Goal: Task Accomplishment & Management: Complete application form

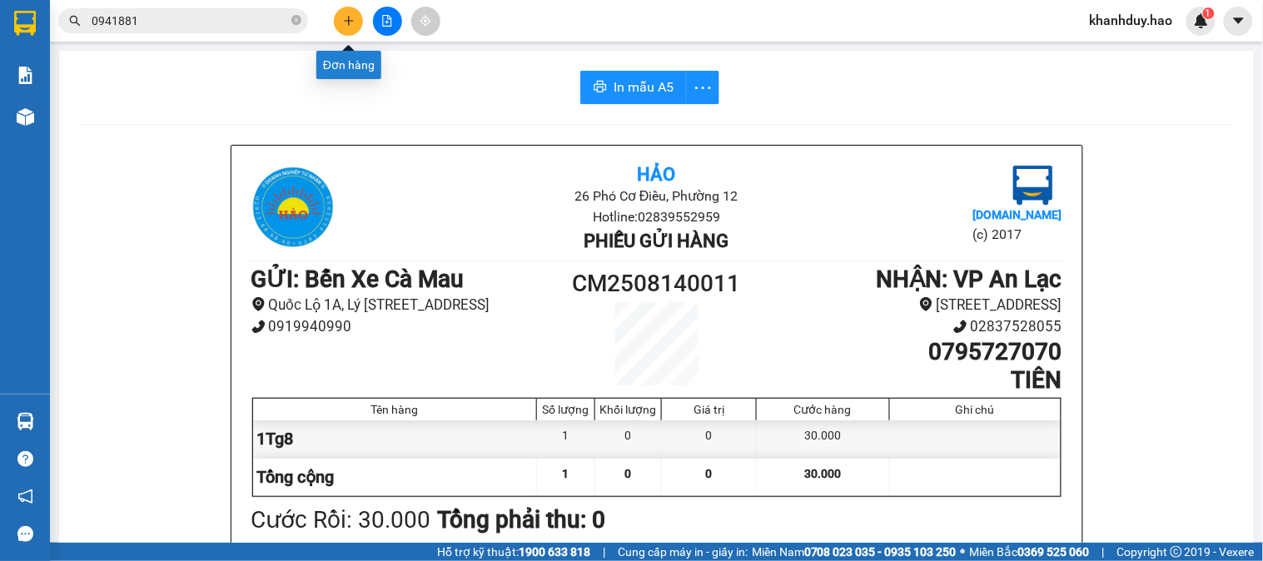
click at [345, 20] on icon "plus" at bounding box center [348, 20] width 9 height 1
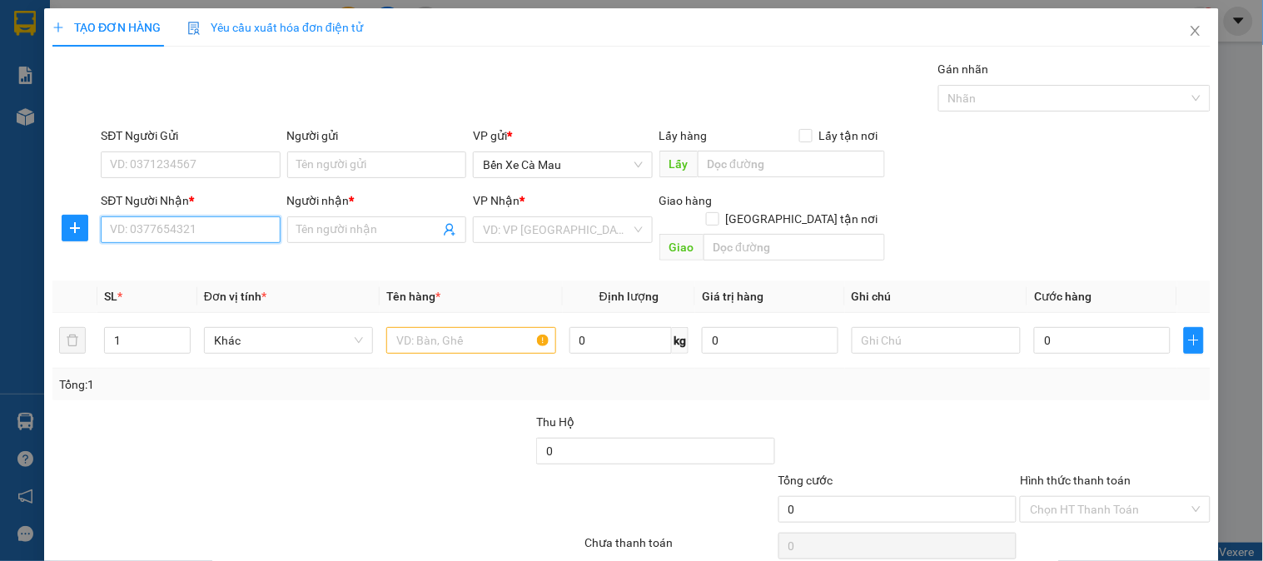
click at [137, 226] on input "SĐT Người Nhận *" at bounding box center [190, 229] width 179 height 27
click at [143, 266] on div "0986222606 - MAI" at bounding box center [188, 263] width 157 height 18
type input "0986222606"
type input "MAI"
type input "30.000"
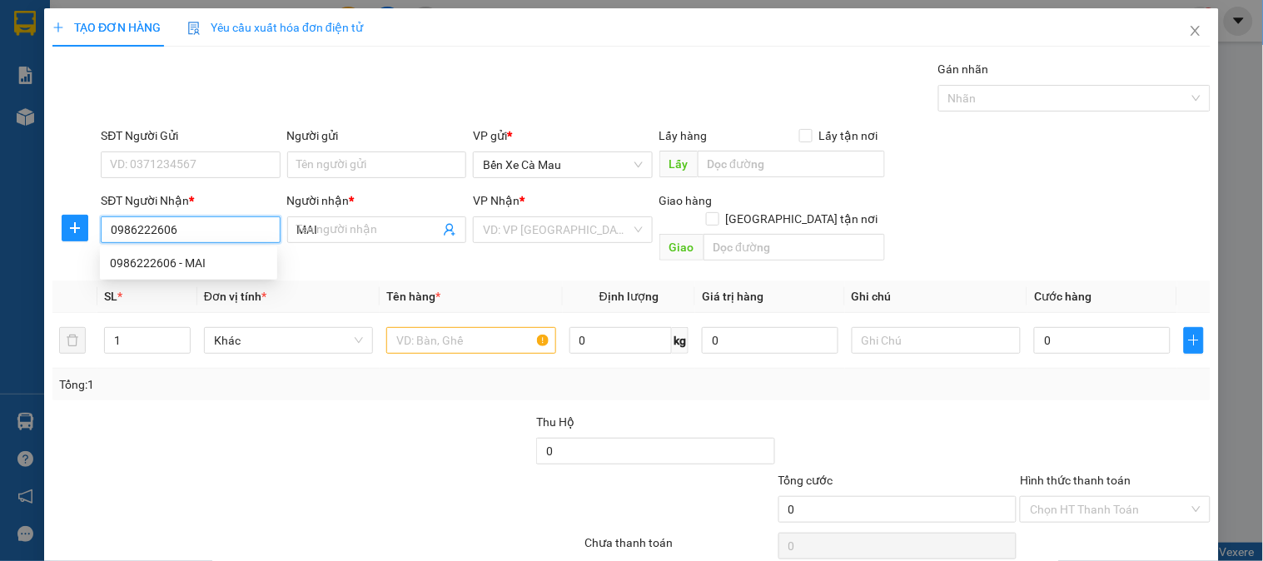
type input "30.000"
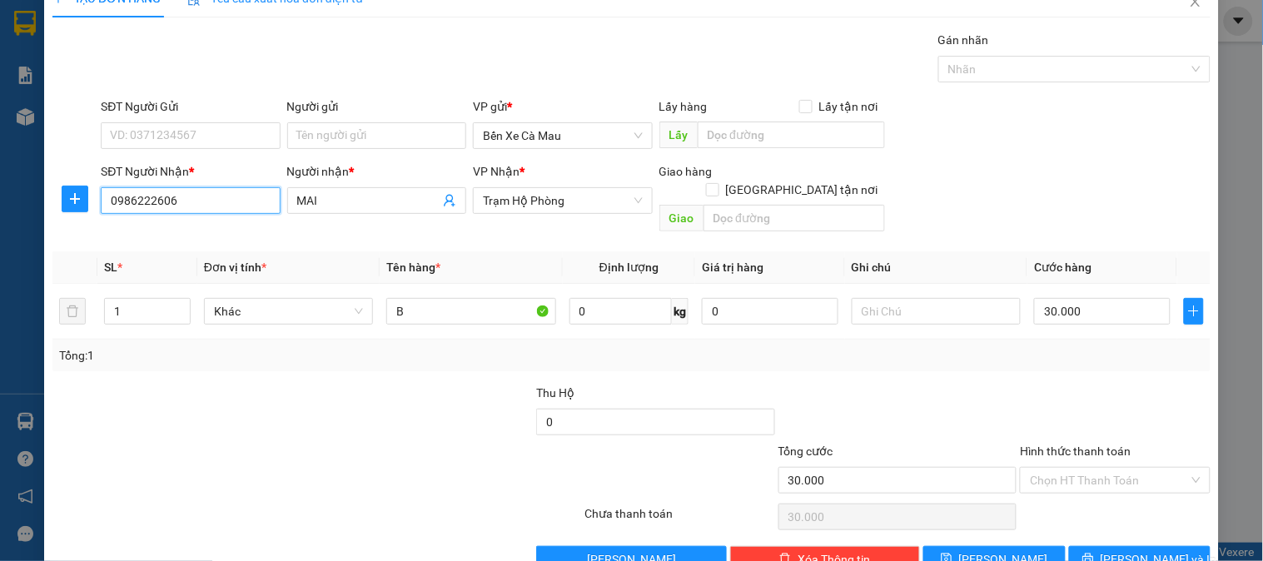
scroll to position [54, 0]
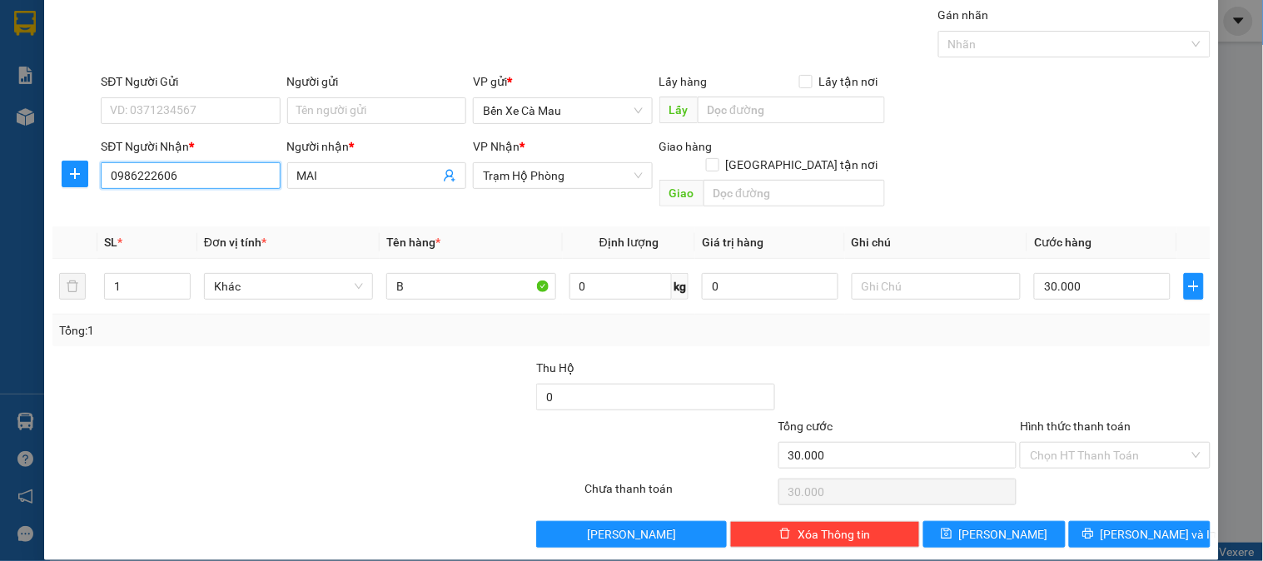
type input "0986222606"
click at [1088, 420] on label "Hình thức thanh toán" at bounding box center [1075, 426] width 111 height 13
click at [1088, 443] on input "Hình thức thanh toán" at bounding box center [1109, 455] width 158 height 25
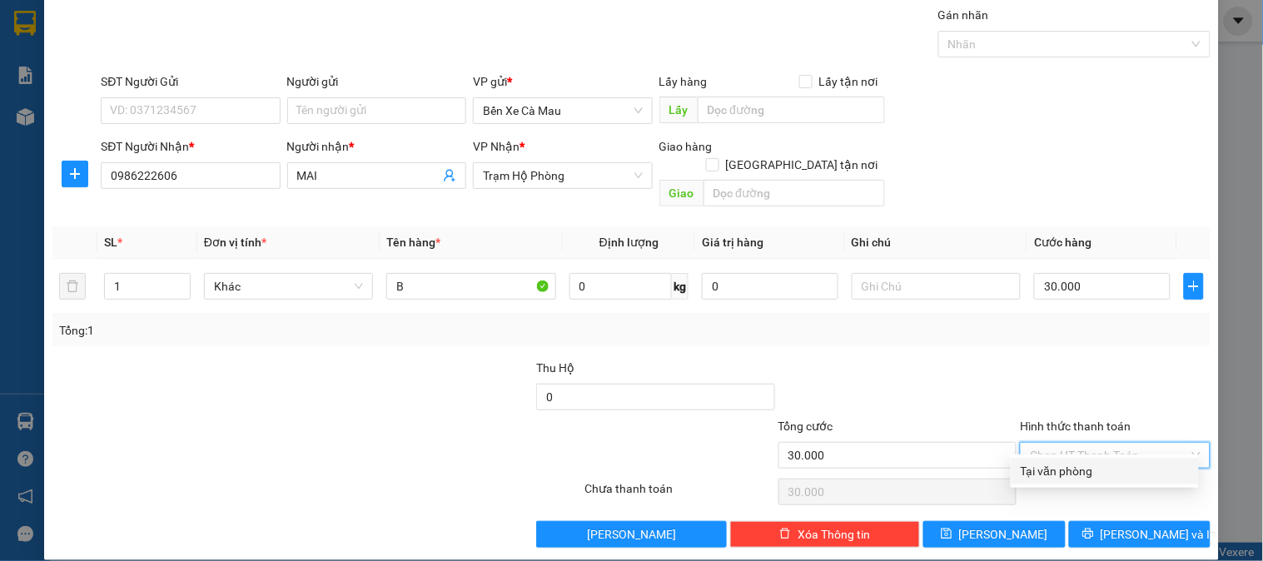
click at [1070, 471] on div "Tại văn phòng" at bounding box center [1104, 471] width 168 height 18
type input "0"
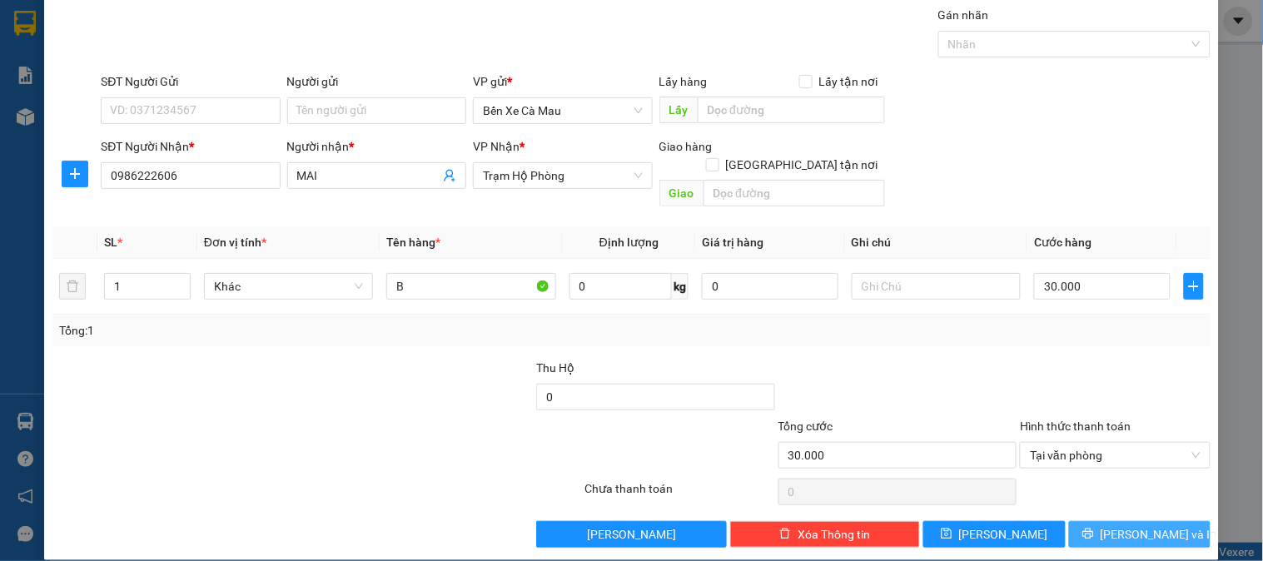
click at [1076, 521] on button "[PERSON_NAME] và In" at bounding box center [1140, 534] width 142 height 27
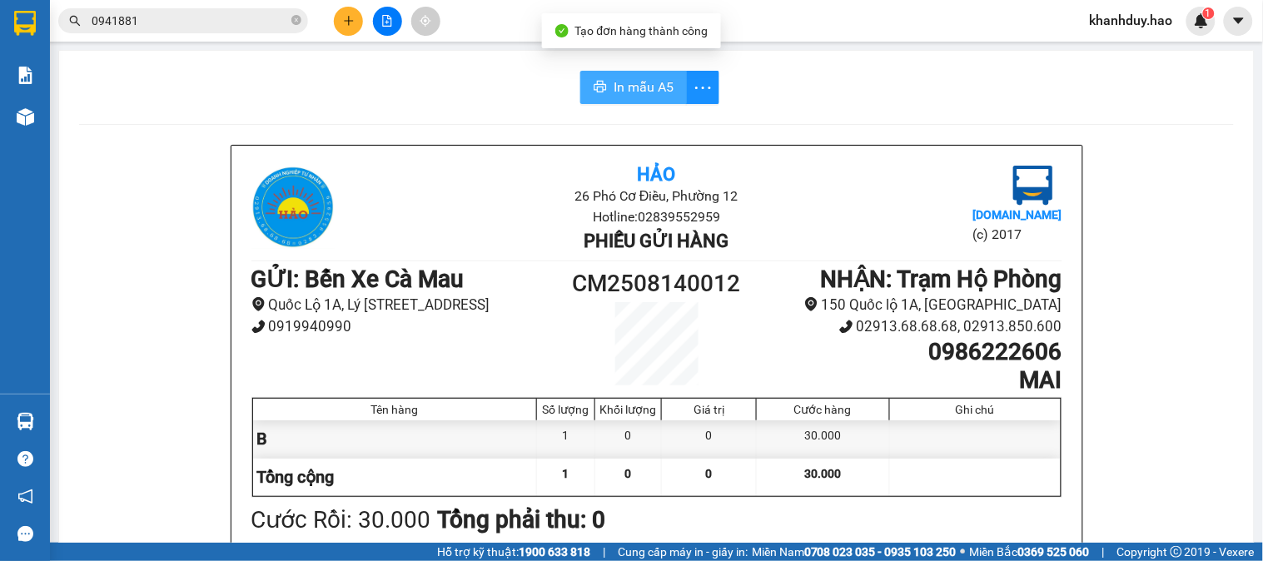
click at [645, 77] on span "In mẫu A5" at bounding box center [643, 87] width 60 height 21
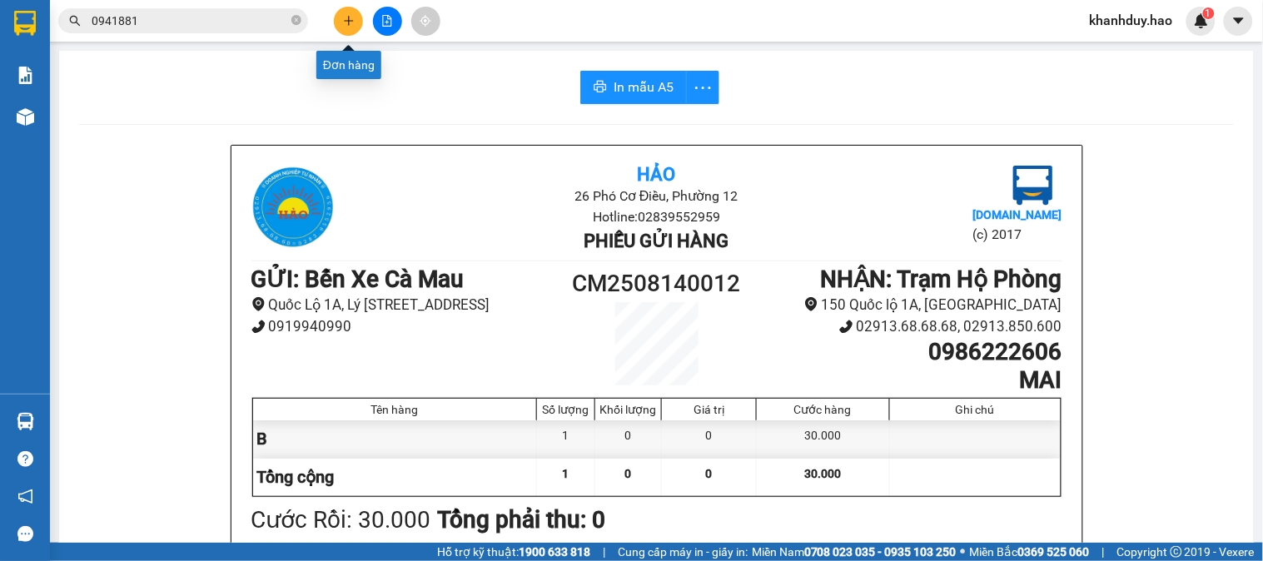
click at [345, 22] on icon "plus" at bounding box center [349, 21] width 12 height 12
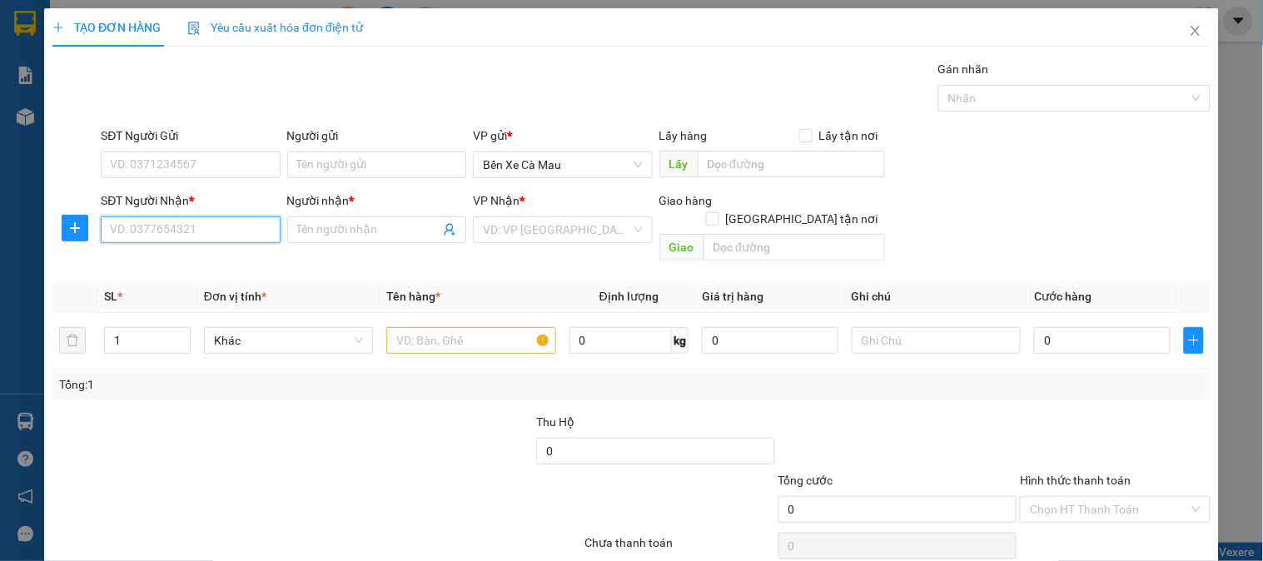
click at [223, 228] on input "SĐT Người Nhận *" at bounding box center [190, 229] width 179 height 27
click at [195, 263] on div "0767574054 - TRÂM Q5" at bounding box center [188, 263] width 157 height 18
type input "0767574054"
type input "TRÂM Q5"
type input "160.000"
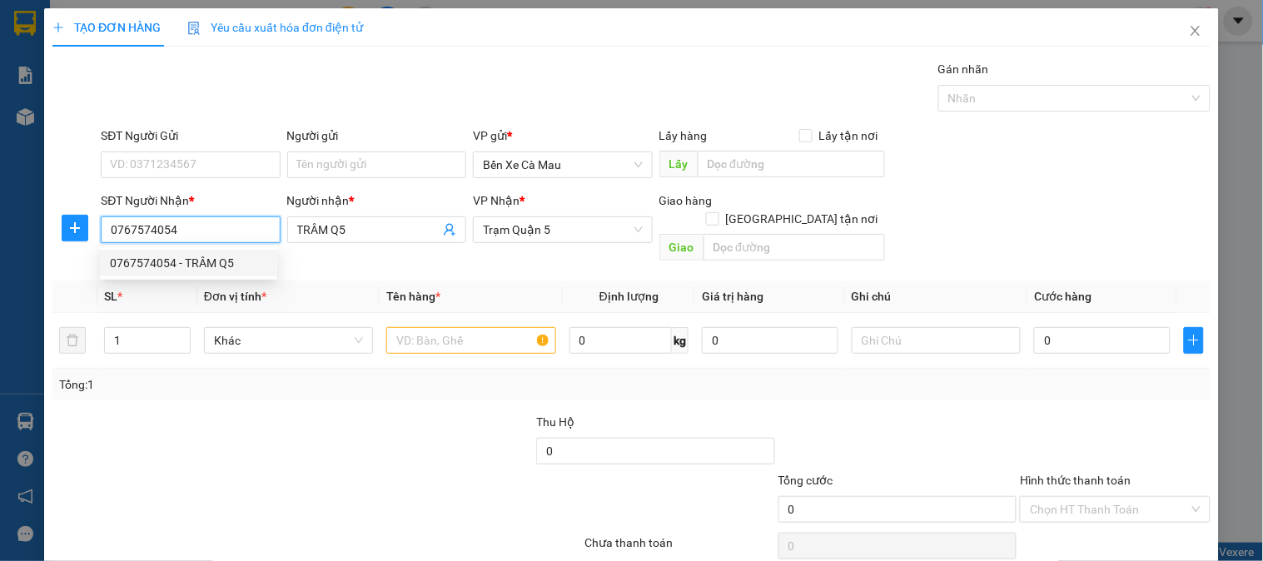
type input "160.000"
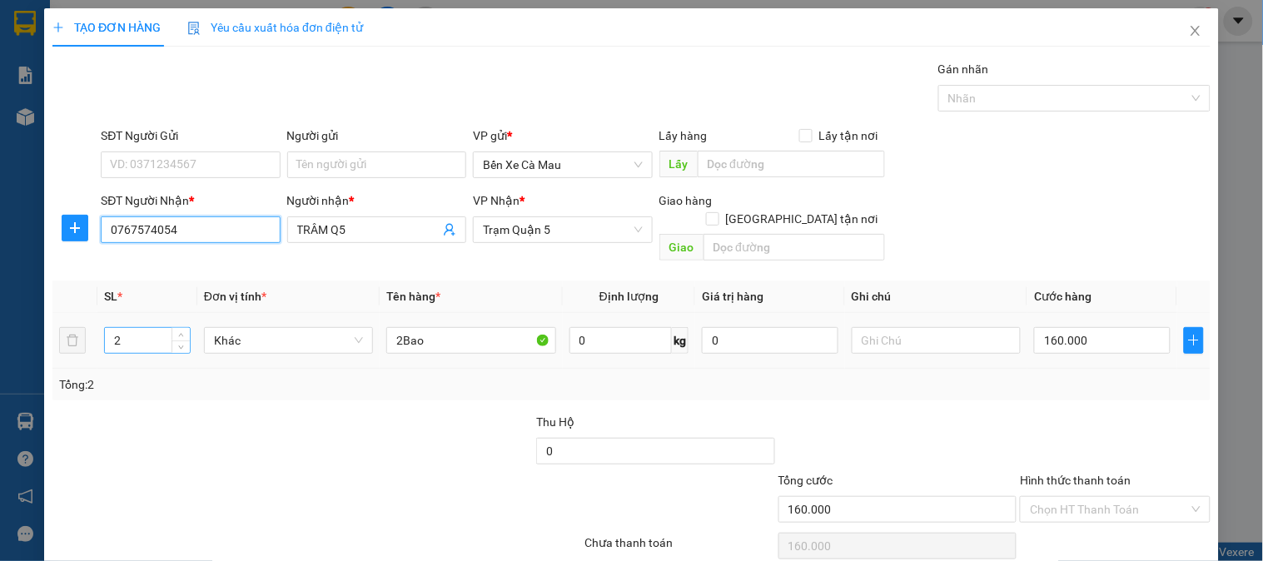
type input "0767574054"
click at [137, 328] on input "2" at bounding box center [147, 340] width 85 height 25
type input "1"
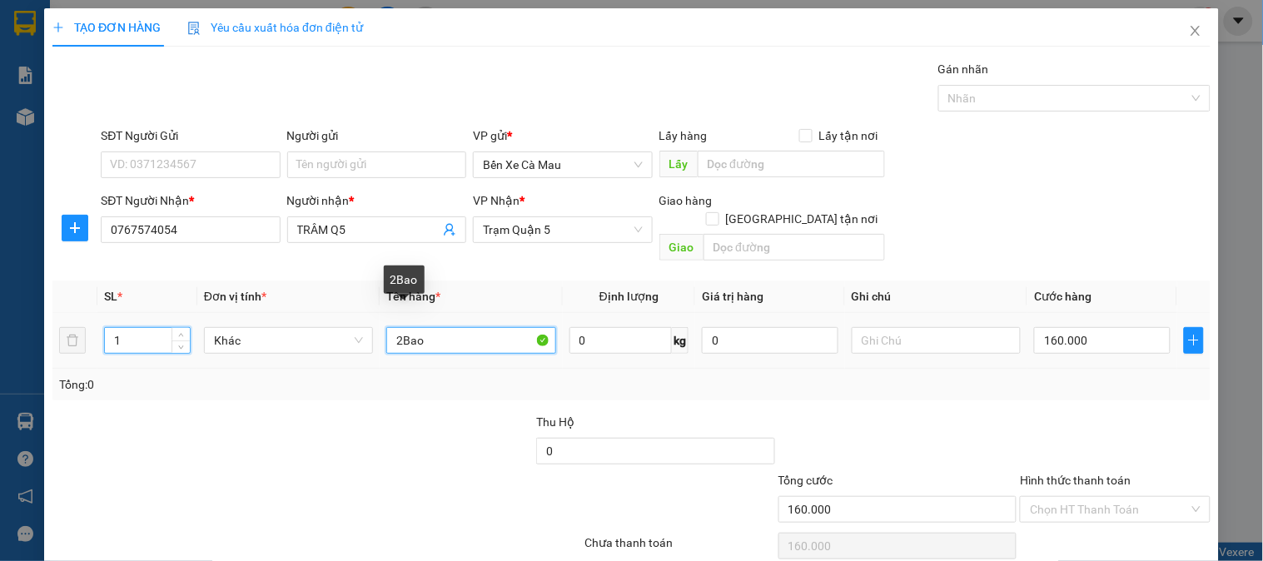
click at [396, 327] on input "2Bao" at bounding box center [470, 340] width 169 height 27
type input "1Bao"
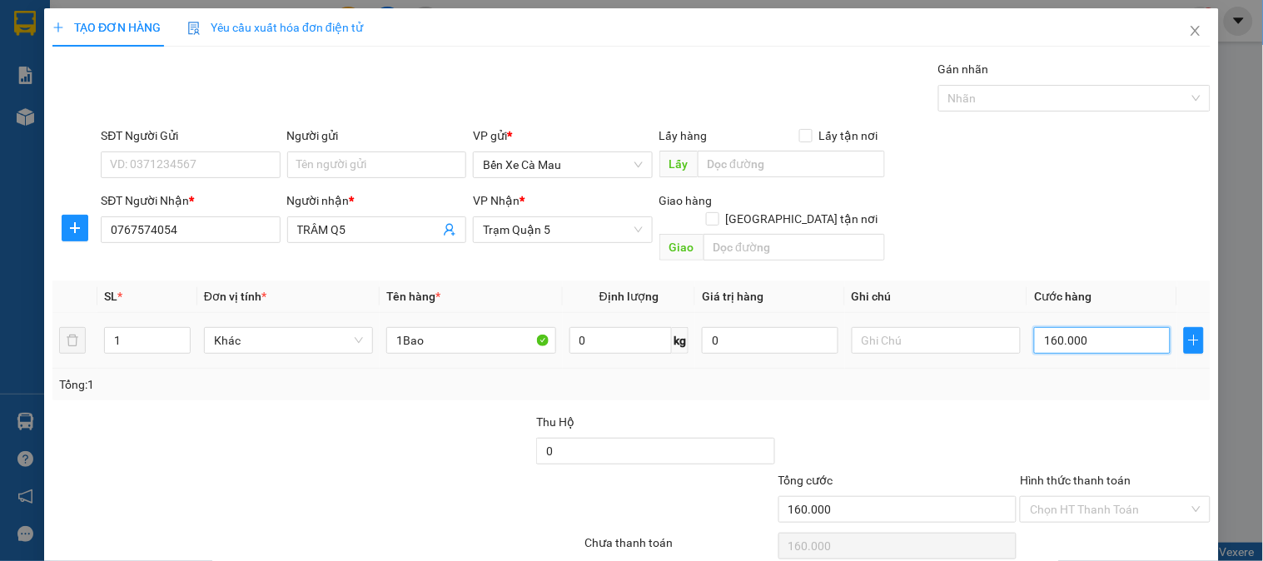
click at [1097, 327] on input "160.000" at bounding box center [1102, 340] width 137 height 27
type input "0"
type input "1"
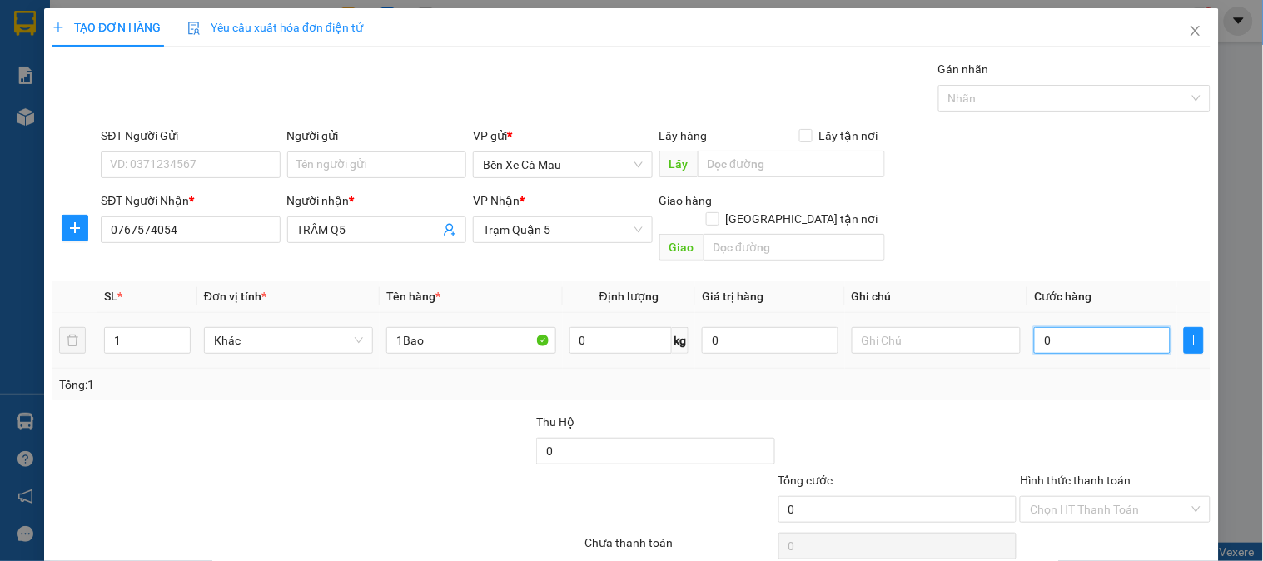
type input "1"
type input "001"
type input "10"
type input "0.010"
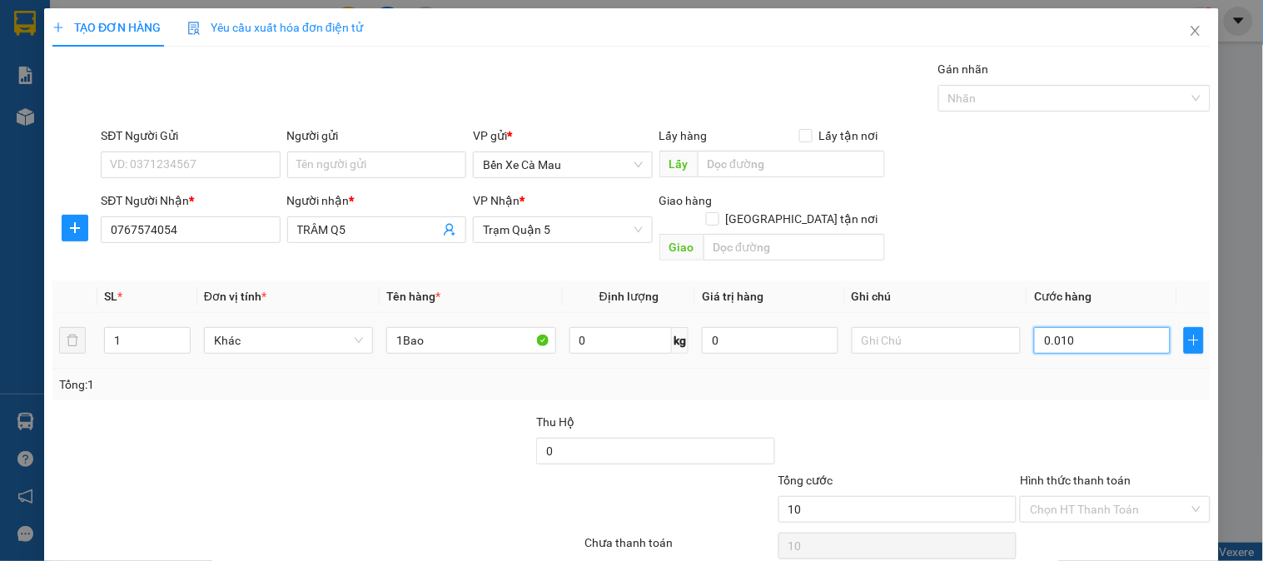
type input "100"
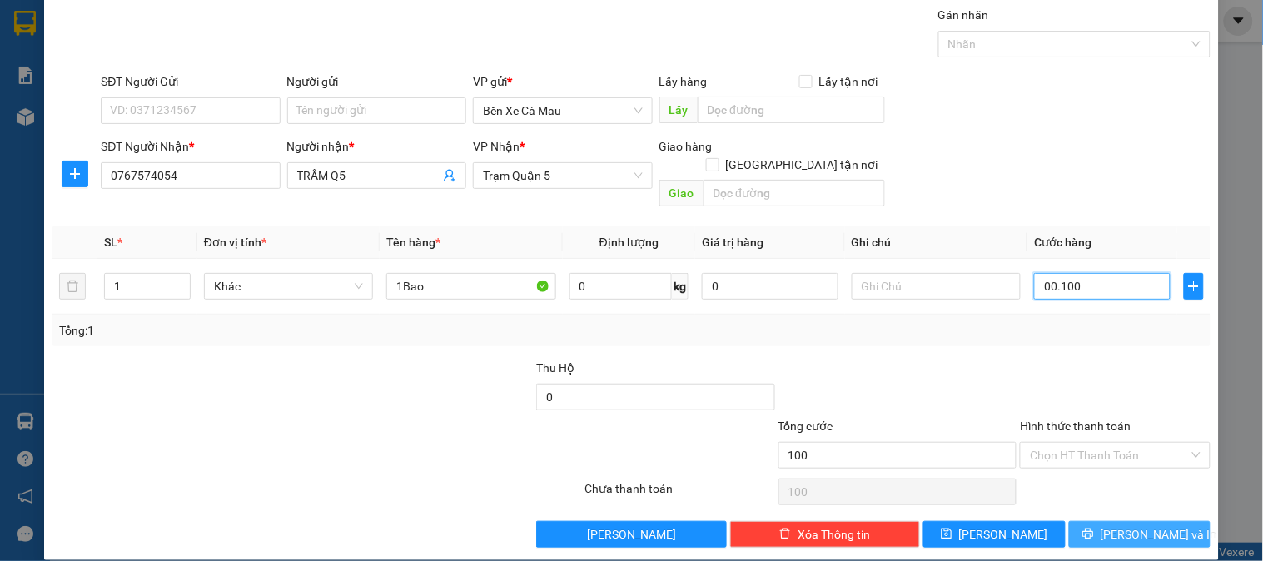
type input "00.100"
type input "100.000"
click at [1090, 521] on button "[PERSON_NAME] và In" at bounding box center [1140, 534] width 142 height 27
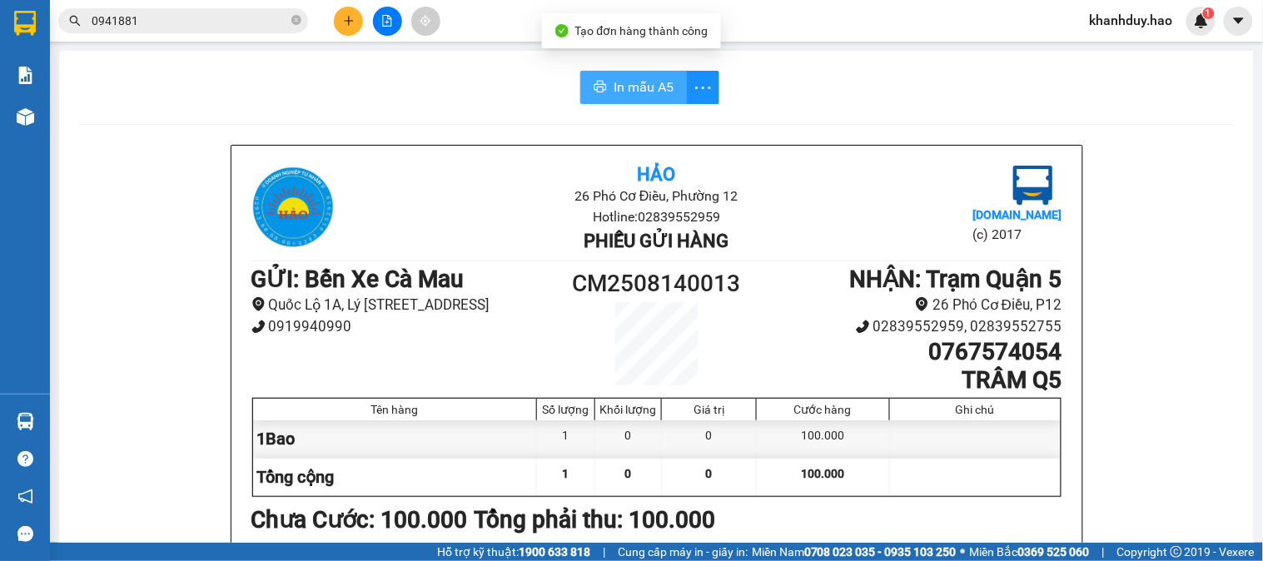
click at [619, 89] on span "In mẫu A5" at bounding box center [643, 87] width 60 height 21
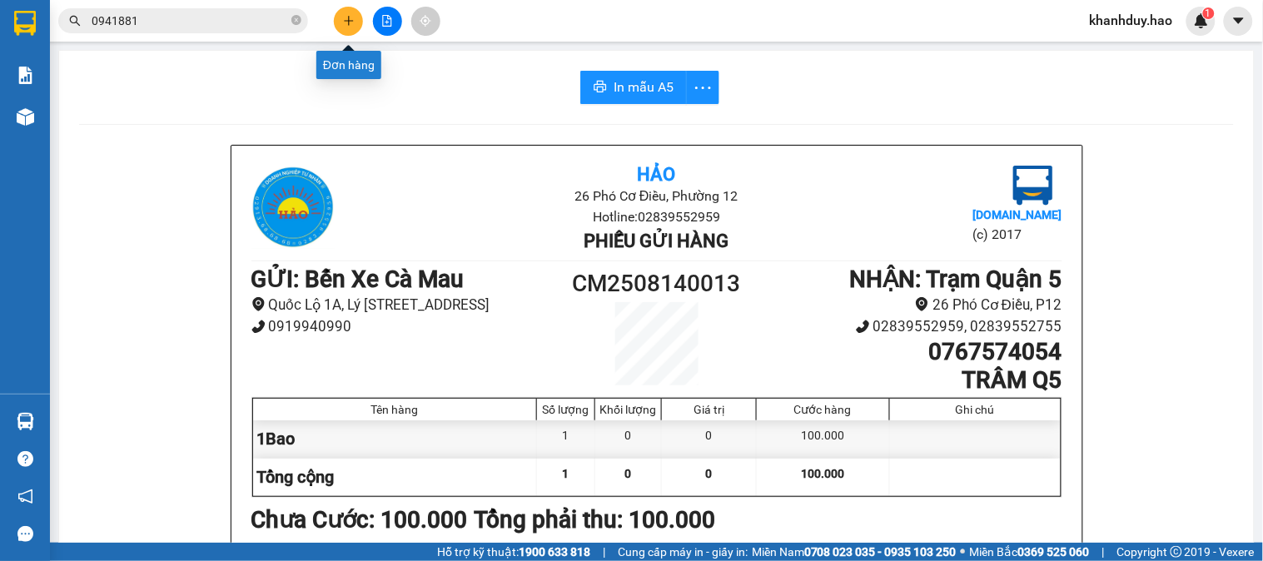
click at [348, 12] on button at bounding box center [348, 21] width 29 height 29
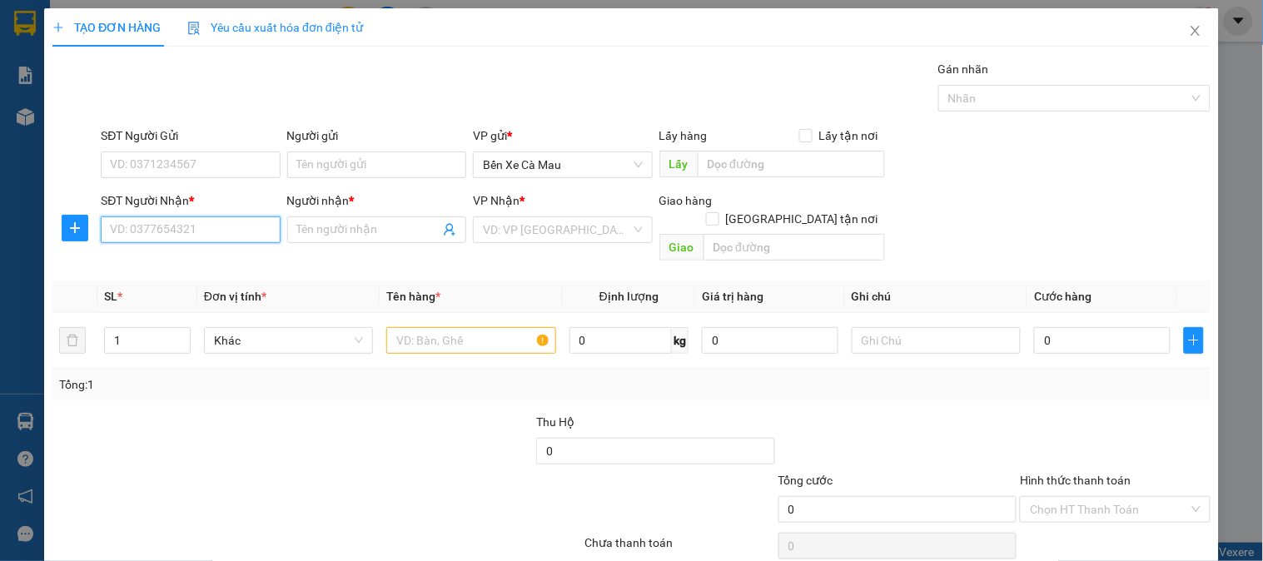
click at [211, 234] on input "SĐT Người Nhận *" at bounding box center [190, 229] width 179 height 27
type input "0919692052"
click at [216, 261] on div "0919692052 - KHỞI" at bounding box center [188, 263] width 157 height 18
type input "KHỞI"
checkbox input "true"
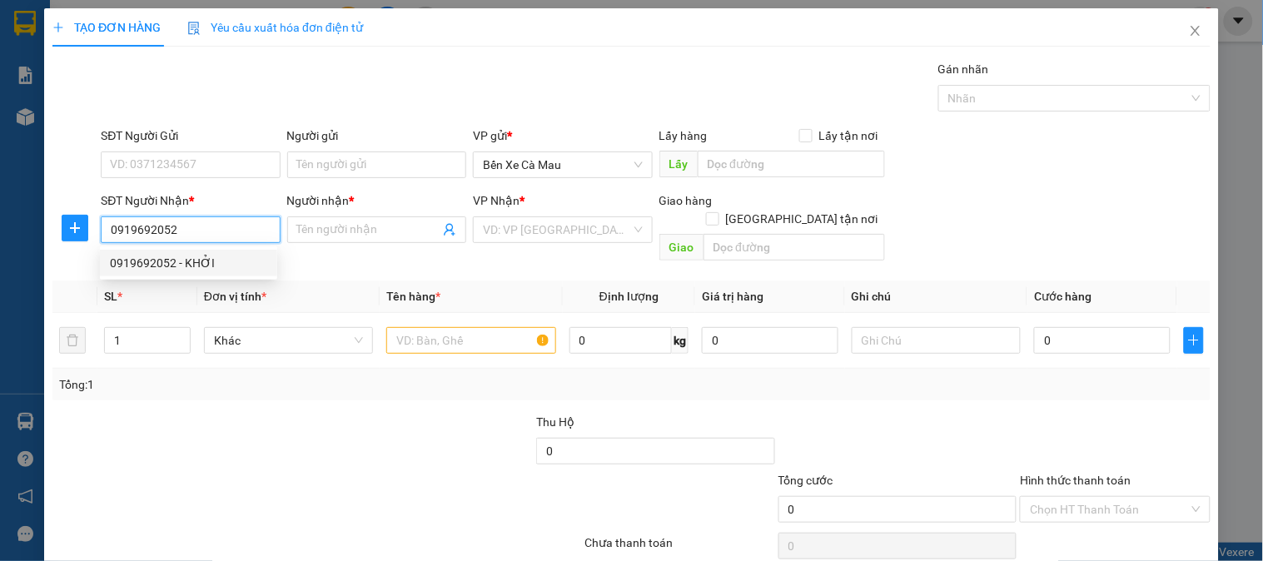
type input "QUẬN 1"
type input "30.000"
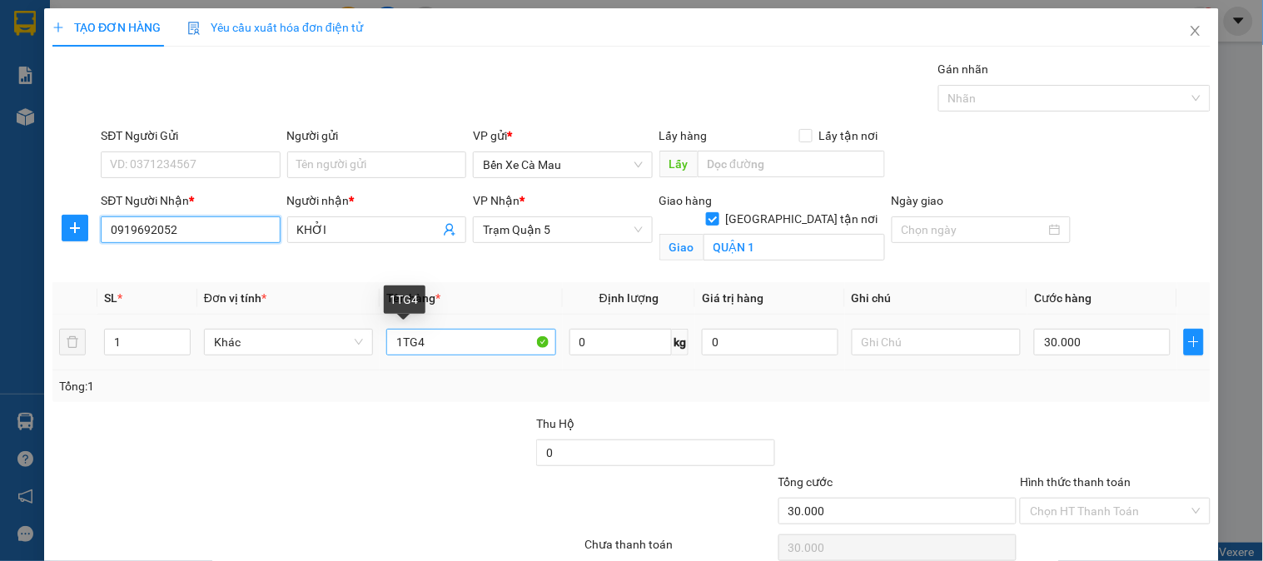
type input "0919692052"
click at [433, 337] on input "1TG4" at bounding box center [470, 342] width 169 height 27
type input "1T"
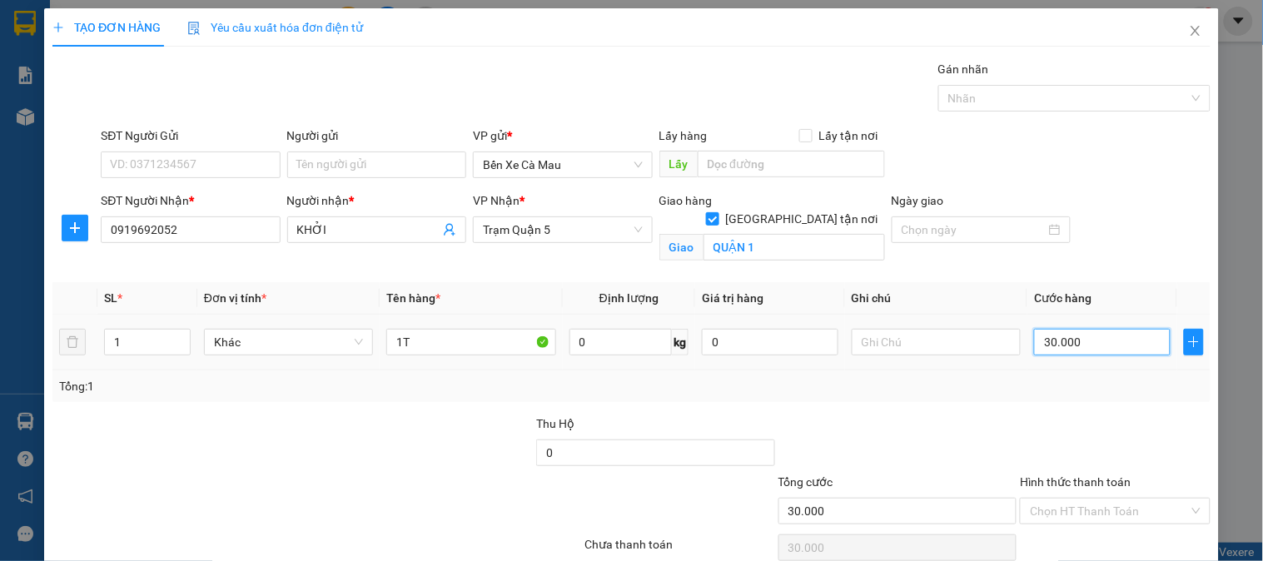
click at [1107, 353] on input "30.000" at bounding box center [1102, 342] width 137 height 27
type input "0"
type input "001"
type input "1"
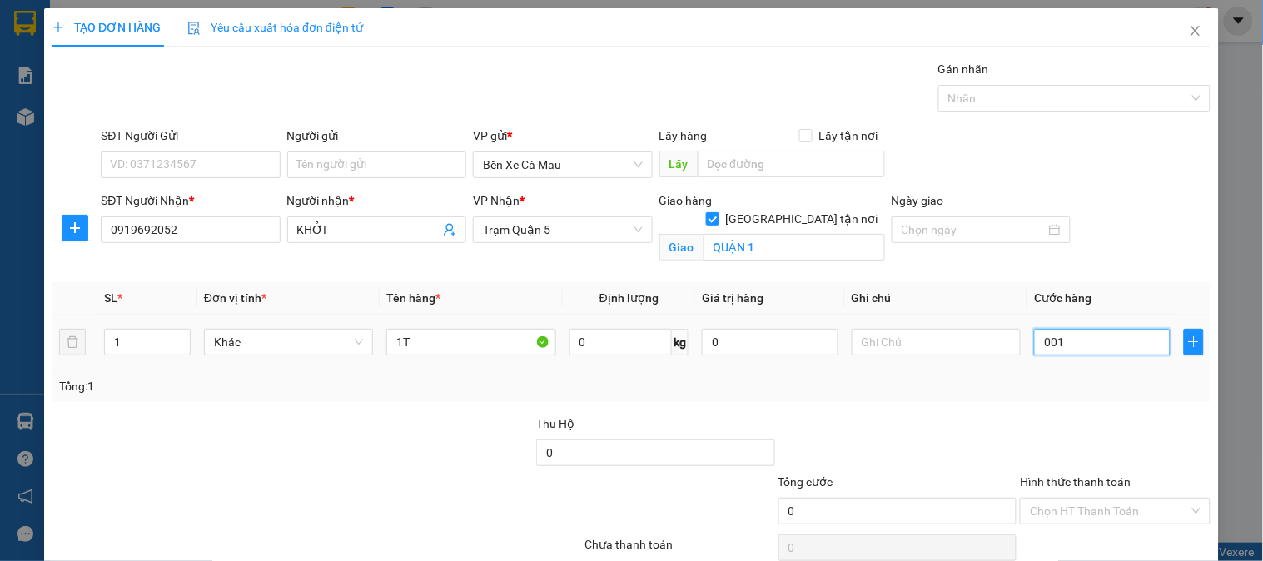
type input "1"
type input "10"
type input "0.010"
type input "100"
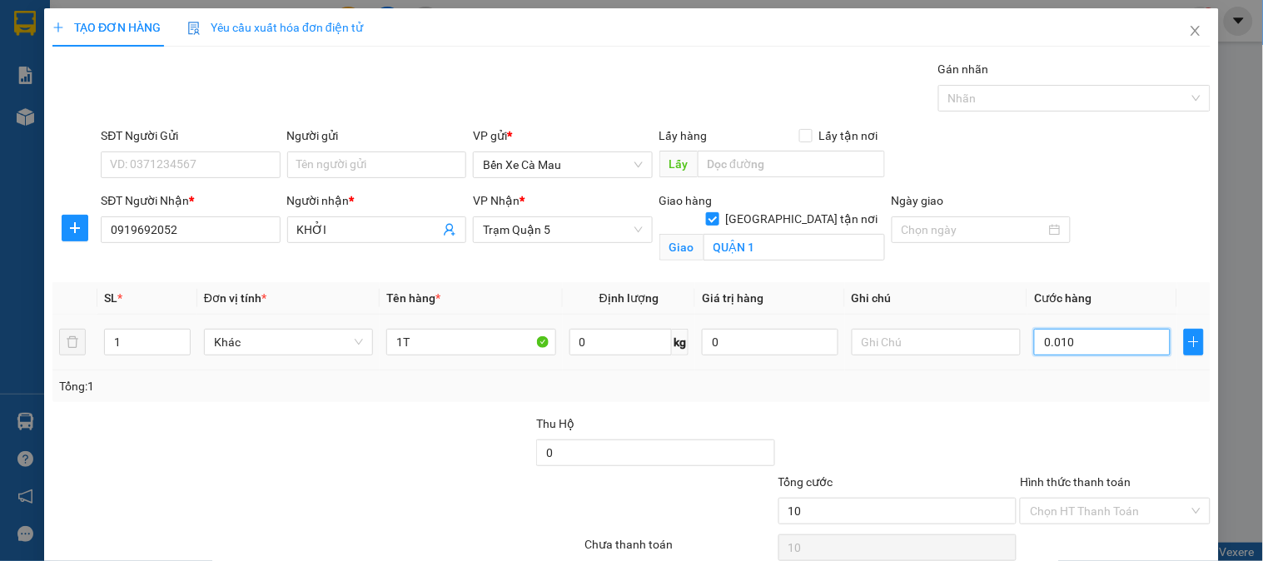
type input "100"
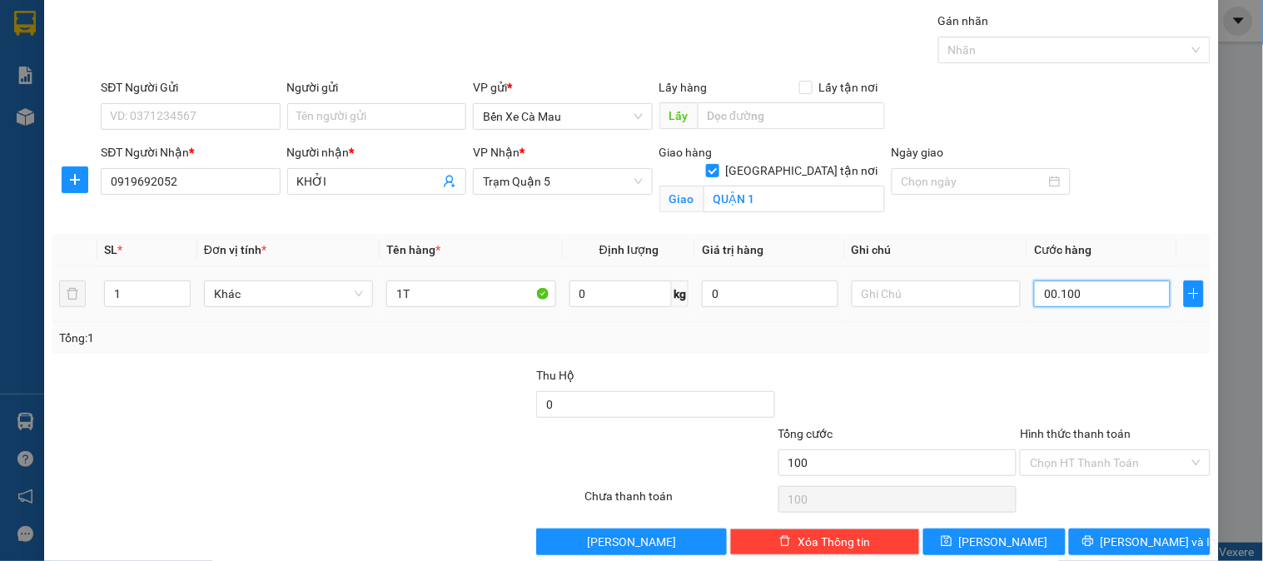
scroll to position [75, 0]
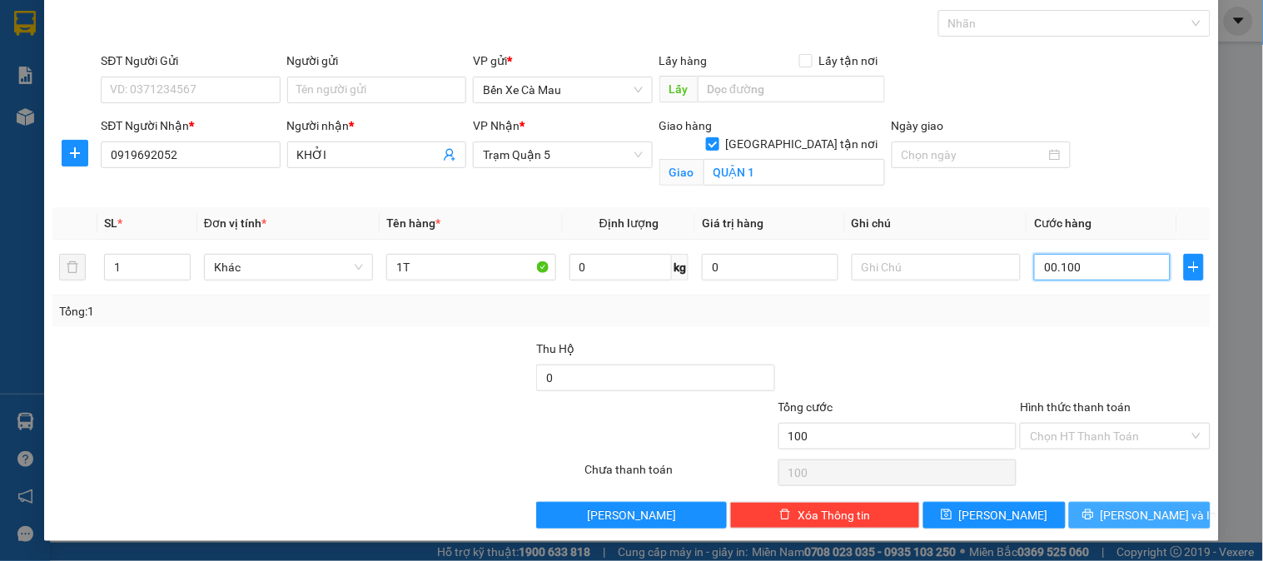
type input "00.100"
click at [1094, 514] on icon "printer" at bounding box center [1088, 515] width 12 height 12
type input "100.000"
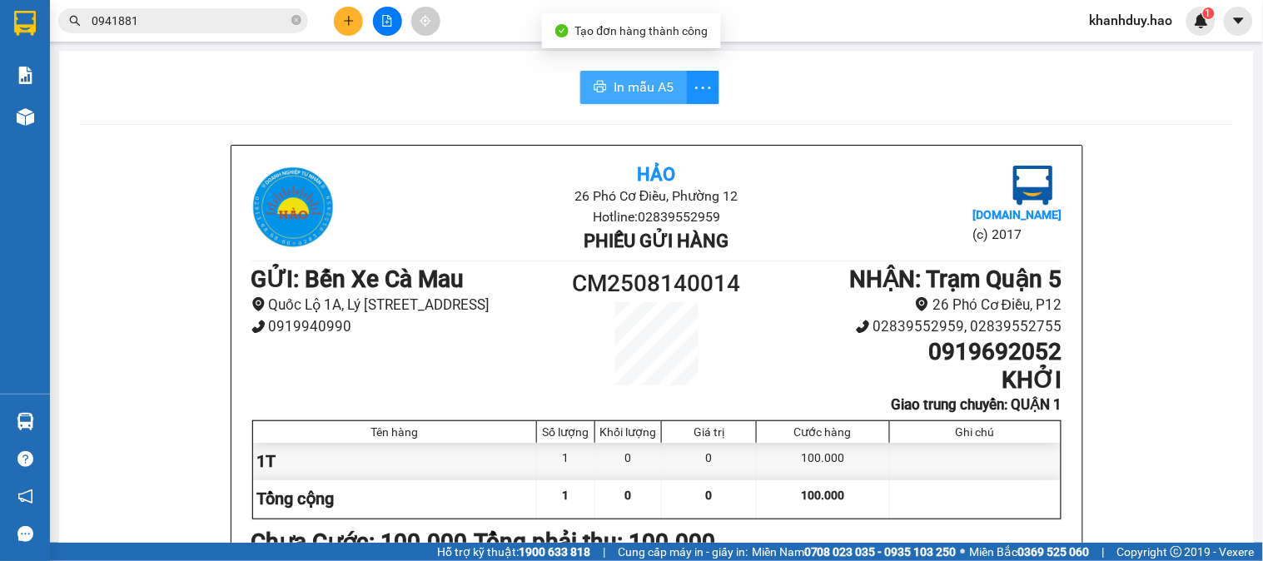
click at [629, 81] on span "In mẫu A5" at bounding box center [643, 87] width 60 height 21
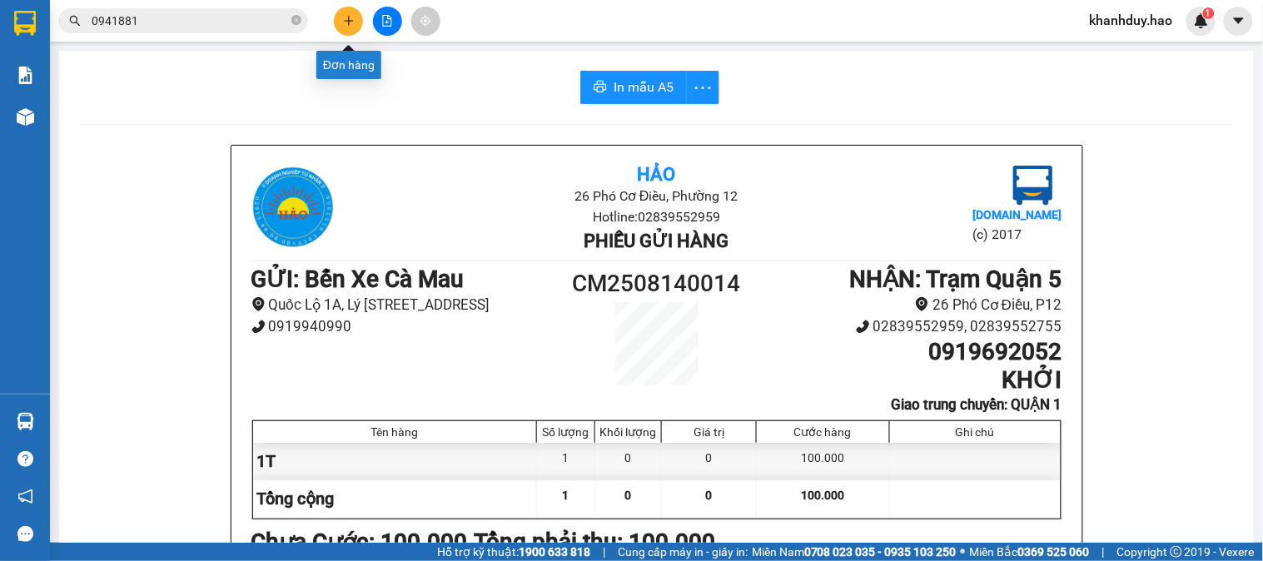
click at [351, 17] on icon "plus" at bounding box center [349, 21] width 12 height 12
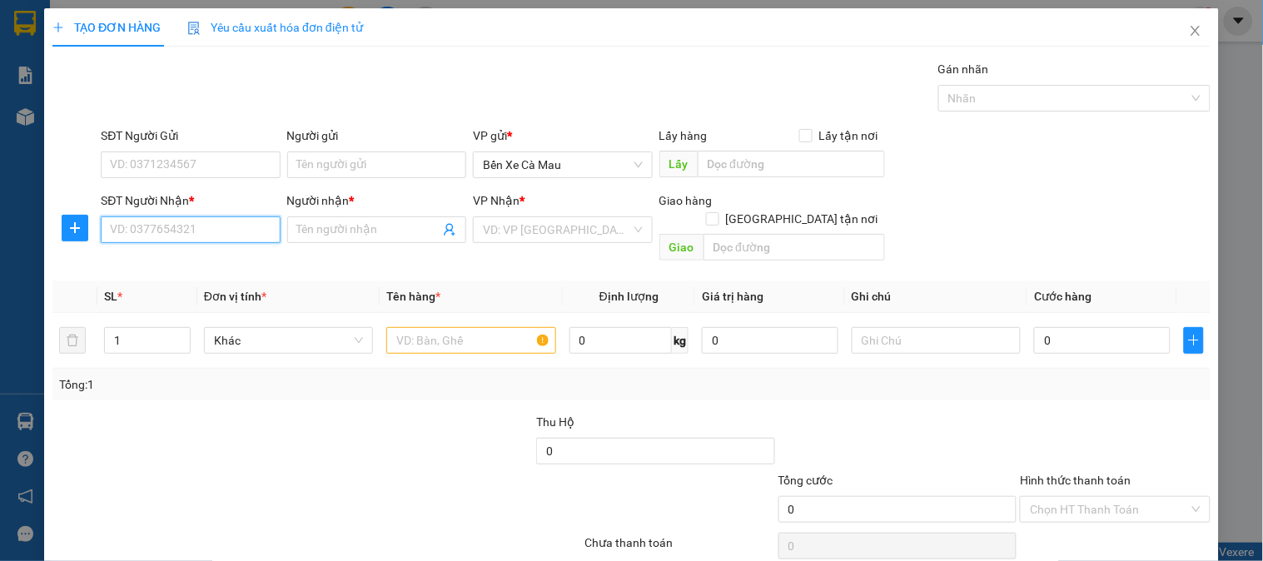
click at [250, 227] on input "SĐT Người Nhận *" at bounding box center [190, 229] width 179 height 27
click at [215, 265] on div "0777639839 - THỦY" at bounding box center [188, 263] width 157 height 18
type input "0777639839"
type input "THỦY"
checkbox input "true"
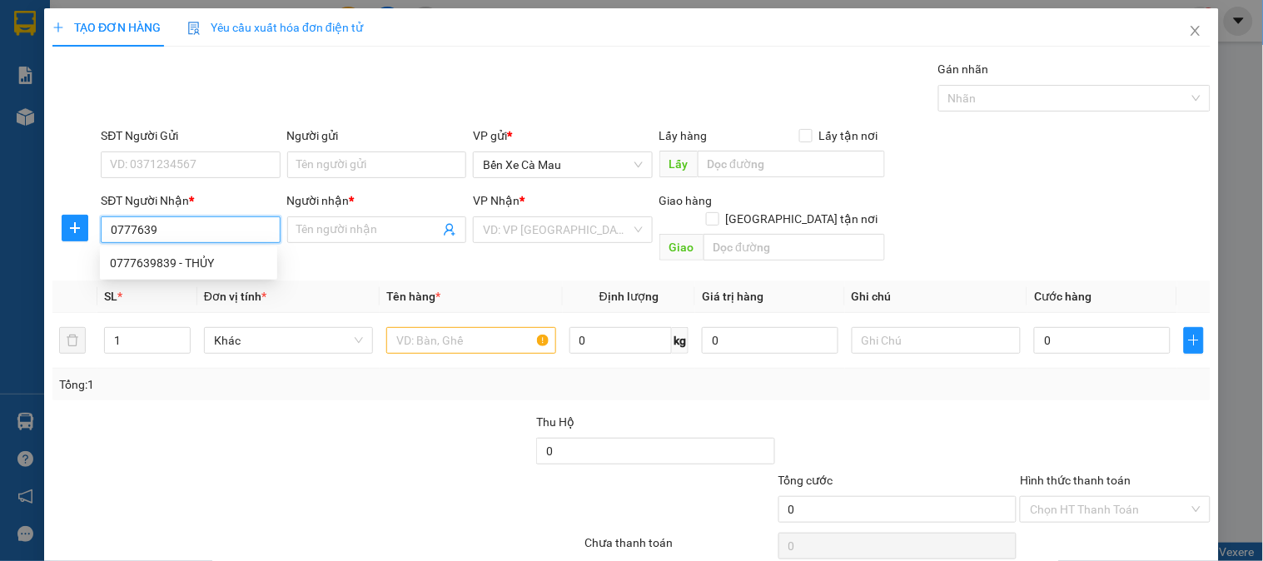
type input "P24 QUẬN BÌNH THẠNH"
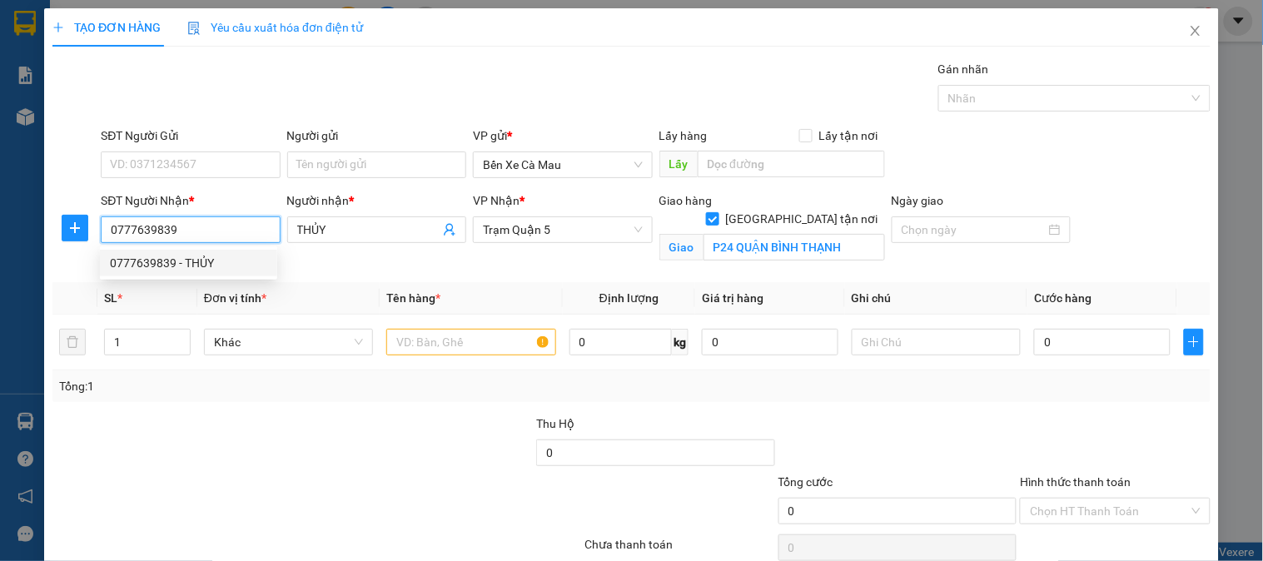
type input "40.000"
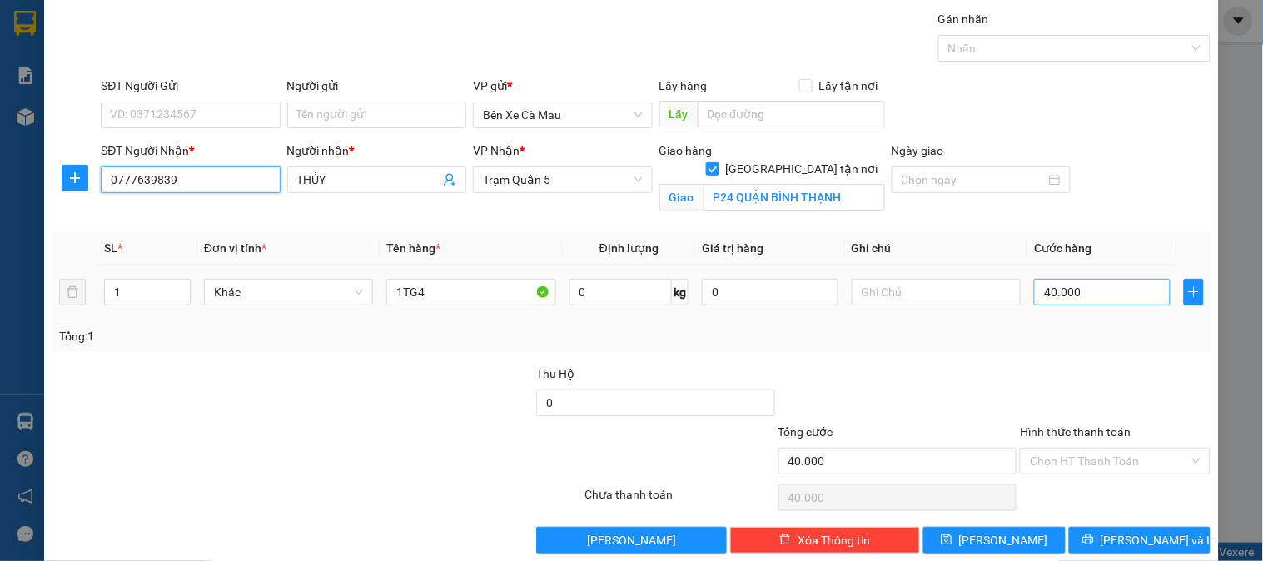
scroll to position [75, 0]
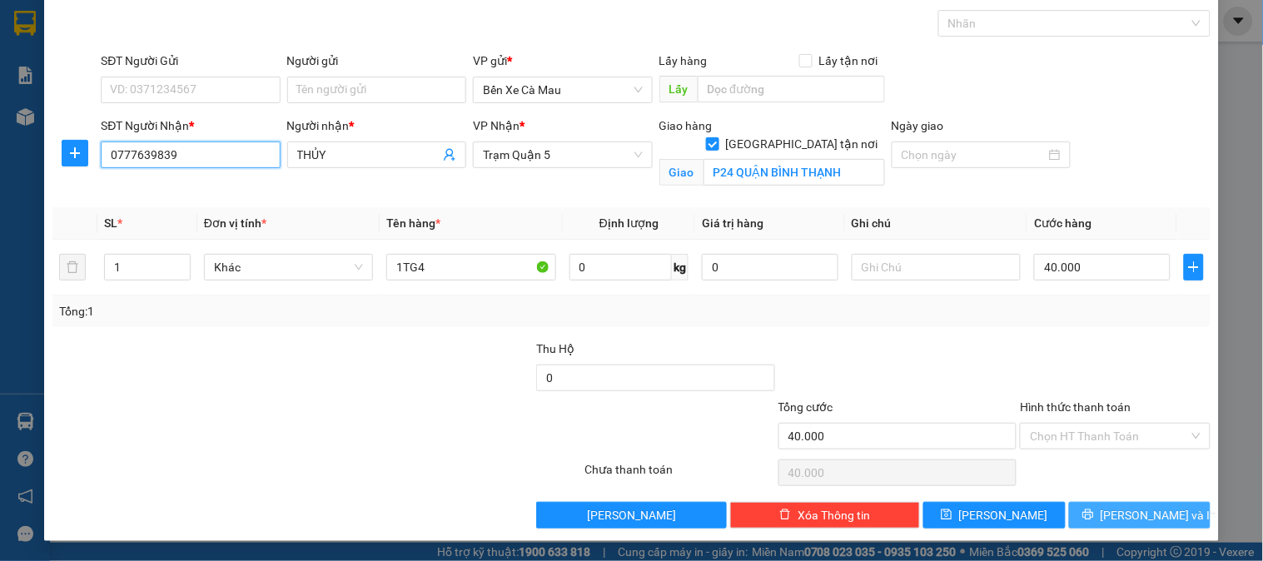
type input "0777639839"
click at [1125, 511] on span "[PERSON_NAME] và In" at bounding box center [1158, 515] width 117 height 18
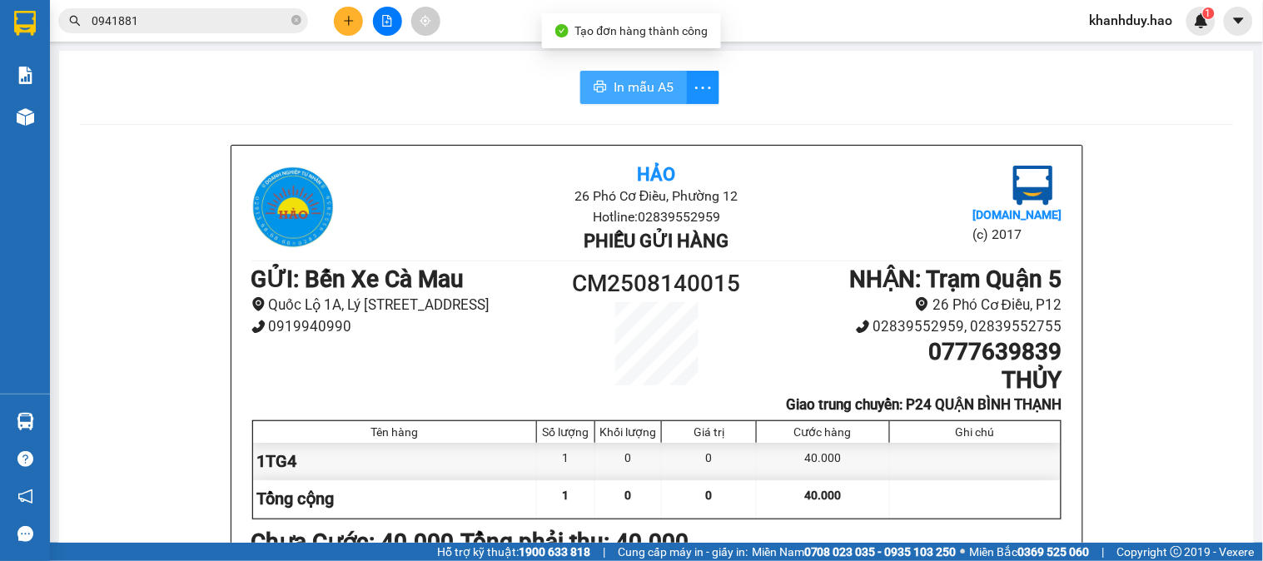
click at [648, 79] on span "In mẫu A5" at bounding box center [643, 87] width 60 height 21
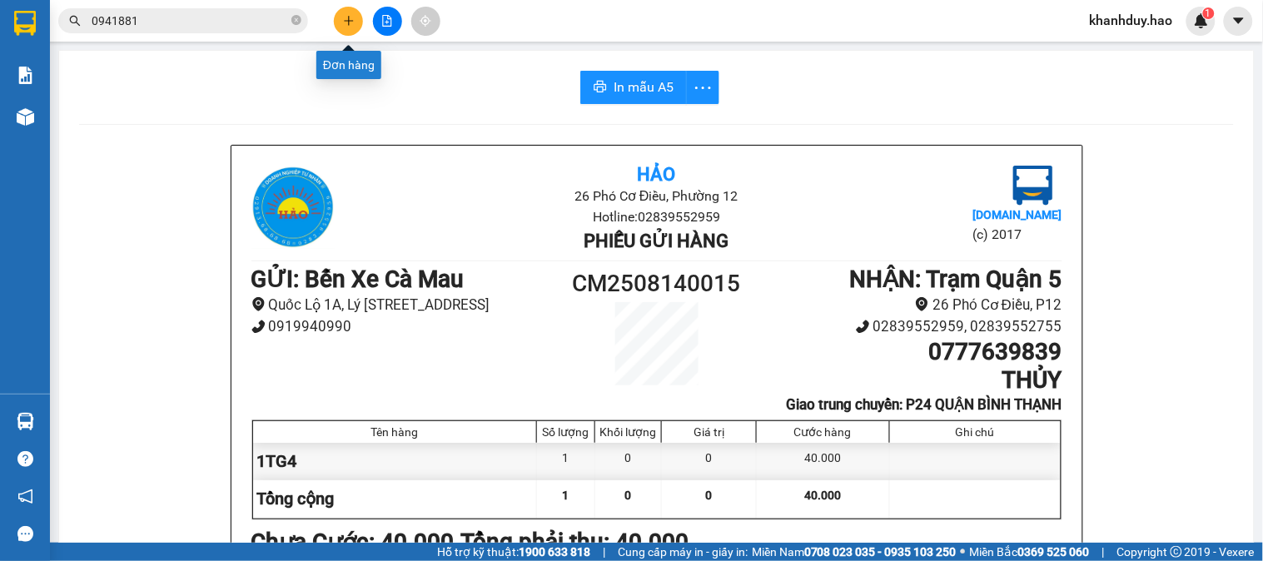
click at [353, 25] on icon "plus" at bounding box center [349, 21] width 12 height 12
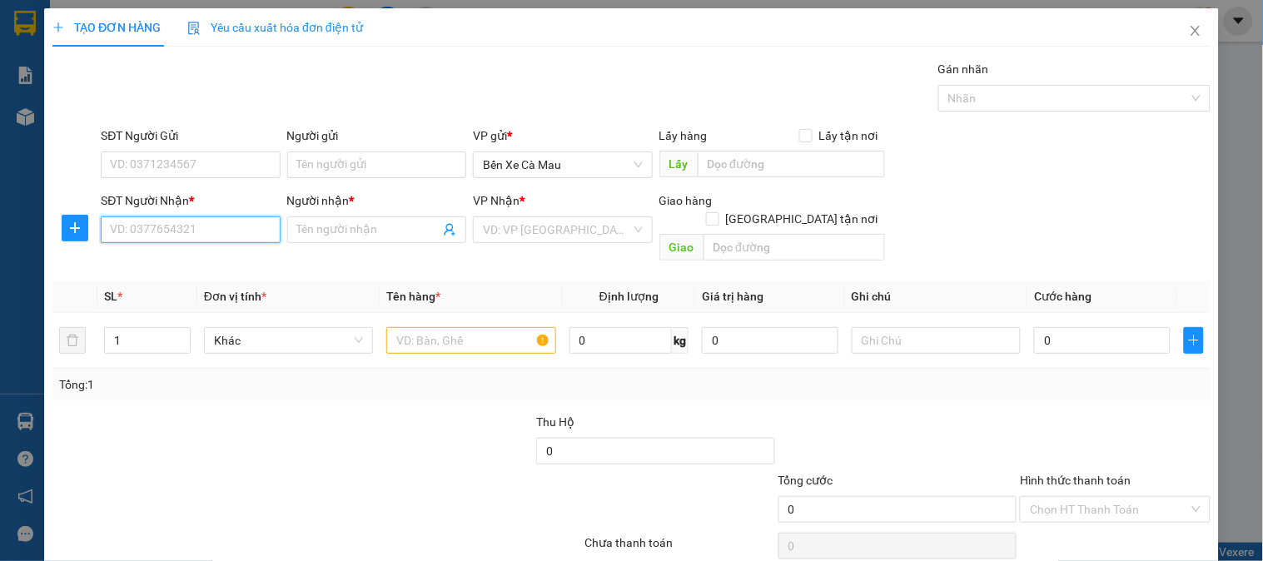
click at [212, 225] on input "SĐT Người Nhận *" at bounding box center [190, 229] width 179 height 27
type input "0919220220"
click at [372, 228] on input "Người nhận *" at bounding box center [368, 230] width 142 height 18
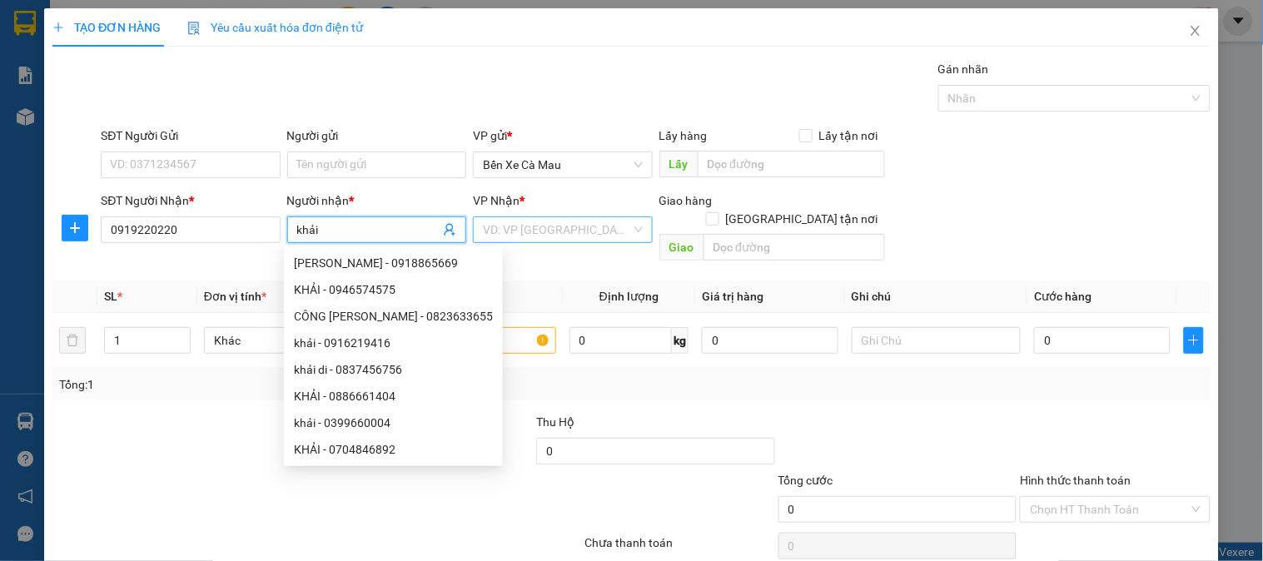
type input "khải"
click at [538, 236] on input "search" at bounding box center [556, 229] width 147 height 25
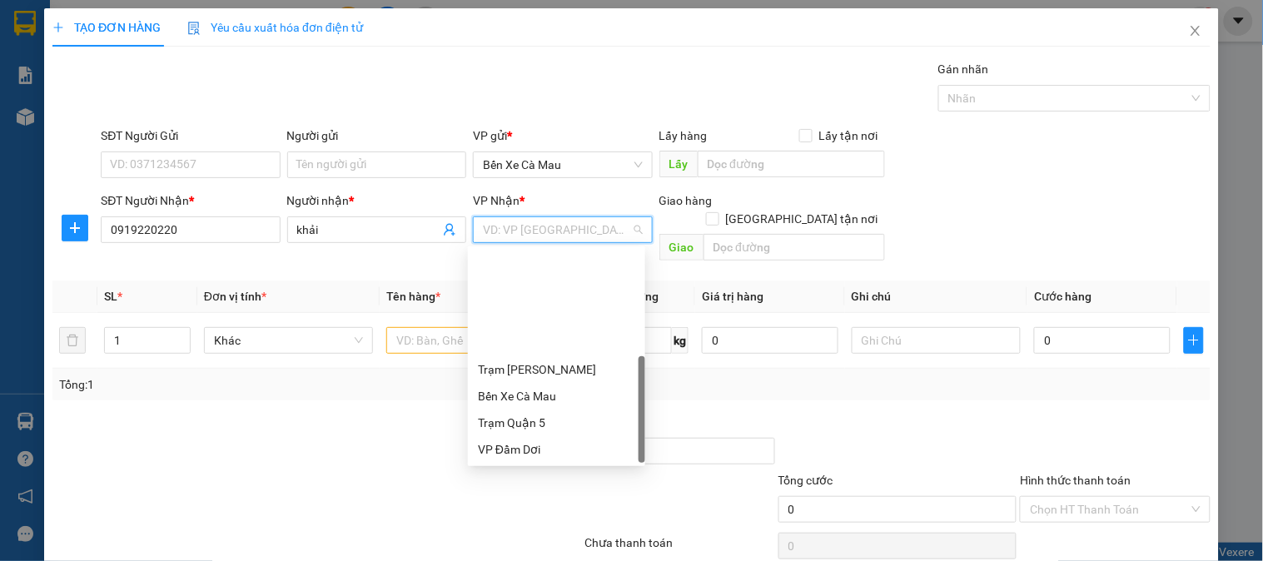
scroll to position [133, 0]
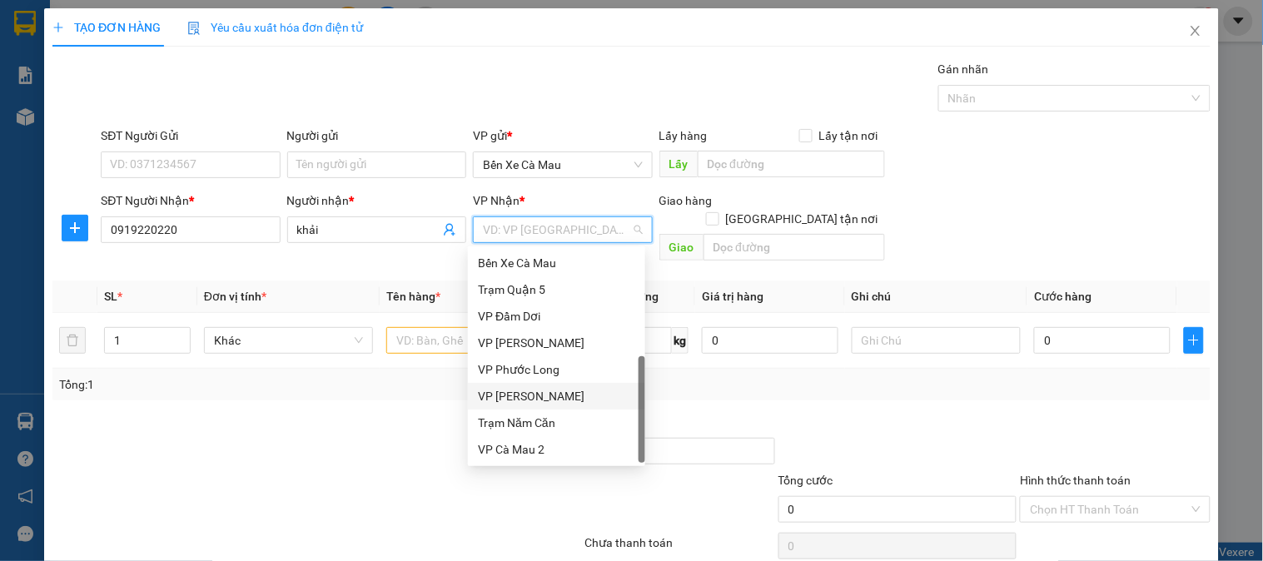
click at [514, 396] on div "VP Bạc Liêu" at bounding box center [556, 396] width 157 height 18
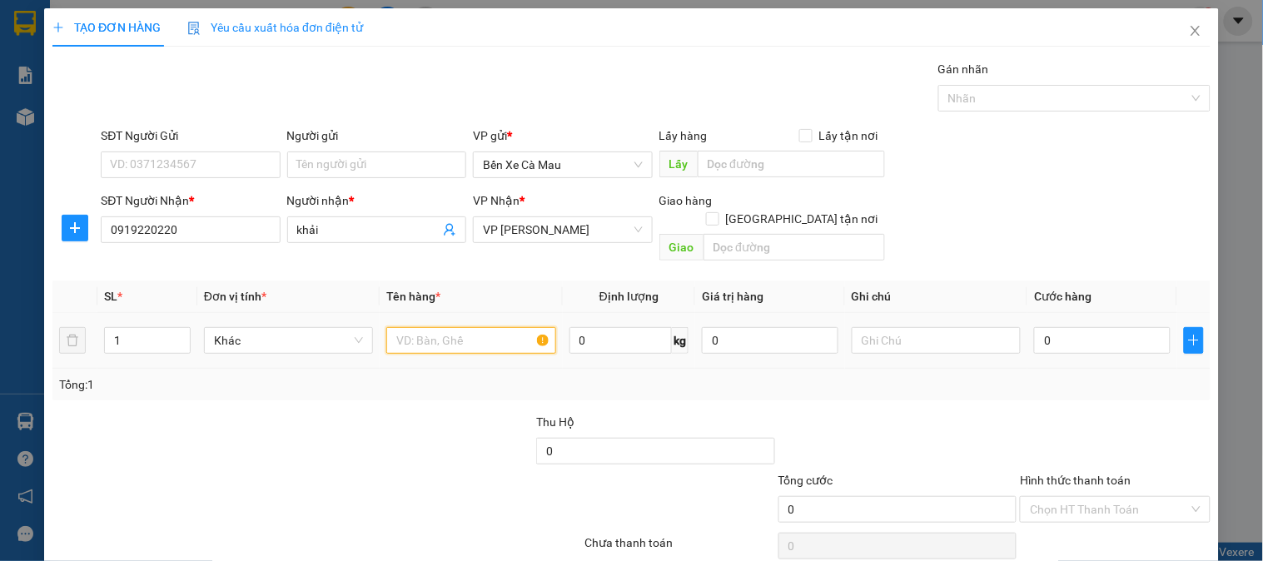
click at [437, 327] on input "text" at bounding box center [470, 340] width 169 height 27
type input "hs"
click at [1075, 327] on input "0" at bounding box center [1102, 340] width 137 height 27
type input "003"
type input "3"
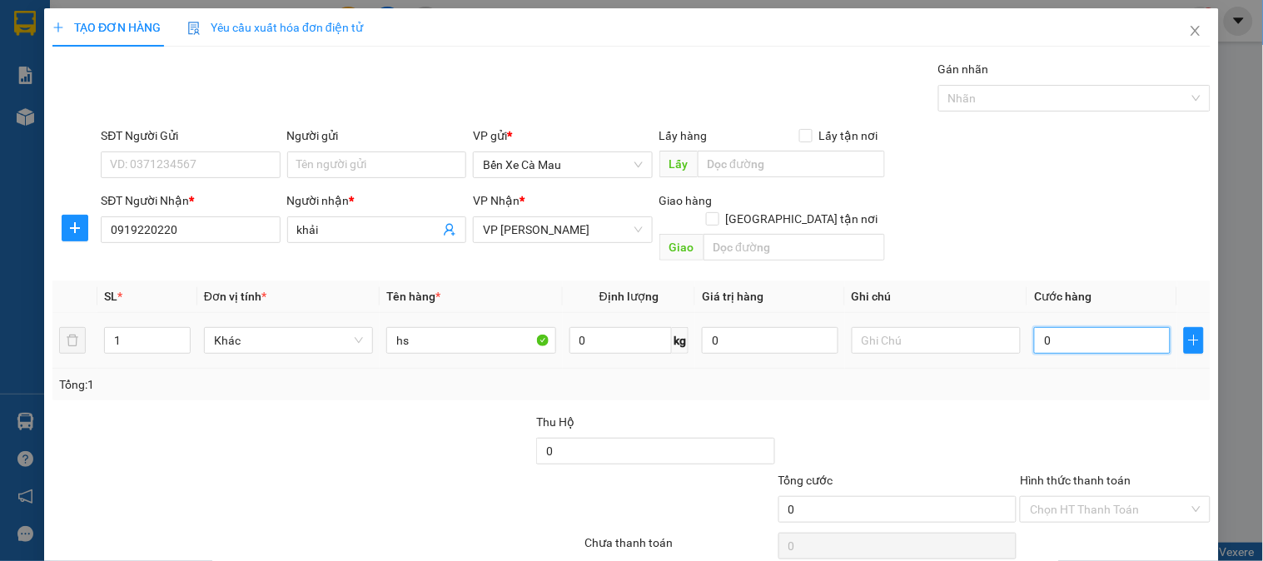
type input "3"
type input "0.030"
type input "30"
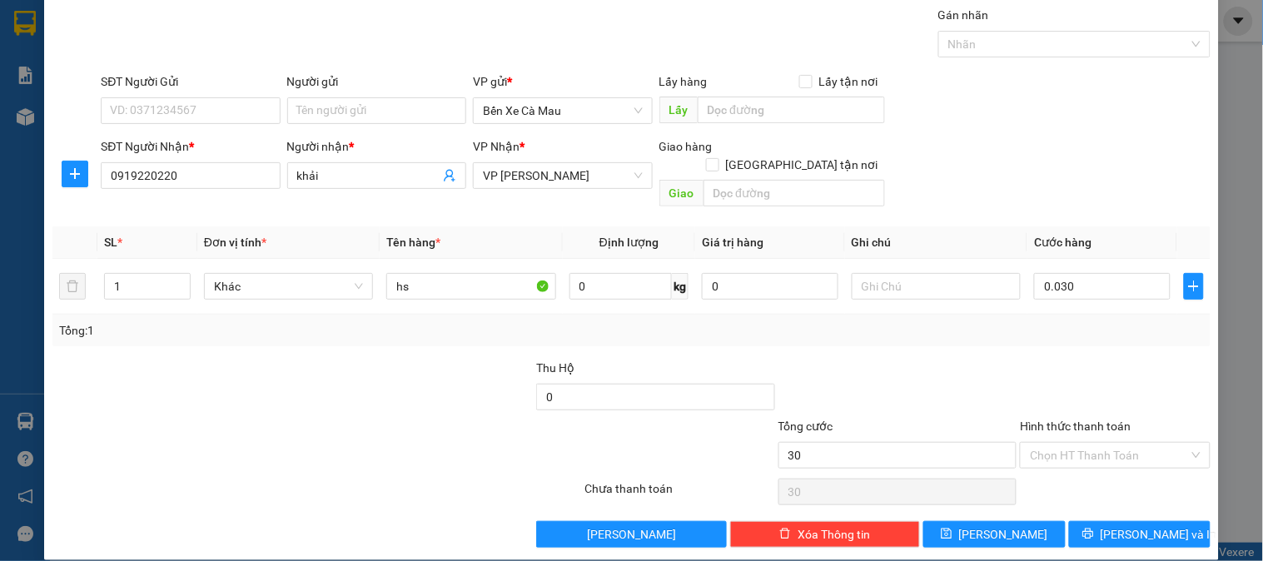
type input "30.000"
click at [1070, 420] on label "Hình thức thanh toán" at bounding box center [1075, 426] width 111 height 13
click at [1070, 443] on input "Hình thức thanh toán" at bounding box center [1109, 455] width 158 height 25
click at [1066, 468] on div "Tại văn phòng" at bounding box center [1104, 471] width 168 height 18
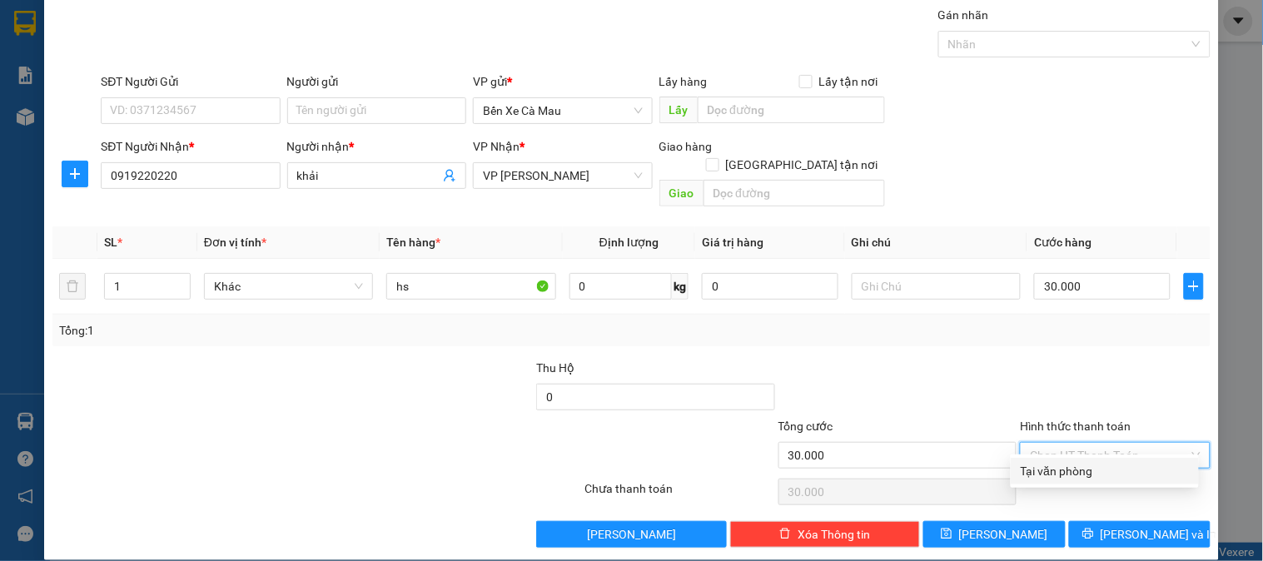
type input "0"
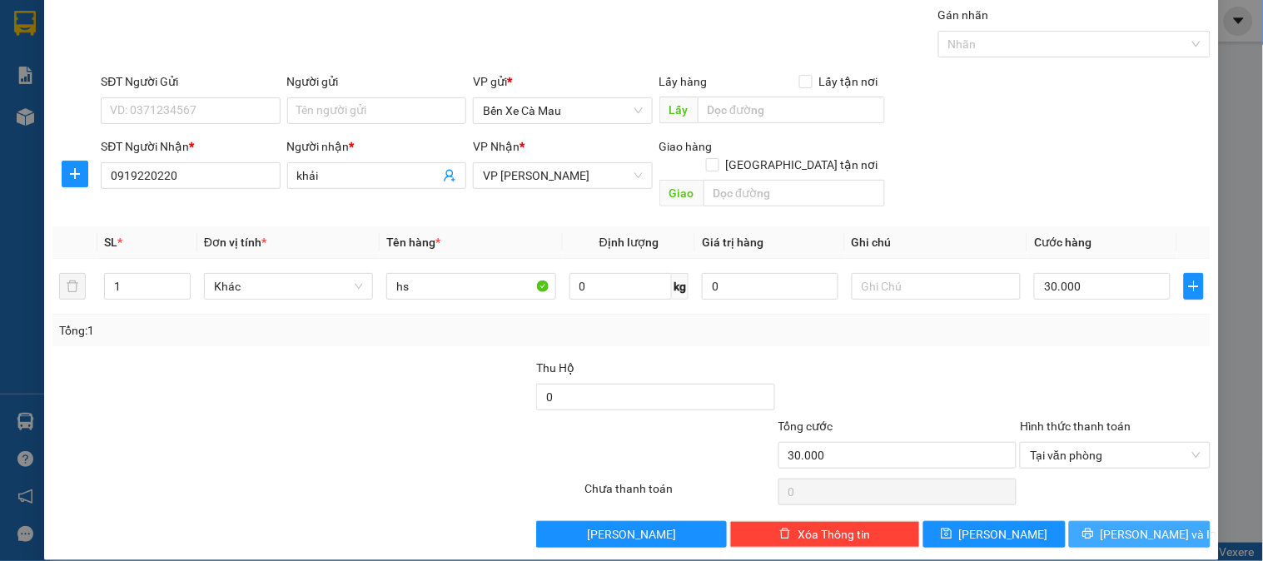
click at [1069, 521] on button "[PERSON_NAME] và In" at bounding box center [1140, 534] width 142 height 27
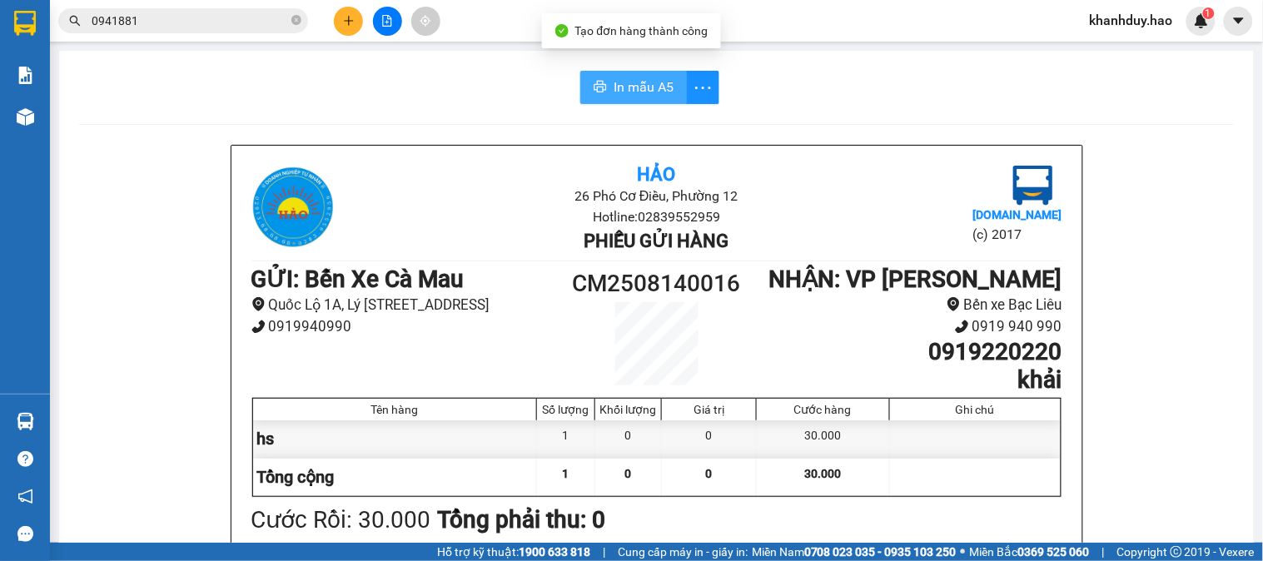
click at [620, 80] on span "In mẫu A5" at bounding box center [643, 87] width 60 height 21
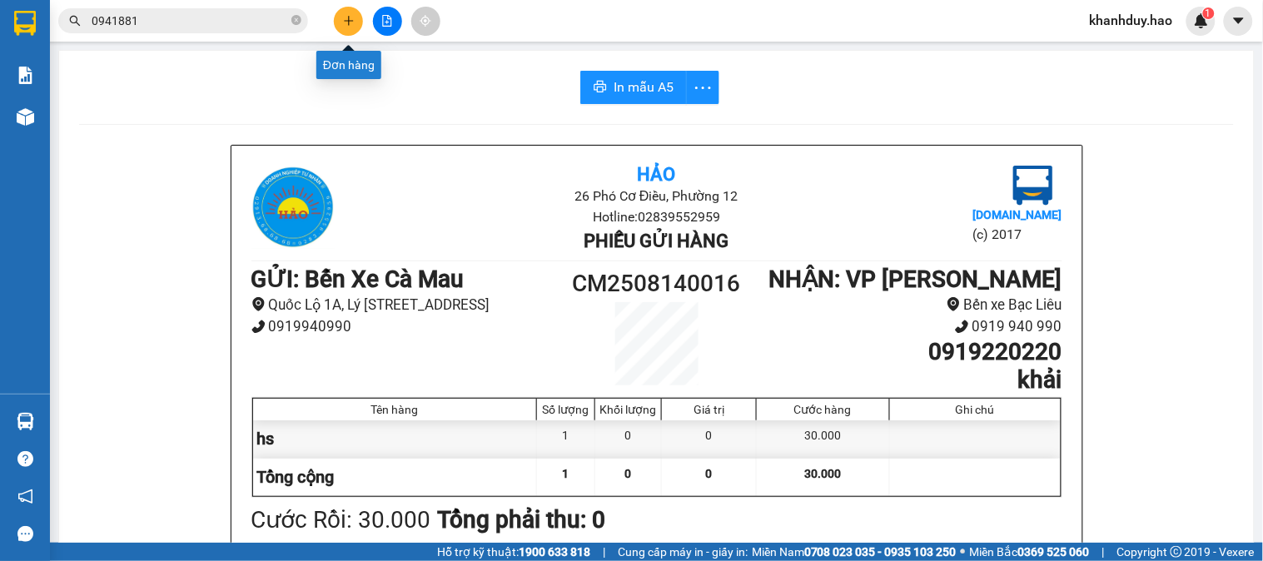
click at [348, 15] on icon "plus" at bounding box center [349, 21] width 12 height 12
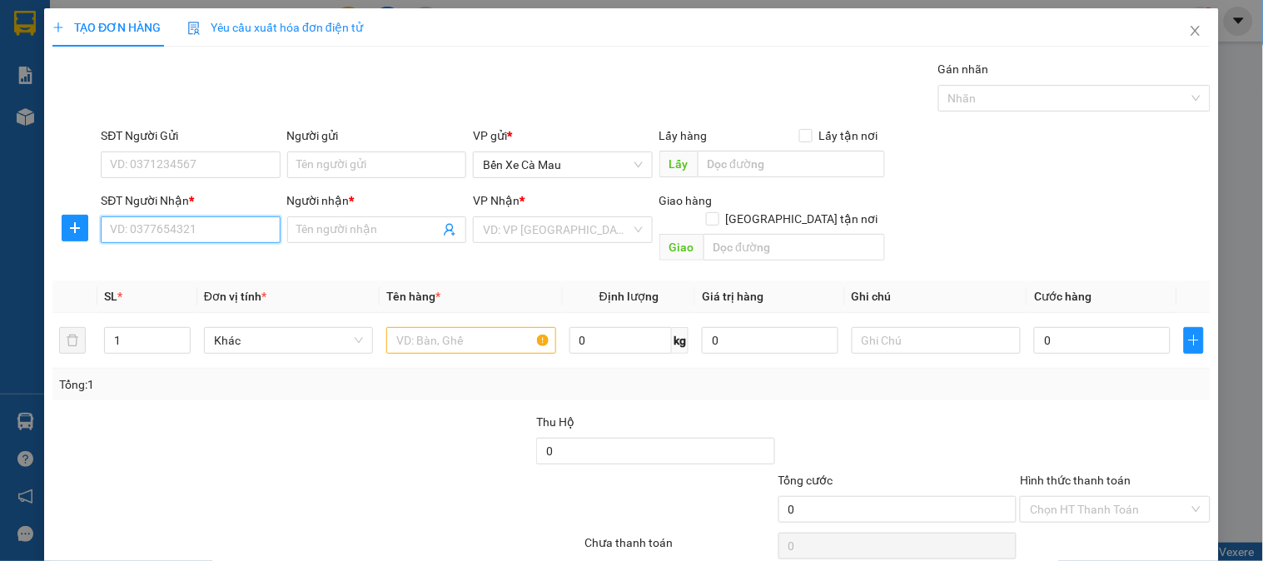
click at [248, 228] on input "SĐT Người Nhận *" at bounding box center [190, 229] width 179 height 27
type input "0816630036"
click at [221, 271] on div "0816630036 - HOA" at bounding box center [188, 263] width 157 height 18
type input "HOA"
type input "40.000"
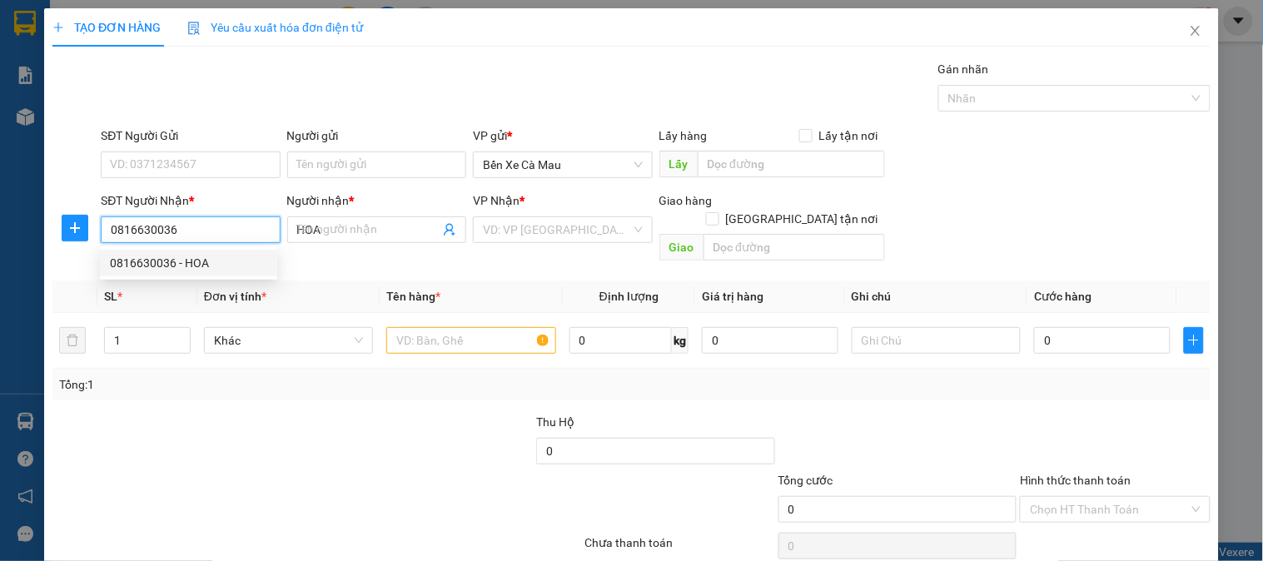
type input "40.000"
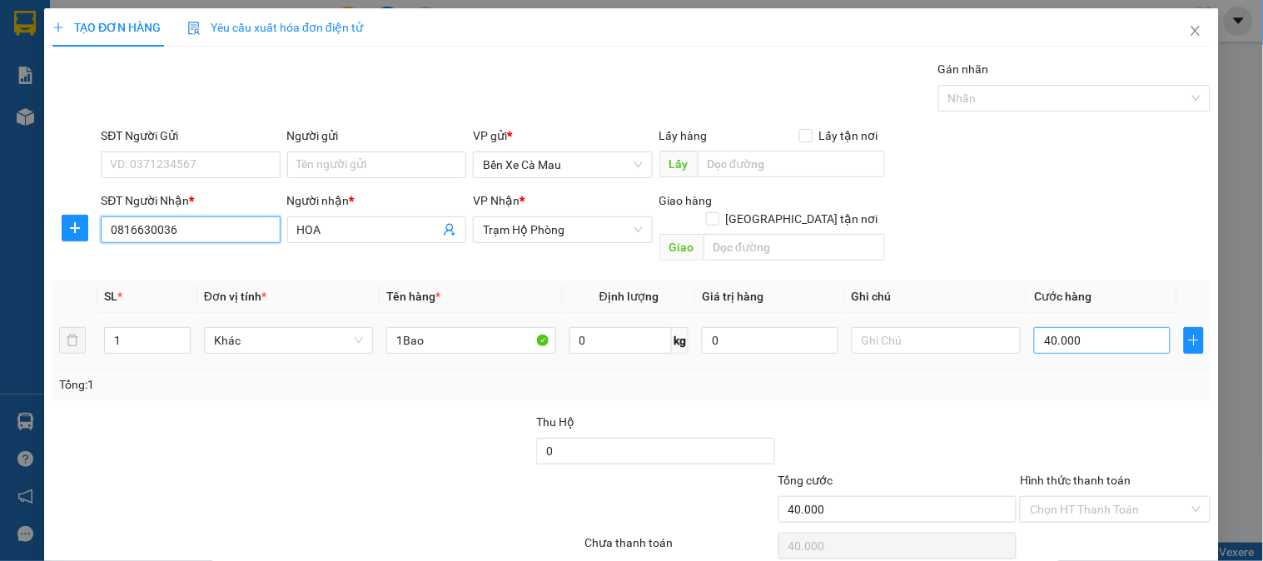
scroll to position [54, 0]
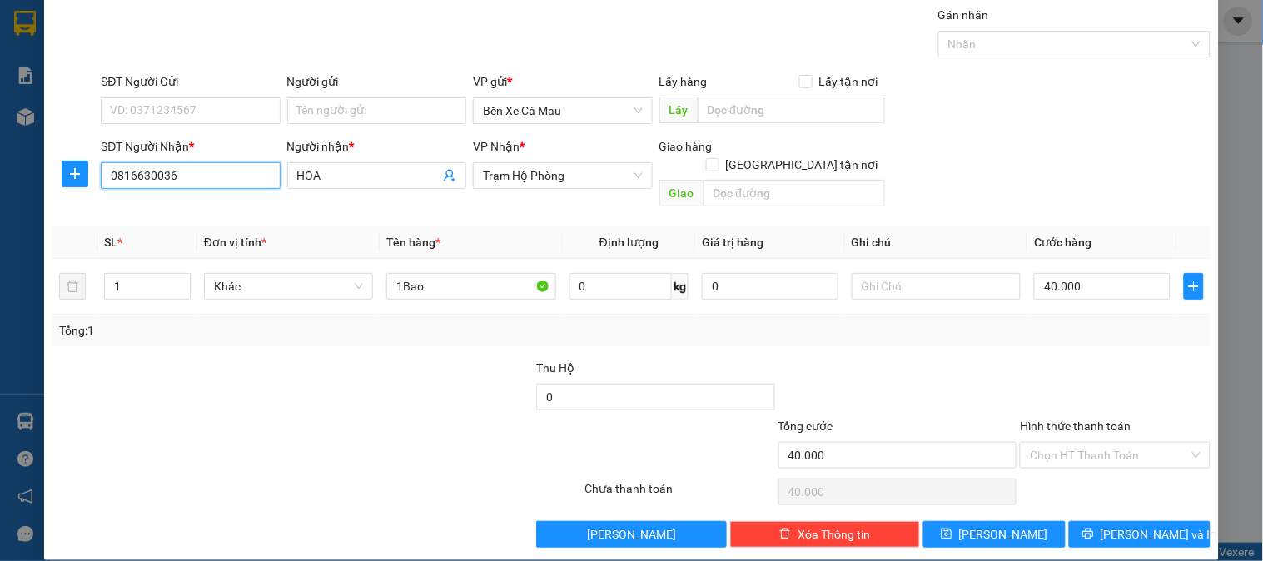
type input "0816630036"
click at [1070, 420] on label "Hình thức thanh toán" at bounding box center [1075, 426] width 111 height 13
click at [1070, 443] on input "Hình thức thanh toán" at bounding box center [1109, 455] width 158 height 25
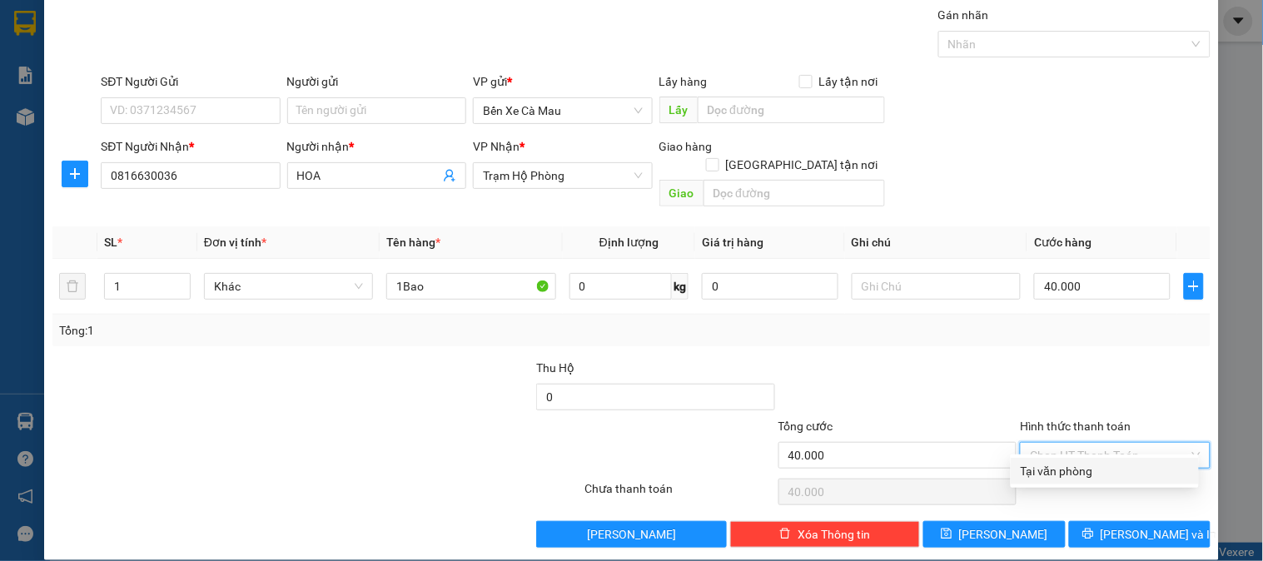
click at [1075, 472] on div "Tại văn phòng" at bounding box center [1104, 471] width 168 height 18
type input "0"
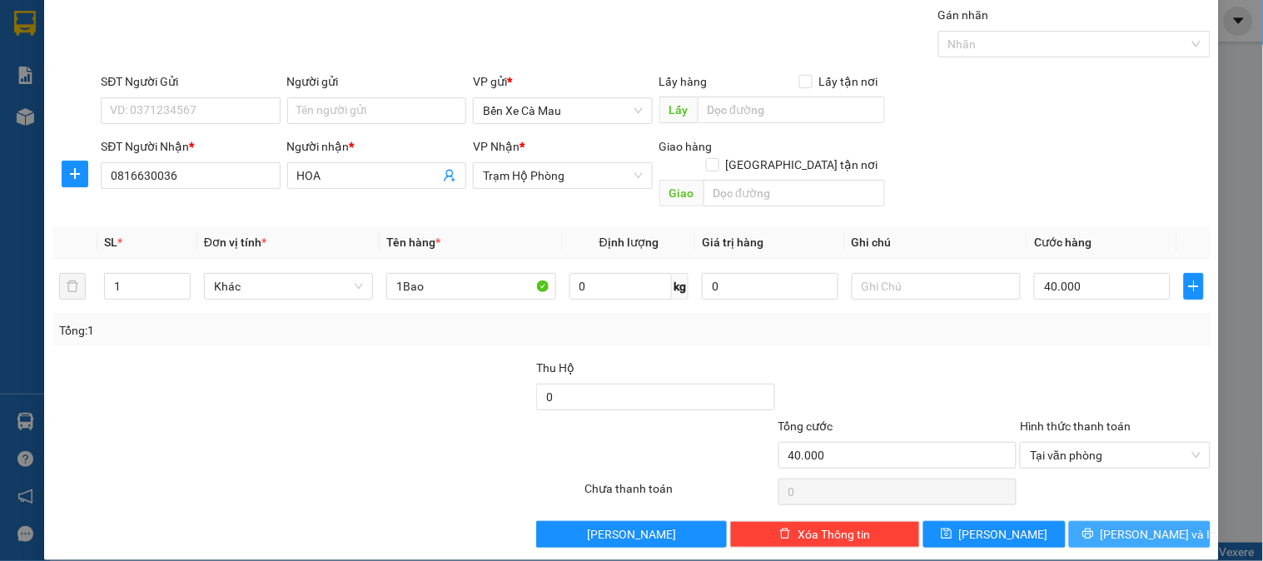
click at [1075, 521] on button "[PERSON_NAME] và In" at bounding box center [1140, 534] width 142 height 27
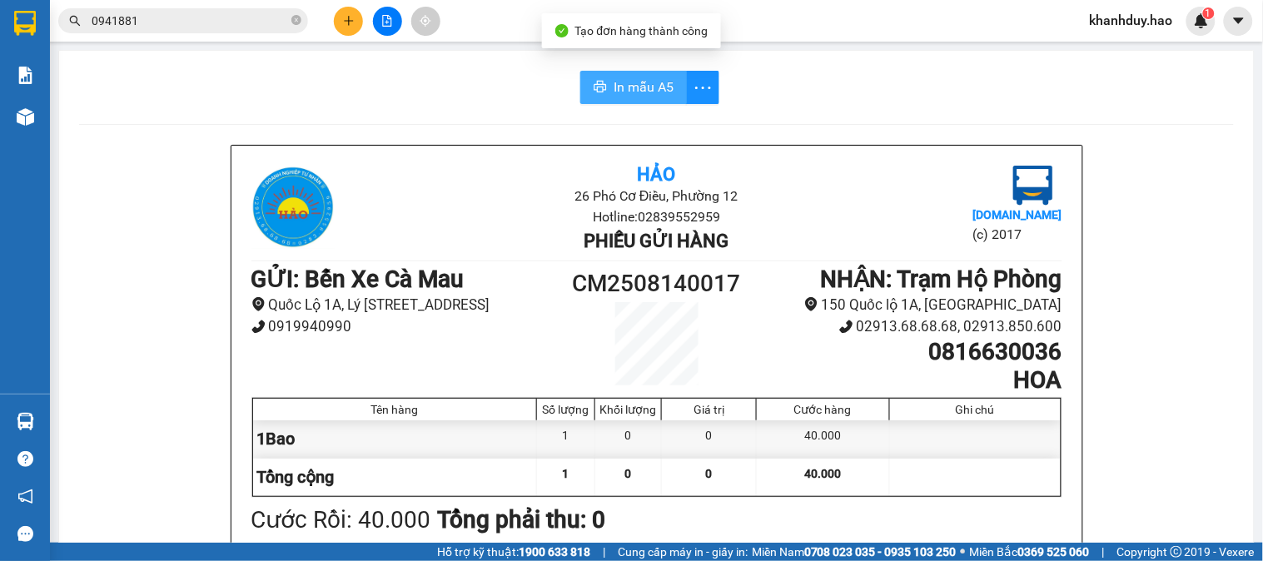
click at [653, 90] on span "In mẫu A5" at bounding box center [643, 87] width 60 height 21
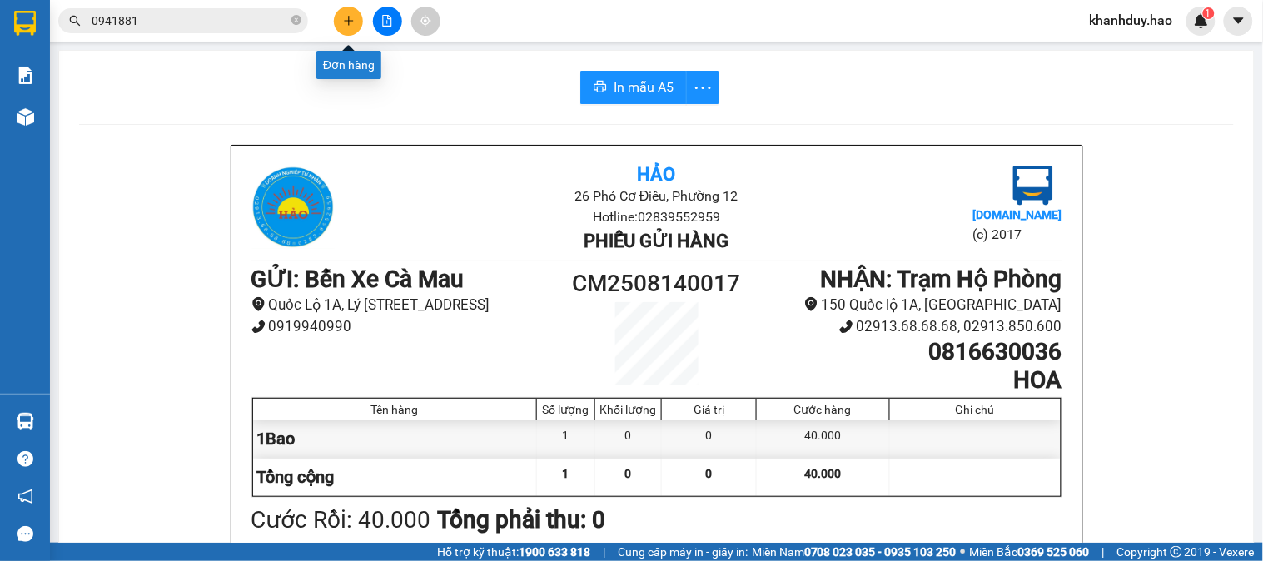
click at [341, 18] on button at bounding box center [348, 21] width 29 height 29
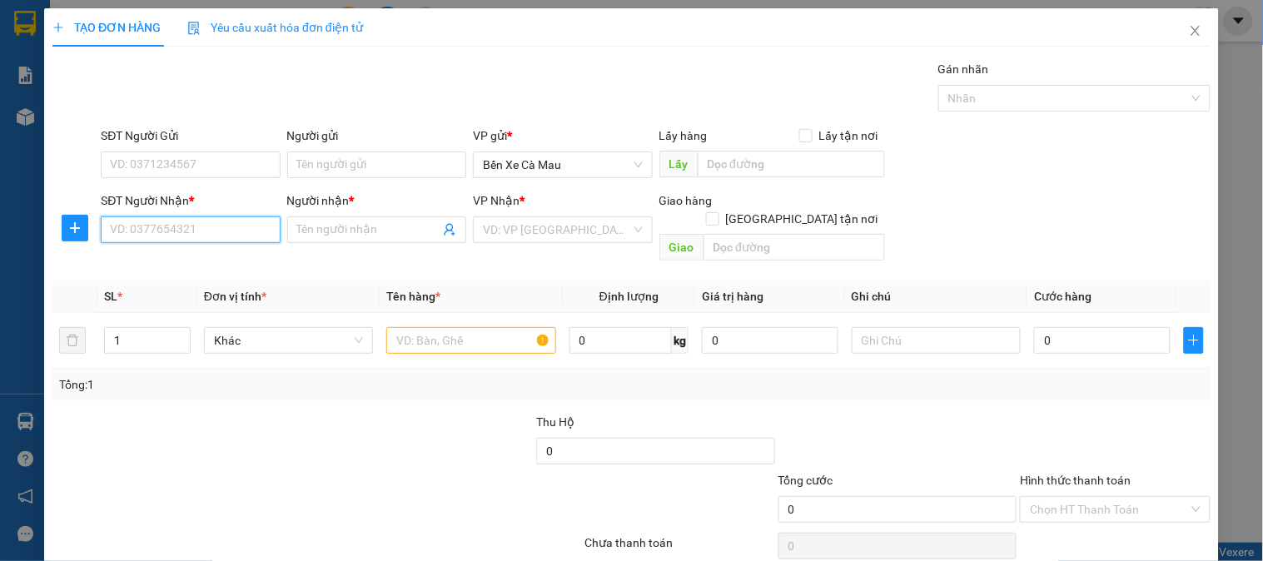
click at [175, 233] on input "SĐT Người Nhận *" at bounding box center [190, 229] width 179 height 27
click at [156, 236] on input "SĐT Người Nhận *" at bounding box center [190, 229] width 179 height 27
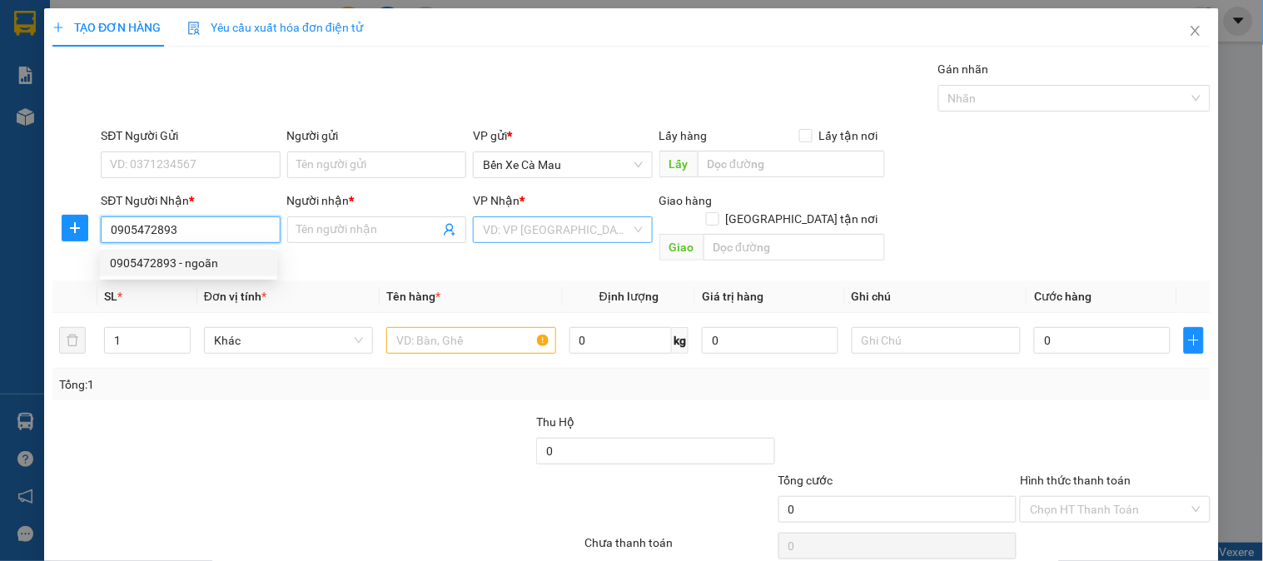
type input "0905472893"
click at [505, 231] on input "search" at bounding box center [556, 229] width 147 height 25
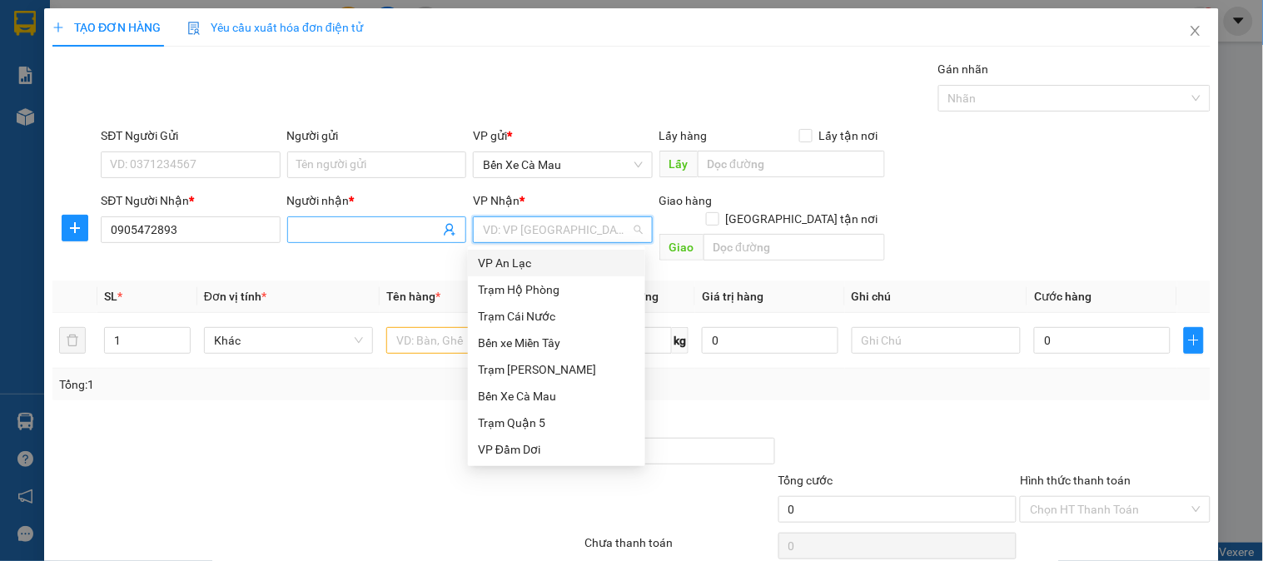
click at [410, 223] on input "Người nhận *" at bounding box center [368, 230] width 142 height 18
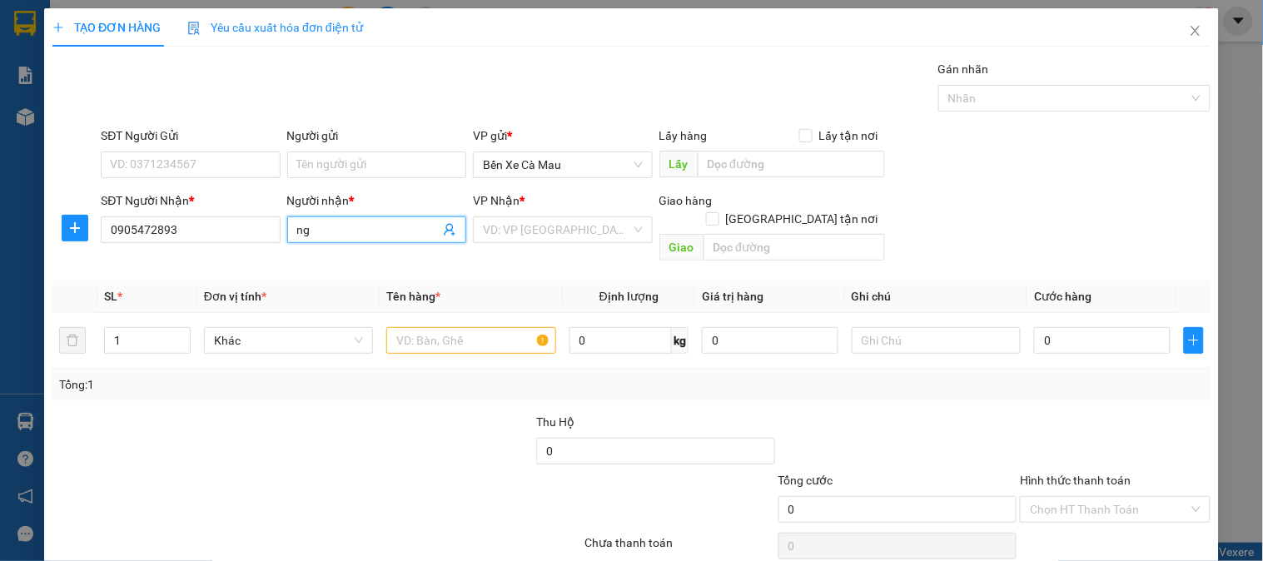
type input "n"
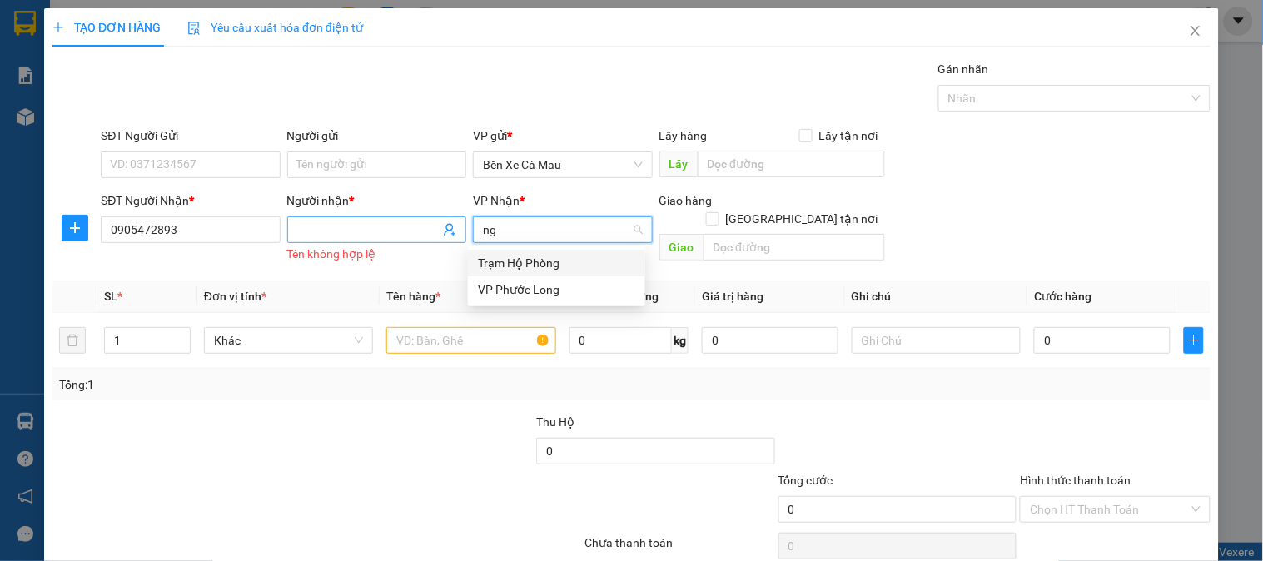
type input "n"
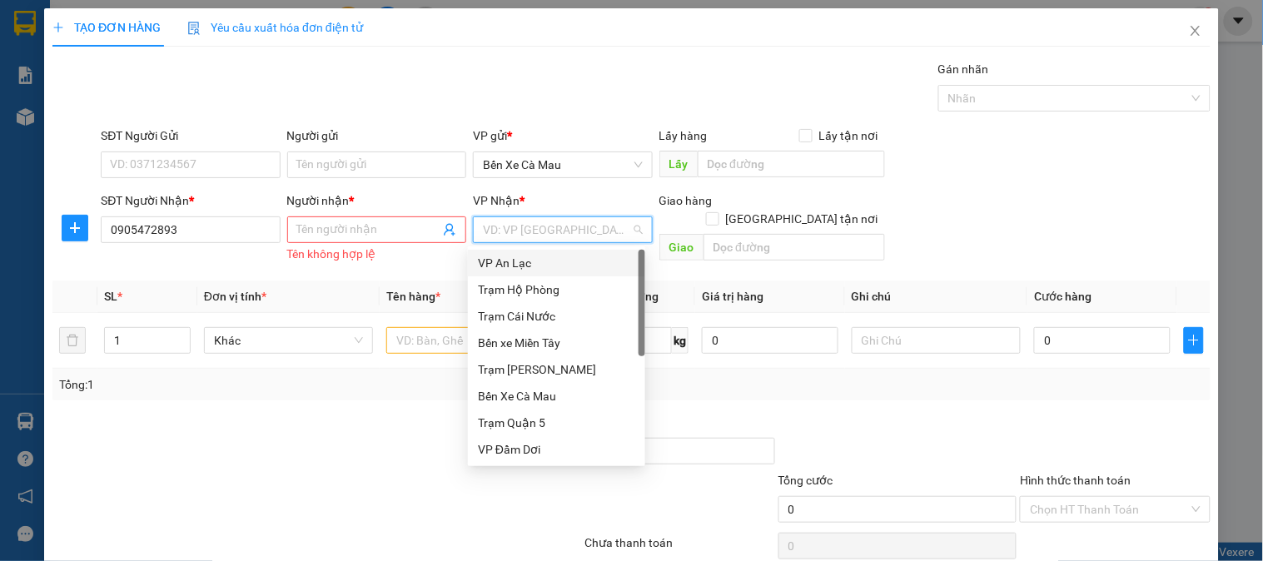
click at [386, 212] on div "Người nhận *" at bounding box center [376, 203] width 179 height 25
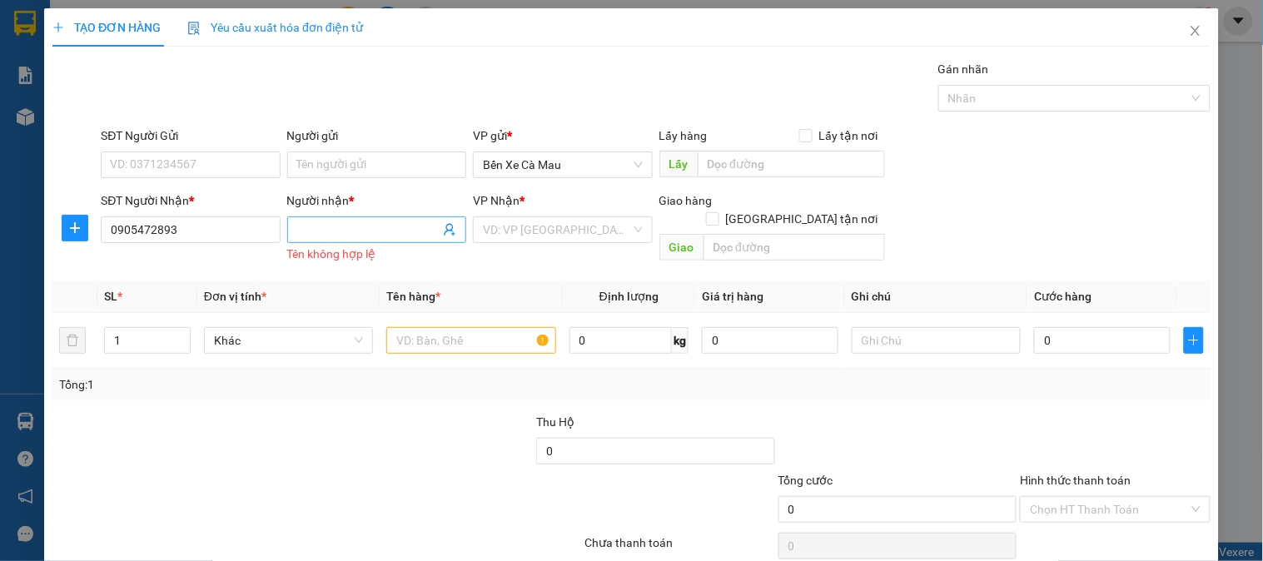
click at [378, 216] on span at bounding box center [376, 229] width 179 height 27
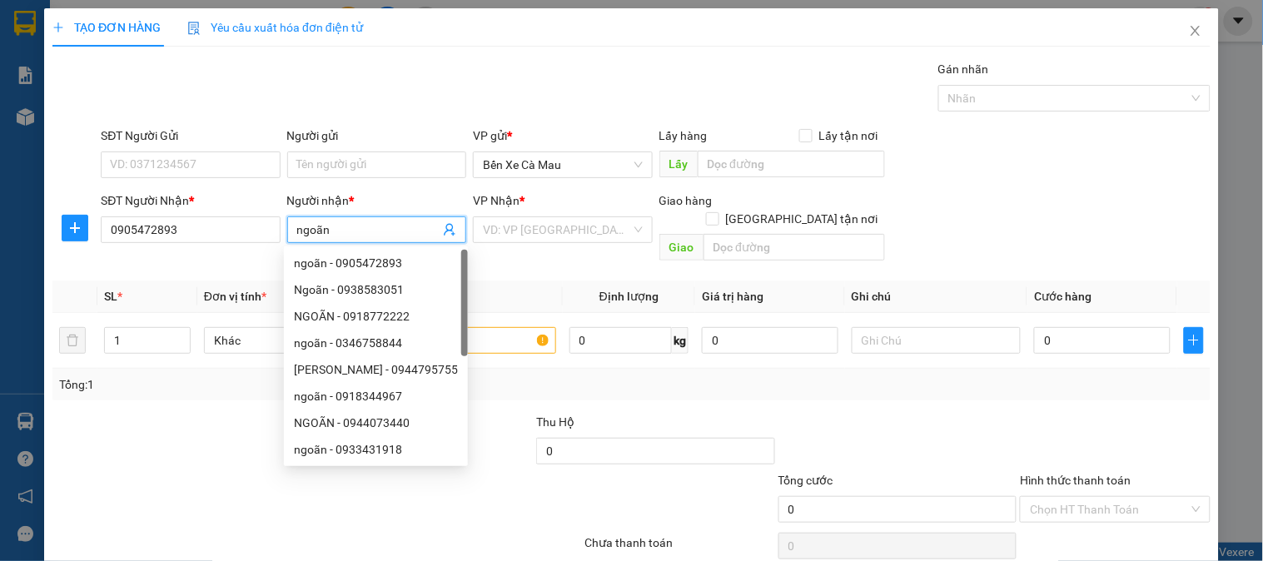
type input "ngoãn"
click at [1071, 194] on div "SĐT Người Nhận * 0905472893 Người nhận * ngoãn VP Nhận * VD: VP Sài Gòn Giao hà…" at bounding box center [655, 229] width 1116 height 77
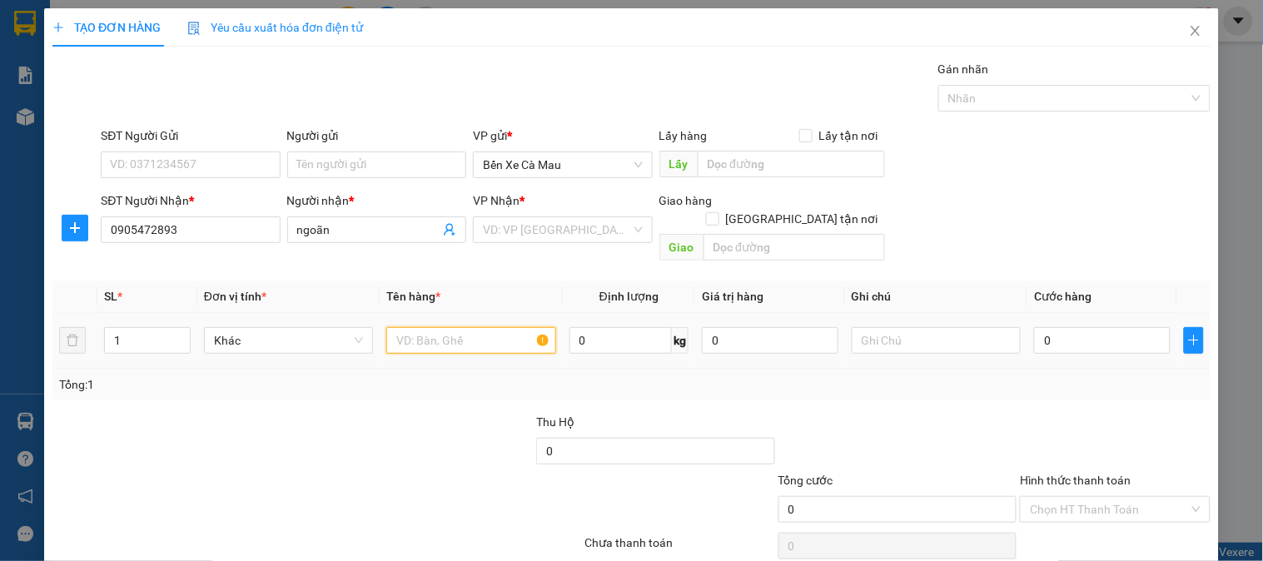
click at [467, 327] on input "text" at bounding box center [470, 340] width 169 height 27
type input "p"
type input "sốp"
click at [884, 429] on div at bounding box center [898, 442] width 242 height 58
click at [1113, 327] on input "0" at bounding box center [1102, 340] width 137 height 27
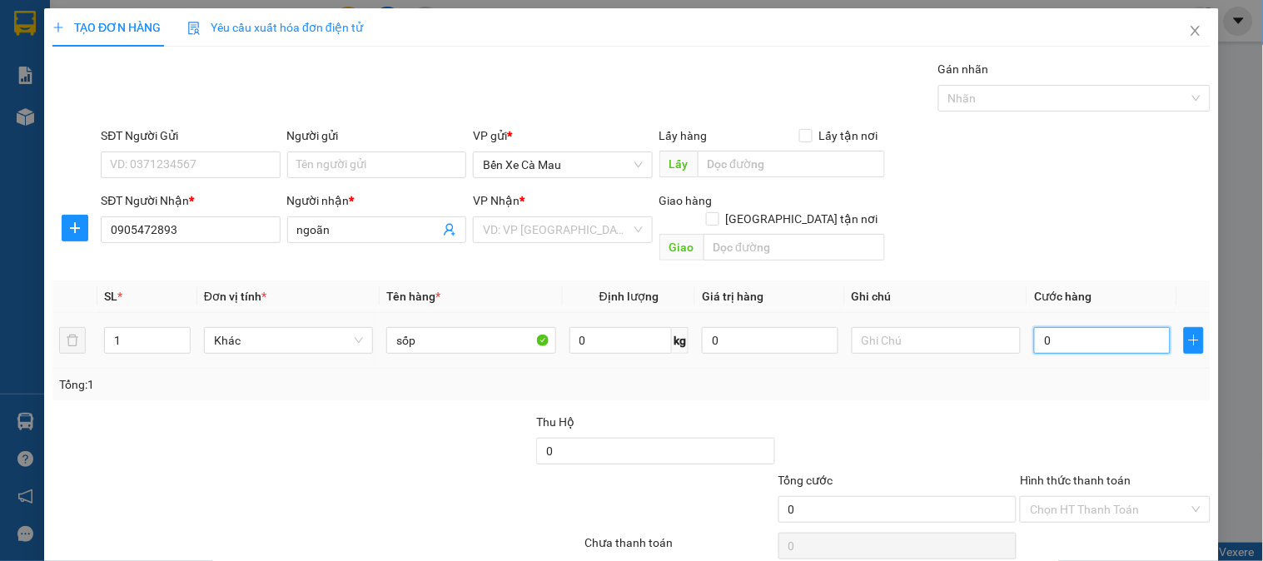
type input "004"
type input "4"
type input "0.040"
type input "40"
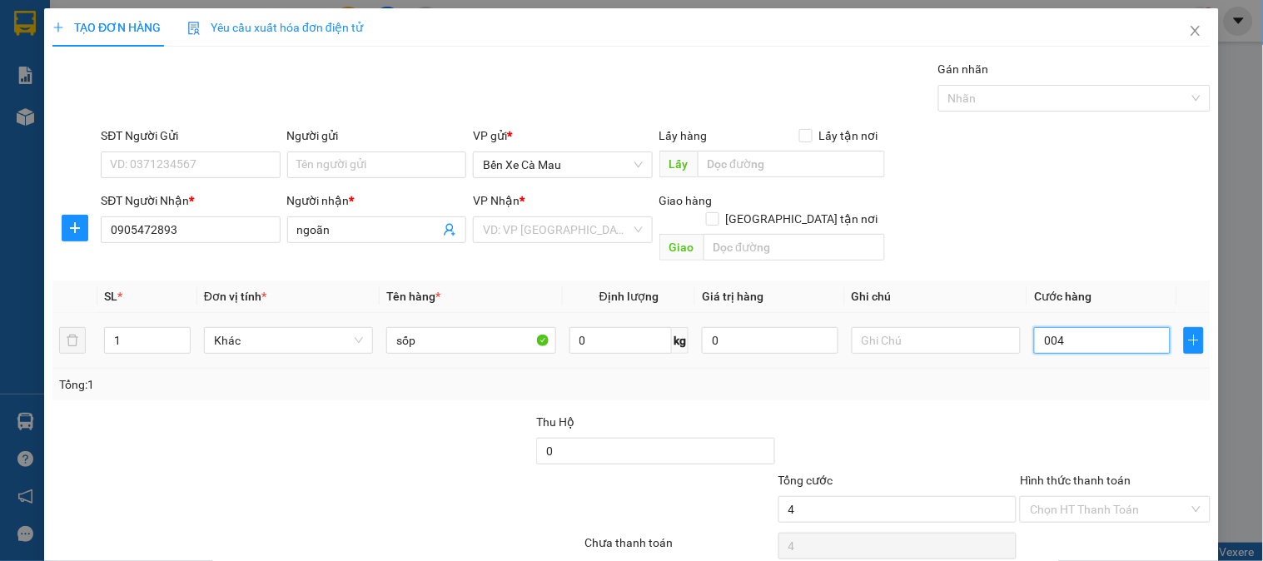
type input "40"
click at [974, 471] on div "Tổng cước" at bounding box center [897, 483] width 239 height 25
type input "40.000"
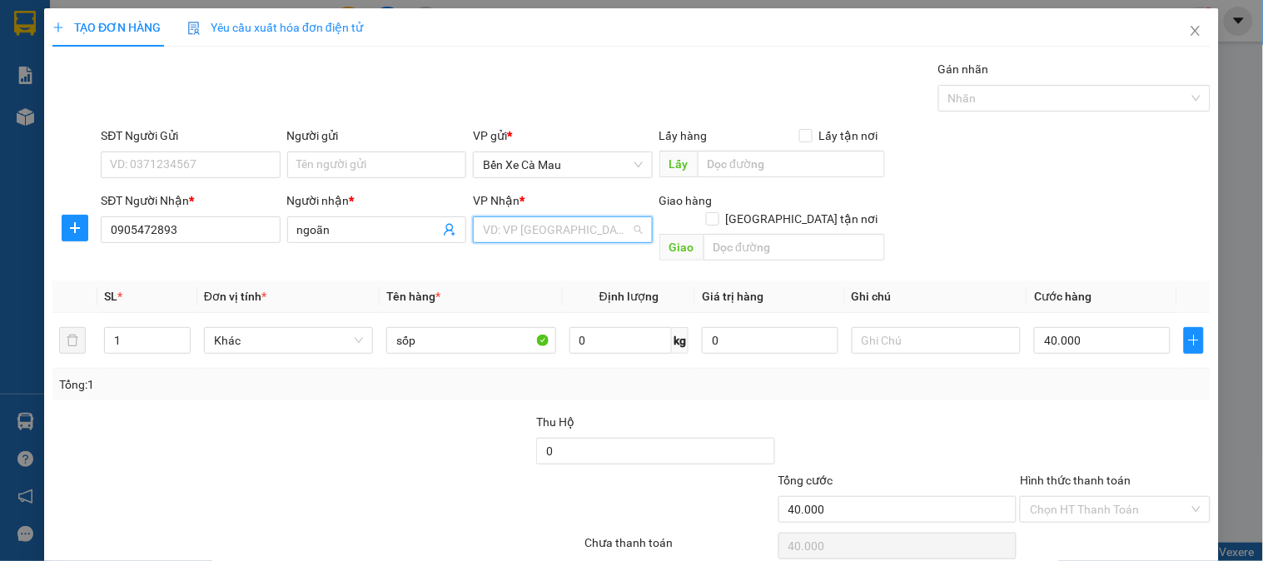
click at [500, 221] on input "search" at bounding box center [556, 229] width 147 height 25
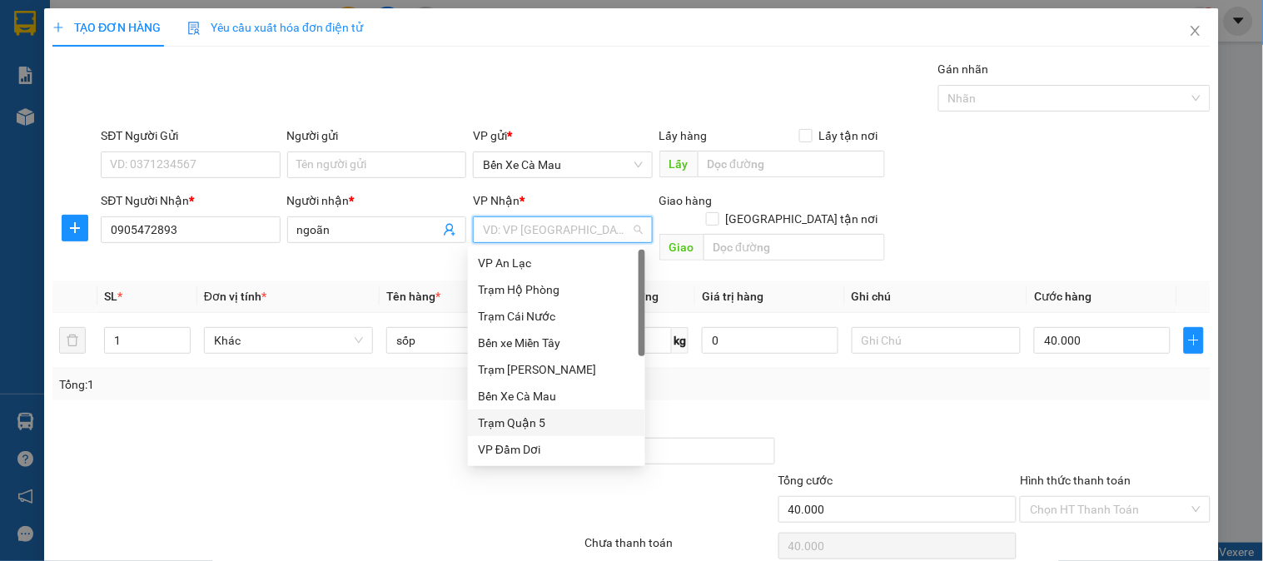
click at [542, 423] on div "Trạm Quận 5" at bounding box center [556, 423] width 157 height 18
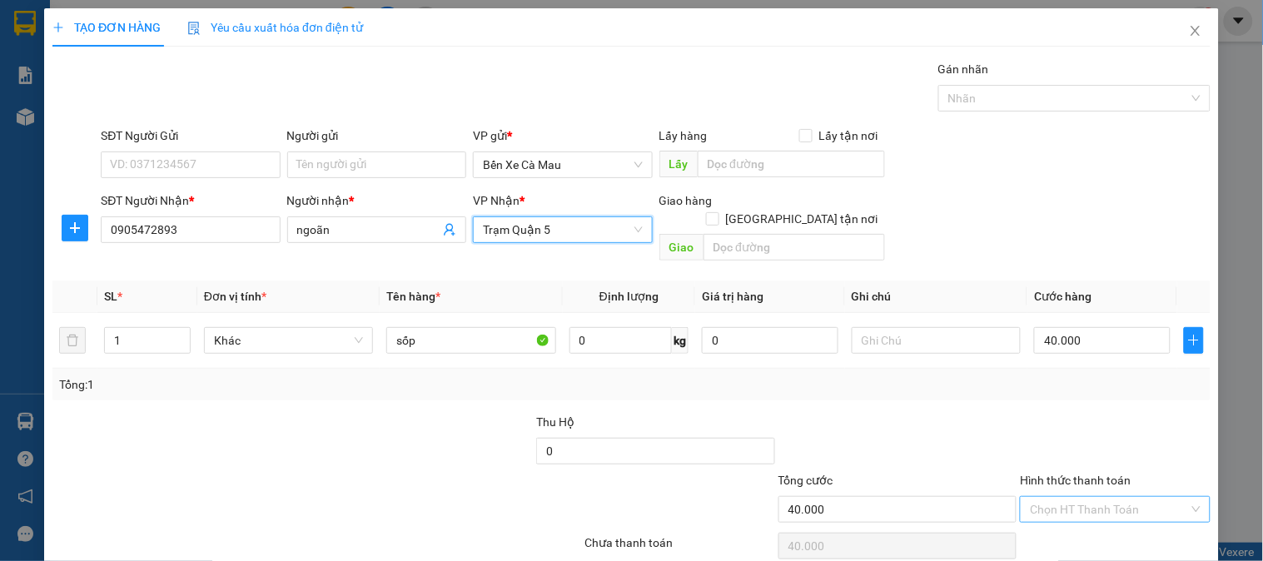
click at [1085, 497] on input "Hình thức thanh toán" at bounding box center [1109, 509] width 158 height 25
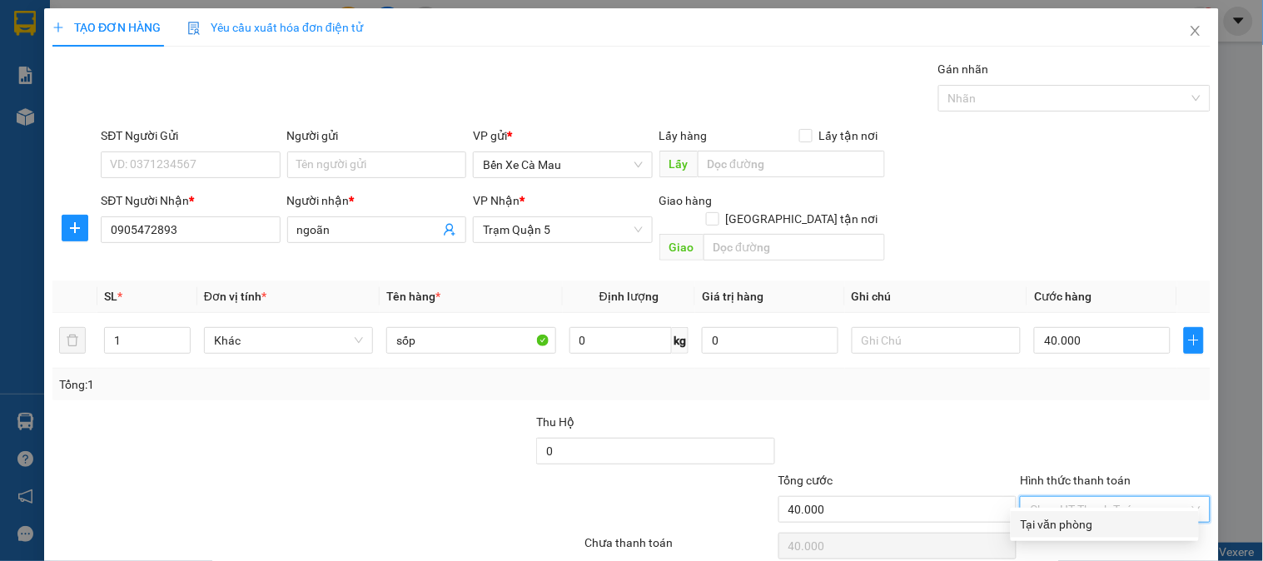
click at [1080, 538] on div "Transit Pickup Surcharge Ids Transit Deliver Surcharge Ids Transit Deliver Surc…" at bounding box center [631, 331] width 1158 height 542
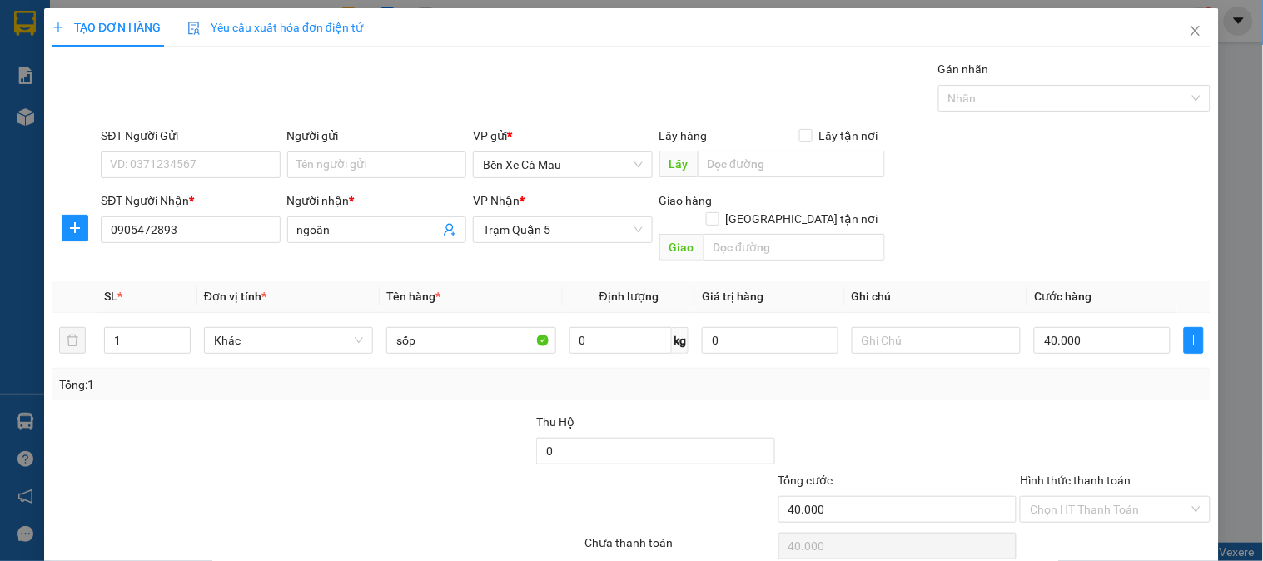
click at [1083, 529] on div "Chọn HT Thanh Toán" at bounding box center [1114, 545] width 193 height 33
click at [1084, 497] on input "Hình thức thanh toán" at bounding box center [1109, 509] width 158 height 25
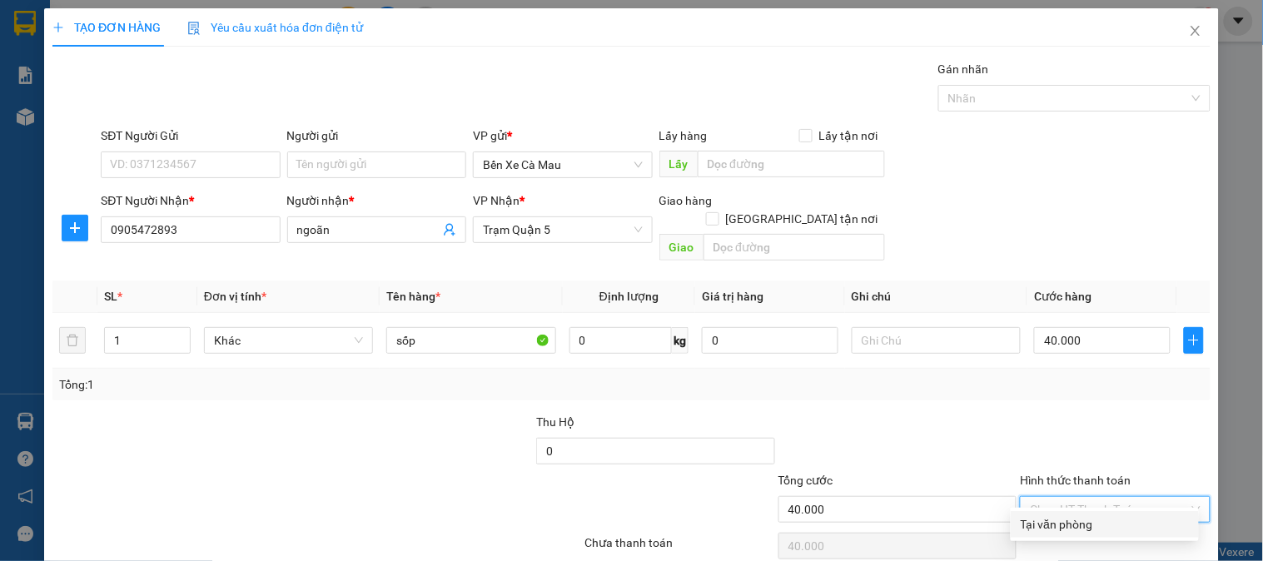
click at [1071, 519] on div "Tại văn phòng" at bounding box center [1104, 524] width 168 height 18
type input "0"
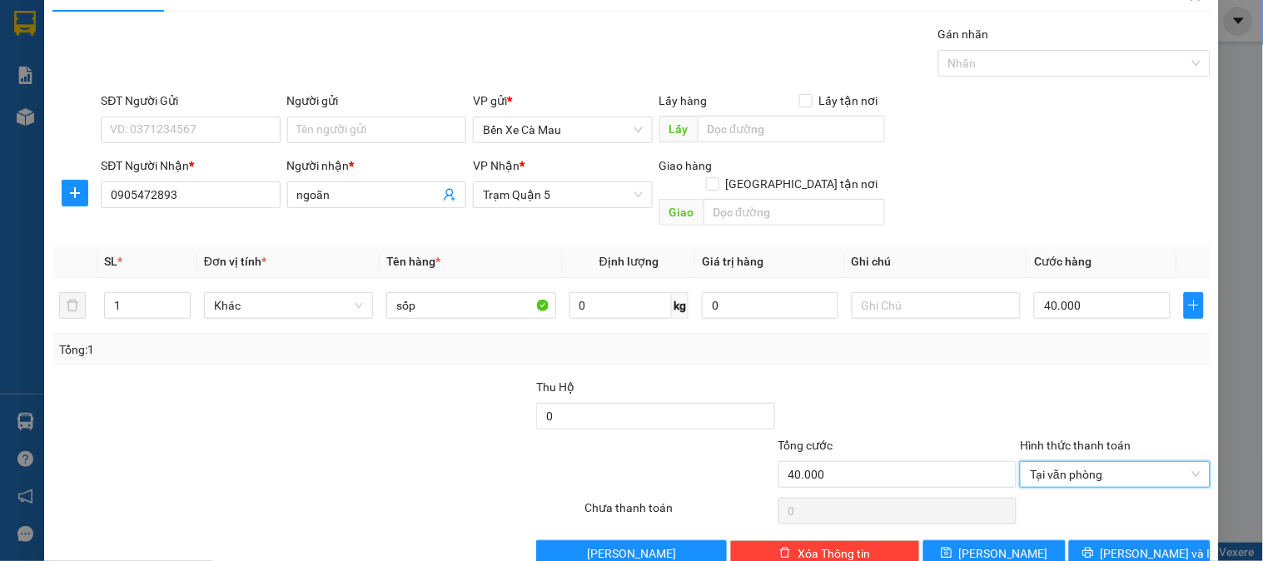
scroll to position [54, 0]
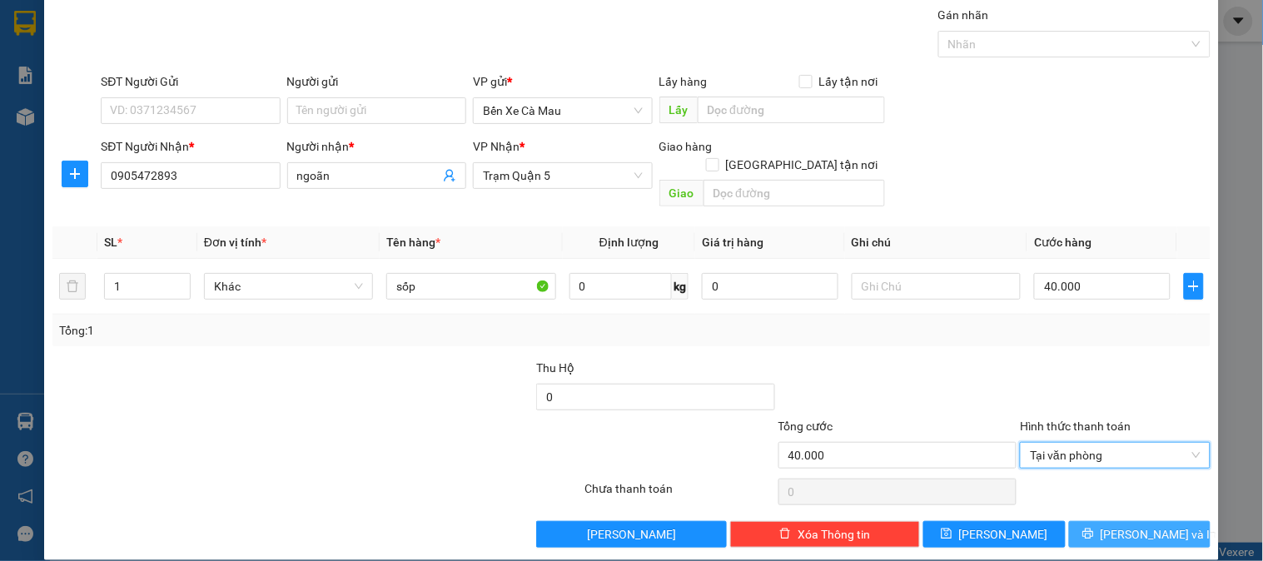
click at [1179, 521] on button "[PERSON_NAME] và In" at bounding box center [1140, 534] width 142 height 27
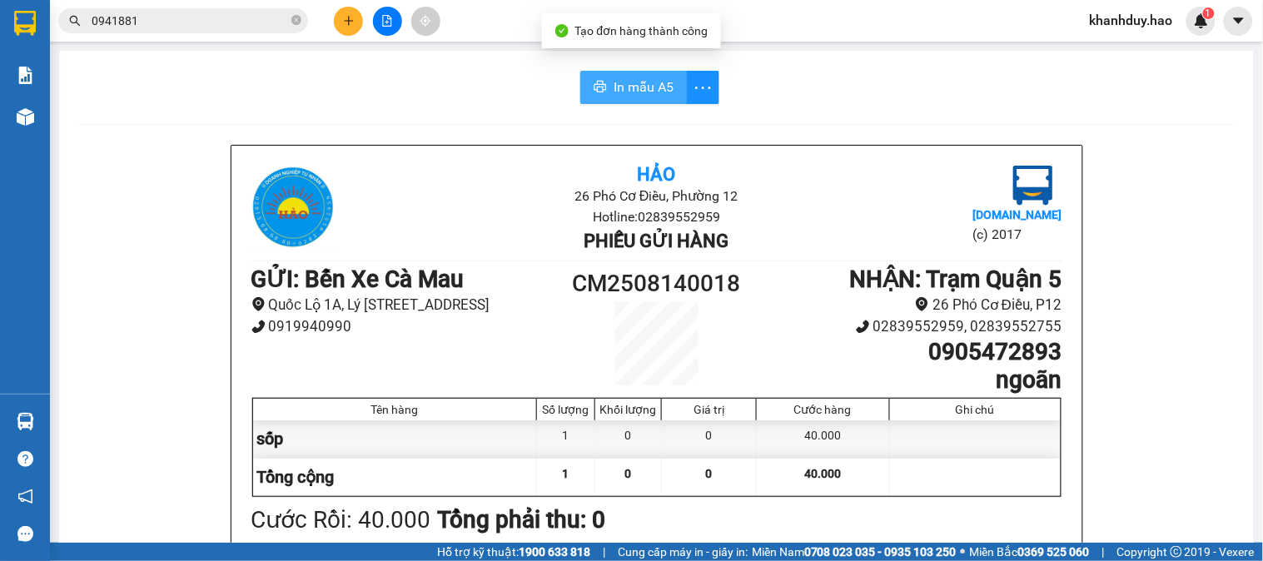
click at [592, 77] on button "In mẫu A5" at bounding box center [633, 87] width 107 height 33
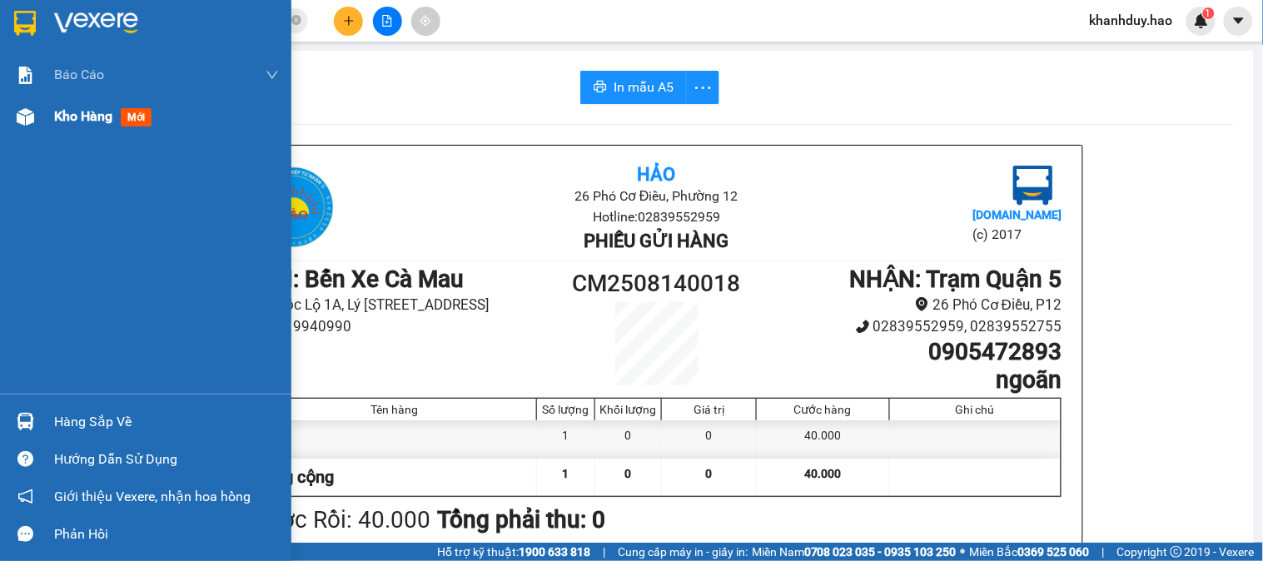
click at [27, 125] on img at bounding box center [25, 116] width 17 height 17
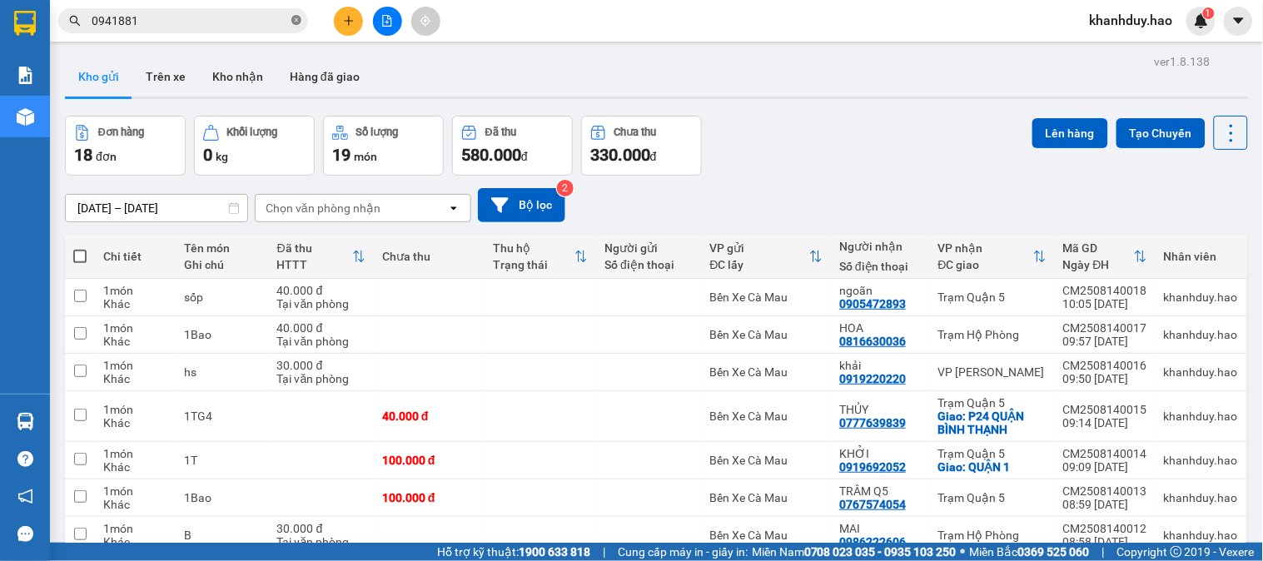
click at [296, 15] on icon "close-circle" at bounding box center [296, 20] width 10 height 10
click at [227, 25] on input "text" at bounding box center [190, 21] width 196 height 18
click at [236, 71] on button "Kho nhận" at bounding box center [237, 77] width 77 height 40
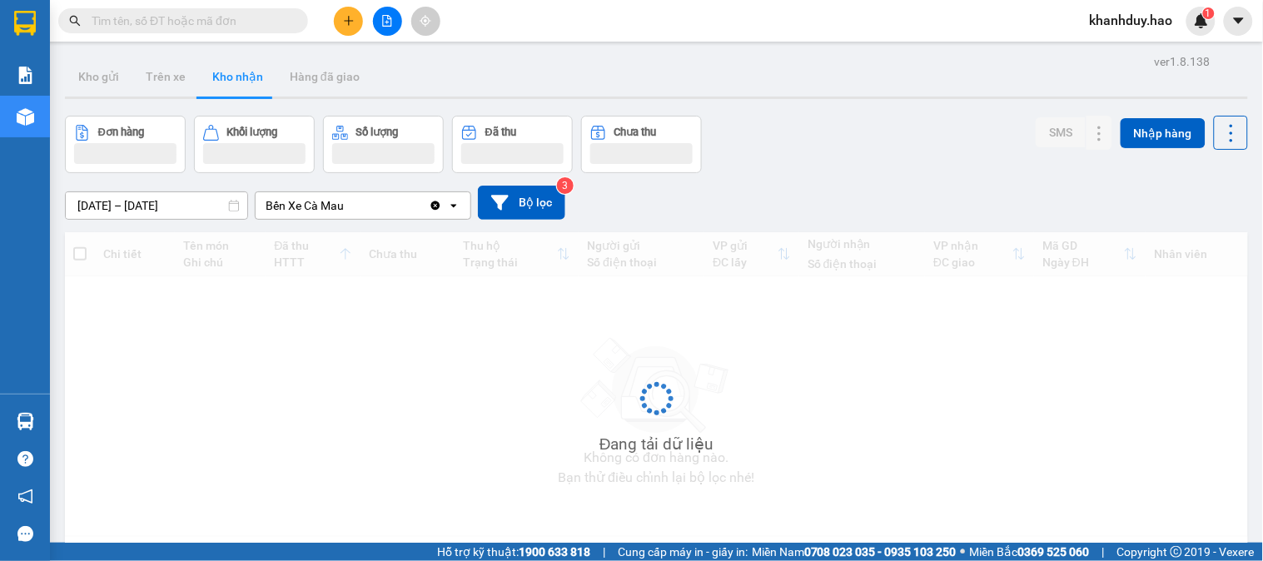
click at [243, 17] on input "text" at bounding box center [190, 21] width 196 height 18
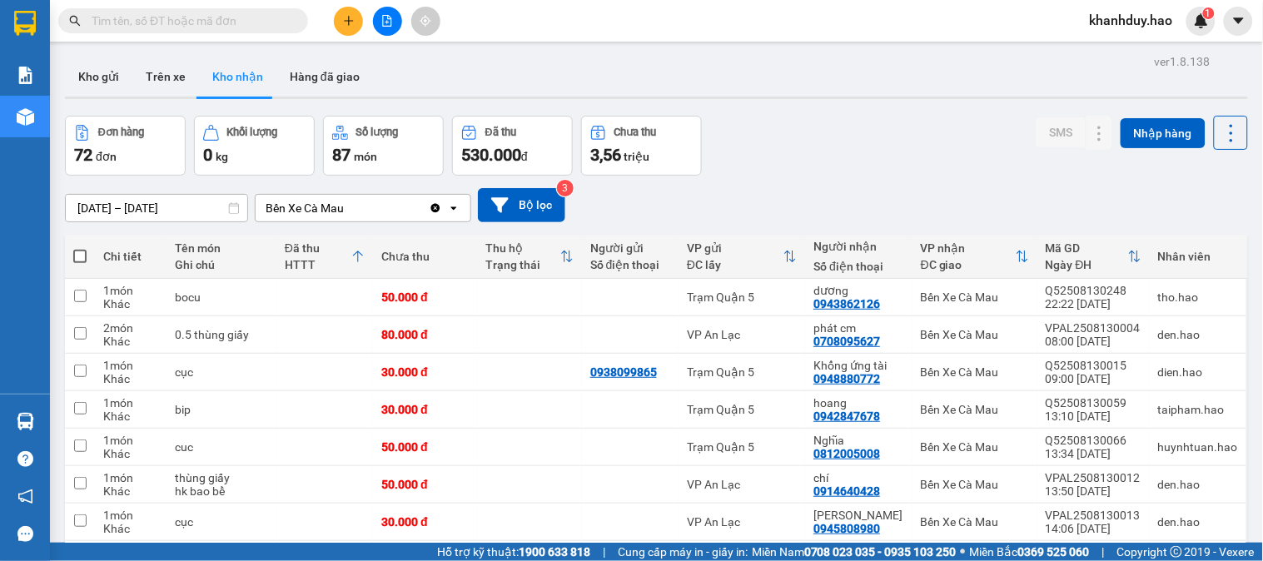
click at [194, 27] on input "text" at bounding box center [190, 21] width 196 height 18
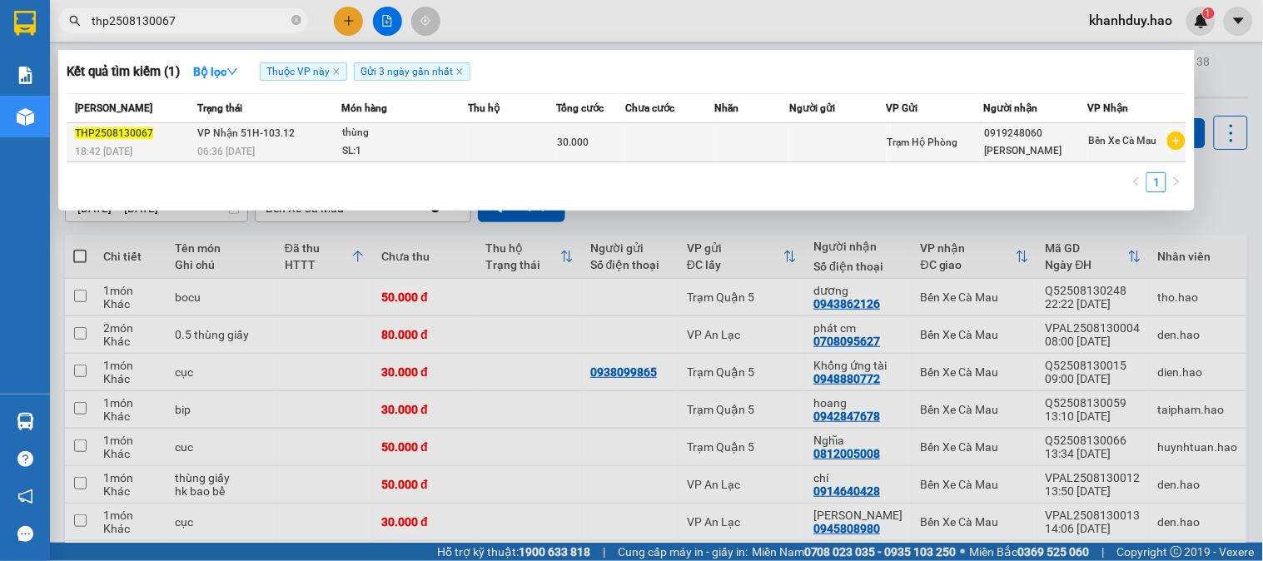
type input "thp2508130067"
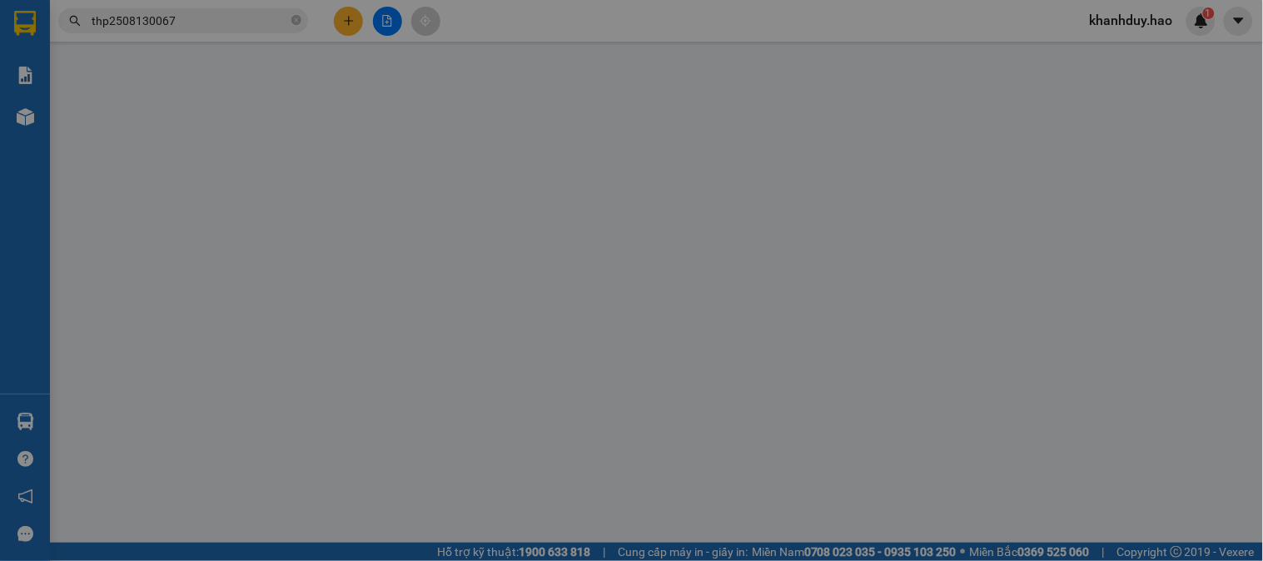
type input "0919248060"
type input "Linh"
type input "30.000"
type input "0"
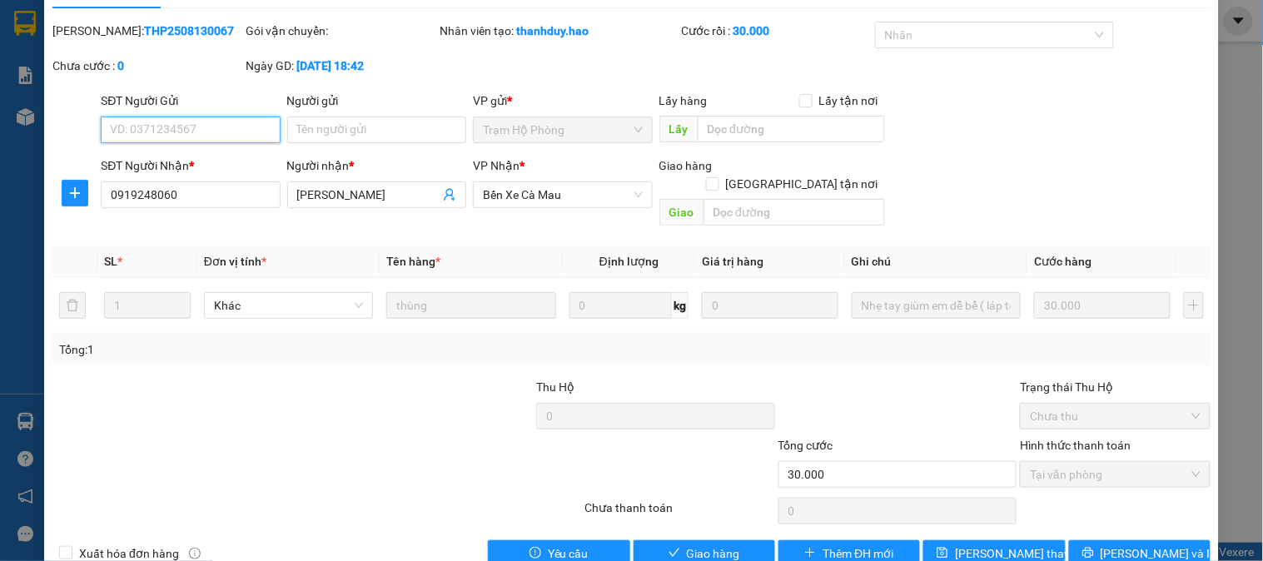
scroll to position [58, 0]
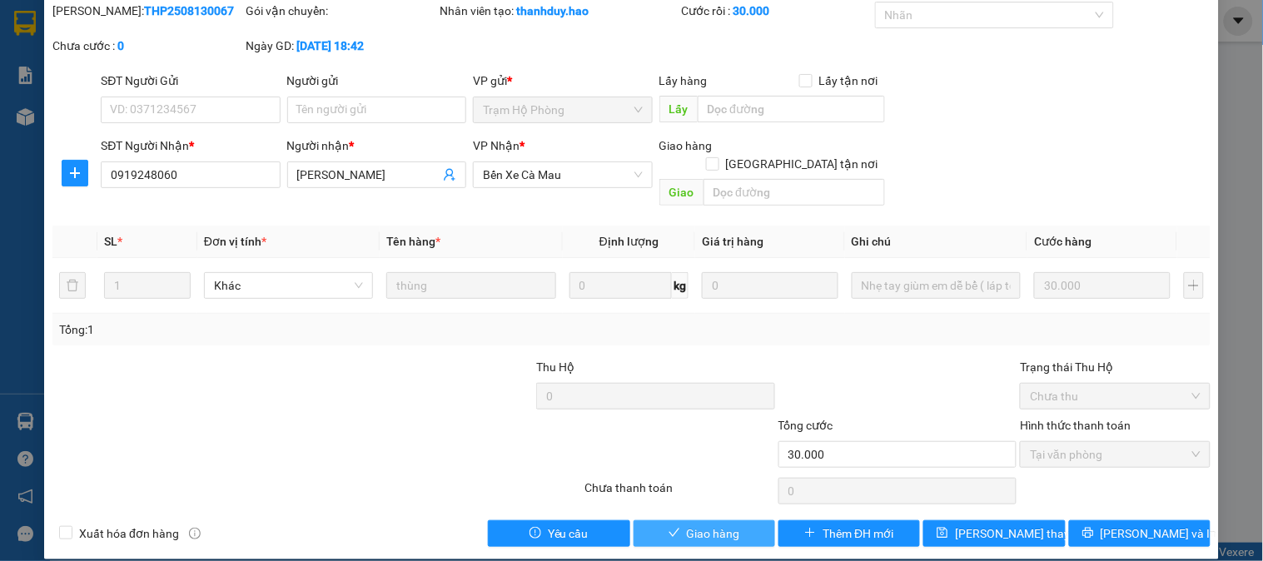
click at [670, 520] on button "Giao hàng" at bounding box center [704, 533] width 142 height 27
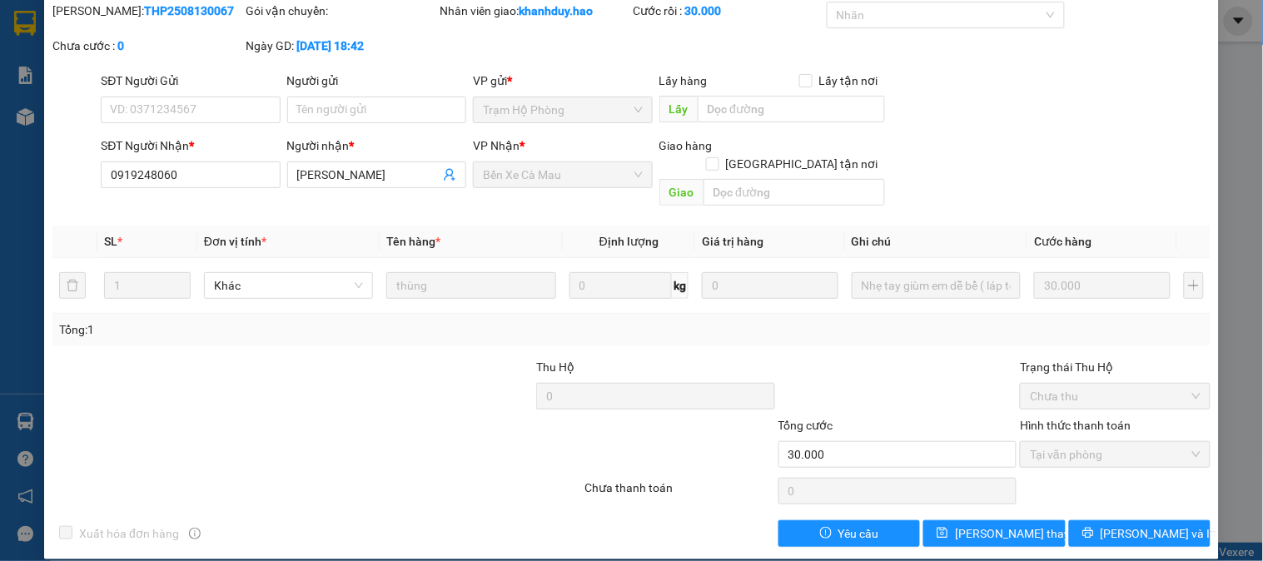
scroll to position [0, 0]
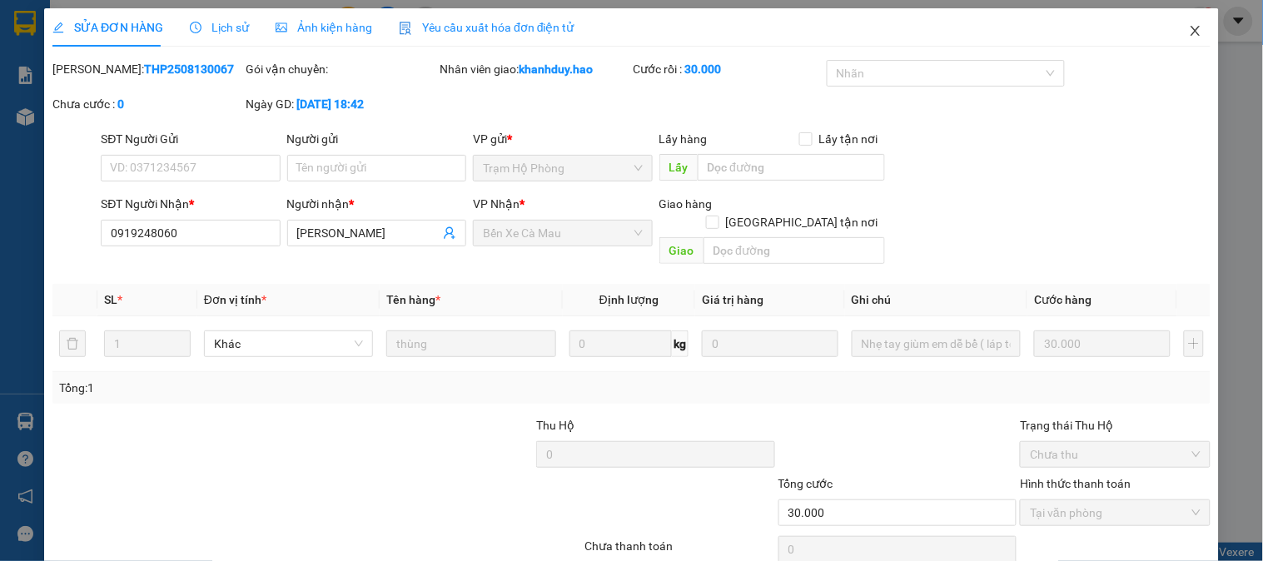
click at [1186, 22] on span "Close" at bounding box center [1195, 31] width 47 height 47
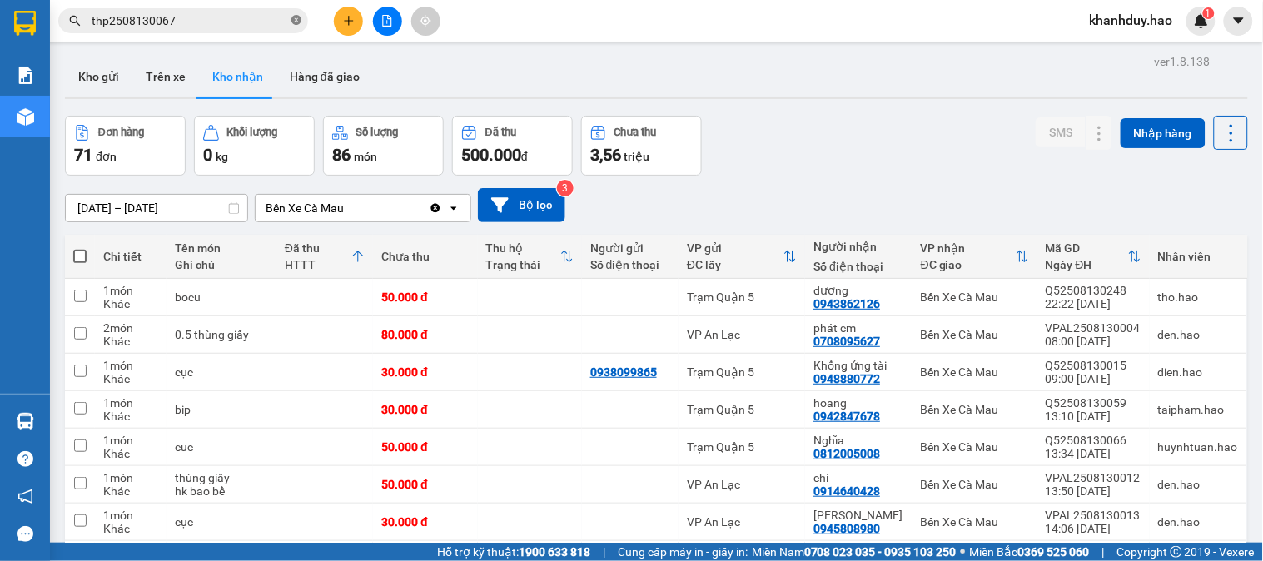
click at [297, 23] on icon "close-circle" at bounding box center [296, 20] width 10 height 10
click at [234, 12] on input "text" at bounding box center [190, 21] width 196 height 18
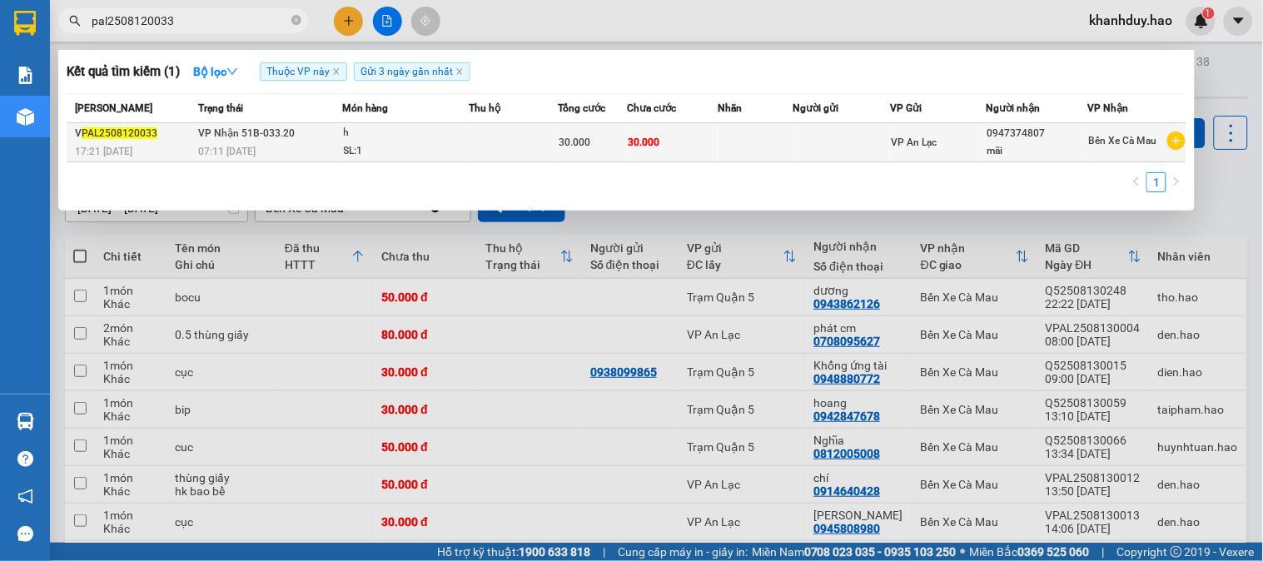
type input "pal2508120033"
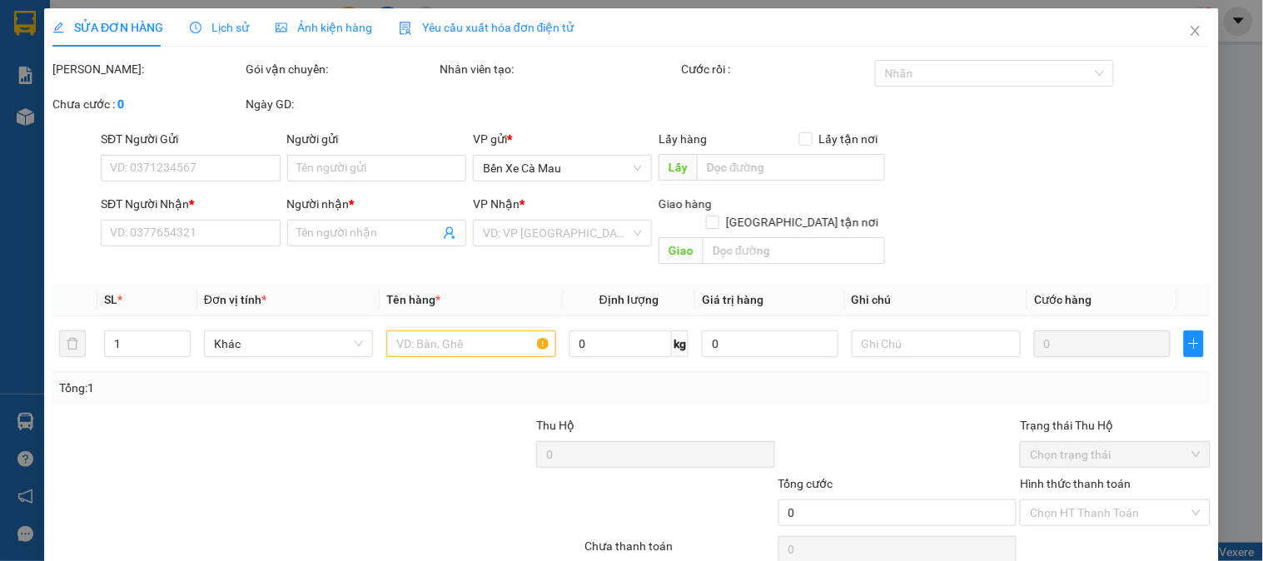
type input "0947374807"
type input "mãi"
type input "30.000"
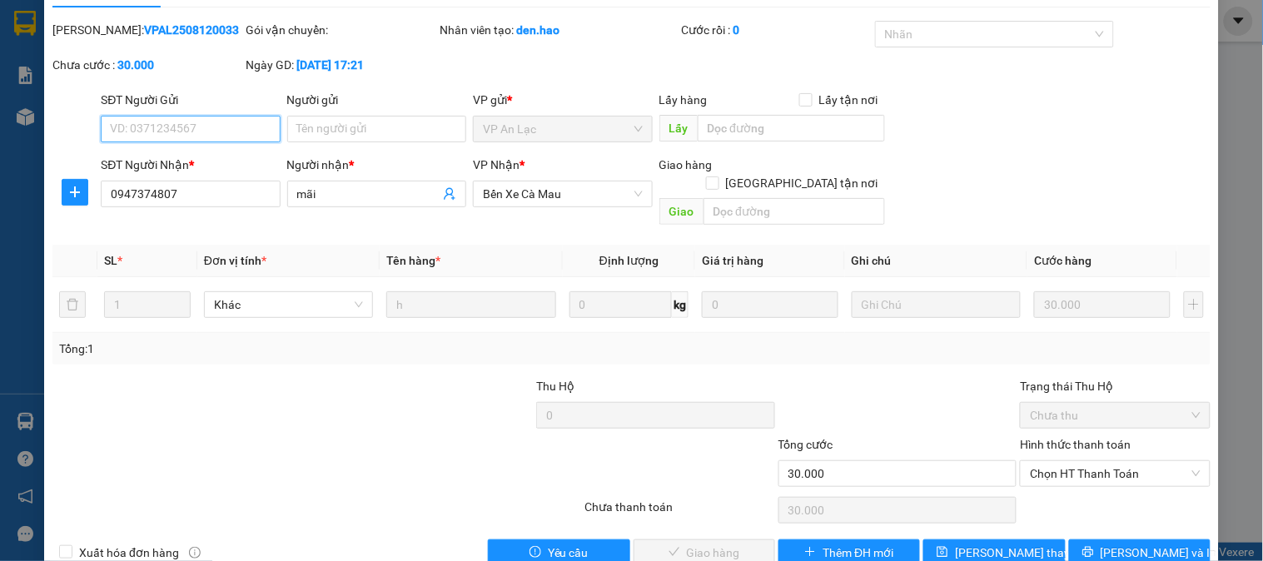
scroll to position [58, 0]
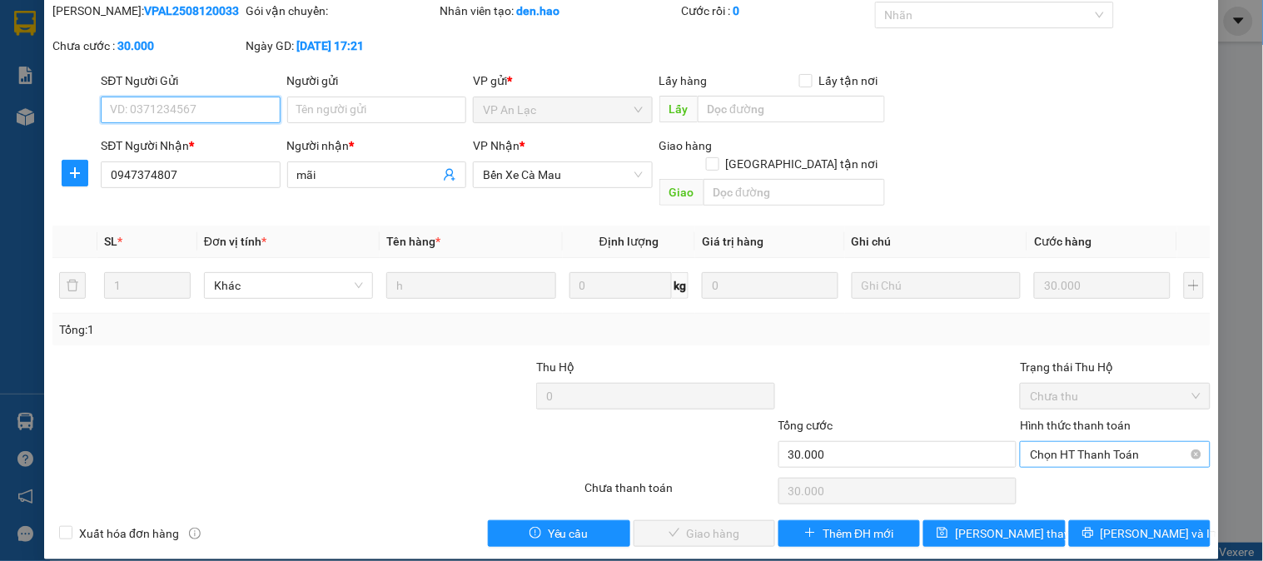
click at [1083, 441] on div "Chọn HT Thanh Toán" at bounding box center [1115, 454] width 190 height 27
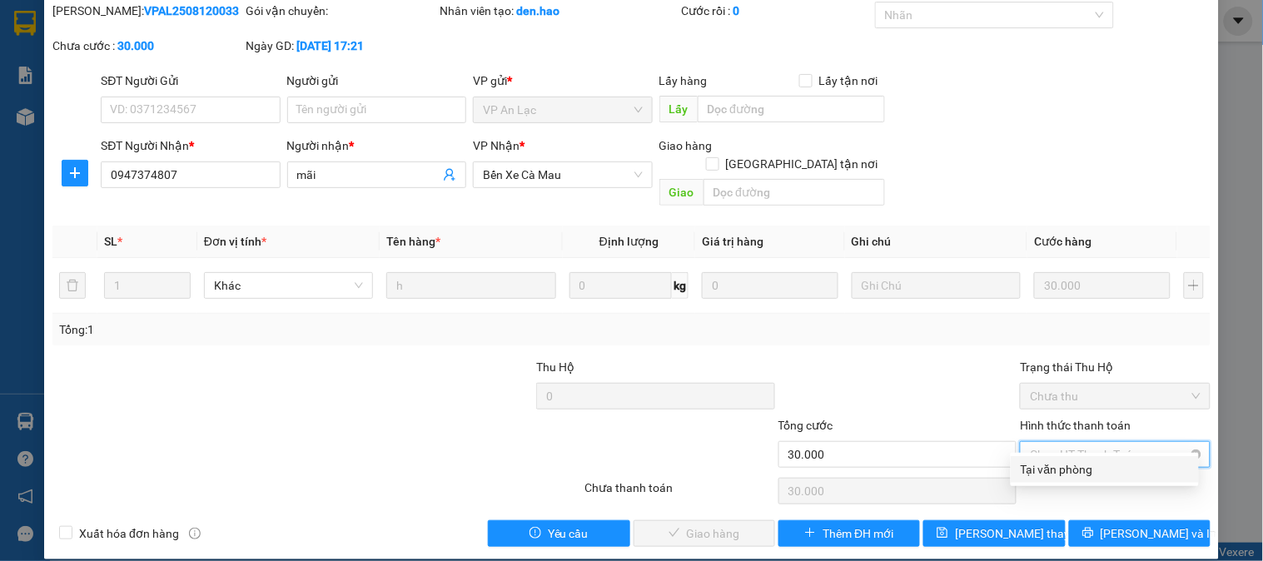
click at [1080, 442] on span "Chọn HT Thanh Toán" at bounding box center [1115, 454] width 170 height 25
click at [1080, 468] on div "Tại văn phòng" at bounding box center [1104, 469] width 168 height 18
type input "0"
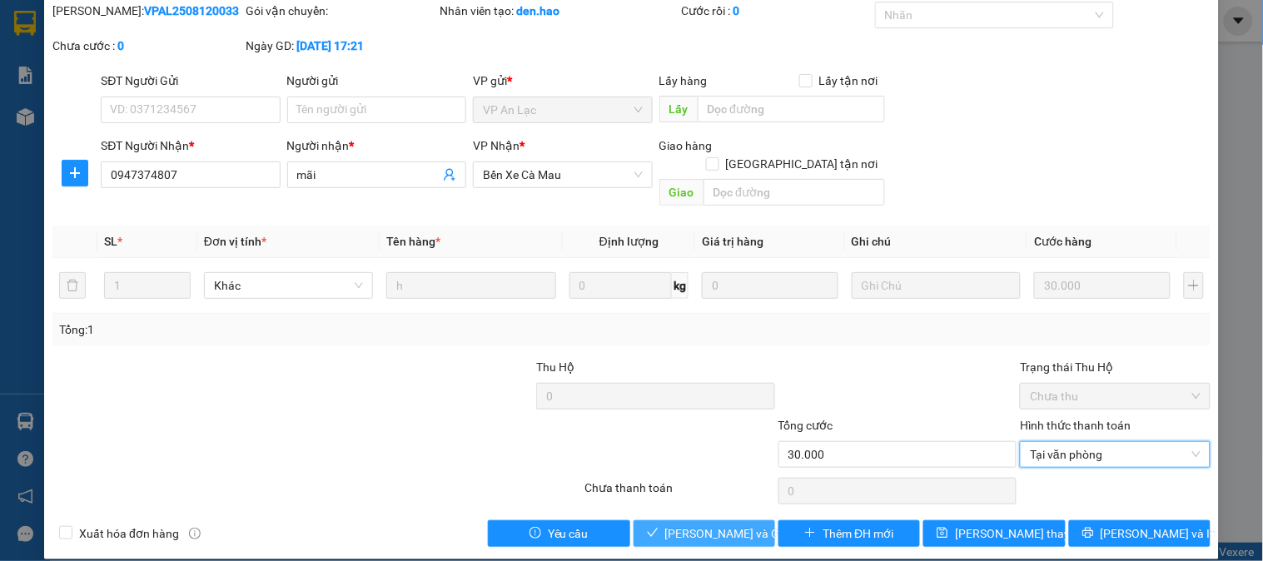
click at [695, 524] on span "Lưu và Giao hàng" at bounding box center [745, 533] width 160 height 18
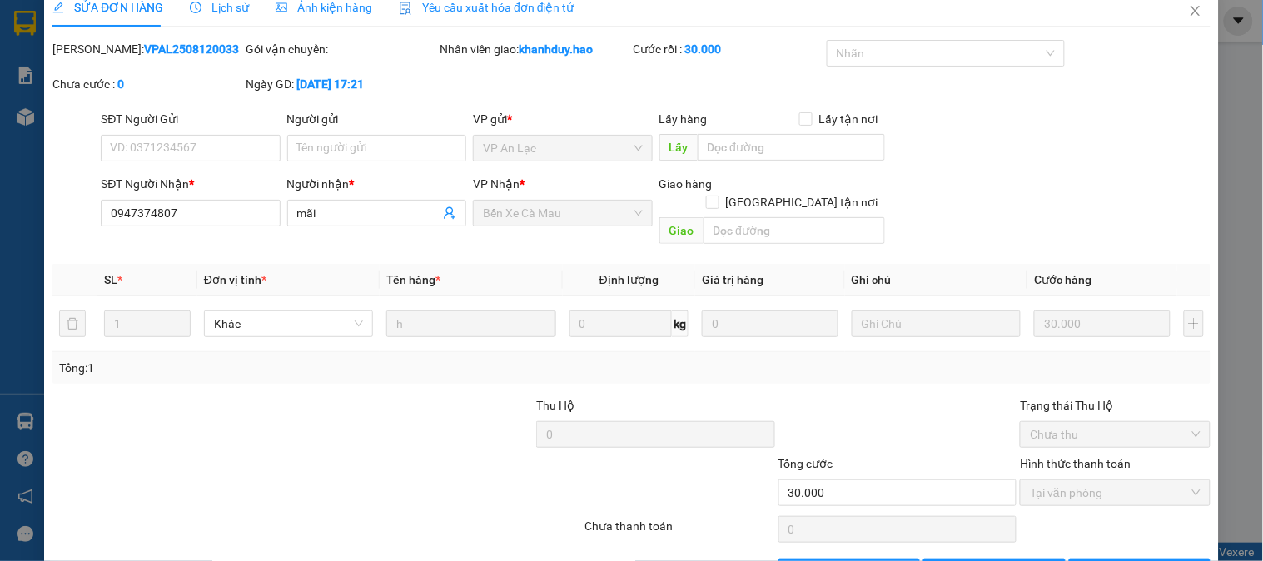
scroll to position [0, 0]
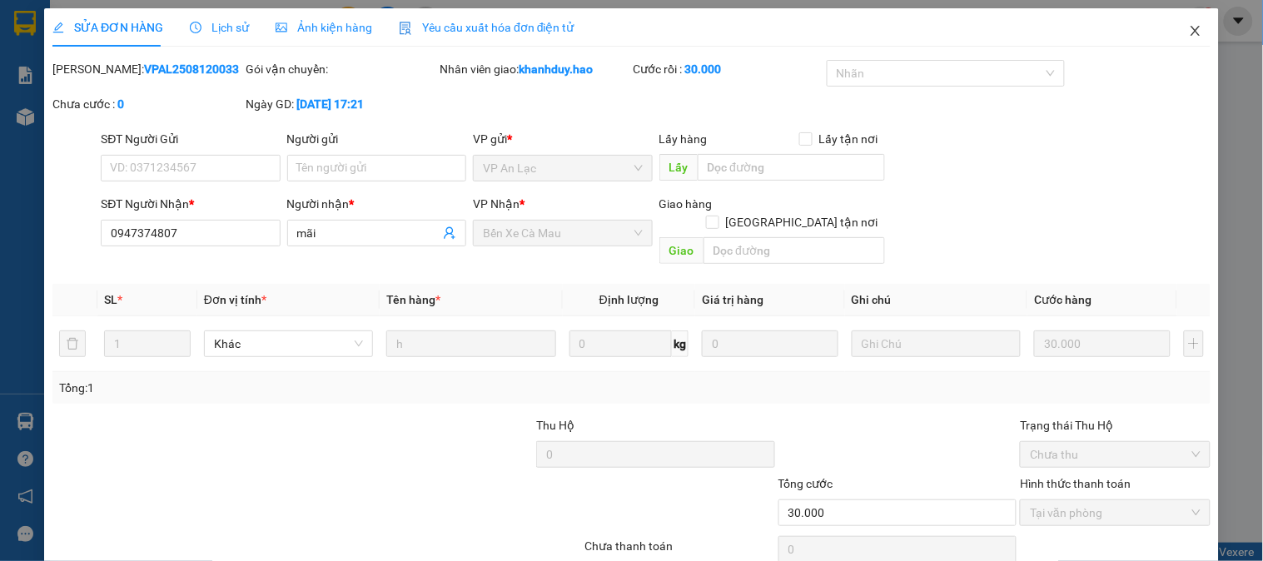
click at [1189, 35] on icon "close" at bounding box center [1195, 30] width 13 height 13
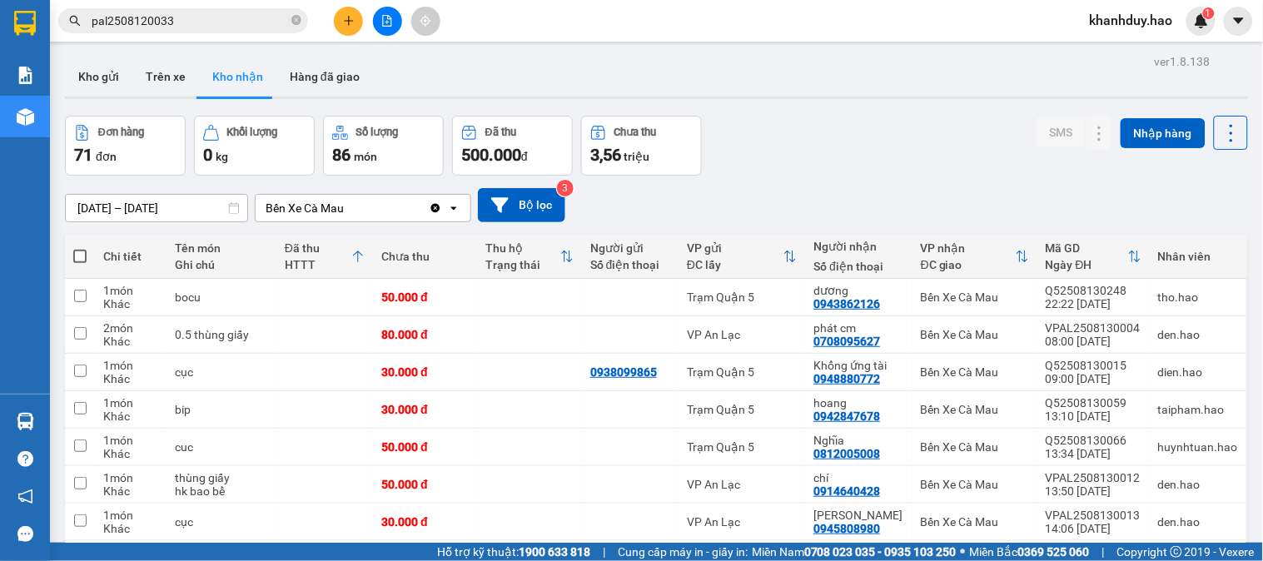
click at [231, 19] on input "pal2508120033" at bounding box center [190, 21] width 196 height 18
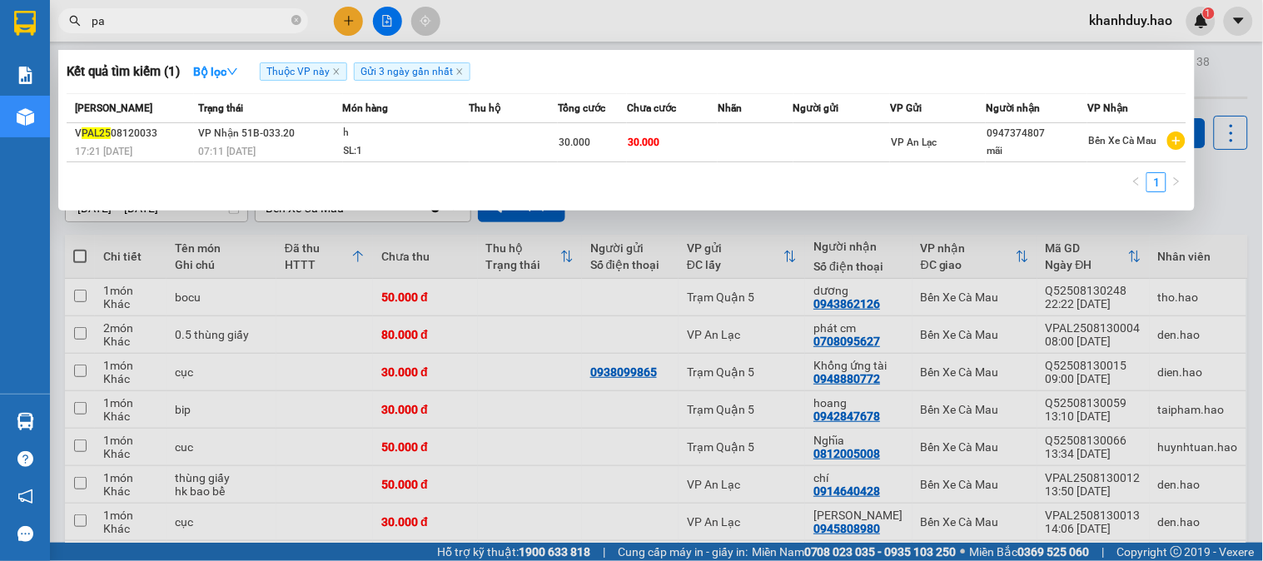
type input "p"
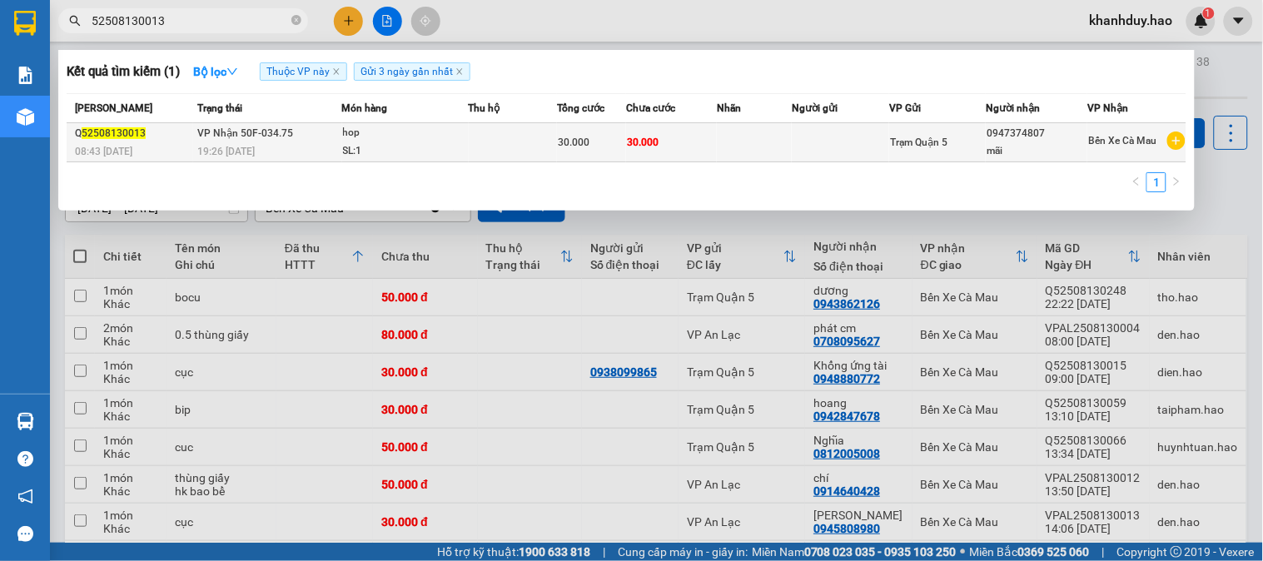
type input "52508130013"
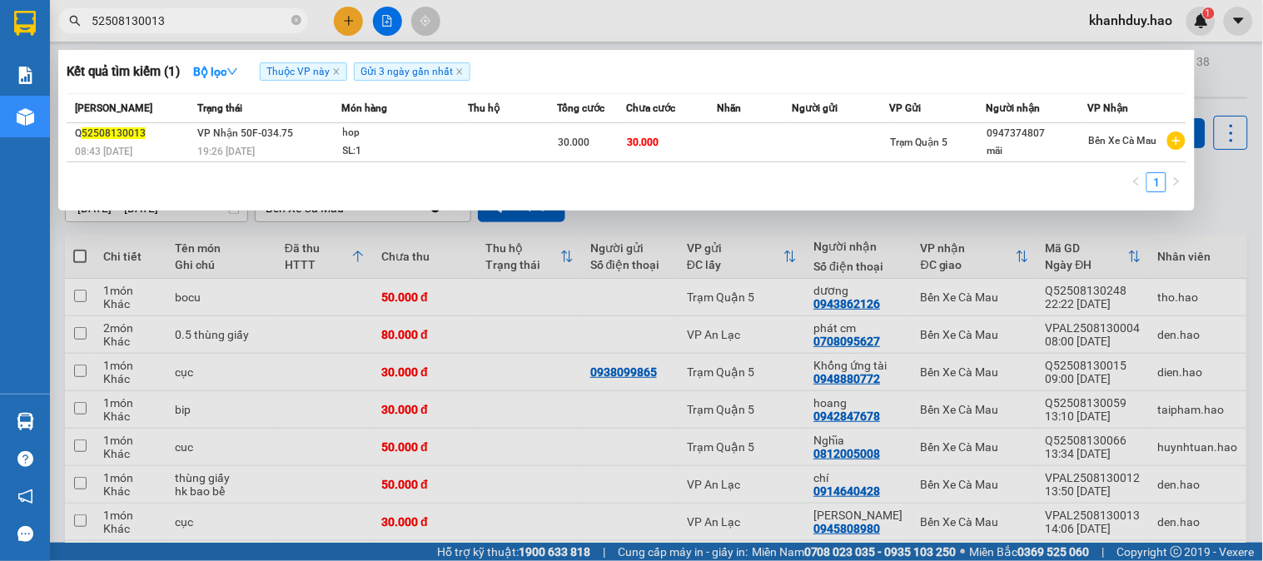
click at [536, 140] on td at bounding box center [513, 142] width 88 height 39
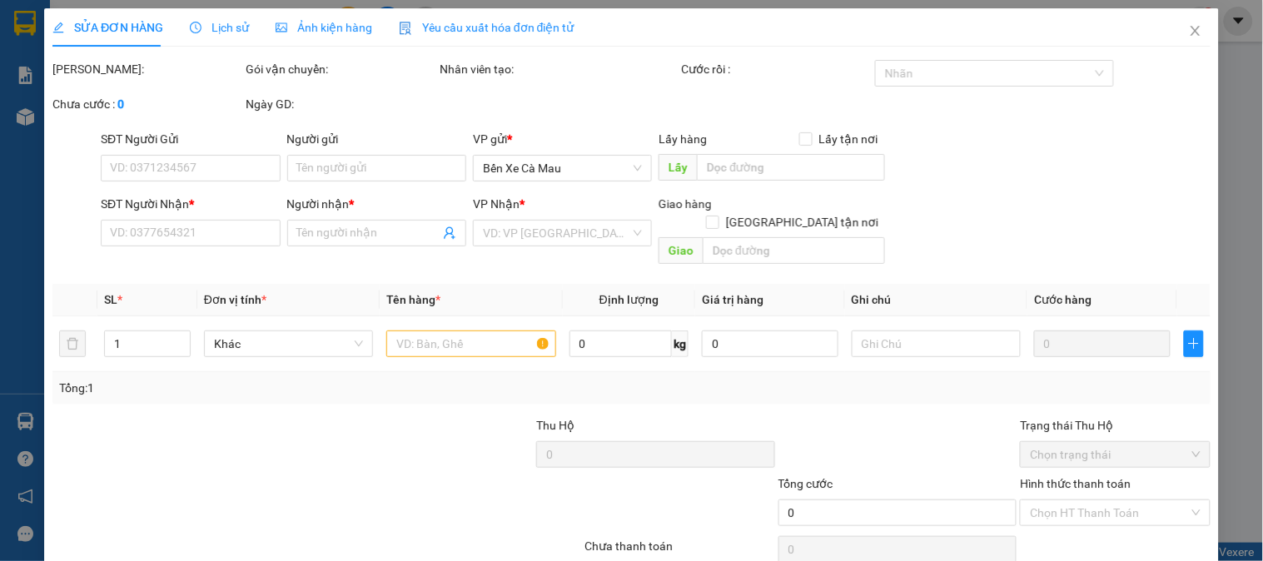
type input "0947374807"
type input "mãi"
type input "30.000"
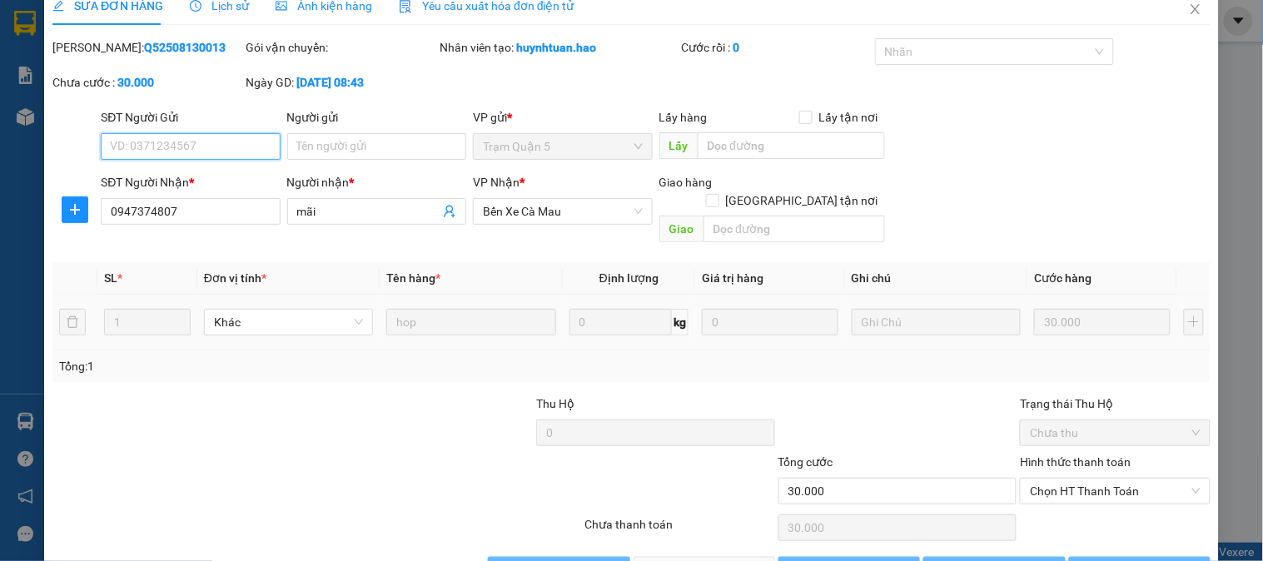
scroll to position [58, 0]
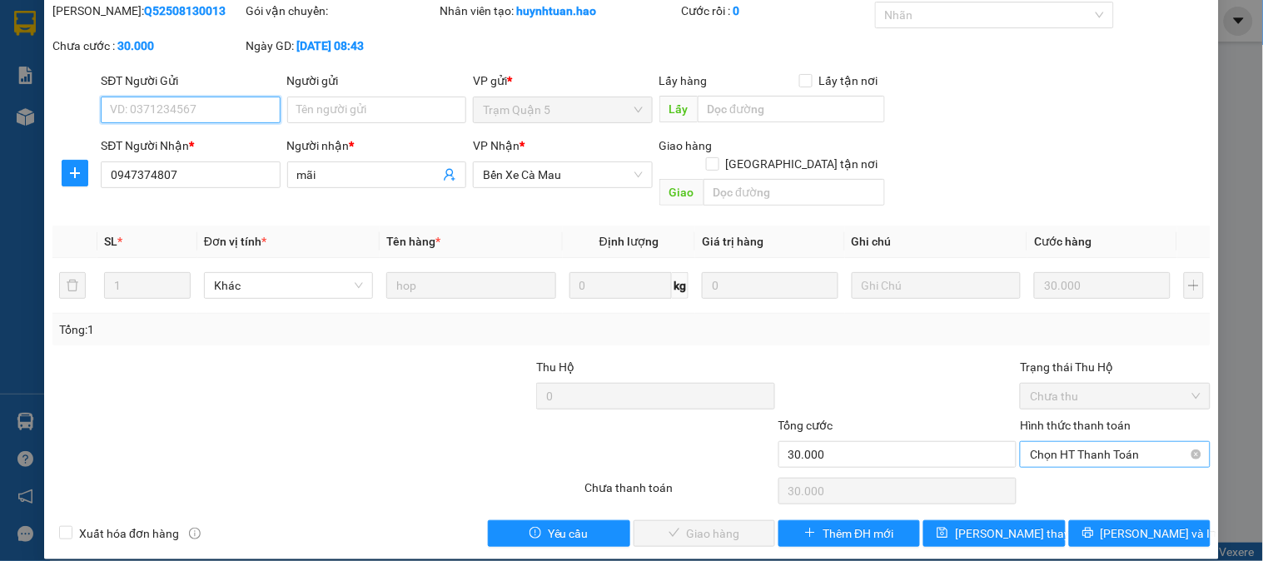
click at [1052, 442] on span "Chọn HT Thanh Toán" at bounding box center [1115, 454] width 170 height 25
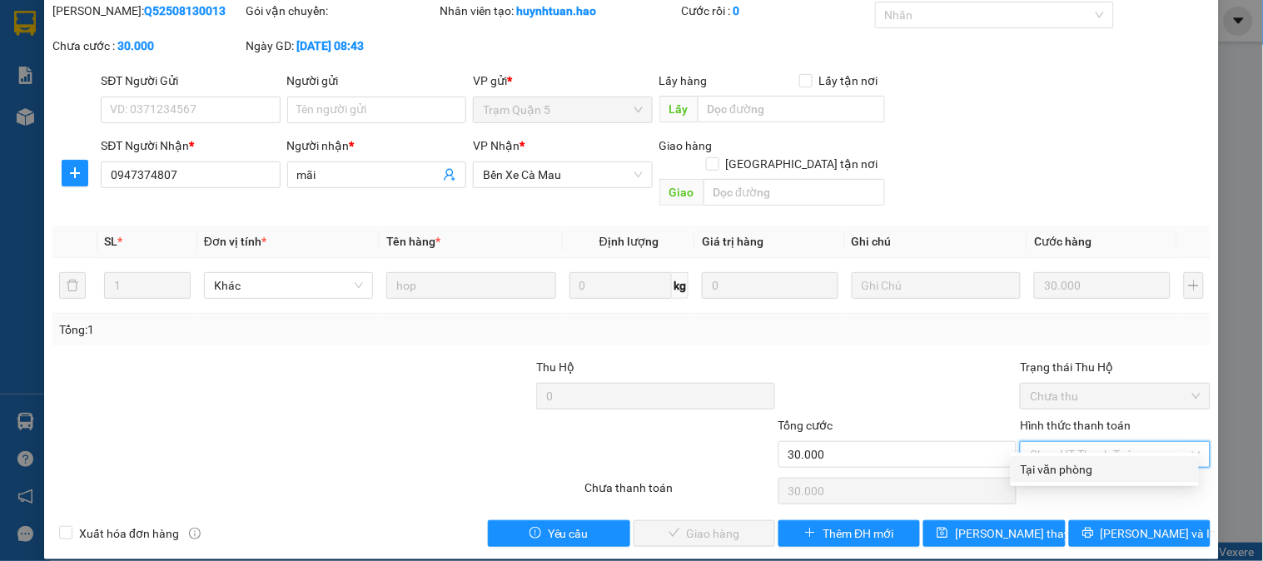
click at [1040, 473] on div "Tại văn phòng" at bounding box center [1104, 469] width 168 height 18
type input "0"
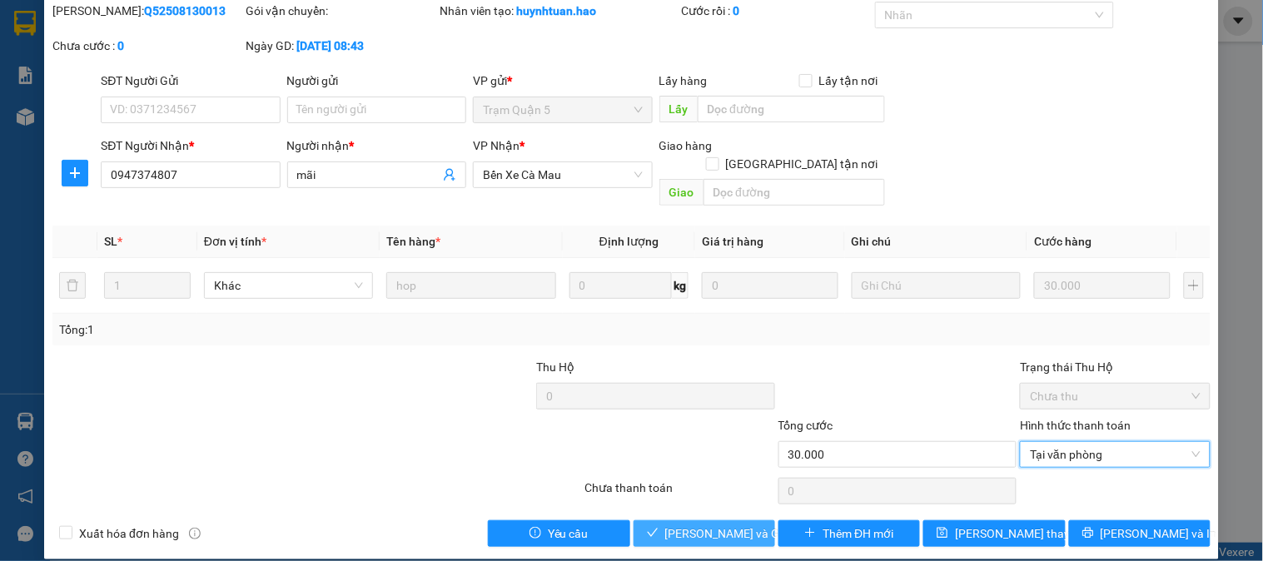
click at [678, 520] on button "Lưu và Giao hàng" at bounding box center [704, 533] width 142 height 27
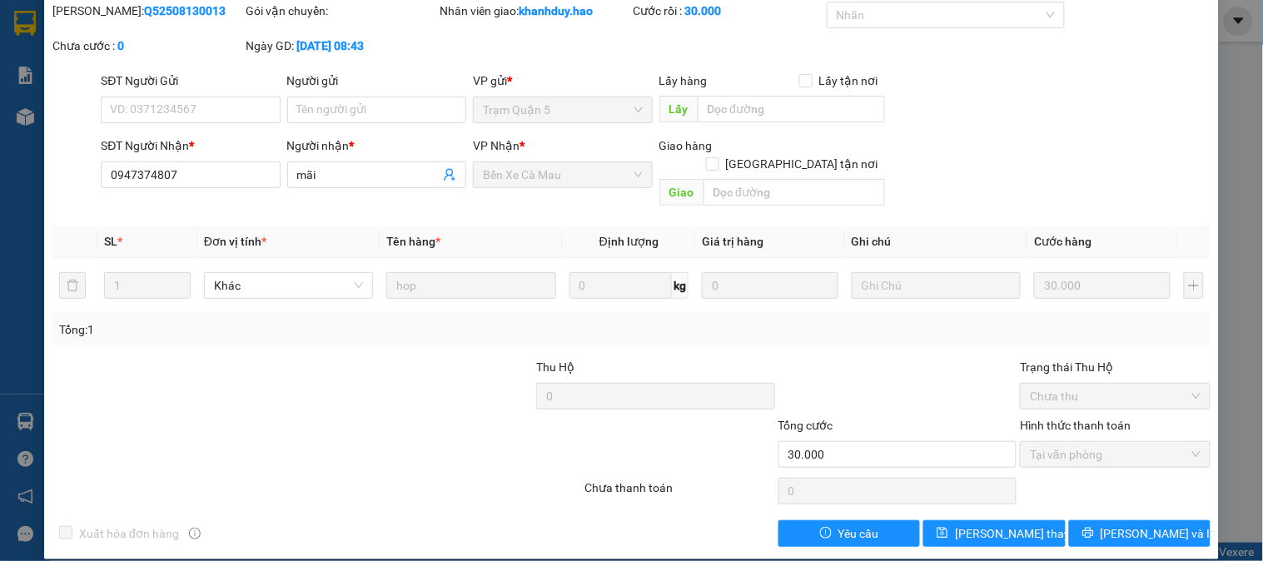
scroll to position [0, 0]
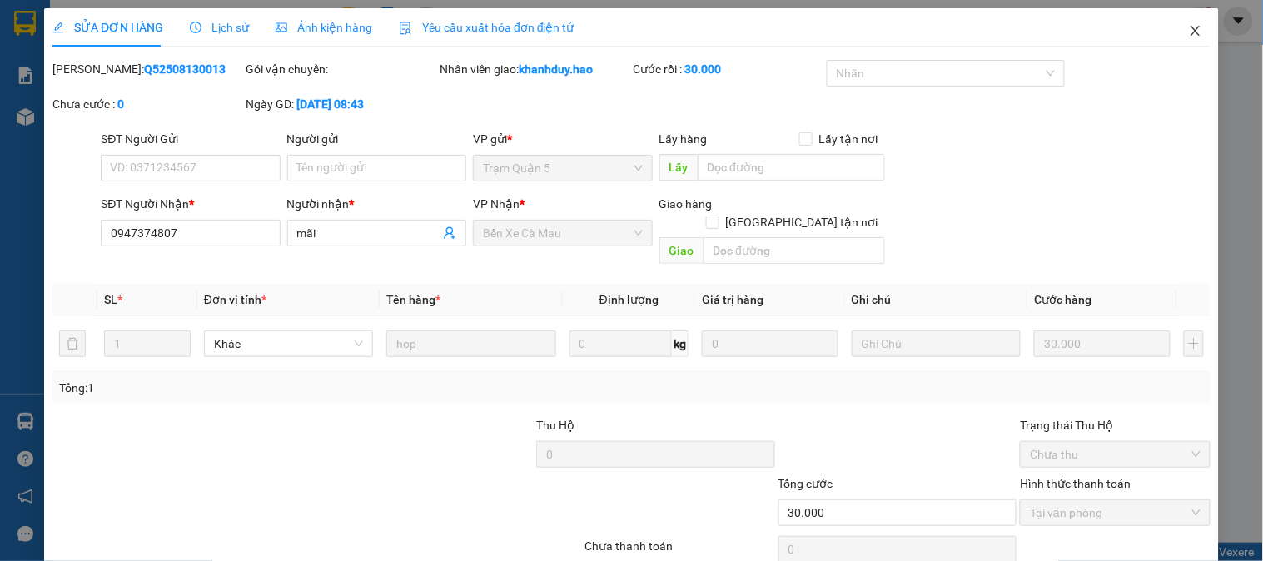
click at [1189, 31] on icon "close" at bounding box center [1195, 30] width 13 height 13
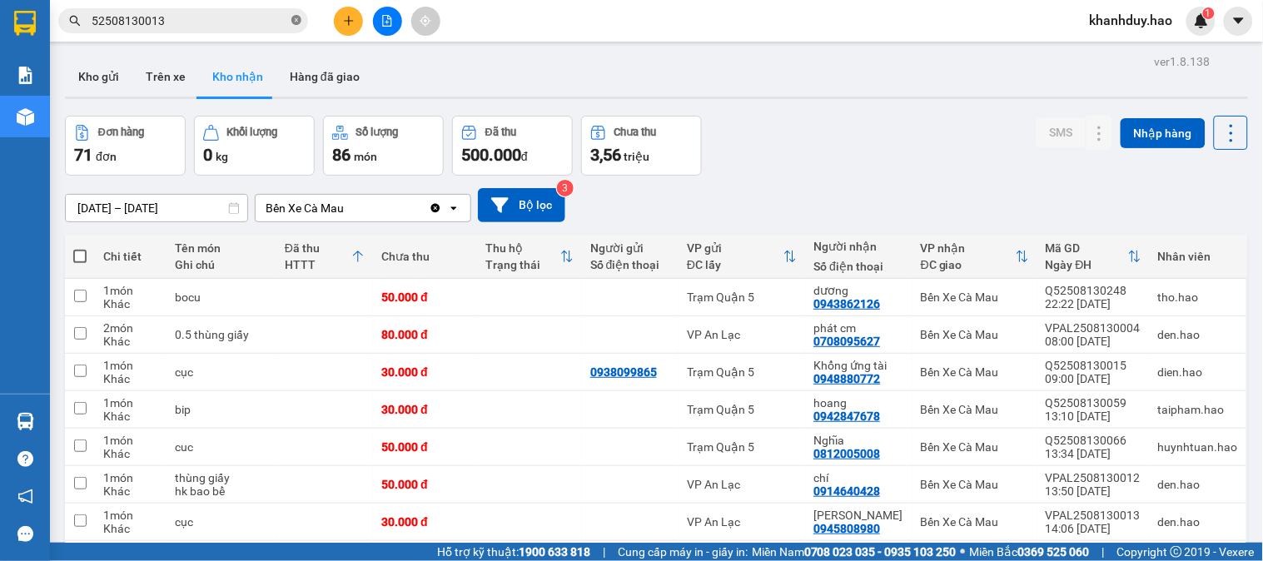
click at [295, 17] on icon "close-circle" at bounding box center [296, 20] width 10 height 10
click at [221, 21] on input "text" at bounding box center [190, 21] width 196 height 18
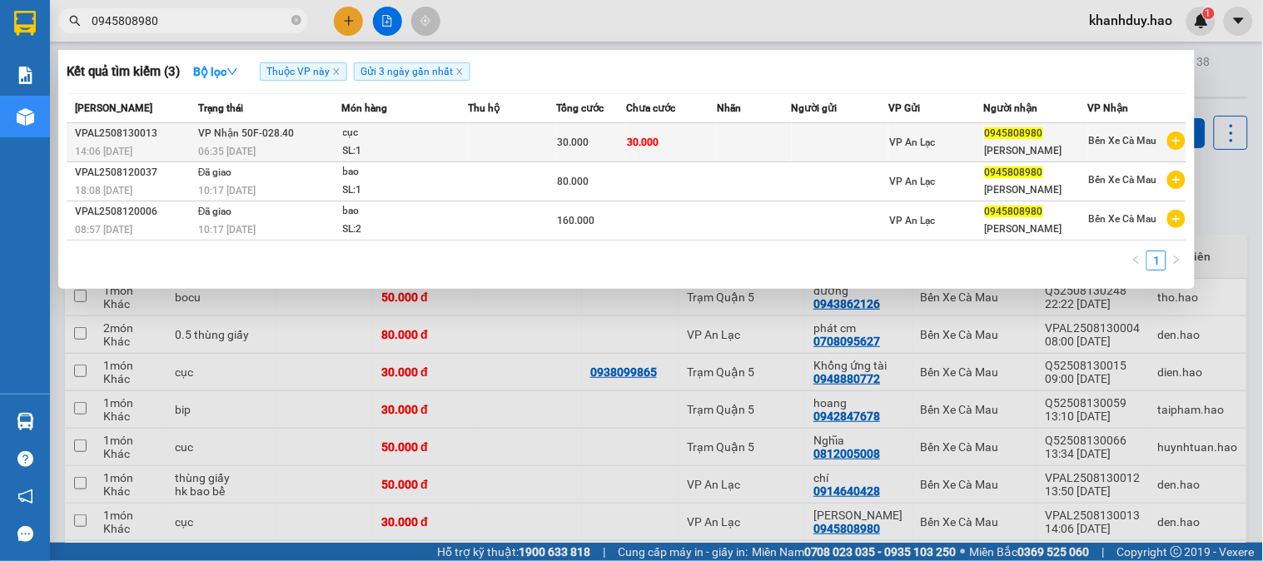
type input "0945808980"
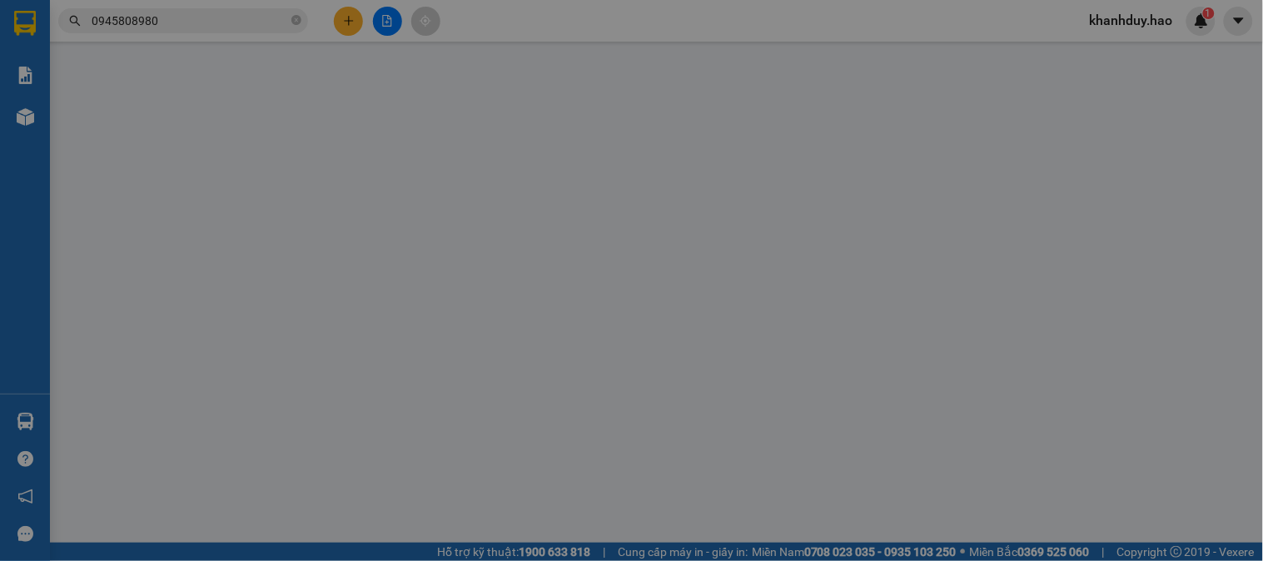
type input "0945808980"
type input "trang quỳnh"
type input "30.000"
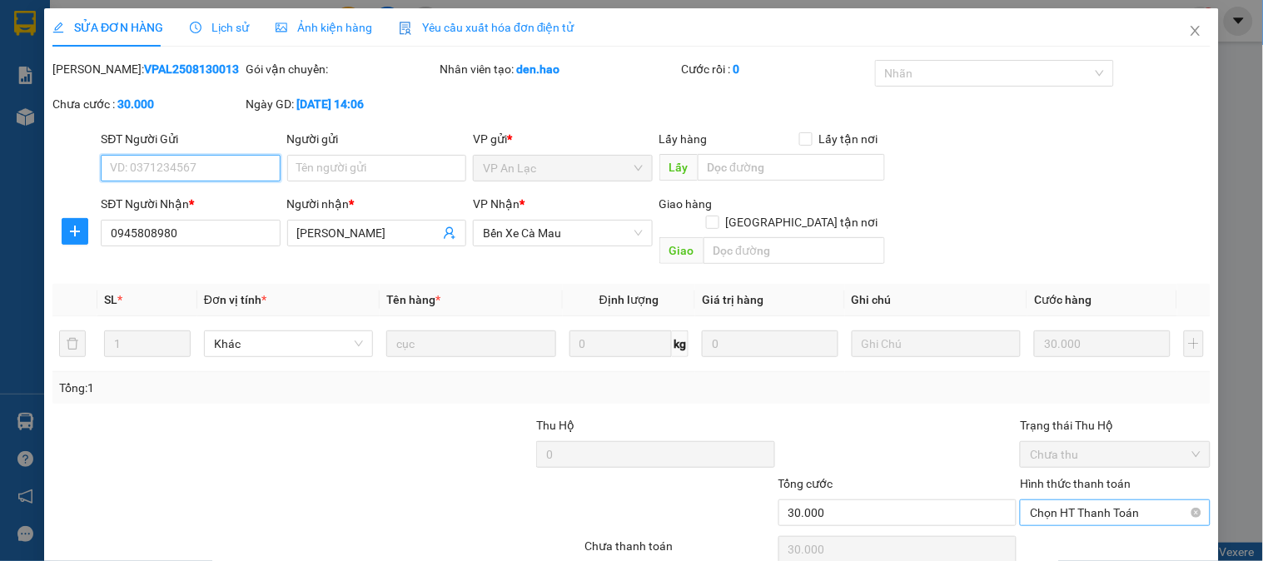
scroll to position [58, 0]
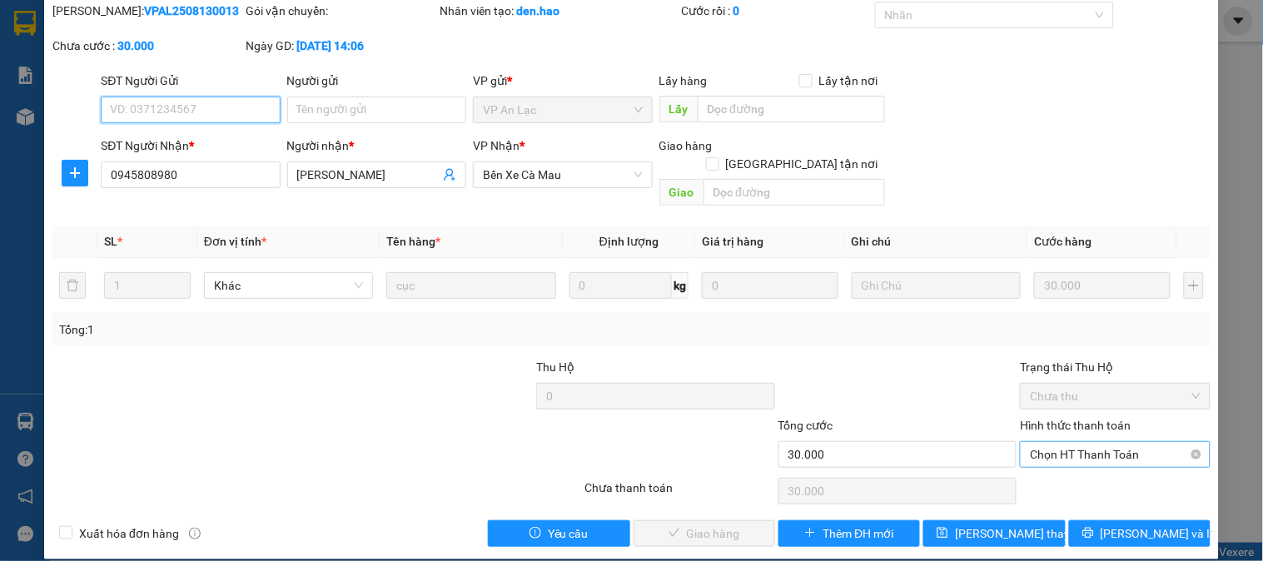
click at [1050, 442] on span "Chọn HT Thanh Toán" at bounding box center [1115, 454] width 170 height 25
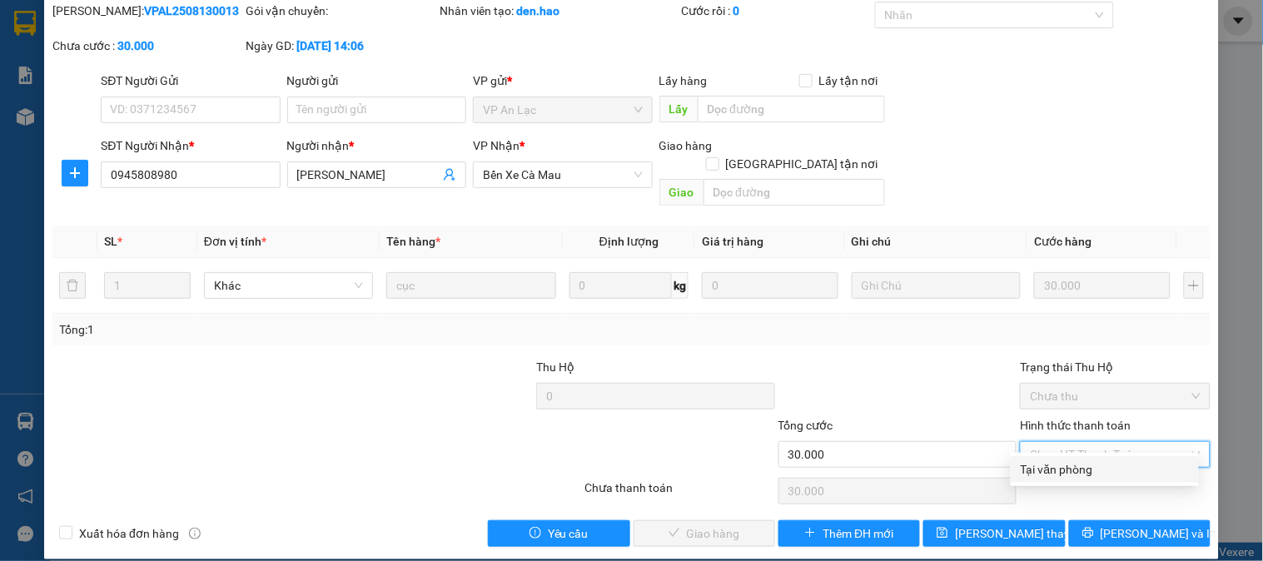
click at [1025, 494] on div "Total Paid Fee 0 Total UnPaid Fee 30.000 Cash Collection Total Fee Mã ĐH: VPAL2…" at bounding box center [631, 274] width 1158 height 545
click at [1044, 474] on div "Chọn HT Thanh Toán" at bounding box center [1114, 490] width 193 height 33
click at [1061, 442] on span "Chọn HT Thanh Toán" at bounding box center [1115, 454] width 170 height 25
click at [1044, 468] on div "Tại văn phòng" at bounding box center [1104, 469] width 168 height 18
type input "0"
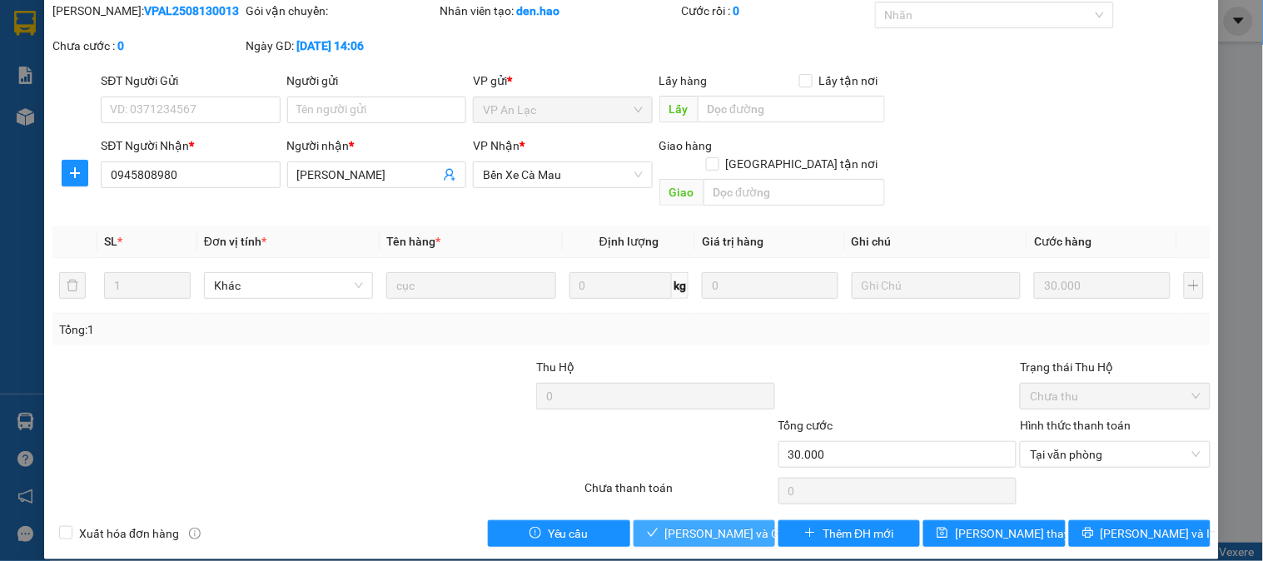
click at [736, 524] on span "Lưu và Giao hàng" at bounding box center [745, 533] width 160 height 18
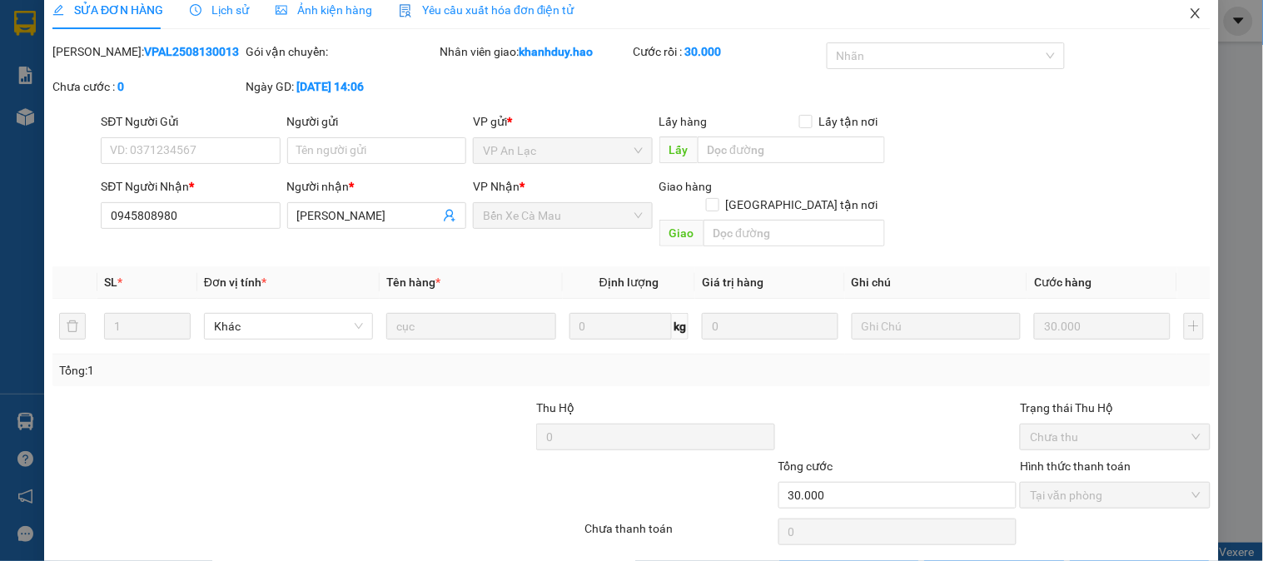
scroll to position [0, 0]
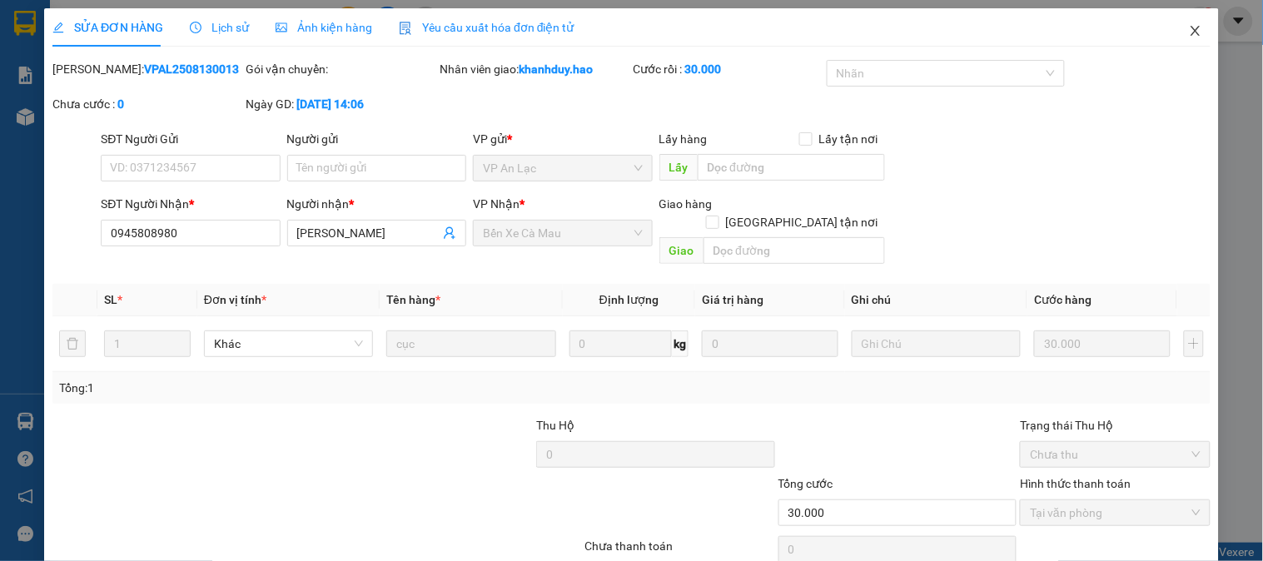
click at [1189, 37] on icon "close" at bounding box center [1195, 30] width 13 height 13
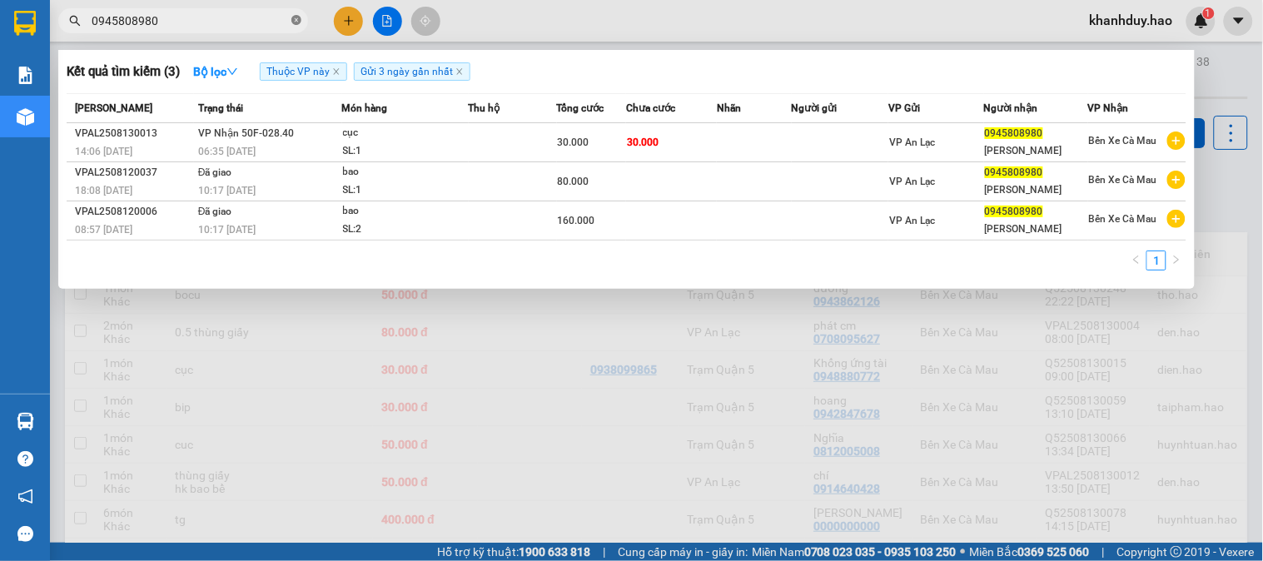
click at [292, 27] on span at bounding box center [296, 21] width 10 height 16
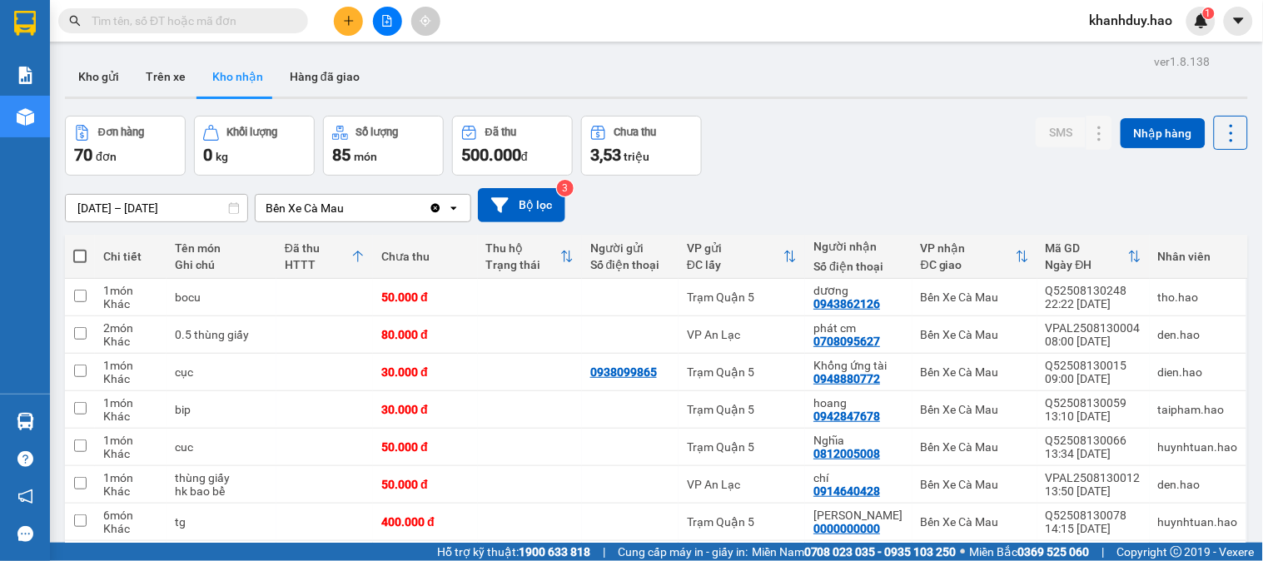
click at [210, 22] on input "text" at bounding box center [190, 21] width 196 height 18
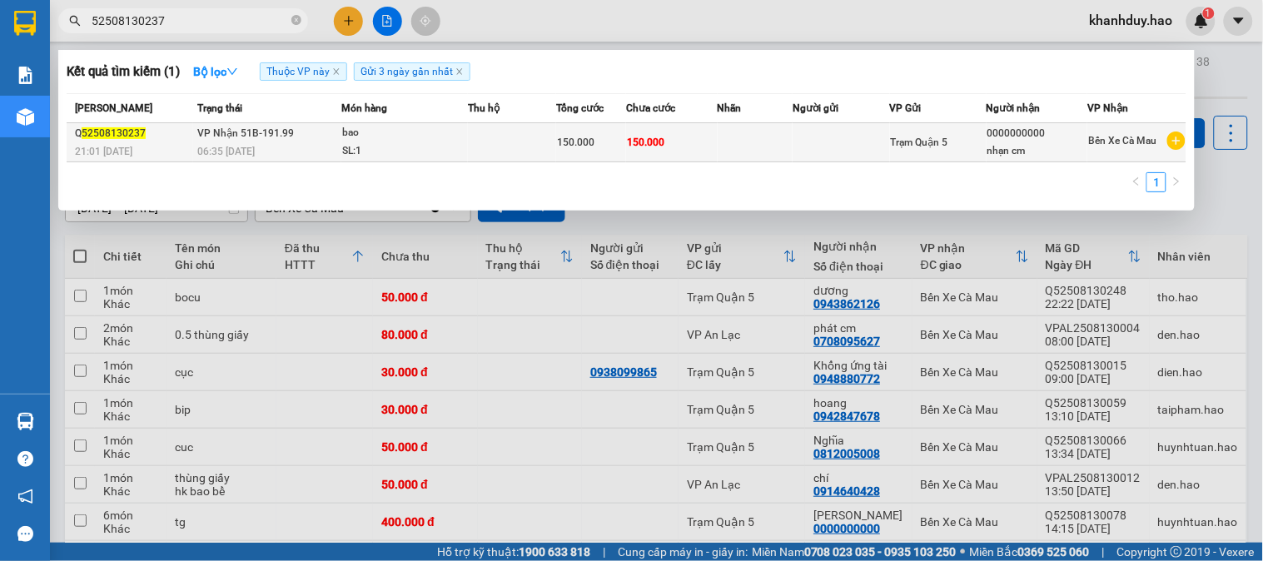
type input "52508130237"
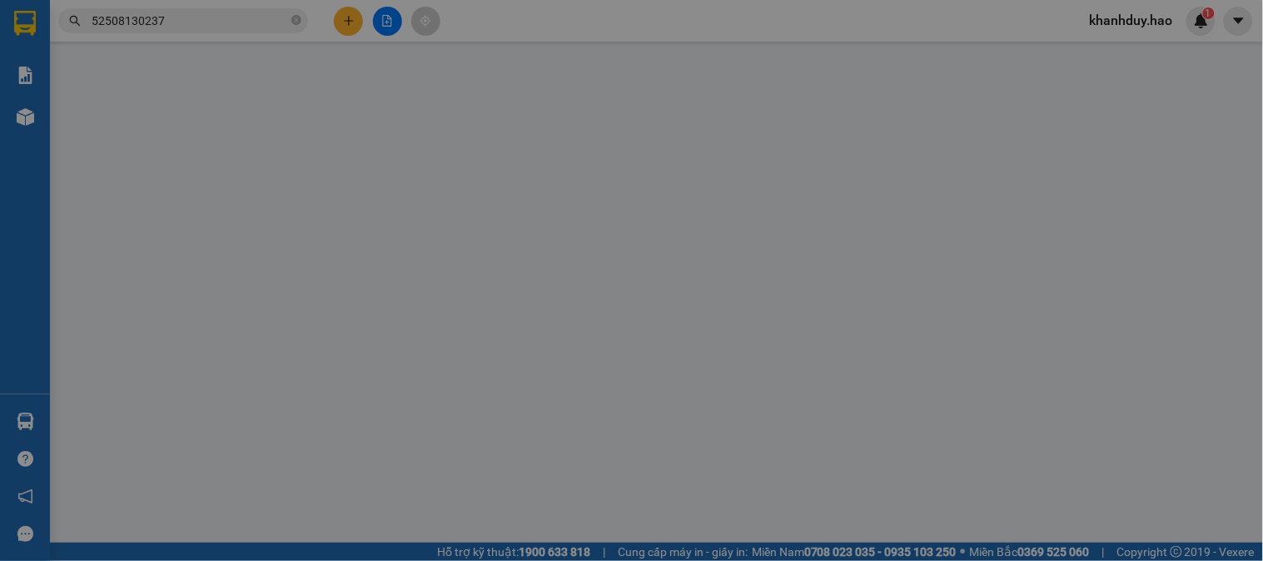
type input "0000000000"
type input "nhạn cm"
type input "150.000"
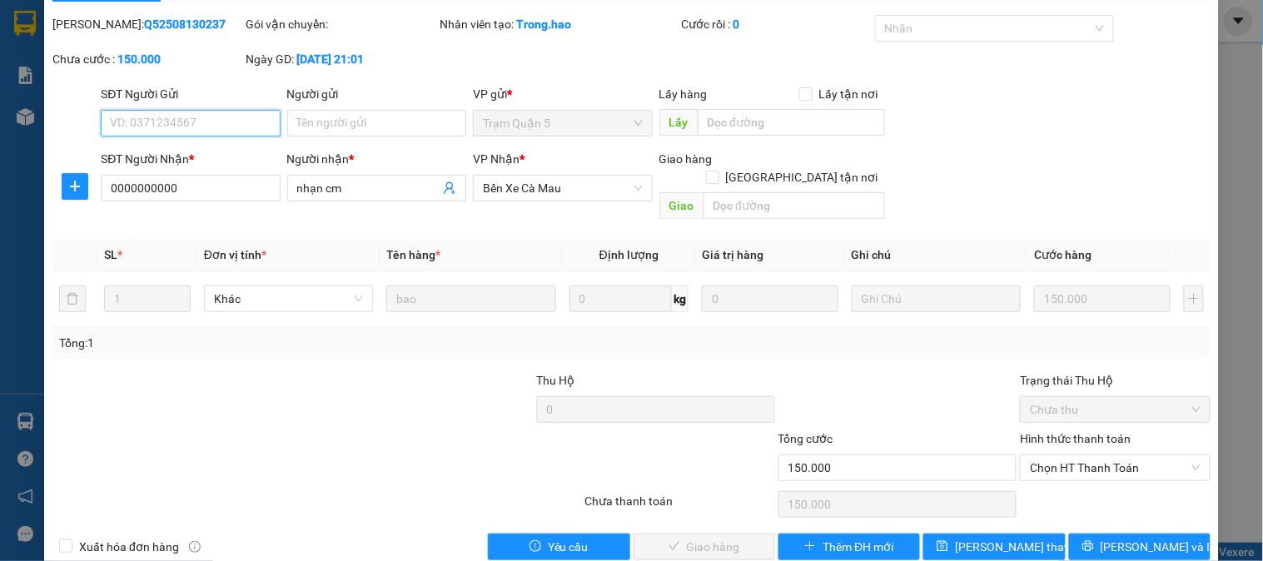
scroll to position [58, 0]
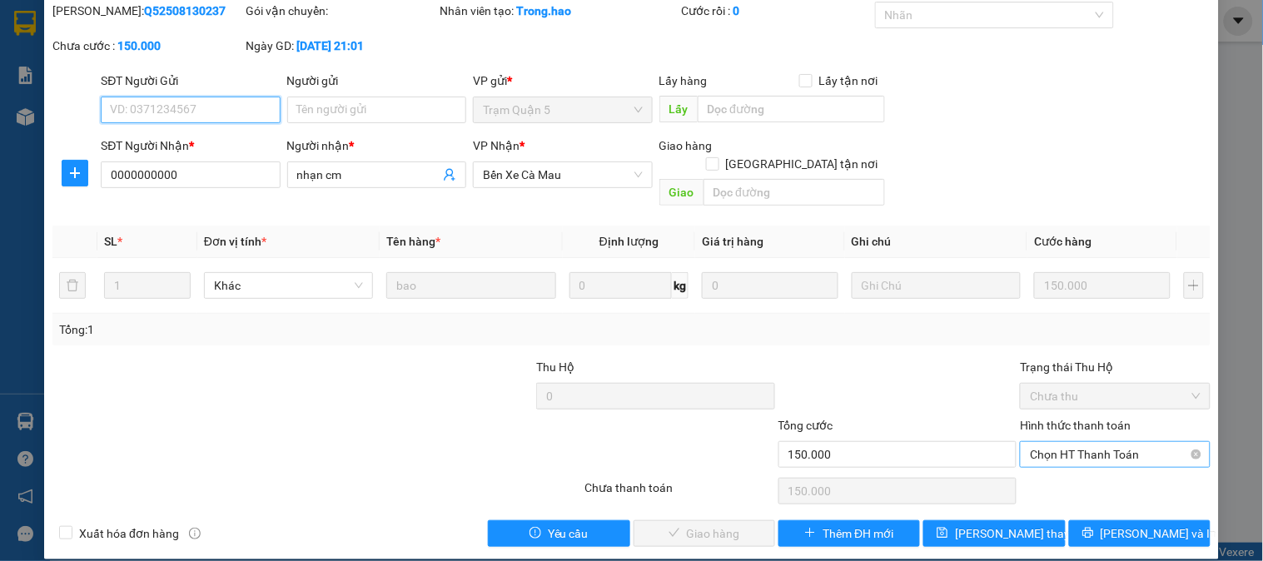
click at [1075, 442] on span "Chọn HT Thanh Toán" at bounding box center [1115, 454] width 170 height 25
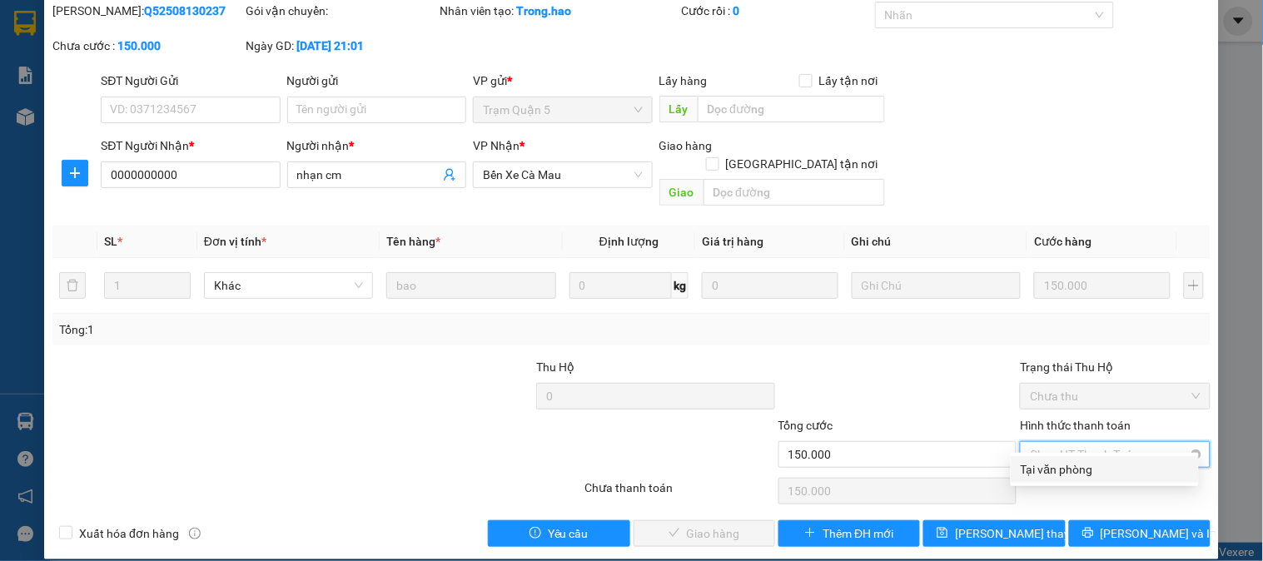
click at [1060, 479] on div "Tại văn phòng" at bounding box center [1105, 469] width 188 height 27
type input "0"
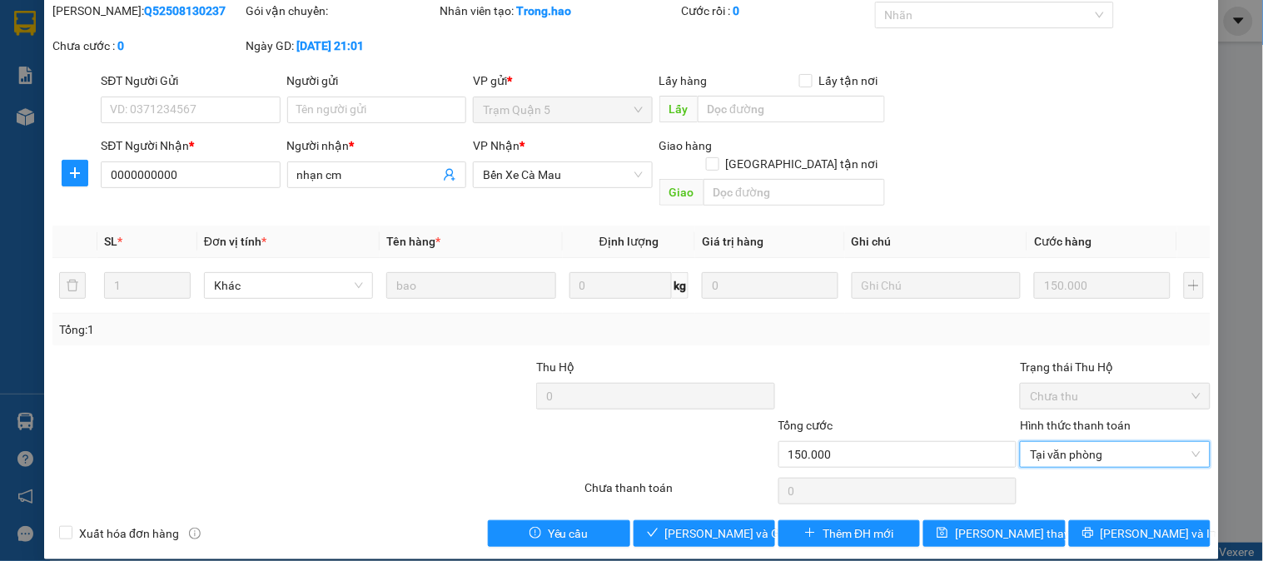
click at [703, 529] on div "SỬA ĐƠN HÀNG Lịch sử Ảnh kiện hàng Yêu cầu xuất hóa đơn điện tử Total Paid Fee …" at bounding box center [631, 254] width 1174 height 609
click at [723, 524] on span "Lưu và Giao hàng" at bounding box center [745, 533] width 160 height 18
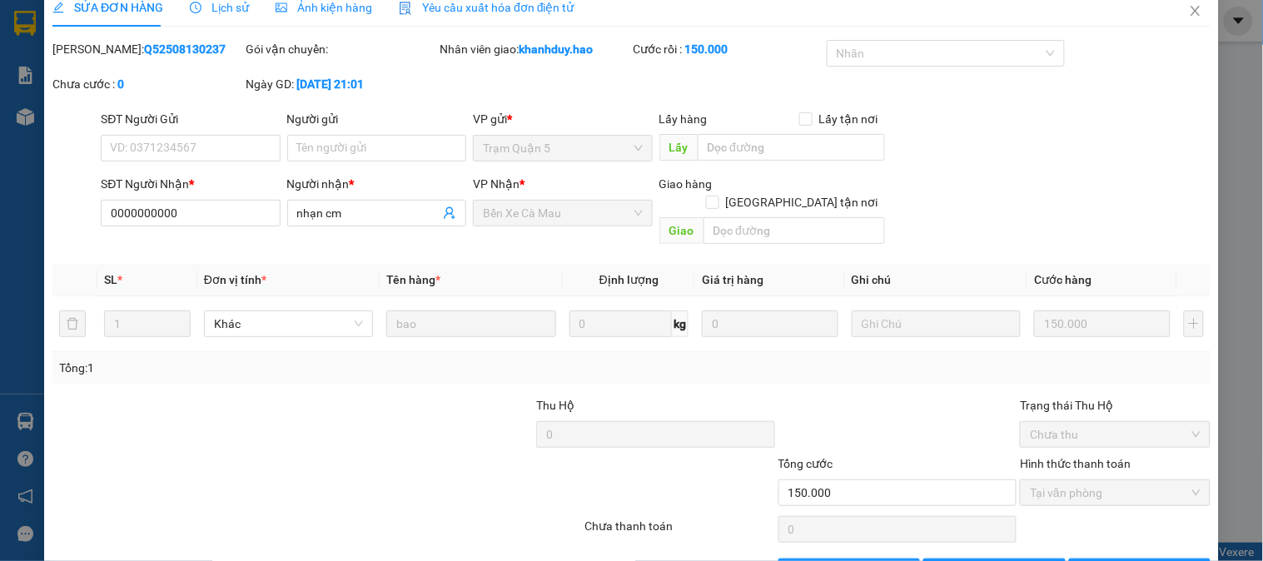
scroll to position [0, 0]
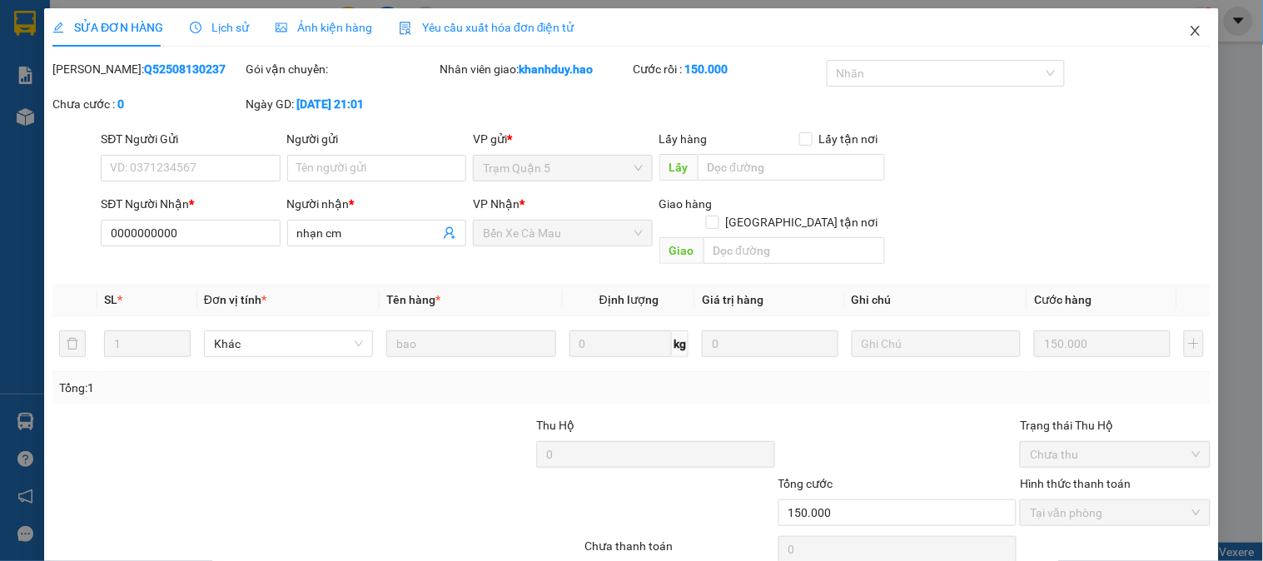
click at [1182, 43] on span "Close" at bounding box center [1195, 31] width 47 height 47
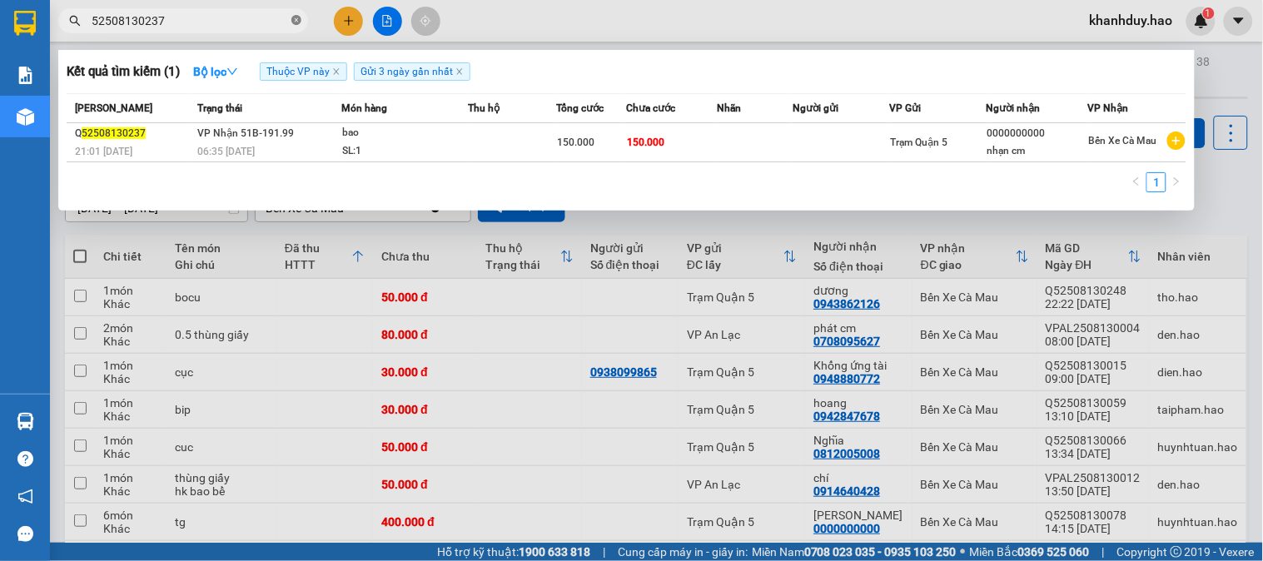
click at [295, 20] on icon "close-circle" at bounding box center [296, 20] width 10 height 10
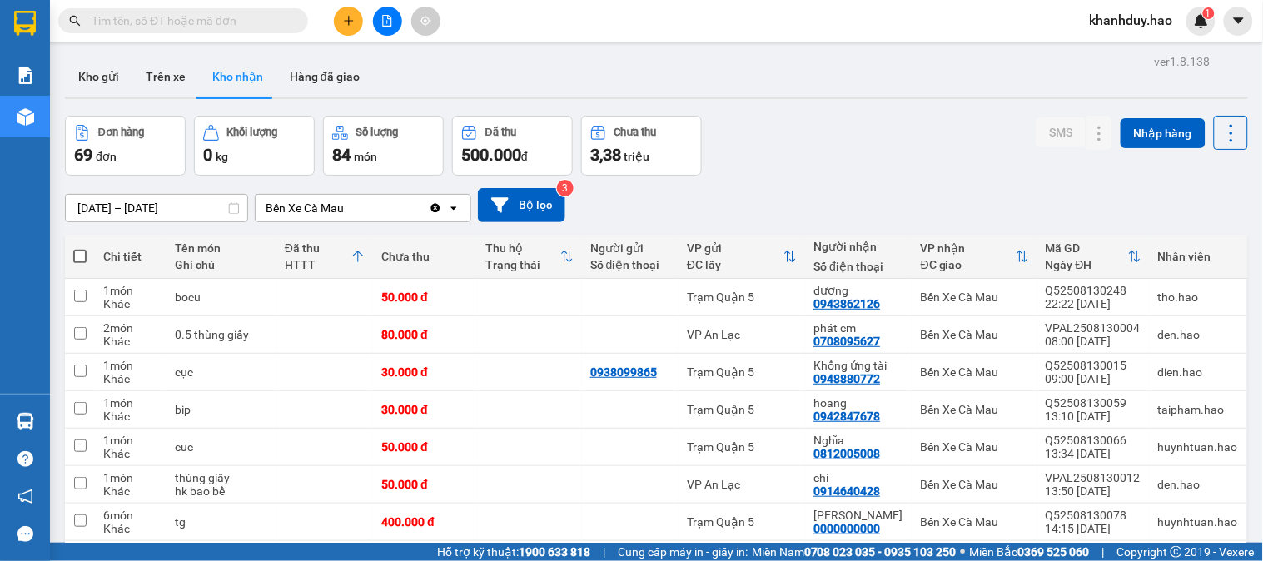
click at [187, 17] on input "text" at bounding box center [190, 21] width 196 height 18
click at [286, 17] on input "text" at bounding box center [190, 21] width 196 height 18
click at [266, 17] on input "text" at bounding box center [190, 21] width 196 height 18
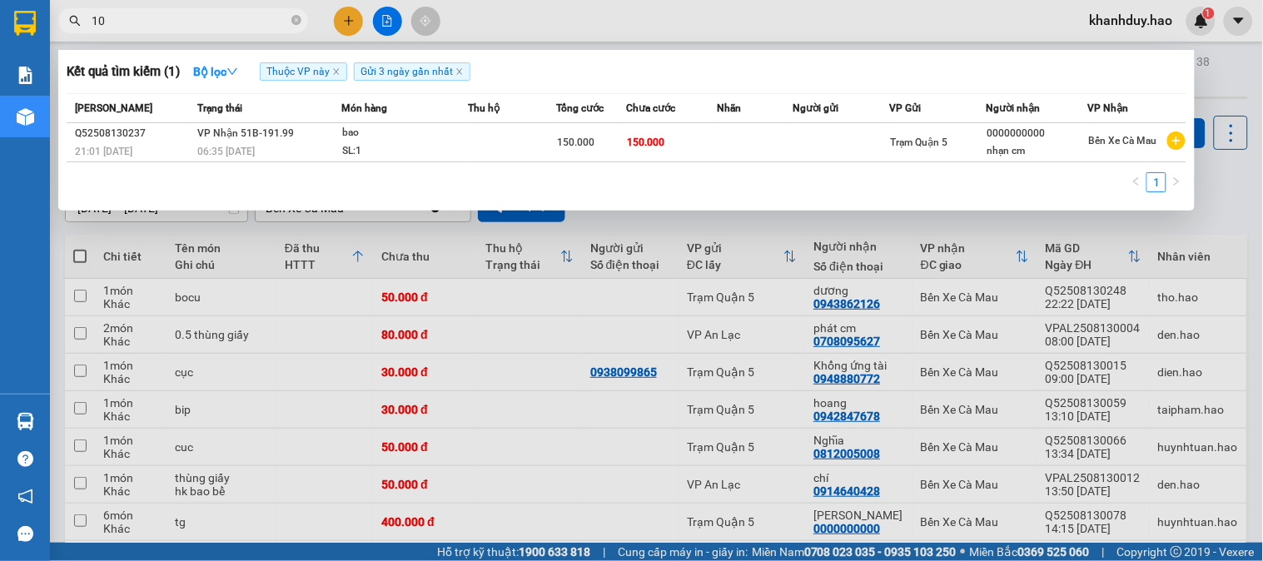
type input "1"
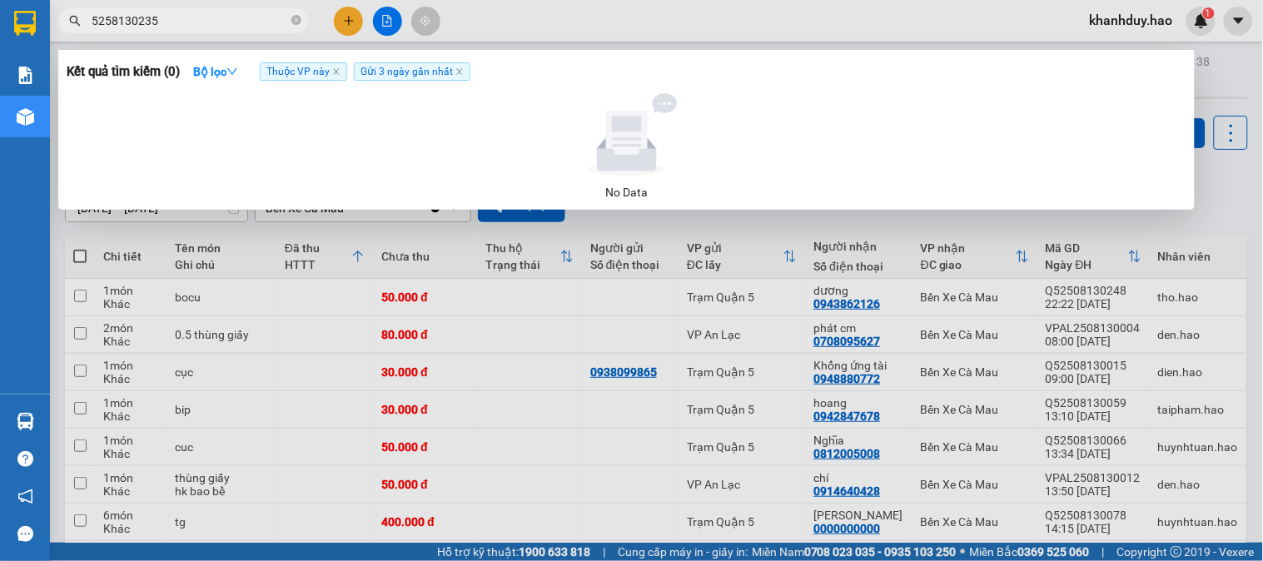
click at [179, 12] on input "5258130235" at bounding box center [190, 21] width 196 height 18
click at [111, 18] on input "5258130235" at bounding box center [190, 21] width 196 height 18
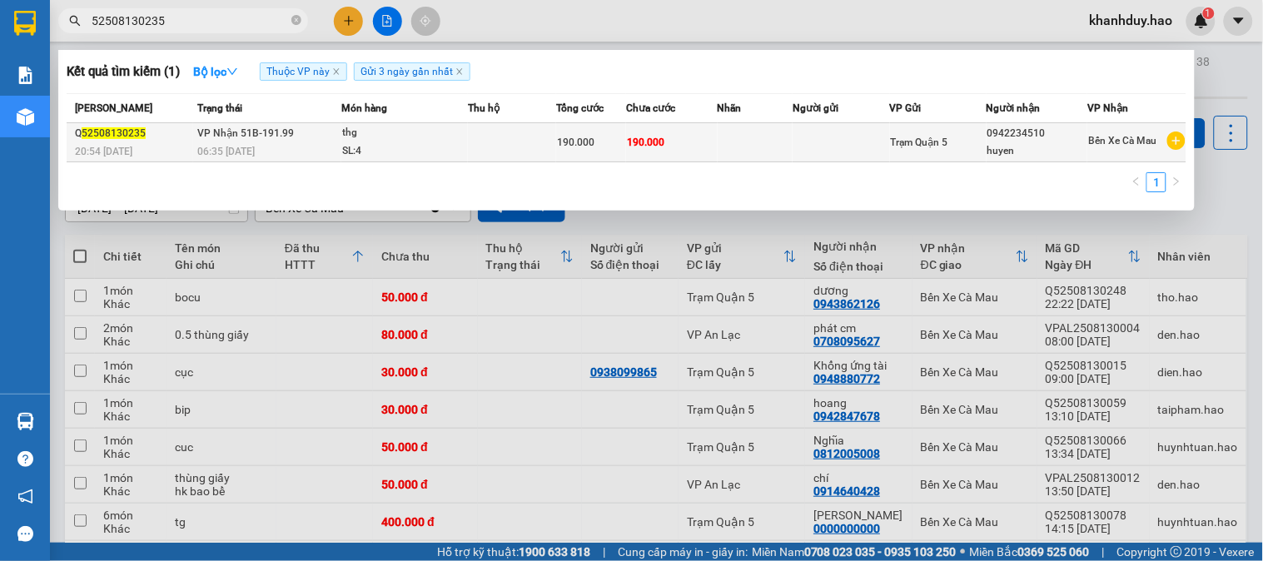
type input "52508130235"
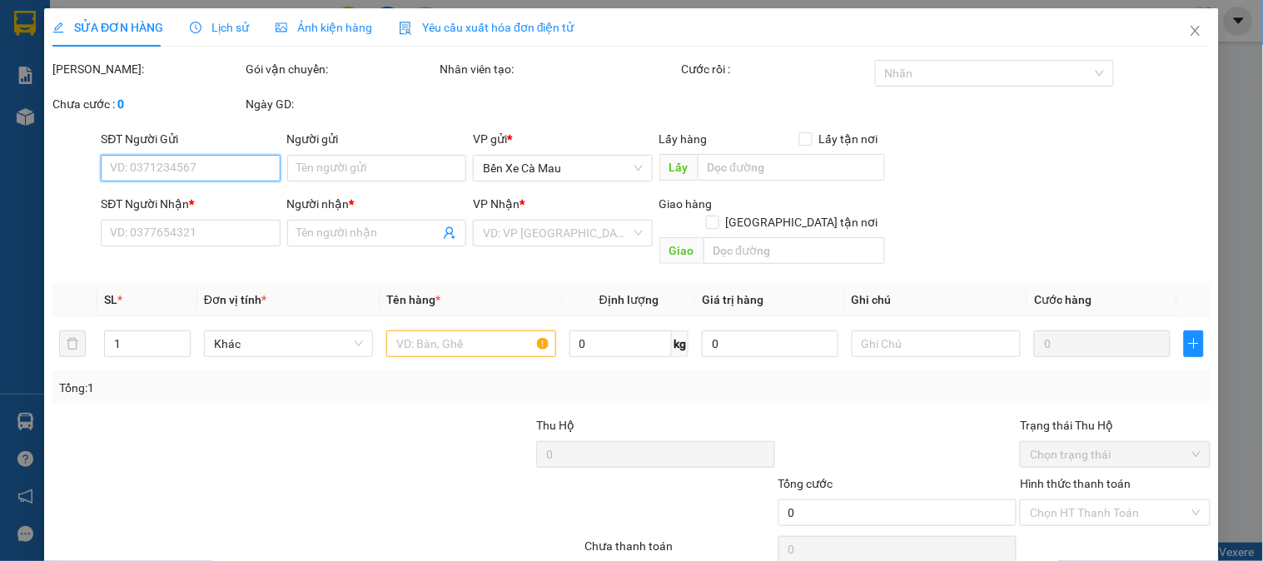
type input "0942234510"
type input "huyen"
type input "190.000"
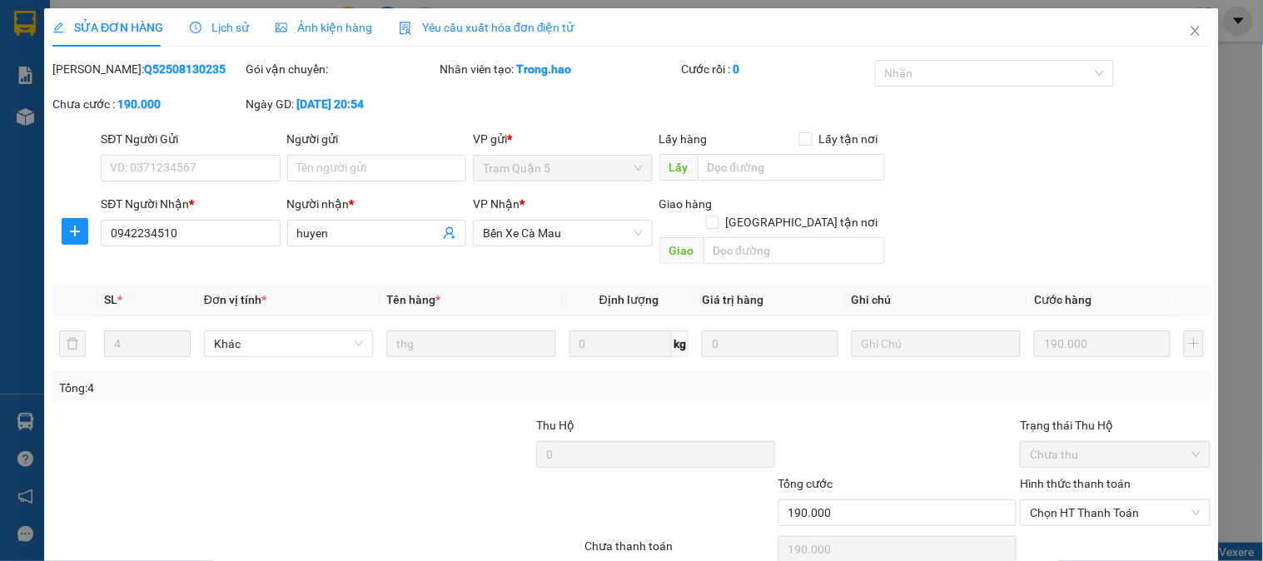
click at [1064, 478] on div "Hình thức thanh toán" at bounding box center [1115, 486] width 190 height 25
click at [1064, 500] on span "Chọn HT Thanh Toán" at bounding box center [1115, 512] width 170 height 25
click at [1072, 520] on div "Tại văn phòng" at bounding box center [1104, 528] width 168 height 18
type input "0"
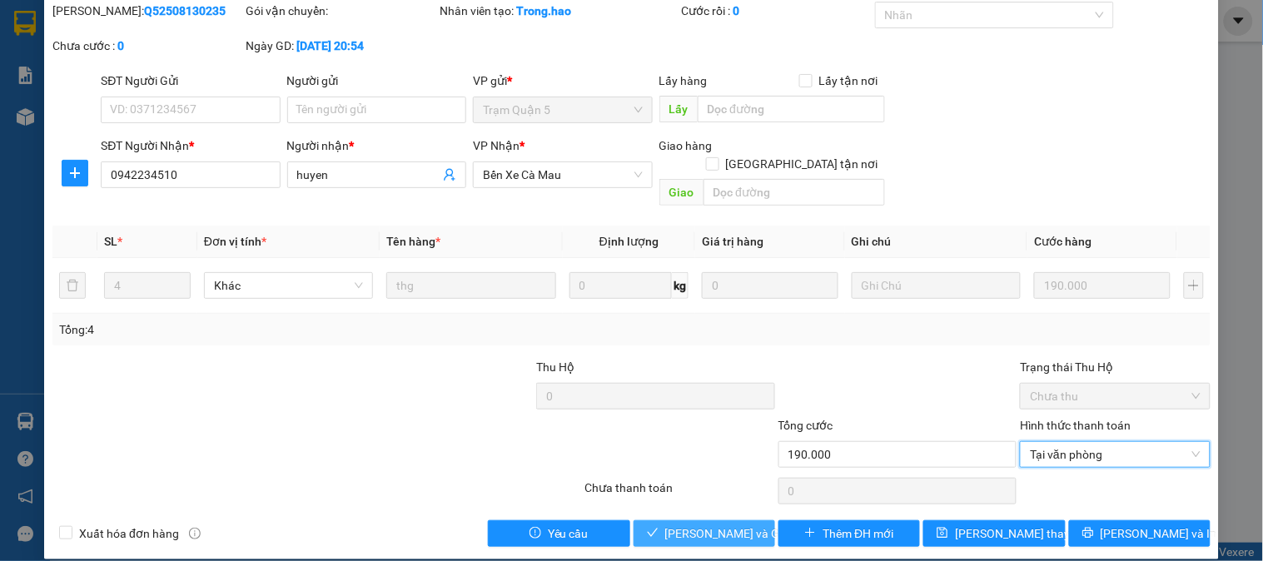
click at [738, 524] on span "Lưu và Giao hàng" at bounding box center [745, 533] width 160 height 18
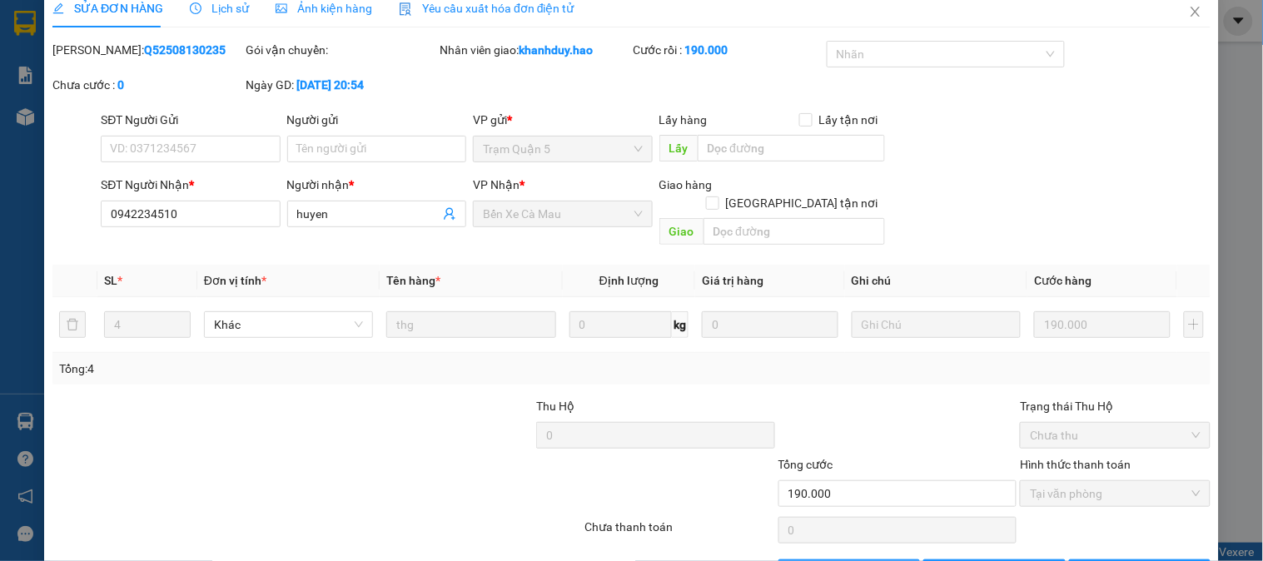
scroll to position [0, 0]
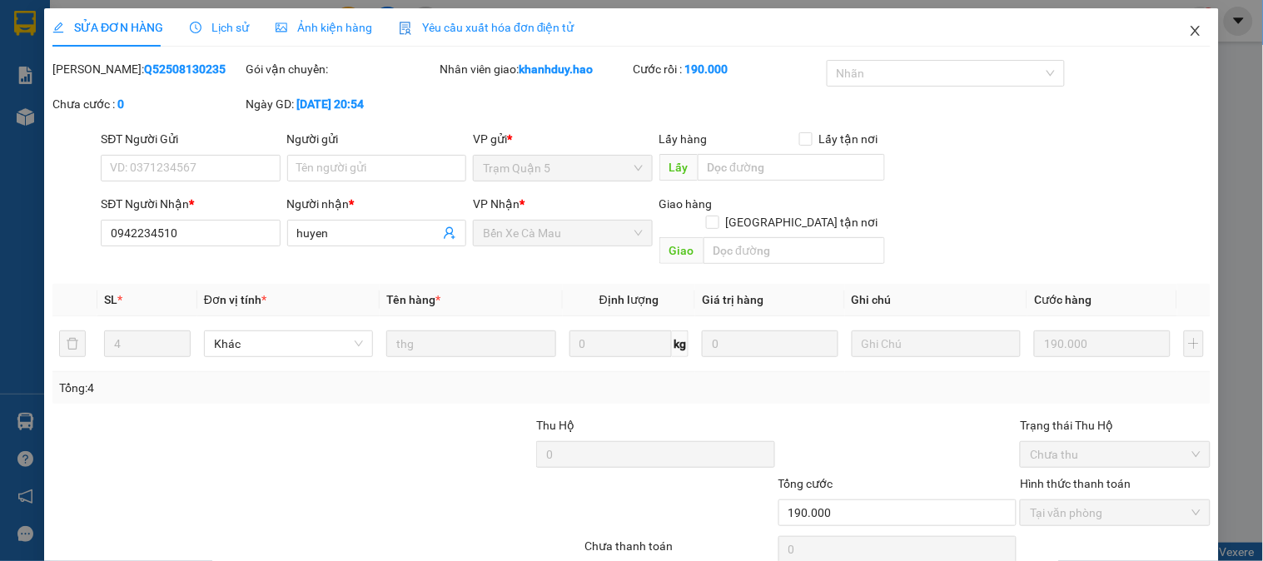
click at [1190, 28] on icon "close" at bounding box center [1194, 31] width 9 height 10
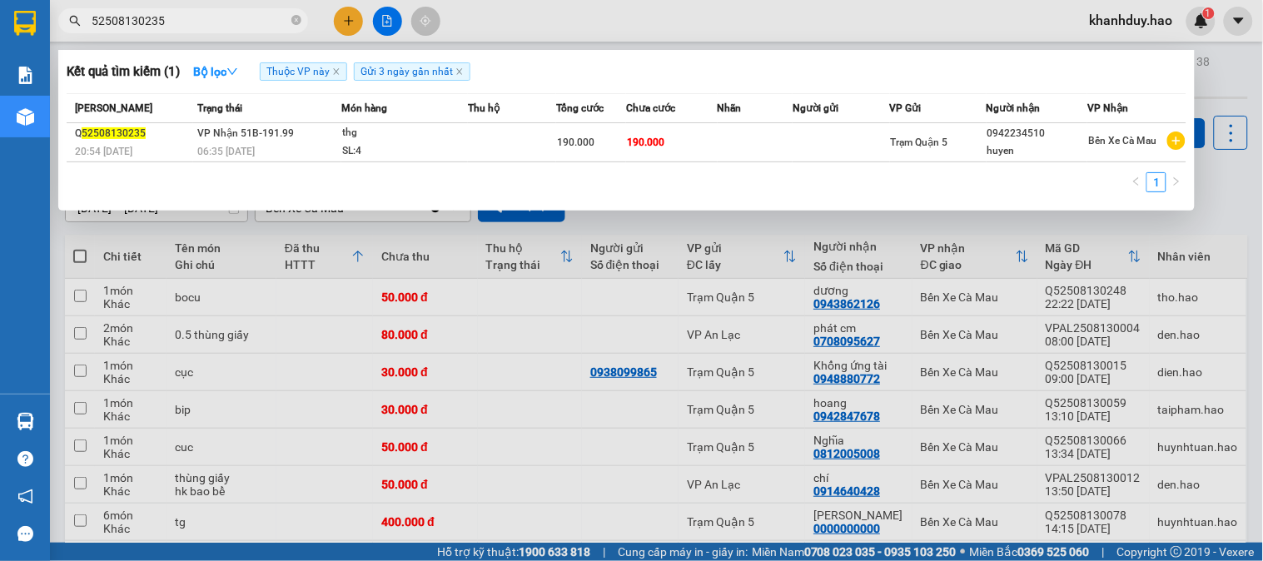
click at [305, 22] on span "52508130235" at bounding box center [183, 20] width 250 height 25
click at [297, 21] on icon "close-circle" at bounding box center [296, 20] width 10 height 10
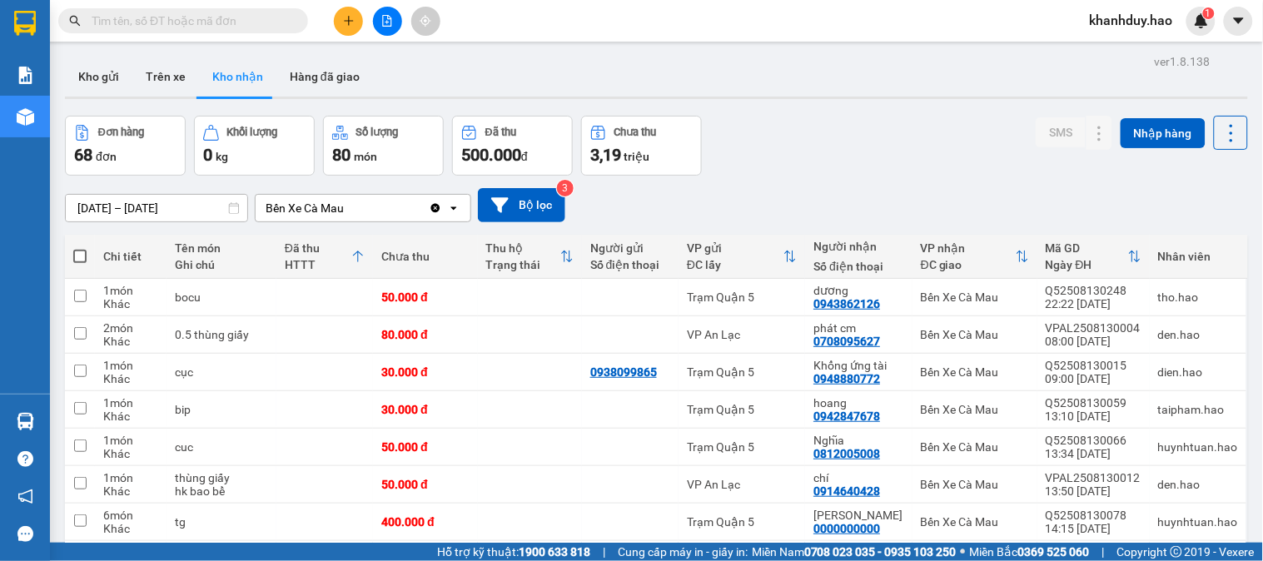
click at [196, 17] on input "text" at bounding box center [190, 21] width 196 height 18
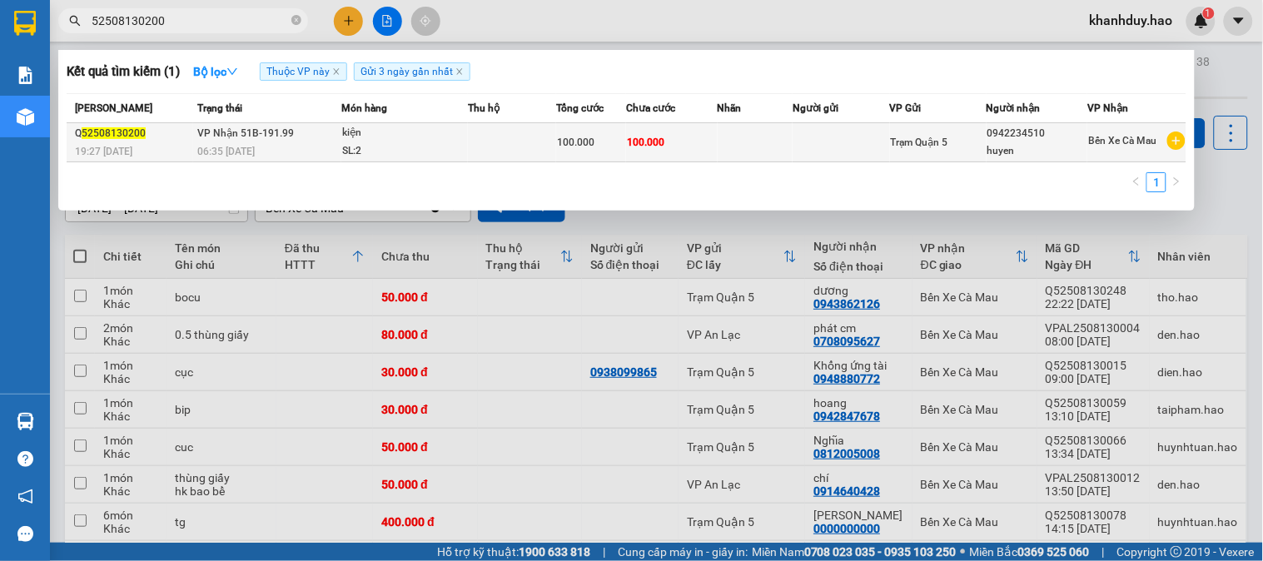
type input "52508130200"
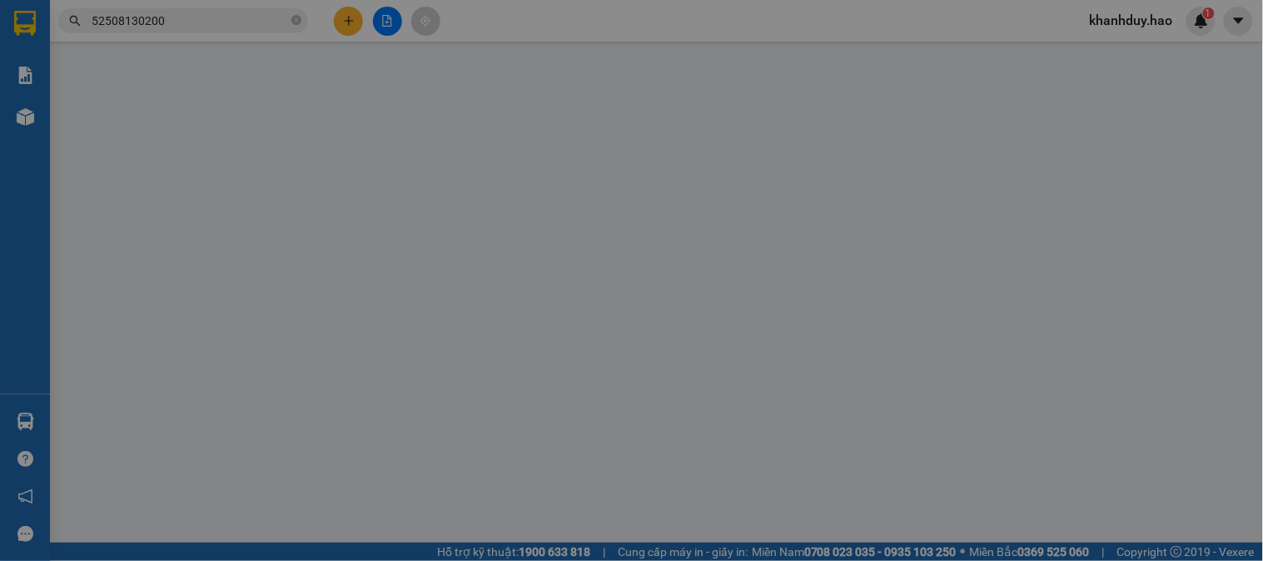
type input "0942234510"
type input "huyen"
type input "100.000"
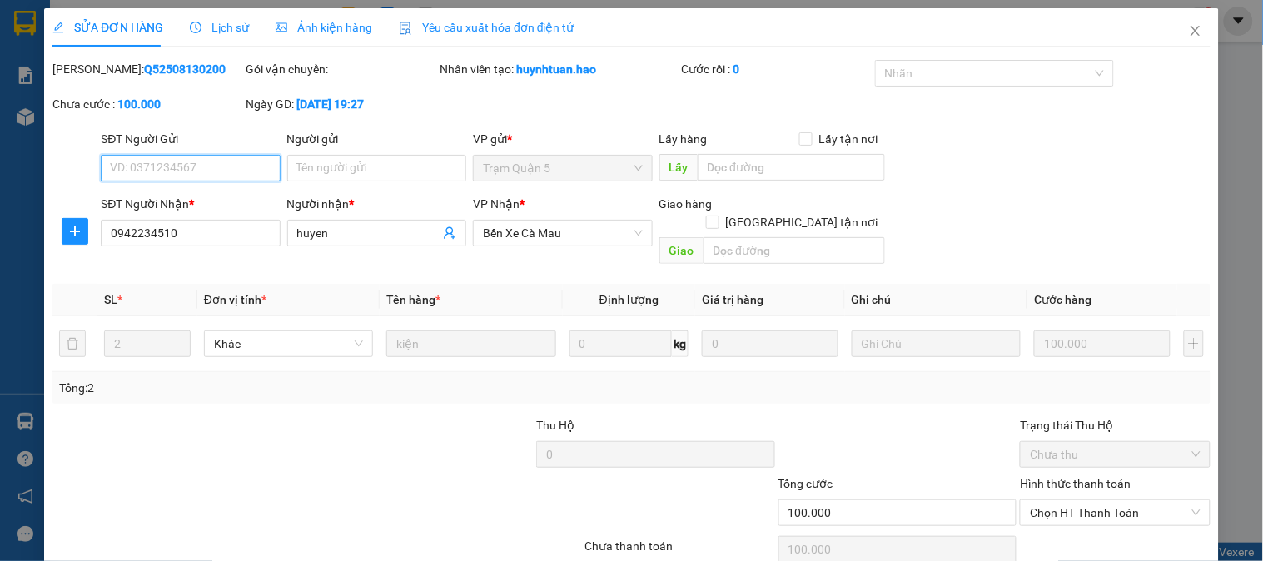
scroll to position [58, 0]
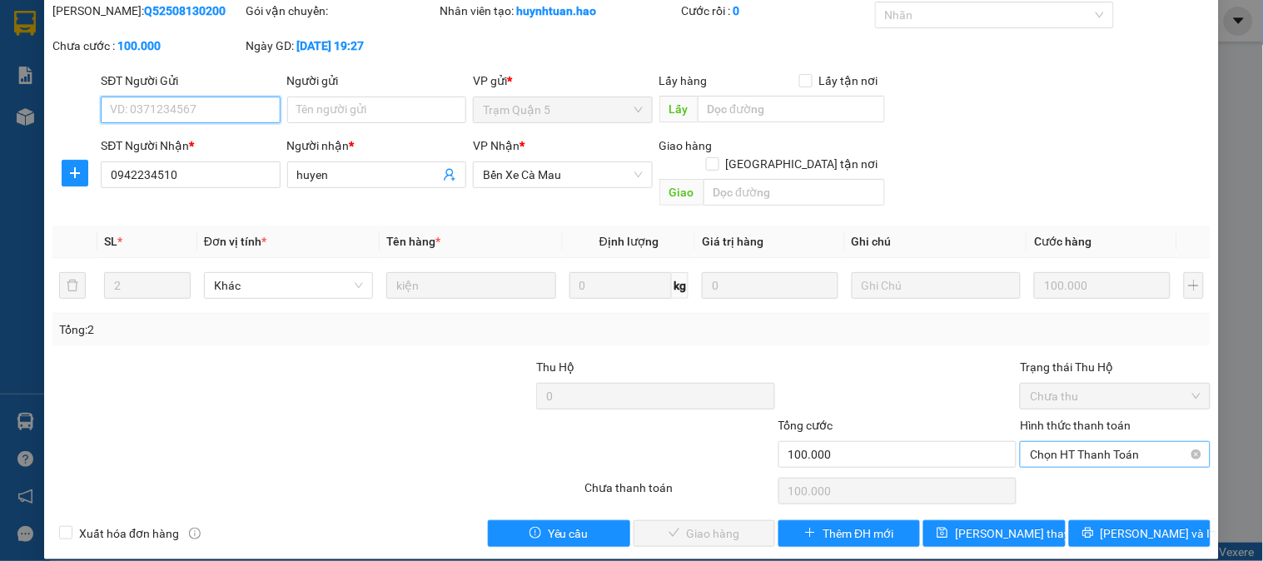
click at [1103, 442] on span "Chọn HT Thanh Toán" at bounding box center [1115, 454] width 170 height 25
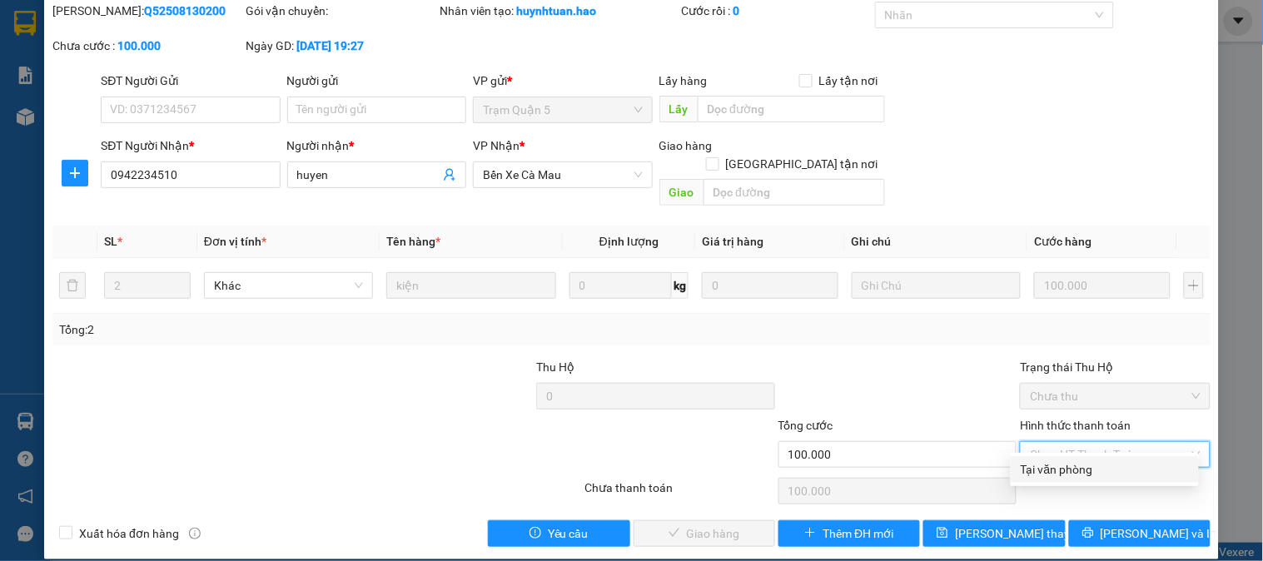
click at [1095, 470] on div "Tại văn phòng" at bounding box center [1104, 469] width 168 height 18
type input "0"
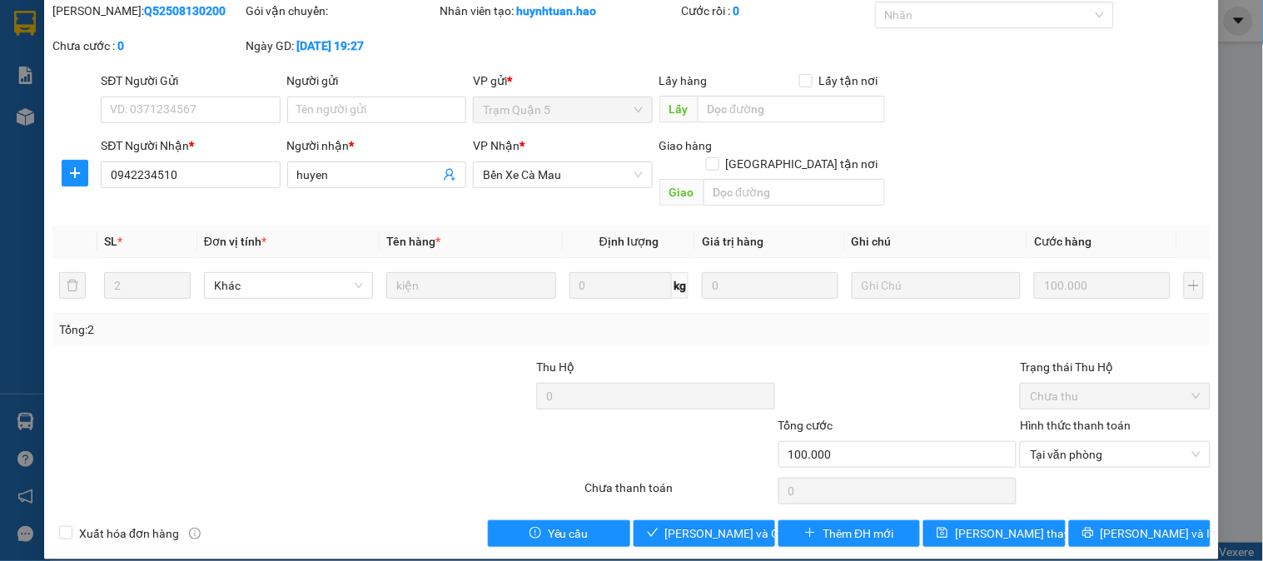
click at [684, 533] on div "SỬA ĐƠN HÀNG Lịch sử Ảnh kiện hàng Yêu cầu xuất hóa đơn điện tử Total Paid Fee …" at bounding box center [631, 254] width 1174 height 609
click at [684, 524] on span "Lưu và Giao hàng" at bounding box center [745, 533] width 160 height 18
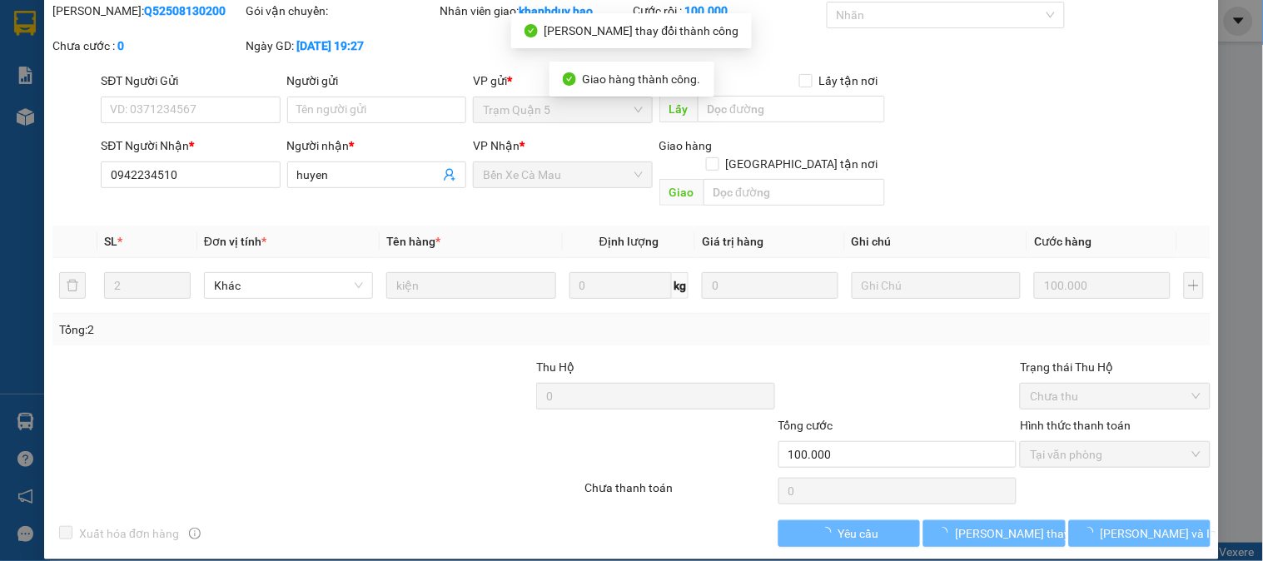
scroll to position [0, 0]
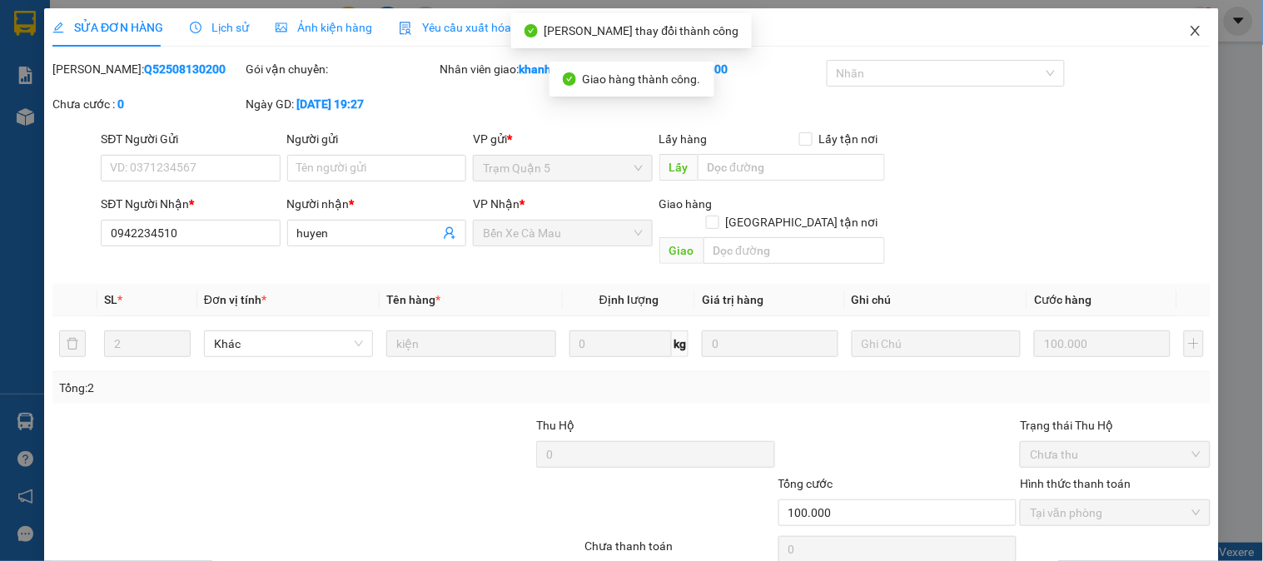
click at [1189, 34] on icon "close" at bounding box center [1195, 30] width 13 height 13
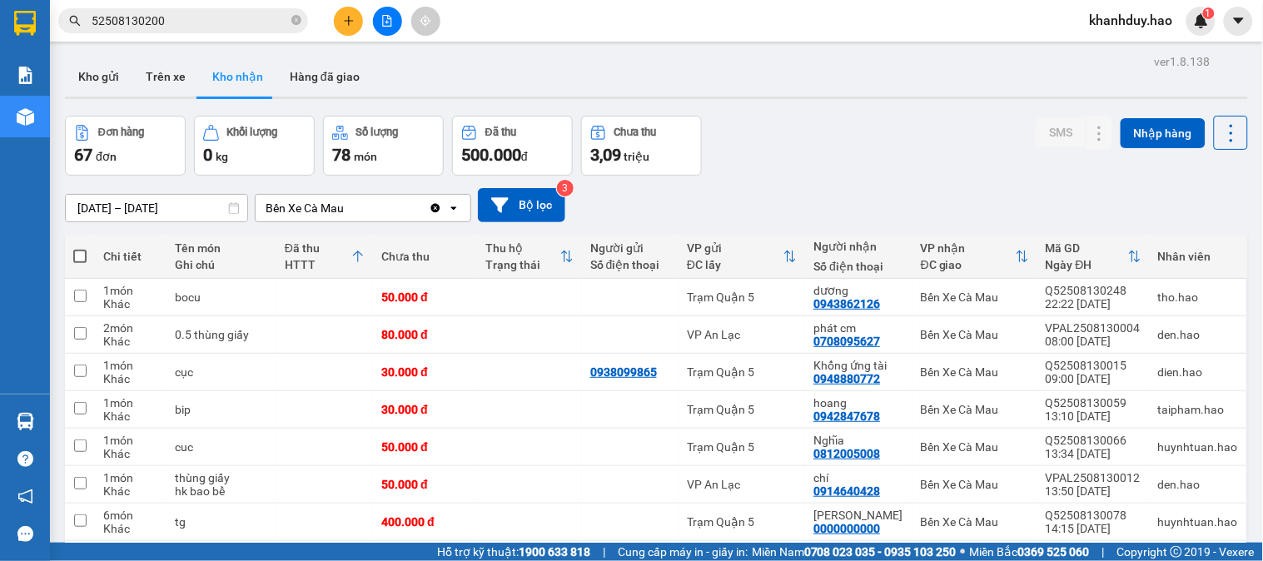
click at [303, 21] on span "52508130200" at bounding box center [183, 20] width 250 height 25
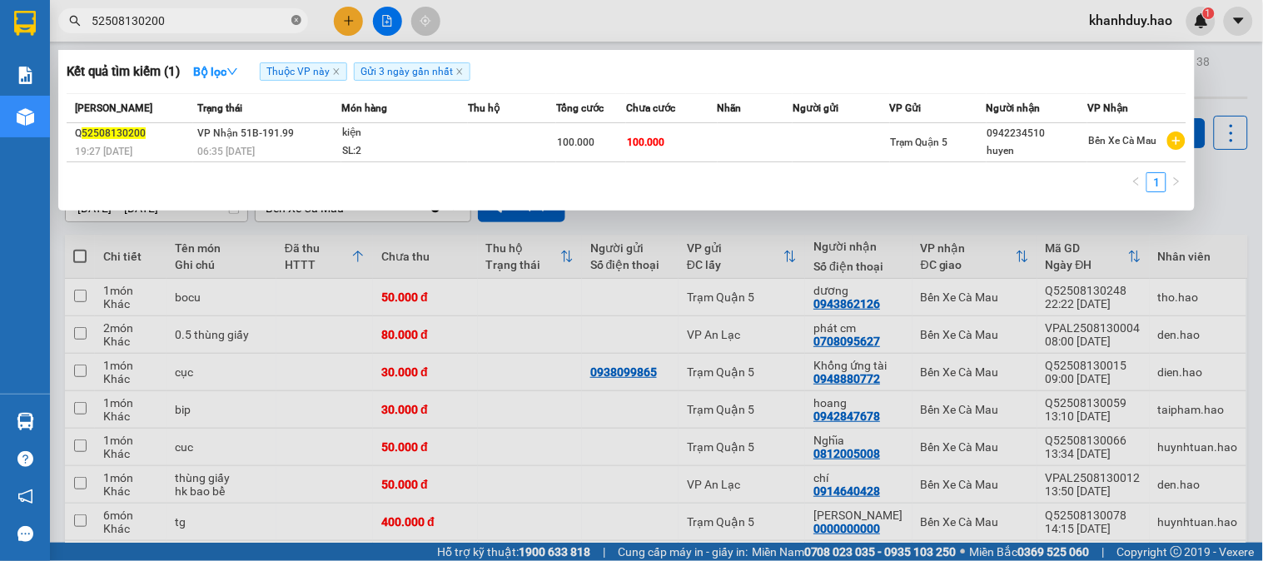
click at [300, 21] on icon "close-circle" at bounding box center [296, 20] width 10 height 10
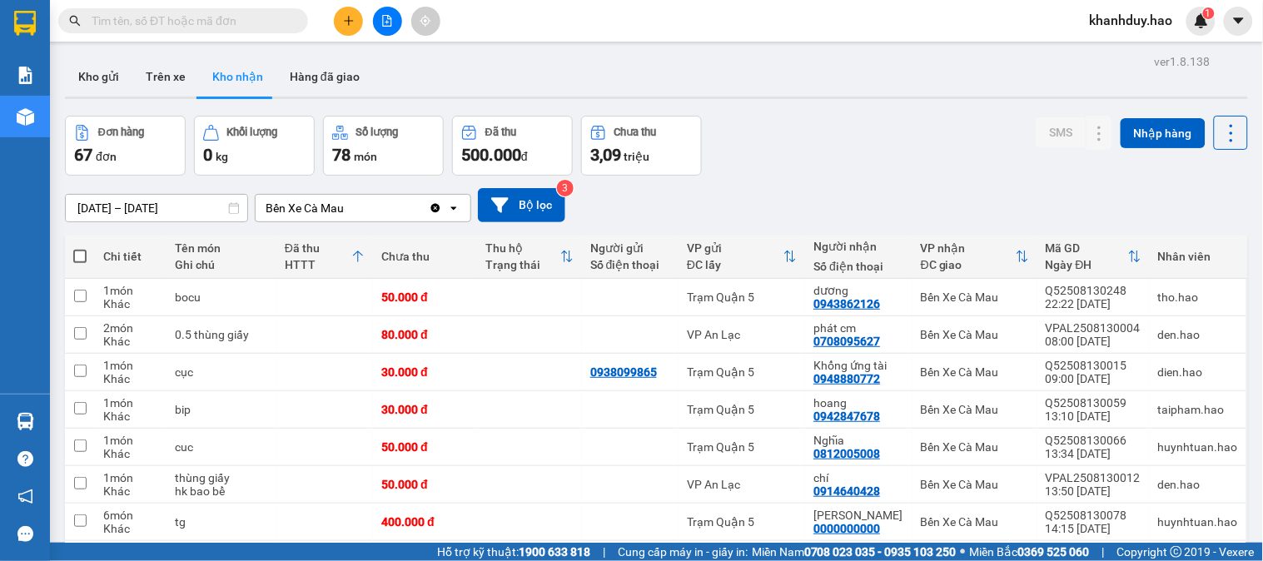
click at [231, 13] on input "text" at bounding box center [190, 21] width 196 height 18
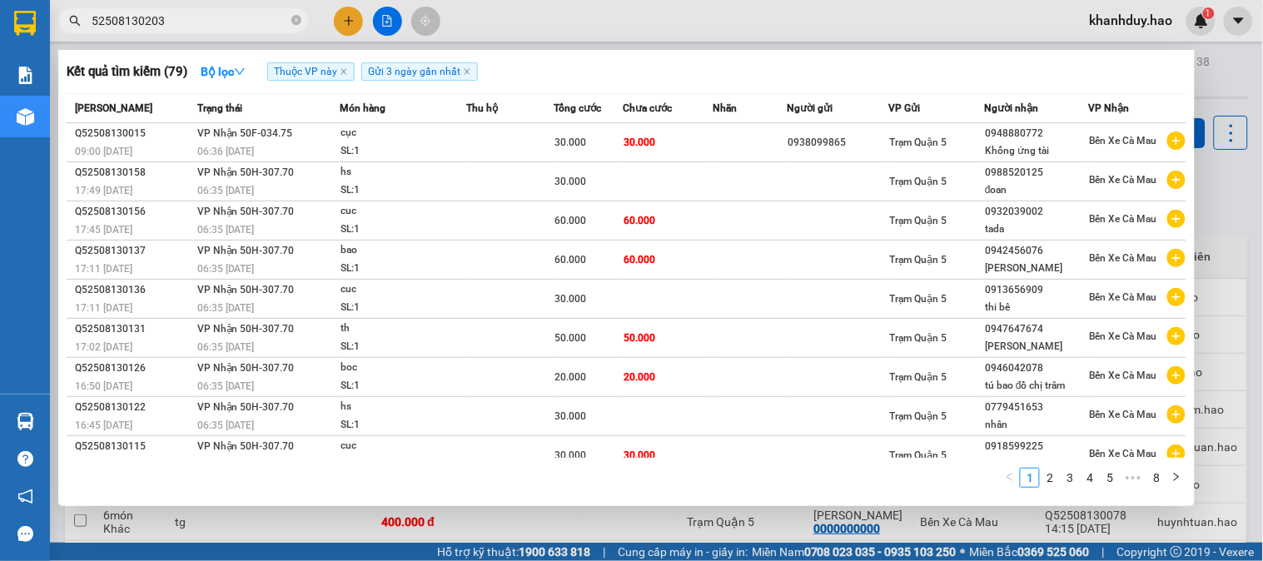
type input "52508130203"
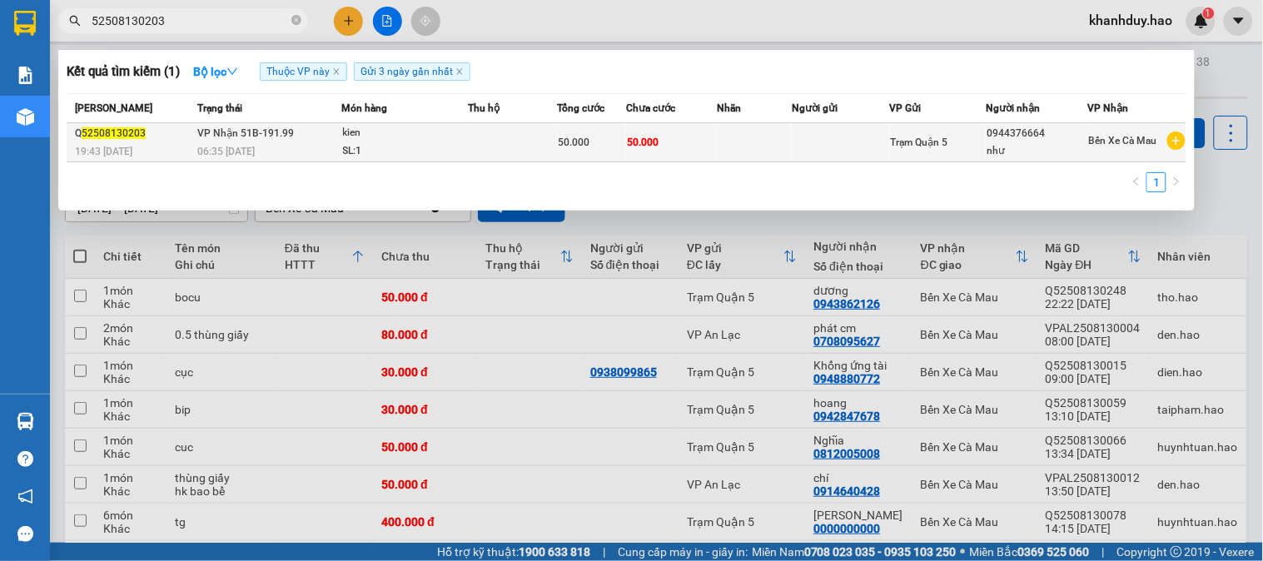
click at [618, 123] on td "50.000" at bounding box center [591, 142] width 69 height 39
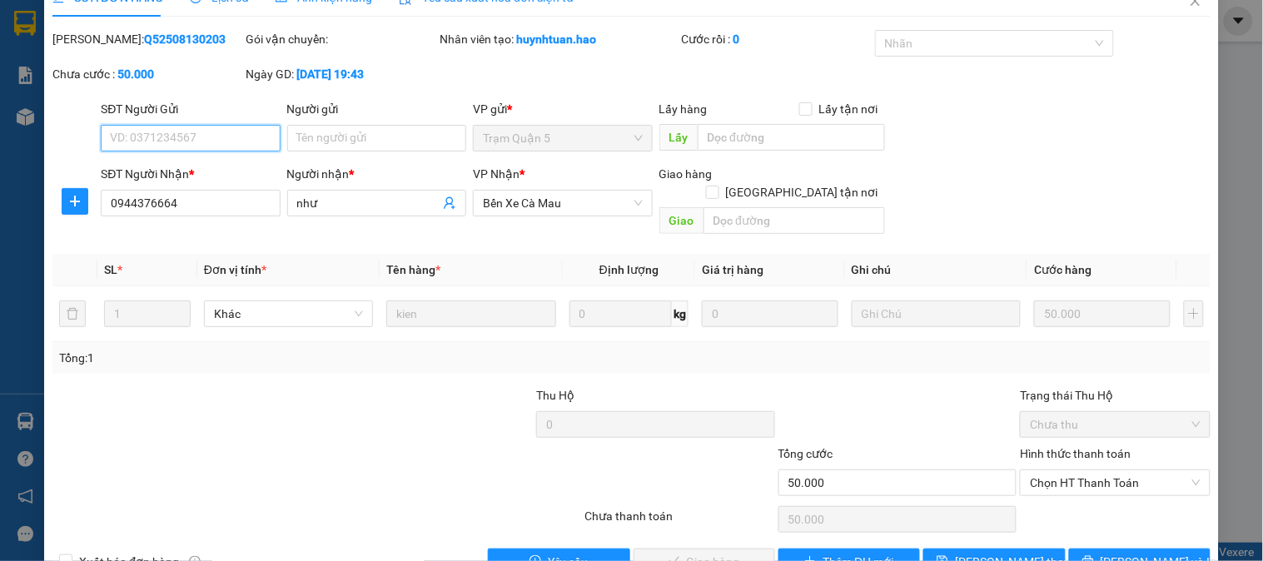
scroll to position [58, 0]
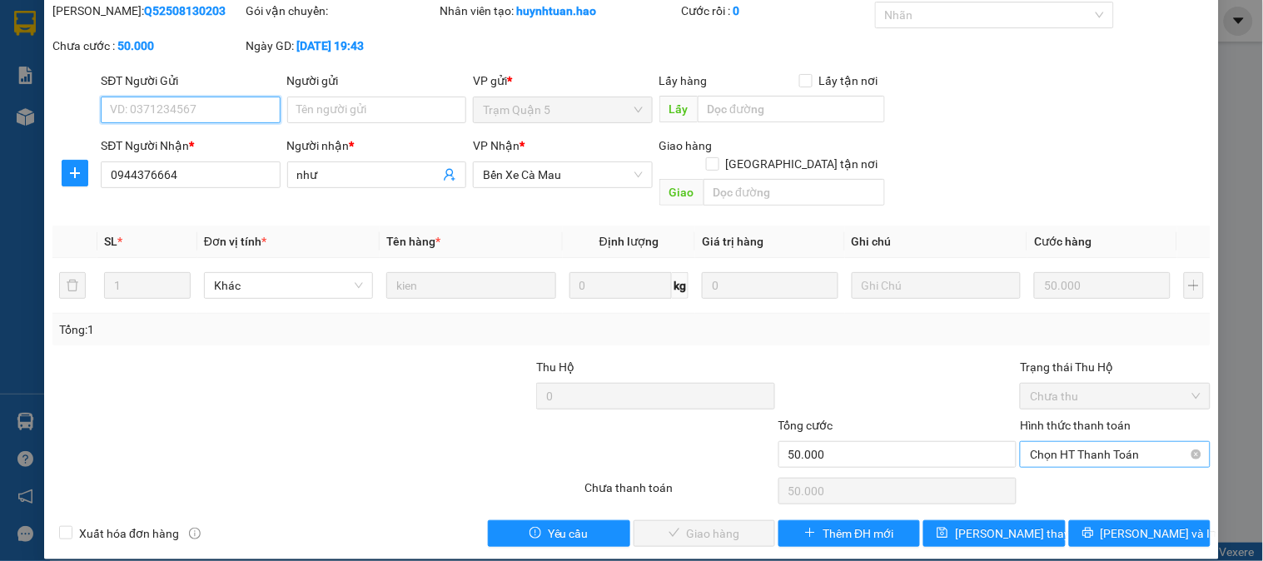
click at [1045, 442] on span "Chọn HT Thanh Toán" at bounding box center [1115, 454] width 170 height 25
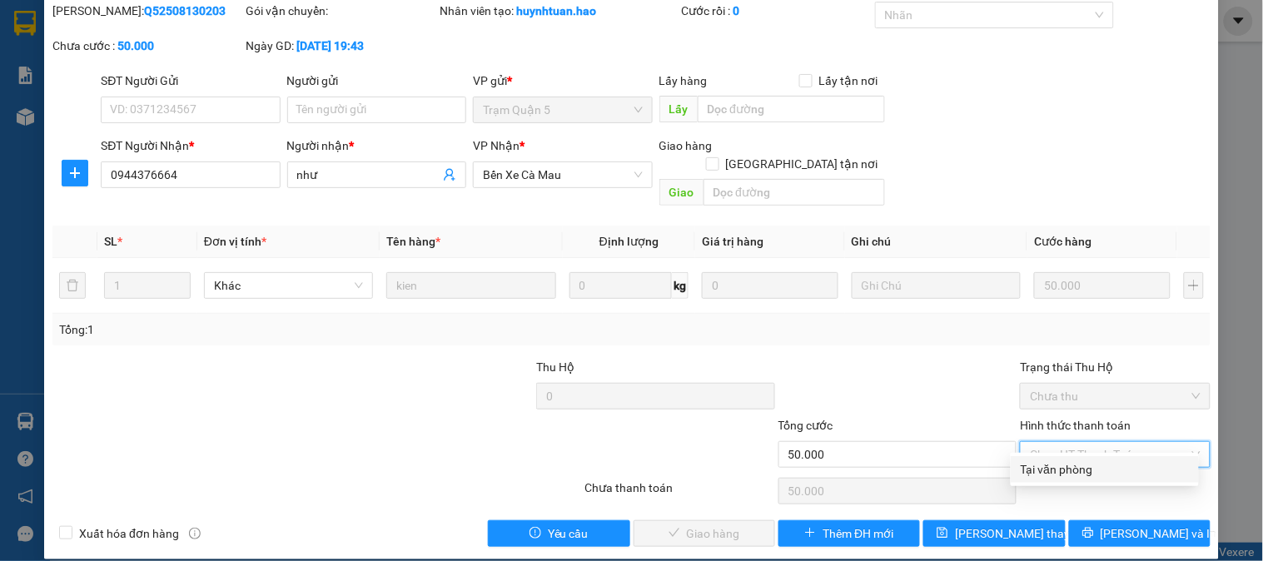
click at [1064, 460] on div "Tại văn phòng" at bounding box center [1104, 469] width 168 height 18
type input "0"
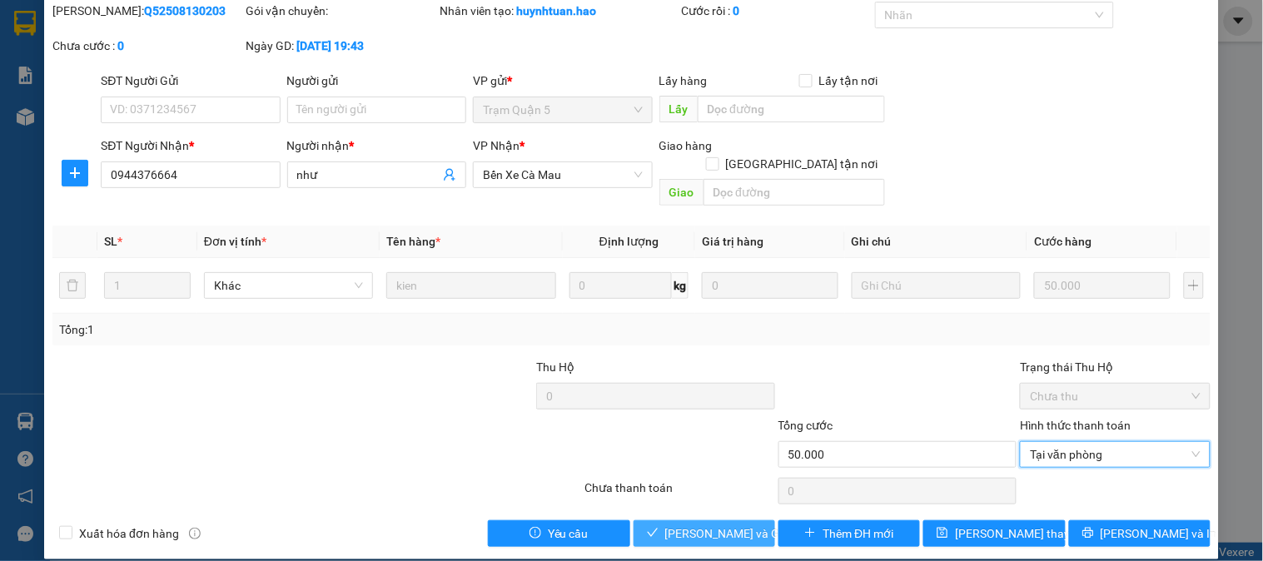
click at [694, 524] on span "[PERSON_NAME] và Giao hàng" at bounding box center [745, 533] width 160 height 18
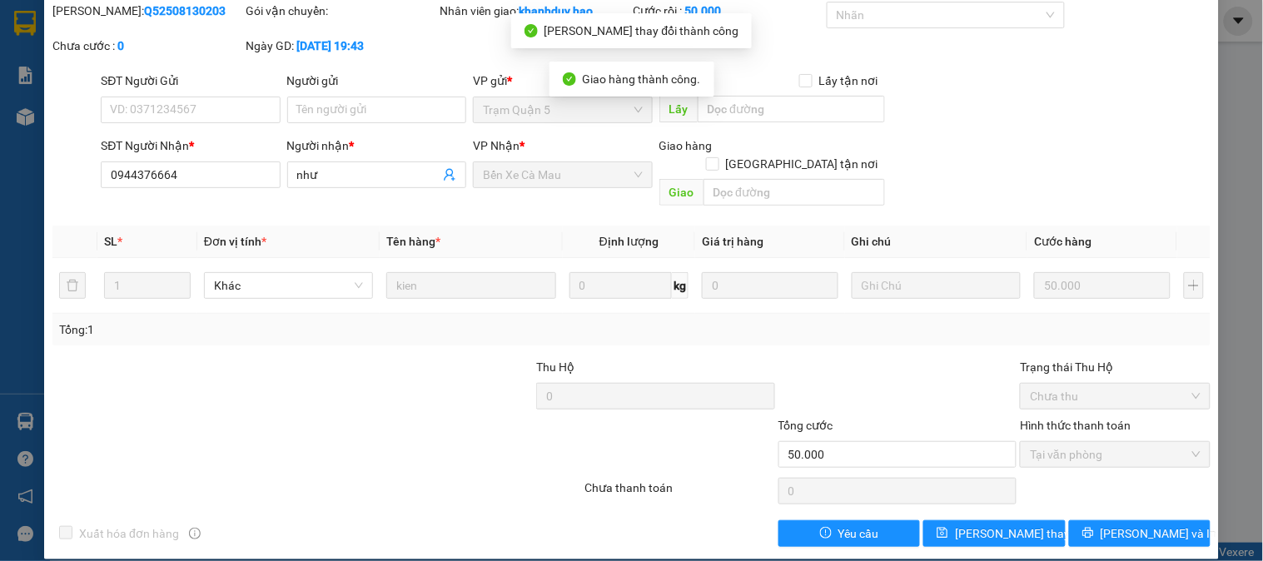
scroll to position [0, 0]
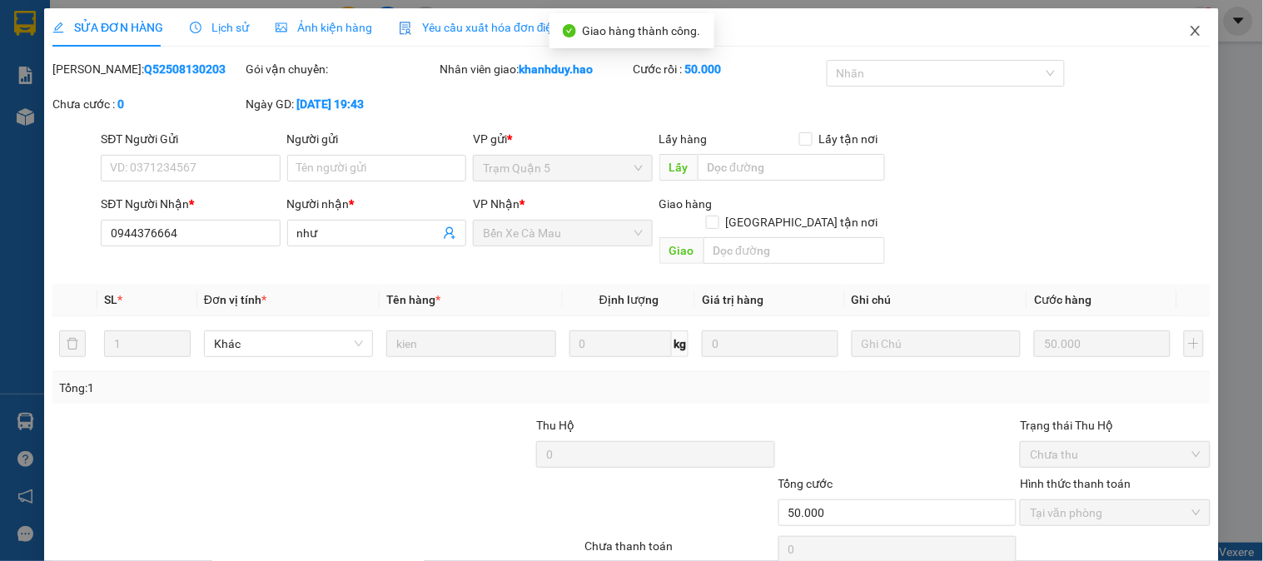
click at [1184, 19] on span "Close" at bounding box center [1195, 31] width 47 height 47
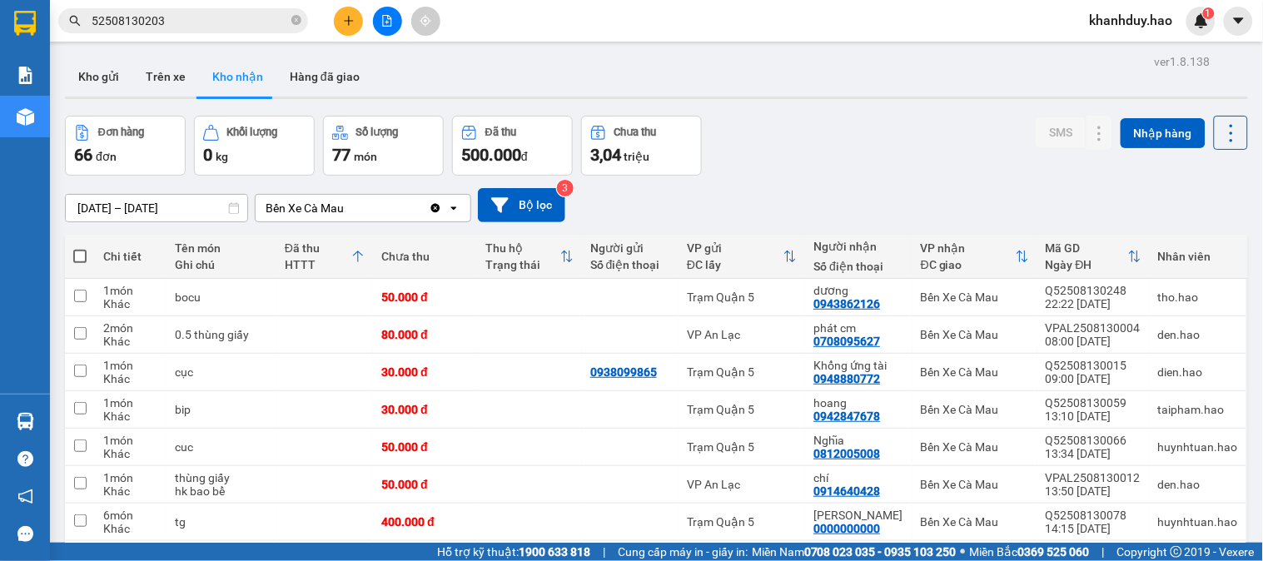
click at [234, 27] on input "52508130203" at bounding box center [190, 21] width 196 height 18
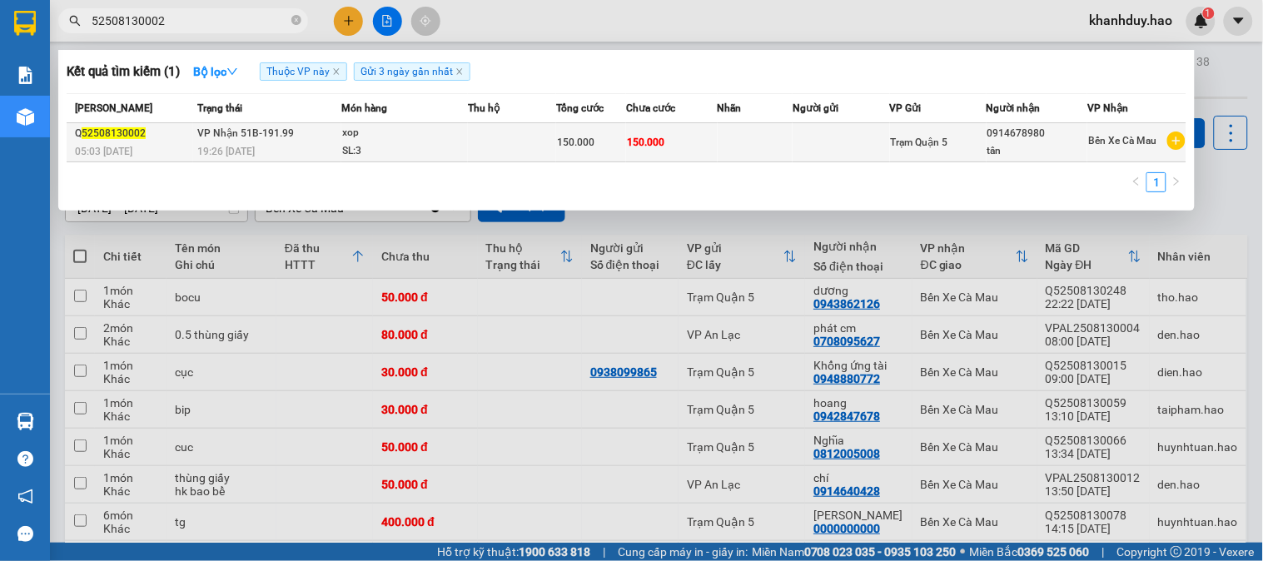
type input "52508130002"
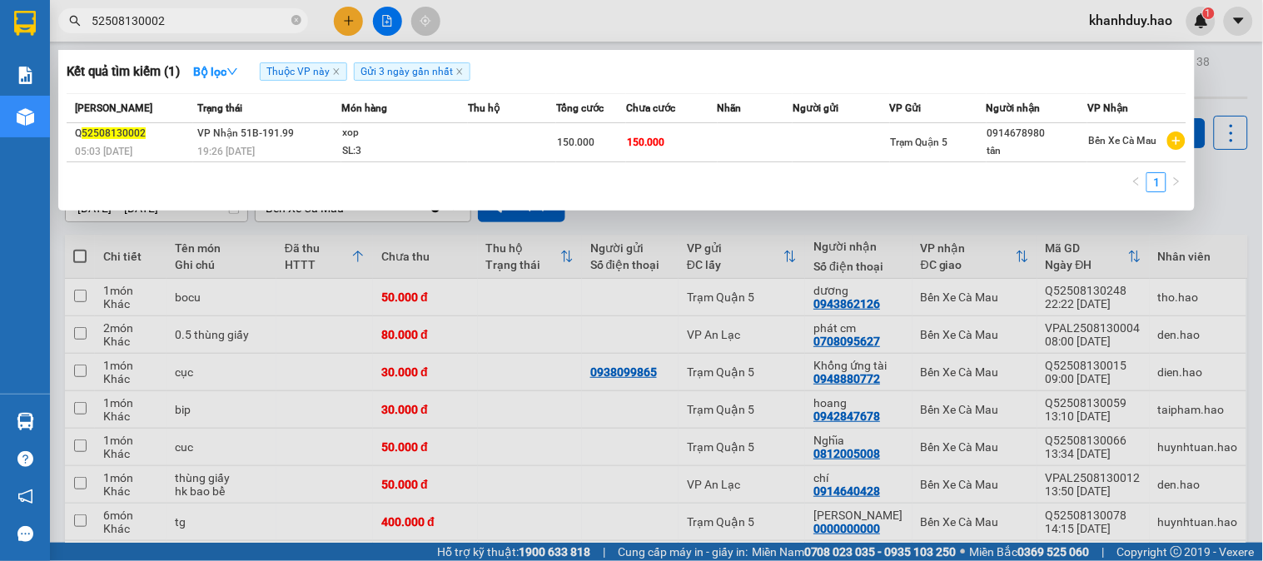
click at [268, 134] on span "VP Nhận 51B-191.99" at bounding box center [245, 133] width 97 height 12
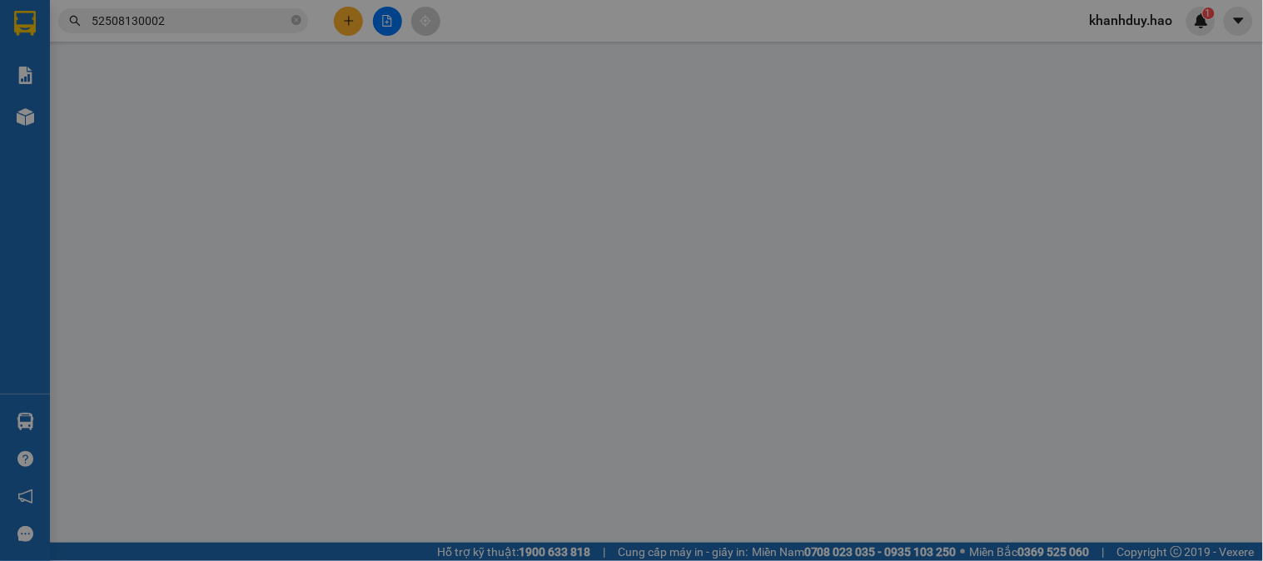
type input "0914678980"
type input "tân"
type input "150.000"
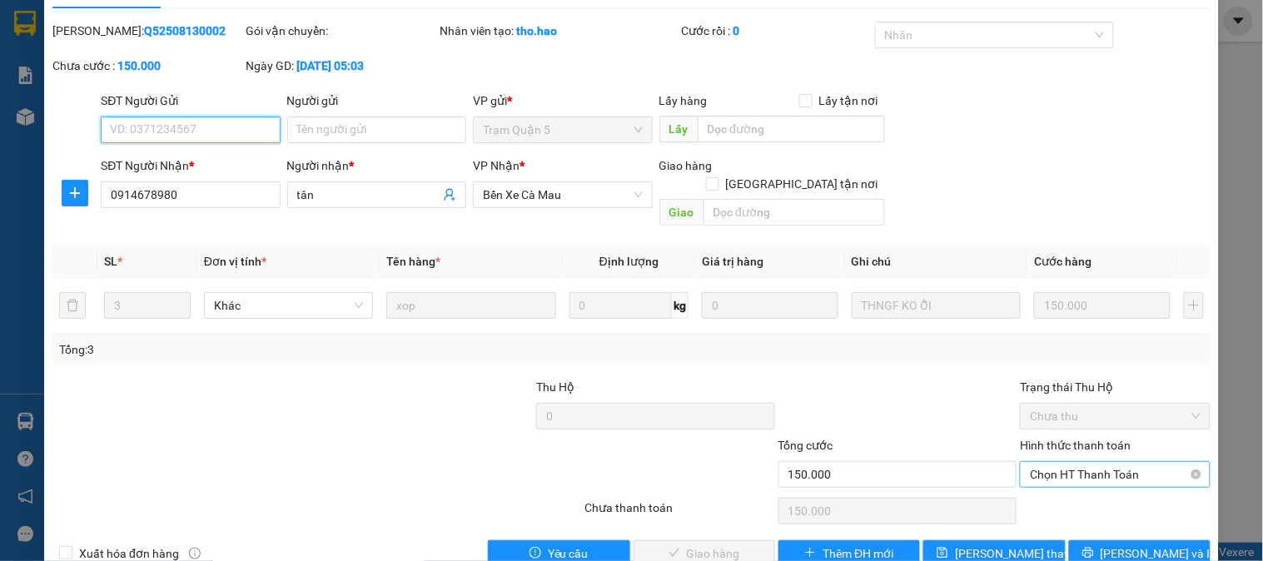
scroll to position [58, 0]
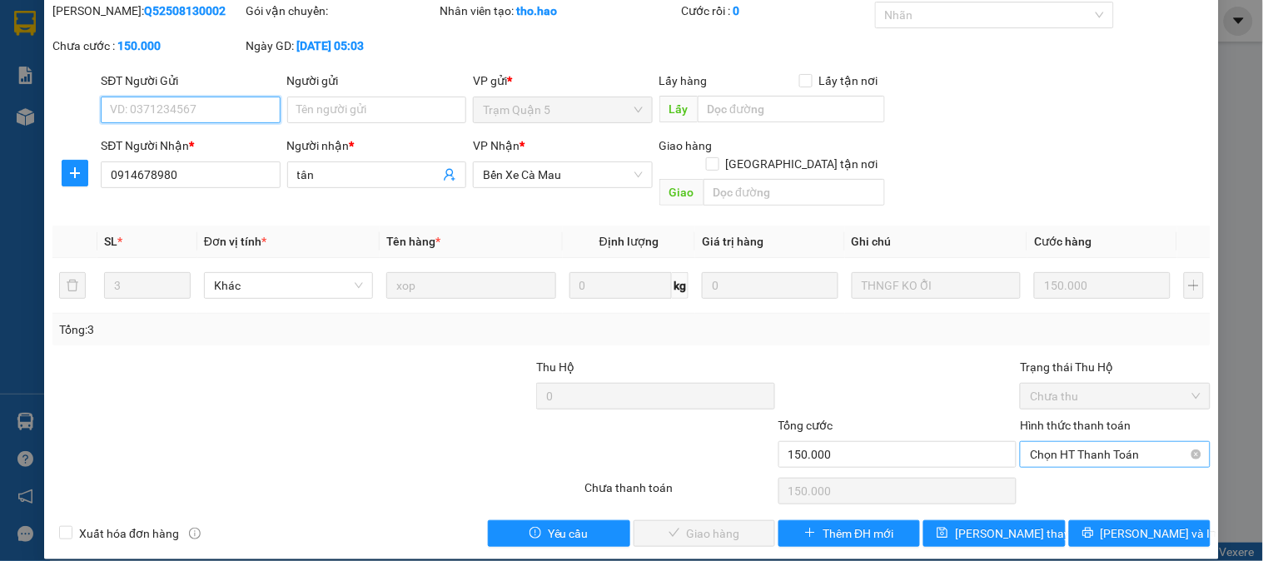
click at [1084, 442] on span "Chọn HT Thanh Toán" at bounding box center [1115, 454] width 170 height 25
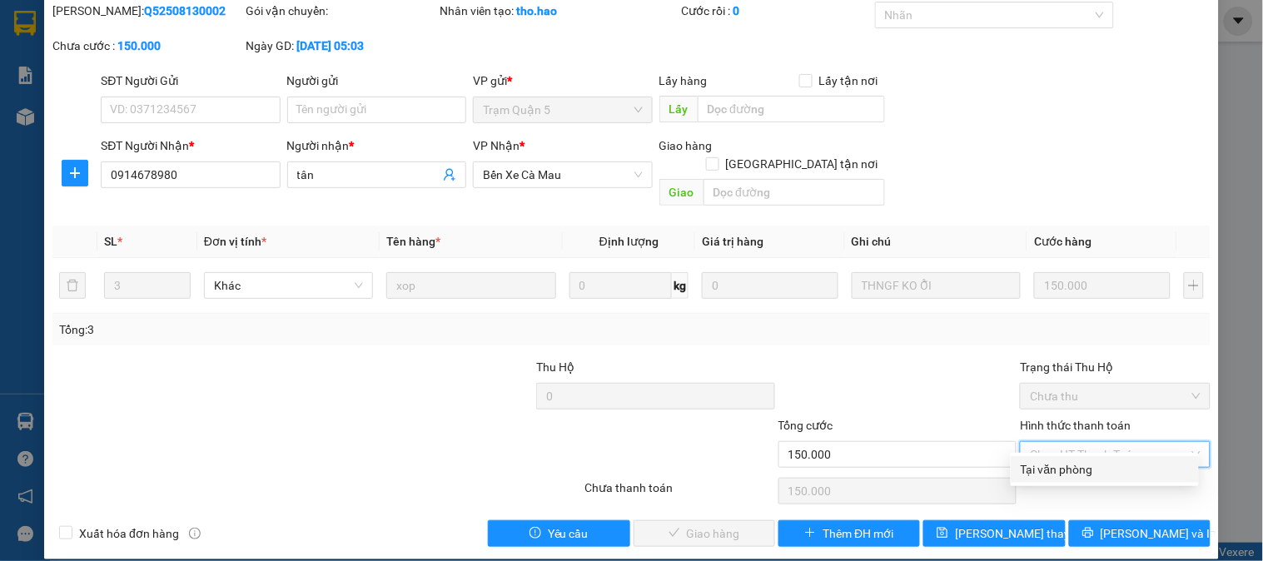
click at [1077, 480] on div "Tại văn phòng" at bounding box center [1105, 469] width 188 height 27
type input "0"
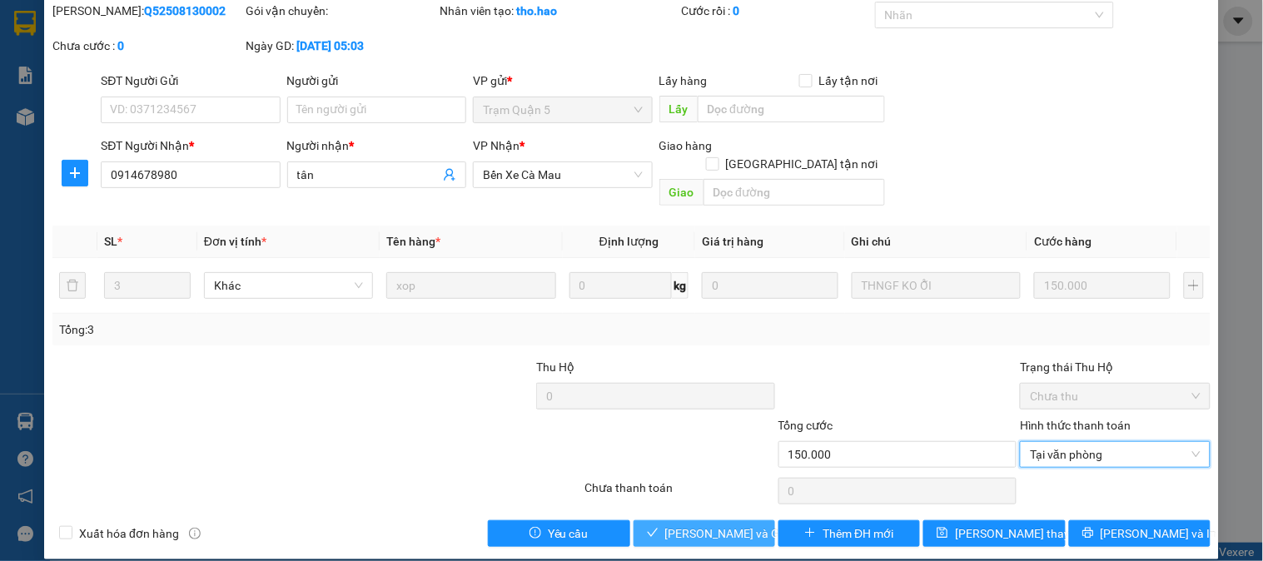
click at [709, 520] on button "[PERSON_NAME] và Giao hàng" at bounding box center [704, 533] width 142 height 27
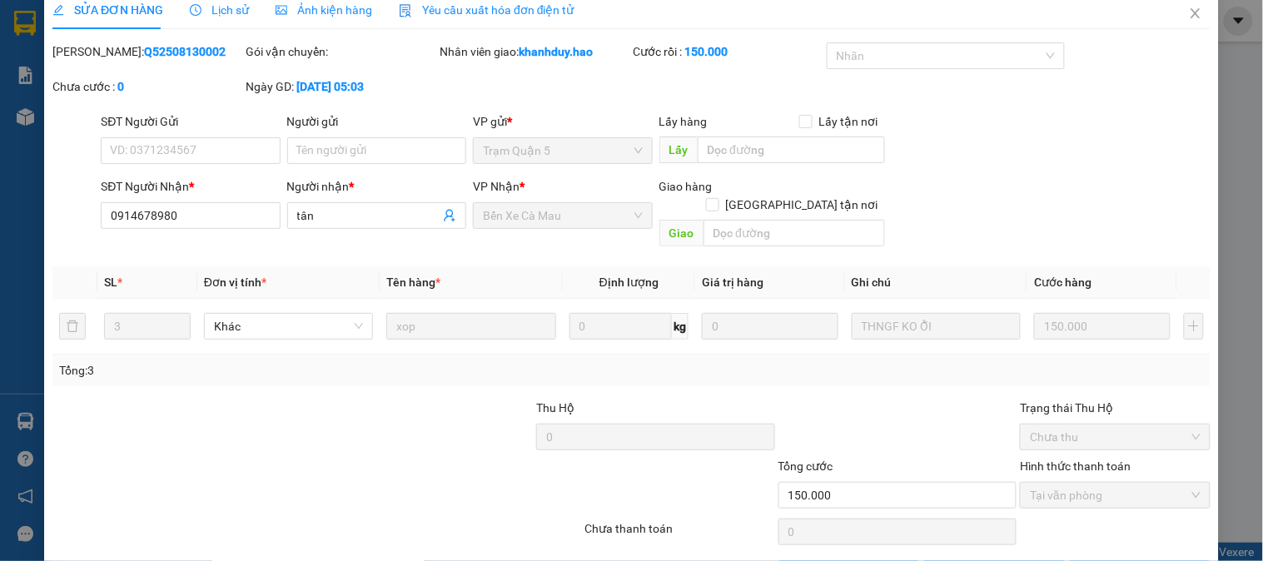
scroll to position [0, 0]
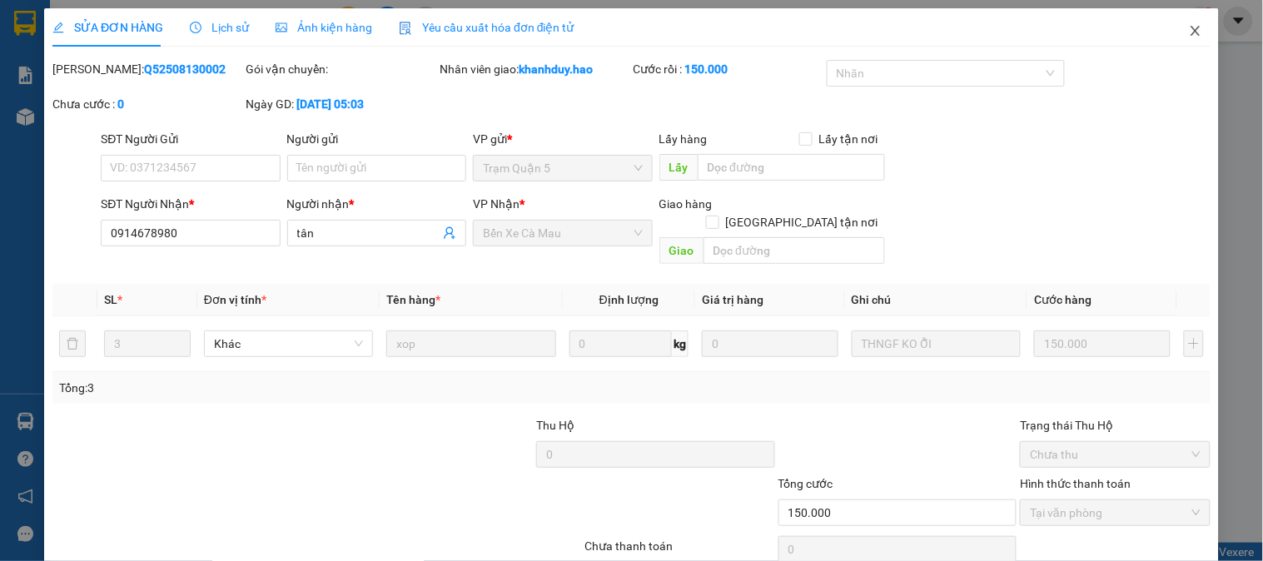
click at [1191, 35] on span "Close" at bounding box center [1195, 31] width 47 height 47
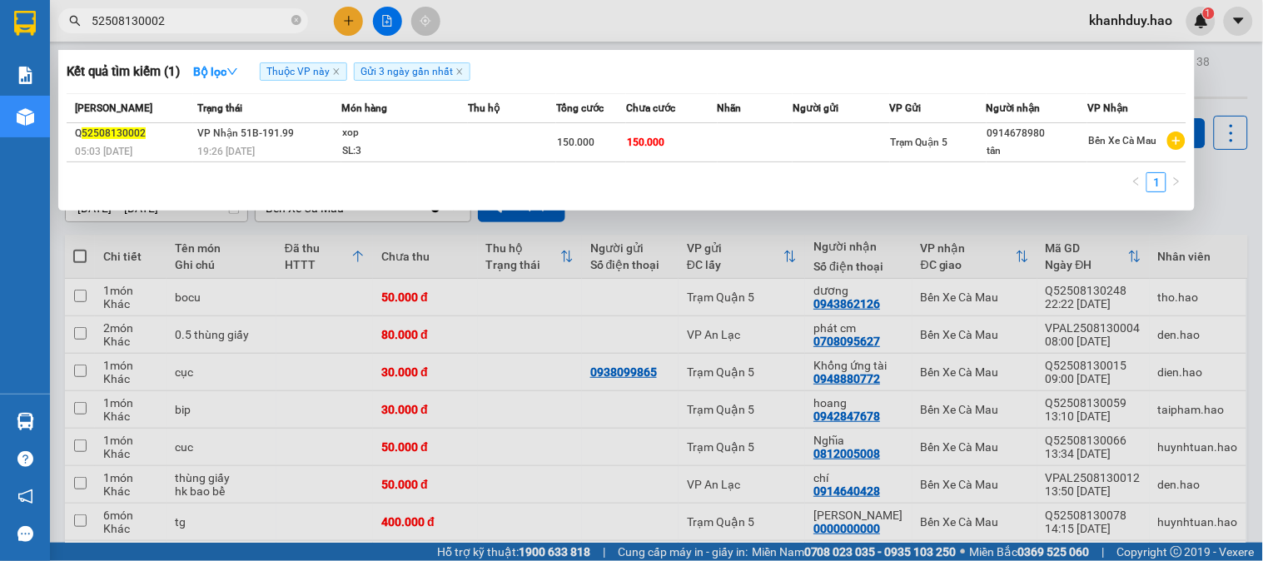
click at [188, 20] on input "52508130002" at bounding box center [190, 21] width 196 height 18
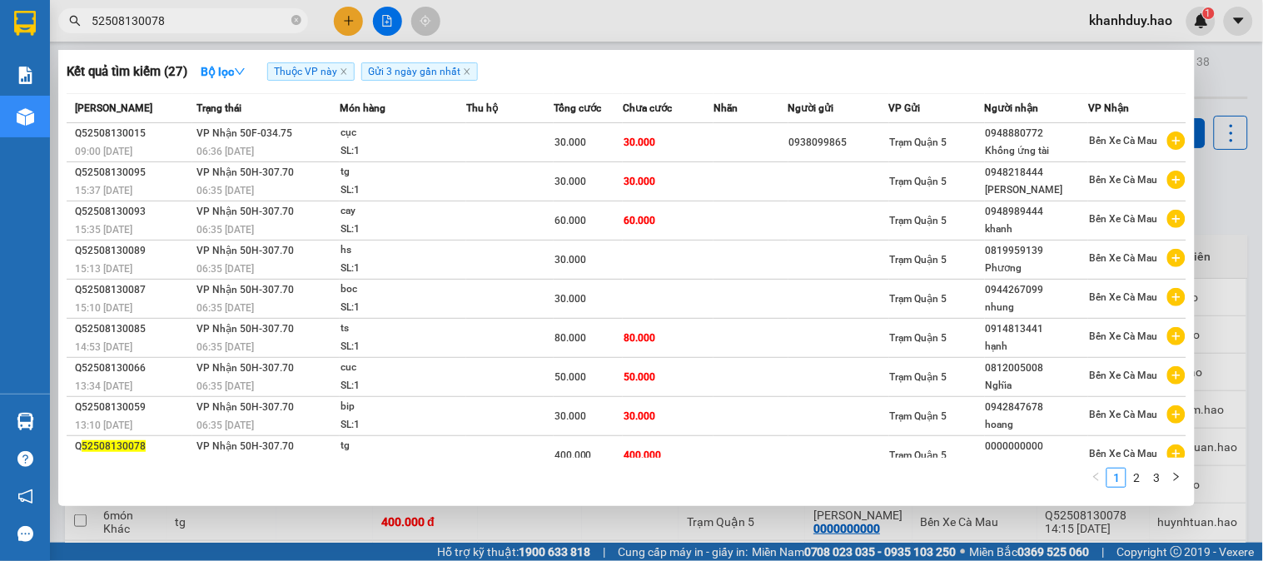
type input "52508130078"
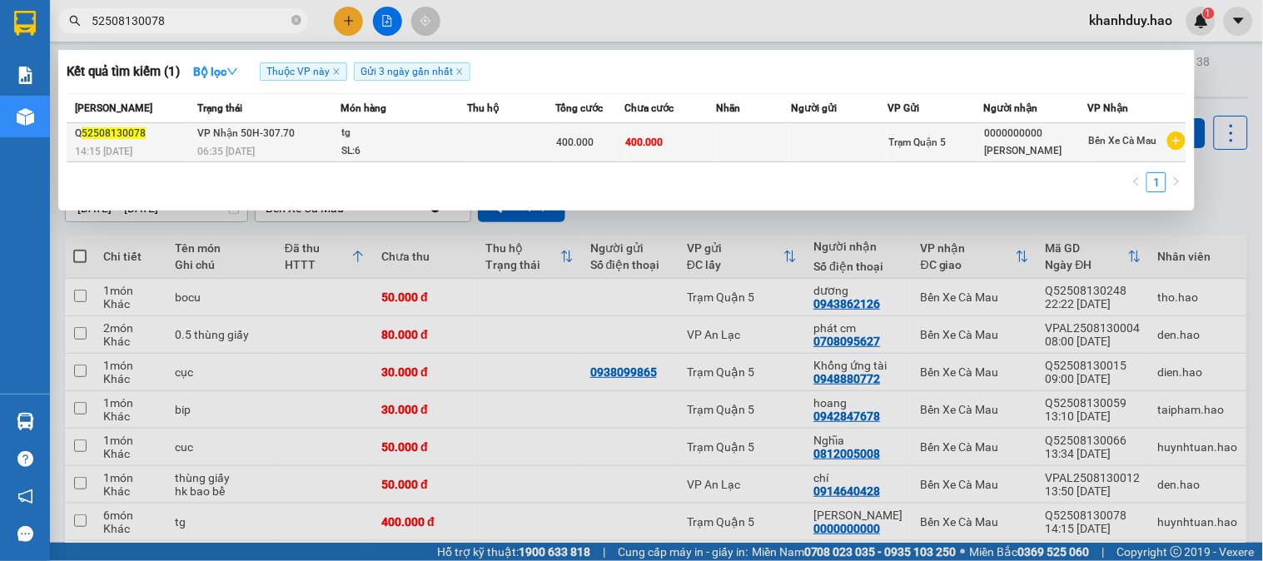
click at [348, 132] on div "tg" at bounding box center [403, 133] width 125 height 18
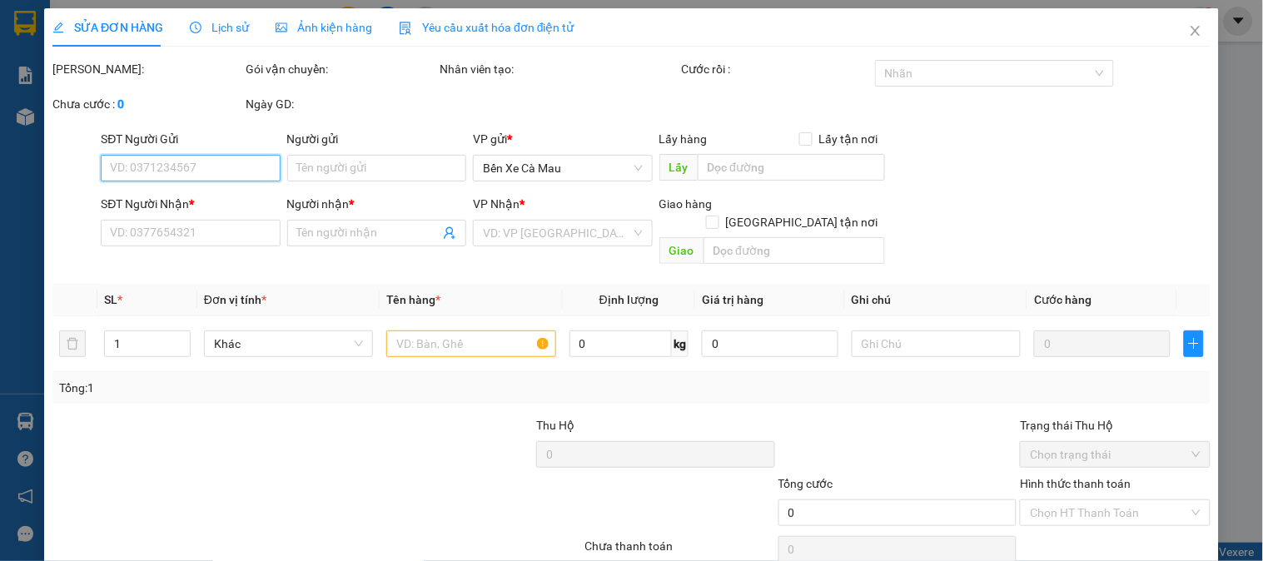
type input "0000000000"
type input "[PERSON_NAME]"
type input "400.000"
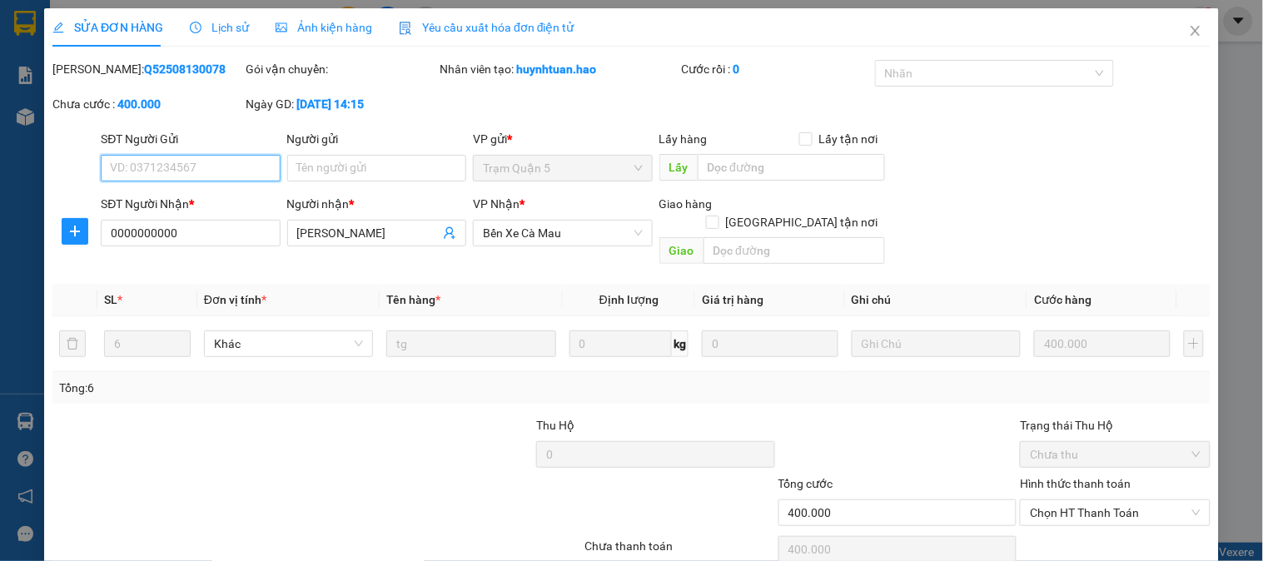
scroll to position [58, 0]
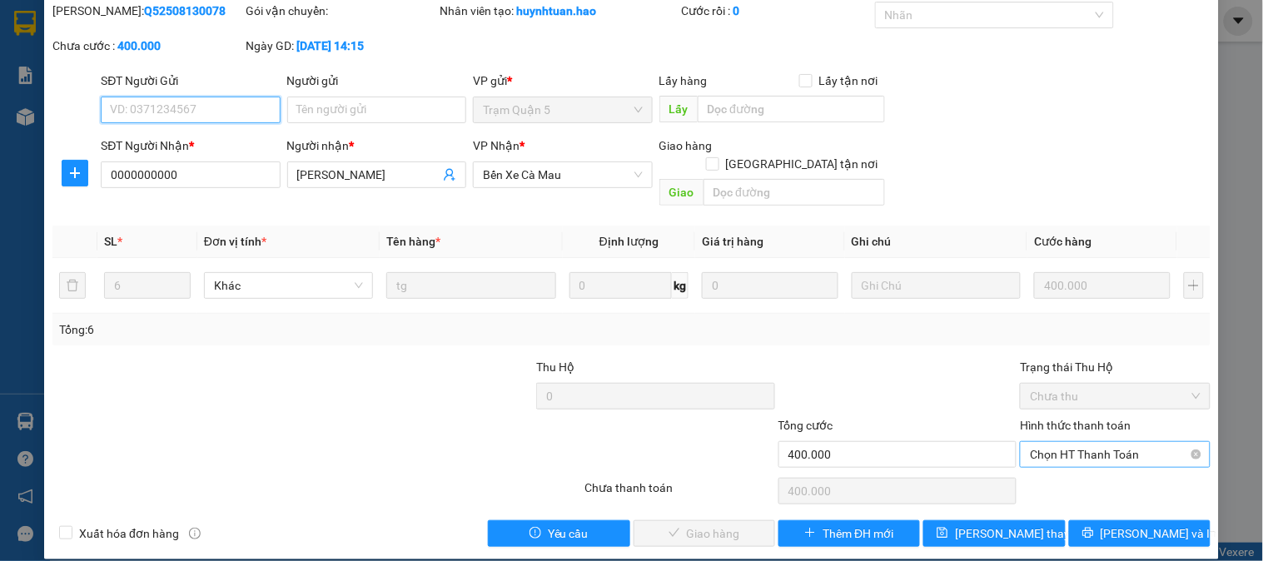
click at [1046, 443] on span "Chọn HT Thanh Toán" at bounding box center [1115, 454] width 170 height 25
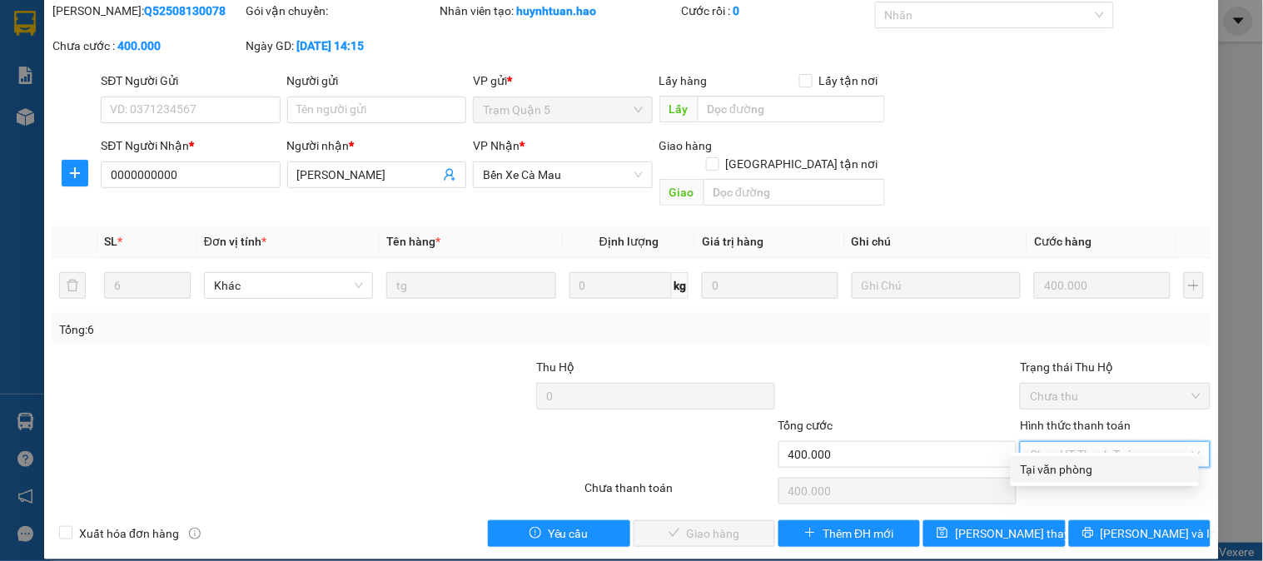
click at [1066, 471] on div "Tại văn phòng" at bounding box center [1104, 469] width 168 height 18
type input "0"
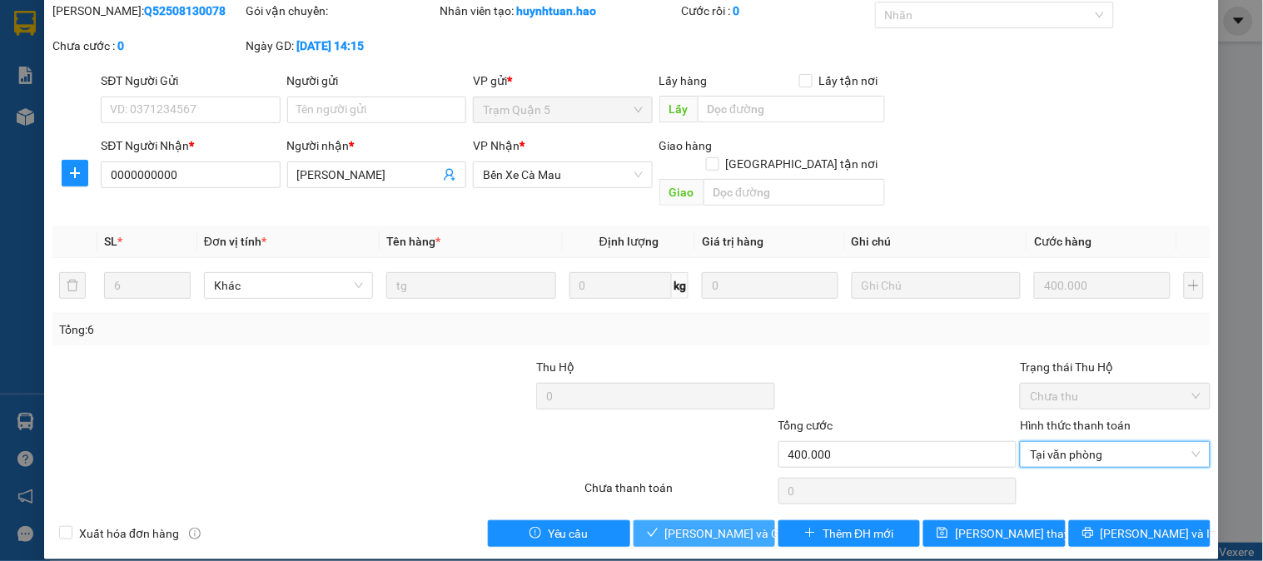
click at [688, 524] on span "[PERSON_NAME] và Giao hàng" at bounding box center [745, 533] width 160 height 18
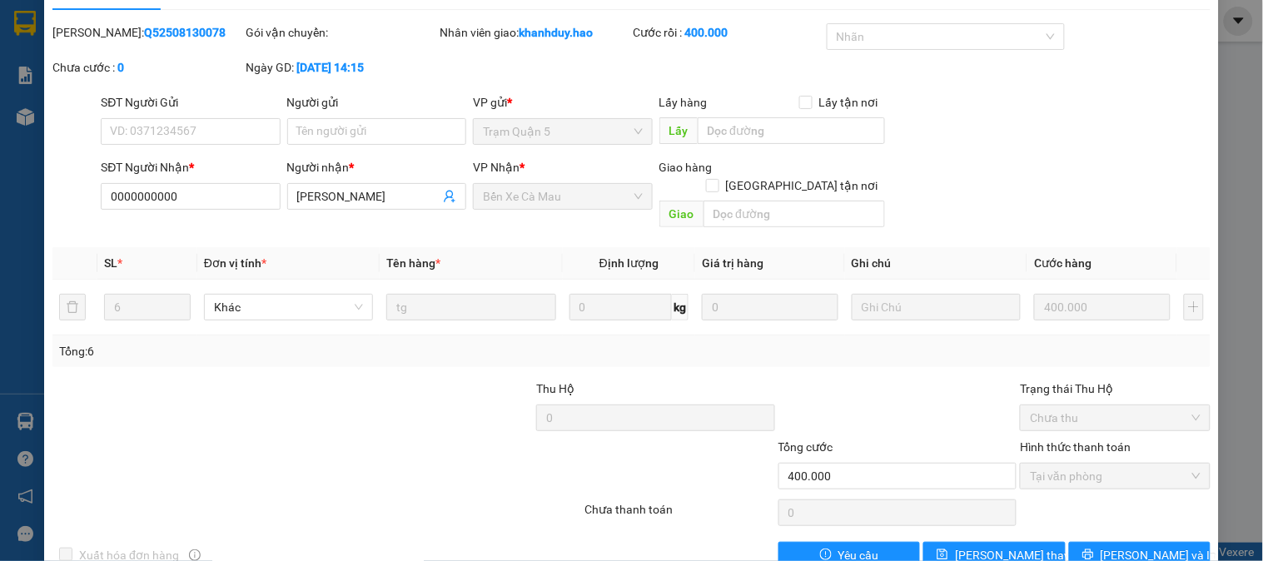
scroll to position [0, 0]
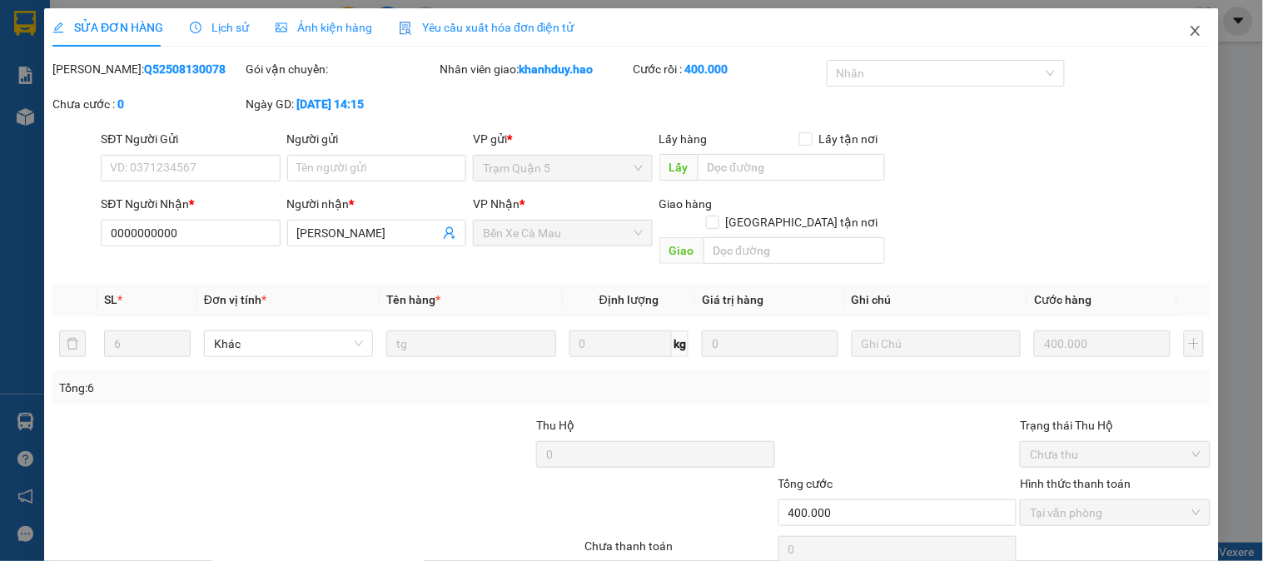
click at [1172, 32] on span "Close" at bounding box center [1195, 31] width 47 height 47
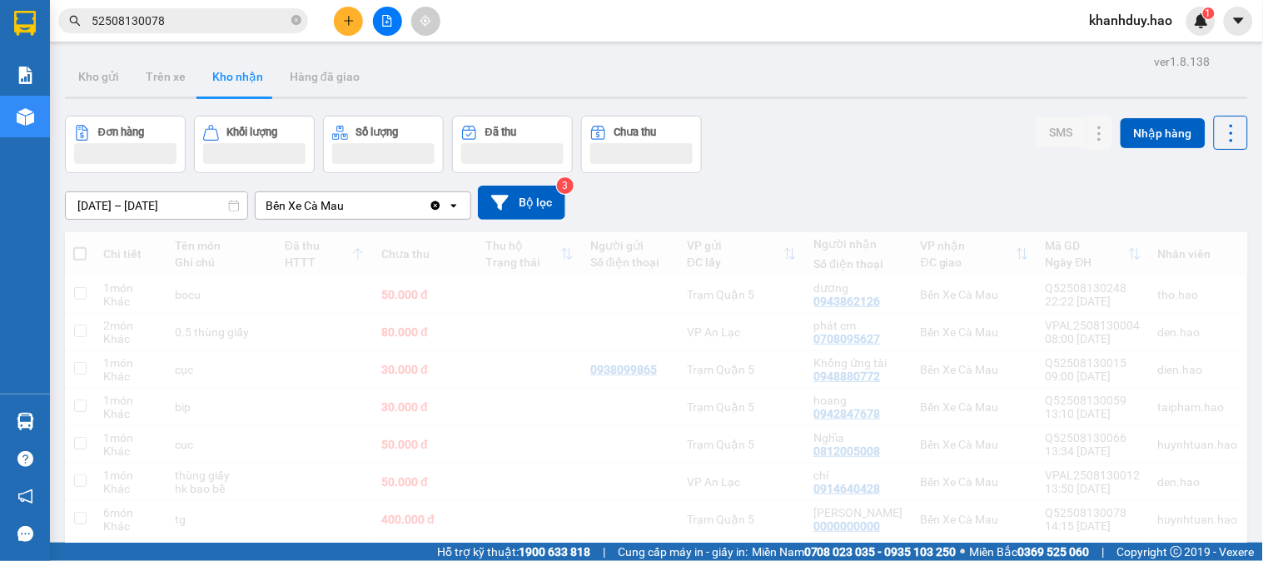
click at [211, 25] on input "52508130078" at bounding box center [190, 21] width 196 height 18
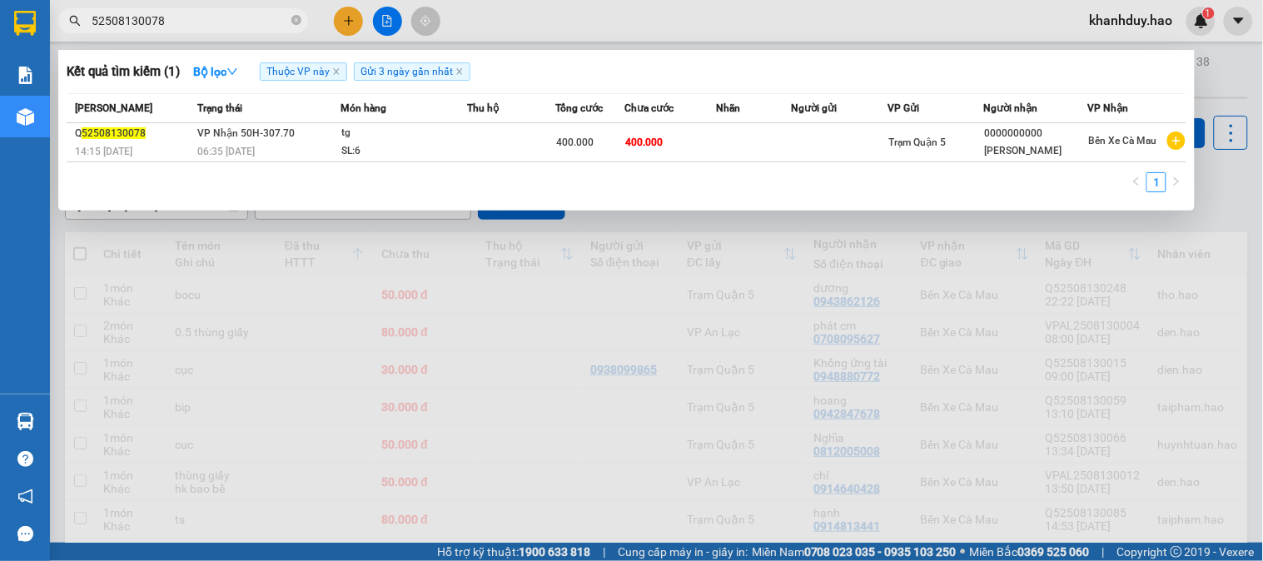
click at [233, 12] on input "52508130078" at bounding box center [190, 21] width 196 height 18
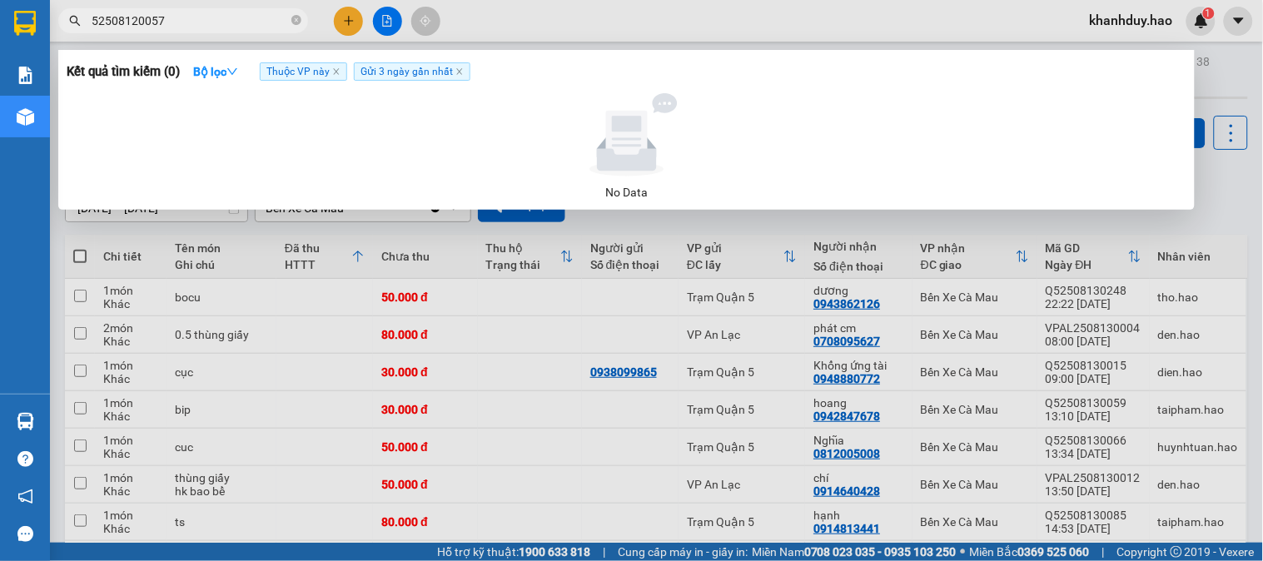
type input "52508120057"
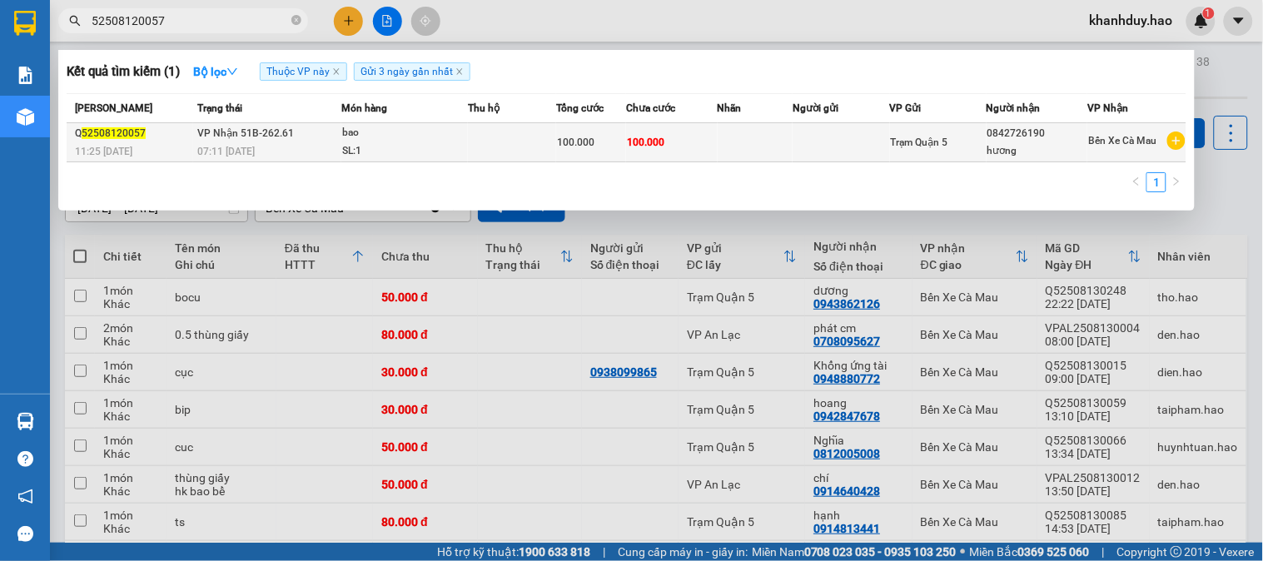
click at [794, 145] on td at bounding box center [840, 142] width 97 height 39
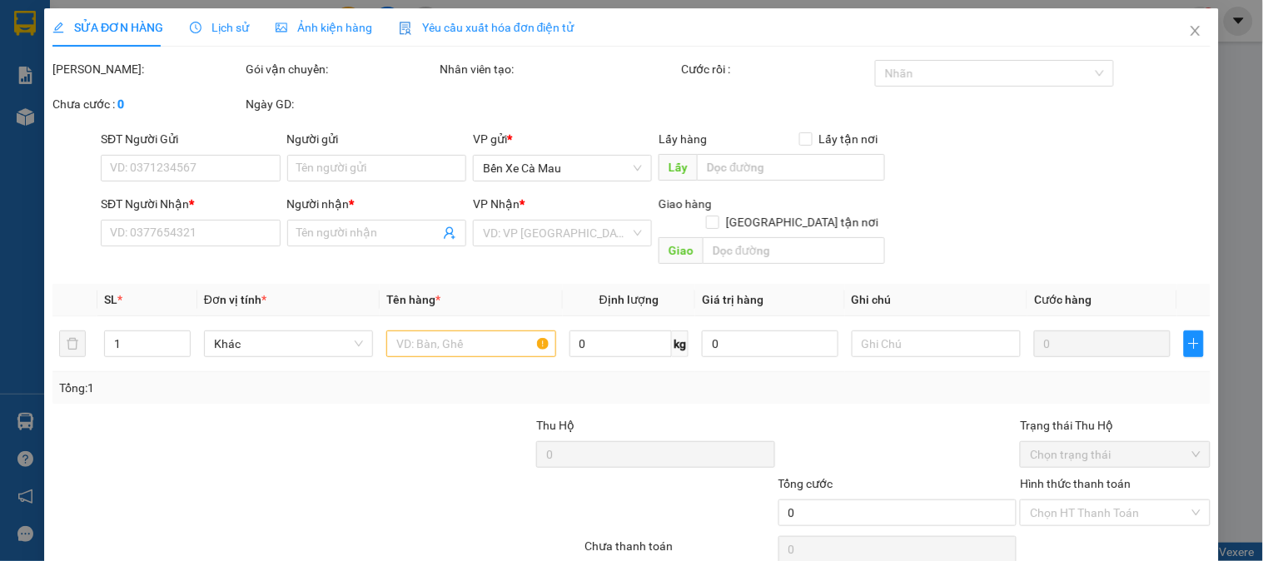
type input "0842726190"
type input "hương"
type input "100.000"
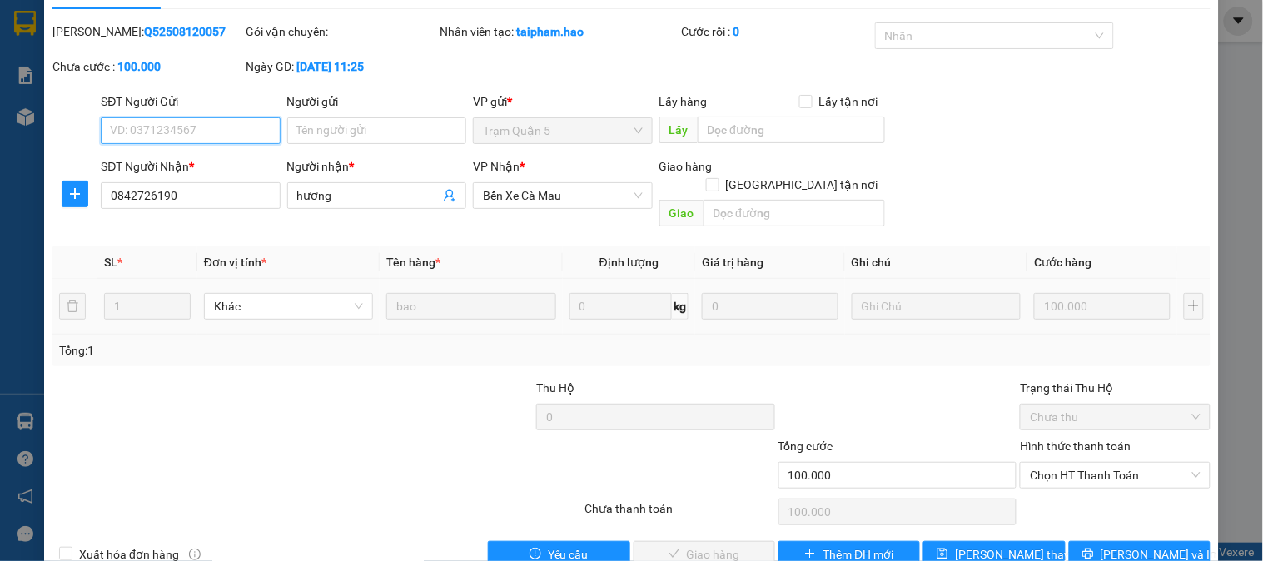
scroll to position [58, 0]
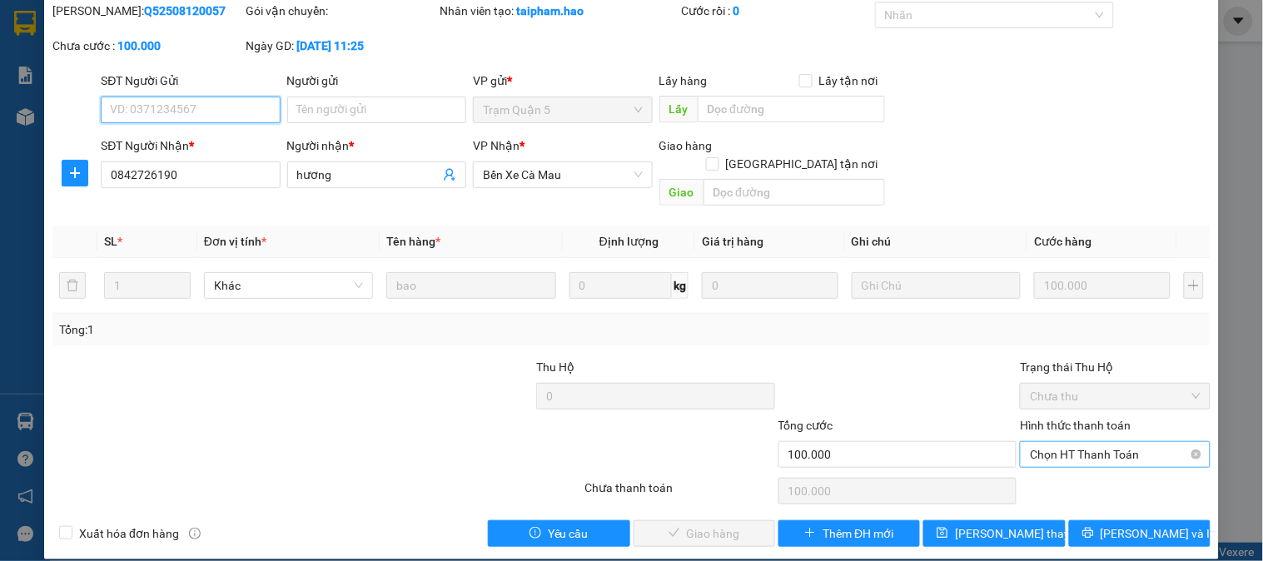
click at [1113, 442] on span "Chọn HT Thanh Toán" at bounding box center [1115, 454] width 170 height 25
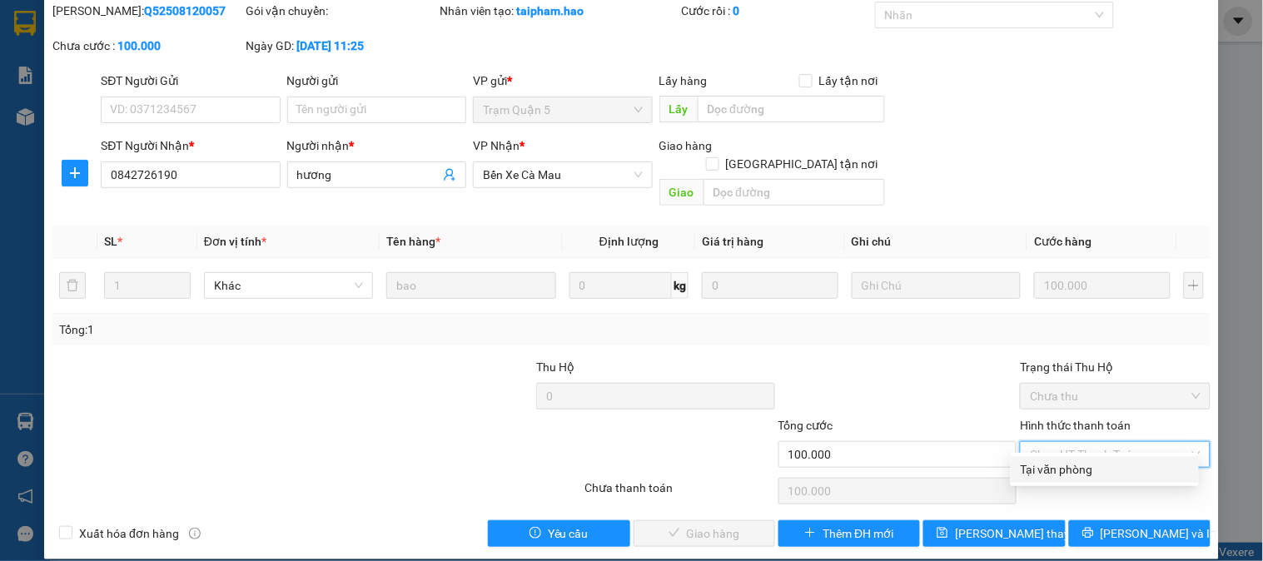
click at [1085, 466] on div "Tại văn phòng" at bounding box center [1104, 469] width 168 height 18
type input "0"
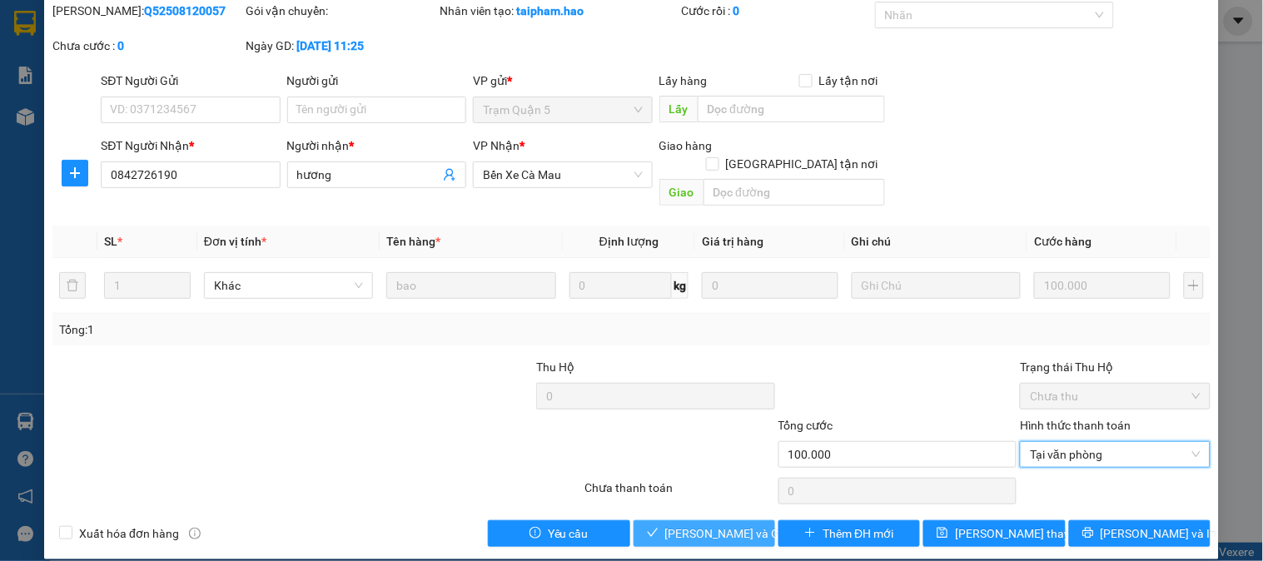
click at [658, 520] on button "[PERSON_NAME] và Giao hàng" at bounding box center [704, 533] width 142 height 27
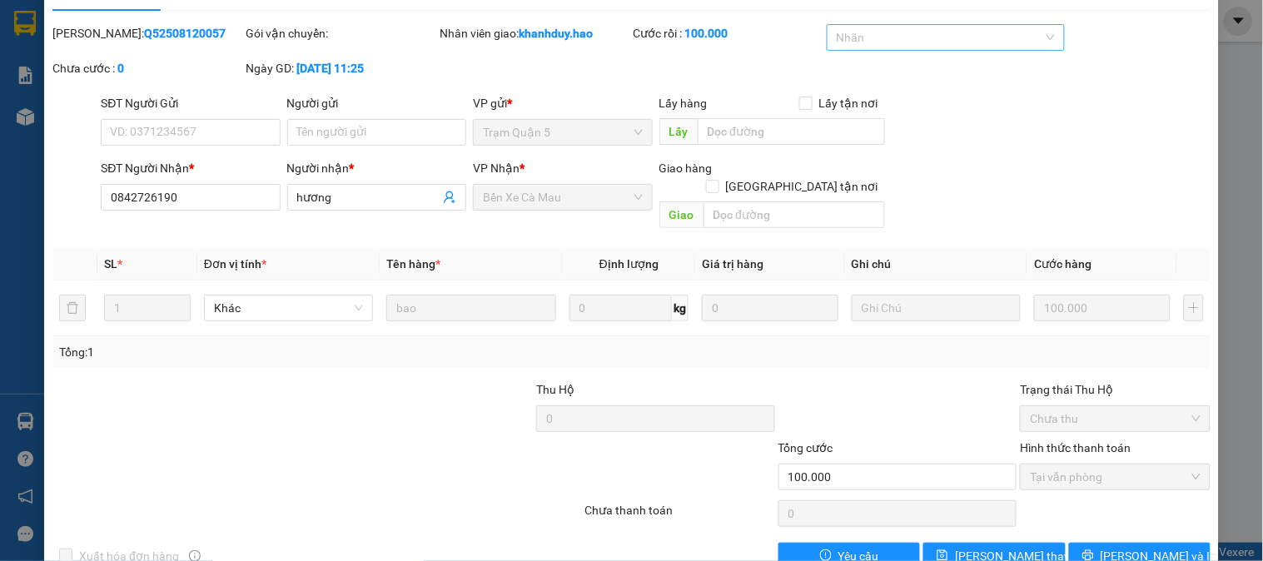
scroll to position [0, 0]
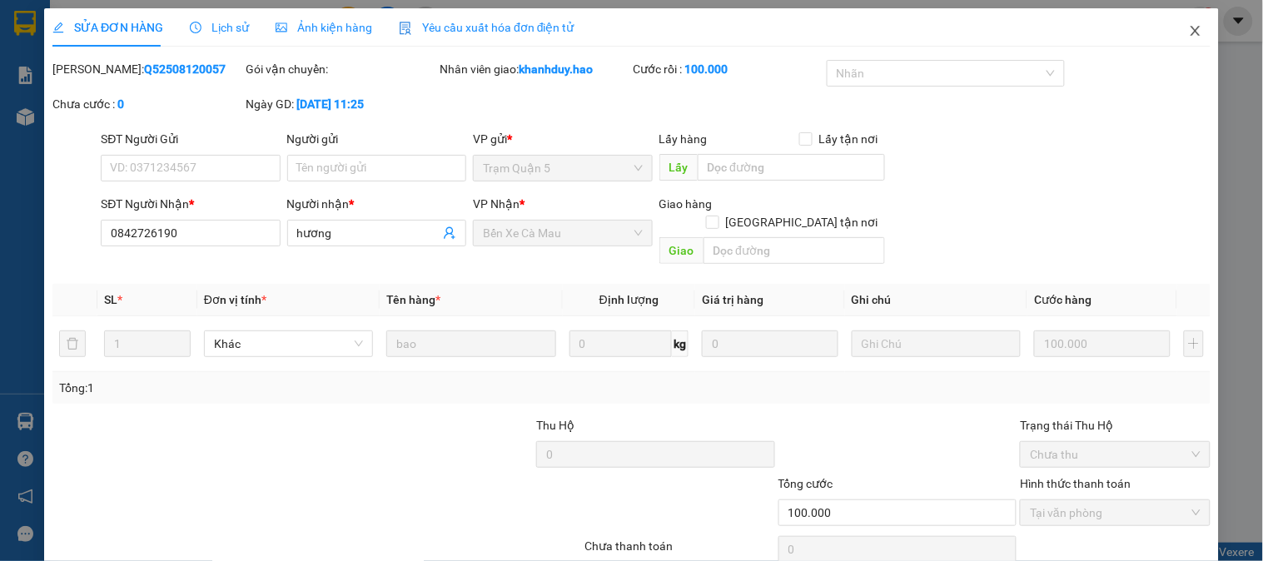
click at [1194, 39] on span "Close" at bounding box center [1195, 31] width 47 height 47
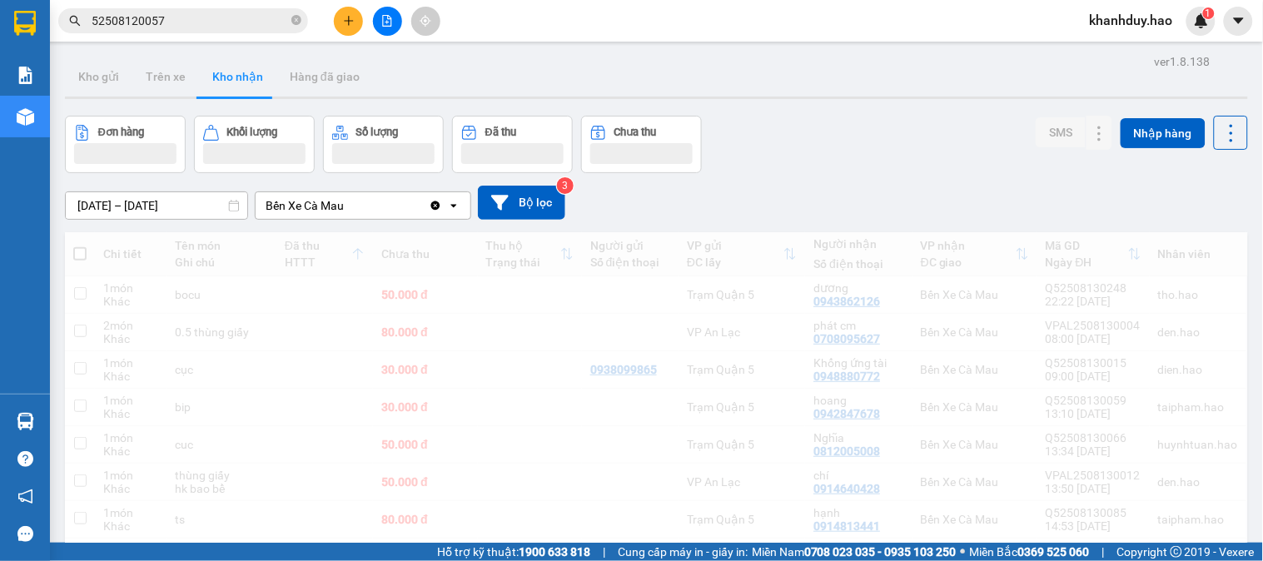
click at [219, 17] on input "52508120057" at bounding box center [190, 21] width 196 height 18
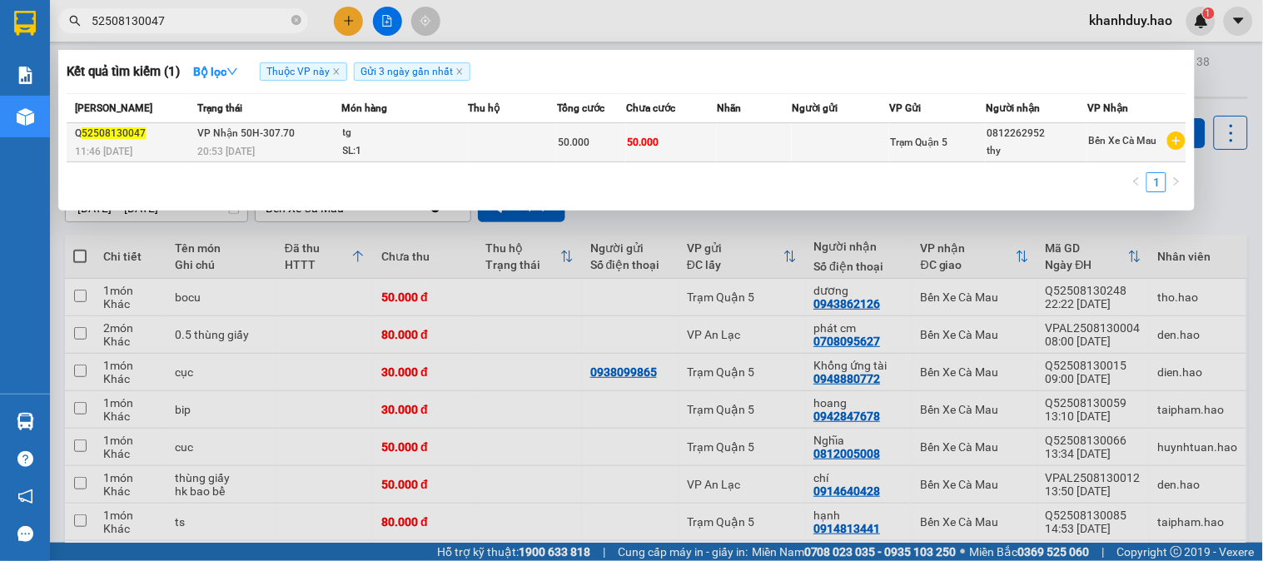
type input "52508130047"
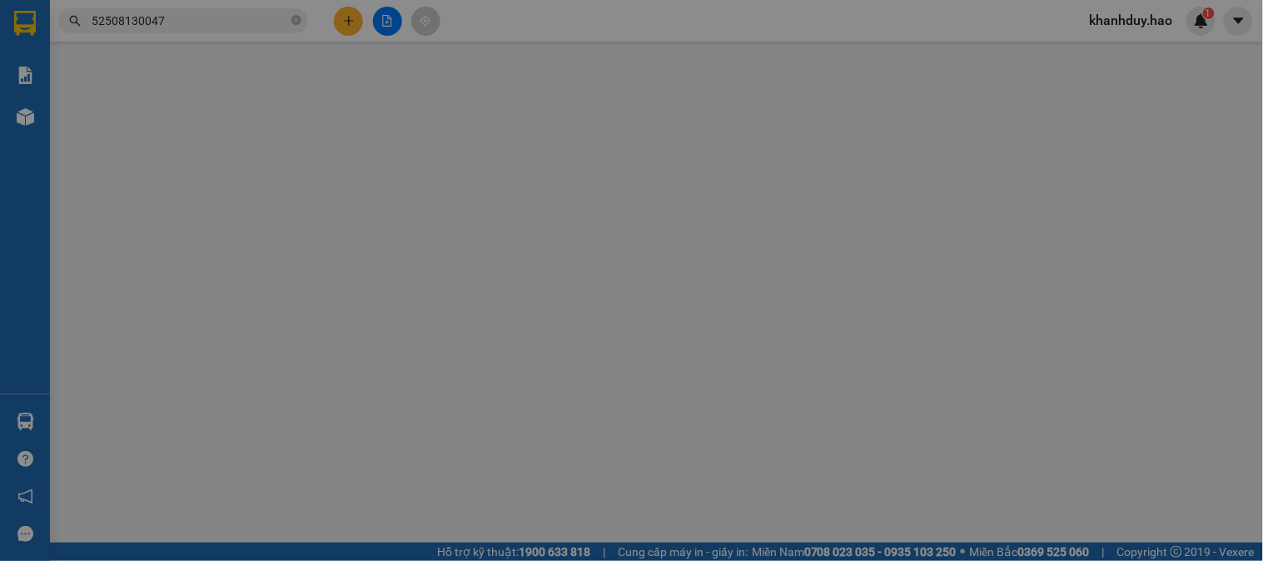
type input "0812262952"
type input "thy"
type input "50.000"
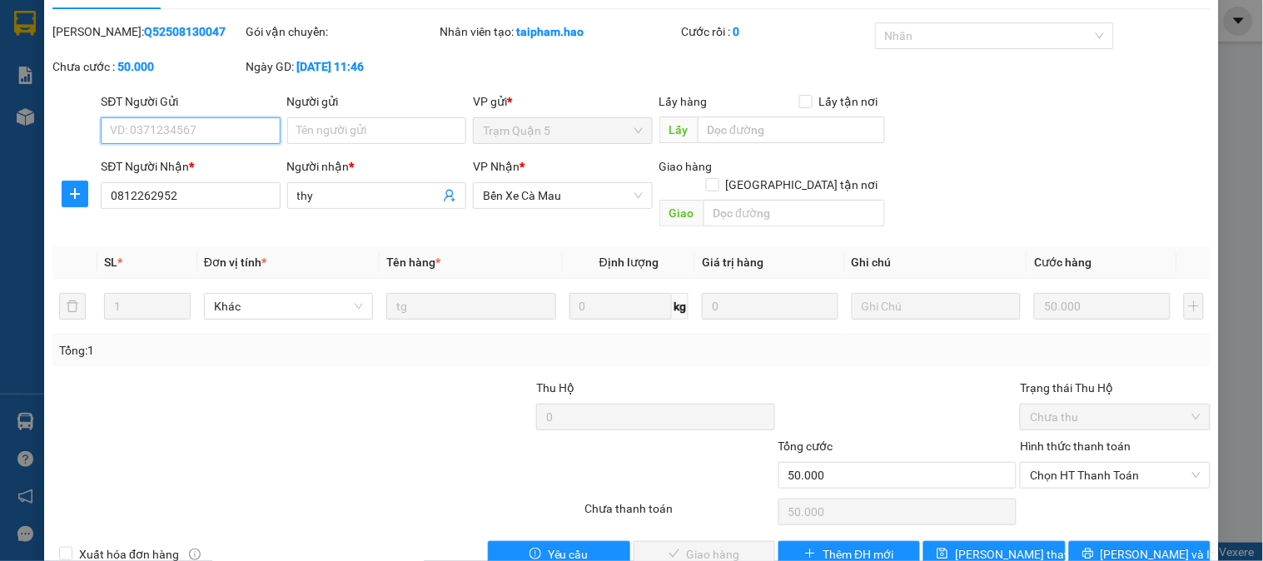
scroll to position [58, 0]
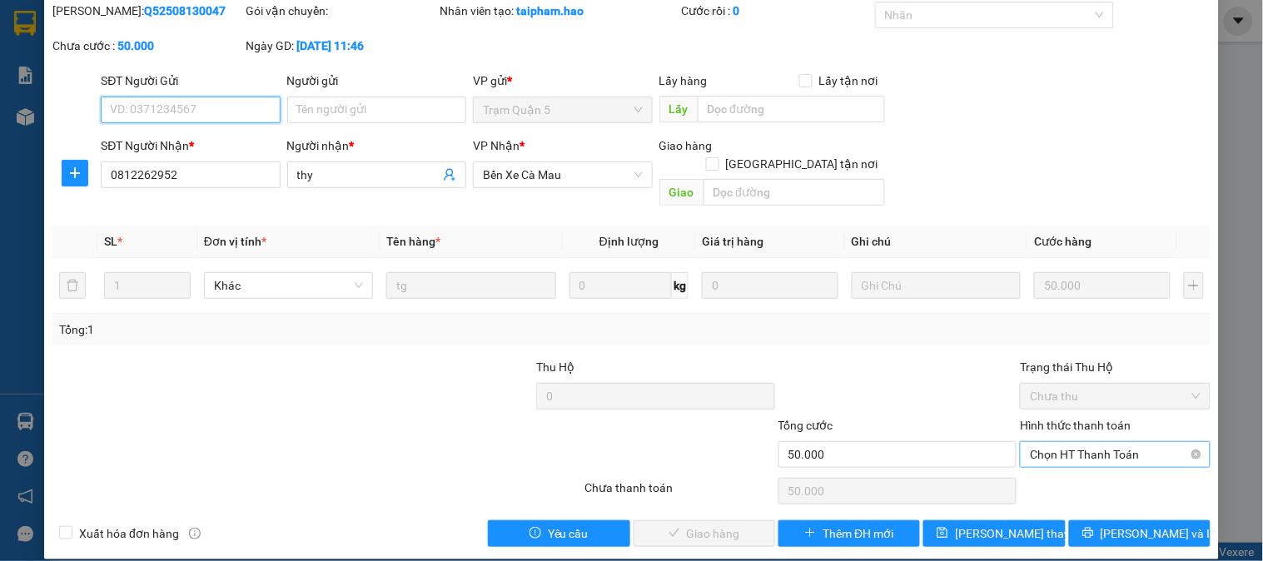
click at [1078, 442] on span "Chọn HT Thanh Toán" at bounding box center [1115, 454] width 170 height 25
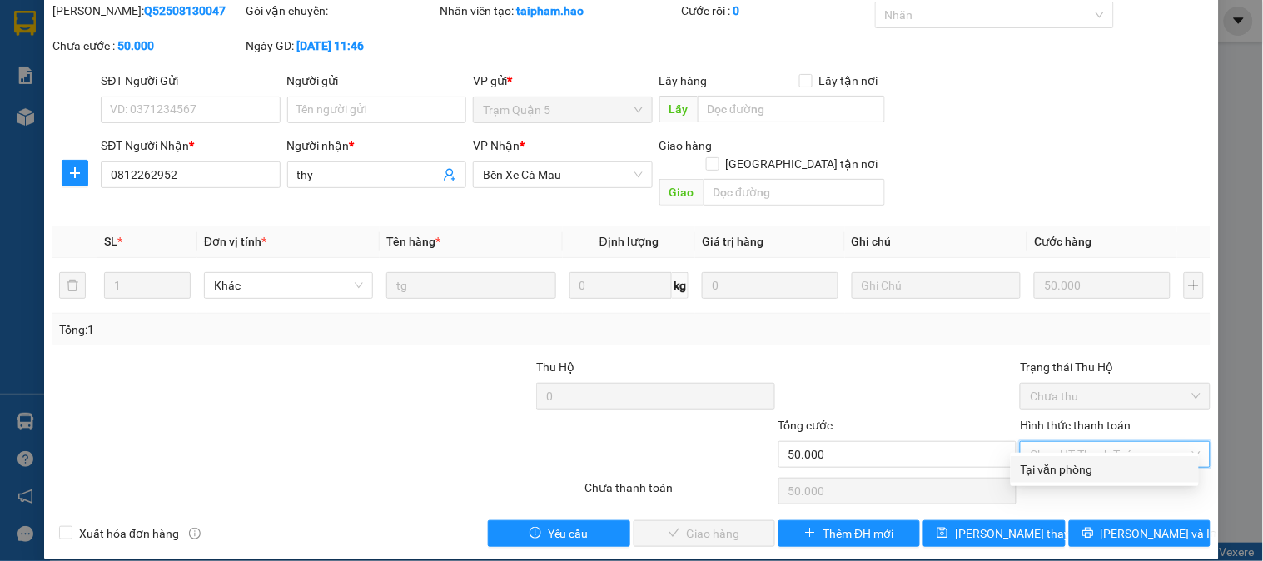
click at [1079, 469] on div "Tại văn phòng" at bounding box center [1104, 469] width 168 height 18
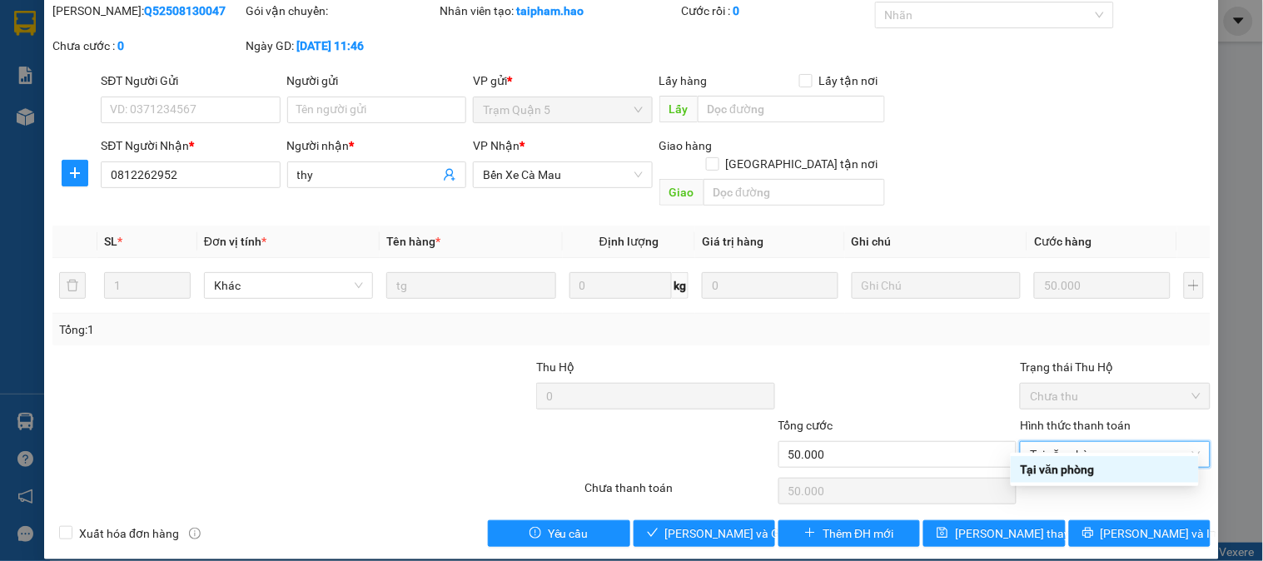
type input "0"
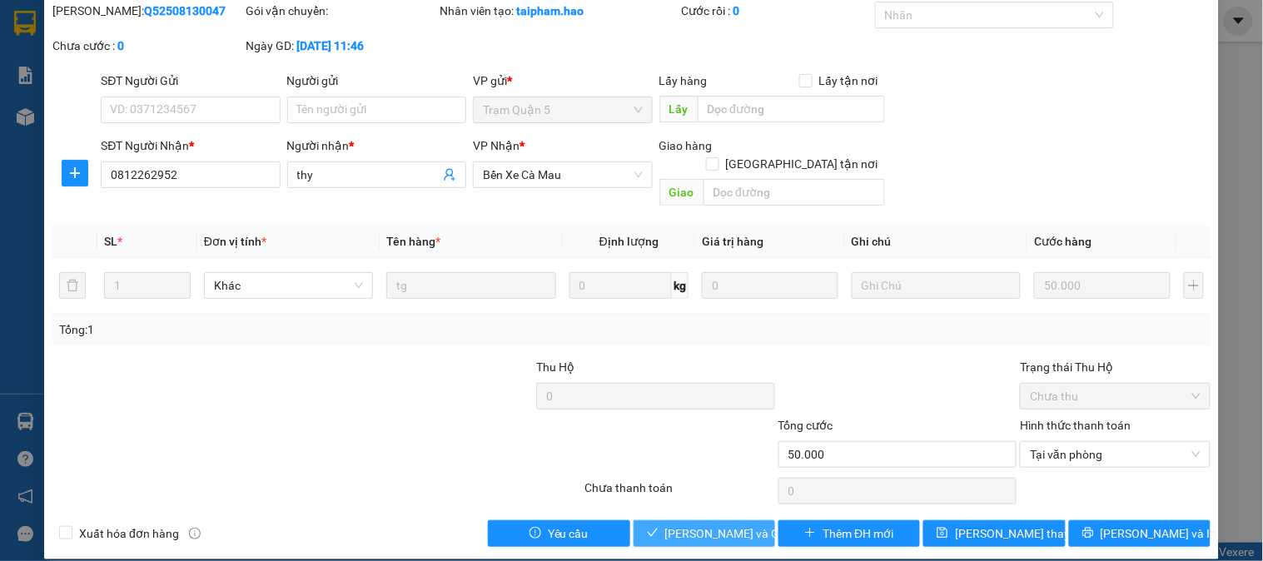
click at [728, 524] on span "[PERSON_NAME] và Giao hàng" at bounding box center [745, 533] width 160 height 18
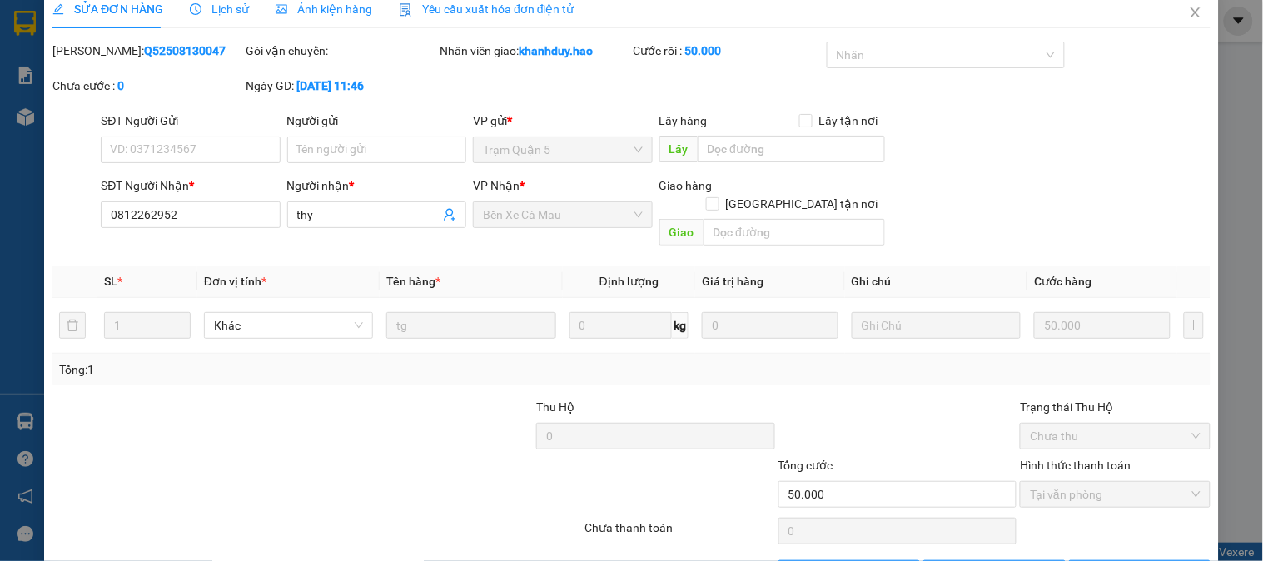
scroll to position [0, 0]
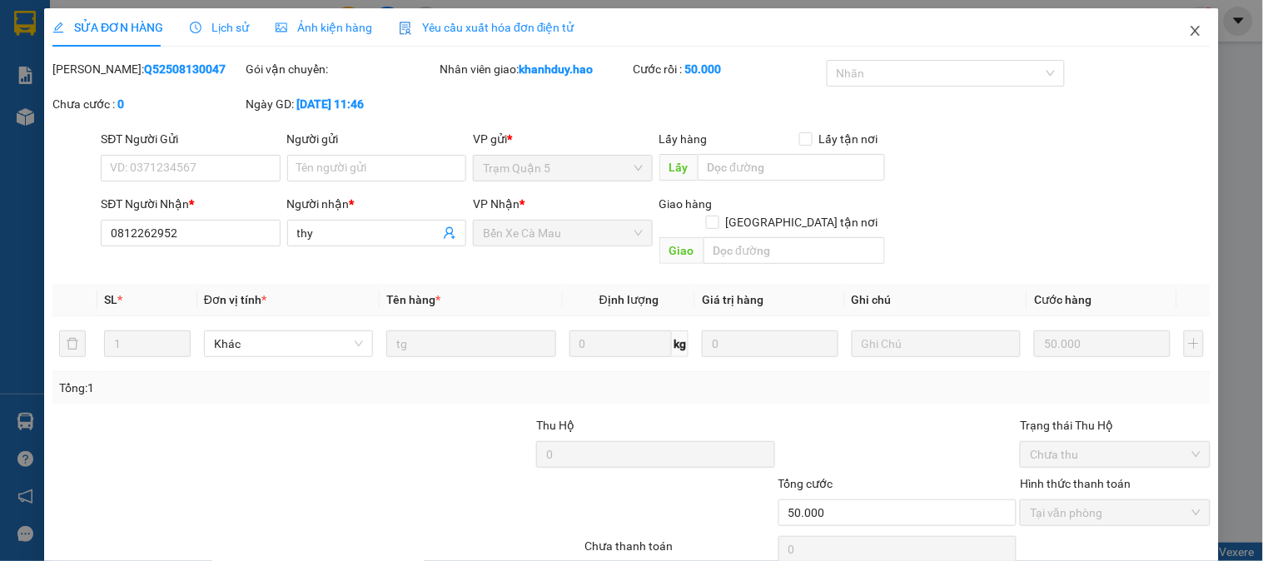
click at [1182, 43] on span "Close" at bounding box center [1195, 31] width 47 height 47
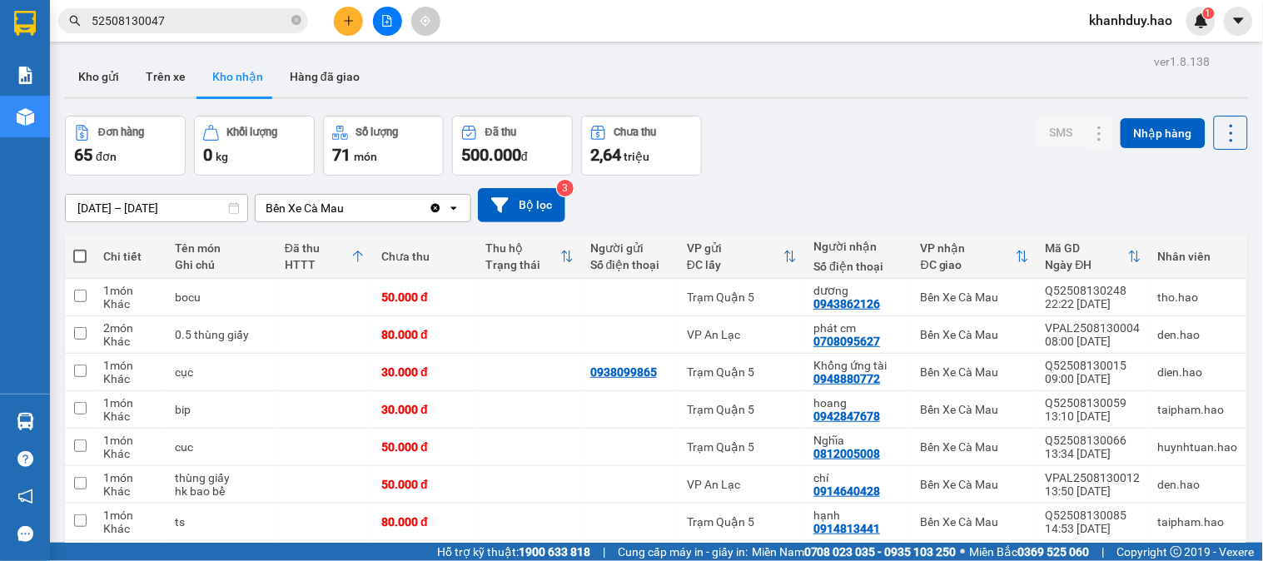
click at [241, 40] on div "Kết quả tìm kiếm ( 1 ) Bộ lọc Thuộc VP này Gửi 3 ngày gần nhất Mã ĐH Trạng thái…" at bounding box center [631, 21] width 1263 height 42
click at [242, 27] on input "52508130047" at bounding box center [190, 21] width 196 height 18
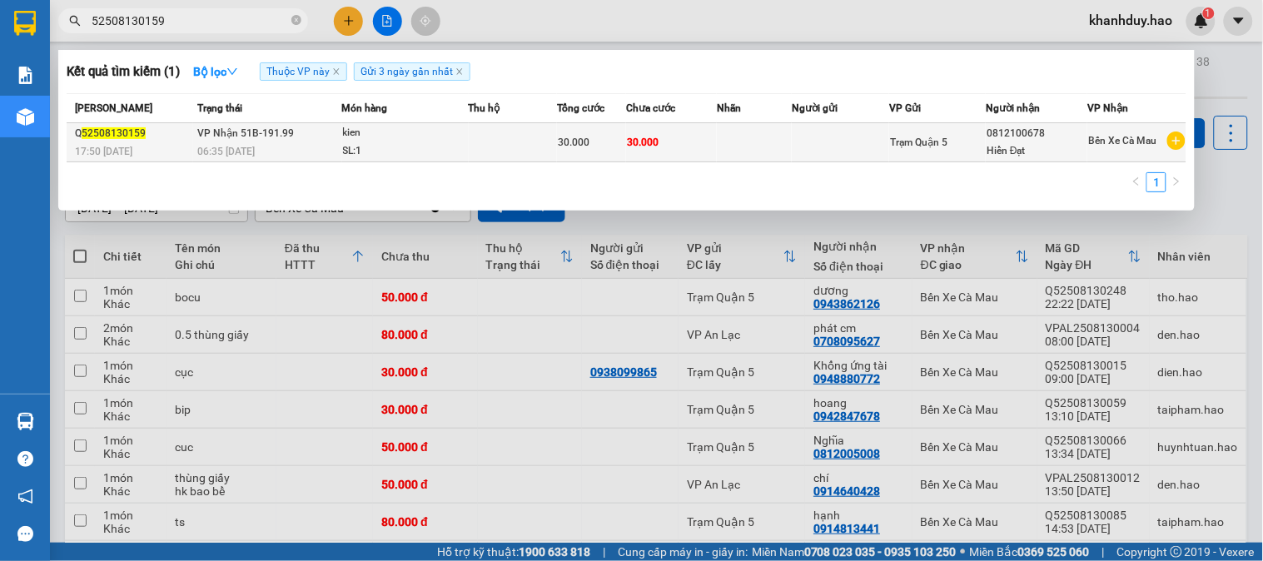
type input "52508130159"
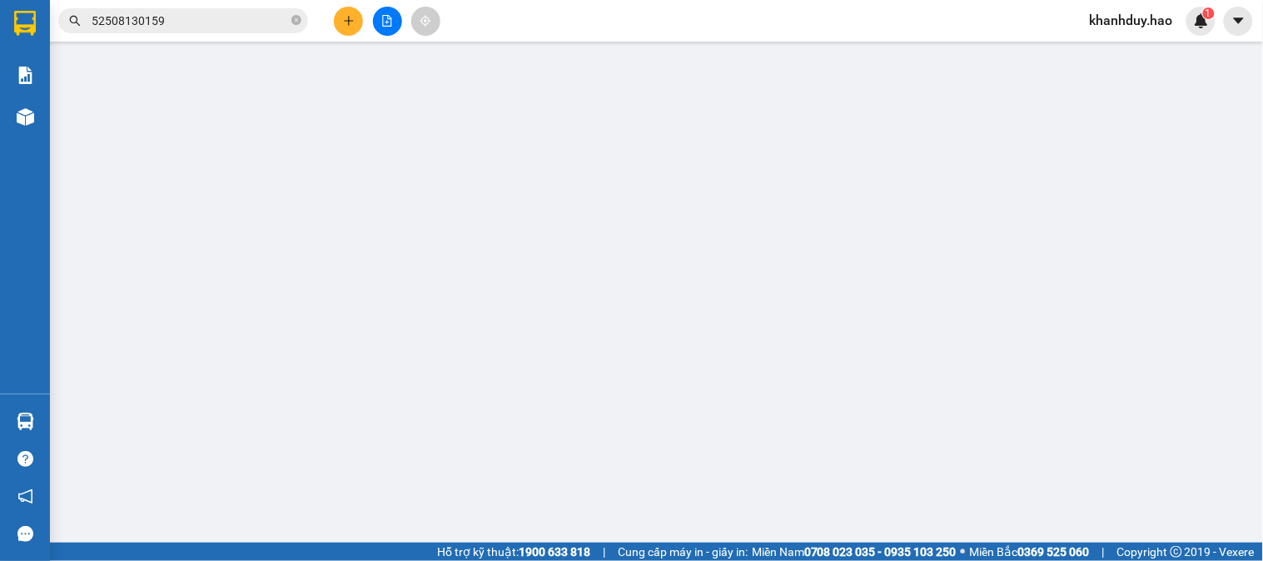
type input "0812100678"
type input "Hiển Đạt"
type input "30.000"
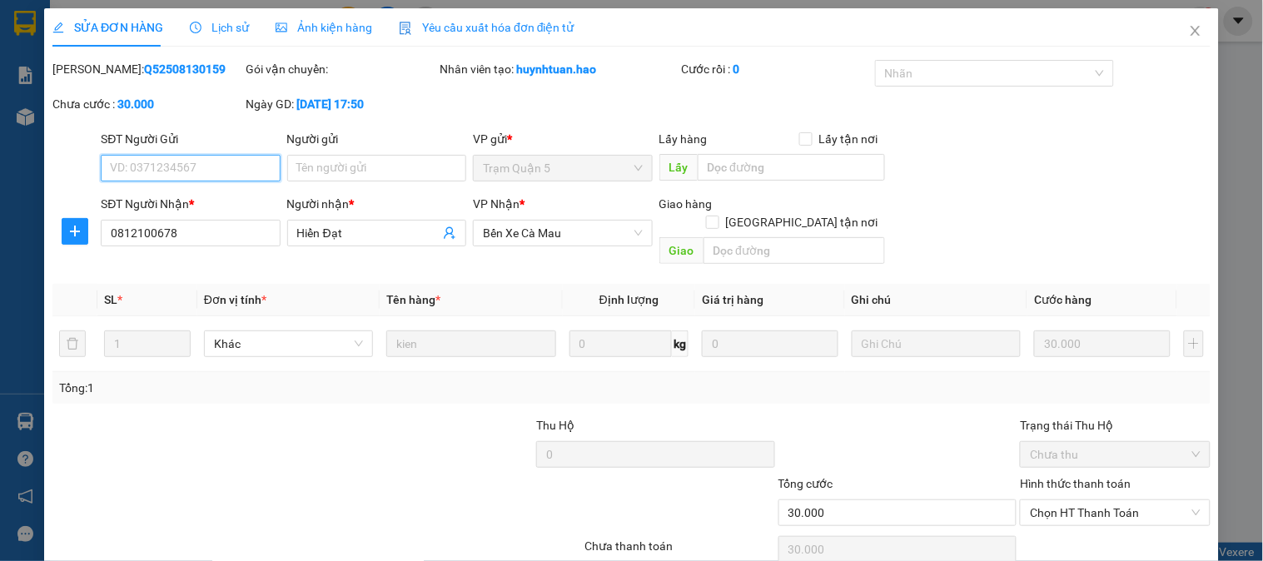
scroll to position [58, 0]
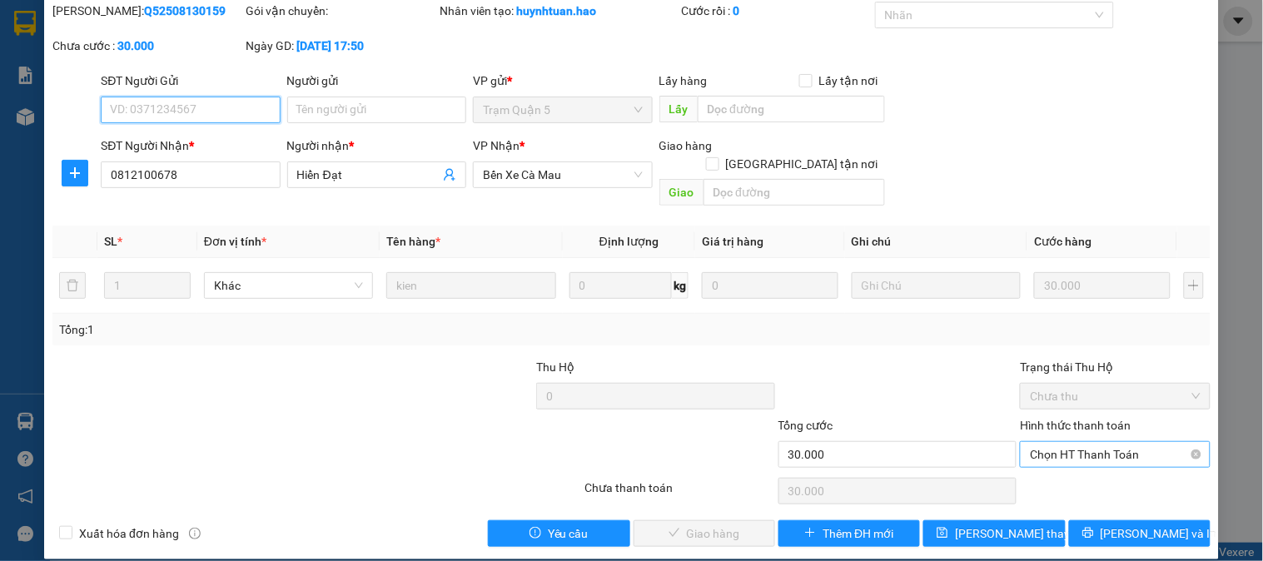
click at [1055, 442] on span "Chọn HT Thanh Toán" at bounding box center [1115, 454] width 170 height 25
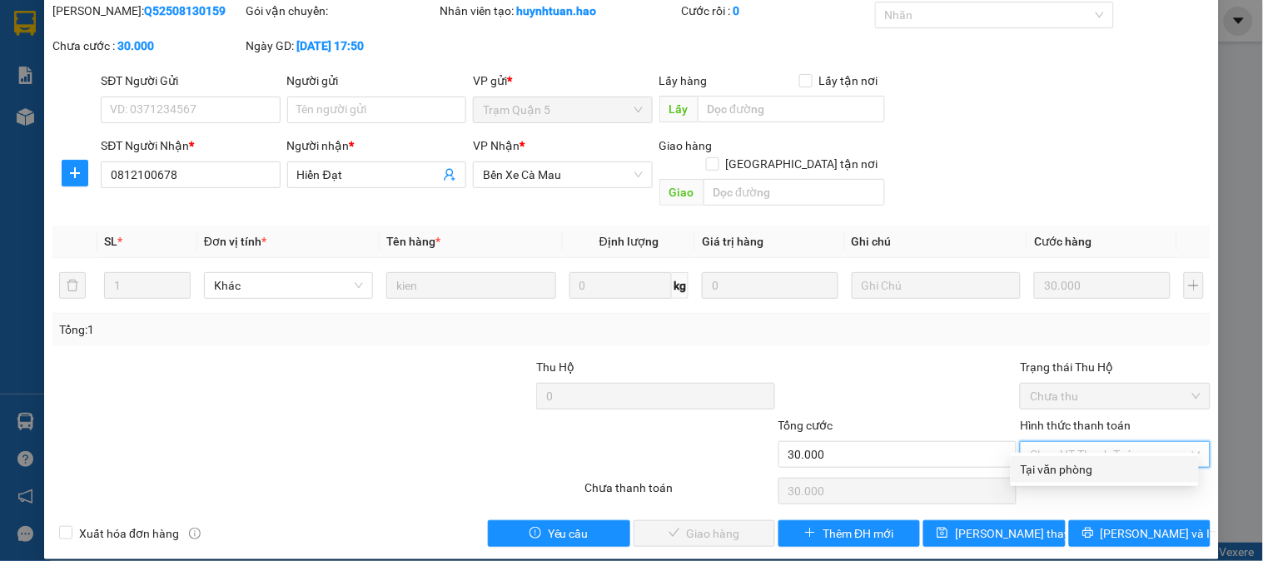
click at [1059, 456] on div "Tại văn phòng" at bounding box center [1105, 469] width 188 height 27
type input "0"
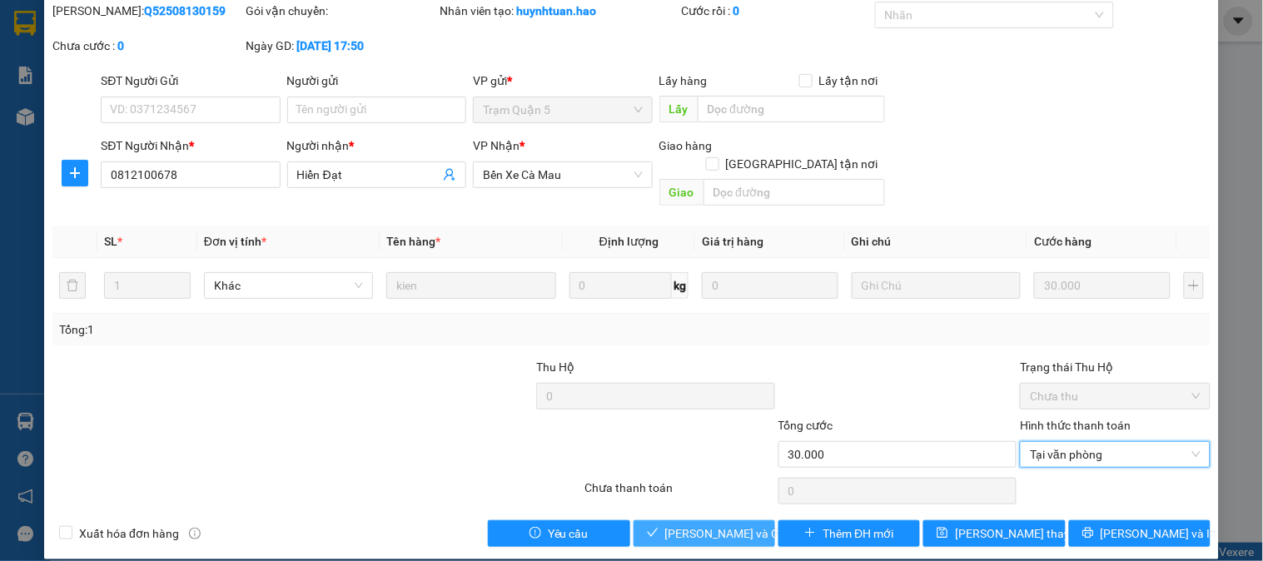
click at [744, 520] on button "[PERSON_NAME] và Giao hàng" at bounding box center [704, 533] width 142 height 27
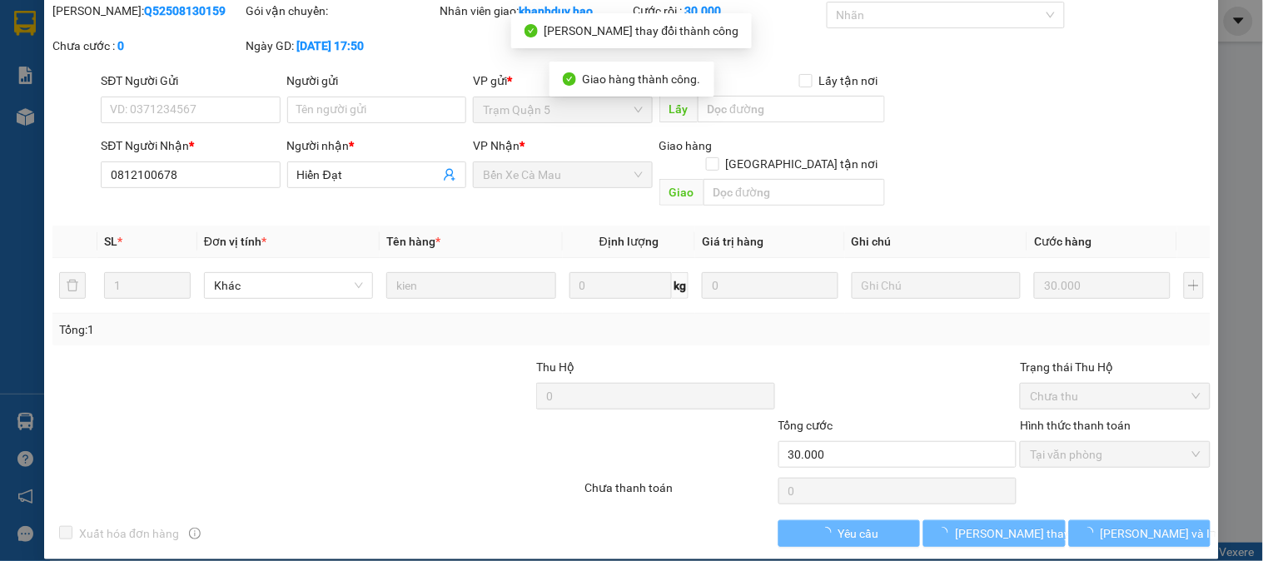
scroll to position [0, 0]
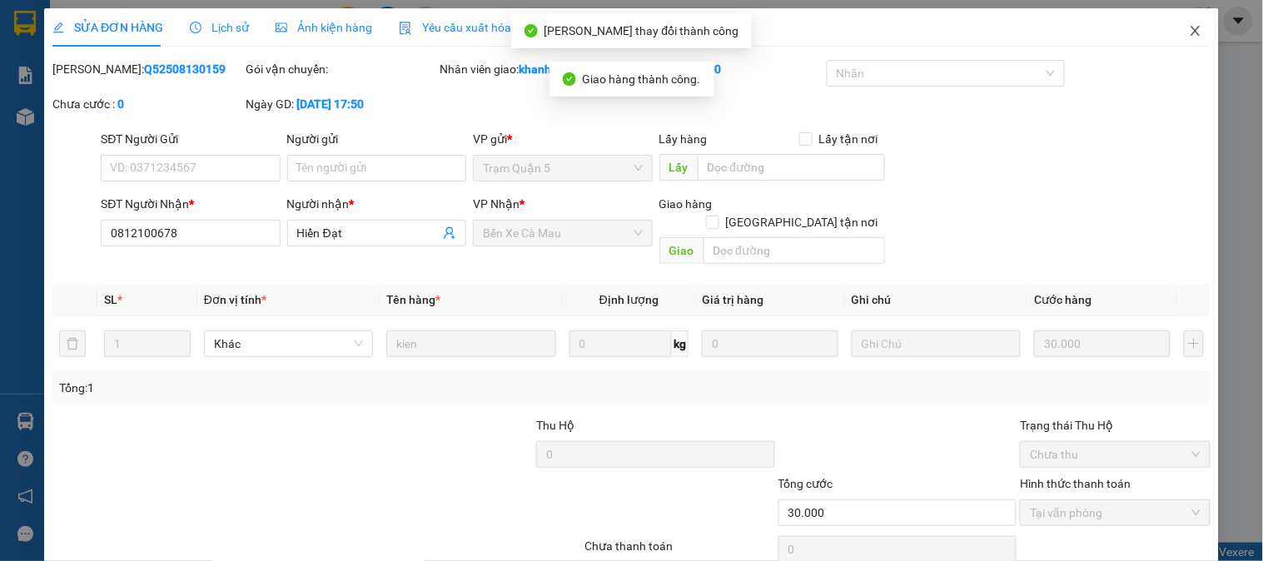
click at [1191, 35] on span "Close" at bounding box center [1195, 31] width 47 height 47
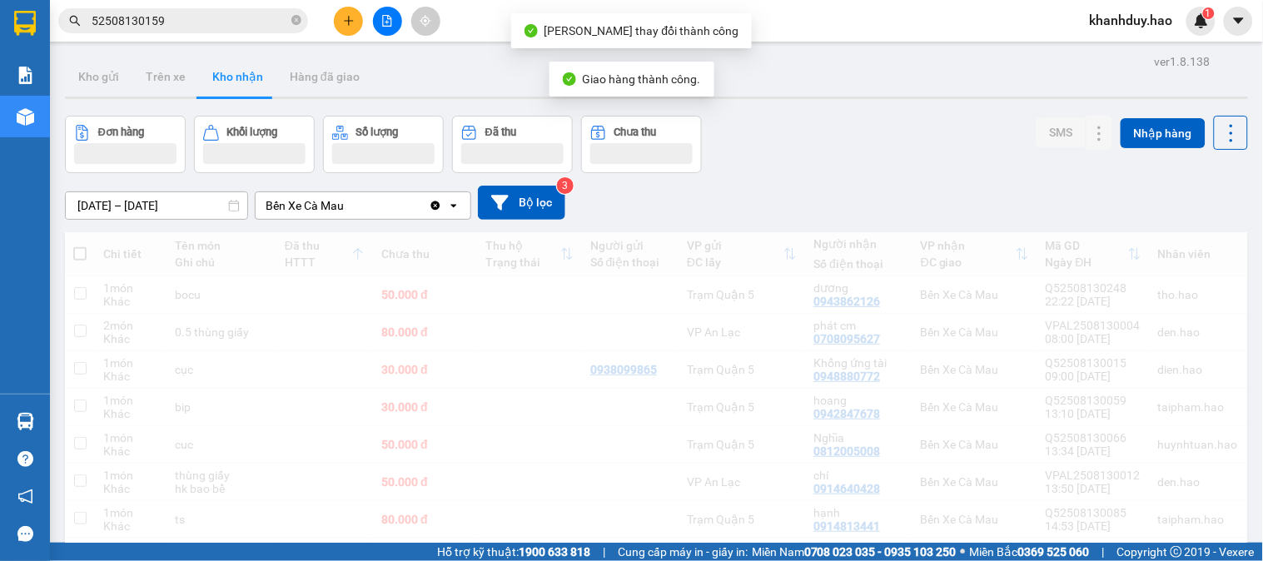
click at [227, 10] on span "52508130159" at bounding box center [183, 20] width 250 height 25
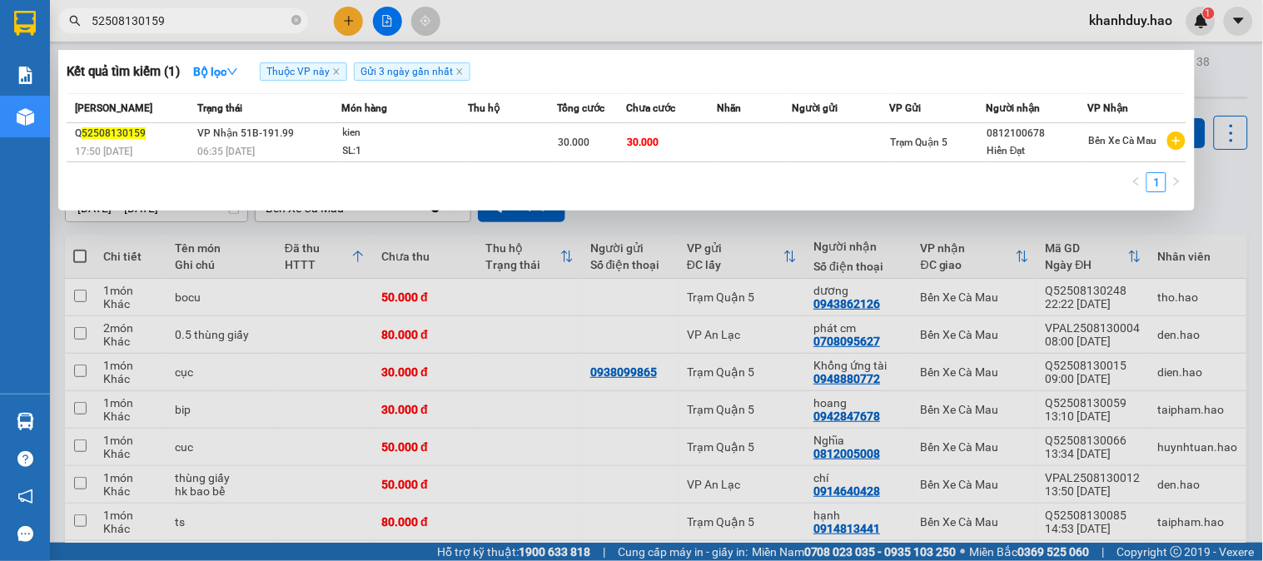
drag, startPoint x: 203, startPoint y: 9, endPoint x: 211, endPoint y: 20, distance: 13.7
click at [204, 11] on span "52508130159" at bounding box center [183, 20] width 250 height 25
click at [212, 32] on span "52508130159" at bounding box center [183, 20] width 250 height 25
click at [210, 17] on input "52508130159" at bounding box center [190, 21] width 196 height 18
type input "52508130195"
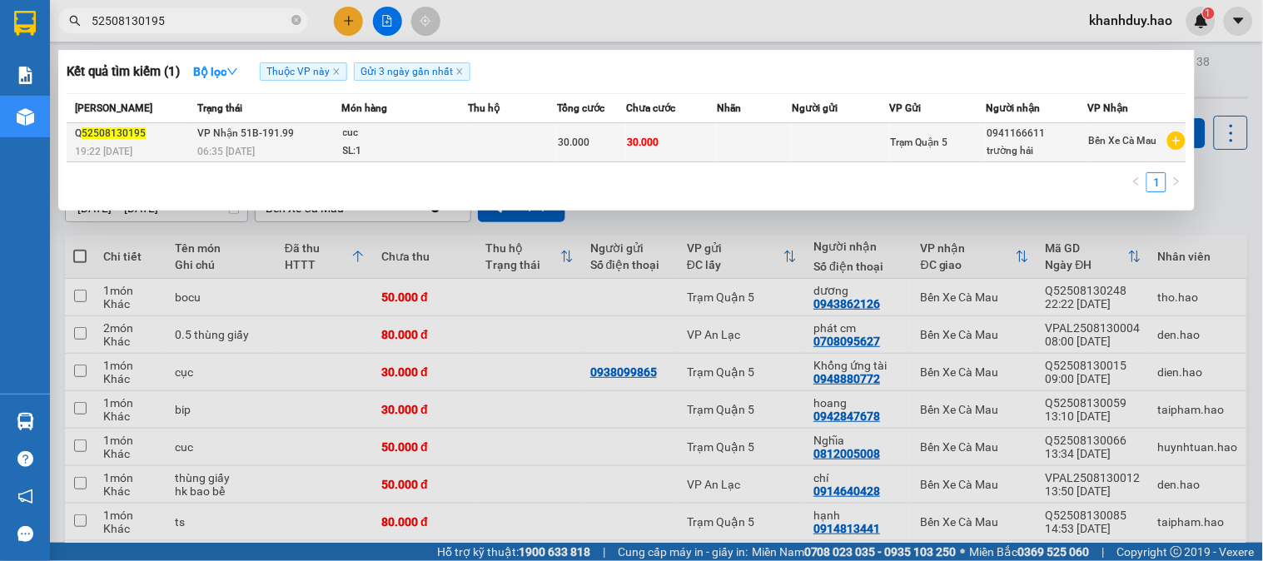
click at [612, 155] on td "30.000" at bounding box center [591, 142] width 69 height 39
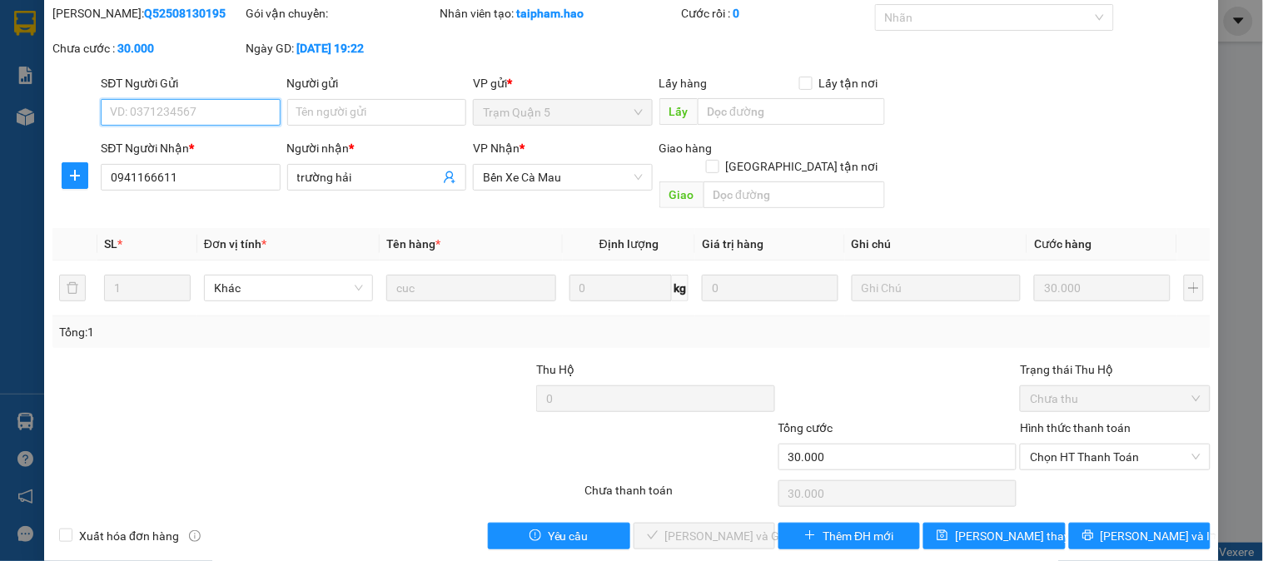
scroll to position [58, 0]
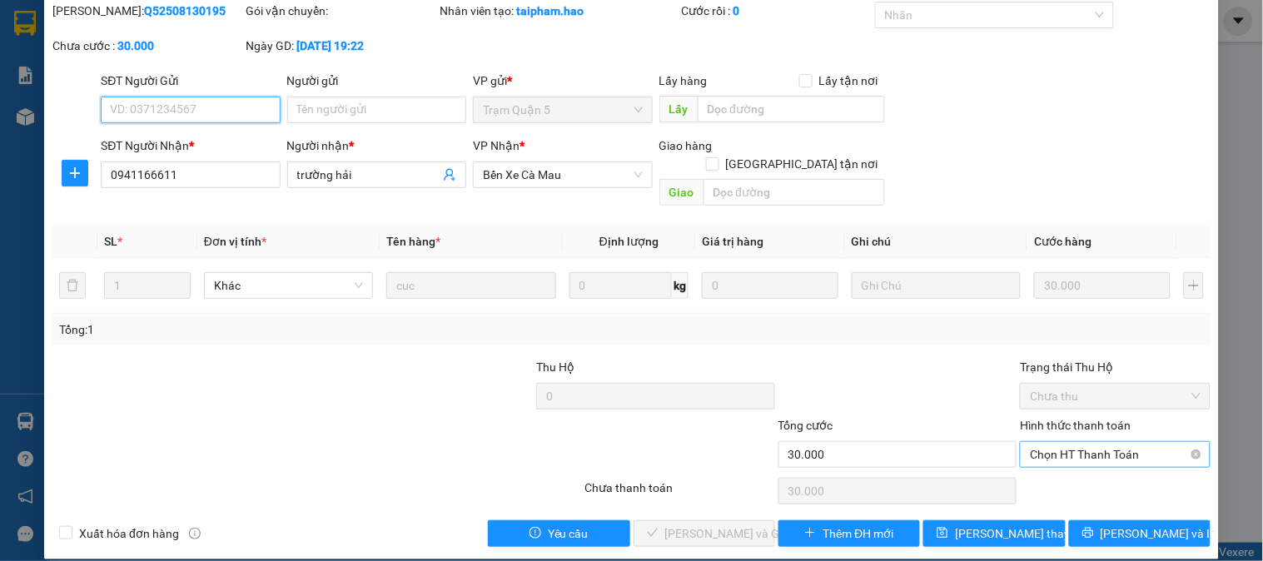
click at [1108, 442] on span "Chọn HT Thanh Toán" at bounding box center [1115, 454] width 170 height 25
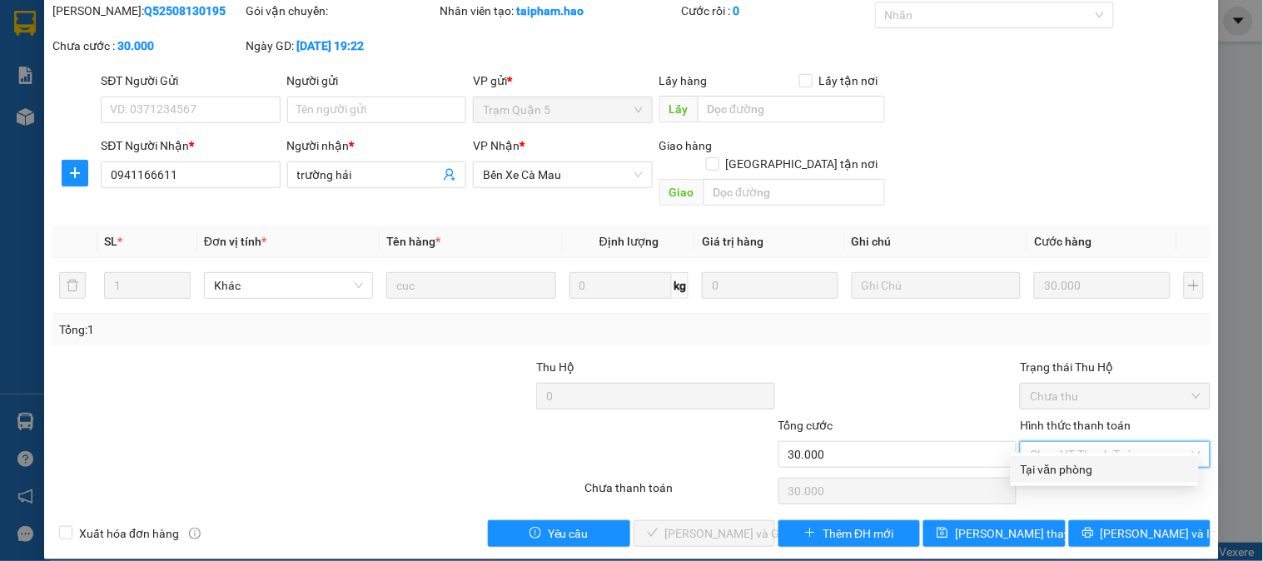
click at [1100, 470] on div "Tại văn phòng" at bounding box center [1104, 469] width 168 height 18
type input "0"
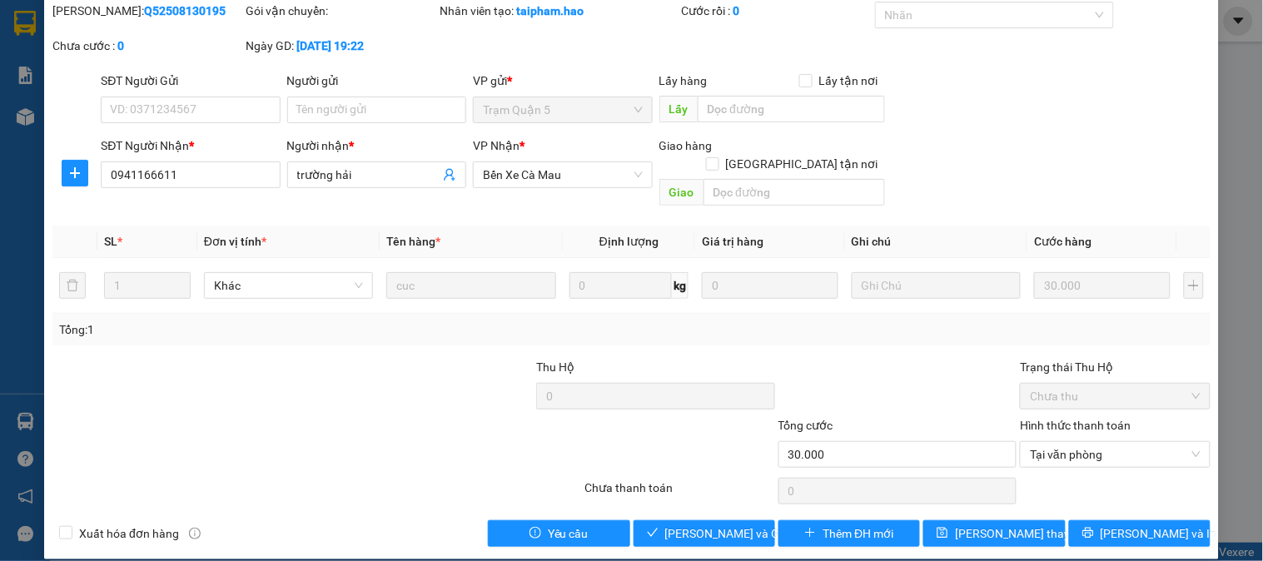
click at [736, 500] on div "Total Paid Fee 0 Total UnPaid Fee 30.000 Cash Collection Total Fee Mã ĐH: Q5250…" at bounding box center [631, 274] width 1158 height 545
click at [735, 520] on button "[PERSON_NAME] và Giao hàng" at bounding box center [704, 533] width 142 height 27
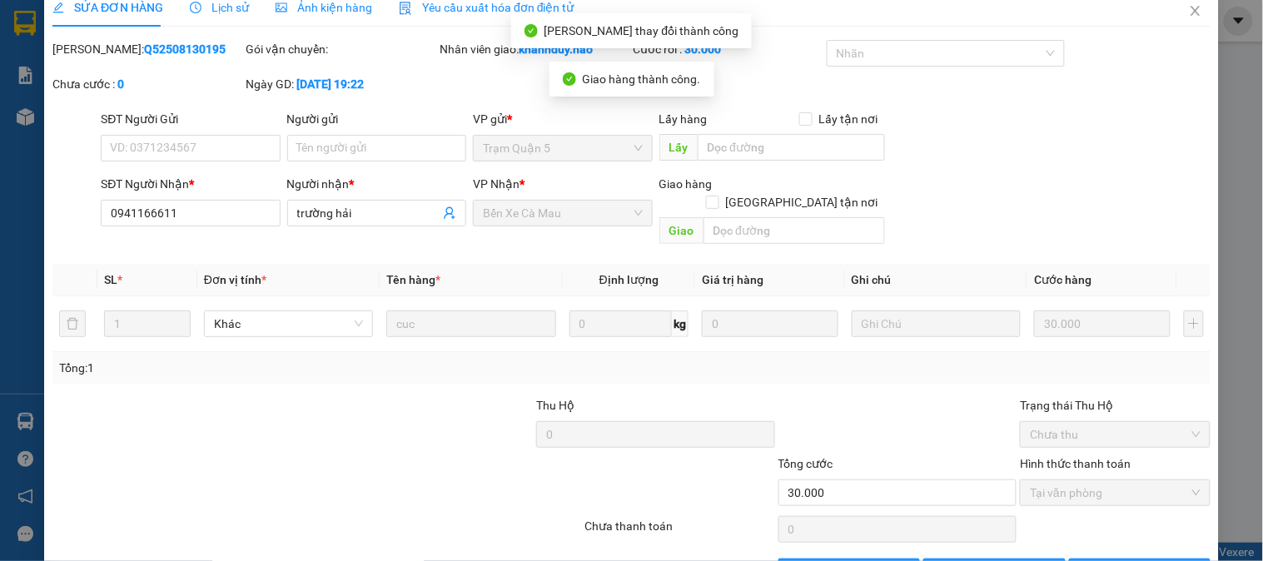
scroll to position [0, 0]
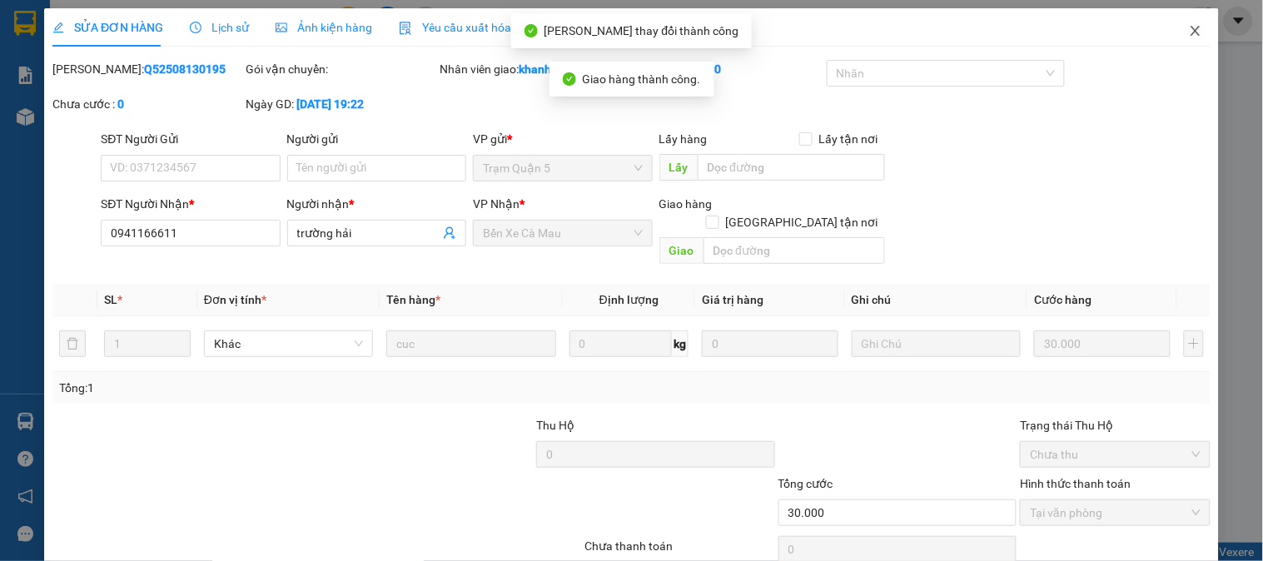
click at [1189, 29] on icon "close" at bounding box center [1195, 30] width 13 height 13
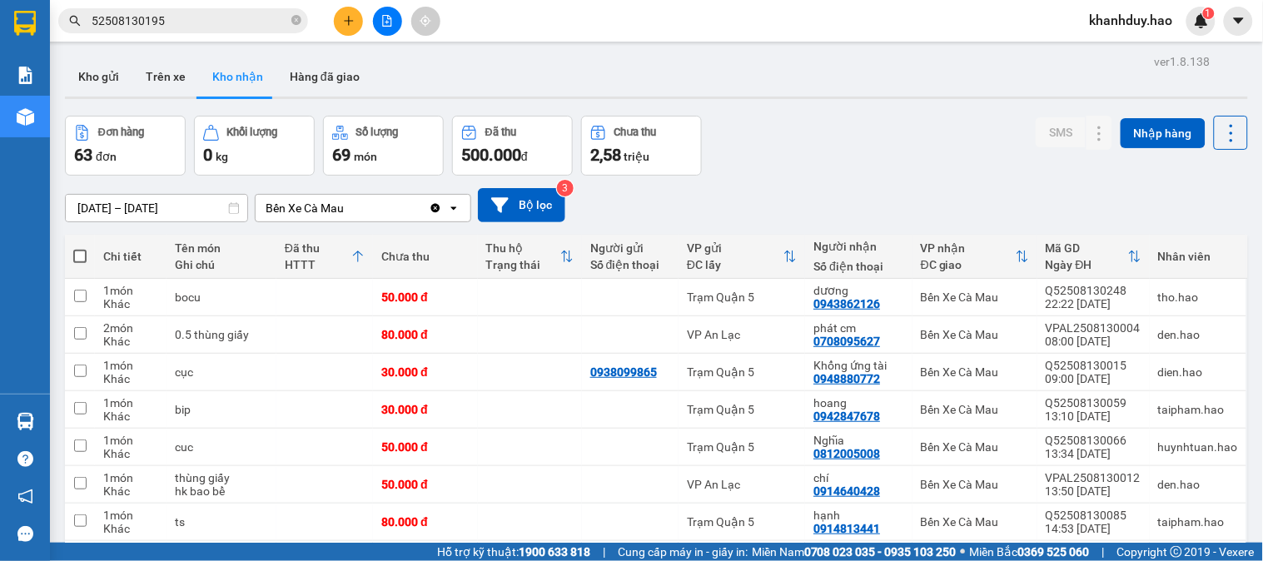
click at [246, 27] on input "52508130195" at bounding box center [190, 21] width 196 height 18
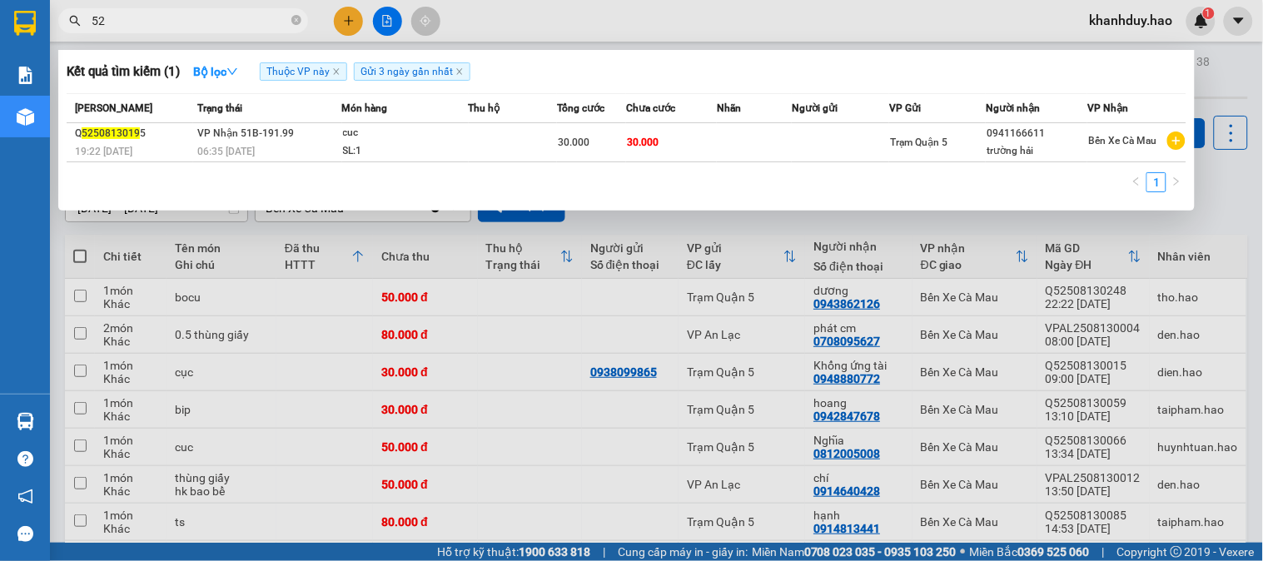
type input "5"
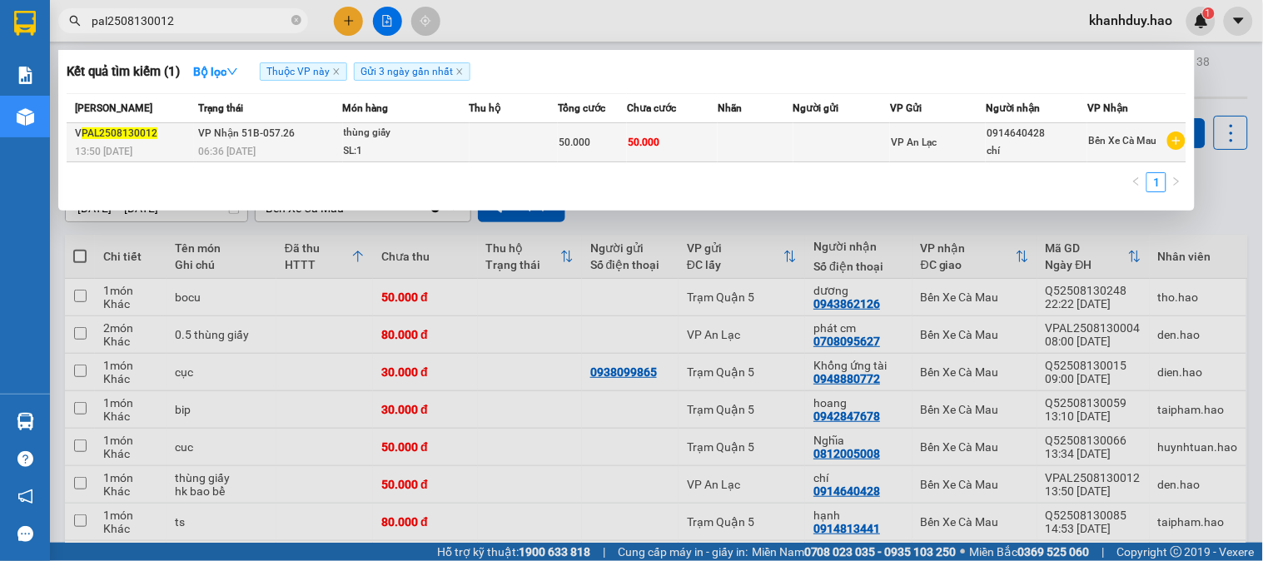
type input "pal2508130012"
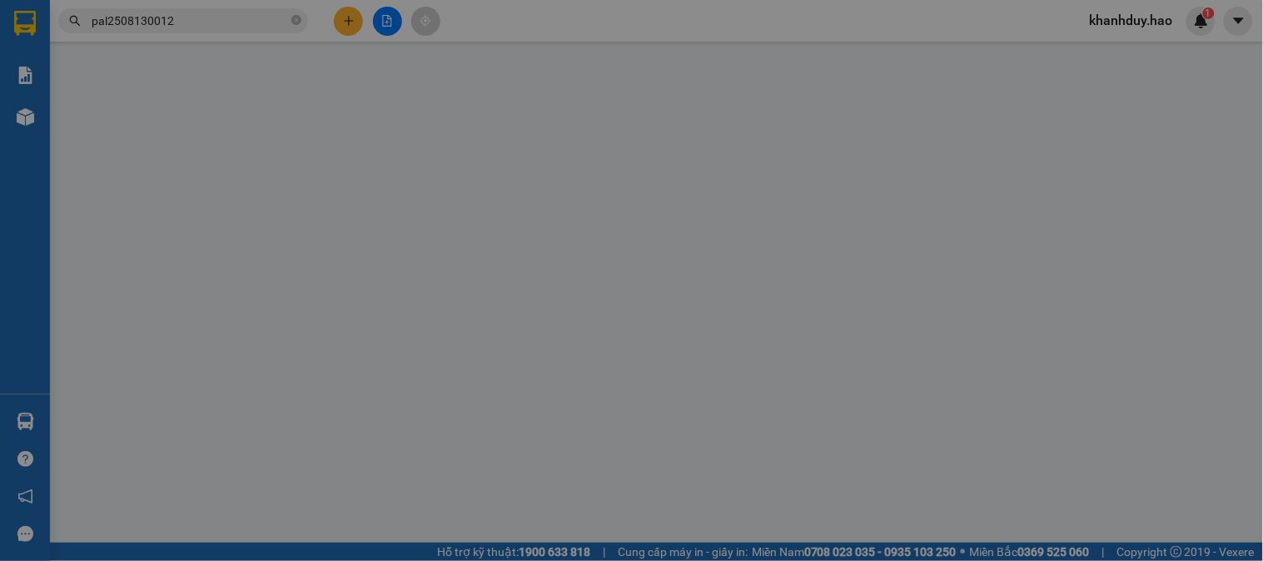
type input "0914640428"
type input "chí"
type input "50.000"
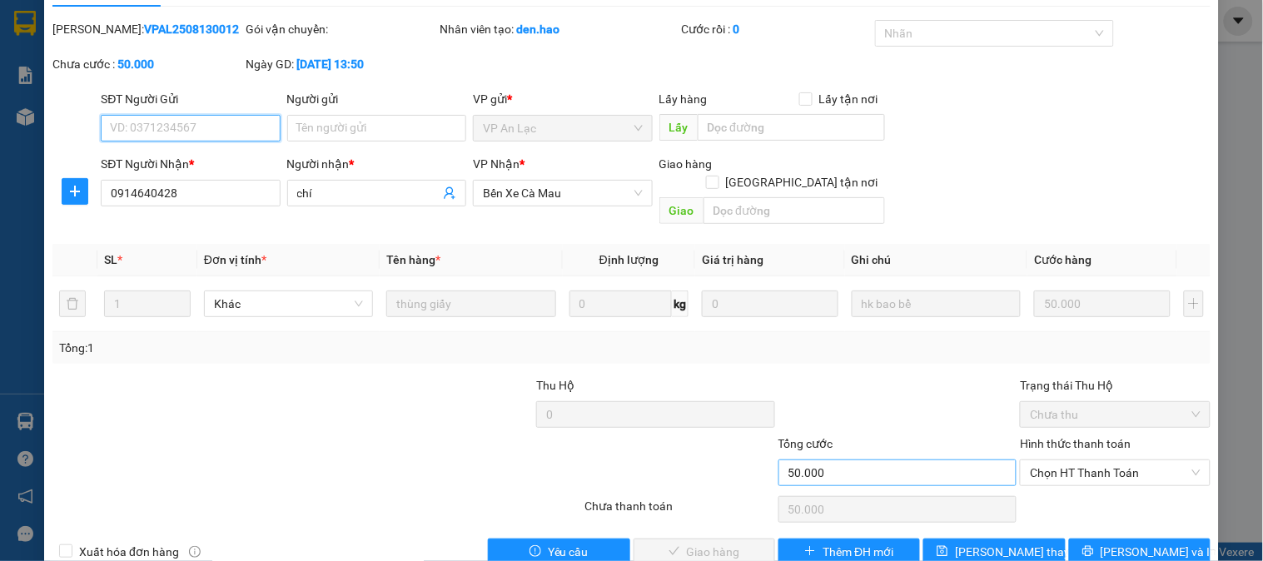
scroll to position [58, 0]
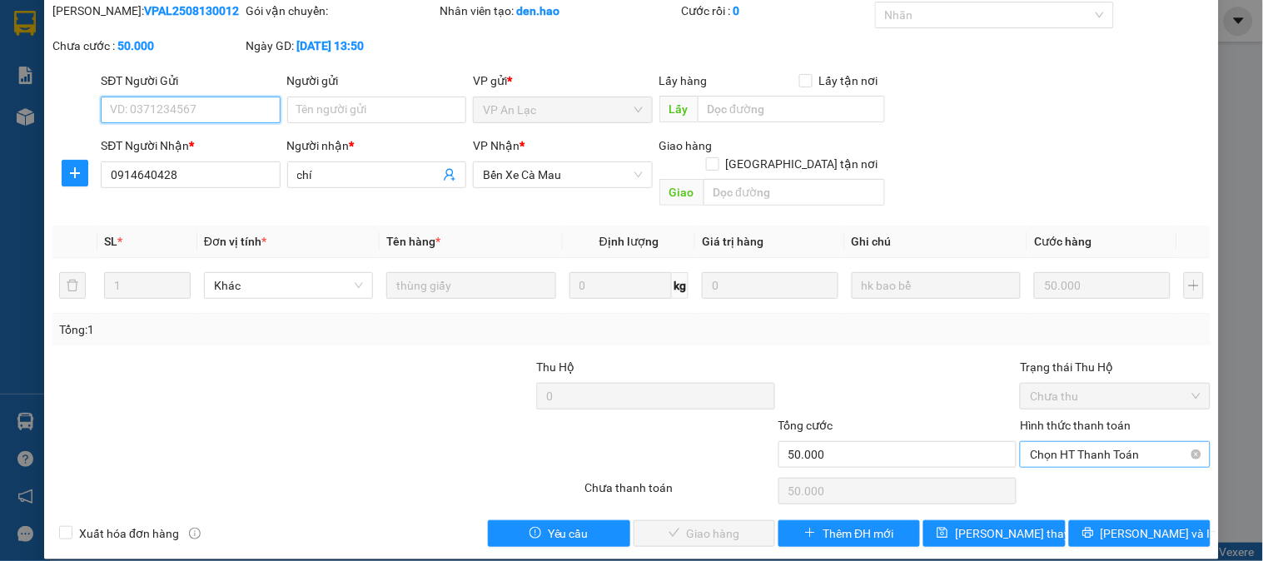
click at [1120, 442] on span "Chọn HT Thanh Toán" at bounding box center [1115, 454] width 170 height 25
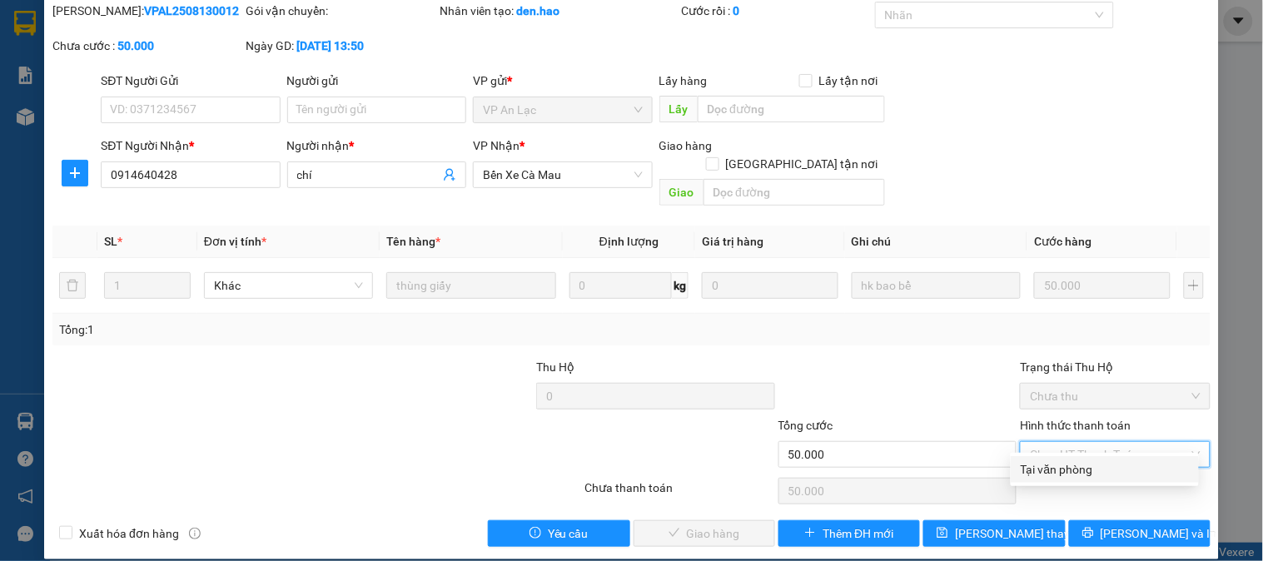
click at [1116, 479] on div "Tại văn phòng" at bounding box center [1105, 469] width 188 height 27
type input "0"
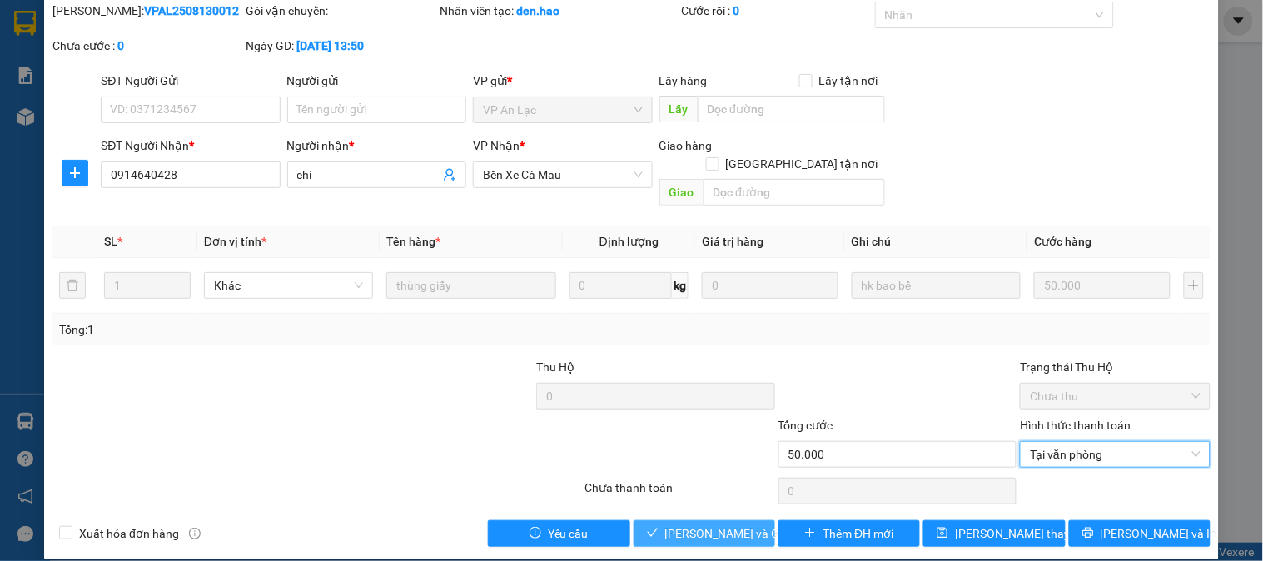
click at [695, 524] on span "[PERSON_NAME] và Giao hàng" at bounding box center [745, 533] width 160 height 18
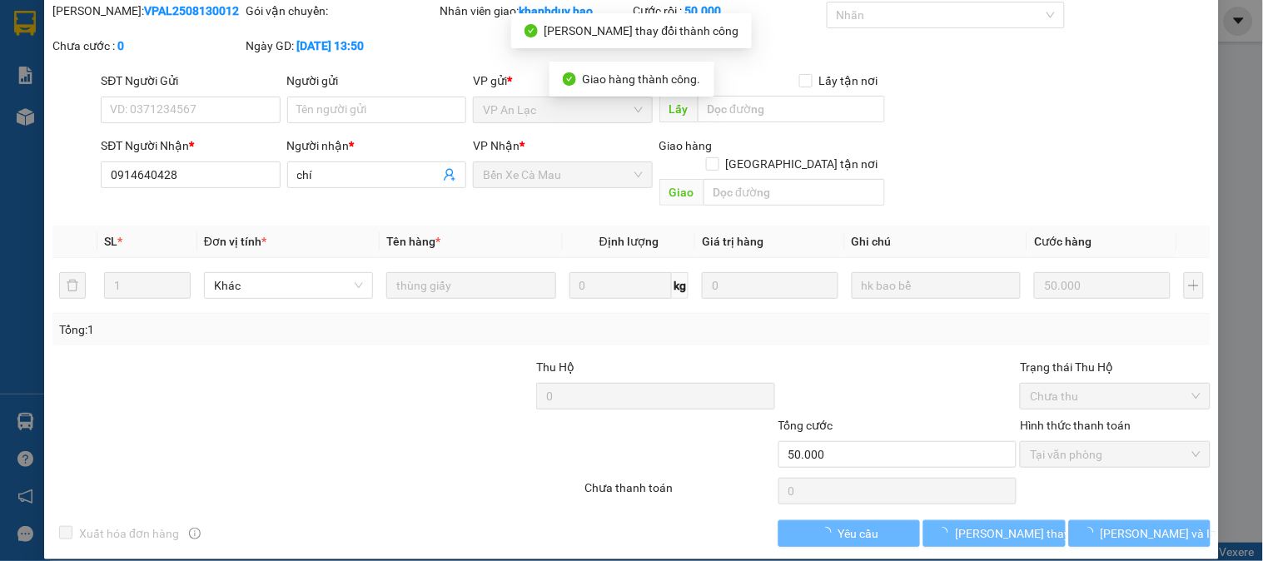
scroll to position [0, 0]
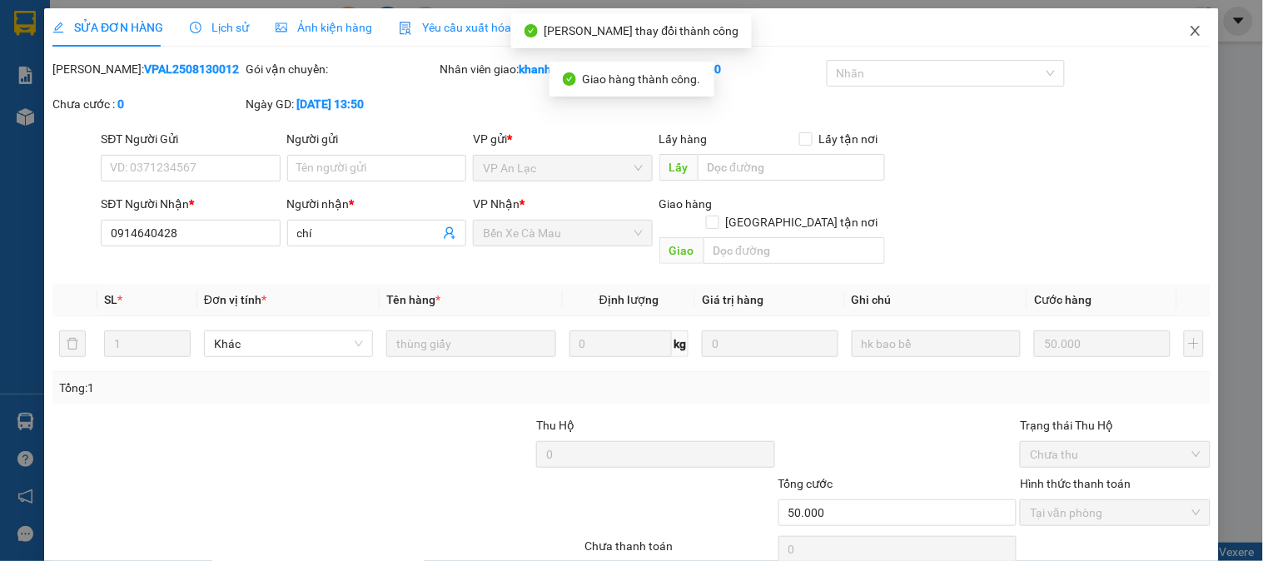
click at [1189, 37] on icon "close" at bounding box center [1195, 30] width 13 height 13
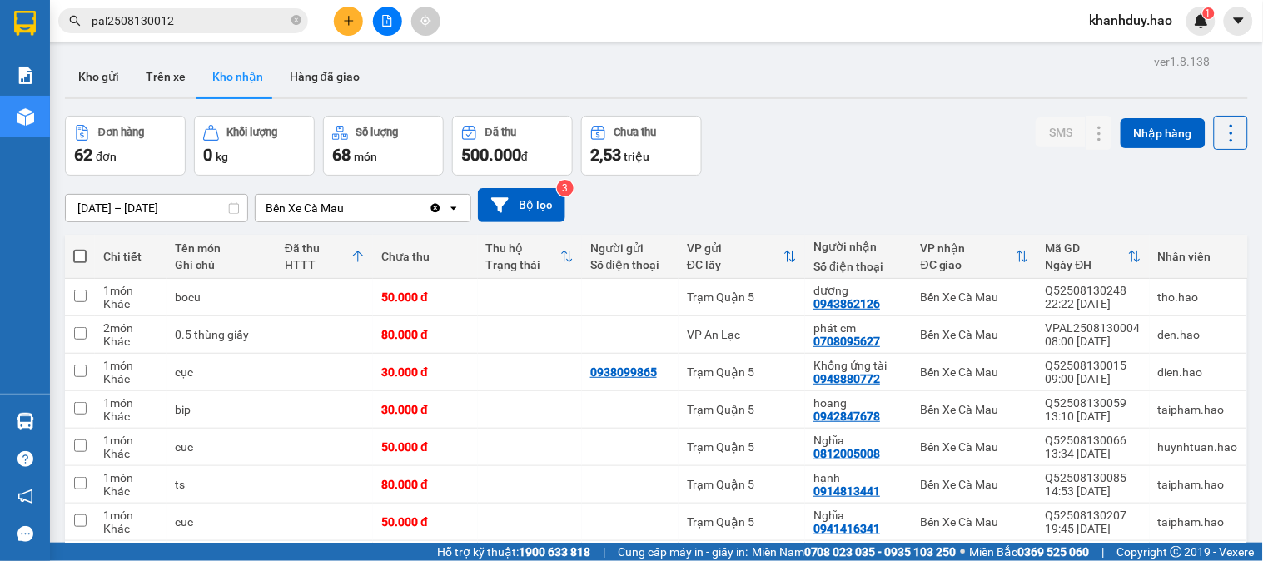
click at [289, 18] on span "pal2508130012" at bounding box center [183, 20] width 250 height 25
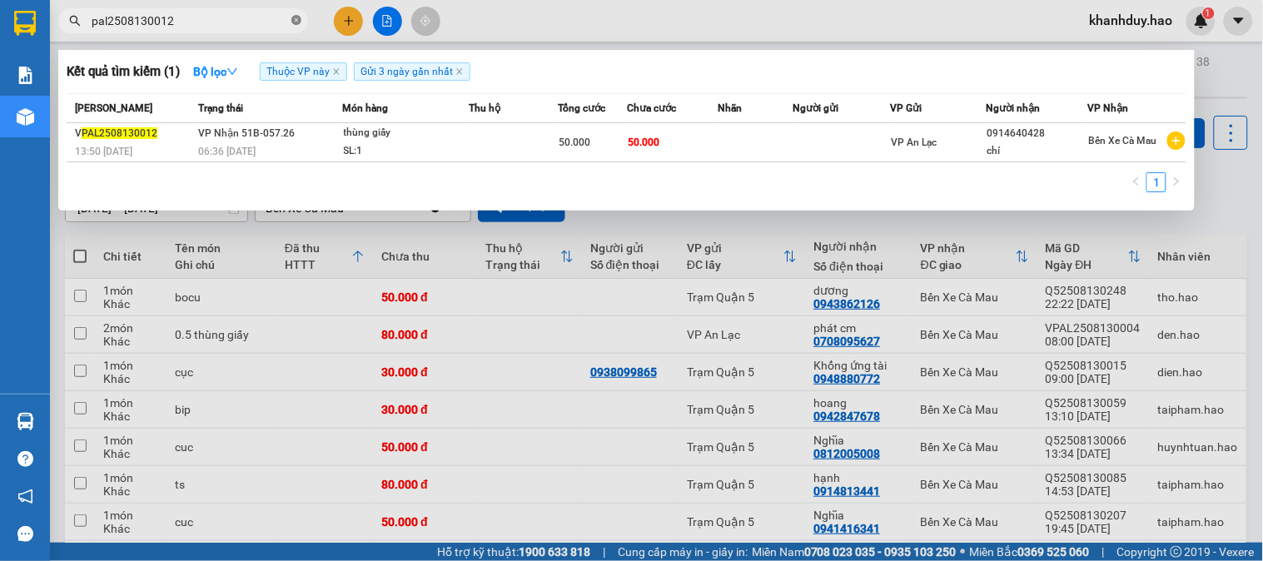
click at [291, 18] on icon "close-circle" at bounding box center [296, 20] width 10 height 10
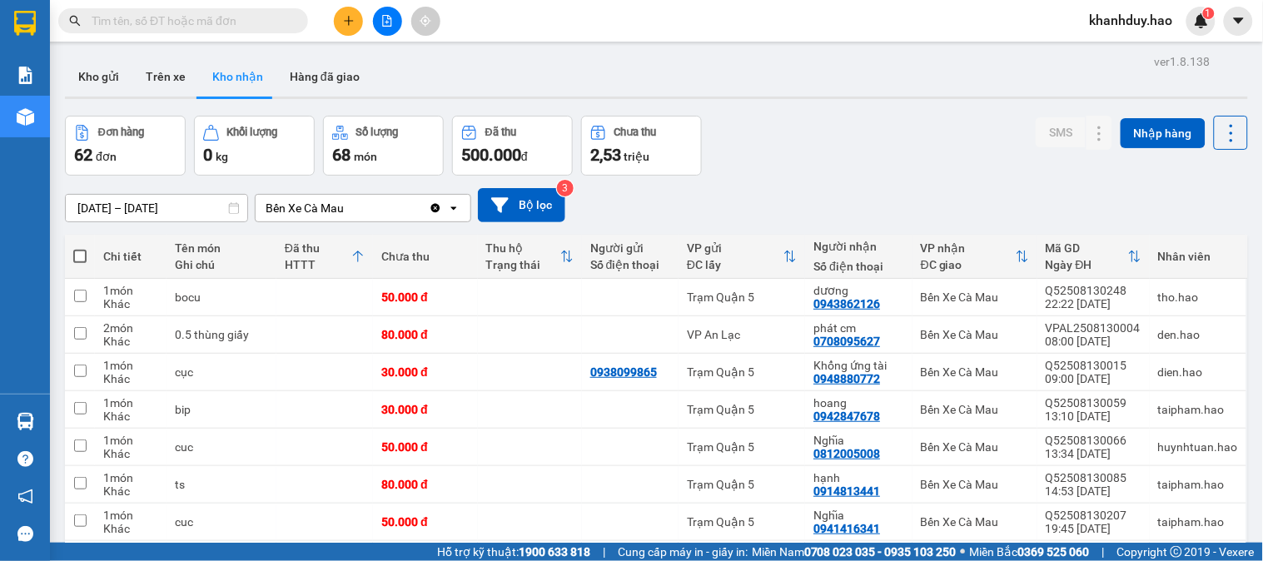
click at [261, 22] on input "text" at bounding box center [190, 21] width 196 height 18
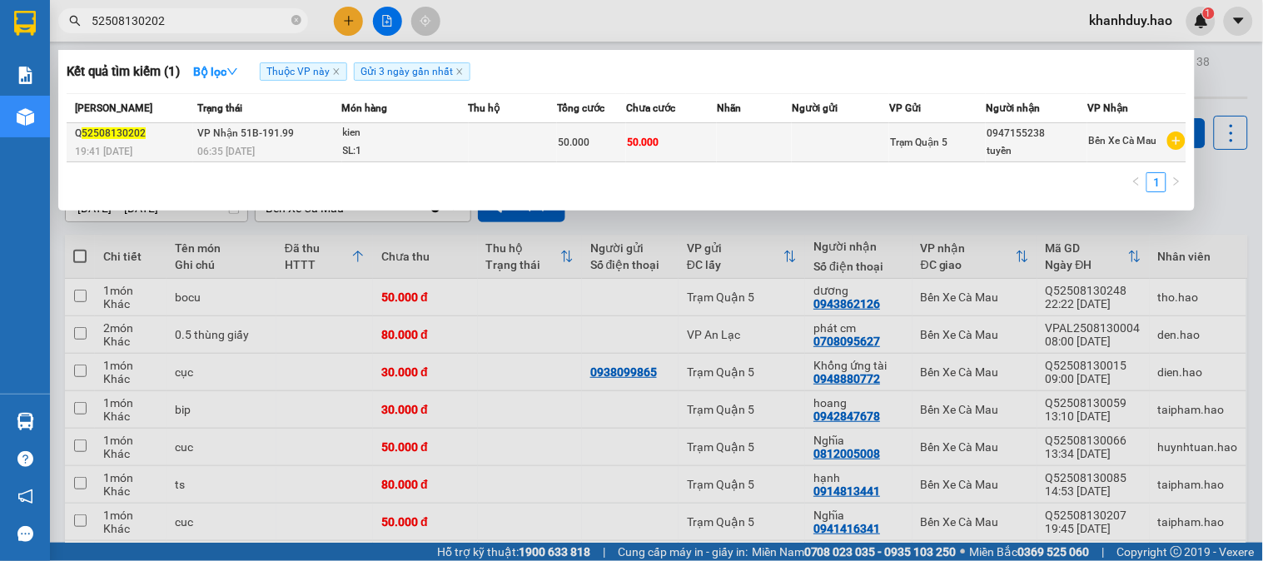
type input "52508130202"
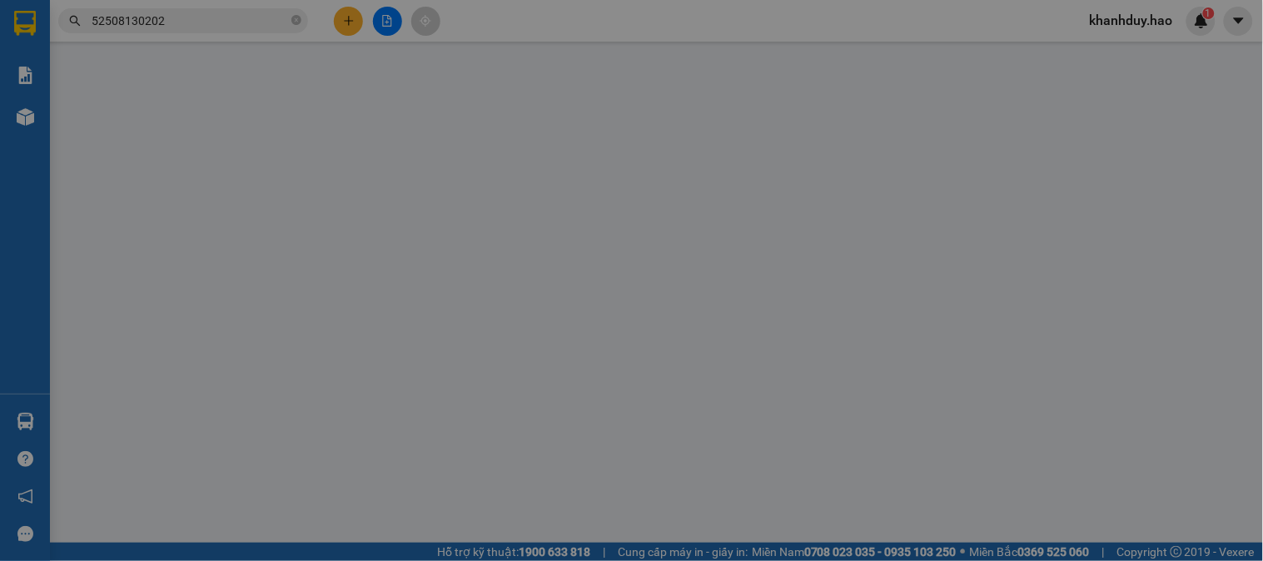
type input "0947155238"
type input "tuyền"
type input "50.000"
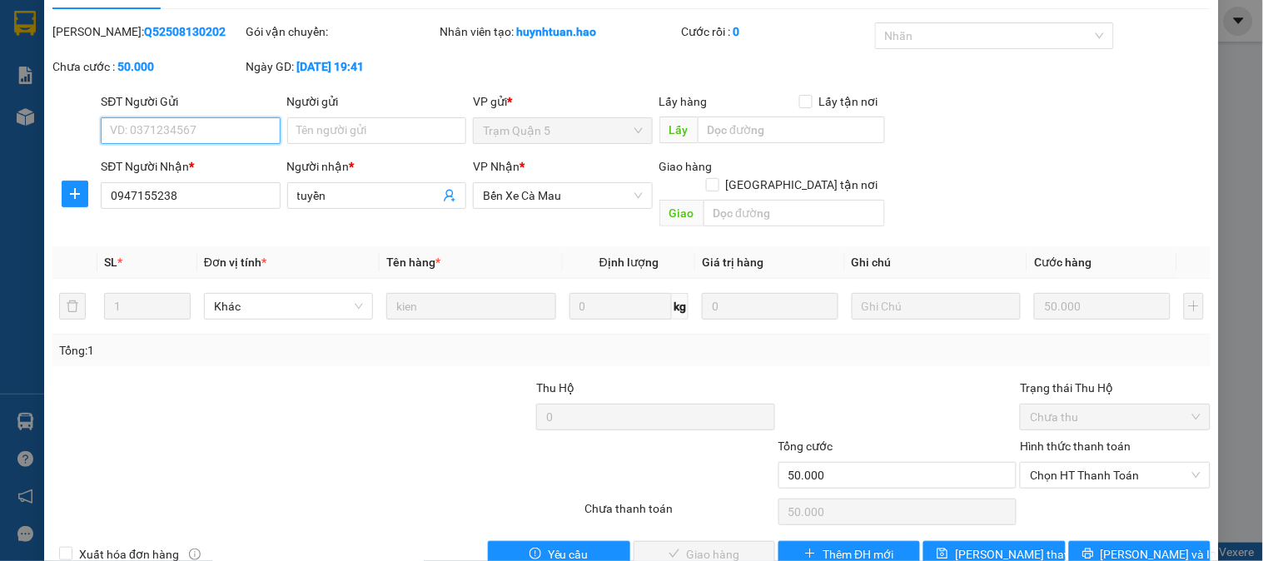
scroll to position [58, 0]
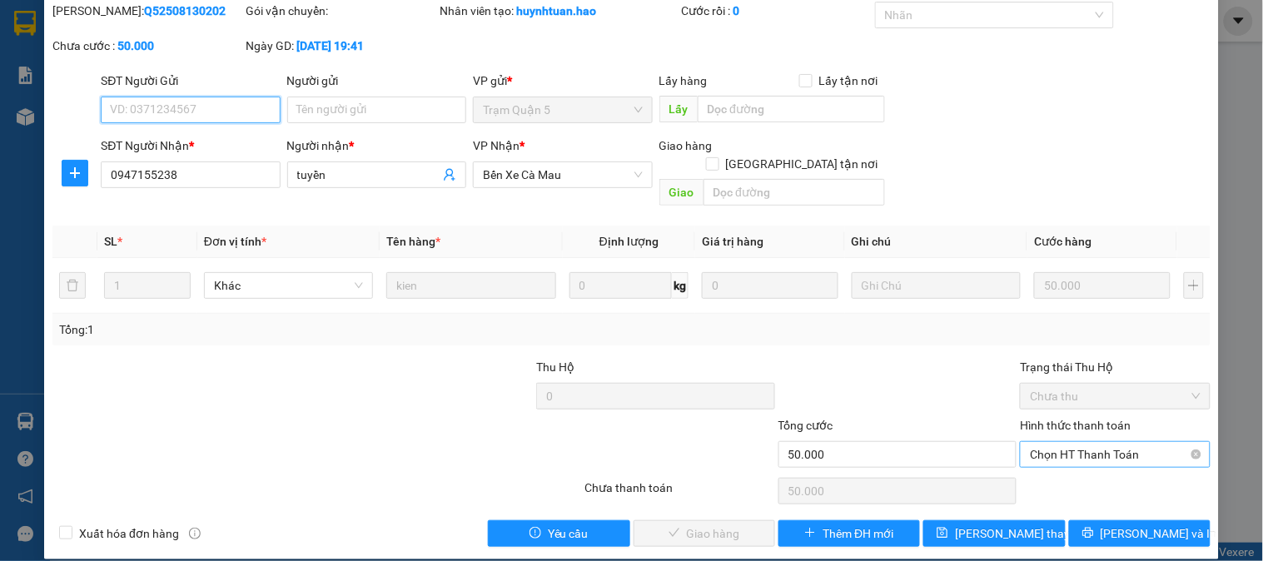
click at [1078, 442] on span "Chọn HT Thanh Toán" at bounding box center [1115, 454] width 170 height 25
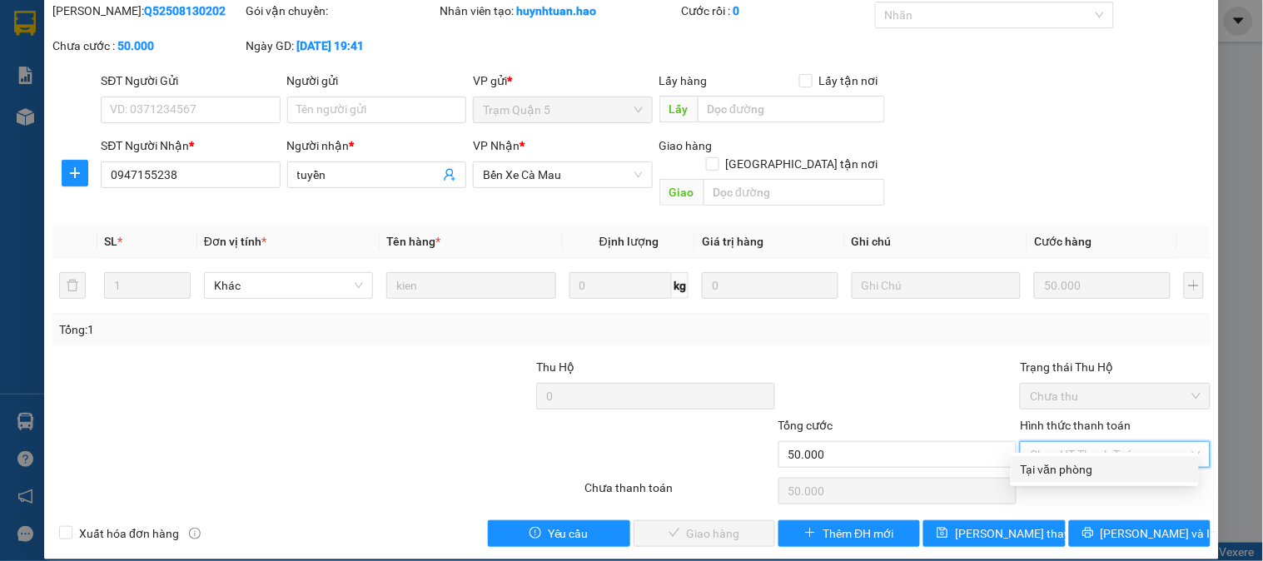
click at [1076, 459] on div "Tại văn phòng" at bounding box center [1105, 469] width 188 height 27
type input "0"
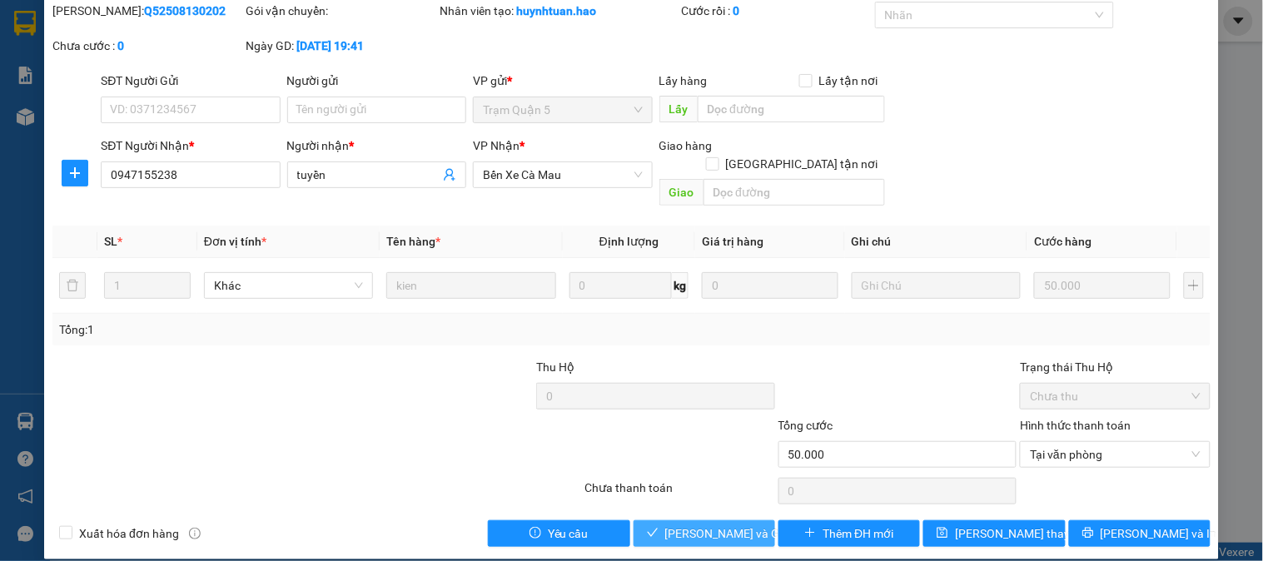
click at [702, 524] on span "[PERSON_NAME] và Giao hàng" at bounding box center [745, 533] width 160 height 18
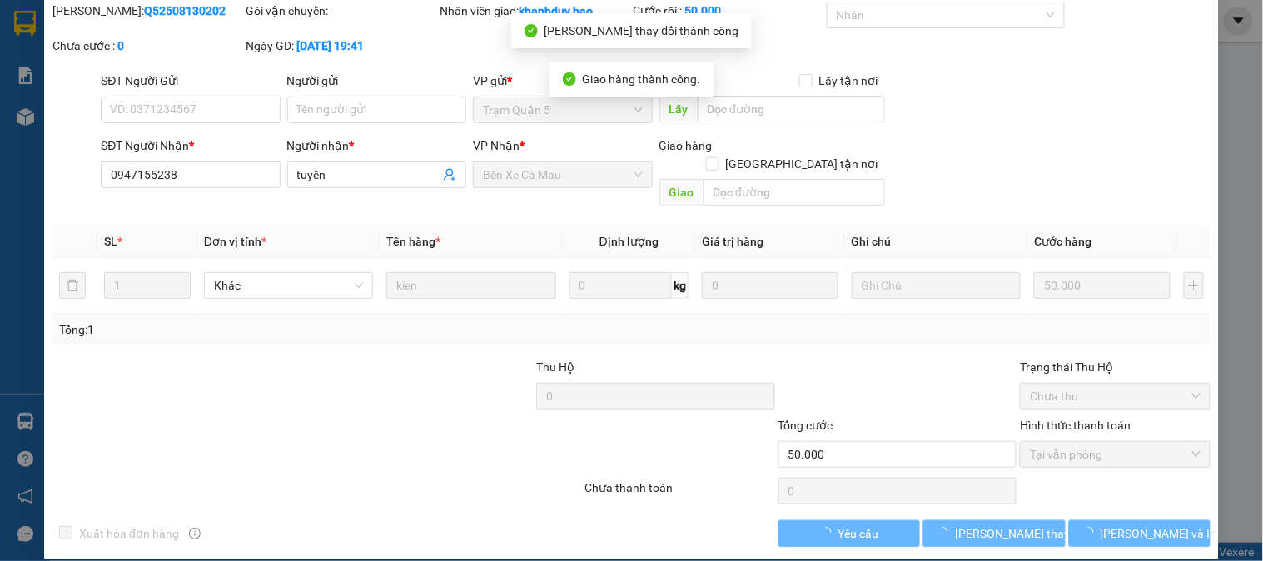
scroll to position [0, 0]
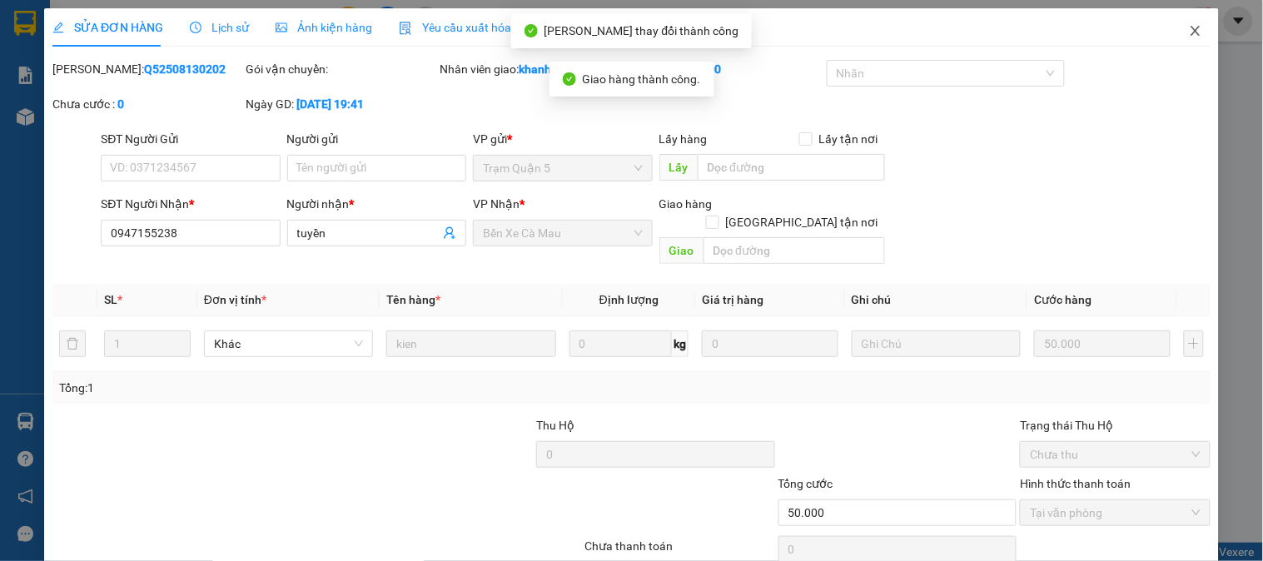
click at [1189, 35] on icon "close" at bounding box center [1195, 30] width 13 height 13
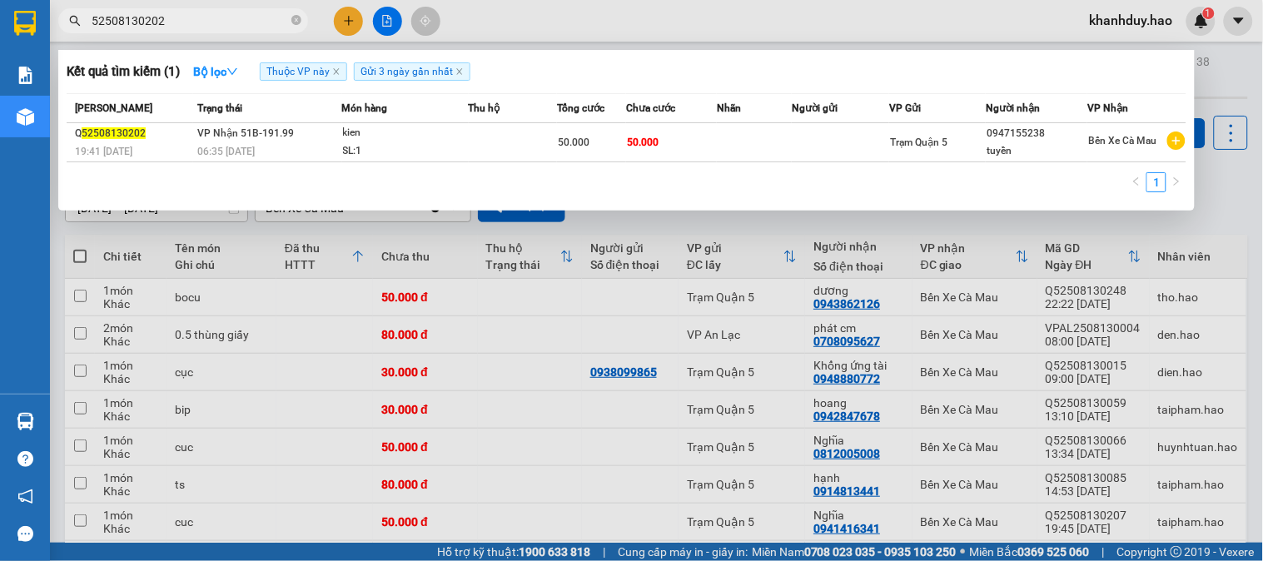
click at [287, 25] on input "52508130202" at bounding box center [190, 21] width 196 height 18
type input "52508130180"
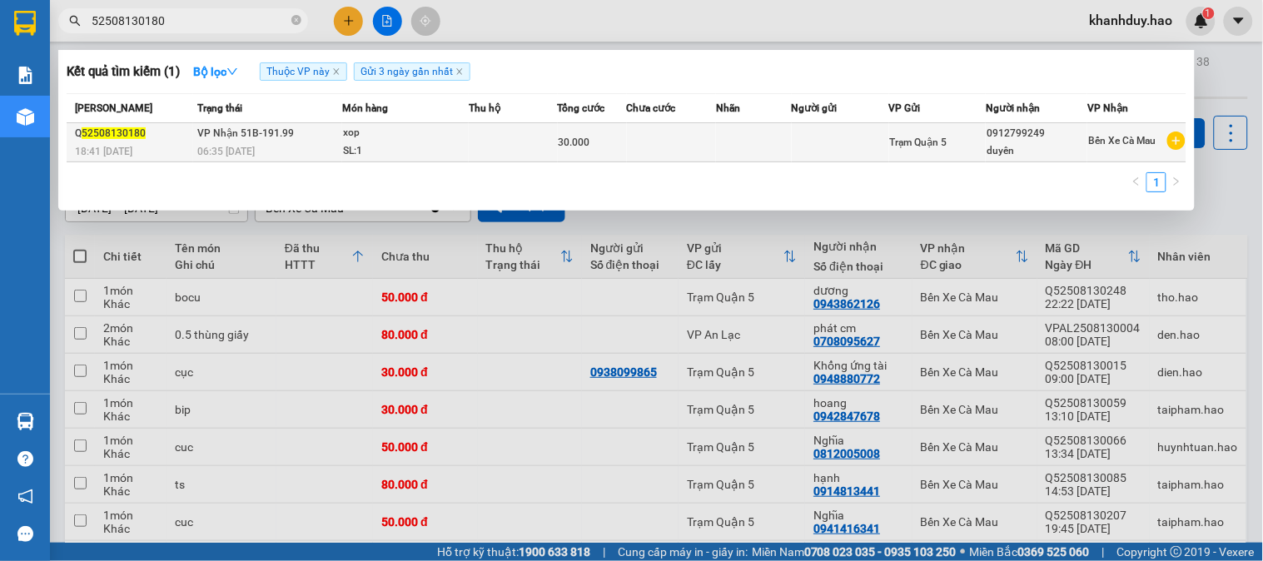
click at [793, 132] on td at bounding box center [840, 142] width 97 height 39
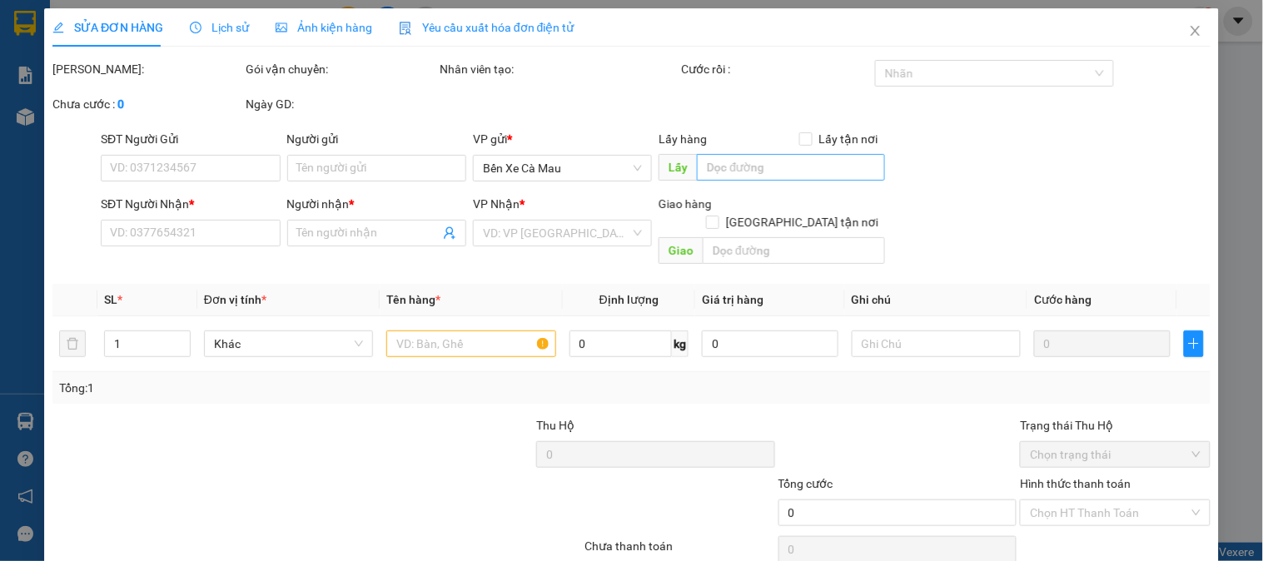
type input "0912799249"
type input "duyên"
type input "30.000"
type input "0"
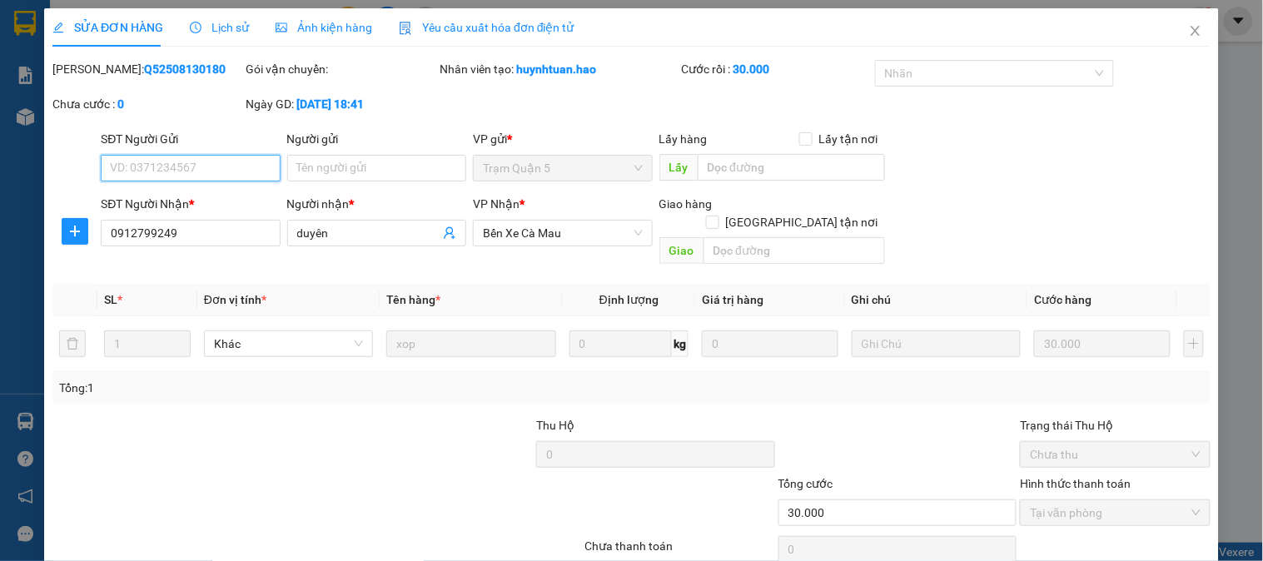
scroll to position [58, 0]
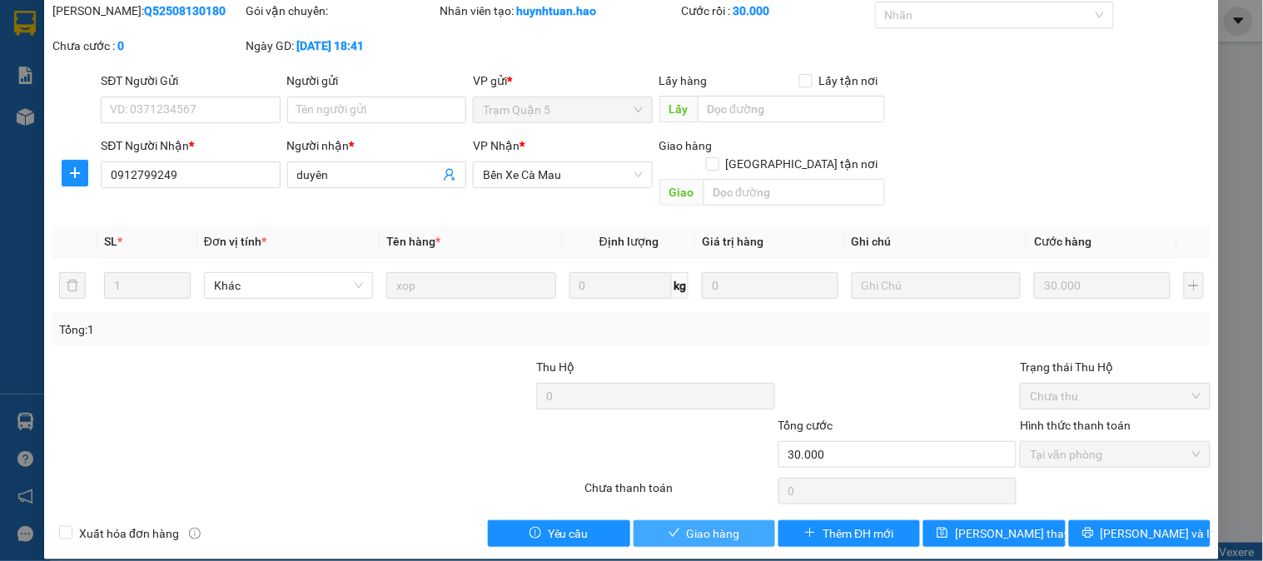
click at [701, 524] on span "Giao hàng" at bounding box center [713, 533] width 53 height 18
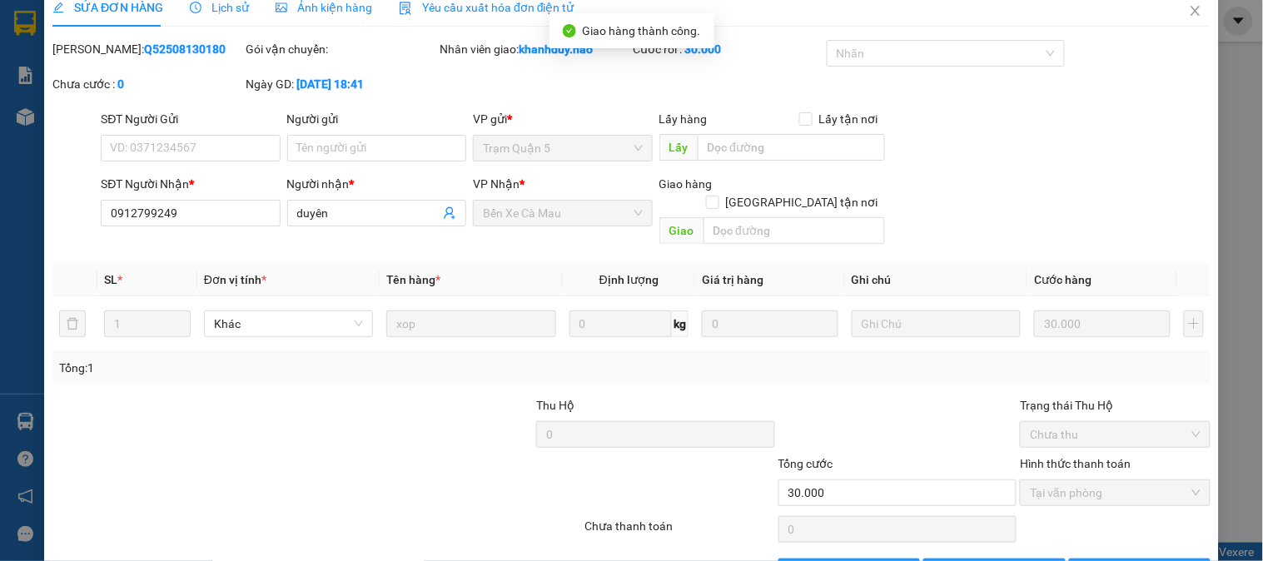
scroll to position [0, 0]
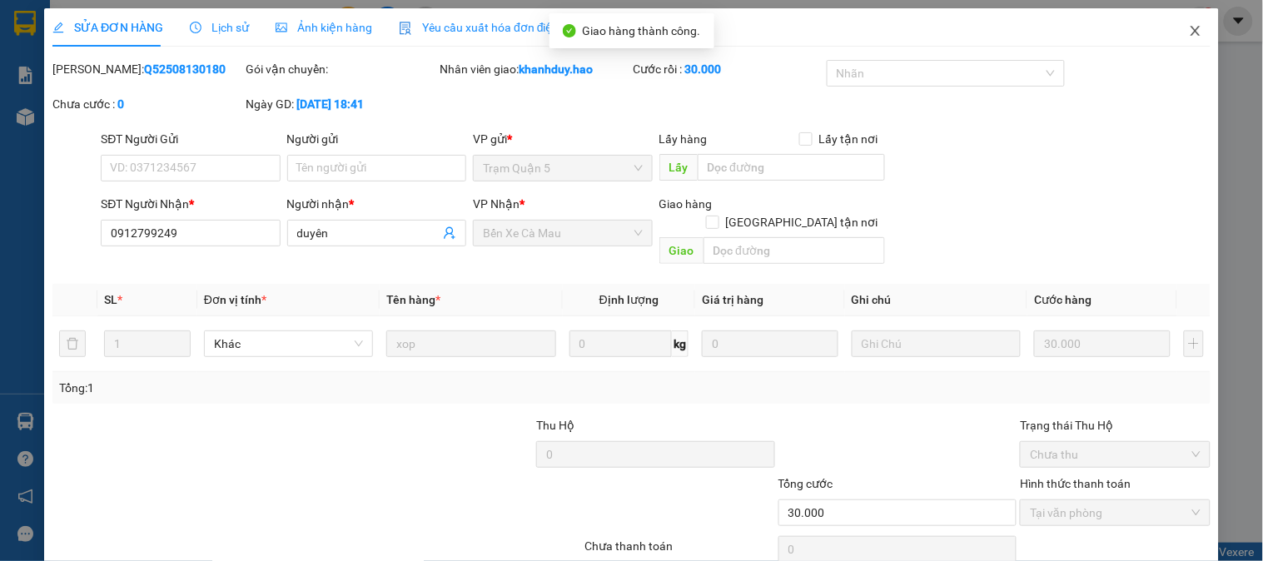
click at [1189, 31] on icon "close" at bounding box center [1195, 30] width 13 height 13
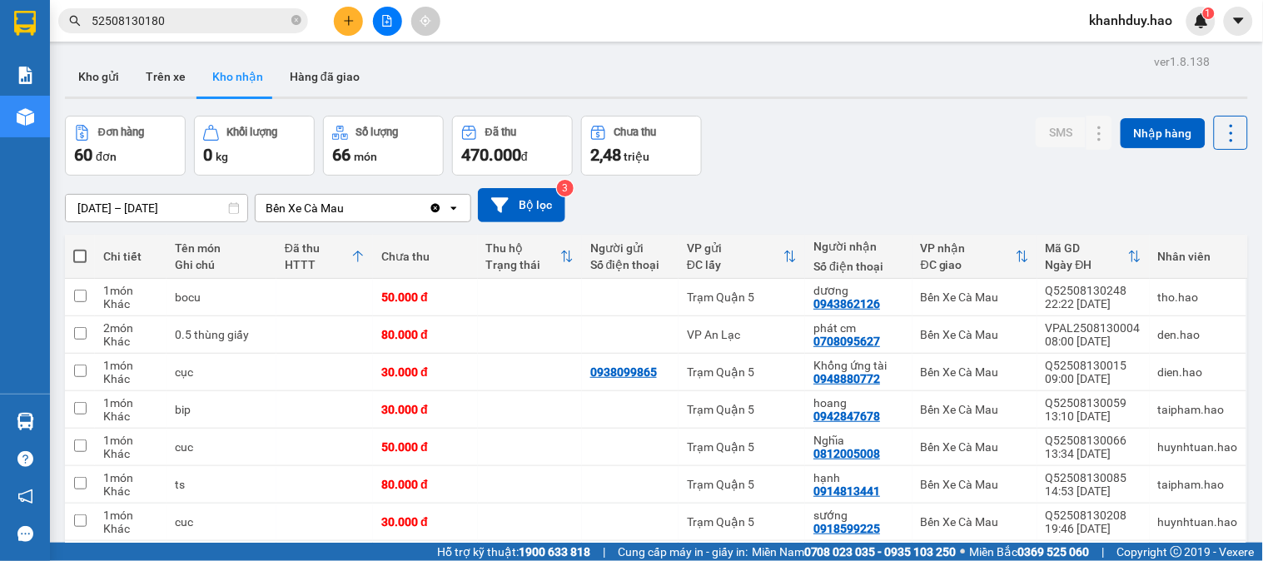
click at [265, 27] on input "52508130180" at bounding box center [190, 21] width 196 height 18
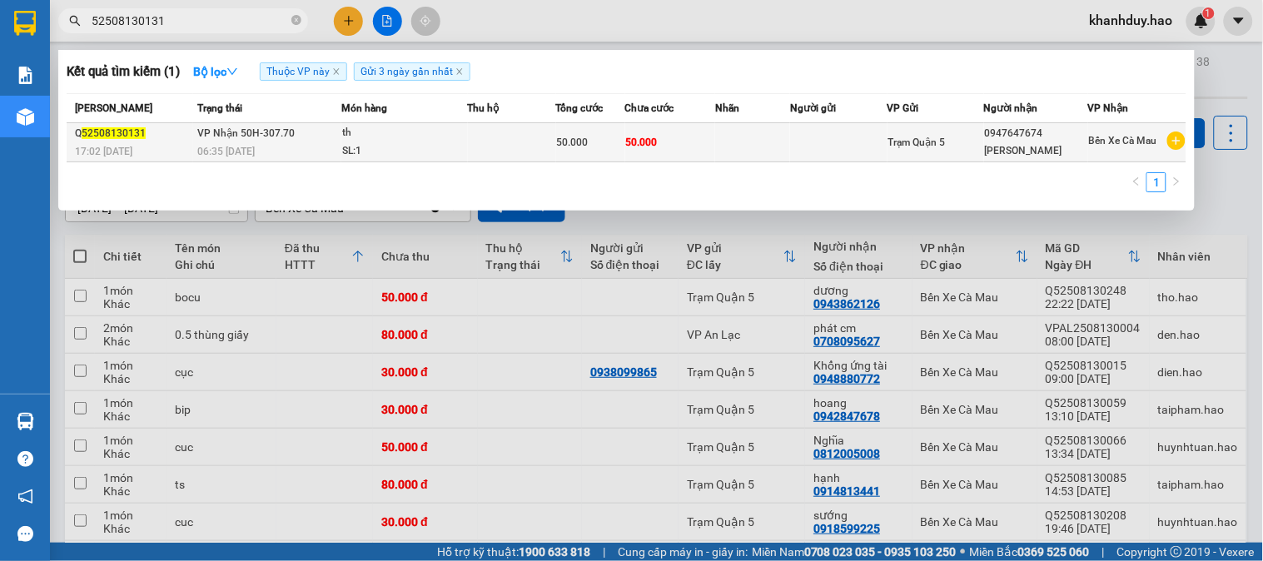
type input "52508130131"
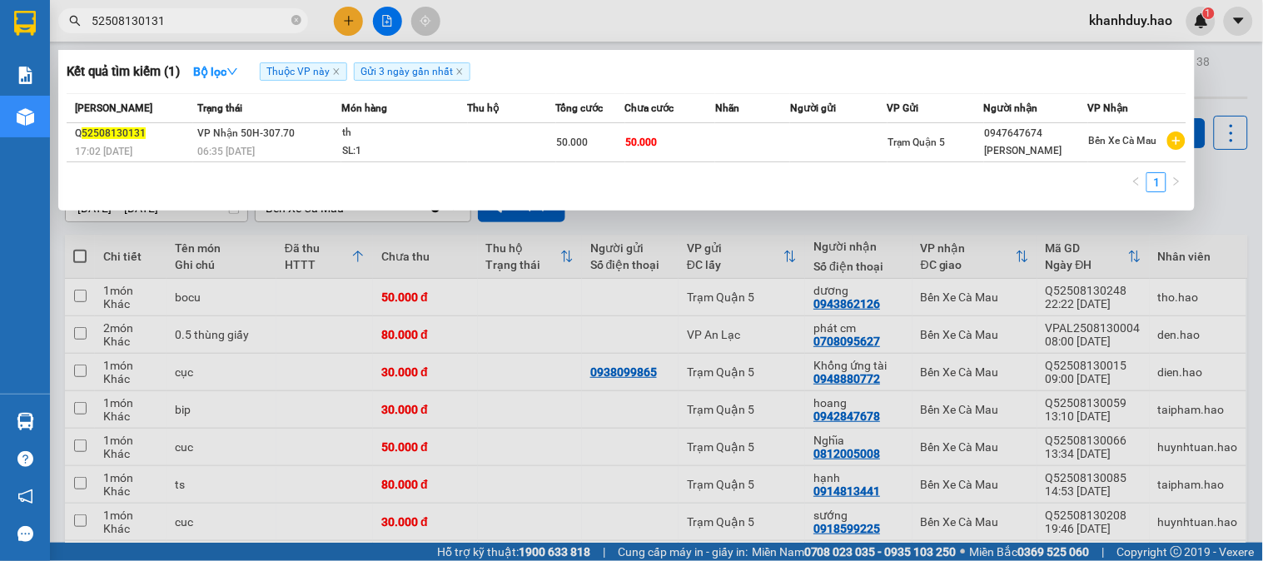
click at [613, 127] on td "50.000" at bounding box center [590, 142] width 69 height 39
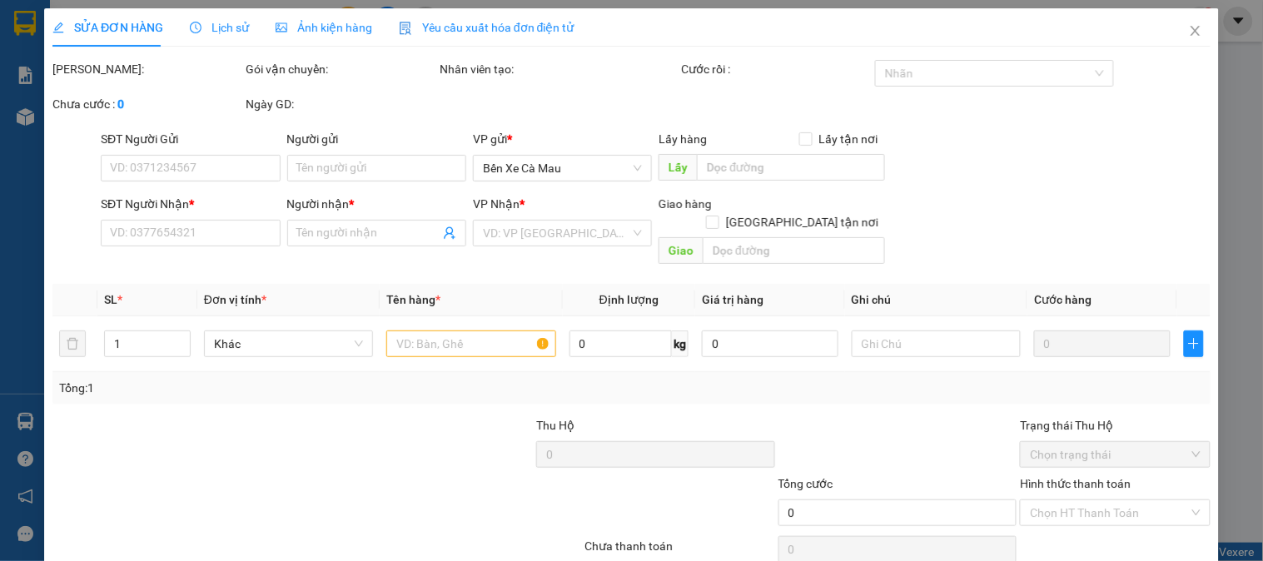
type input "0947647674"
type input "[PERSON_NAME]"
type input "50.000"
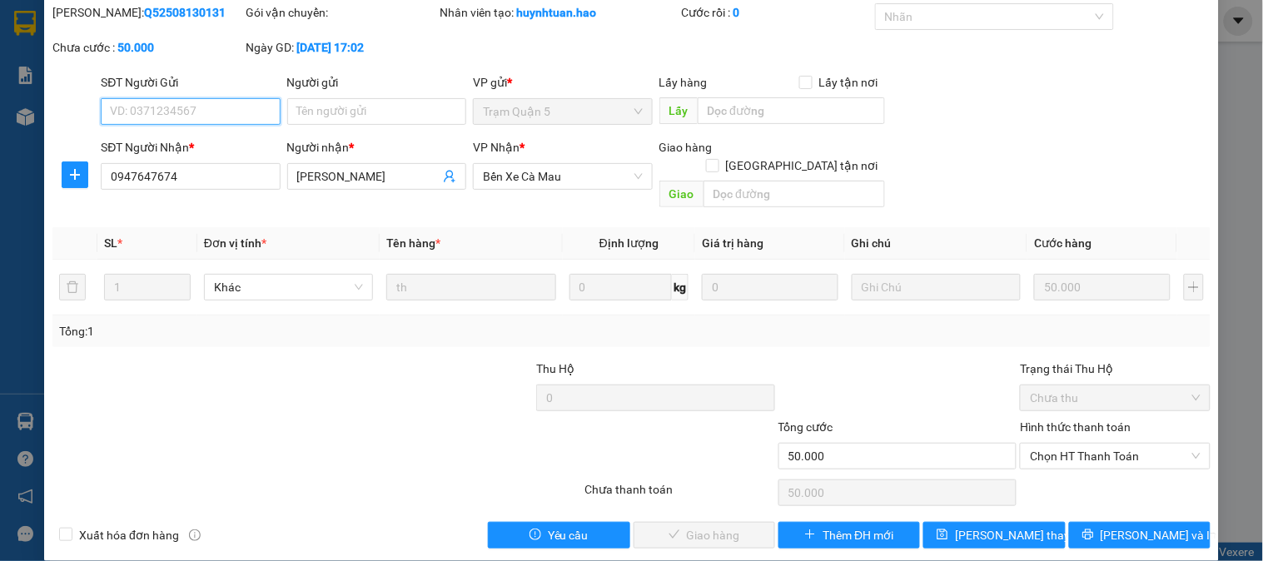
scroll to position [58, 0]
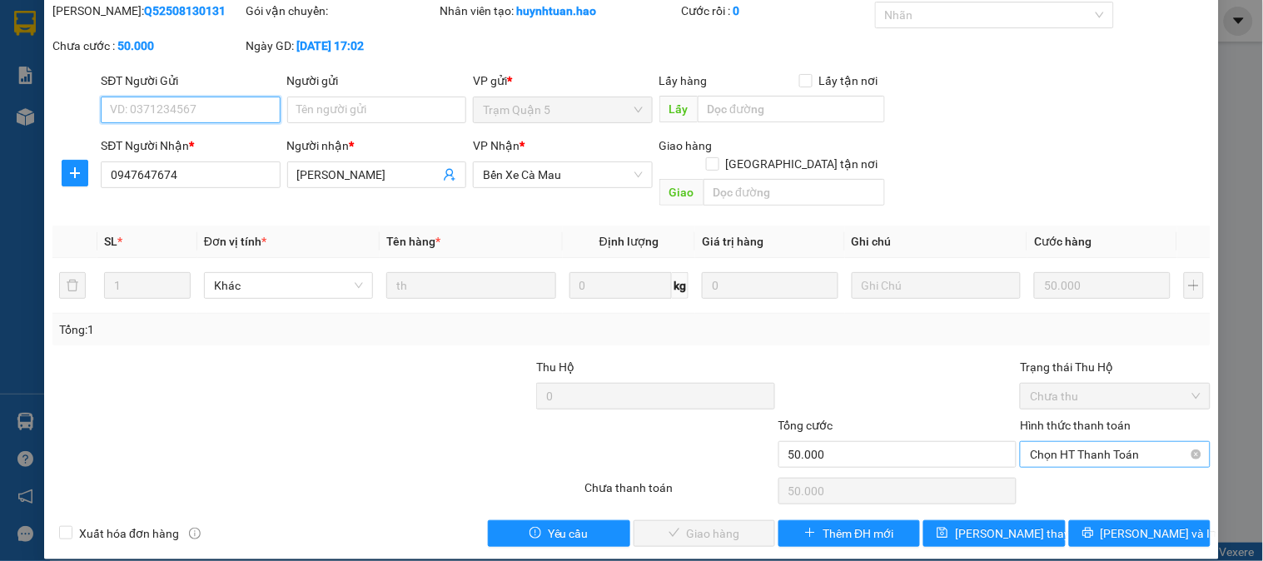
click at [1054, 442] on span "Chọn HT Thanh Toán" at bounding box center [1115, 454] width 170 height 25
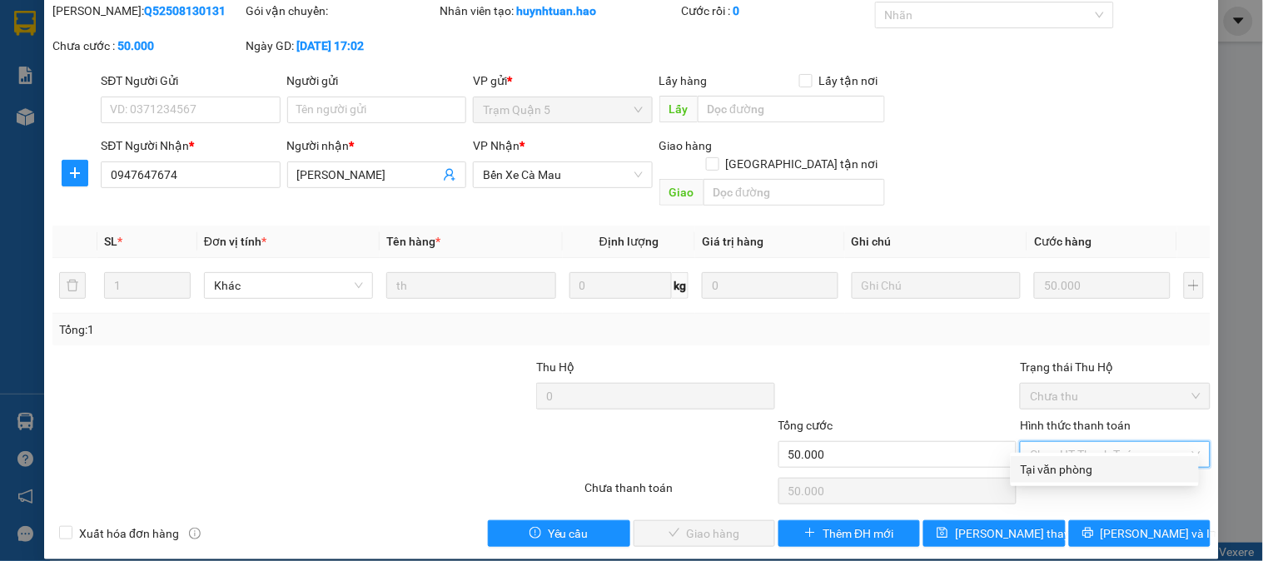
click at [1062, 481] on div "Tại văn phòng" at bounding box center [1105, 469] width 188 height 27
type input "0"
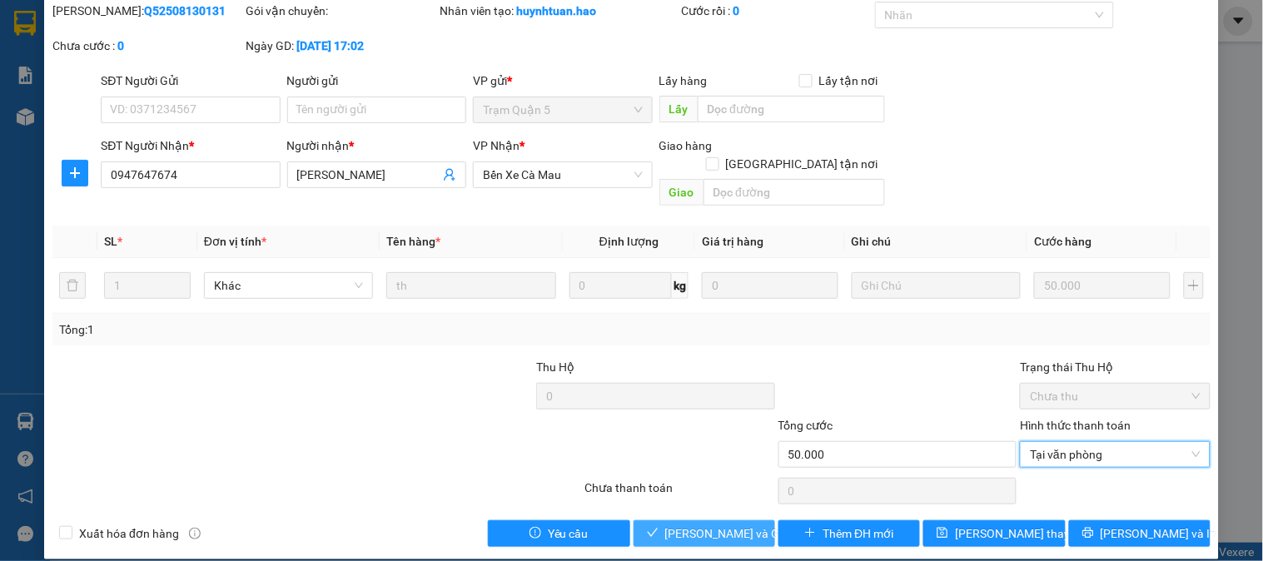
click at [729, 524] on span "[PERSON_NAME] và Giao hàng" at bounding box center [745, 533] width 160 height 18
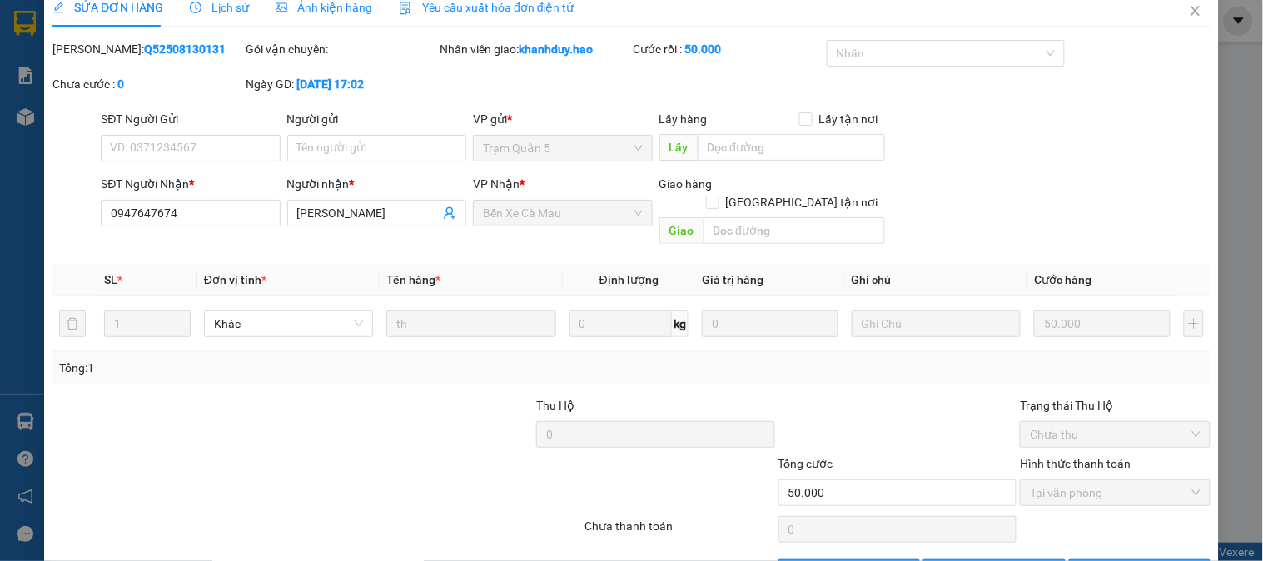
scroll to position [0, 0]
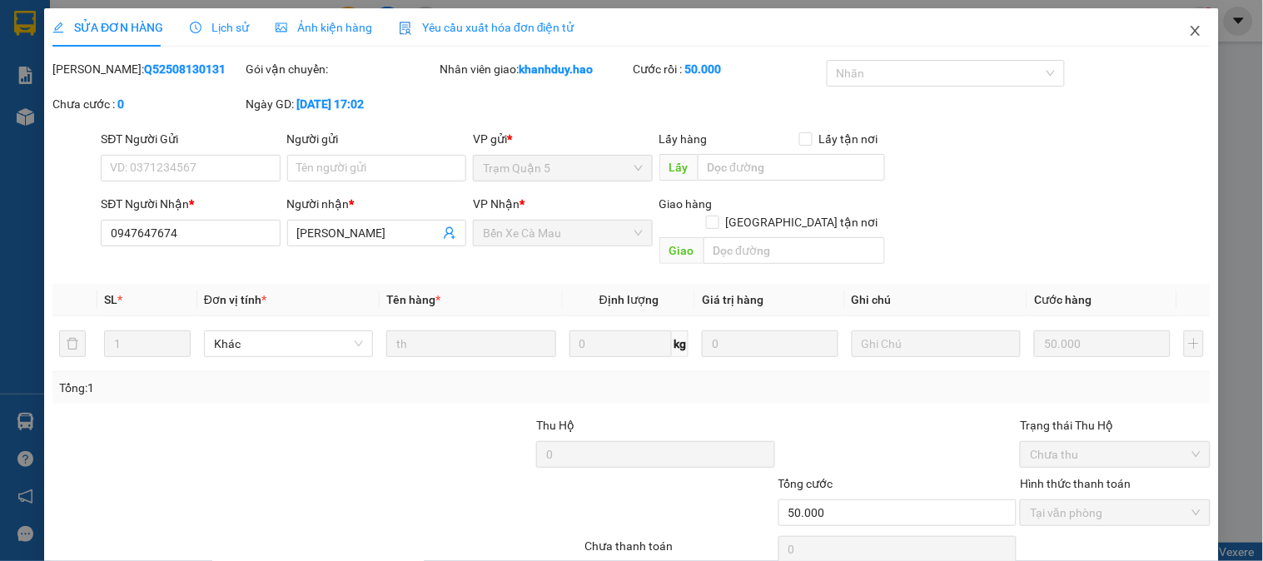
click at [1189, 30] on span "Close" at bounding box center [1195, 31] width 47 height 47
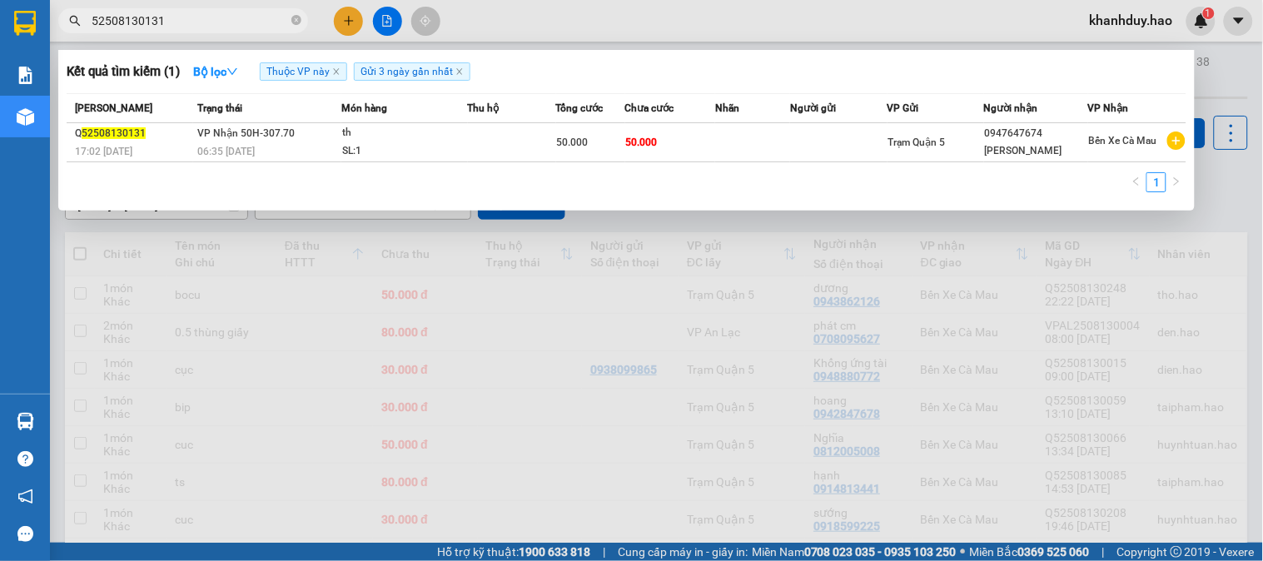
click at [212, 19] on input "52508130131" at bounding box center [190, 21] width 196 height 18
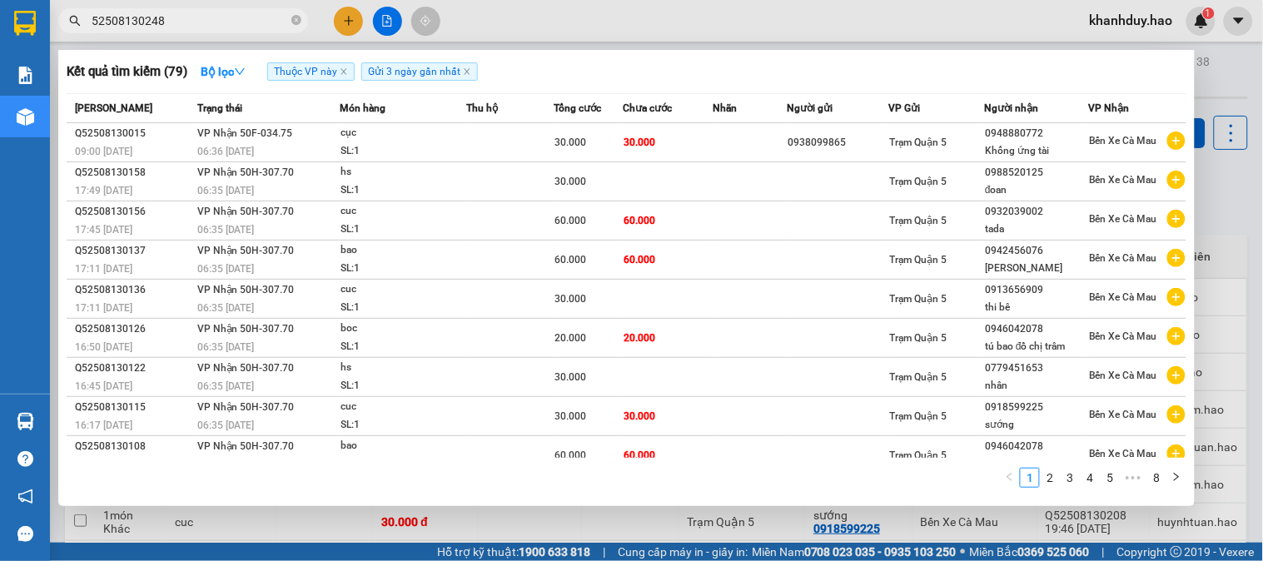
type input "52508130248"
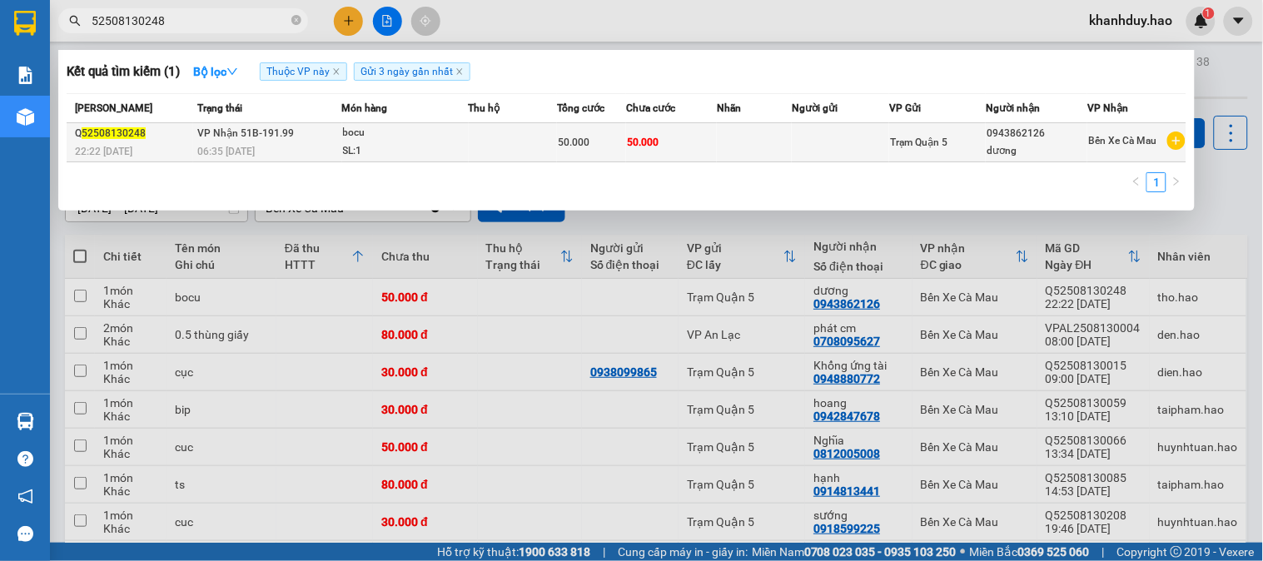
click at [609, 159] on td "50.000" at bounding box center [591, 142] width 69 height 39
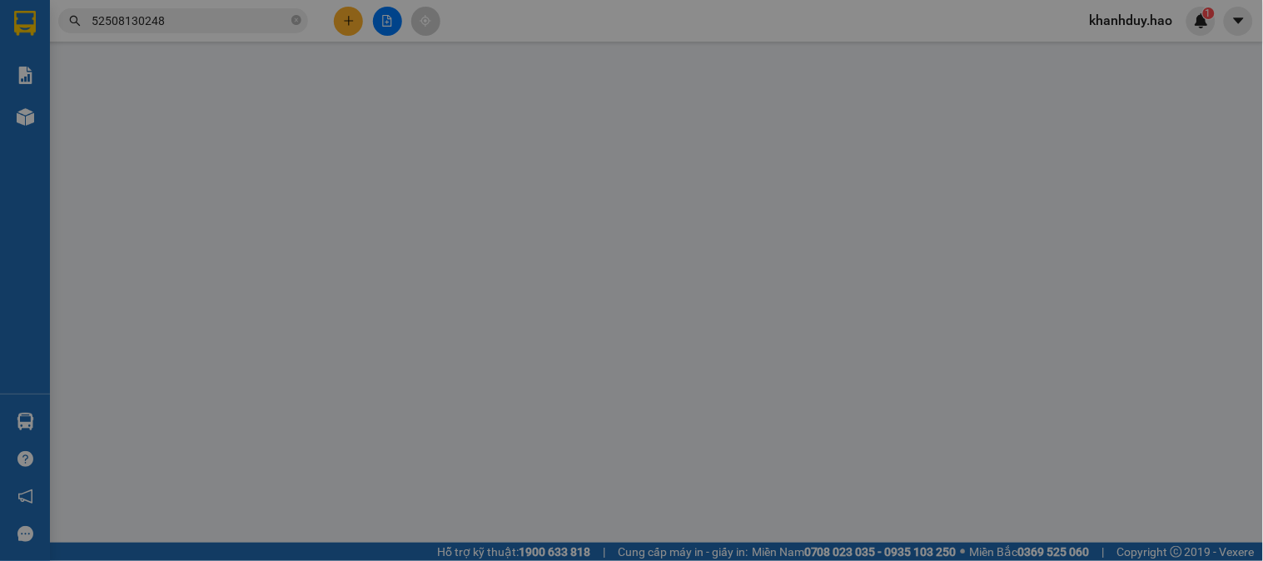
type input "0943862126"
type input "dương"
type input "50.000"
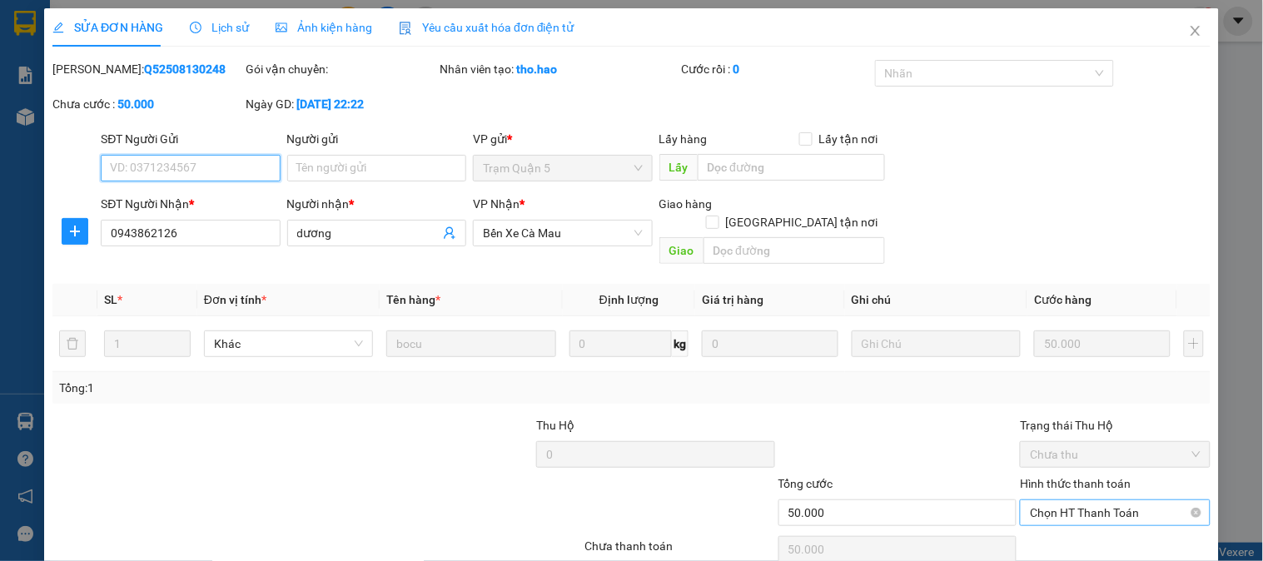
scroll to position [58, 0]
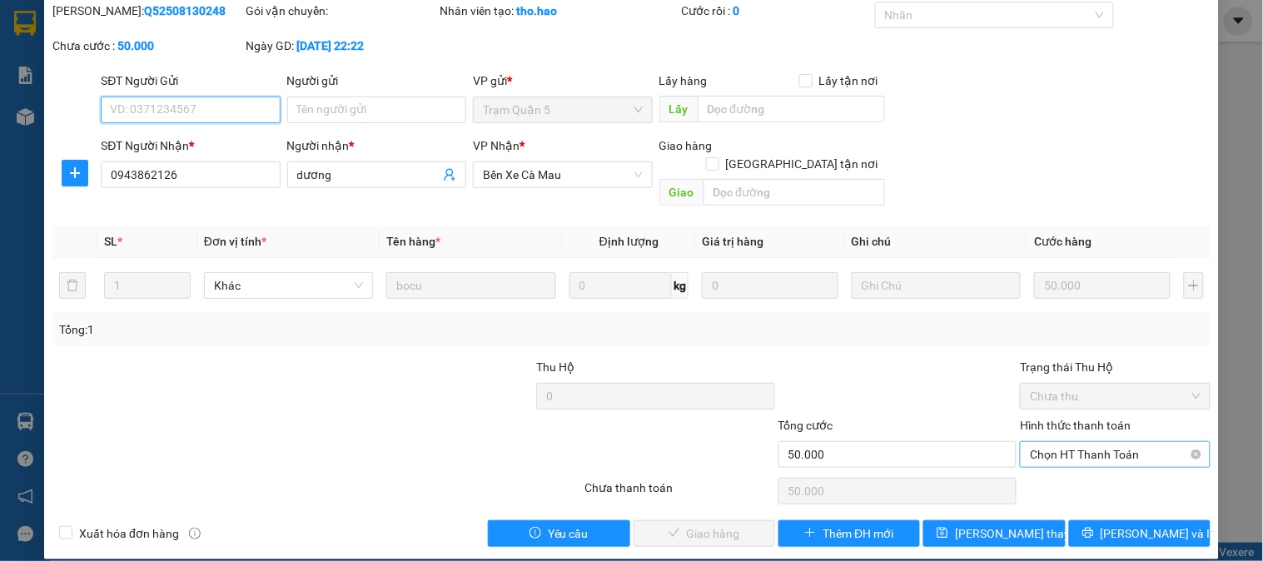
click at [1038, 442] on span "Chọn HT Thanh Toán" at bounding box center [1115, 454] width 170 height 25
click at [1044, 453] on div "Total Paid Fee 0 Total UnPaid Fee 50.000 Cash Collection Total Fee Mã ĐH: Q5250…" at bounding box center [631, 274] width 1158 height 545
click at [1062, 441] on div "Chọn HT Thanh Toán" at bounding box center [1115, 454] width 190 height 27
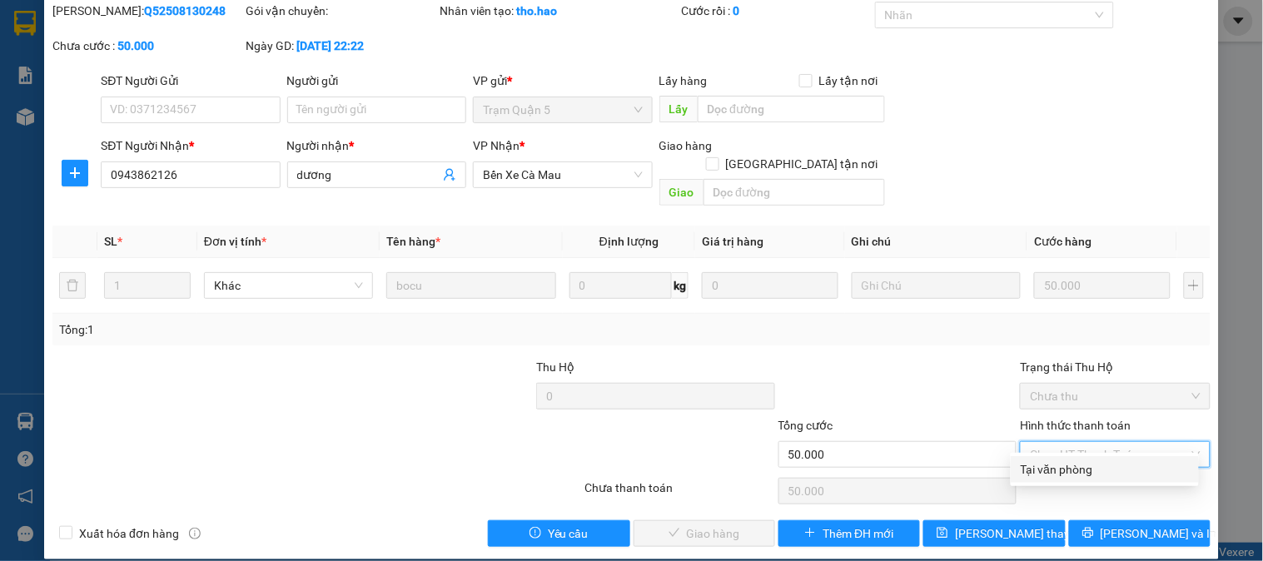
click at [1060, 479] on div "Tại văn phòng" at bounding box center [1105, 469] width 188 height 27
type input "0"
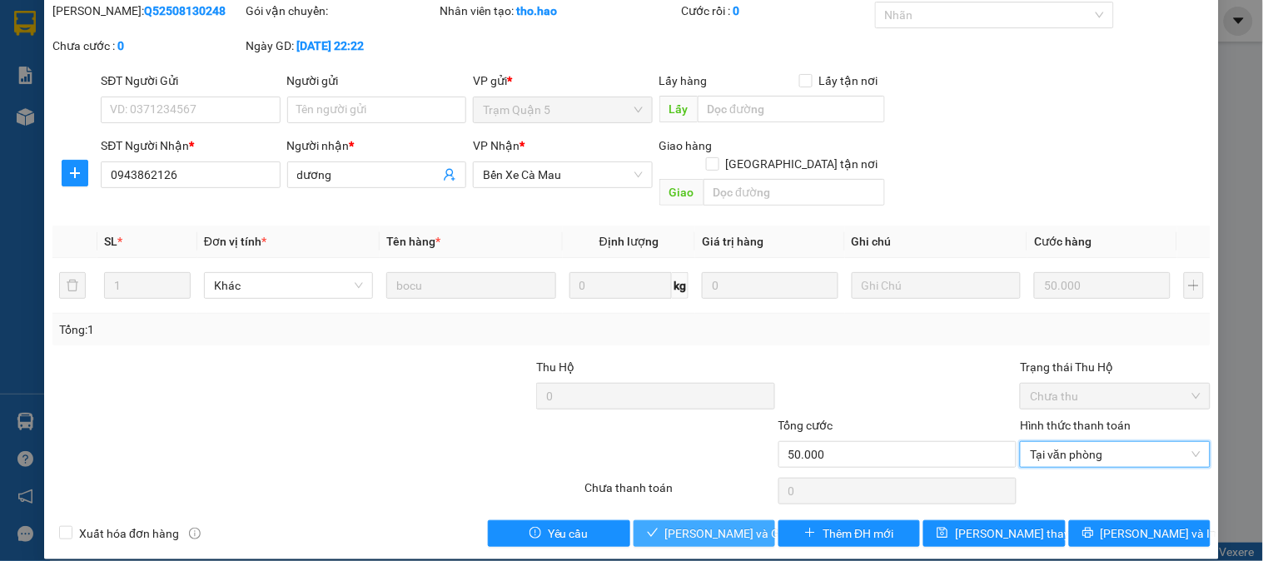
click at [758, 520] on button "[PERSON_NAME] và Giao hàng" at bounding box center [704, 533] width 142 height 27
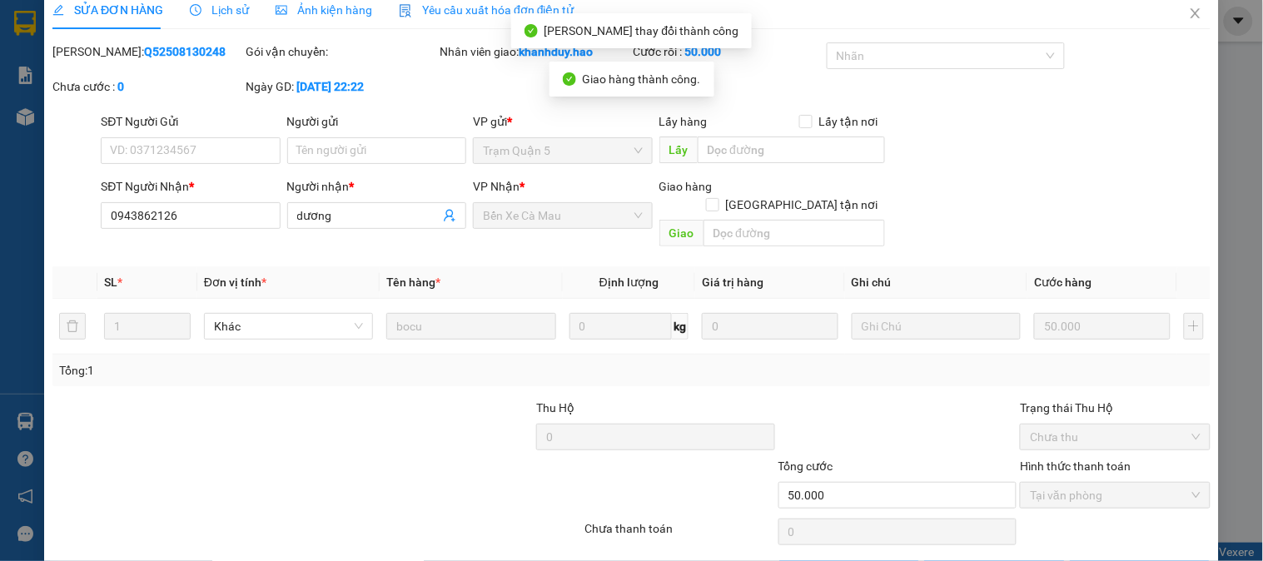
scroll to position [0, 0]
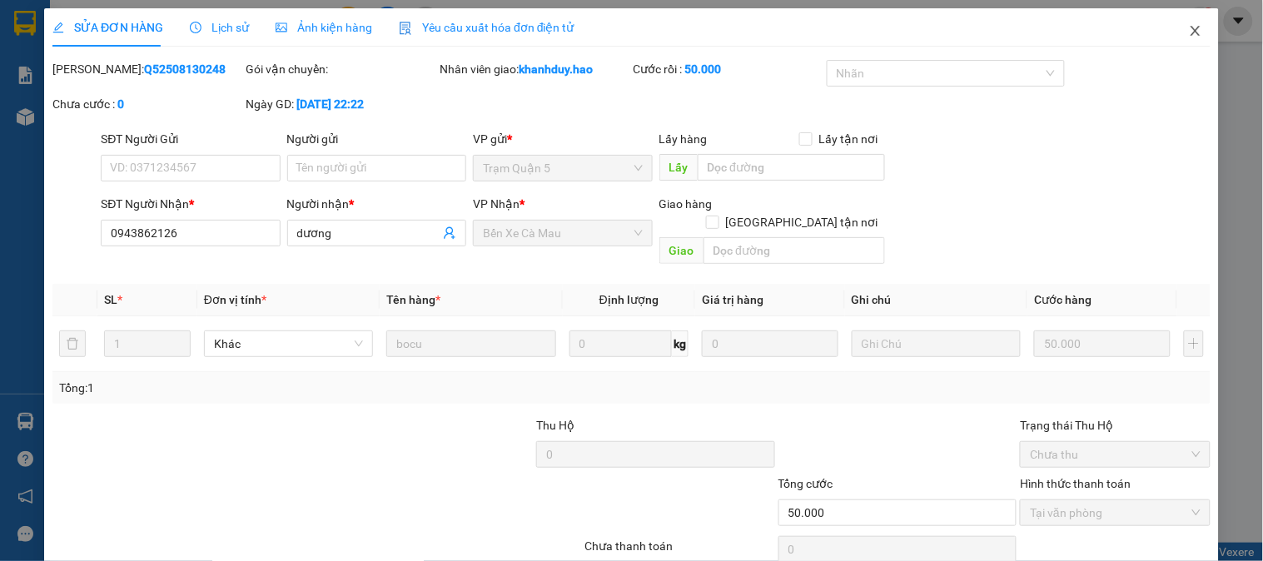
click at [1189, 28] on icon "close" at bounding box center [1195, 30] width 13 height 13
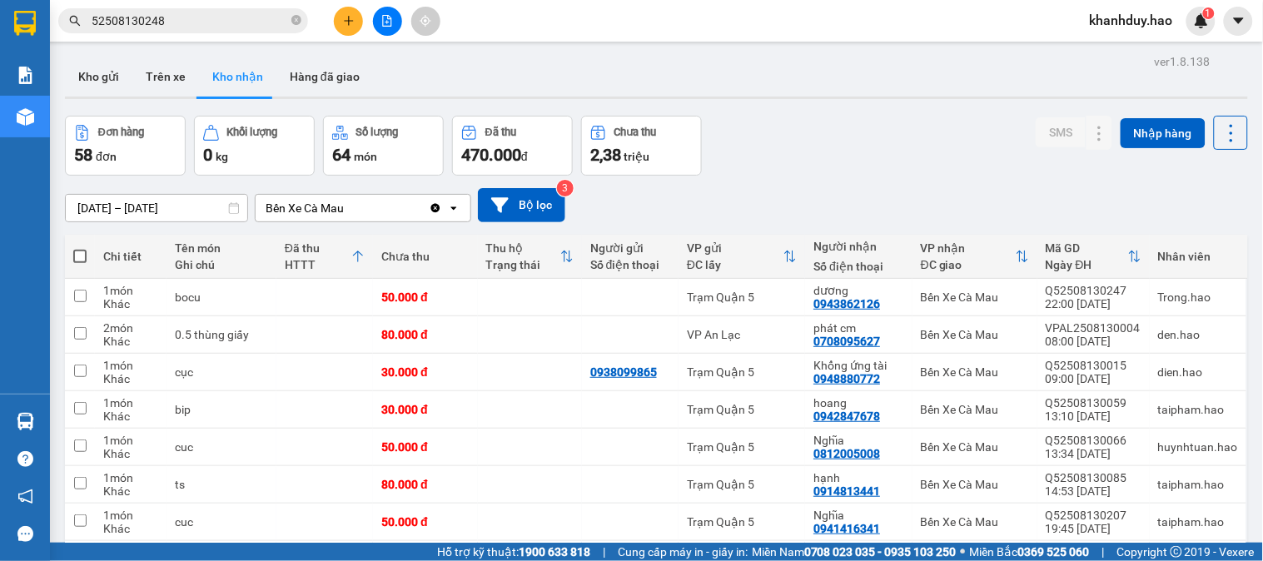
click at [255, 15] on input "52508130248" at bounding box center [190, 21] width 196 height 18
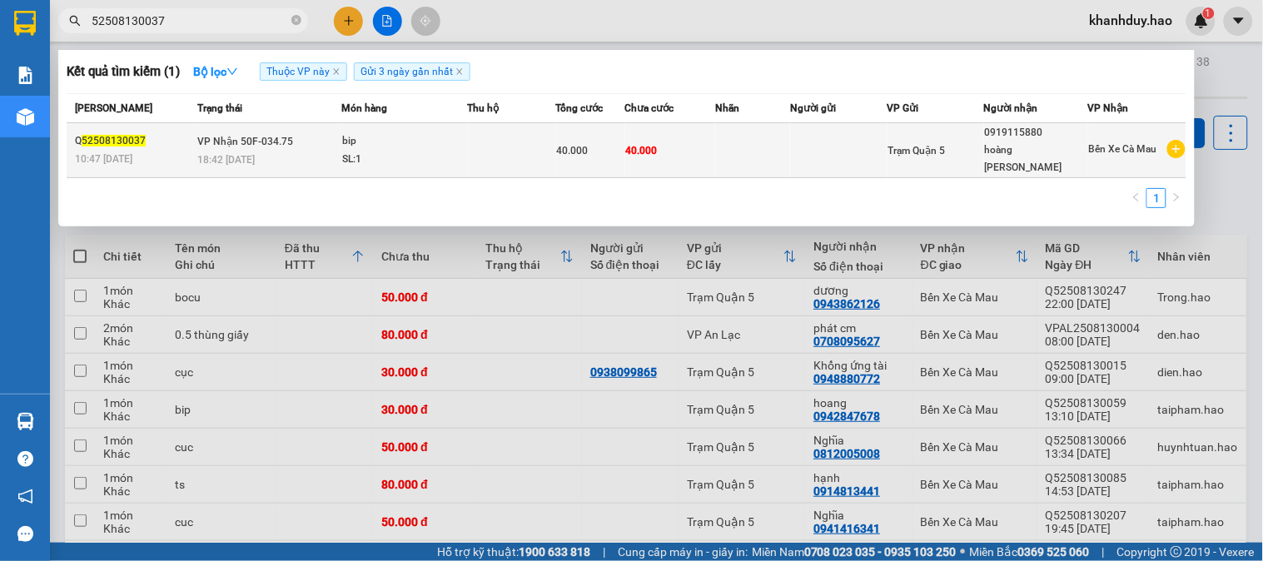
type input "52508130037"
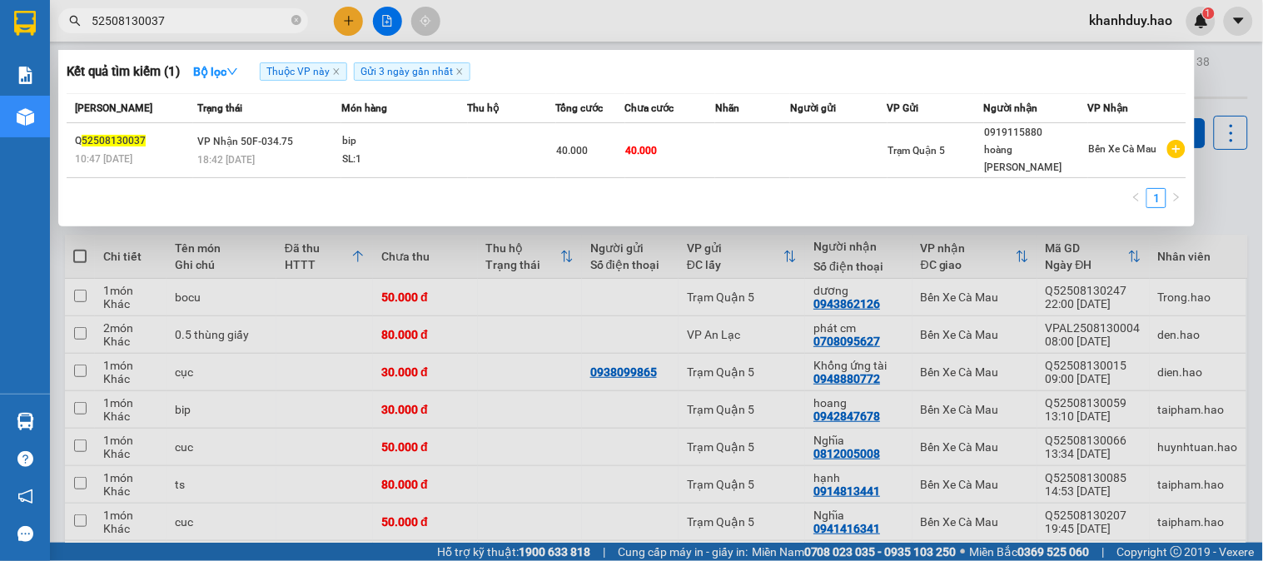
click at [571, 145] on span "40.000" at bounding box center [573, 151] width 32 height 12
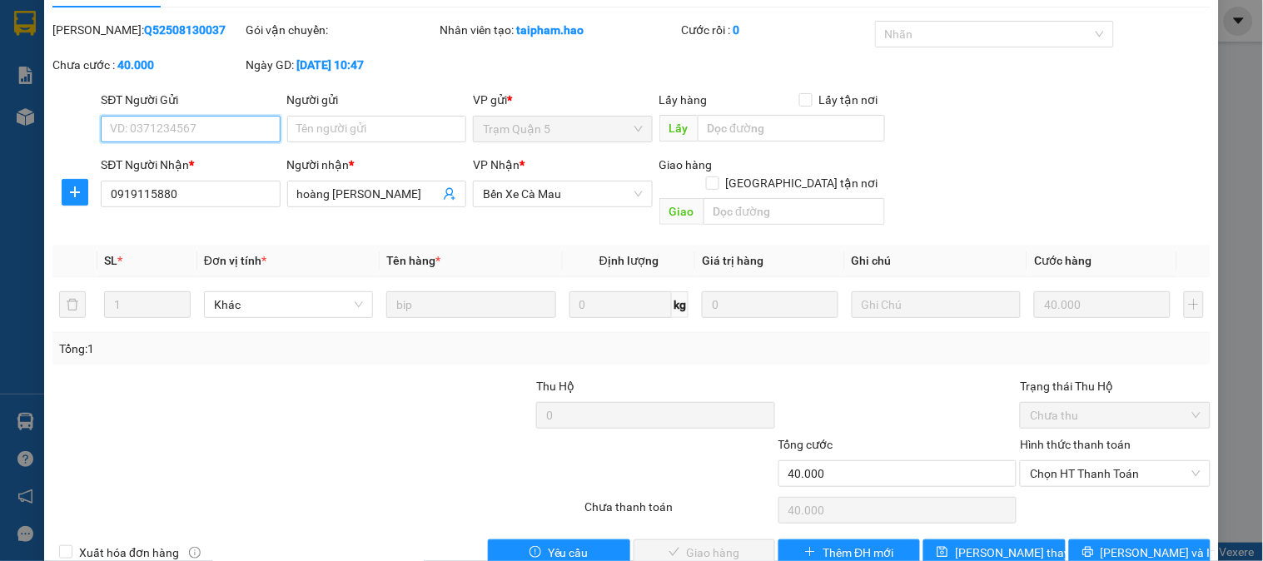
scroll to position [58, 0]
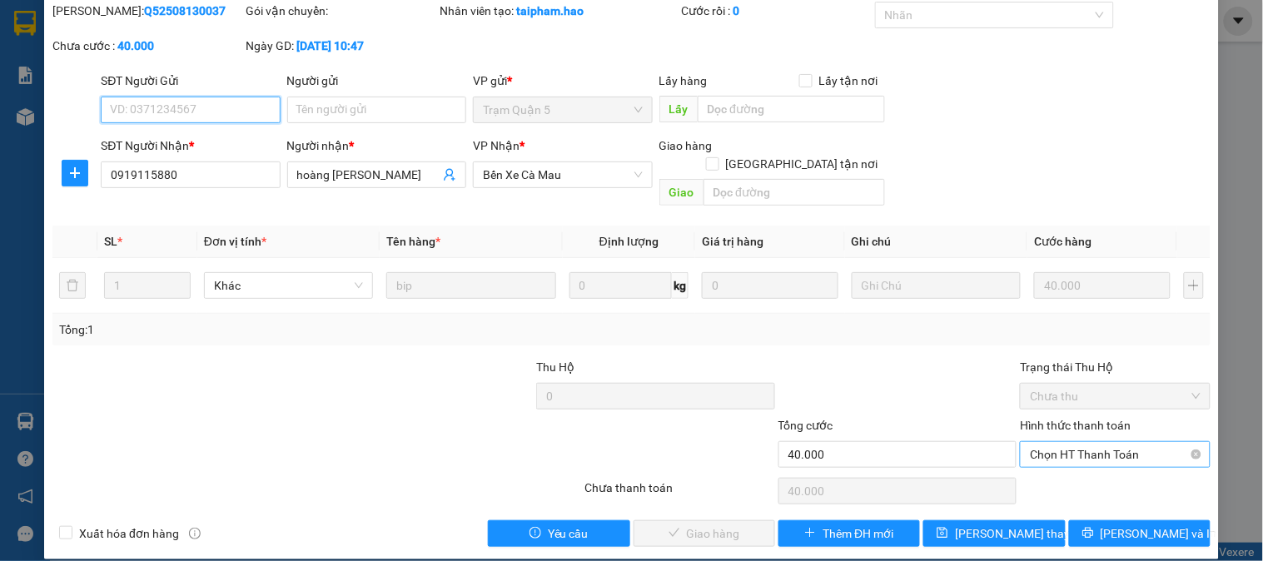
click at [1113, 442] on span "Chọn HT Thanh Toán" at bounding box center [1115, 454] width 170 height 25
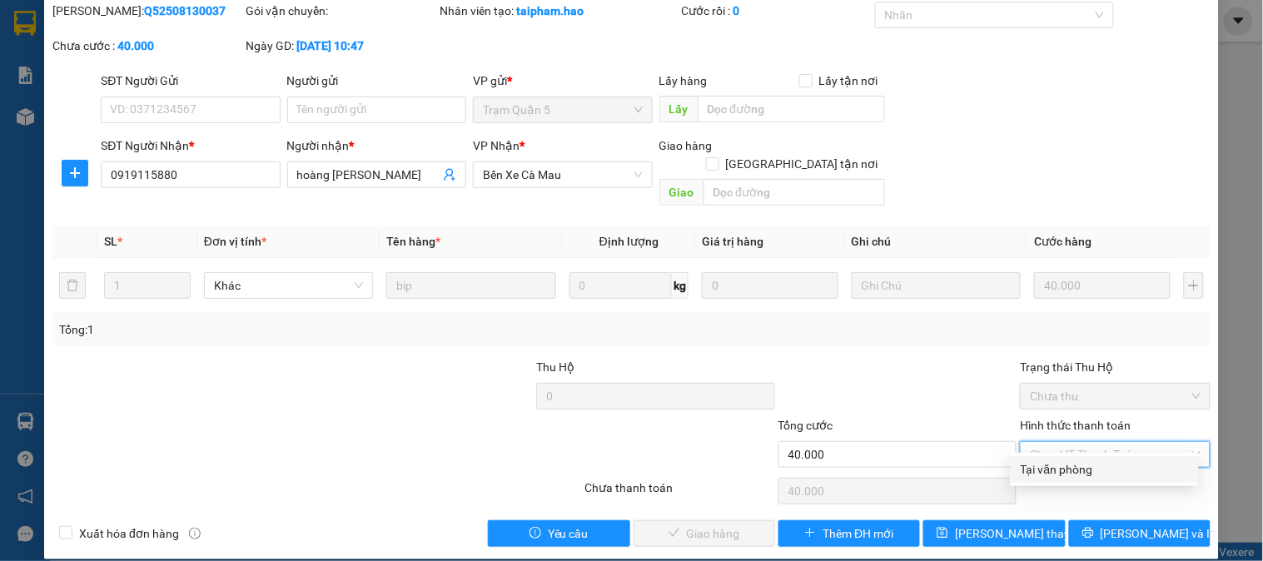
click at [1108, 469] on div "Tại văn phòng" at bounding box center [1104, 469] width 168 height 18
type input "0"
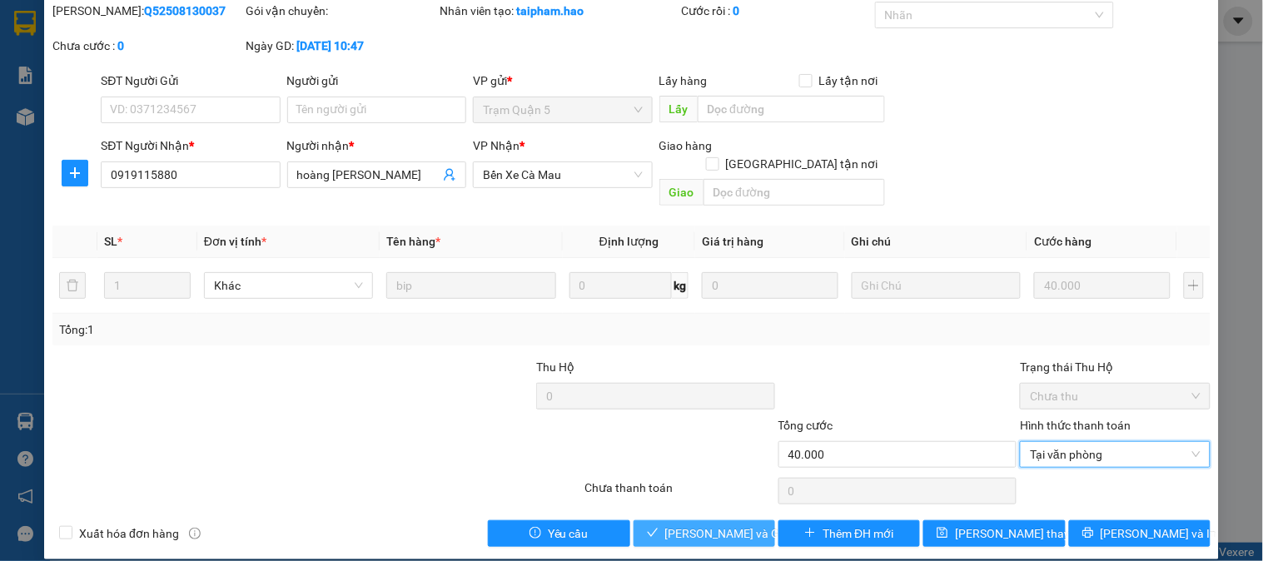
click at [711, 524] on span "[PERSON_NAME] và Giao hàng" at bounding box center [745, 533] width 160 height 18
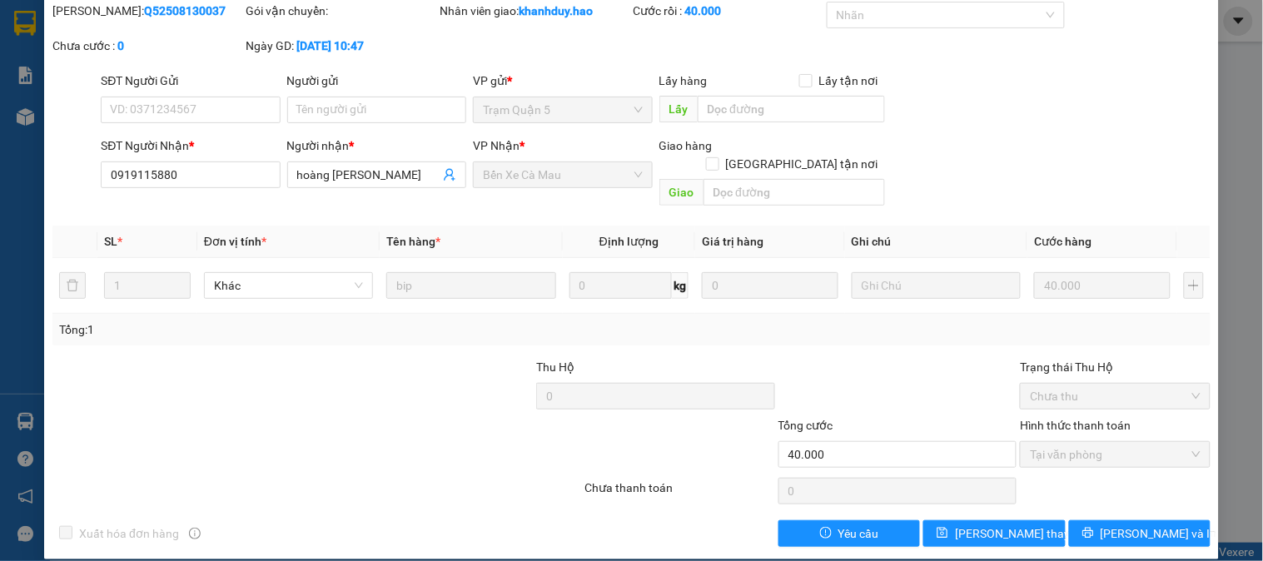
scroll to position [0, 0]
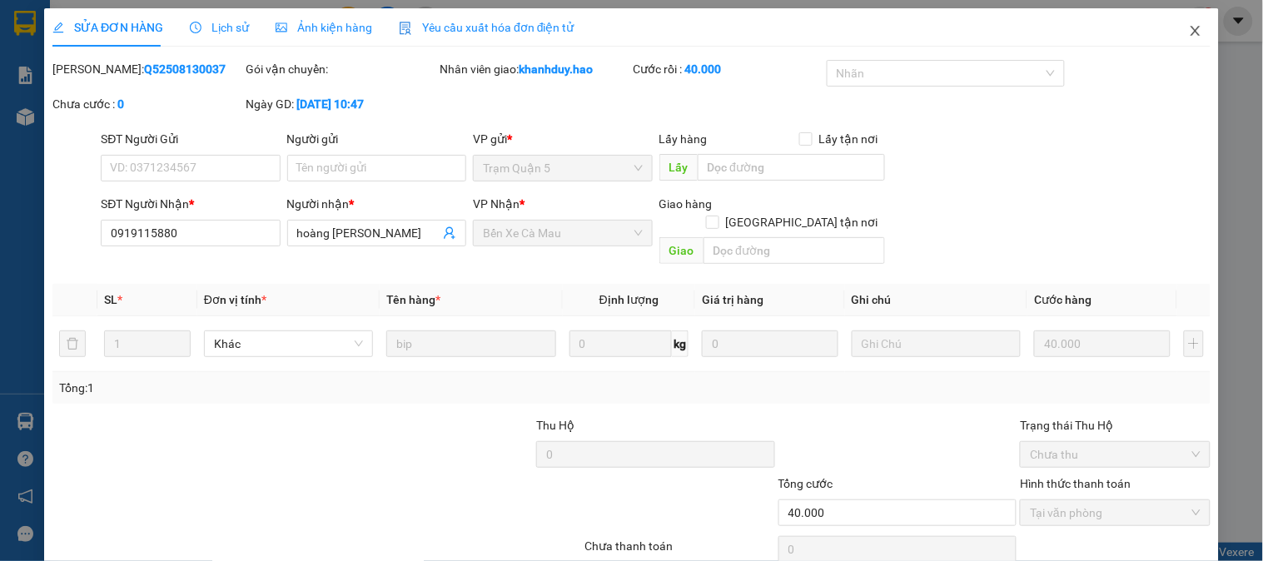
click at [1189, 31] on icon "close" at bounding box center [1195, 30] width 13 height 13
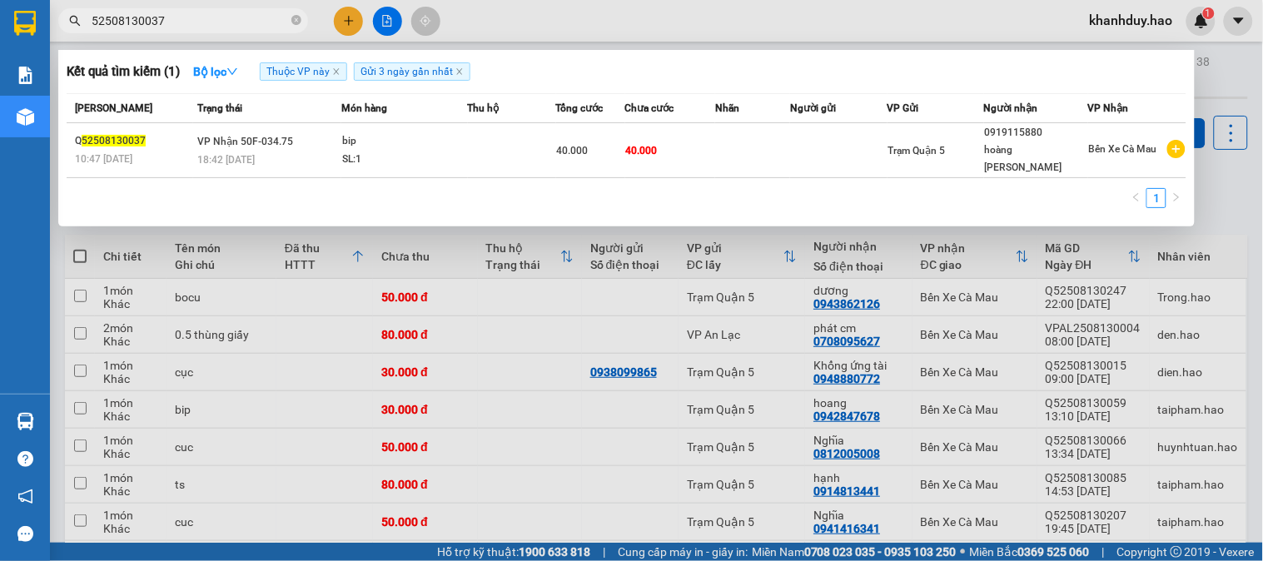
click at [202, 23] on input "52508130037" at bounding box center [190, 21] width 196 height 18
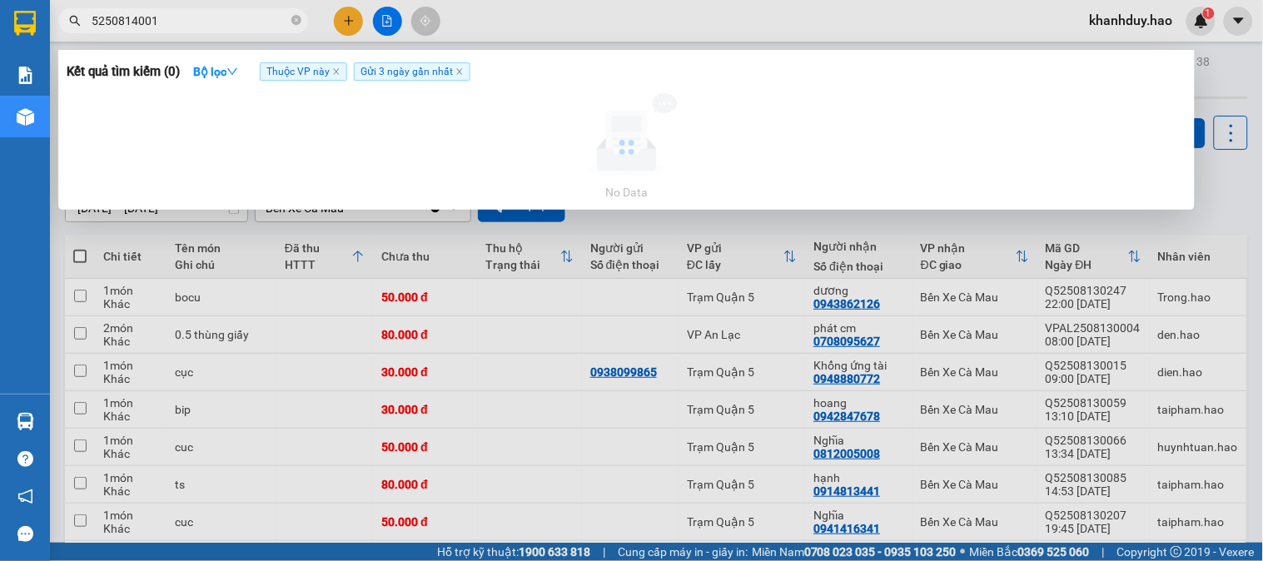
type input "52508140010"
click at [294, 18] on icon "close-circle" at bounding box center [296, 20] width 10 height 10
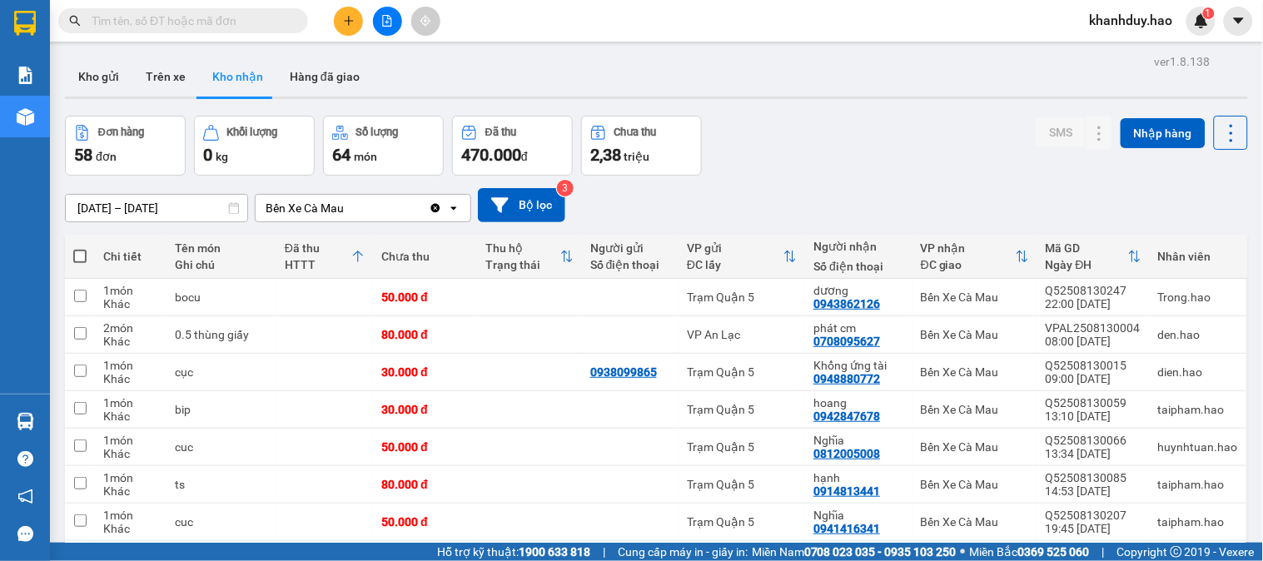
click at [261, 17] on input "text" at bounding box center [190, 21] width 196 height 18
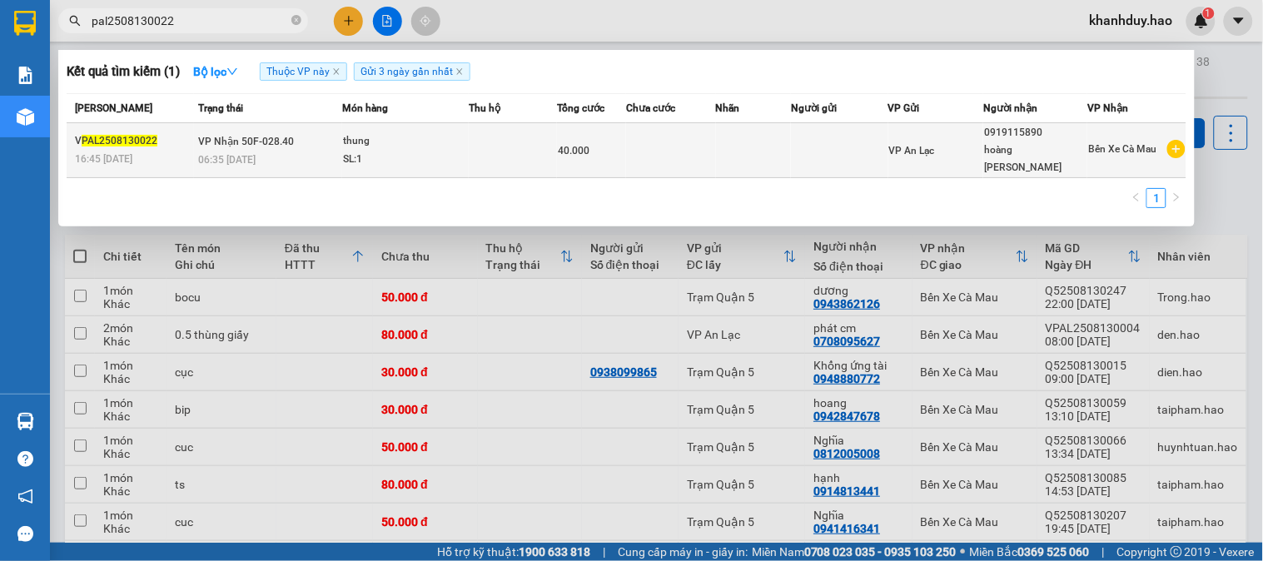
type input "pal2508130022"
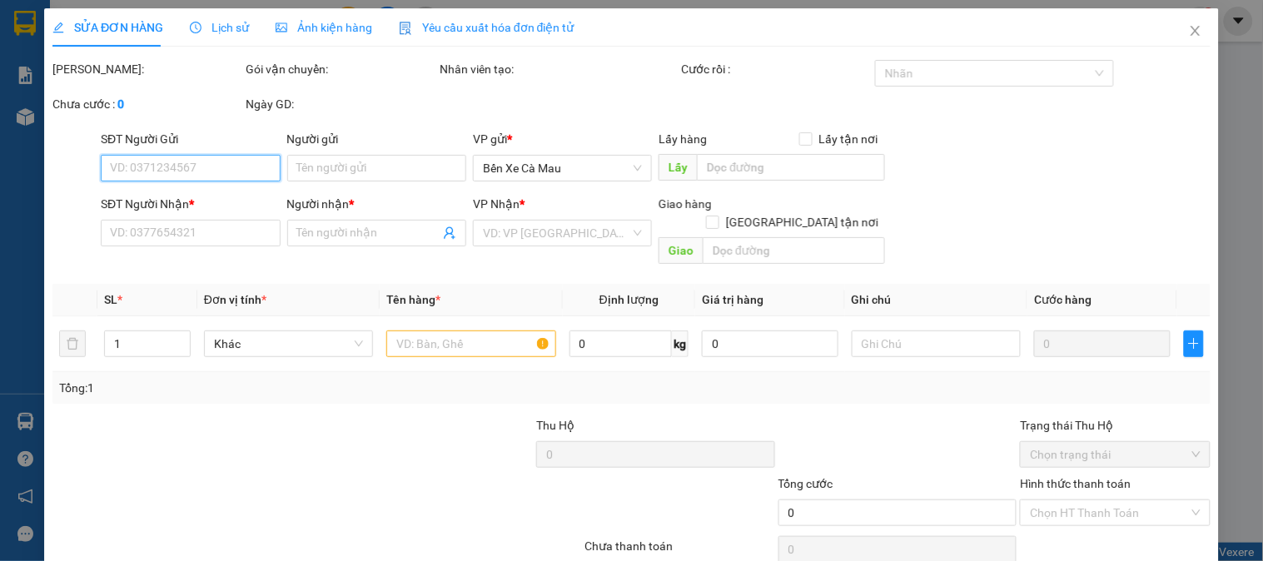
type input "0919115890"
type input "hoàng [PERSON_NAME]"
type input "40.000"
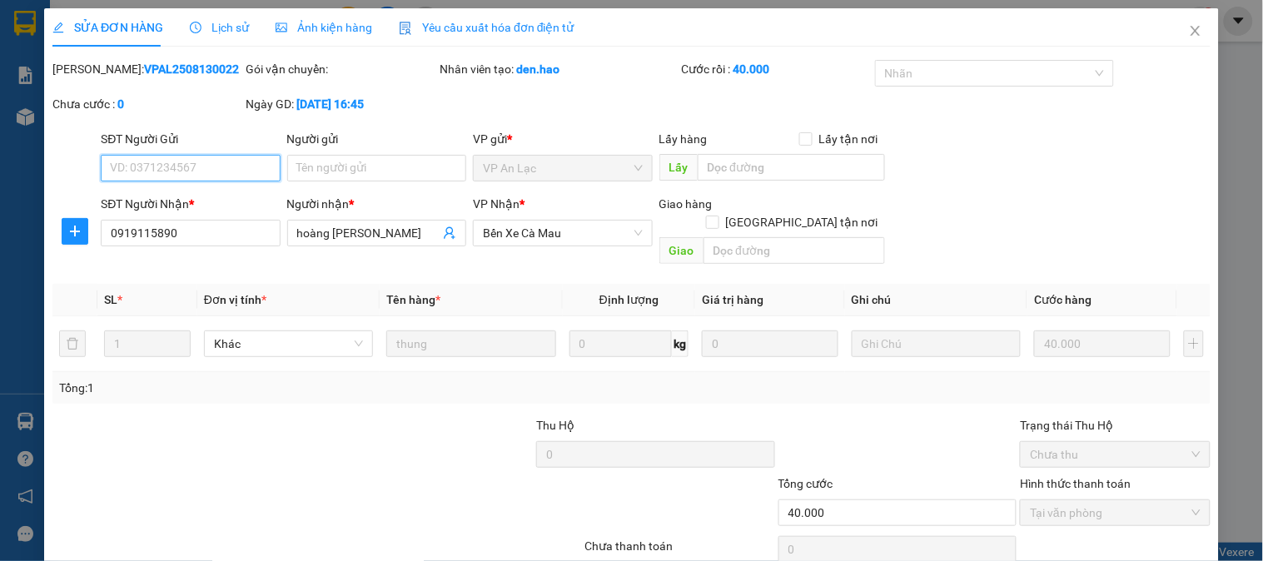
scroll to position [58, 0]
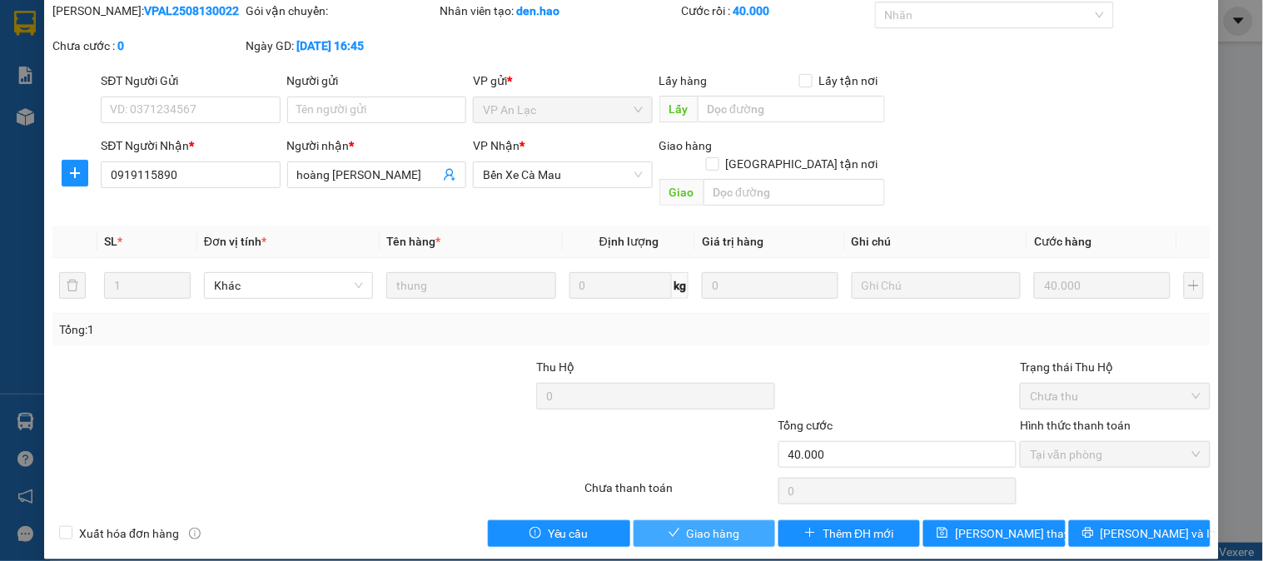
click at [732, 520] on button "Giao hàng" at bounding box center [704, 533] width 142 height 27
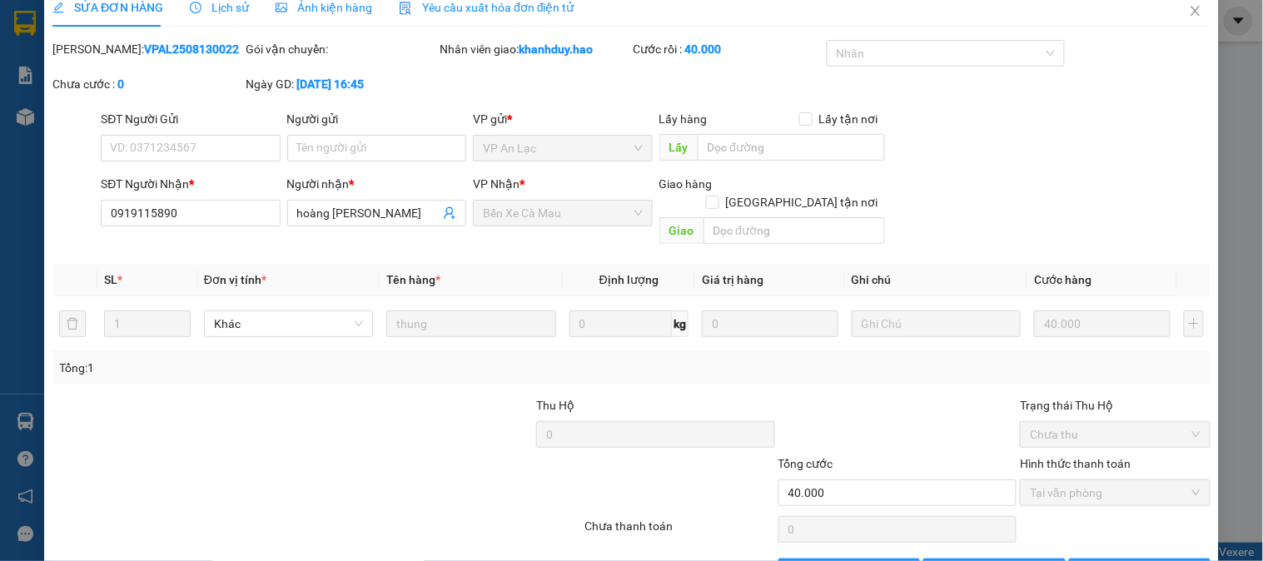
scroll to position [0, 0]
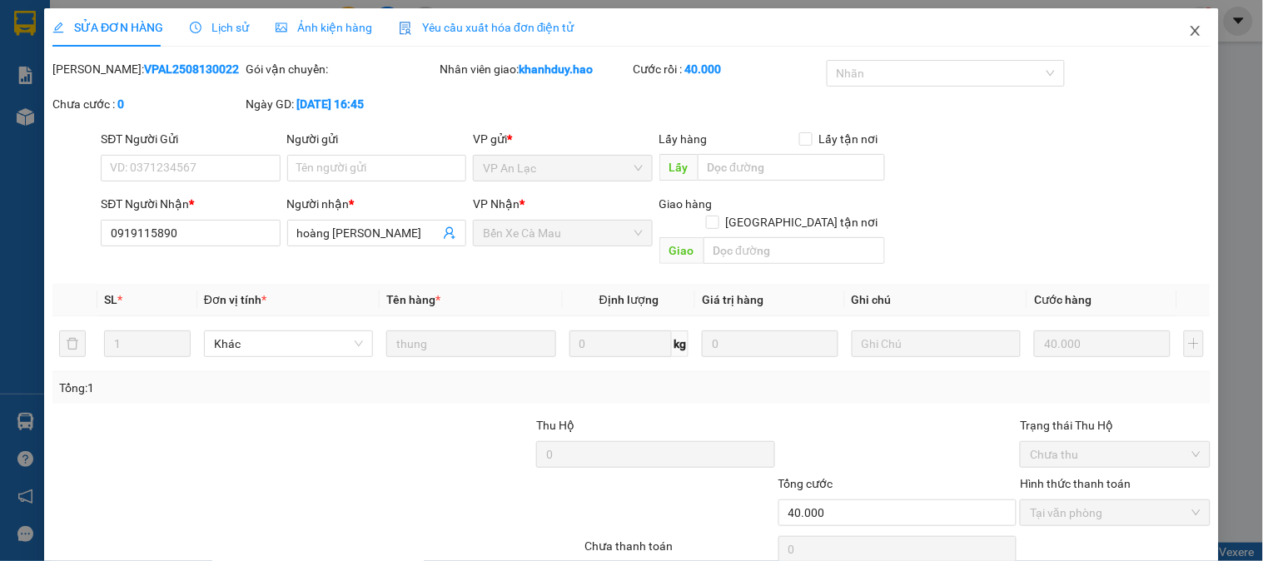
click at [1174, 22] on span "Close" at bounding box center [1195, 31] width 47 height 47
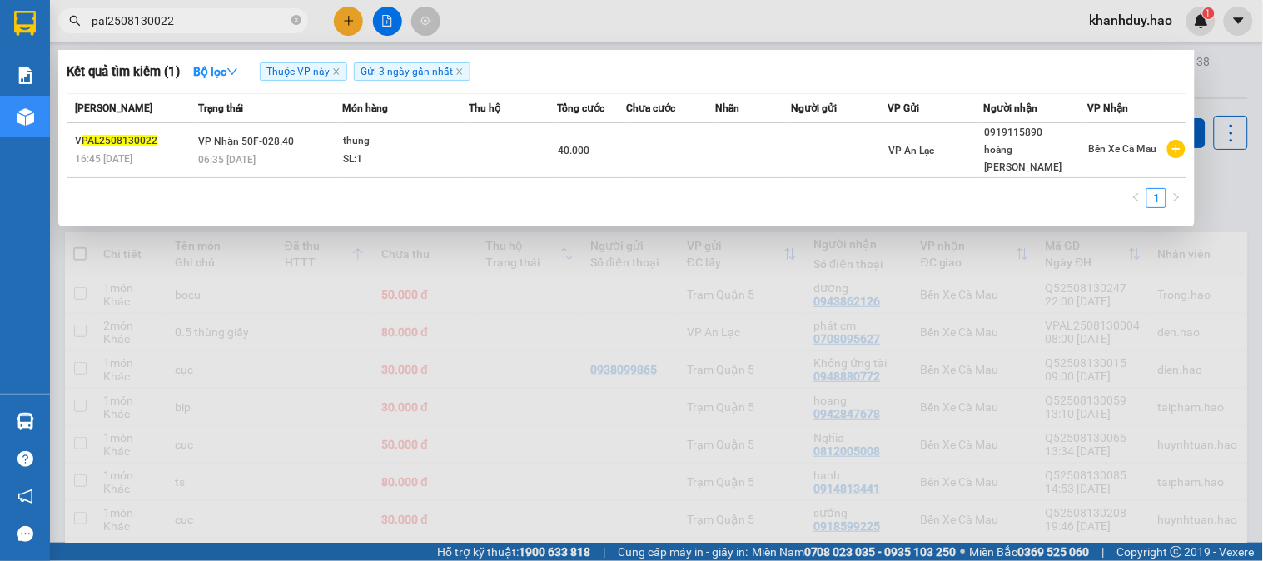
click at [261, 9] on span "pal2508130022" at bounding box center [183, 20] width 250 height 25
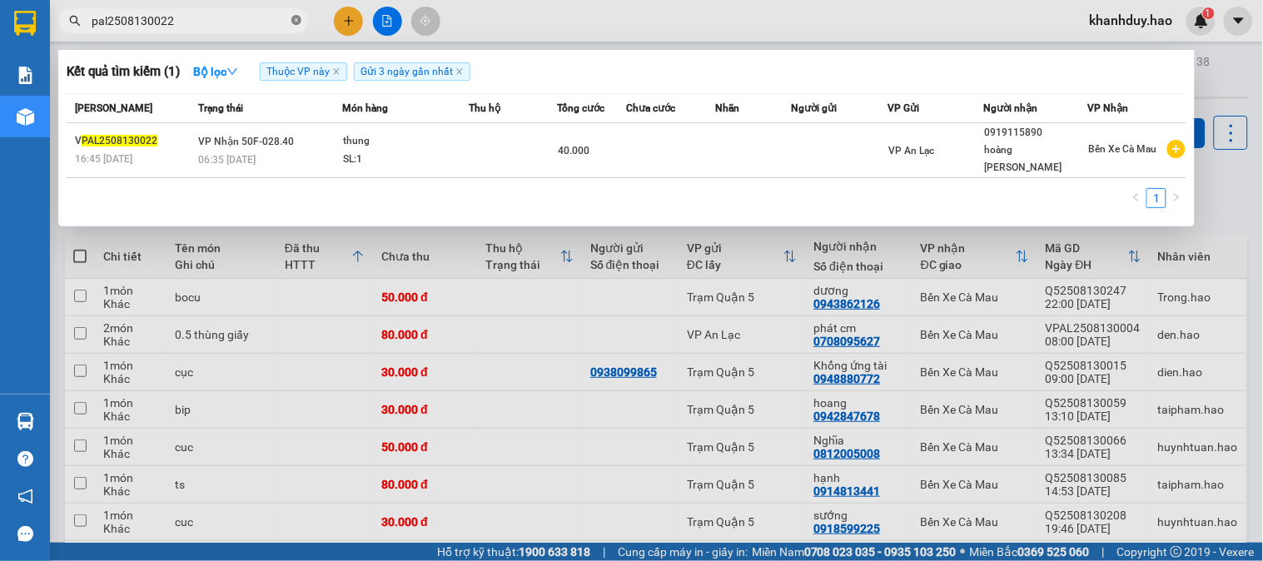
click at [292, 17] on icon "close-circle" at bounding box center [296, 20] width 10 height 10
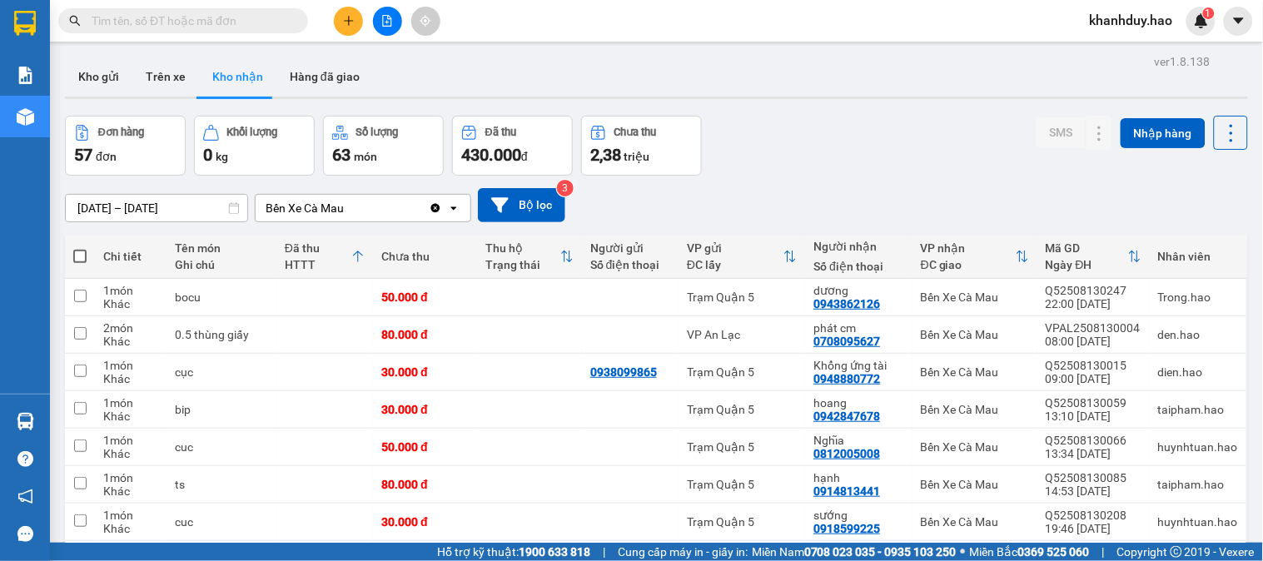
click at [260, 22] on input "text" at bounding box center [190, 21] width 196 height 18
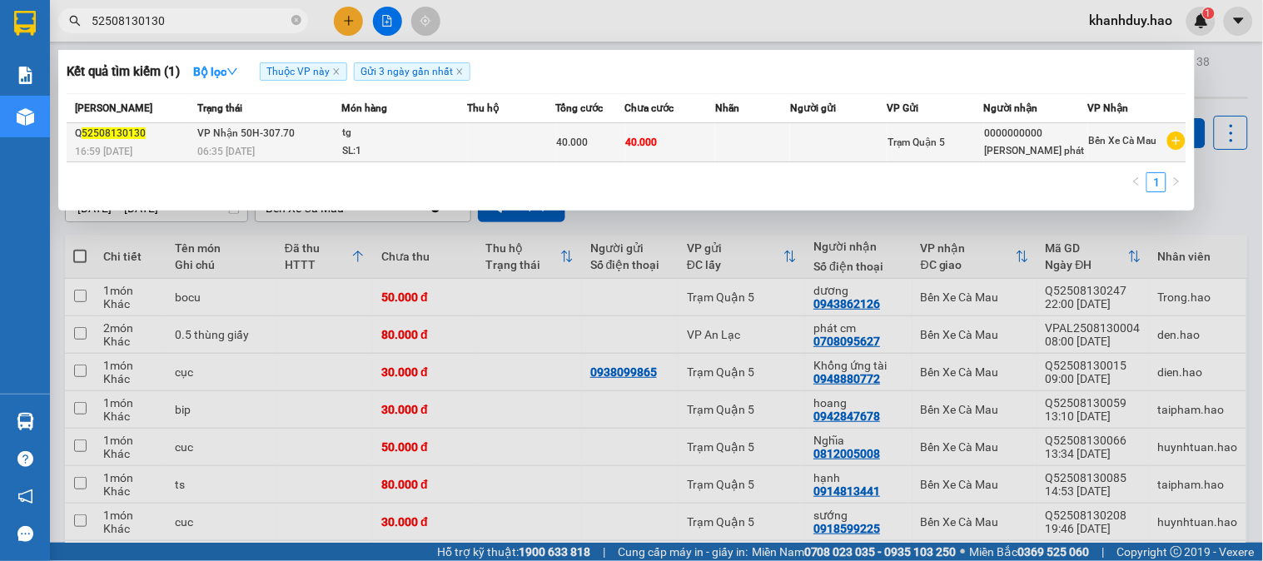
type input "52508130130"
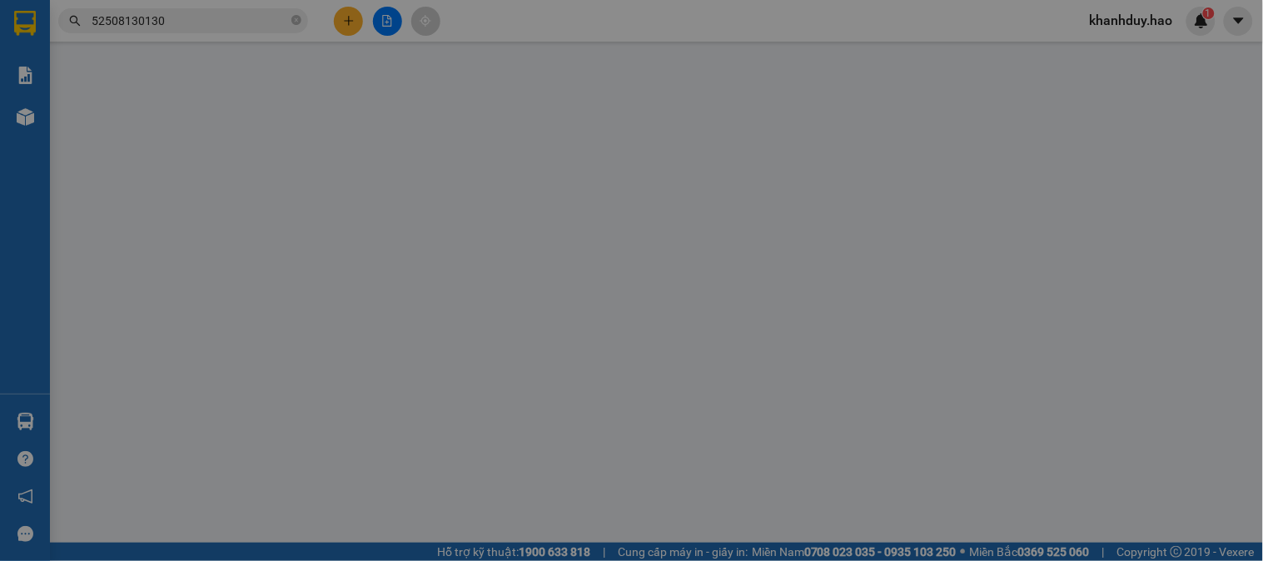
type input "0000000000"
type input "[PERSON_NAME] phát"
type input "40.000"
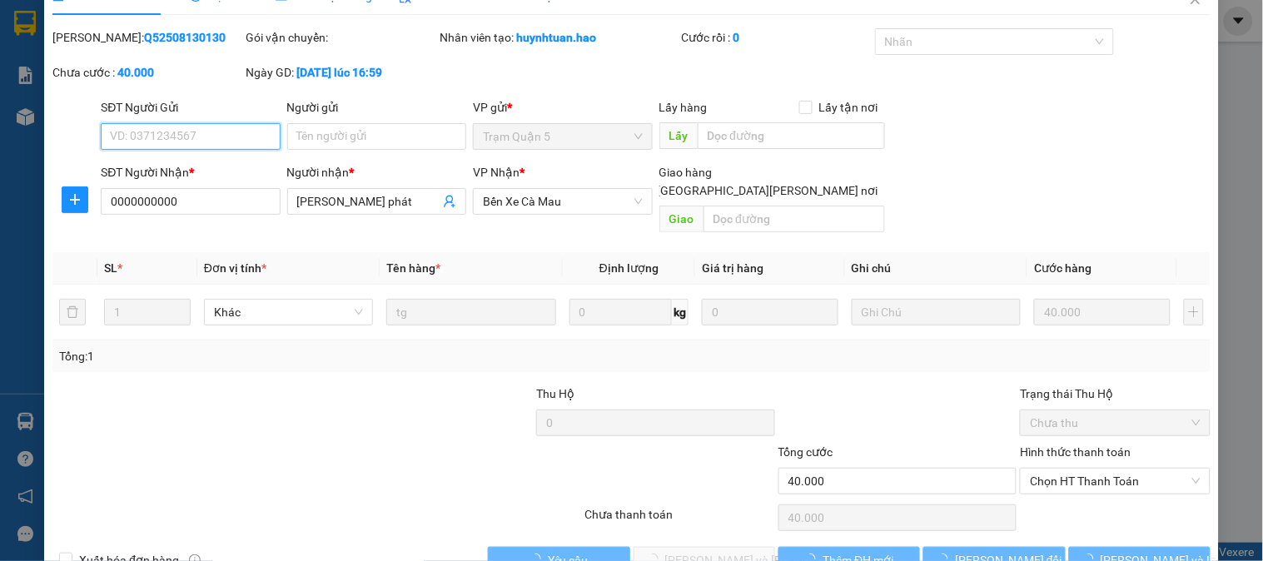
scroll to position [58, 0]
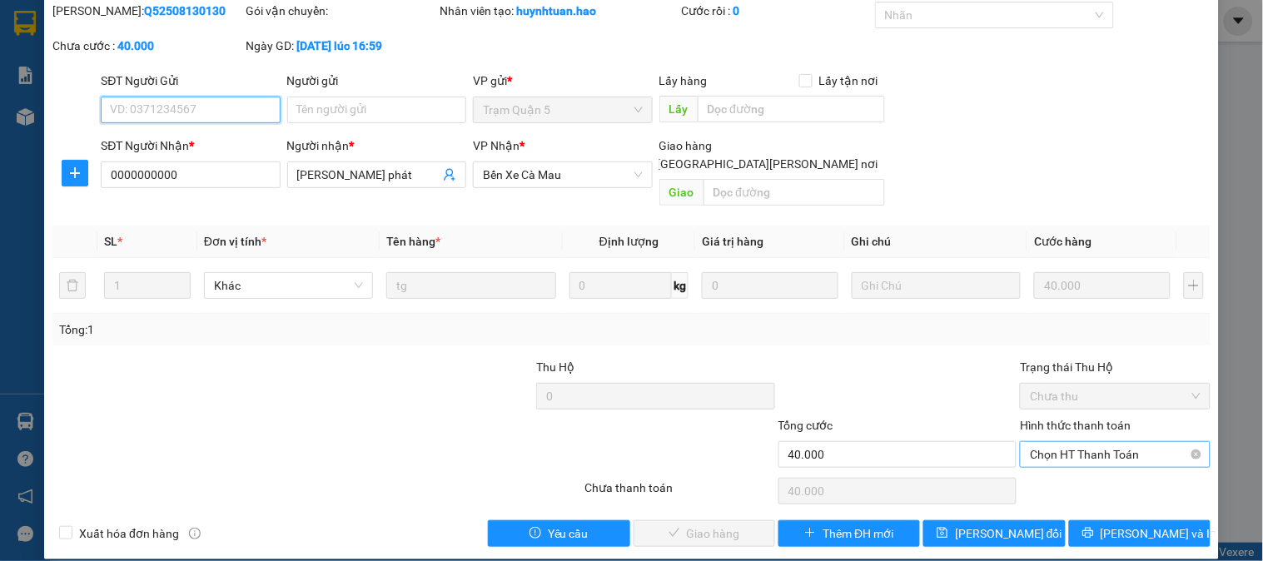
click at [1103, 442] on span "Chọn HT Thanh Toán" at bounding box center [1115, 454] width 170 height 25
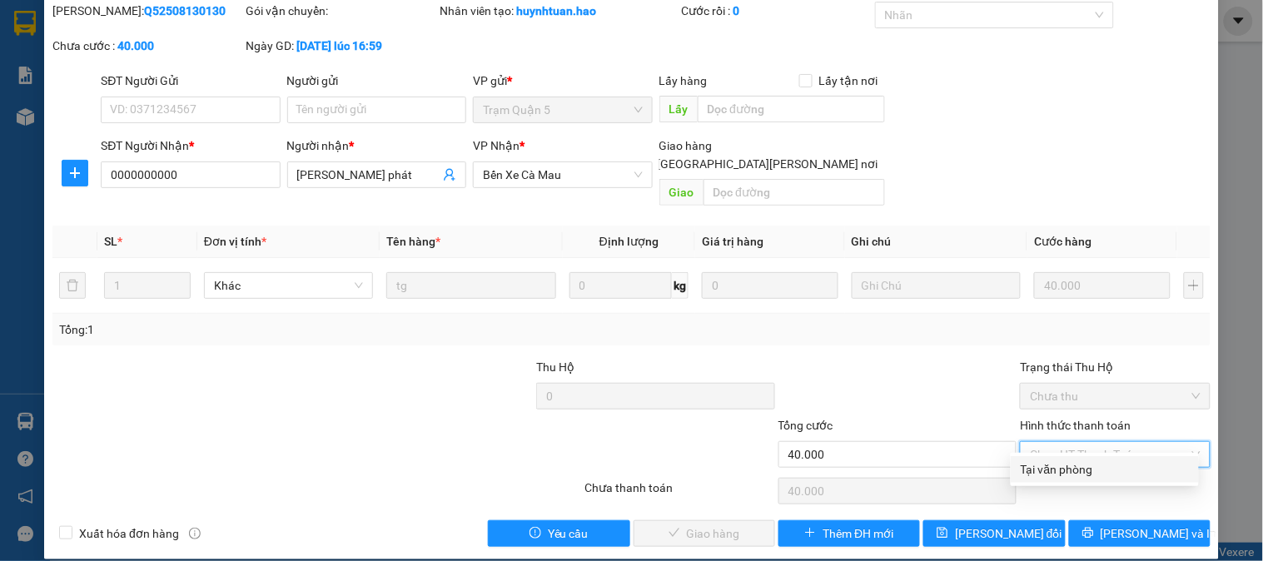
click at [1092, 459] on div "Tại văn phòng" at bounding box center [1105, 469] width 188 height 27
type input "0"
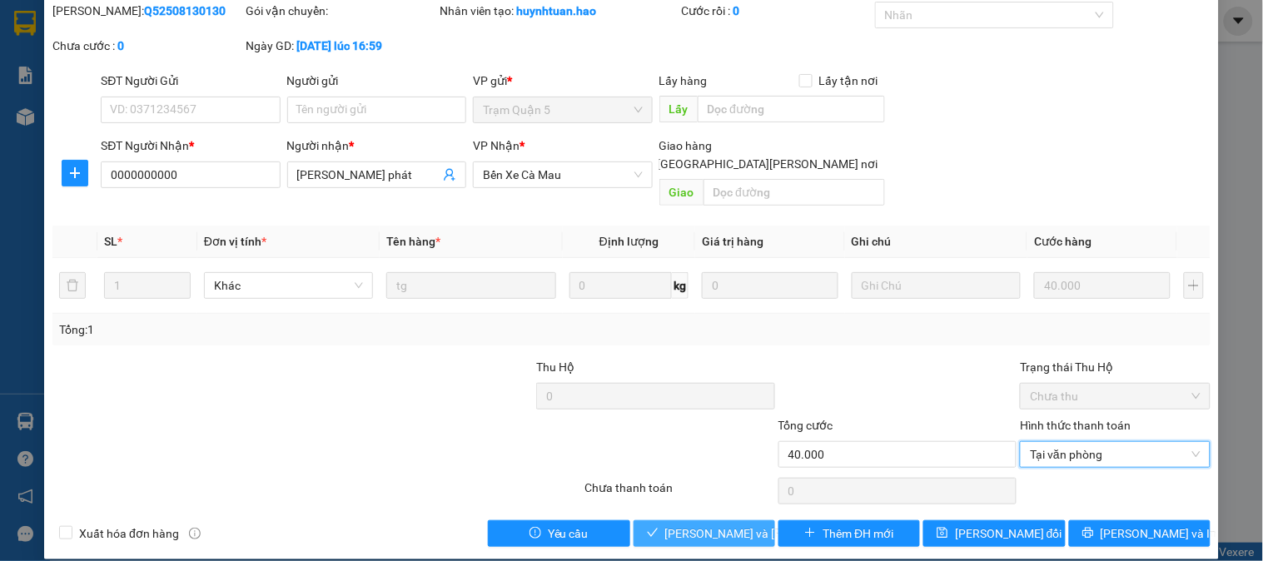
click at [741, 524] on span "[PERSON_NAME] và Giao hàng" at bounding box center [777, 533] width 225 height 18
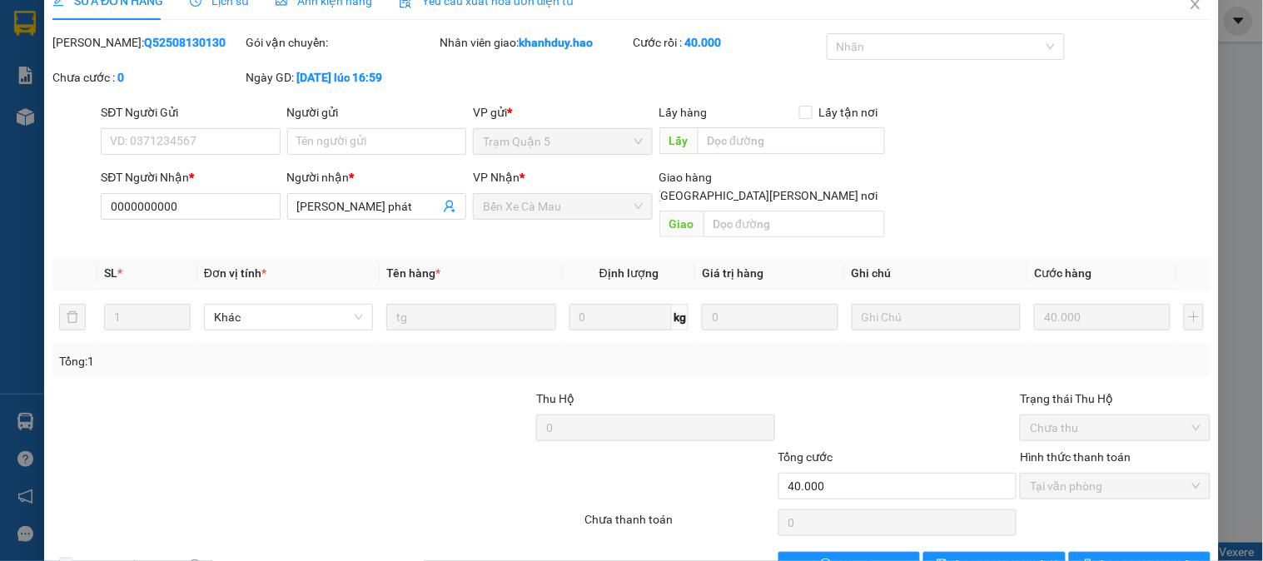
scroll to position [0, 0]
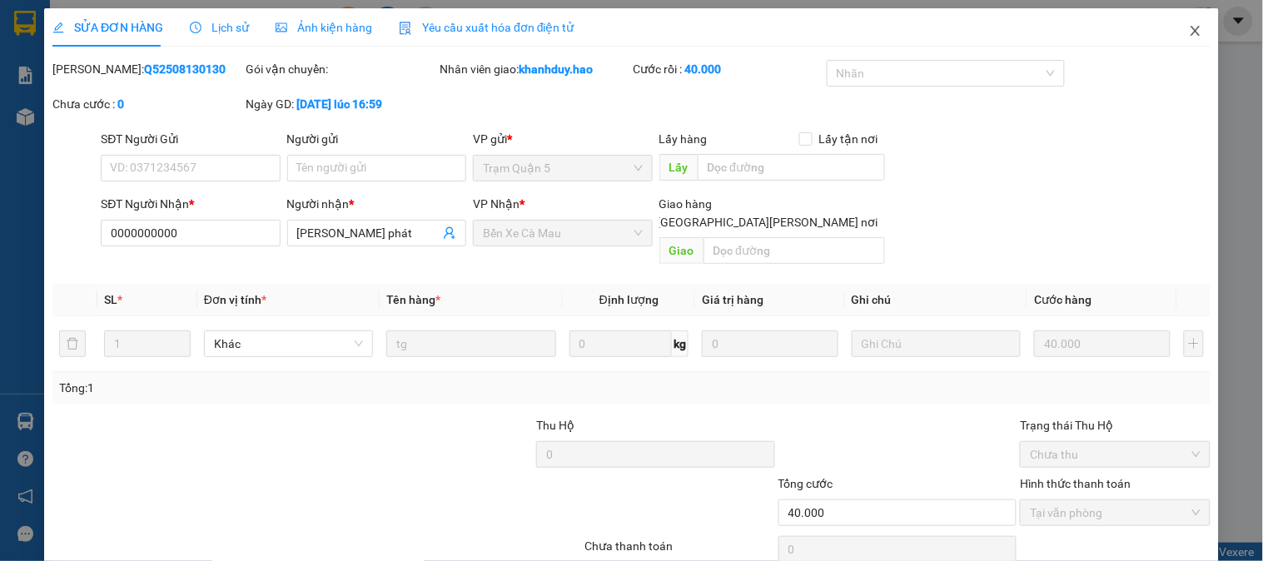
click at [1189, 33] on icon "close" at bounding box center [1195, 30] width 13 height 13
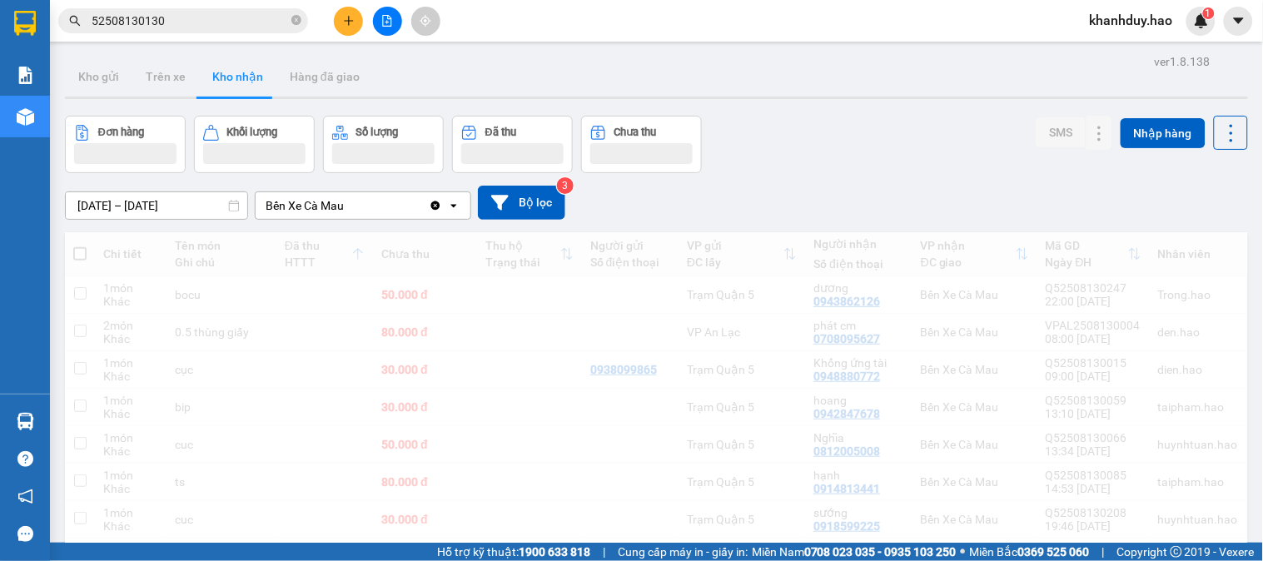
click at [287, 22] on input "52508130130" at bounding box center [190, 21] width 196 height 18
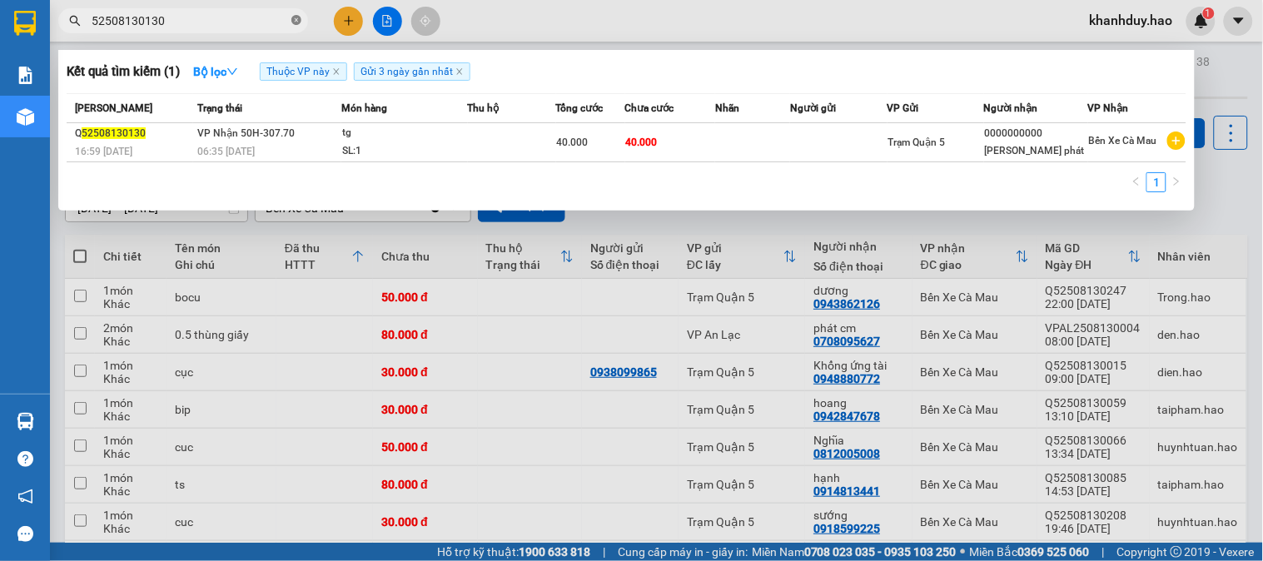
click at [293, 19] on icon "close-circle" at bounding box center [296, 20] width 10 height 10
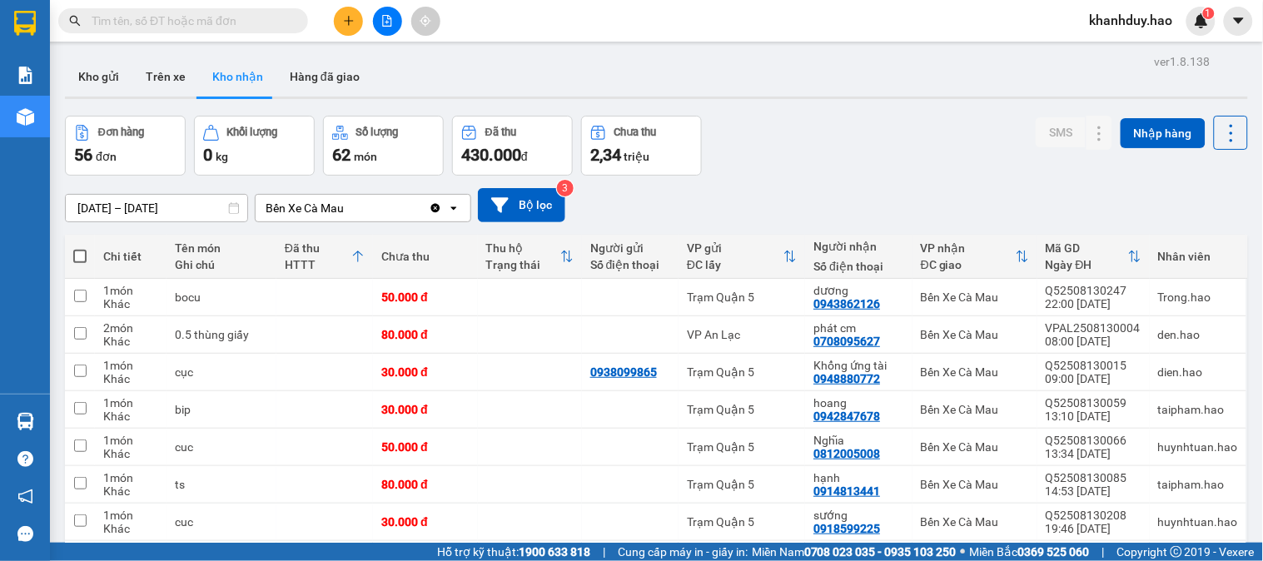
click at [261, 19] on input "text" at bounding box center [190, 21] width 196 height 18
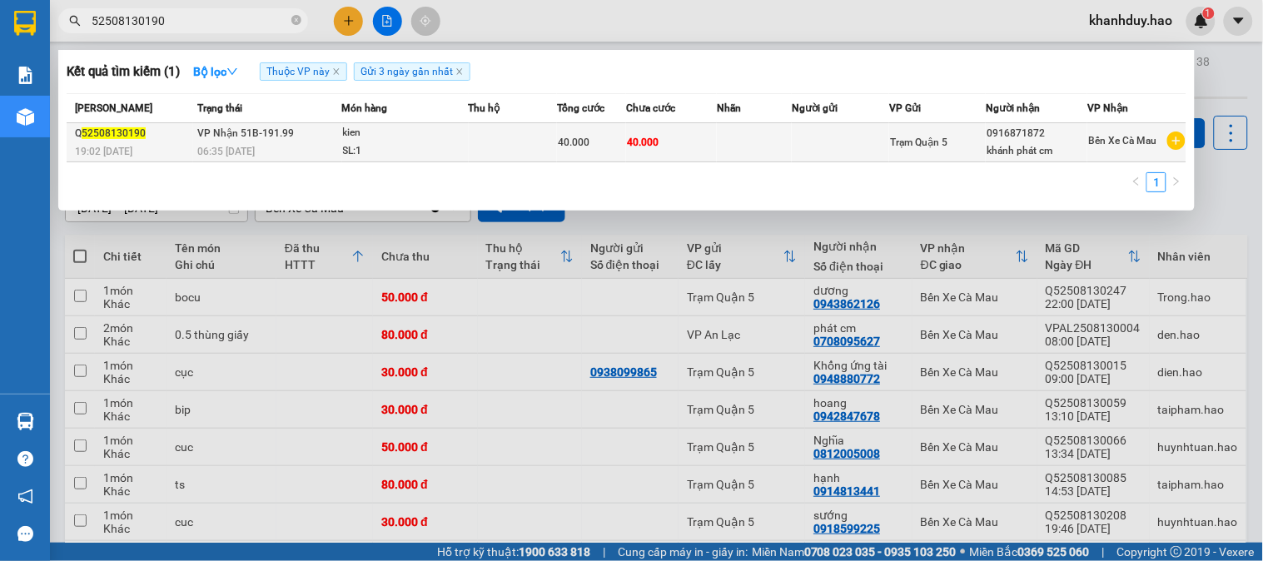
type input "52508130190"
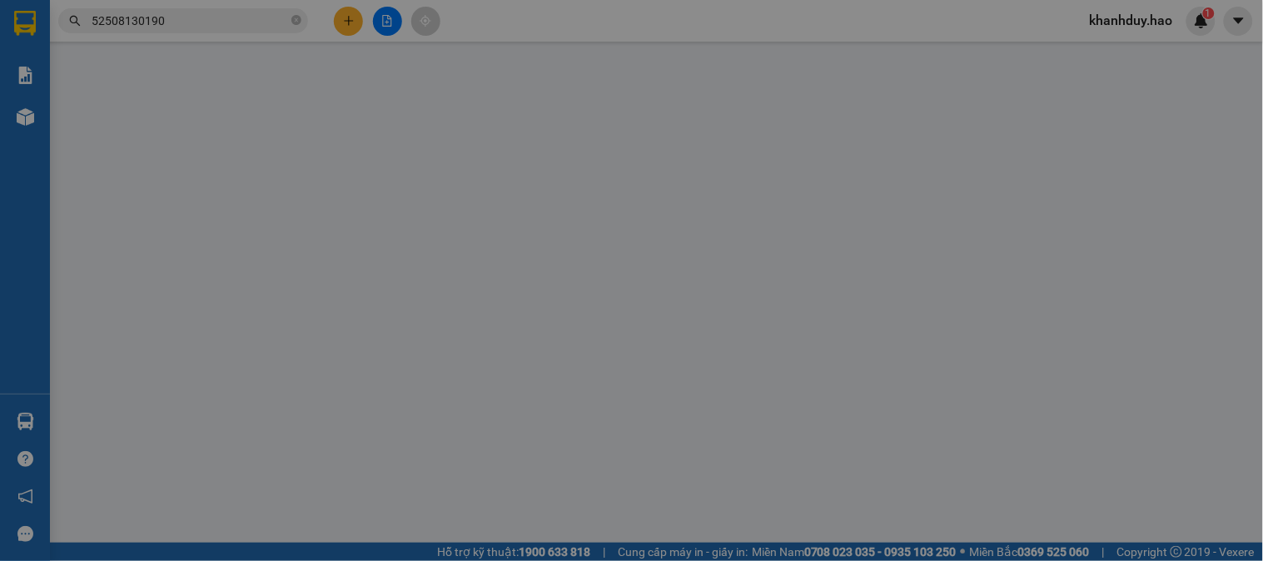
type input "0916871872"
type input "khánh phát cm"
type input "40.000"
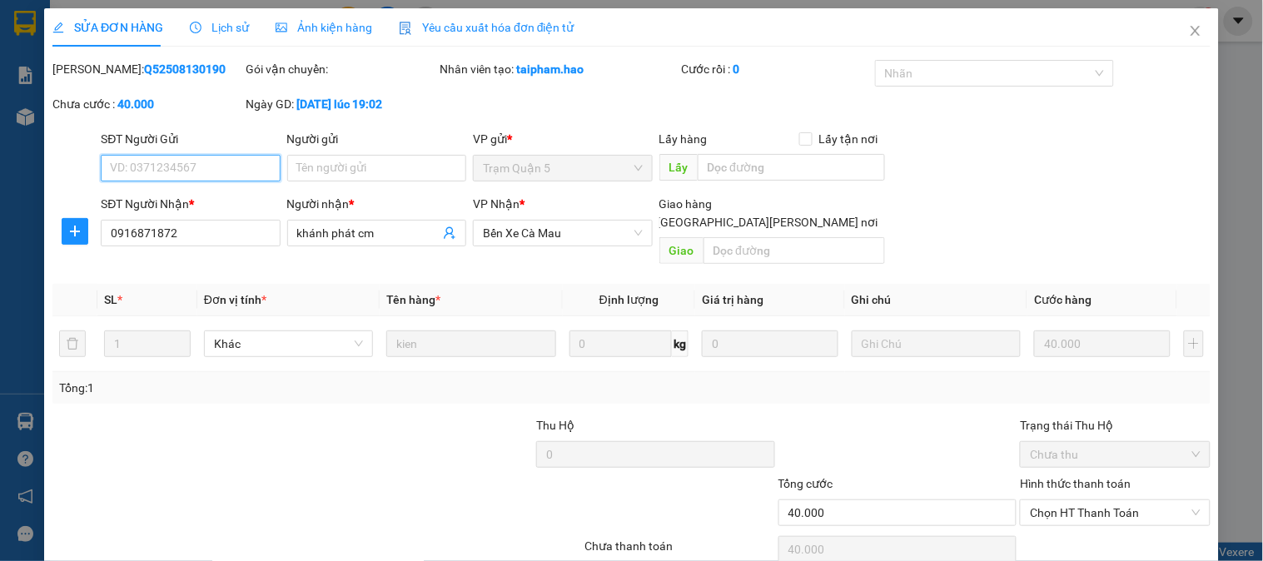
scroll to position [58, 0]
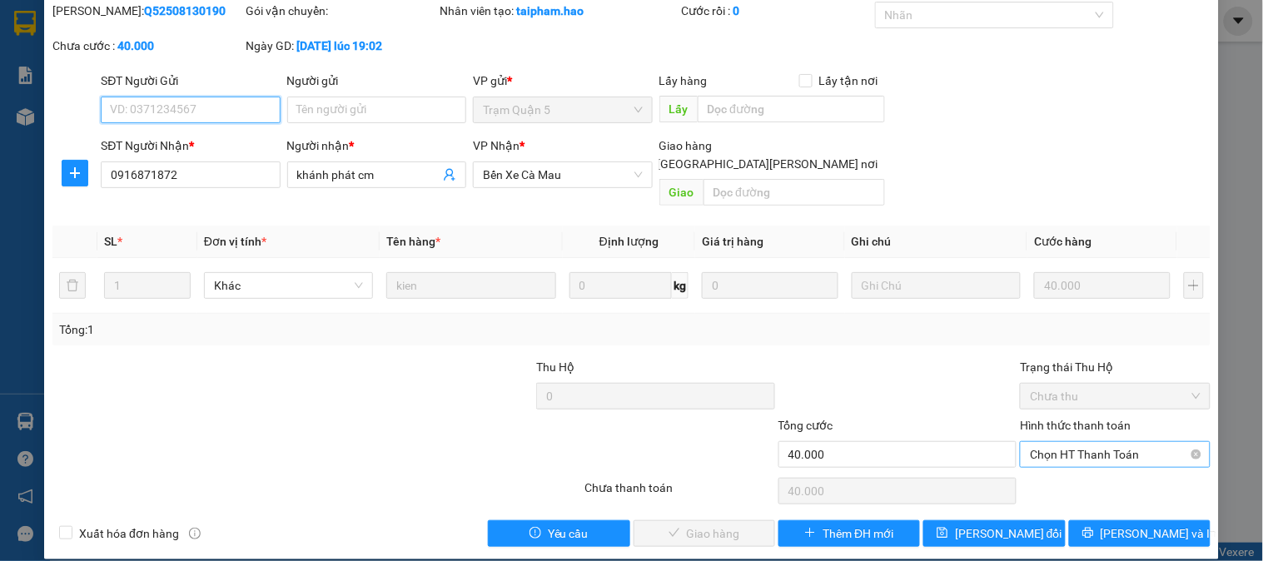
click at [1083, 442] on span "Chọn HT Thanh Toán" at bounding box center [1115, 454] width 170 height 25
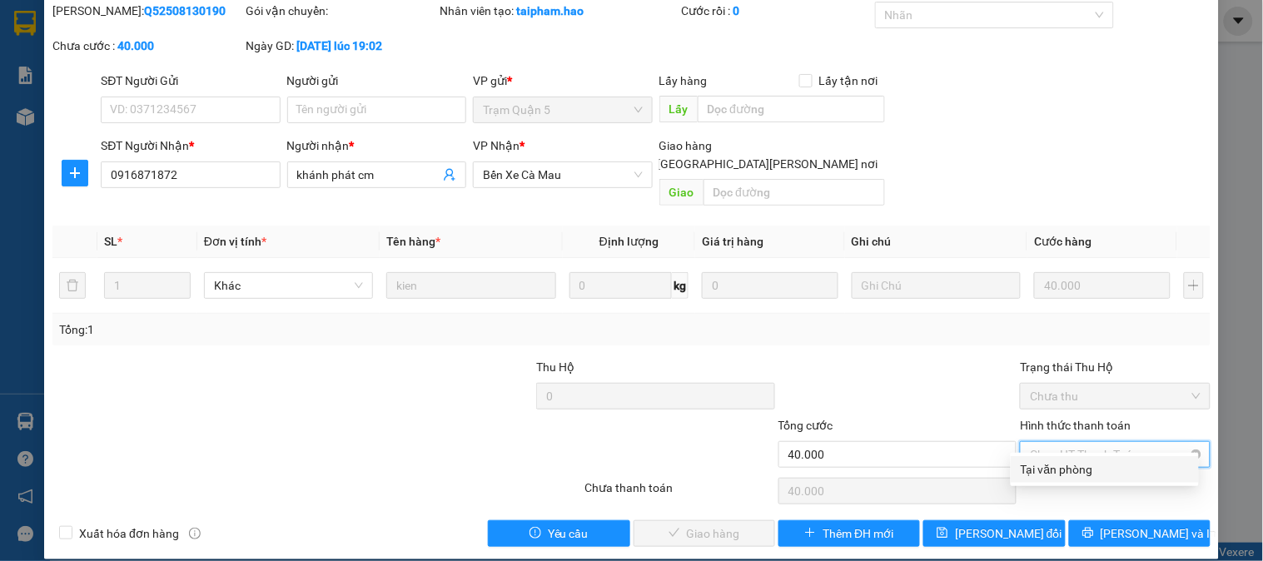
click at [1078, 464] on div "Tại văn phòng" at bounding box center [1104, 469] width 168 height 18
type input "0"
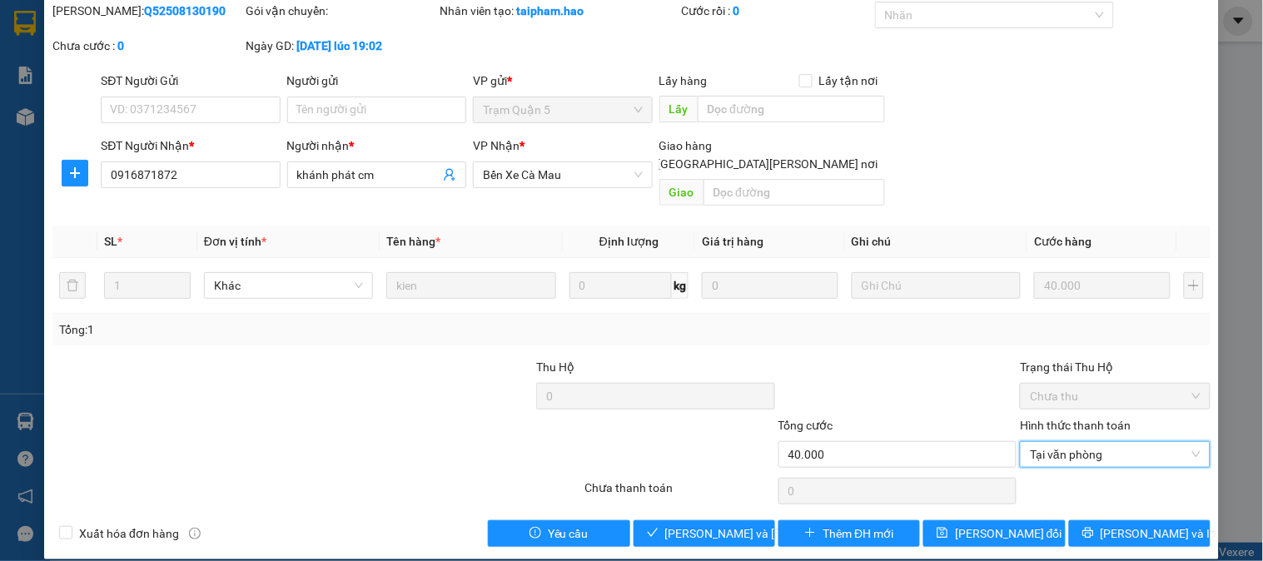
click at [642, 531] on div "SỬA ĐƠN HÀNG Lịch sử Ảnh kiện hàng Yêu cầu xuất hóa đơn điện tử Total Paid Fee …" at bounding box center [631, 254] width 1174 height 609
click at [700, 524] on span "[PERSON_NAME] và Giao hàng" at bounding box center [777, 533] width 225 height 18
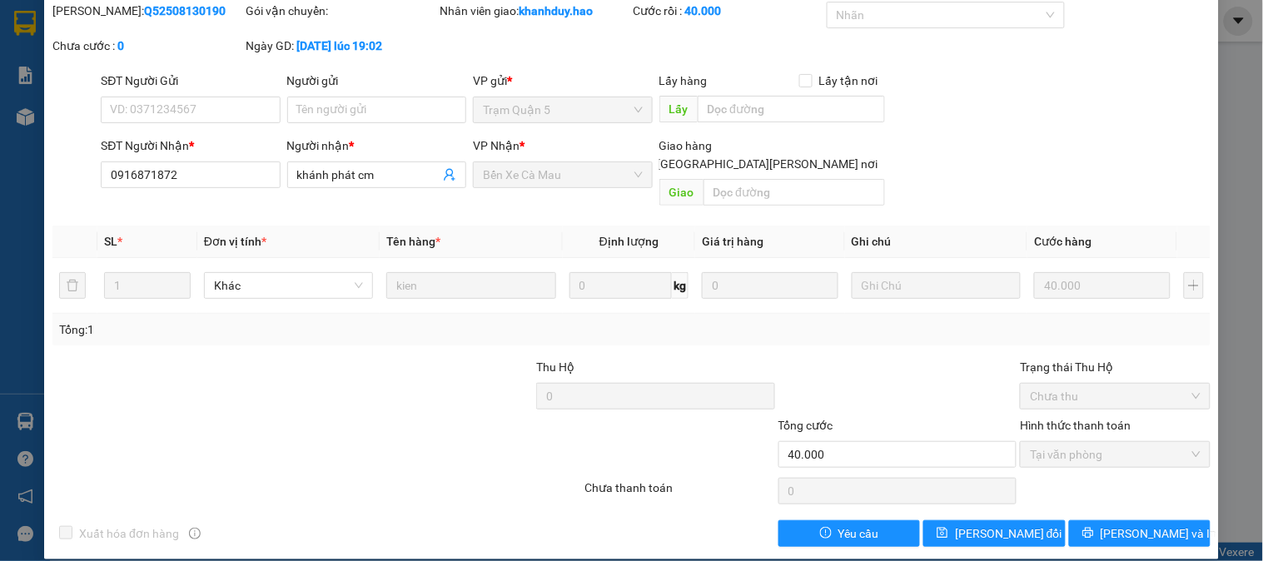
scroll to position [0, 0]
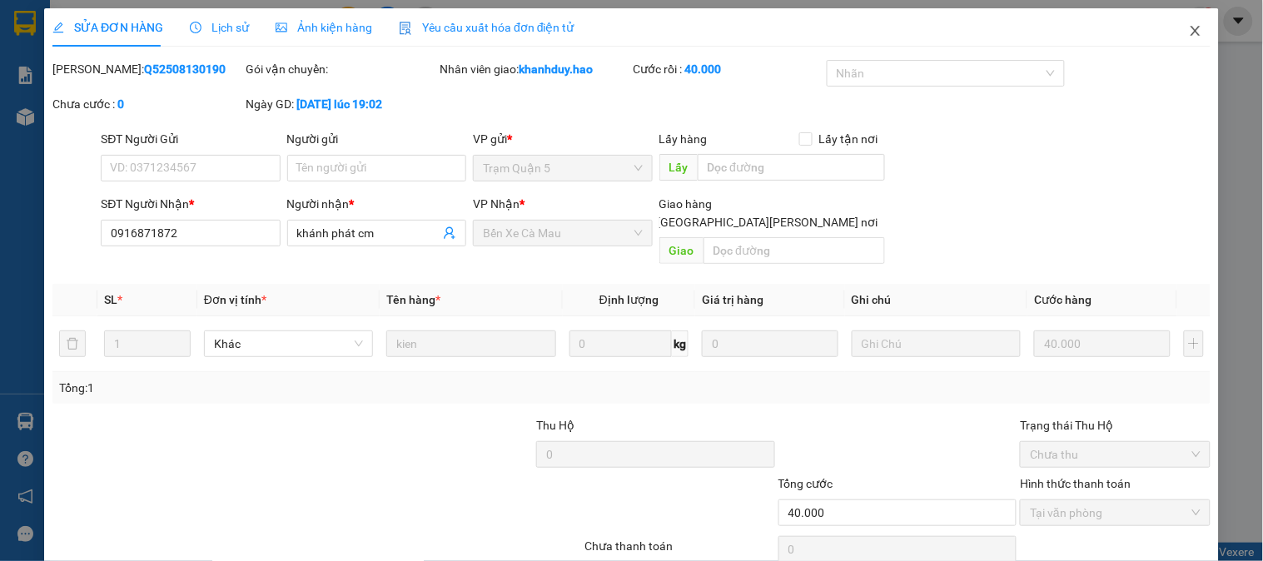
click at [1177, 38] on span "Close" at bounding box center [1195, 31] width 47 height 47
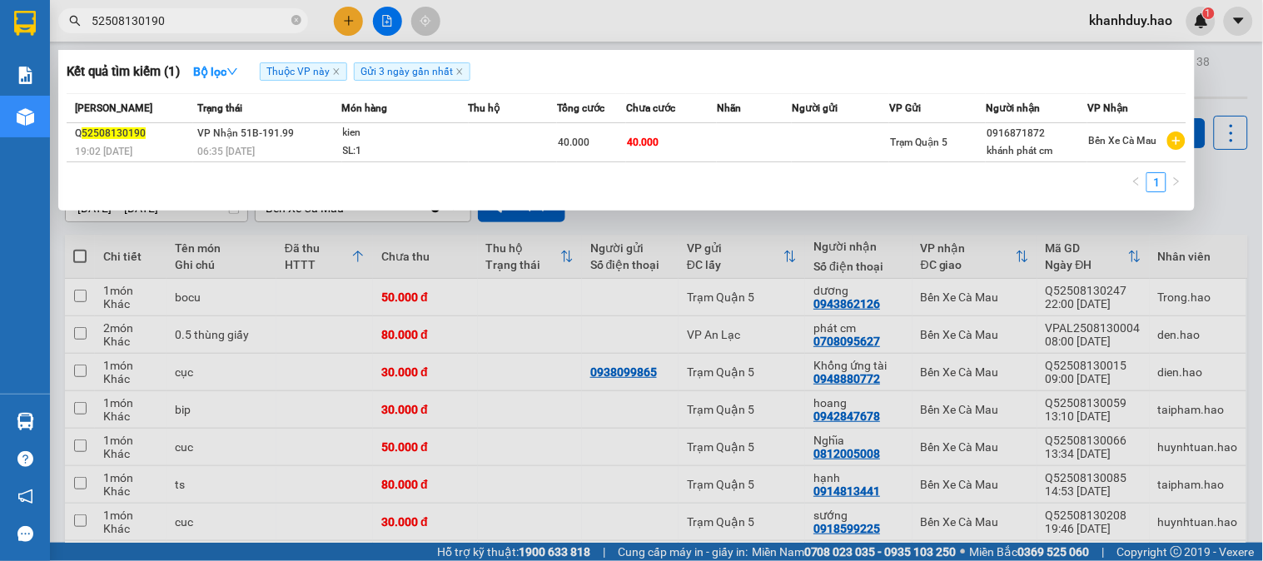
click at [244, 31] on span "52508130190" at bounding box center [183, 20] width 250 height 25
click at [240, 28] on input "52508130190" at bounding box center [190, 21] width 196 height 18
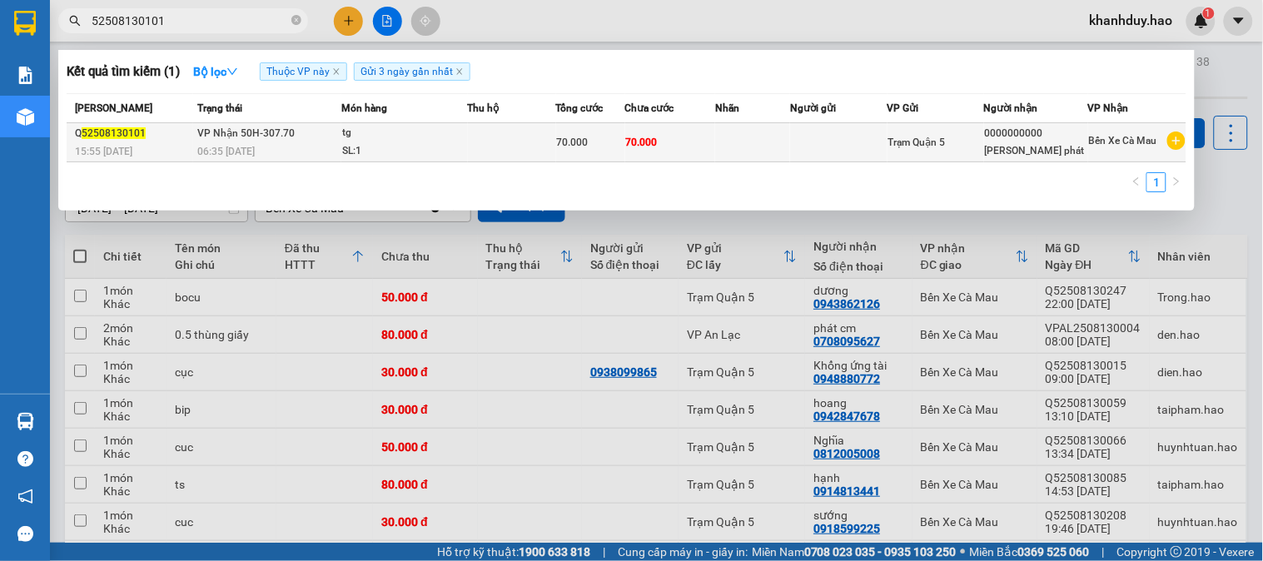
type input "52508130101"
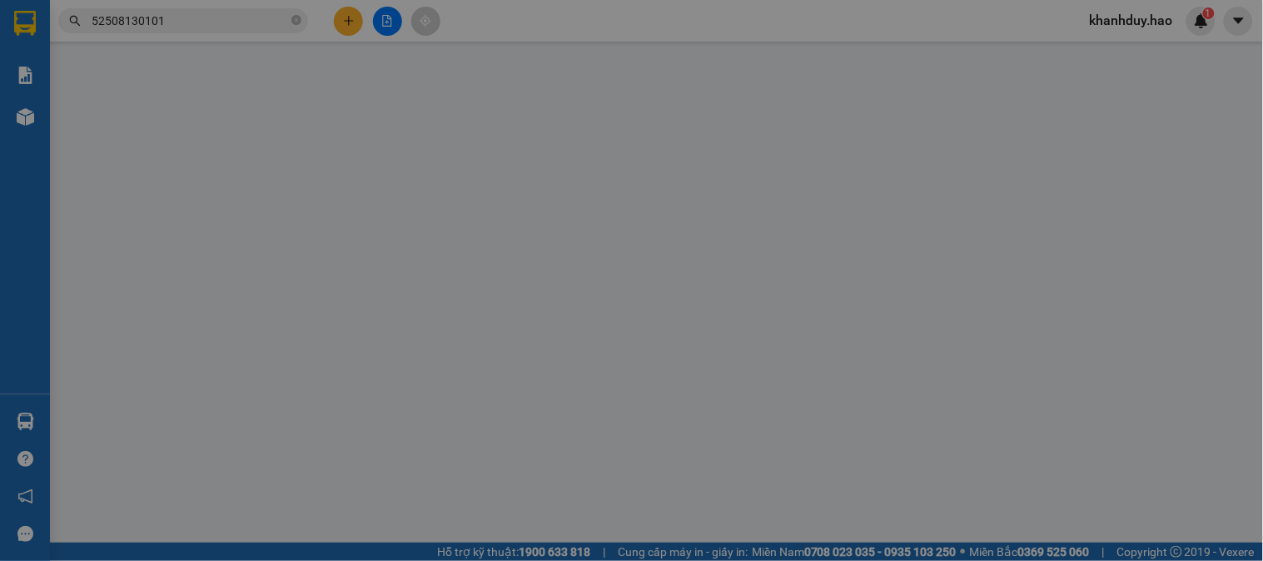
type input "0000000000"
type input "[PERSON_NAME] phát"
type input "70.000"
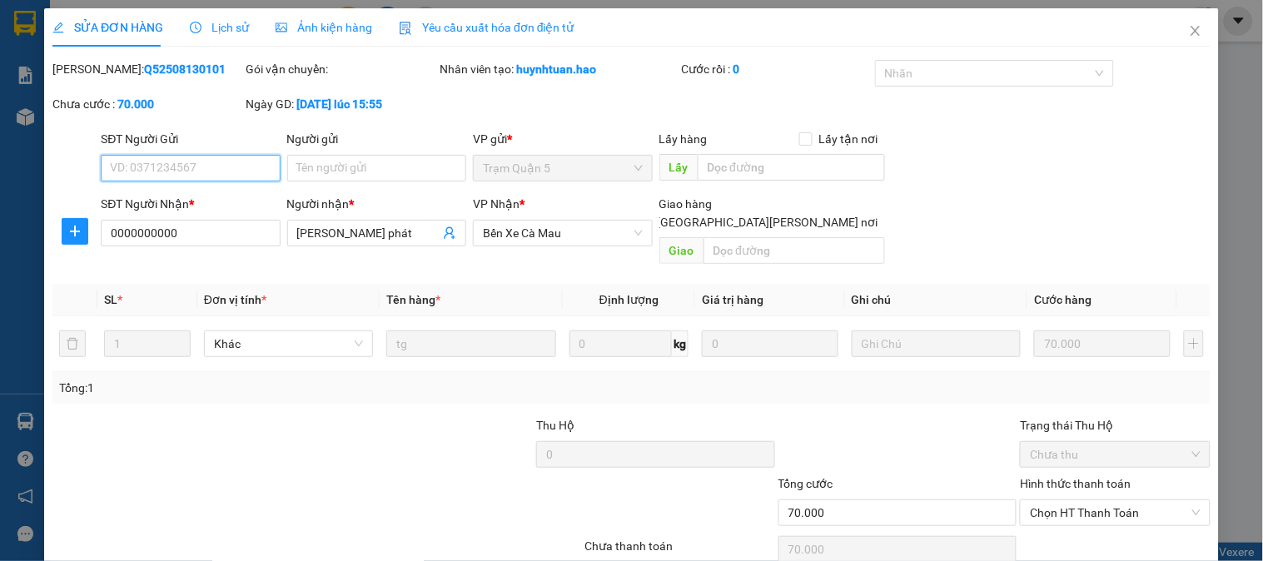
scroll to position [58, 0]
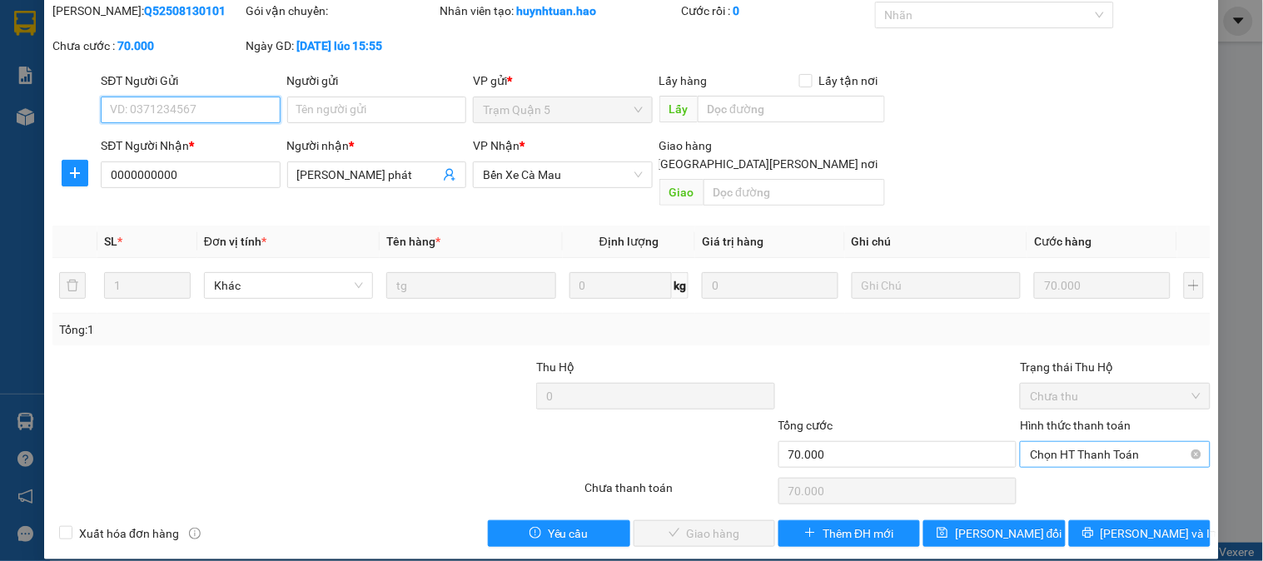
click at [1151, 442] on span "Chọn HT Thanh Toán" at bounding box center [1115, 454] width 170 height 25
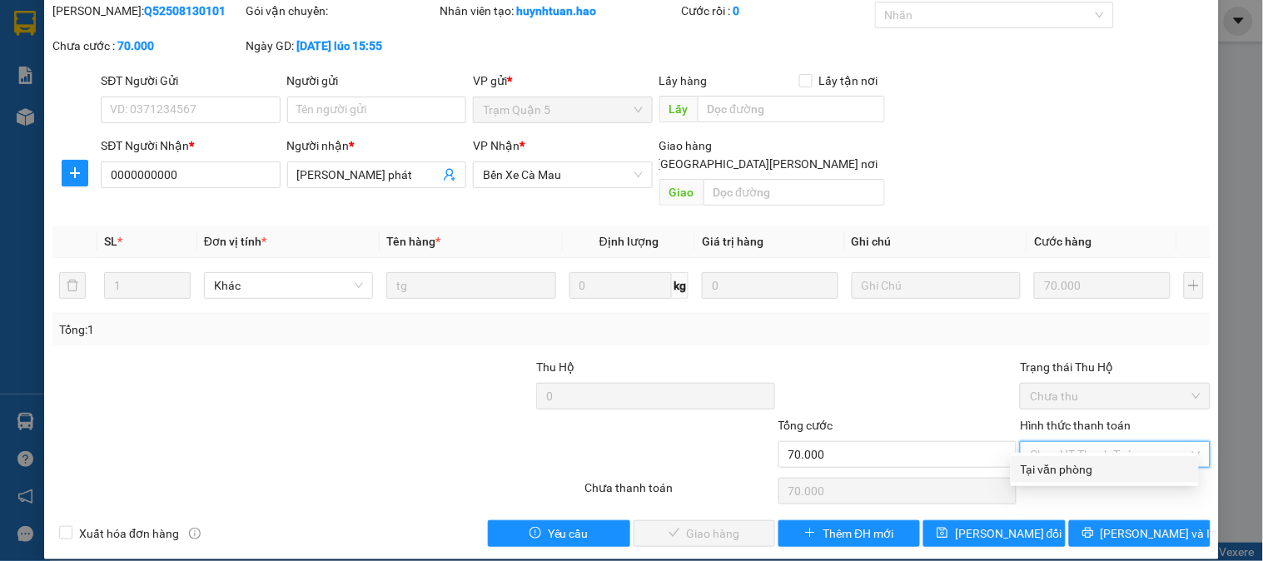
click at [1150, 460] on div "Tại văn phòng" at bounding box center [1104, 469] width 168 height 18
type input "0"
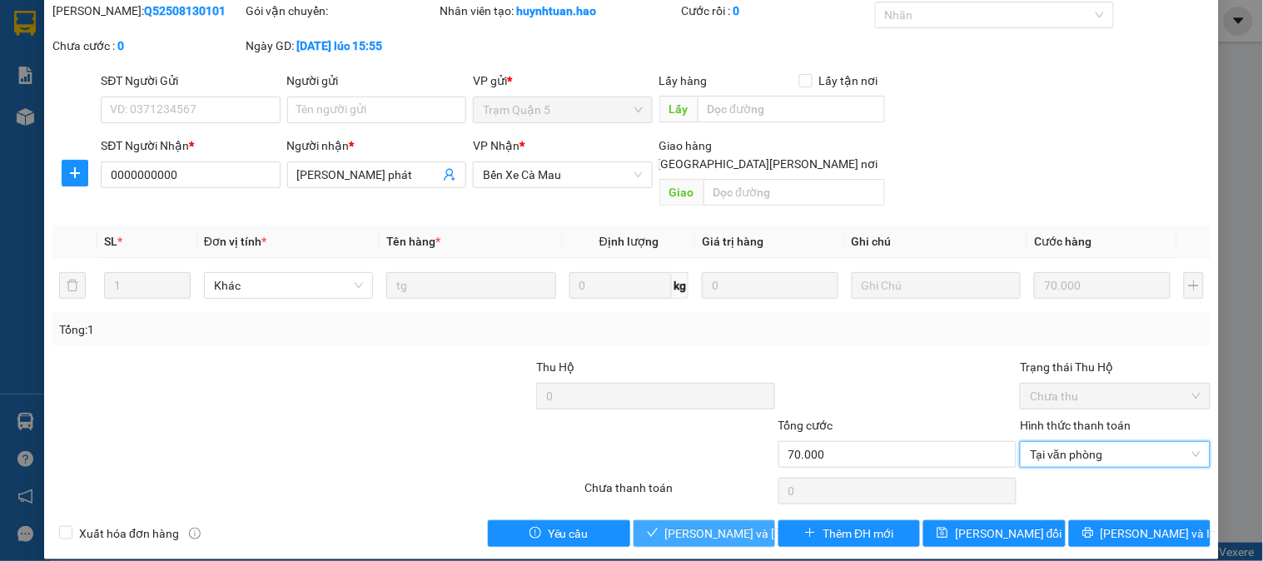
click at [743, 524] on span "[PERSON_NAME] và Giao hàng" at bounding box center [777, 533] width 225 height 18
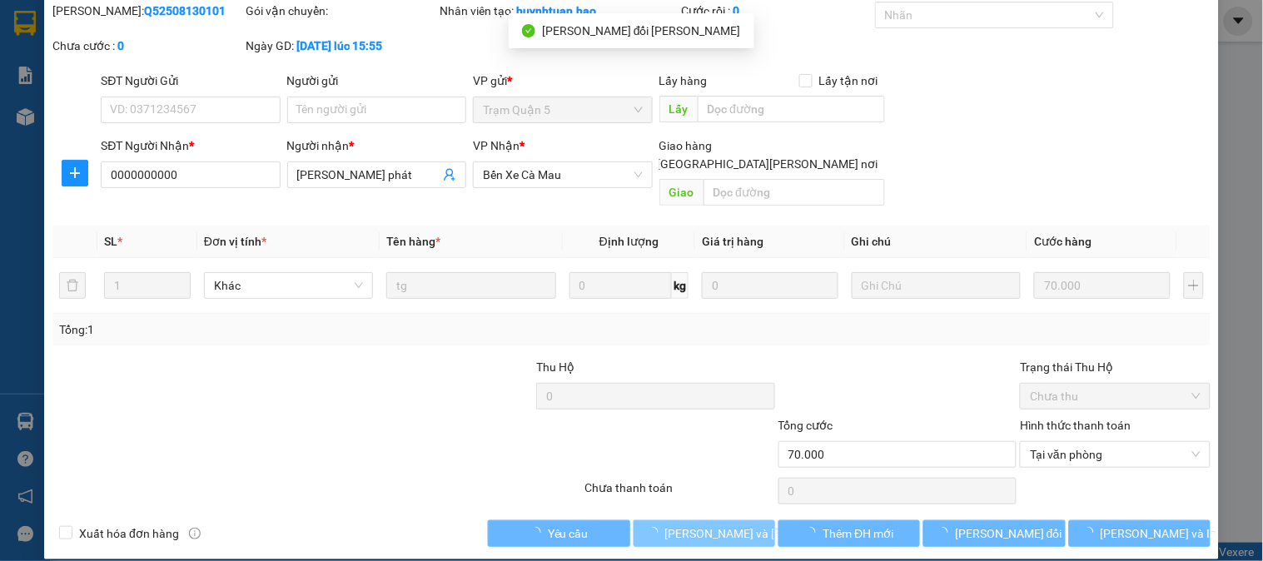
scroll to position [0, 0]
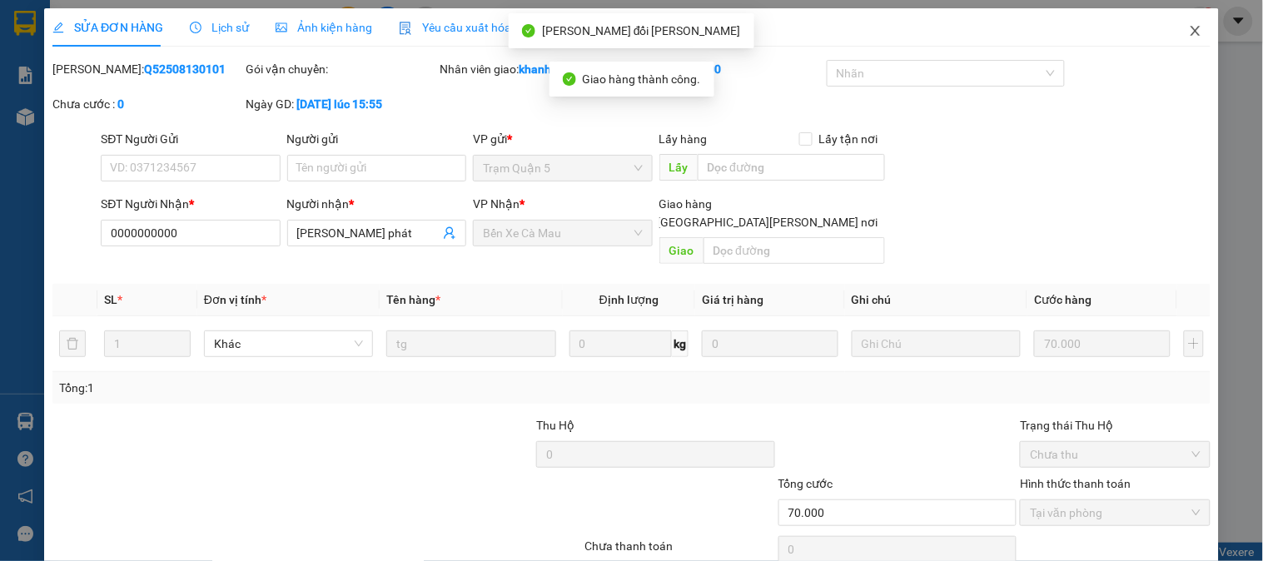
click at [1189, 30] on icon "close" at bounding box center [1195, 30] width 13 height 13
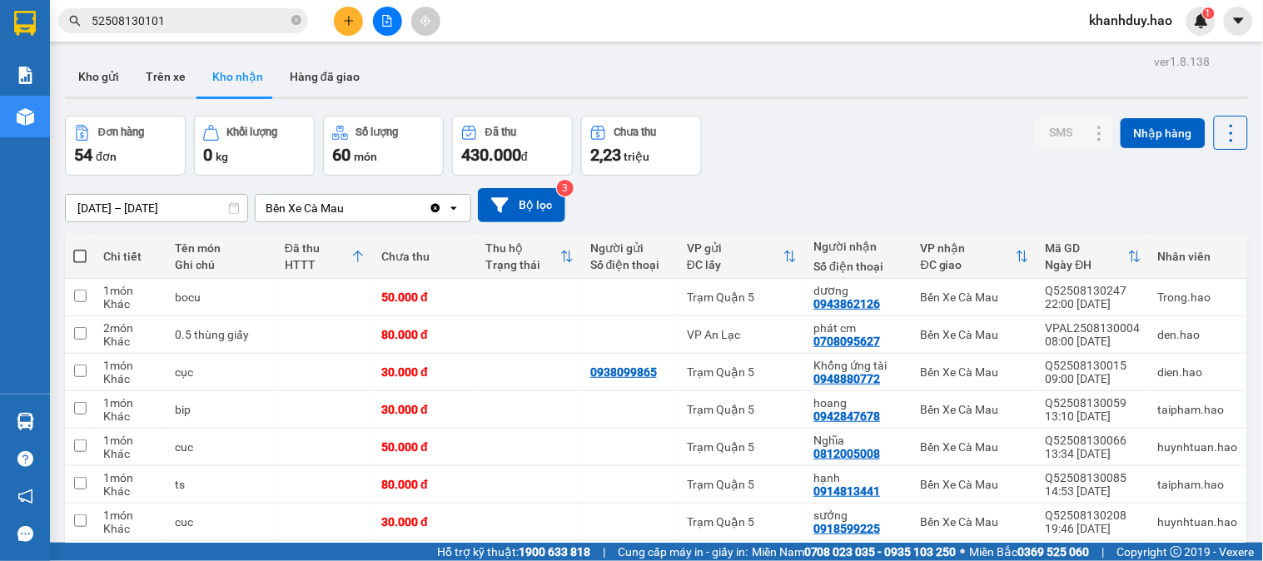
click at [223, 22] on input "52508130101" at bounding box center [190, 21] width 196 height 18
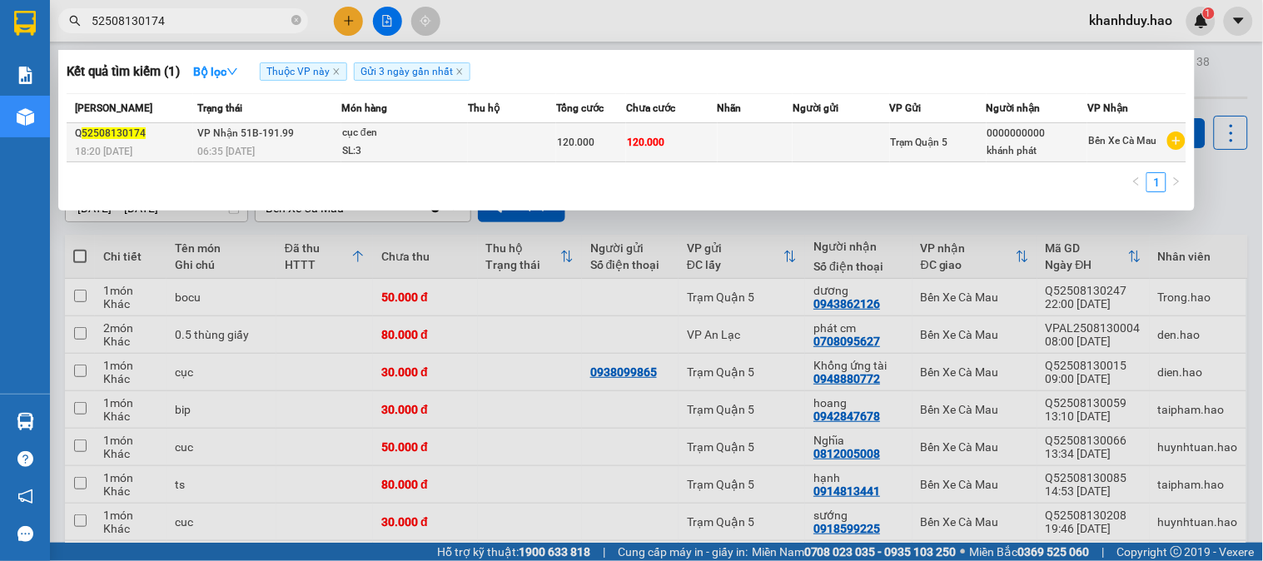
type input "52508130174"
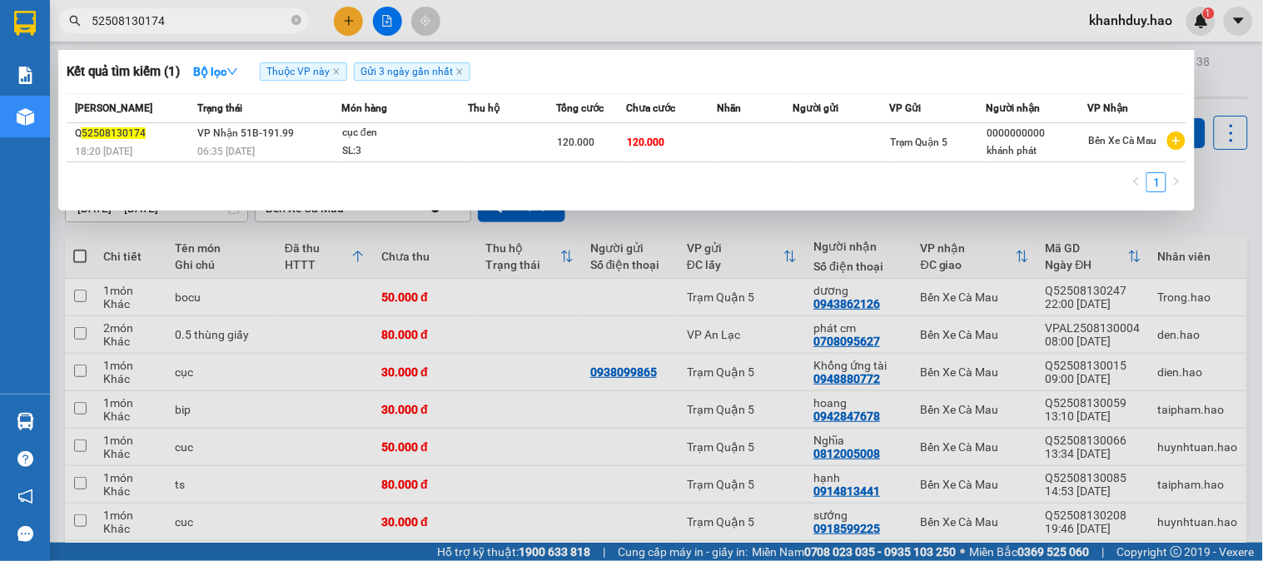
click at [504, 156] on td at bounding box center [512, 142] width 88 height 39
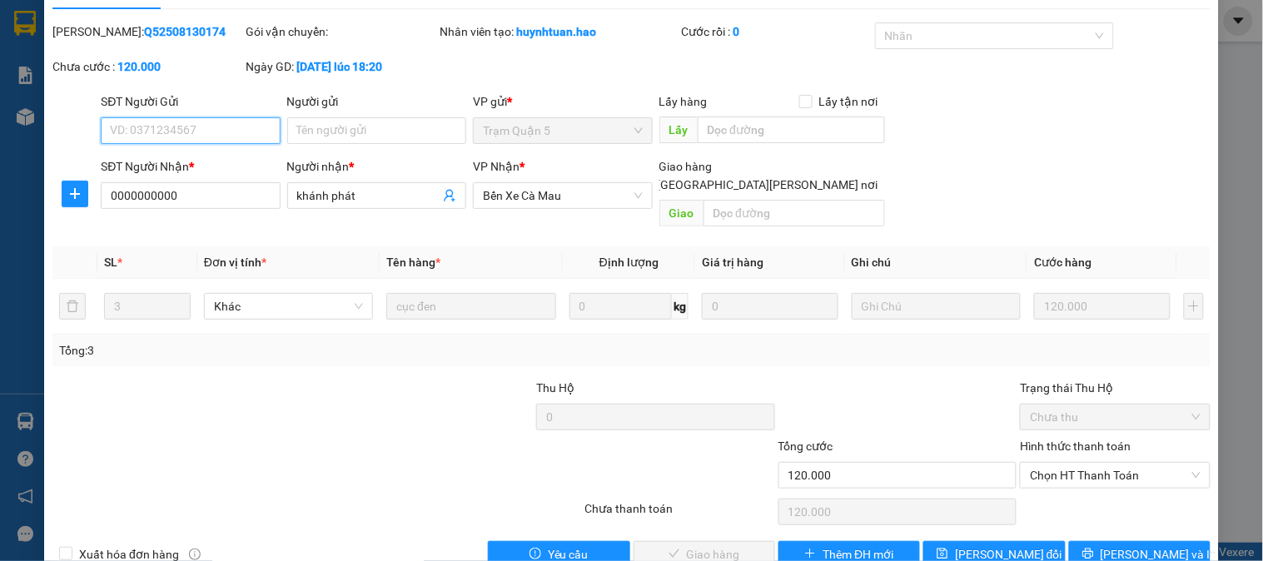
scroll to position [58, 0]
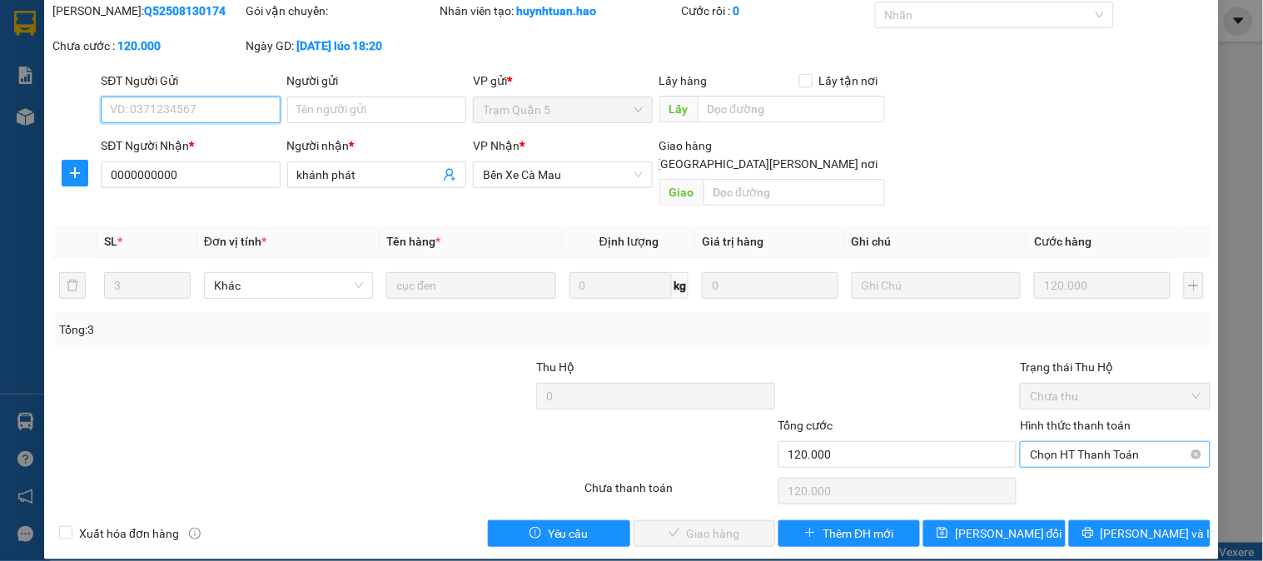
click at [1095, 442] on span "Chọn HT Thanh Toán" at bounding box center [1115, 454] width 170 height 25
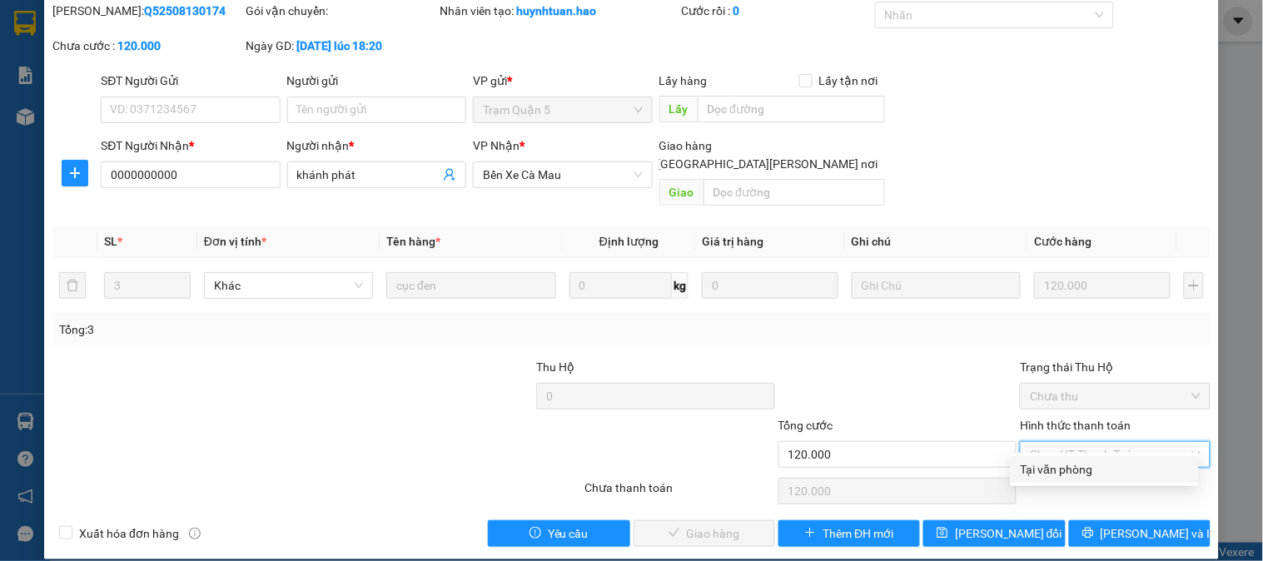
click at [1095, 471] on div "Tại văn phòng" at bounding box center [1104, 469] width 168 height 18
type input "0"
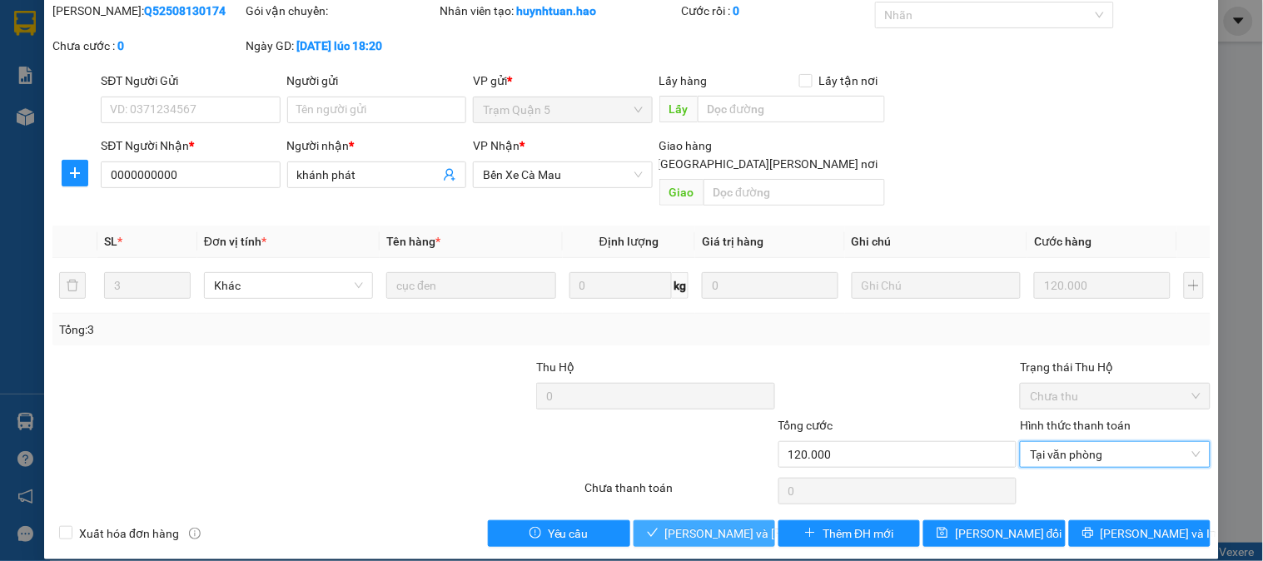
click at [752, 520] on button "[PERSON_NAME] và Giao hàng" at bounding box center [704, 533] width 142 height 27
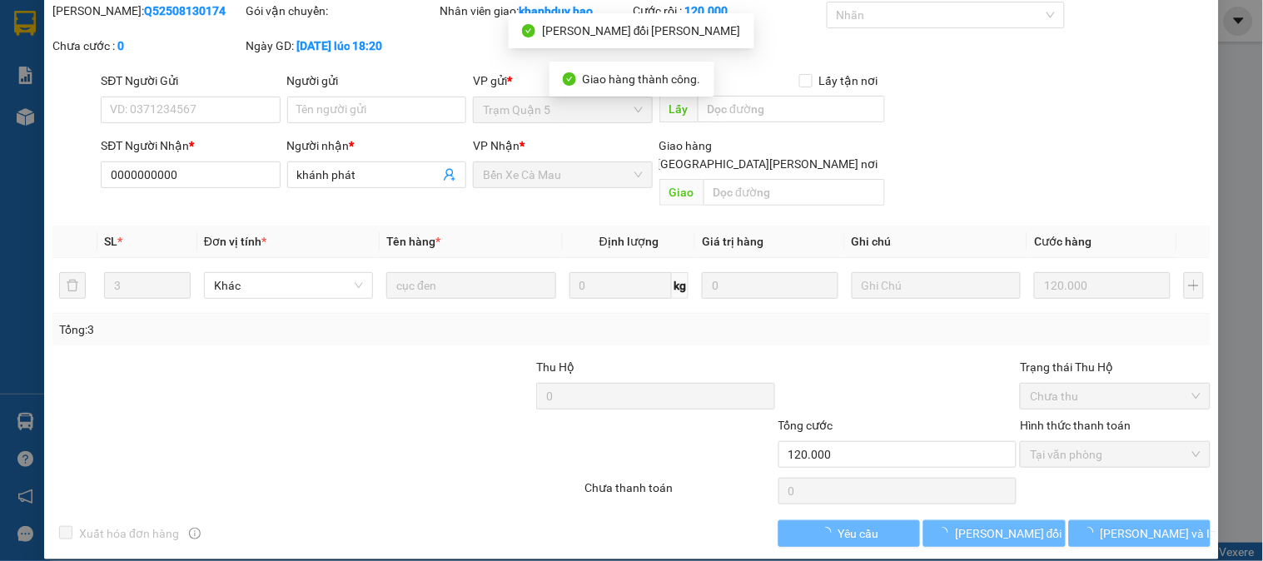
scroll to position [0, 0]
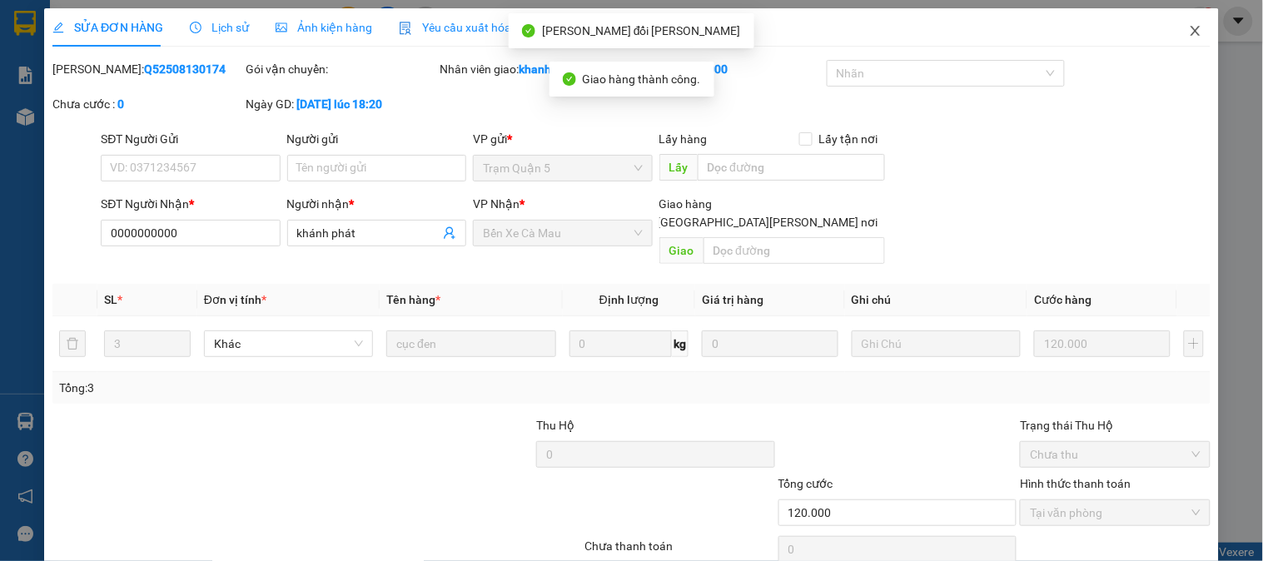
click at [1172, 42] on span "Close" at bounding box center [1195, 31] width 47 height 47
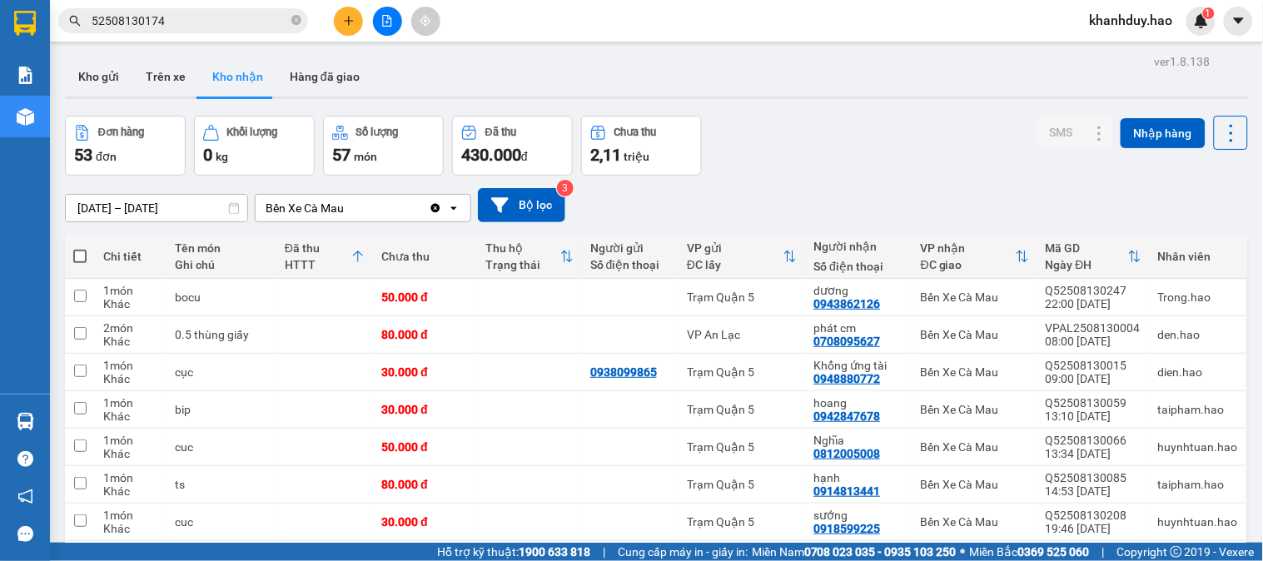
click at [256, 12] on input "52508130174" at bounding box center [190, 21] width 196 height 18
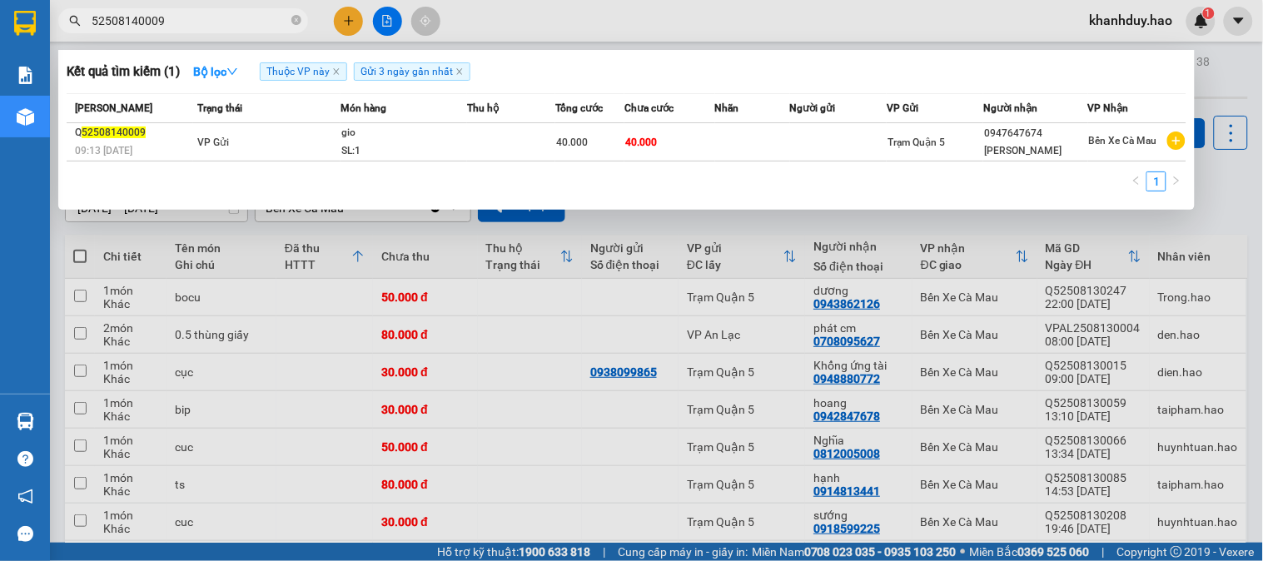
type input "52508140009"
click at [1215, 76] on div at bounding box center [631, 280] width 1263 height 561
click at [297, 21] on icon "close-circle" at bounding box center [296, 20] width 10 height 10
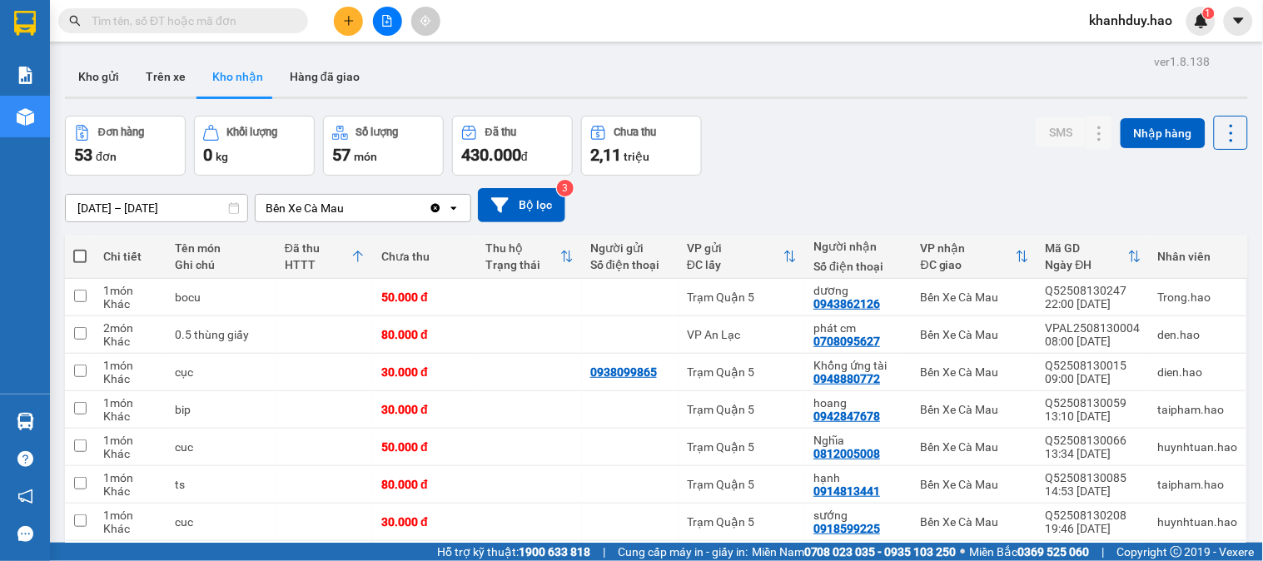
click at [252, 21] on input "text" at bounding box center [190, 21] width 196 height 18
click at [236, 20] on input "text" at bounding box center [190, 21] width 196 height 18
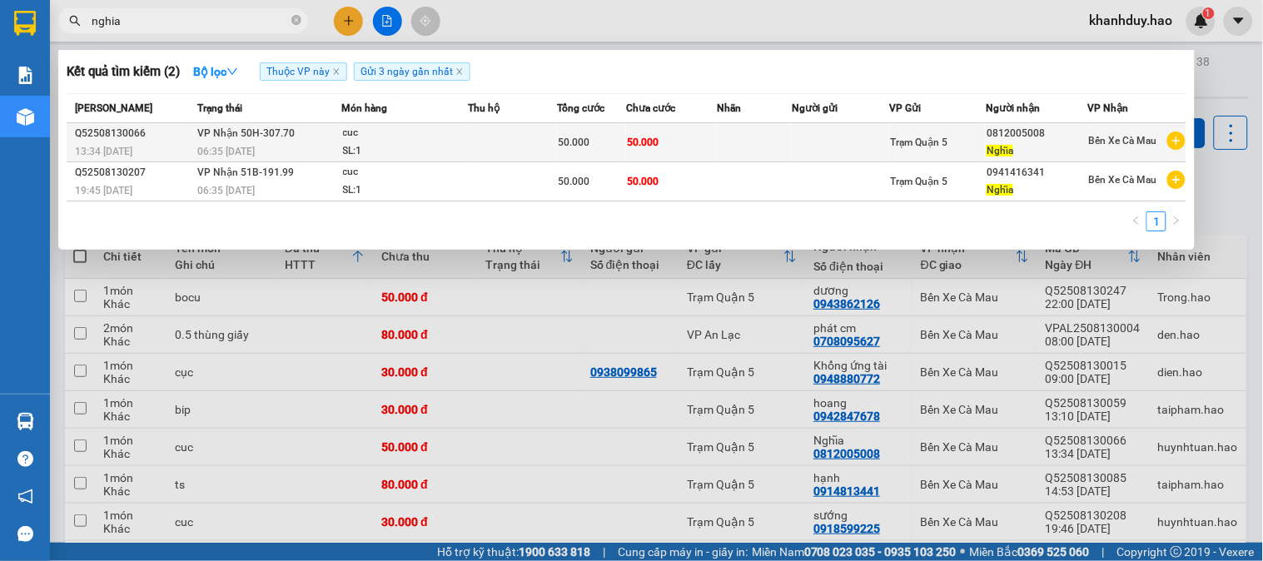
type input "nghia"
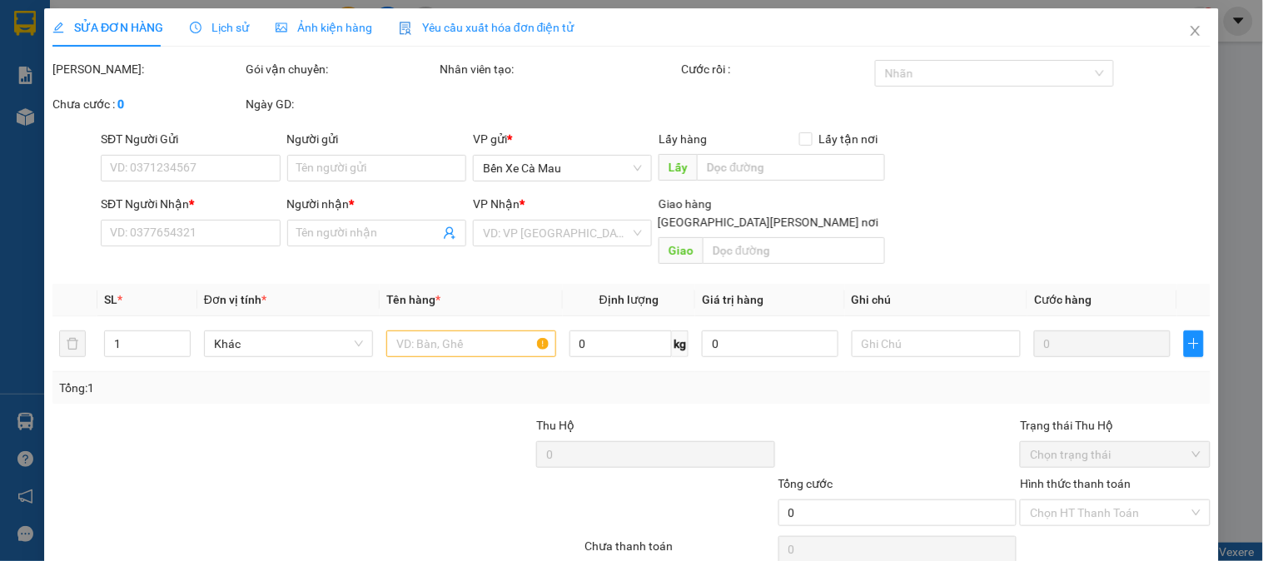
type input "0812005008"
type input "Nghĩa"
type input "50.000"
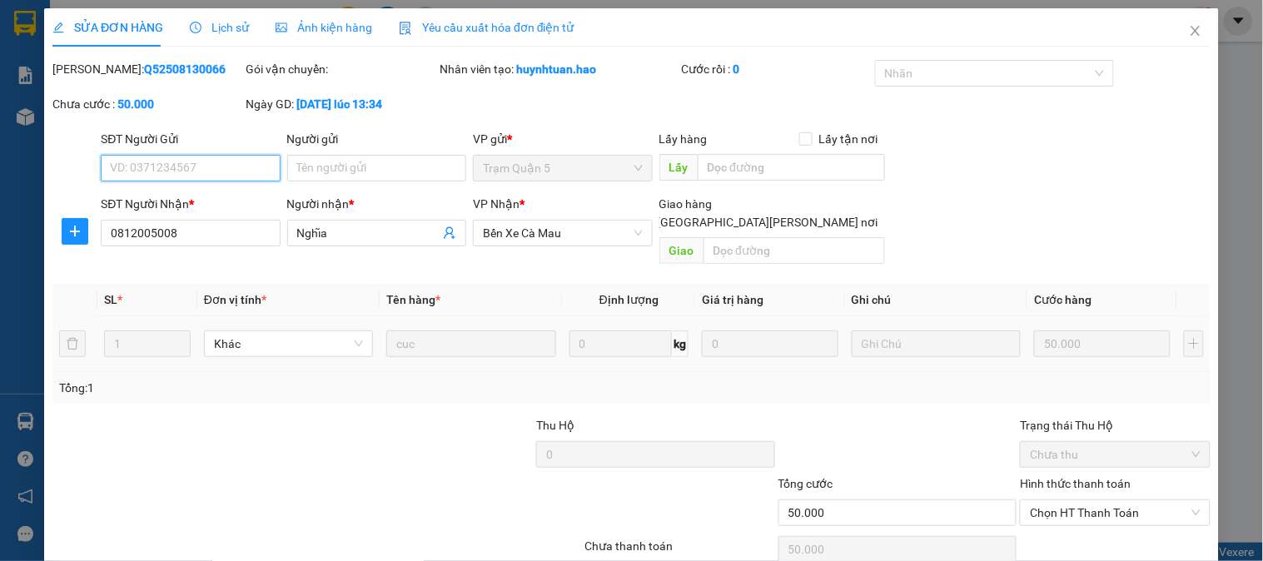
scroll to position [58, 0]
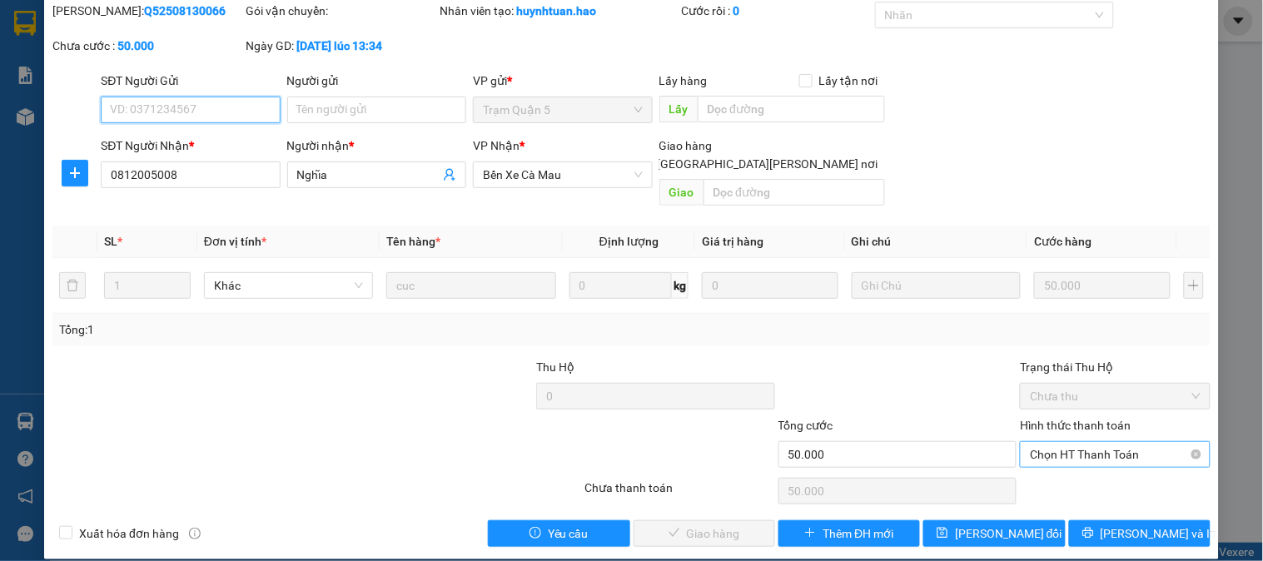
click at [1068, 442] on span "Chọn HT Thanh Toán" at bounding box center [1115, 454] width 170 height 25
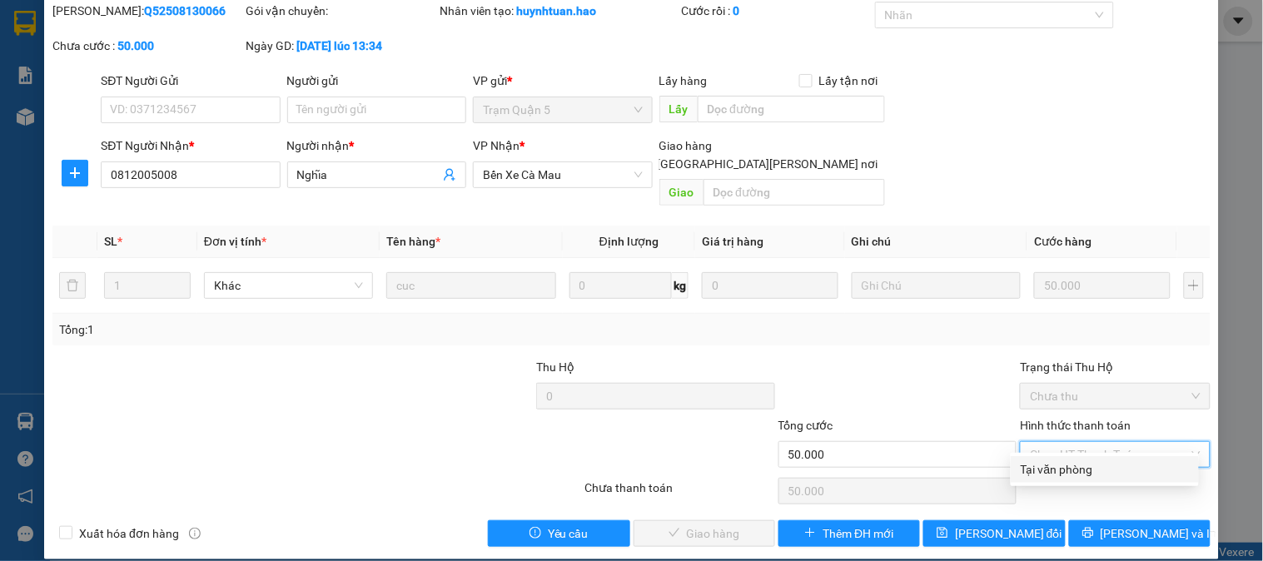
click at [1066, 471] on div "Tại văn phòng" at bounding box center [1104, 469] width 168 height 18
type input "0"
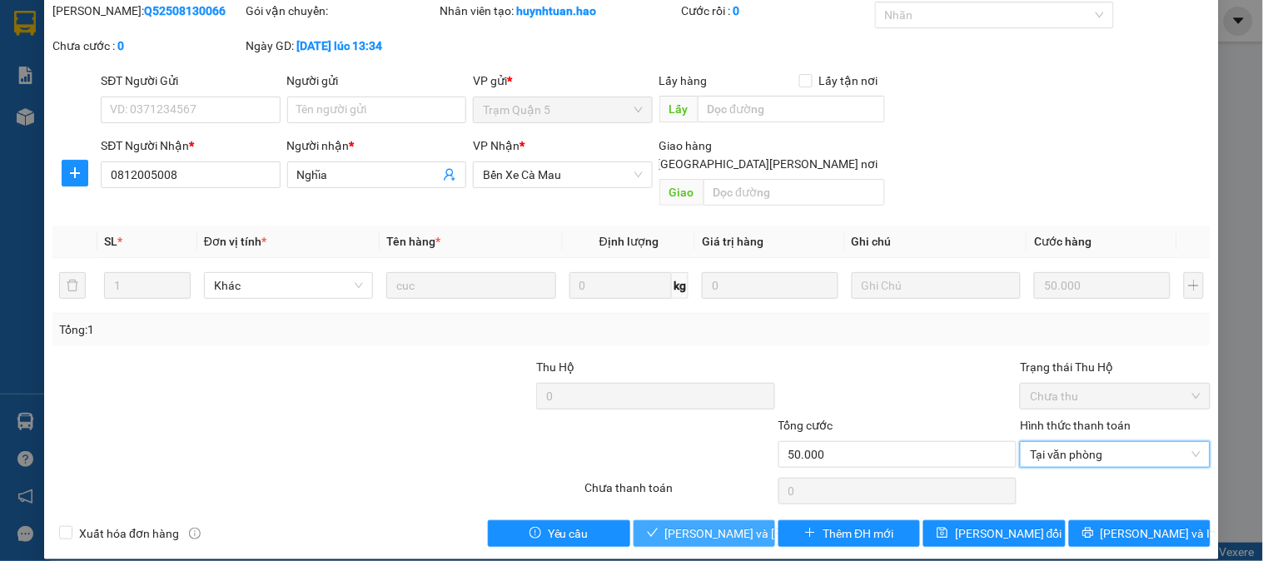
click at [675, 520] on button "[PERSON_NAME] và Giao hàng" at bounding box center [704, 533] width 142 height 27
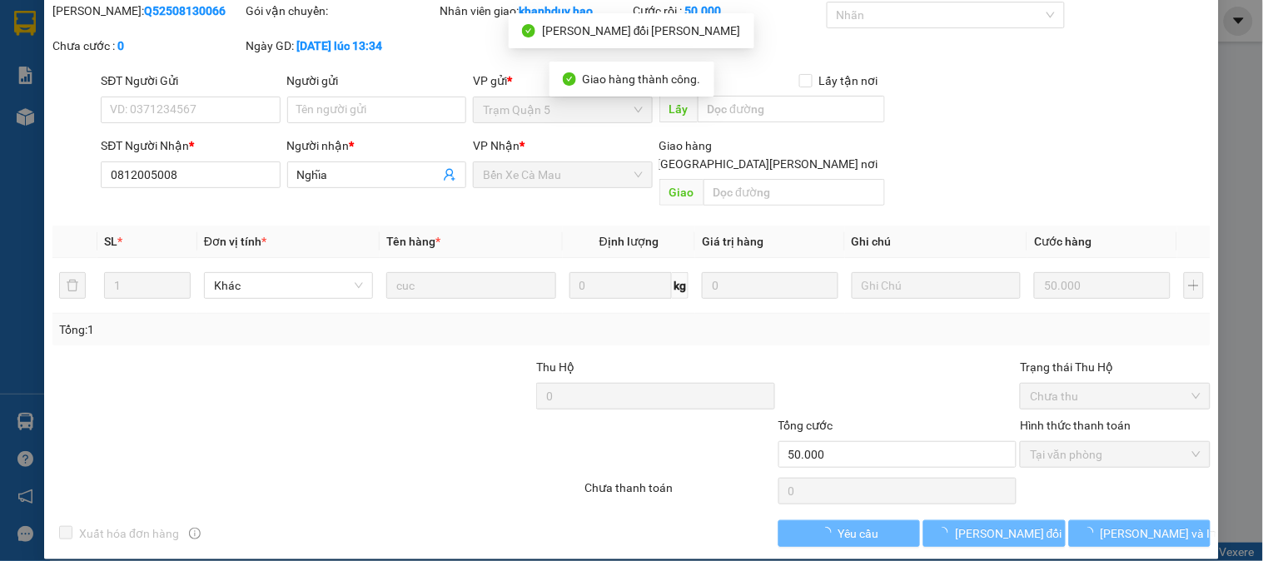
scroll to position [0, 0]
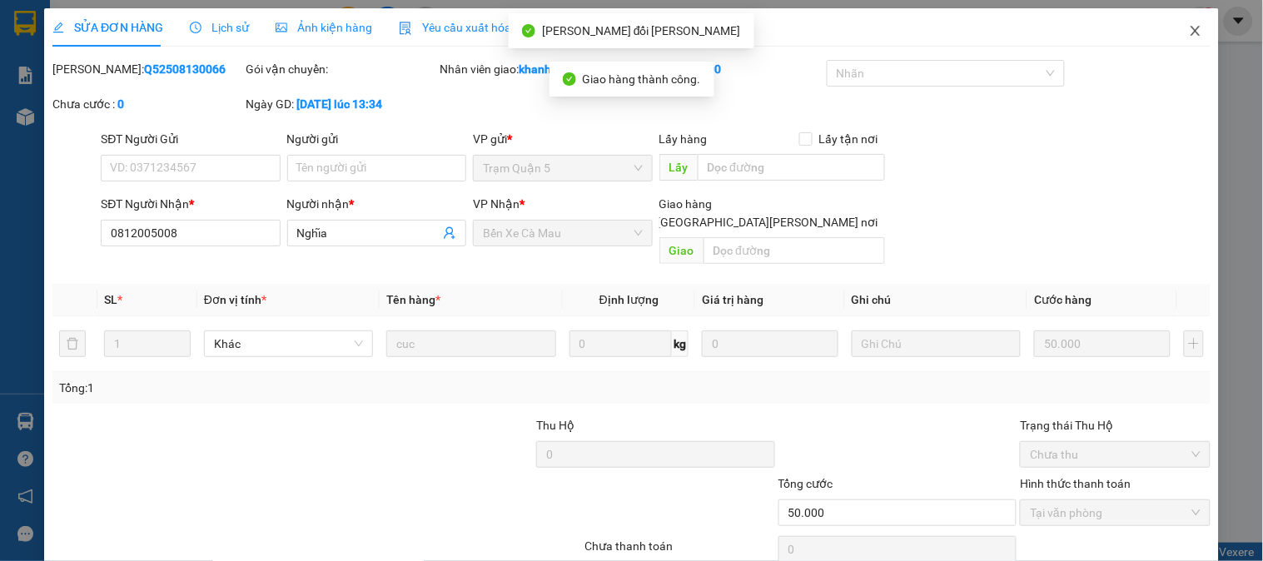
click at [1189, 30] on icon "close" at bounding box center [1195, 30] width 13 height 13
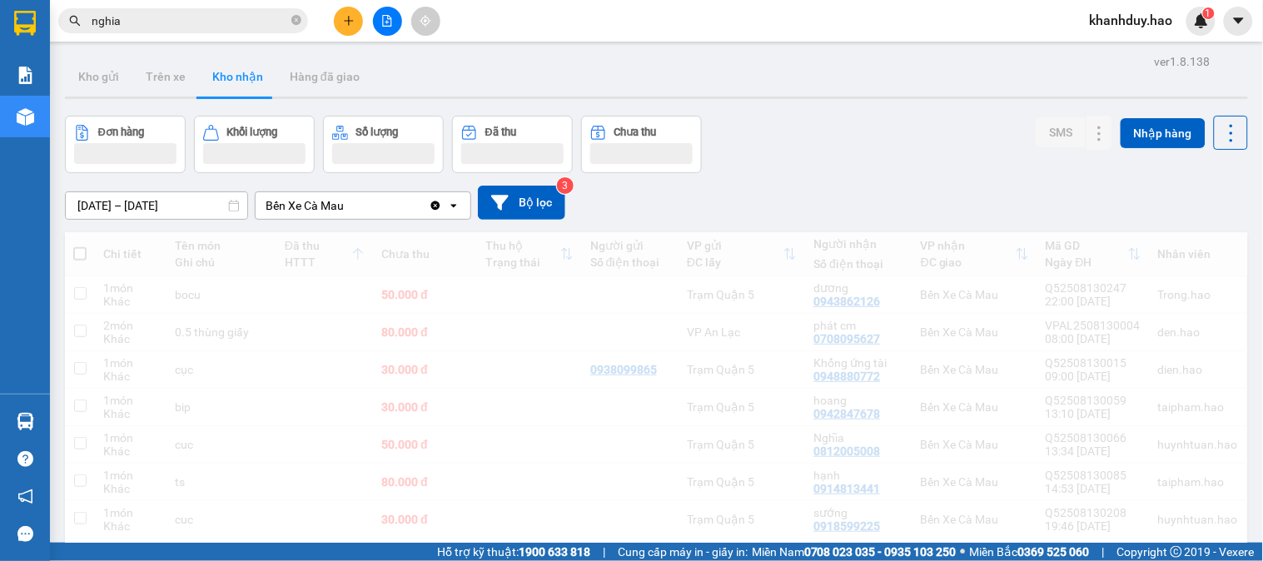
click at [161, 23] on input "nghia" at bounding box center [190, 21] width 196 height 18
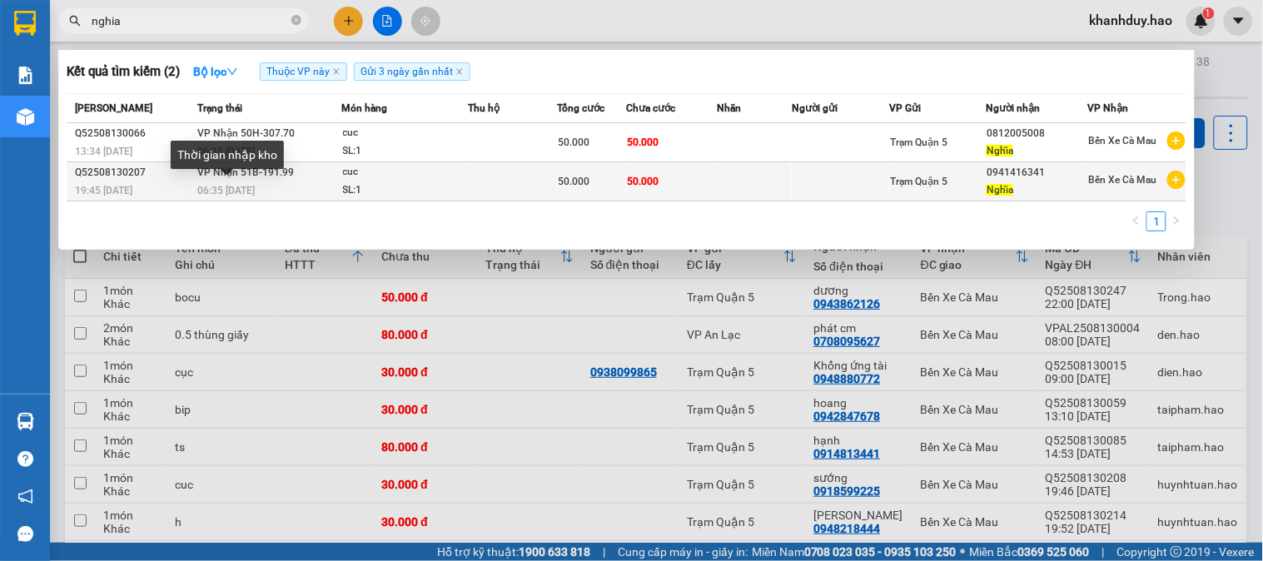
click at [254, 196] on span "06:35 [DATE]" at bounding box center [225, 191] width 57 height 12
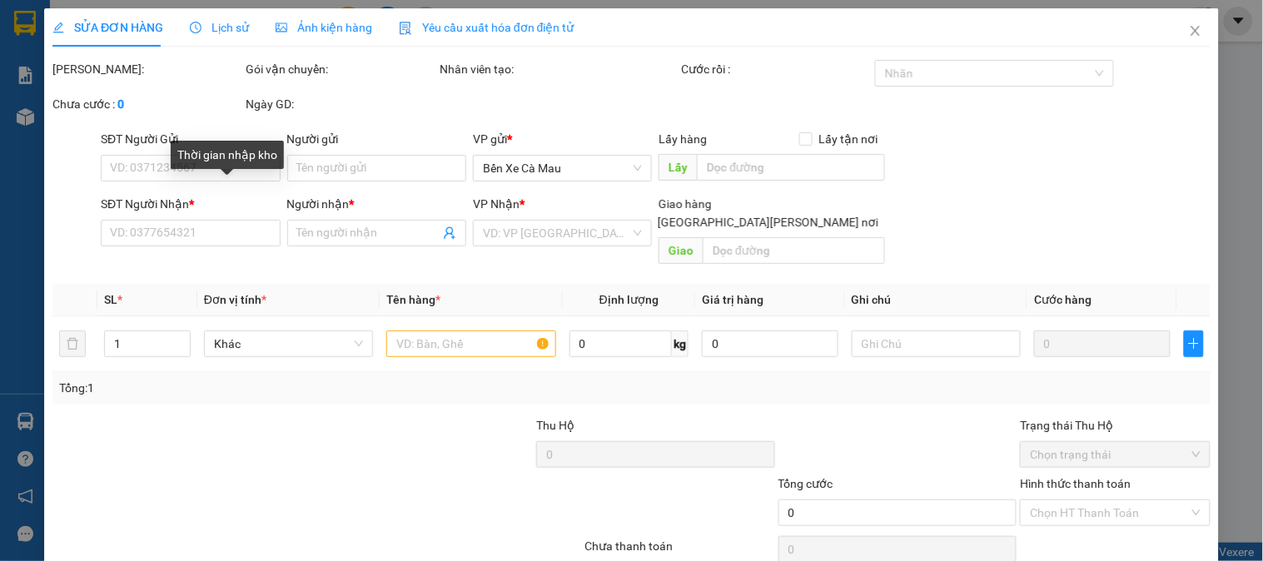
type input "0941416341"
type input "Nghĩa"
type input "50.000"
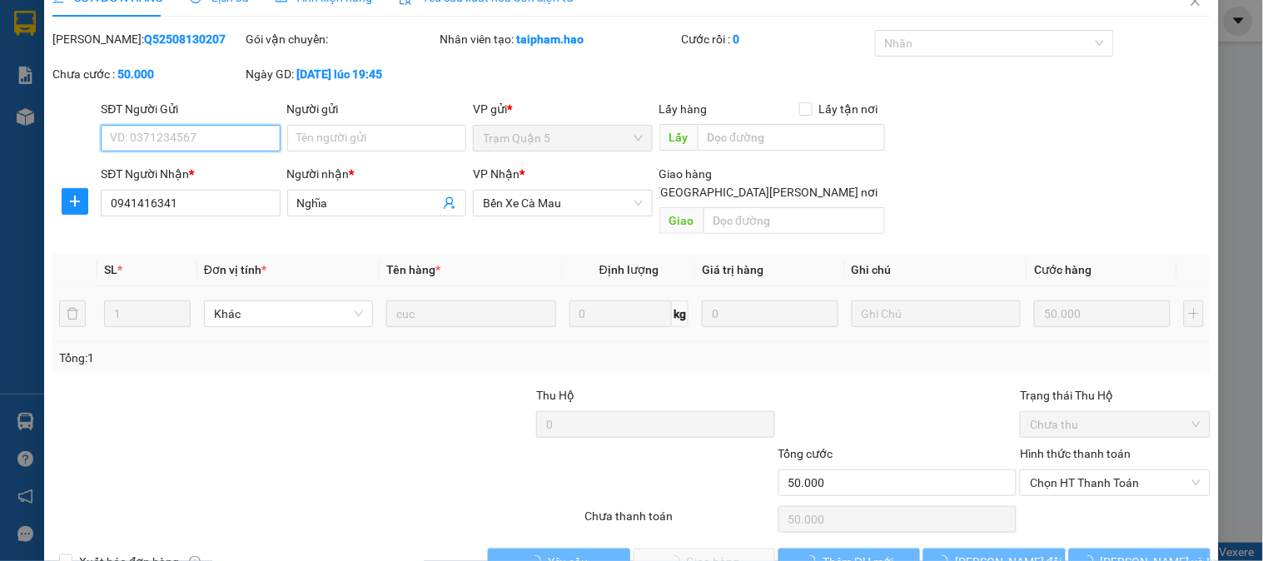
scroll to position [58, 0]
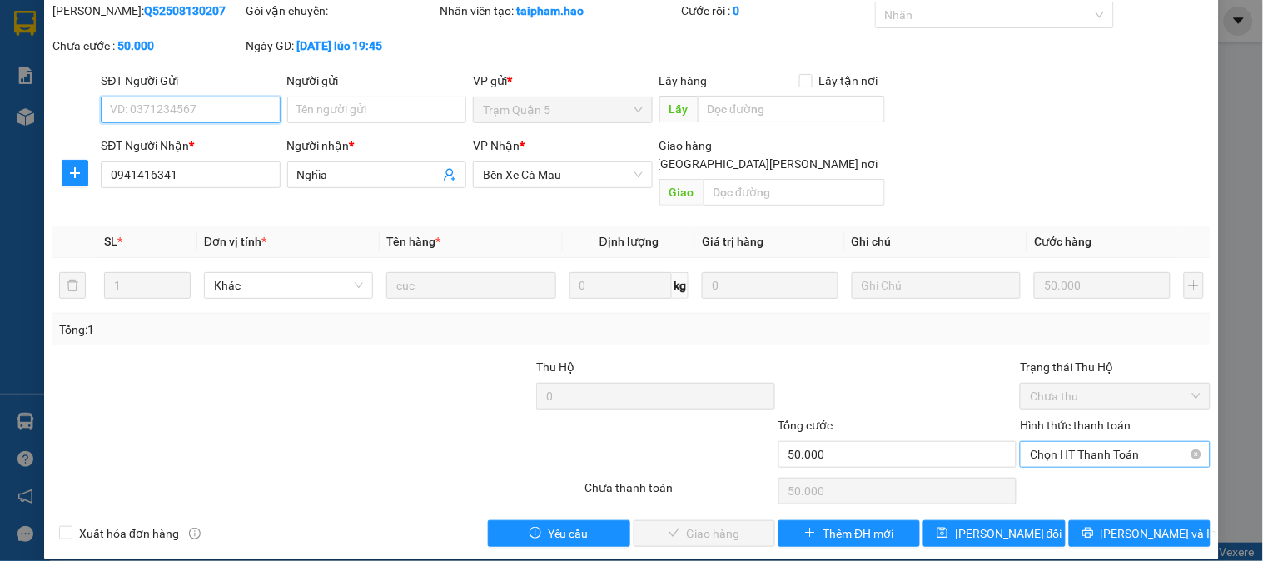
click at [1105, 442] on span "Chọn HT Thanh Toán" at bounding box center [1115, 454] width 170 height 25
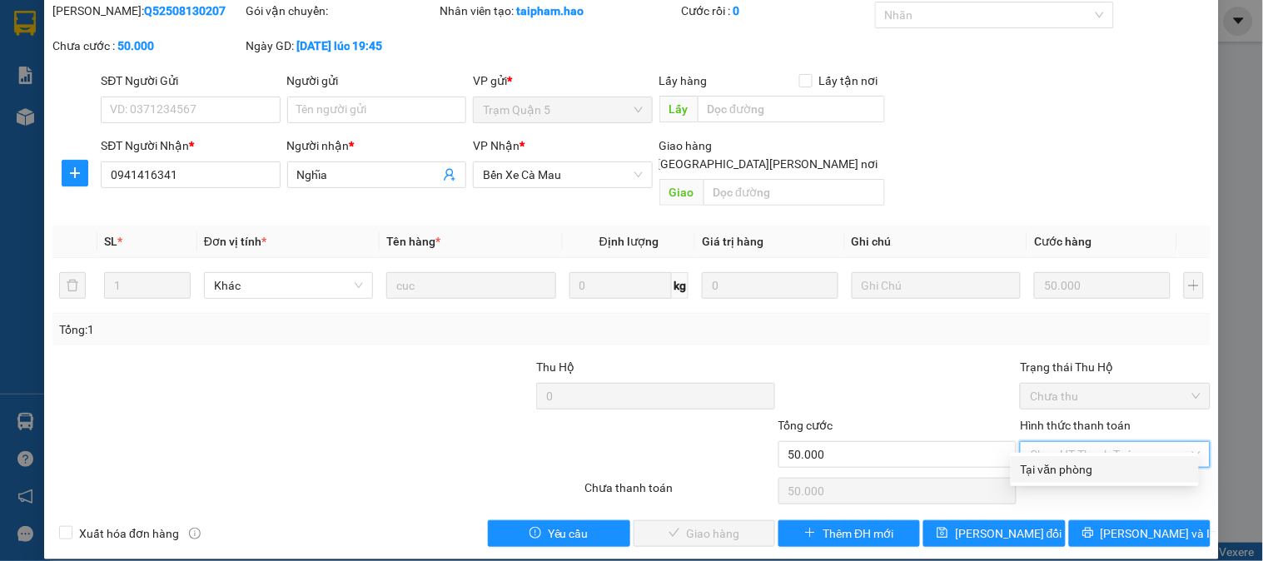
click at [1110, 460] on div "Tại văn phòng" at bounding box center [1104, 469] width 168 height 18
type input "0"
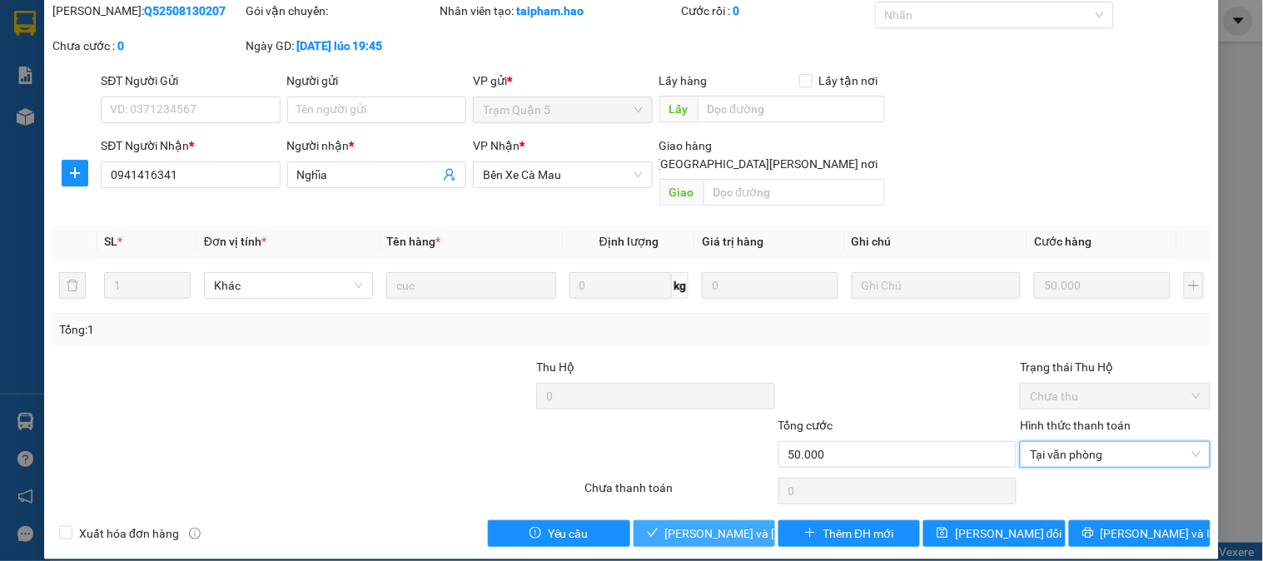
click at [713, 524] on span "[PERSON_NAME] và Giao hàng" at bounding box center [777, 533] width 225 height 18
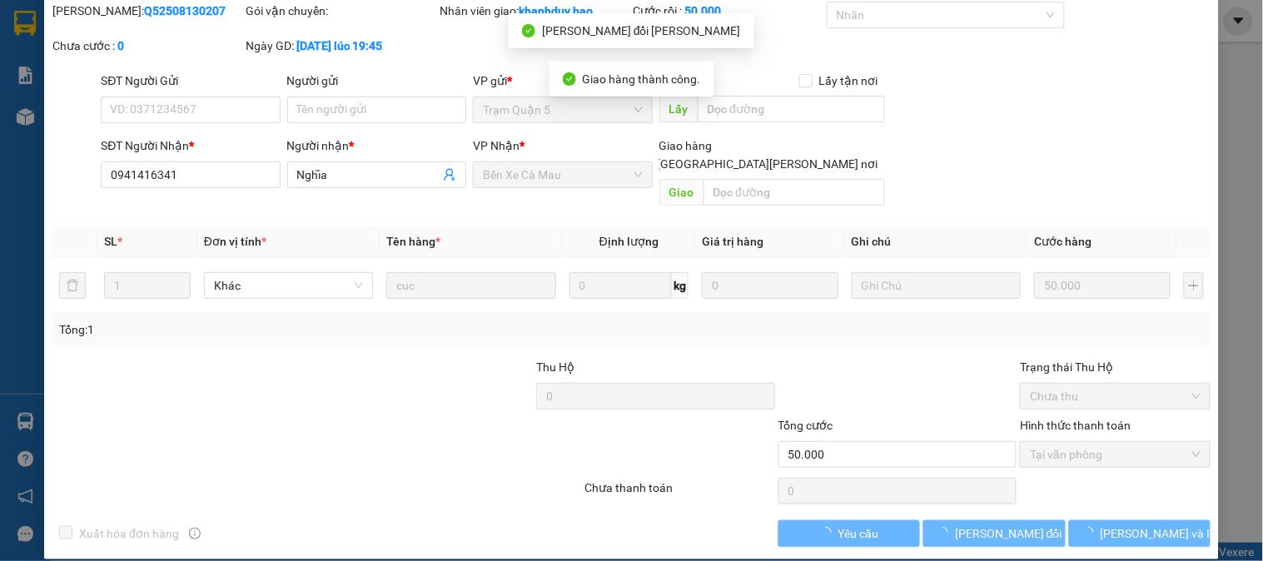
scroll to position [0, 0]
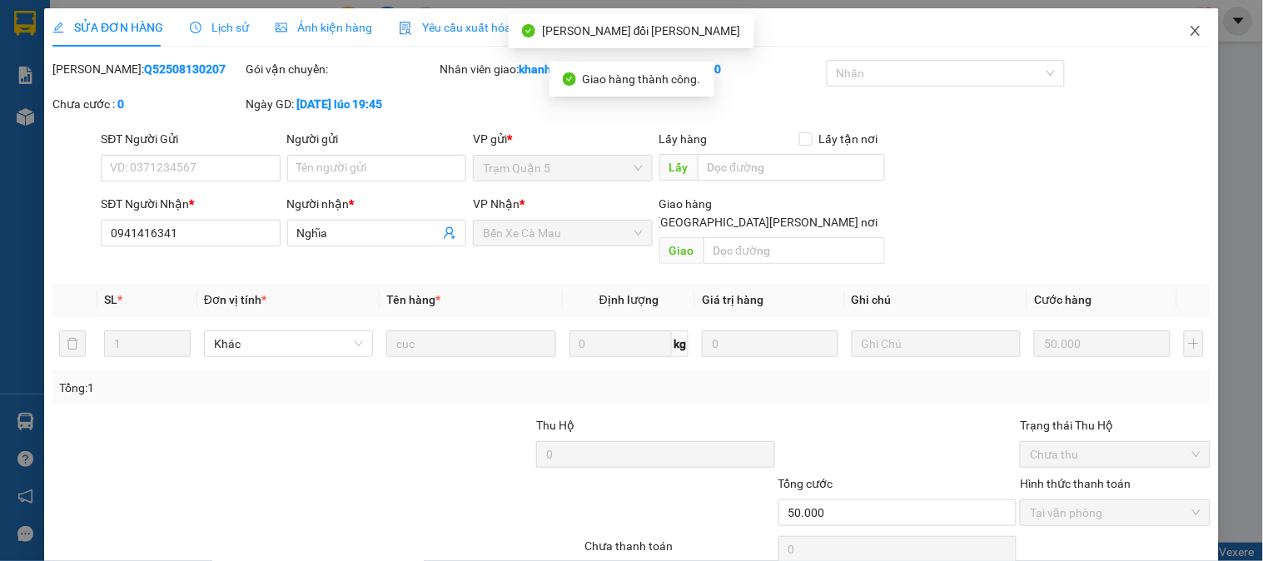
click at [1189, 37] on icon "close" at bounding box center [1195, 30] width 13 height 13
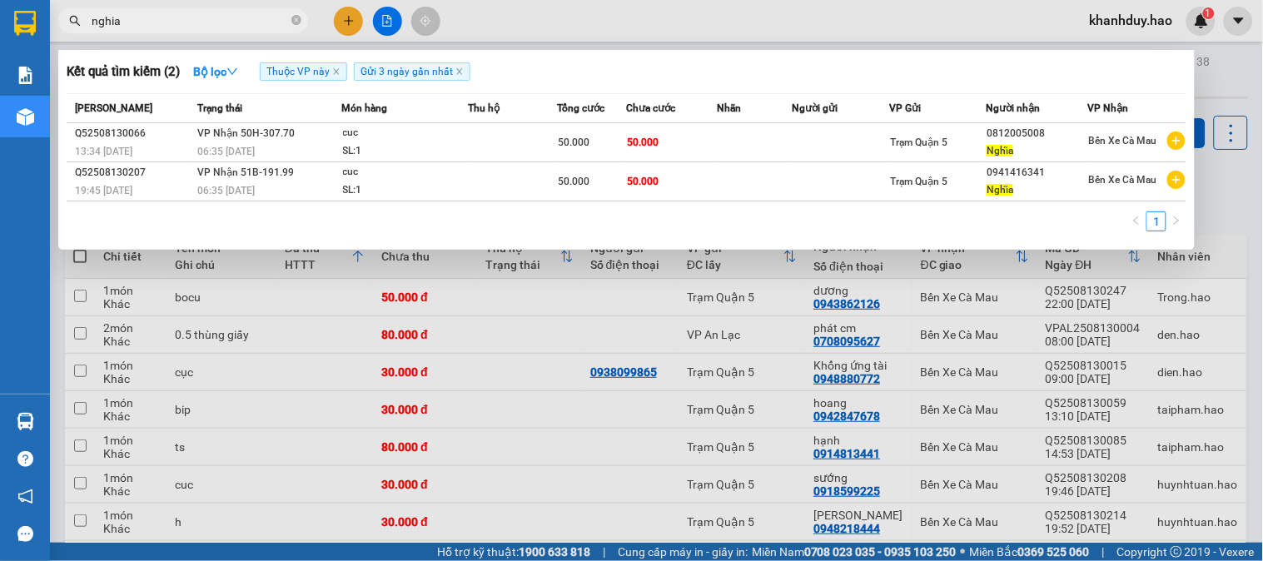
click at [259, 25] on input "nghia" at bounding box center [190, 21] width 196 height 18
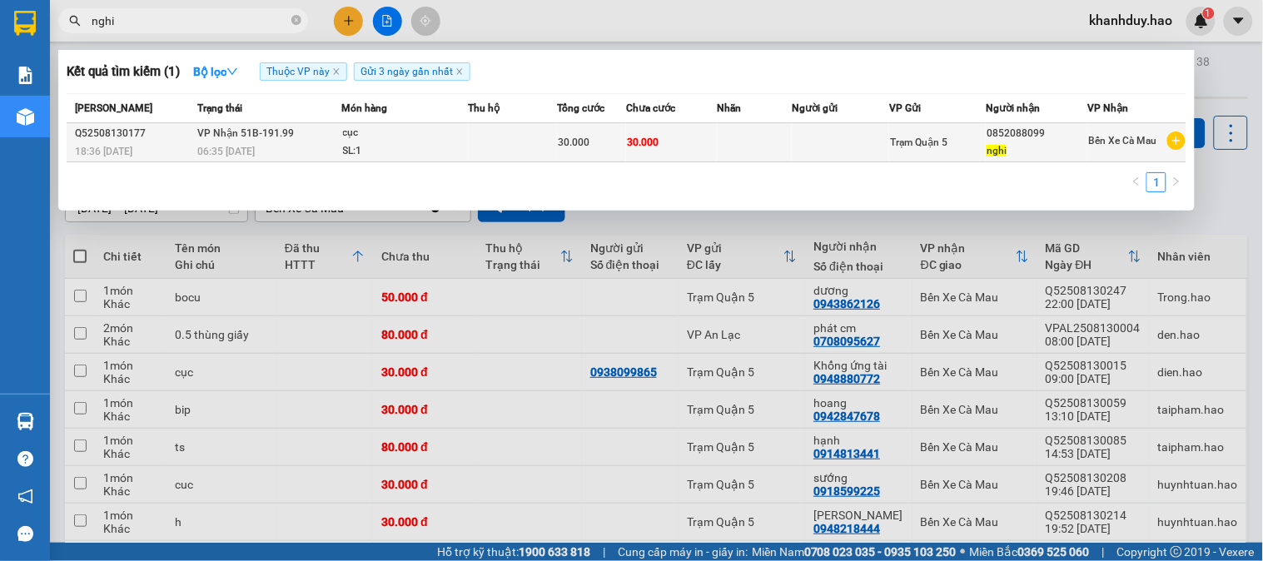
type input "nghi"
click at [412, 156] on div "SL: 1" at bounding box center [405, 151] width 125 height 18
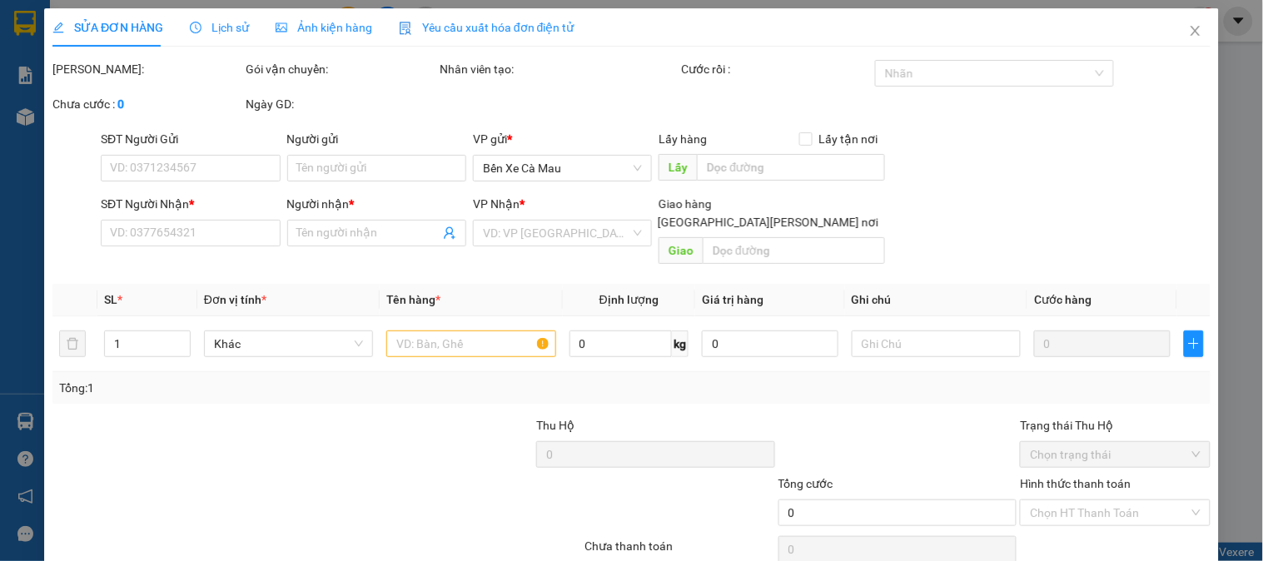
type input "0852088099"
type input "nghi"
type input "30.000"
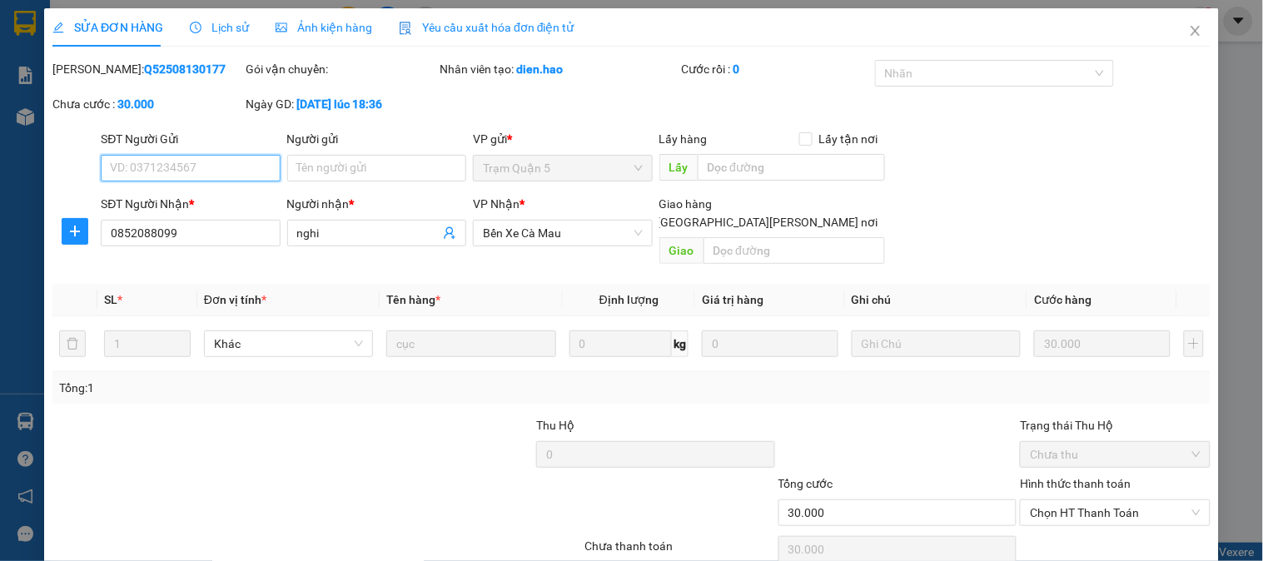
scroll to position [58, 0]
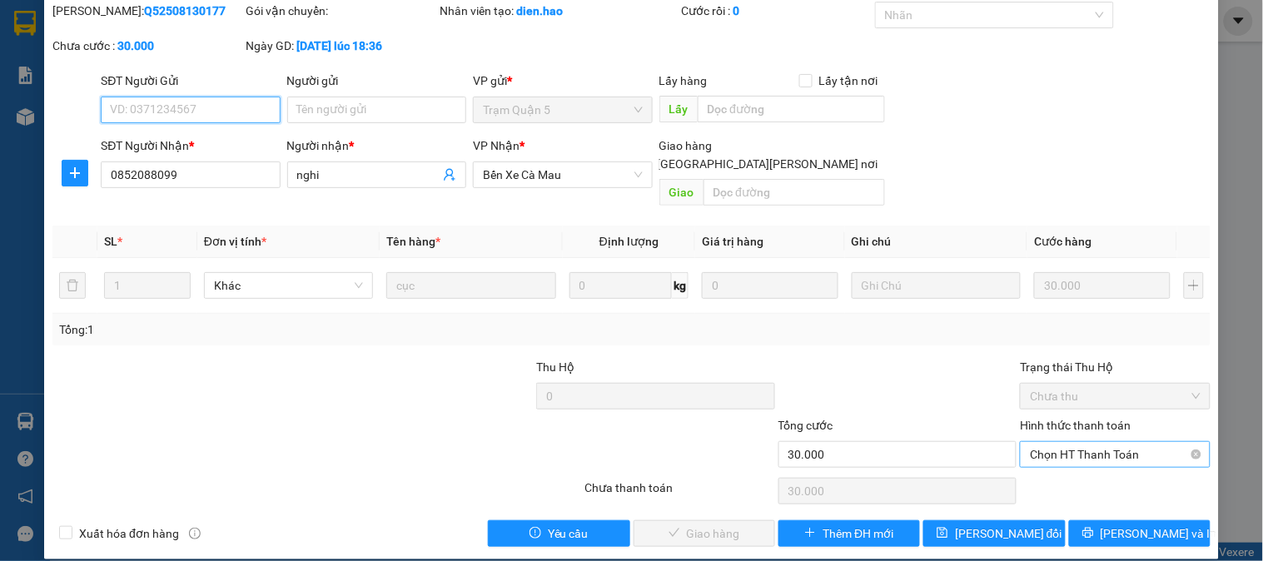
click at [1047, 442] on span "Chọn HT Thanh Toán" at bounding box center [1115, 454] width 170 height 25
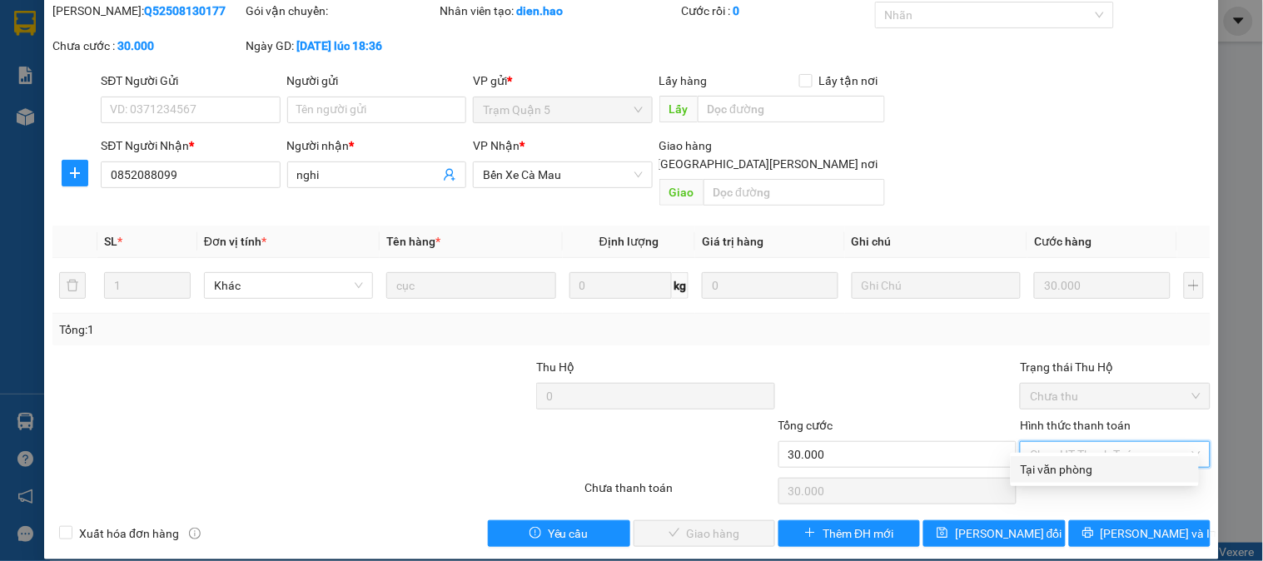
click at [1047, 456] on div "Tại văn phòng" at bounding box center [1105, 469] width 188 height 27
type input "0"
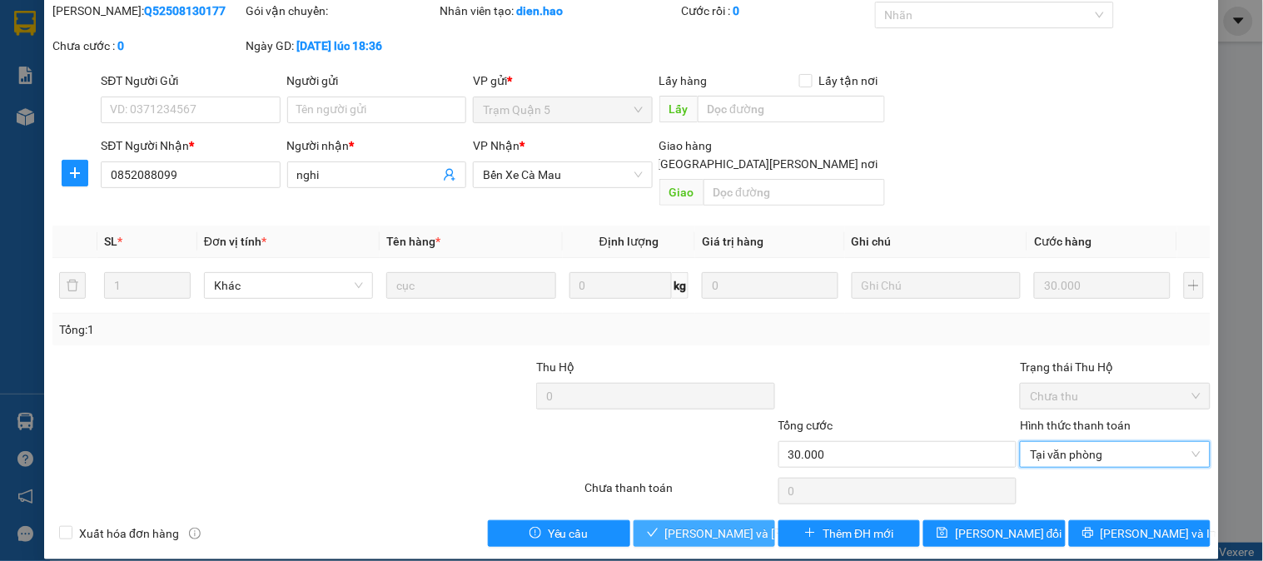
click at [728, 524] on span "[PERSON_NAME] và Giao hàng" at bounding box center [777, 533] width 225 height 18
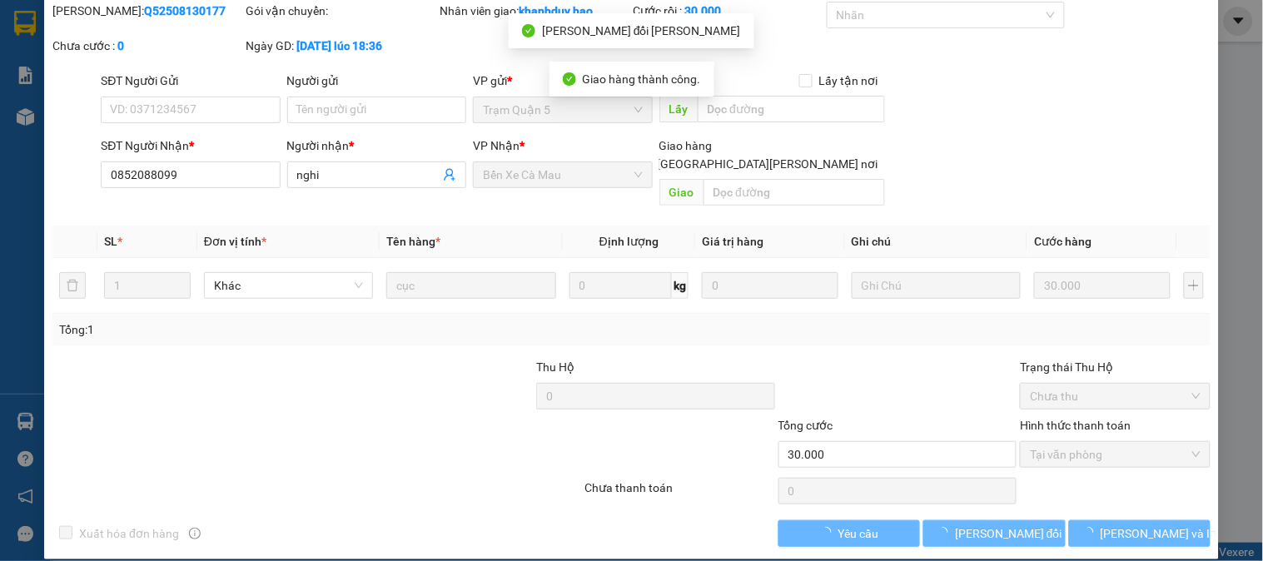
scroll to position [0, 0]
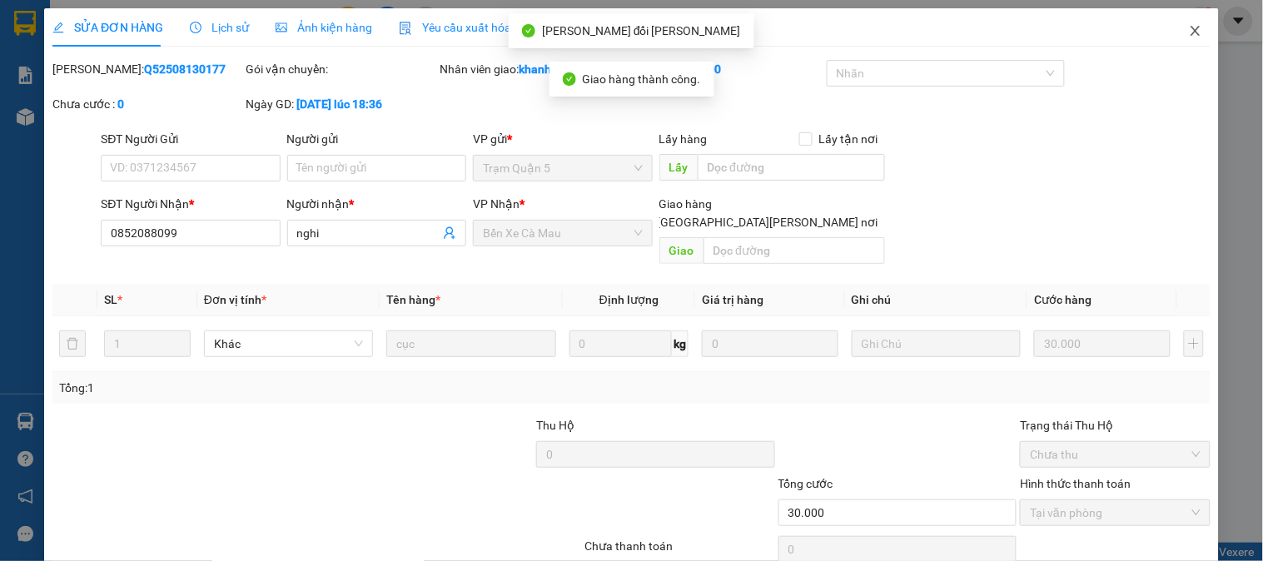
click at [1191, 35] on span "Close" at bounding box center [1195, 31] width 47 height 47
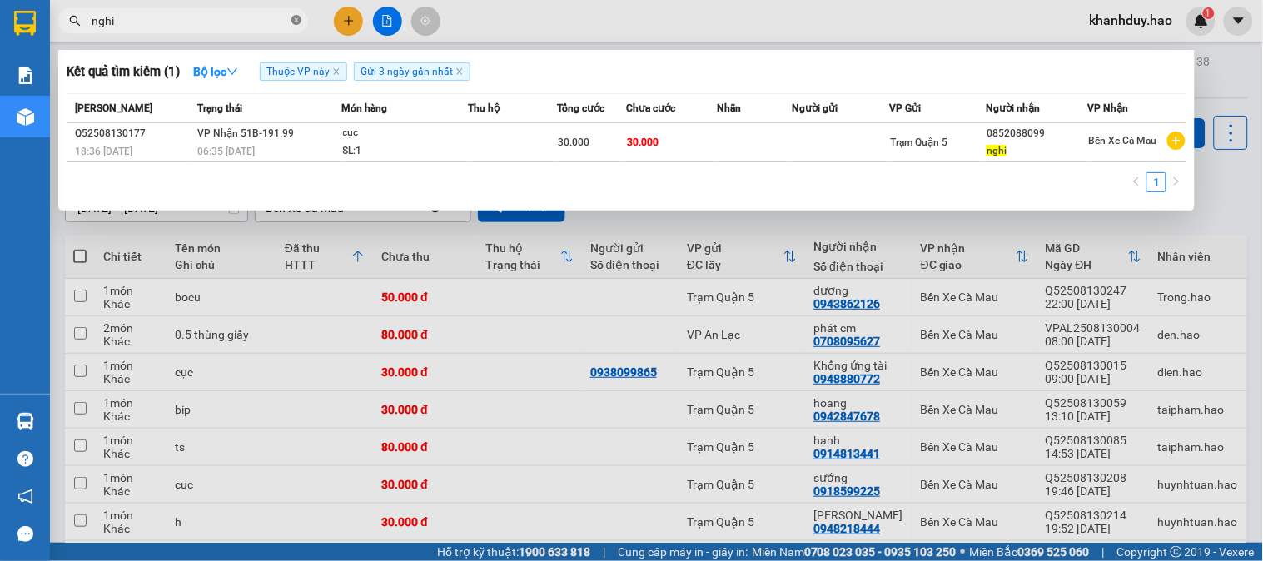
click at [292, 18] on icon "close-circle" at bounding box center [296, 20] width 10 height 10
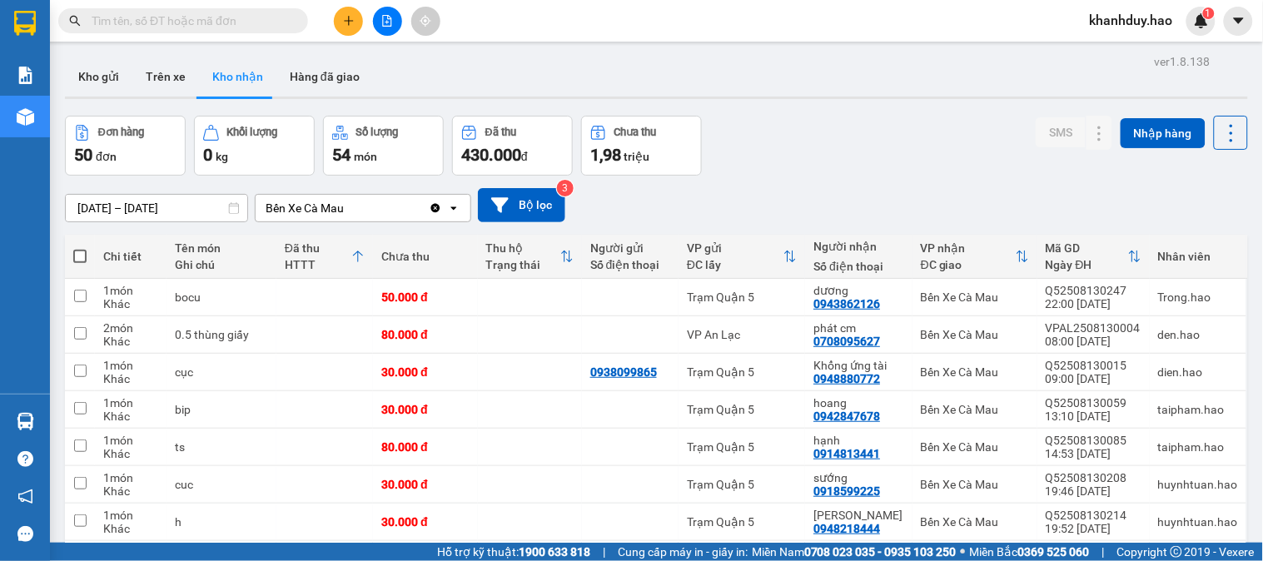
click at [256, 12] on input "text" at bounding box center [190, 21] width 196 height 18
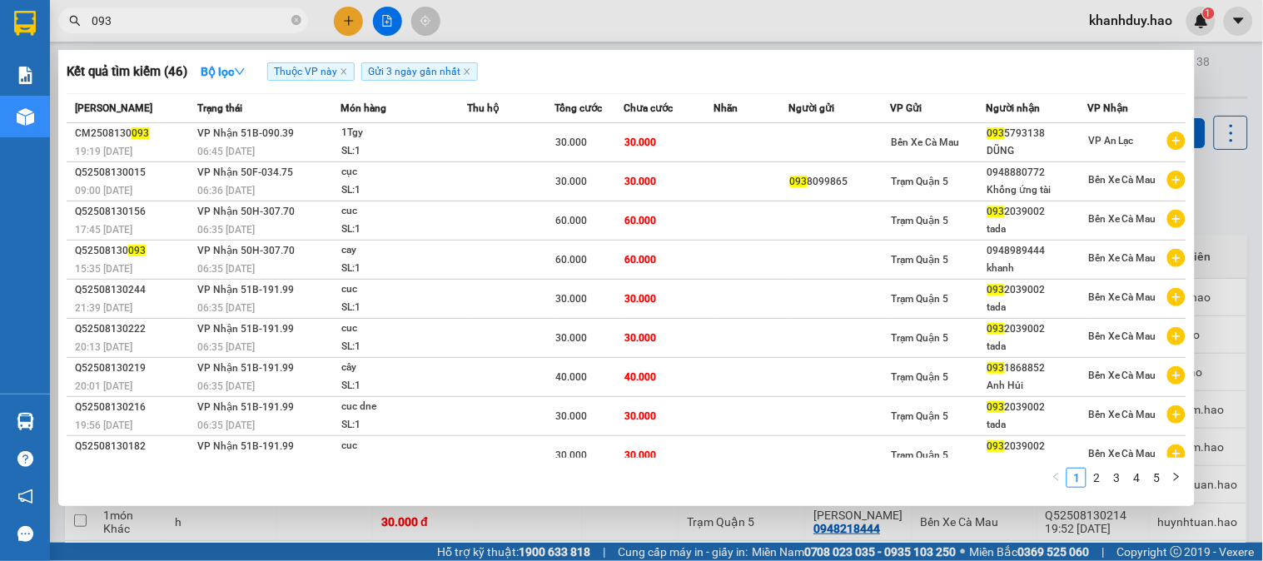
type input "093"
click at [1224, 195] on div at bounding box center [631, 280] width 1263 height 561
click at [293, 22] on icon "close-circle" at bounding box center [296, 20] width 10 height 10
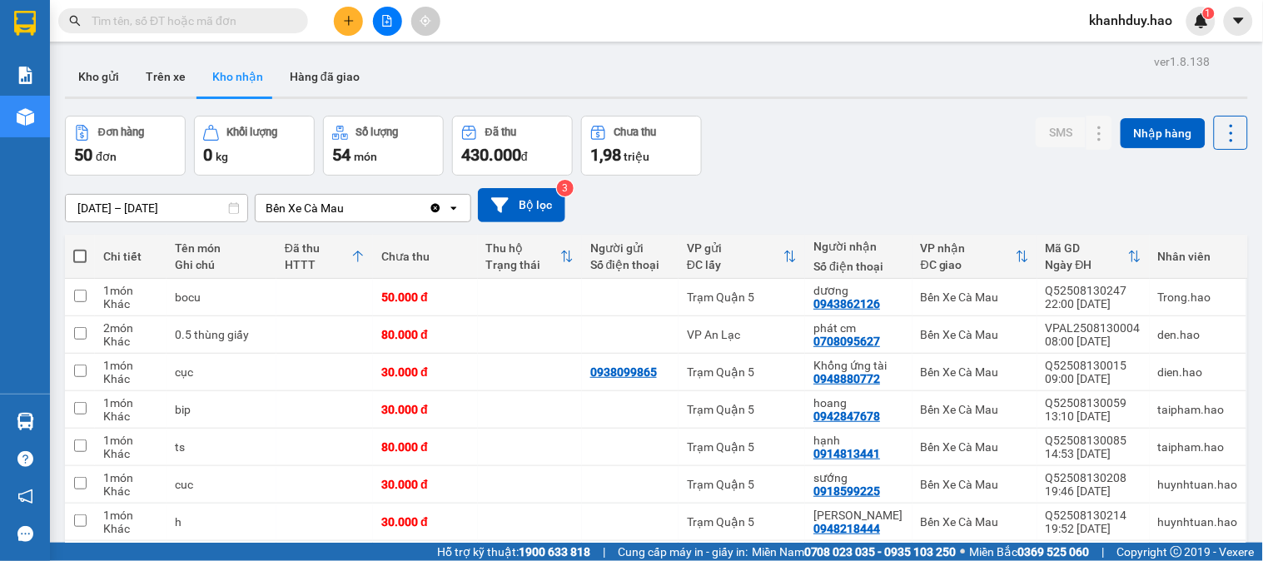
click at [229, 22] on input "text" at bounding box center [190, 21] width 196 height 18
drag, startPoint x: 260, startPoint y: 12, endPoint x: 260, endPoint y: 25, distance: 12.5
click at [260, 15] on input "text" at bounding box center [190, 21] width 196 height 18
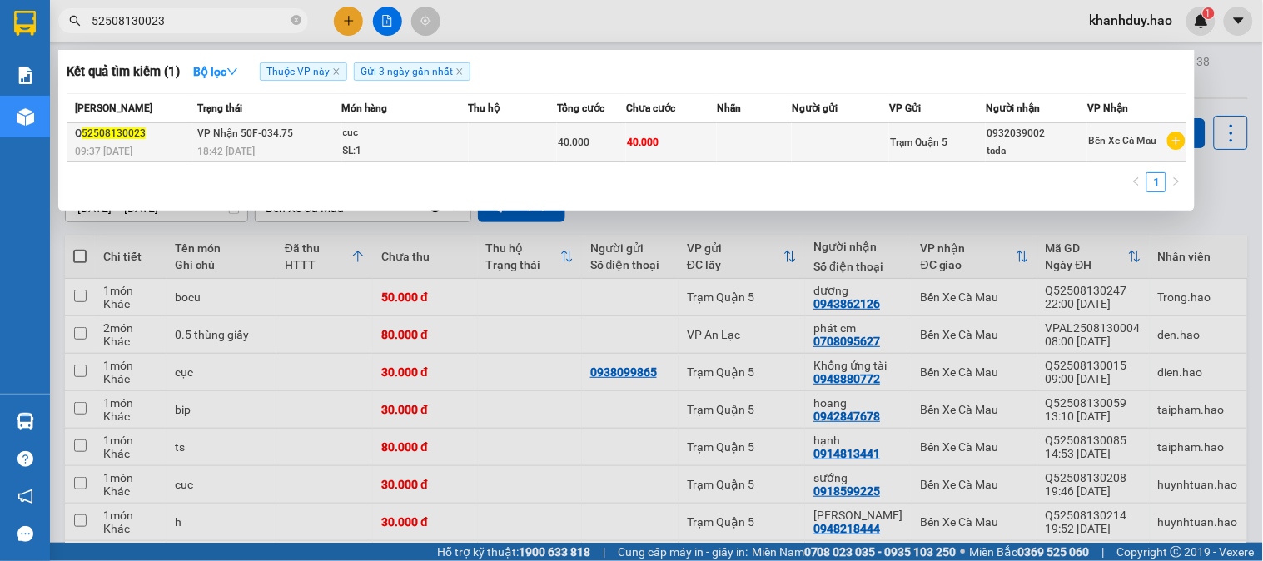
type input "52508130023"
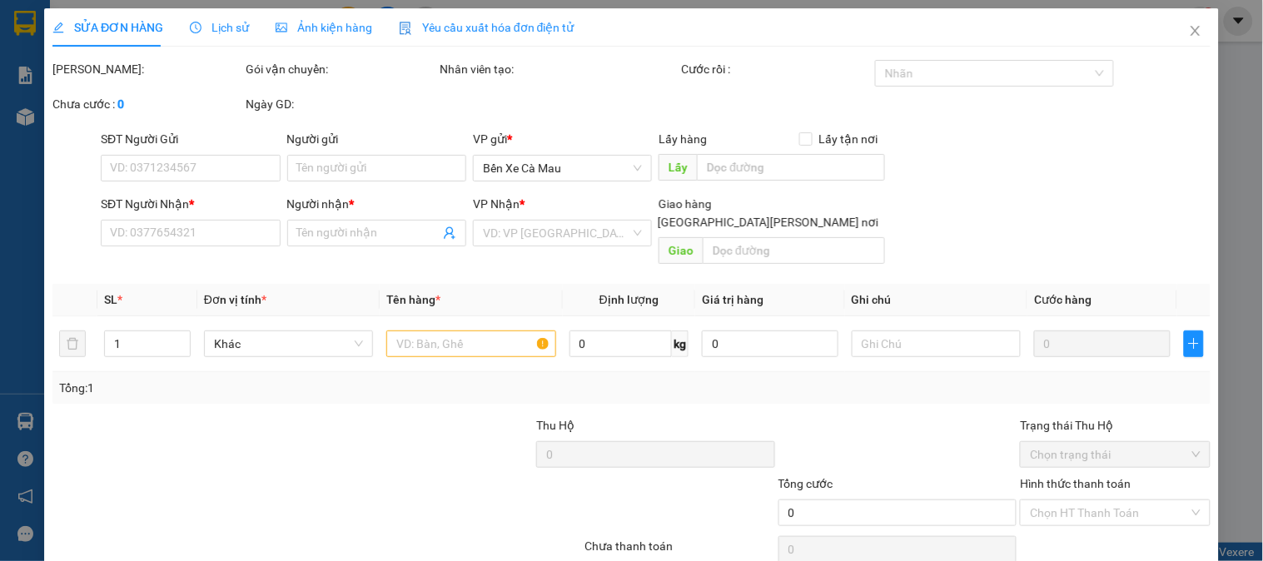
type input "0932039002"
type input "tada"
type input "40.000"
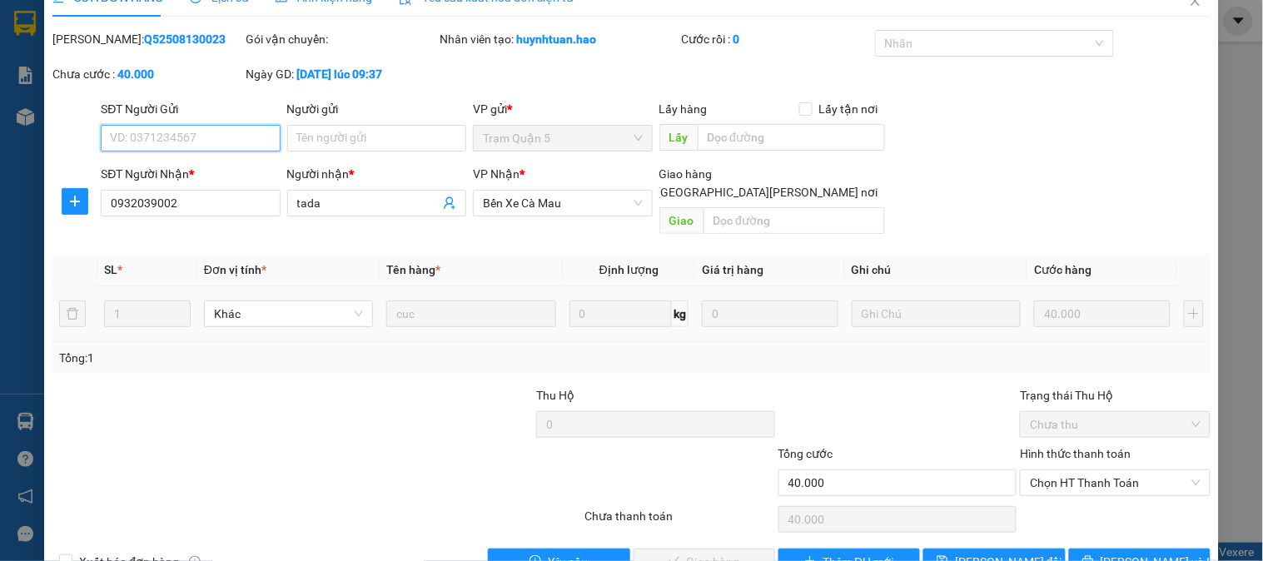
scroll to position [58, 0]
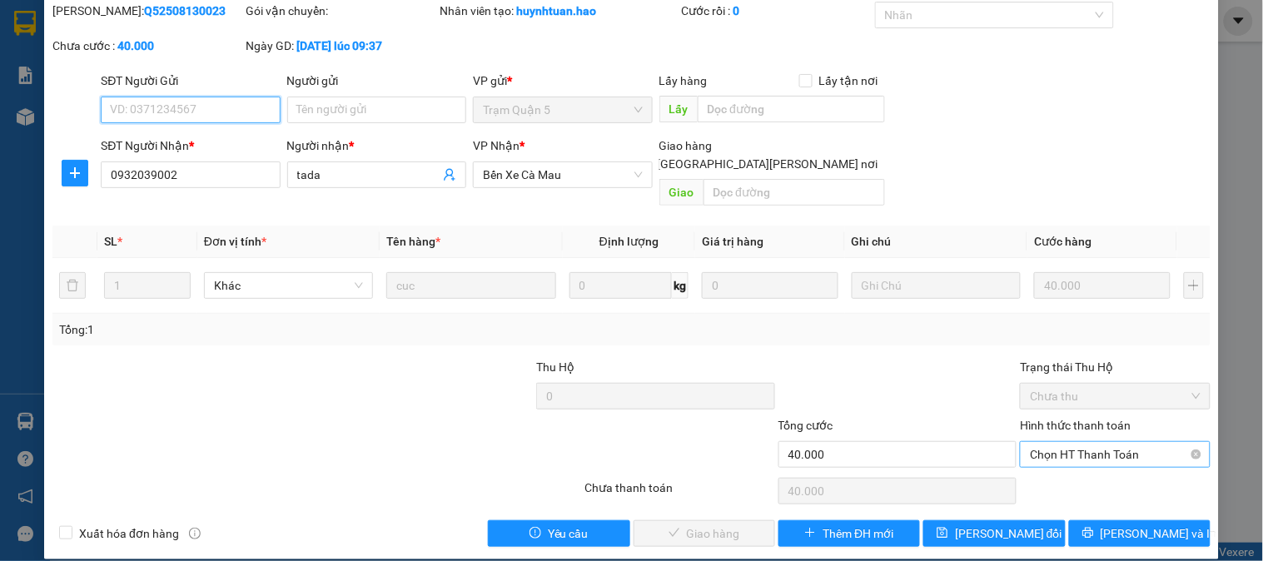
click at [1086, 442] on span "Chọn HT Thanh Toán" at bounding box center [1115, 454] width 170 height 25
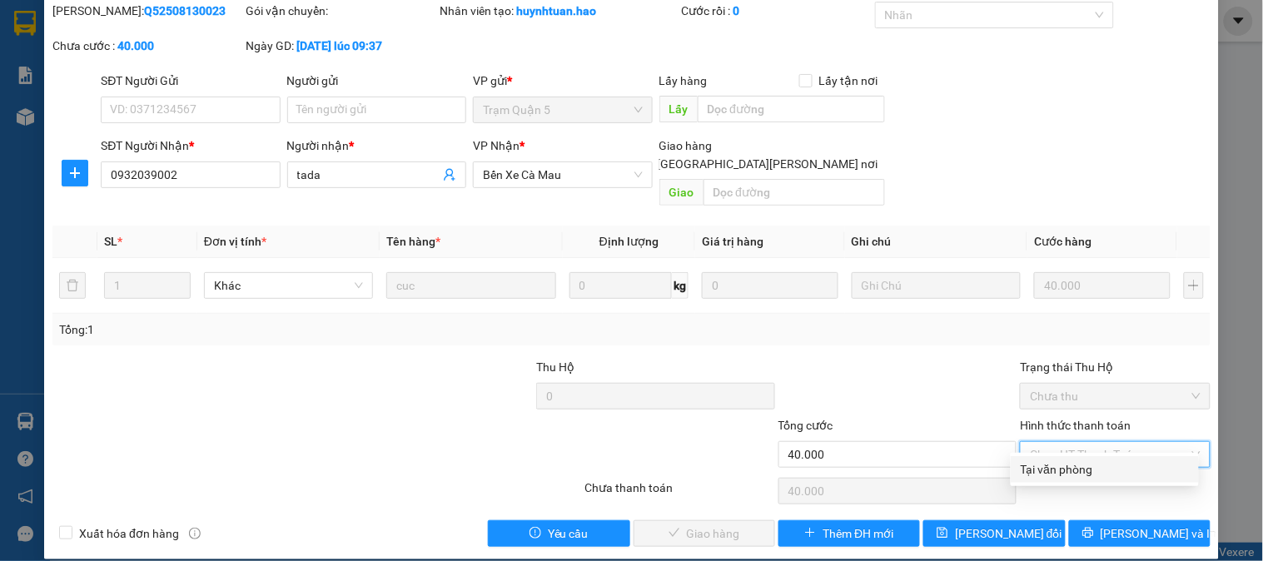
click at [1064, 480] on div "Tại văn phòng" at bounding box center [1105, 469] width 188 height 27
type input "0"
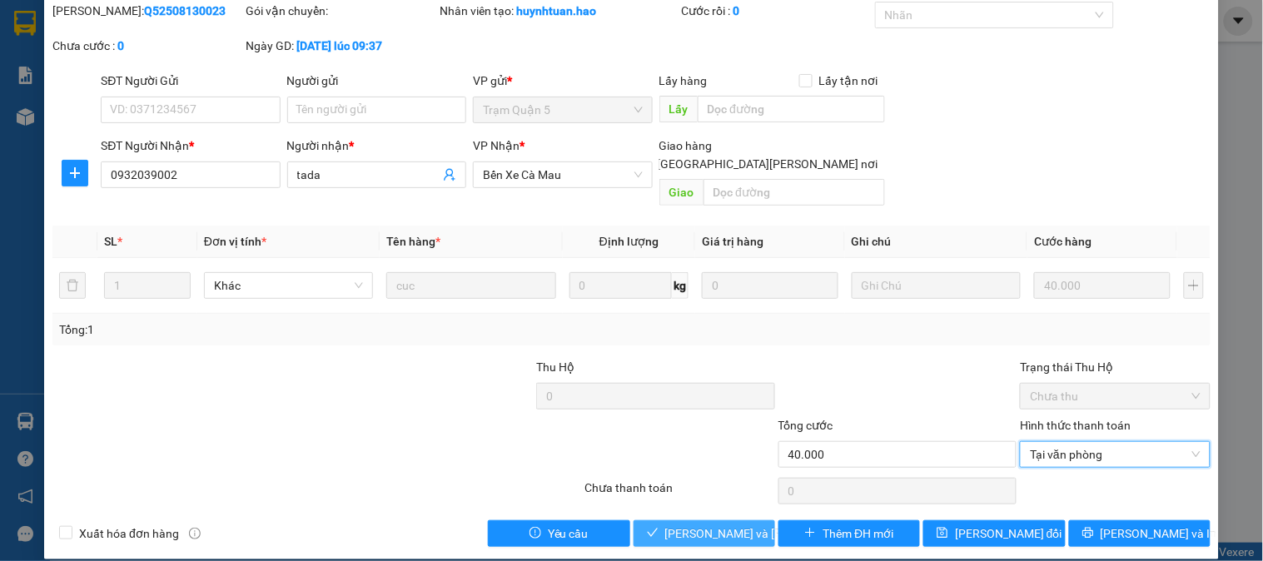
click at [757, 520] on button "Lưu và Giao hàng" at bounding box center [704, 533] width 142 height 27
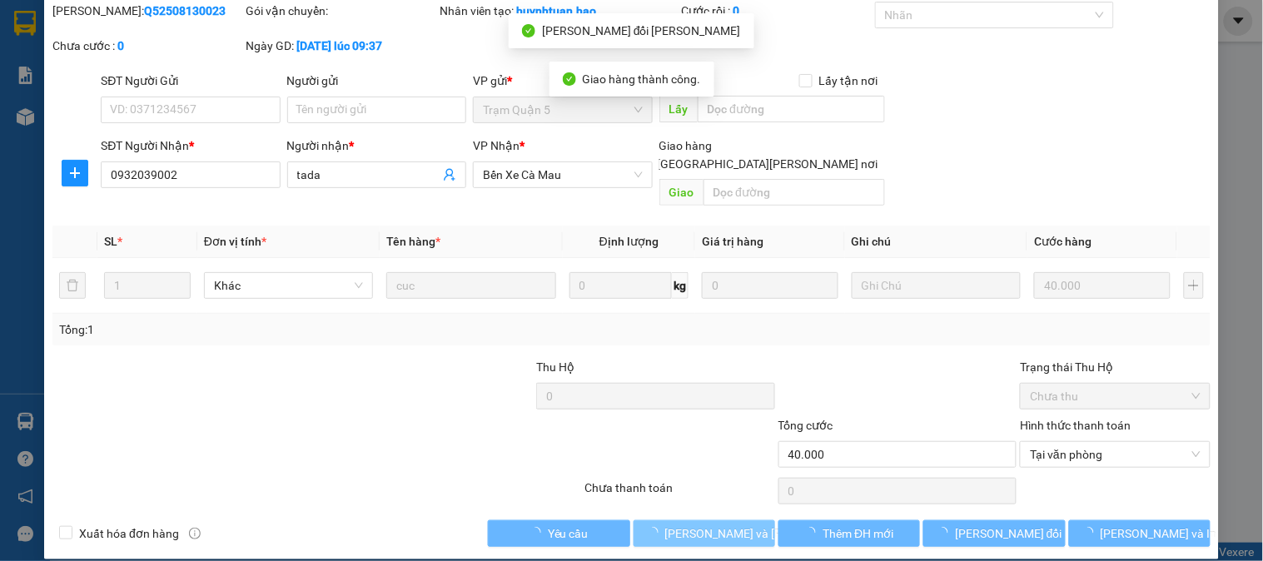
scroll to position [0, 0]
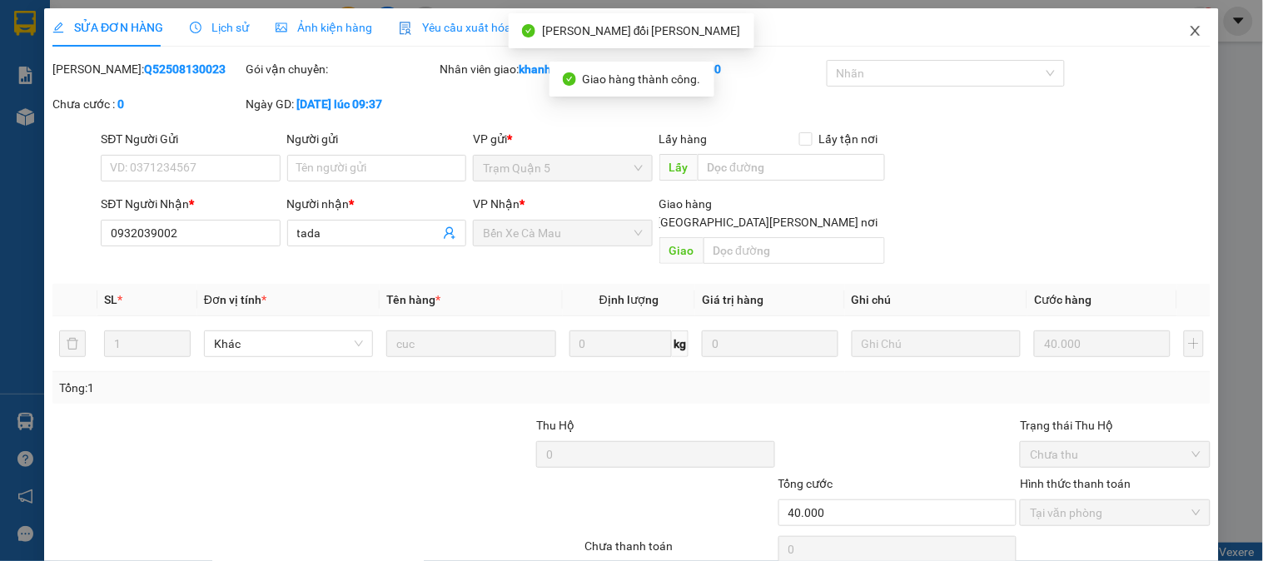
click at [1189, 37] on icon "close" at bounding box center [1195, 30] width 13 height 13
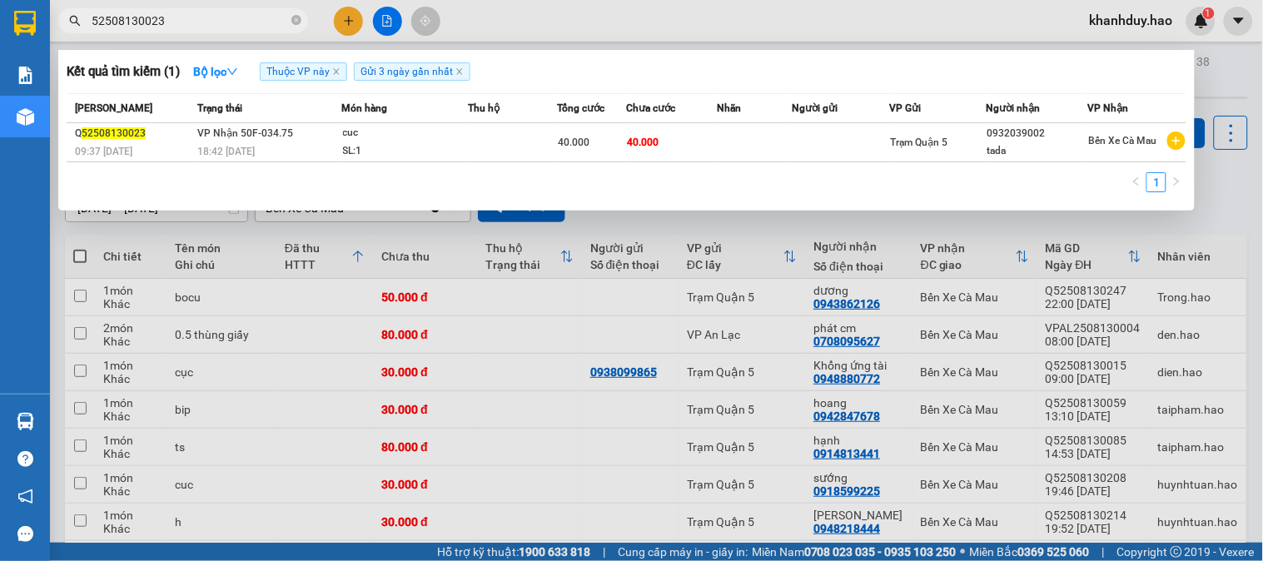
click at [273, 22] on input "52508130023" at bounding box center [190, 21] width 196 height 18
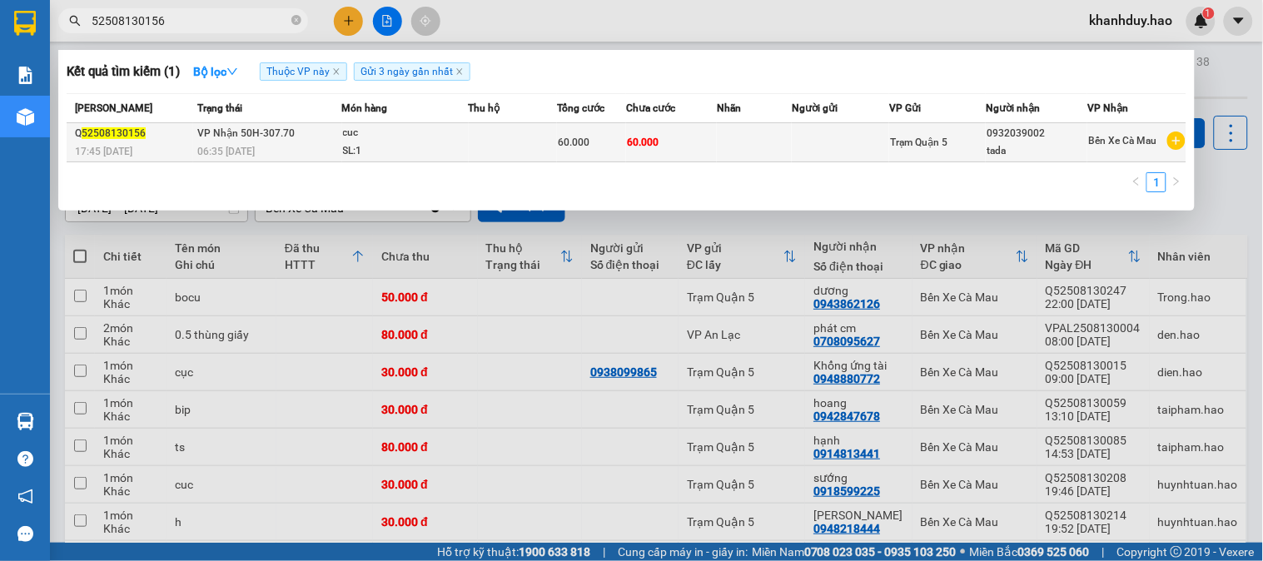
type input "52508130156"
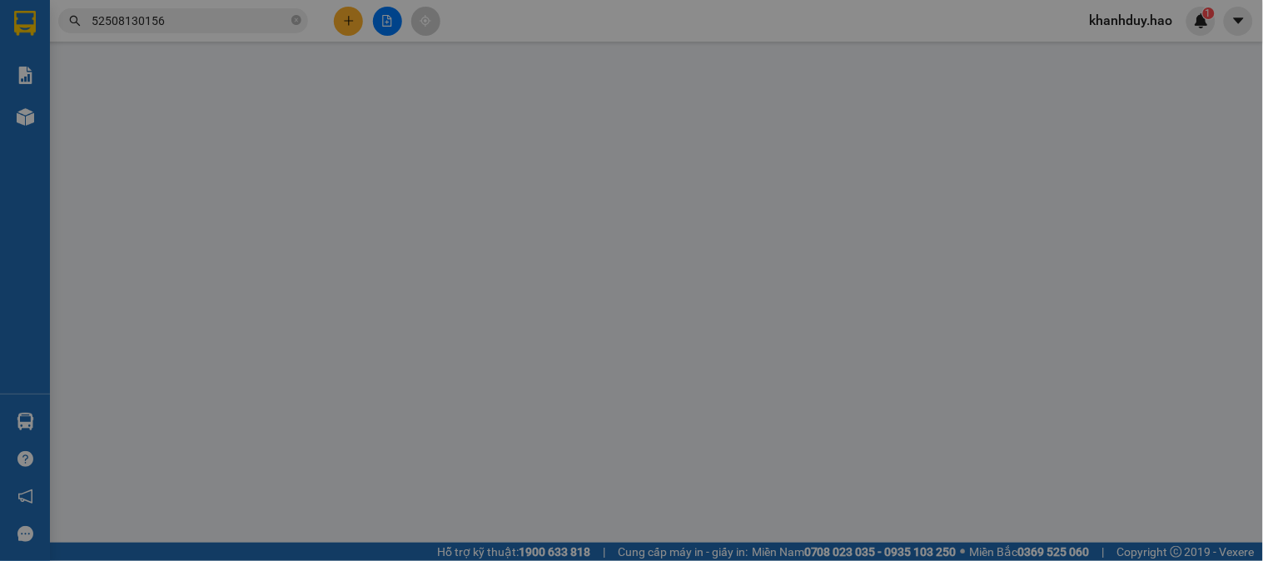
type input "0932039002"
type input "tada"
type input "60.000"
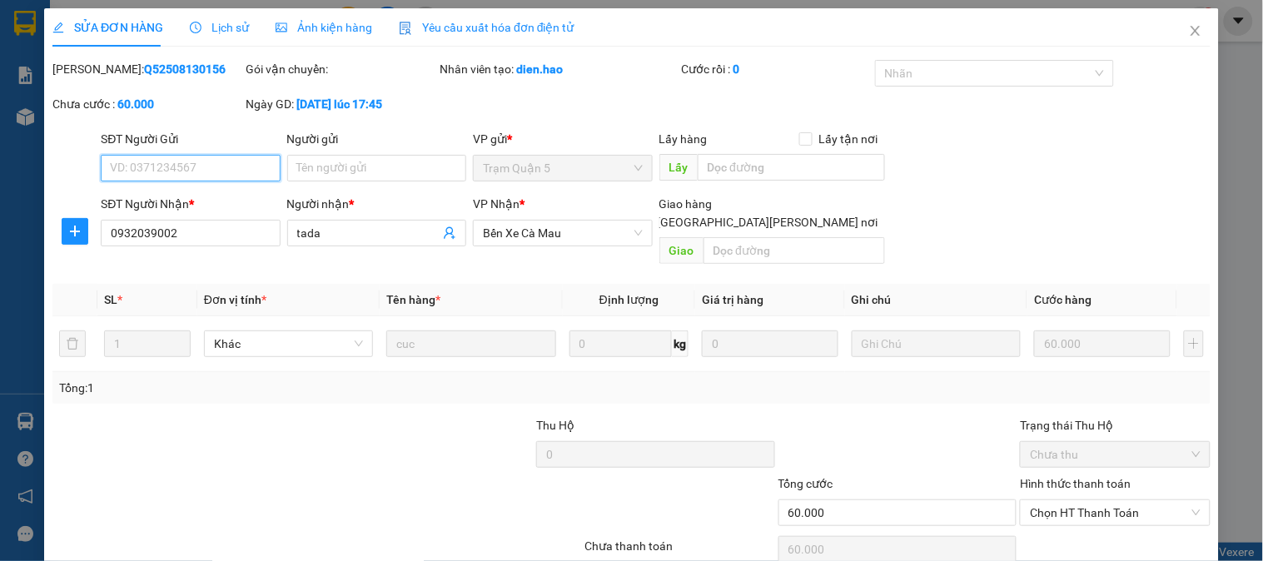
scroll to position [58, 0]
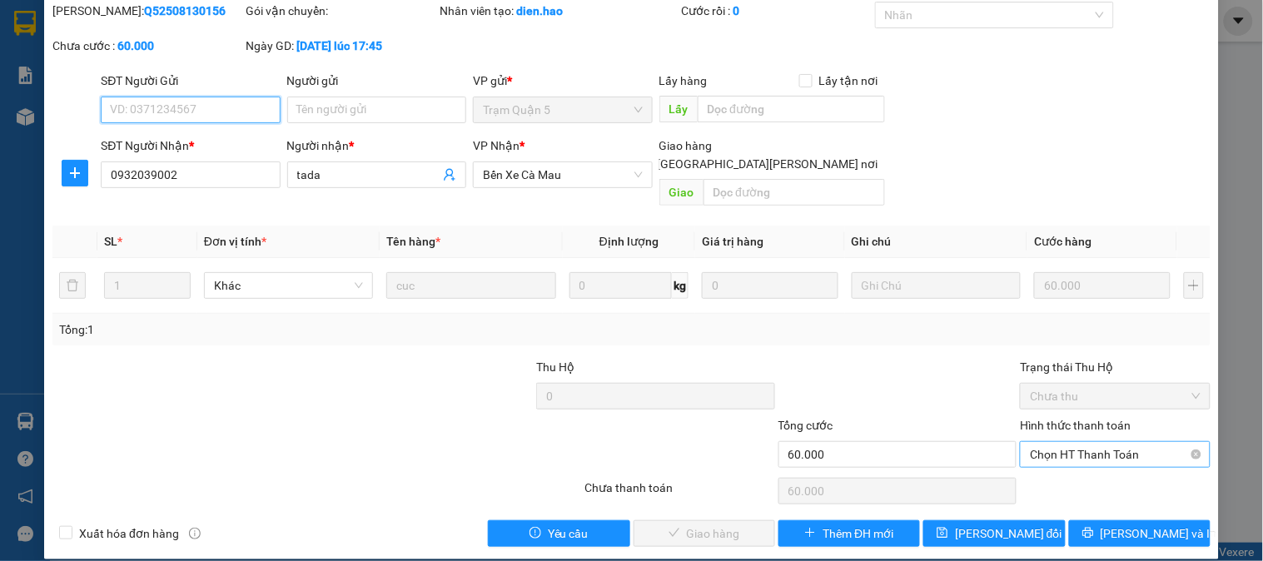
click at [1038, 442] on span "Chọn HT Thanh Toán" at bounding box center [1115, 454] width 170 height 25
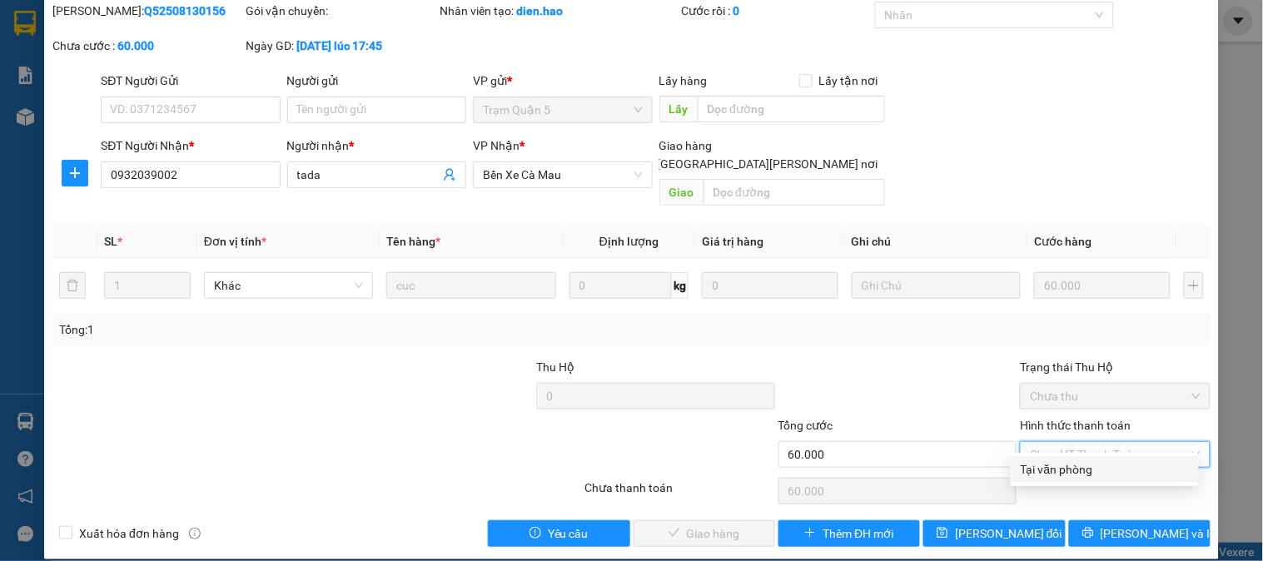
click at [1029, 467] on div "Tại văn phòng" at bounding box center [1104, 469] width 168 height 18
type input "0"
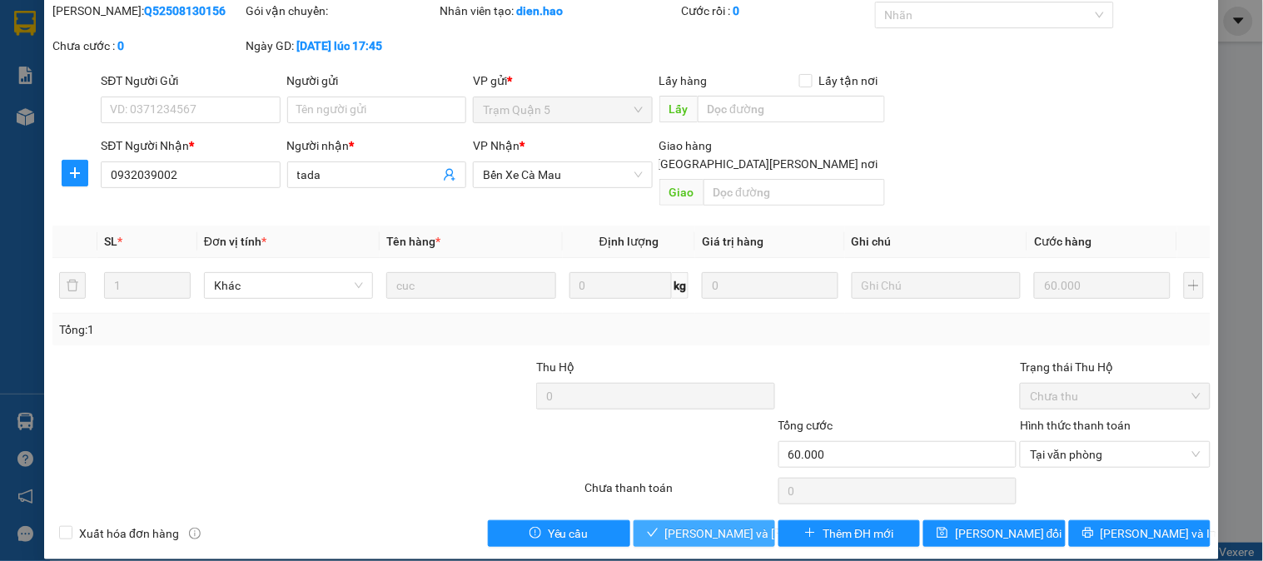
click at [713, 524] on span "Lưu và Giao hàng" at bounding box center [777, 533] width 225 height 18
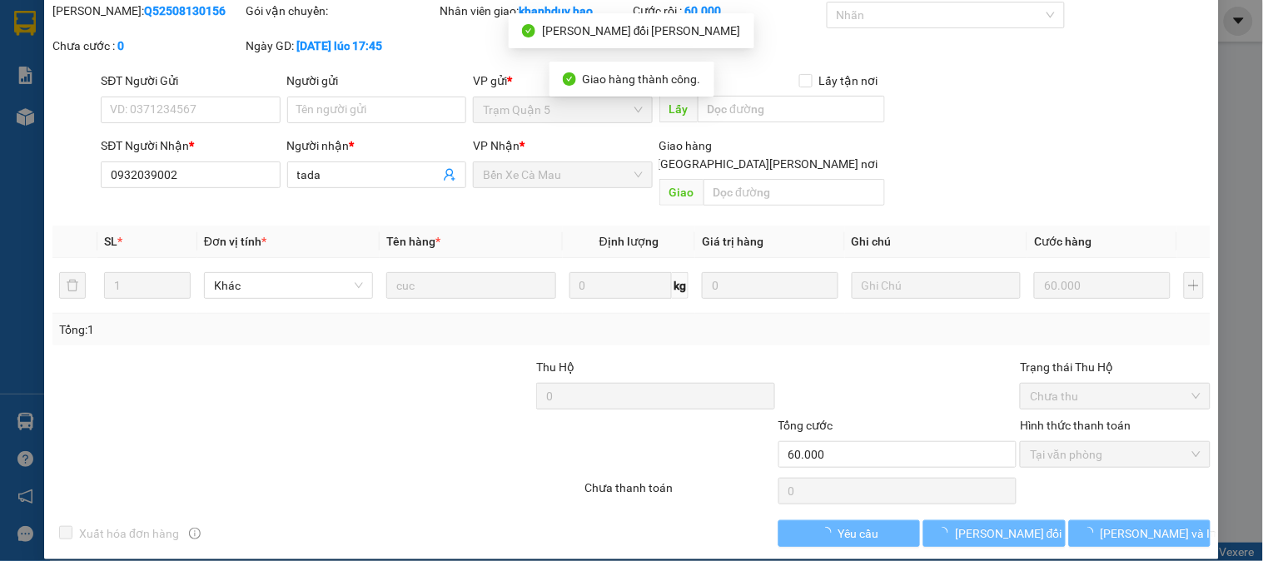
scroll to position [0, 0]
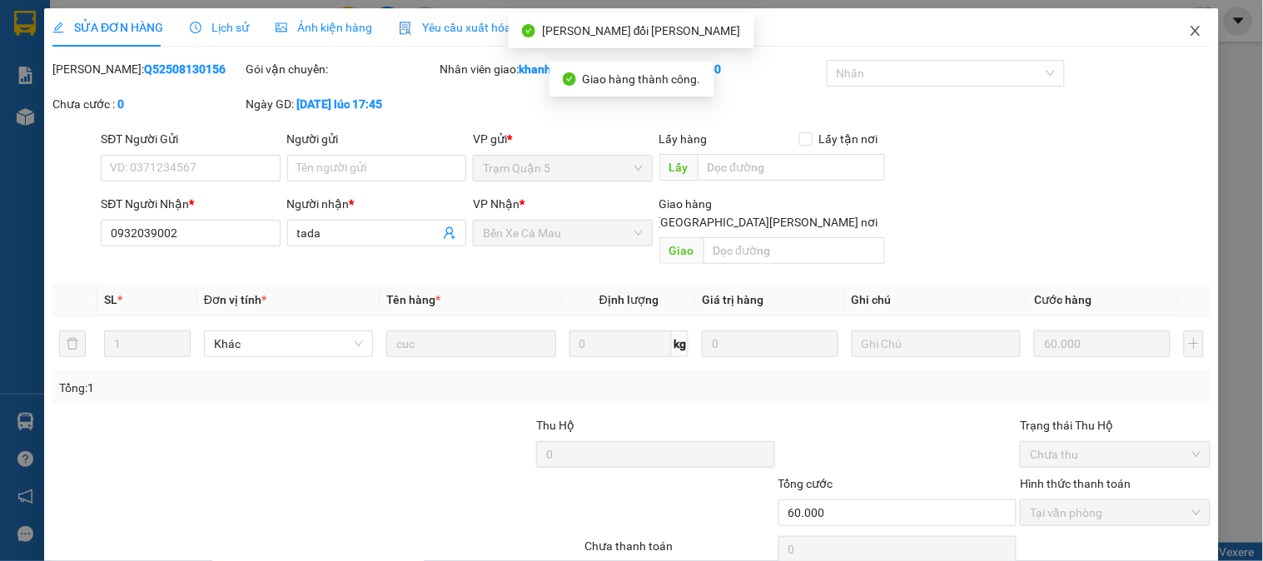
click at [1190, 22] on span "Close" at bounding box center [1195, 31] width 47 height 47
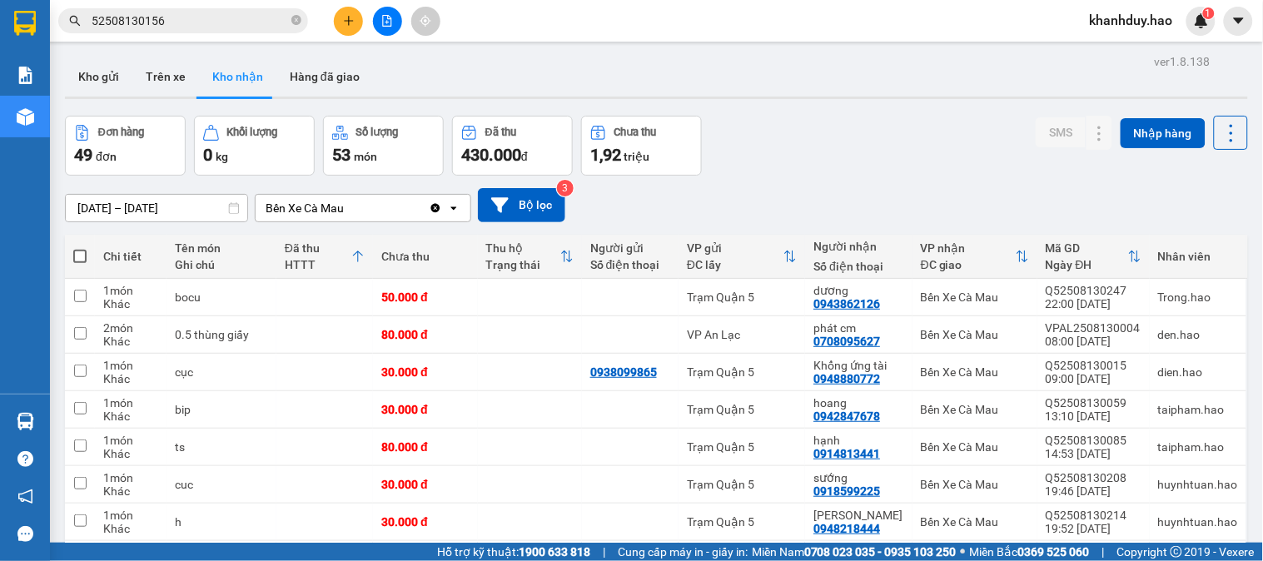
click at [255, 10] on span "52508130156" at bounding box center [183, 20] width 250 height 25
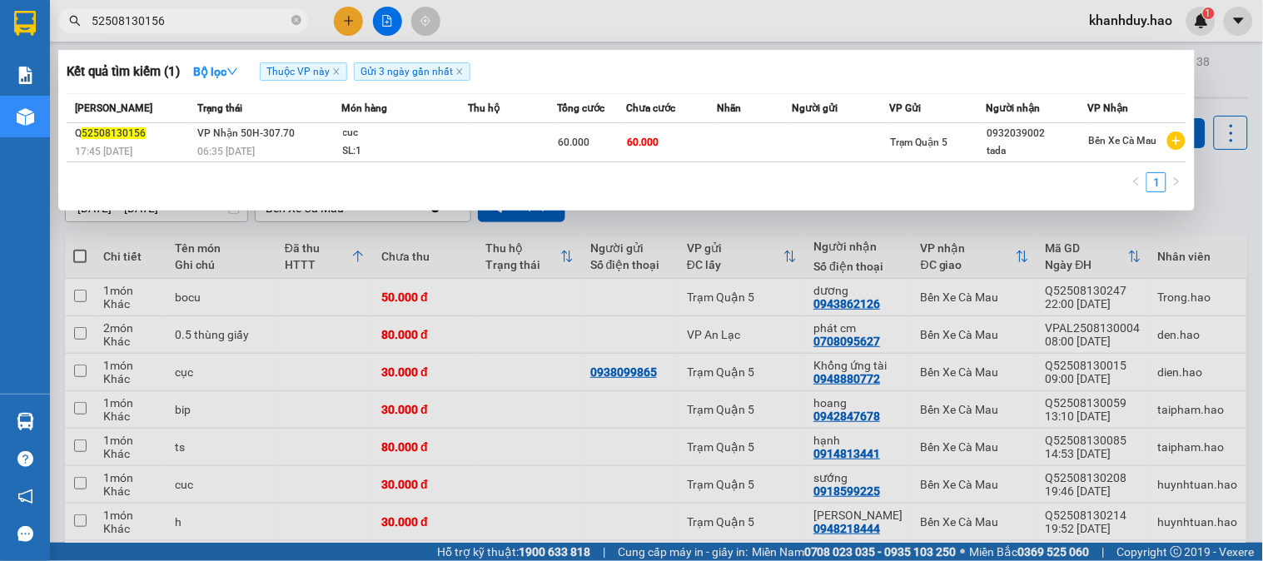
click at [255, 10] on span "52508130156" at bounding box center [183, 20] width 250 height 25
click at [213, 23] on input "52508130156" at bounding box center [190, 21] width 196 height 18
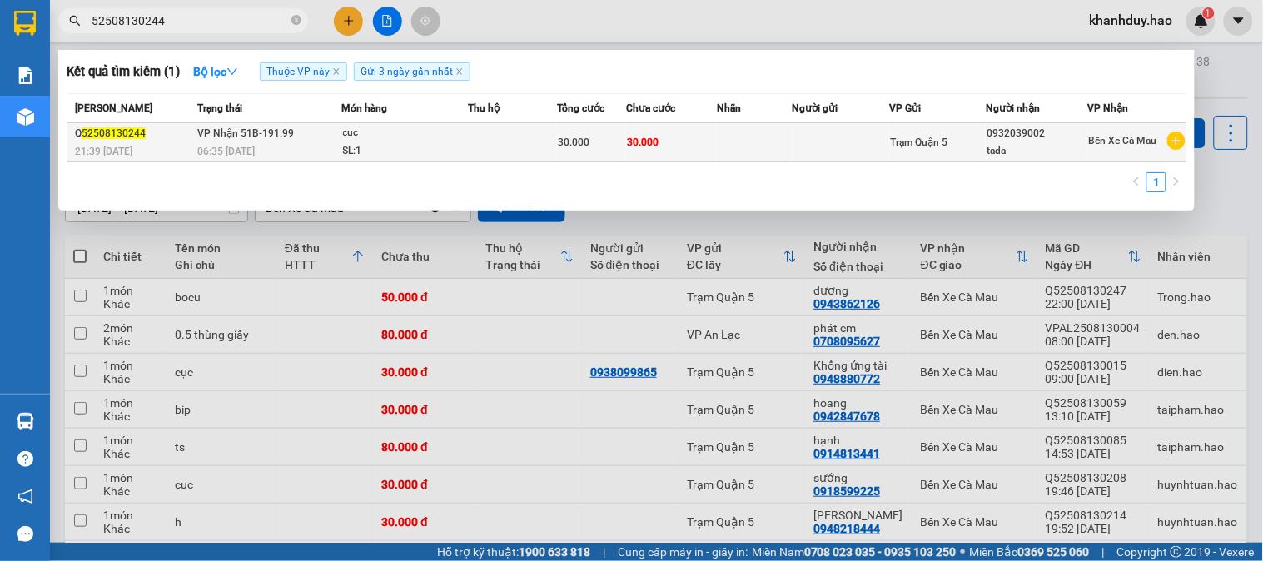
type input "52508130244"
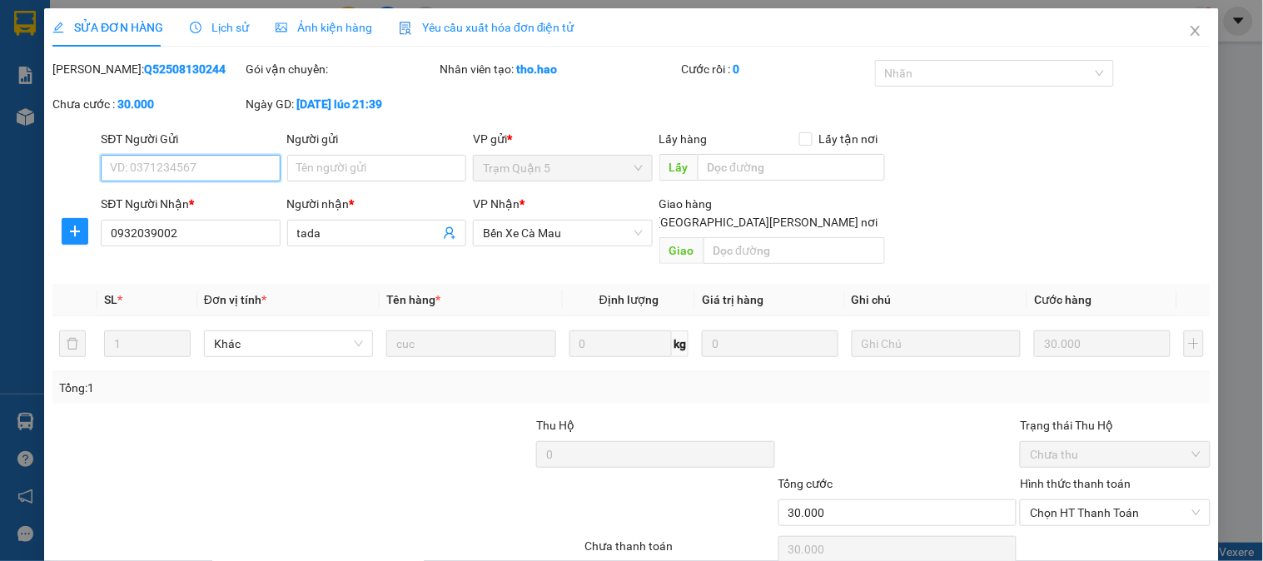
type input "0932039002"
type input "tada"
type input "30.000"
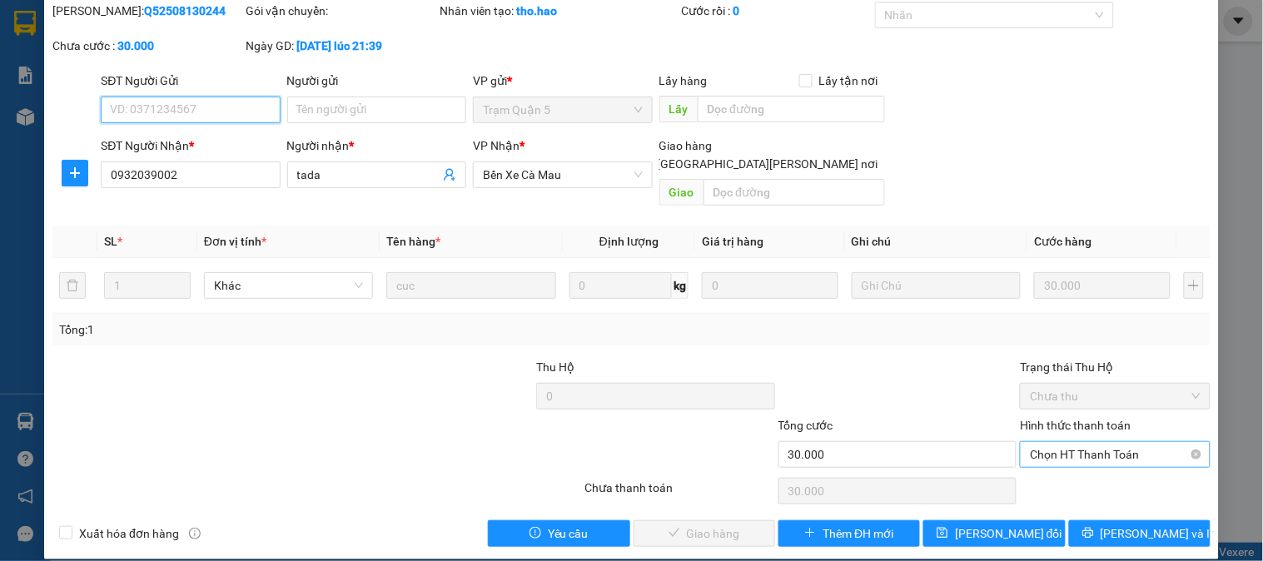
click at [1107, 442] on span "Chọn HT Thanh Toán" at bounding box center [1115, 454] width 170 height 25
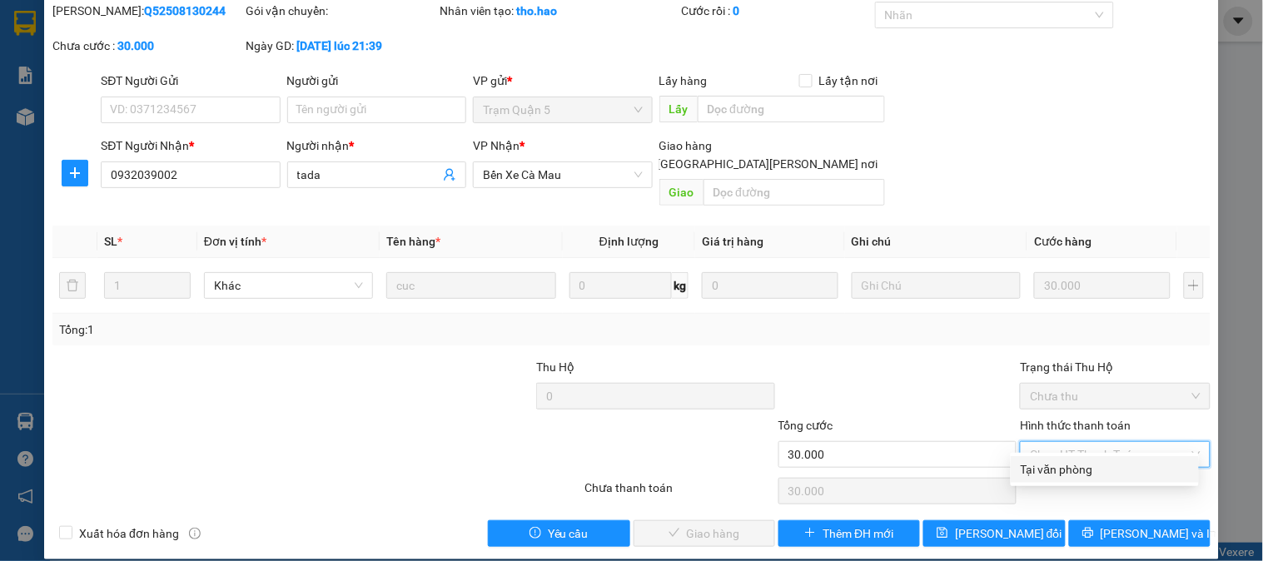
click at [1100, 462] on div "Tại văn phòng" at bounding box center [1104, 469] width 168 height 18
type input "0"
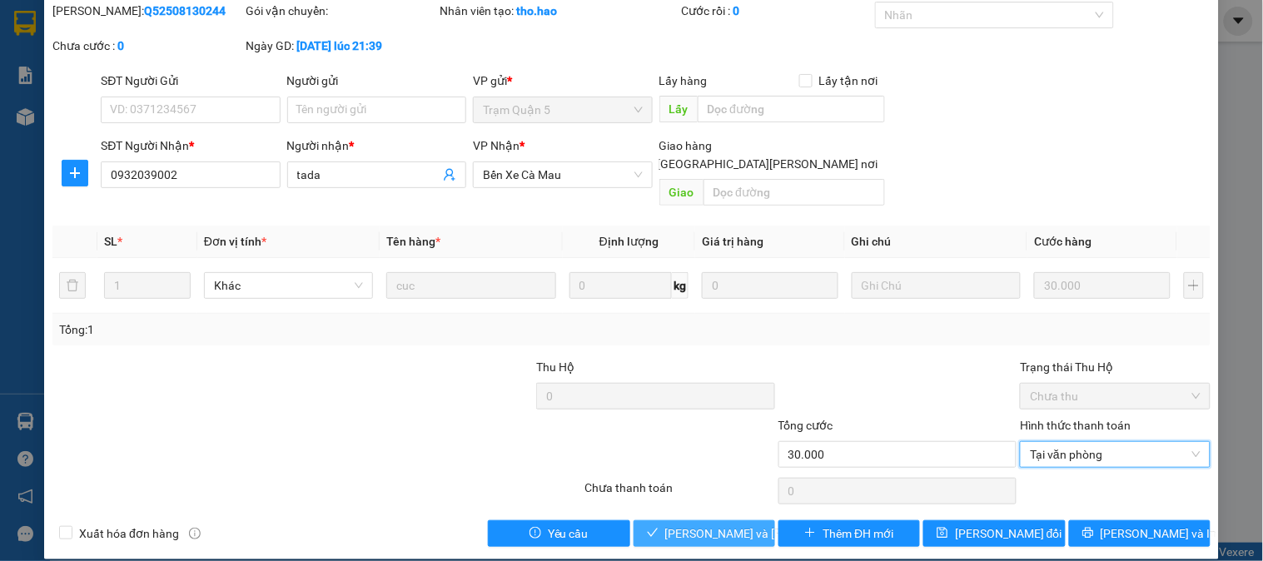
click at [697, 524] on span "Lưu và Giao hàng" at bounding box center [777, 533] width 225 height 18
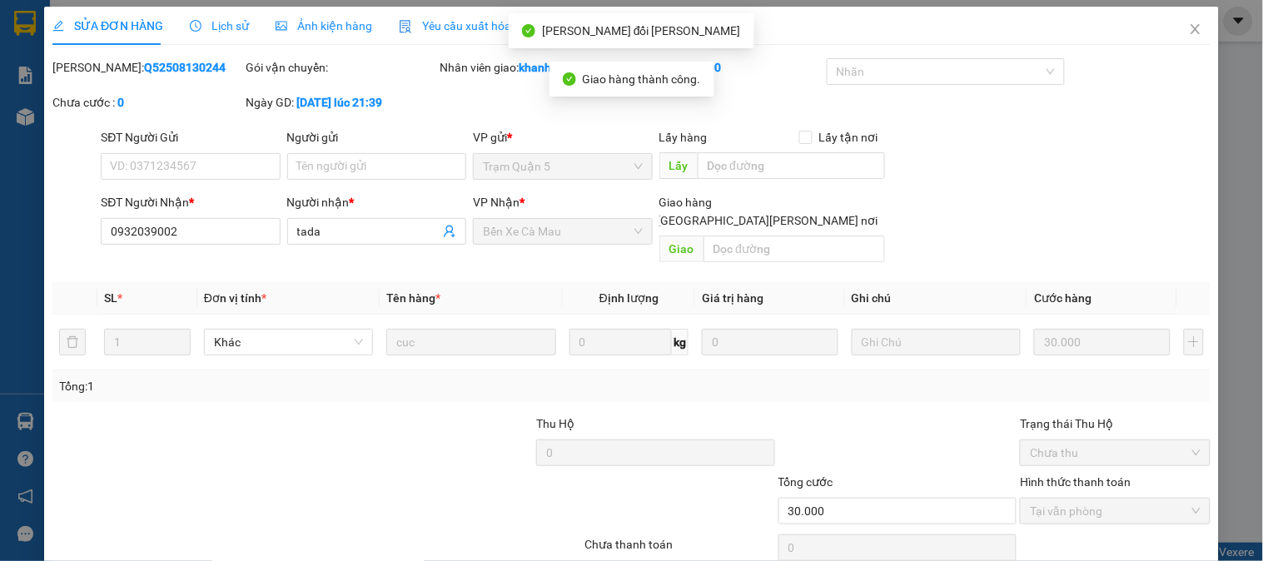
scroll to position [0, 0]
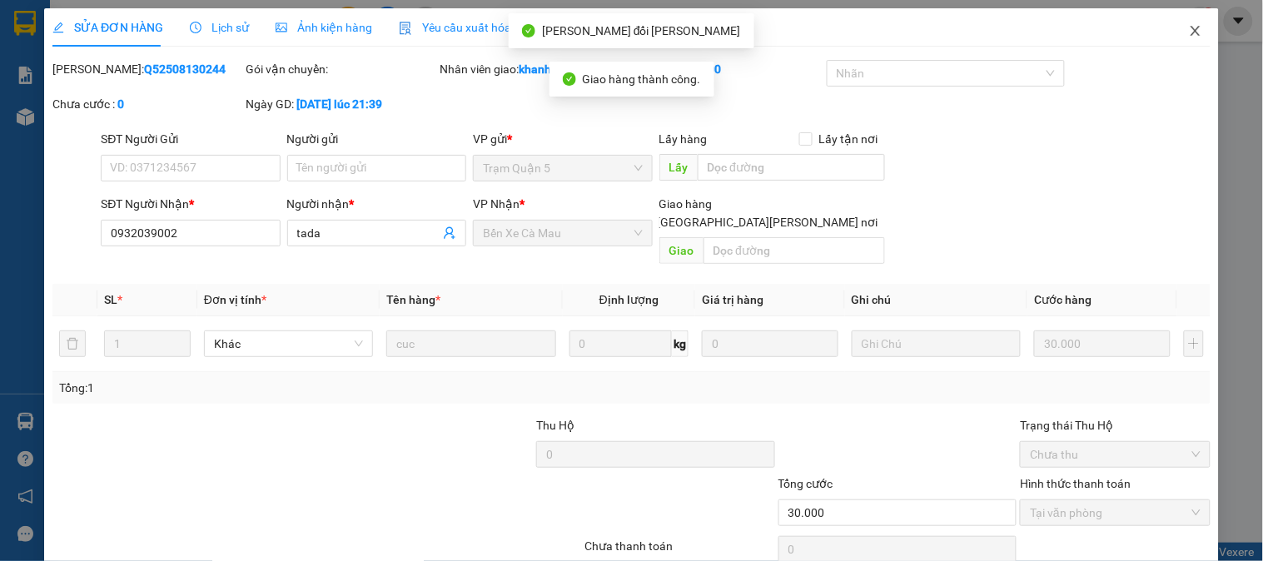
click at [1174, 40] on span "Close" at bounding box center [1195, 31] width 47 height 47
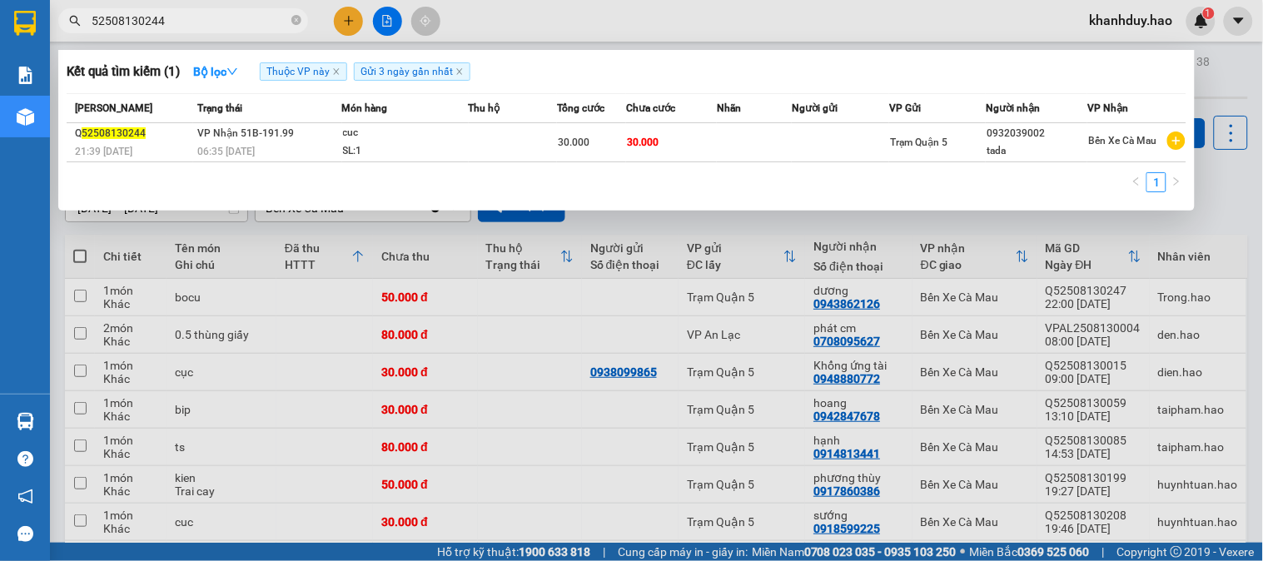
click at [189, 19] on input "52508130244" at bounding box center [190, 21] width 196 height 18
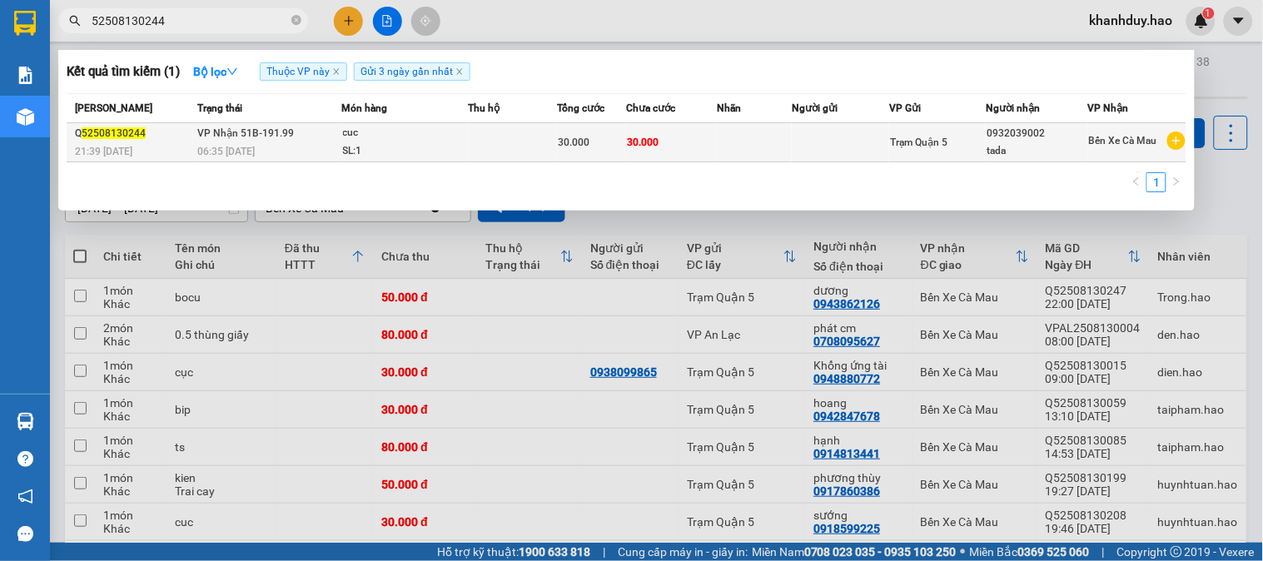
click at [628, 144] on span "30.000" at bounding box center [643, 143] width 32 height 12
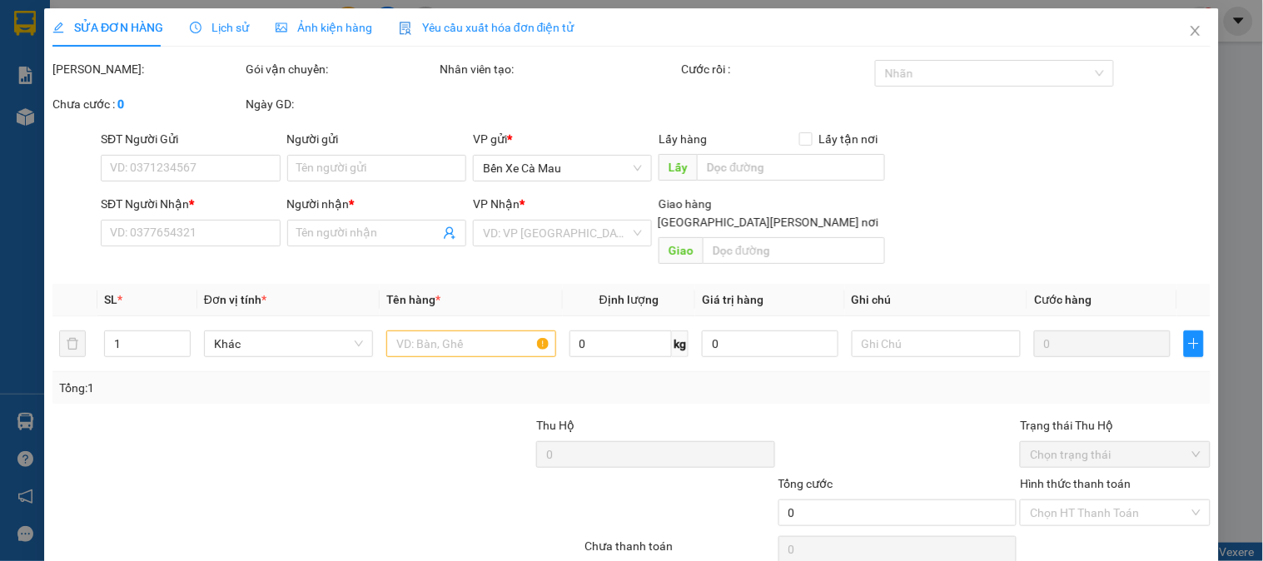
type input "0932039002"
type input "tada"
type input "30.000"
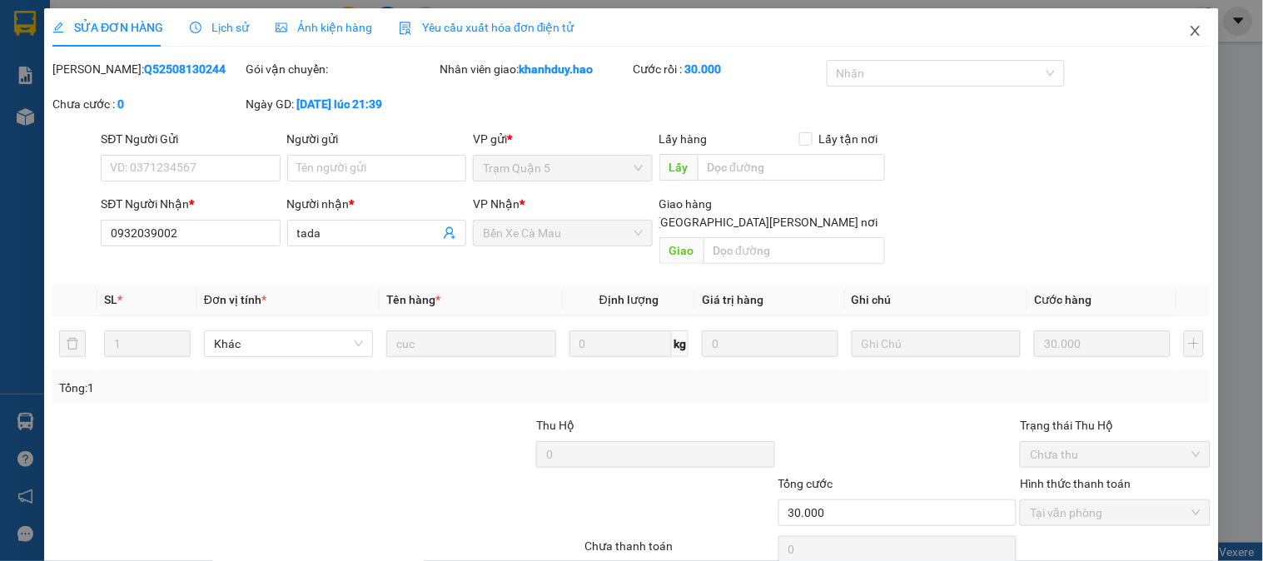
click at [1195, 29] on span "Close" at bounding box center [1195, 31] width 47 height 47
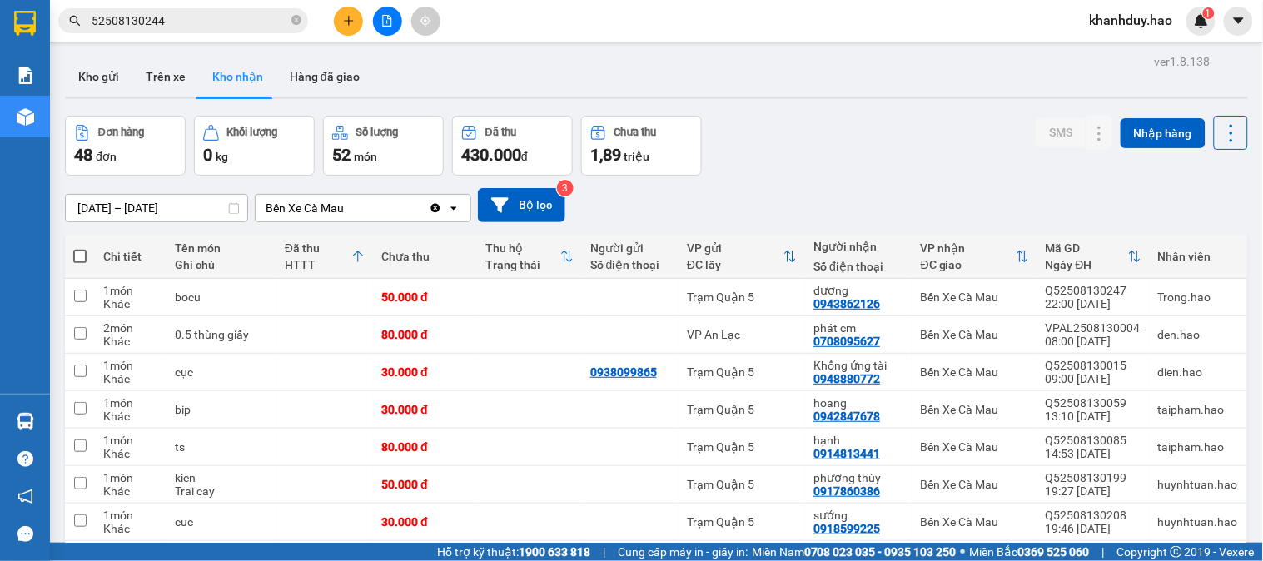
click at [203, 3] on div "Kết quả tìm kiếm ( 1 ) Bộ lọc Thuộc VP này Gửi 3 ngày gần nhất Mã ĐH Trạng thái…" at bounding box center [631, 21] width 1263 height 42
click at [203, 15] on input "52508130244" at bounding box center [190, 21] width 196 height 18
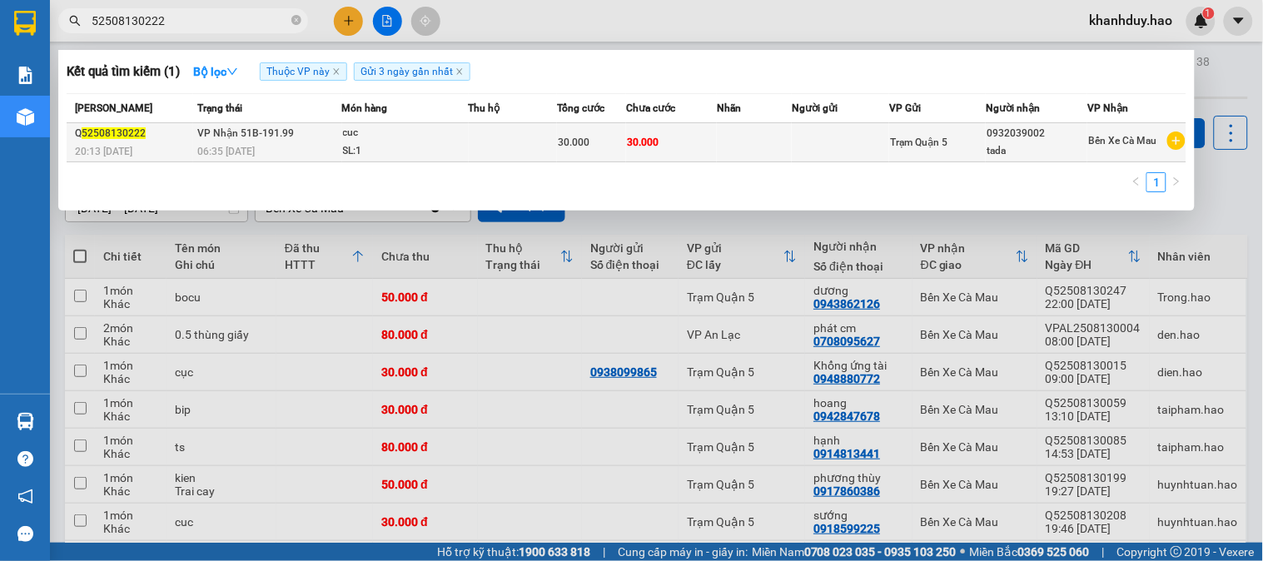
type input "52508130222"
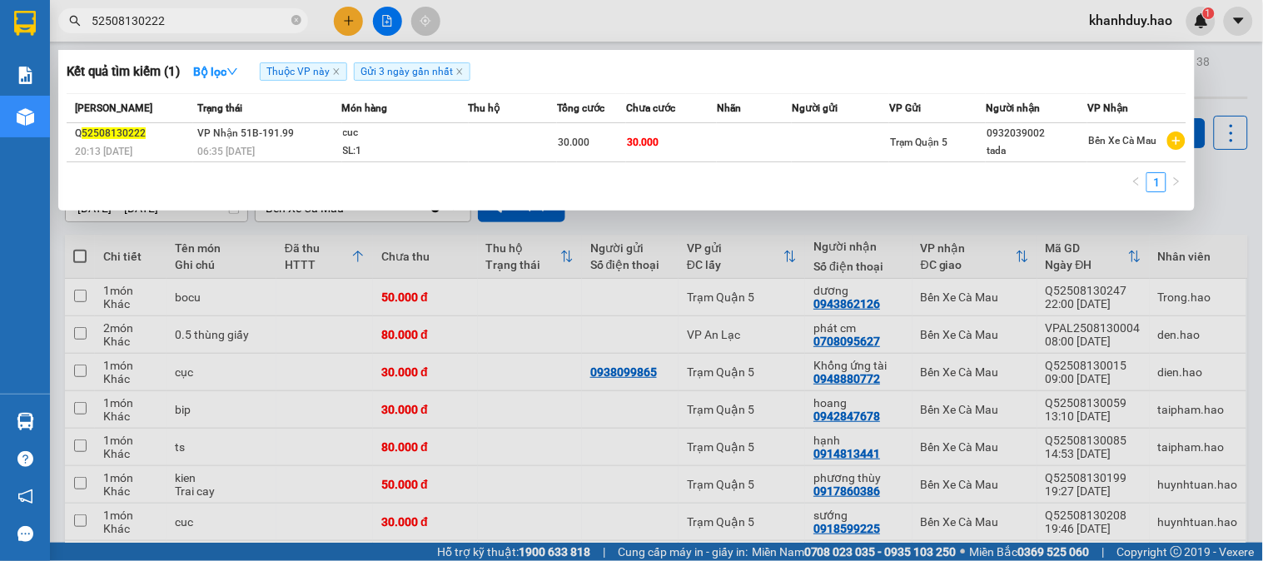
click at [534, 148] on td at bounding box center [513, 142] width 88 height 39
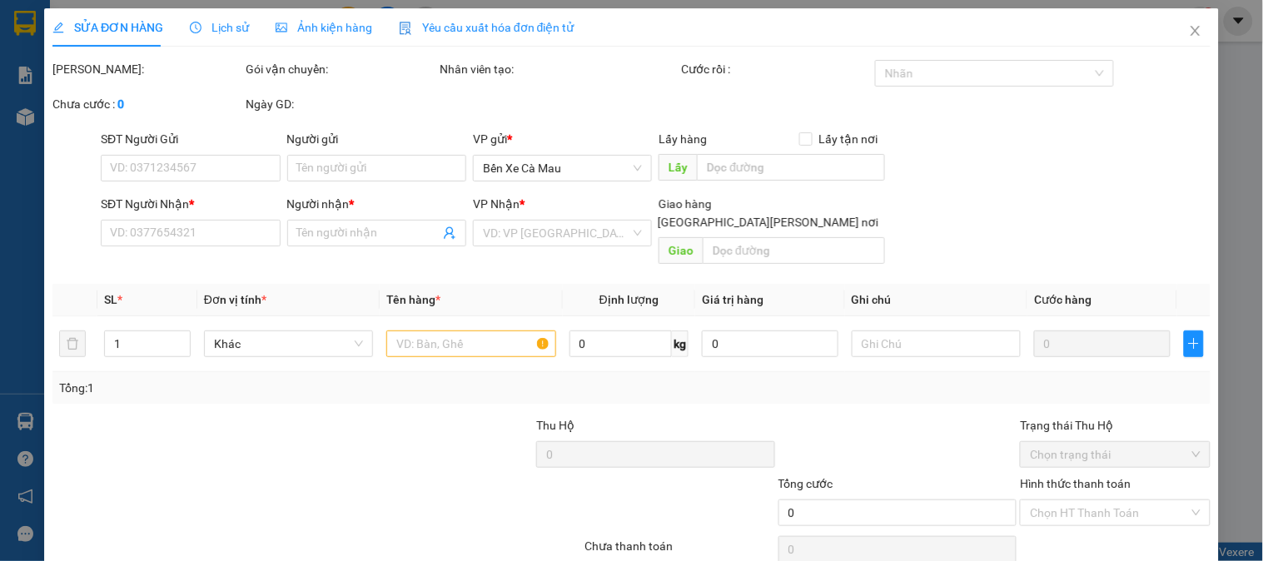
type input "0932039002"
type input "tada"
type input "30.000"
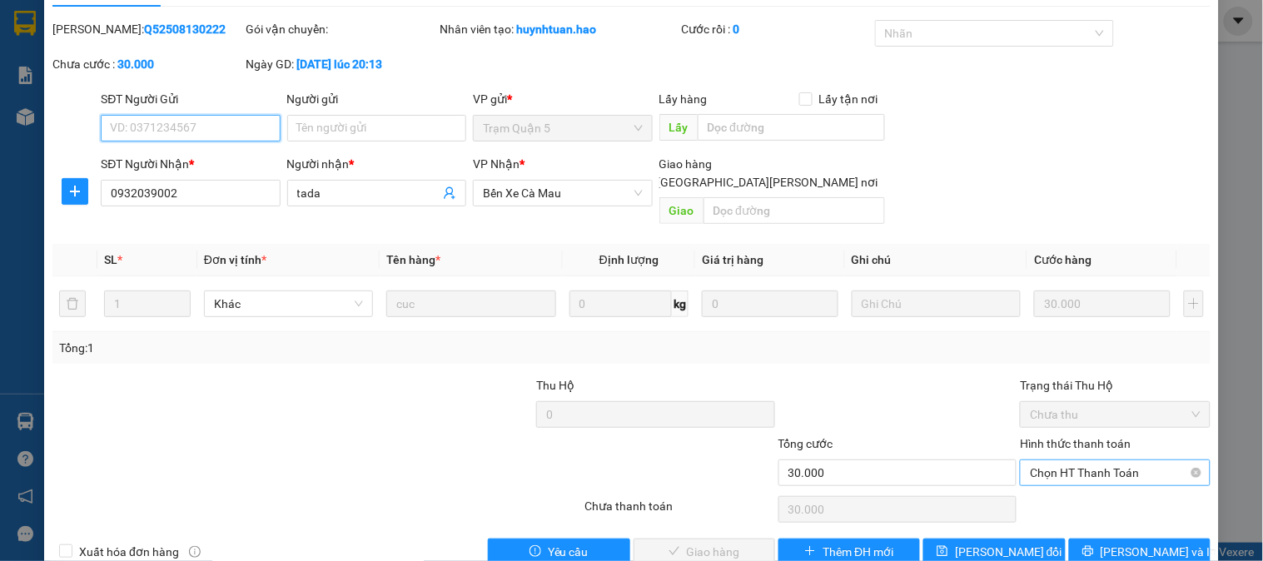
scroll to position [58, 0]
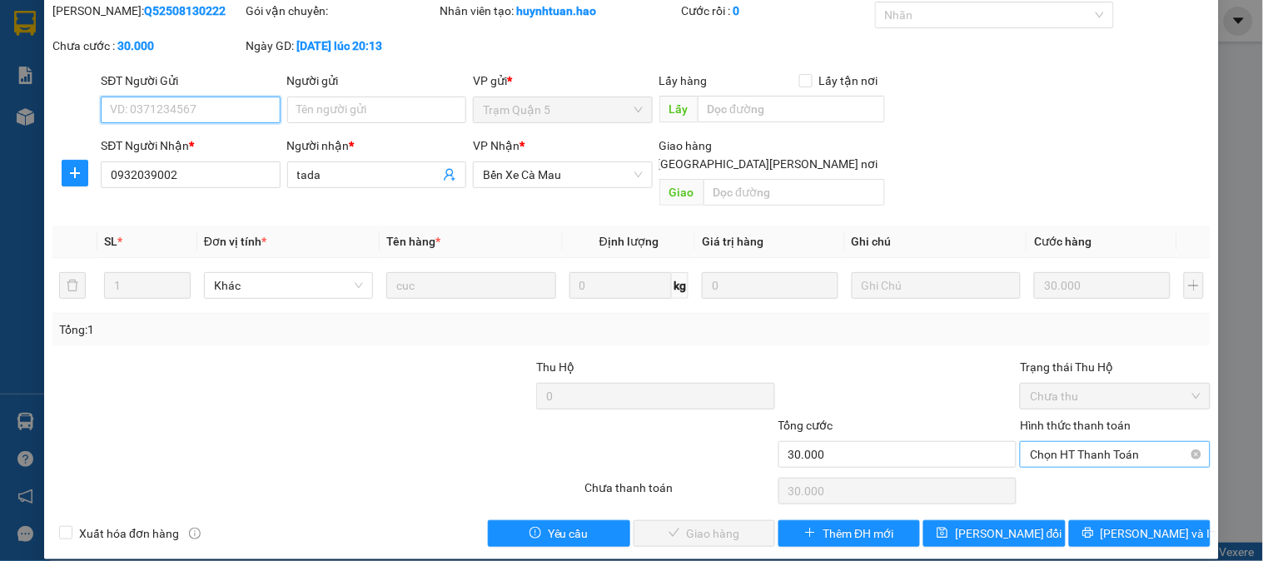
click at [1080, 442] on span "Chọn HT Thanh Toán" at bounding box center [1115, 454] width 170 height 25
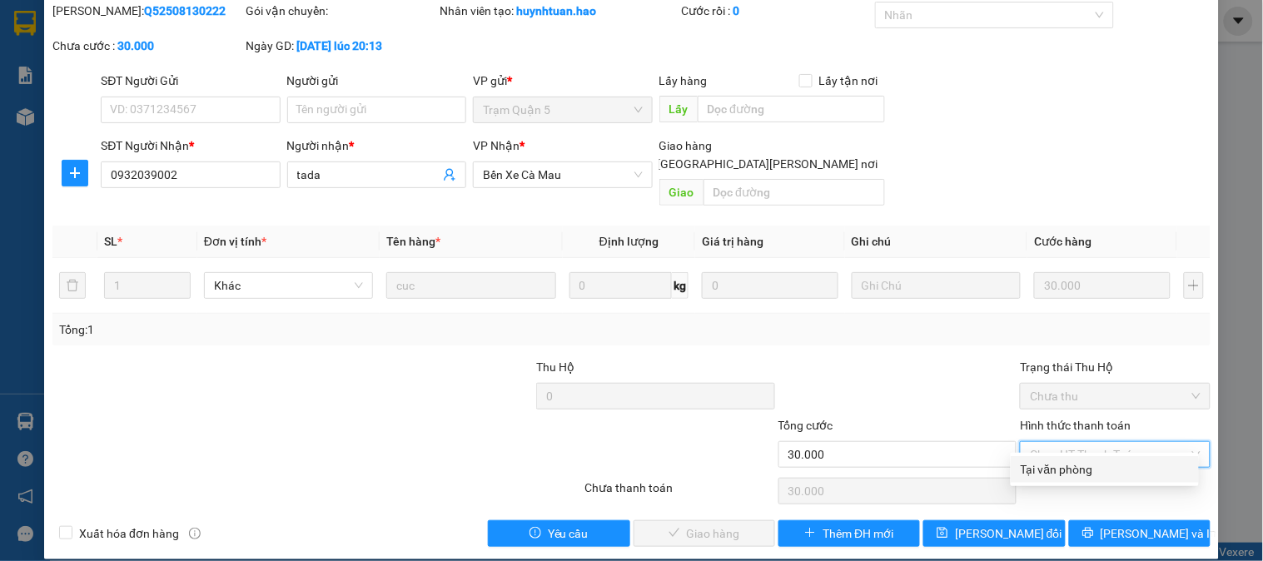
click at [1082, 481] on div "Tại văn phòng" at bounding box center [1105, 469] width 188 height 27
type input "0"
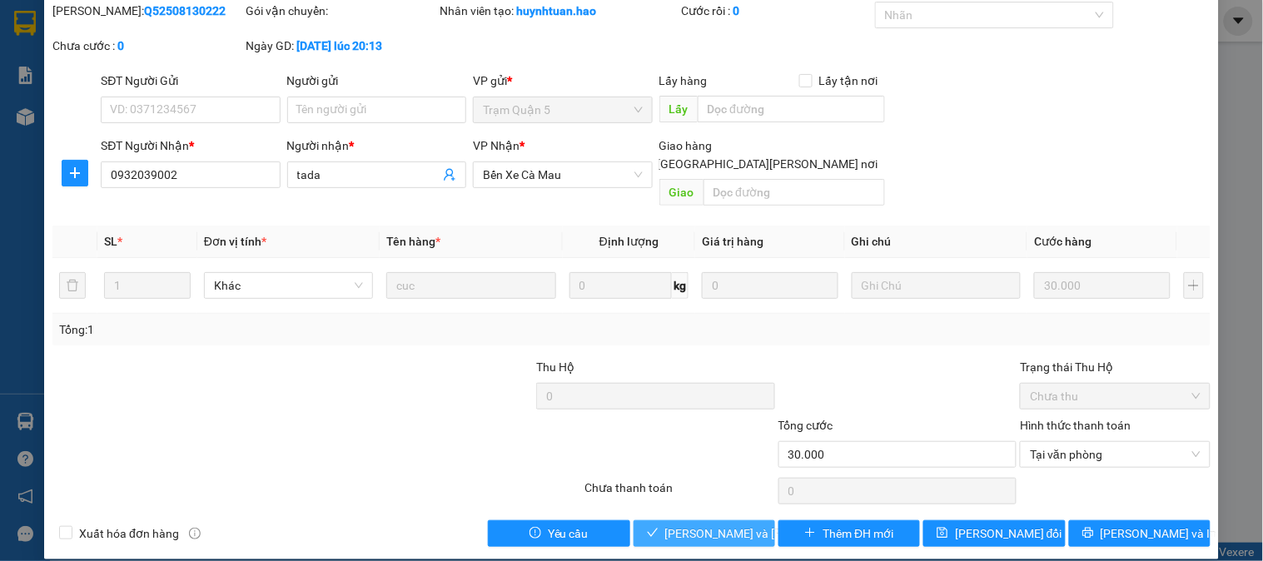
click at [693, 524] on span "Lưu và Giao hàng" at bounding box center [777, 533] width 225 height 18
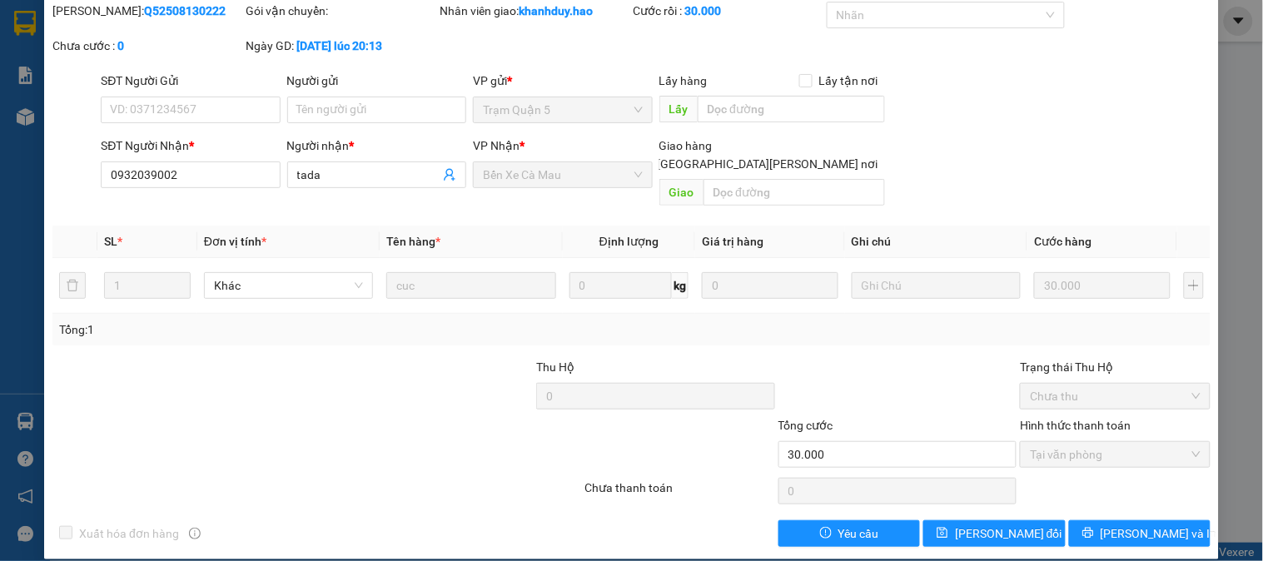
scroll to position [0, 0]
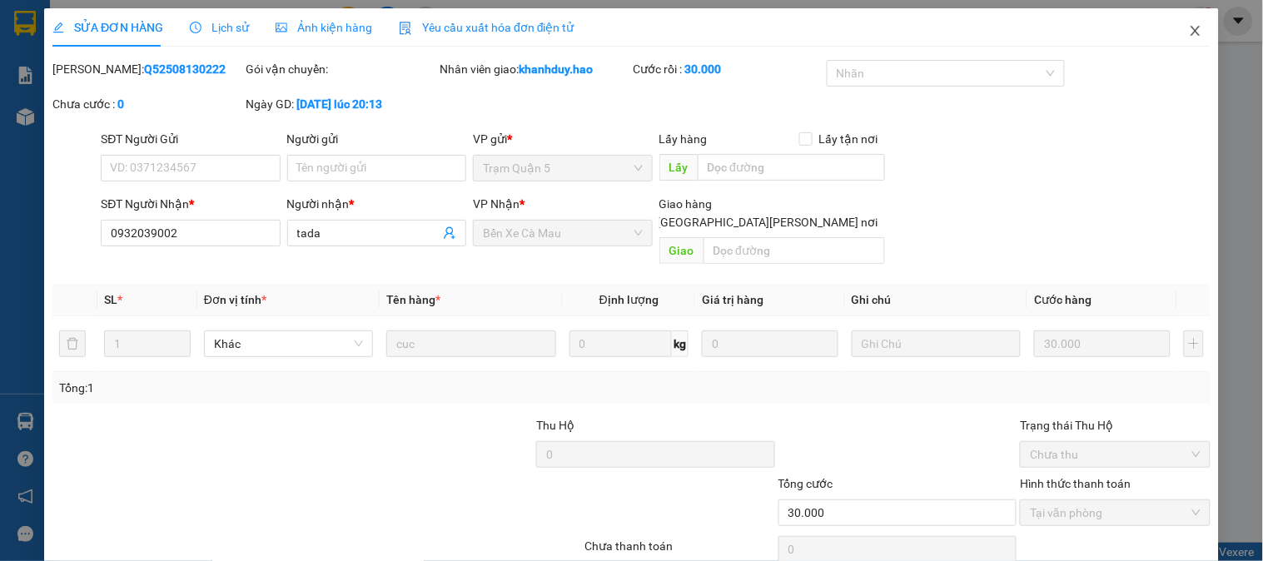
click at [1189, 29] on icon "close" at bounding box center [1195, 30] width 13 height 13
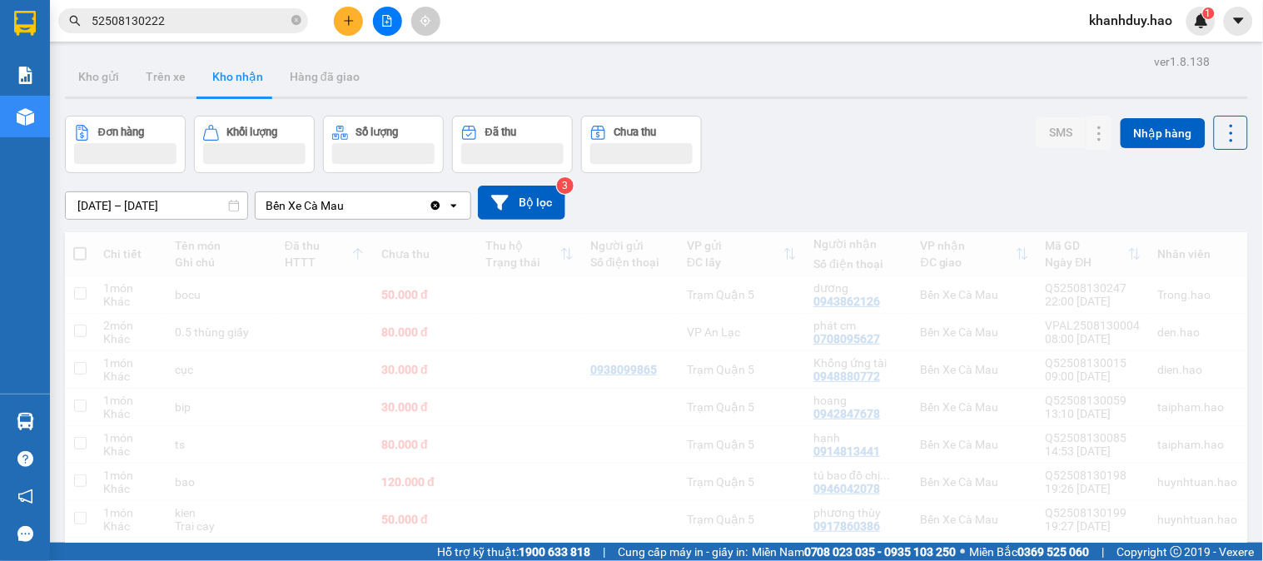
click at [220, 25] on input "52508130222" at bounding box center [190, 21] width 196 height 18
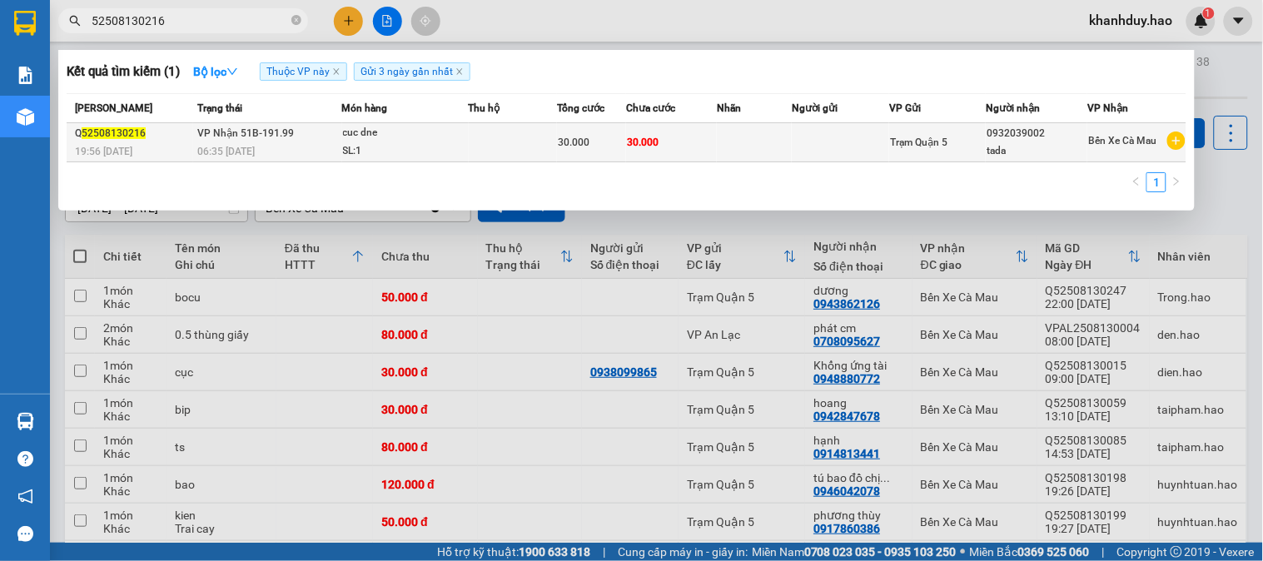
type input "52508130216"
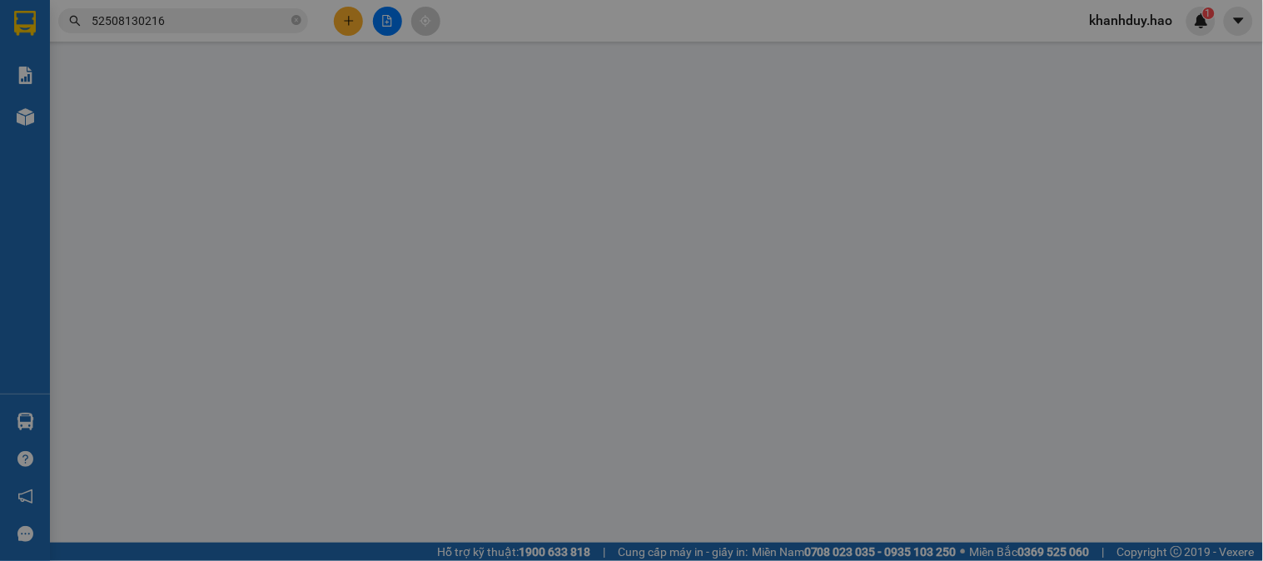
type input "0932039002"
type input "tada"
type input "30.000"
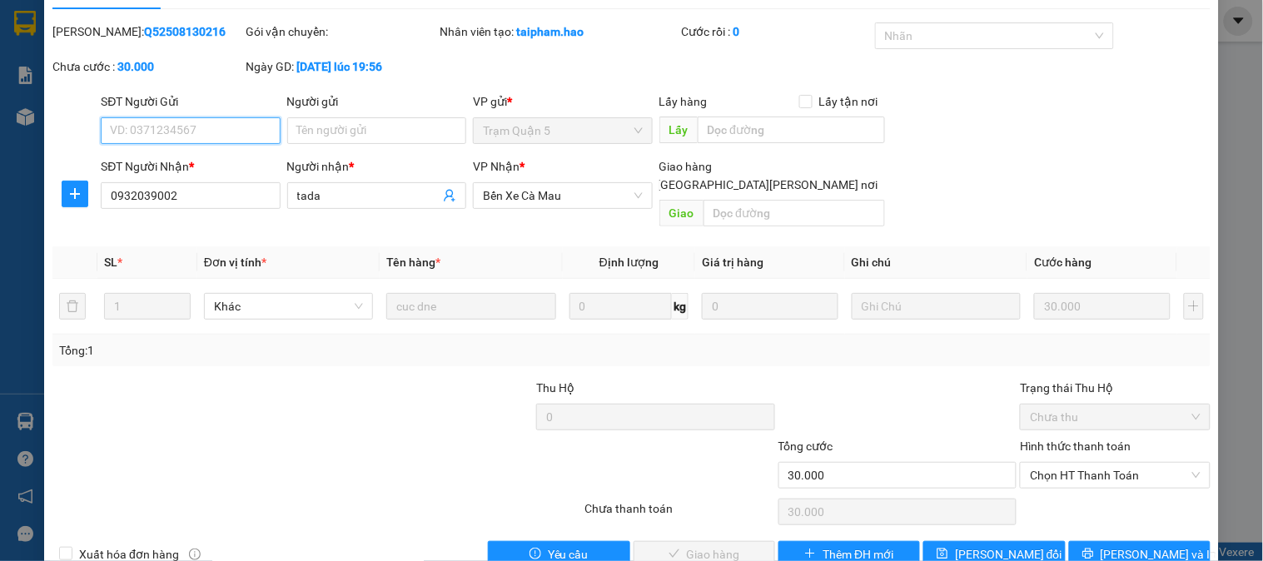
scroll to position [58, 0]
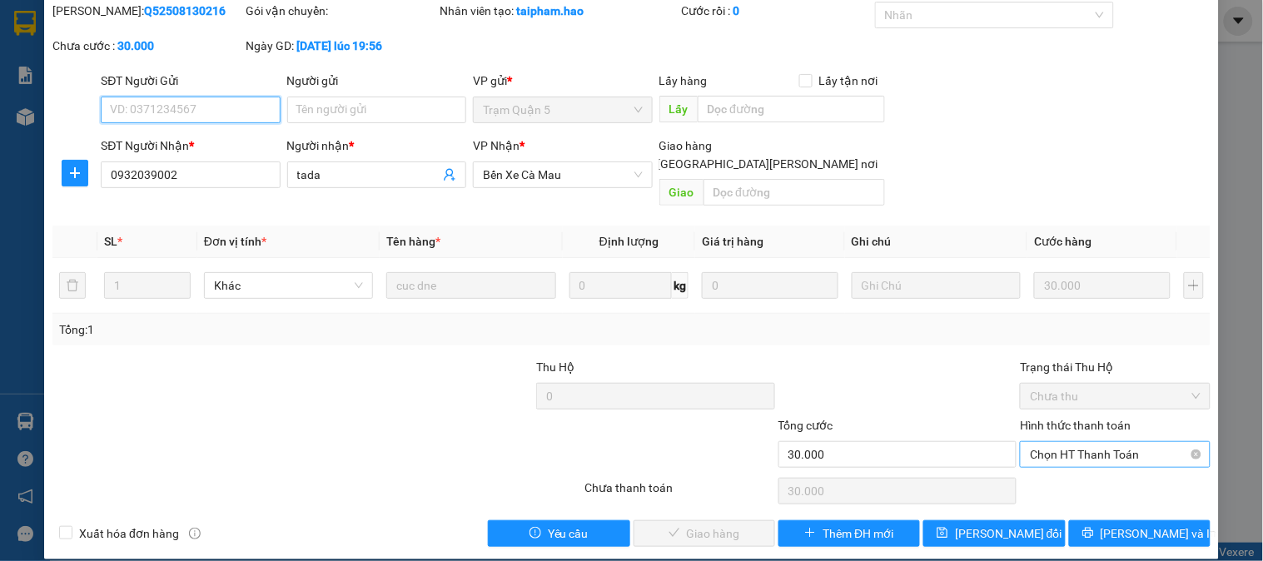
click at [1104, 442] on span "Chọn HT Thanh Toán" at bounding box center [1115, 454] width 170 height 25
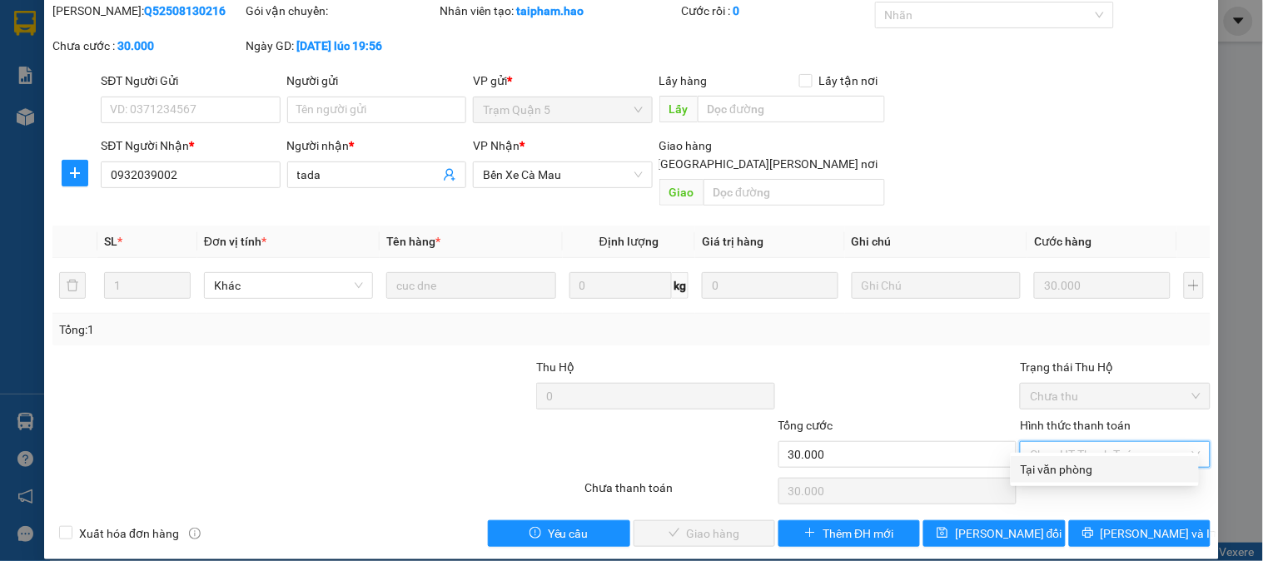
click at [1092, 471] on div "Tại văn phòng" at bounding box center [1104, 469] width 168 height 18
type input "0"
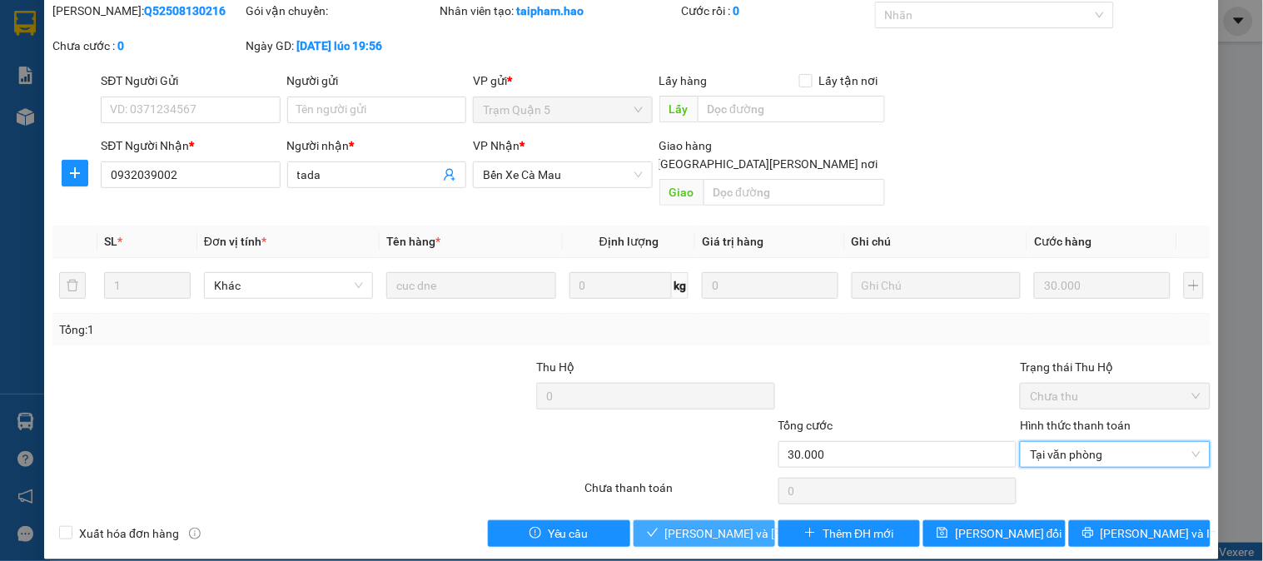
click at [745, 524] on span "Lưu và Giao hàng" at bounding box center [777, 533] width 225 height 18
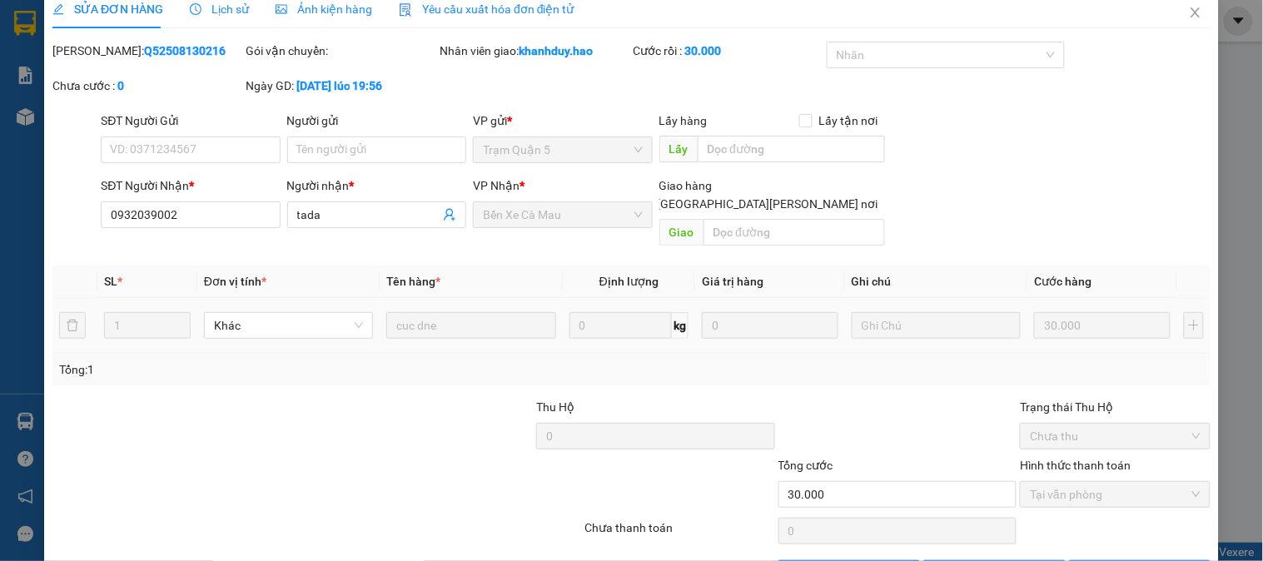
scroll to position [0, 0]
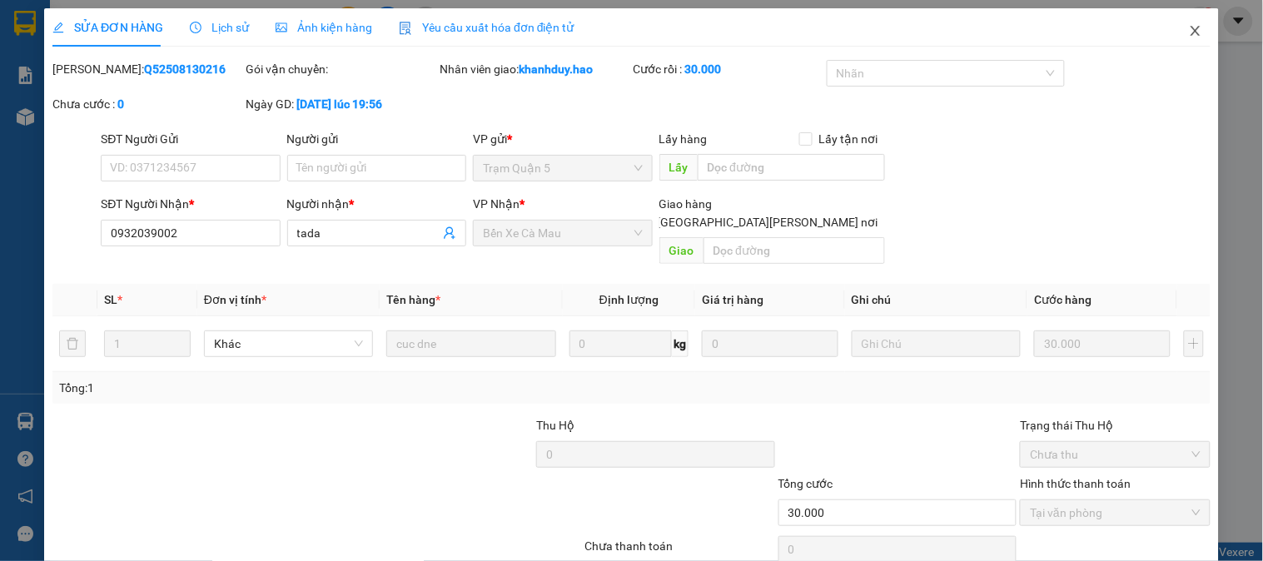
click at [1174, 36] on span "Close" at bounding box center [1195, 31] width 47 height 47
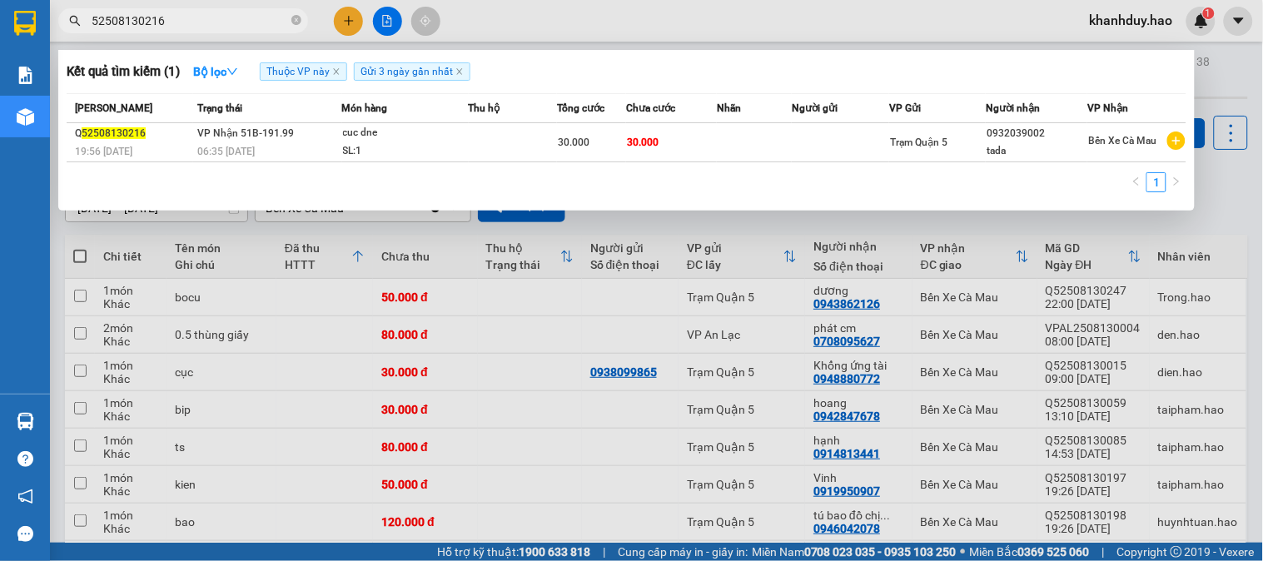
click at [202, 19] on input "52508130216" at bounding box center [190, 21] width 196 height 18
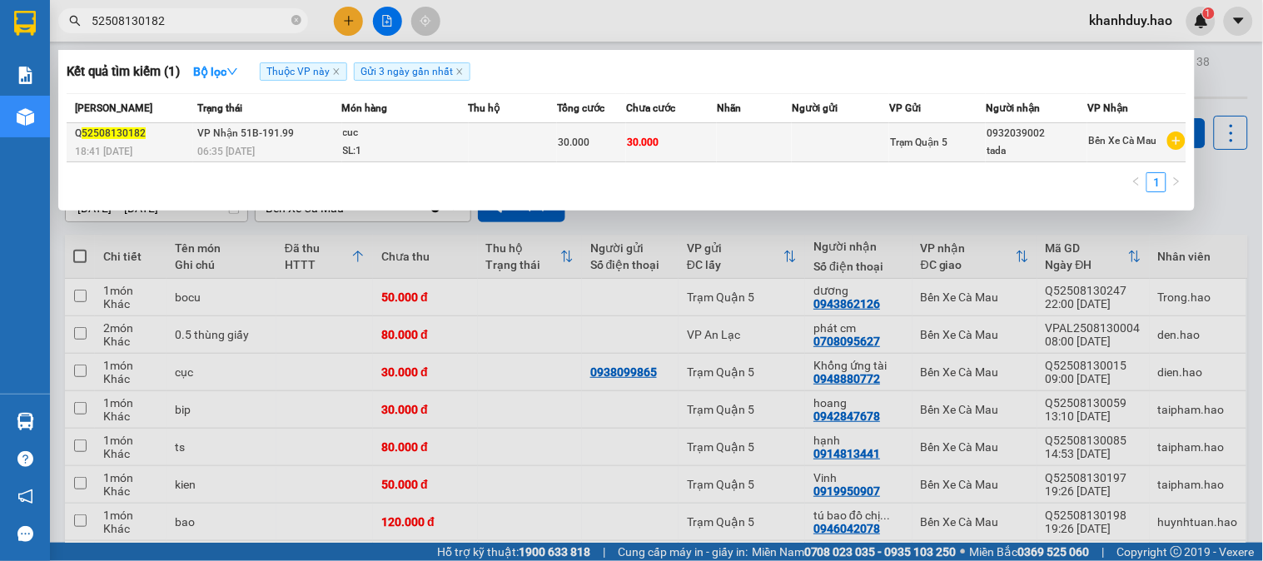
type input "52508130182"
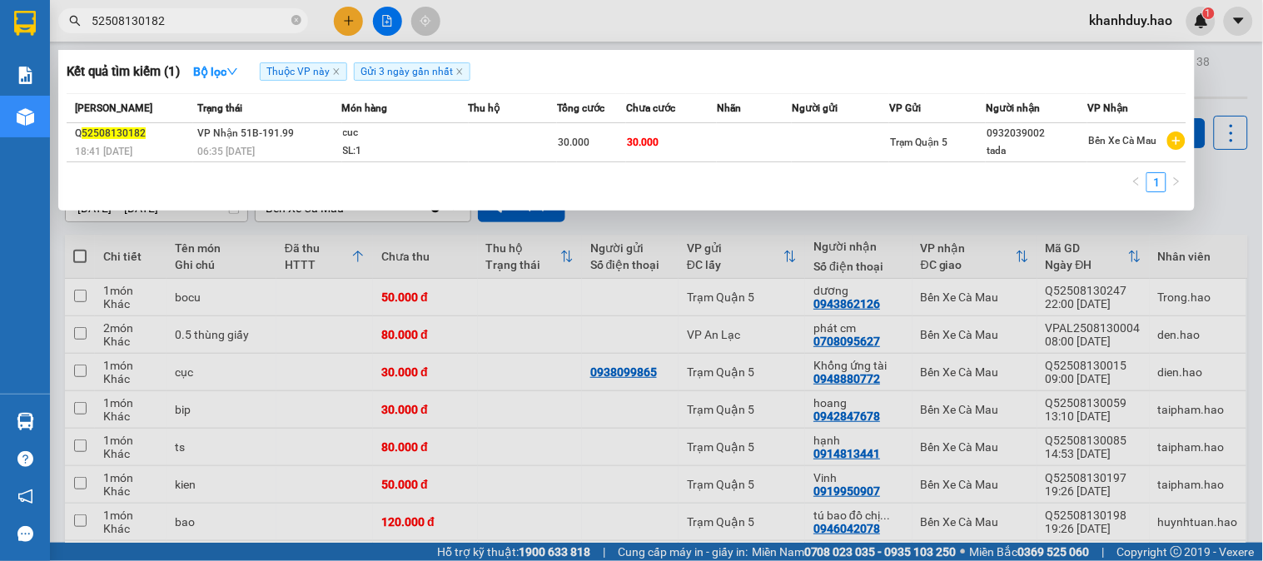
click at [428, 133] on div "cuc" at bounding box center [405, 133] width 125 height 18
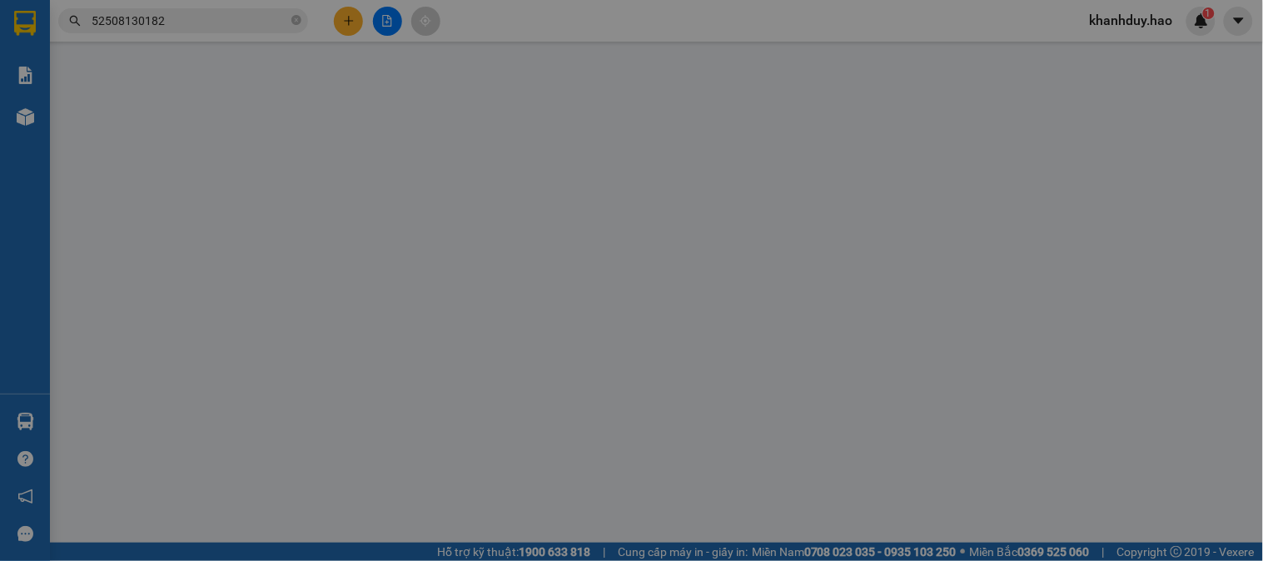
type input "0932039002"
type input "tada"
type input "30.000"
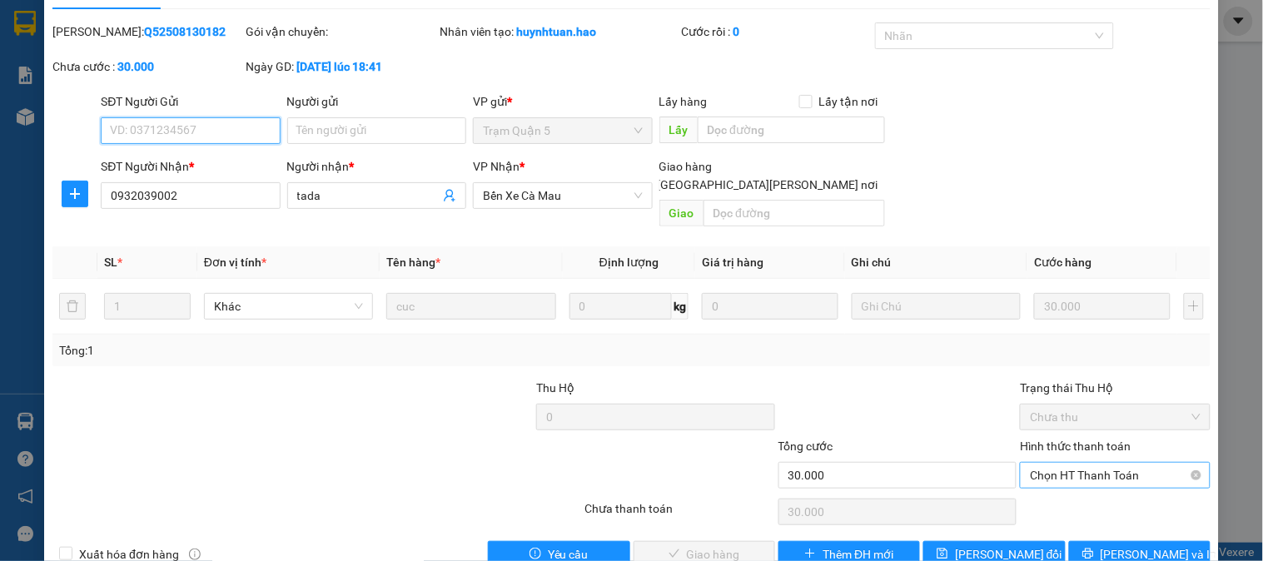
scroll to position [58, 0]
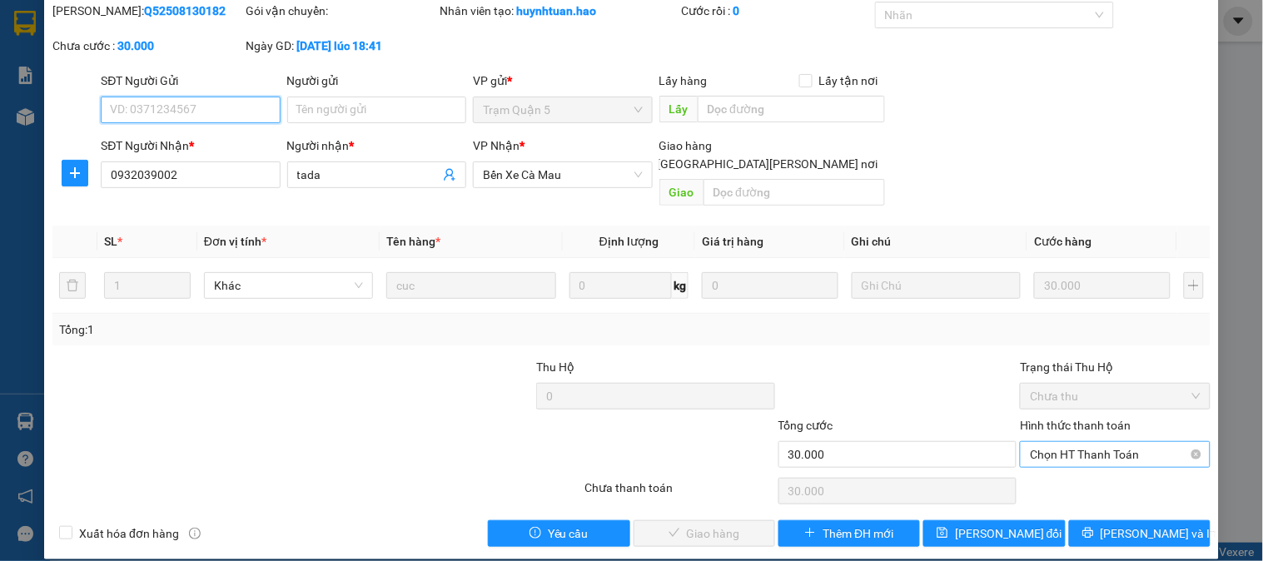
click at [1097, 442] on span "Chọn HT Thanh Toán" at bounding box center [1115, 454] width 170 height 25
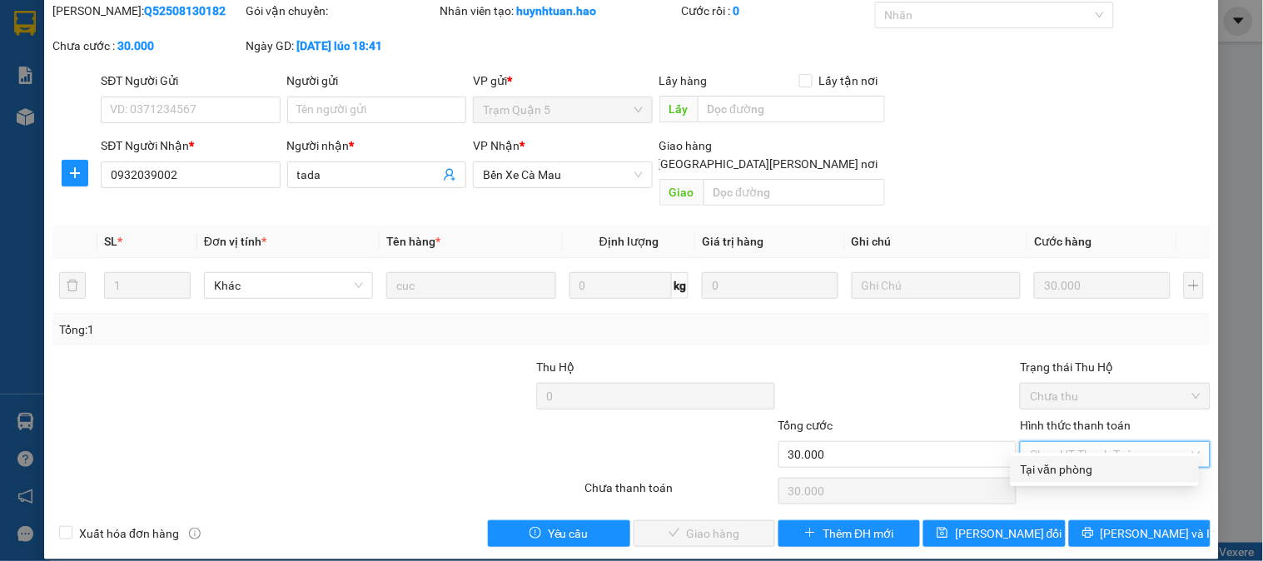
click at [1085, 468] on div "Tại văn phòng" at bounding box center [1104, 469] width 168 height 18
type input "0"
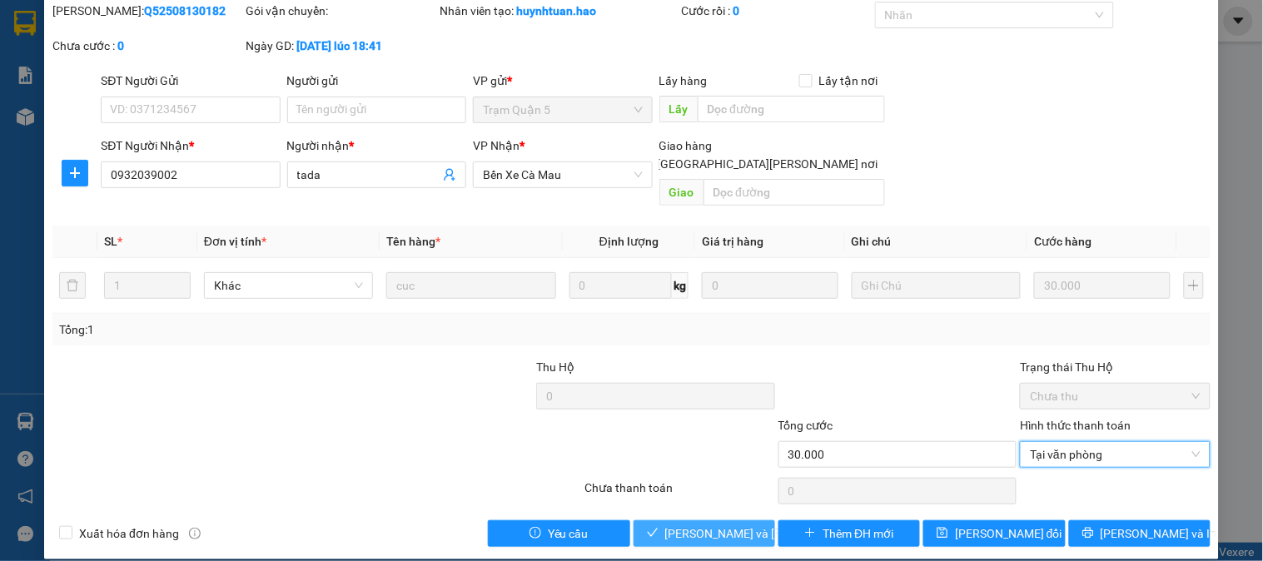
click at [720, 524] on span "Lưu và Giao hàng" at bounding box center [777, 533] width 225 height 18
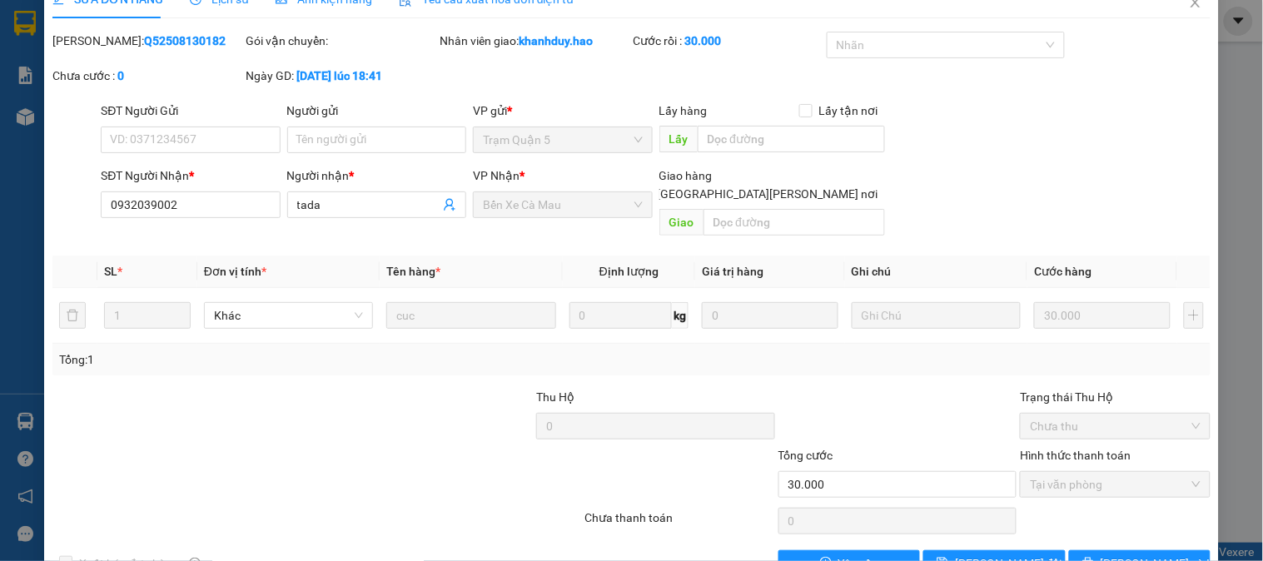
scroll to position [0, 0]
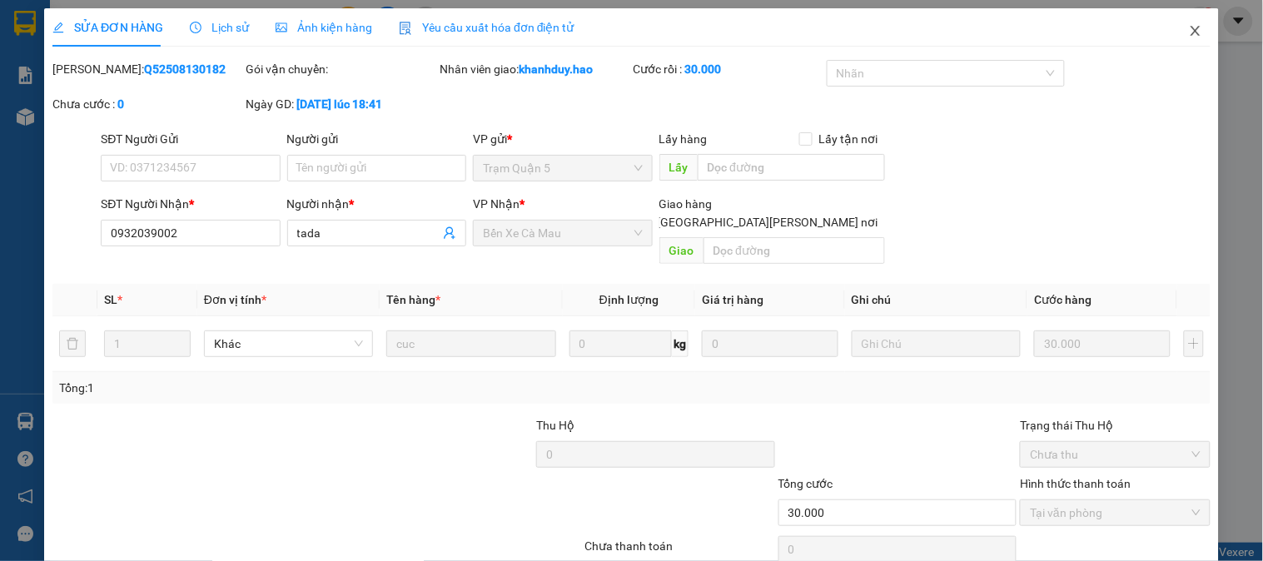
click at [1189, 34] on icon "close" at bounding box center [1195, 30] width 13 height 13
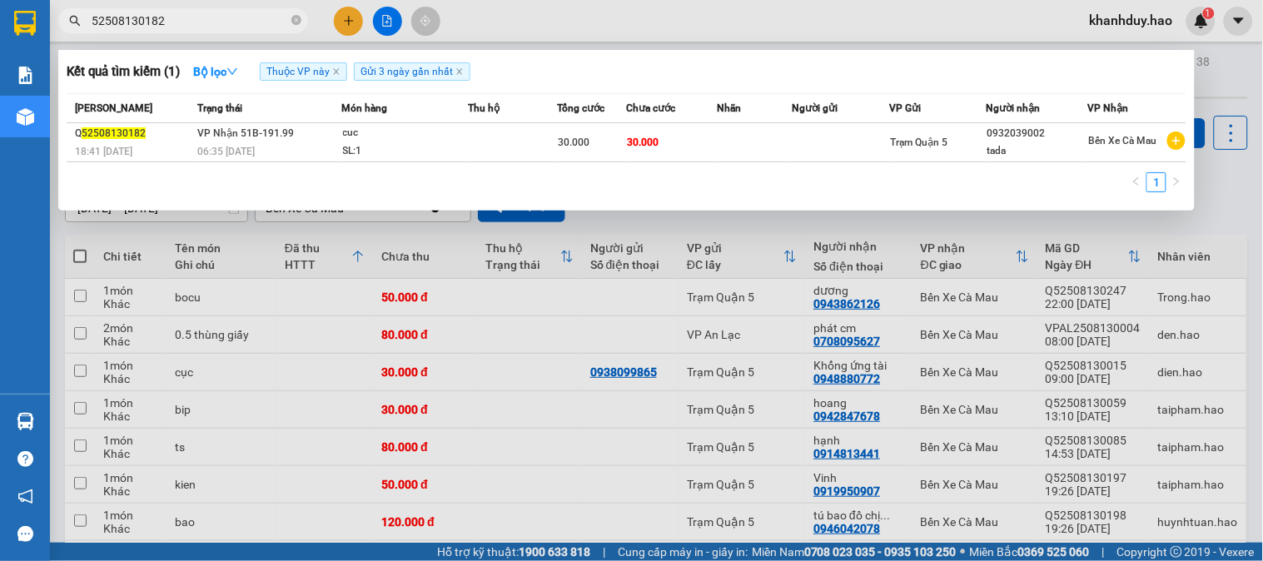
click at [227, 17] on input "52508130182" at bounding box center [190, 21] width 196 height 18
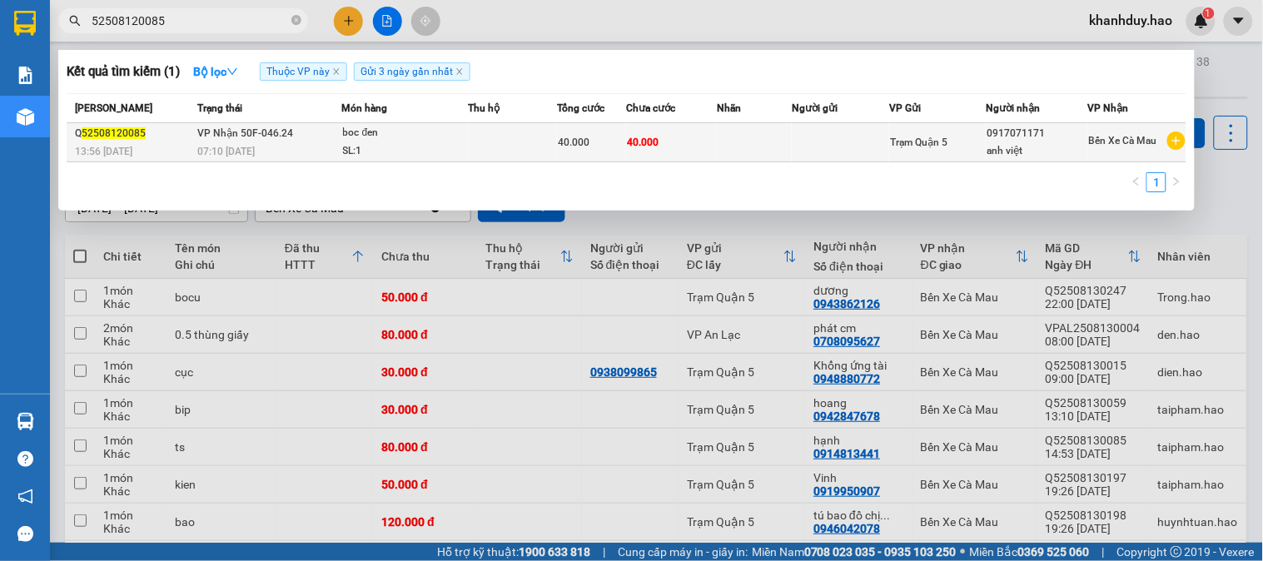
type input "52508120085"
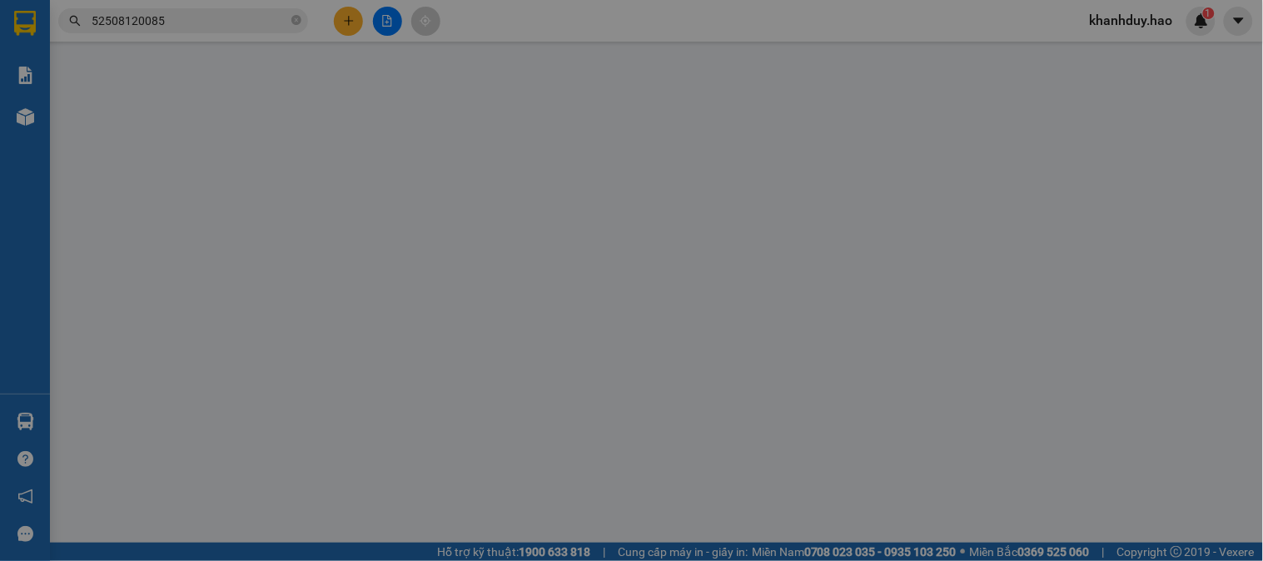
type input "0917071171"
type input "anh việt"
type input "40.000"
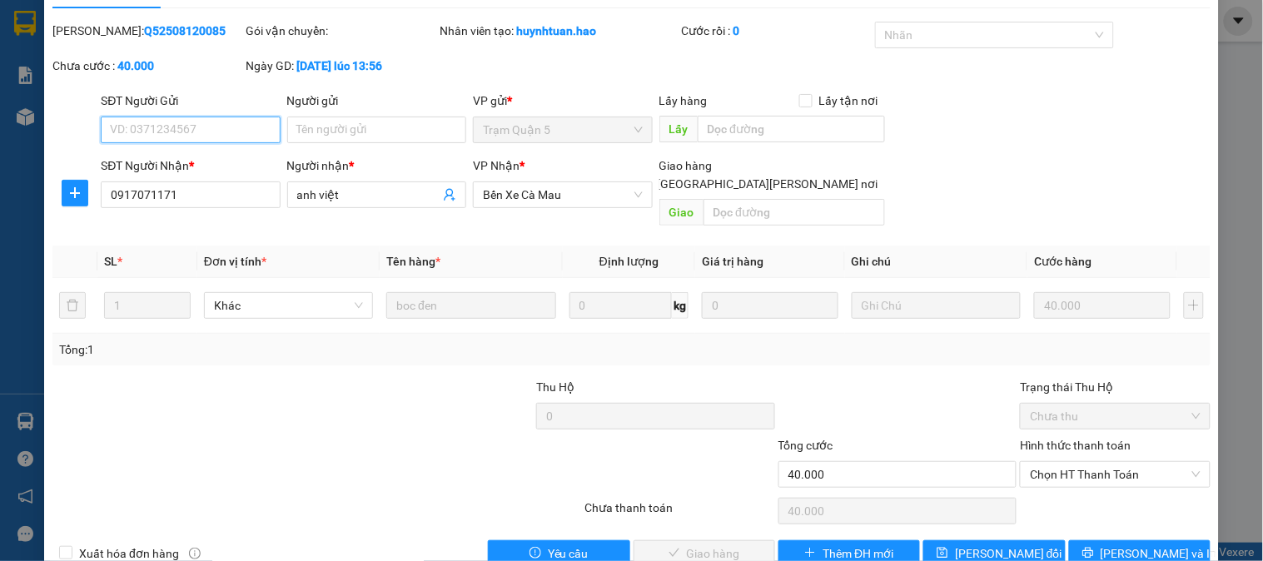
scroll to position [58, 0]
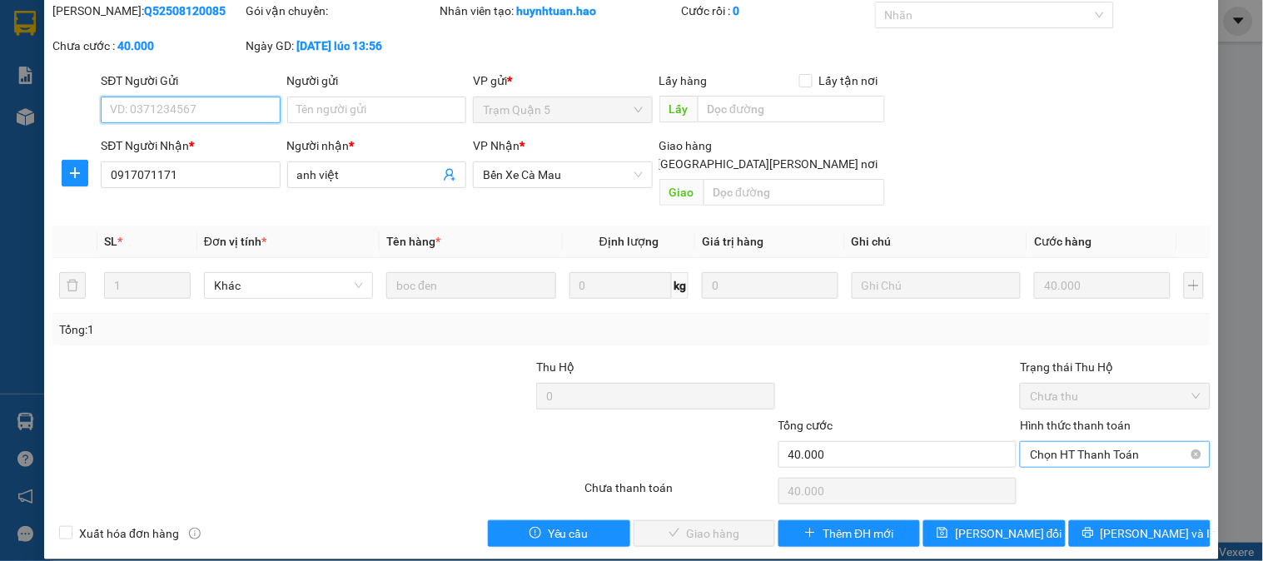
click at [1062, 442] on span "Chọn HT Thanh Toán" at bounding box center [1115, 454] width 170 height 25
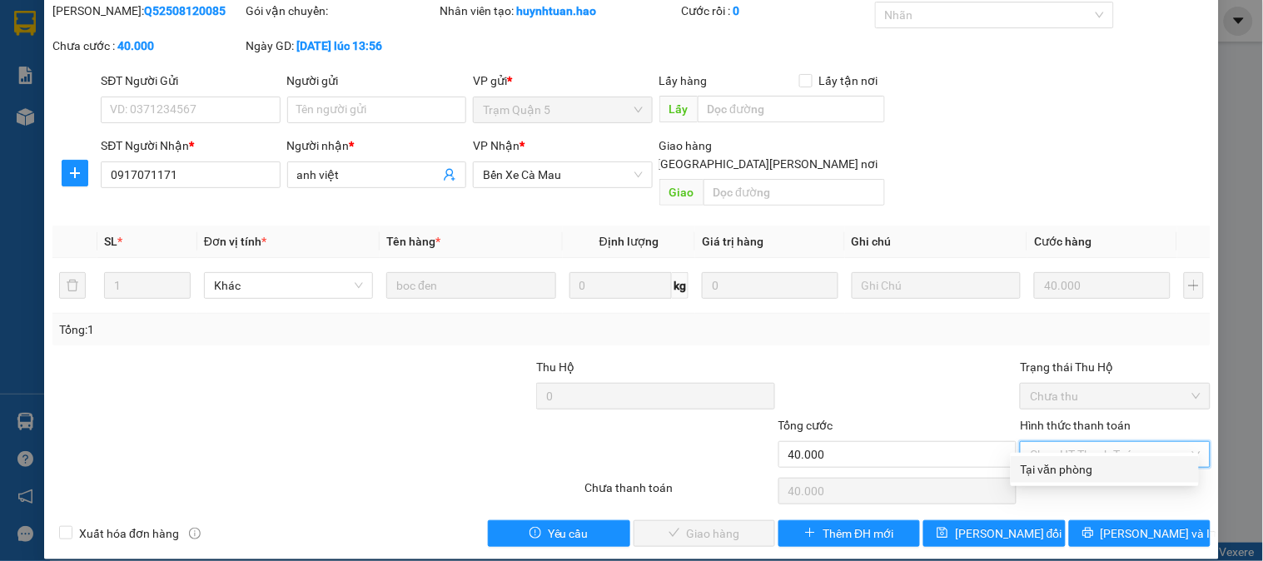
click at [1063, 469] on div "Tại văn phòng" at bounding box center [1104, 469] width 168 height 18
type input "0"
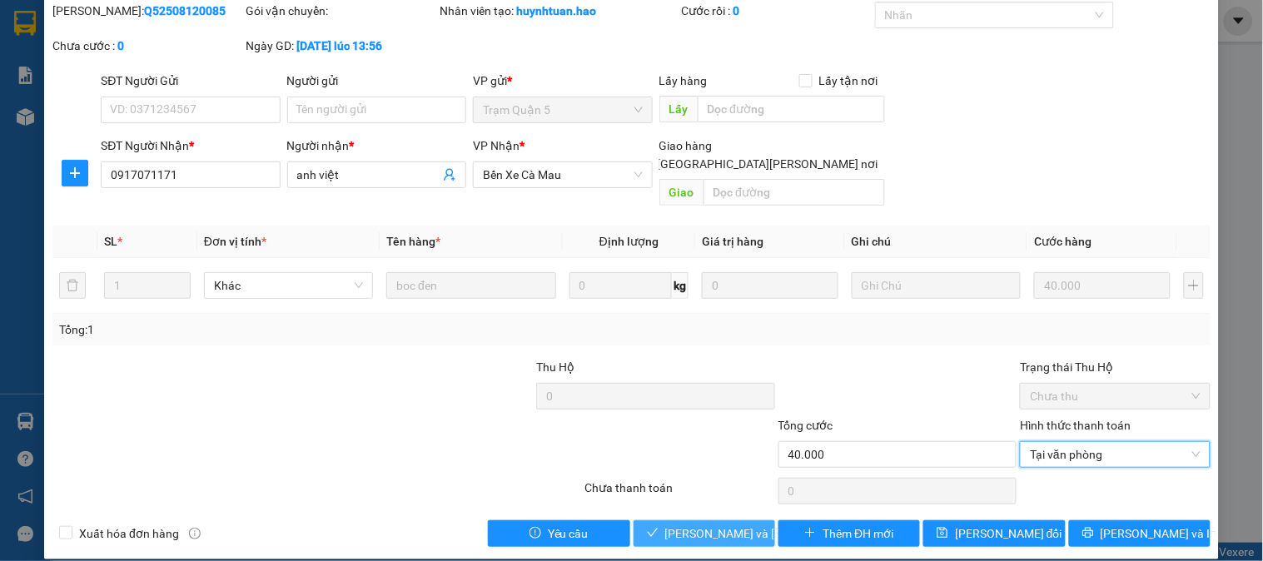
click at [693, 524] on span "Lưu và Giao hàng" at bounding box center [777, 533] width 225 height 18
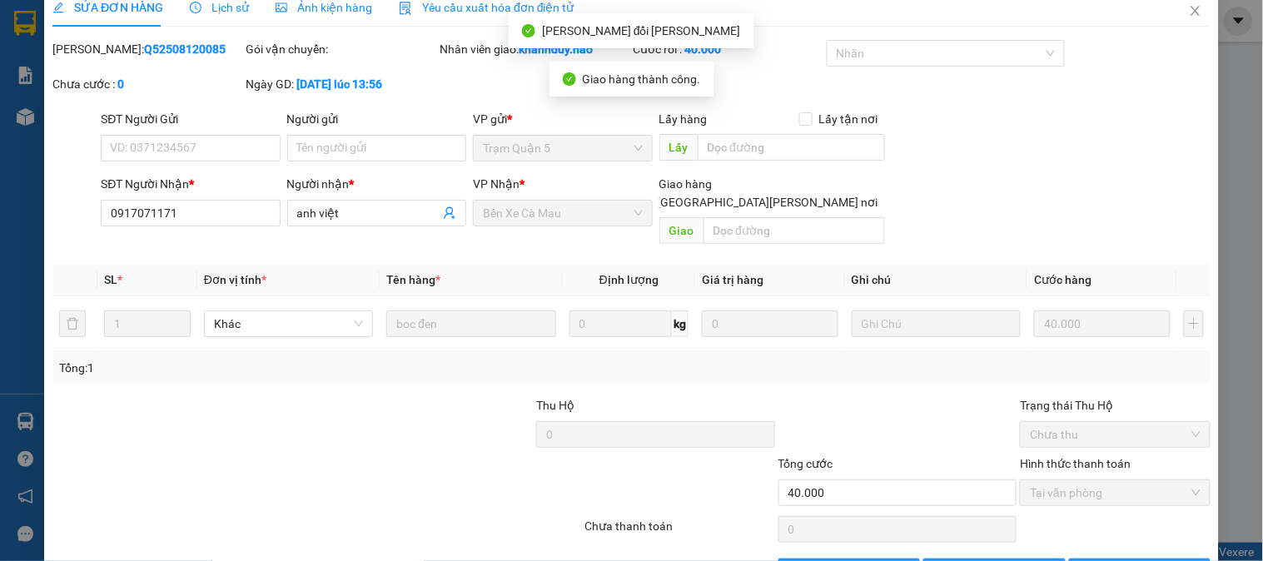
scroll to position [0, 0]
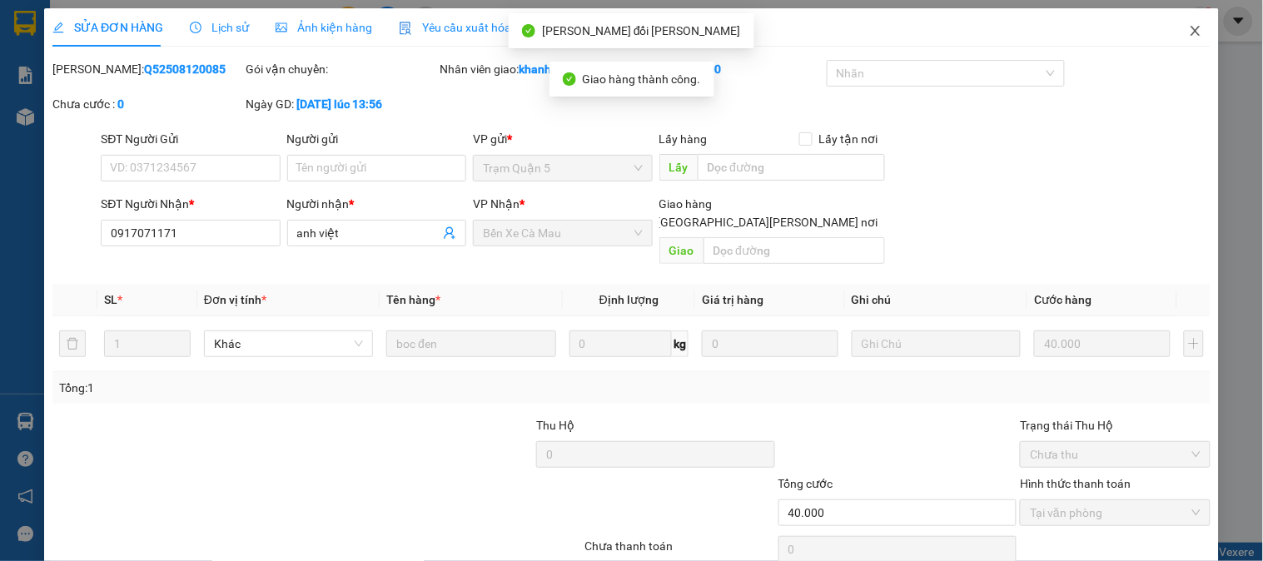
click at [1189, 25] on icon "close" at bounding box center [1195, 30] width 13 height 13
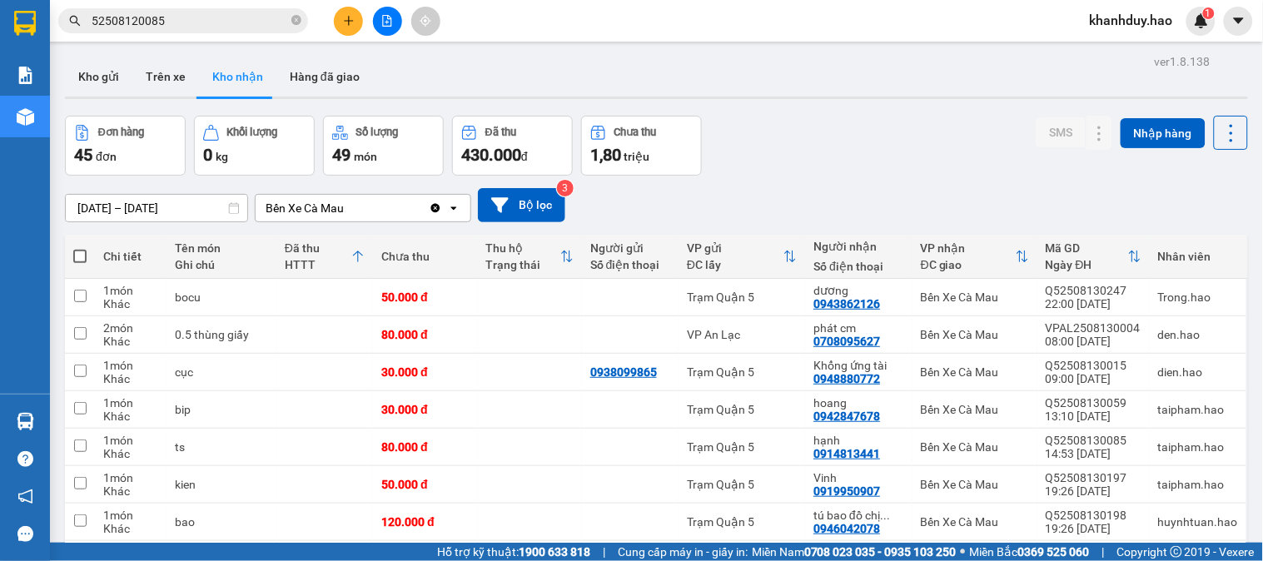
click at [242, 29] on input "52508120085" at bounding box center [190, 21] width 196 height 18
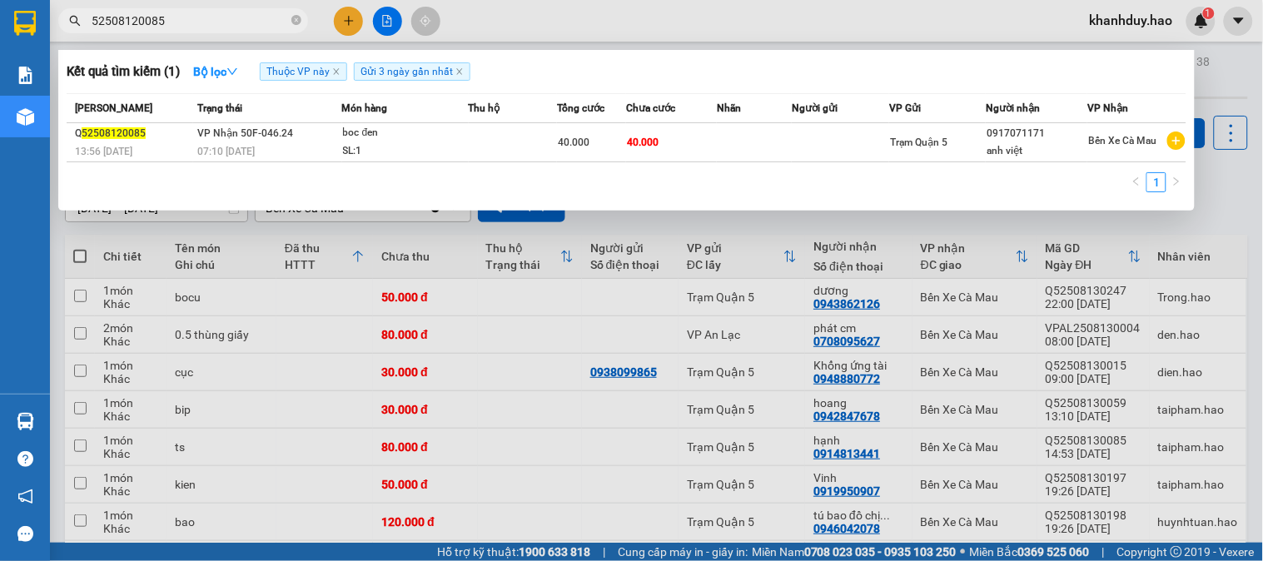
click at [245, 29] on input "52508120085" at bounding box center [190, 21] width 196 height 18
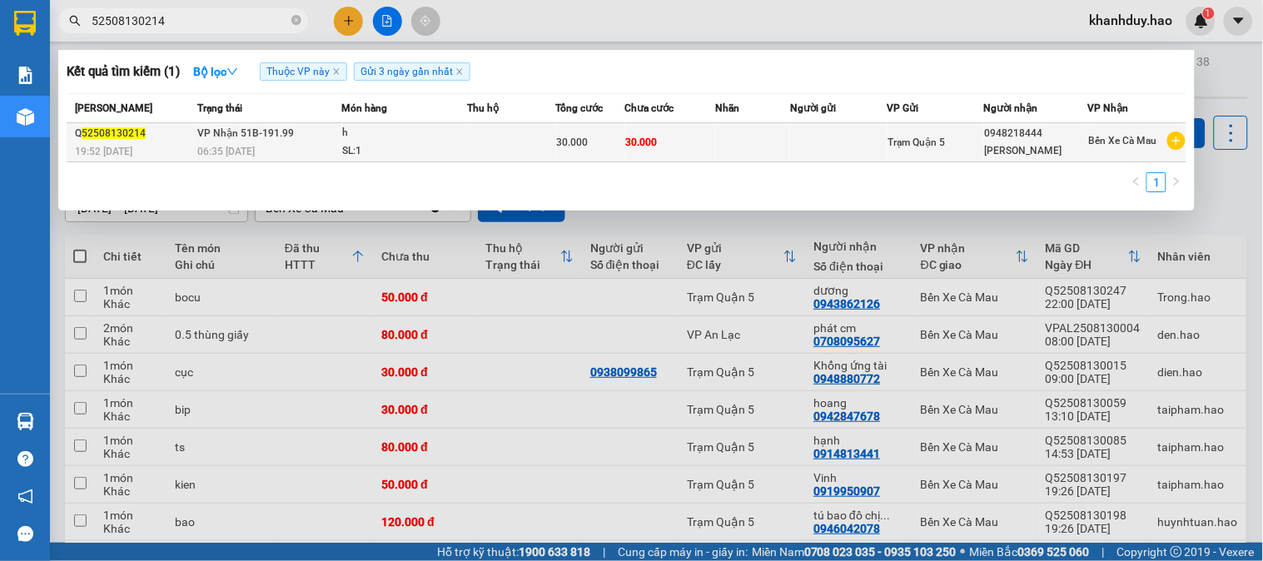
type input "52508130214"
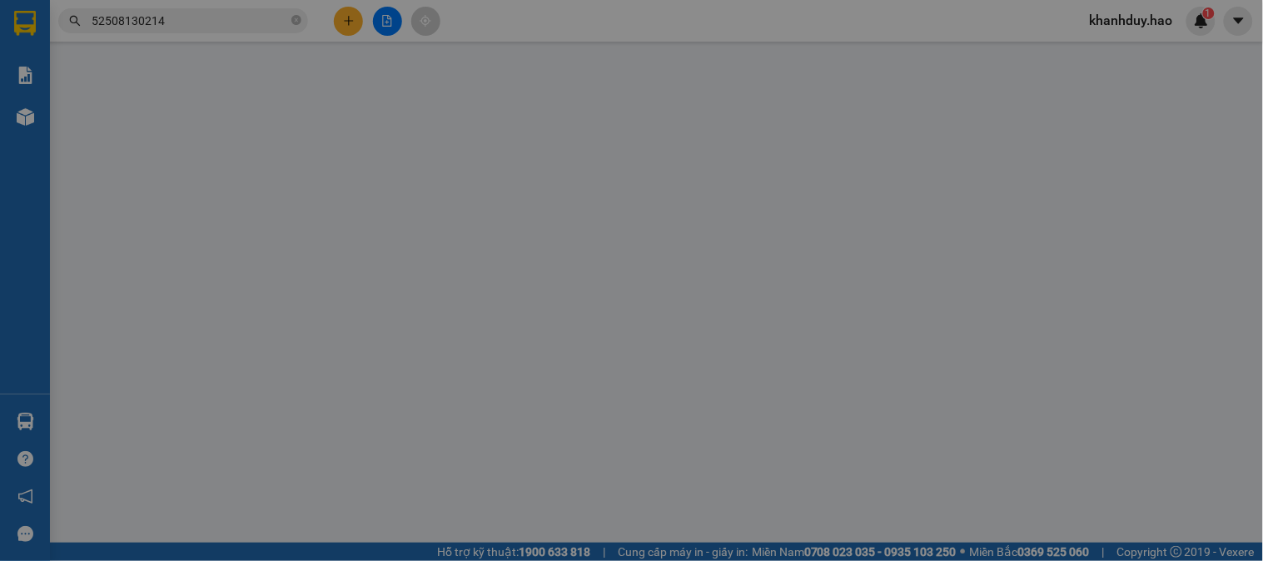
type input "0948218444"
type input "Ngọc Hân"
type input "30.000"
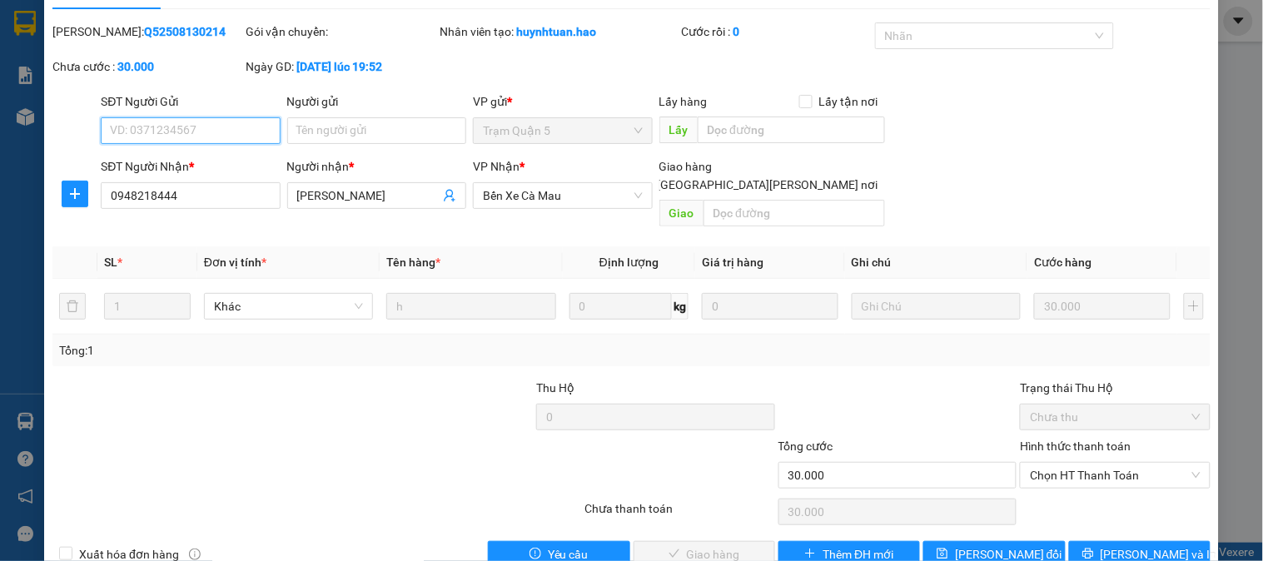
scroll to position [58, 0]
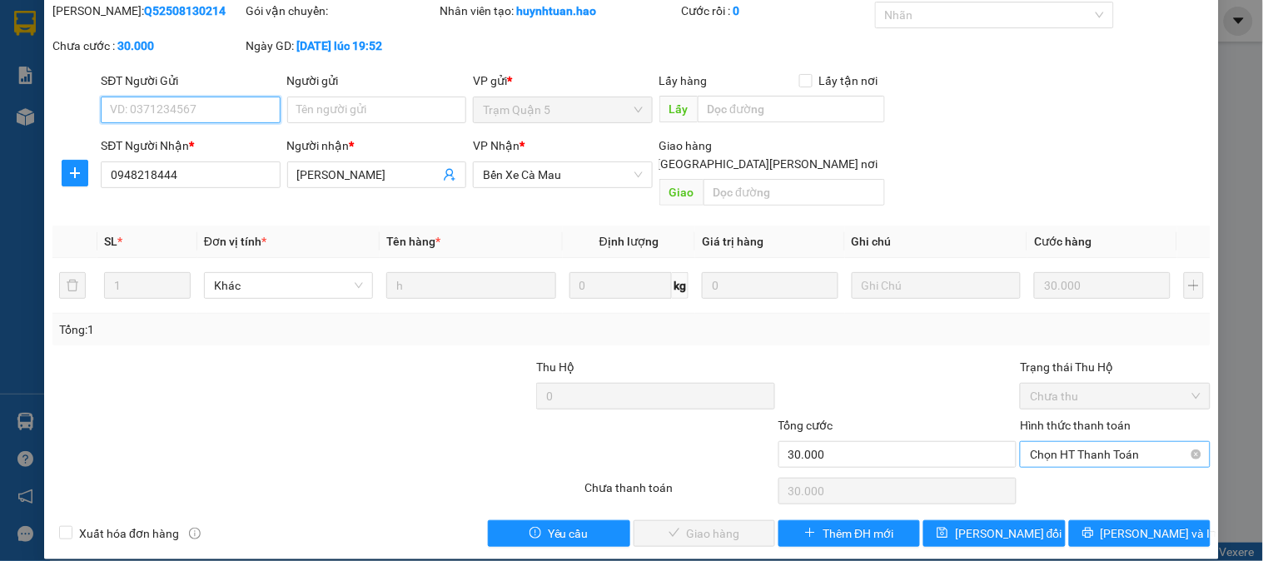
click at [1042, 442] on span "Chọn HT Thanh Toán" at bounding box center [1115, 454] width 170 height 25
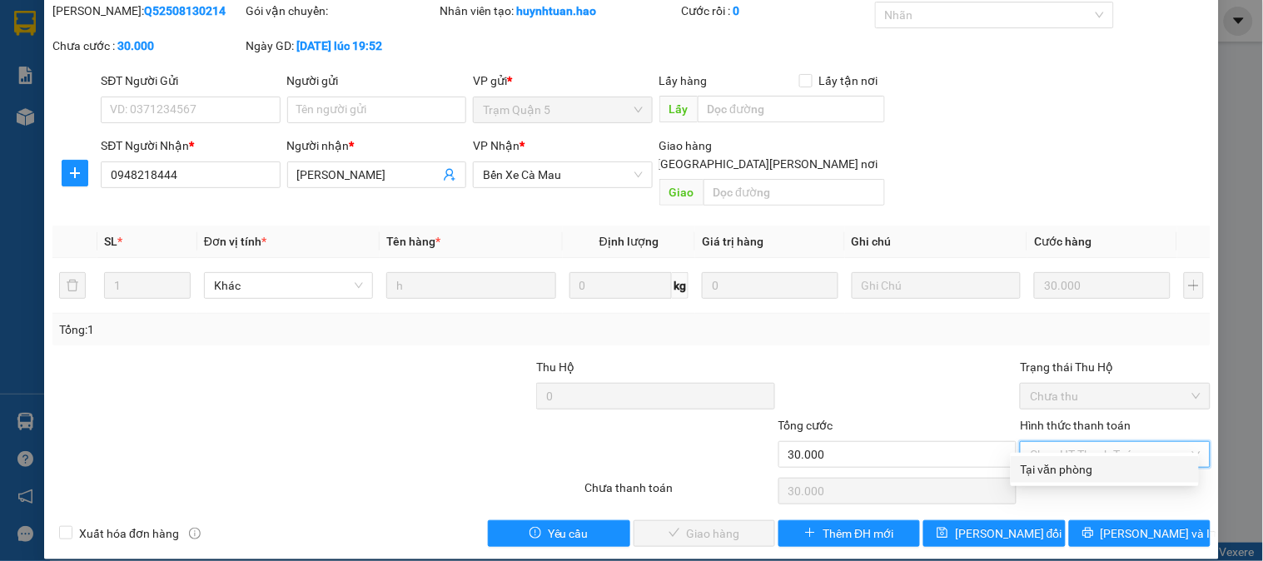
click at [1050, 461] on div "Tại văn phòng" at bounding box center [1104, 469] width 168 height 18
type input "0"
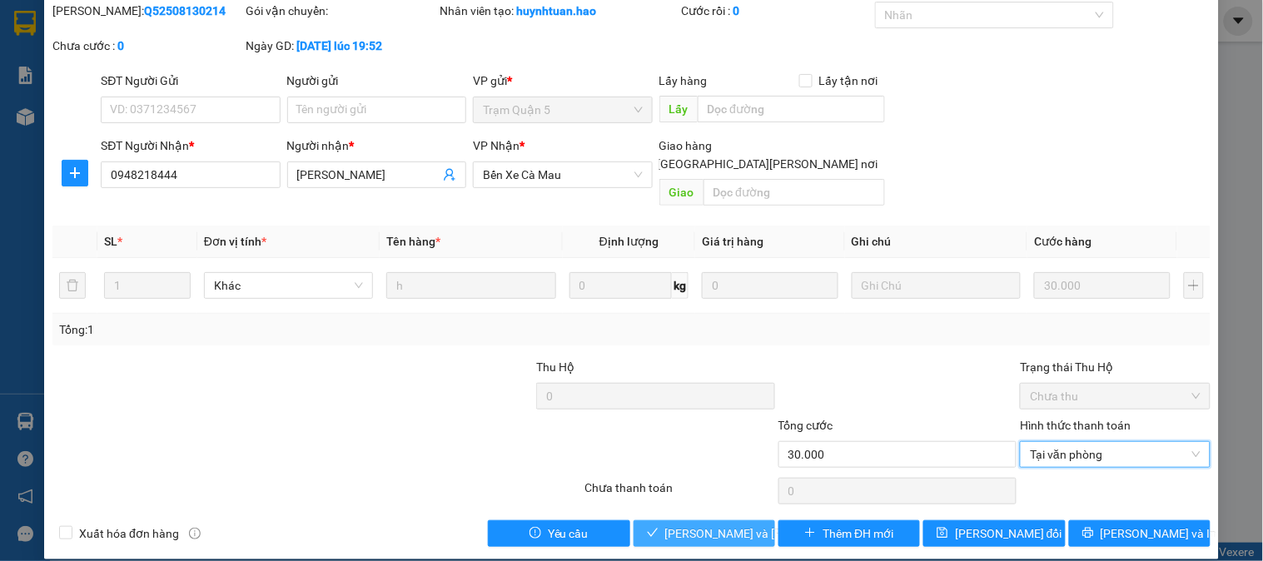
click at [699, 524] on span "Lưu và Giao hàng" at bounding box center [777, 533] width 225 height 18
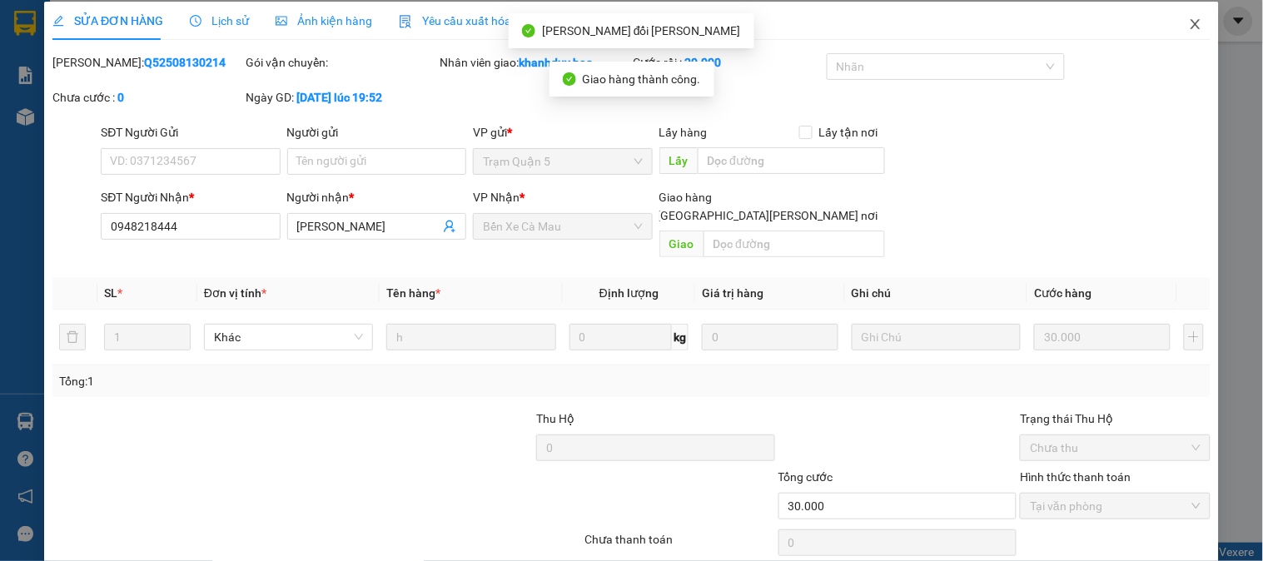
scroll to position [0, 0]
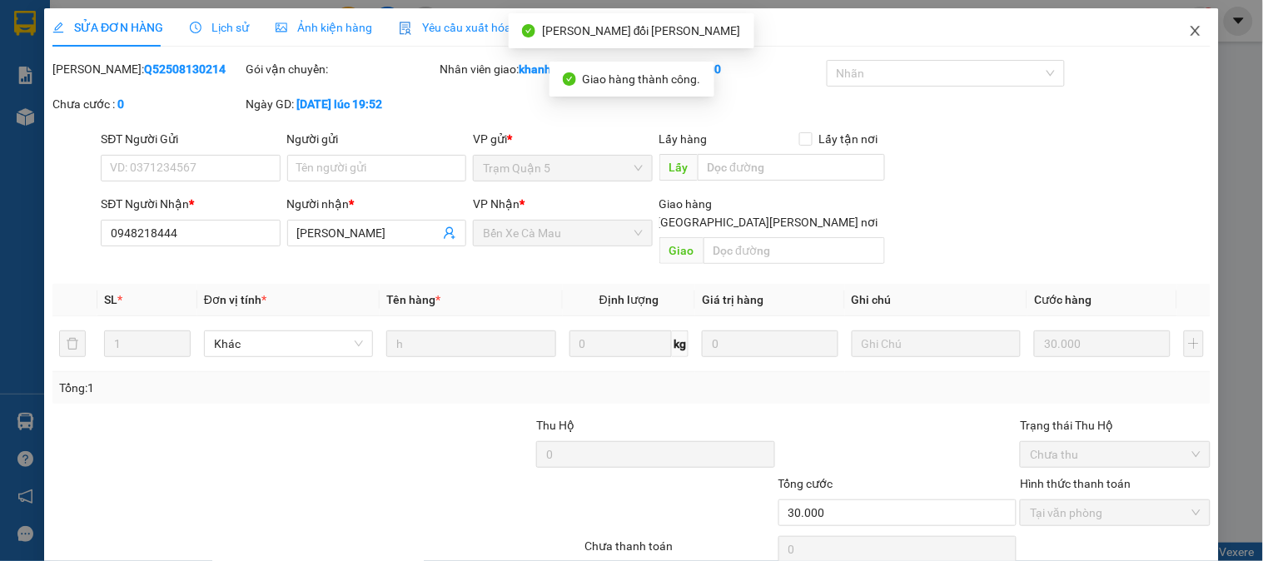
click at [1190, 29] on icon "close" at bounding box center [1194, 31] width 9 height 10
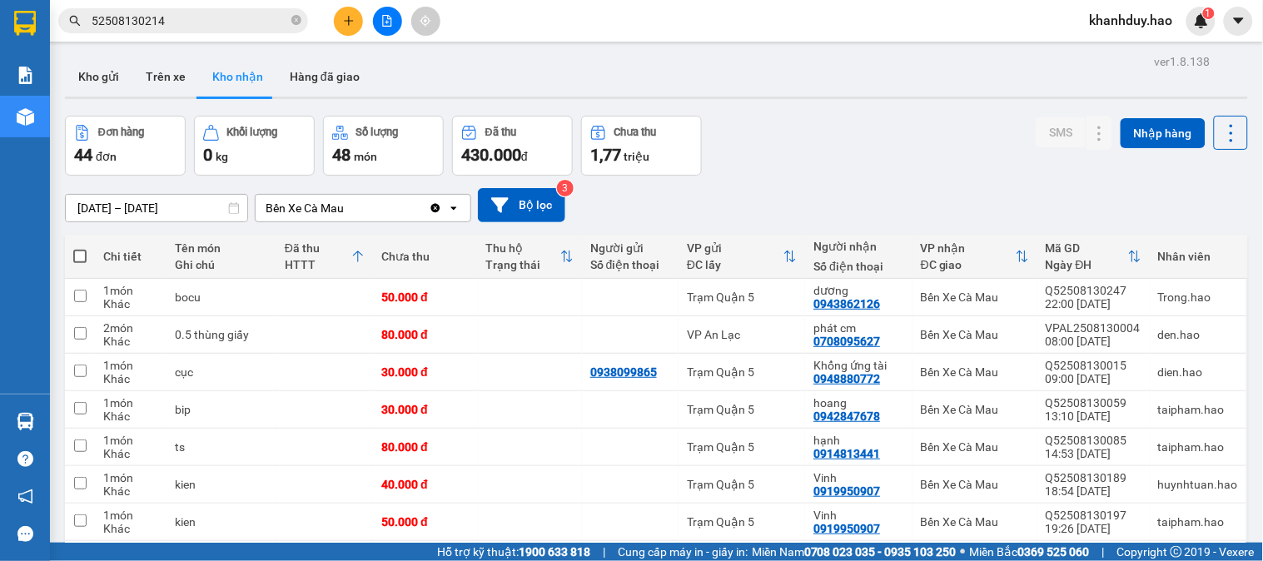
click at [353, 27] on button at bounding box center [348, 21] width 29 height 29
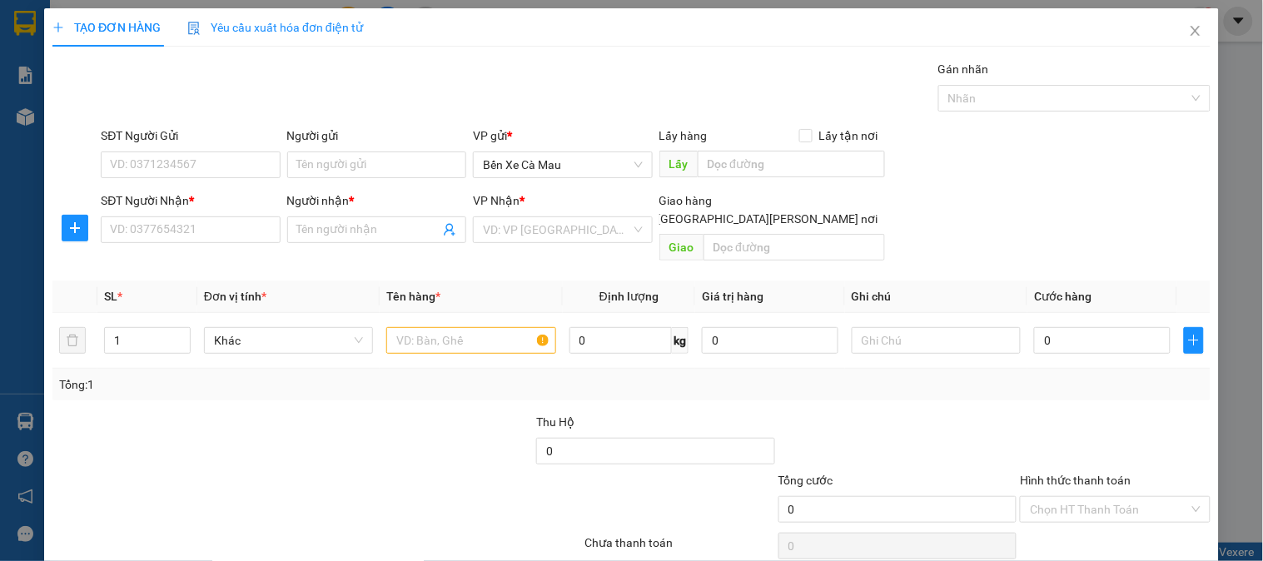
click at [220, 246] on div "SĐT Người Nhận * VD: 0377654321" at bounding box center [190, 220] width 179 height 58
click at [239, 214] on div "SĐT Người Nhận *" at bounding box center [190, 203] width 179 height 25
click at [239, 227] on input "SĐT Người Nhận *" at bounding box center [190, 229] width 179 height 27
type input "0918229779"
click at [387, 226] on input "Người nhận *" at bounding box center [368, 230] width 142 height 18
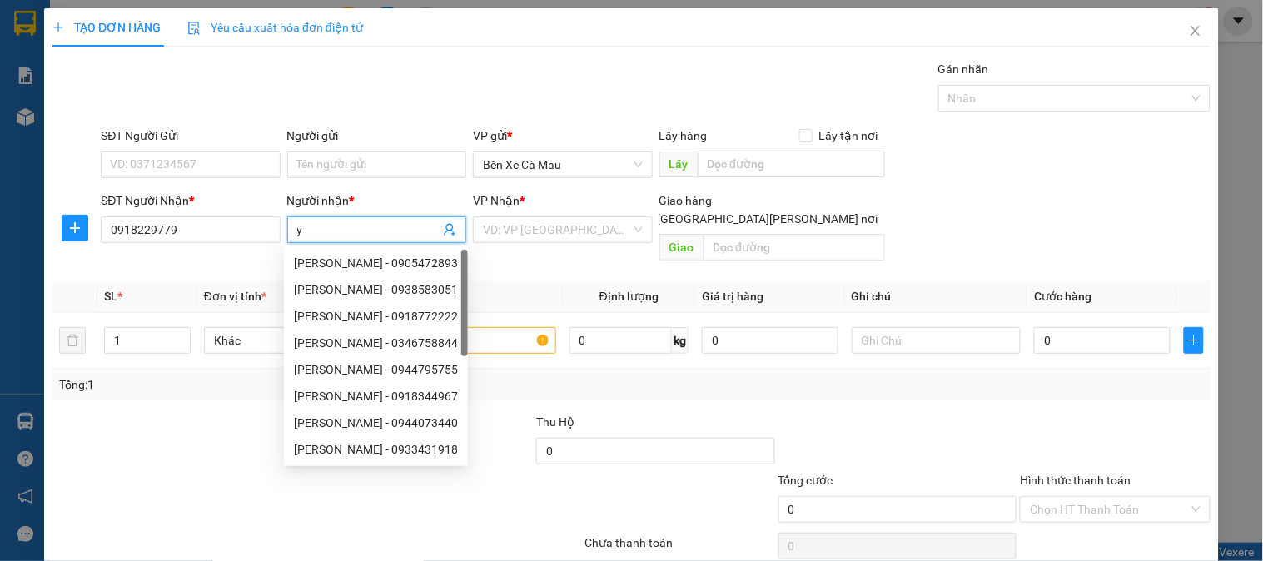
type input "ý"
type input "y"
type input "Ý"
click at [531, 281] on th "Tên hàng *" at bounding box center [471, 297] width 182 height 32
click at [573, 242] on input "search" at bounding box center [556, 229] width 147 height 25
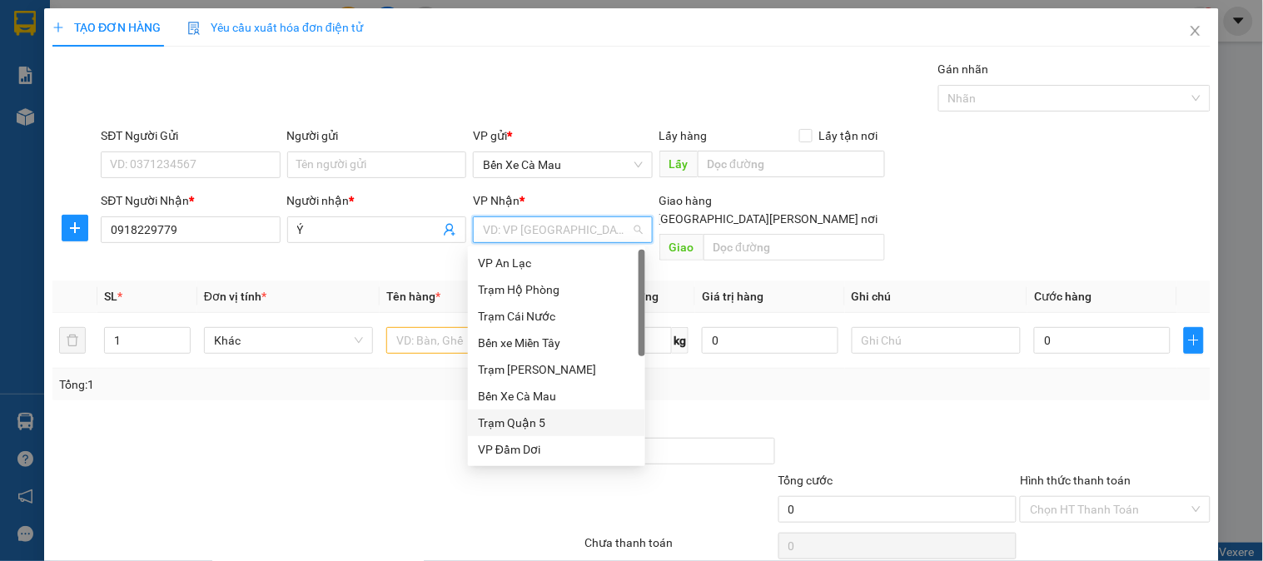
click at [541, 431] on div "Trạm Quận 5" at bounding box center [556, 423] width 157 height 18
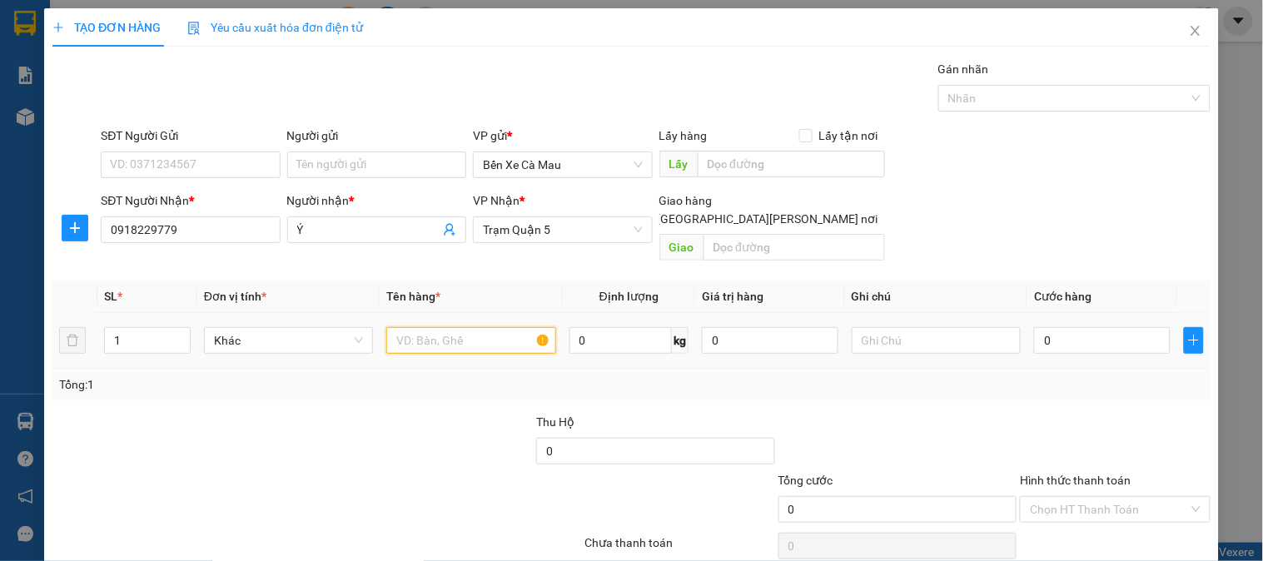
click at [454, 327] on input "text" at bounding box center [470, 340] width 169 height 27
type input "SỐP"
click at [1019, 414] on div at bounding box center [1114, 442] width 193 height 58
click at [1079, 338] on div "0" at bounding box center [1102, 340] width 137 height 33
click at [1085, 327] on input "0" at bounding box center [1102, 340] width 137 height 27
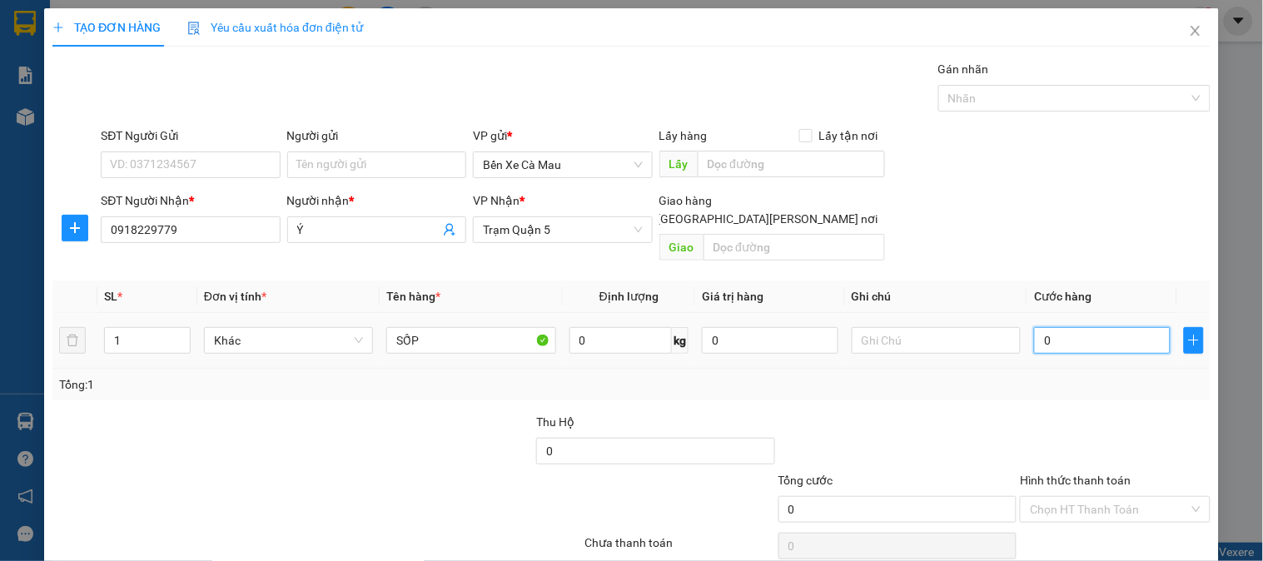
type input "005"
type input "5"
type input "0.050"
type input "50"
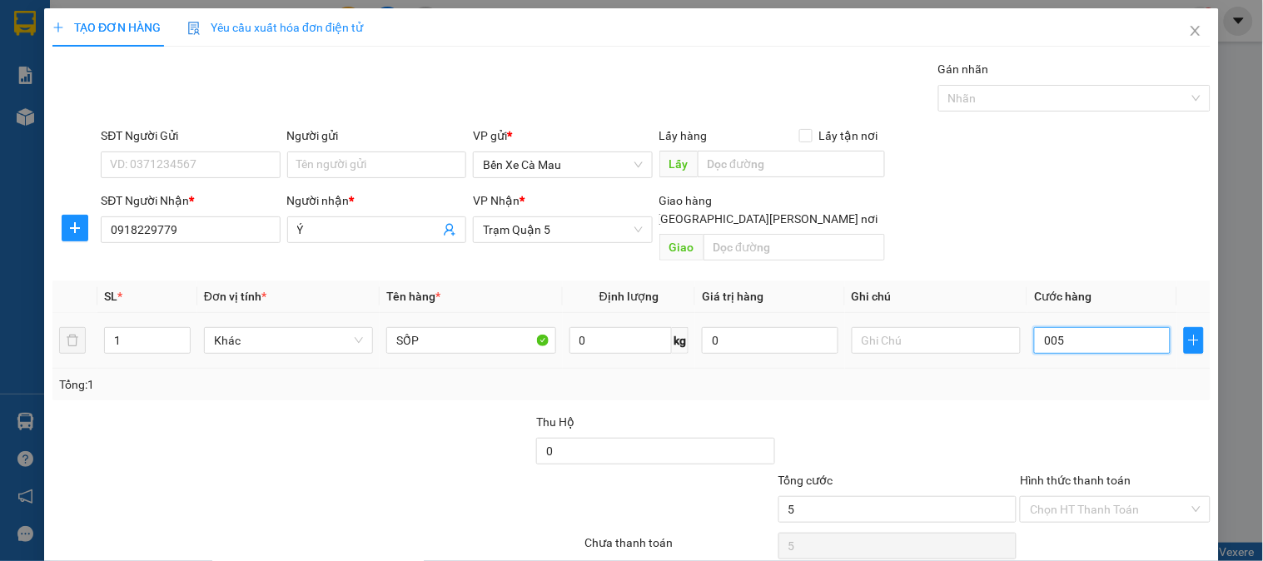
type input "50"
click at [1007, 375] on div "Tổng: 1" at bounding box center [631, 384] width 1145 height 18
type input "50.000"
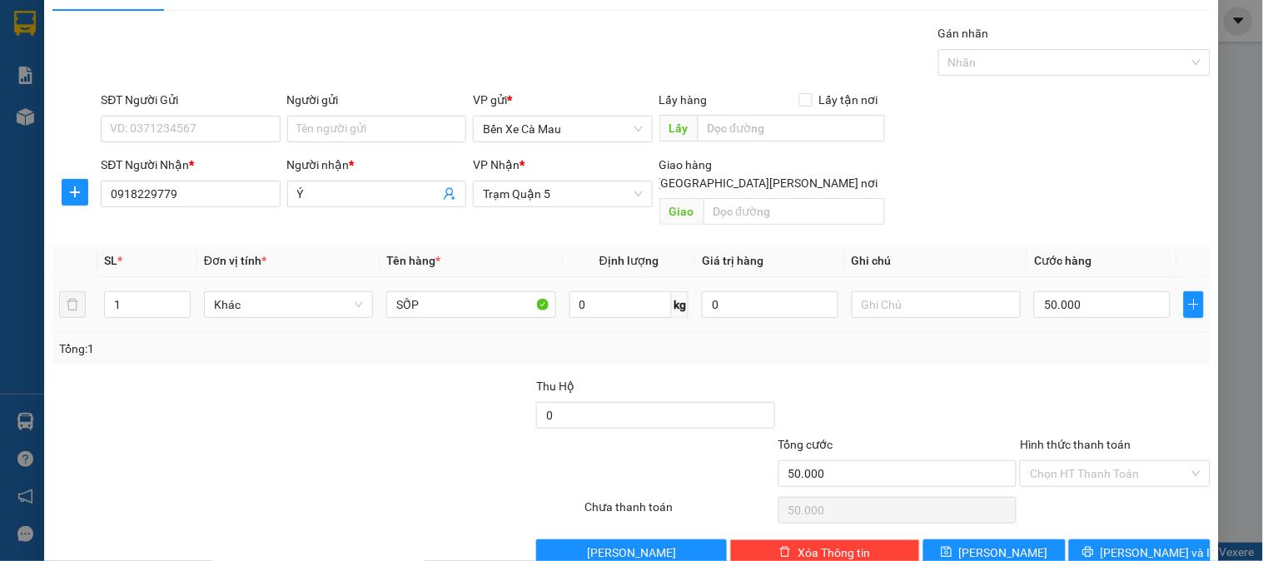
scroll to position [54, 0]
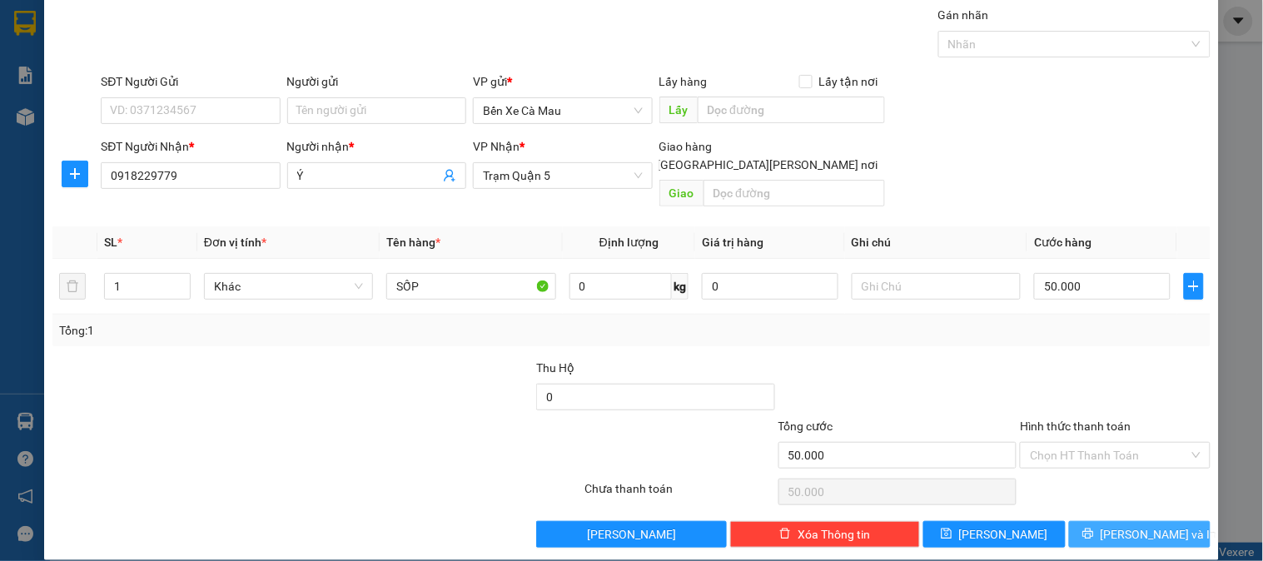
click at [1151, 521] on button "[PERSON_NAME] và In" at bounding box center [1140, 534] width 142 height 27
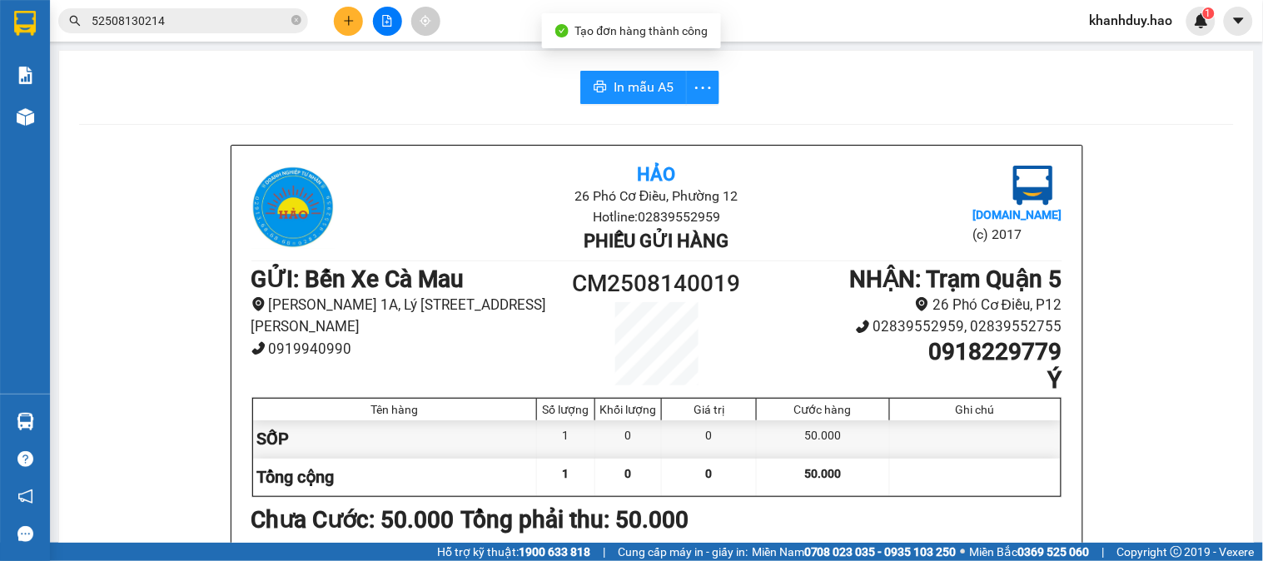
click at [613, 86] on span "In mẫu A5" at bounding box center [643, 87] width 60 height 21
click at [234, 19] on input "52508130214" at bounding box center [190, 21] width 196 height 18
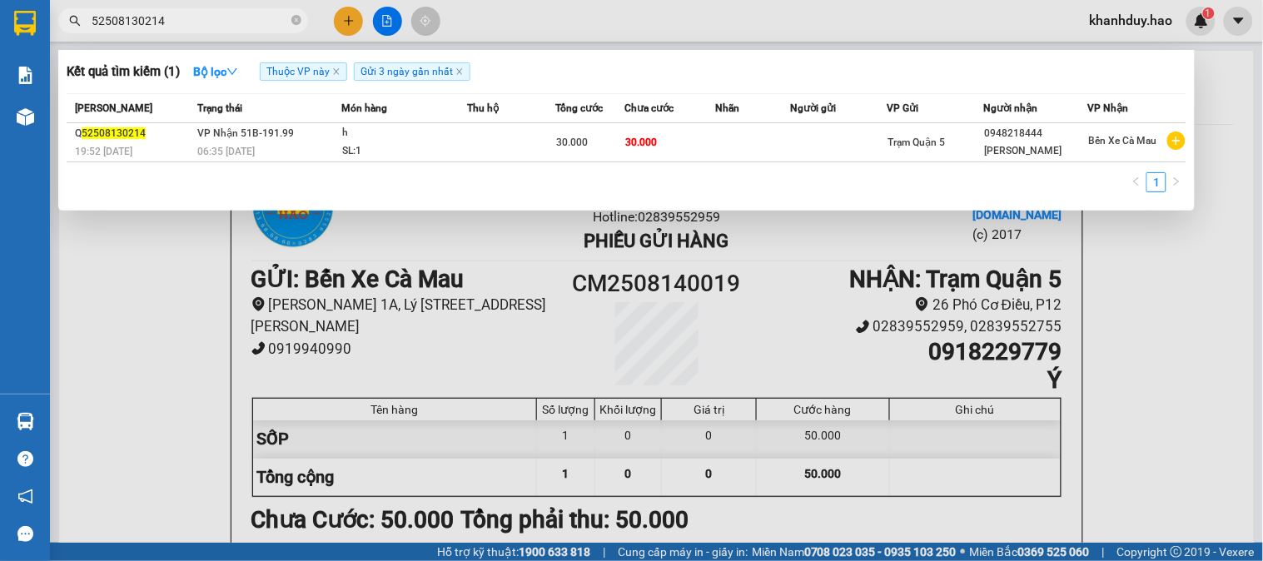
click at [253, 122] on th "Trạng thái" at bounding box center [267, 108] width 148 height 29
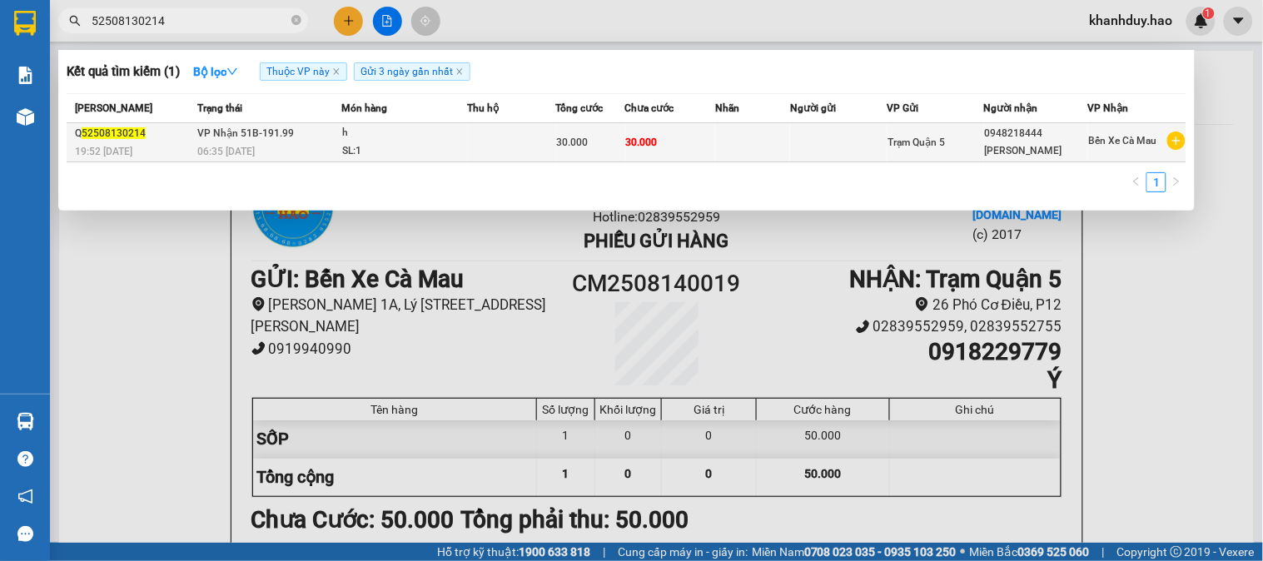
click at [254, 128] on span "VP Nhận 51B-191.99" at bounding box center [245, 133] width 97 height 12
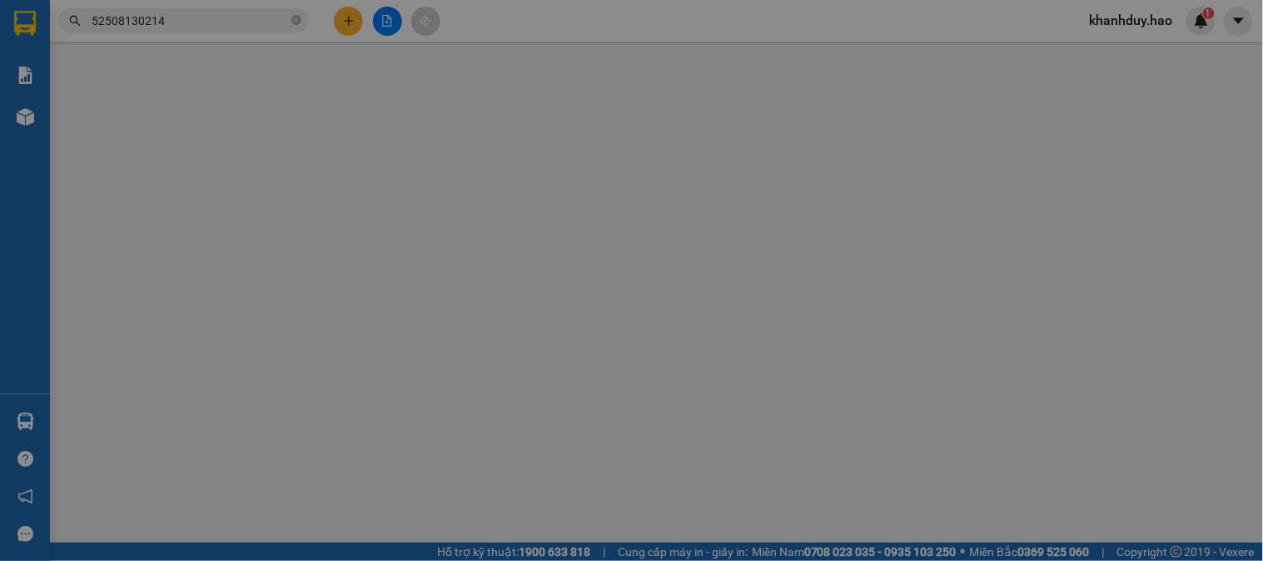
type input "0948218444"
type input "Ngọc Hân"
type input "30.000"
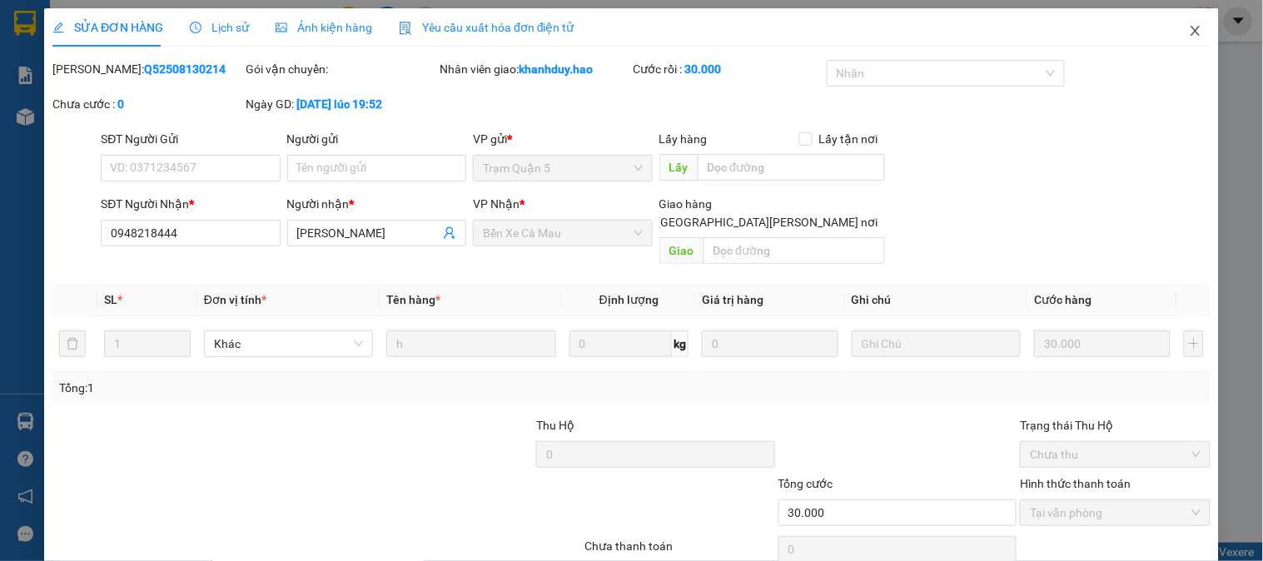
click at [1193, 34] on span "Close" at bounding box center [1195, 31] width 47 height 47
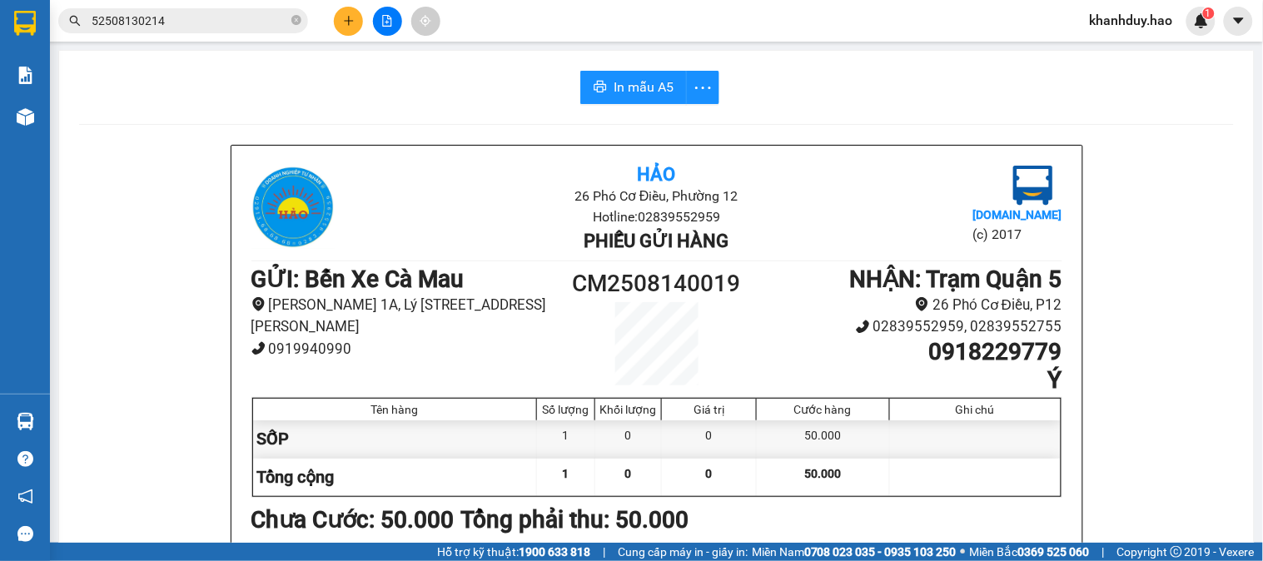
click at [218, 13] on input "52508130214" at bounding box center [190, 21] width 196 height 18
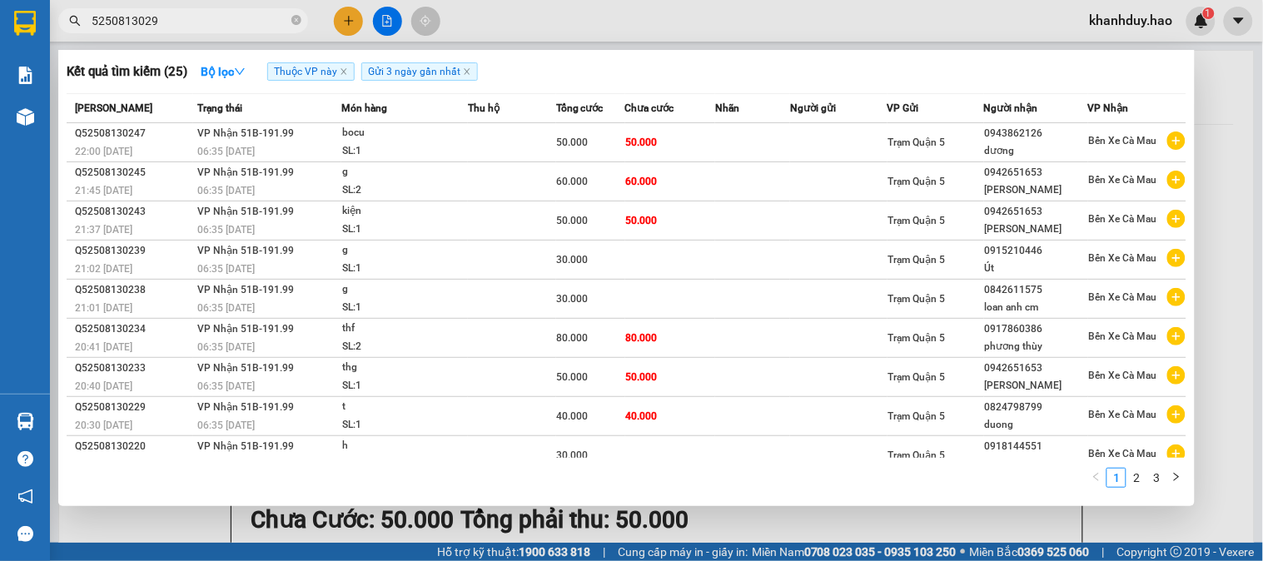
type input "52508130295"
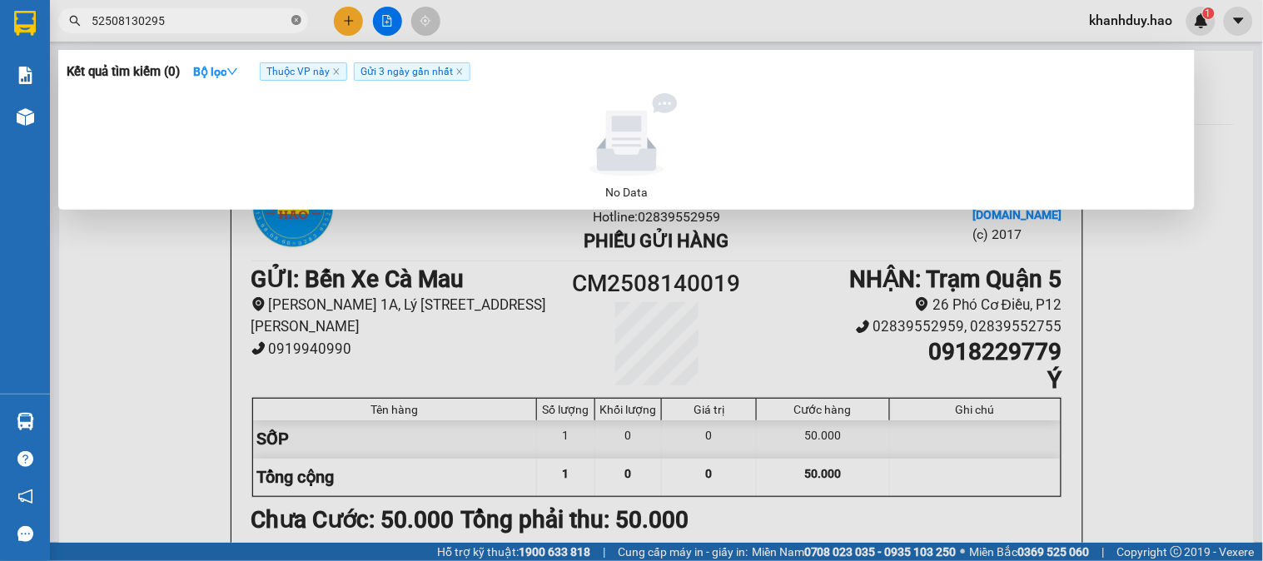
click at [300, 17] on icon "close-circle" at bounding box center [296, 20] width 10 height 10
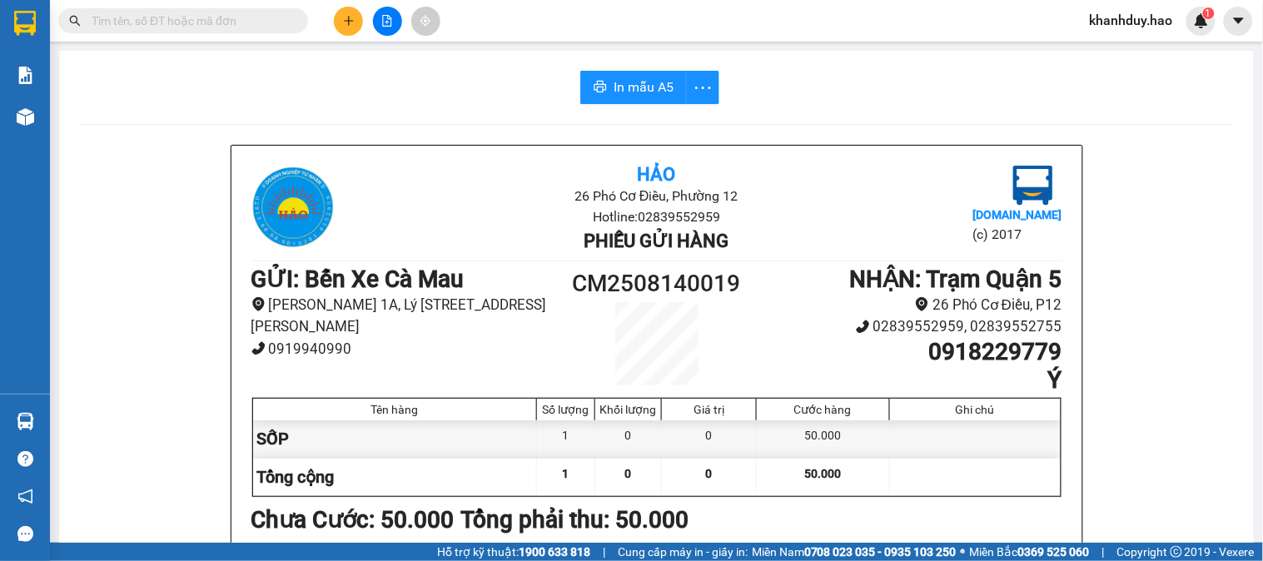
click at [253, 14] on input "text" at bounding box center [190, 21] width 196 height 18
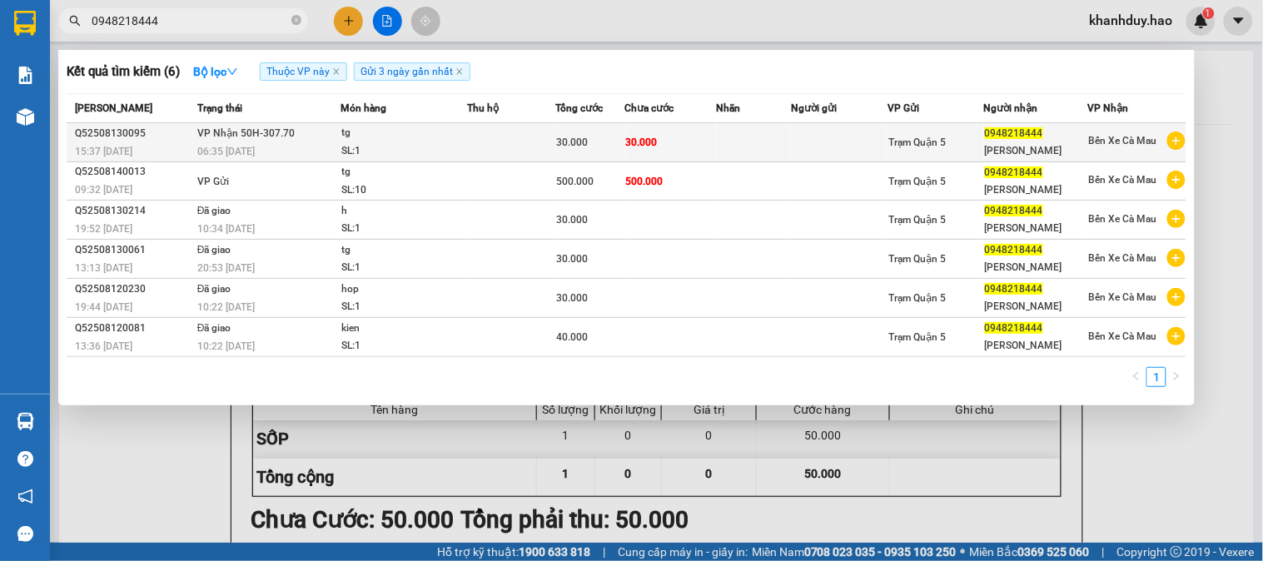
type input "0948218444"
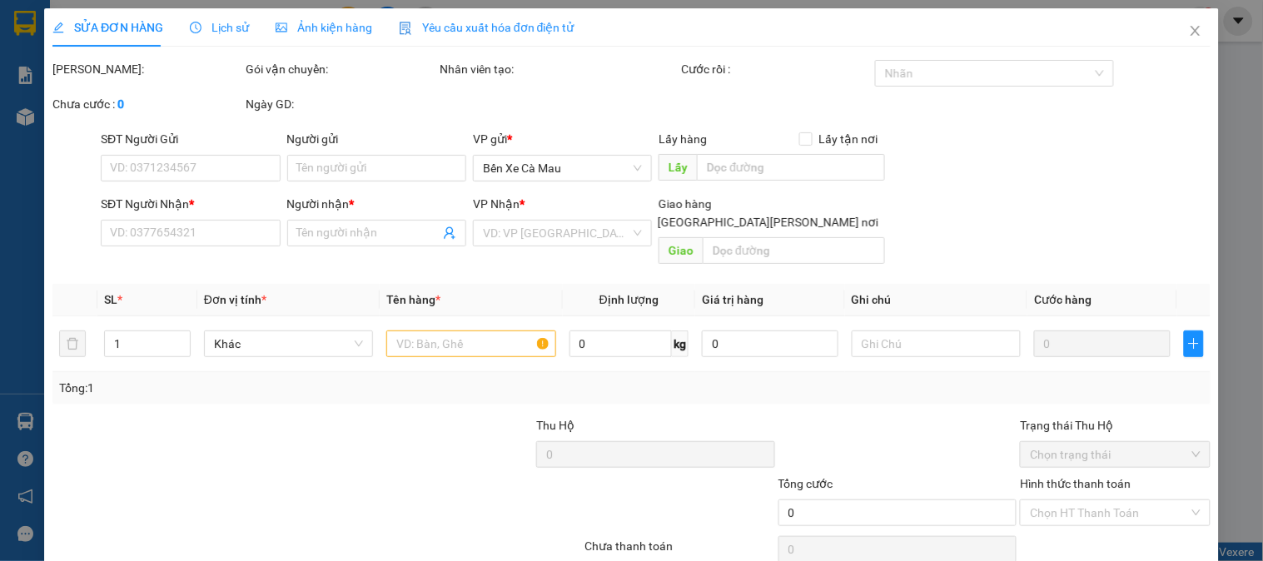
type input "0948218444"
type input "Ngọc Hân"
type input "30.000"
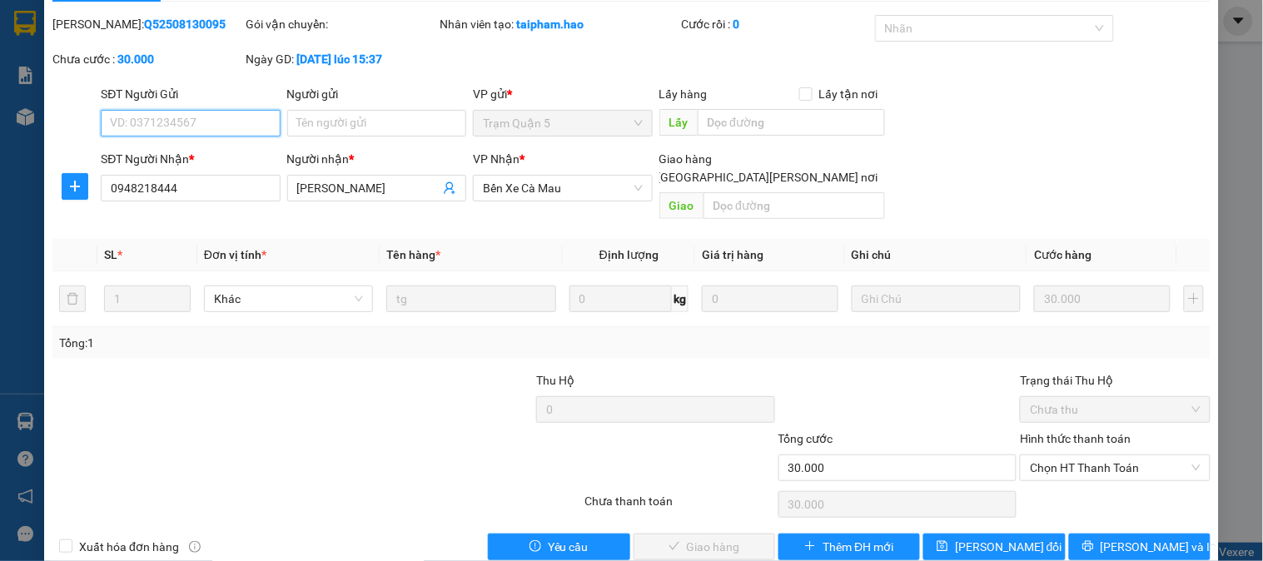
scroll to position [58, 0]
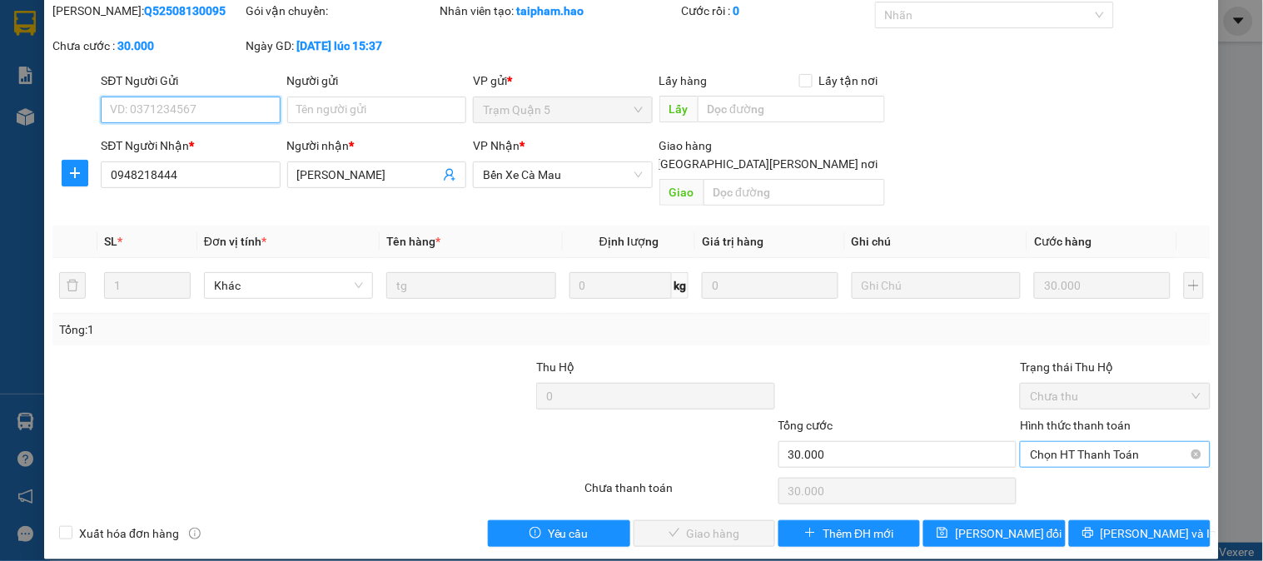
click at [1111, 442] on span "Chọn HT Thanh Toán" at bounding box center [1115, 454] width 170 height 25
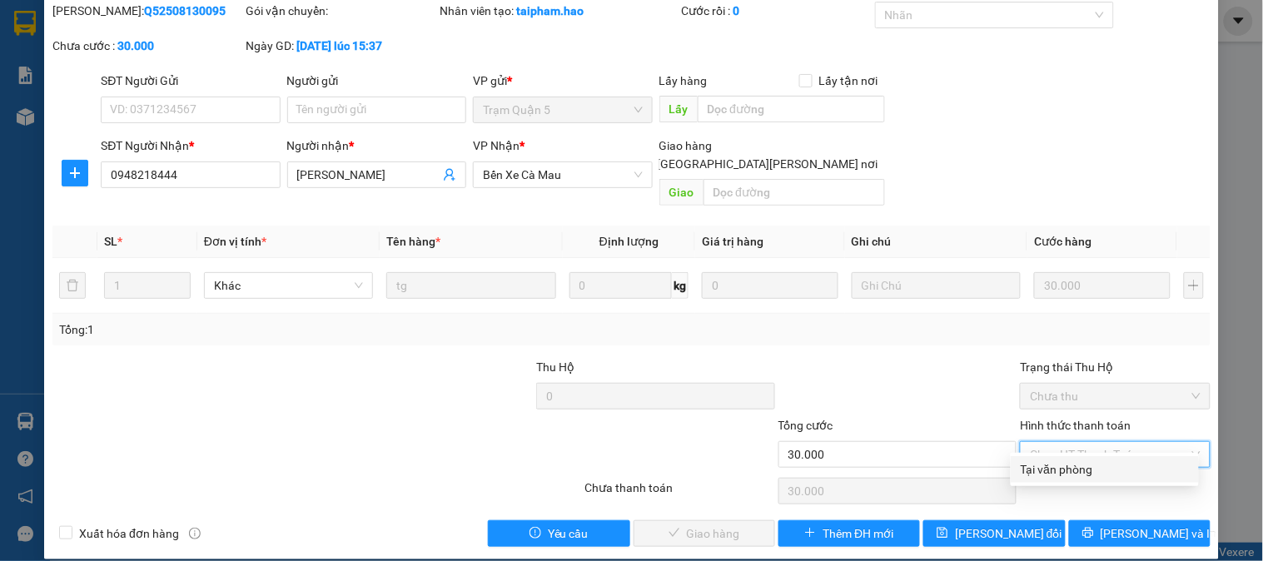
click at [1110, 464] on div "Tại văn phòng" at bounding box center [1104, 469] width 168 height 18
type input "0"
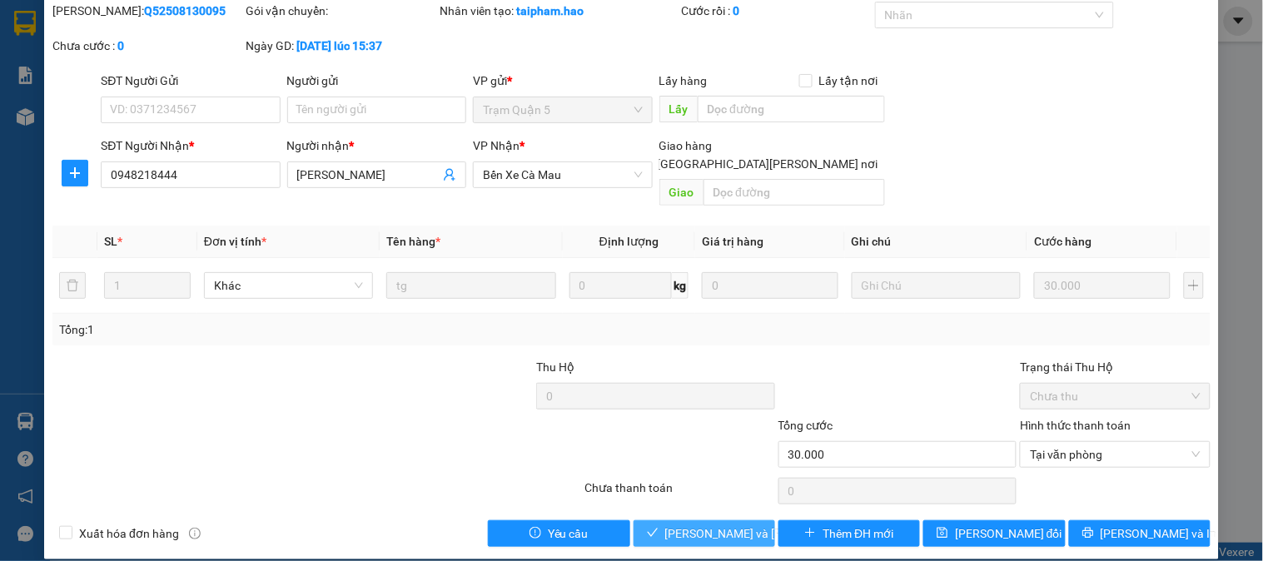
click at [706, 524] on span "Lưu và Giao hàng" at bounding box center [777, 533] width 225 height 18
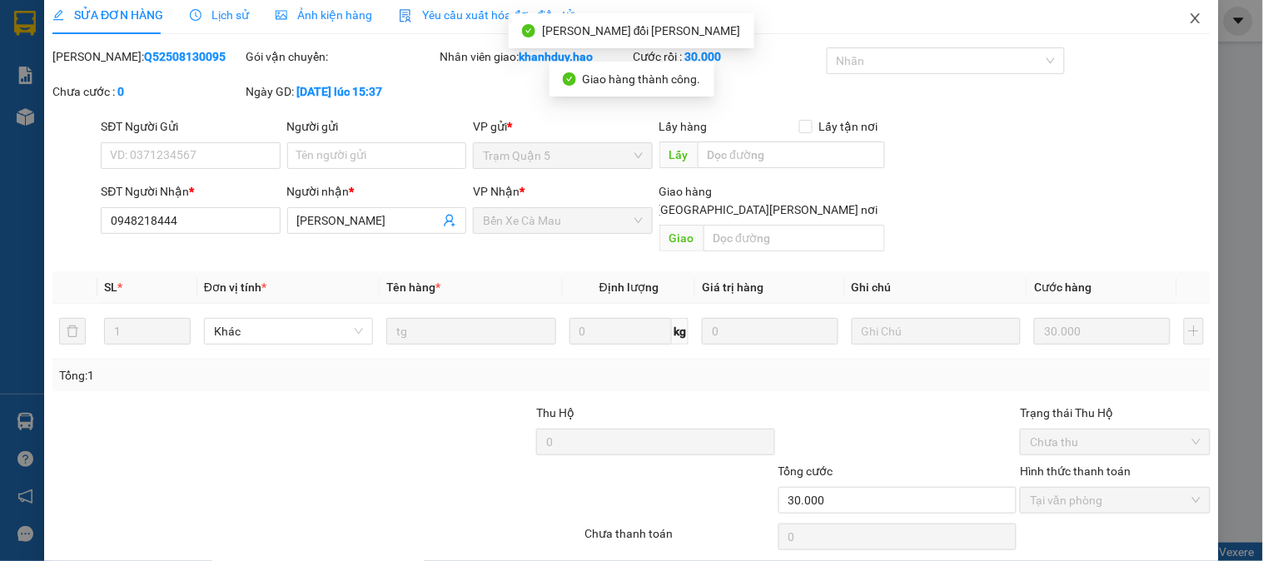
scroll to position [0, 0]
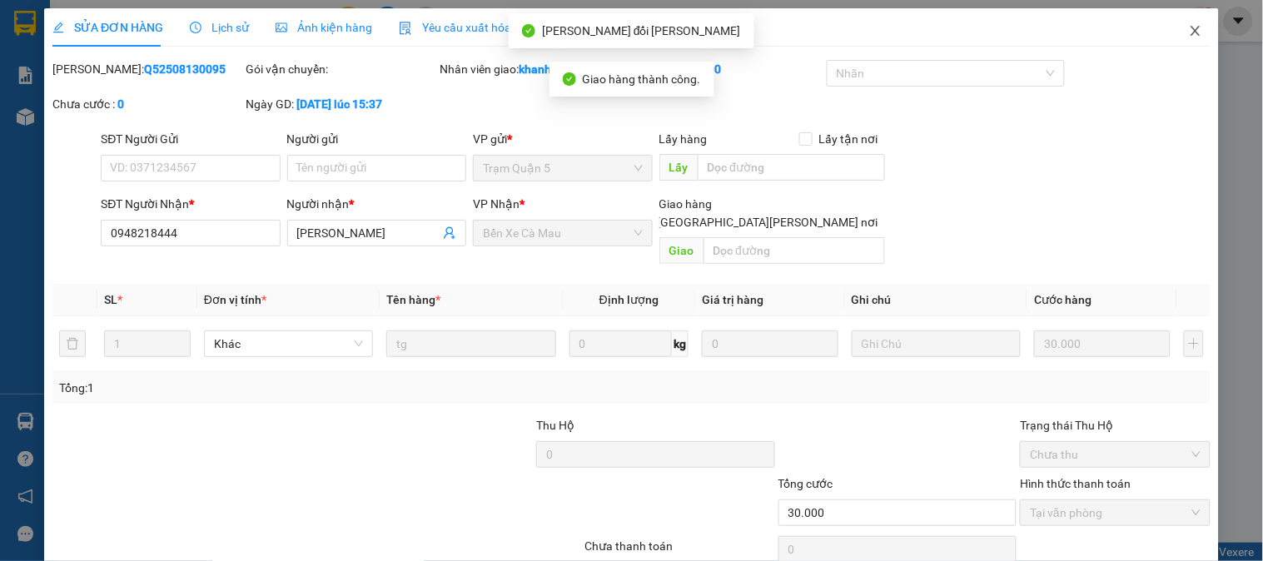
click at [1189, 37] on icon "close" at bounding box center [1195, 30] width 13 height 13
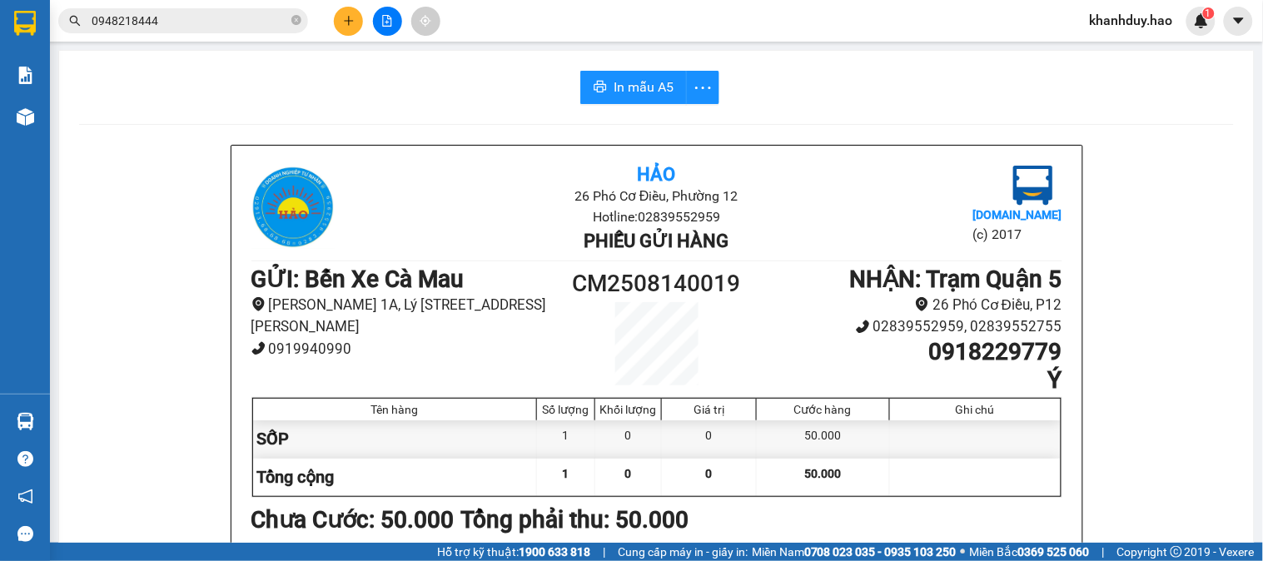
click at [250, 17] on input "0948218444" at bounding box center [190, 21] width 196 height 18
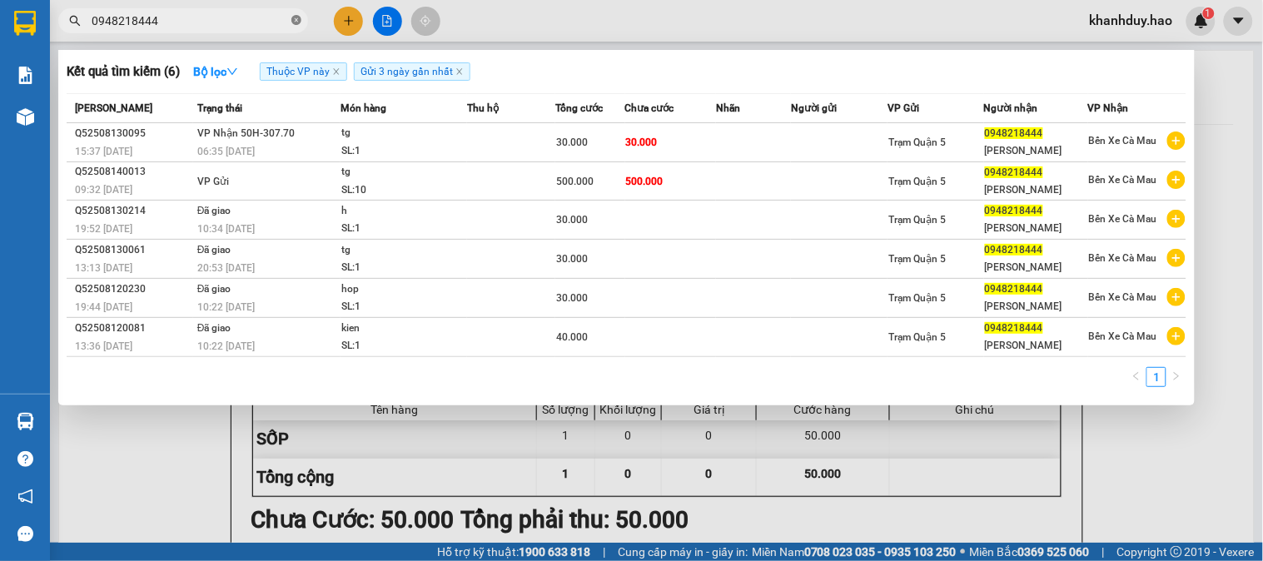
click at [290, 21] on span "0948218444" at bounding box center [183, 20] width 250 height 25
click at [295, 21] on icon "close-circle" at bounding box center [296, 20] width 10 height 10
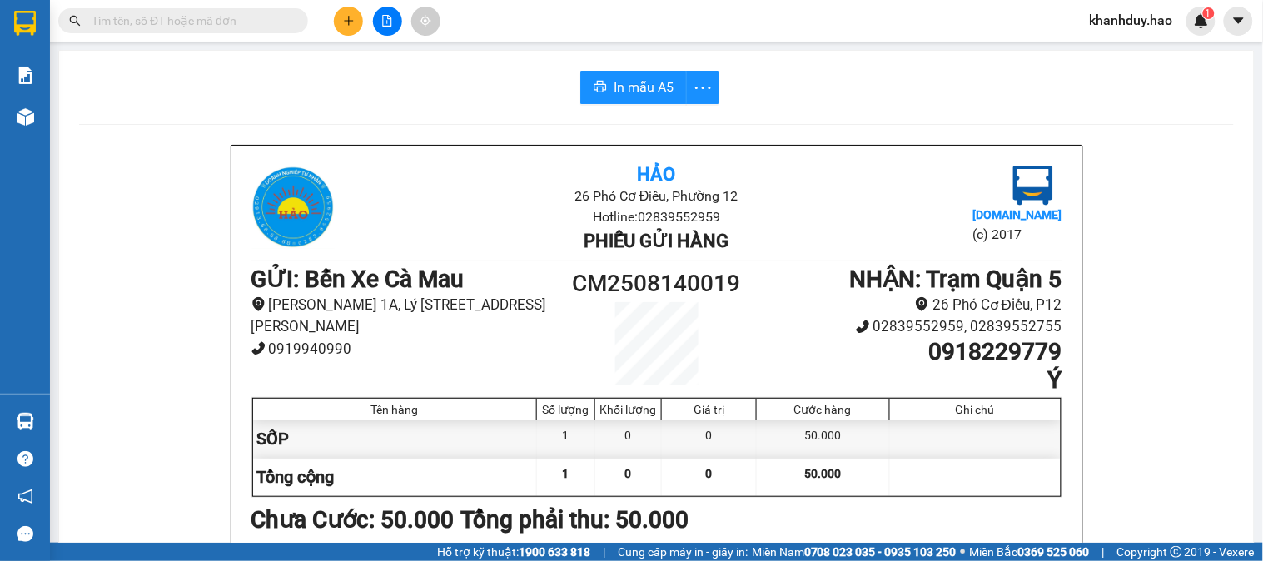
click at [289, 22] on span at bounding box center [183, 20] width 250 height 25
click at [281, 22] on input "text" at bounding box center [190, 21] width 196 height 18
click at [229, 9] on span at bounding box center [183, 20] width 250 height 25
click at [222, 37] on div "Kết quả tìm kiếm ( 6 ) Bộ lọc Thuộc VP này Gửi 3 ngày gần nhất Mã ĐH Trạng thái…" at bounding box center [631, 21] width 1263 height 42
click at [222, 21] on input "text" at bounding box center [190, 21] width 196 height 18
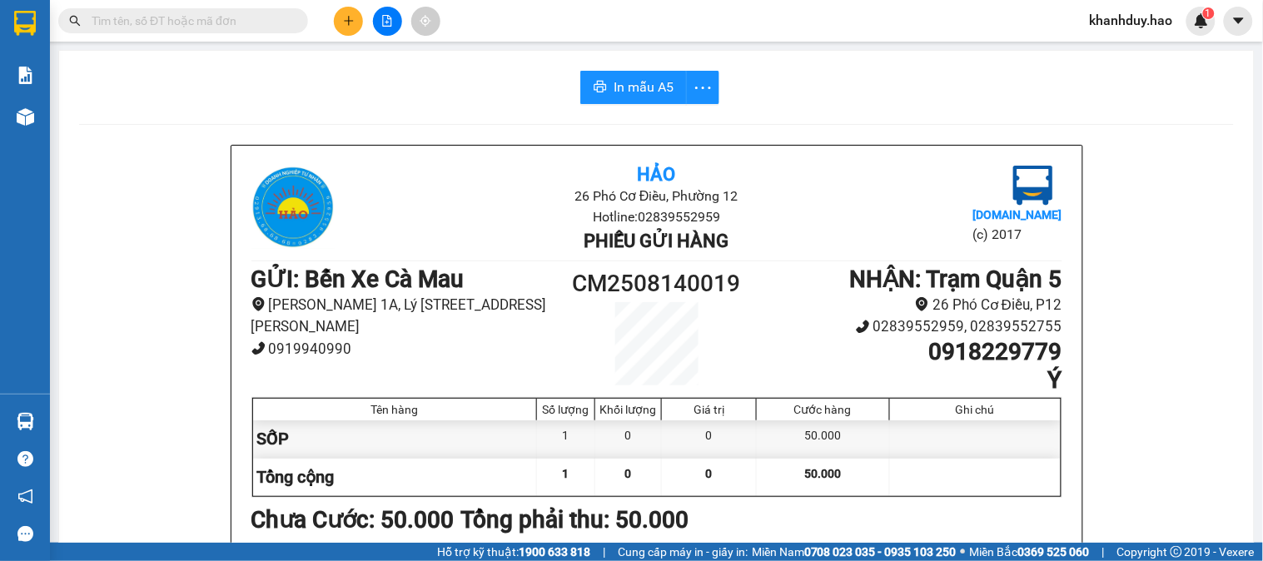
type input "0"
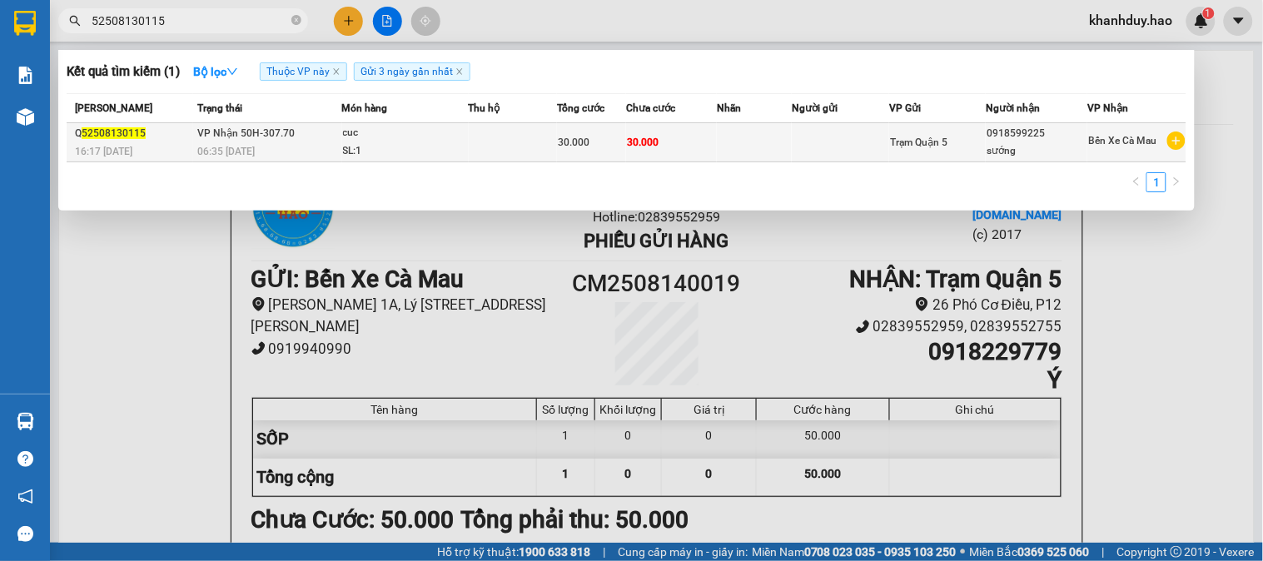
type input "52508130115"
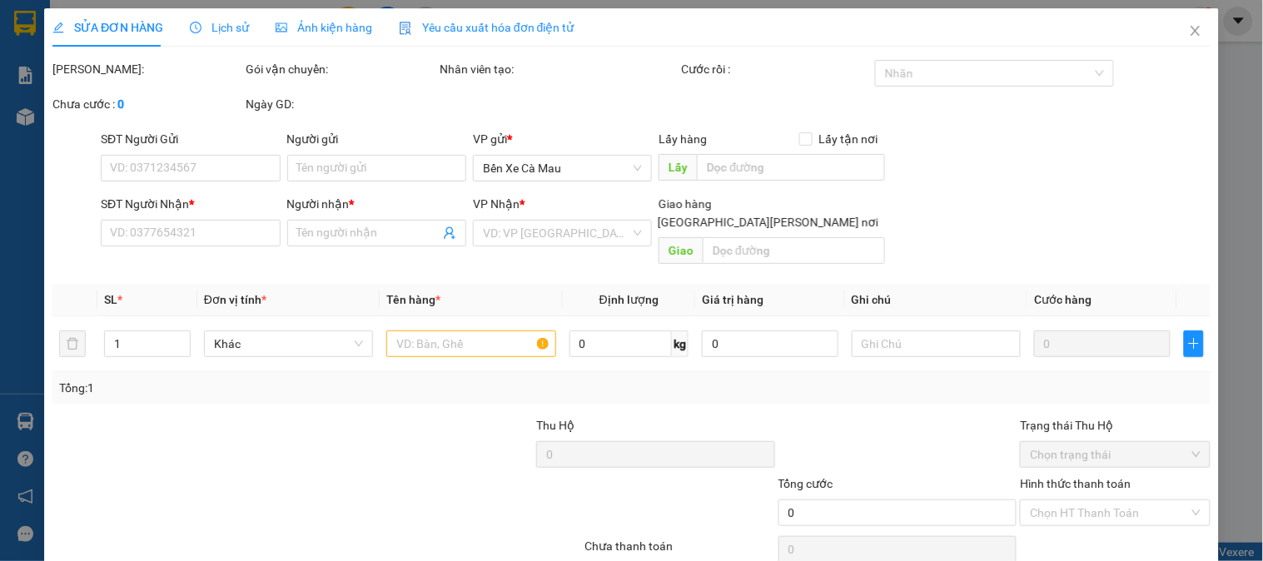
type input "0918599225"
type input "sướng"
type input "30.000"
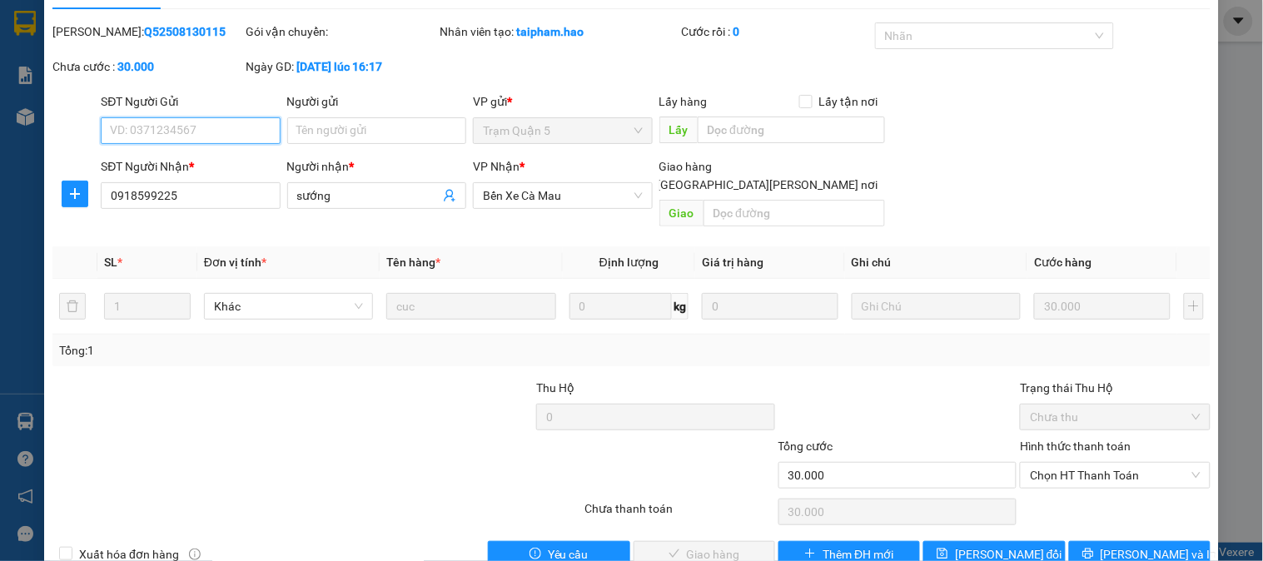
scroll to position [58, 0]
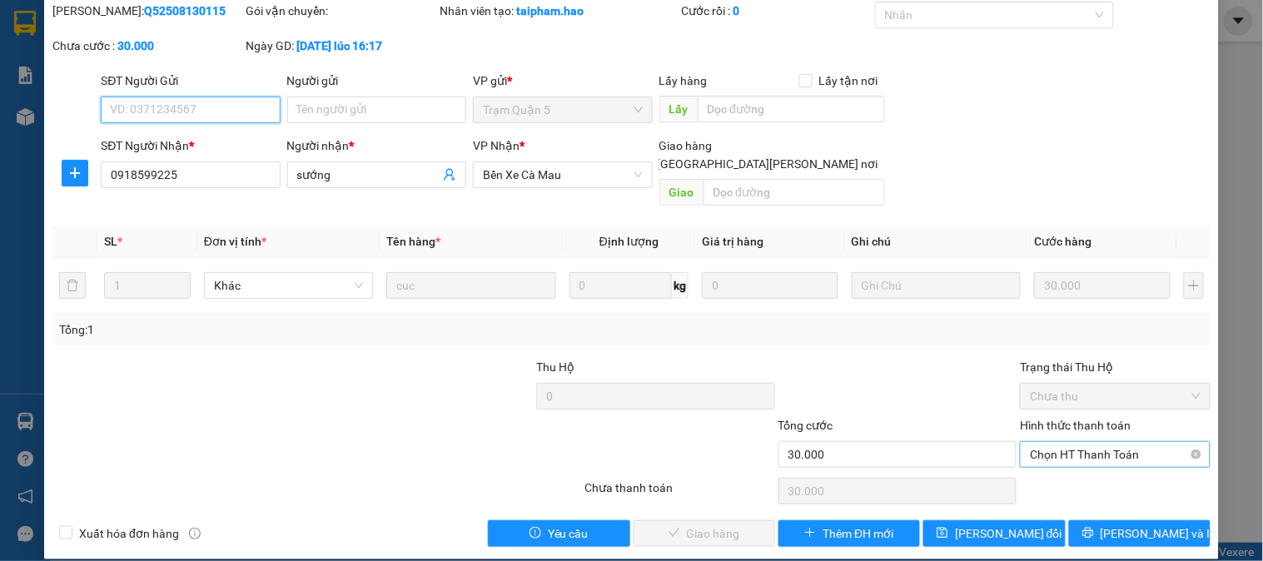
click at [1070, 442] on span "Chọn HT Thanh Toán" at bounding box center [1115, 454] width 170 height 25
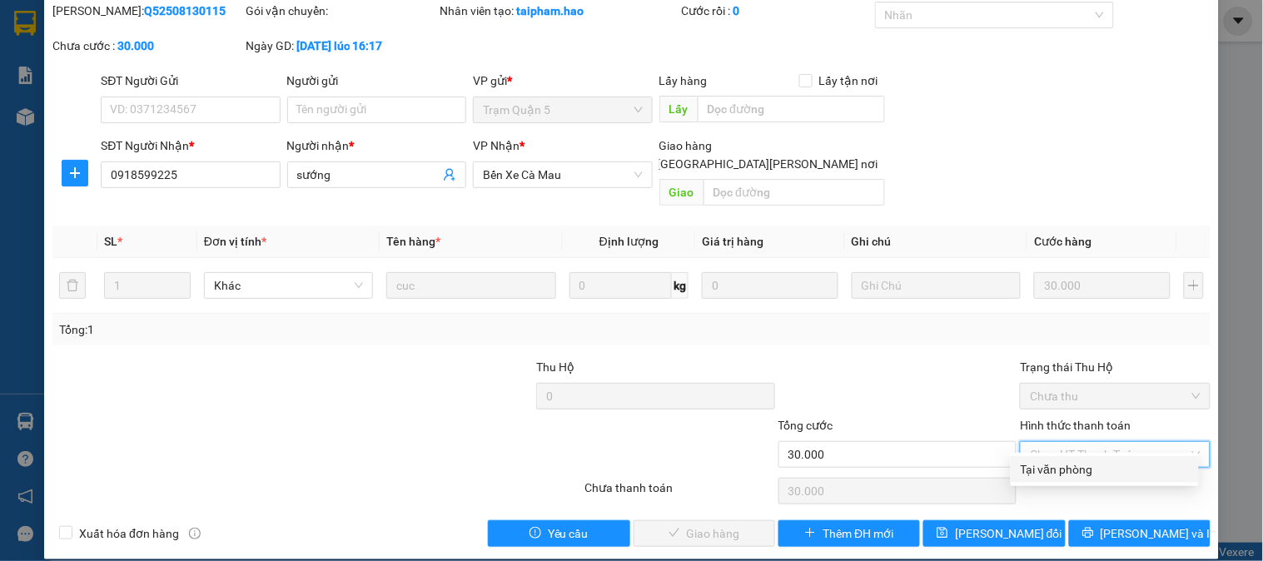
click at [1075, 471] on div "Tại văn phòng" at bounding box center [1104, 469] width 168 height 18
type input "0"
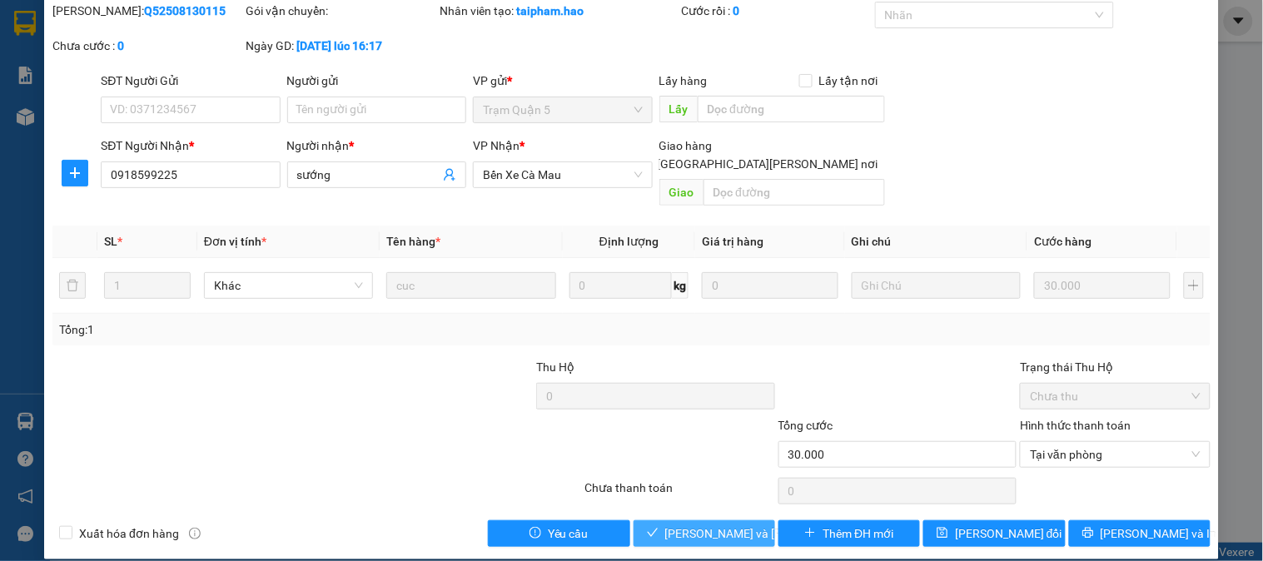
click at [722, 520] on button "Lưu và Giao hàng" at bounding box center [704, 533] width 142 height 27
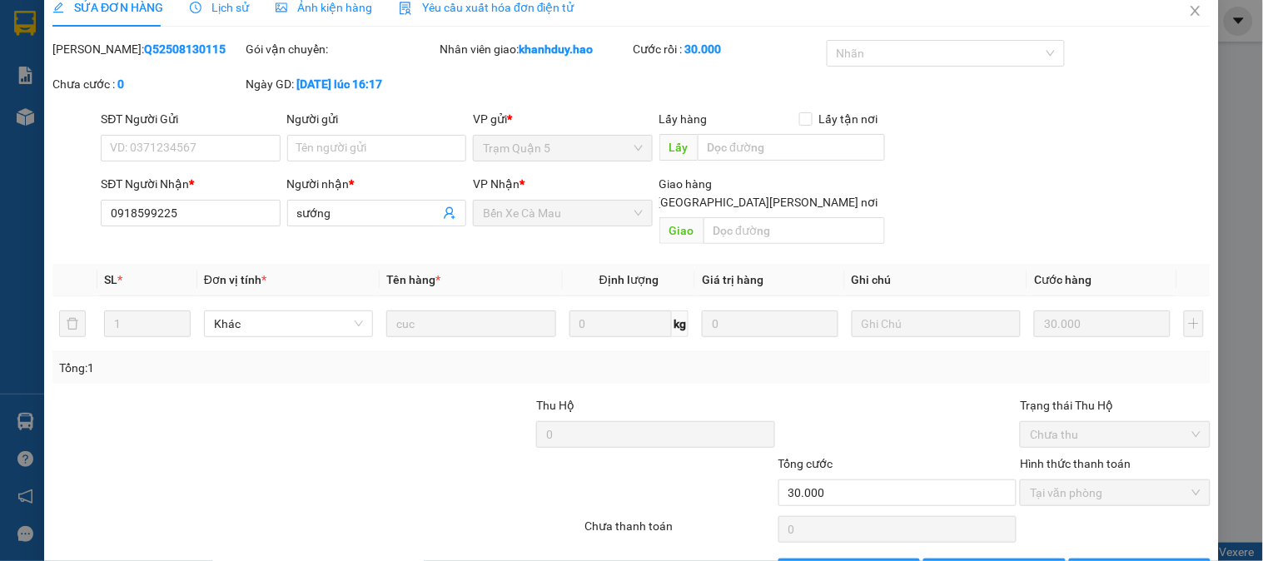
scroll to position [0, 0]
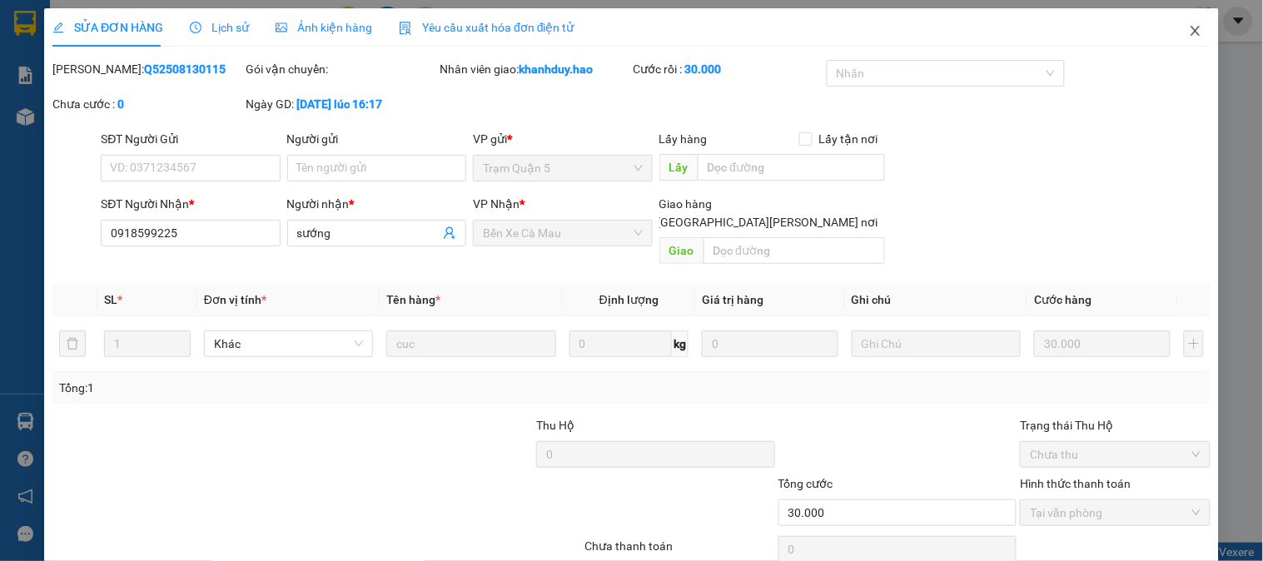
click at [1189, 35] on icon "close" at bounding box center [1195, 30] width 13 height 13
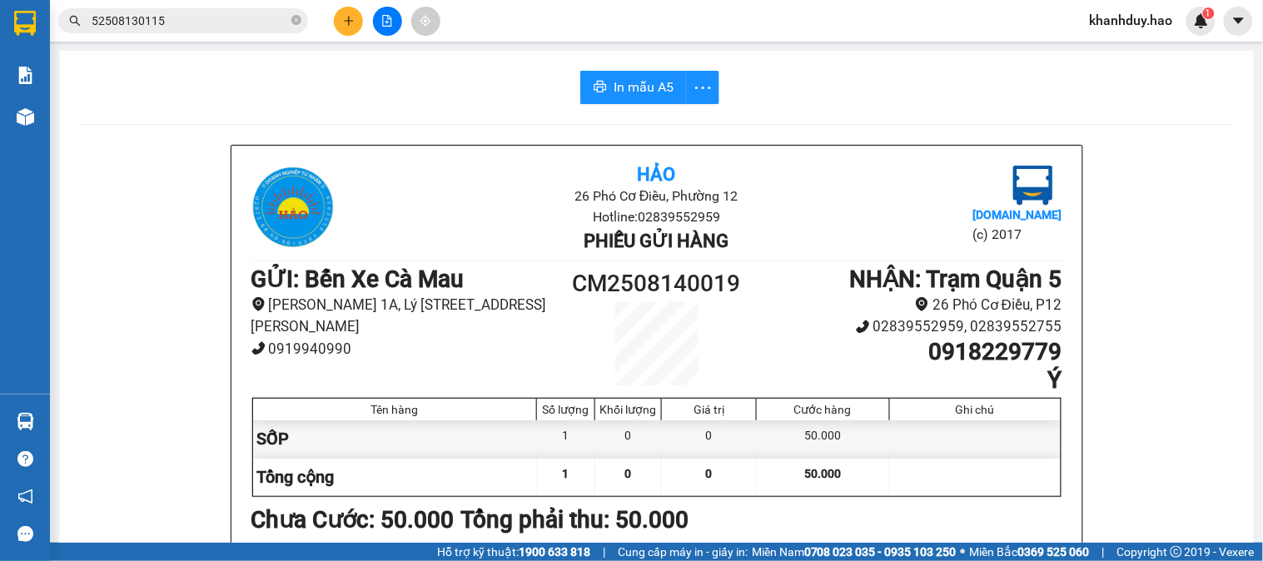
click at [236, 14] on input "52508130115" at bounding box center [190, 21] width 196 height 18
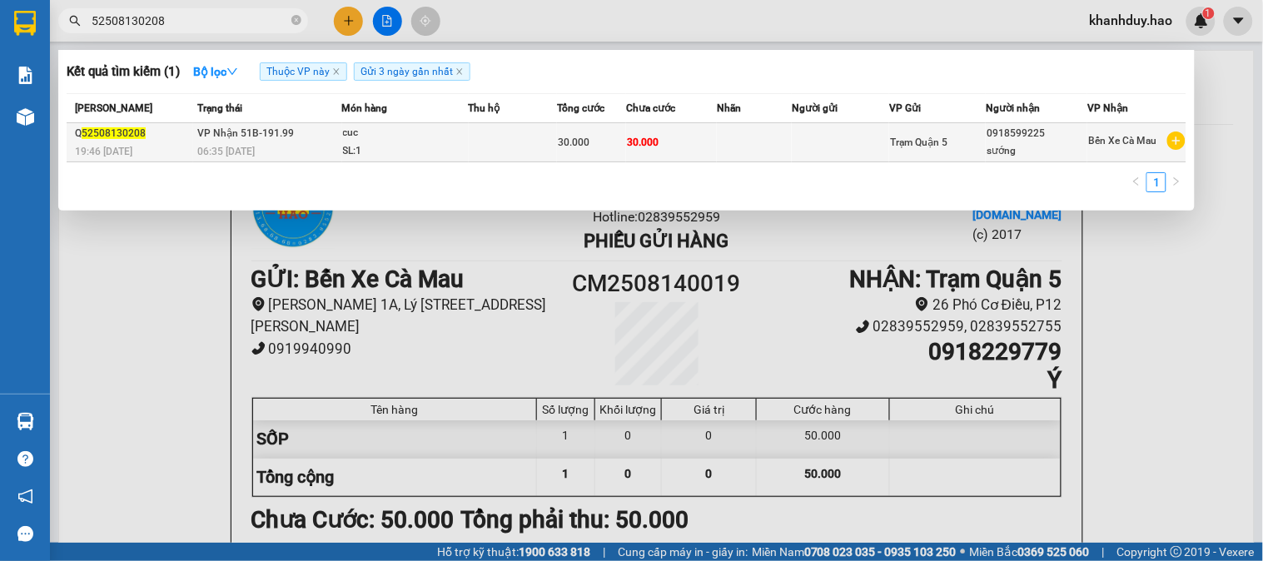
type input "52508130208"
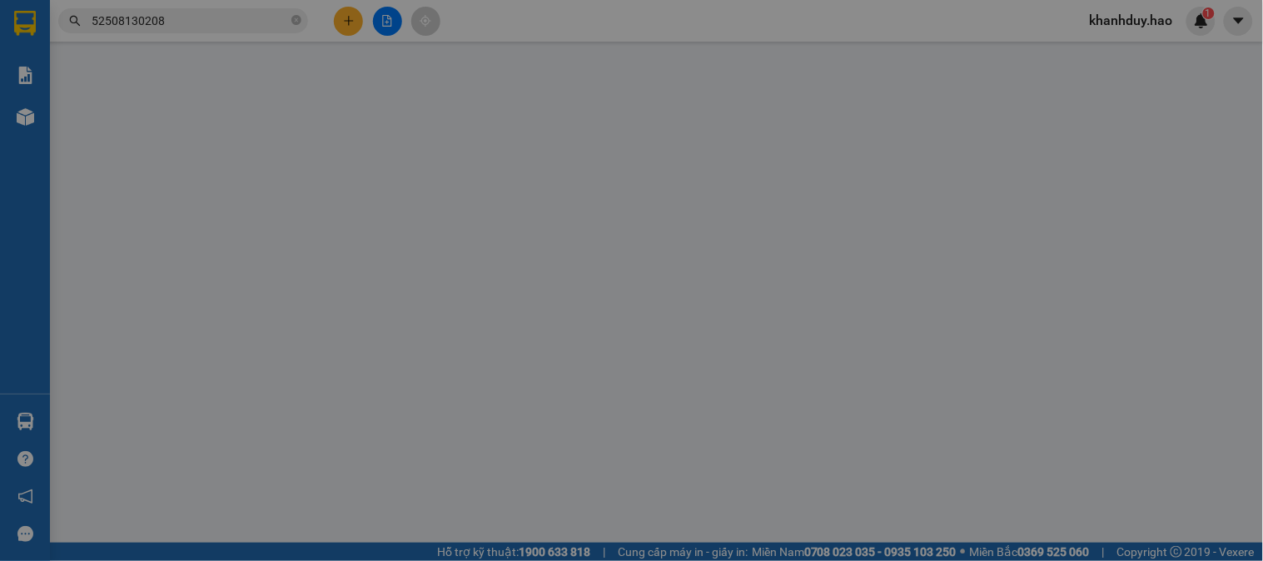
type input "0918599225"
type input "sướng"
type input "30.000"
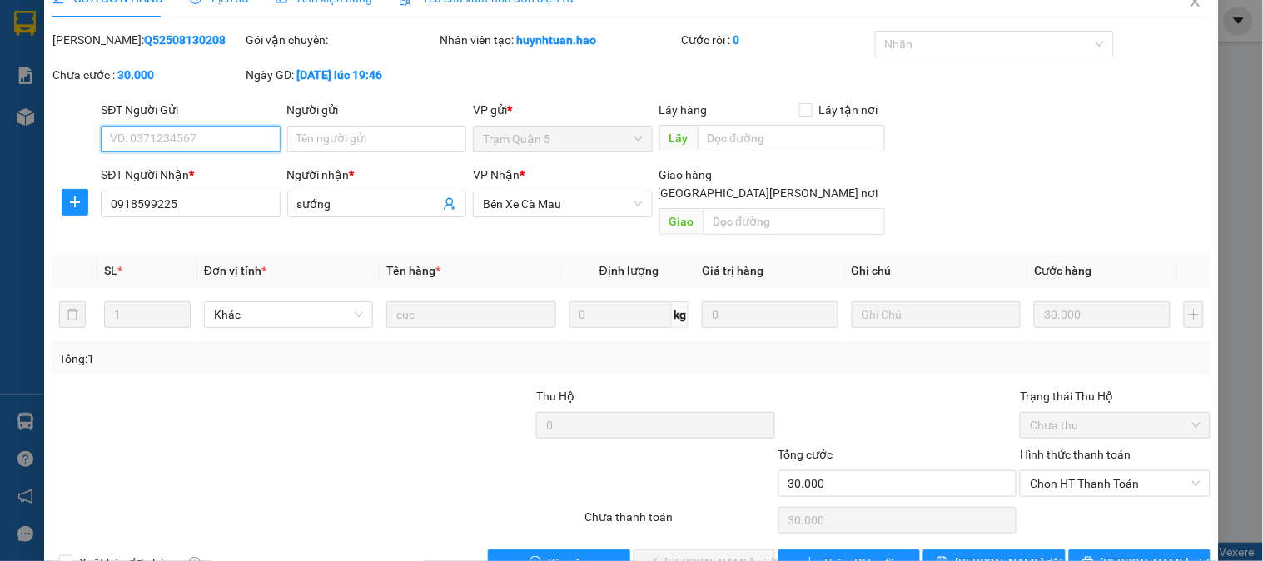
scroll to position [58, 0]
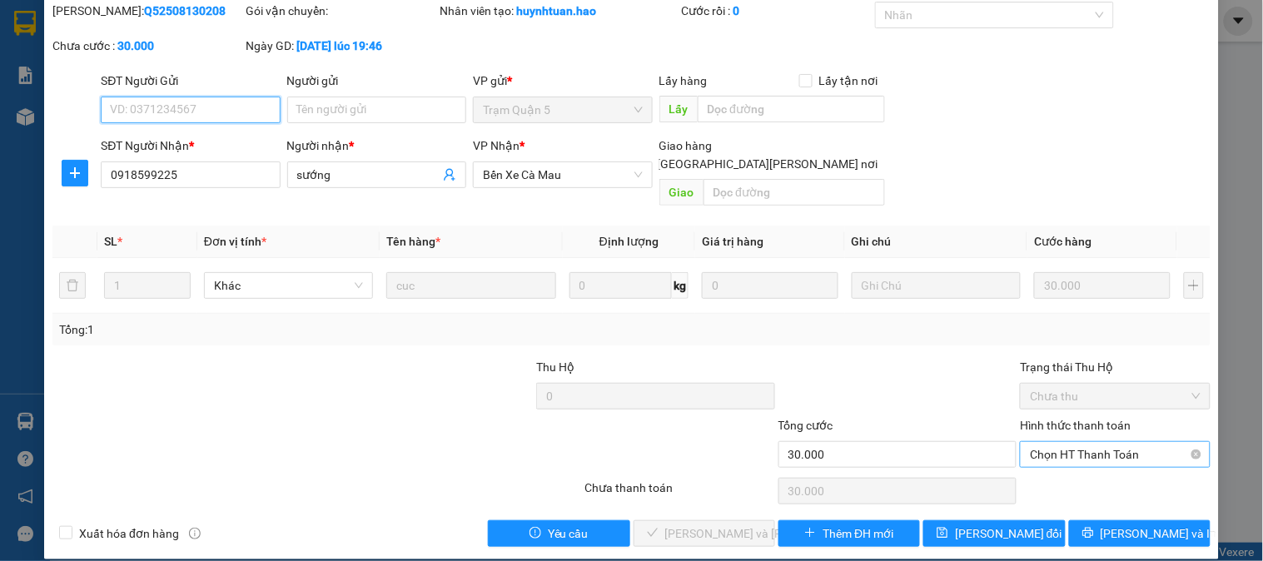
click at [1104, 442] on span "Chọn HT Thanh Toán" at bounding box center [1115, 454] width 170 height 25
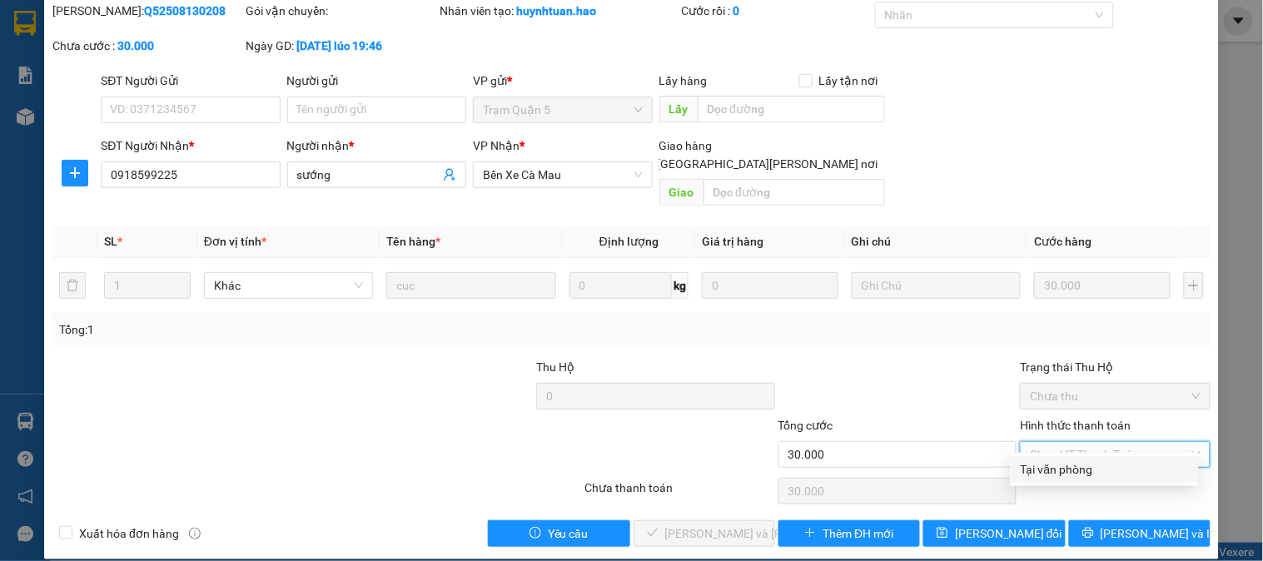
click at [1093, 478] on div "Tại văn phòng" at bounding box center [1104, 469] width 168 height 18
type input "0"
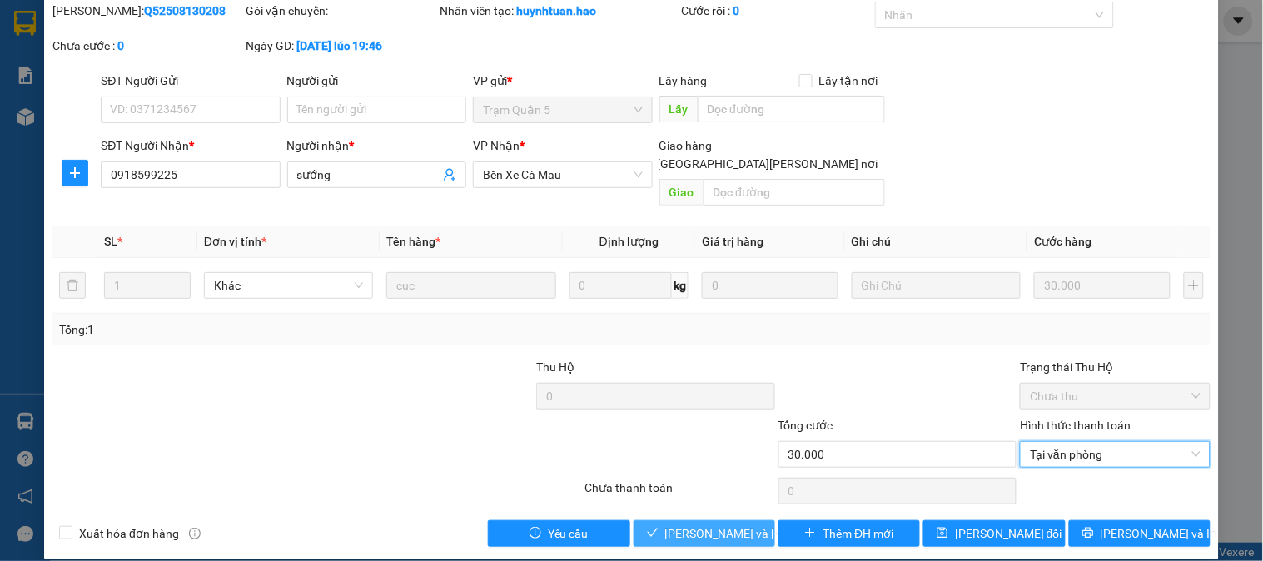
click at [708, 500] on div "Total Paid Fee 0 Total UnPaid Fee 30.000 Cash Collection Total Fee Mã ĐH: Q5250…" at bounding box center [631, 274] width 1158 height 545
click at [708, 524] on span "Lưu và Giao hàng" at bounding box center [777, 533] width 225 height 18
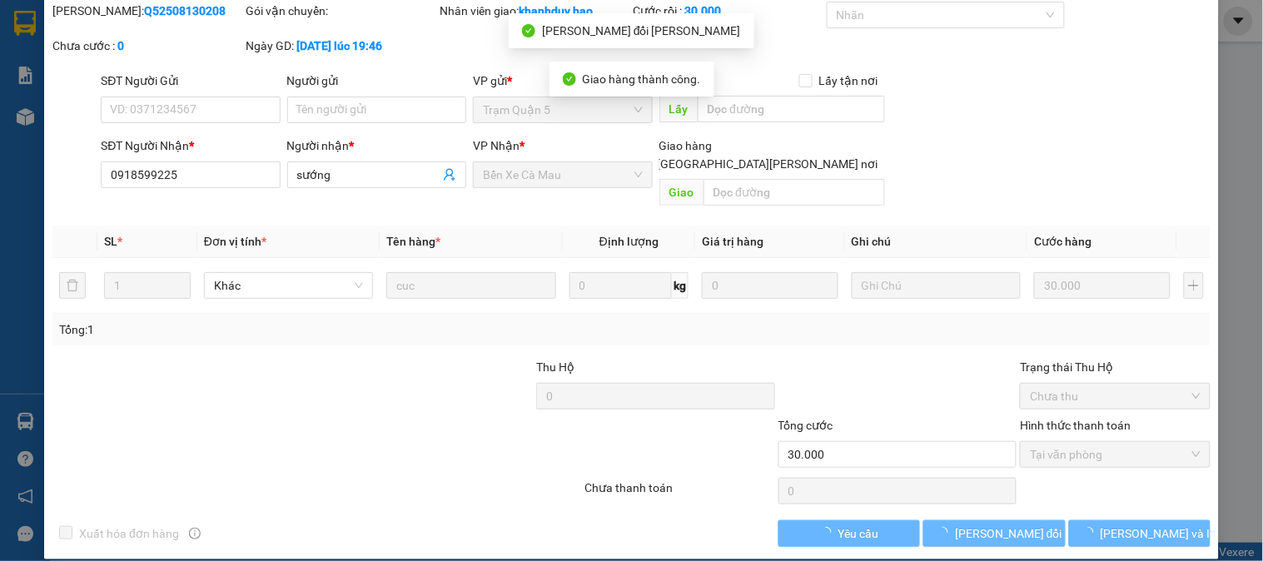
scroll to position [0, 0]
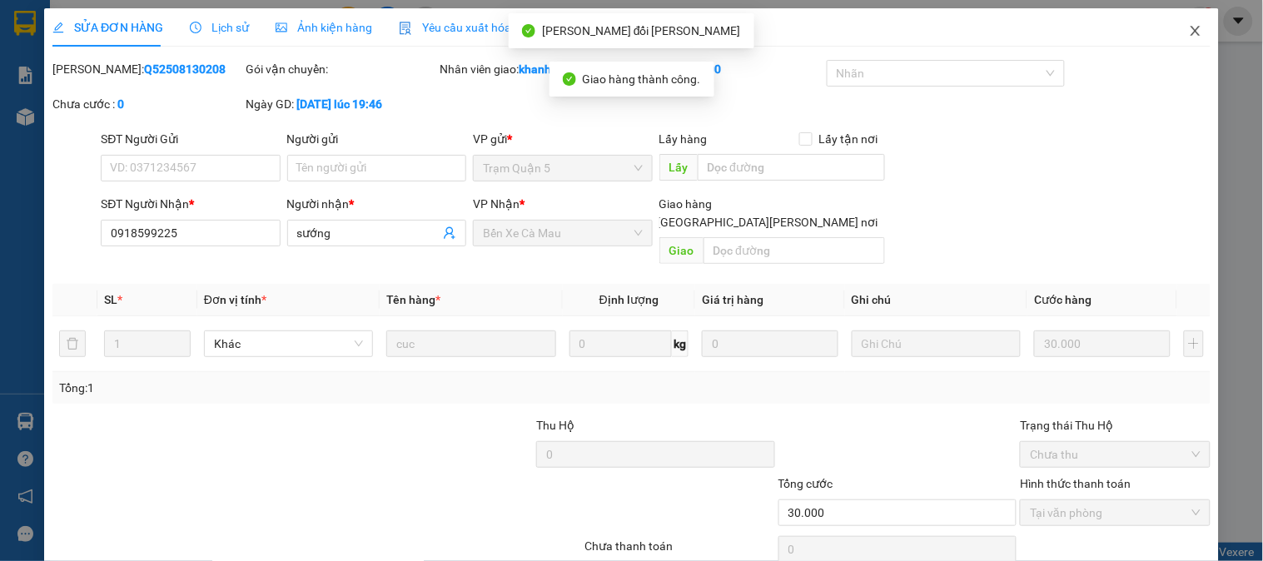
click at [1194, 33] on span "Close" at bounding box center [1195, 31] width 47 height 47
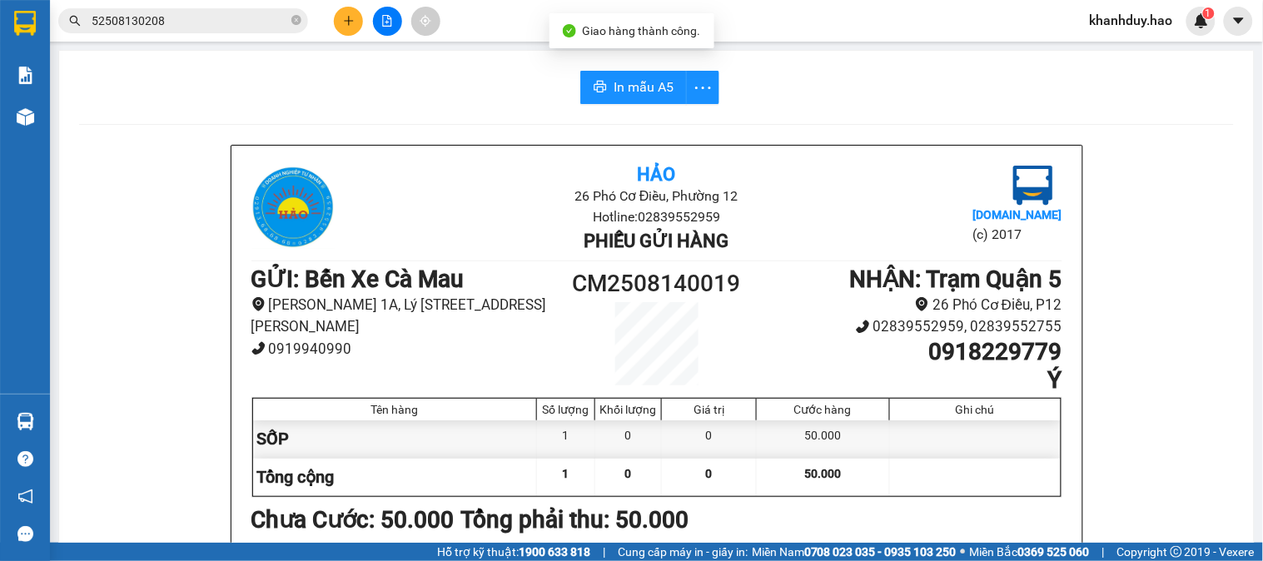
click at [243, 27] on input "52508130208" at bounding box center [190, 21] width 196 height 18
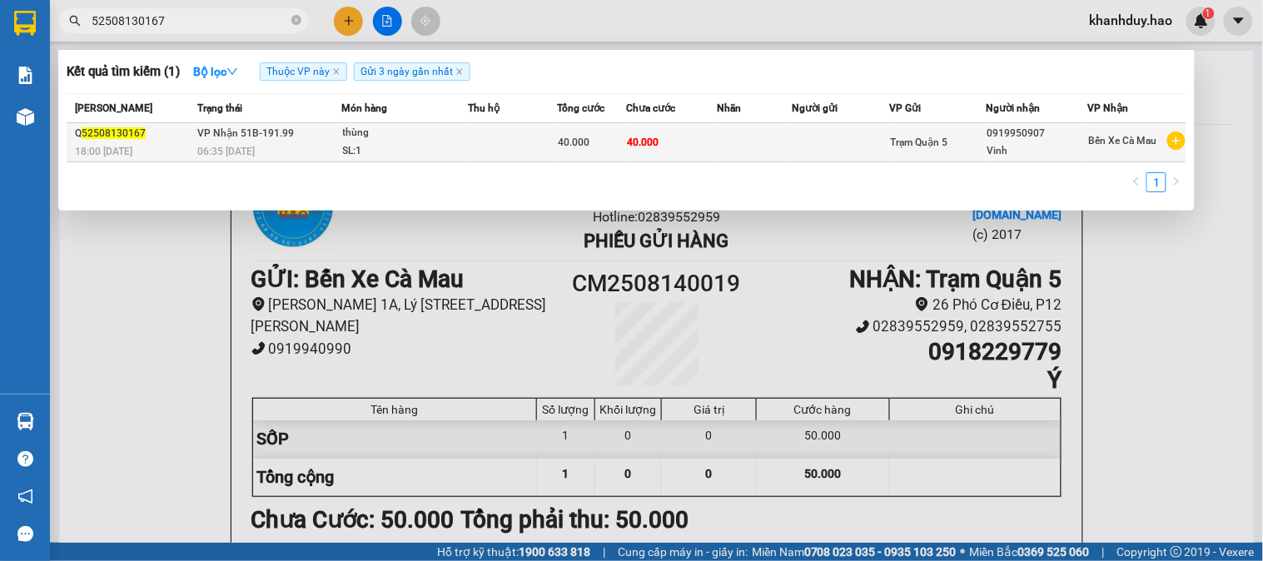
type input "52508130167"
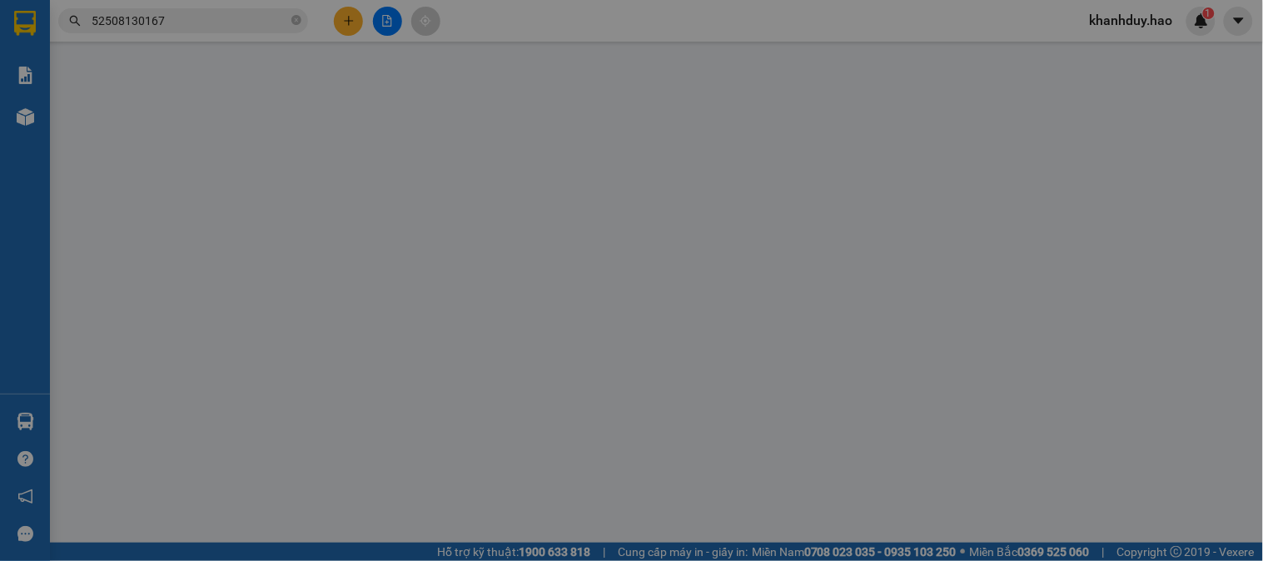
type input "0919950907"
type input "Vinh"
type input "40.000"
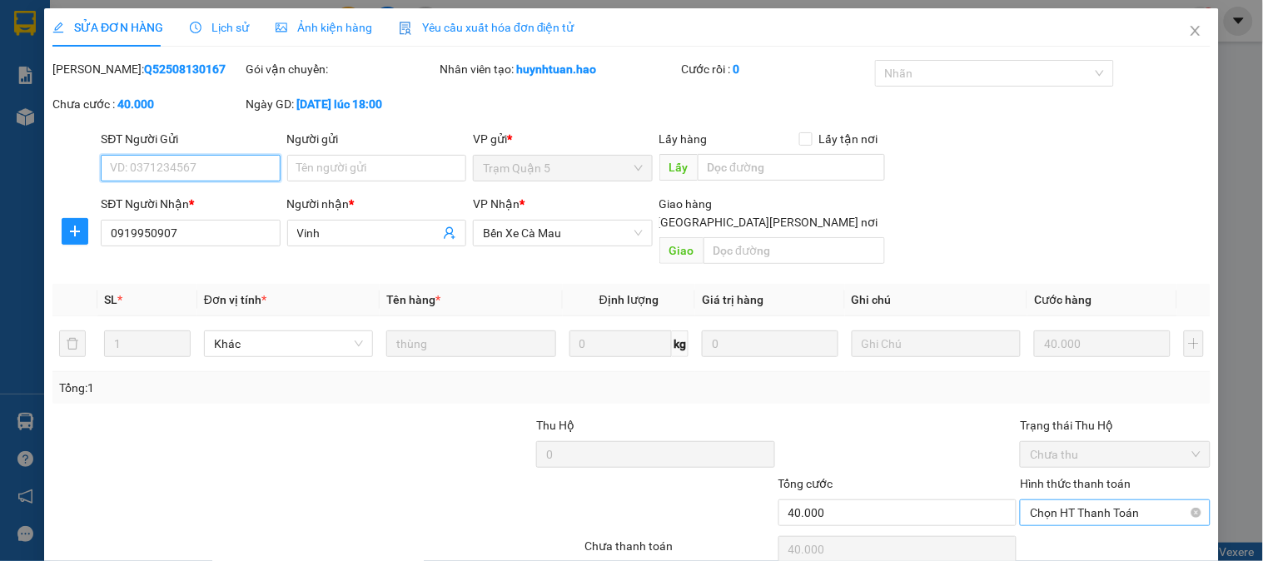
click at [1087, 500] on span "Chọn HT Thanh Toán" at bounding box center [1115, 512] width 170 height 25
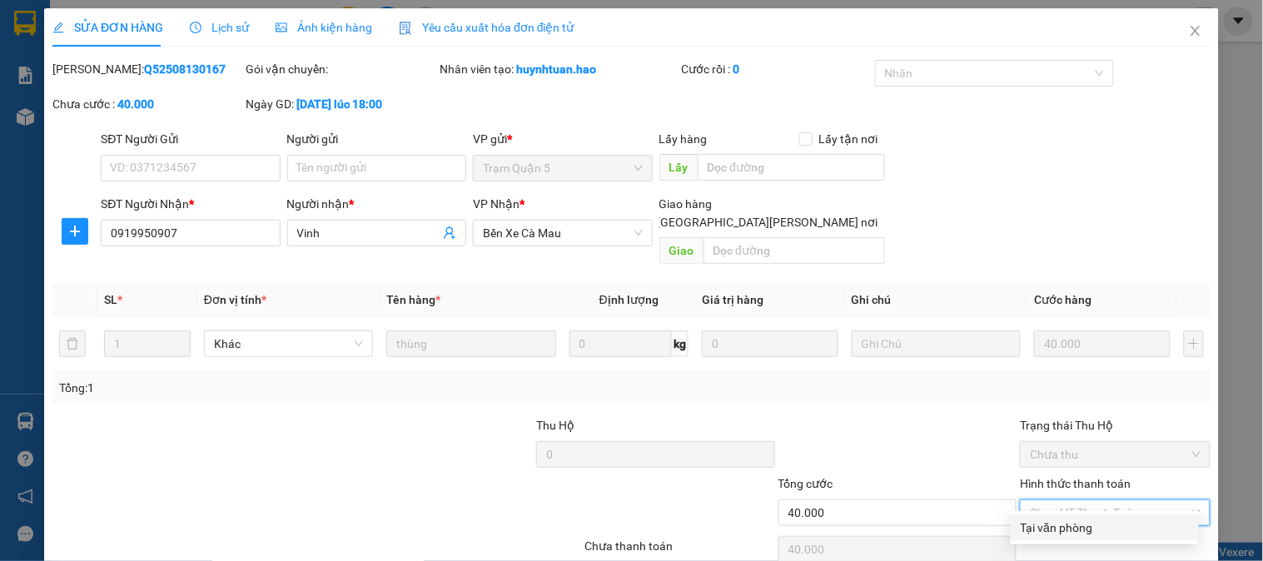
click at [1080, 525] on div "Tại văn phòng" at bounding box center [1104, 528] width 168 height 18
type input "0"
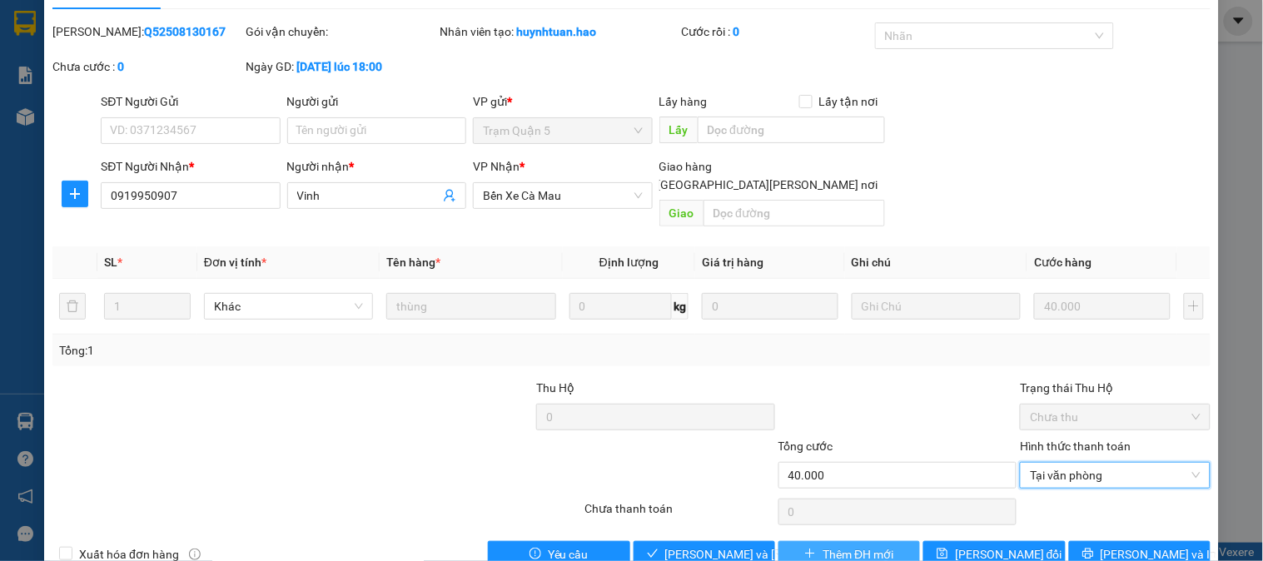
scroll to position [58, 0]
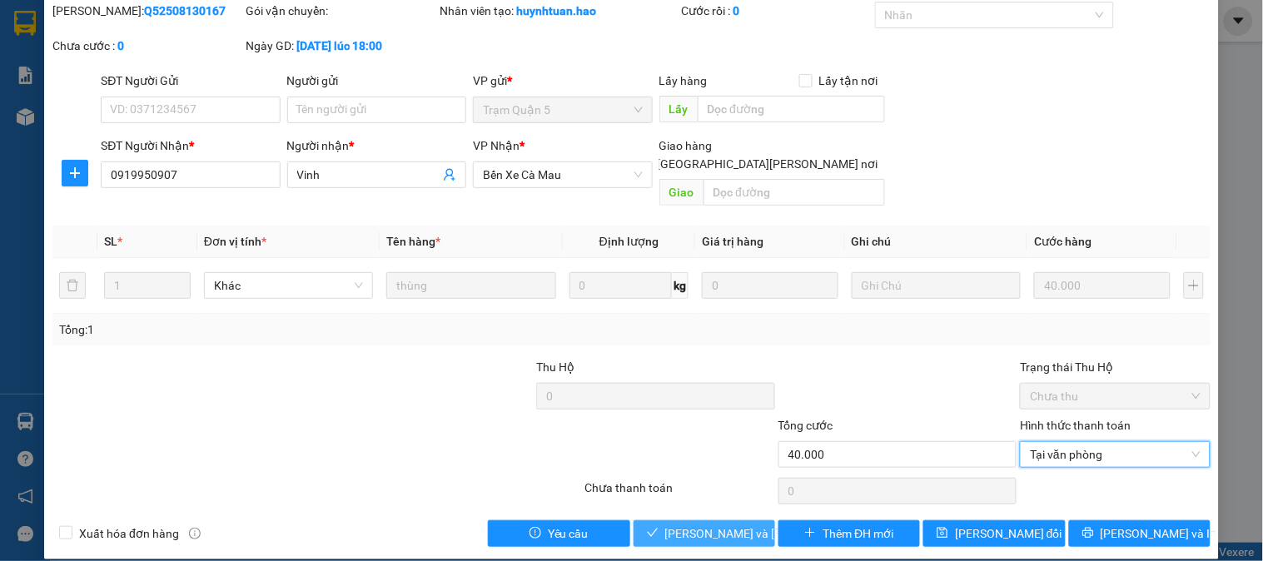
click at [725, 524] on span "[PERSON_NAME] và [PERSON_NAME] hàng" at bounding box center [777, 533] width 225 height 18
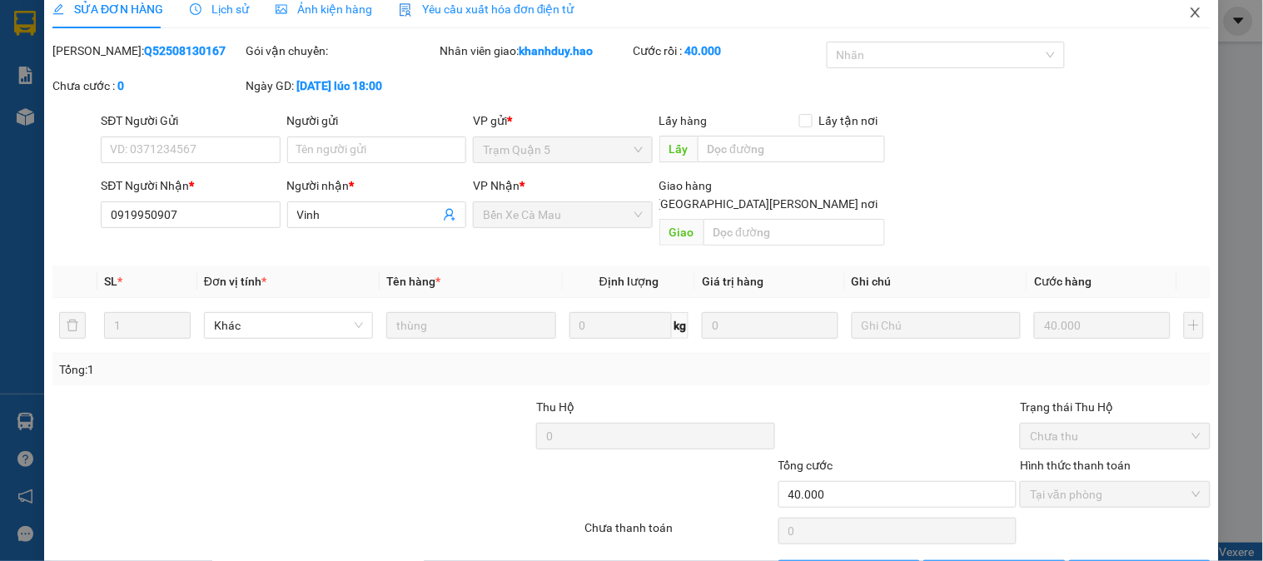
scroll to position [0, 0]
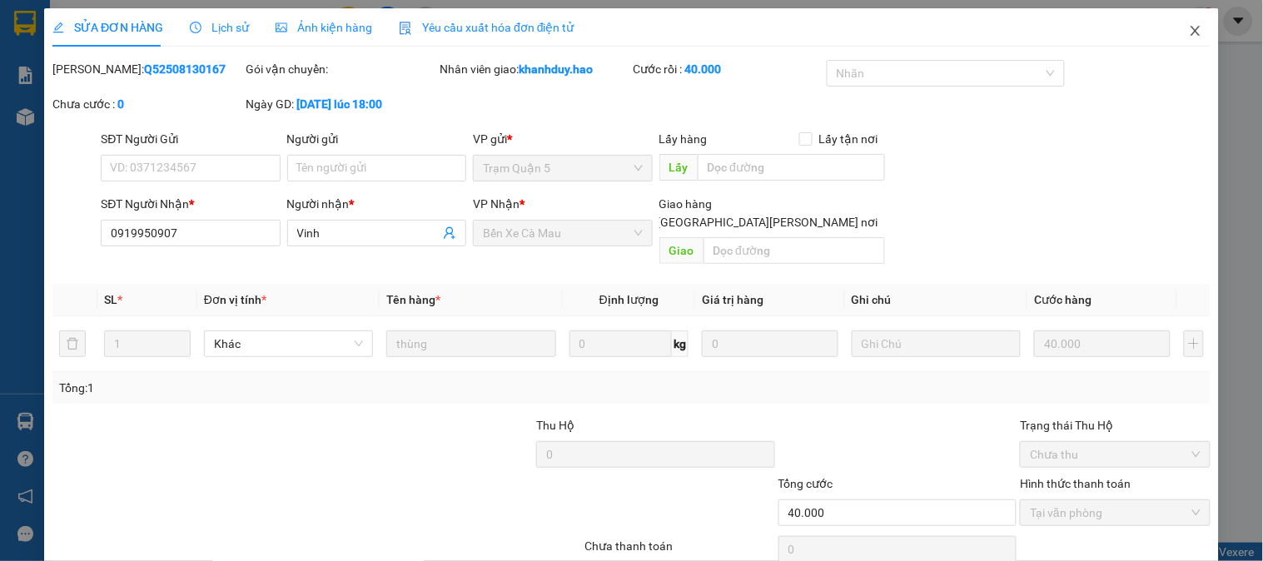
click at [1201, 15] on span "Close" at bounding box center [1195, 31] width 47 height 47
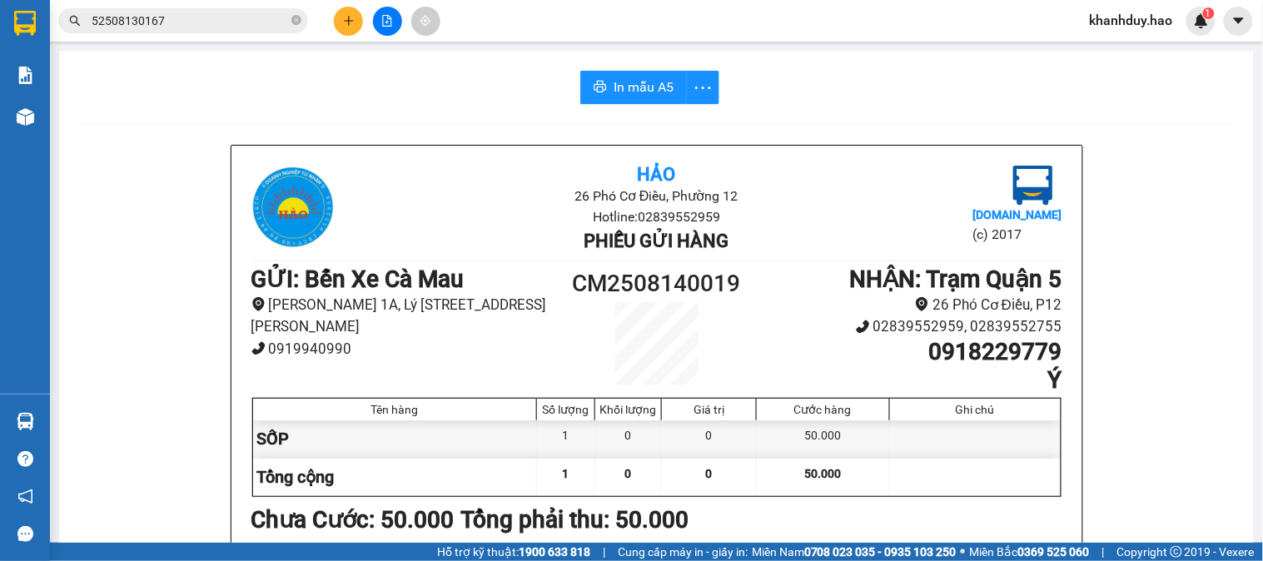
click at [239, 27] on input "52508130167" at bounding box center [190, 21] width 196 height 18
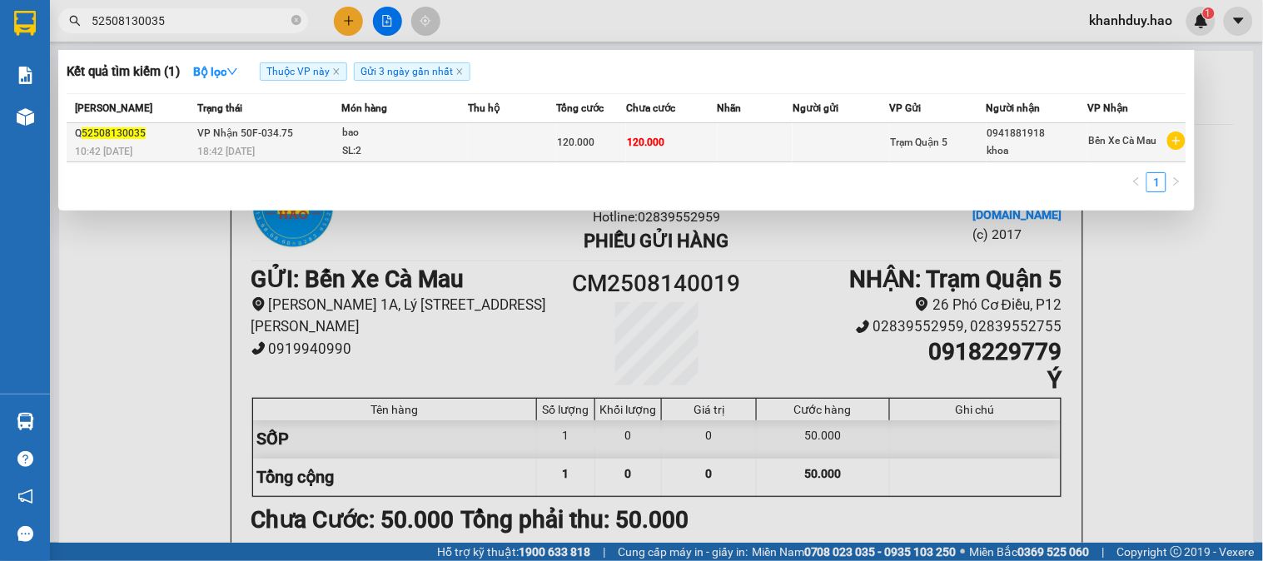
type input "52508130035"
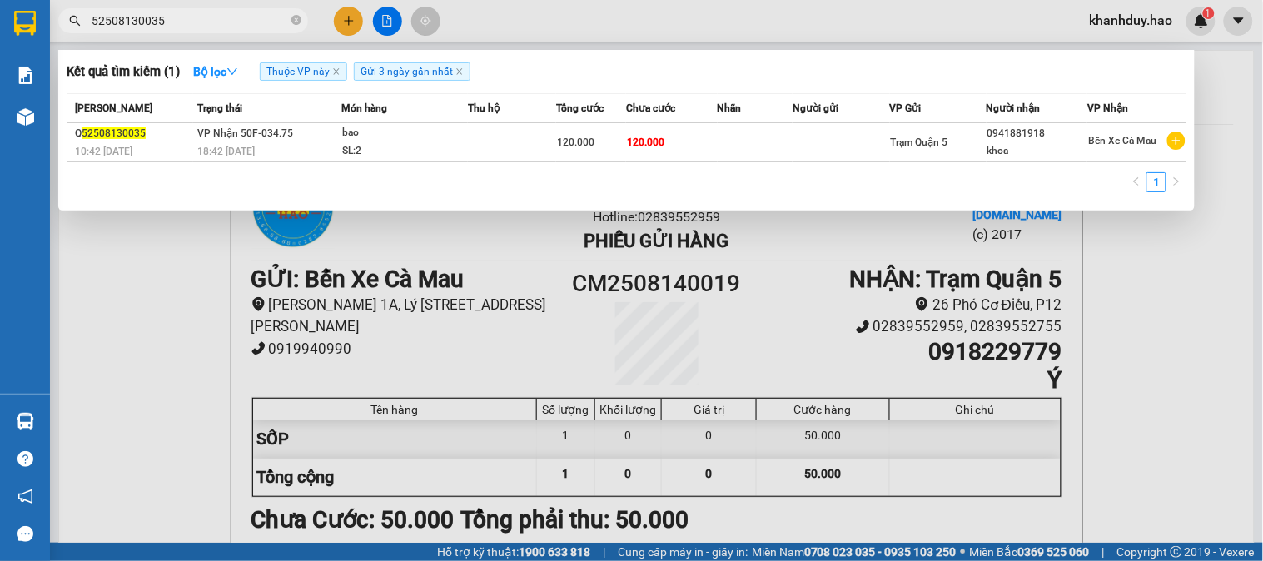
click at [671, 154] on td "120.000" at bounding box center [672, 142] width 92 height 39
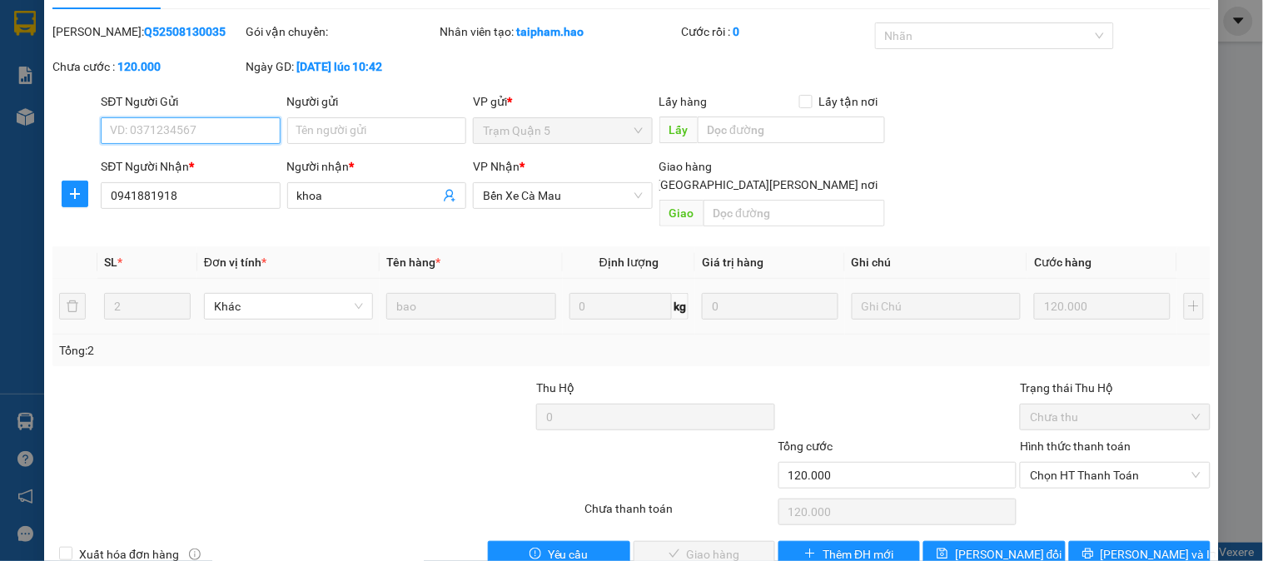
scroll to position [58, 0]
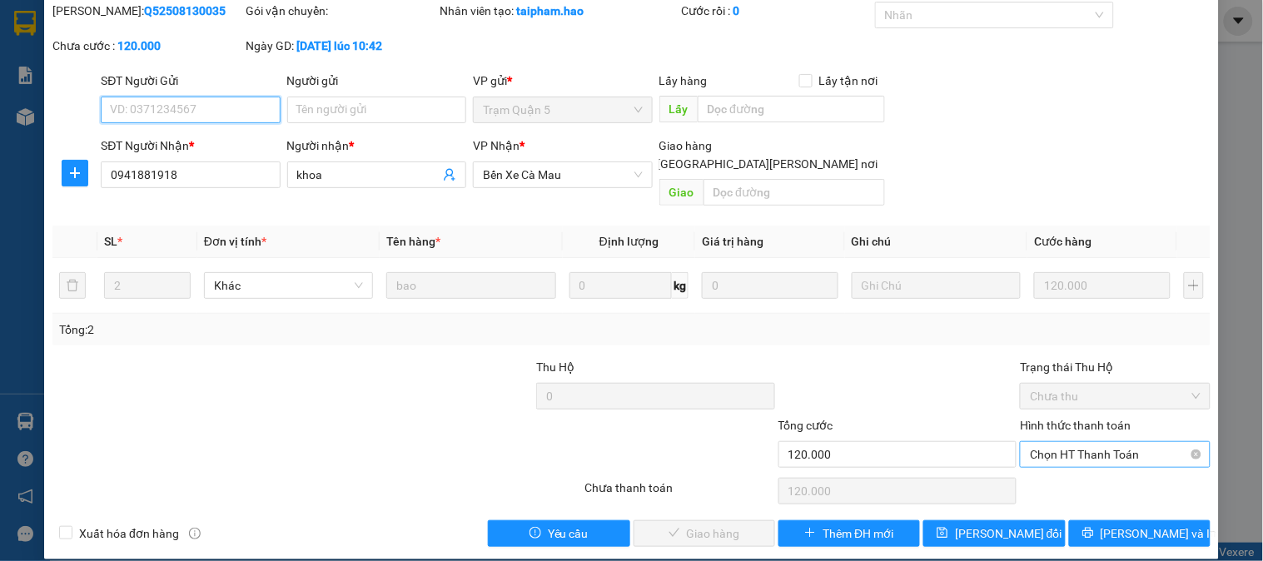
click at [1053, 442] on span "Chọn HT Thanh Toán" at bounding box center [1115, 454] width 170 height 25
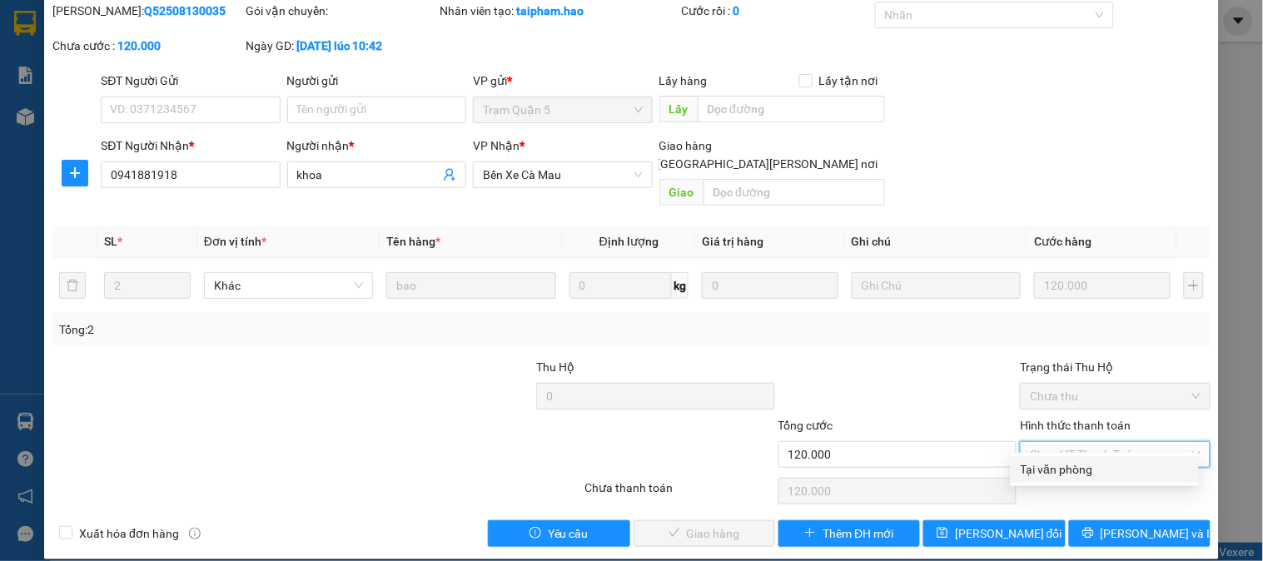
click at [1058, 461] on div "Tại văn phòng" at bounding box center [1104, 469] width 168 height 18
type input "0"
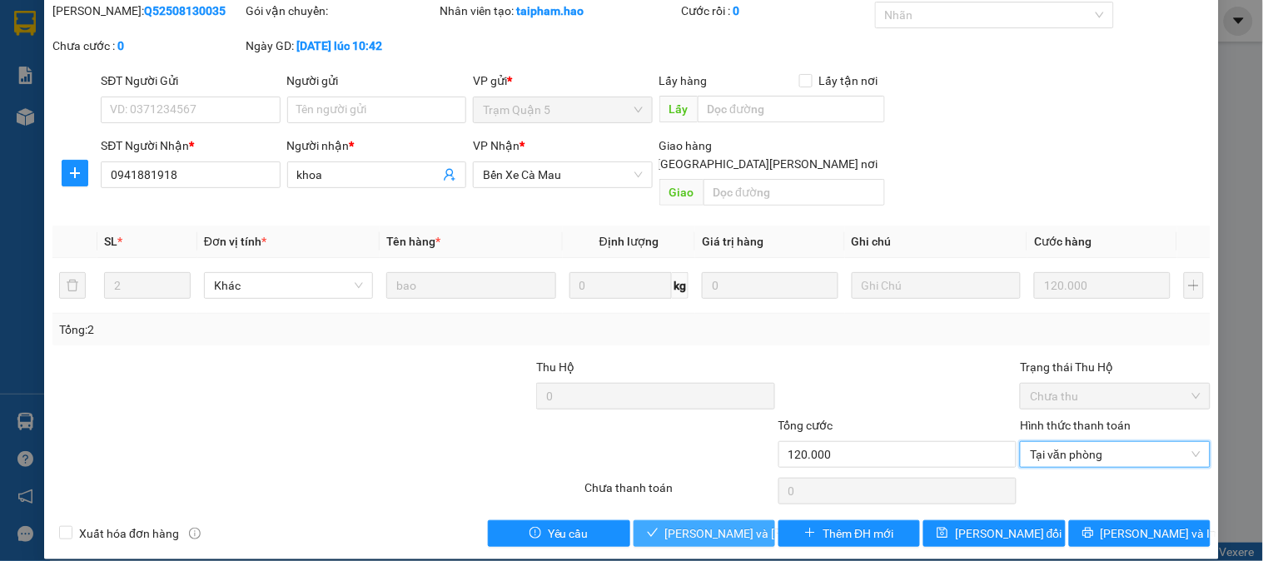
click at [744, 520] on button "[PERSON_NAME] và Giao hàng" at bounding box center [704, 533] width 142 height 27
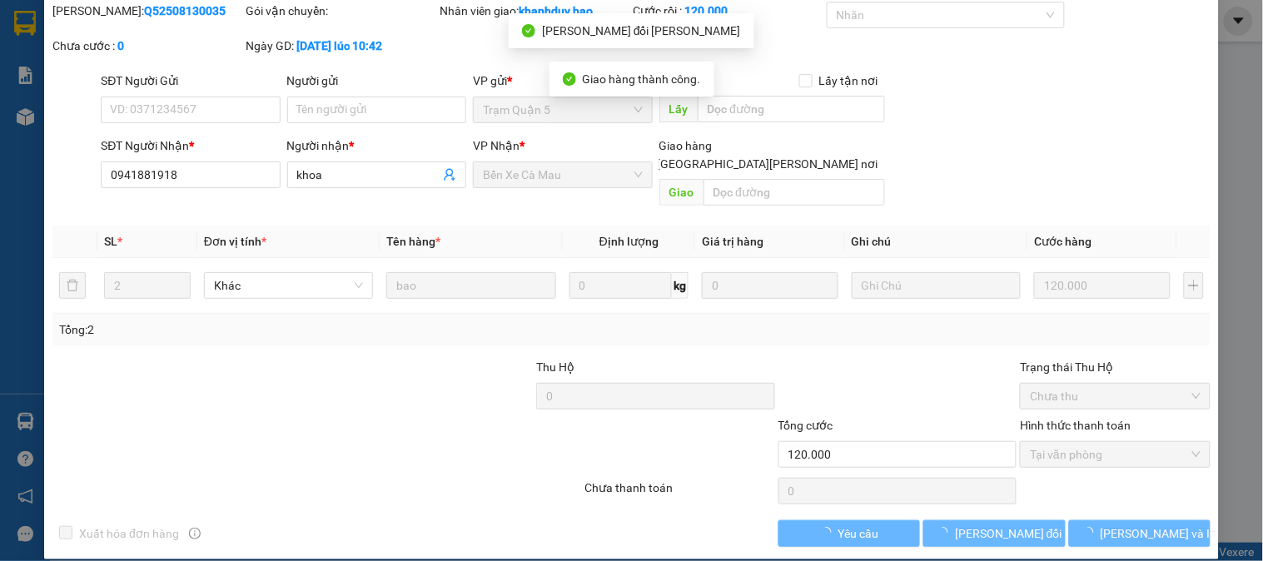
scroll to position [0, 0]
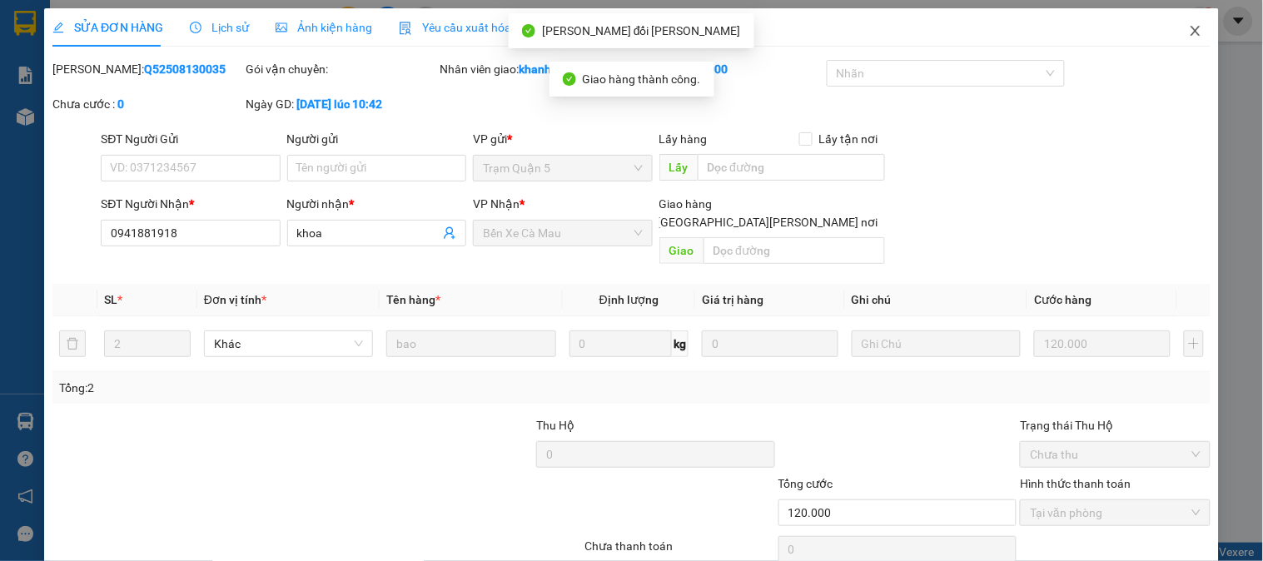
click at [1184, 40] on span "Close" at bounding box center [1195, 31] width 47 height 47
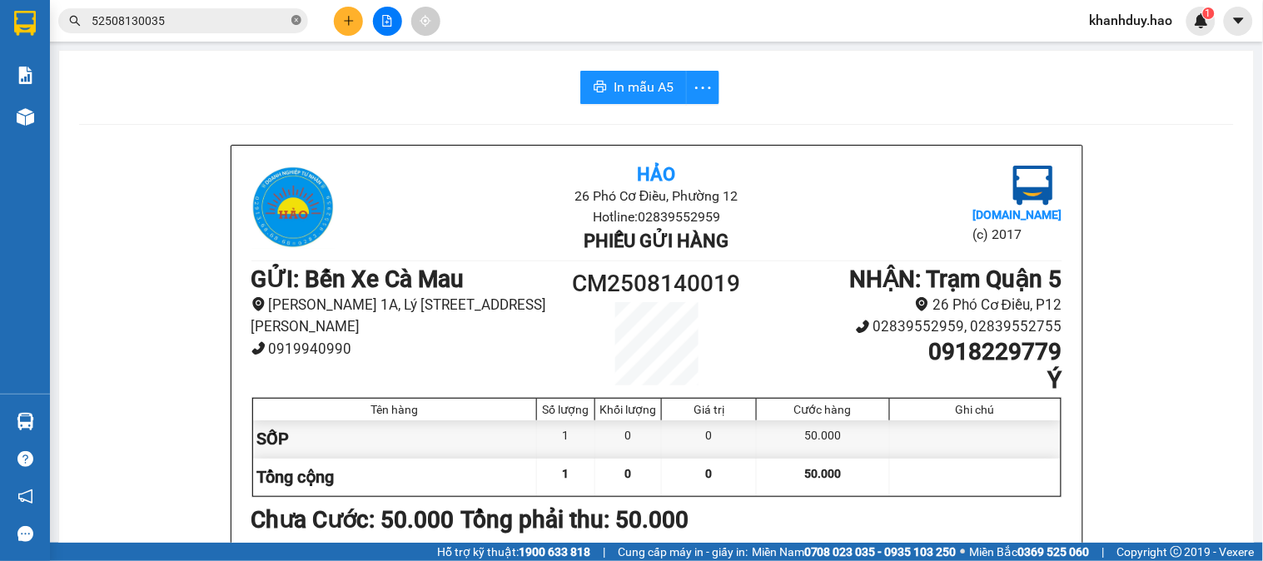
click at [295, 23] on icon "close-circle" at bounding box center [296, 20] width 10 height 10
click at [258, 25] on input "text" at bounding box center [190, 21] width 196 height 18
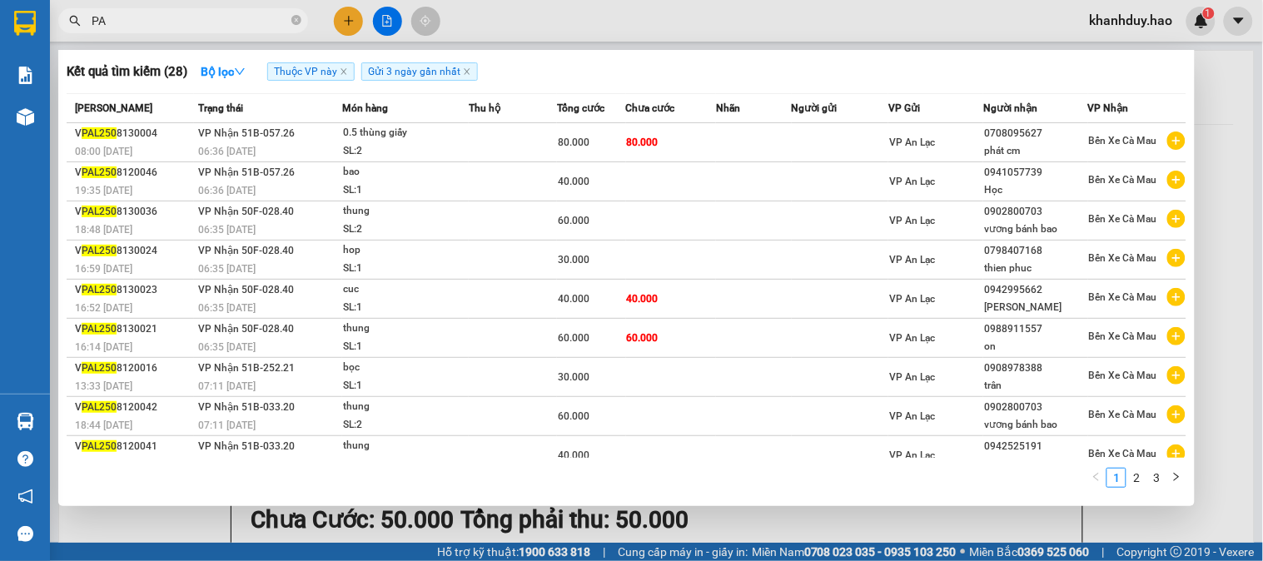
type input "P"
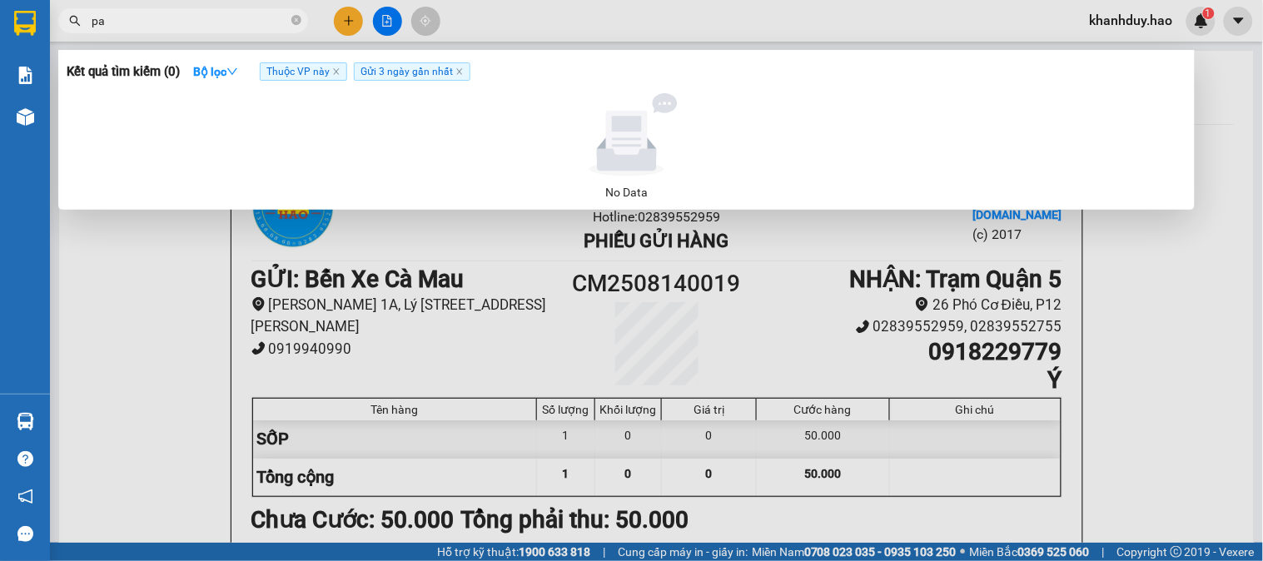
type input "p"
type input "0918333302"
click at [212, 33] on div at bounding box center [631, 280] width 1263 height 561
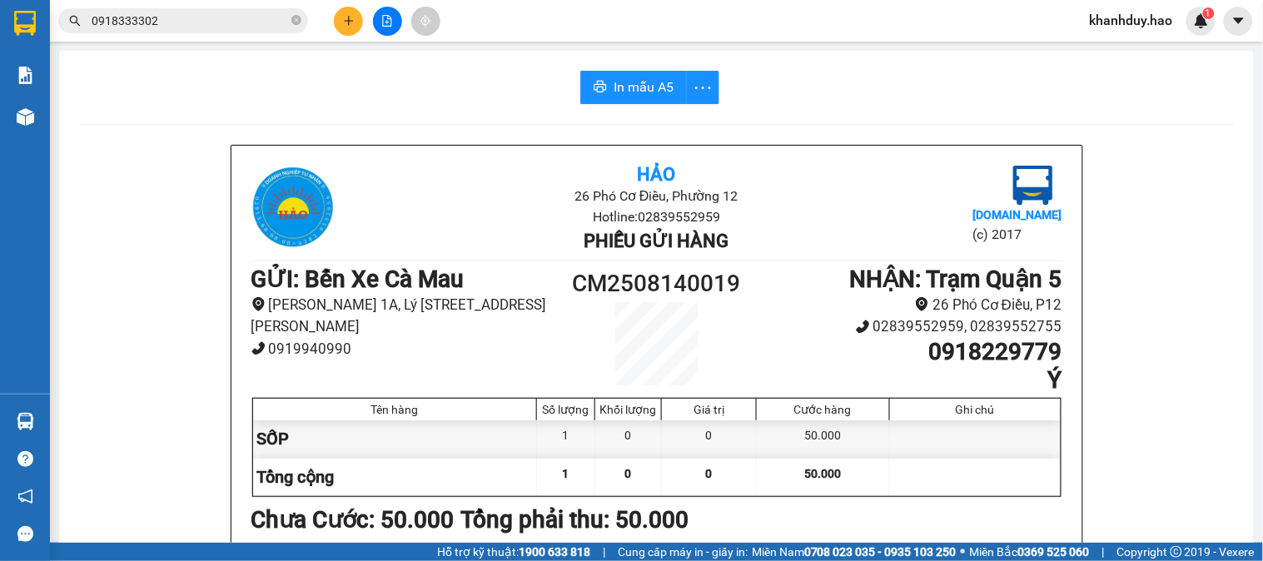
click at [228, 21] on input "0918333302" at bounding box center [190, 21] width 196 height 18
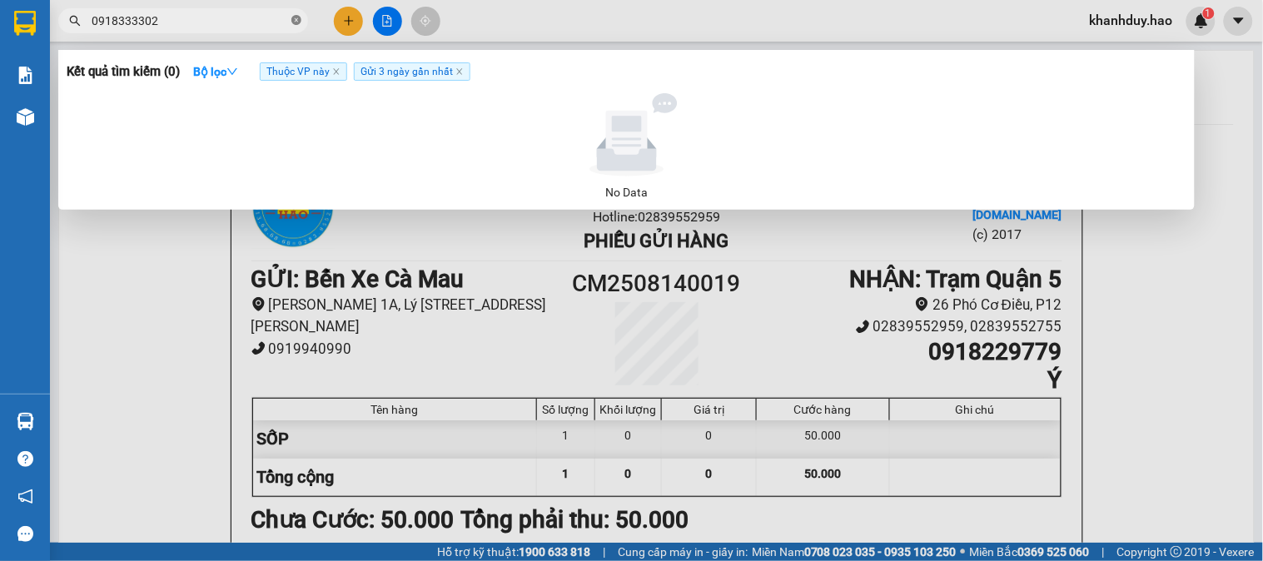
click at [296, 21] on icon "close-circle" at bounding box center [296, 20] width 10 height 10
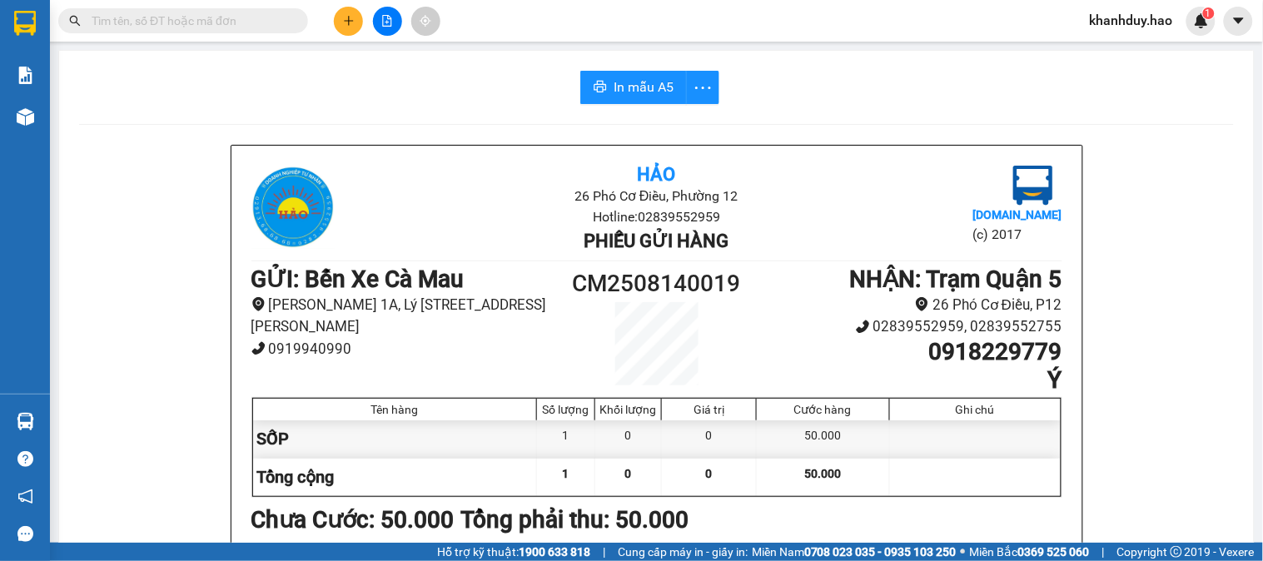
click at [254, 21] on input "text" at bounding box center [190, 21] width 196 height 18
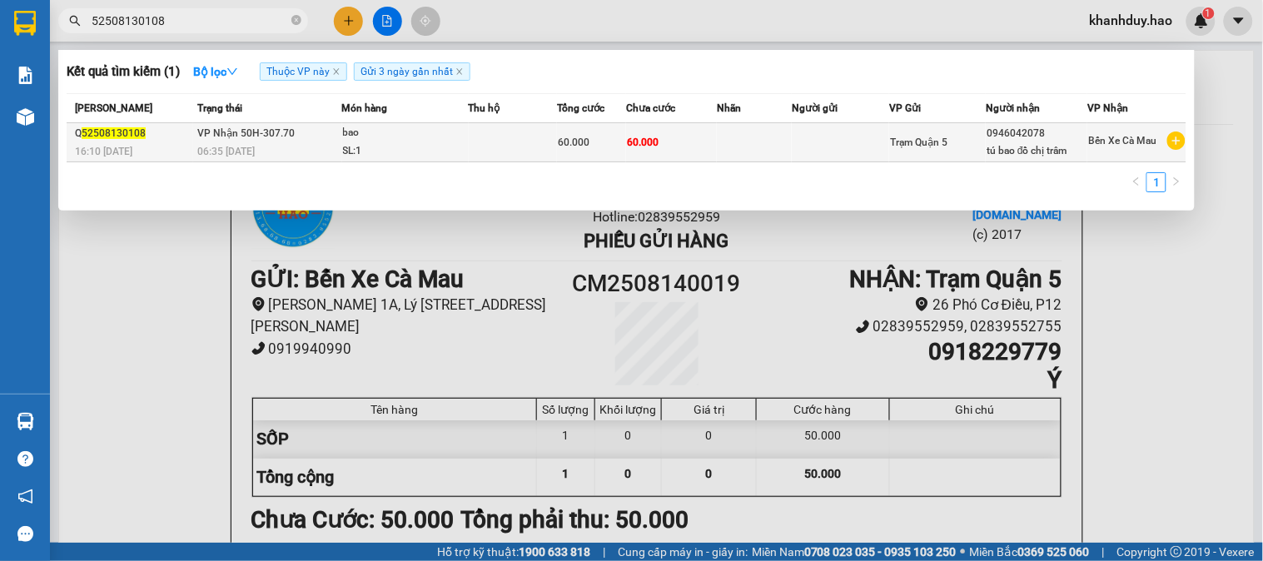
type input "52508130108"
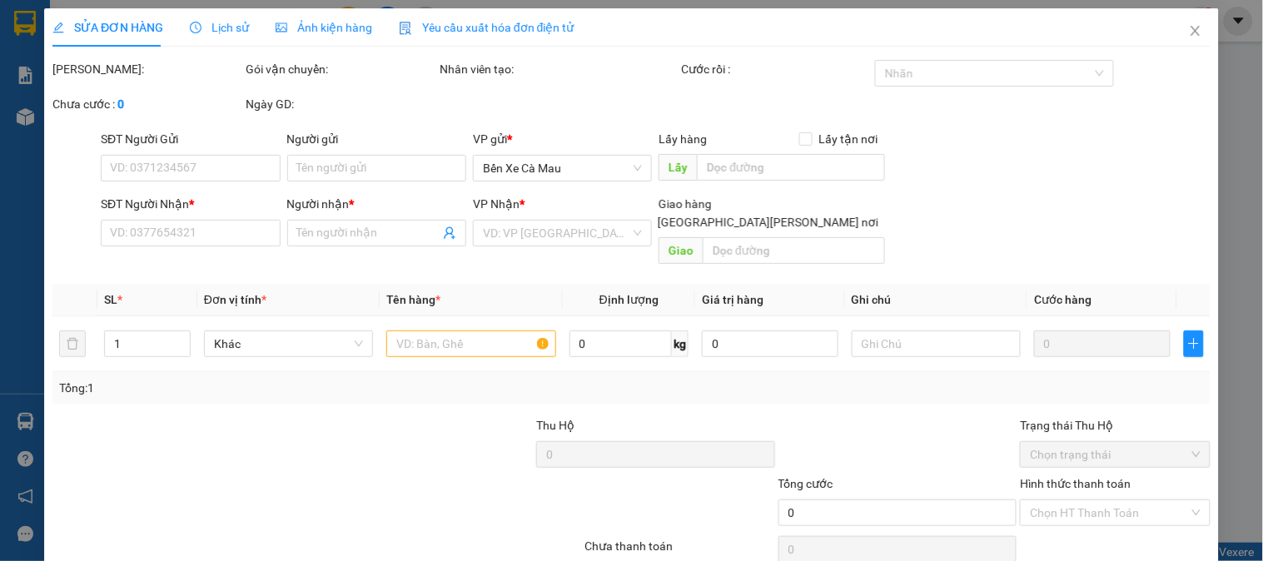
type input "0946042078"
type input "tú bao đồ chị trâm"
type input "60.000"
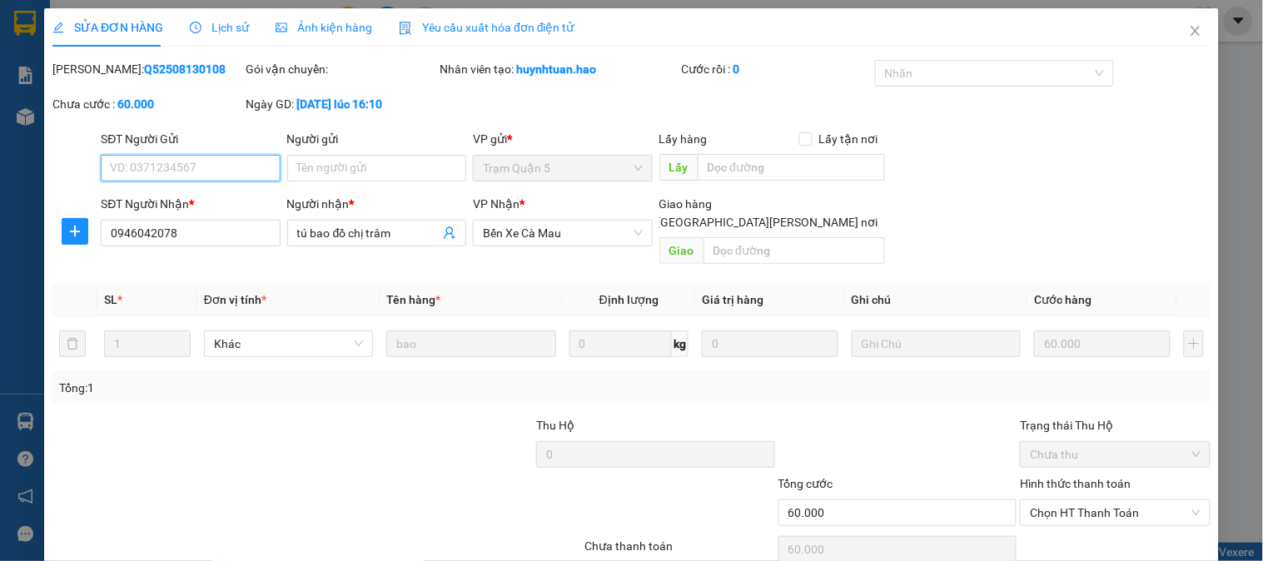
scroll to position [58, 0]
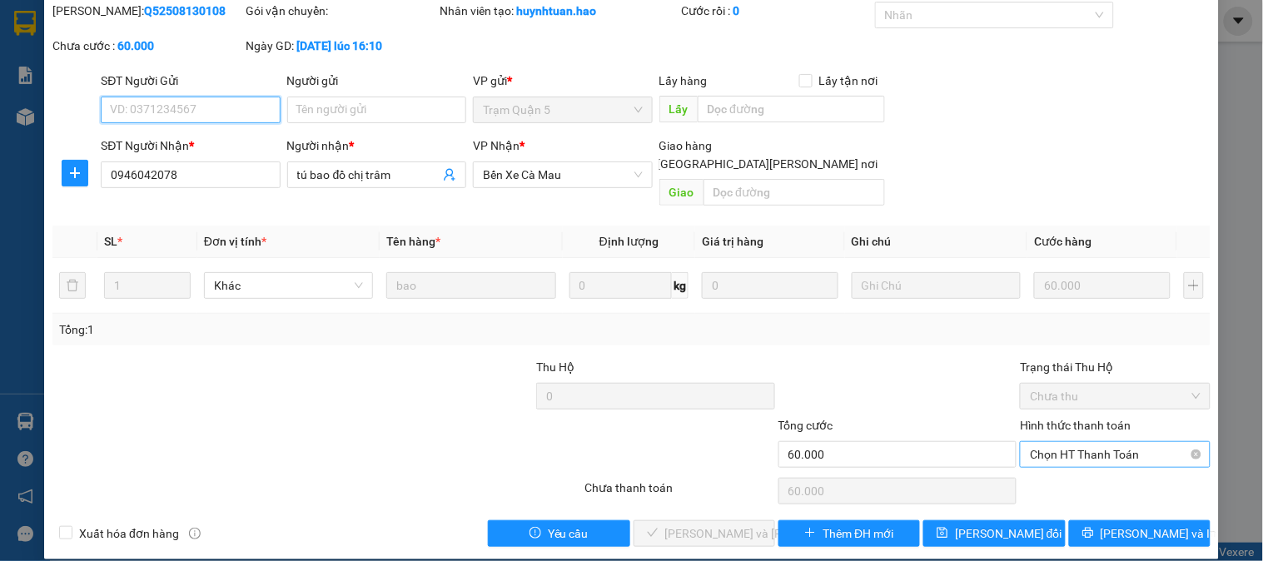
click at [1124, 442] on span "Chọn HT Thanh Toán" at bounding box center [1115, 454] width 170 height 25
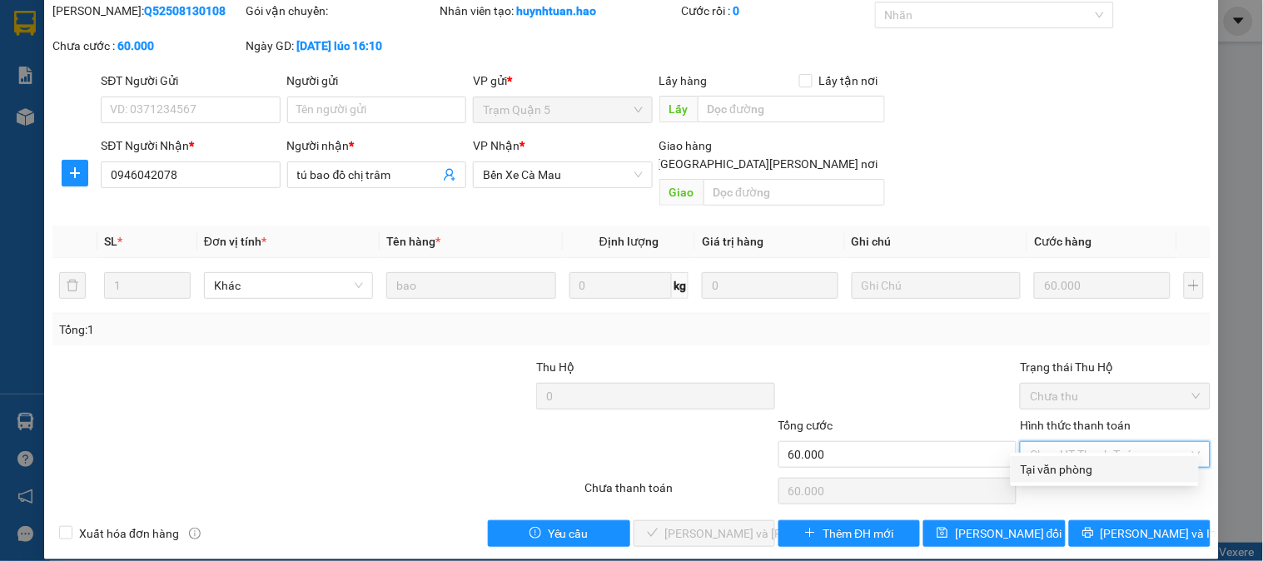
click at [1119, 473] on div "Tại văn phòng" at bounding box center [1104, 469] width 168 height 18
type input "0"
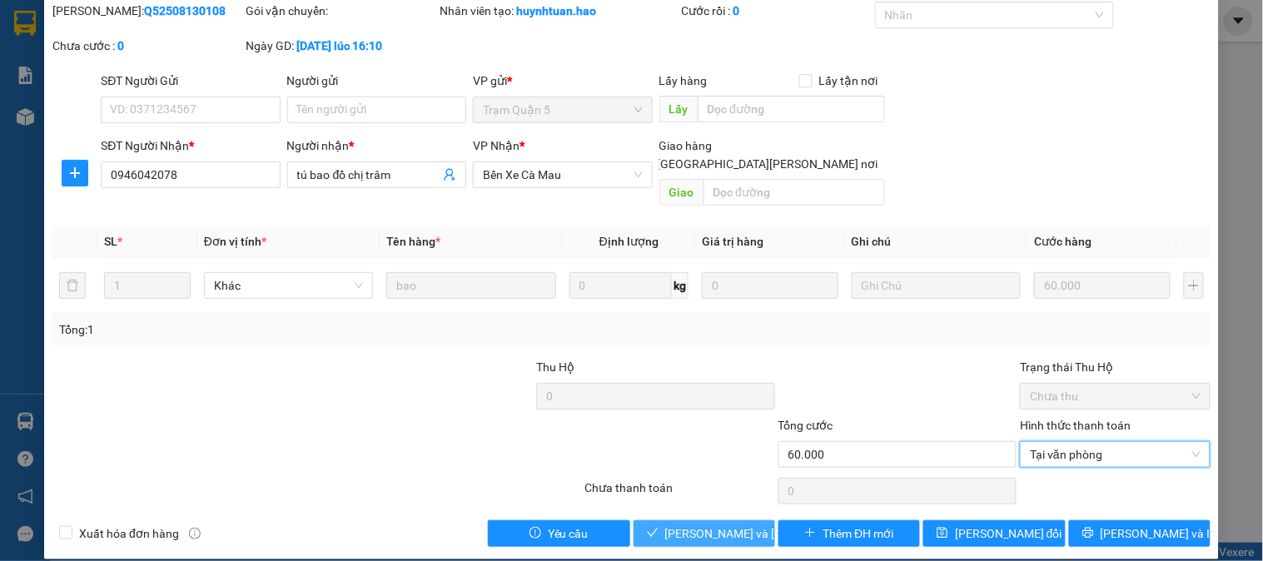
click at [731, 524] on span "[PERSON_NAME] và Giao hàng" at bounding box center [777, 533] width 225 height 18
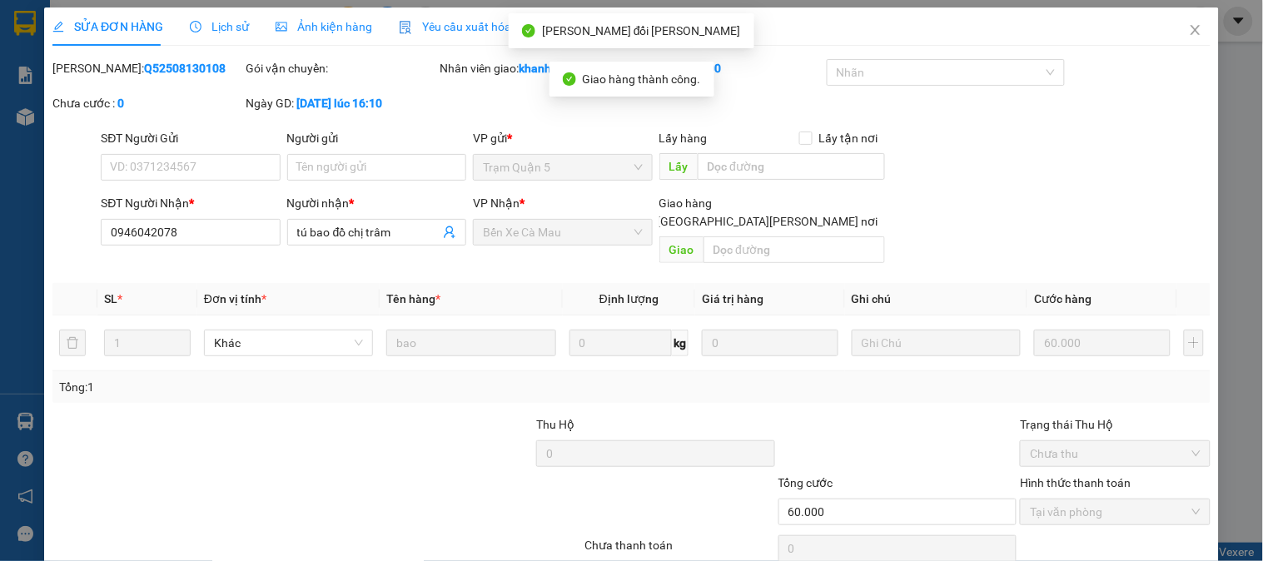
scroll to position [0, 0]
click at [1189, 37] on icon "close" at bounding box center [1195, 30] width 13 height 13
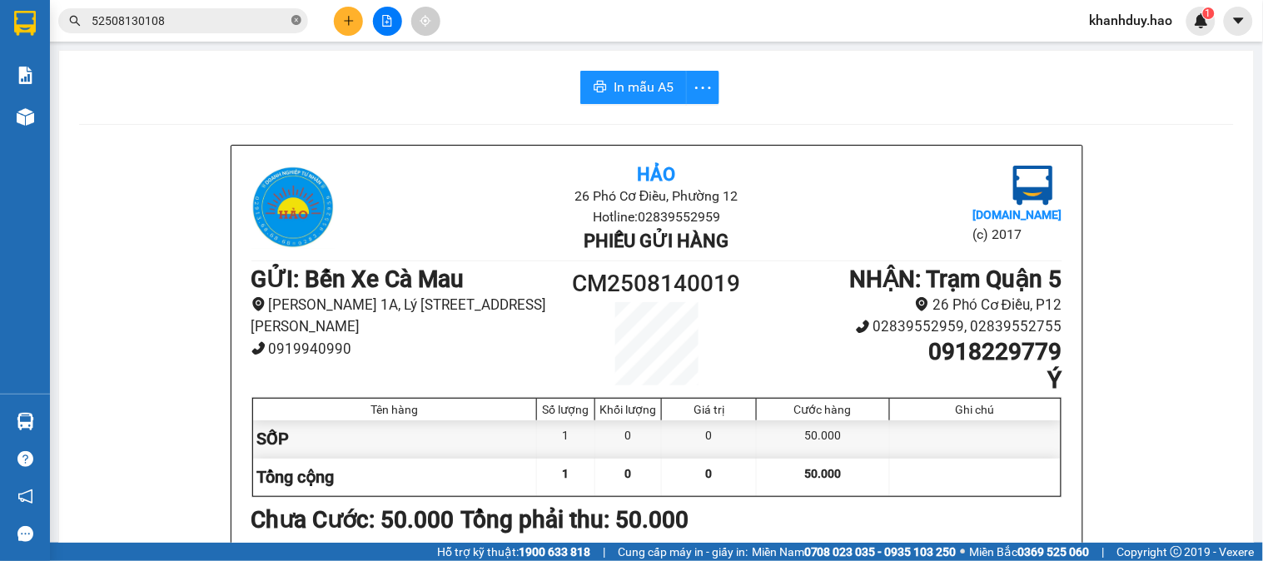
click at [297, 22] on icon "close-circle" at bounding box center [296, 20] width 10 height 10
click at [196, 30] on span at bounding box center [183, 20] width 250 height 25
click at [239, 25] on input "text" at bounding box center [190, 21] width 196 height 18
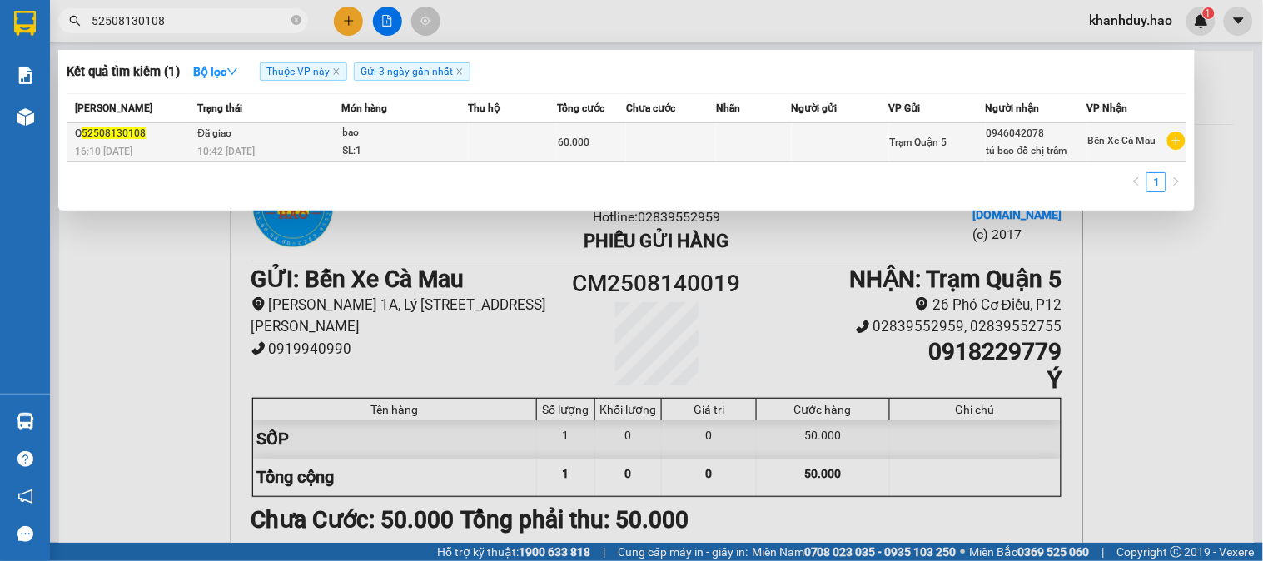
type input "52508130108"
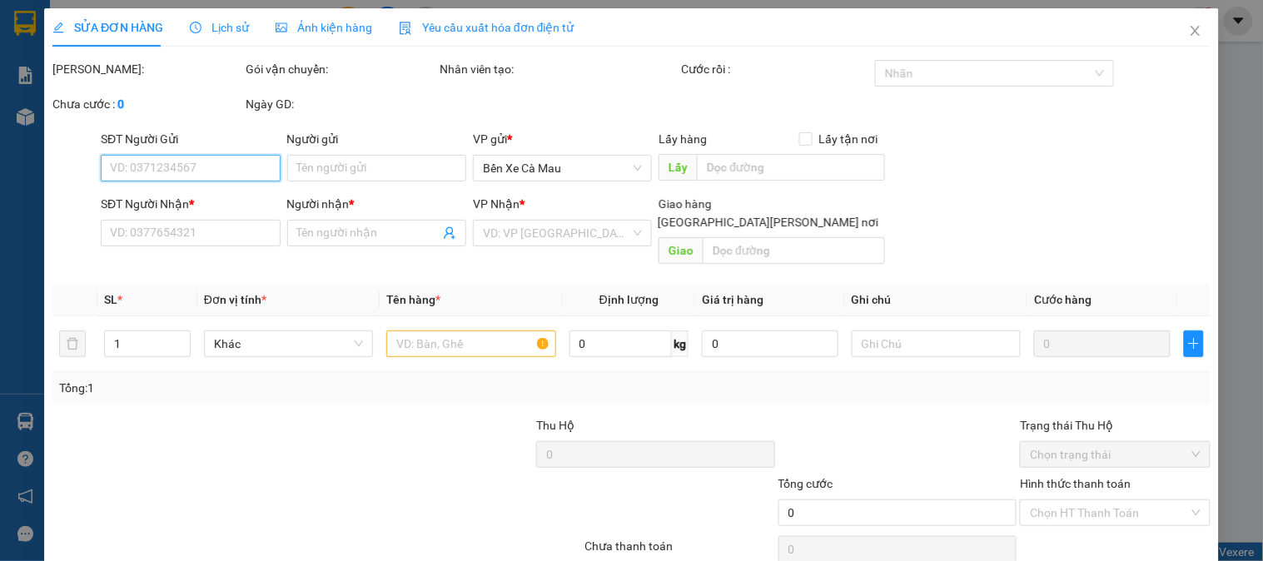
type input "0946042078"
type input "tú bao đồ chị trâm"
type input "60.000"
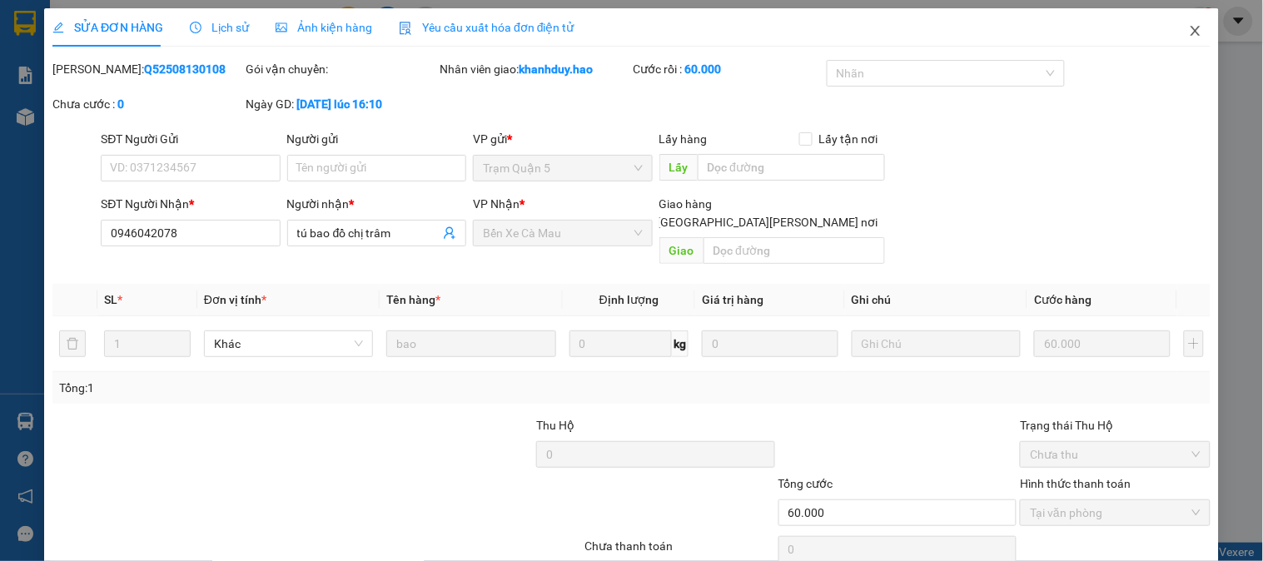
click at [1195, 34] on span "Close" at bounding box center [1195, 31] width 47 height 47
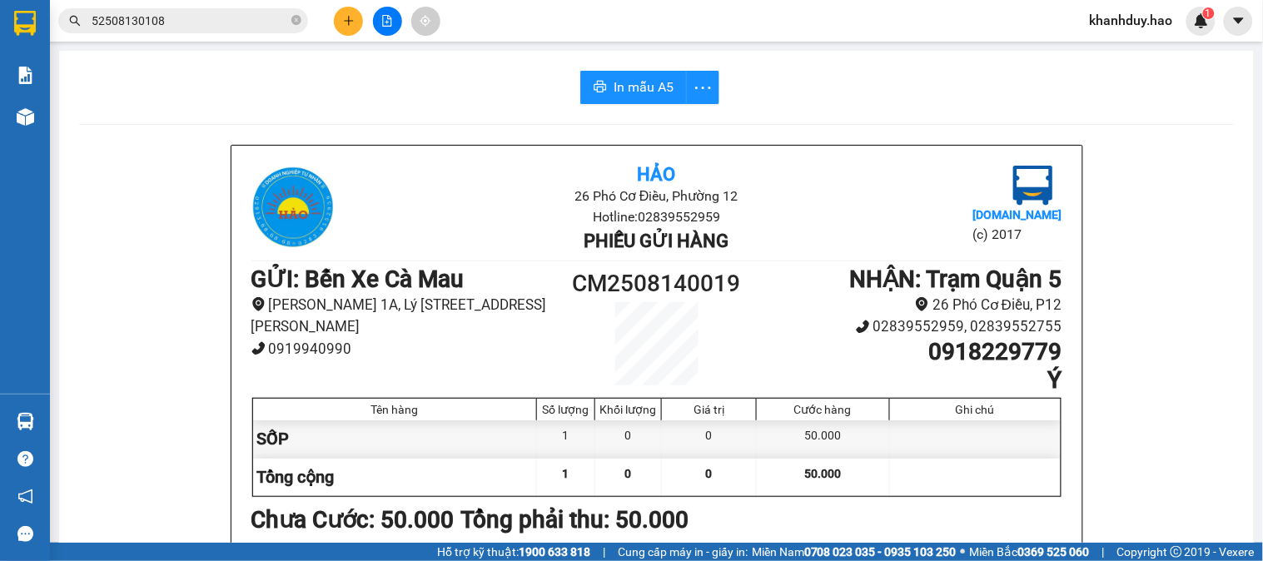
click at [200, 19] on input "52508130108" at bounding box center [190, 21] width 196 height 18
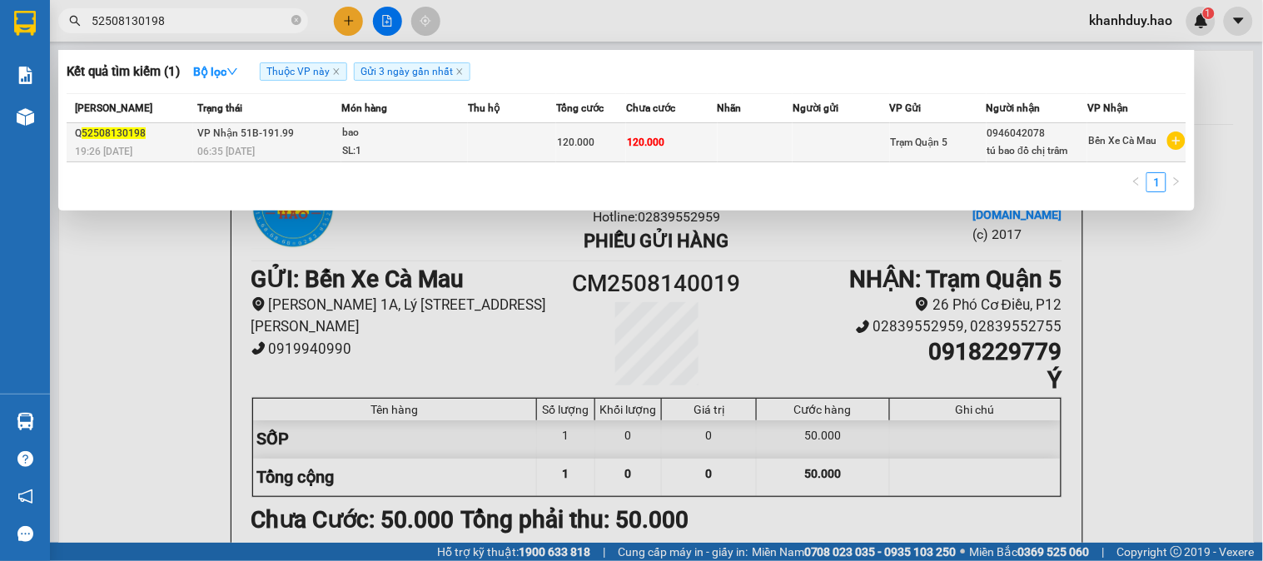
type input "52508130198"
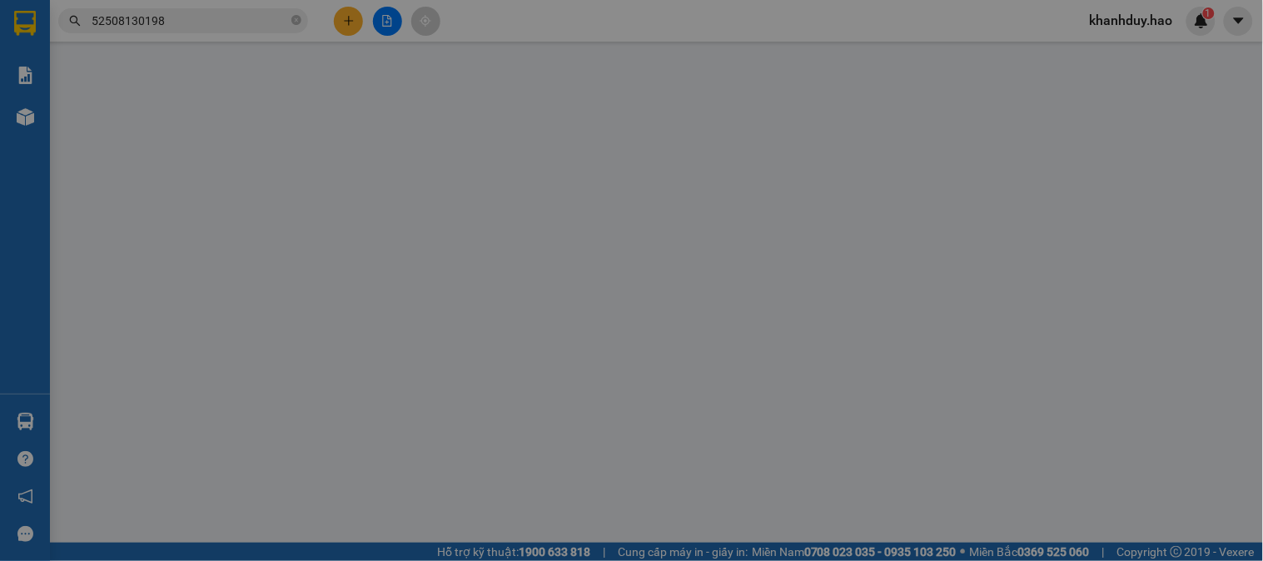
type input "0946042078"
type input "tú bao đồ chị trâm"
type input "120.000"
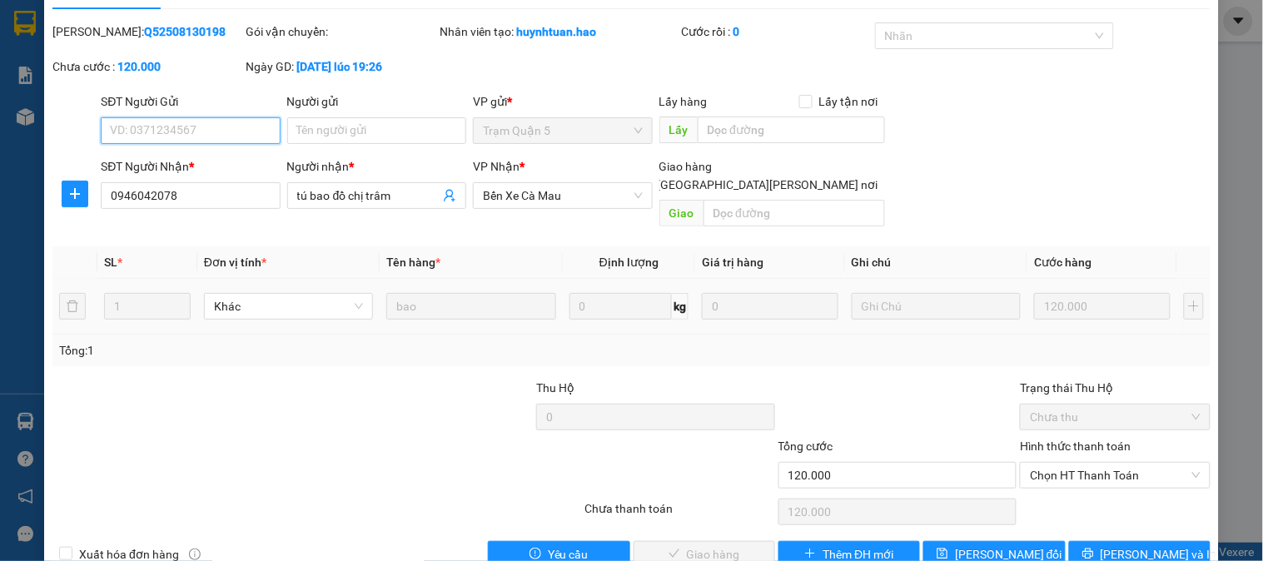
scroll to position [58, 0]
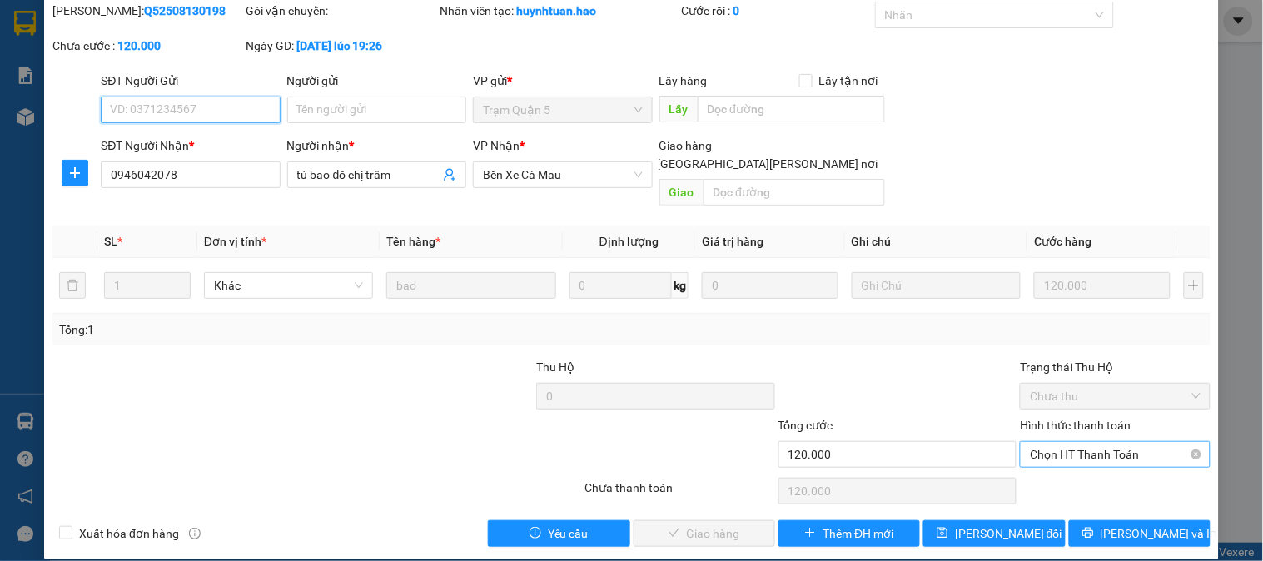
click at [1069, 442] on span "Chọn HT Thanh Toán" at bounding box center [1115, 454] width 170 height 25
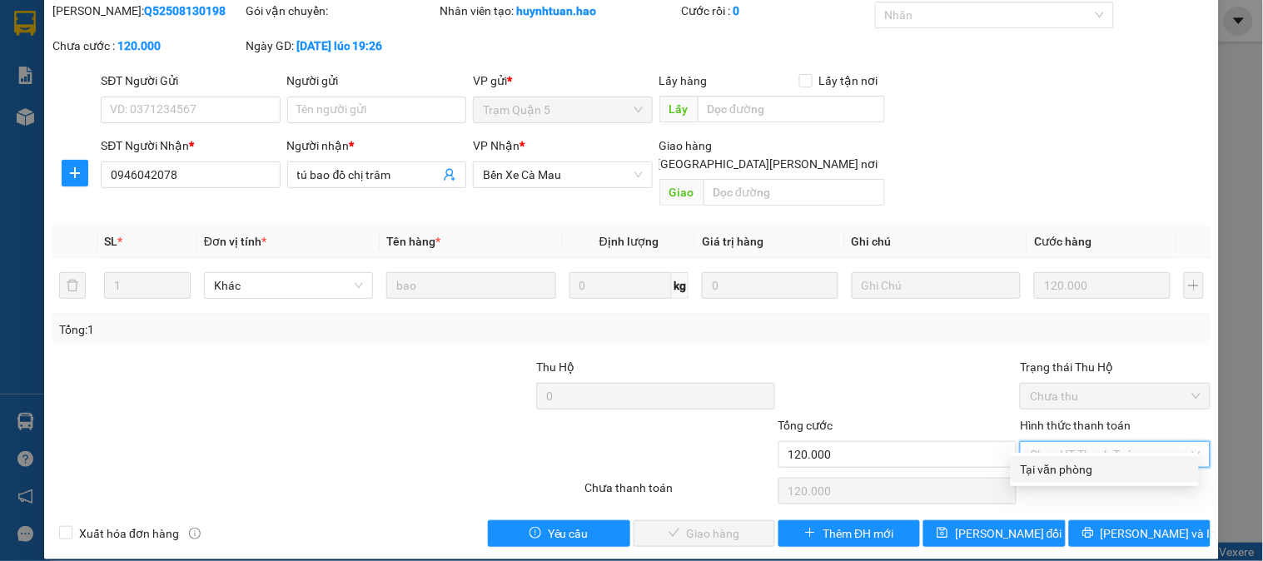
click at [1069, 483] on div "Tại văn phòng Tại văn phòng" at bounding box center [1105, 469] width 188 height 33
click at [1070, 471] on div "Tại văn phòng" at bounding box center [1104, 469] width 168 height 18
type input "0"
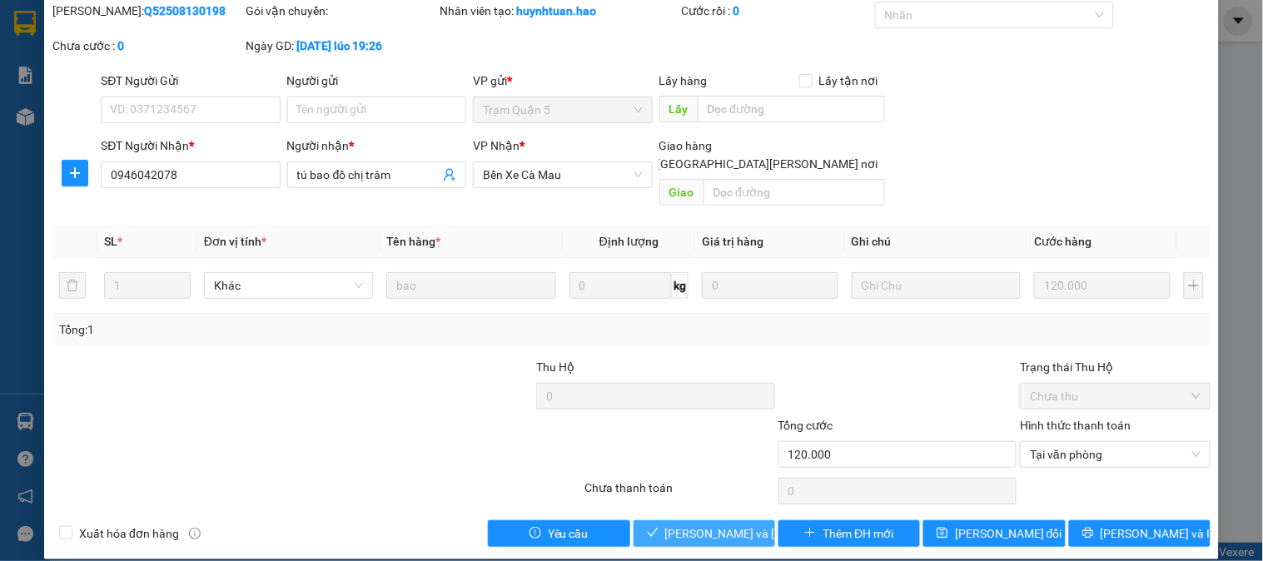
click at [695, 527] on button "[PERSON_NAME] và Giao hàng" at bounding box center [704, 533] width 142 height 27
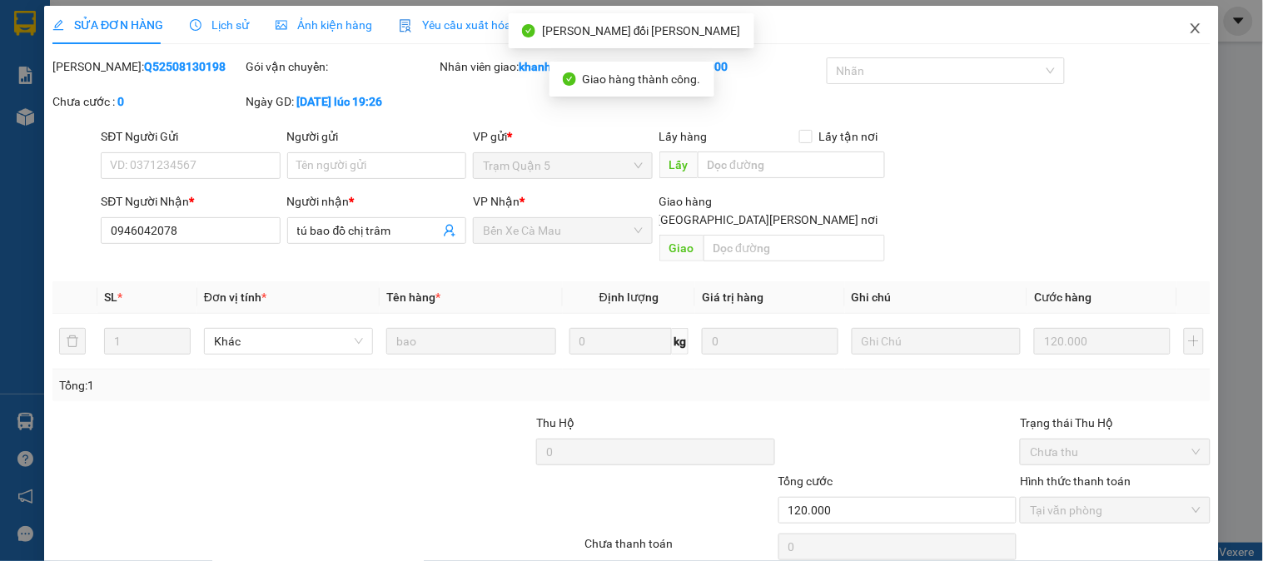
scroll to position [0, 0]
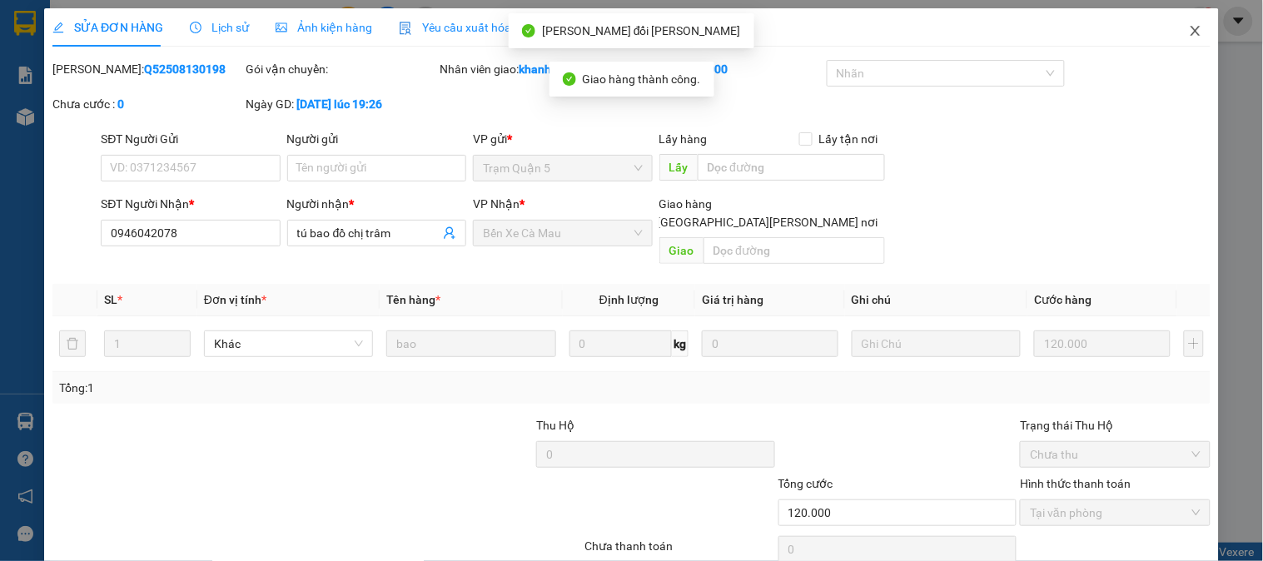
click at [1189, 29] on icon "close" at bounding box center [1195, 30] width 13 height 13
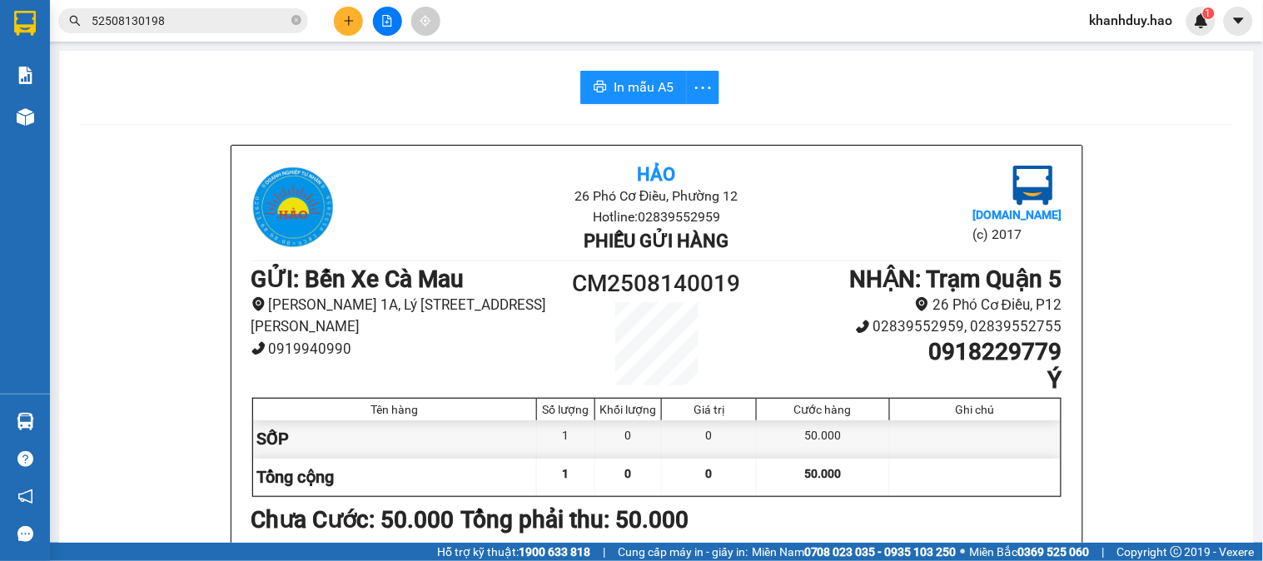
click at [252, 13] on input "52508130198" at bounding box center [190, 21] width 196 height 18
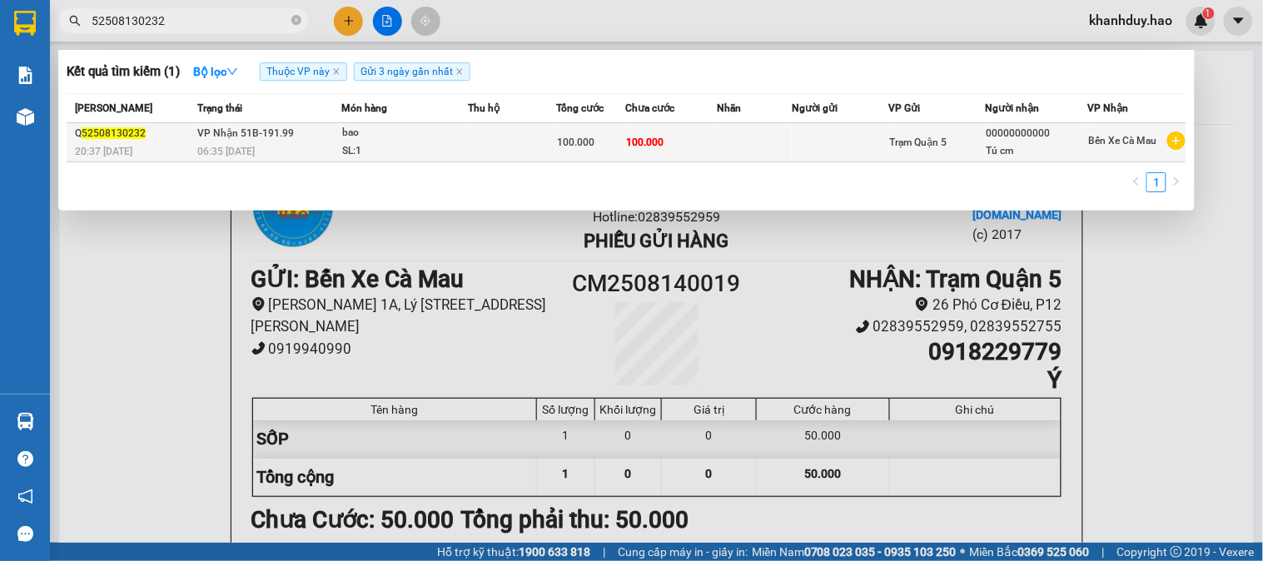
type input "52508130232"
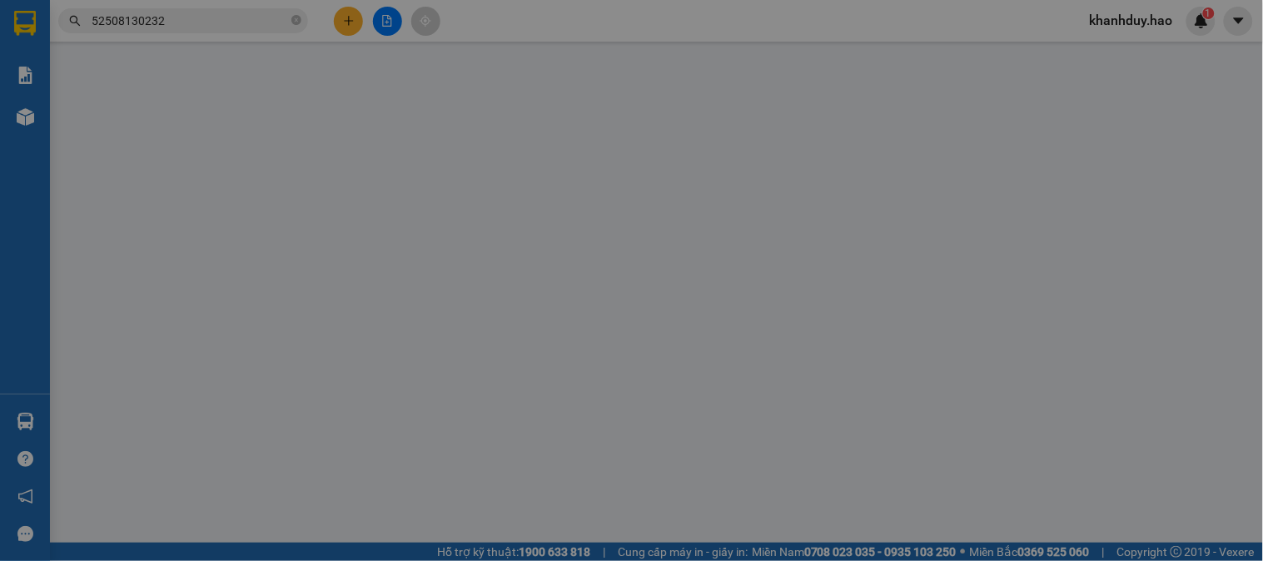
type input "00000000000"
type input "Tú cm"
type input "100.000"
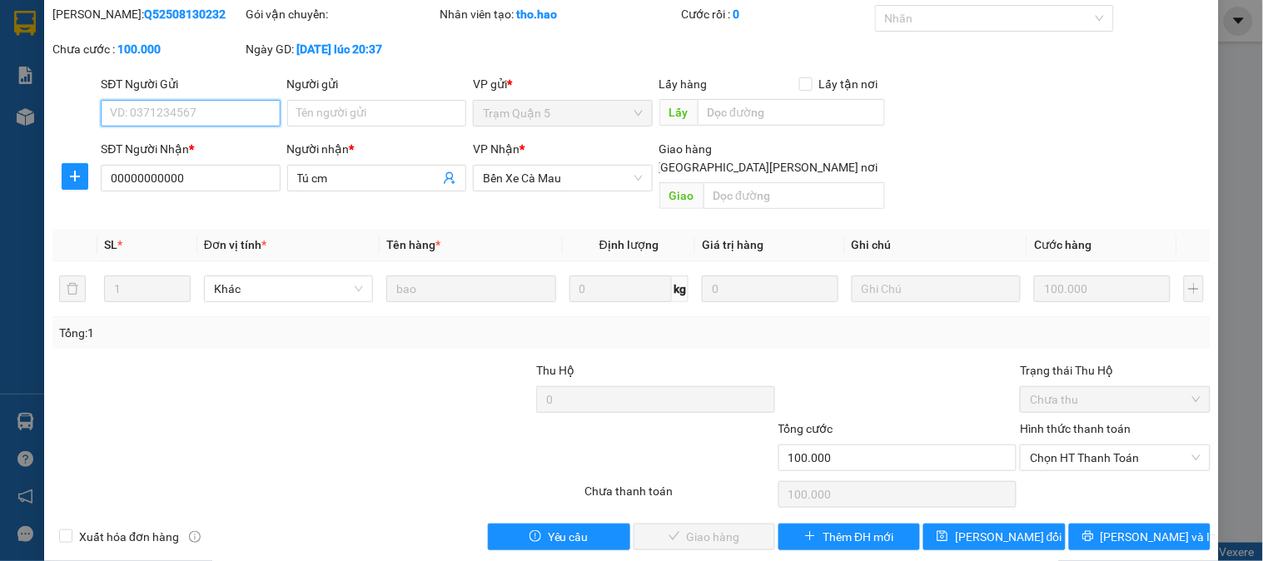
scroll to position [58, 0]
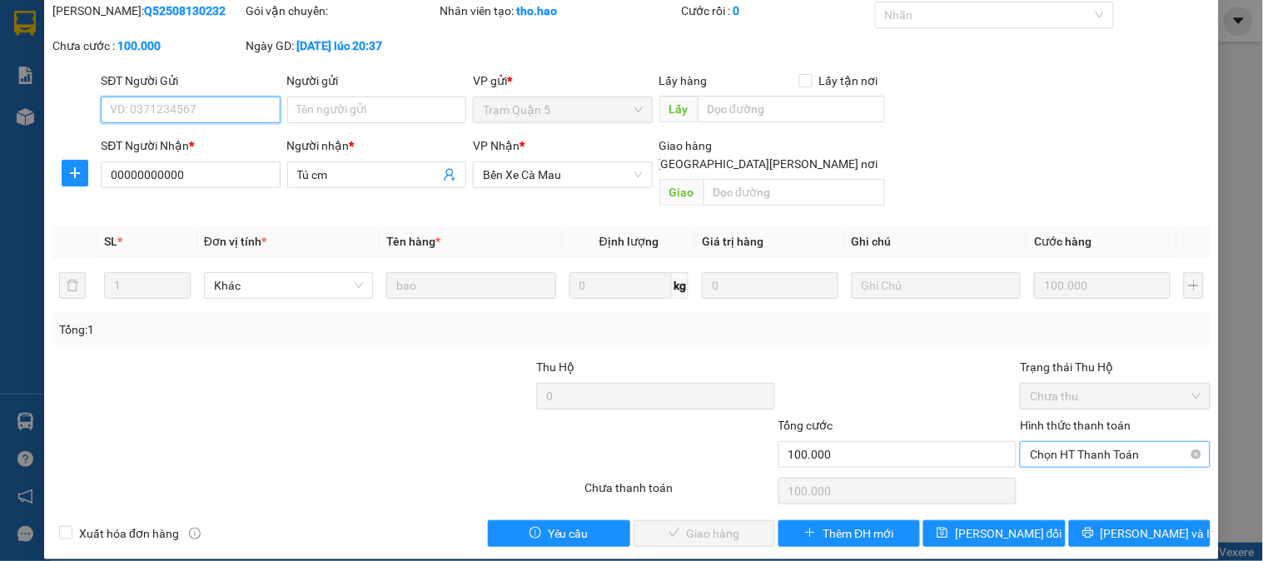
click at [1097, 443] on span "Chọn HT Thanh Toán" at bounding box center [1115, 454] width 170 height 25
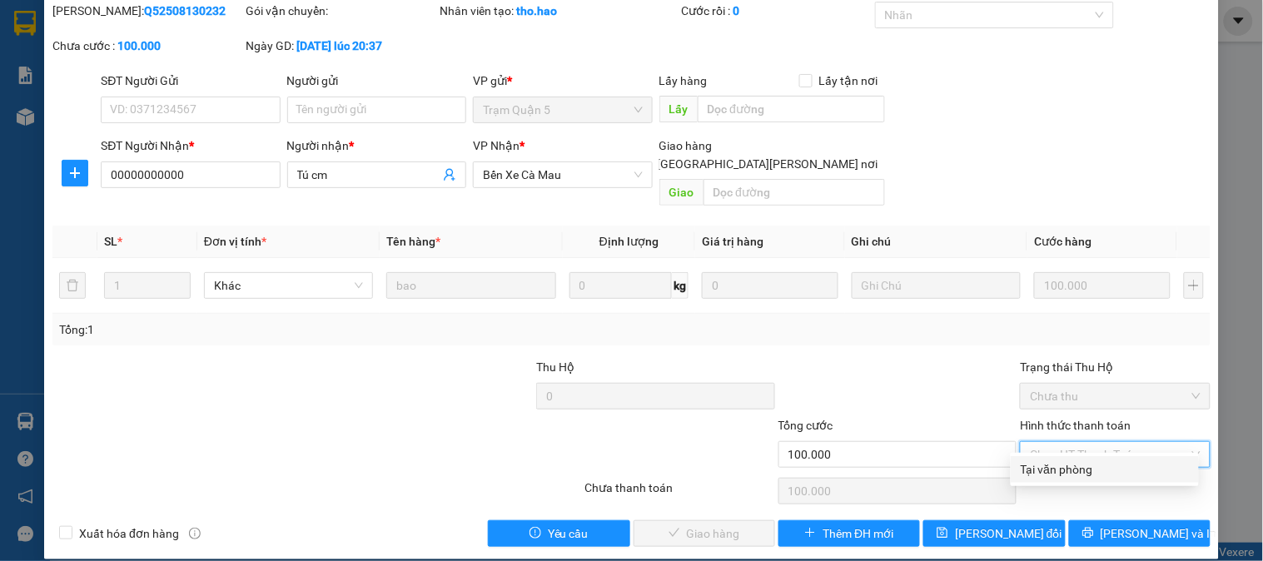
click at [1099, 458] on div "Tại văn phòng" at bounding box center [1105, 469] width 188 height 27
type input "0"
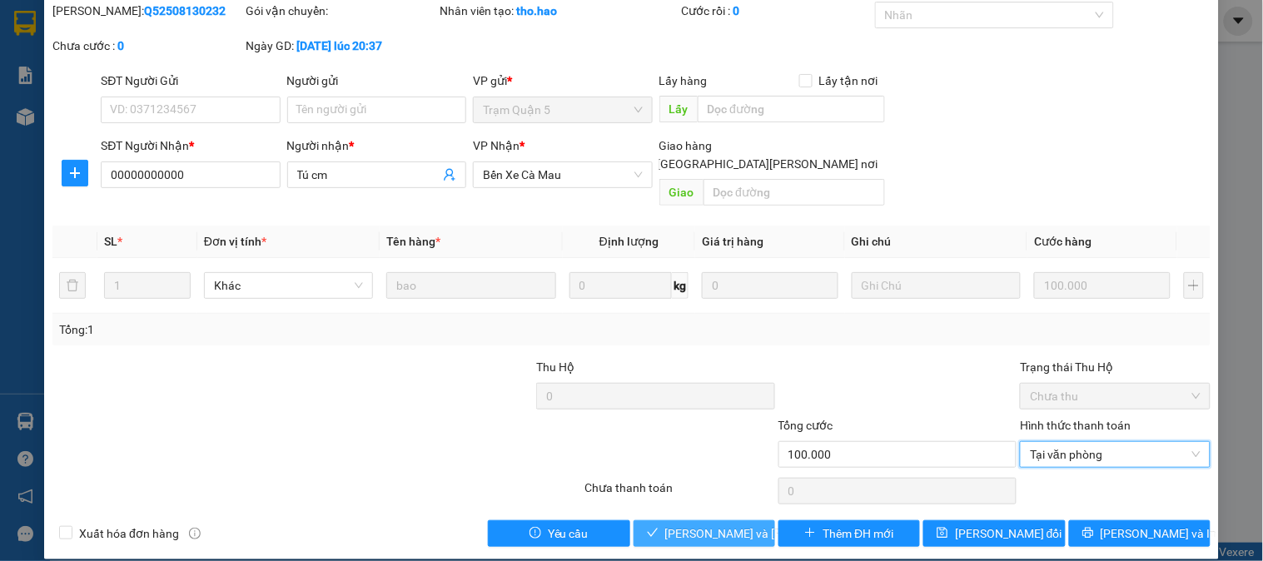
click at [719, 524] on span "[PERSON_NAME] và Giao hàng" at bounding box center [777, 533] width 225 height 18
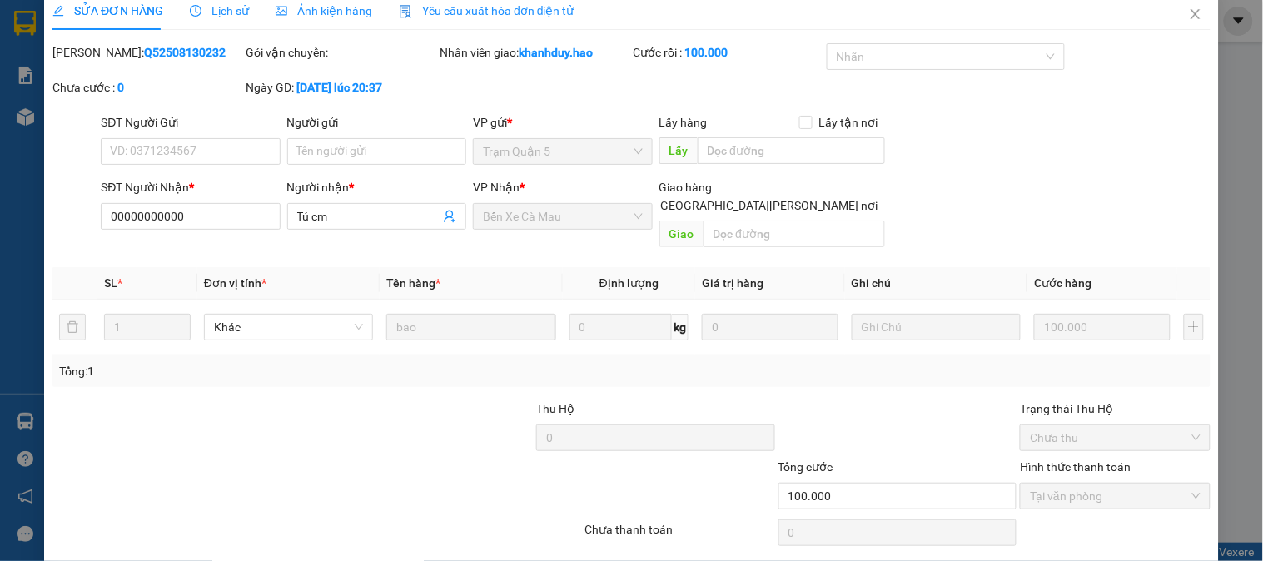
scroll to position [0, 0]
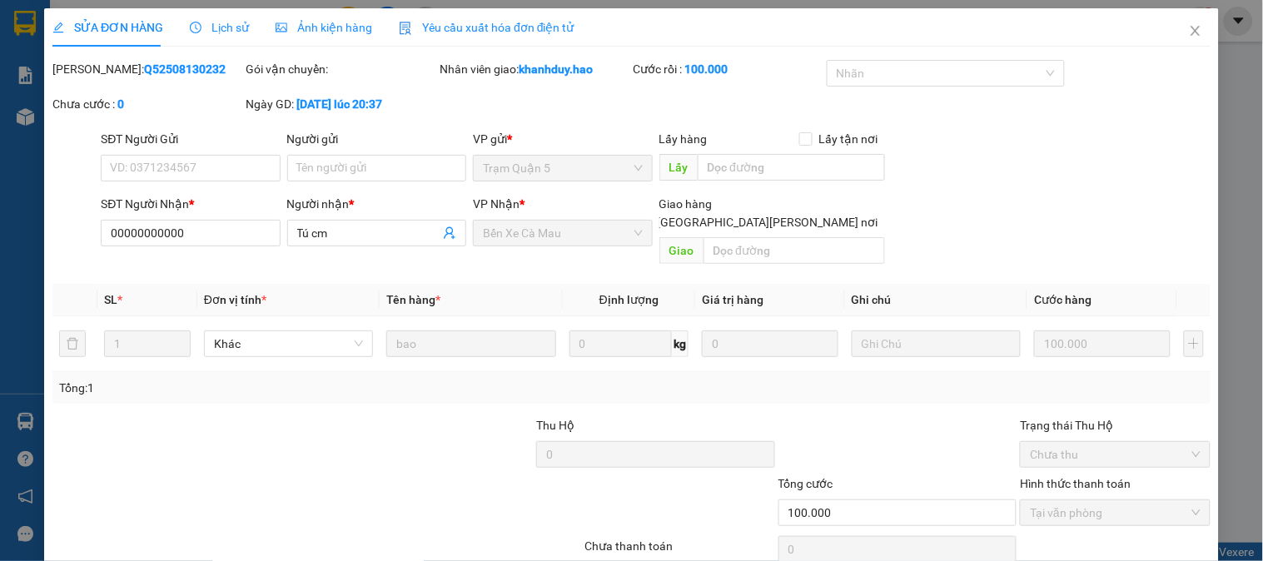
click at [1185, 3] on div "SỬA ĐƠN HÀNG Lịch sử Ảnh kiện hàng Yêu cầu xuất hóa đơn điện tử Total Paid Fee …" at bounding box center [631, 280] width 1263 height 561
click at [1190, 33] on icon "close" at bounding box center [1194, 31] width 9 height 10
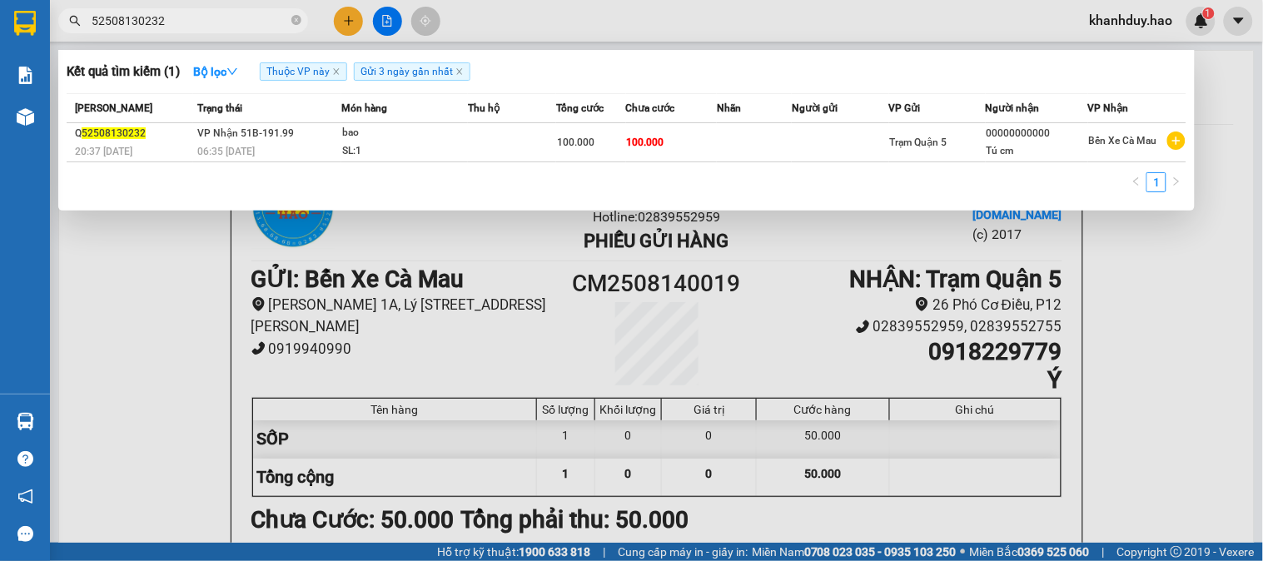
click at [231, 27] on input "52508130232" at bounding box center [190, 21] width 196 height 18
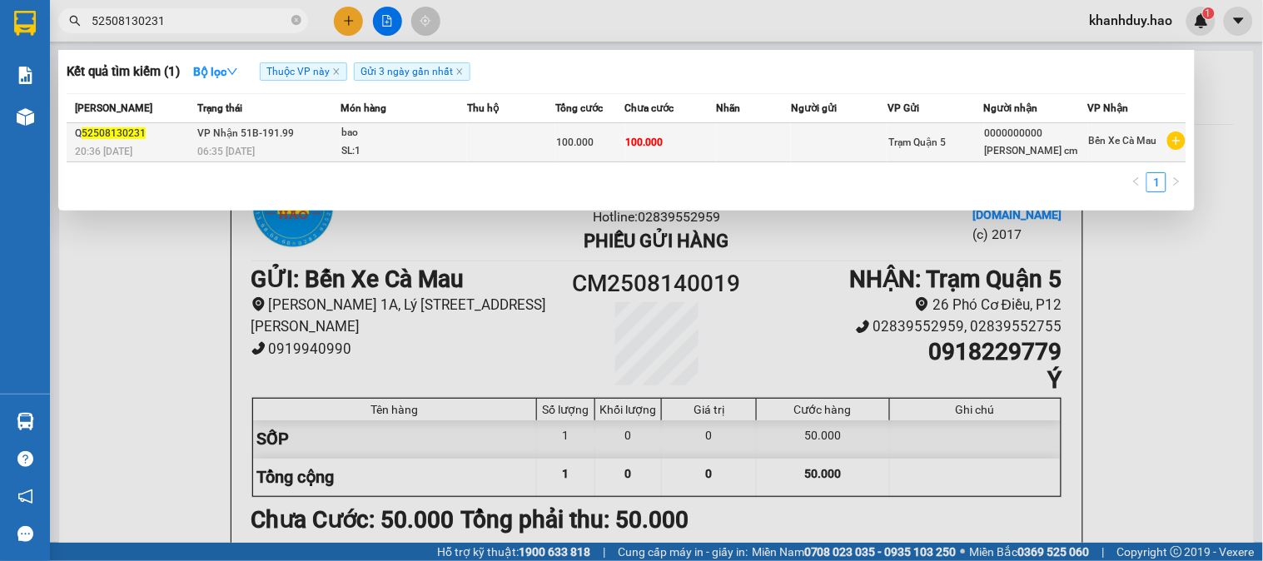
type input "52508130231"
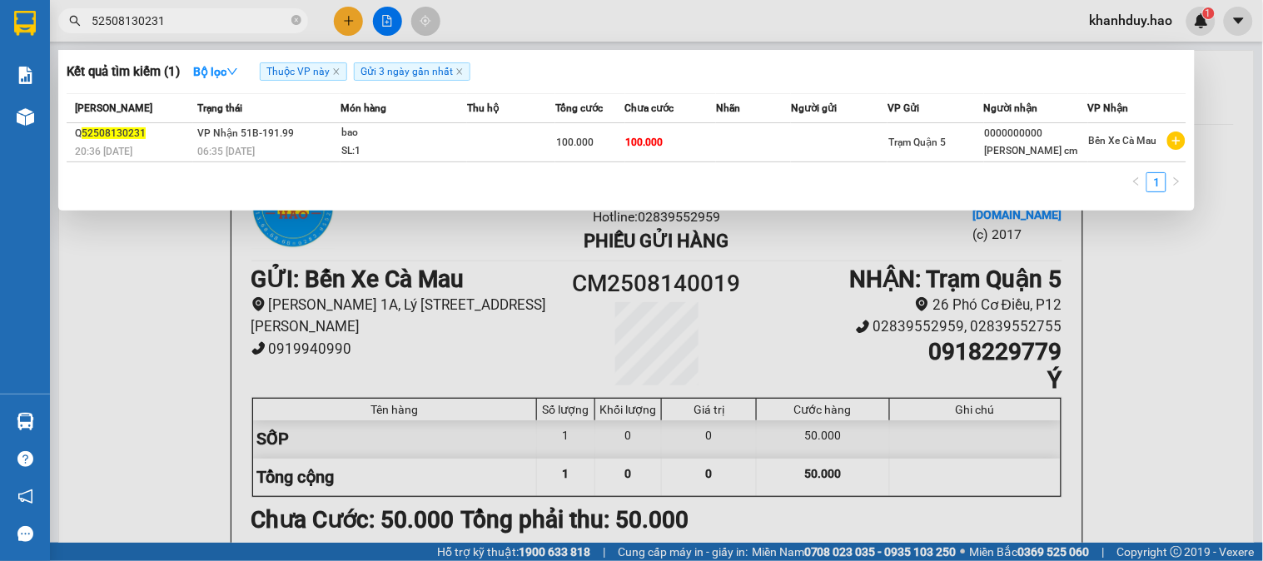
click at [669, 146] on td "100.000" at bounding box center [670, 142] width 91 height 39
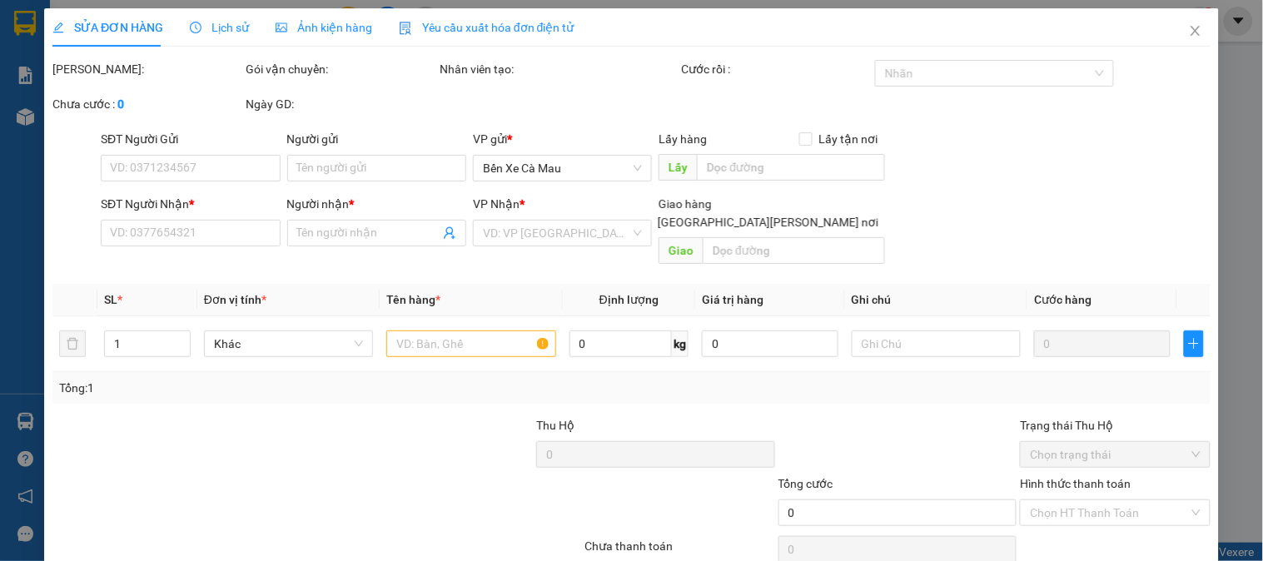
type input "0000000000"
type input "khôi cm"
type input "100.000"
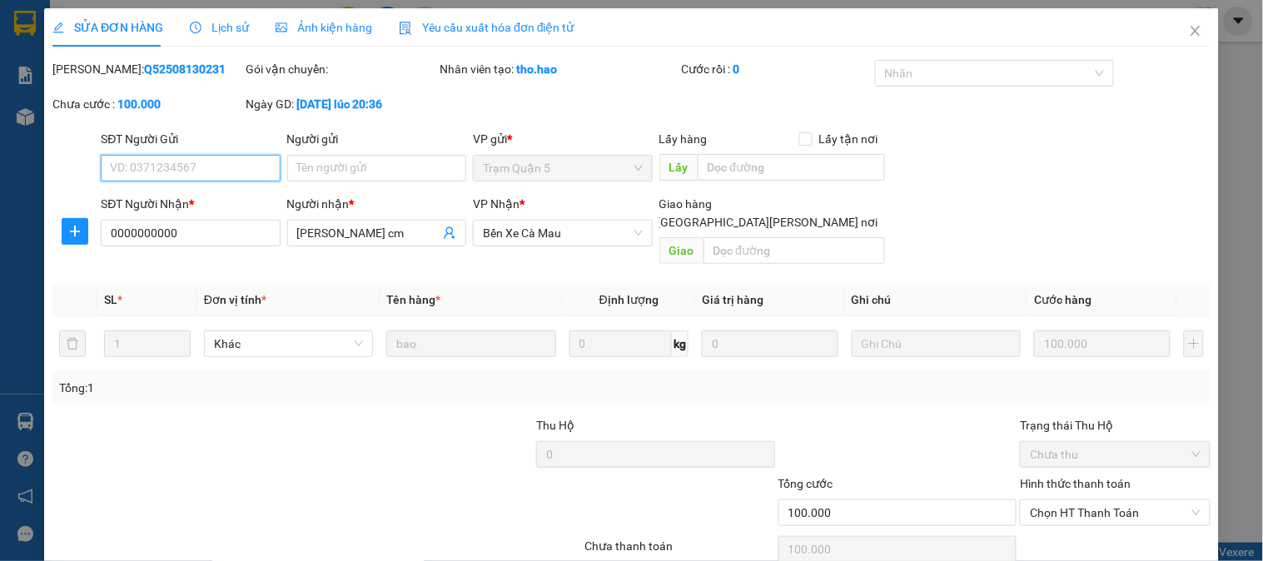
scroll to position [58, 0]
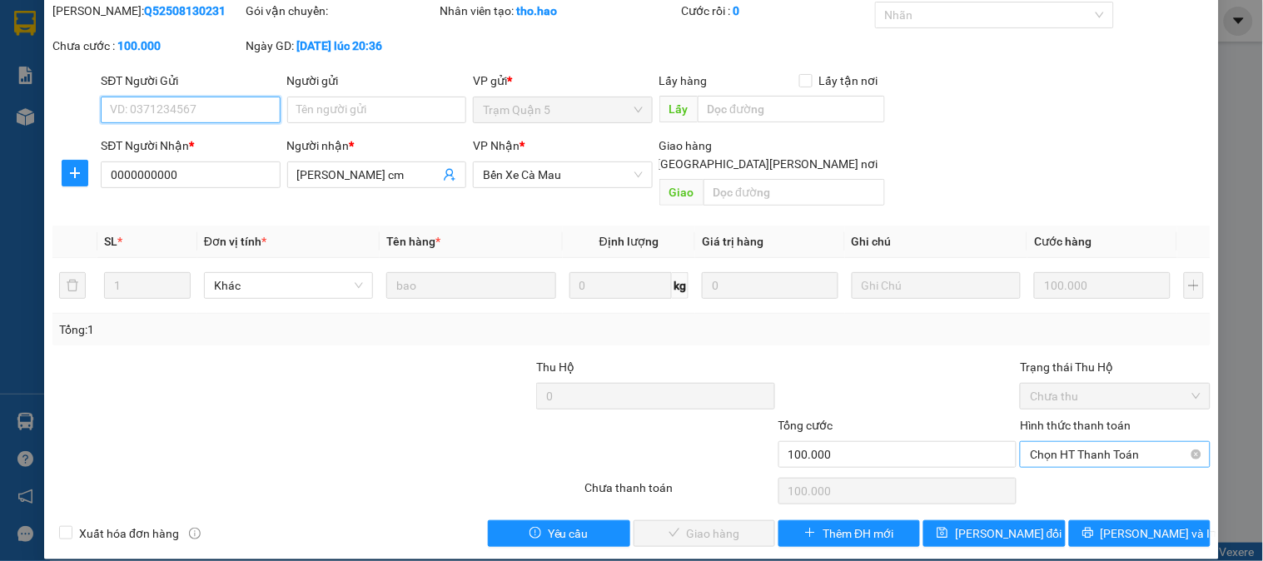
click at [1075, 442] on span "Chọn HT Thanh Toán" at bounding box center [1115, 454] width 170 height 25
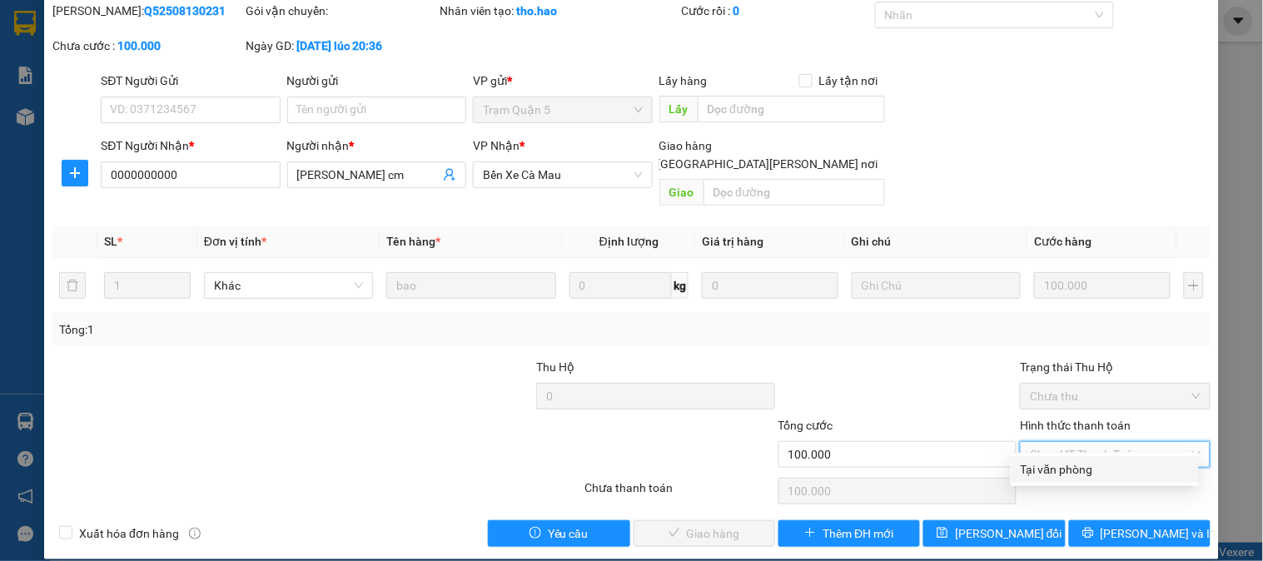
click at [1069, 464] on div "Tại văn phòng" at bounding box center [1104, 469] width 168 height 18
type input "0"
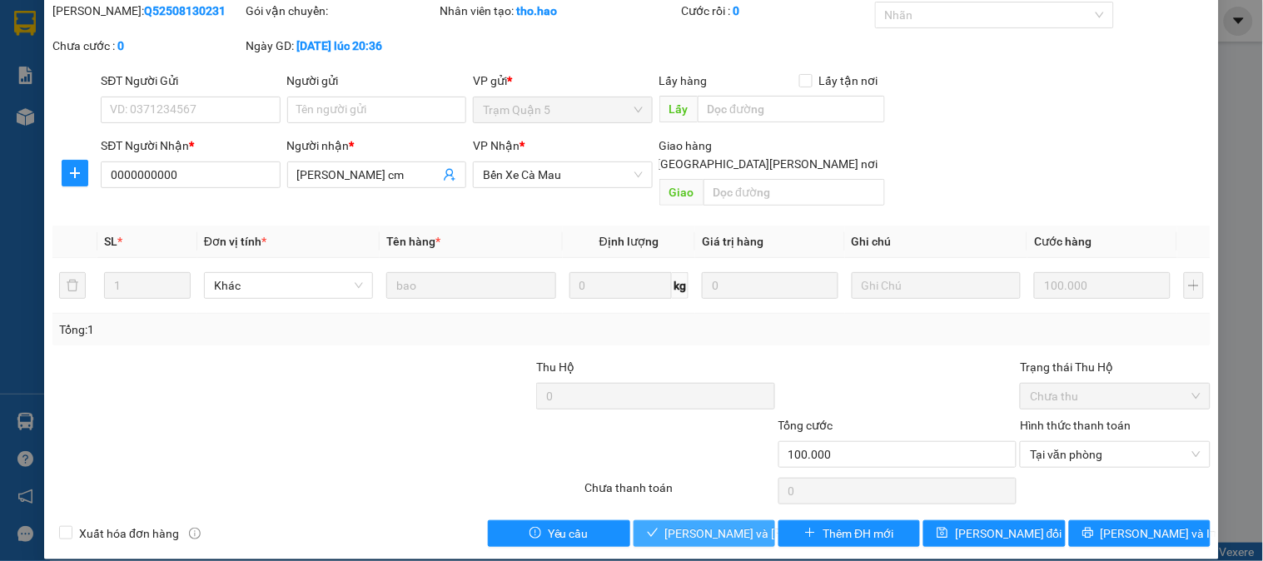
click at [656, 528] on button "[PERSON_NAME] và Giao hàng" at bounding box center [704, 533] width 142 height 27
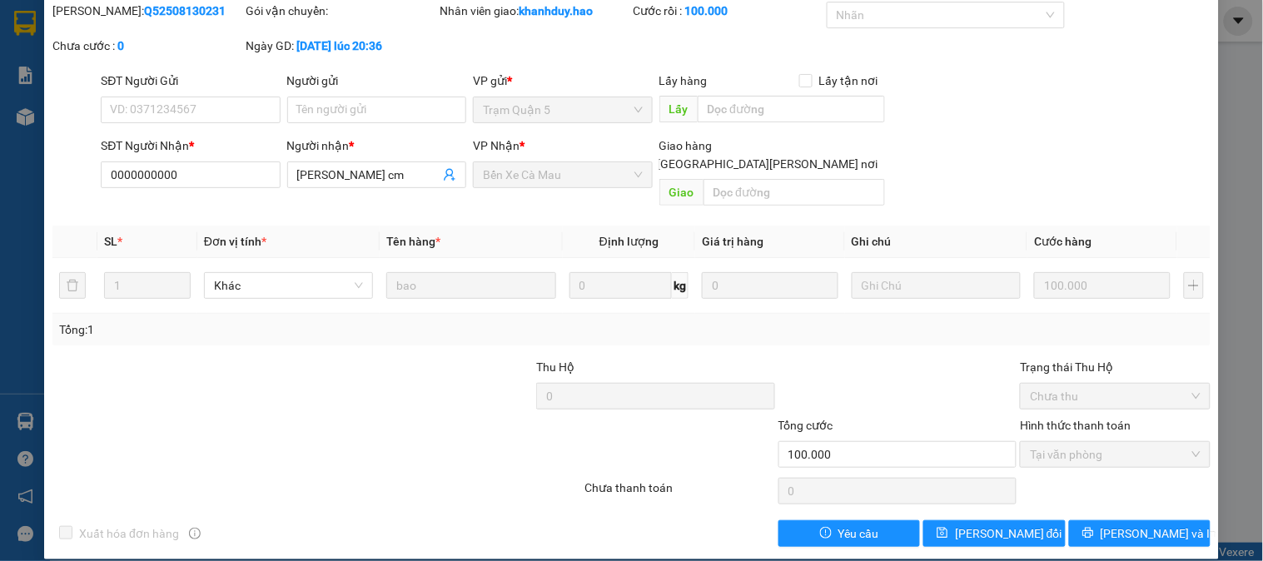
scroll to position [0, 0]
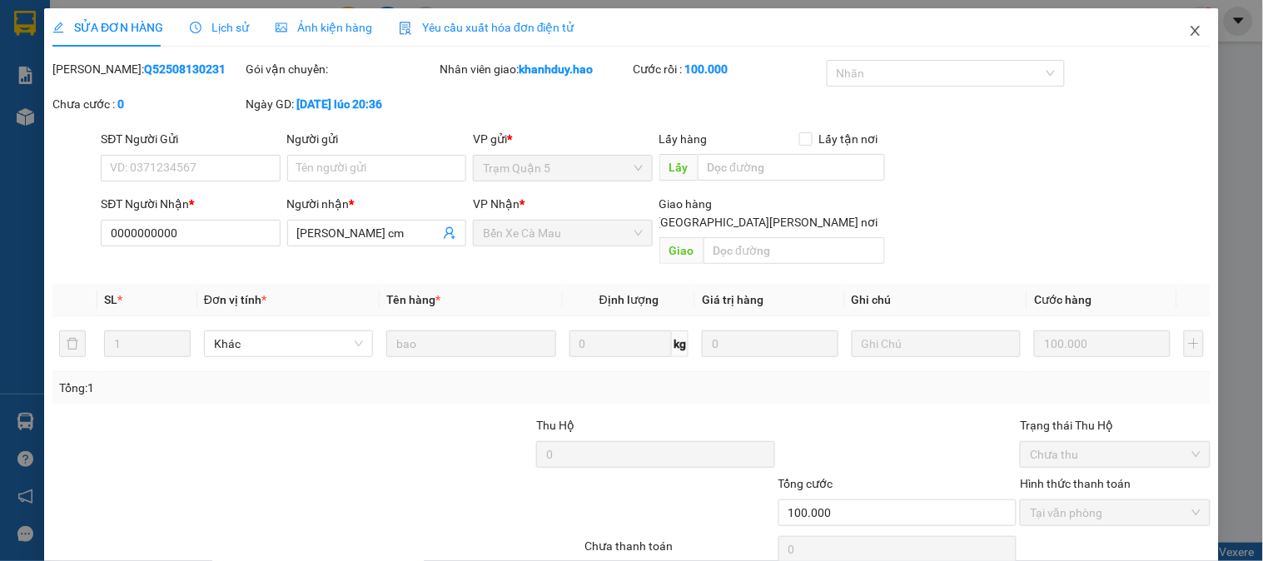
click at [1189, 37] on icon "close" at bounding box center [1195, 30] width 13 height 13
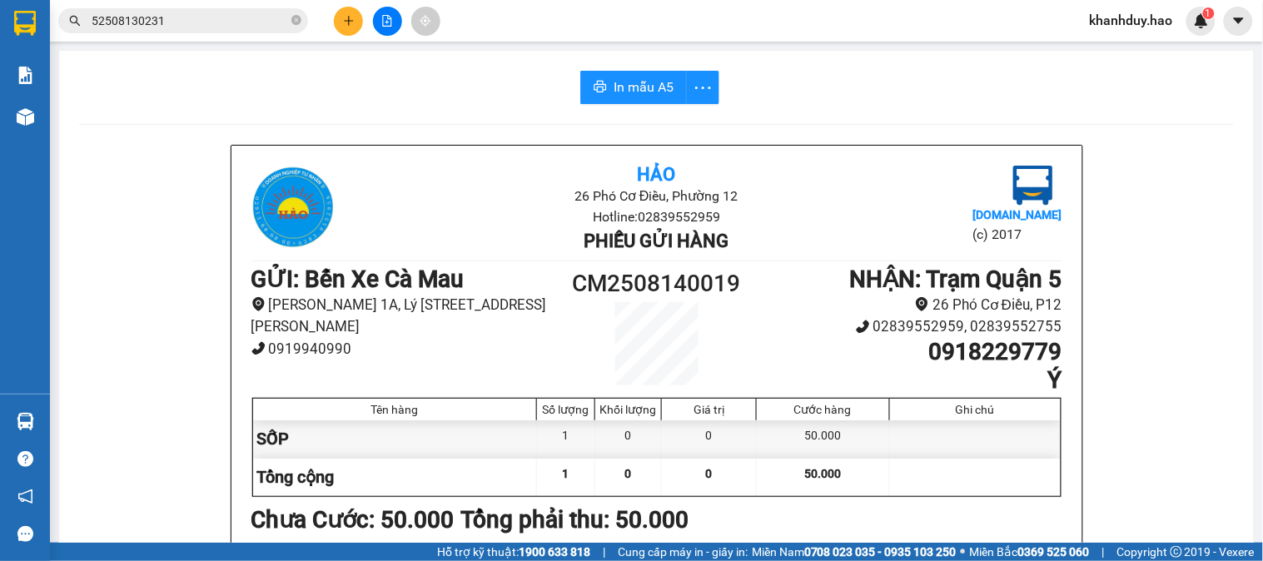
click at [234, 23] on input "52508130231" at bounding box center [190, 21] width 196 height 18
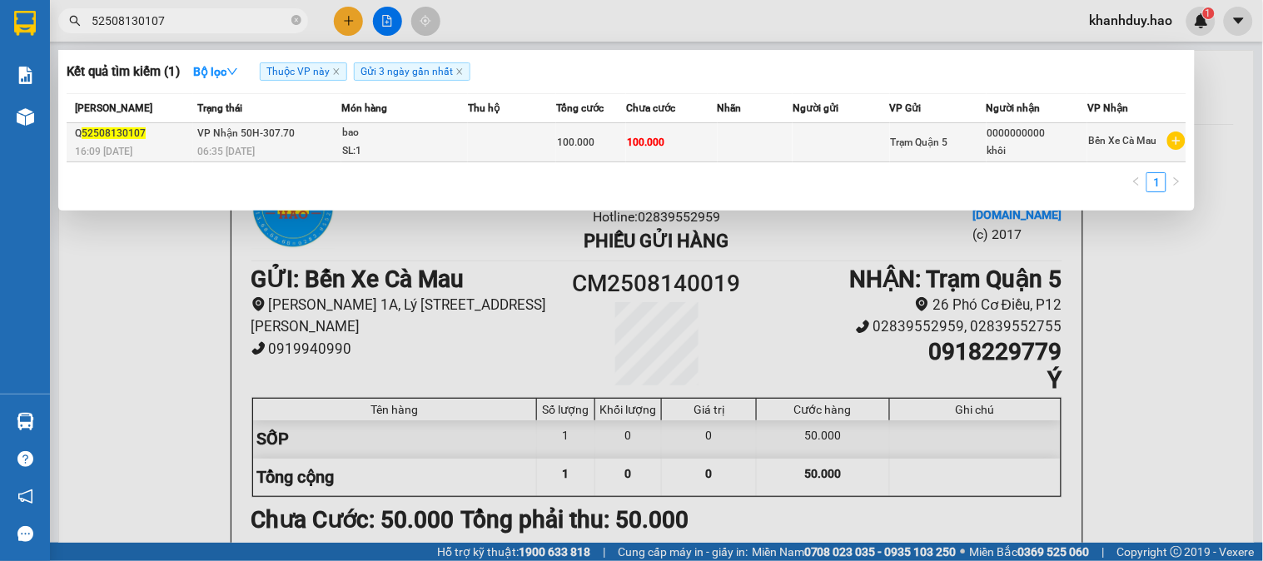
type input "52508130107"
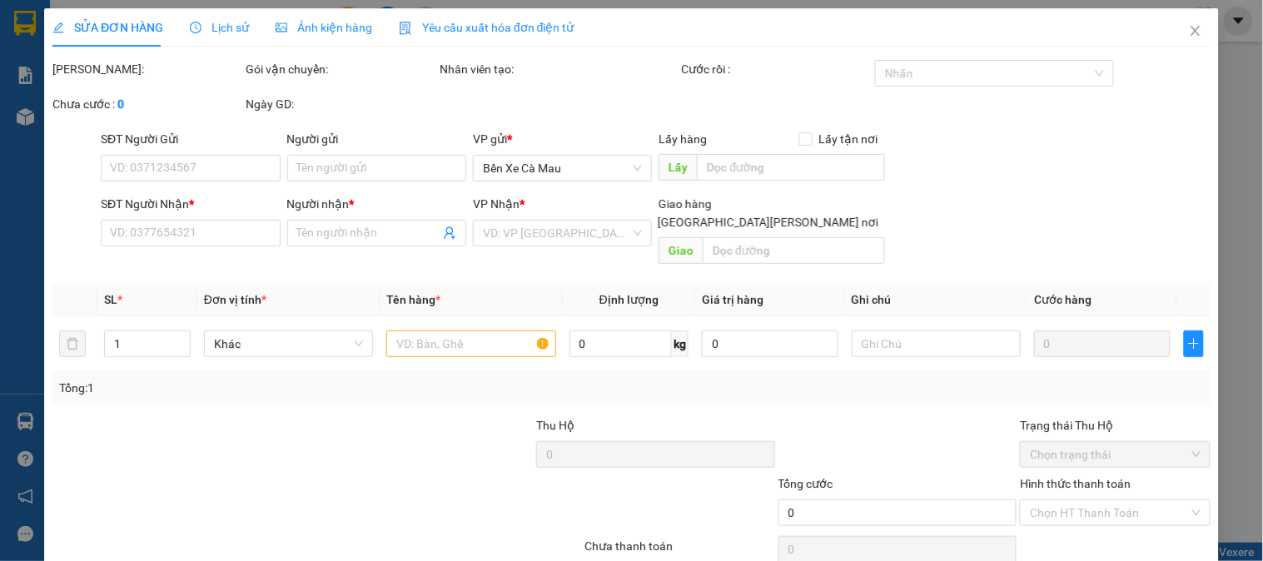
type input "0000000000"
type input "khôi"
type input "100.000"
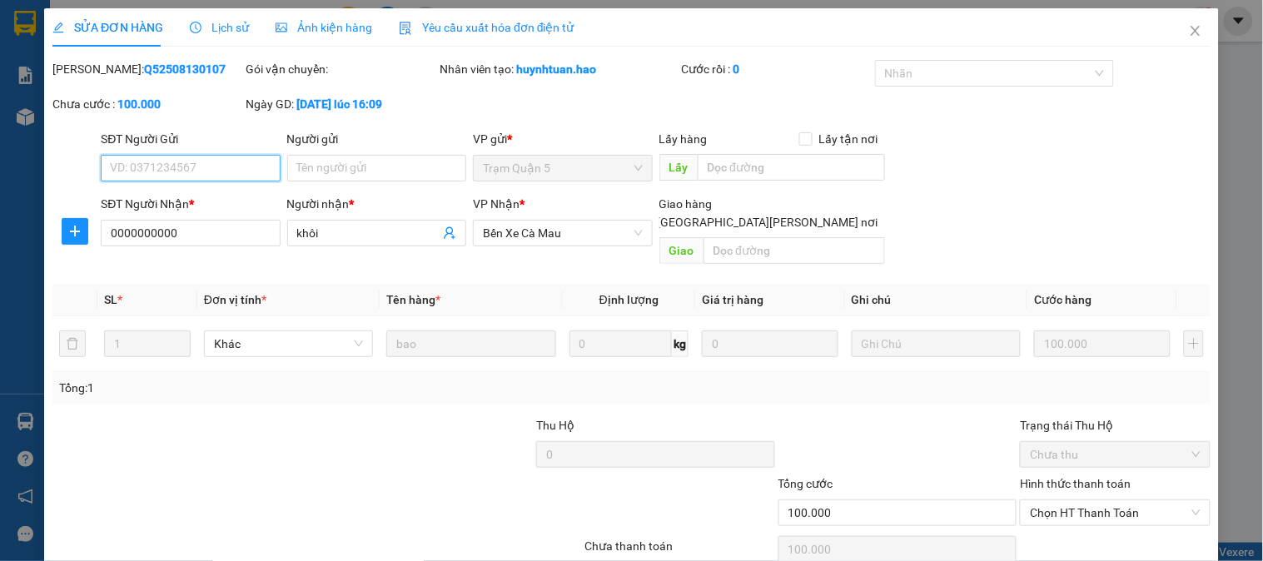
scroll to position [58, 0]
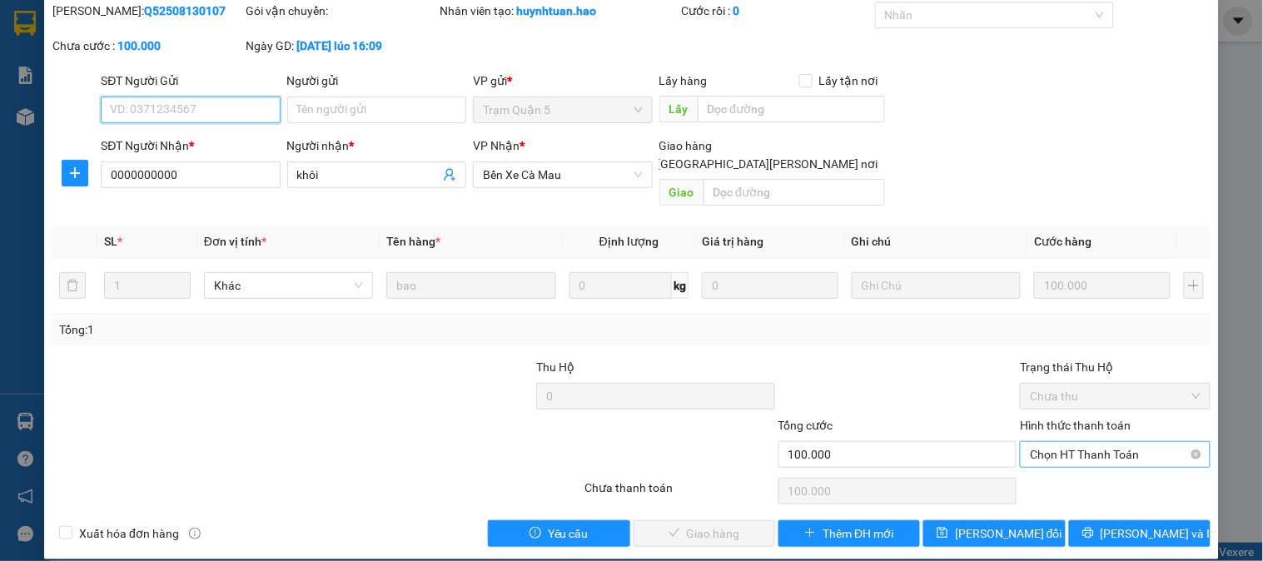
click at [1105, 442] on span "Chọn HT Thanh Toán" at bounding box center [1115, 454] width 170 height 25
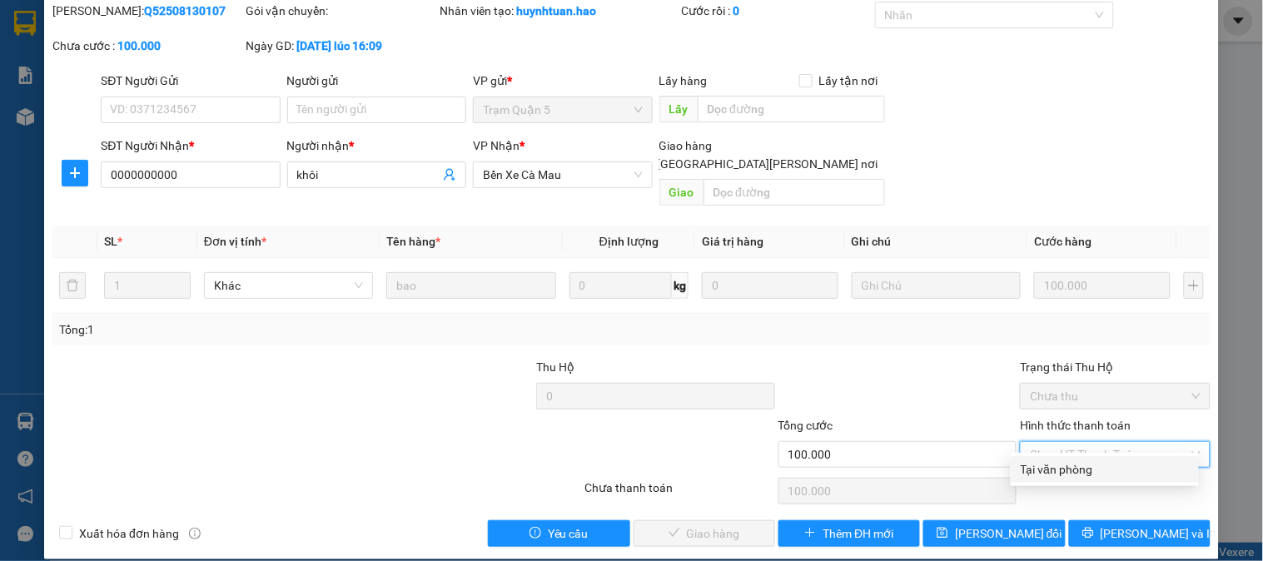
click at [1095, 468] on div "Tại văn phòng" at bounding box center [1104, 469] width 168 height 18
type input "0"
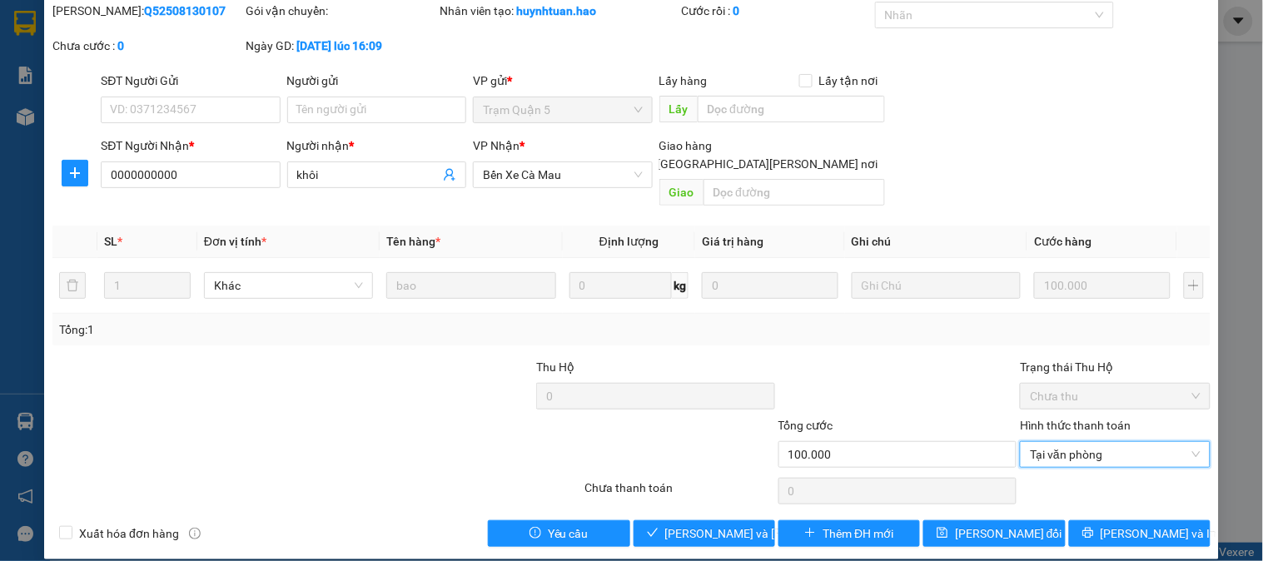
click at [728, 500] on div "Total Paid Fee 0 Total UnPaid Fee 100.000 Cash Collection Total Fee Mã ĐH: Q525…" at bounding box center [631, 274] width 1158 height 545
click at [716, 524] on span "[PERSON_NAME] và Giao hàng" at bounding box center [777, 533] width 225 height 18
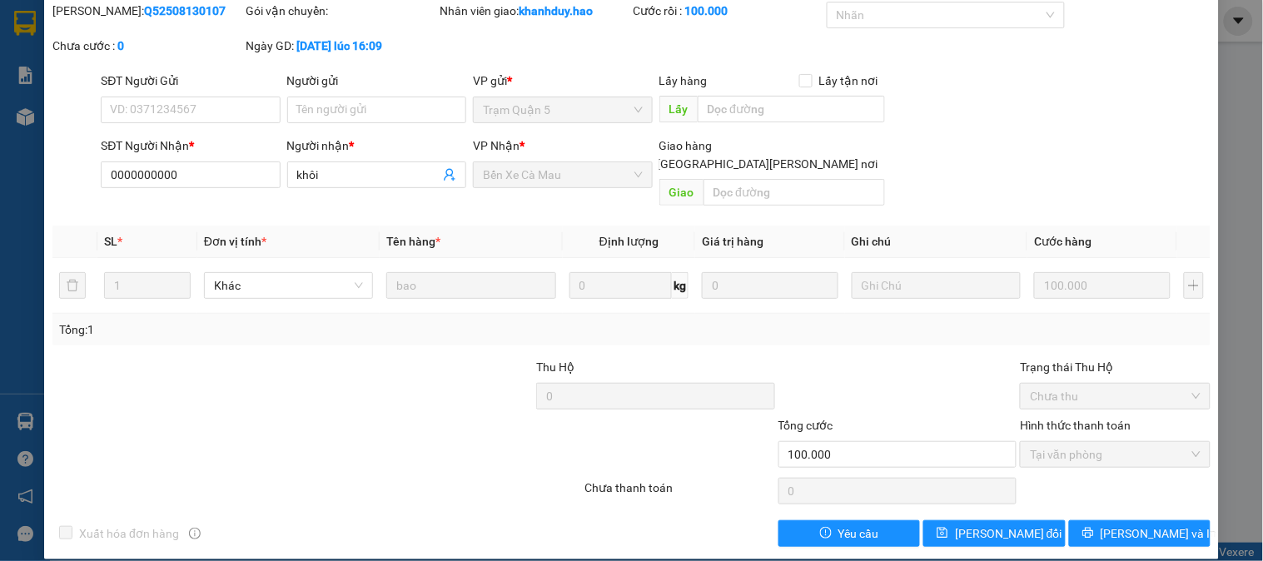
scroll to position [0, 0]
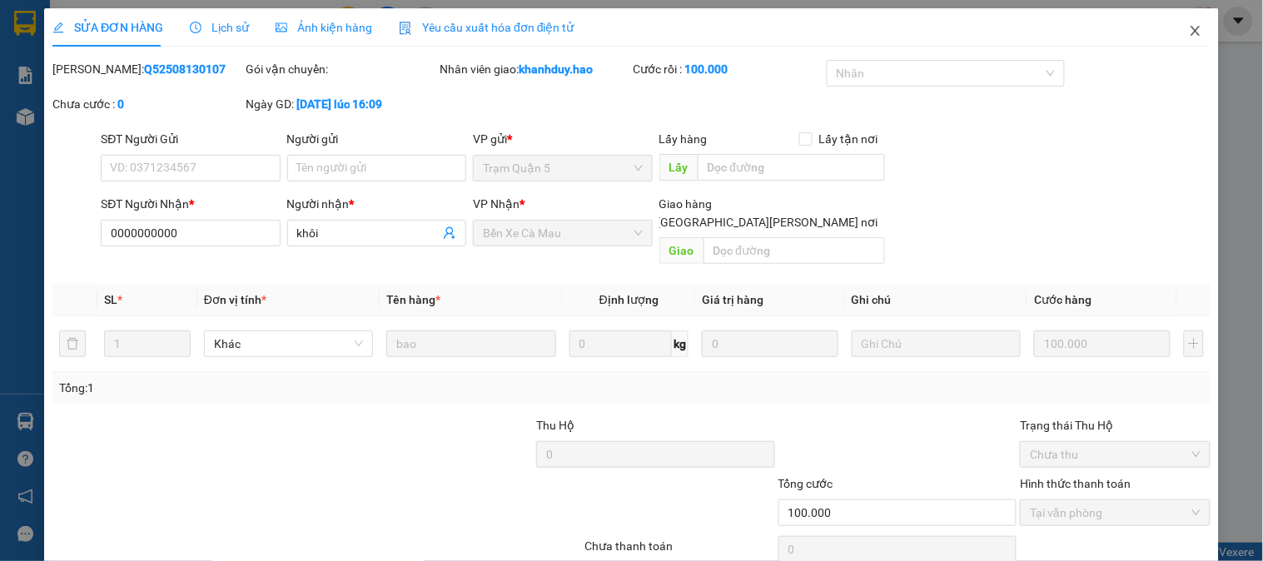
click at [1194, 37] on span "Close" at bounding box center [1195, 31] width 47 height 47
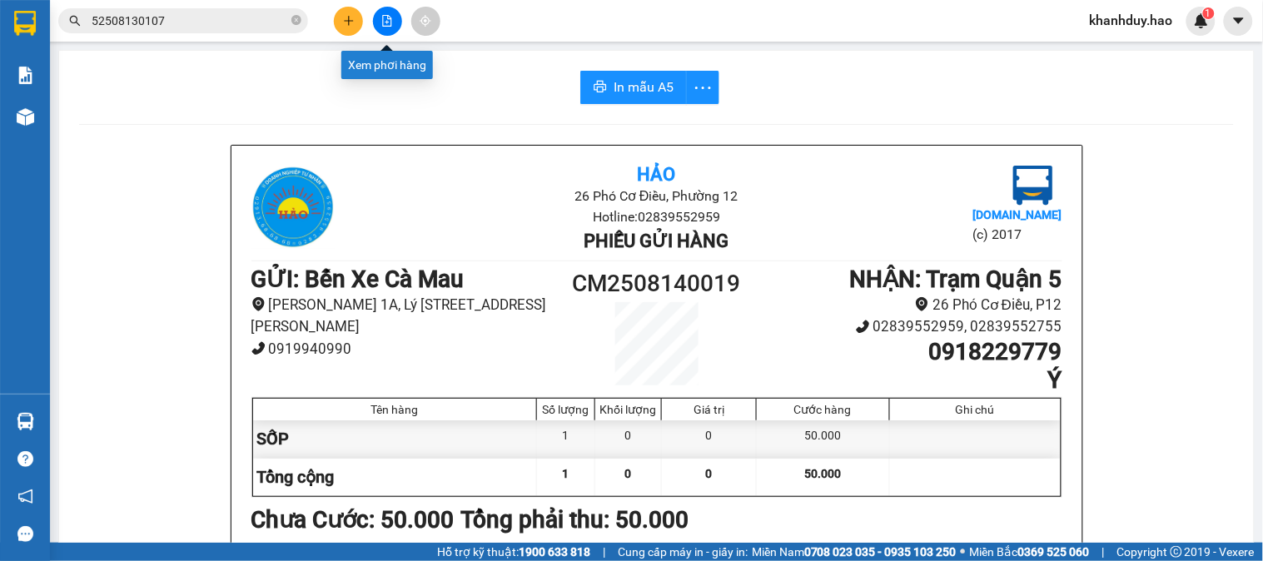
click at [350, 18] on icon "plus" at bounding box center [349, 21] width 12 height 12
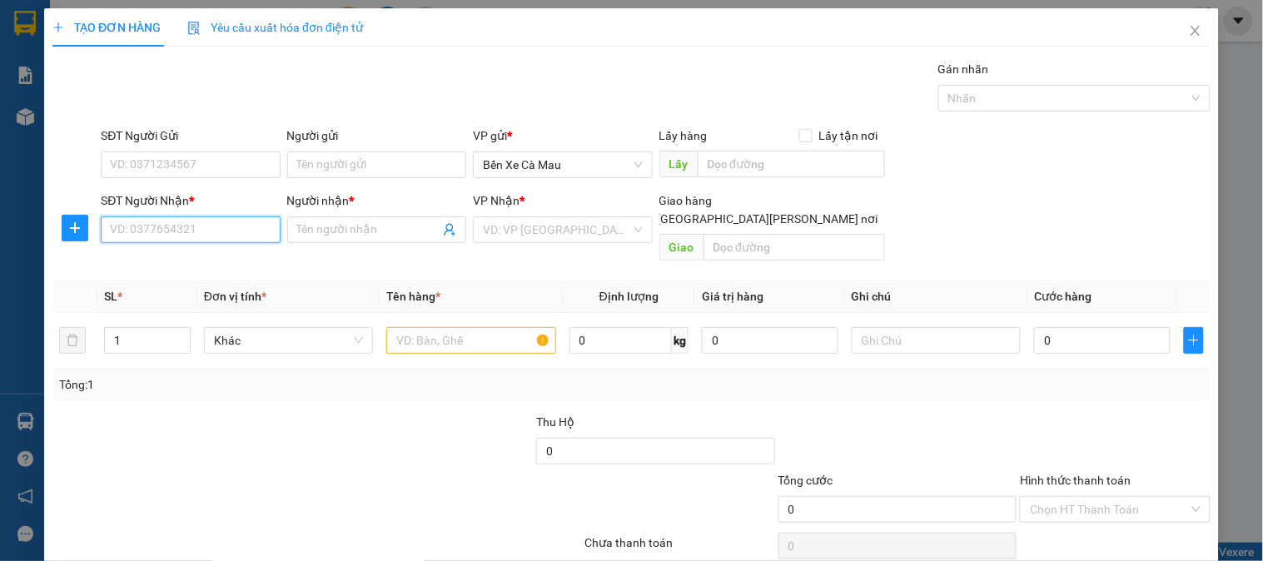
click at [188, 230] on input "SĐT Người Nhận *" at bounding box center [190, 229] width 179 height 27
type input "0903919750"
click at [235, 265] on div "0903919750 - LÝ PHÁT" at bounding box center [192, 263] width 164 height 18
type input "LÝ PHÁT"
type input "30.000"
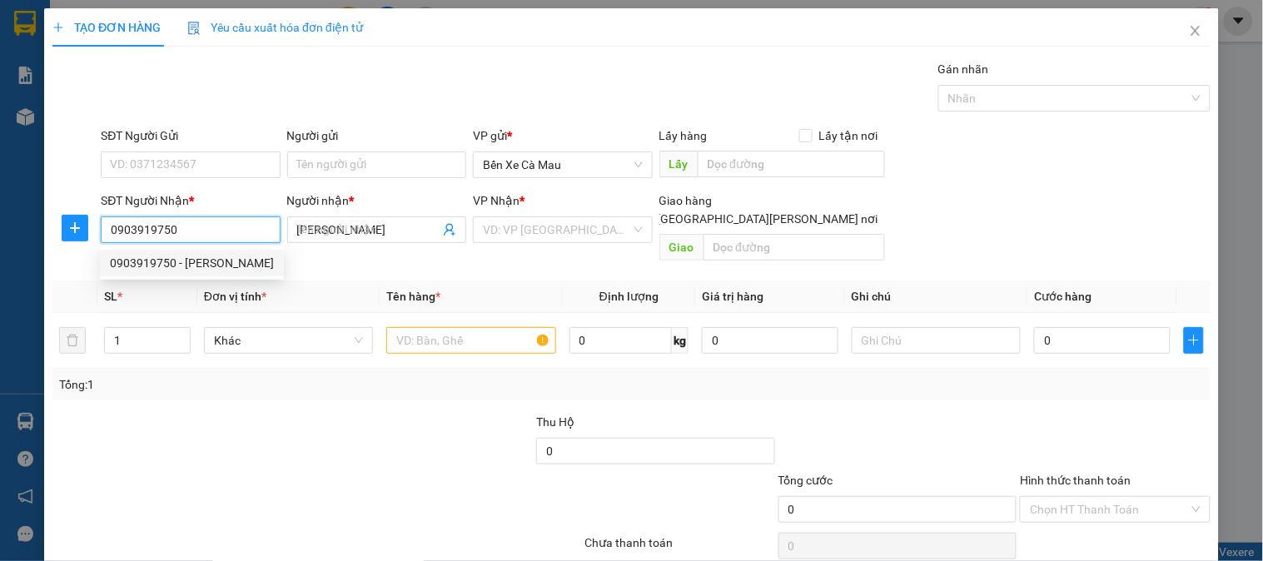
type input "30.000"
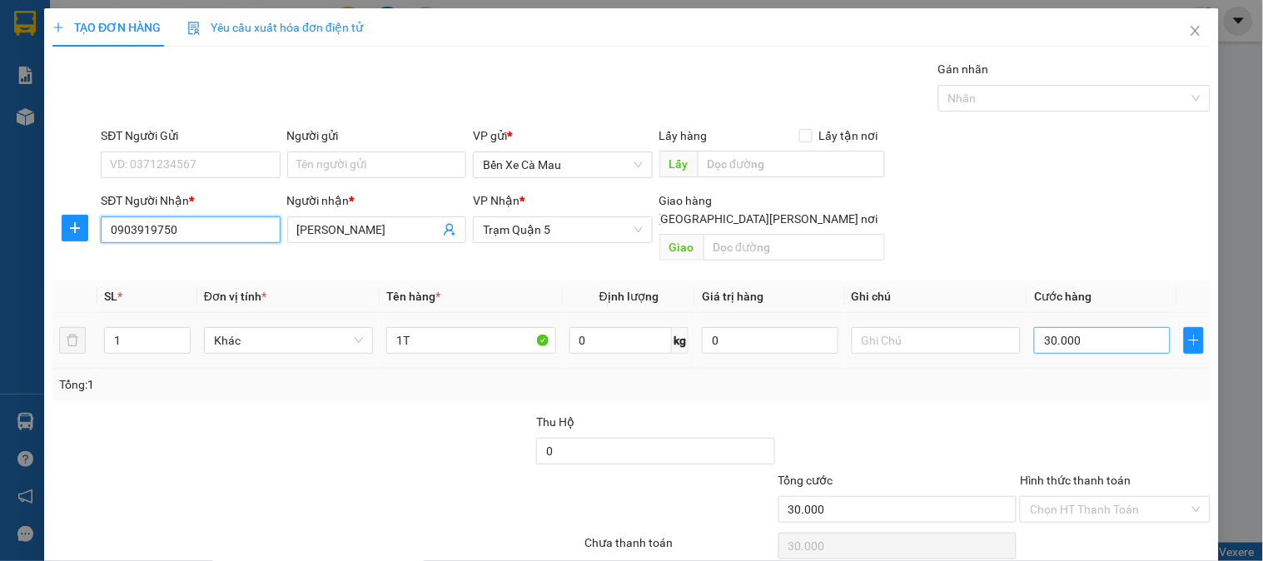
type input "0903919750"
click at [1087, 327] on input "30.000" at bounding box center [1102, 340] width 137 height 27
type input "0"
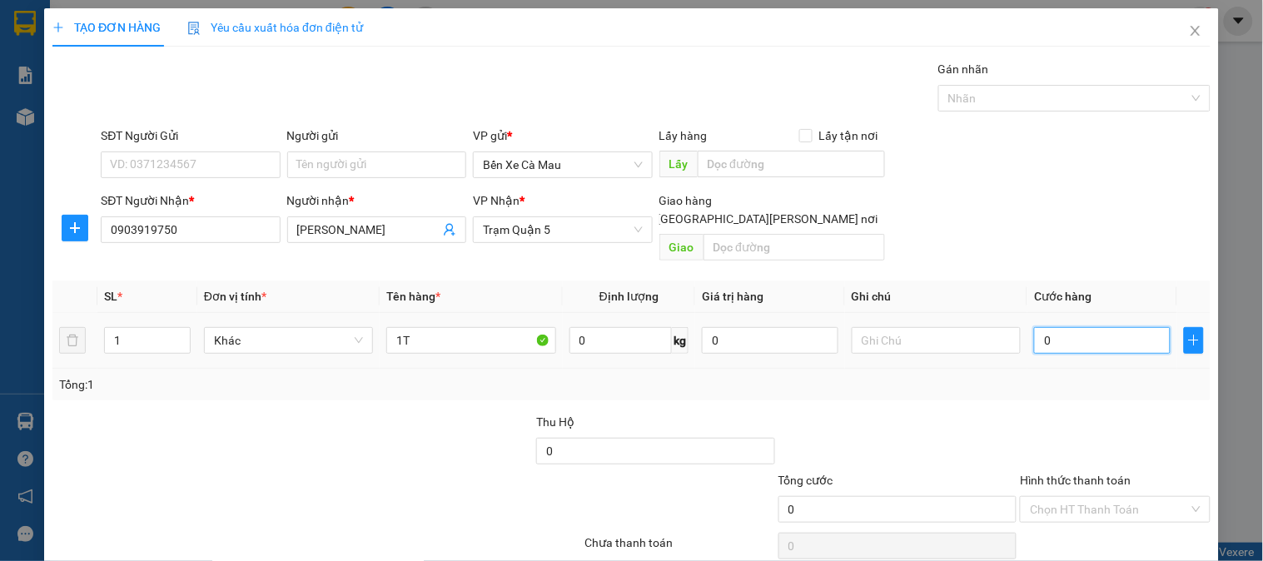
type input "004"
type input "4"
type input "40"
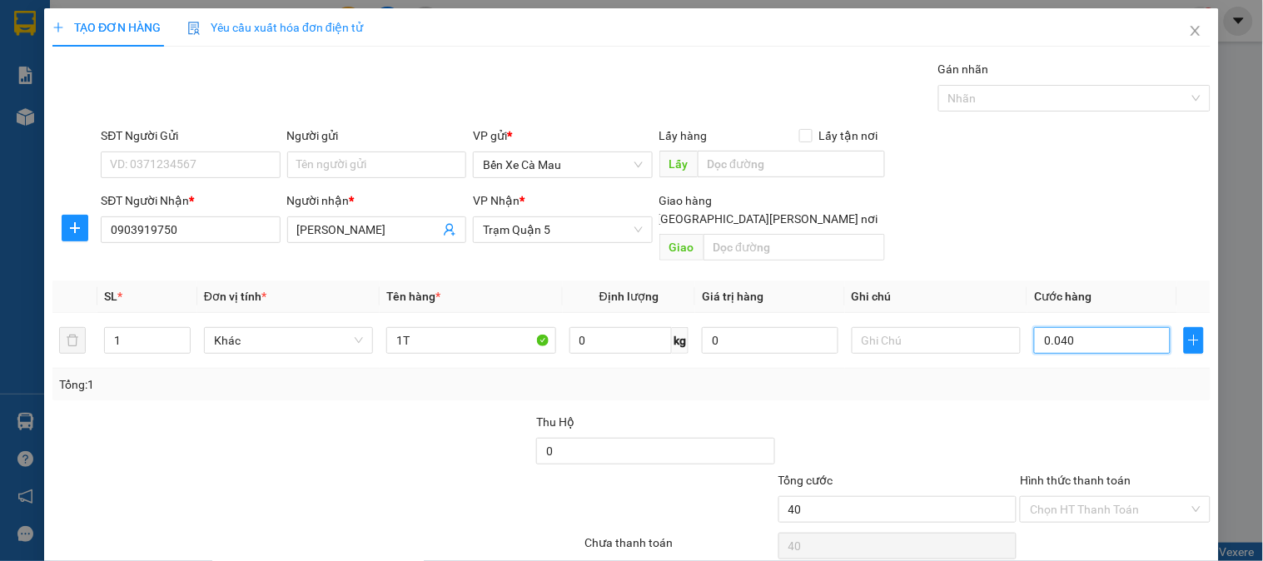
type input "0.040"
click at [1018, 413] on div at bounding box center [1114, 442] width 193 height 58
type input "40.000"
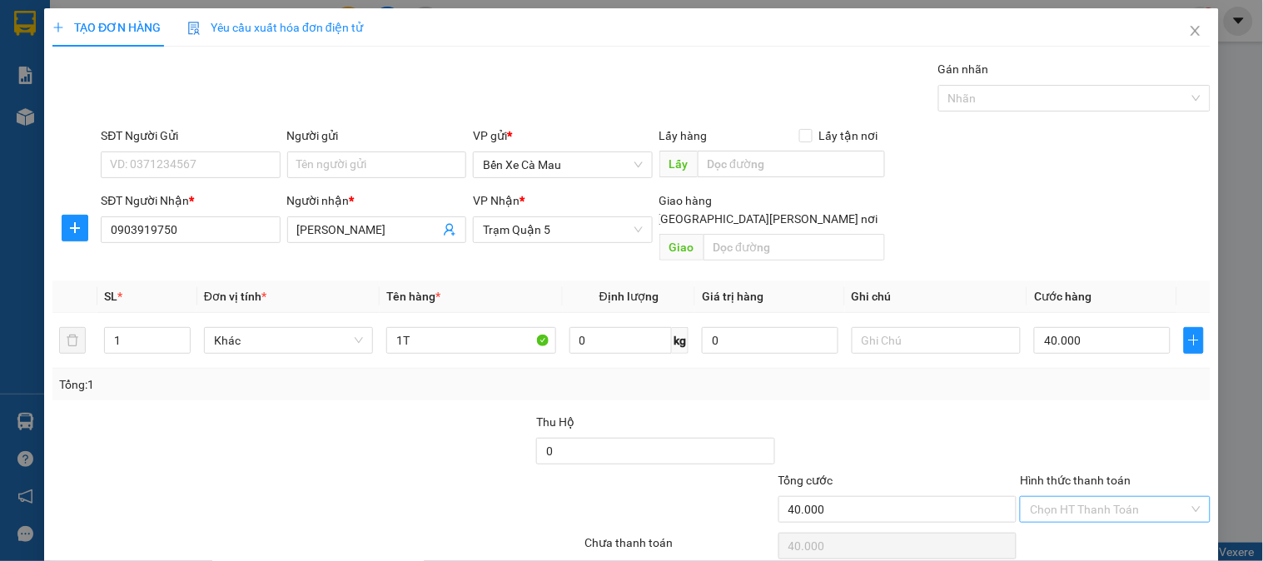
click at [1095, 497] on input "Hình thức thanh toán" at bounding box center [1109, 509] width 158 height 25
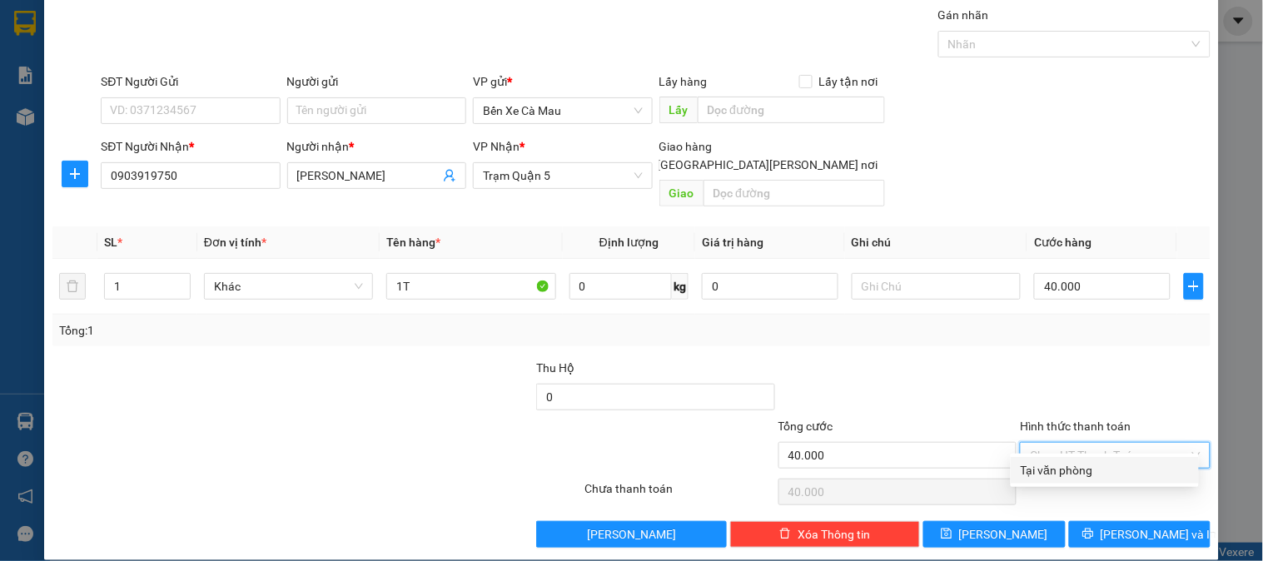
click at [1089, 471] on div "Tại văn phòng" at bounding box center [1104, 470] width 168 height 18
type input "0"
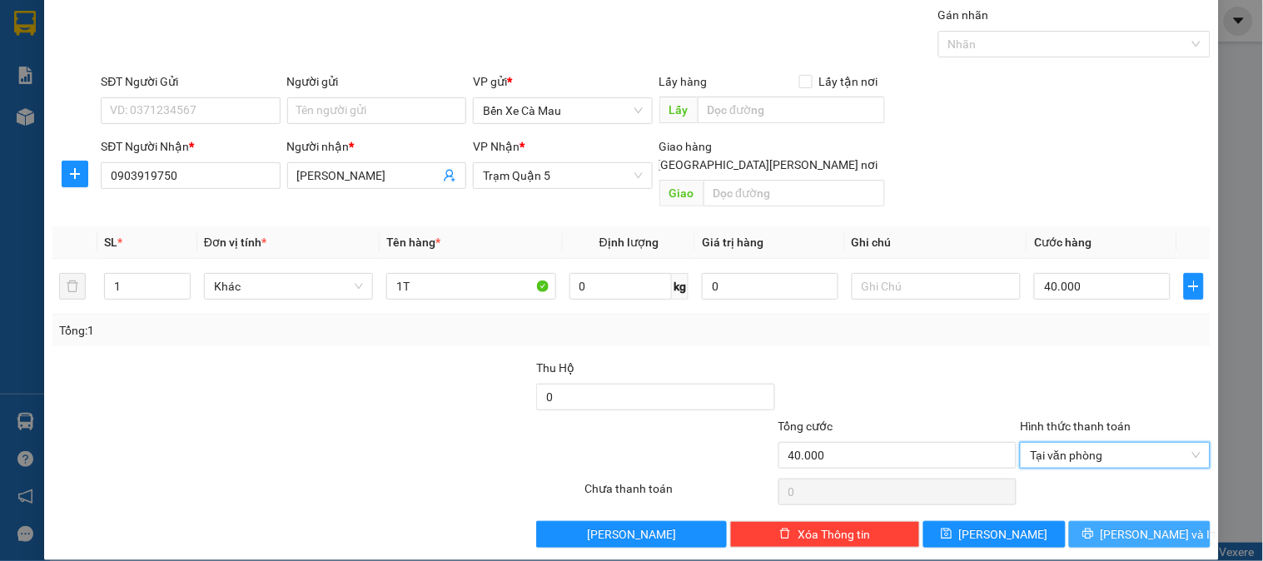
click at [1144, 525] on span "[PERSON_NAME] và In" at bounding box center [1158, 534] width 117 height 18
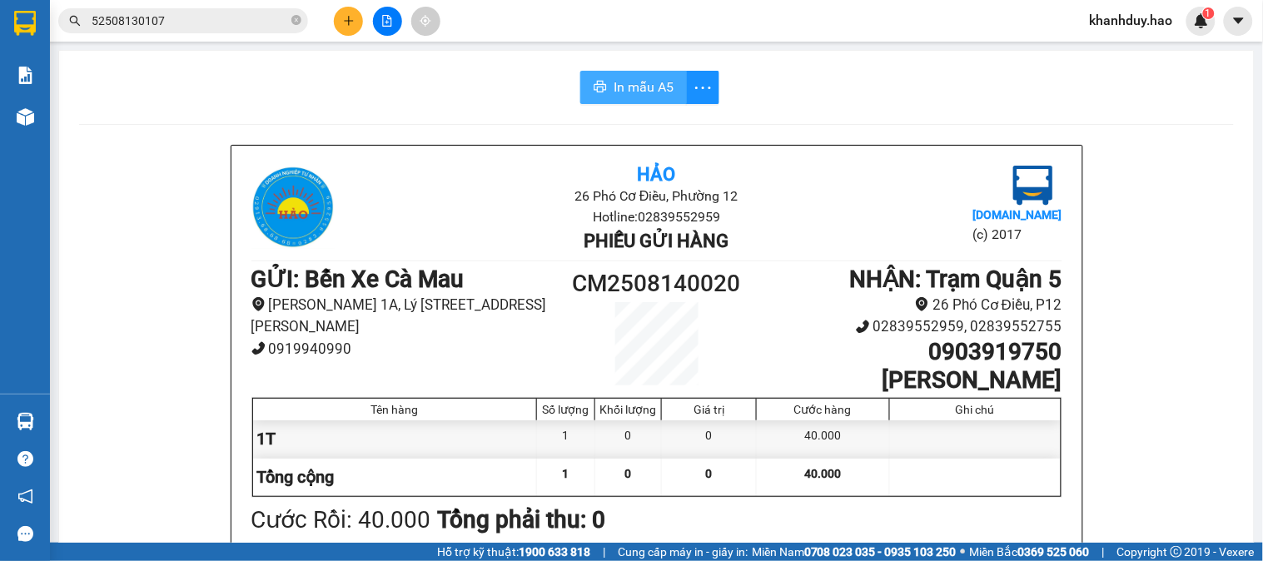
click at [634, 90] on span "In mẫu A5" at bounding box center [643, 87] width 60 height 21
click at [290, 15] on span "52508130107" at bounding box center [183, 20] width 250 height 25
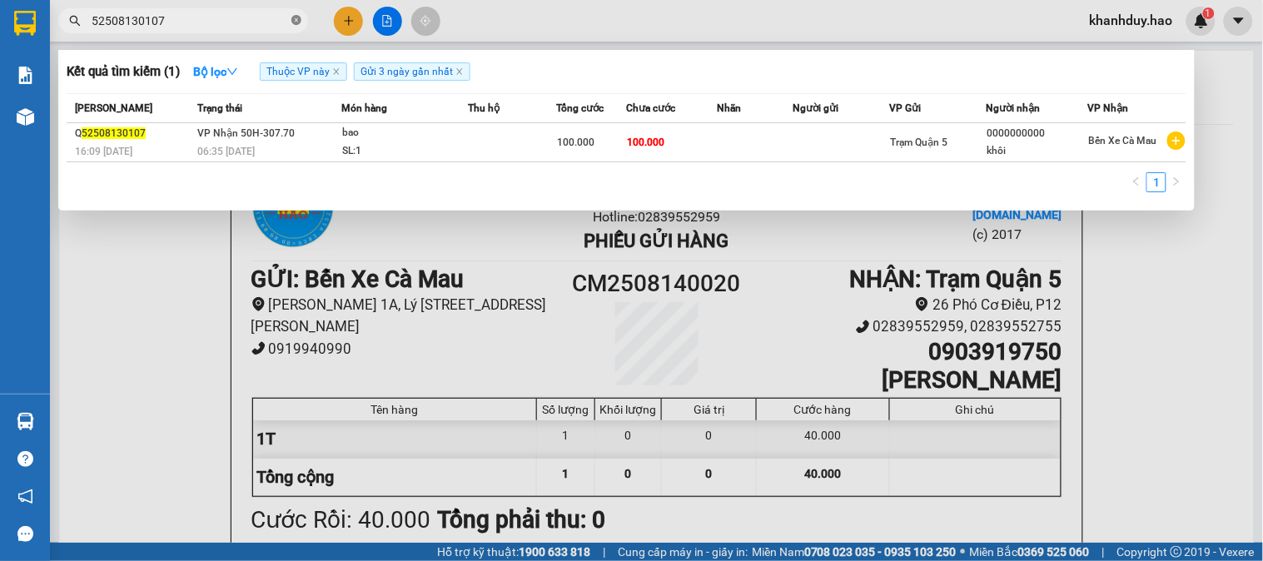
click at [292, 18] on icon "close-circle" at bounding box center [296, 20] width 10 height 10
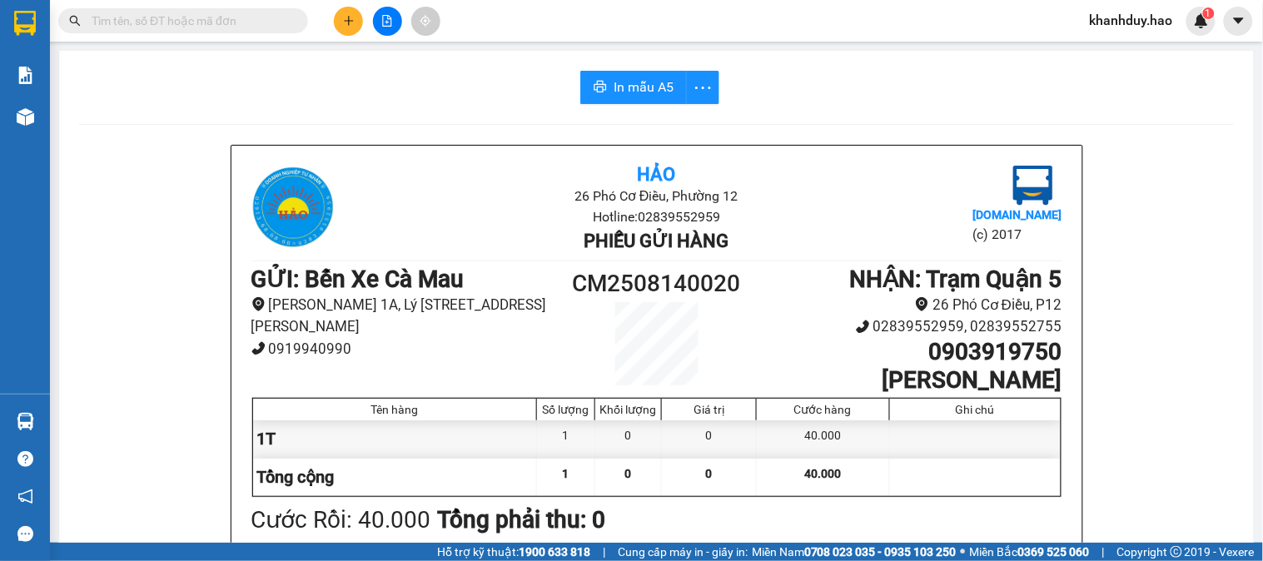
click at [147, 26] on input "text" at bounding box center [190, 21] width 196 height 18
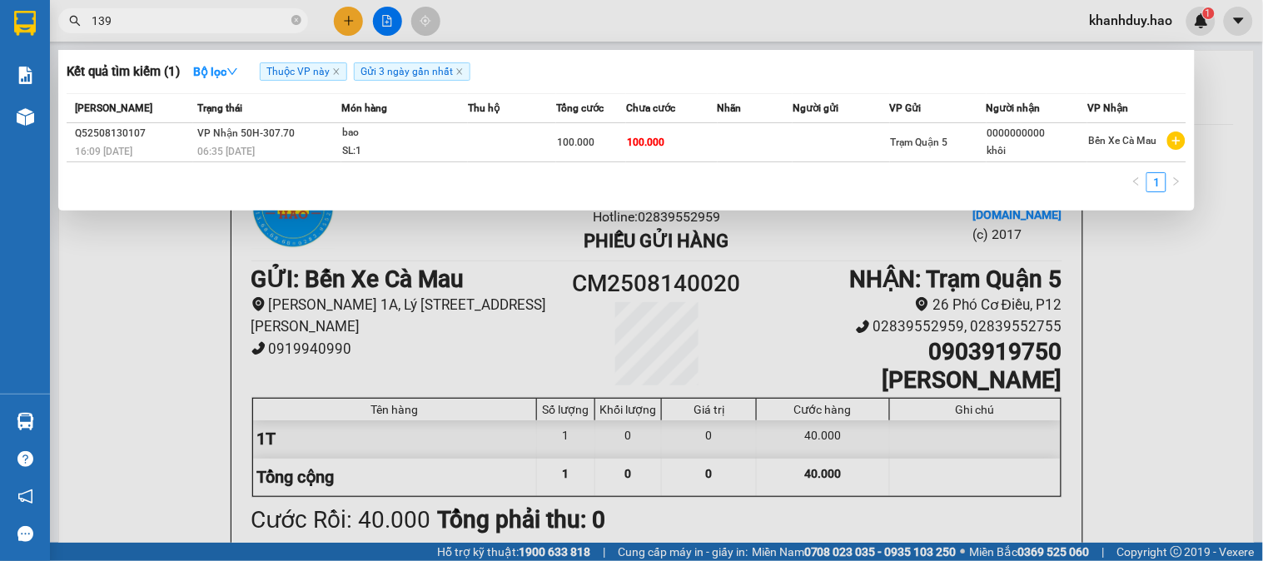
type input "139"
click at [735, 112] on span "Nhãn" at bounding box center [728, 108] width 24 height 12
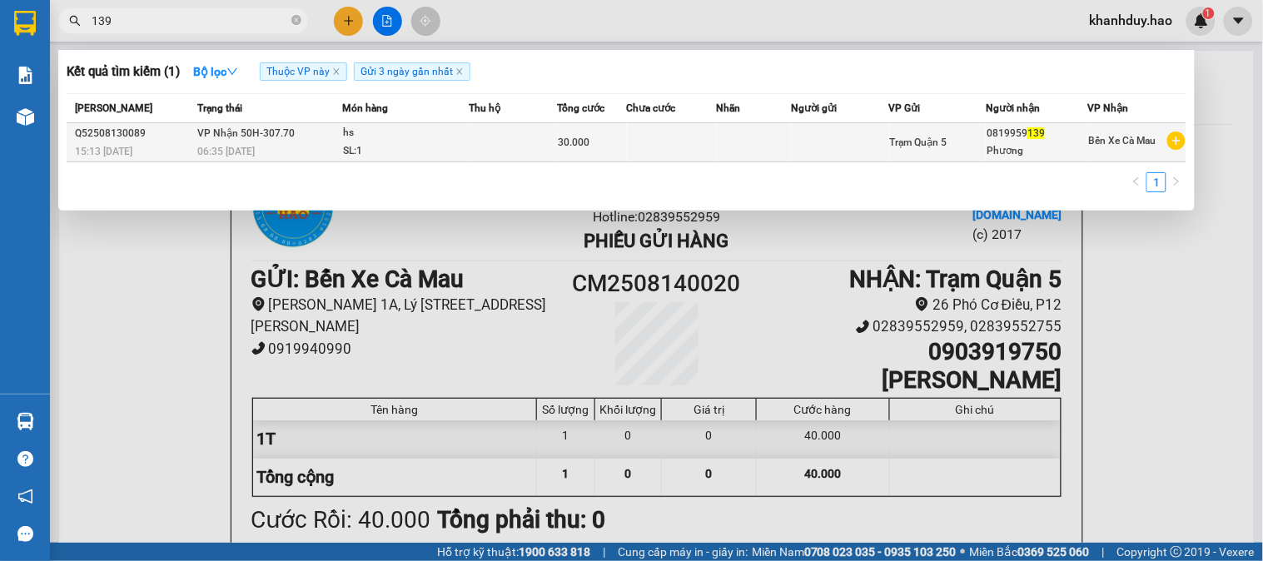
click at [716, 130] on td at bounding box center [753, 142] width 75 height 39
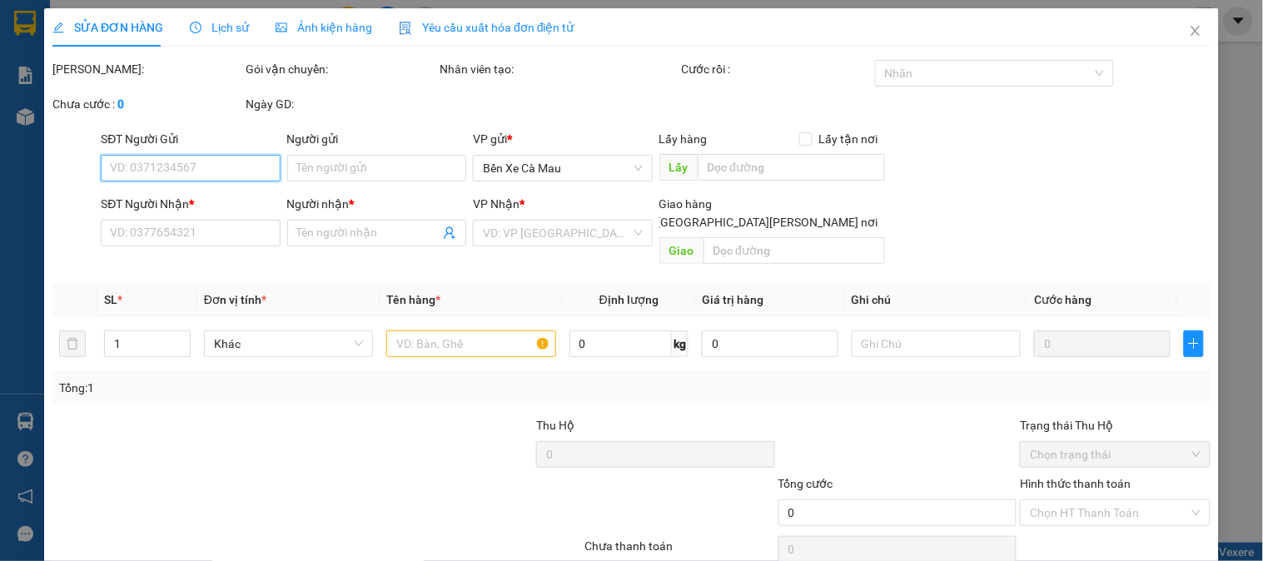
type input "0819959139"
type input "Phương"
type input "30.000"
type input "0"
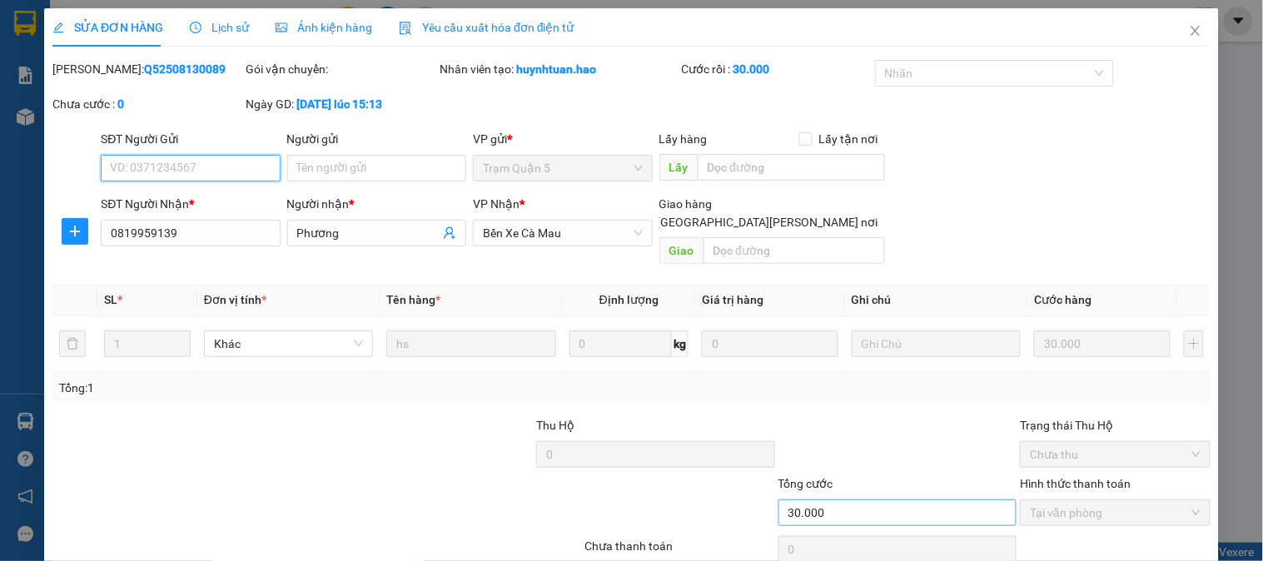
scroll to position [58, 0]
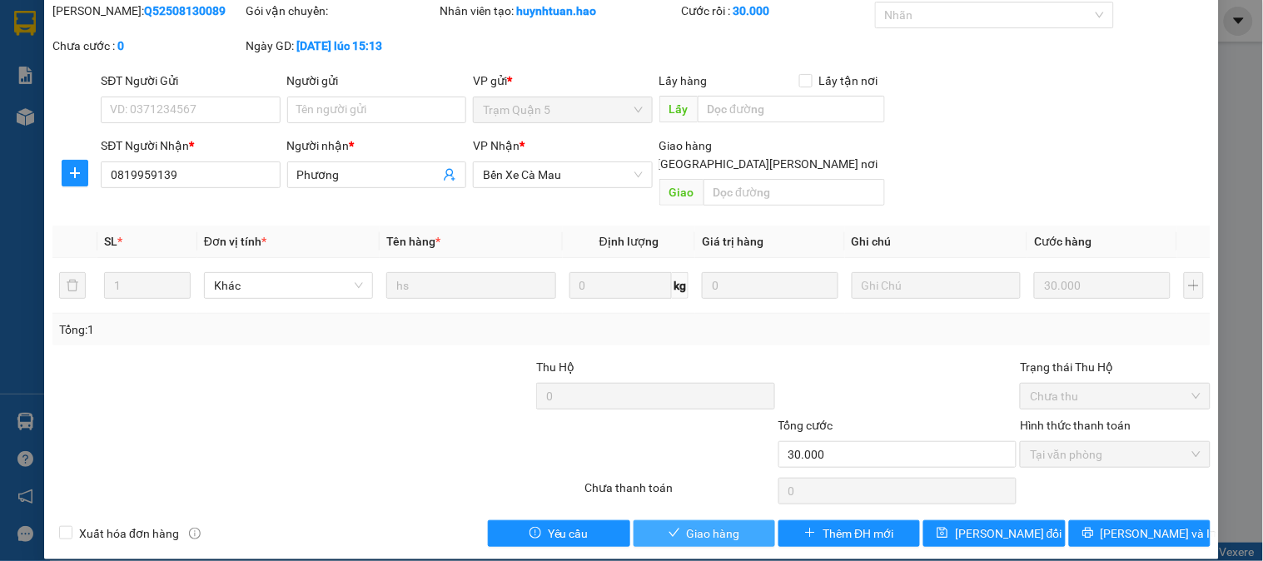
click at [696, 524] on span "Giao hàng" at bounding box center [713, 533] width 53 height 18
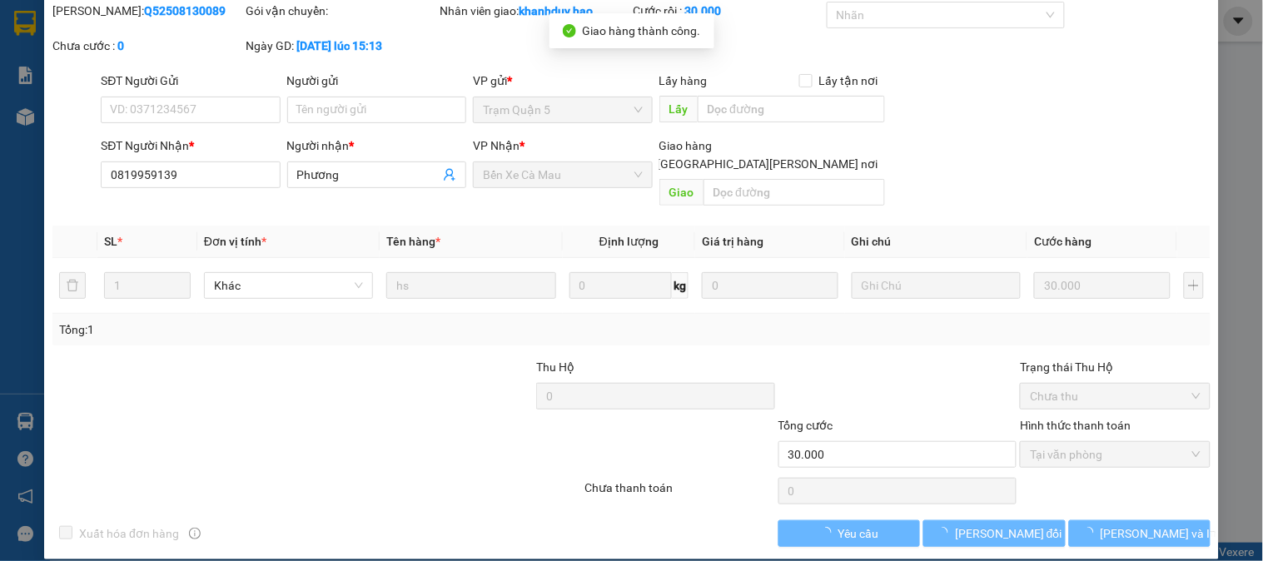
scroll to position [0, 0]
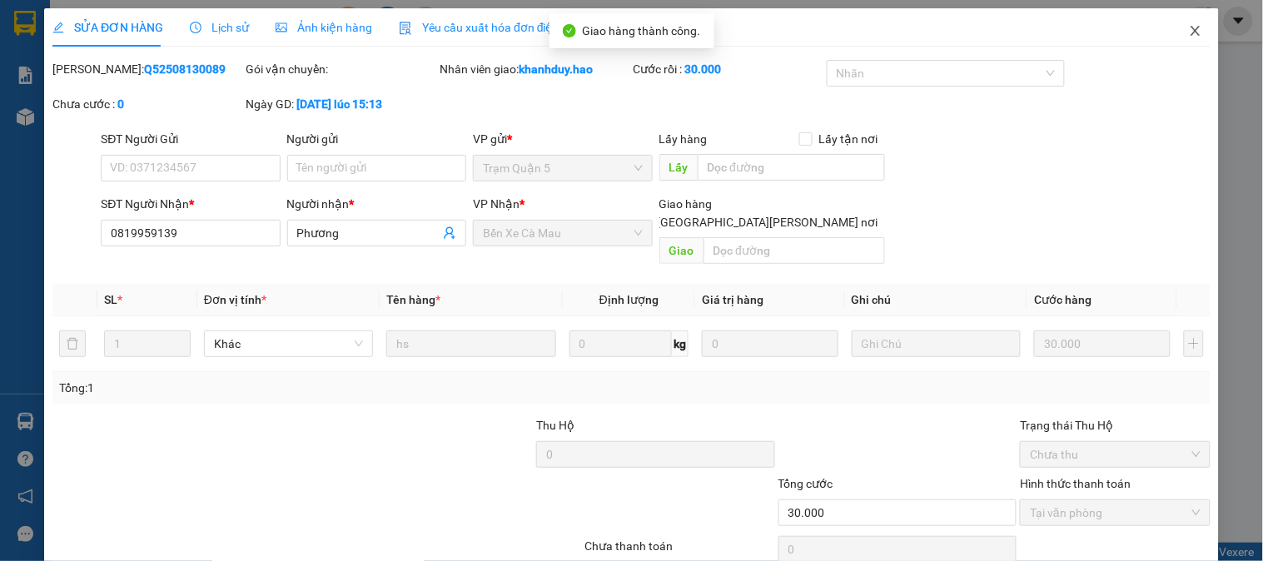
click at [1174, 36] on span "Close" at bounding box center [1195, 31] width 47 height 47
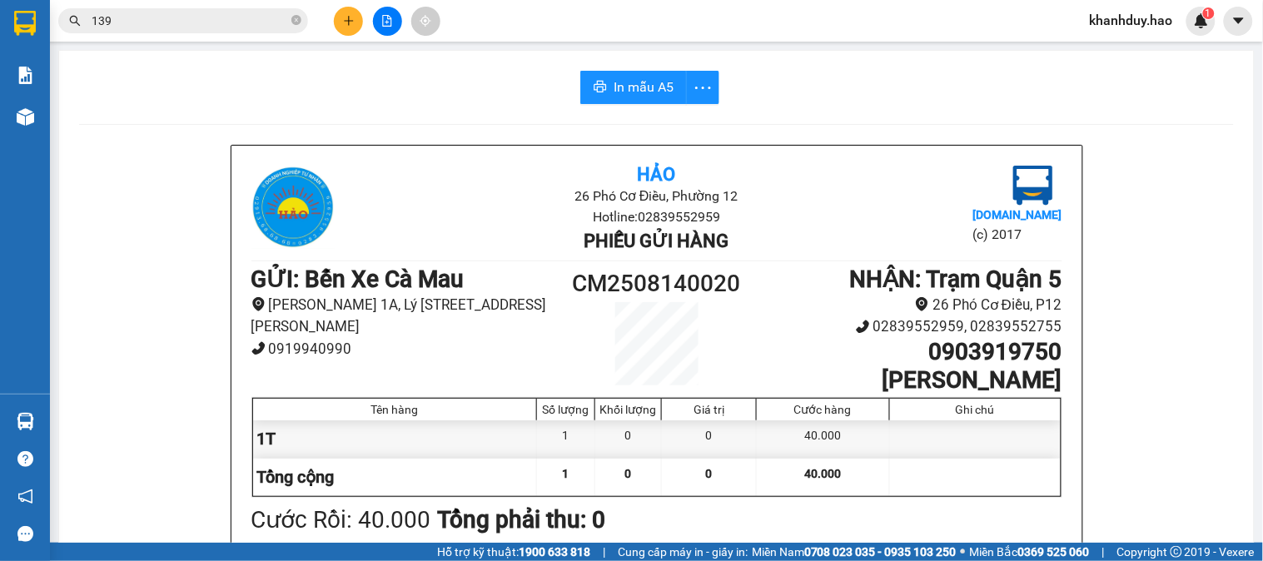
click at [290, 23] on span "139" at bounding box center [183, 20] width 250 height 25
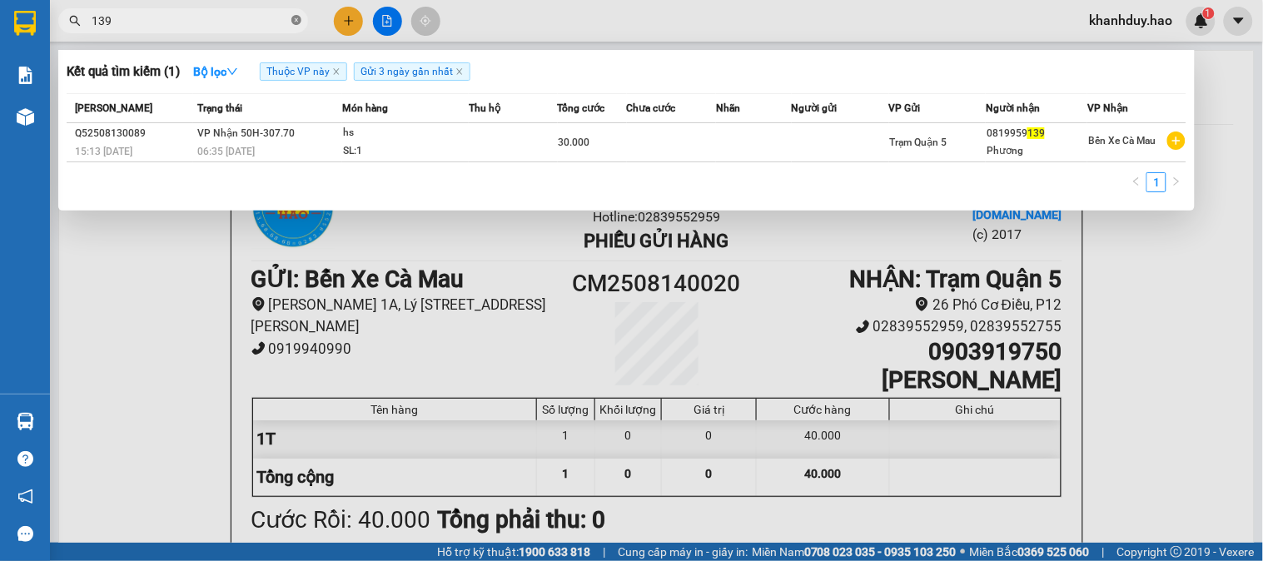
click at [296, 19] on icon "close-circle" at bounding box center [296, 20] width 10 height 10
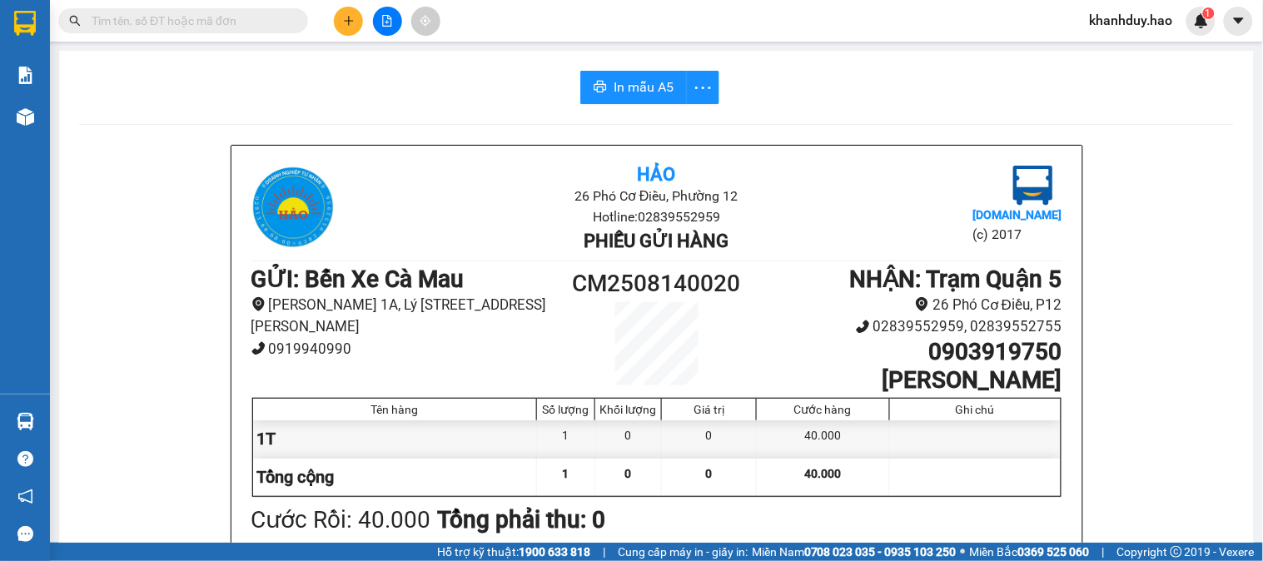
click at [222, 27] on input "text" at bounding box center [190, 21] width 196 height 18
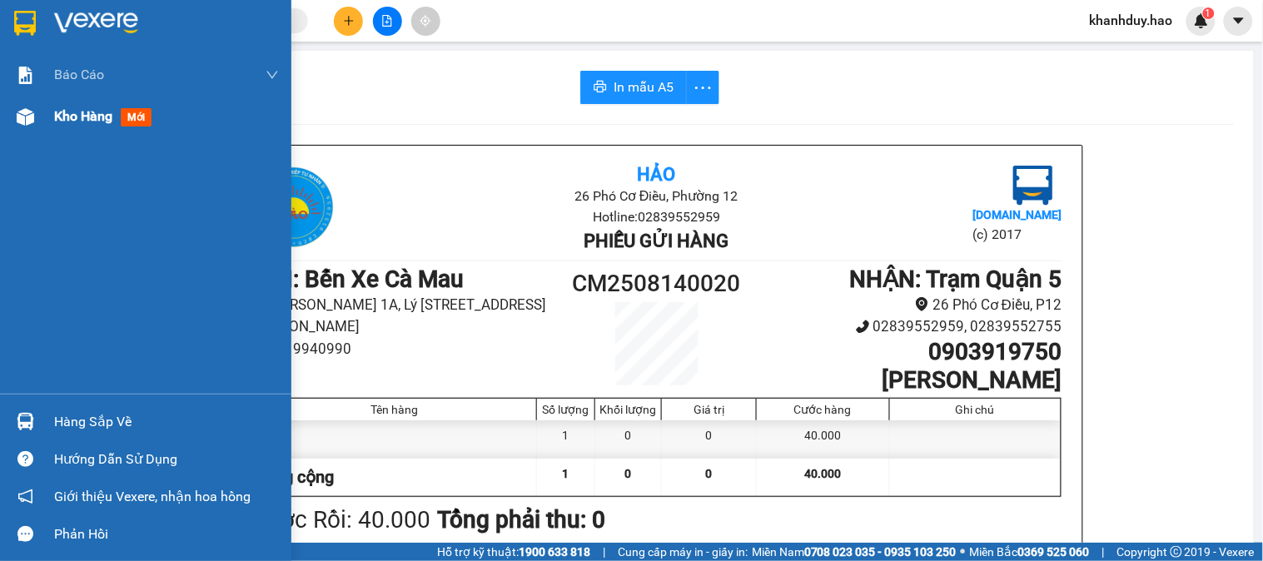
click at [82, 127] on div "Kho hàng mới" at bounding box center [106, 116] width 104 height 21
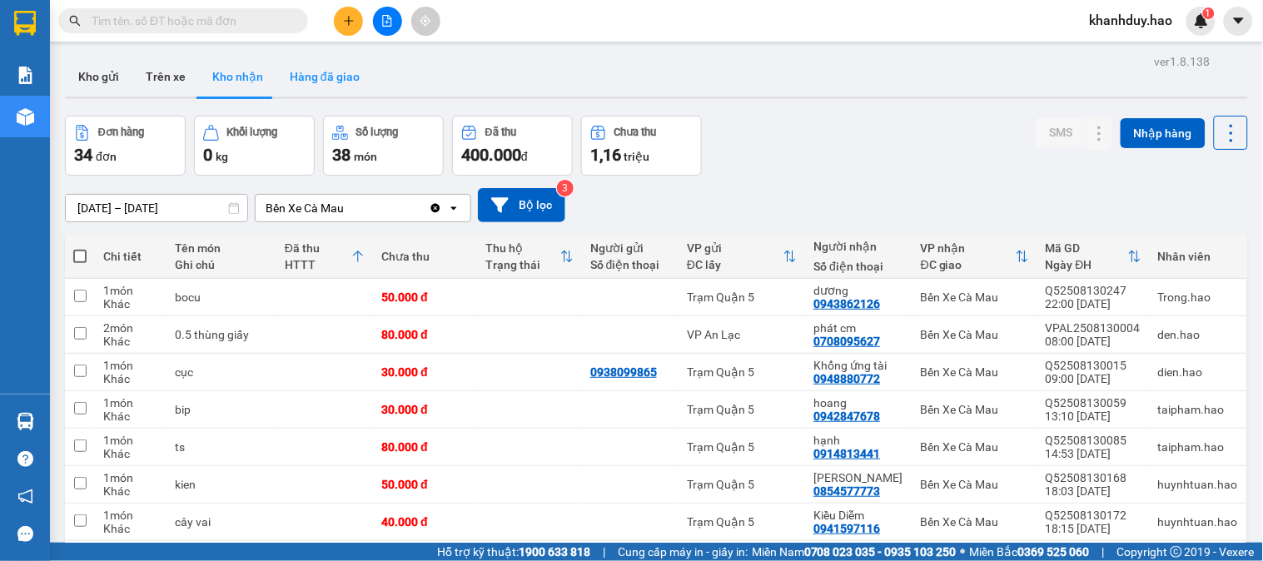
click at [352, 67] on button "Hàng đã giao" at bounding box center [324, 77] width 97 height 40
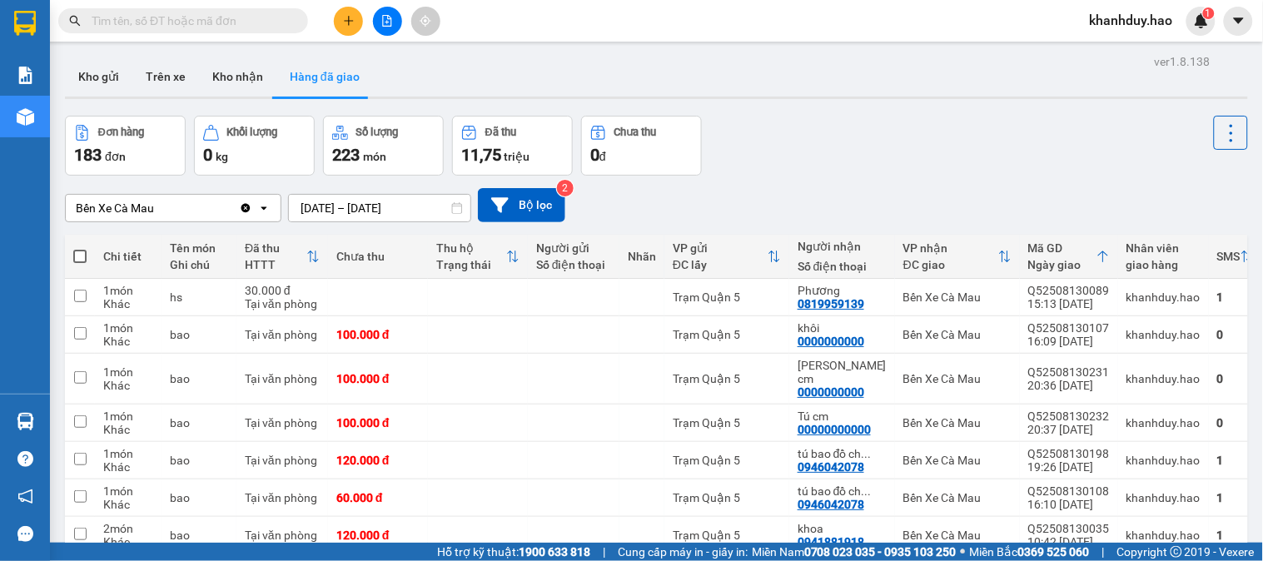
click at [269, 28] on input "text" at bounding box center [190, 21] width 196 height 18
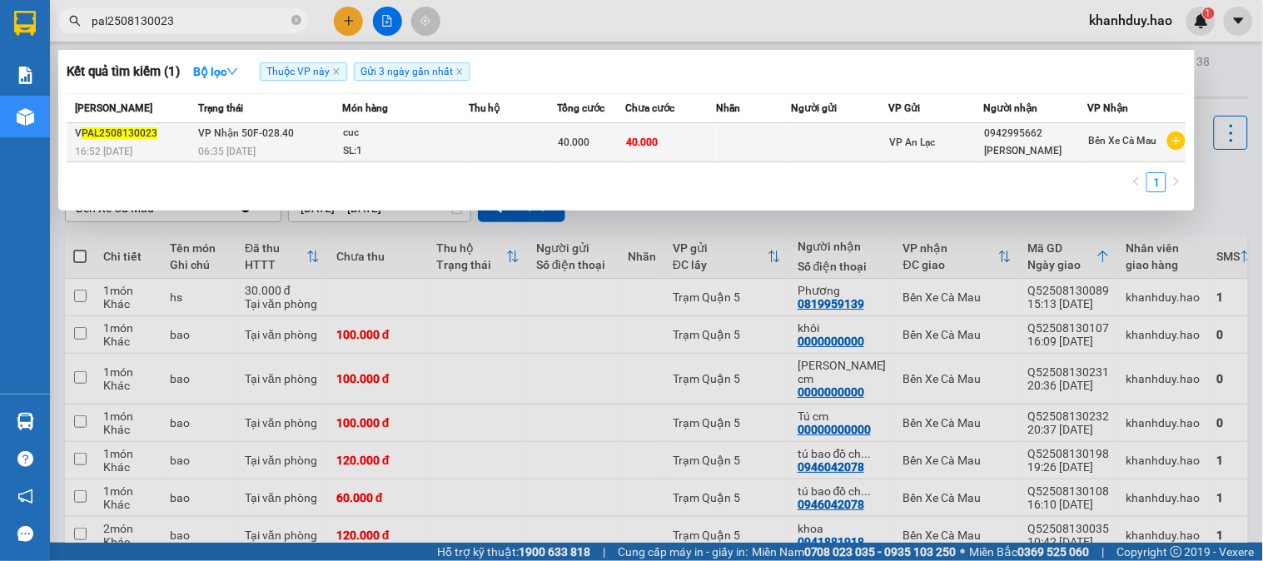
type input "pal2508130023"
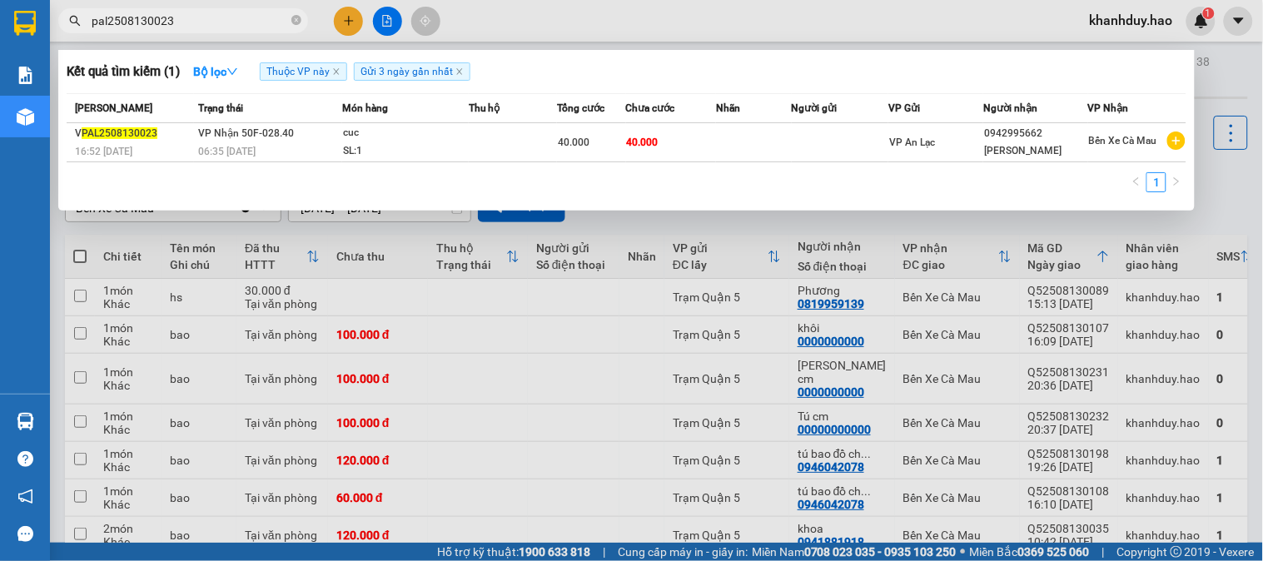
click at [854, 145] on td at bounding box center [840, 142] width 97 height 39
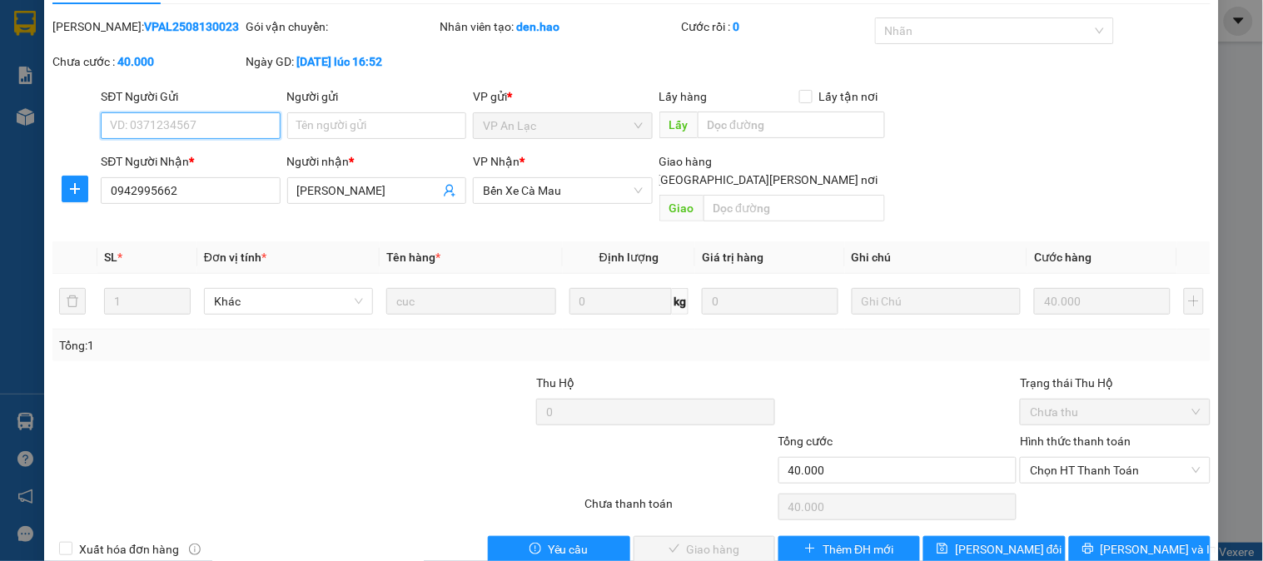
scroll to position [58, 0]
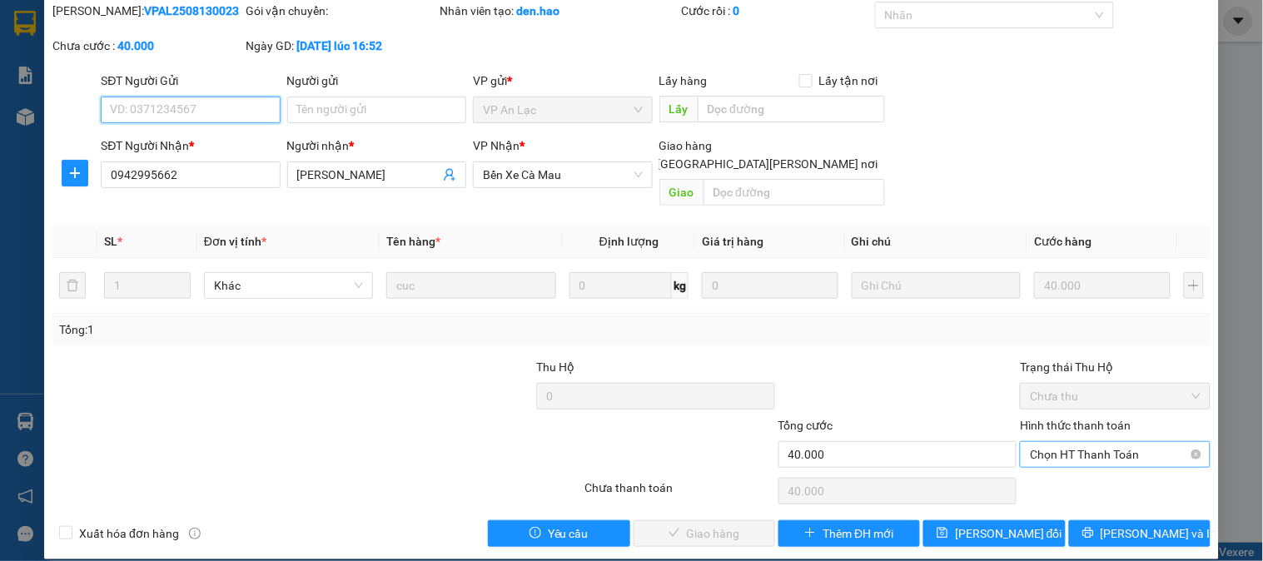
click at [1119, 442] on span "Chọn HT Thanh Toán" at bounding box center [1115, 454] width 170 height 25
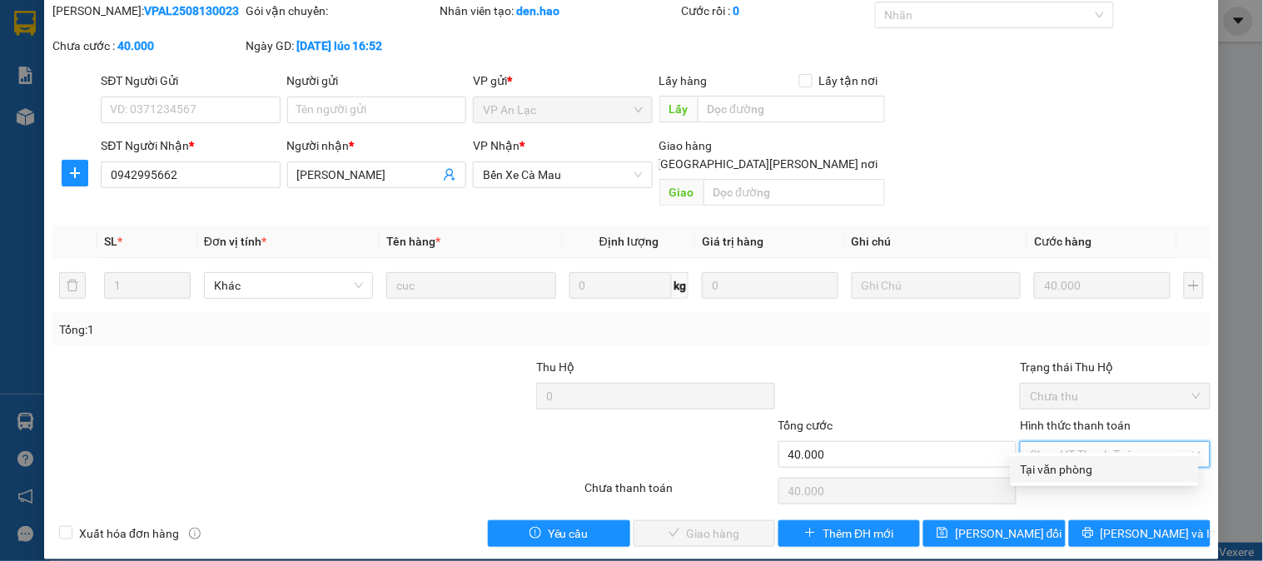
click at [1111, 474] on div "Tại văn phòng" at bounding box center [1104, 469] width 168 height 18
type input "0"
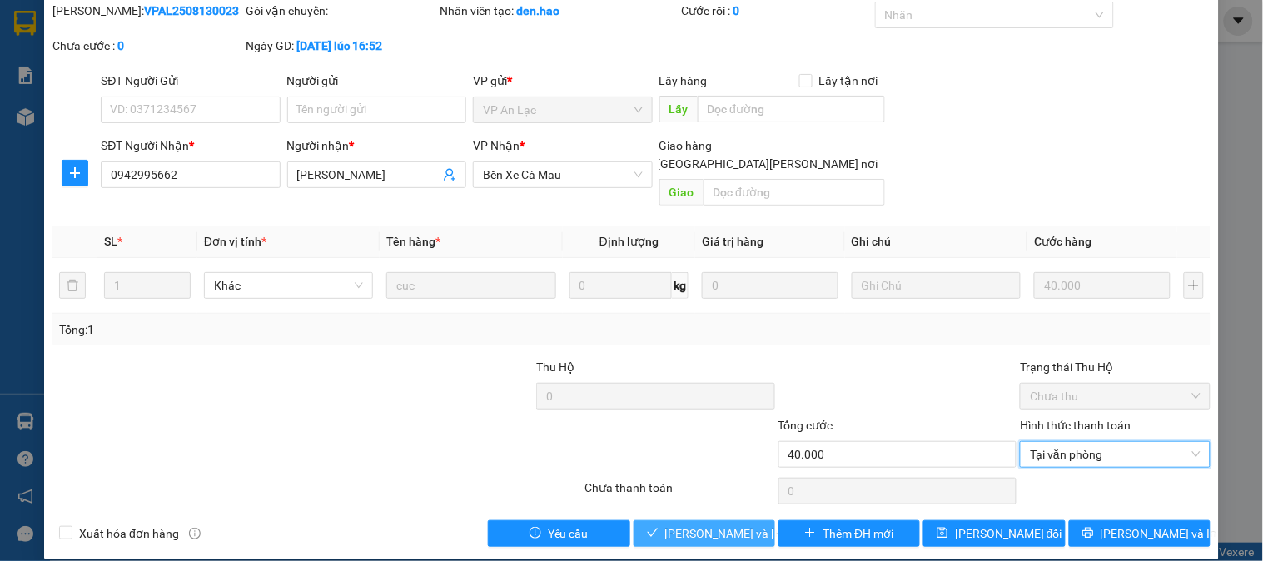
click at [724, 524] on span "[PERSON_NAME] và Giao hàng" at bounding box center [777, 533] width 225 height 18
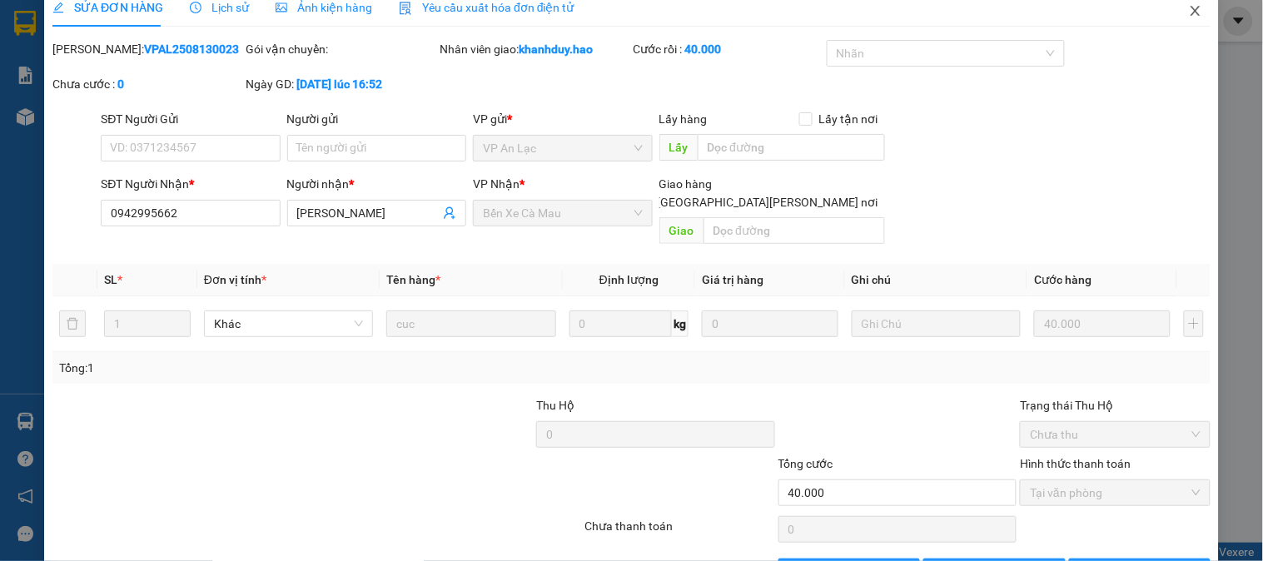
scroll to position [0, 0]
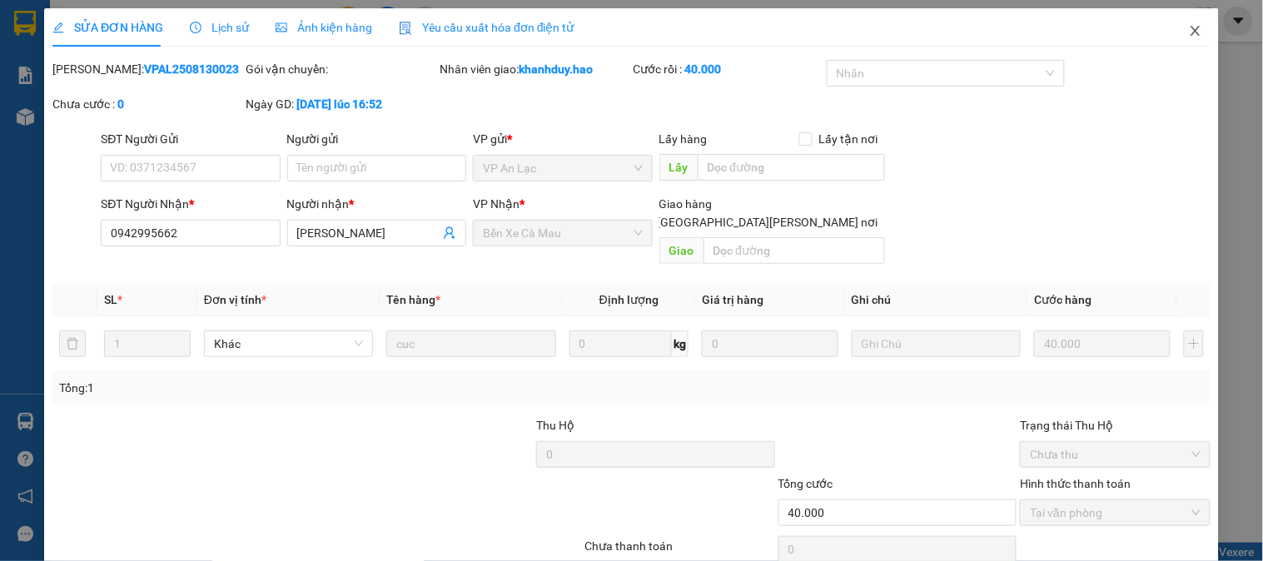
click at [1174, 39] on span "Close" at bounding box center [1195, 31] width 47 height 47
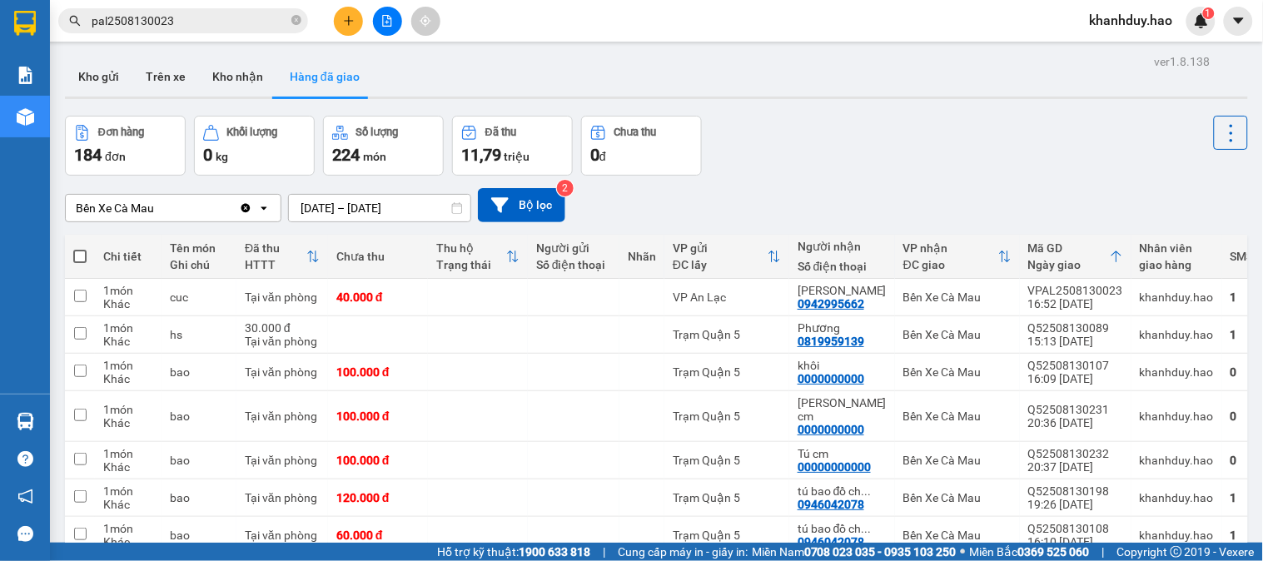
click at [236, 21] on input "pal2508130023" at bounding box center [190, 21] width 196 height 18
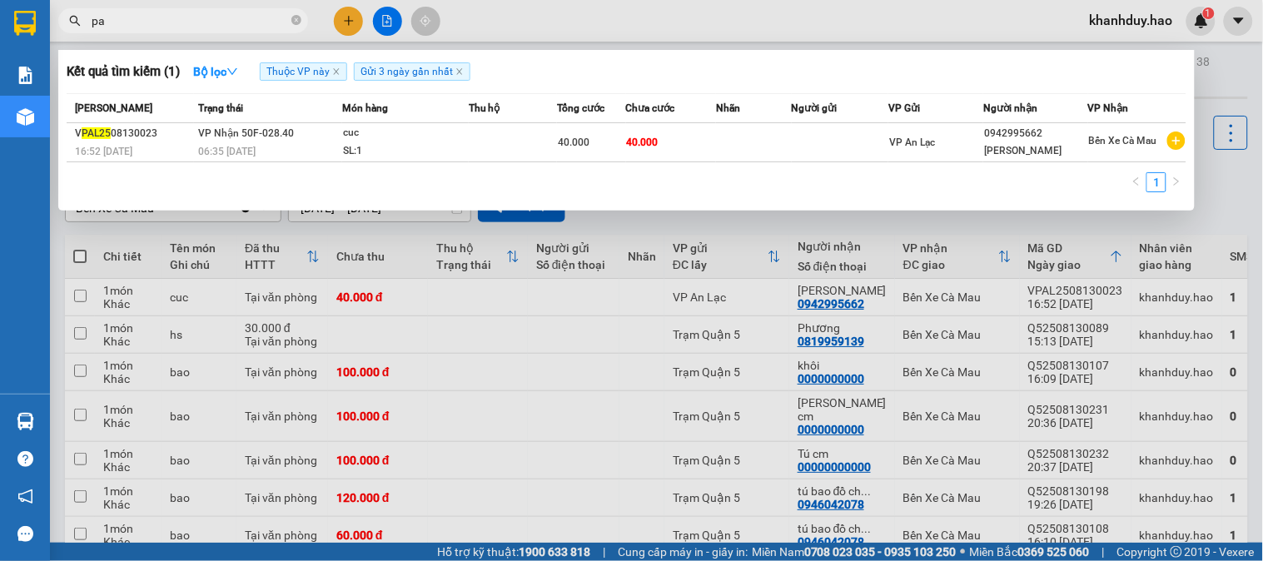
type input "p"
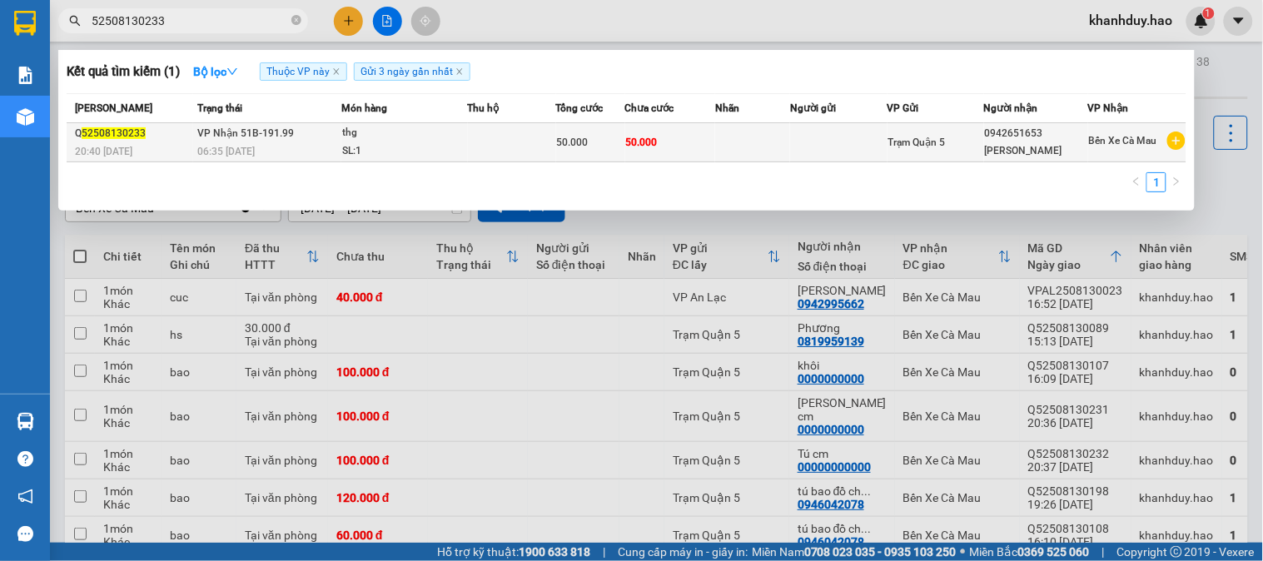
type input "52508130233"
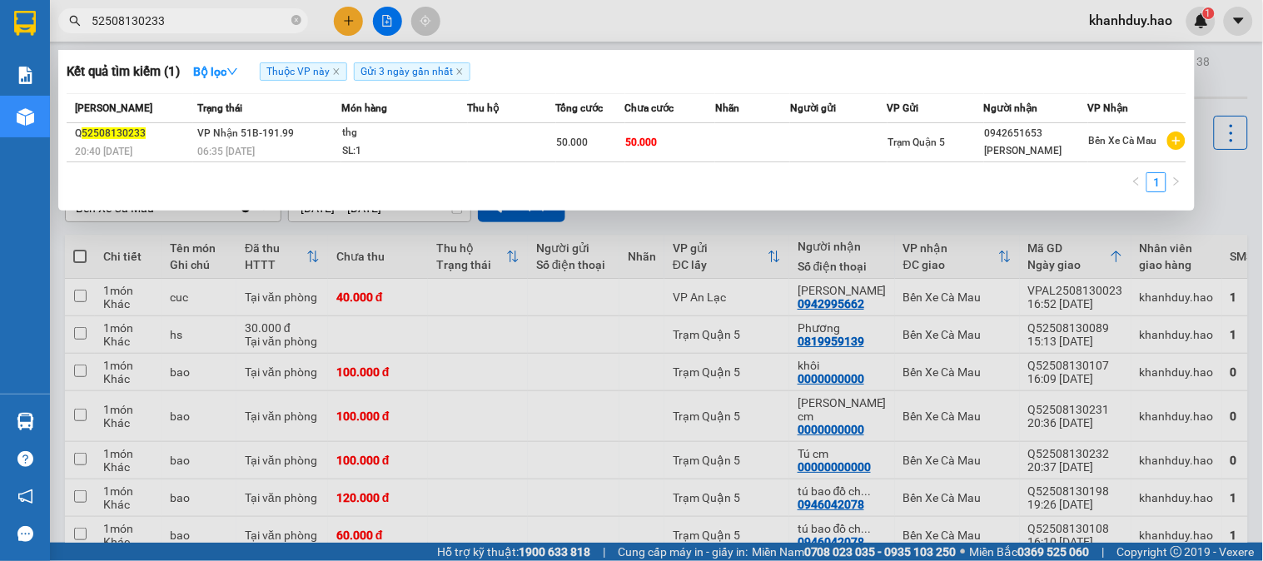
click at [388, 137] on div "thg" at bounding box center [404, 133] width 125 height 18
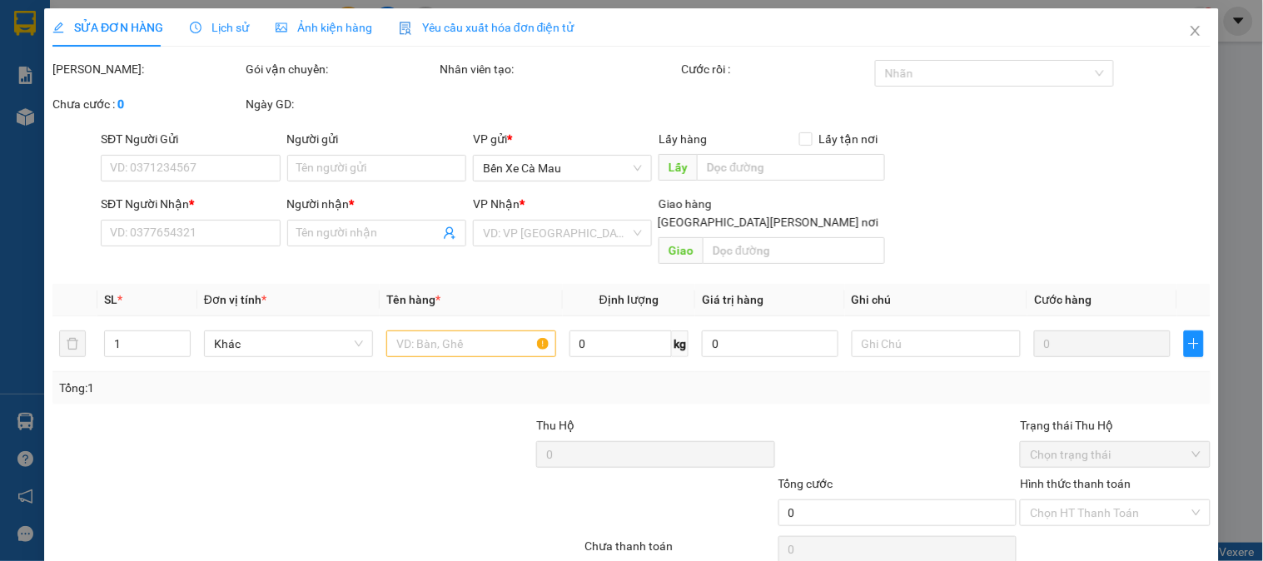
type input "0942651653"
type input "[PERSON_NAME]"
type input "50.000"
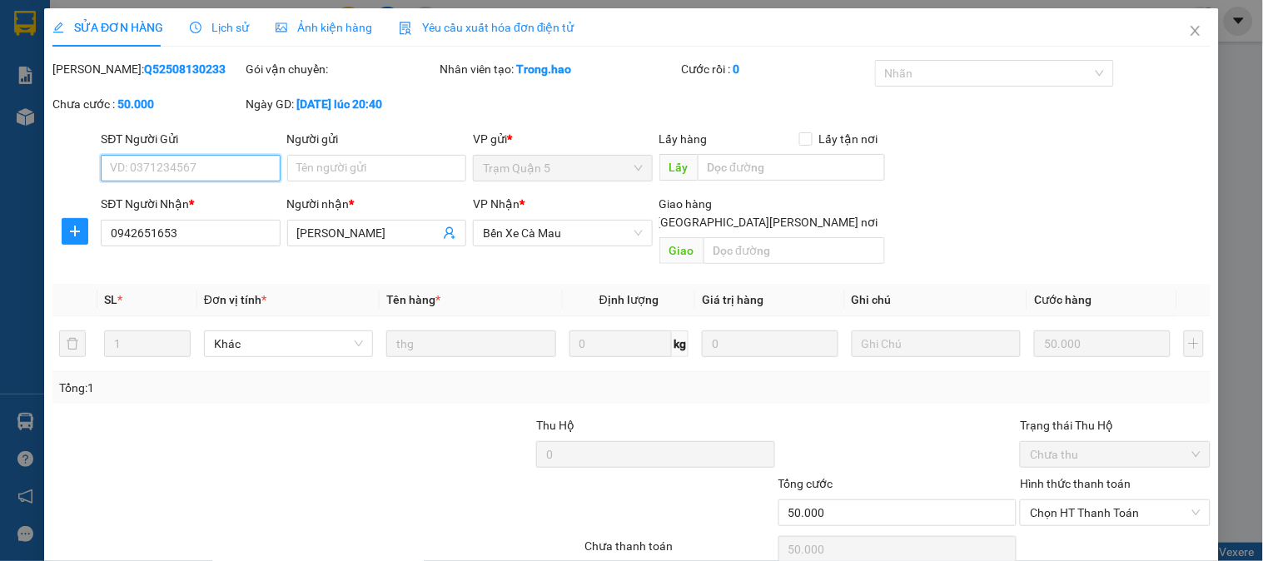
scroll to position [58, 0]
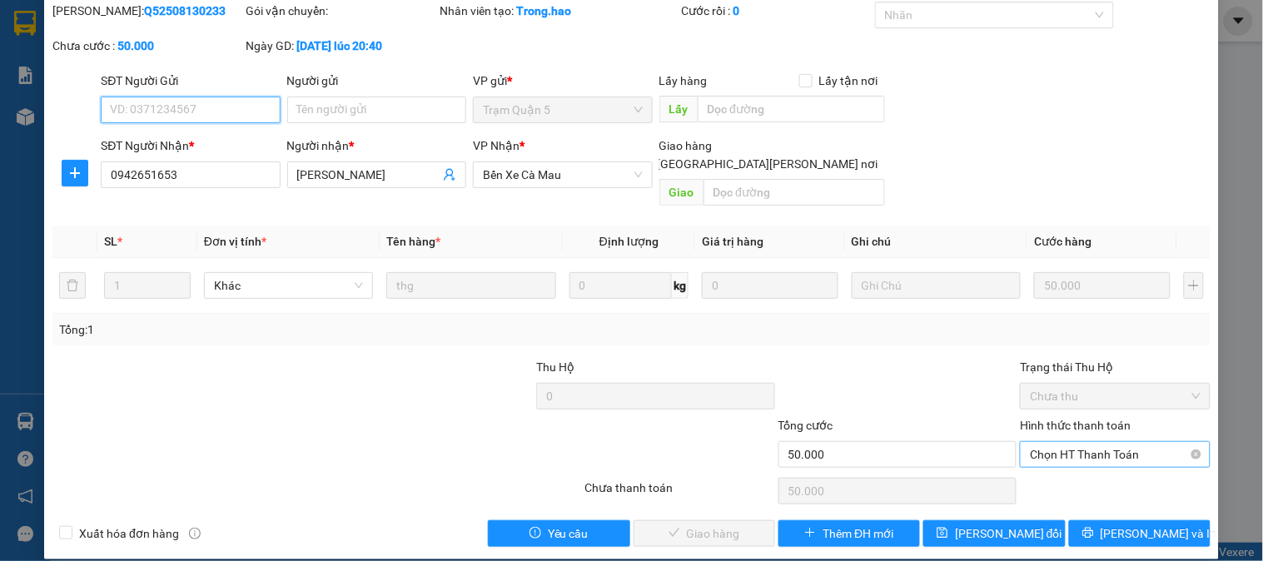
click at [1036, 443] on span "Chọn HT Thanh Toán" at bounding box center [1115, 454] width 170 height 25
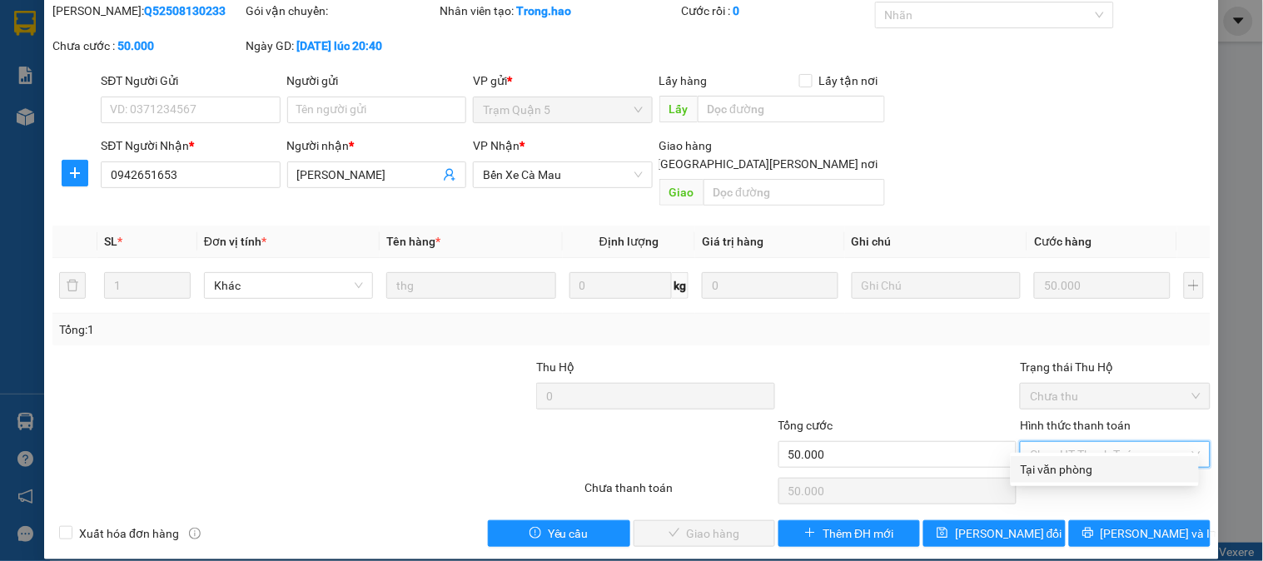
click at [1055, 476] on div "Tại văn phòng" at bounding box center [1104, 469] width 168 height 18
type input "0"
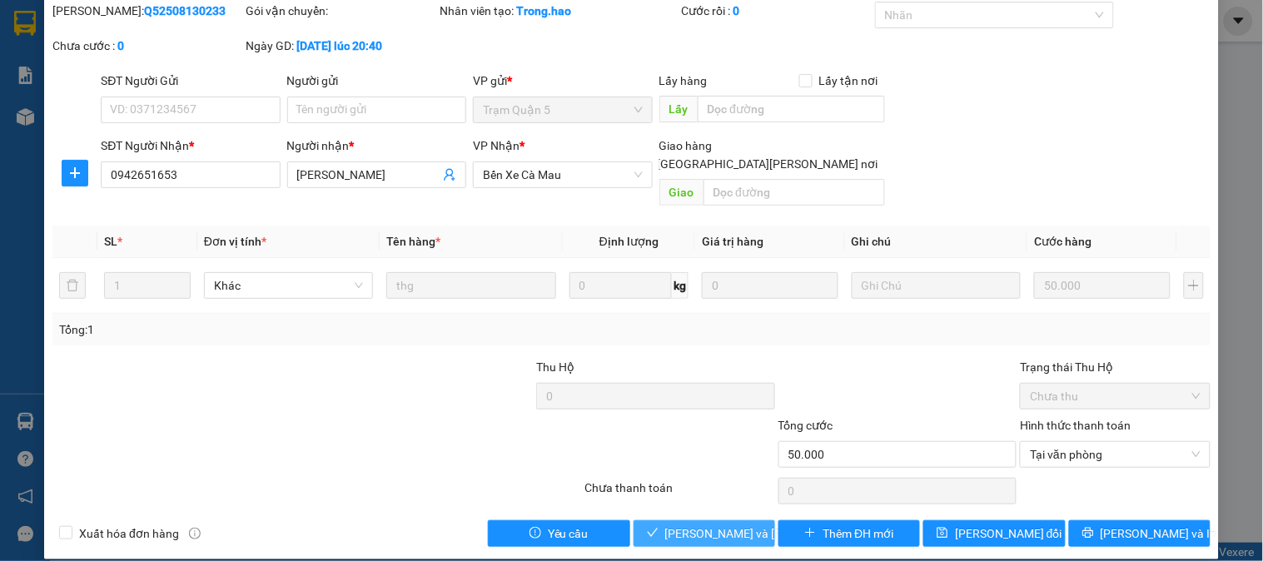
click at [737, 524] on span "[PERSON_NAME] và Giao hàng" at bounding box center [777, 533] width 225 height 18
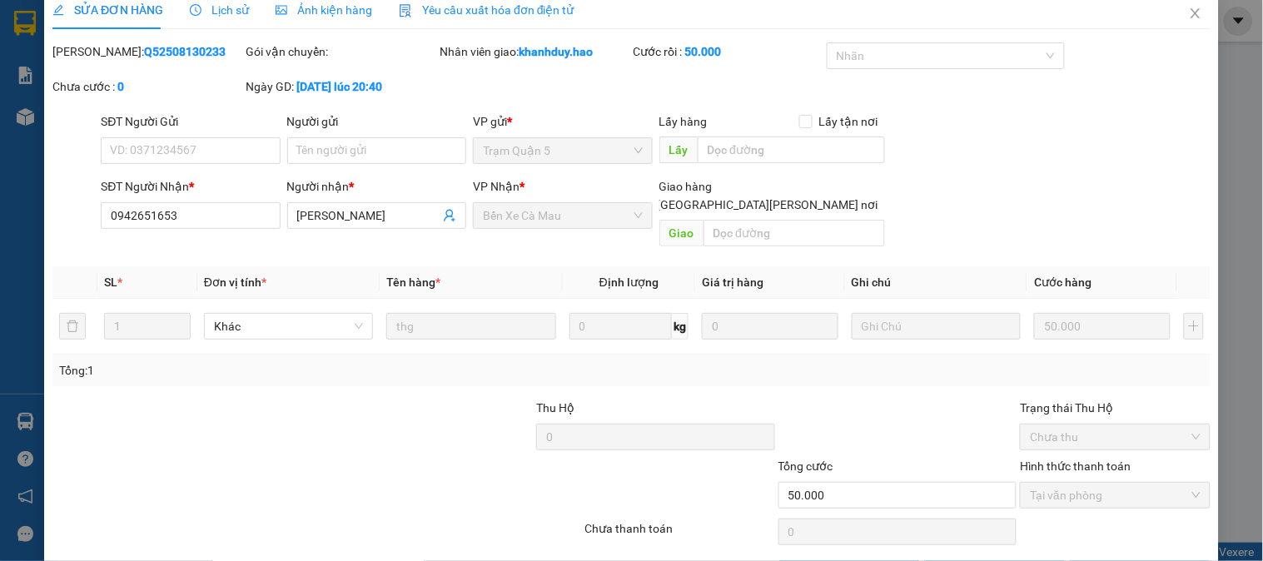
scroll to position [0, 0]
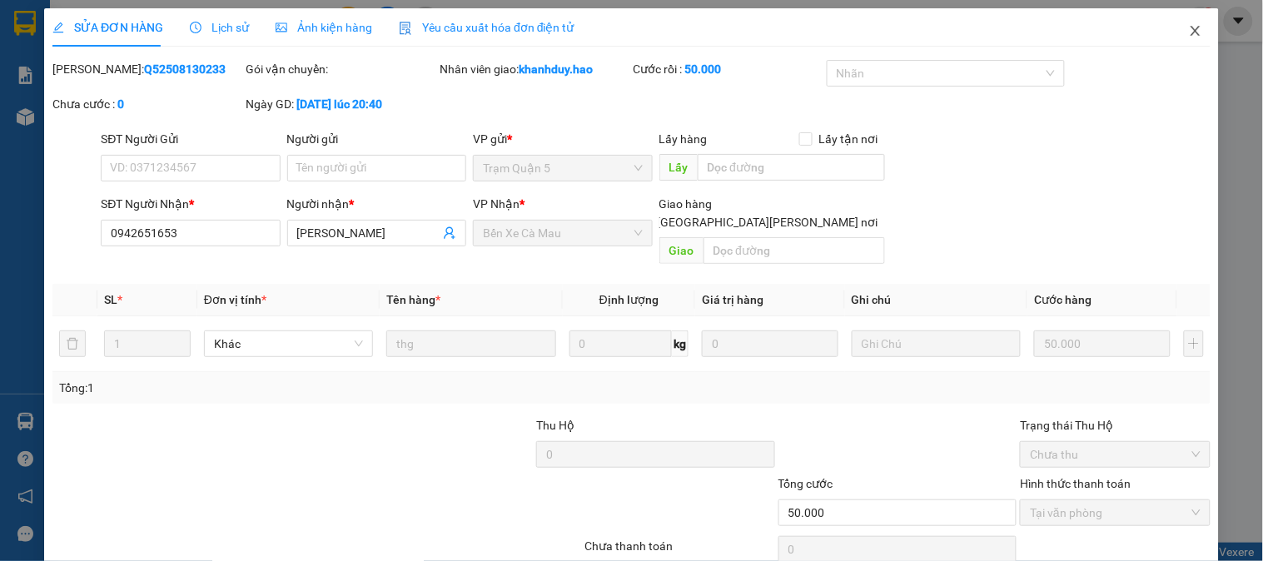
click at [1189, 36] on icon "close" at bounding box center [1195, 30] width 13 height 13
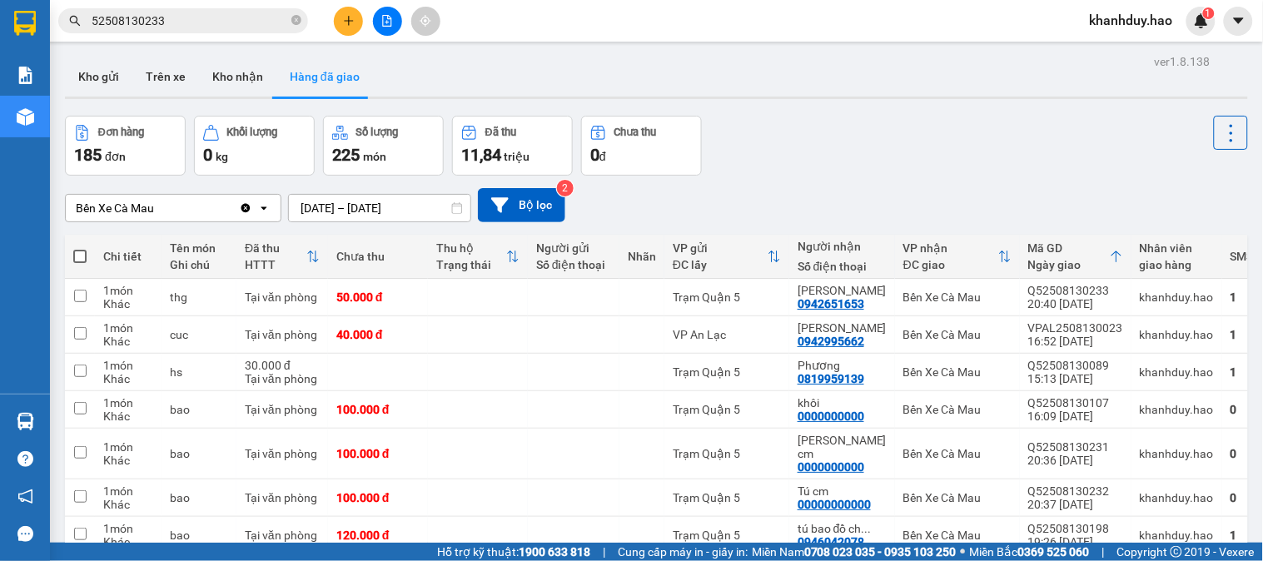
click at [297, 12] on span at bounding box center [296, 21] width 10 height 18
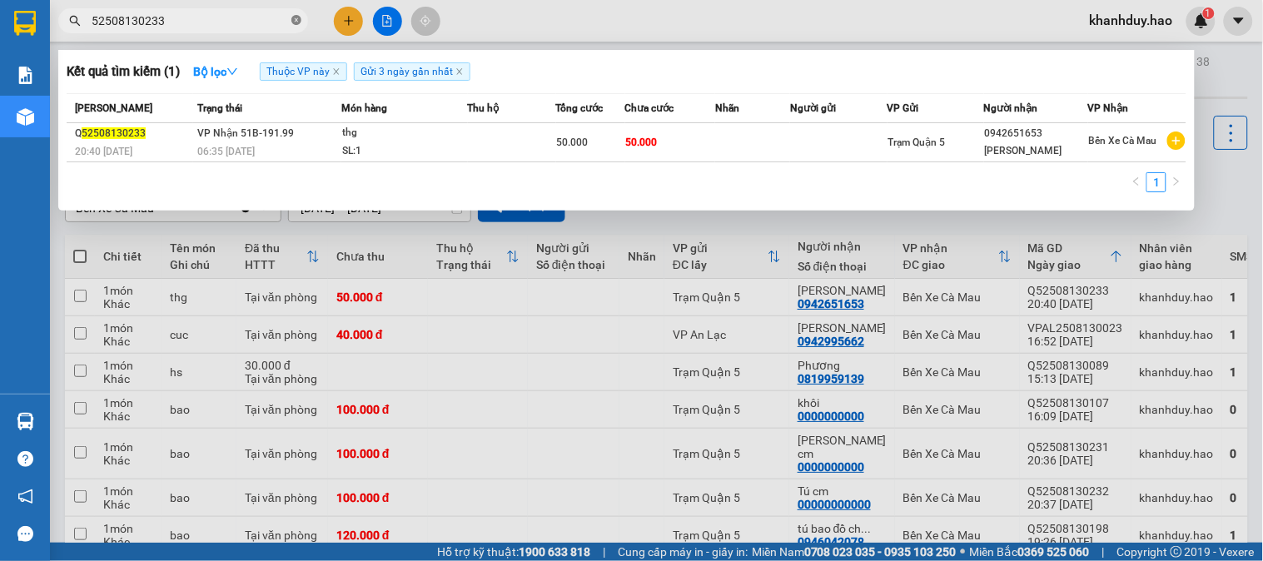
click at [296, 17] on icon "close-circle" at bounding box center [296, 20] width 10 height 10
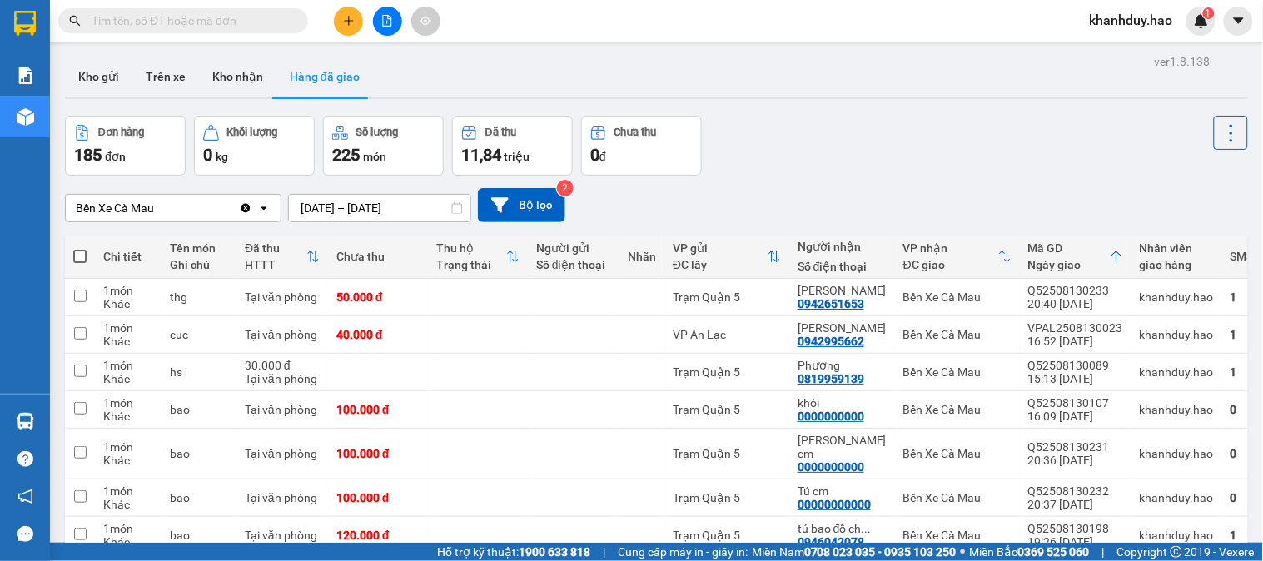
click at [247, 21] on input "text" at bounding box center [190, 21] width 196 height 18
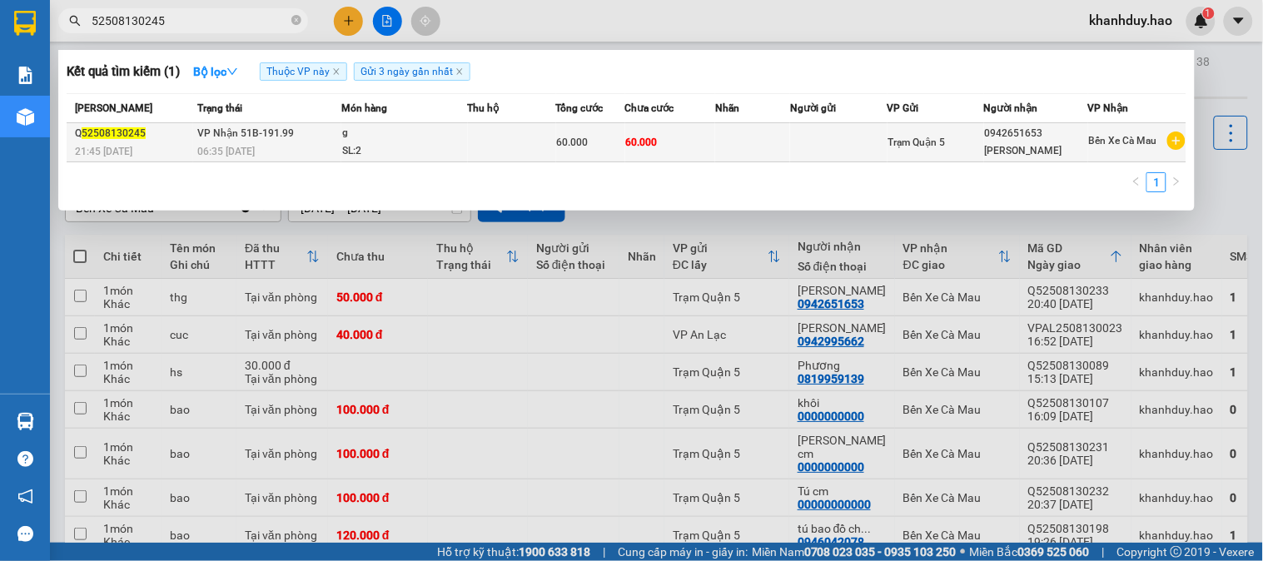
type input "52508130245"
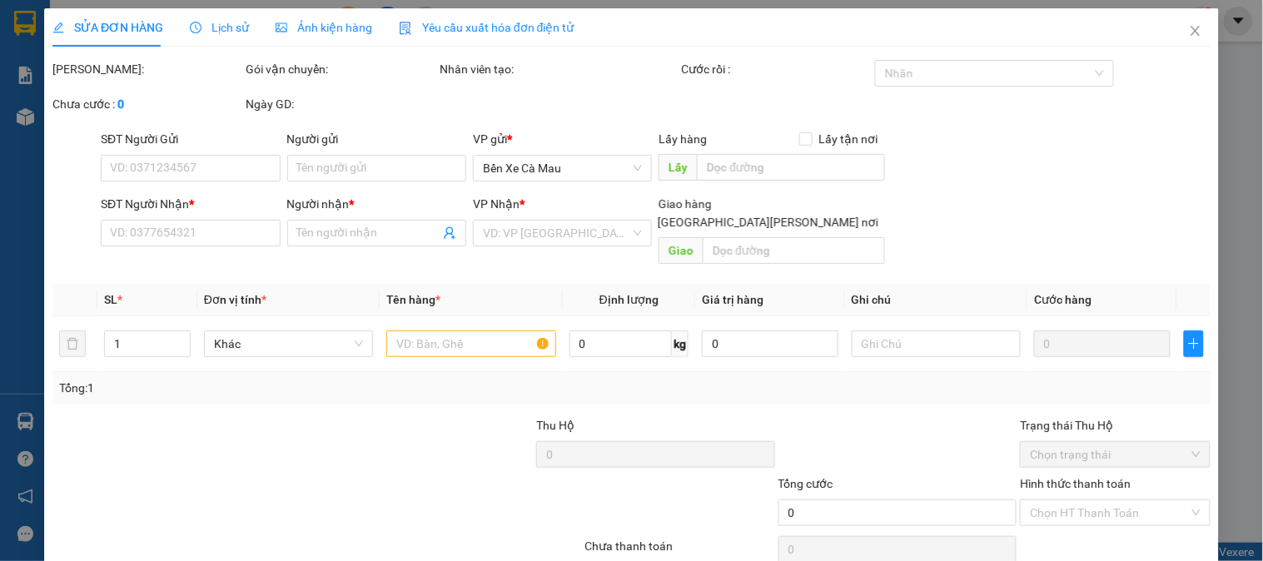
type input "0942651653"
type input "[PERSON_NAME]"
type input "60.000"
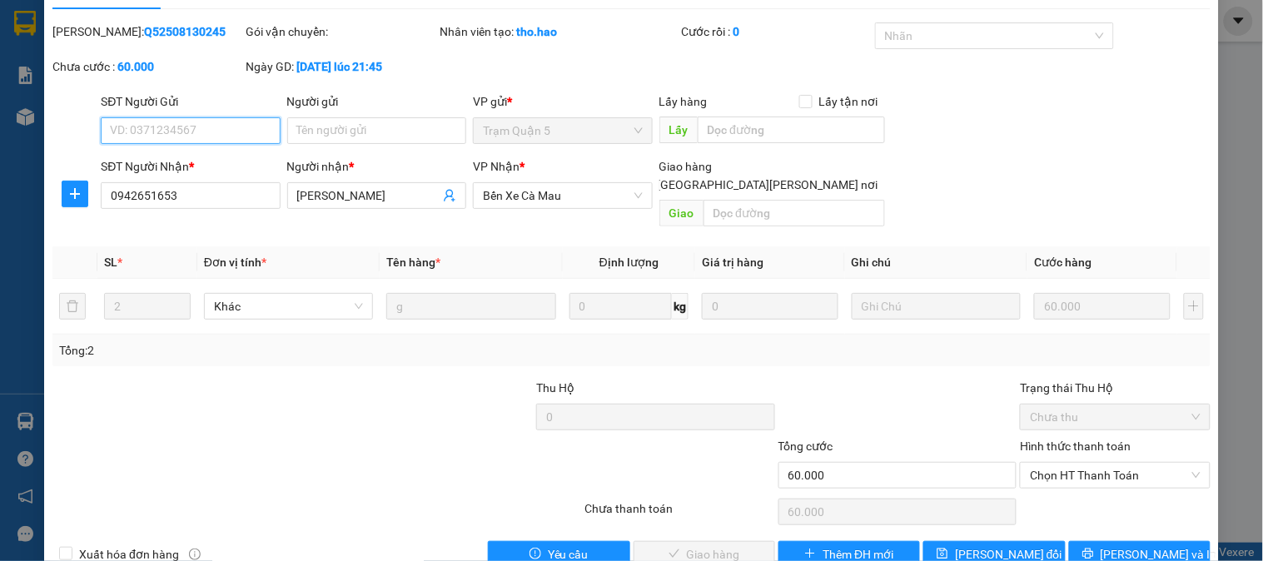
scroll to position [58, 0]
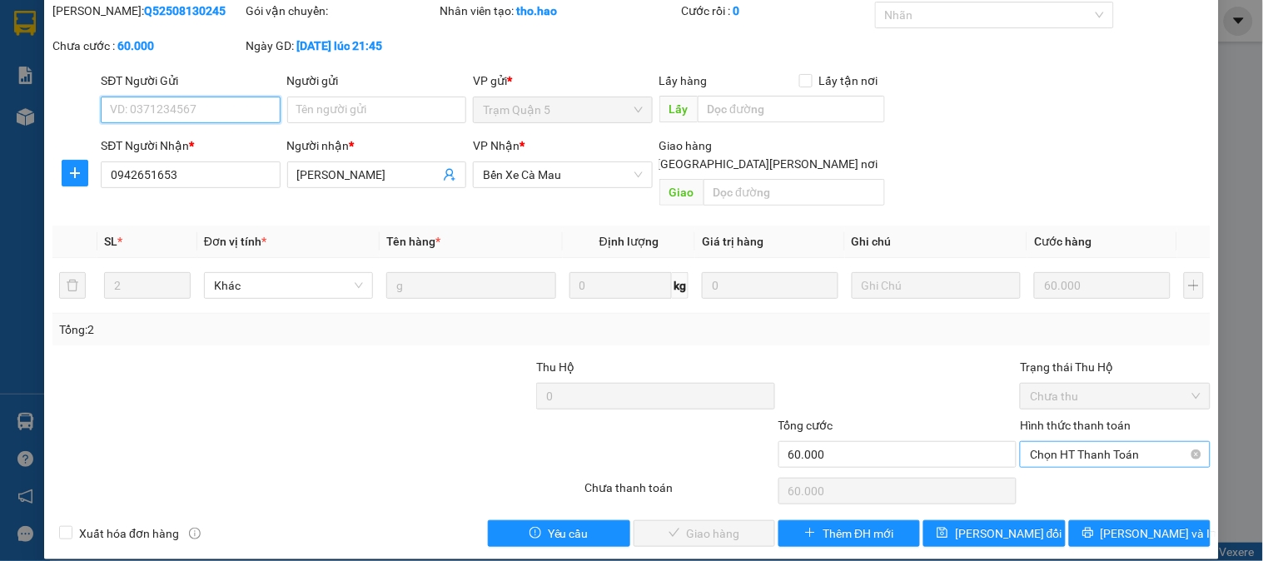
click at [1091, 442] on span "Chọn HT Thanh Toán" at bounding box center [1115, 454] width 170 height 25
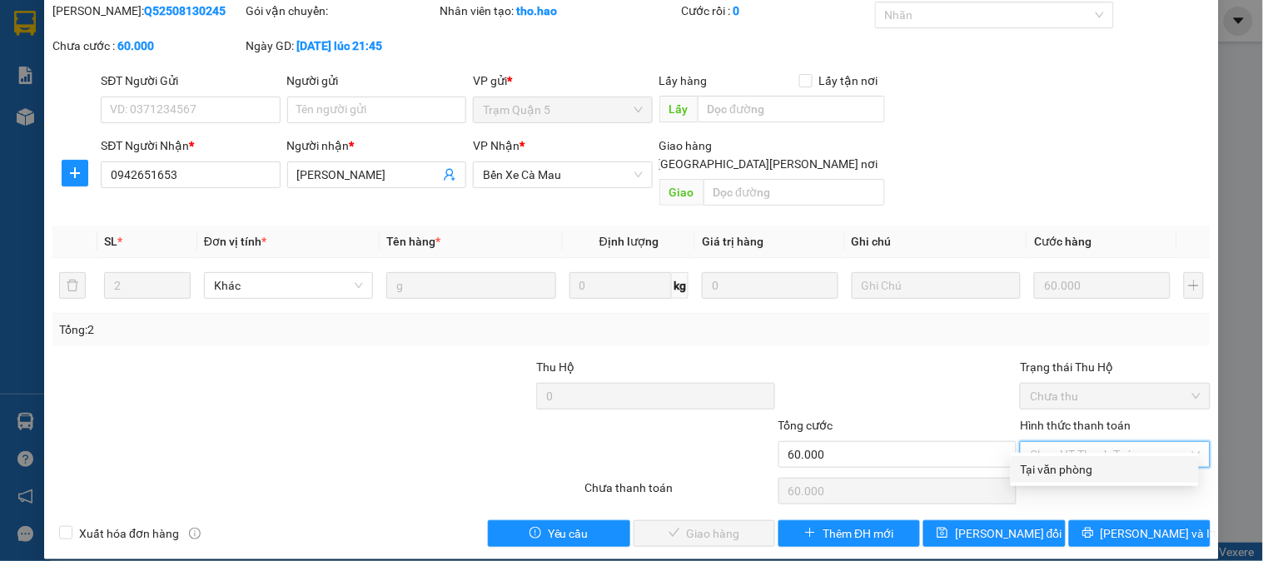
click at [1093, 462] on div "Tại văn phòng" at bounding box center [1104, 469] width 168 height 18
type input "0"
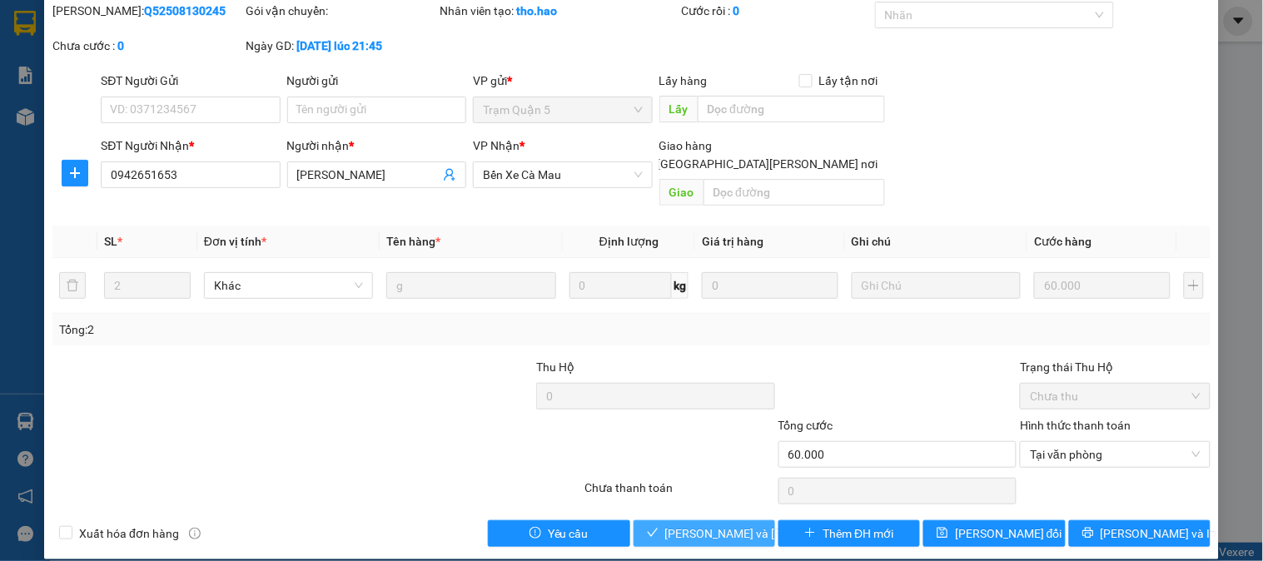
click at [751, 520] on button "[PERSON_NAME] và Giao hàng" at bounding box center [704, 533] width 142 height 27
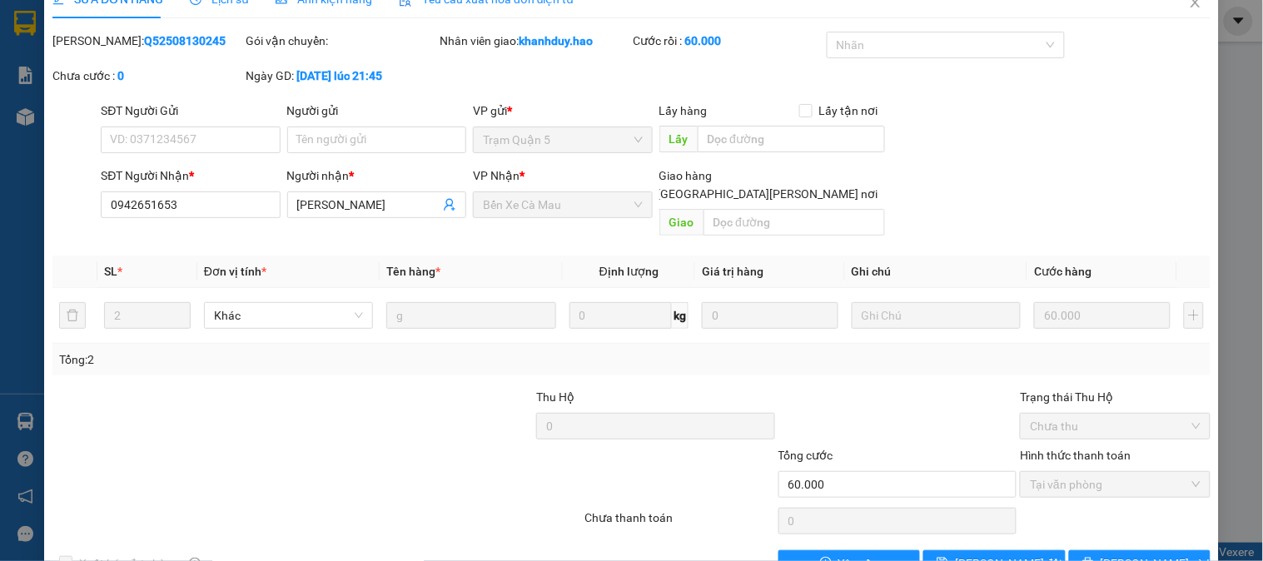
scroll to position [0, 0]
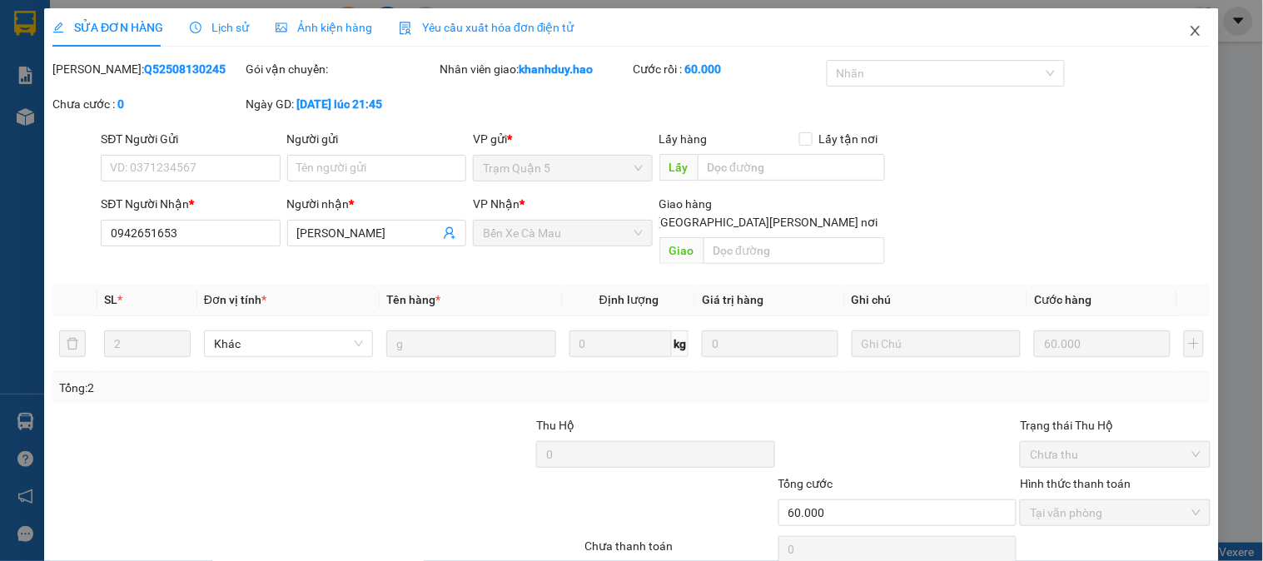
click at [1189, 28] on icon "close" at bounding box center [1195, 30] width 13 height 13
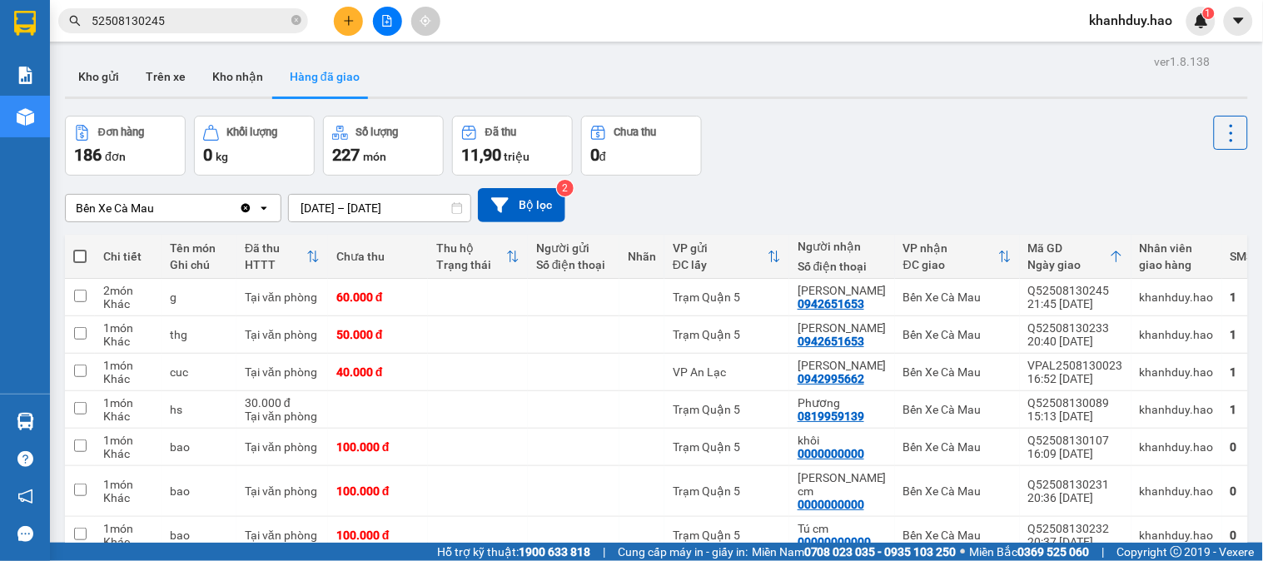
click at [242, 29] on input "52508130245" at bounding box center [190, 21] width 196 height 18
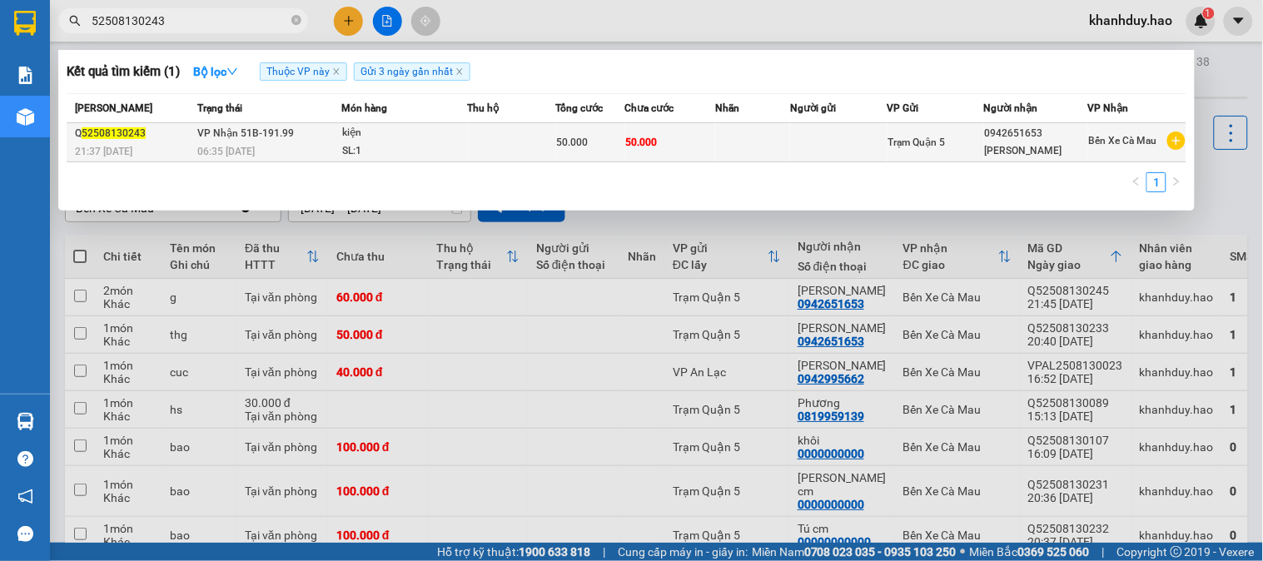
type input "52508130243"
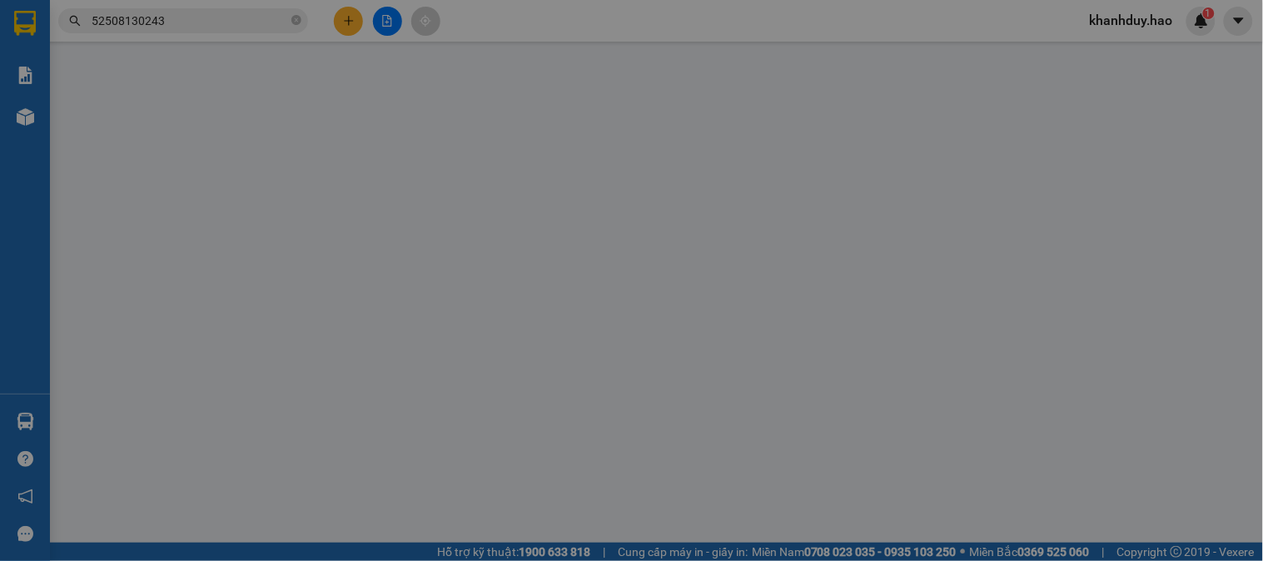
type input "0942651653"
type input "[PERSON_NAME]"
type input "50.000"
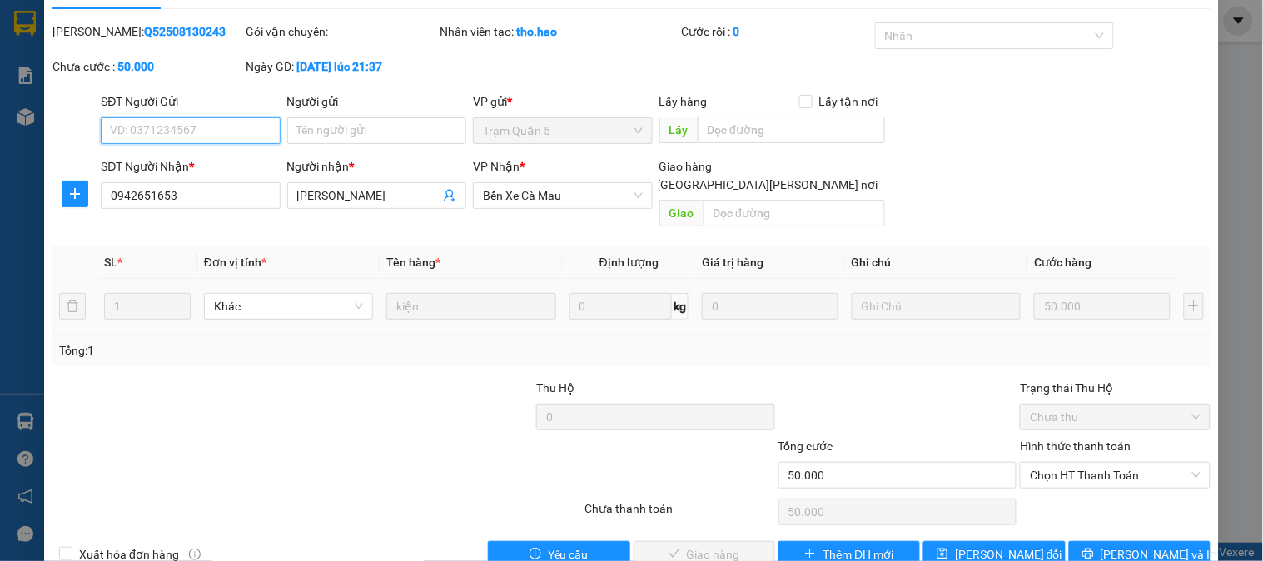
scroll to position [58, 0]
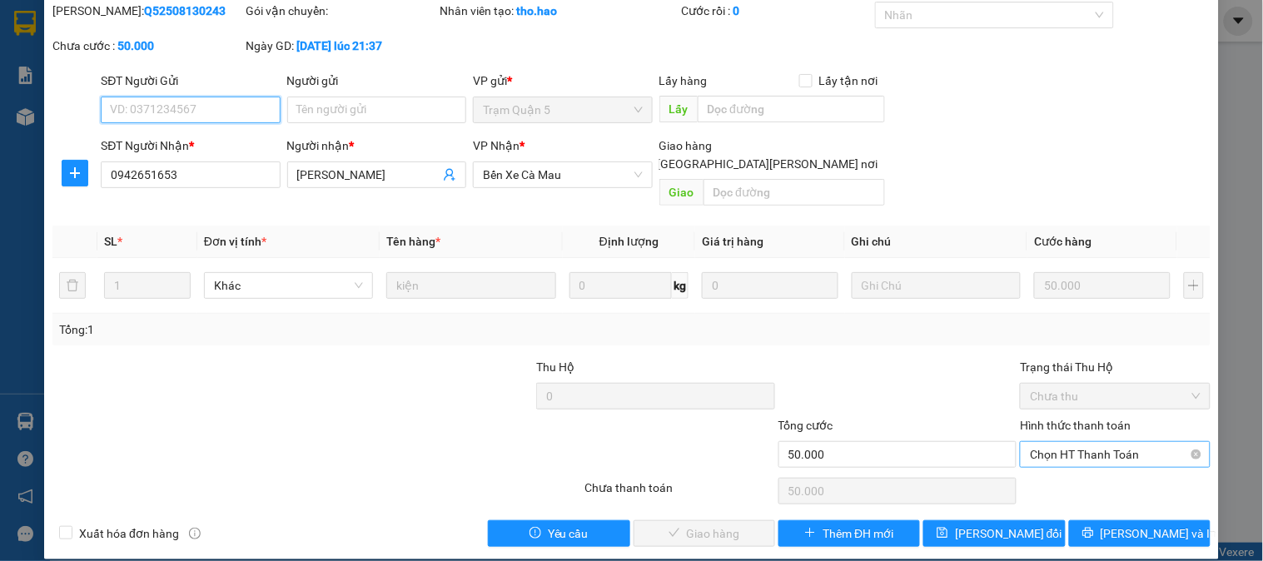
click at [1050, 442] on span "Chọn HT Thanh Toán" at bounding box center [1115, 454] width 170 height 25
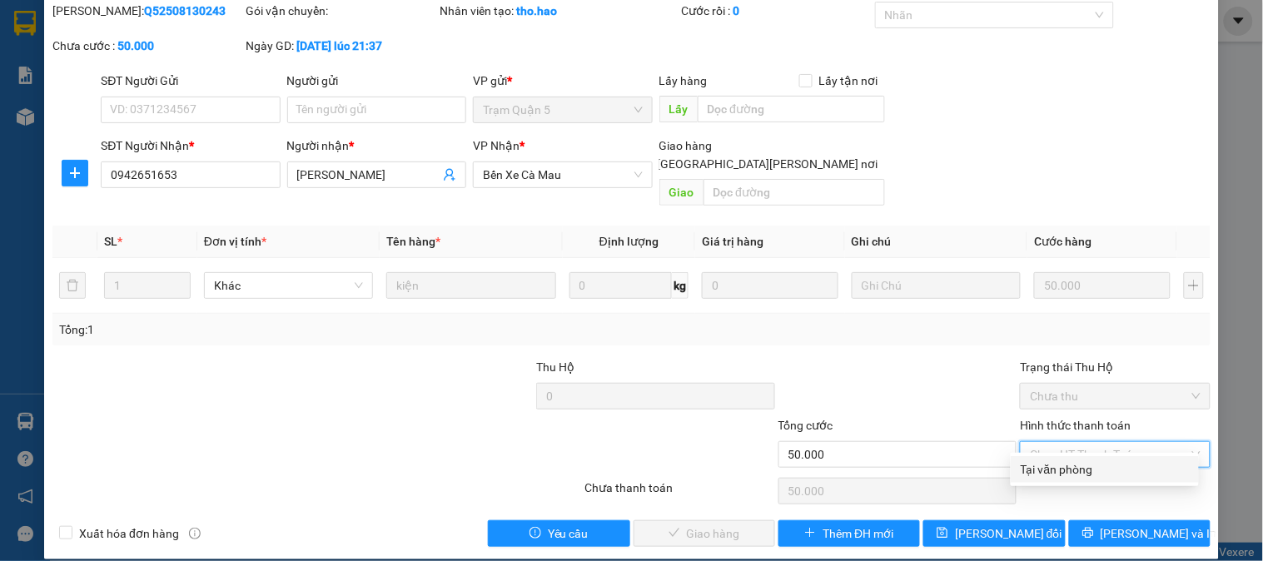
click at [1070, 480] on div "Tại văn phòng" at bounding box center [1105, 469] width 188 height 27
type input "0"
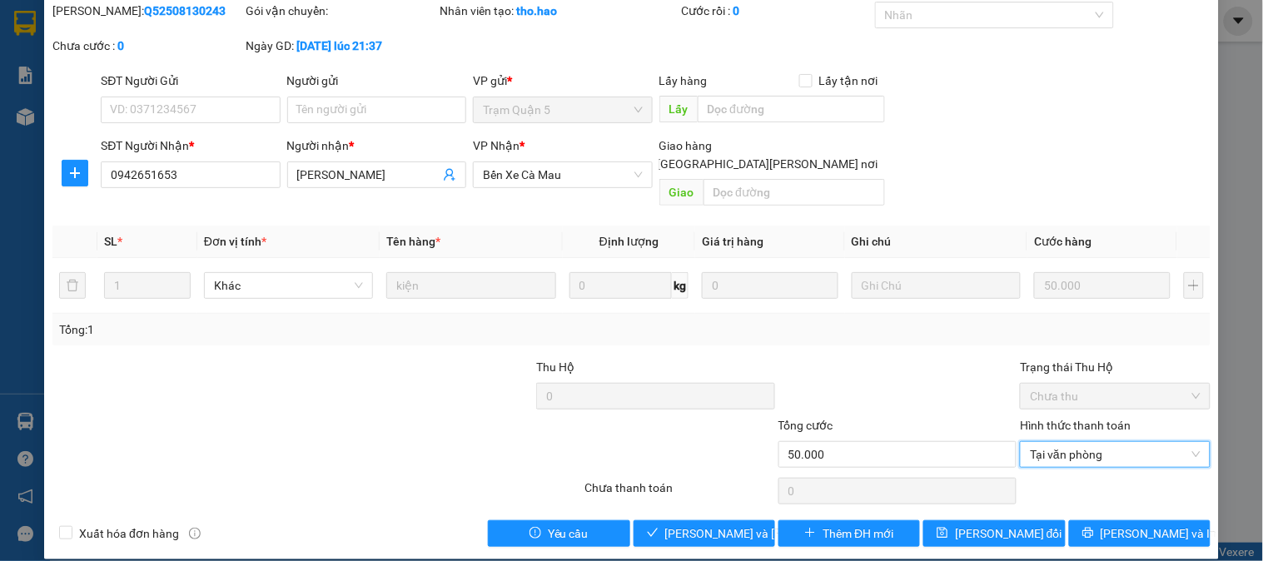
click at [747, 500] on div "Total Paid Fee 0 Total UnPaid Fee 50.000 Cash Collection Total Fee Mã ĐH: Q5250…" at bounding box center [631, 274] width 1158 height 545
click at [738, 524] on span "[PERSON_NAME] và Giao hàng" at bounding box center [777, 533] width 225 height 18
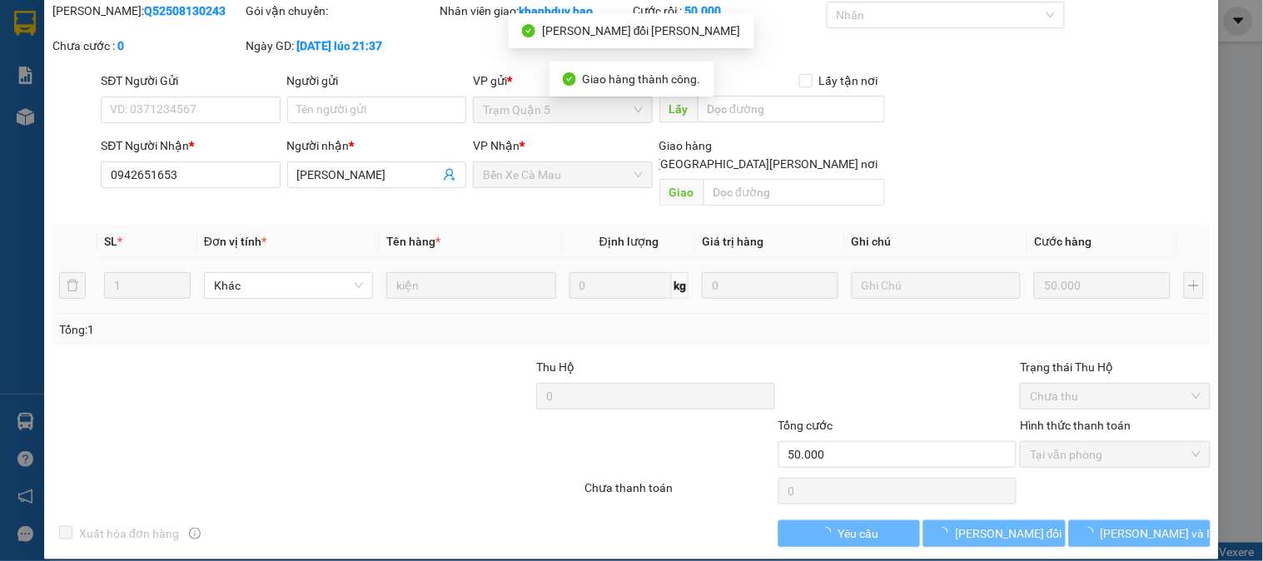
scroll to position [0, 0]
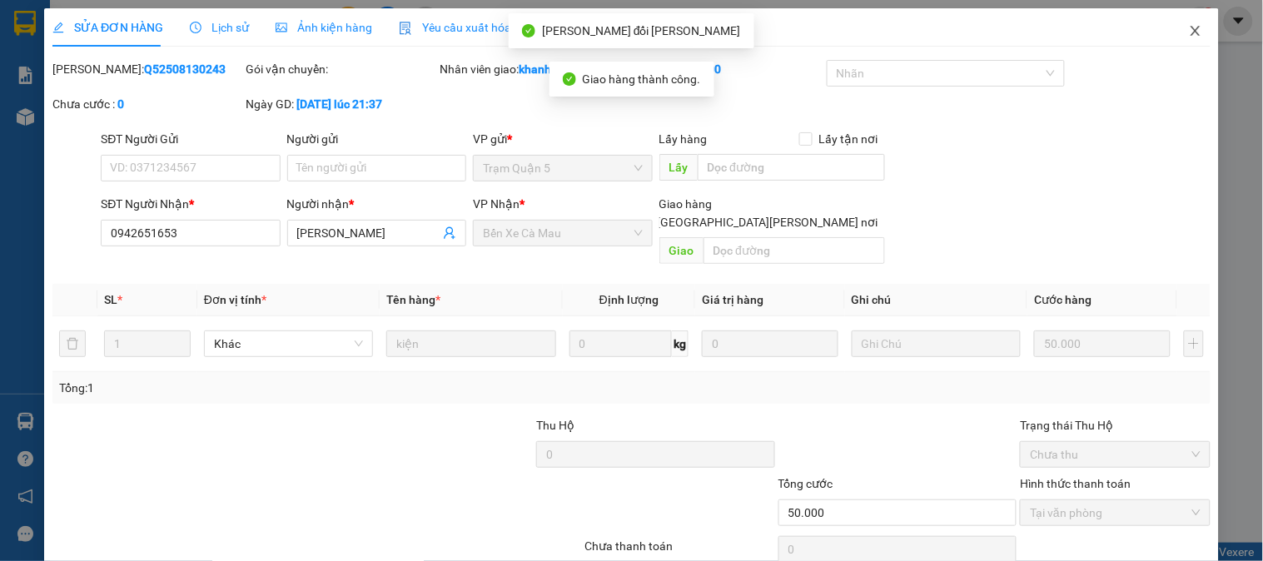
click at [1174, 37] on span "Close" at bounding box center [1195, 31] width 47 height 47
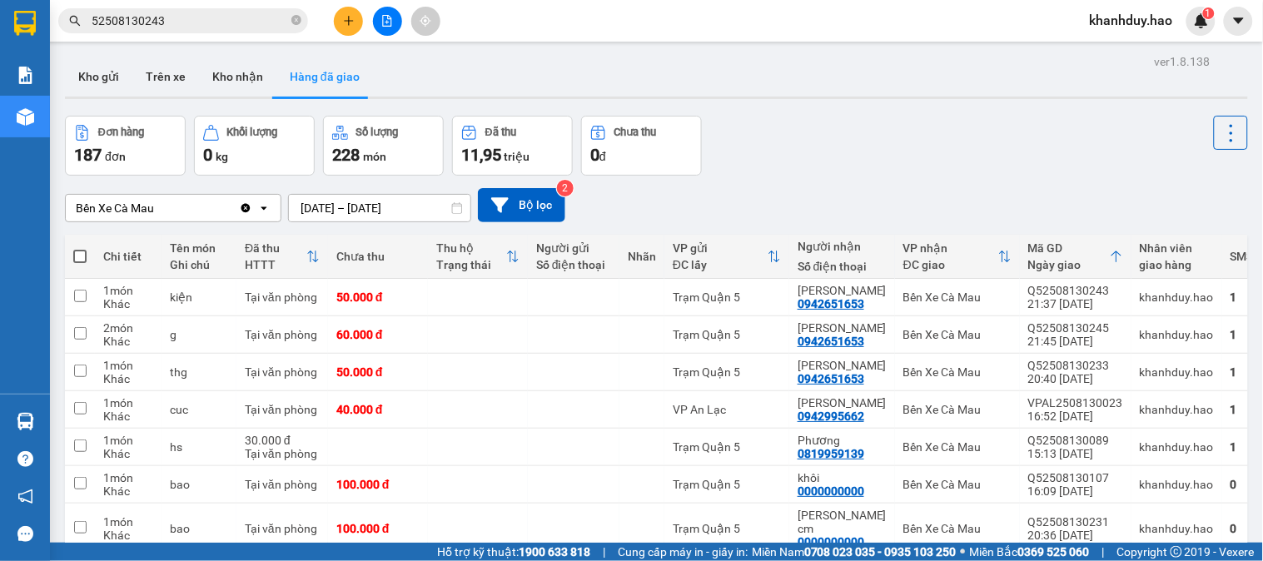
click at [203, 25] on input "52508130243" at bounding box center [190, 21] width 196 height 18
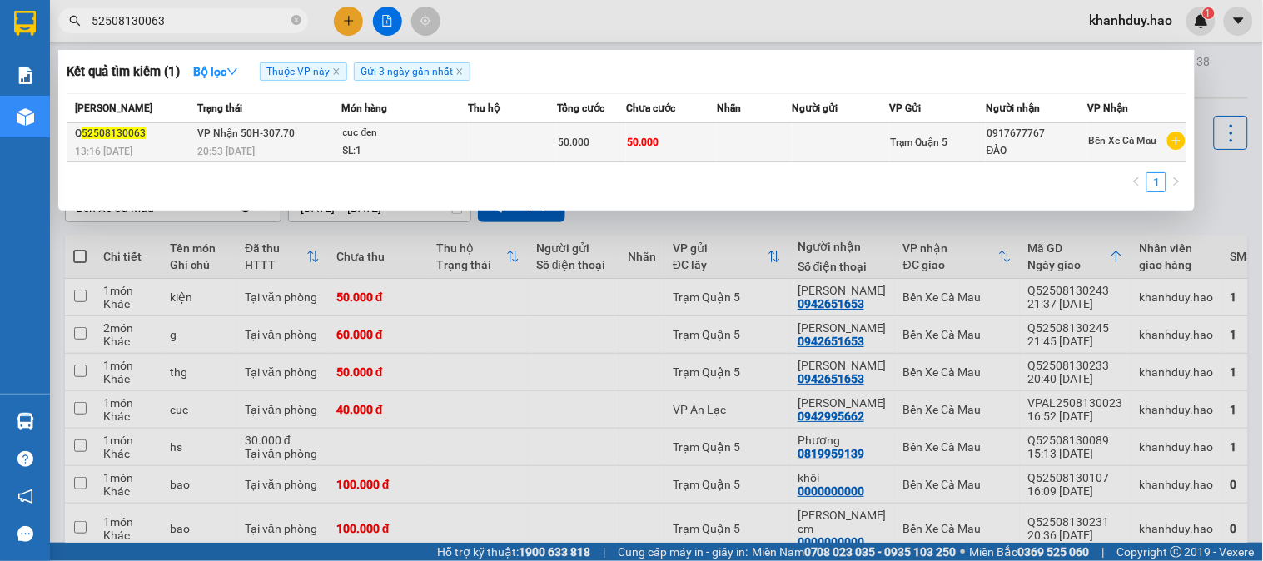
type input "52508130063"
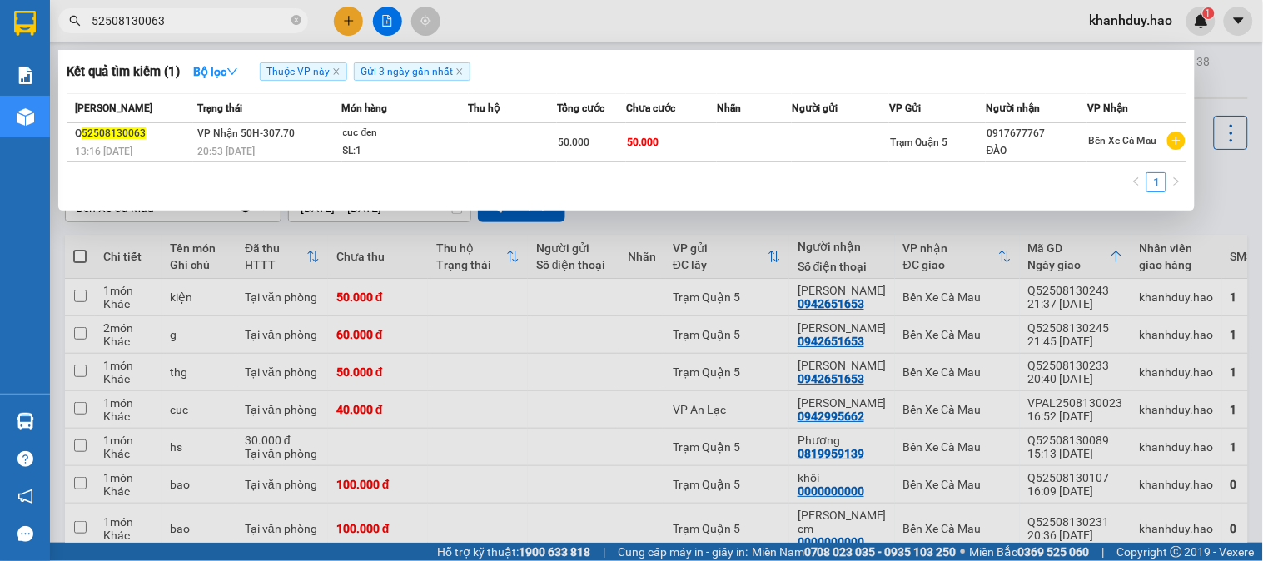
click at [829, 146] on td at bounding box center [840, 142] width 97 height 39
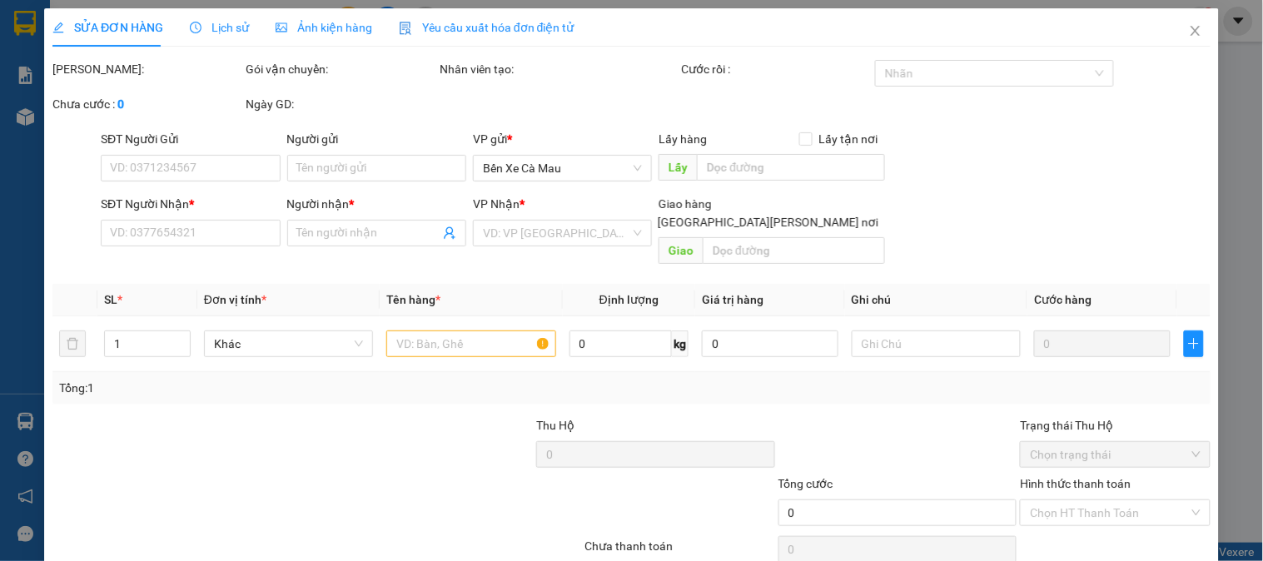
type input "0917677767"
type input "ĐÀO"
type input "50.000"
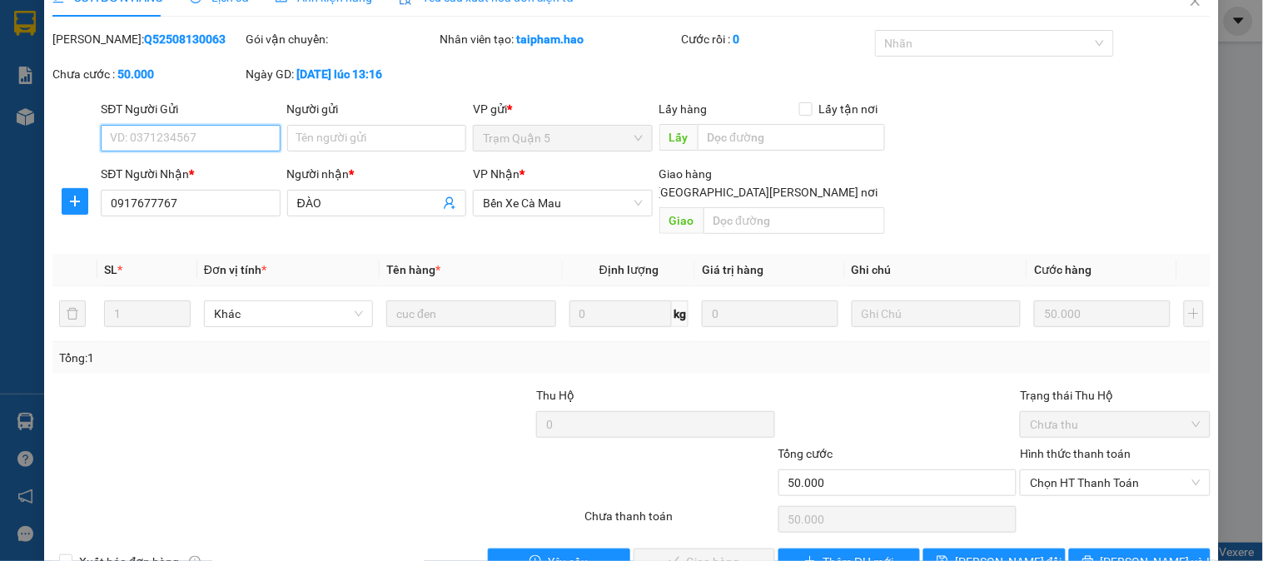
scroll to position [58, 0]
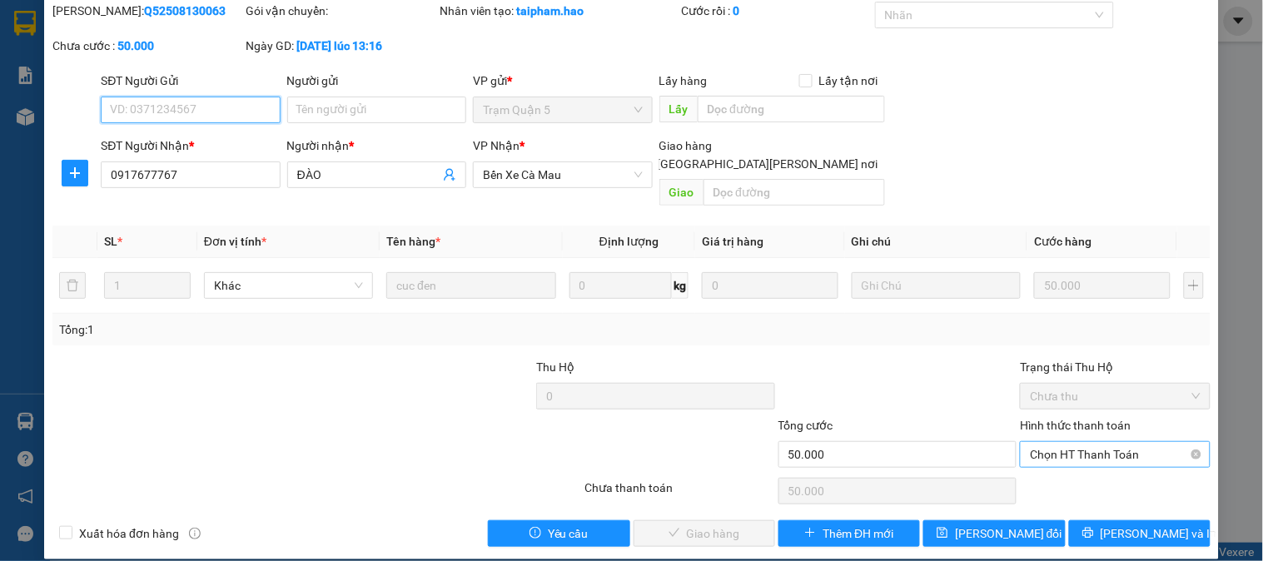
click at [1136, 442] on span "Chọn HT Thanh Toán" at bounding box center [1115, 454] width 170 height 25
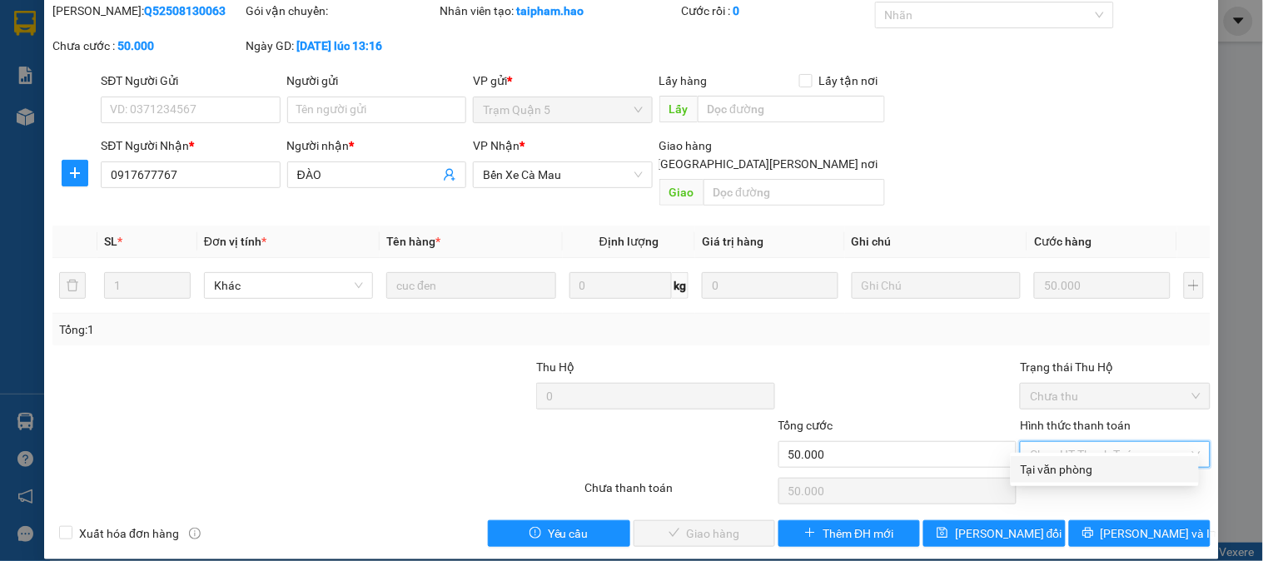
click at [1121, 466] on div "Tại văn phòng" at bounding box center [1104, 469] width 168 height 18
type input "0"
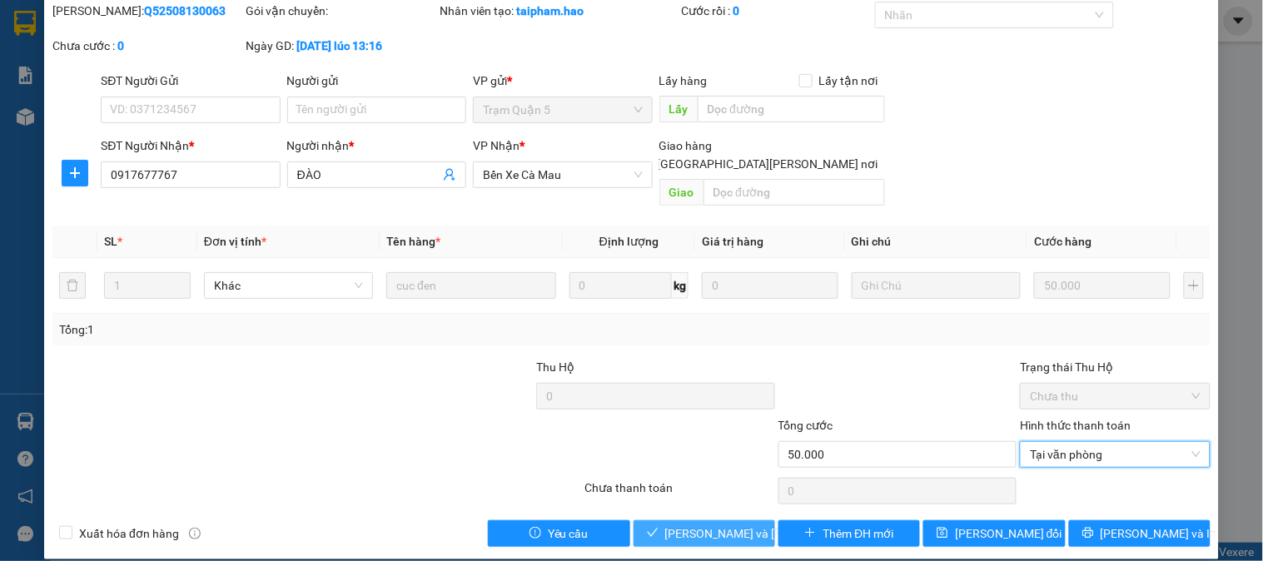
click at [694, 524] on span "[PERSON_NAME] và Giao hàng" at bounding box center [777, 533] width 225 height 18
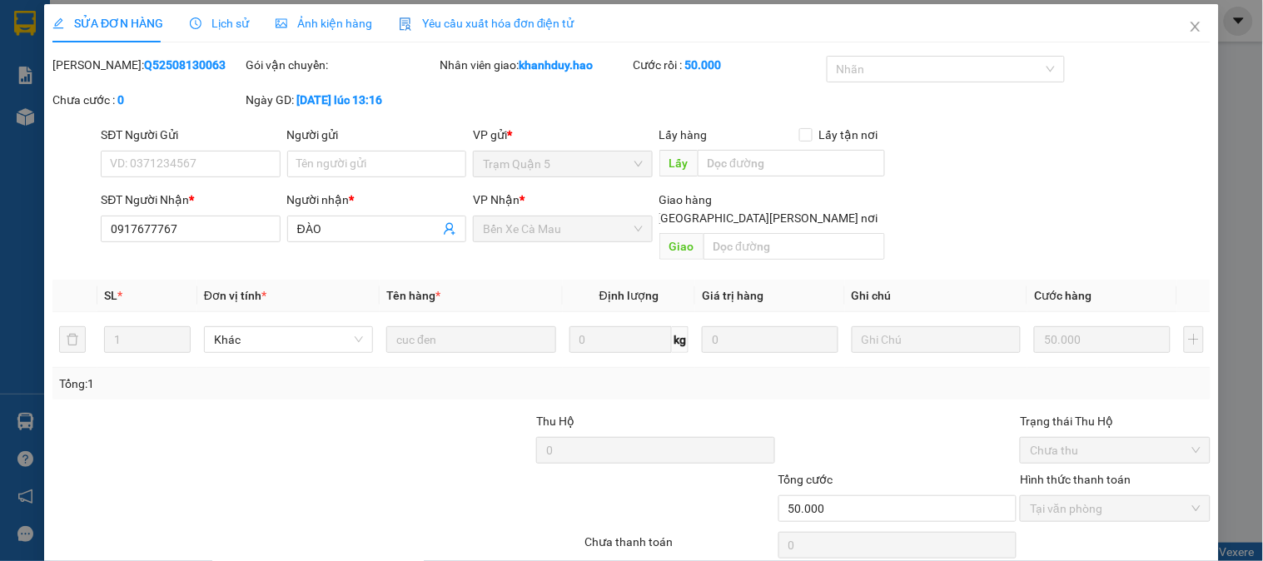
scroll to position [0, 0]
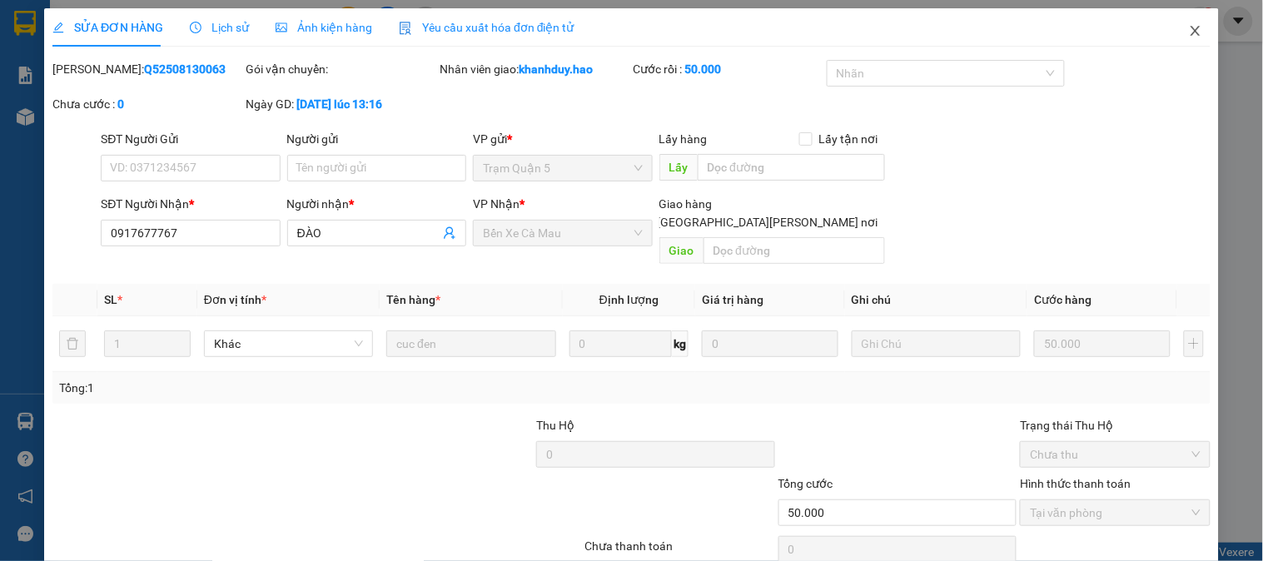
click at [1183, 40] on span "Close" at bounding box center [1195, 31] width 47 height 47
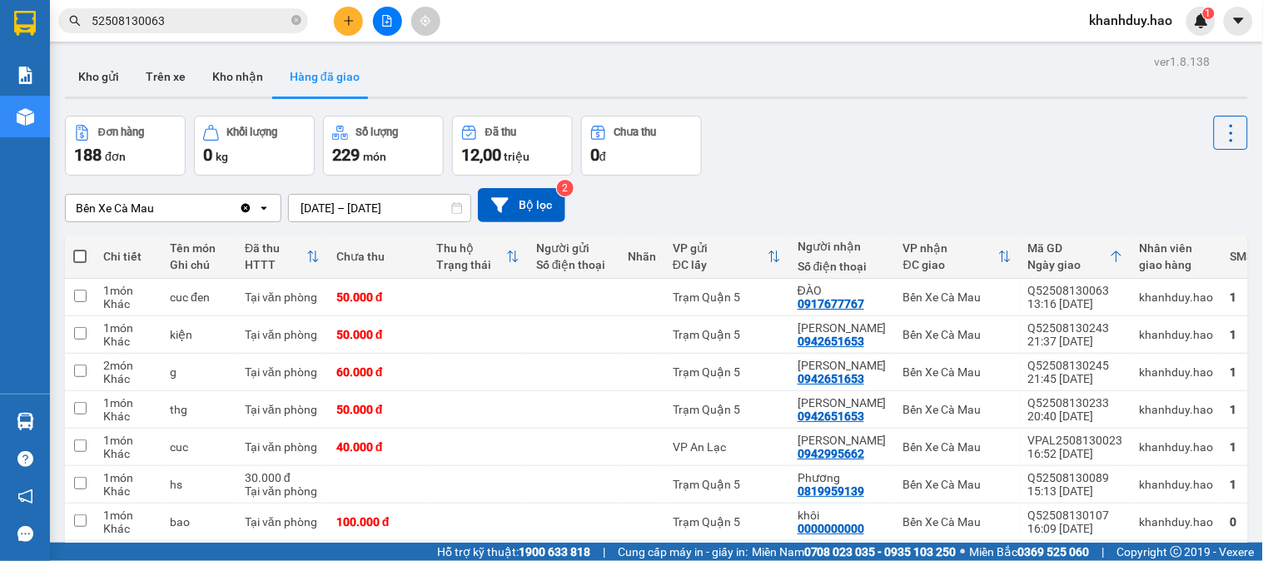
click at [219, 28] on input "52508130063" at bounding box center [190, 21] width 196 height 18
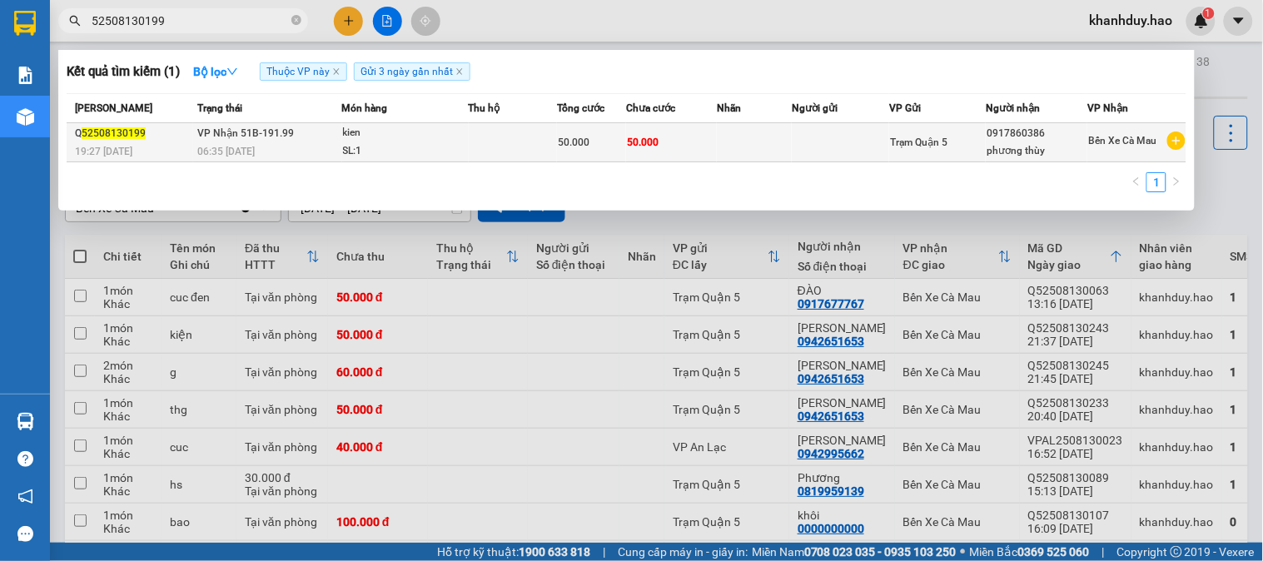
type input "52508130199"
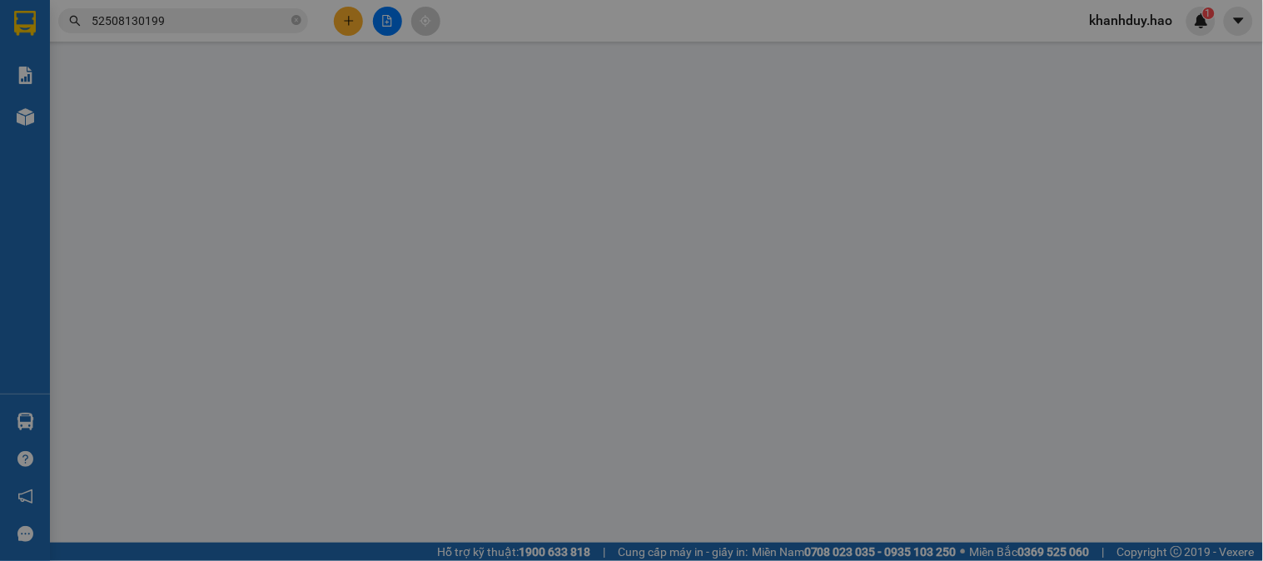
type input "0917860386"
type input "phương thùy"
type input "50.000"
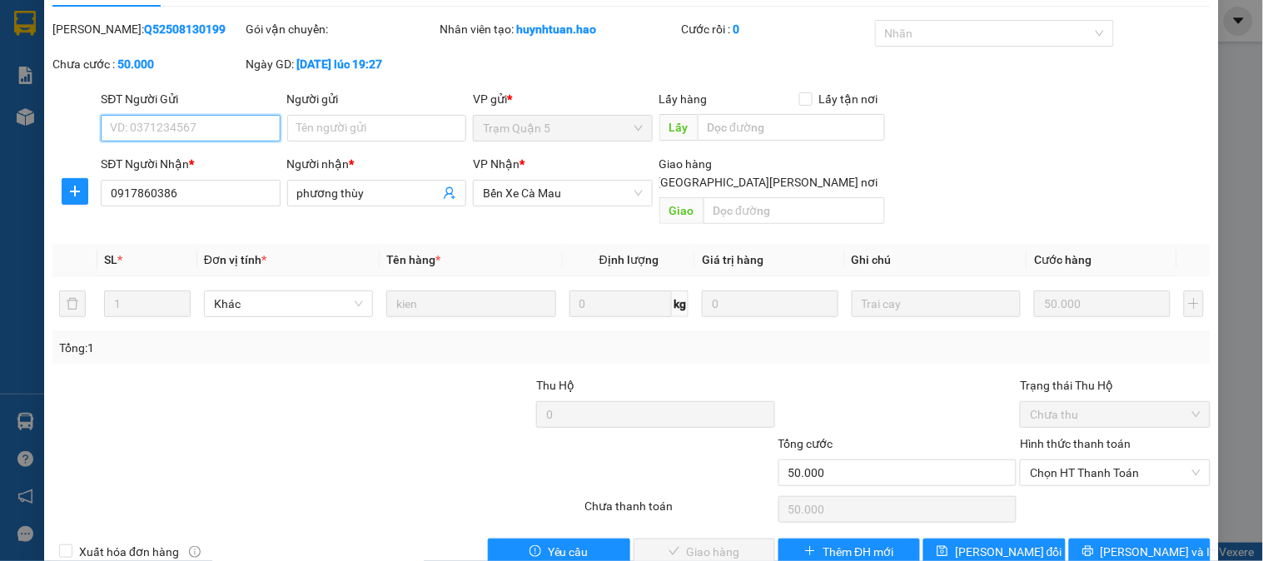
scroll to position [58, 0]
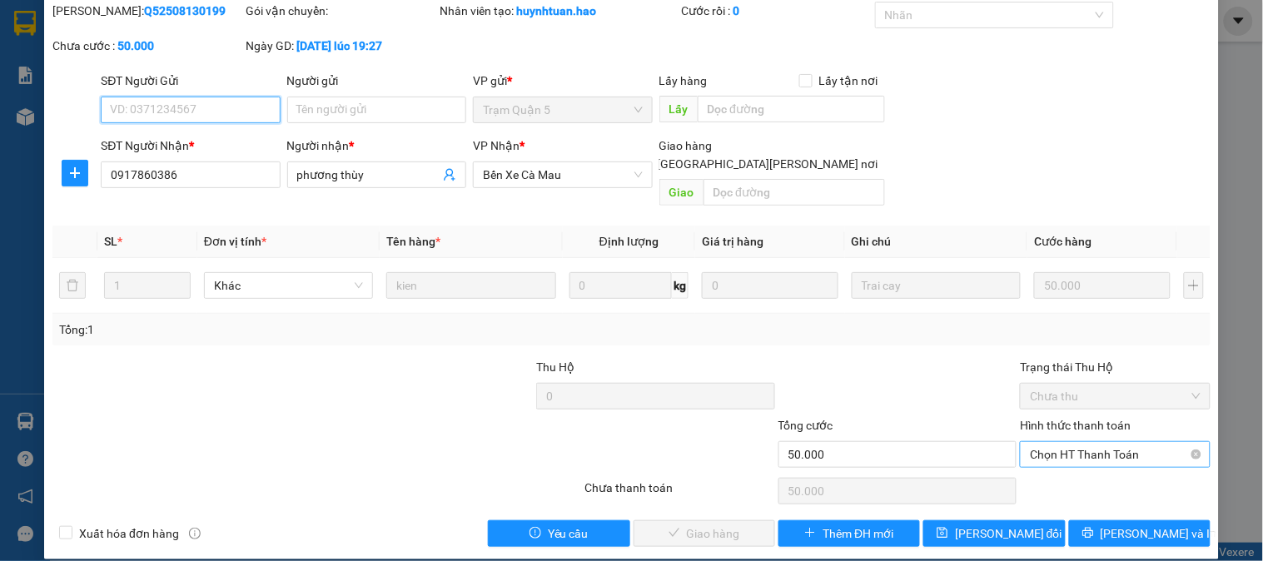
click at [1078, 442] on span "Chọn HT Thanh Toán" at bounding box center [1115, 454] width 170 height 25
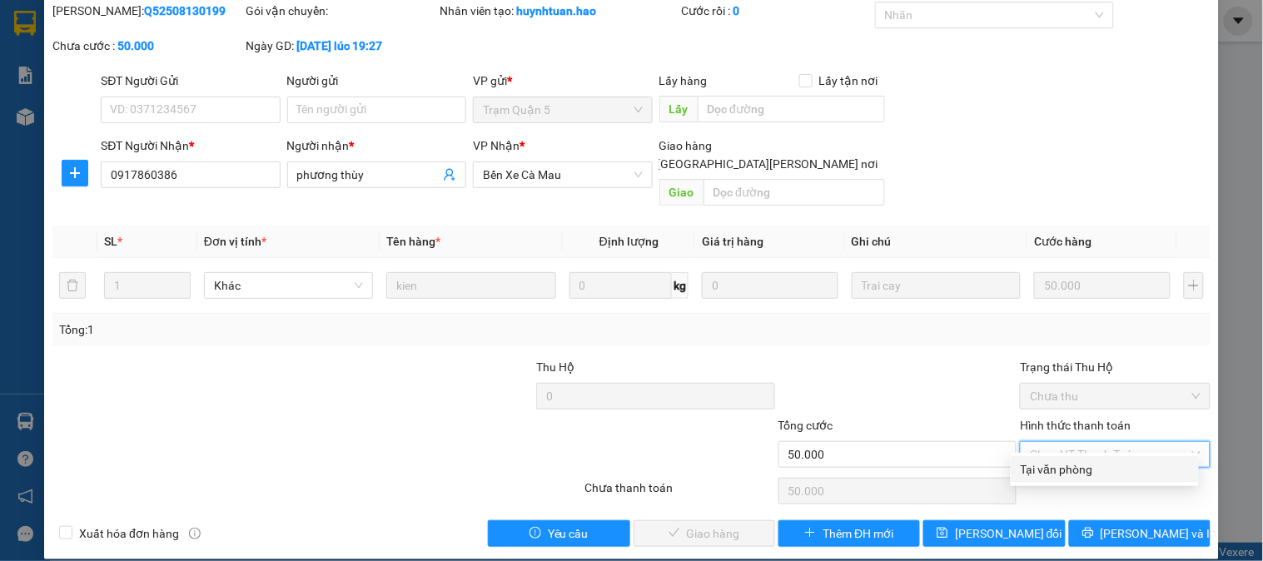
click at [1078, 458] on div "Tại văn phòng" at bounding box center [1105, 469] width 188 height 27
type input "0"
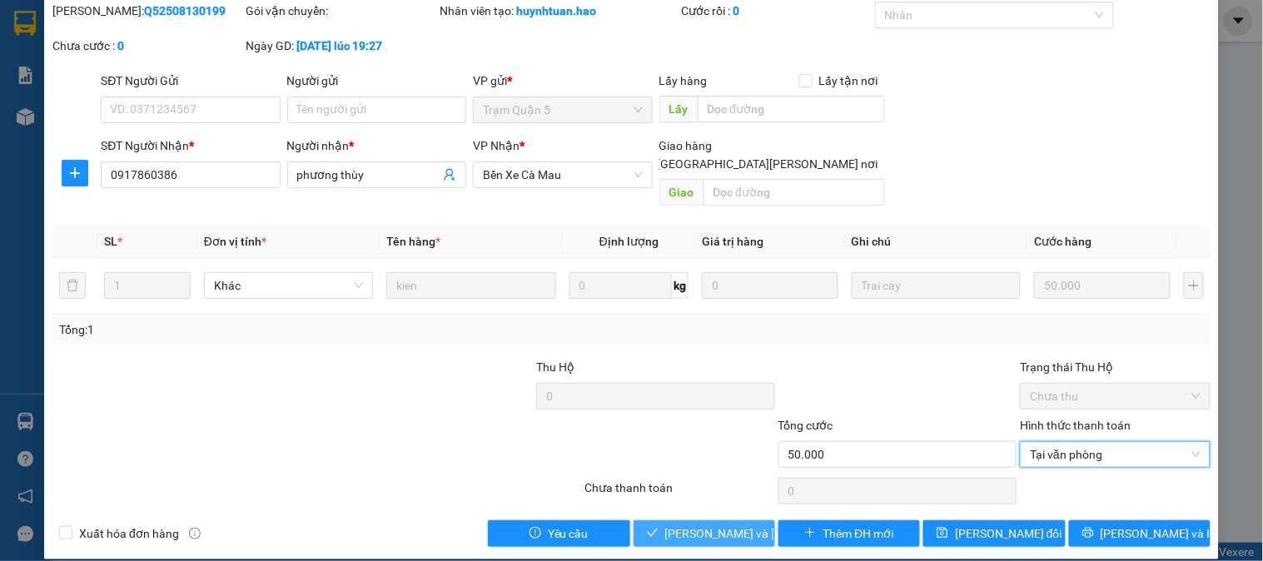
click at [742, 520] on button "[PERSON_NAME] và Giao hàng" at bounding box center [704, 533] width 142 height 27
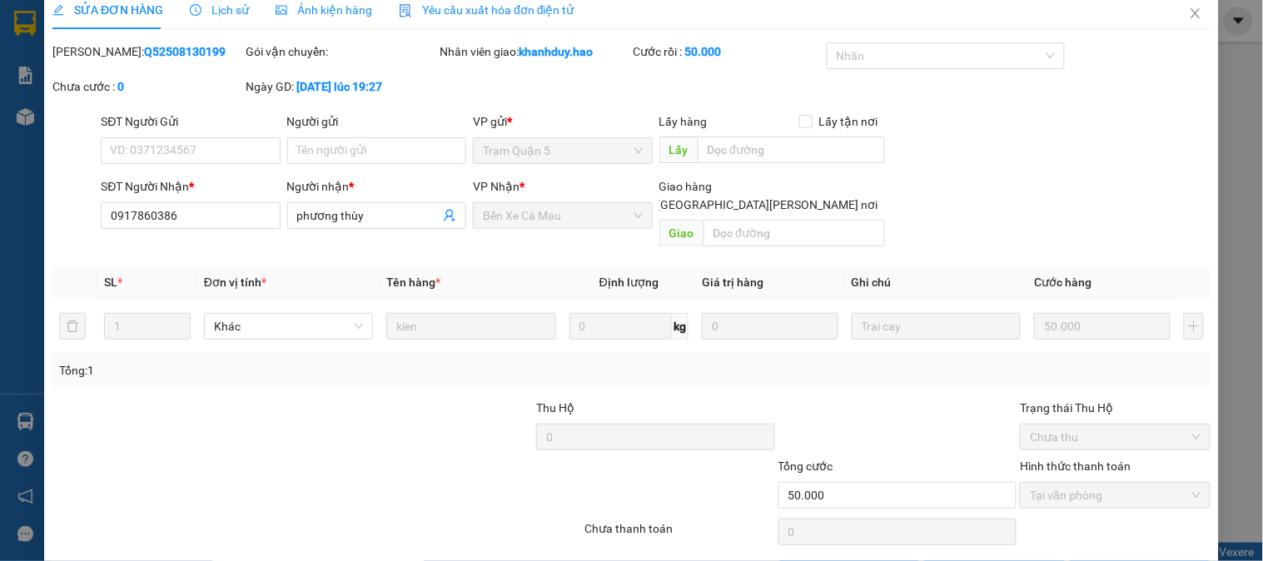
scroll to position [0, 0]
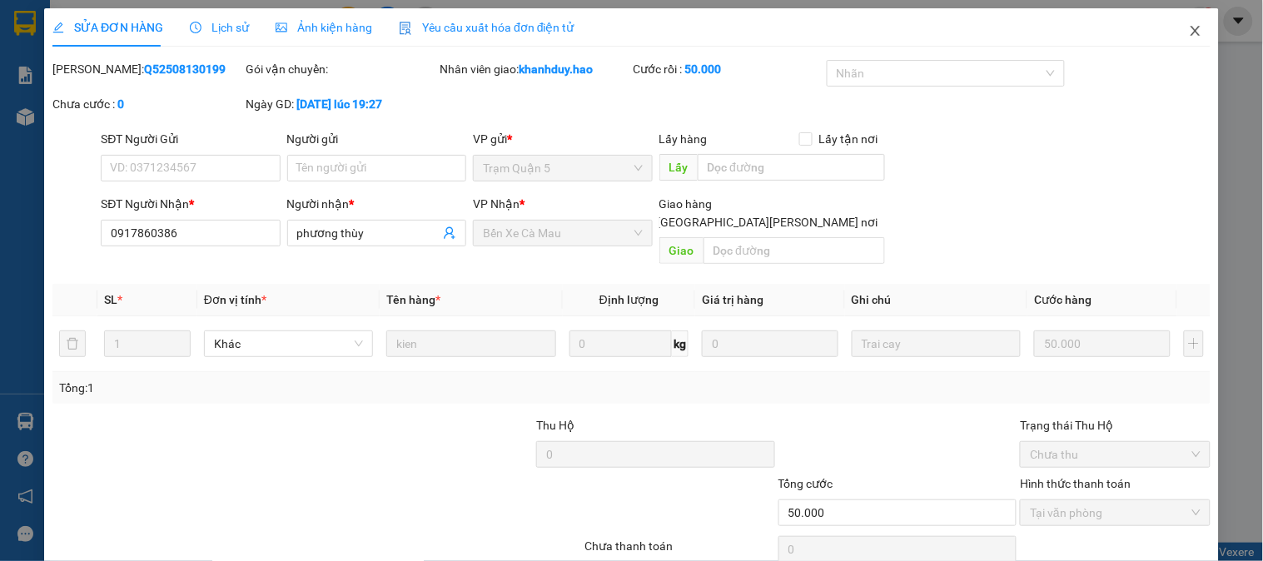
click at [1191, 36] on span "Close" at bounding box center [1195, 31] width 47 height 47
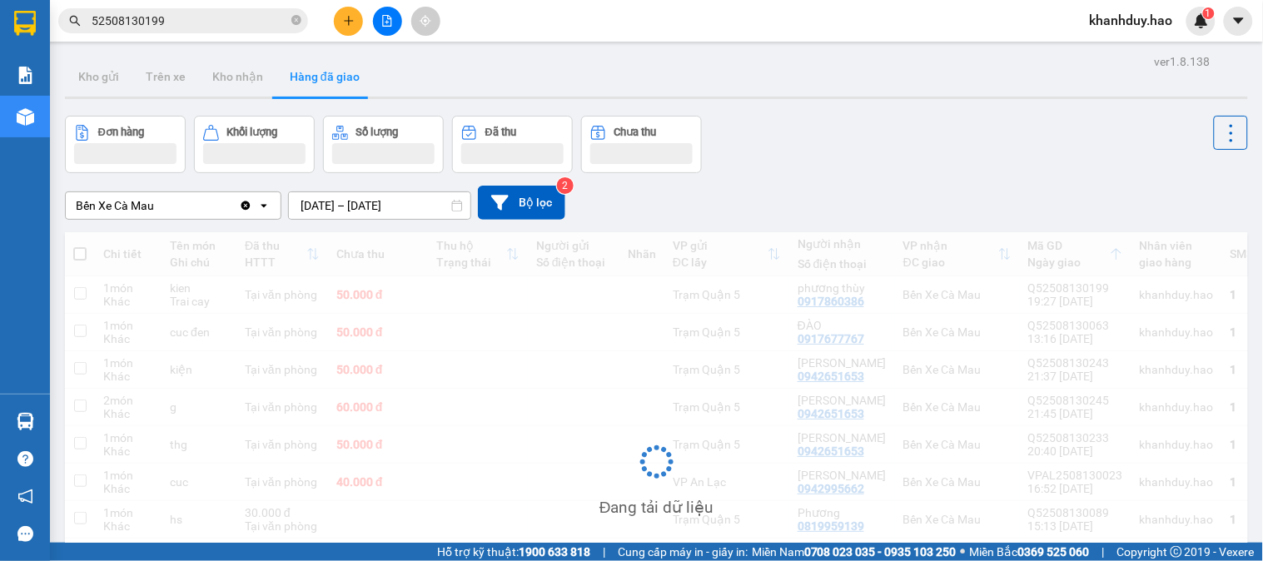
click at [204, 19] on input "52508130199" at bounding box center [190, 21] width 196 height 18
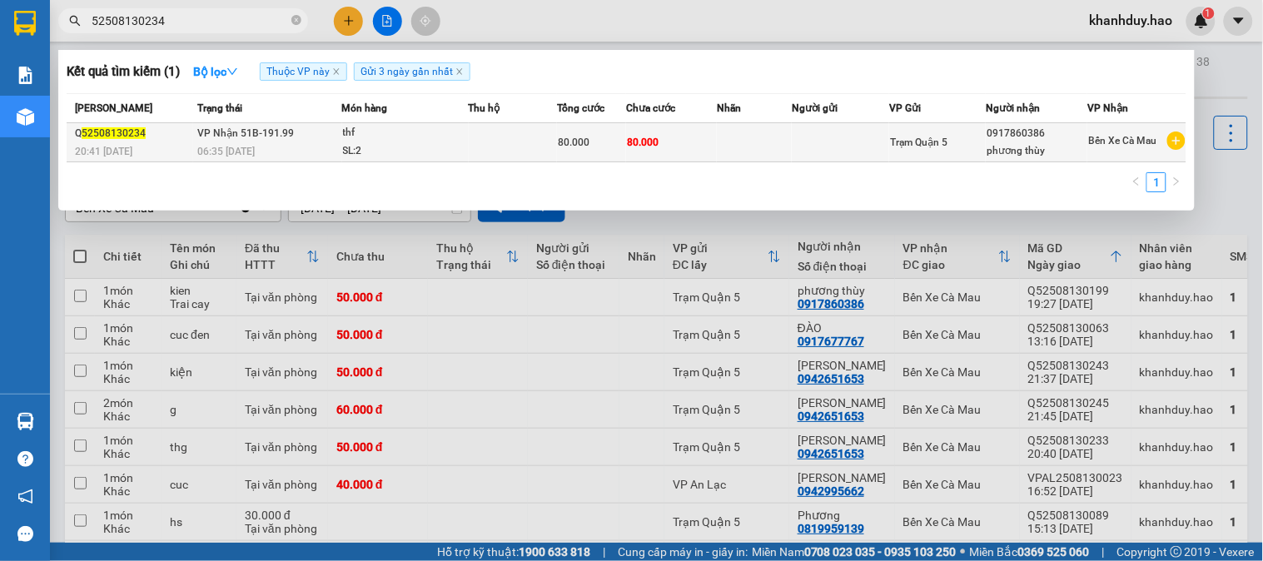
type input "52508130234"
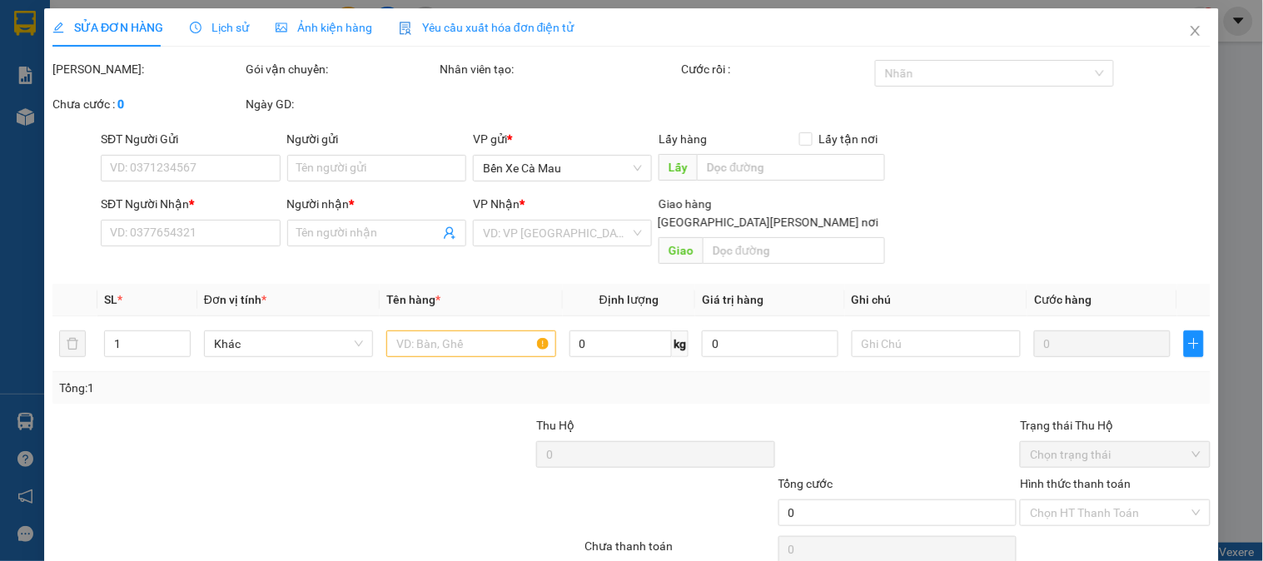
type input "0917860386"
type input "phương thùy"
type input "80.000"
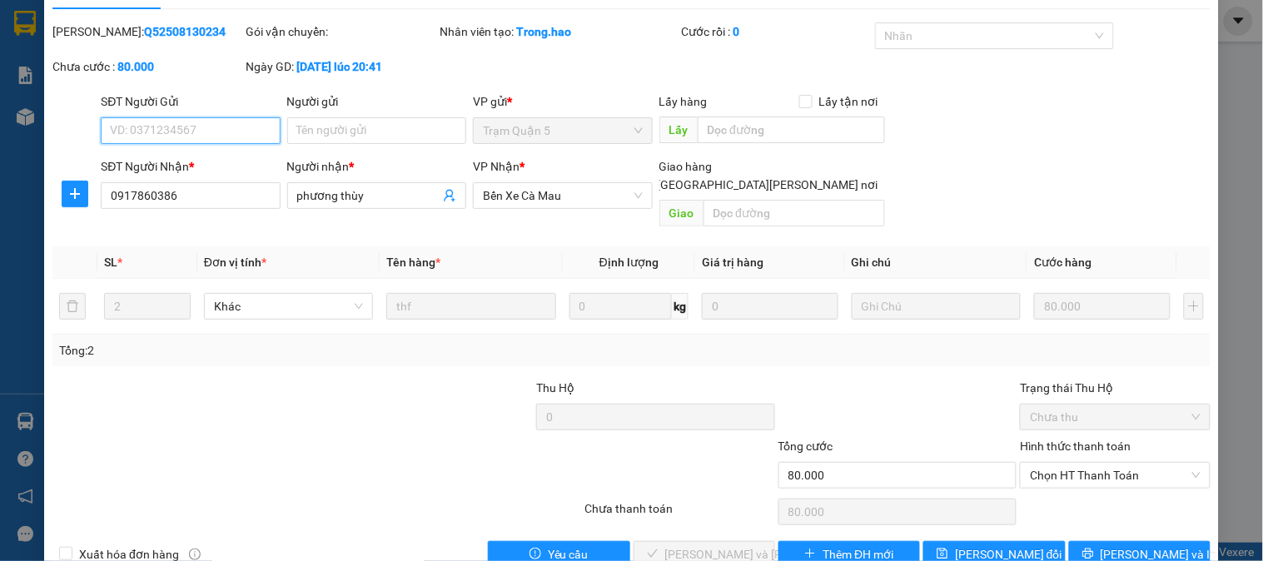
scroll to position [58, 0]
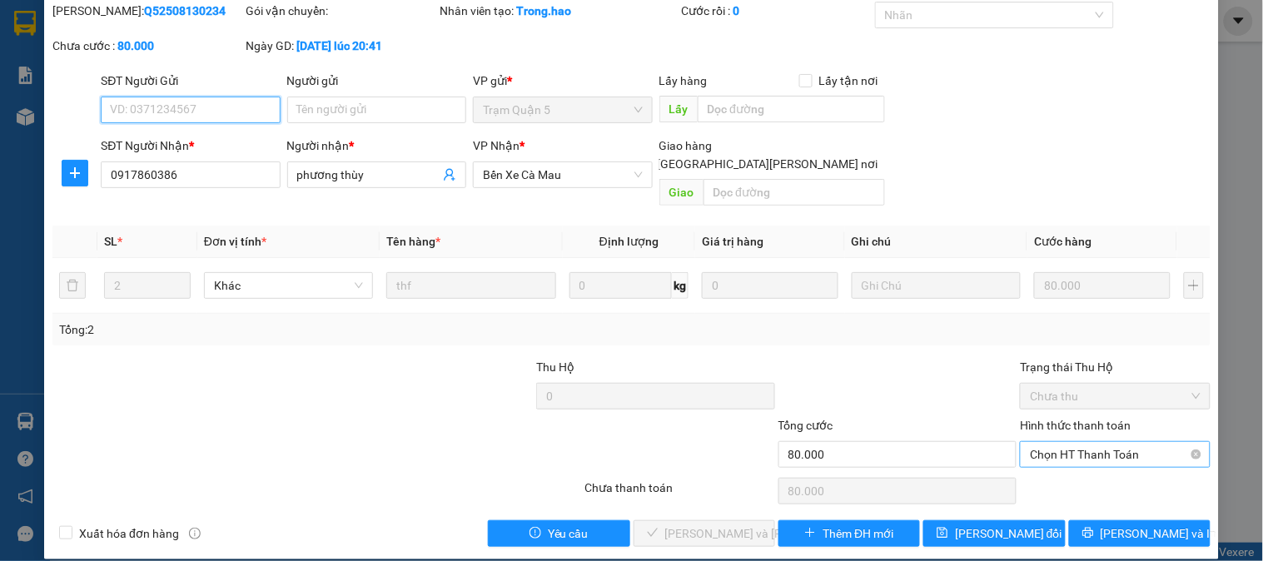
click at [1085, 442] on span "Chọn HT Thanh Toán" at bounding box center [1115, 454] width 170 height 25
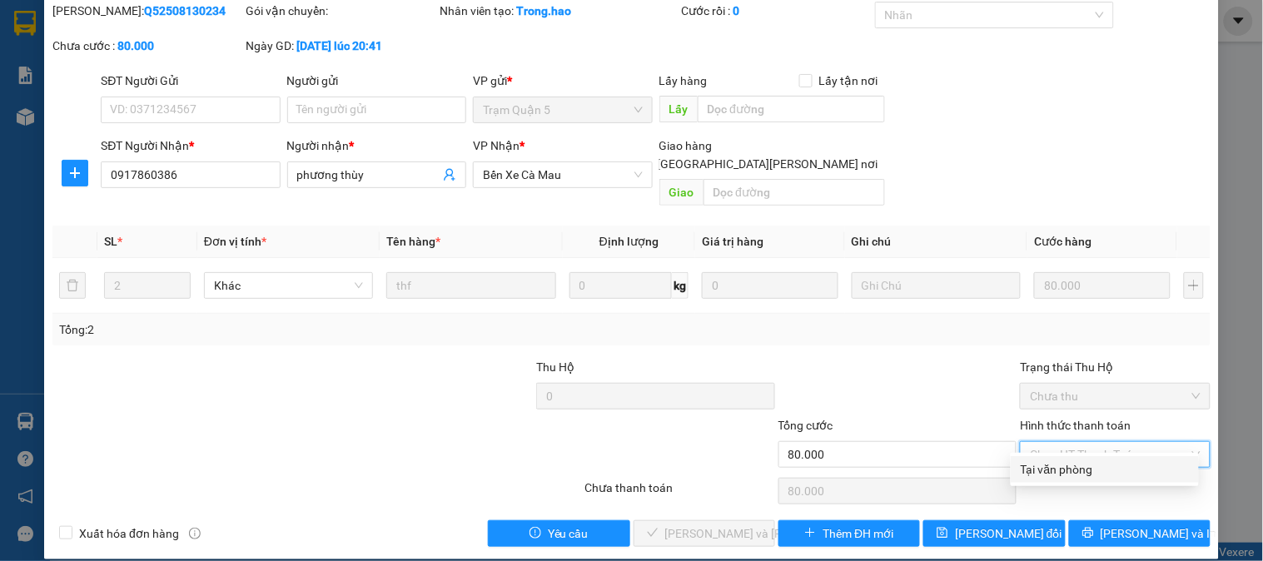
click at [1066, 472] on div "Tại văn phòng" at bounding box center [1104, 469] width 168 height 18
type input "0"
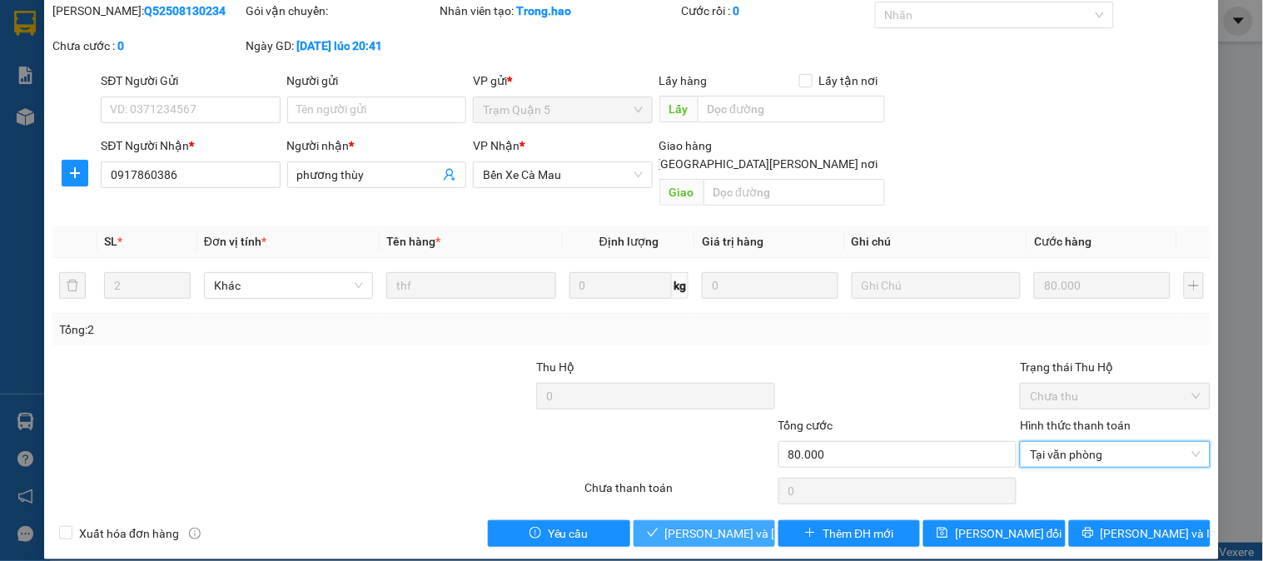
click at [703, 524] on span "[PERSON_NAME] và Giao hàng" at bounding box center [777, 533] width 225 height 18
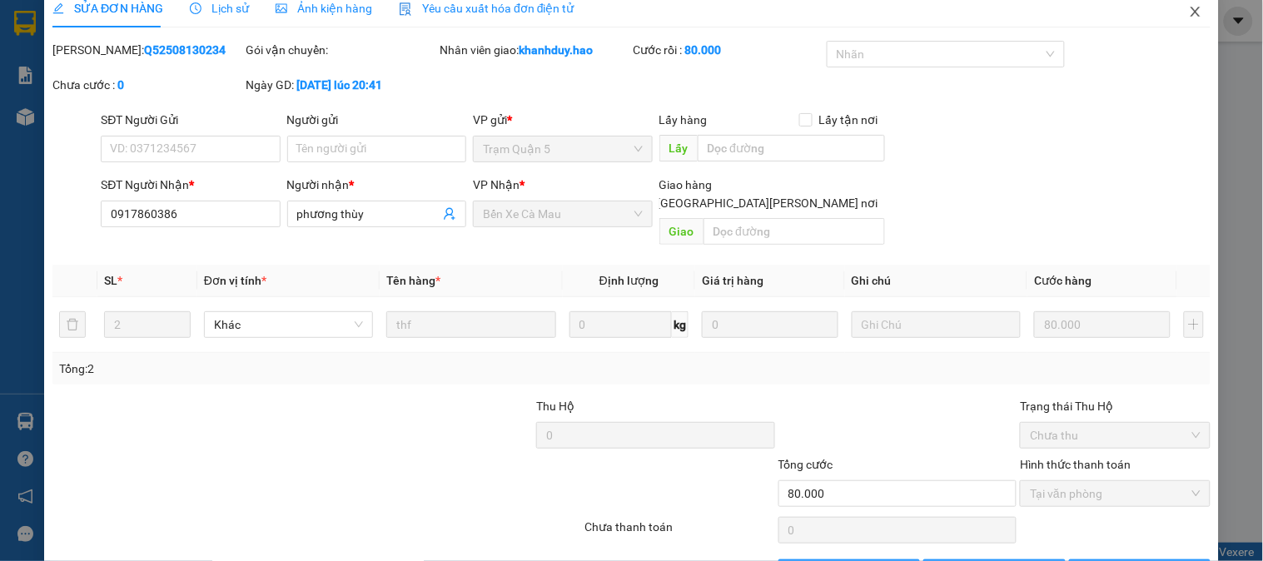
scroll to position [0, 0]
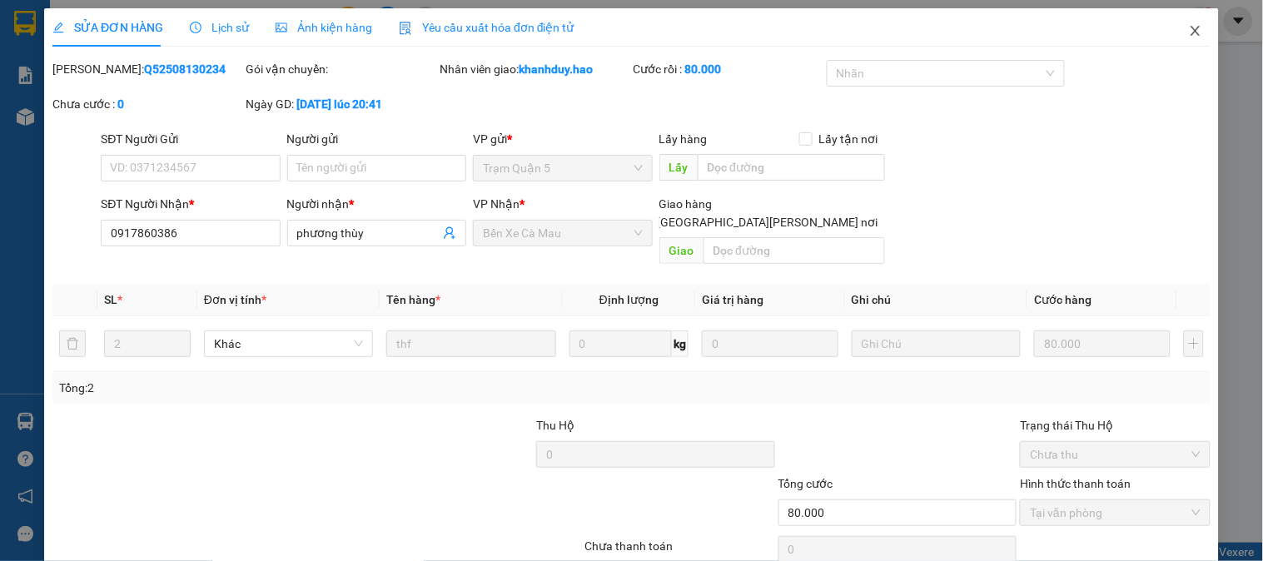
drag, startPoint x: 1196, startPoint y: 13, endPoint x: 1169, endPoint y: 39, distance: 37.1
click at [1194, 17] on span "Close" at bounding box center [1195, 31] width 47 height 47
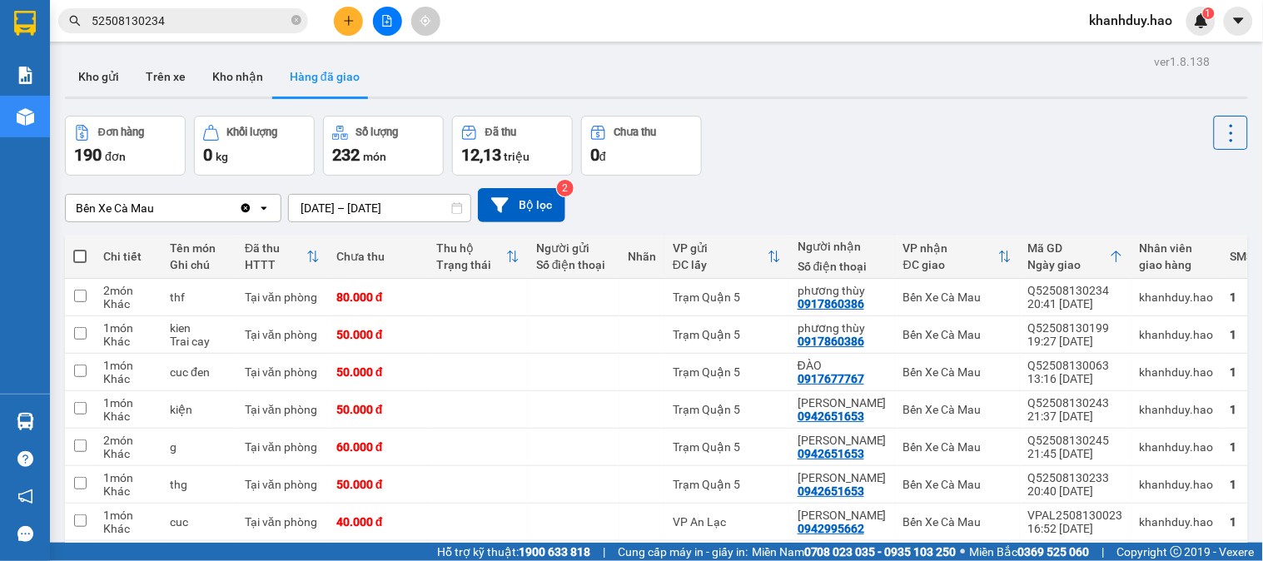
click at [236, 36] on div "Kết quả tìm kiếm ( 1 ) Bộ lọc Thuộc VP này Gửi 3 ngày gần nhất Mã ĐH Trạng thái…" at bounding box center [631, 21] width 1263 height 42
click at [236, 35] on div "Kết quả tìm kiếm ( 1 ) Bộ lọc Thuộc VP này Gửi 3 ngày gần nhất Mã ĐH Trạng thái…" at bounding box center [162, 21] width 325 height 29
click at [238, 20] on input "52508130234" at bounding box center [190, 21] width 196 height 18
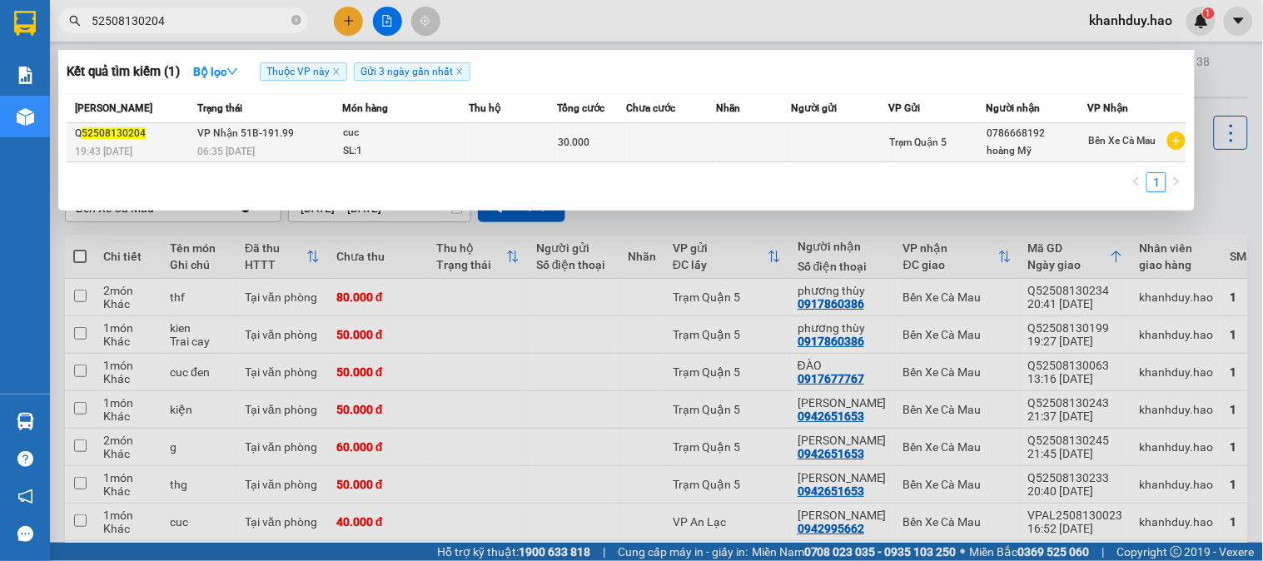
type input "52508130204"
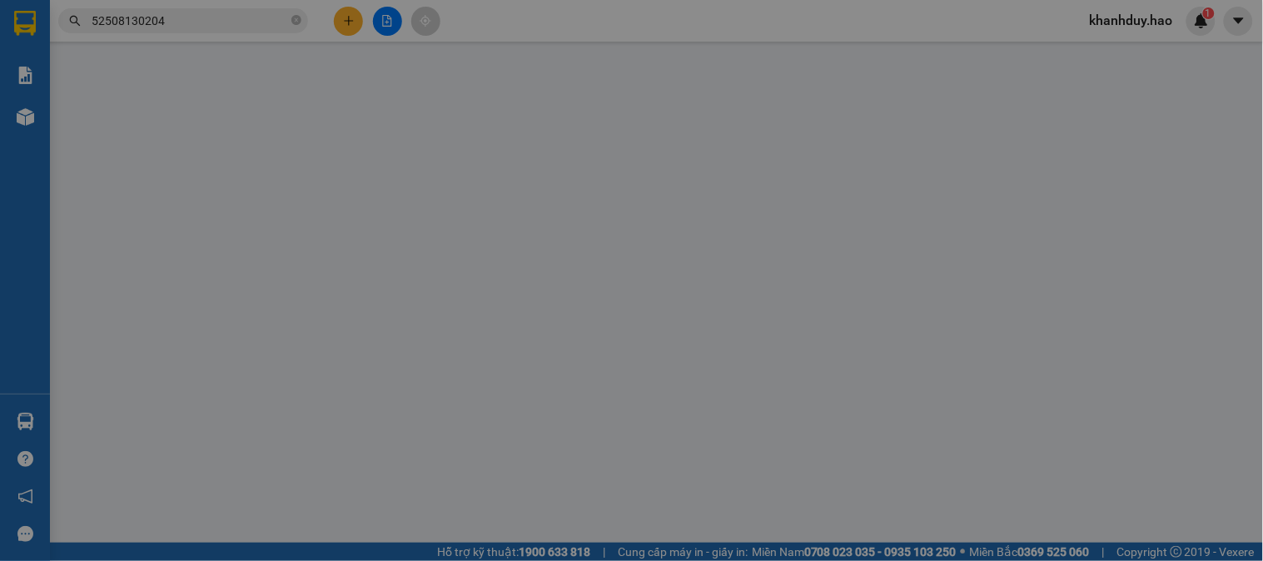
type input "0786668192"
type input "hoàng Mỹ"
type input "30.000"
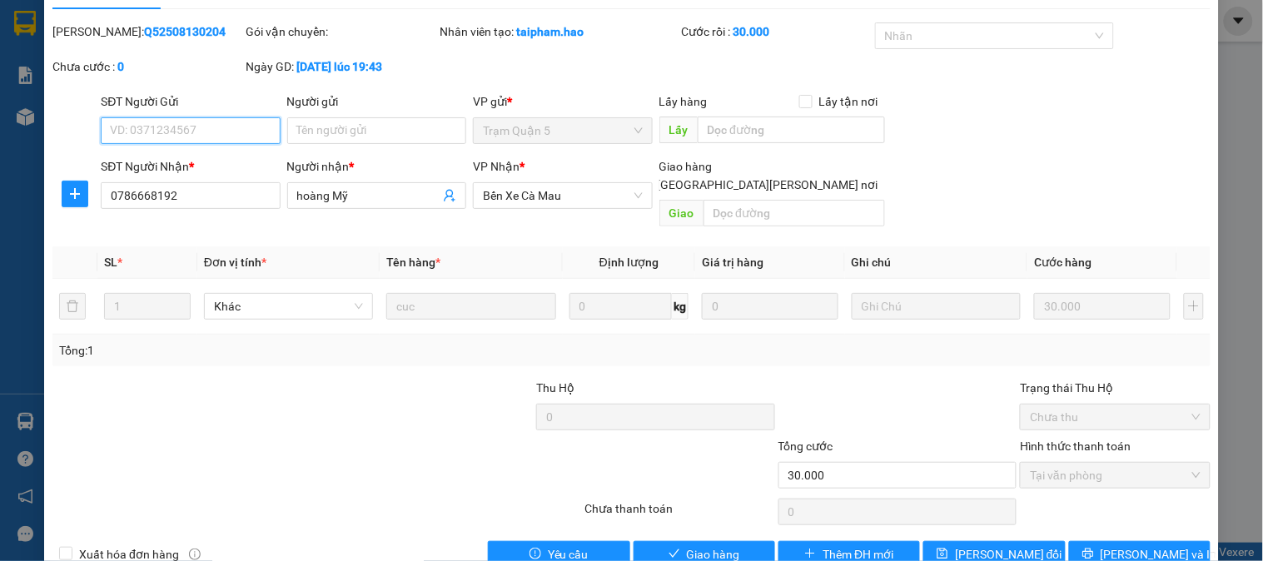
scroll to position [58, 0]
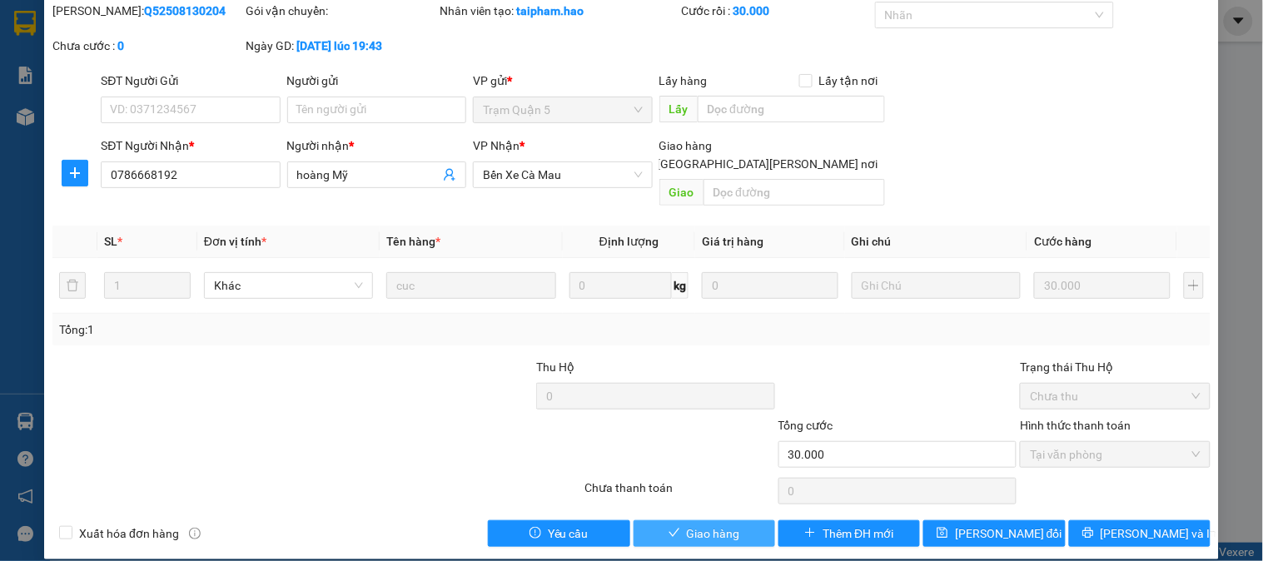
click at [670, 520] on button "Giao hàng" at bounding box center [704, 533] width 142 height 27
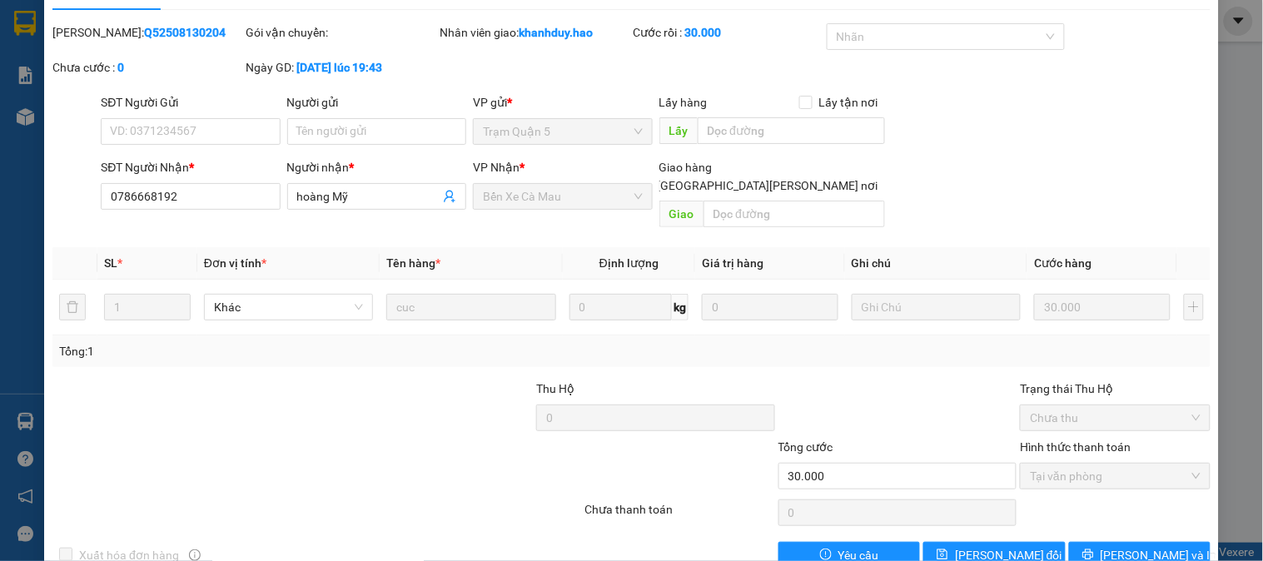
scroll to position [0, 0]
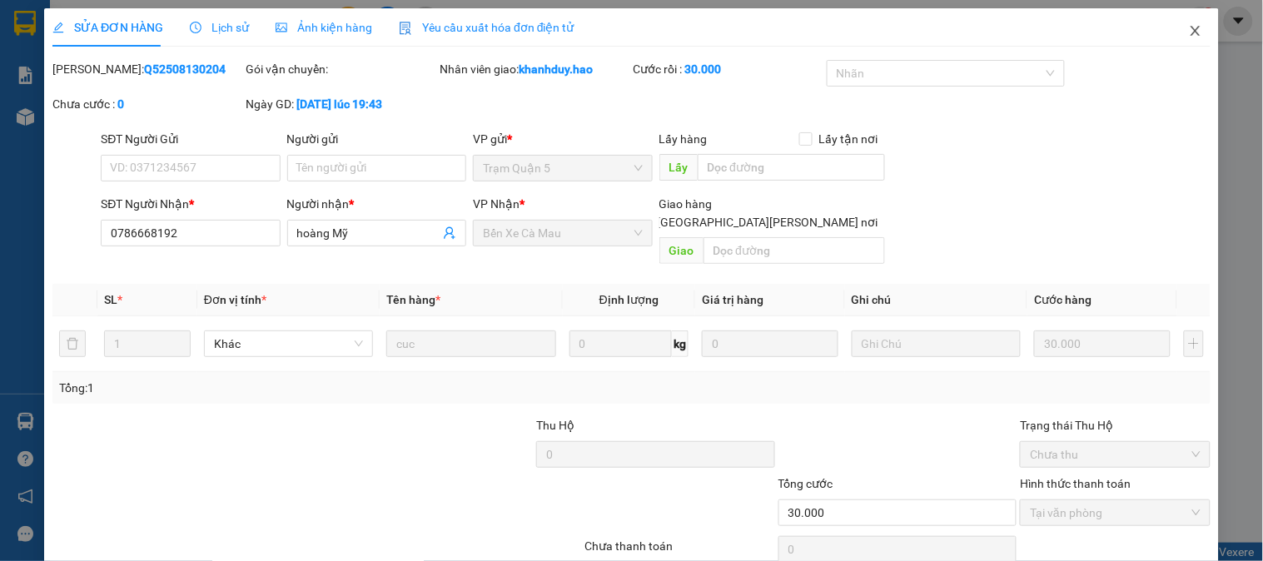
click at [1190, 34] on icon "close" at bounding box center [1194, 31] width 9 height 10
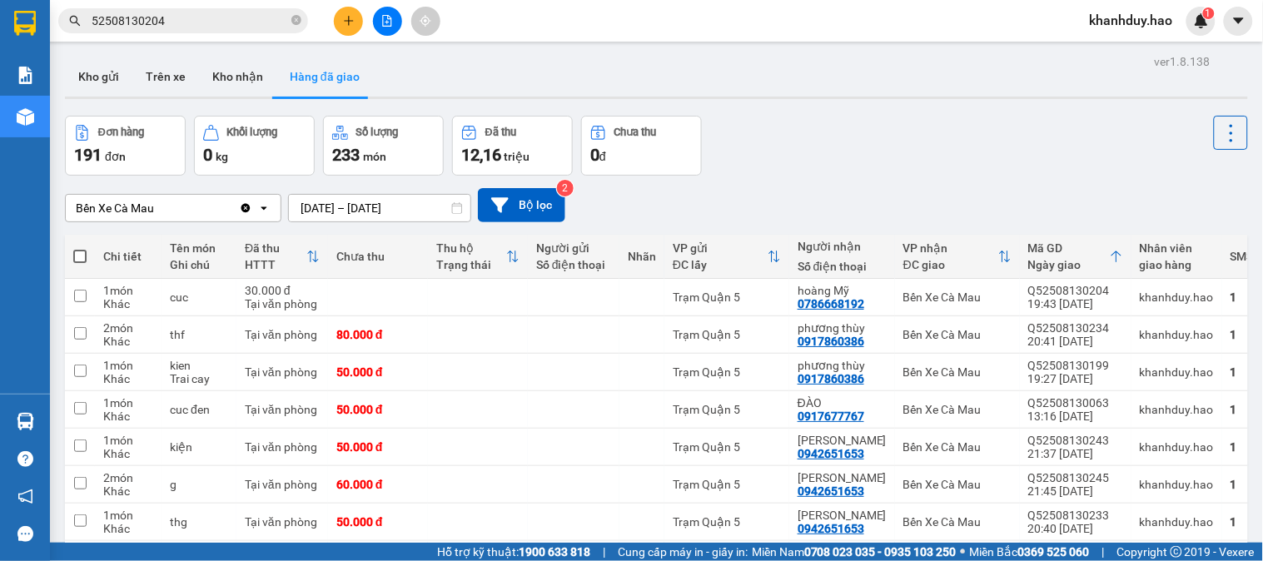
click at [245, 17] on input "52508130204" at bounding box center [190, 21] width 196 height 18
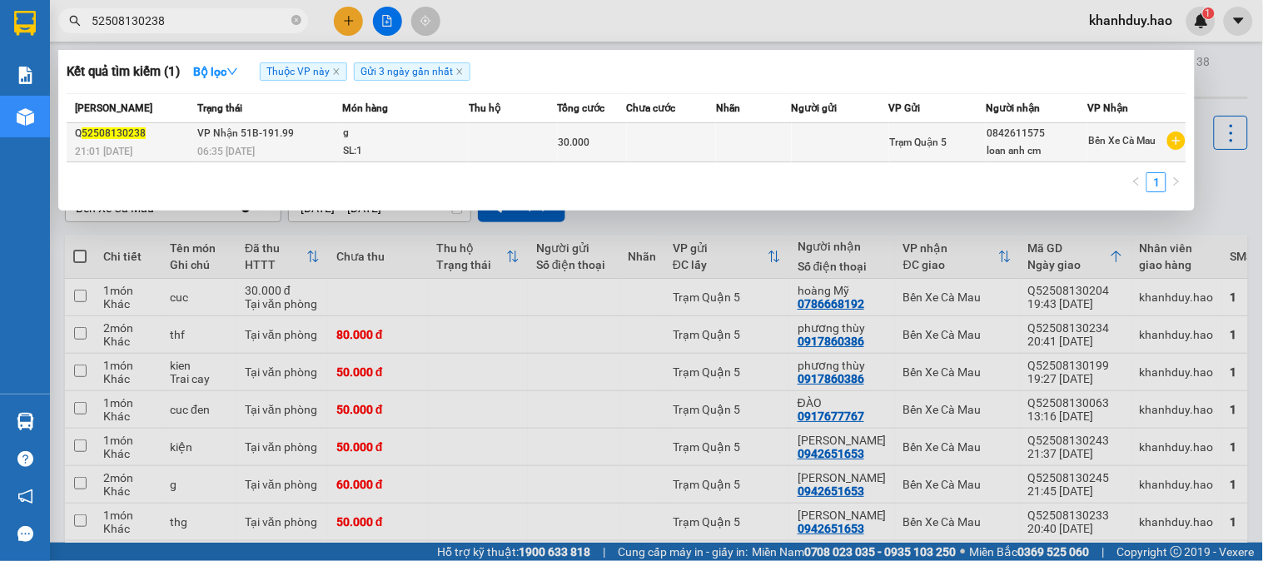
type input "52508130238"
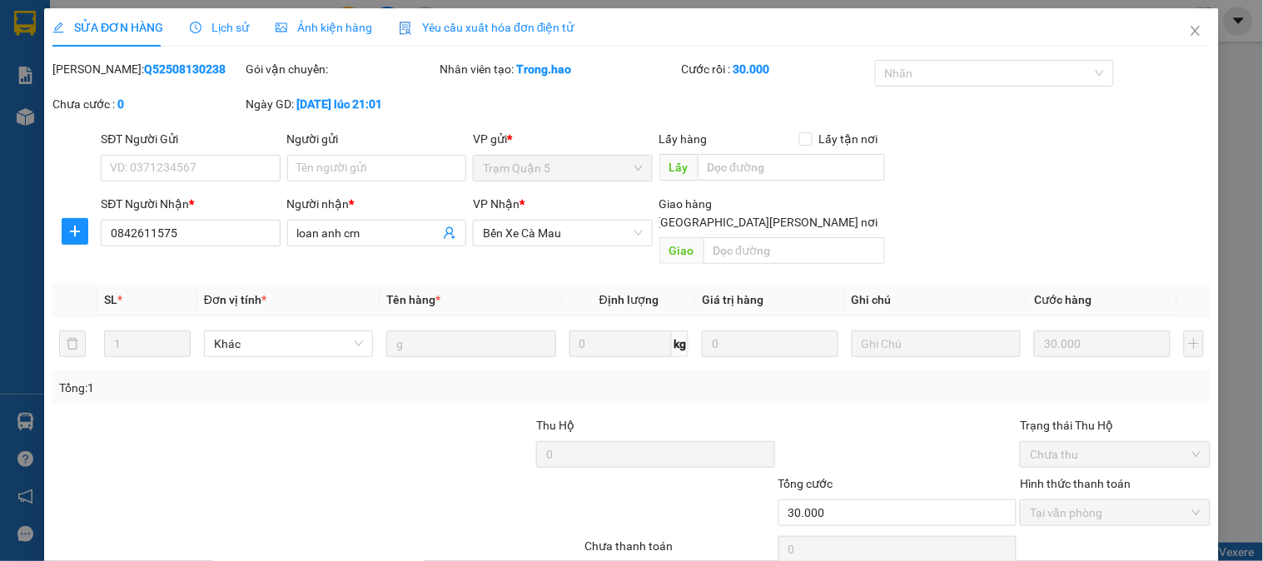
type input "0842611575"
type input "loan anh cm"
type input "30.000"
type input "0"
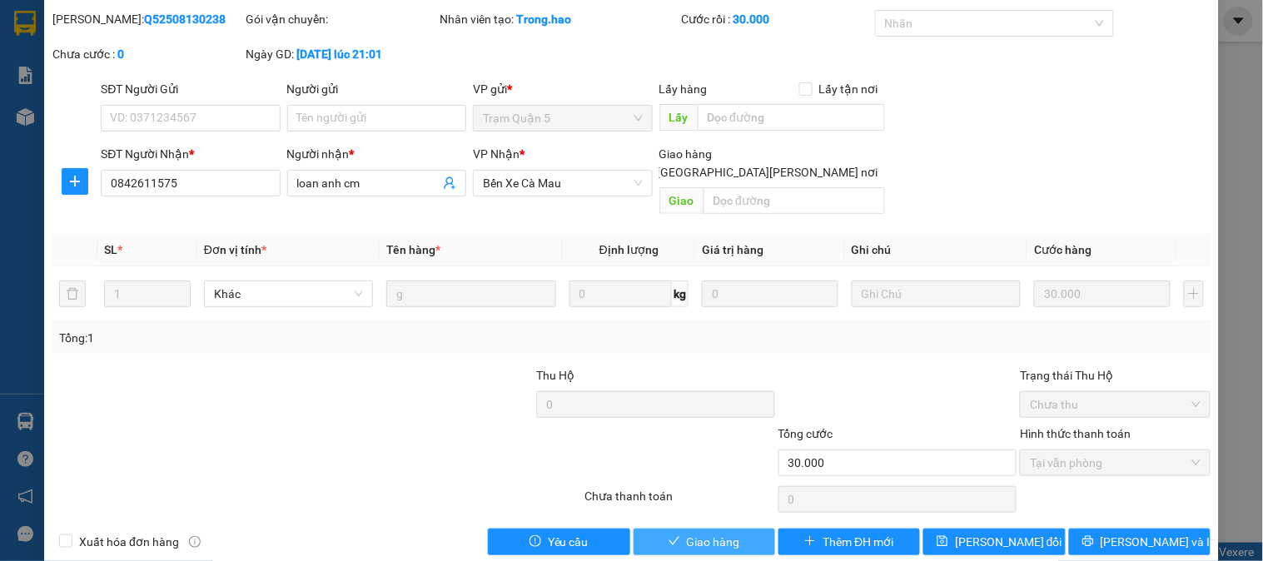
click at [696, 533] on span "Giao hàng" at bounding box center [713, 542] width 53 height 18
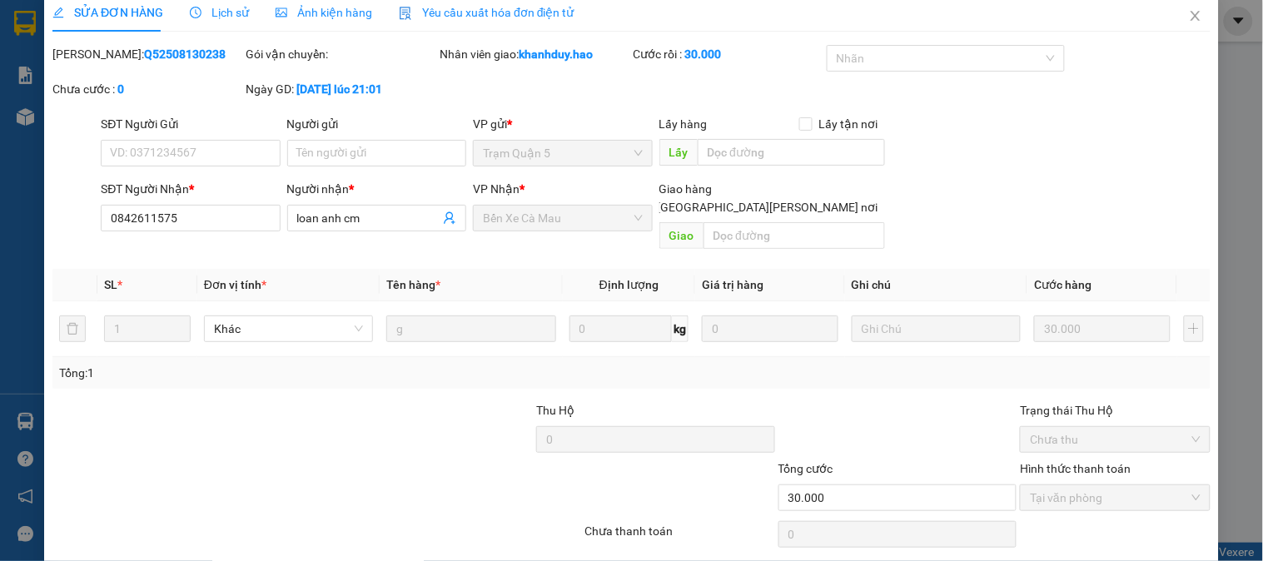
scroll to position [0, 0]
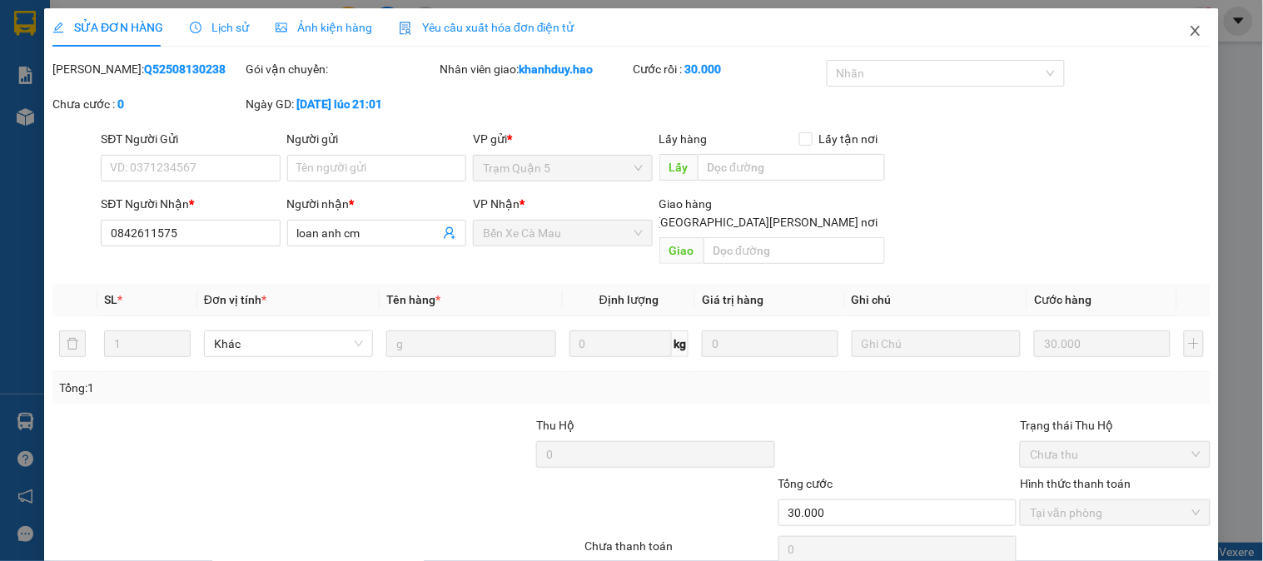
click at [1196, 37] on span "Close" at bounding box center [1195, 31] width 47 height 47
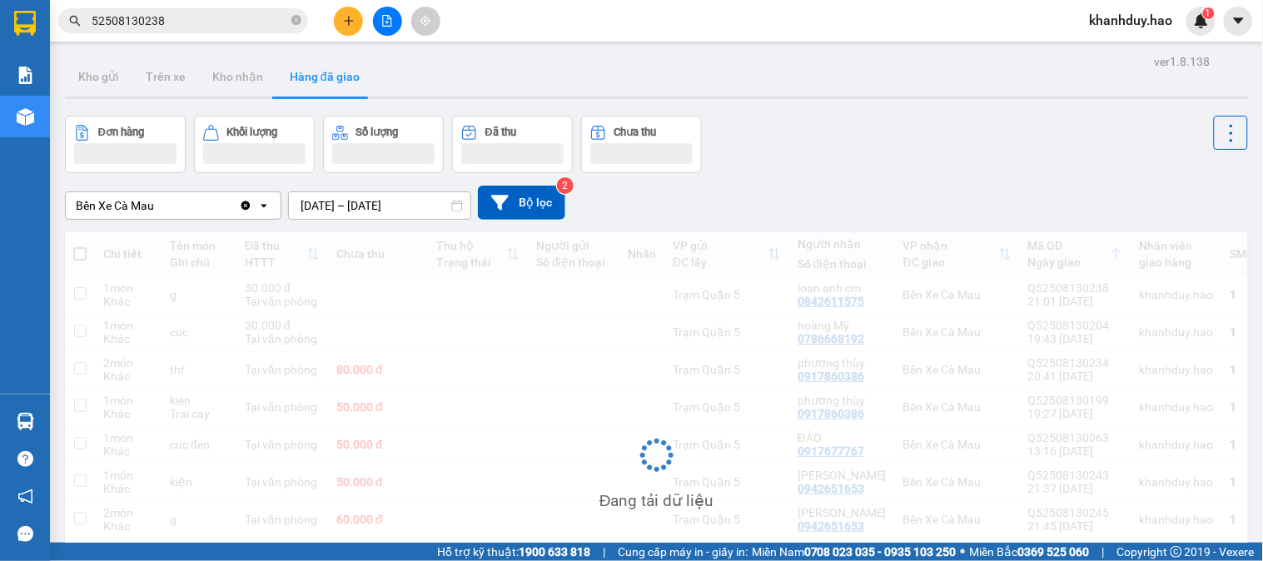
click at [217, 19] on input "52508130238" at bounding box center [190, 21] width 196 height 18
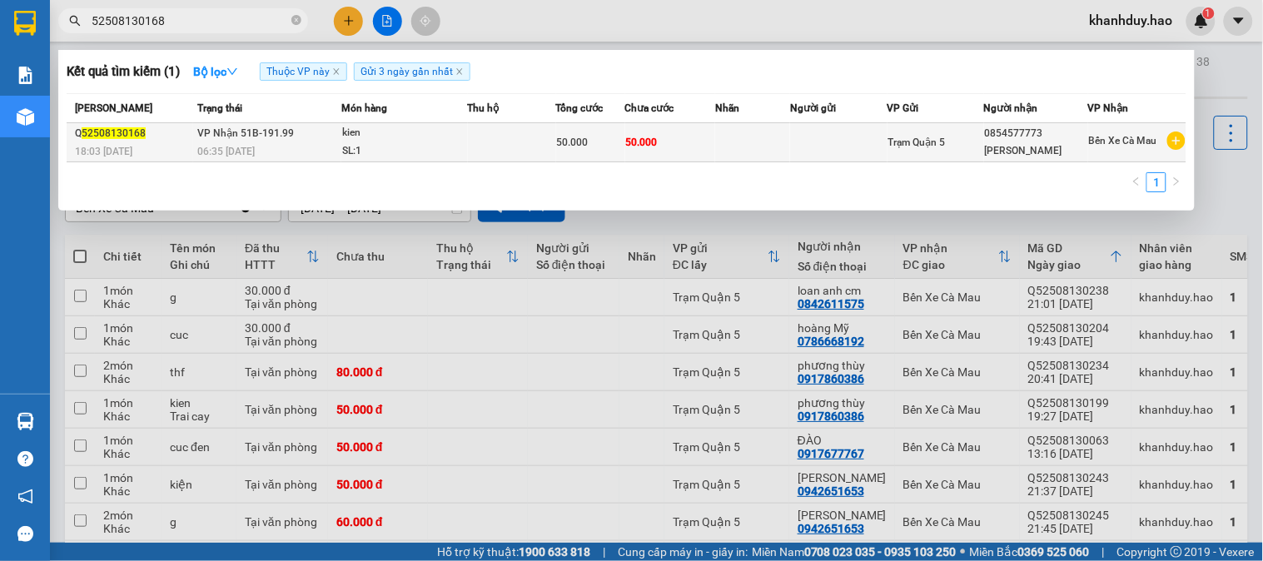
type input "52508130168"
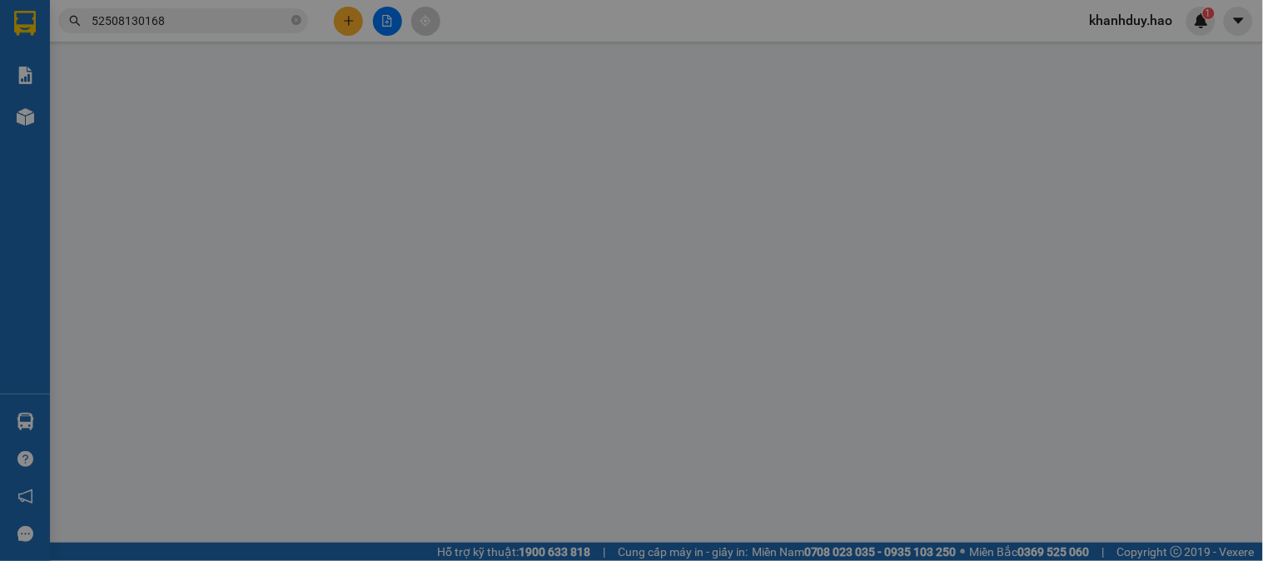
type input "0854577773"
type input "[PERSON_NAME]"
type input "50.000"
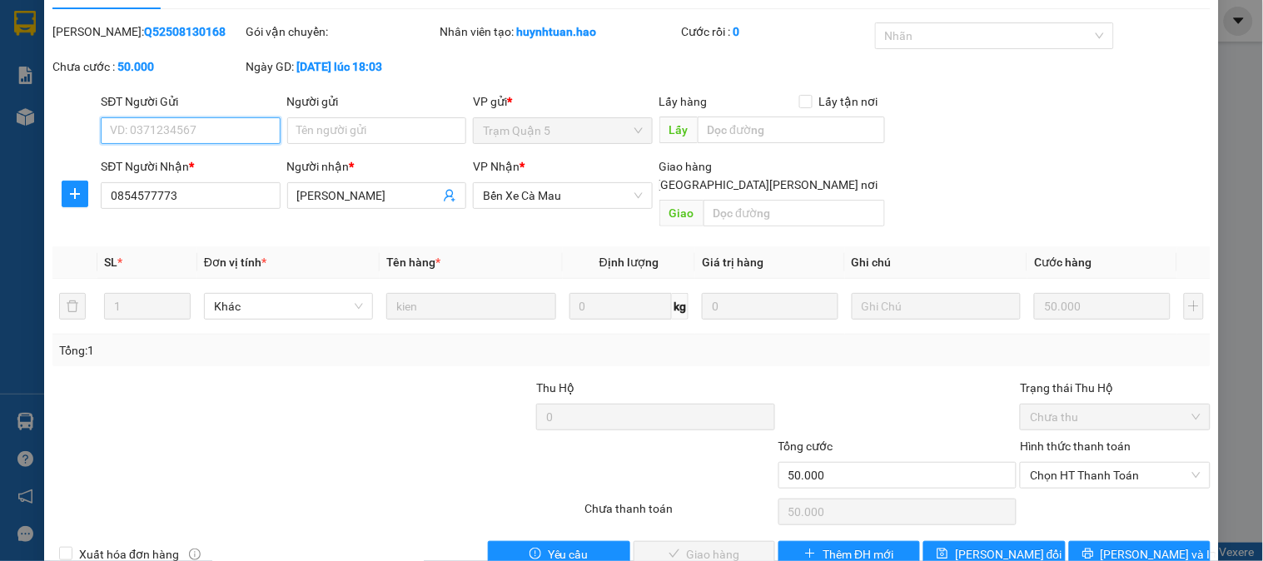
scroll to position [58, 0]
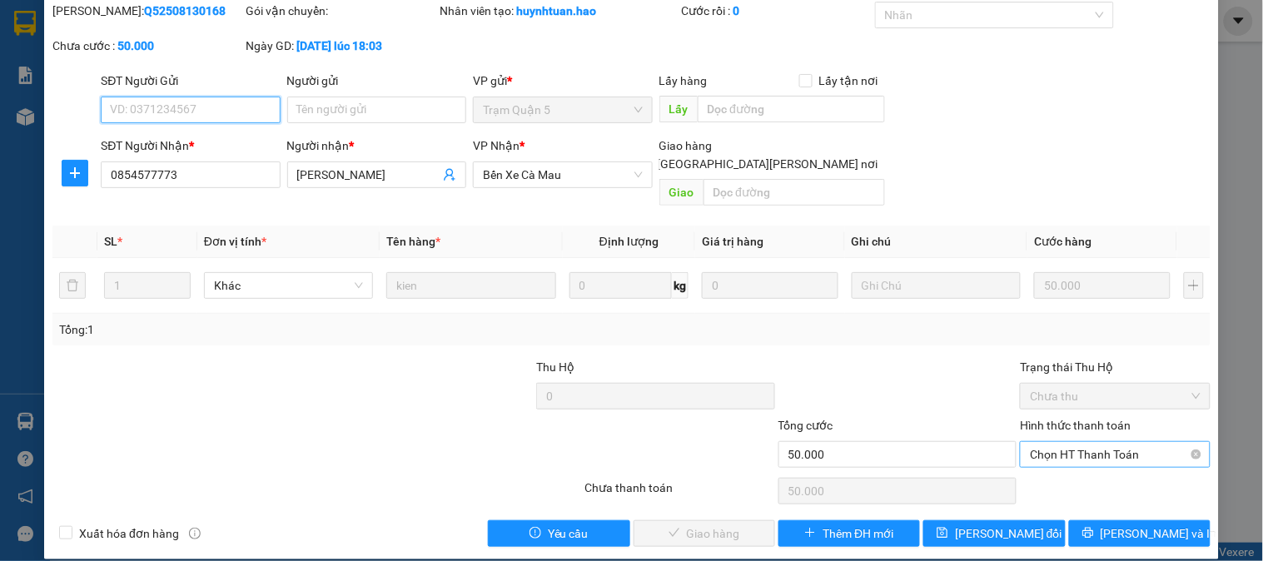
click at [1061, 442] on span "Chọn HT Thanh Toán" at bounding box center [1115, 454] width 170 height 25
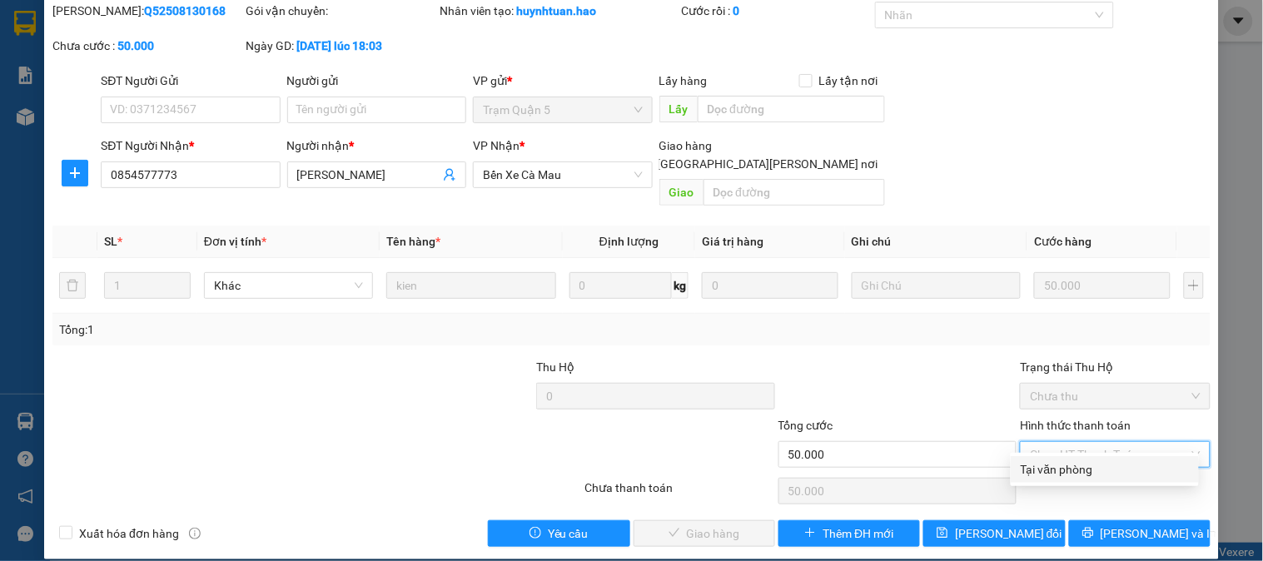
click at [1047, 466] on div "Tại văn phòng" at bounding box center [1104, 469] width 168 height 18
type input "0"
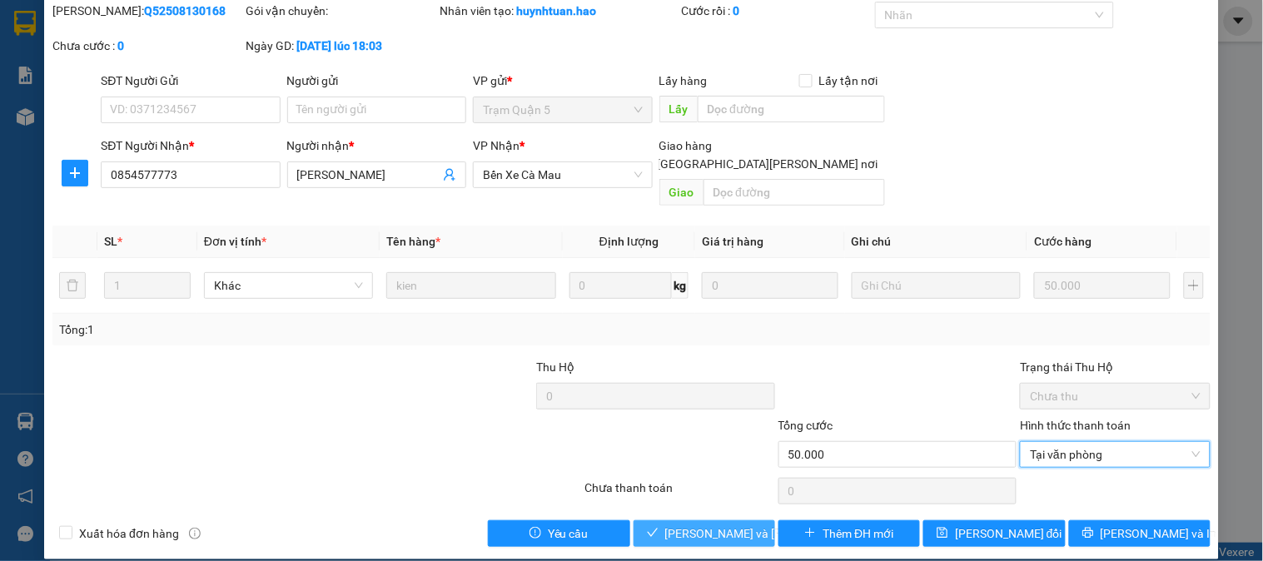
click at [743, 524] on span "[PERSON_NAME] và Giao hàng" at bounding box center [777, 533] width 225 height 18
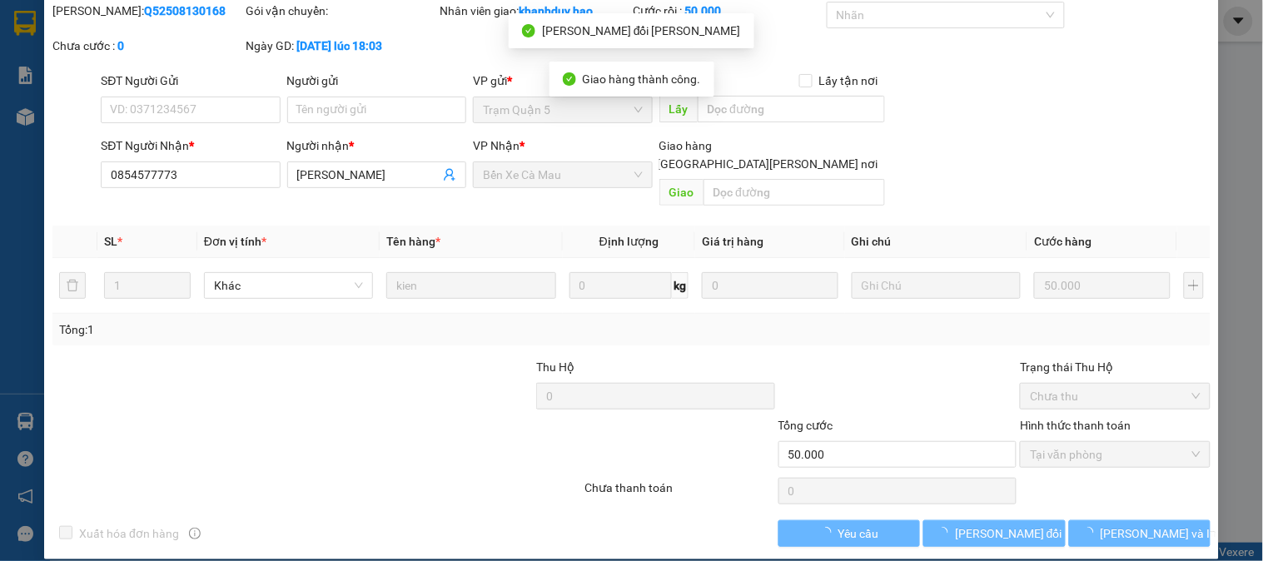
scroll to position [0, 0]
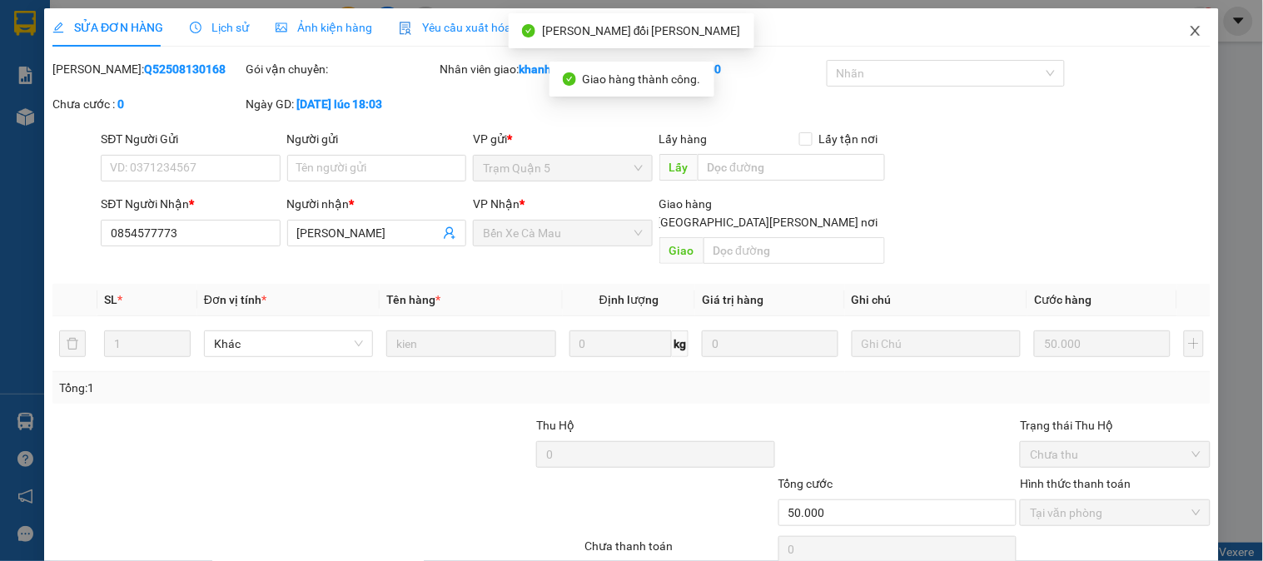
click at [1191, 32] on span "Close" at bounding box center [1195, 31] width 47 height 47
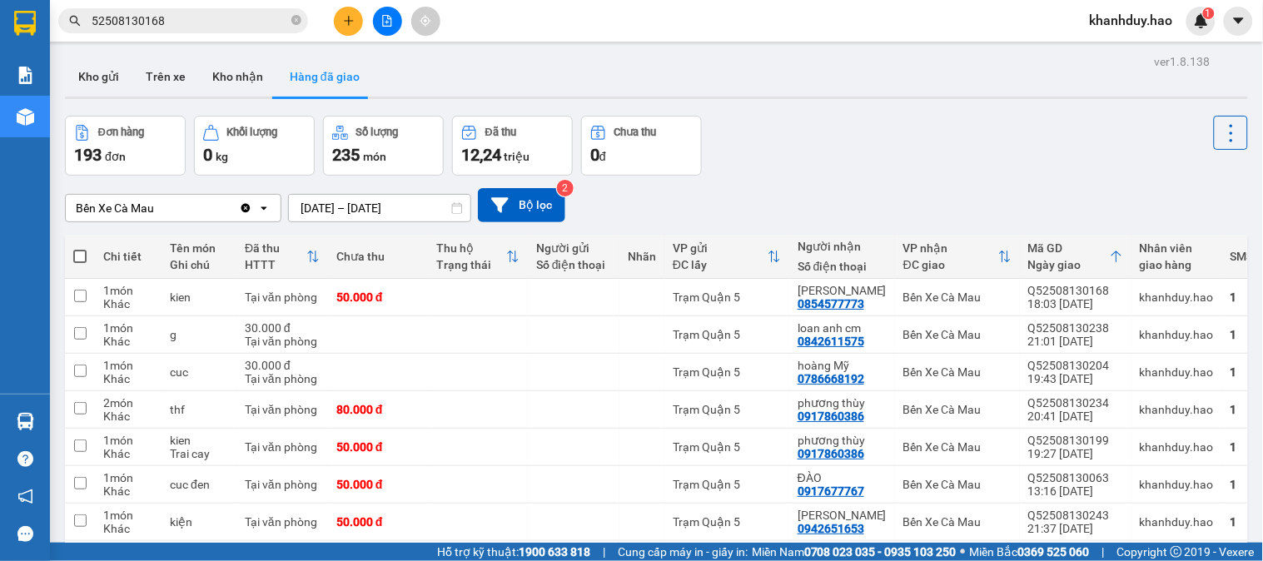
click at [217, 30] on span "52508130168" at bounding box center [183, 20] width 250 height 25
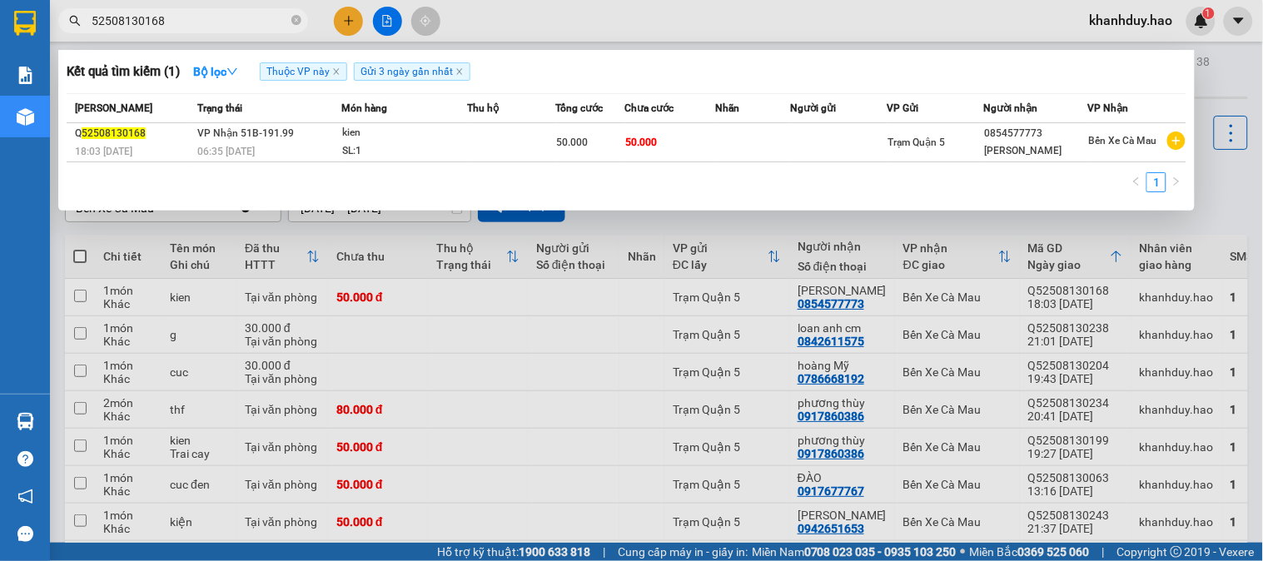
click at [223, 23] on input "52508130168" at bounding box center [190, 21] width 196 height 18
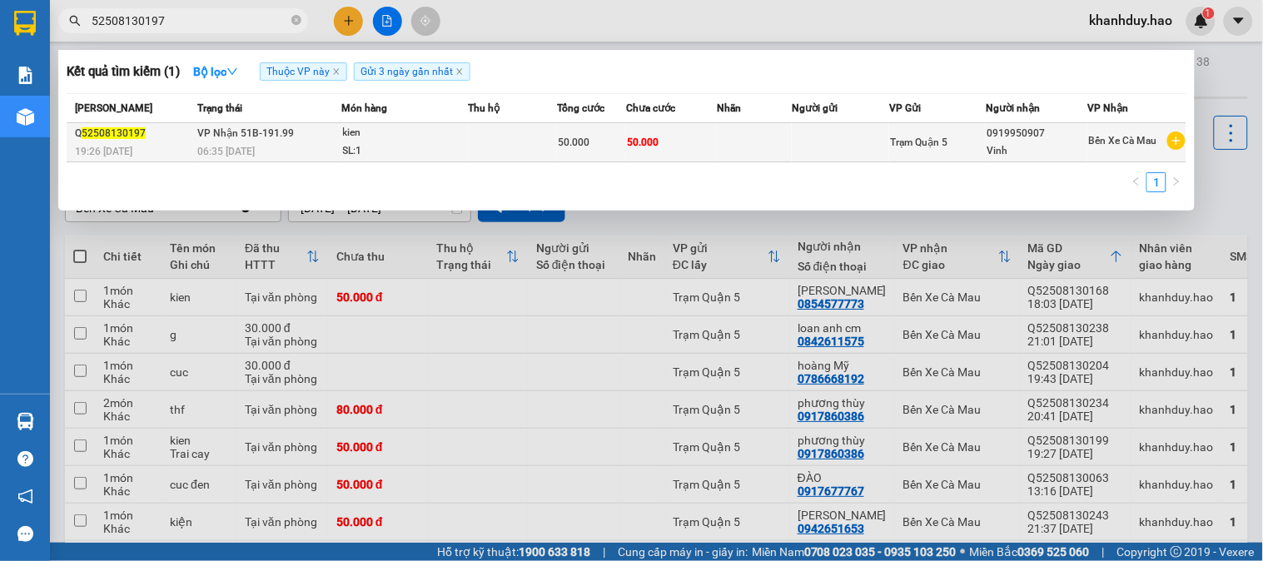
type input "52508130197"
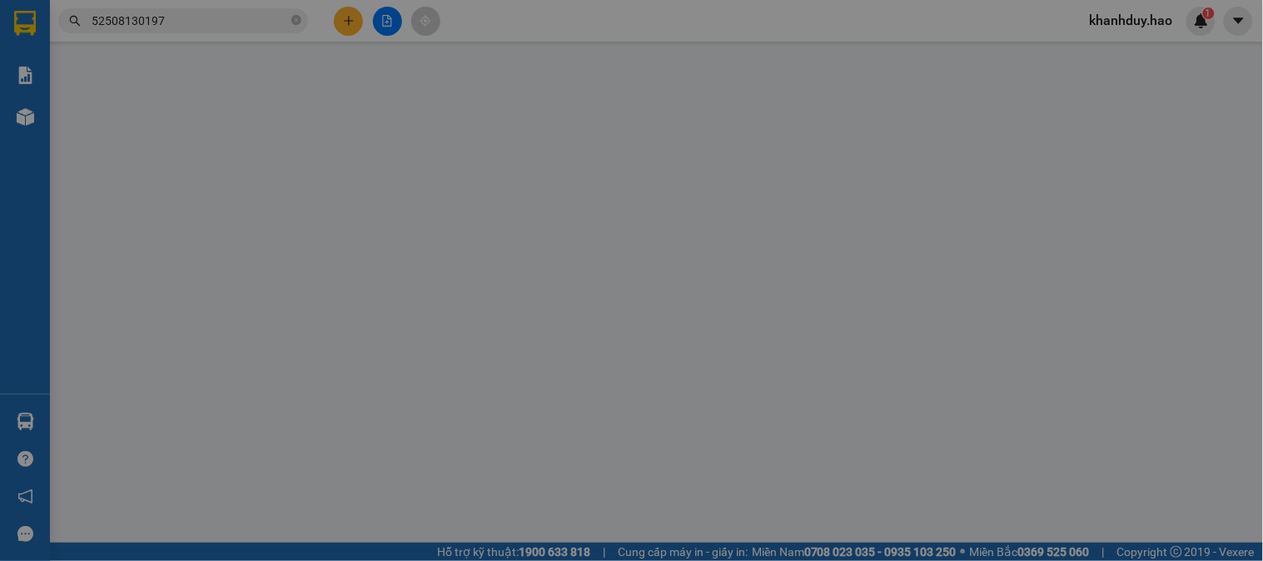
type input "0919950907"
type input "Vinh"
type input "50.000"
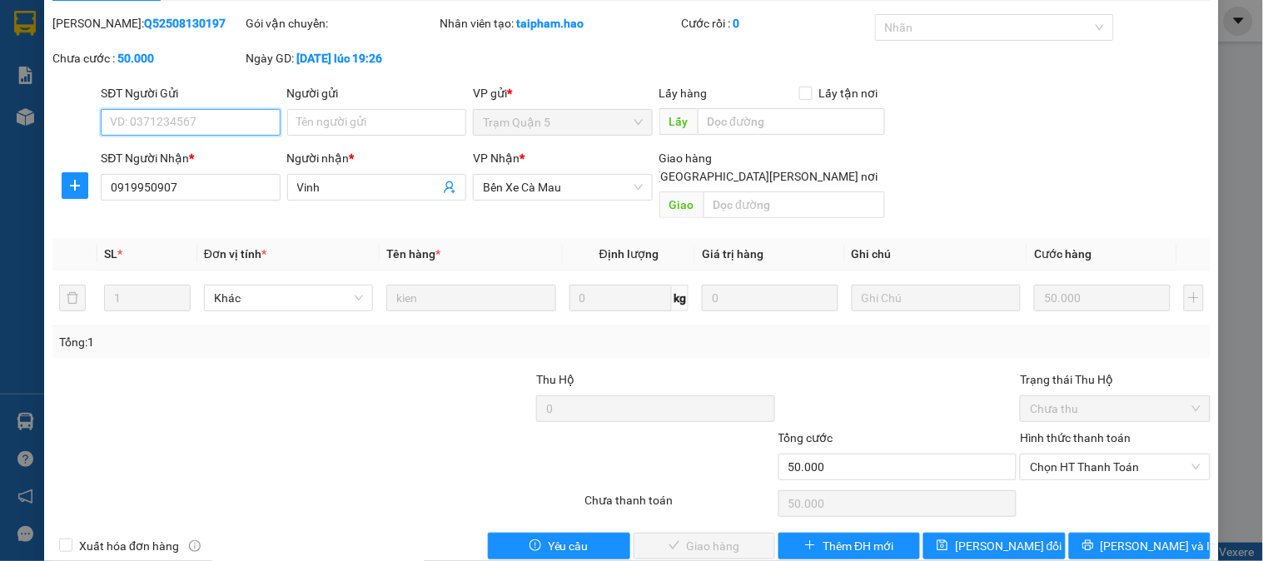
scroll to position [58, 0]
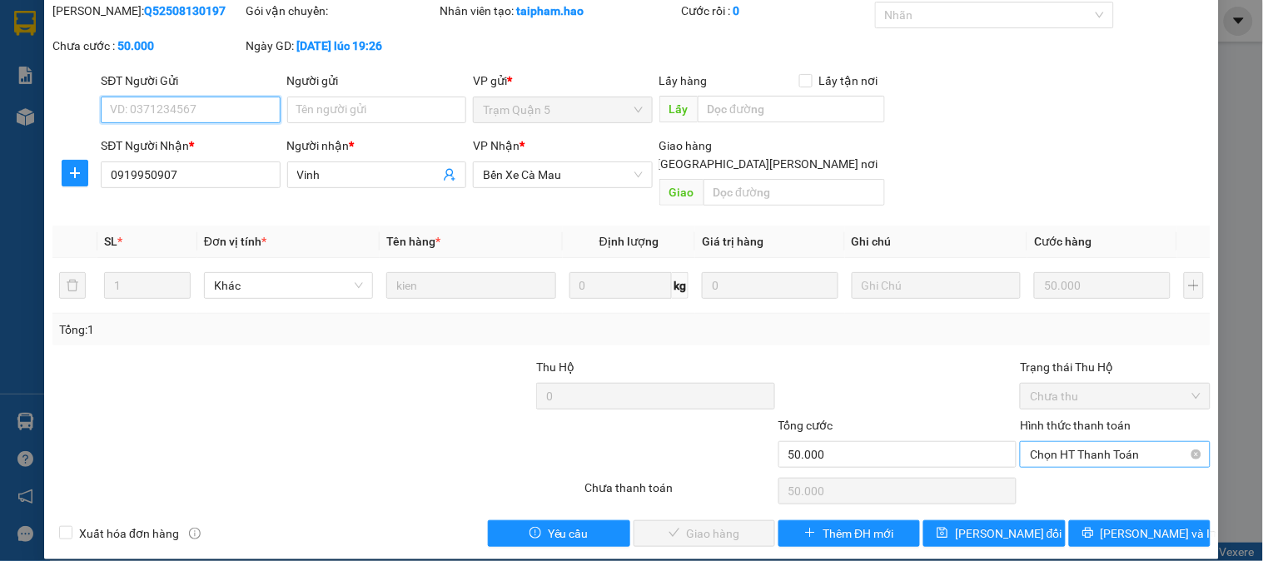
click at [1064, 442] on span "Chọn HT Thanh Toán" at bounding box center [1115, 454] width 170 height 25
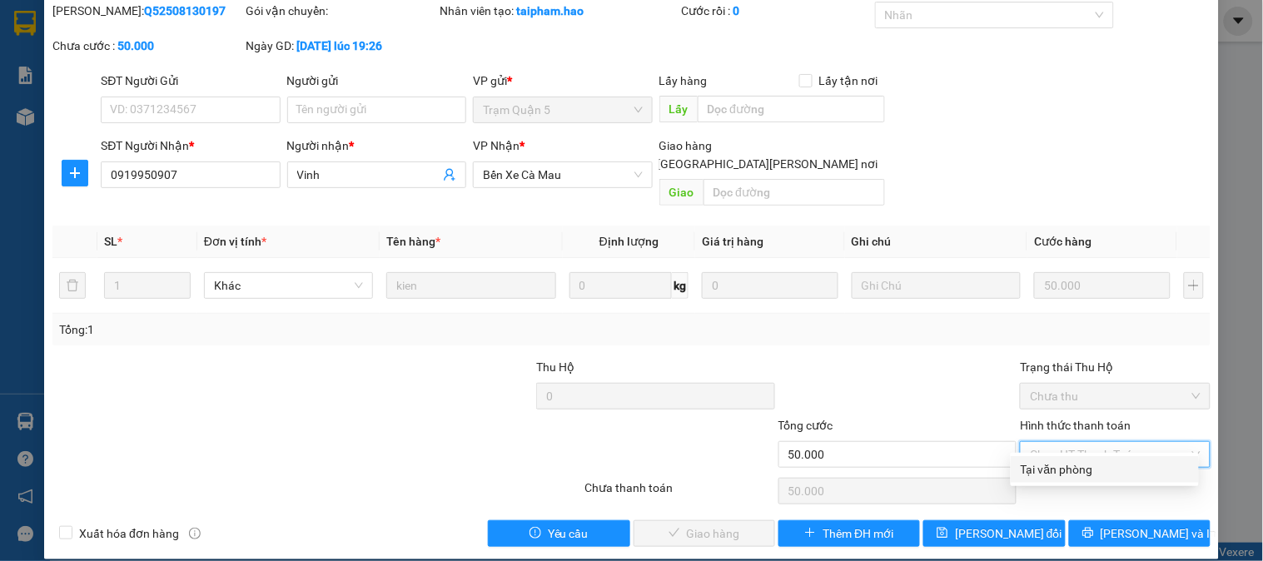
click at [1060, 467] on div "Tại văn phòng" at bounding box center [1104, 469] width 168 height 18
type input "0"
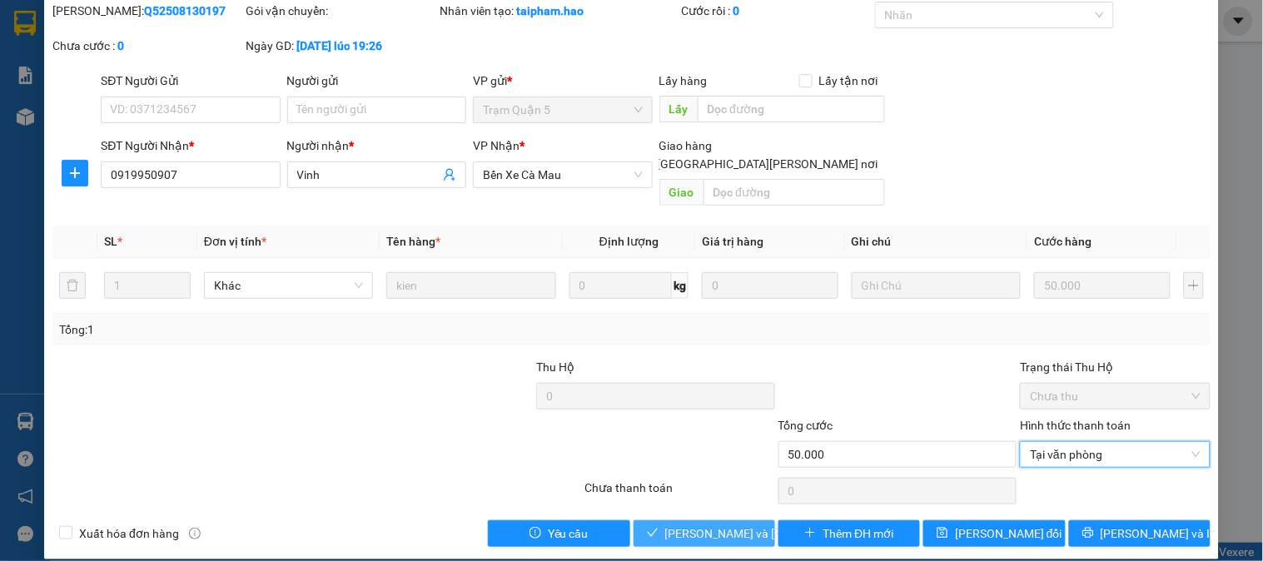
click at [721, 524] on span "[PERSON_NAME] và Giao hàng" at bounding box center [777, 533] width 225 height 18
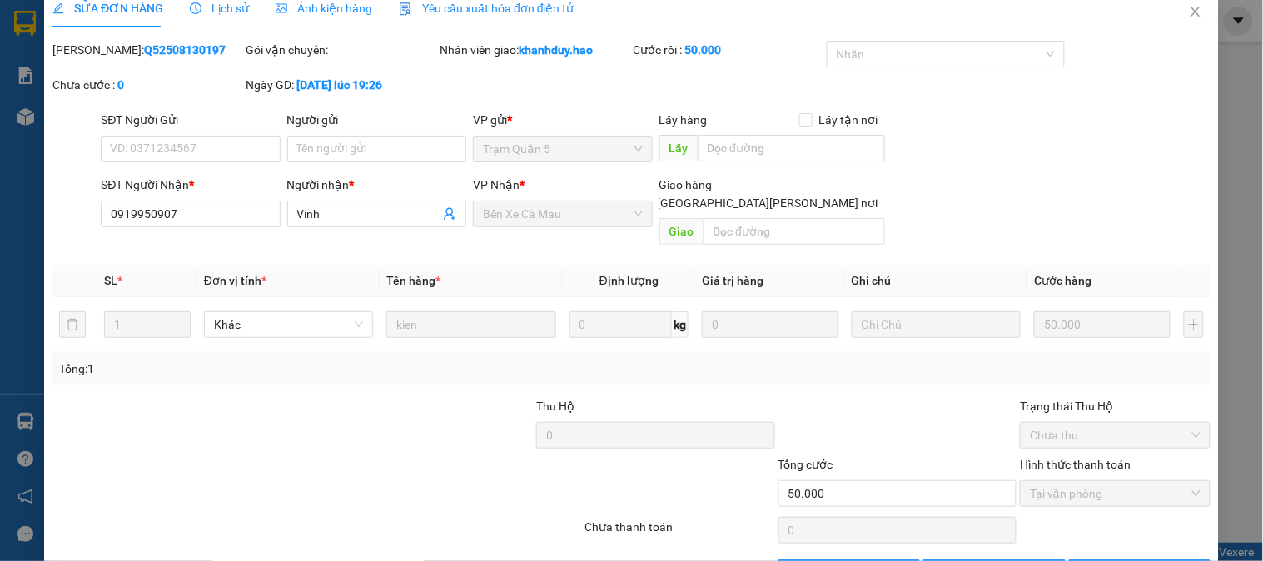
scroll to position [0, 0]
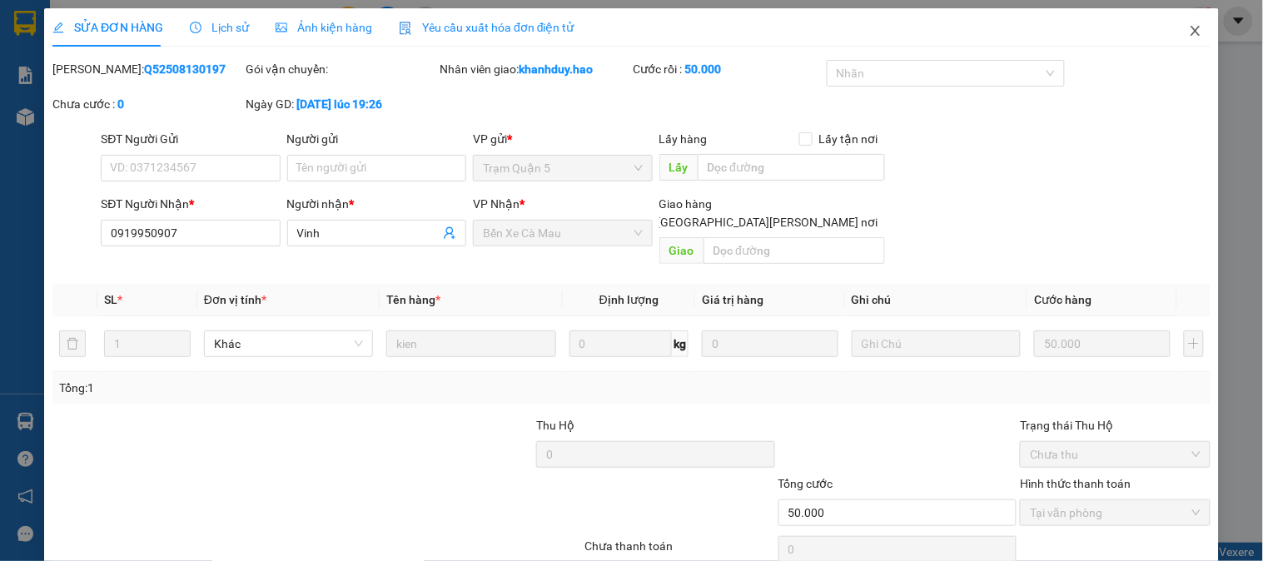
click at [1178, 38] on span "Close" at bounding box center [1195, 31] width 47 height 47
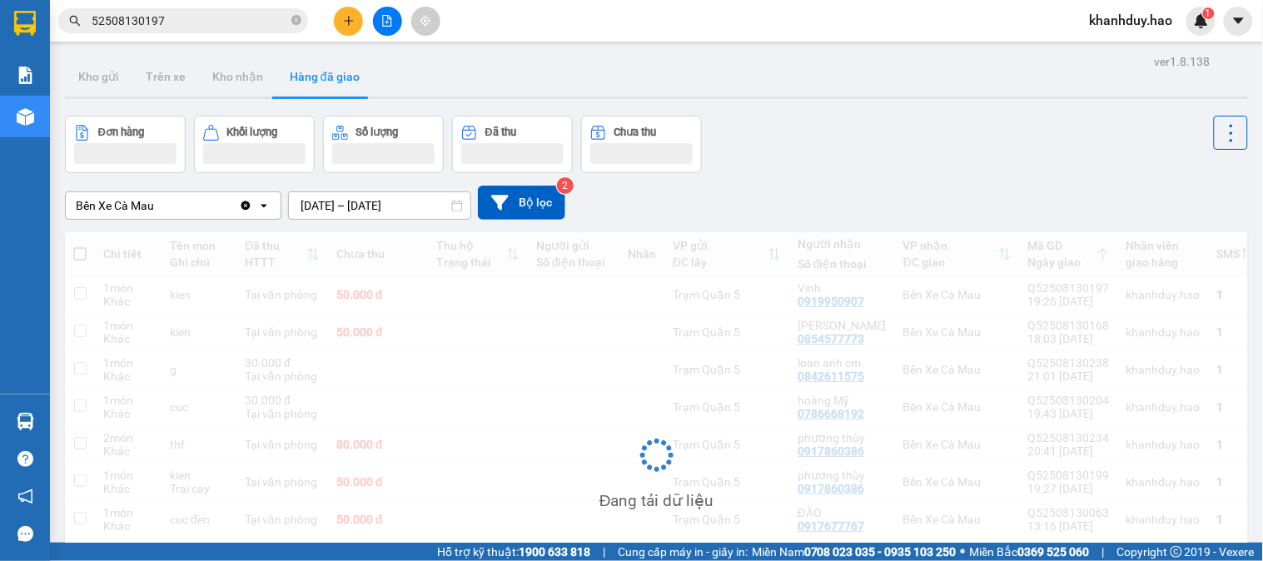
click at [187, 29] on input "52508130197" at bounding box center [190, 21] width 196 height 18
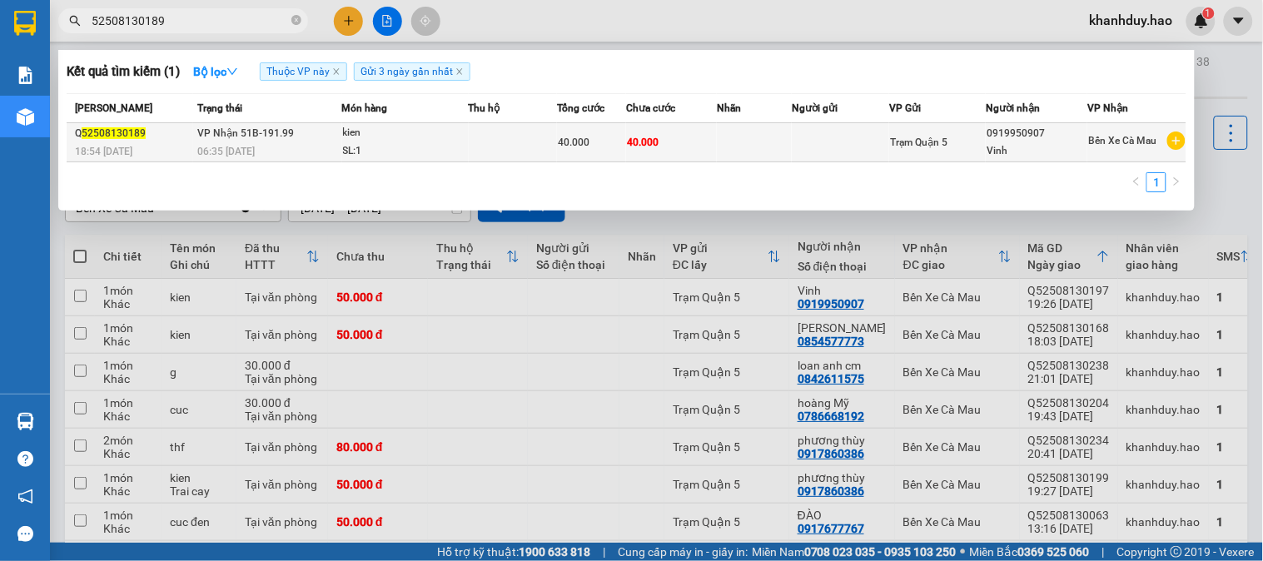
type input "52508130189"
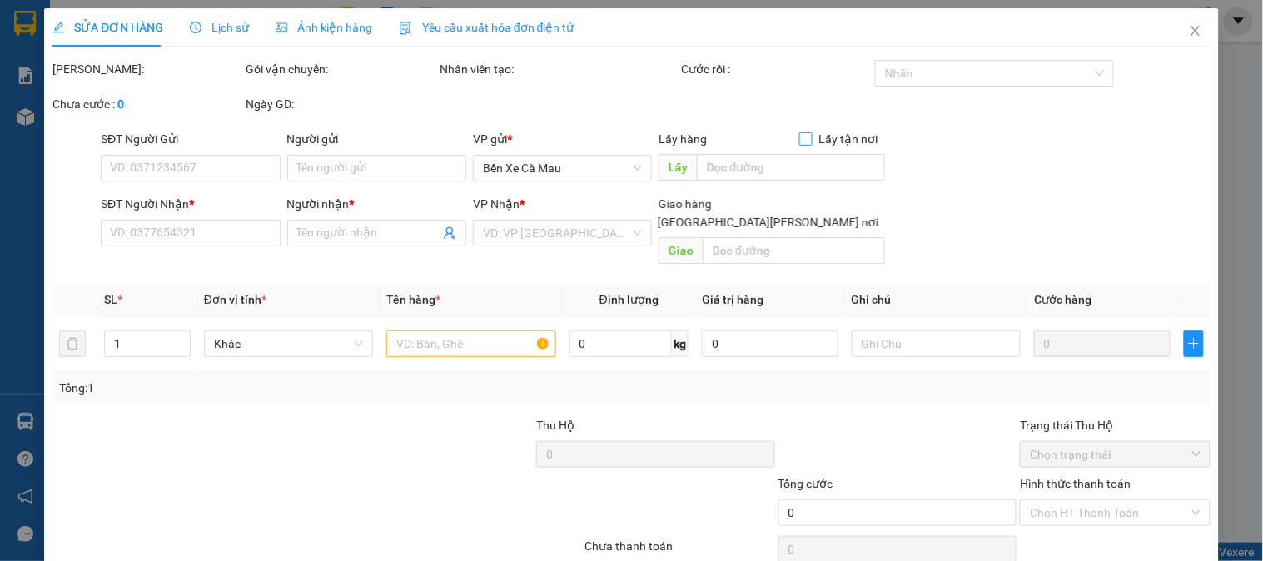
type input "0919950907"
type input "Vinh"
type input "40.000"
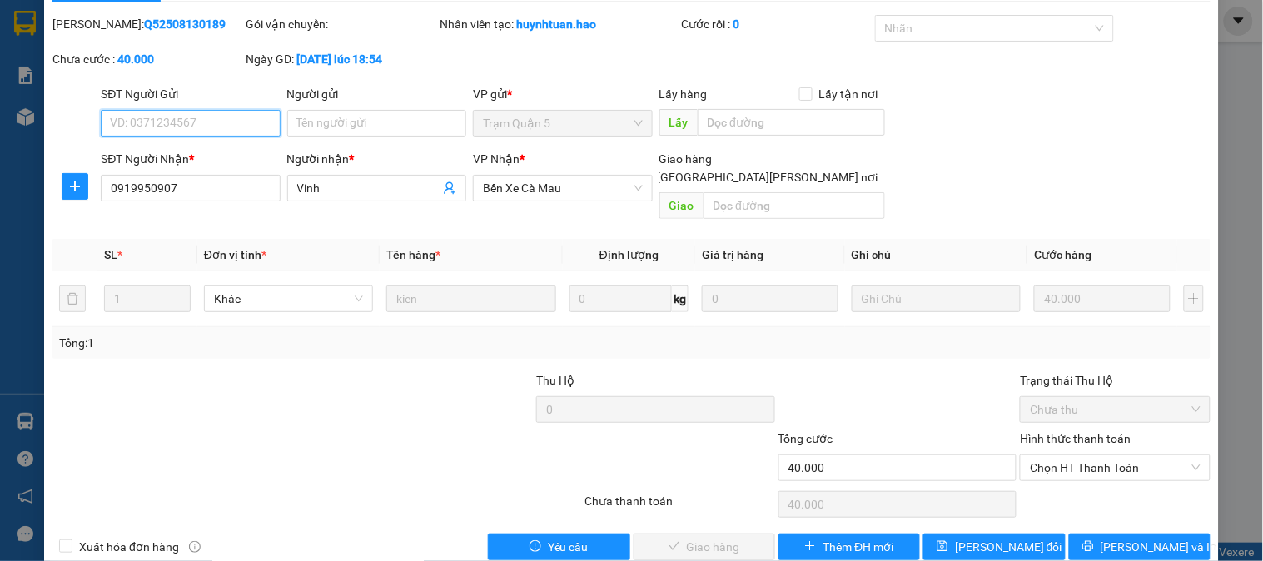
scroll to position [58, 0]
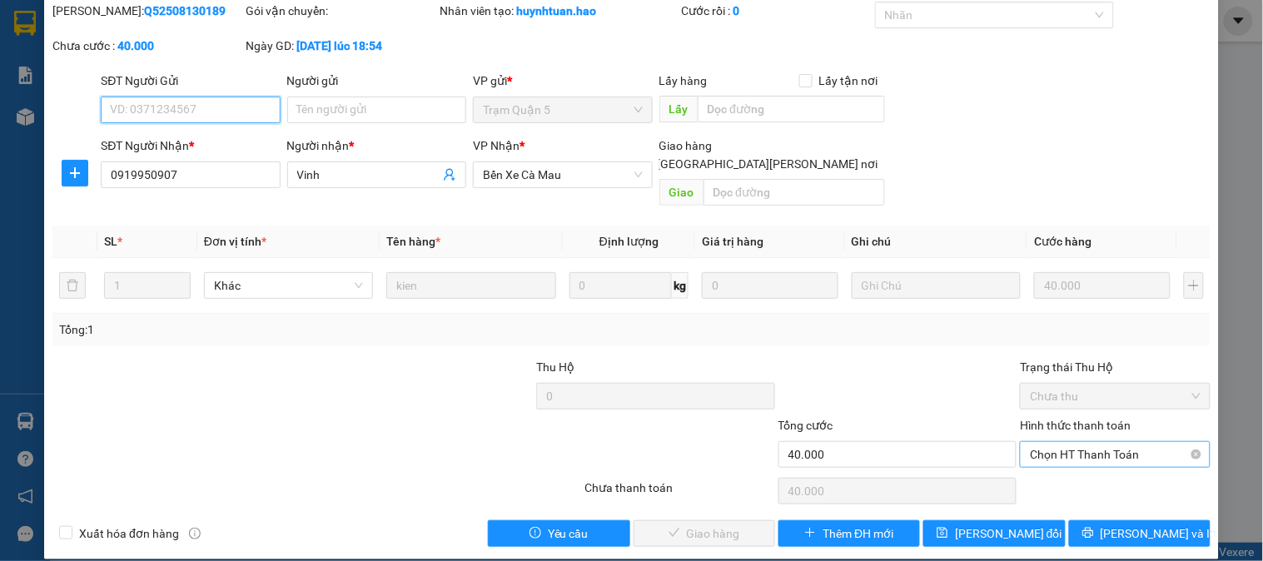
click at [1094, 442] on span "Chọn HT Thanh Toán" at bounding box center [1115, 454] width 170 height 25
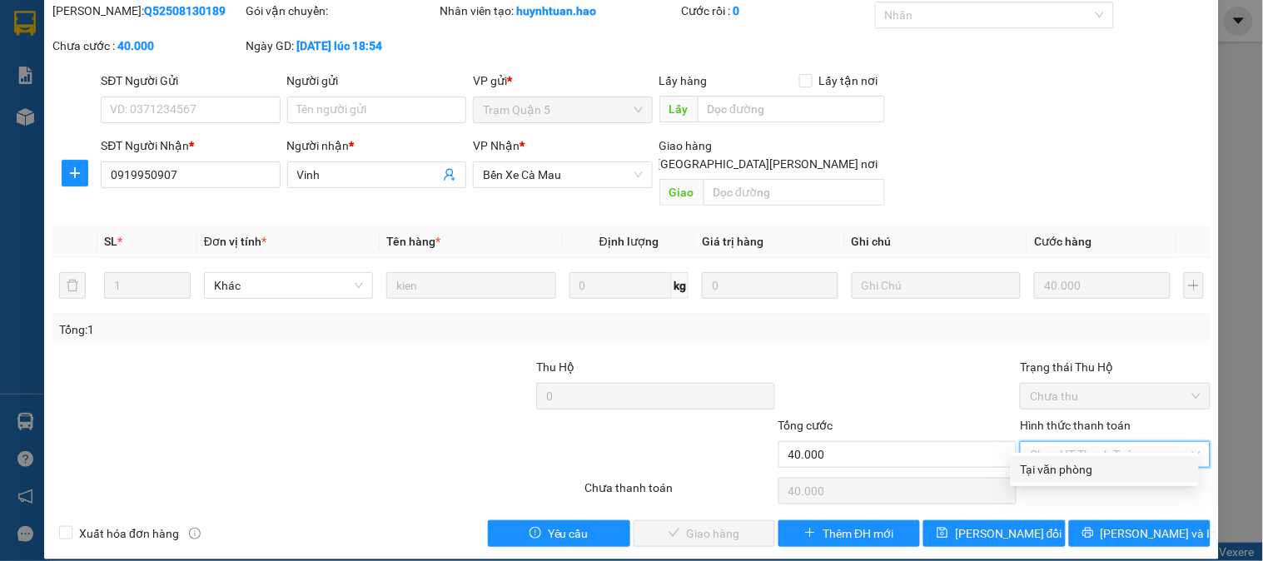
click at [1086, 464] on div "Tại văn phòng" at bounding box center [1104, 469] width 168 height 18
type input "0"
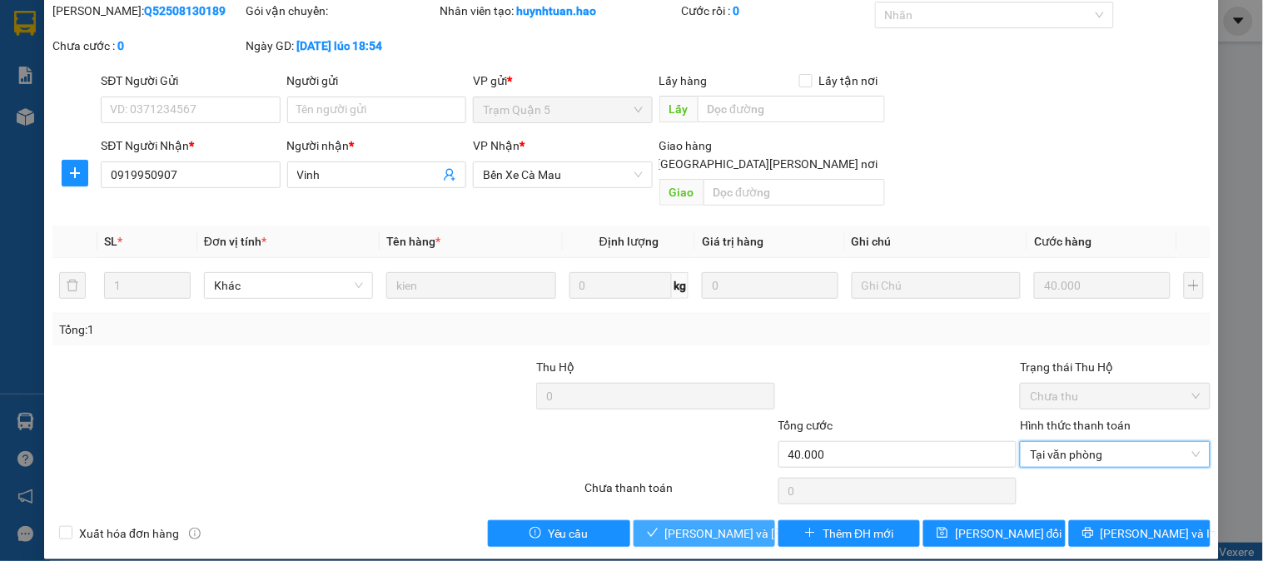
click at [688, 524] on span "[PERSON_NAME] và Giao hàng" at bounding box center [777, 533] width 225 height 18
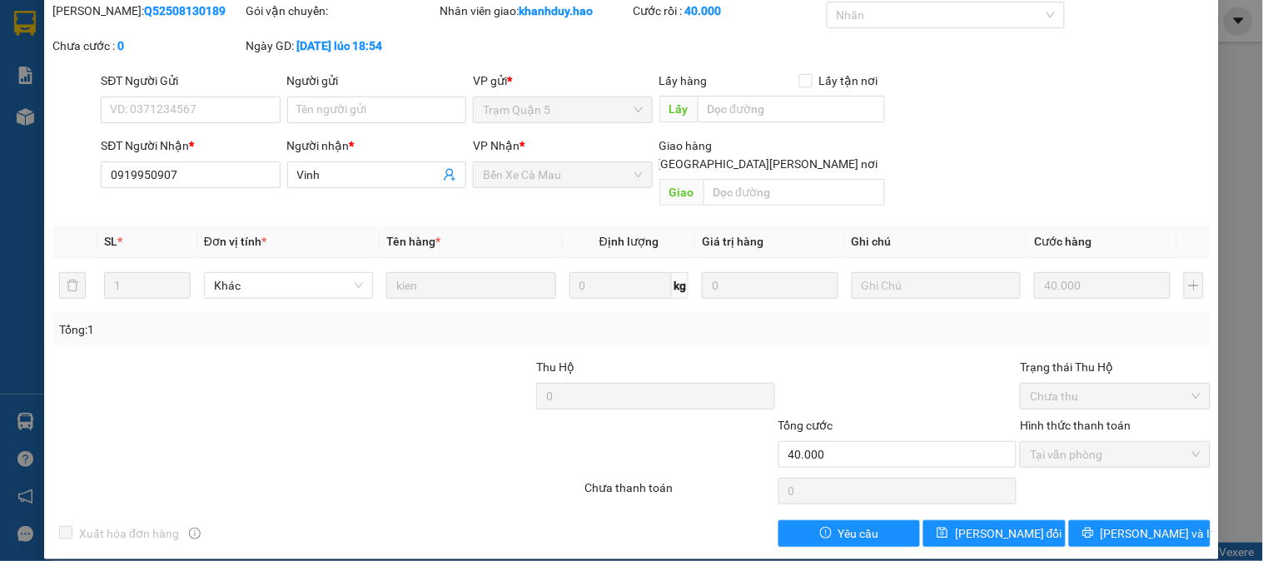
scroll to position [0, 0]
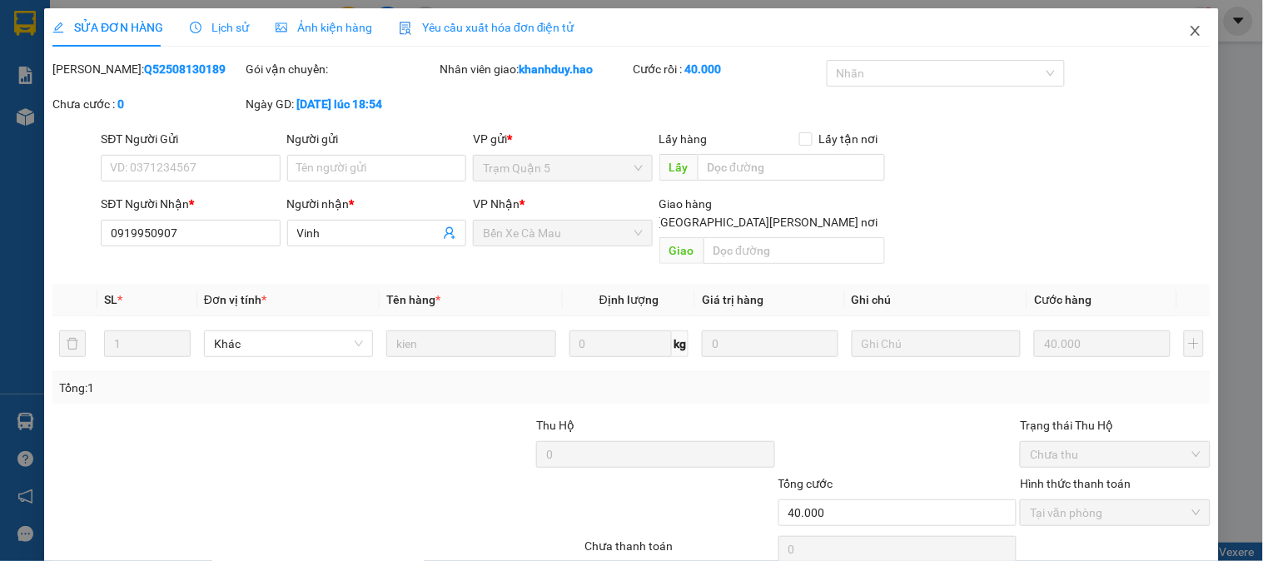
click at [1191, 37] on span "Close" at bounding box center [1195, 31] width 47 height 47
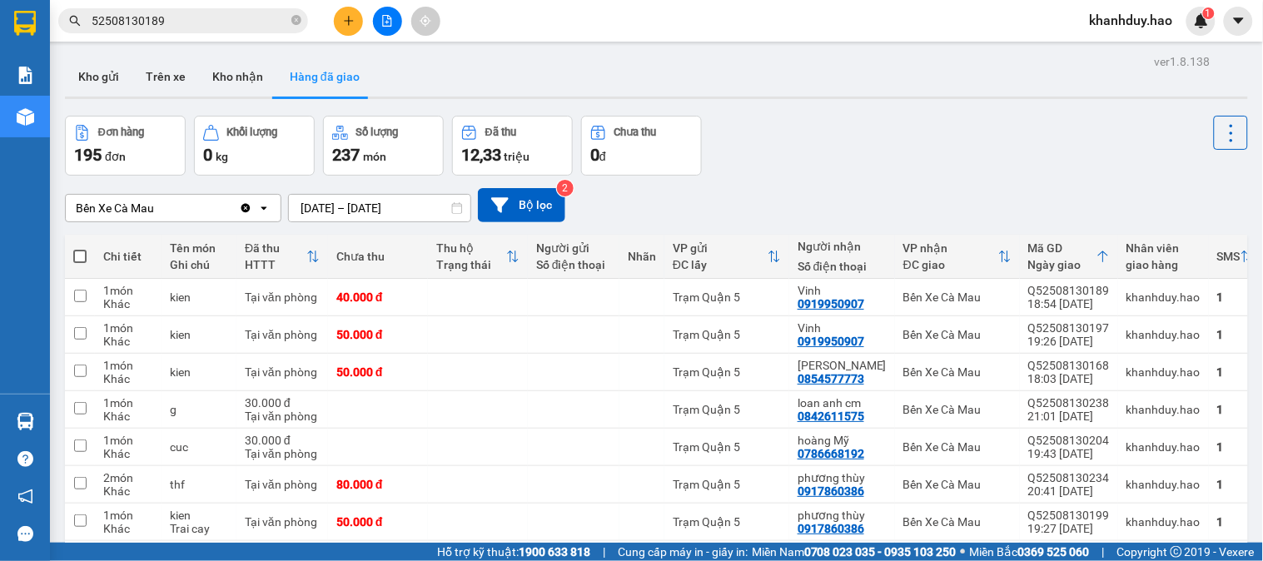
click at [240, 29] on input "52508130189" at bounding box center [190, 21] width 196 height 18
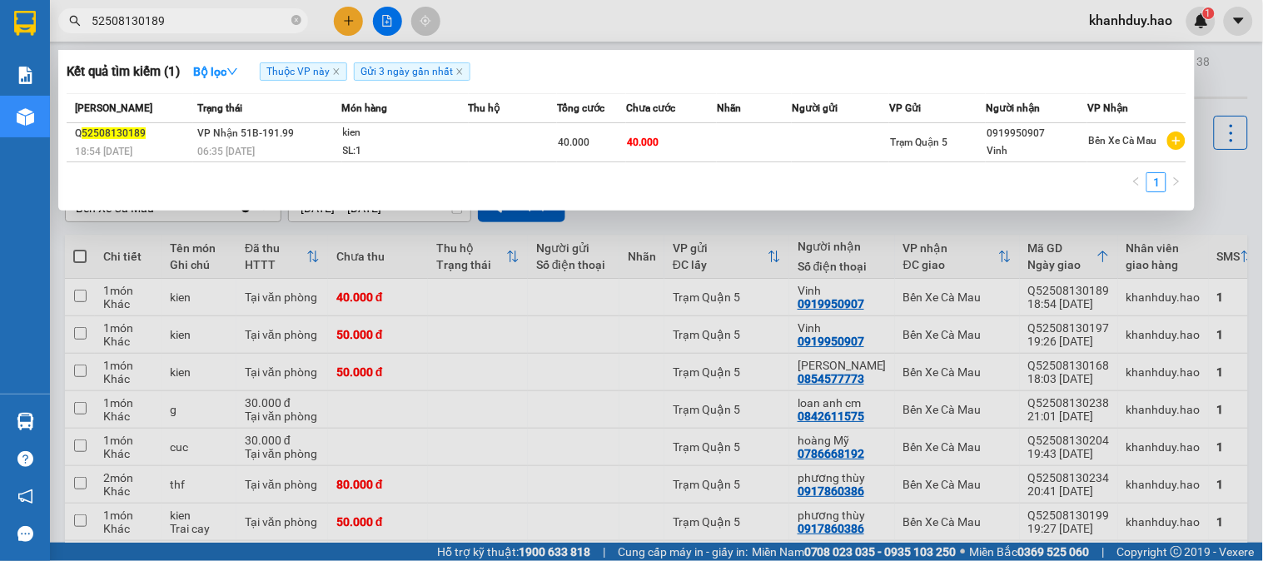
click at [251, 1] on div at bounding box center [631, 280] width 1263 height 561
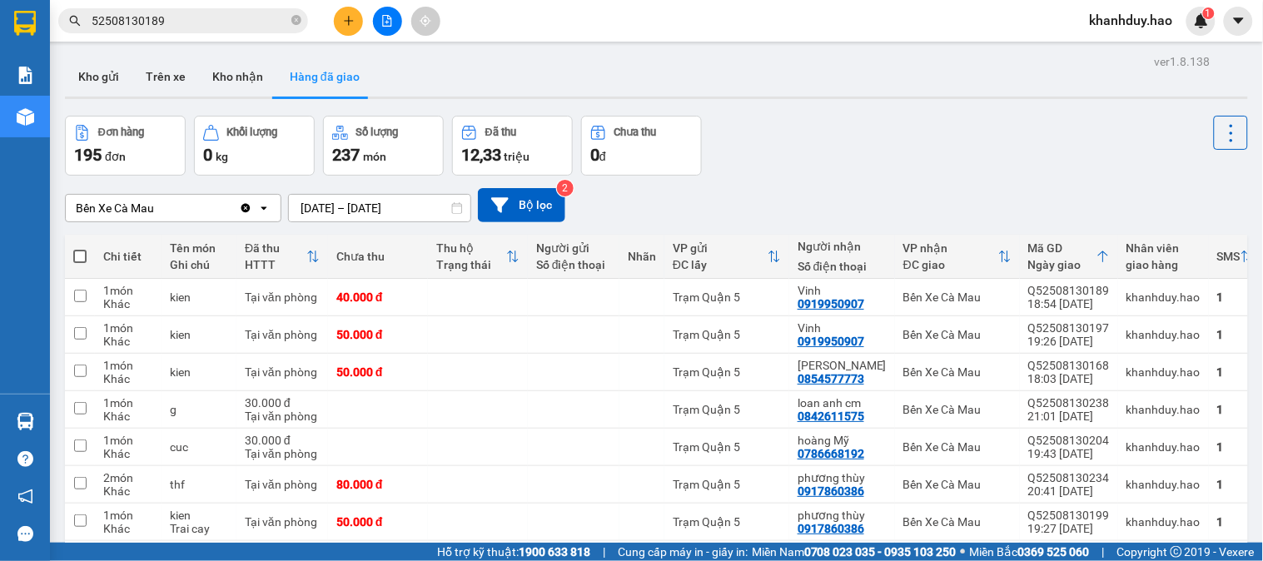
click at [251, 1] on div "Kết quả tìm kiếm ( 1 ) Bộ lọc Thuộc VP này Gửi 3 ngày gần nhất Mã ĐH Trạng thái…" at bounding box center [631, 21] width 1263 height 42
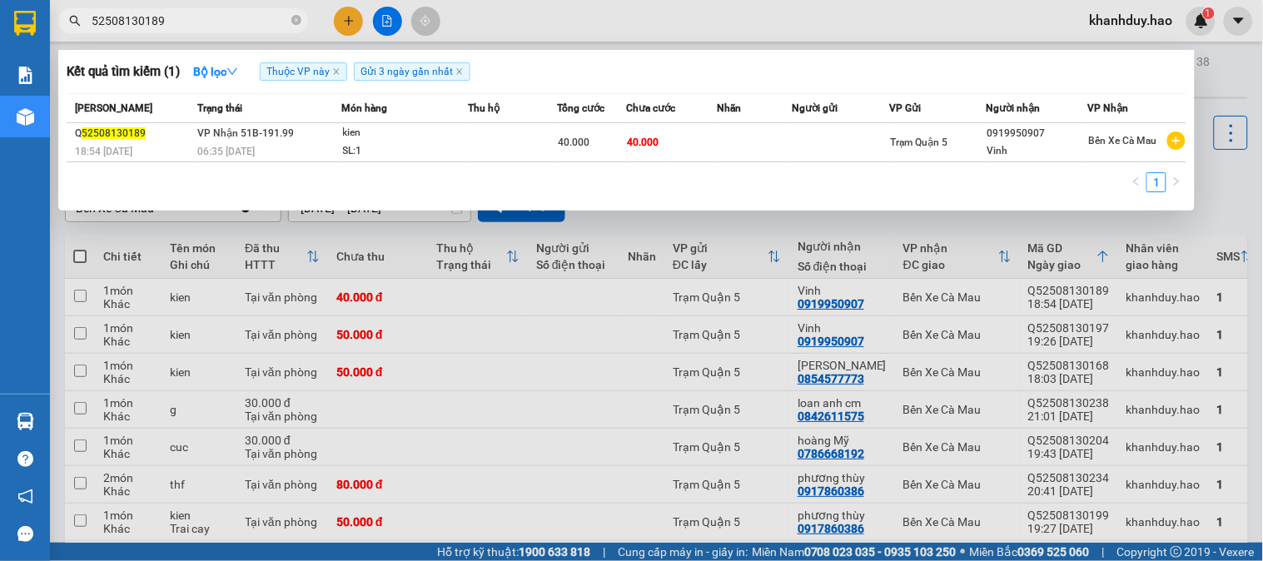
click at [240, 10] on span "52508130189" at bounding box center [183, 20] width 250 height 25
click at [256, 23] on input "52508130189" at bounding box center [190, 21] width 196 height 18
type input "52508130043"
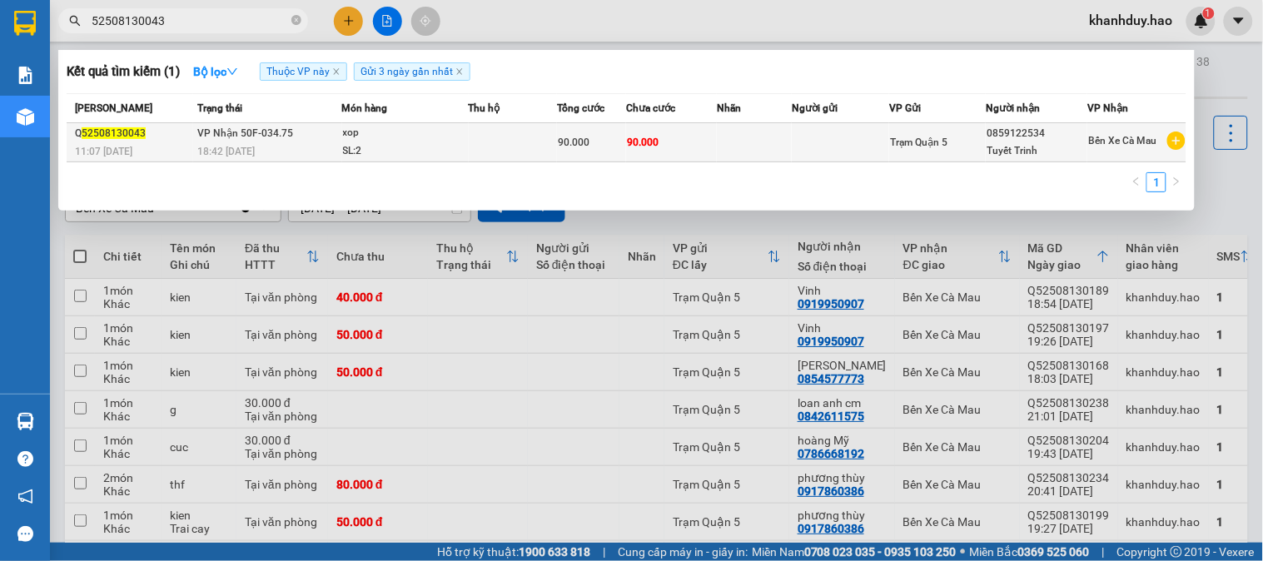
click at [723, 142] on td at bounding box center [754, 142] width 75 height 39
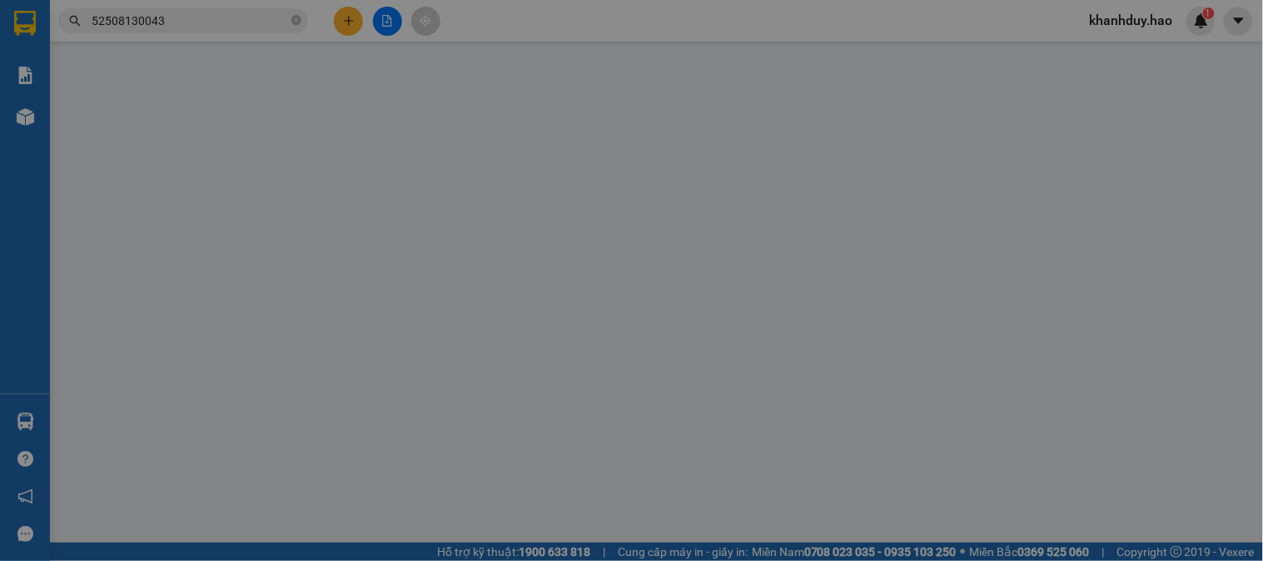
type input "0859122534"
type input "Tuyết Trinh"
type input "90.000"
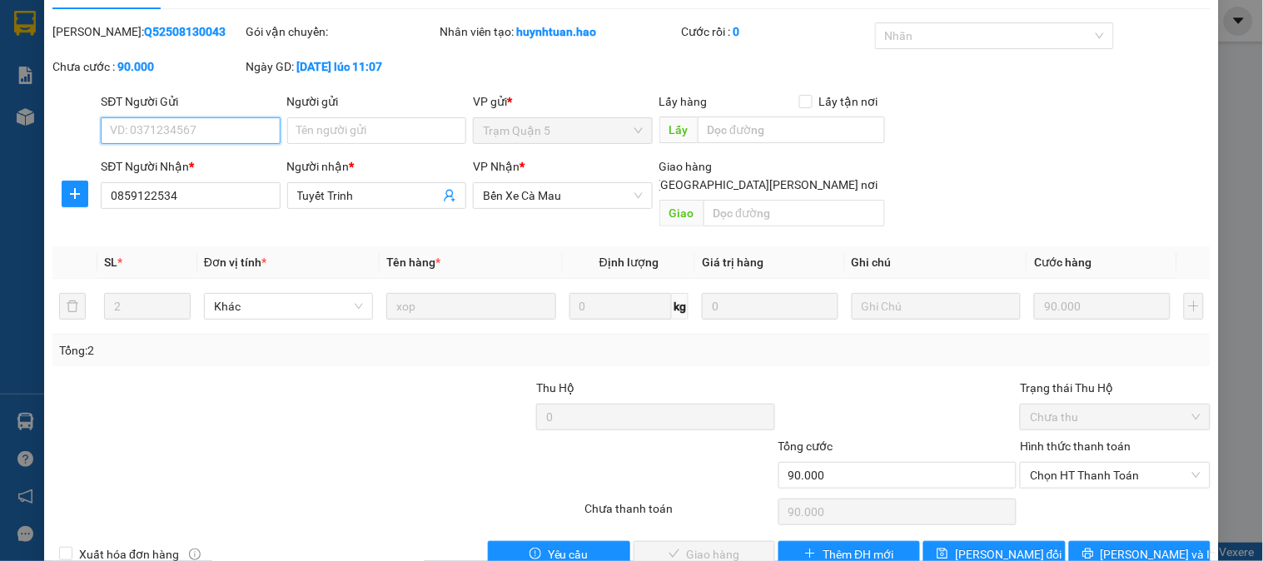
scroll to position [58, 0]
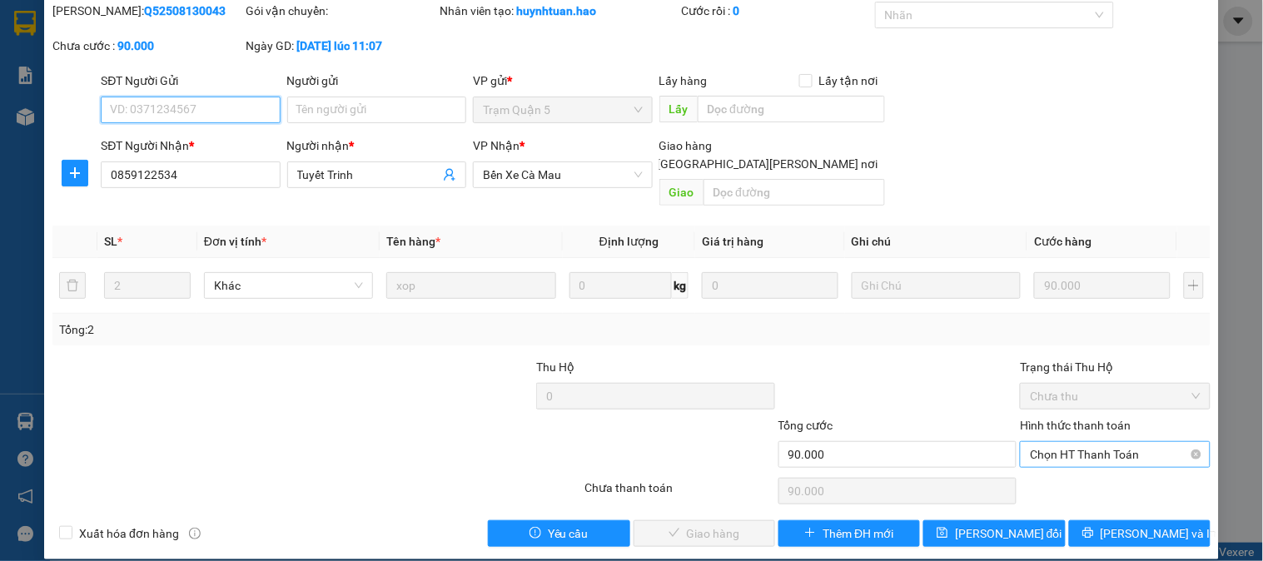
click at [1091, 444] on span "Chọn HT Thanh Toán" at bounding box center [1115, 454] width 170 height 25
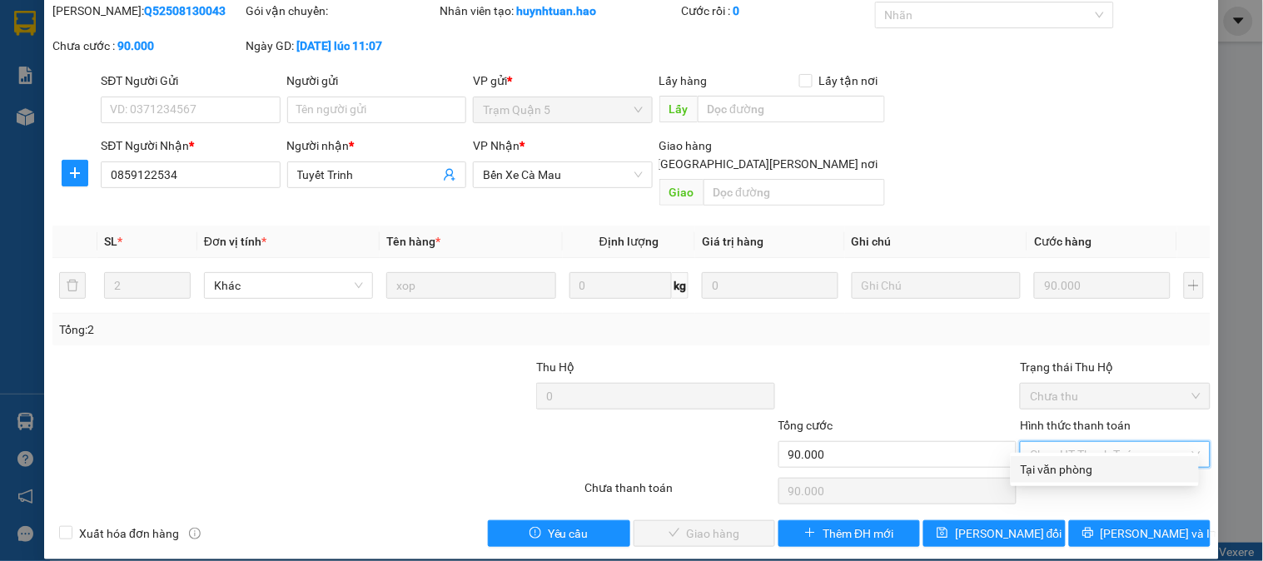
click at [1095, 461] on div "Tại văn phòng" at bounding box center [1104, 469] width 168 height 18
type input "0"
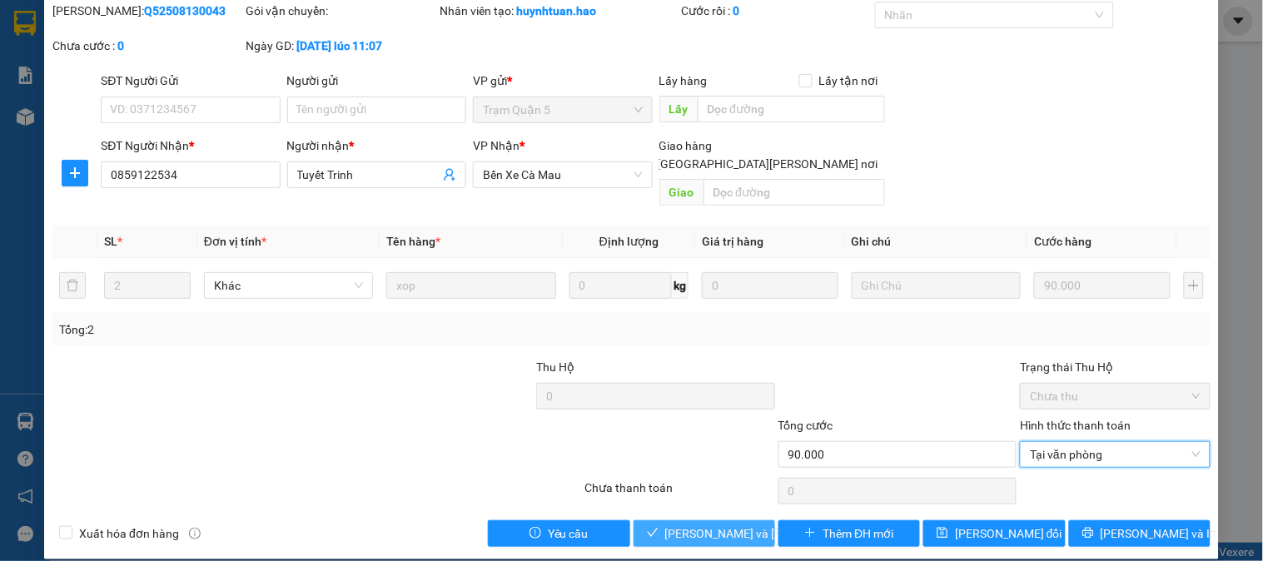
click at [706, 524] on span "[PERSON_NAME] và Giao hàng" at bounding box center [777, 533] width 225 height 18
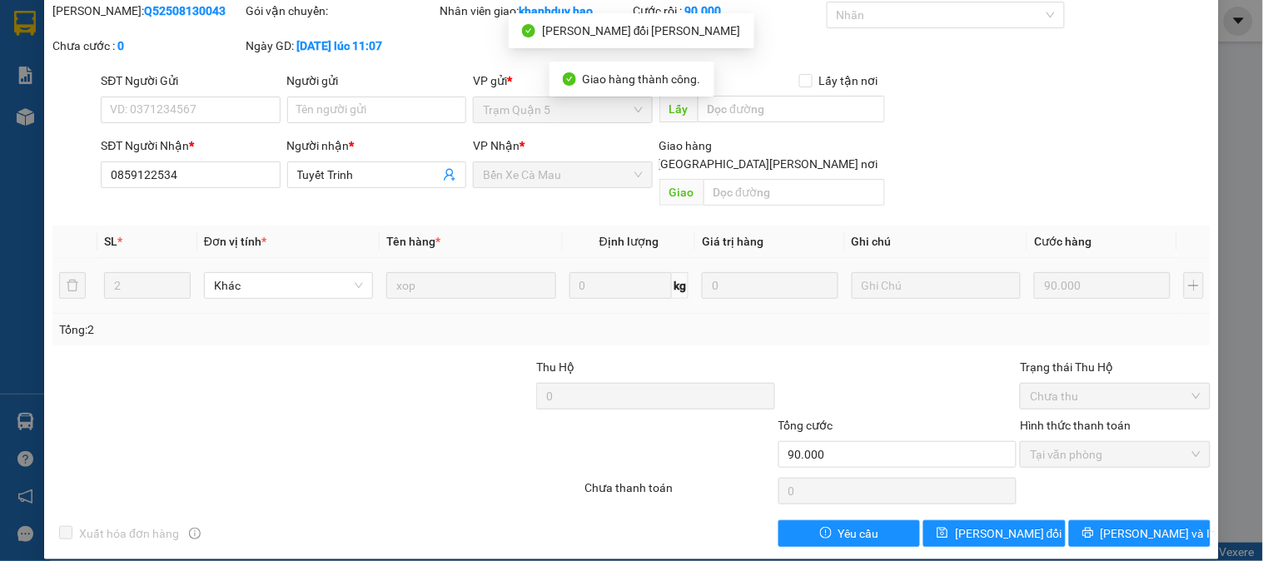
scroll to position [0, 0]
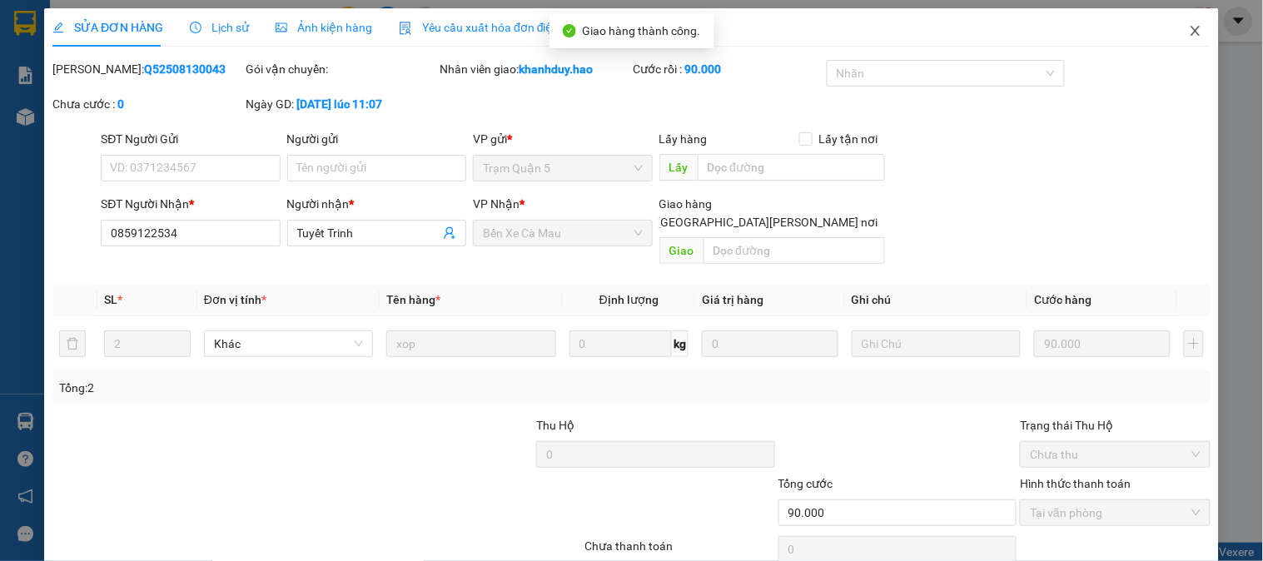
click at [1179, 22] on span "Close" at bounding box center [1195, 31] width 47 height 47
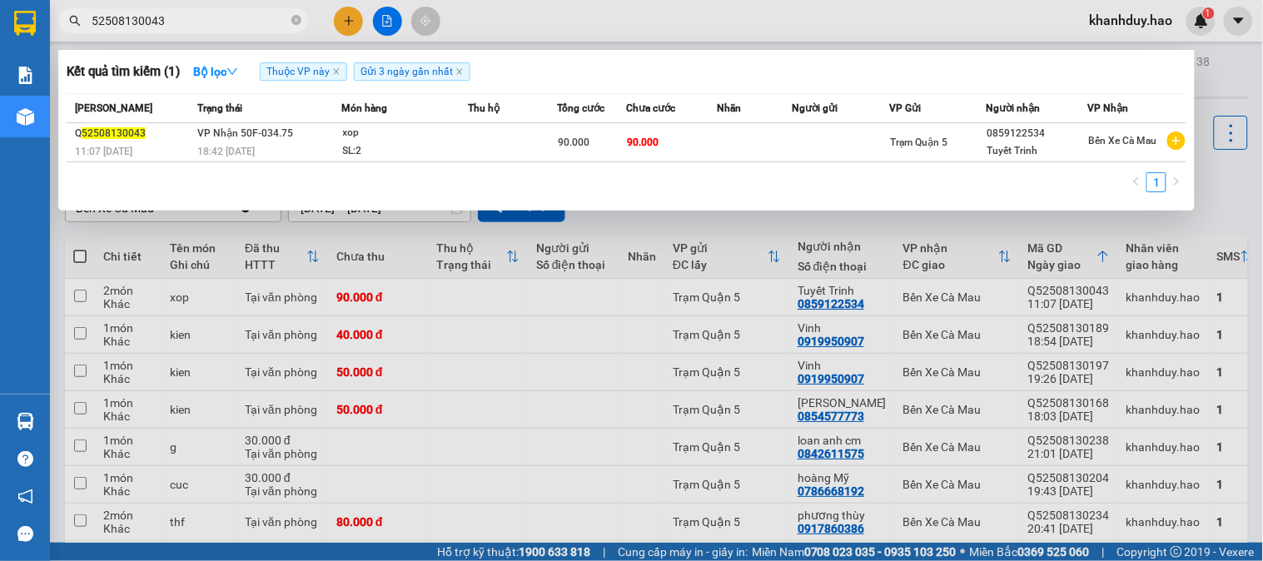
click at [240, 28] on input "52508130043" at bounding box center [190, 21] width 196 height 18
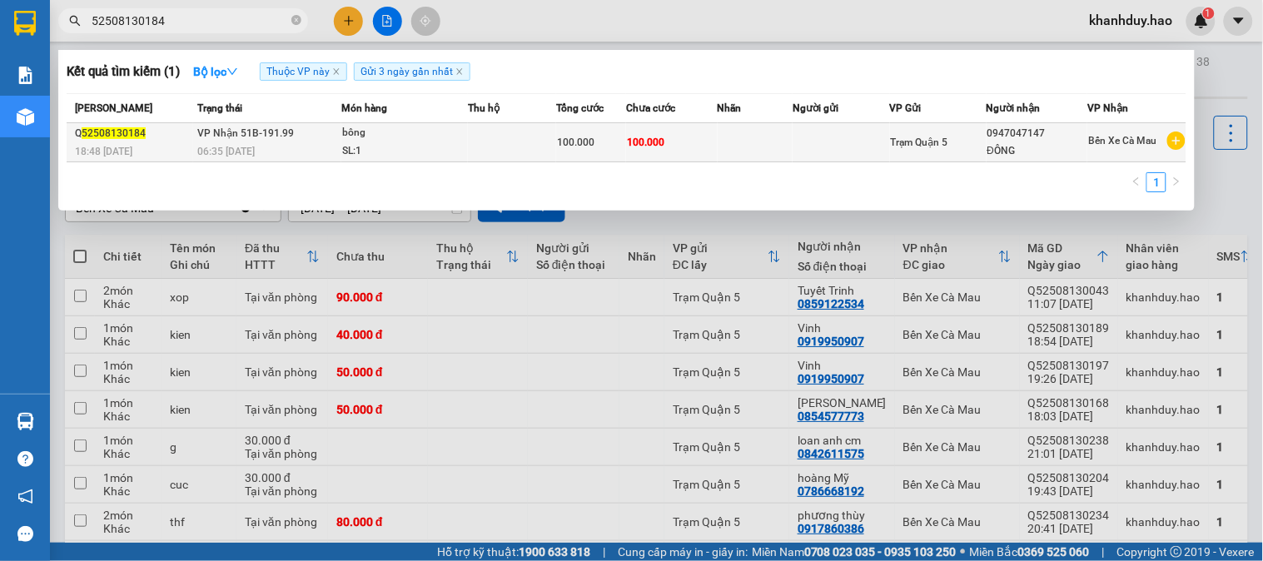
type input "52508130184"
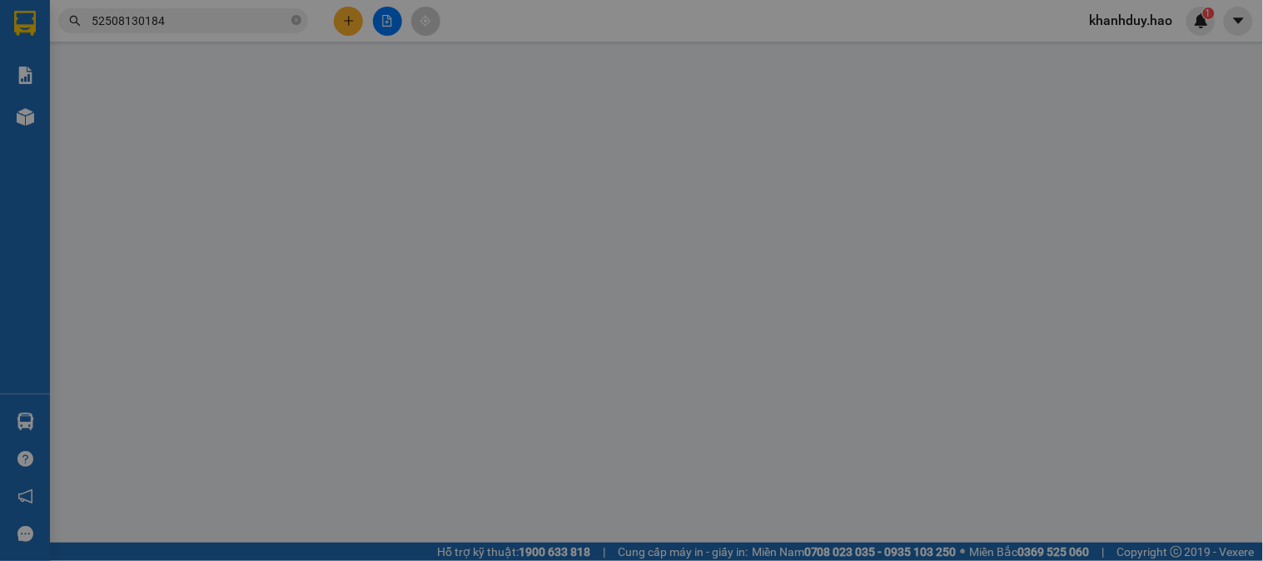
type input "0947047147"
type input "ĐÔNG"
type input "100.000"
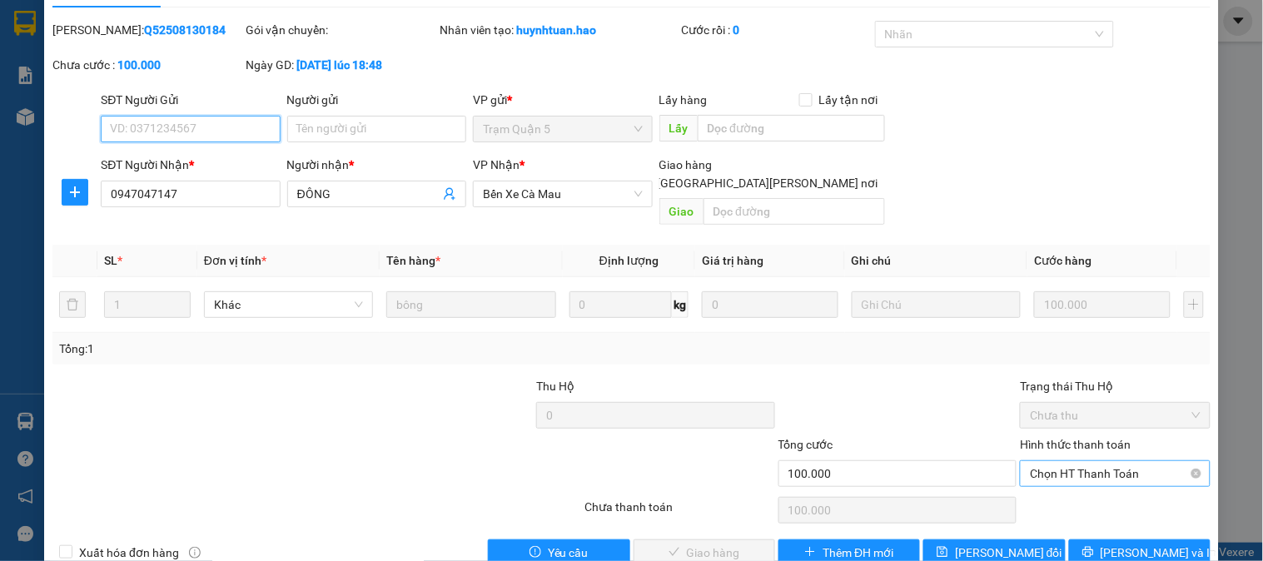
scroll to position [58, 0]
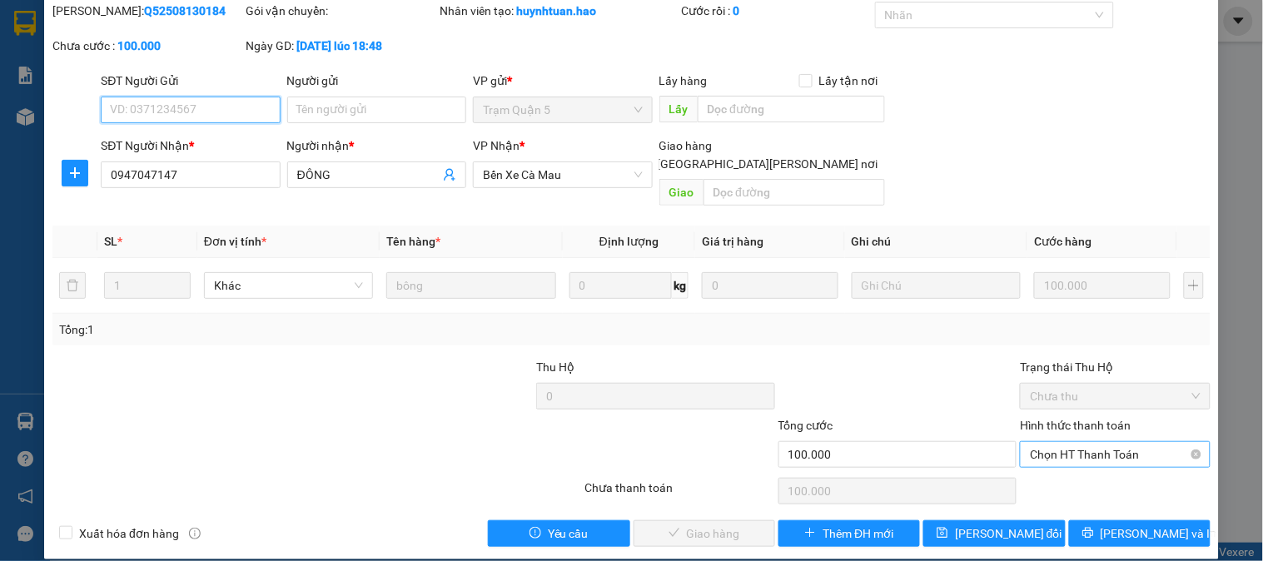
click at [1120, 442] on span "Chọn HT Thanh Toán" at bounding box center [1115, 454] width 170 height 25
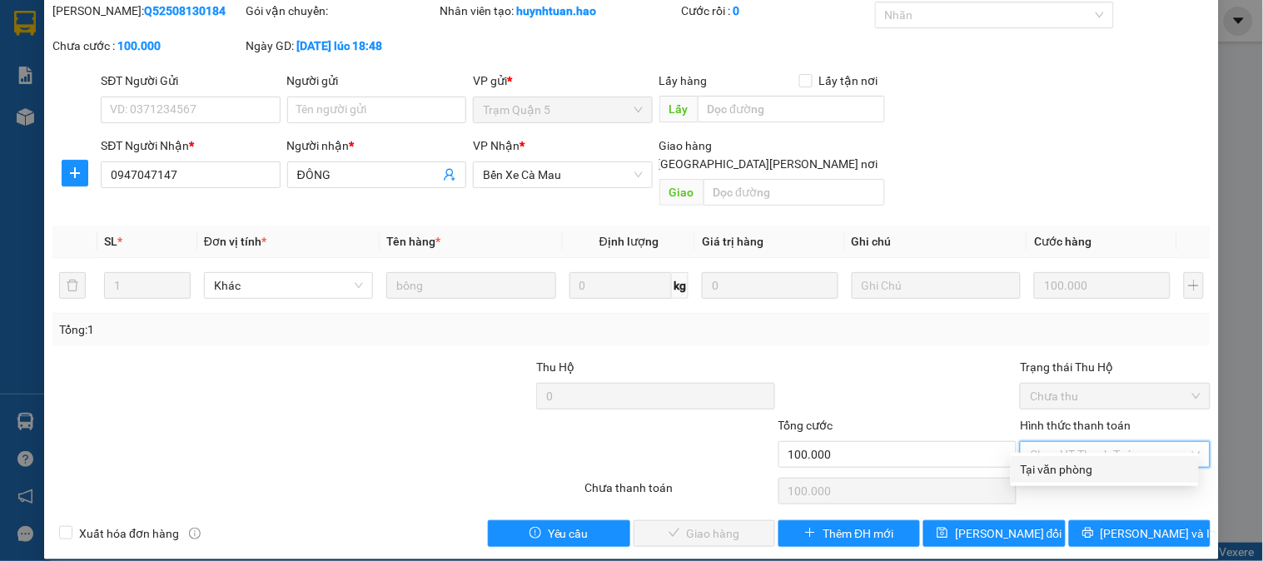
click at [1102, 469] on div "Tại văn phòng" at bounding box center [1104, 469] width 168 height 18
type input "0"
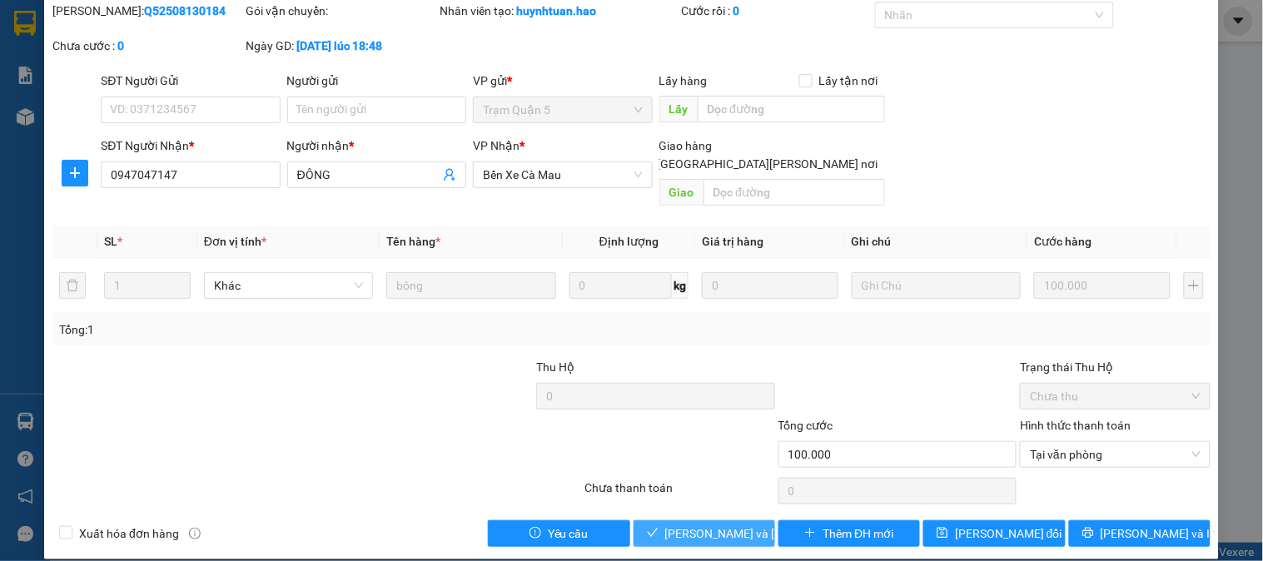
click at [752, 520] on button "[PERSON_NAME] và Giao hàng" at bounding box center [704, 533] width 142 height 27
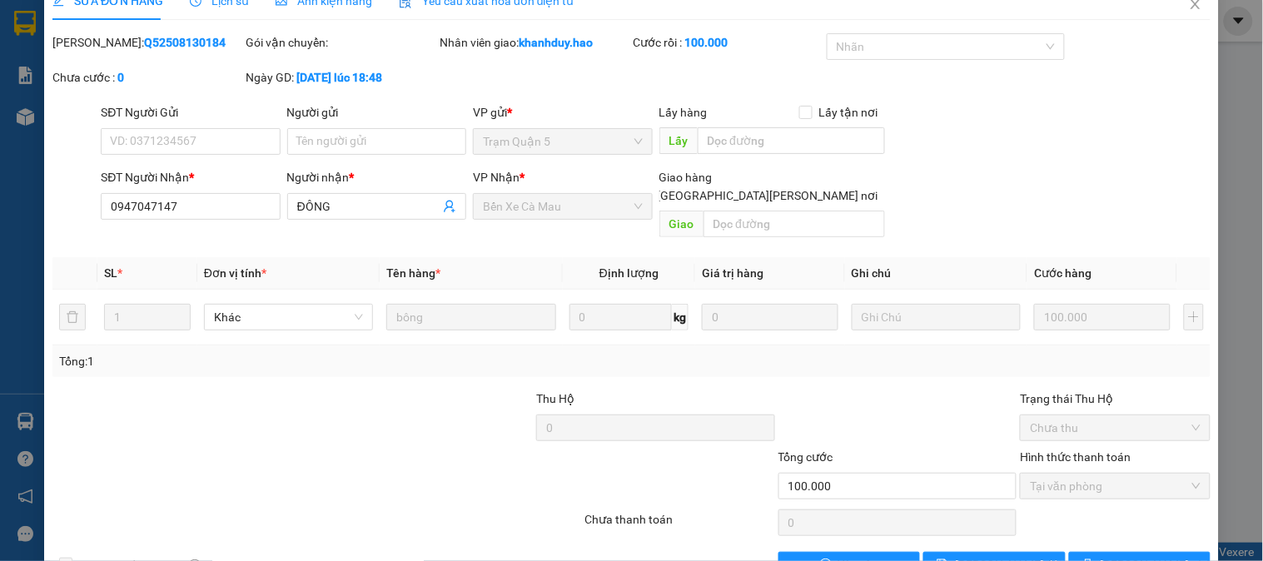
scroll to position [0, 0]
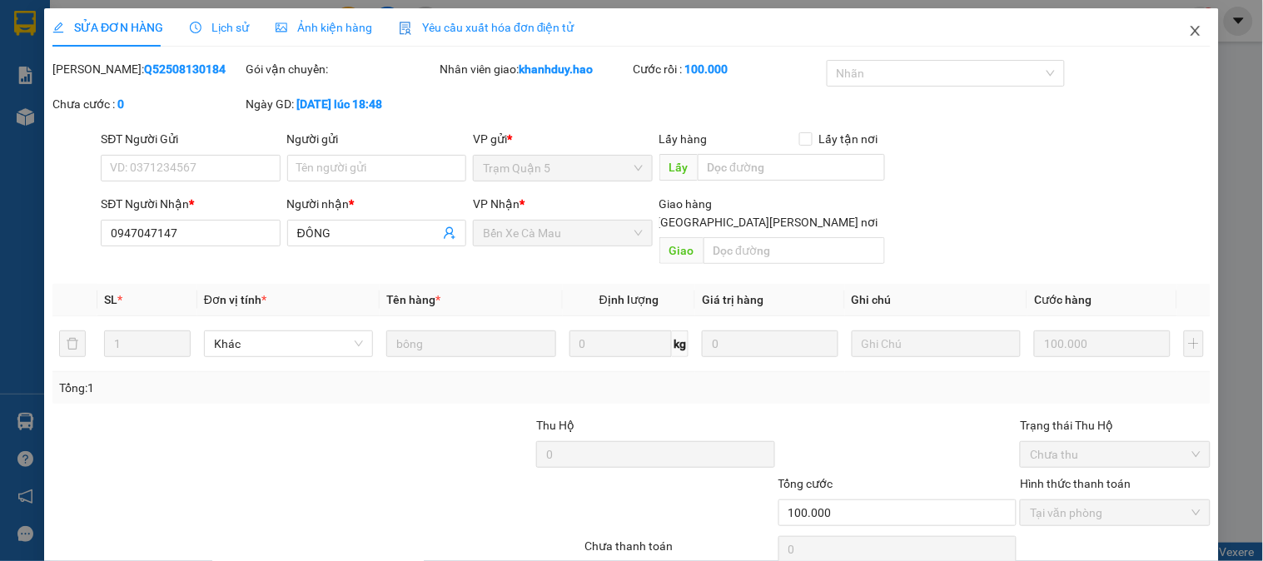
click at [1193, 22] on span "Close" at bounding box center [1195, 31] width 47 height 47
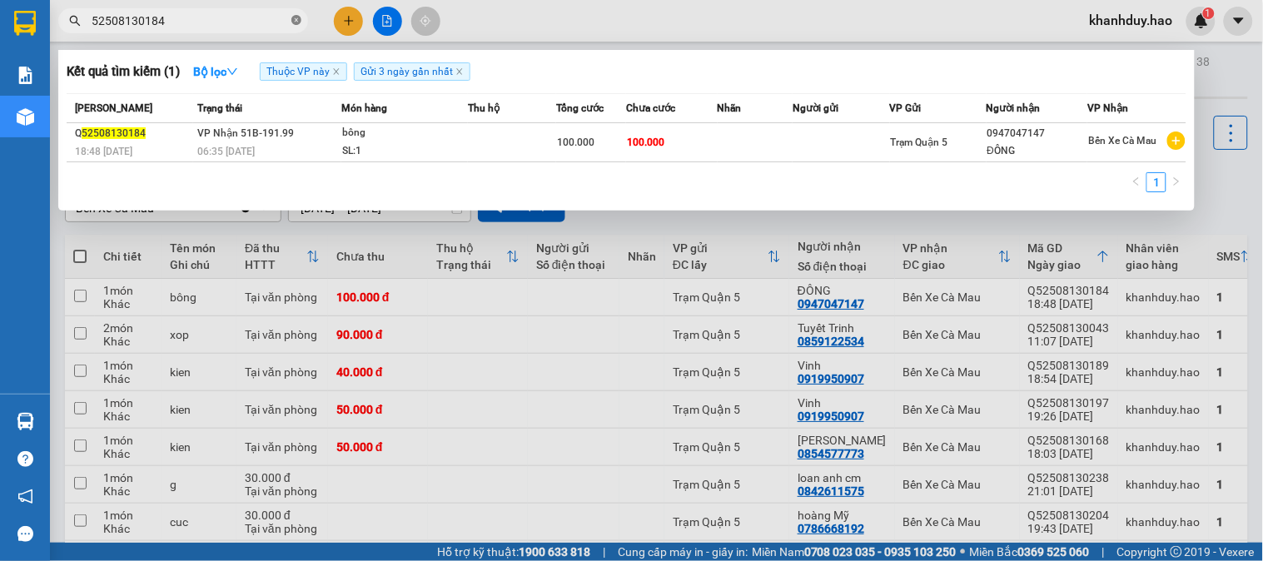
click at [295, 22] on icon "close-circle" at bounding box center [296, 20] width 10 height 10
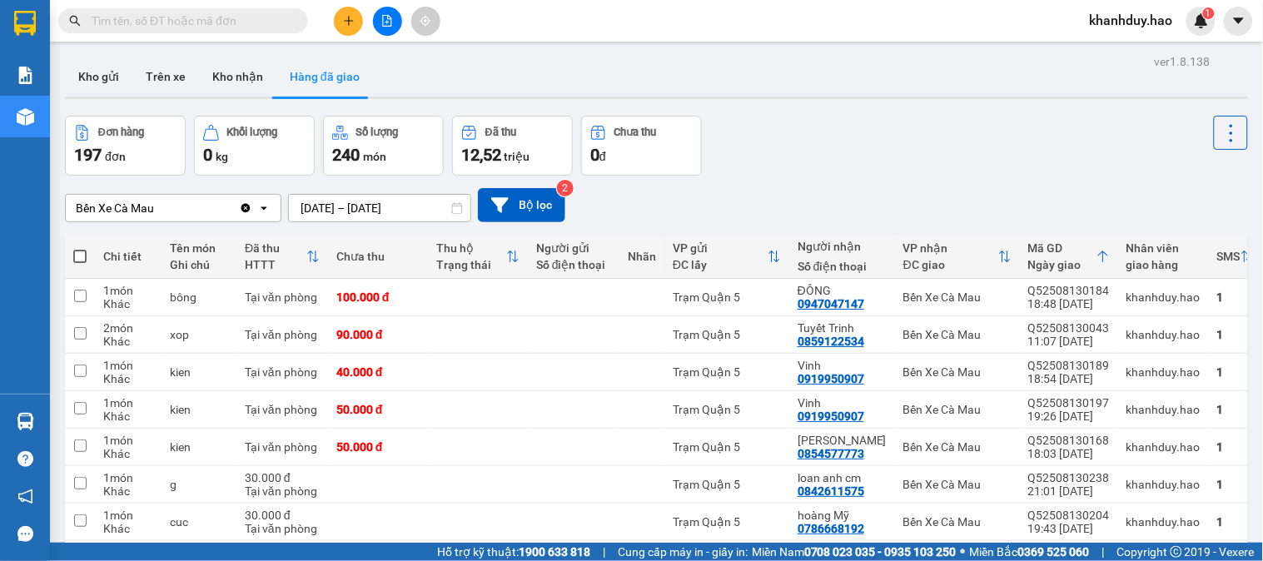
click at [235, 22] on input "text" at bounding box center [190, 21] width 196 height 18
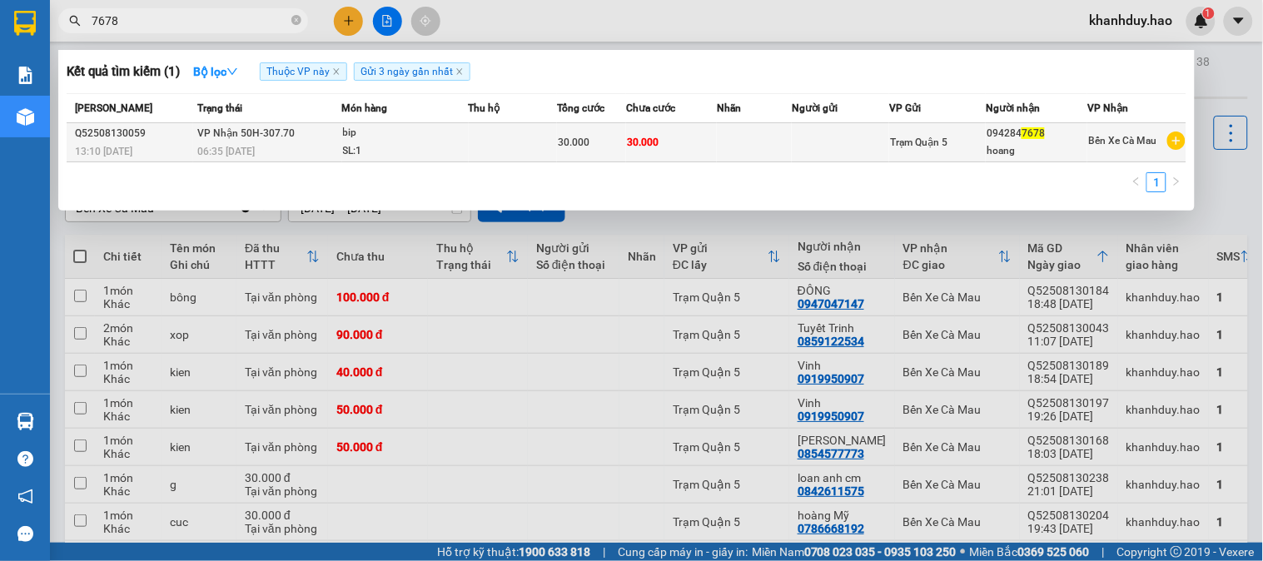
type input "7678"
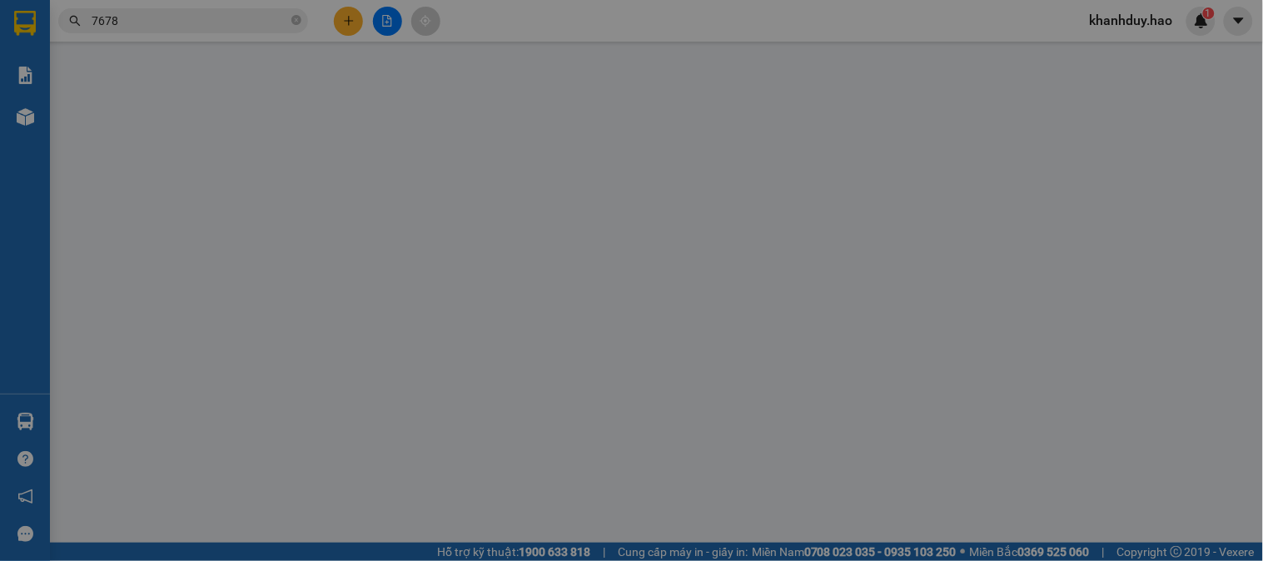
type input "0942847678"
type input "hoang"
type input "30.000"
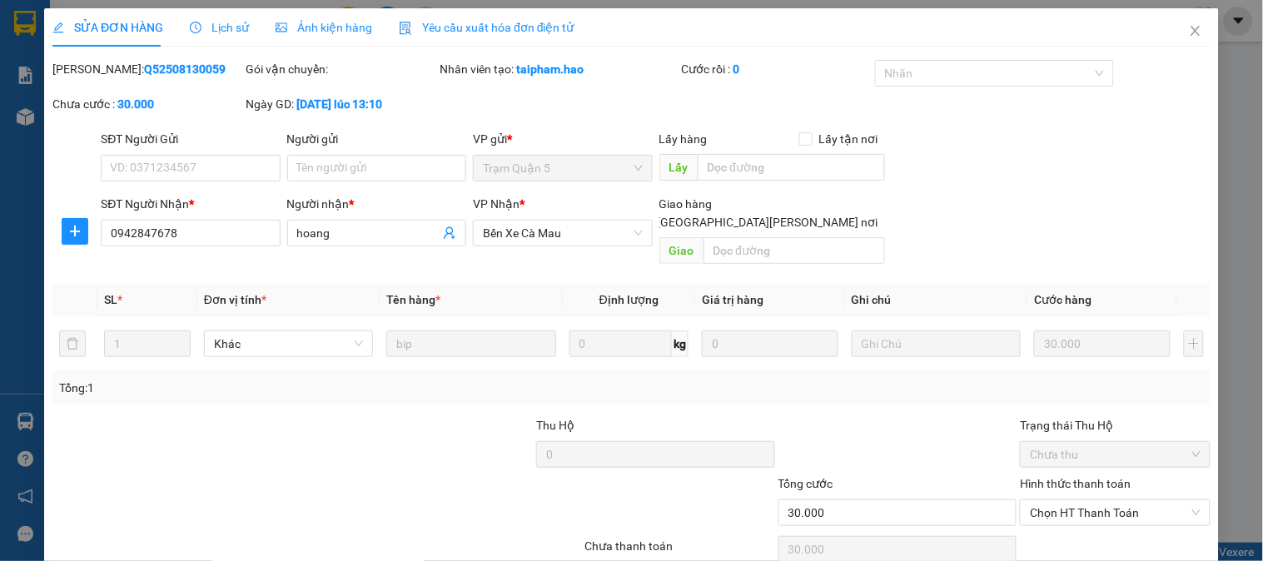
click at [312, 28] on span "Ảnh kiện hàng" at bounding box center [324, 27] width 97 height 13
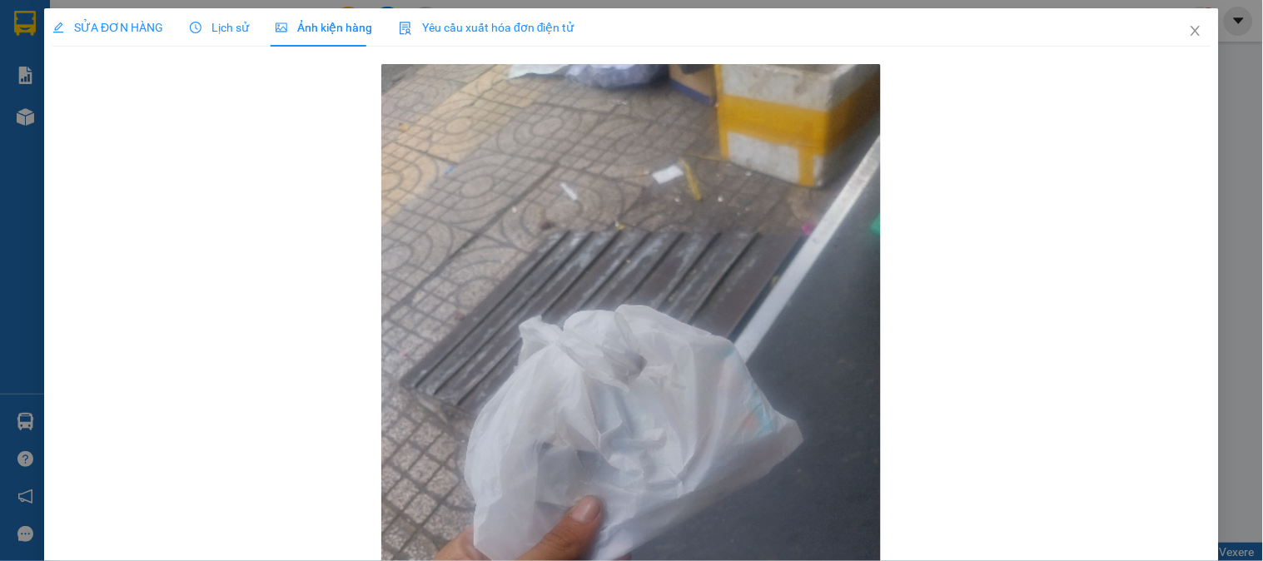
click at [113, 23] on span "SỬA ĐƠN HÀNG" at bounding box center [107, 27] width 111 height 13
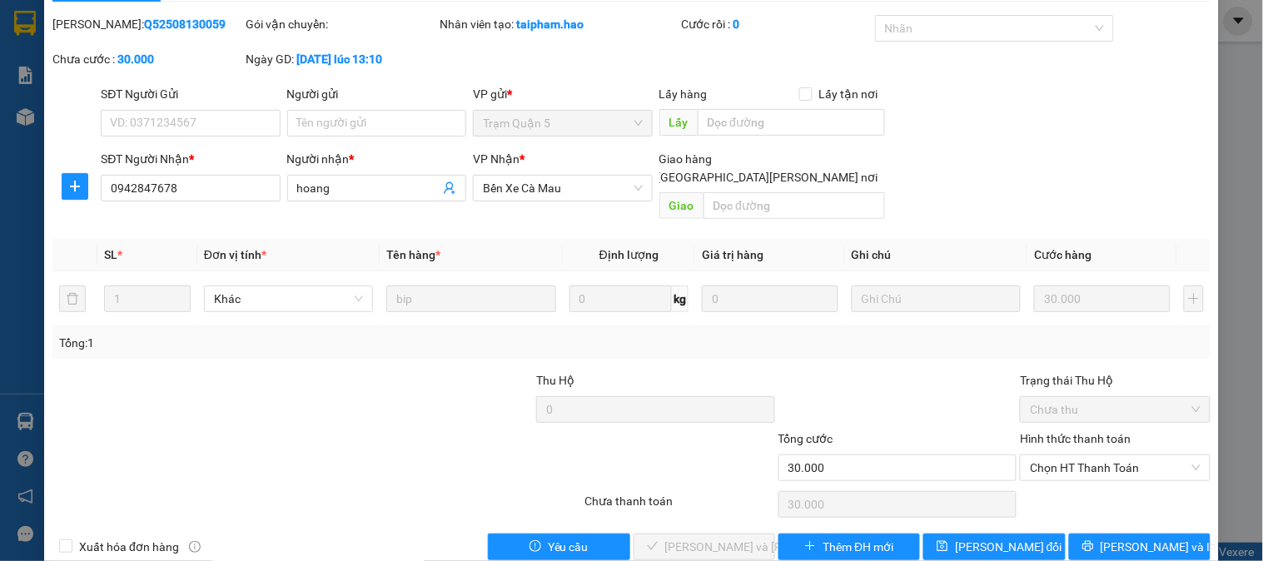
scroll to position [58, 0]
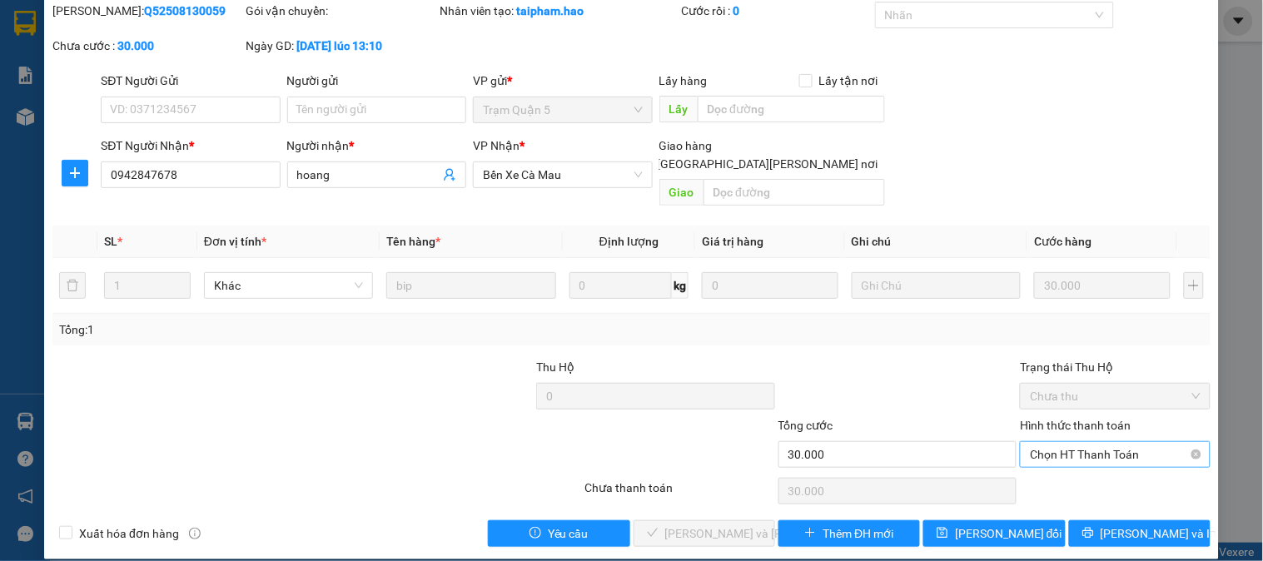
click at [1124, 442] on span "Chọn HT Thanh Toán" at bounding box center [1115, 454] width 170 height 25
click at [1117, 469] on div "Tại văn phòng" at bounding box center [1104, 469] width 168 height 18
type input "0"
click at [730, 524] on span "[PERSON_NAME] và Giao hàng" at bounding box center [777, 533] width 225 height 18
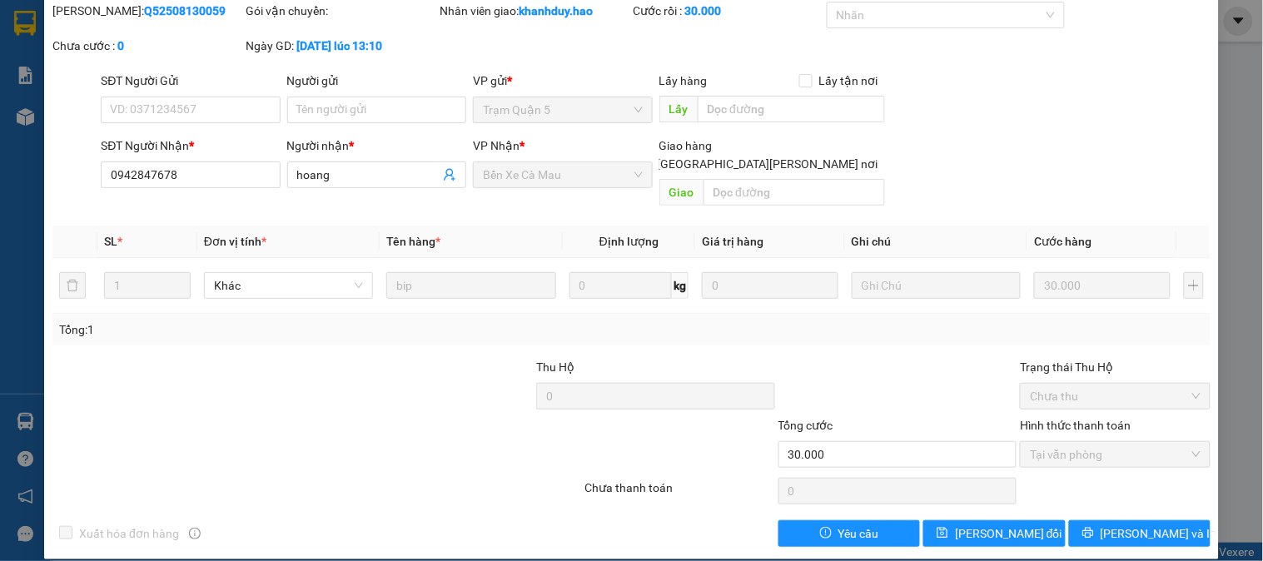
scroll to position [0, 0]
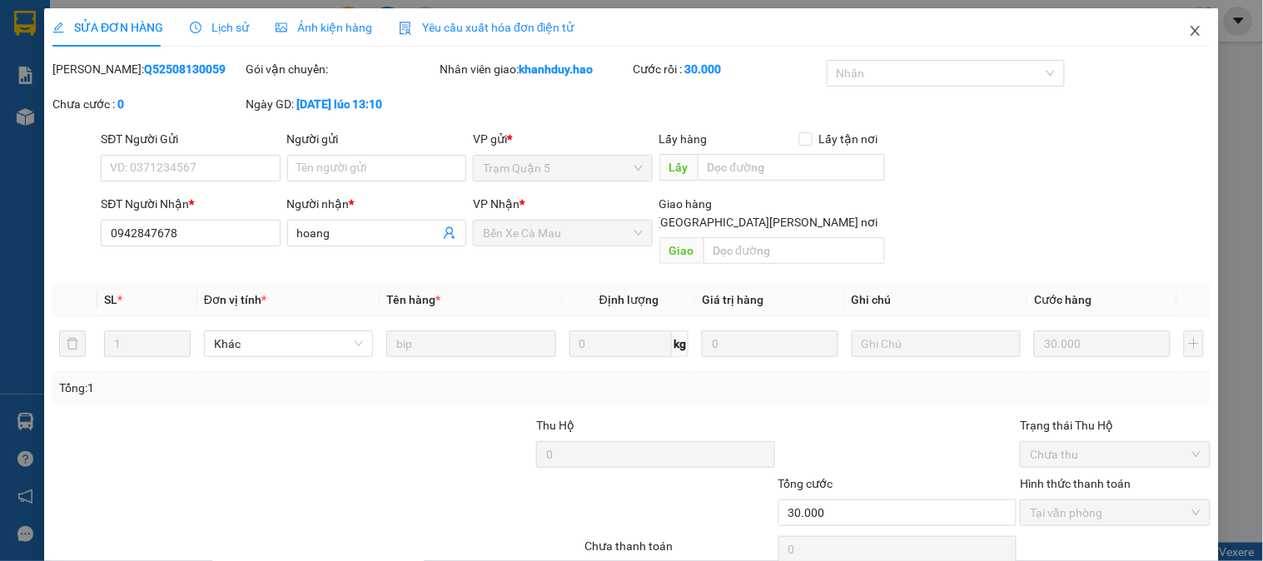
click at [1184, 42] on span "Close" at bounding box center [1195, 31] width 47 height 47
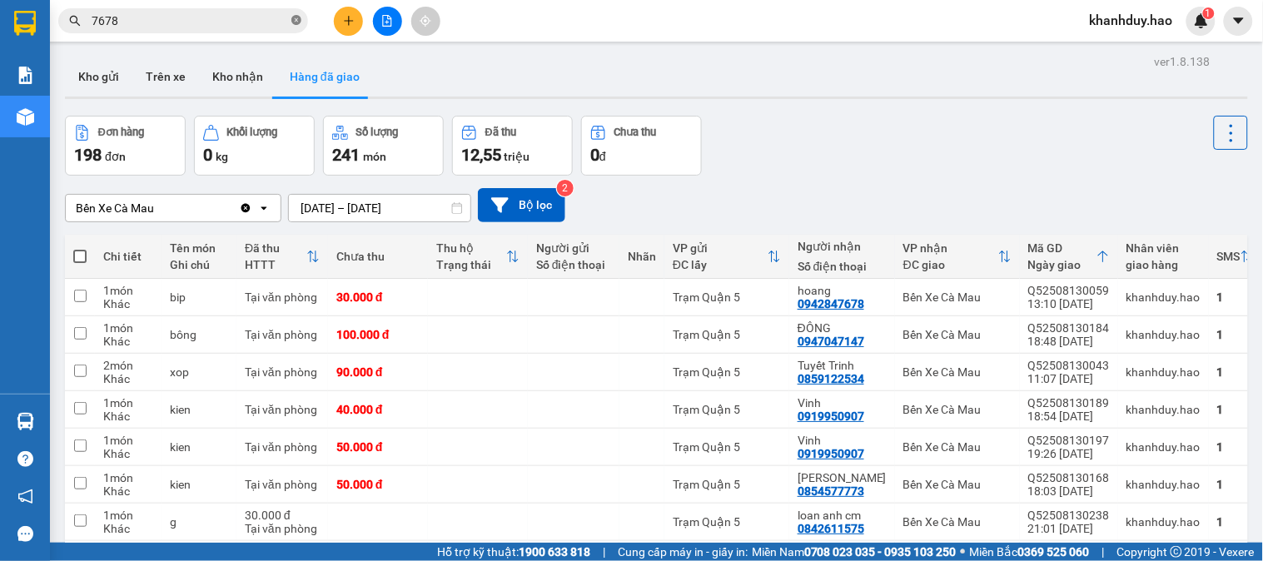
click at [291, 21] on icon "close-circle" at bounding box center [296, 20] width 10 height 10
click at [230, 22] on input "text" at bounding box center [190, 21] width 196 height 18
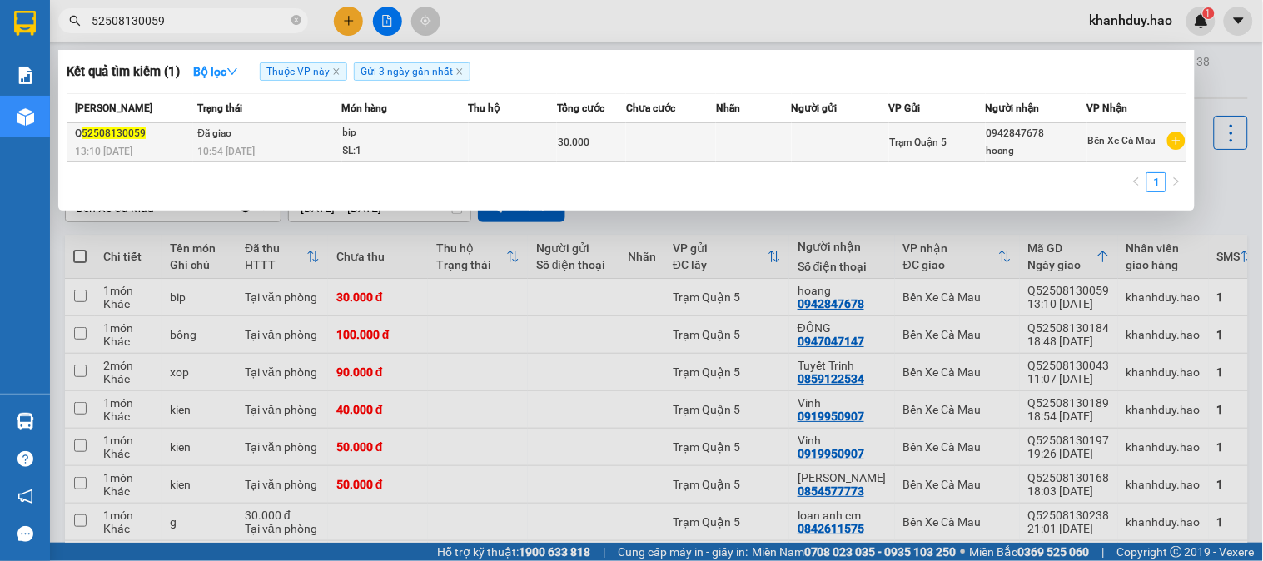
type input "52508130059"
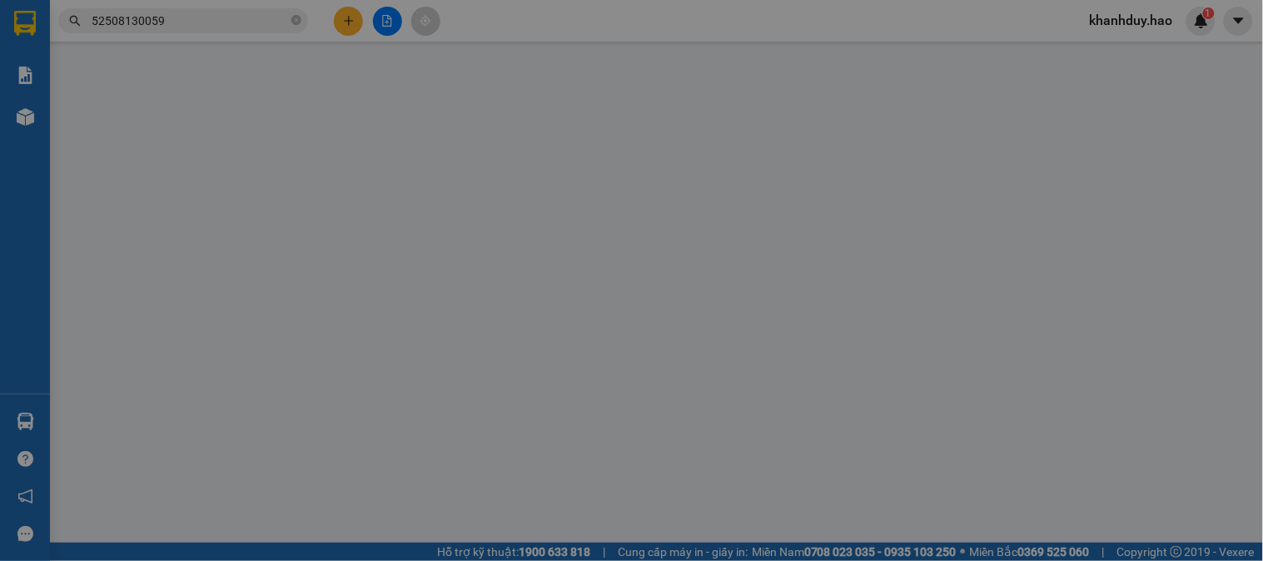
type input "0942847678"
type input "hoang"
type input "30.000"
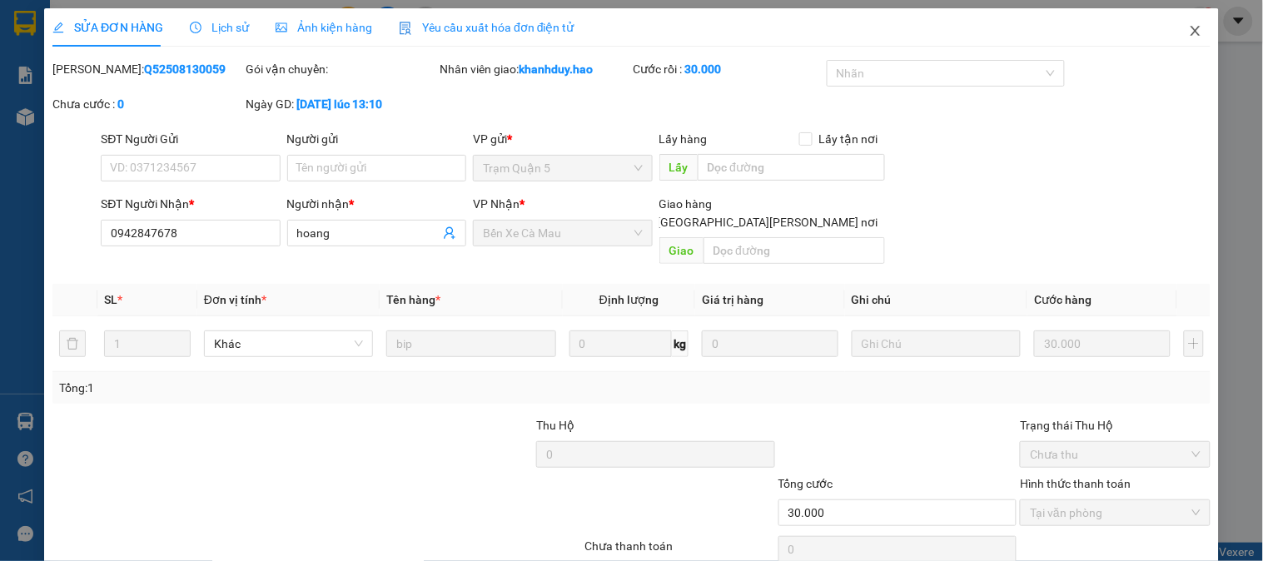
click at [1189, 27] on icon "close" at bounding box center [1195, 30] width 13 height 13
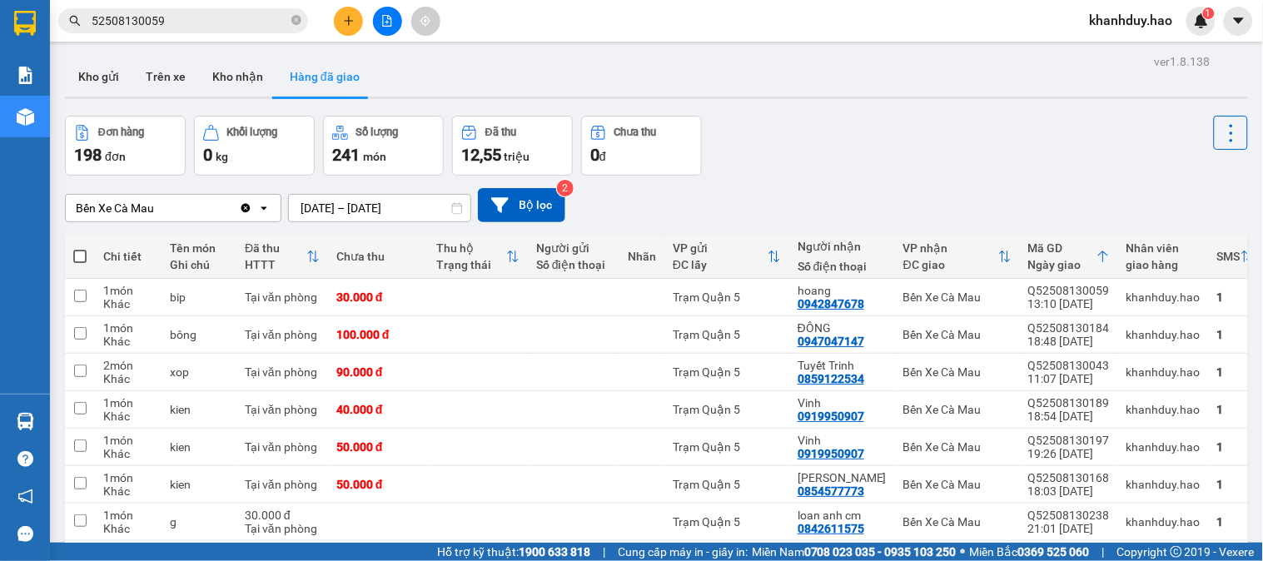
click at [209, 27] on input "52508130059" at bounding box center [190, 21] width 196 height 18
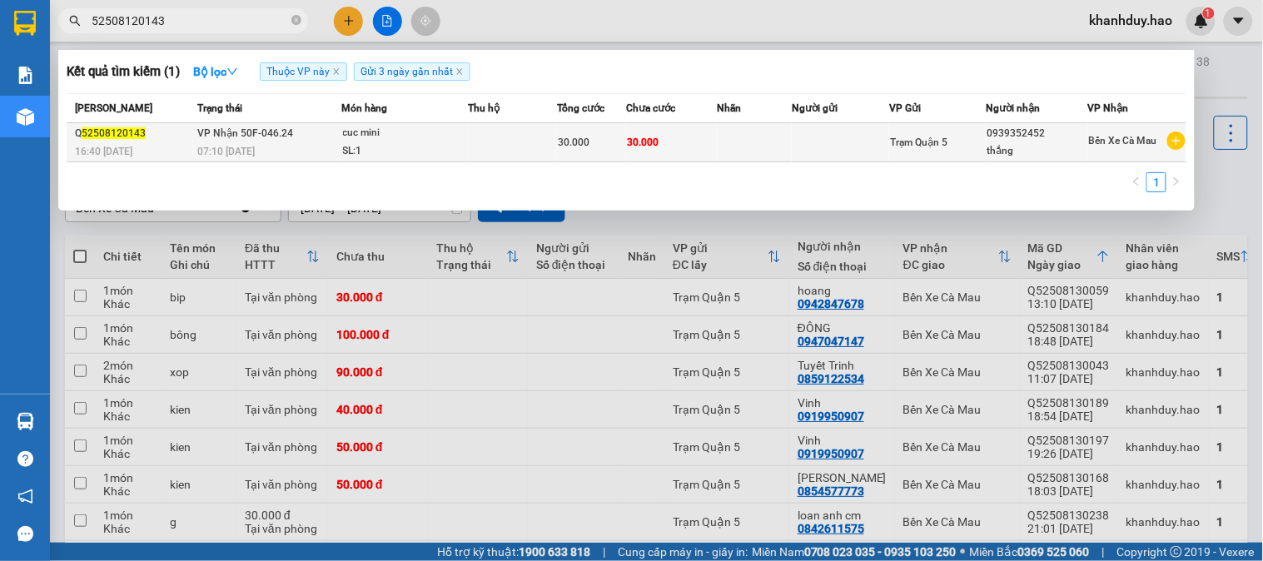
type input "52508120143"
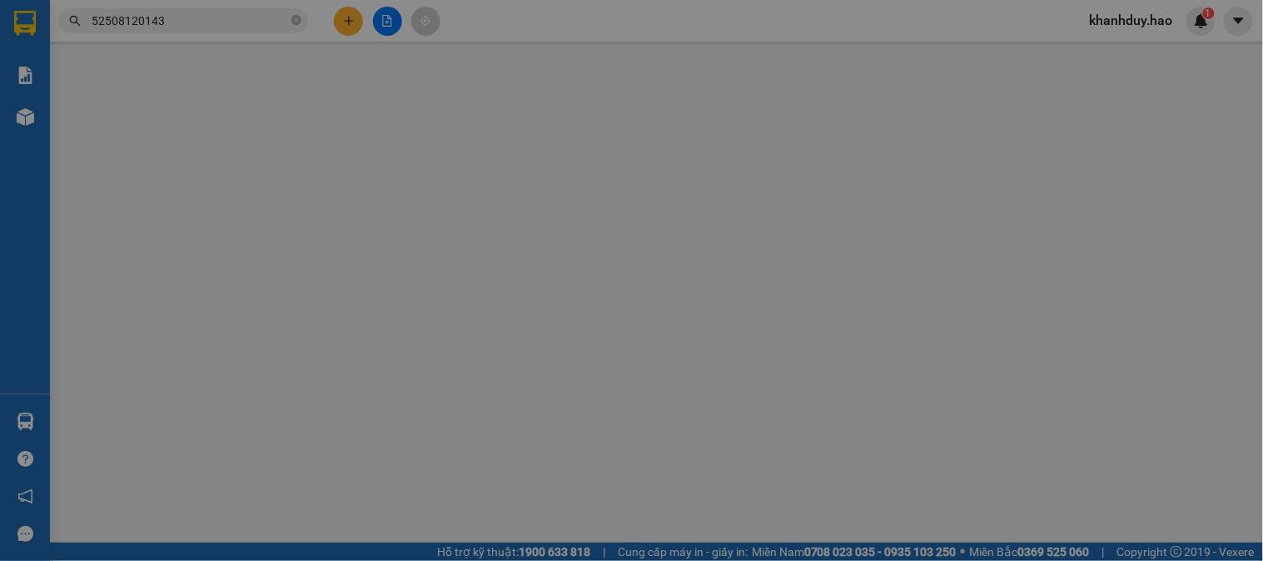
type input "0939352452"
type input "thắng"
type input "30.000"
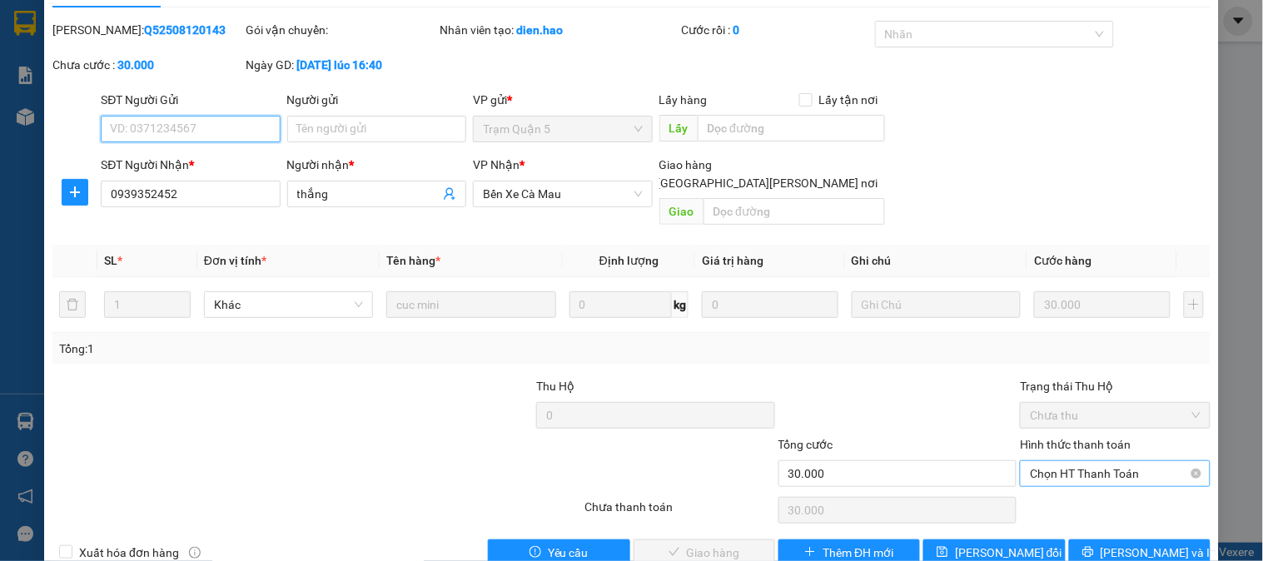
scroll to position [58, 0]
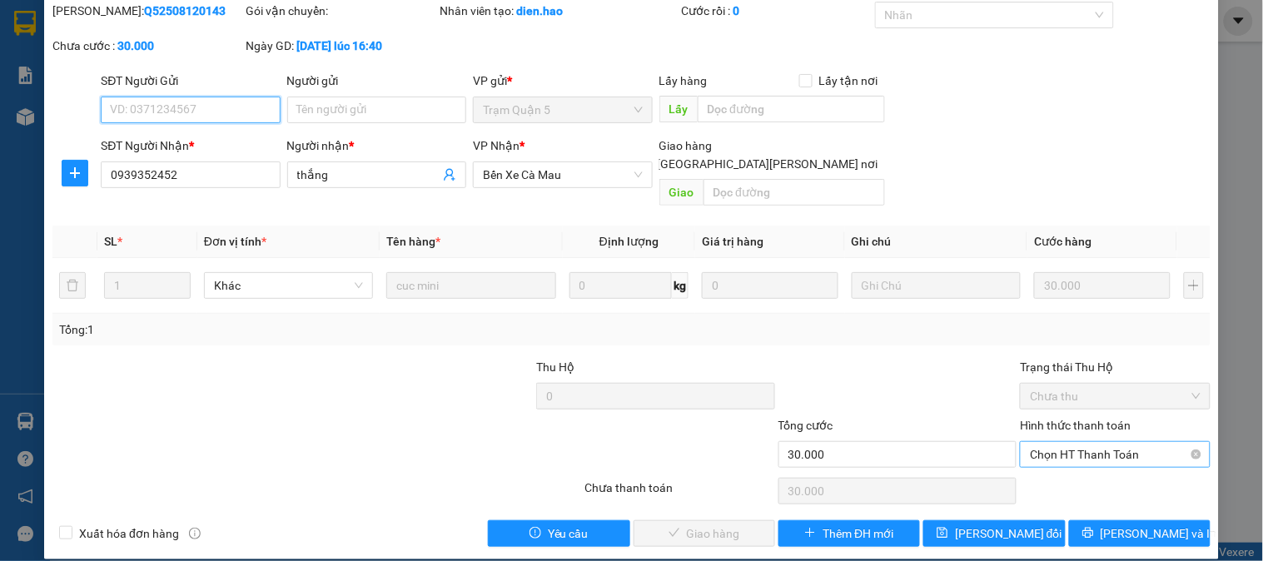
click at [1064, 445] on span "Chọn HT Thanh Toán" at bounding box center [1115, 454] width 170 height 25
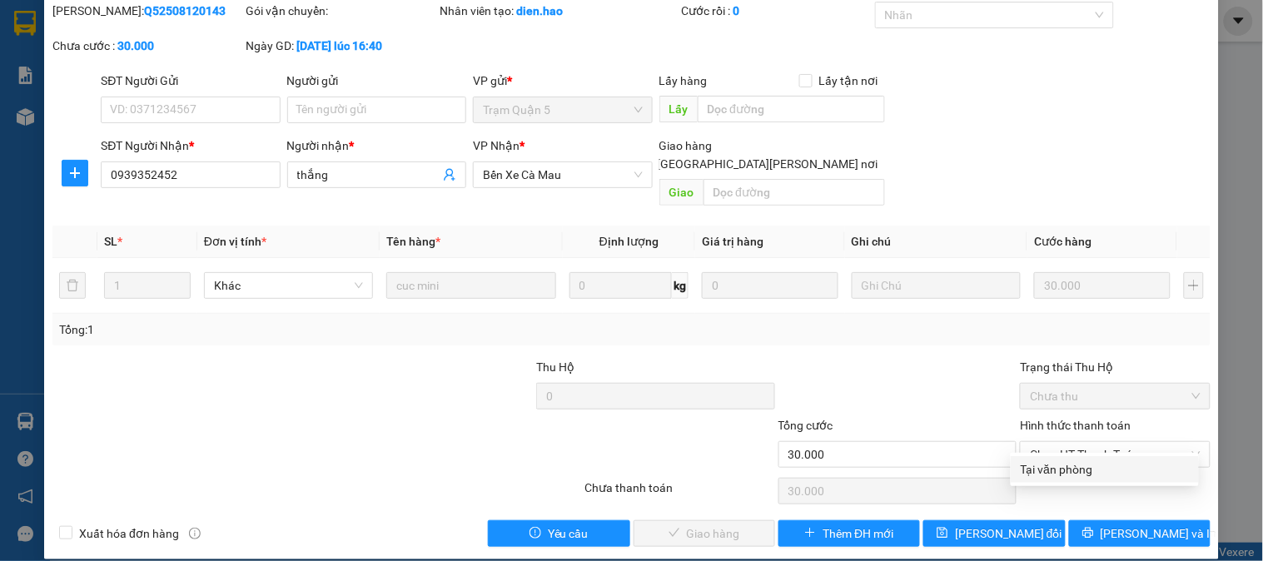
click at [1079, 484] on div "Total Paid Fee 0 Total UnPaid Fee 30.000 Cash Collection Total Fee Mã ĐH: Q5250…" at bounding box center [631, 274] width 1158 height 545
click at [1084, 442] on span "Chọn HT Thanh Toán" at bounding box center [1115, 454] width 170 height 25
click at [1086, 473] on div "Tại văn phòng" at bounding box center [1104, 469] width 168 height 18
type input "0"
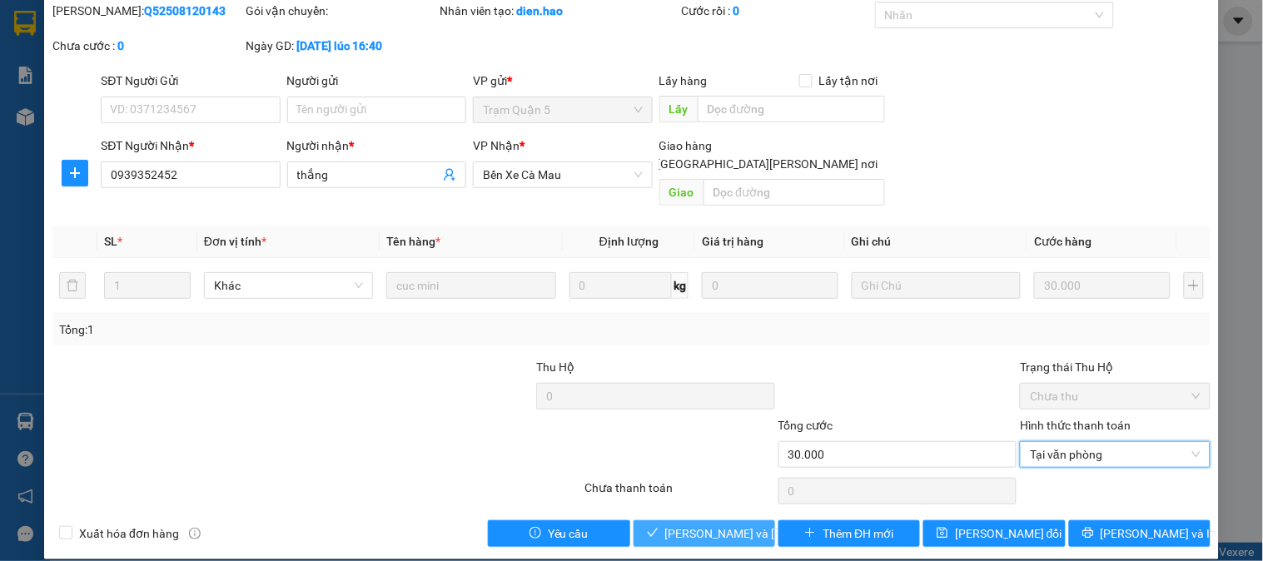
click at [708, 524] on span "[PERSON_NAME] và Giao hàng" at bounding box center [777, 533] width 225 height 18
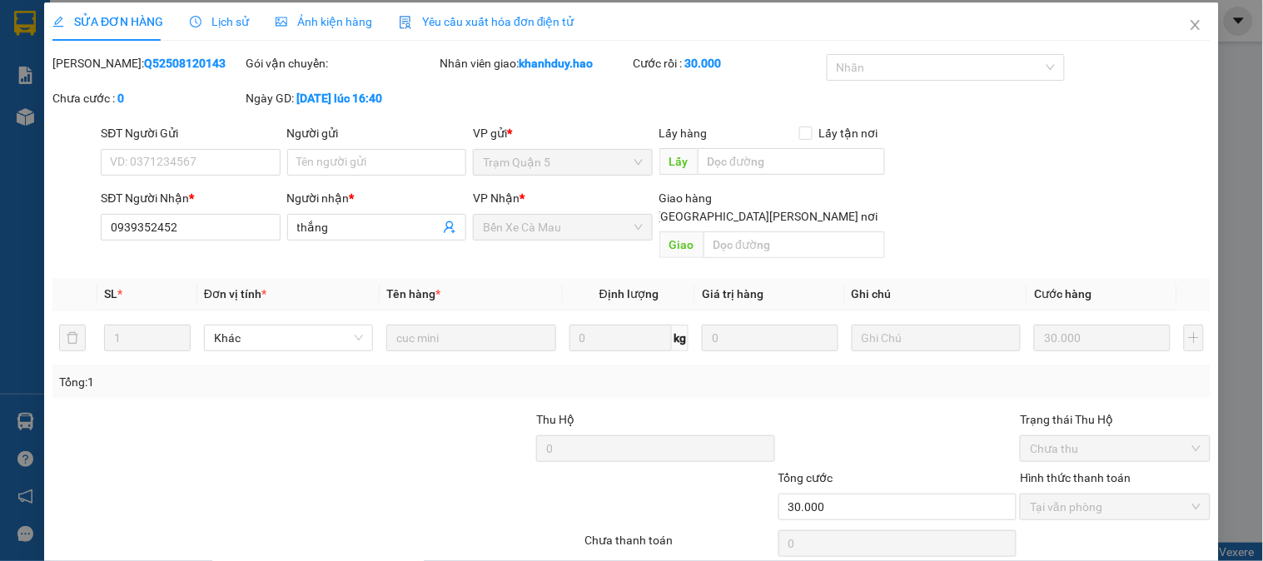
scroll to position [0, 0]
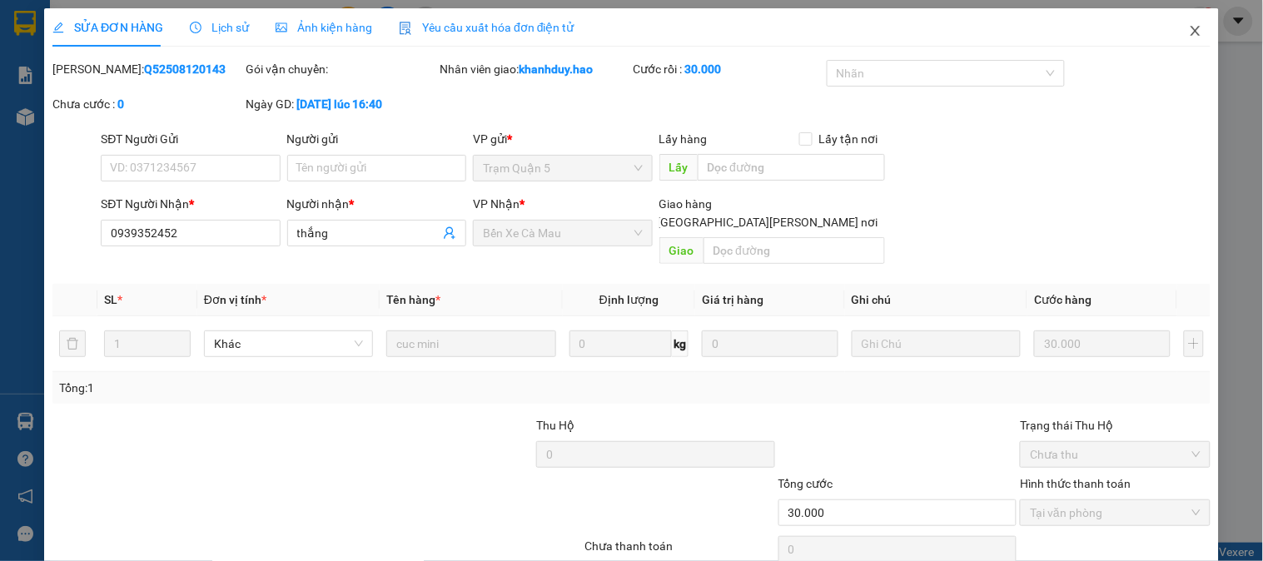
click at [1190, 28] on icon "close" at bounding box center [1194, 31] width 9 height 10
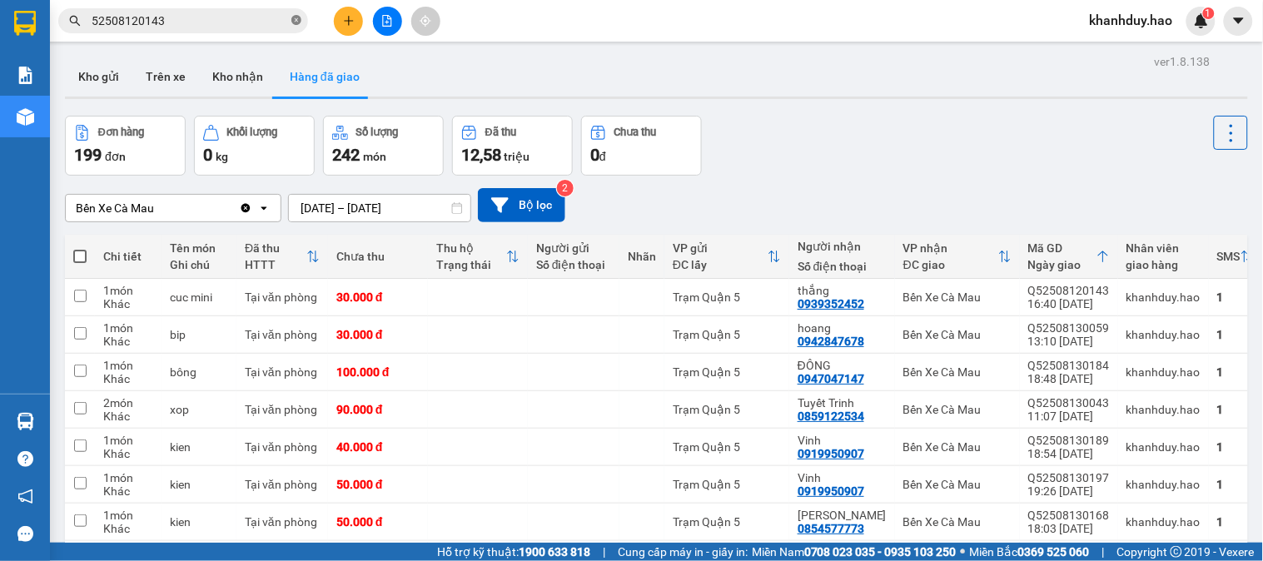
click at [298, 21] on icon "close-circle" at bounding box center [296, 20] width 10 height 10
click at [237, 22] on input "text" at bounding box center [190, 21] width 196 height 18
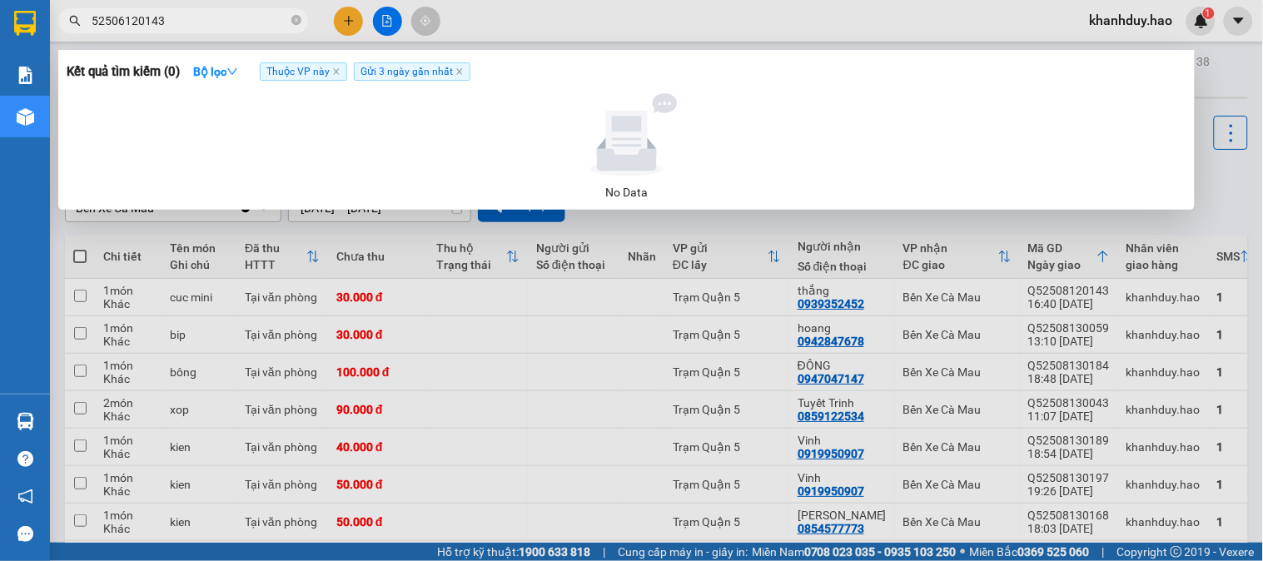
click at [126, 14] on input "52506120143" at bounding box center [190, 21] width 196 height 18
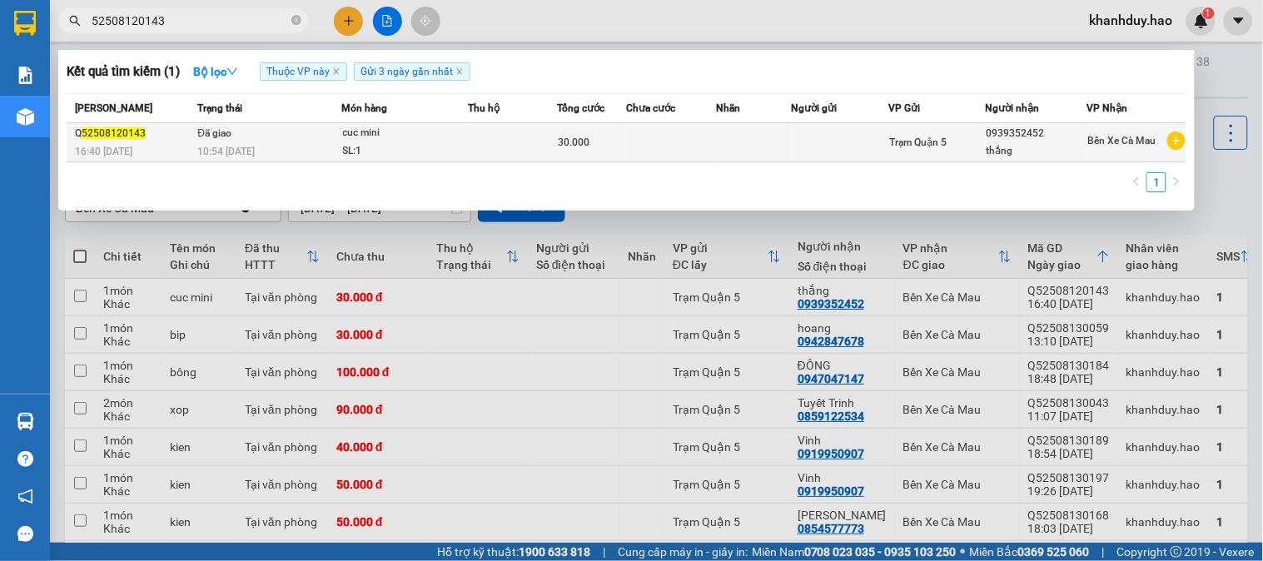
type input "52508120143"
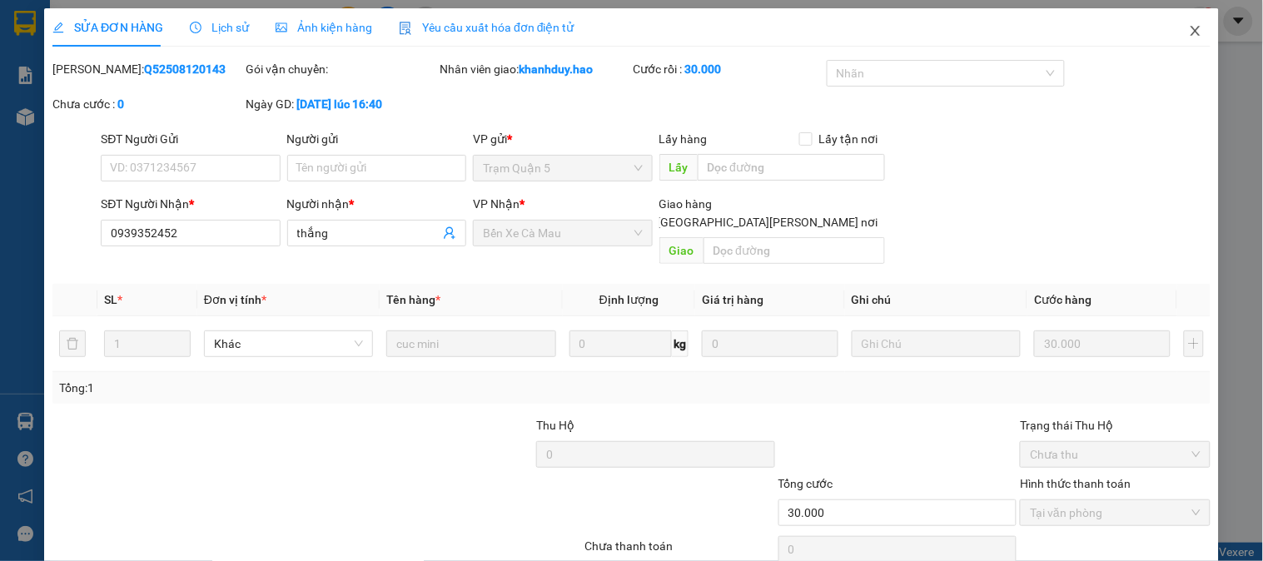
click at [1189, 22] on span "Close" at bounding box center [1195, 31] width 47 height 47
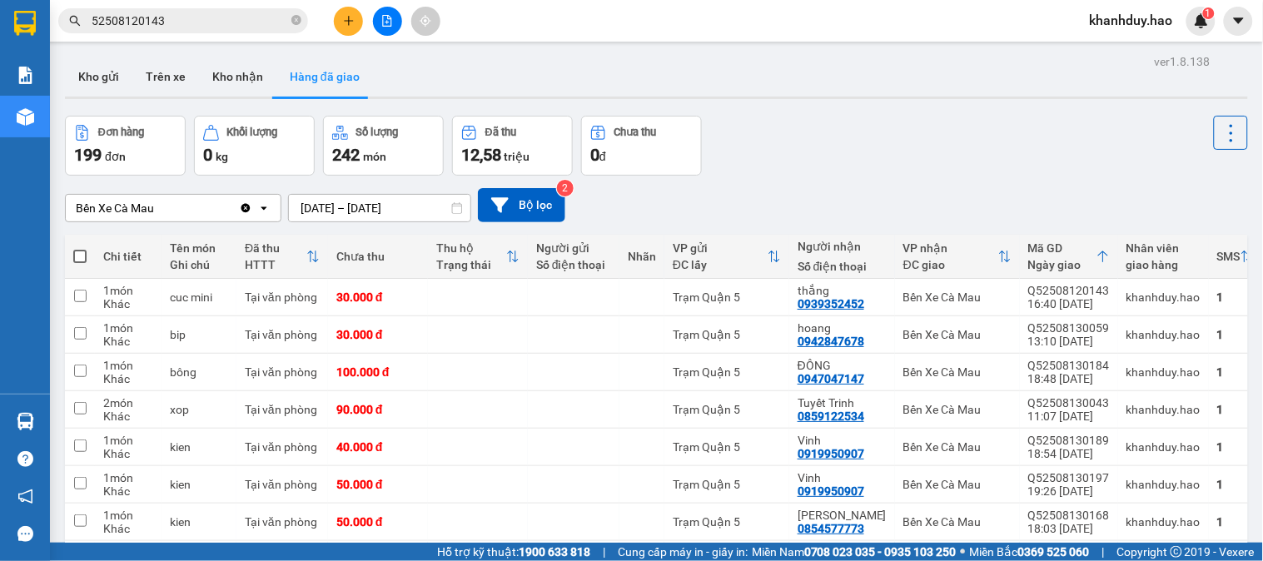
click at [229, 32] on span "52508120143" at bounding box center [183, 20] width 250 height 25
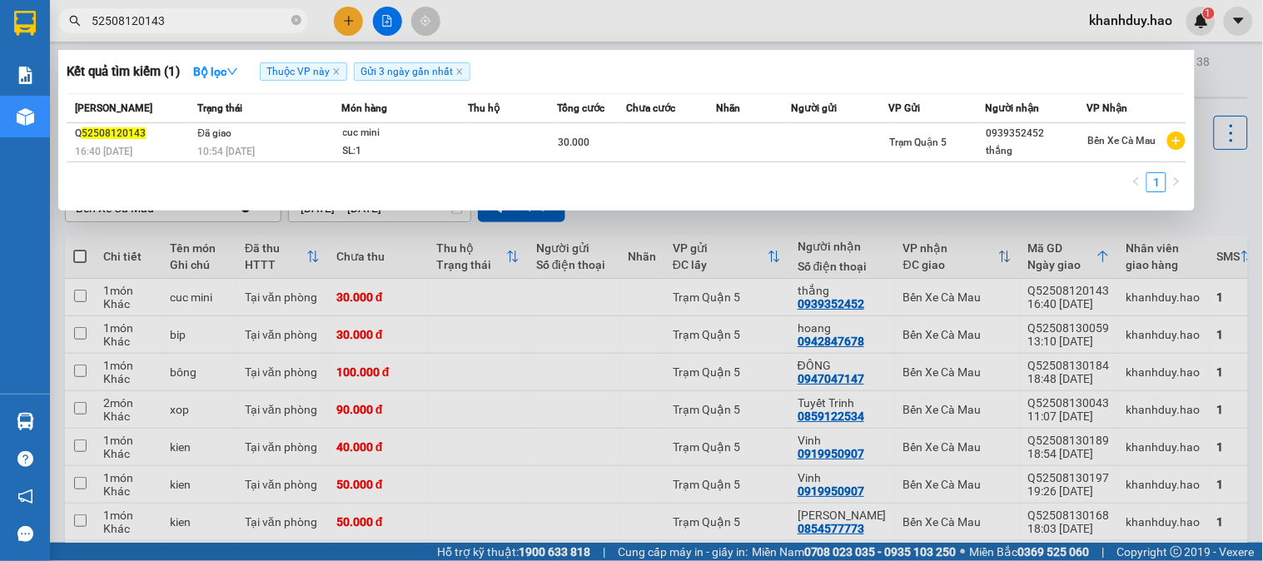
click at [222, 18] on input "52508120143" at bounding box center [190, 21] width 196 height 18
click at [827, 29] on div at bounding box center [631, 280] width 1263 height 561
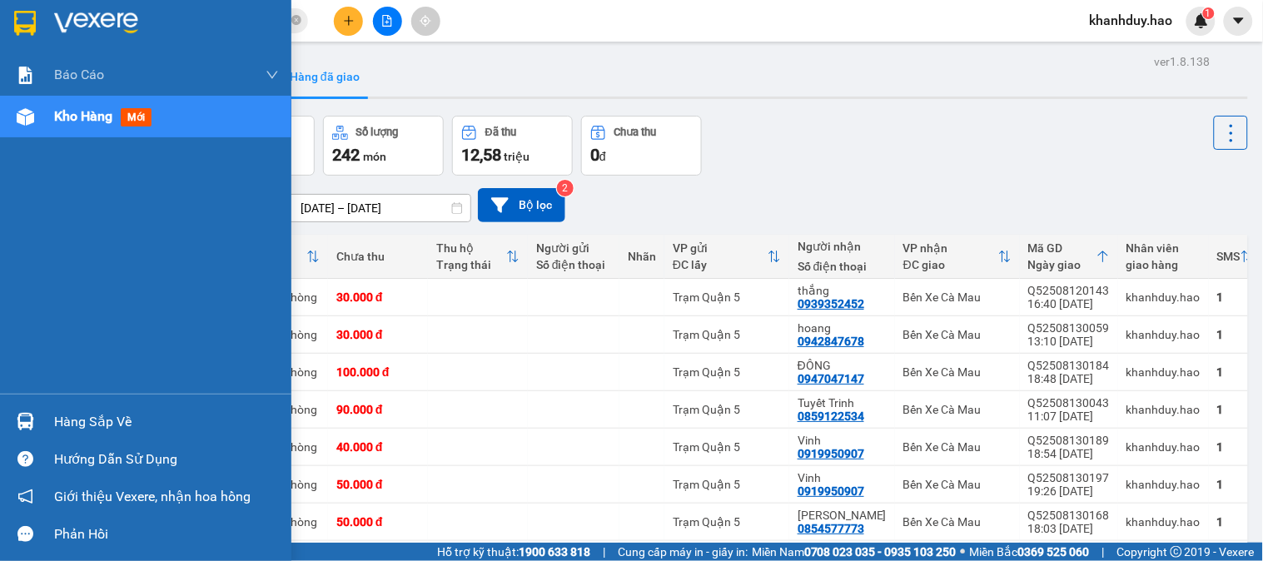
click at [73, 127] on div "Kho hàng mới" at bounding box center [106, 116] width 104 height 21
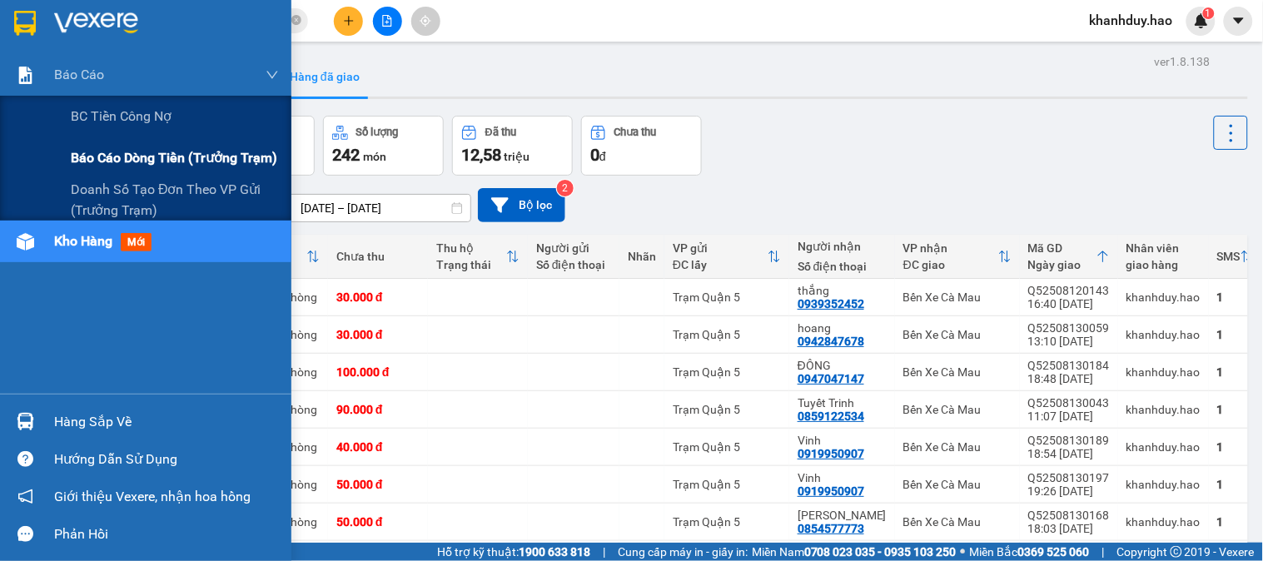
click at [120, 151] on span "Báo cáo dòng tiền (trưởng trạm)" at bounding box center [174, 157] width 206 height 21
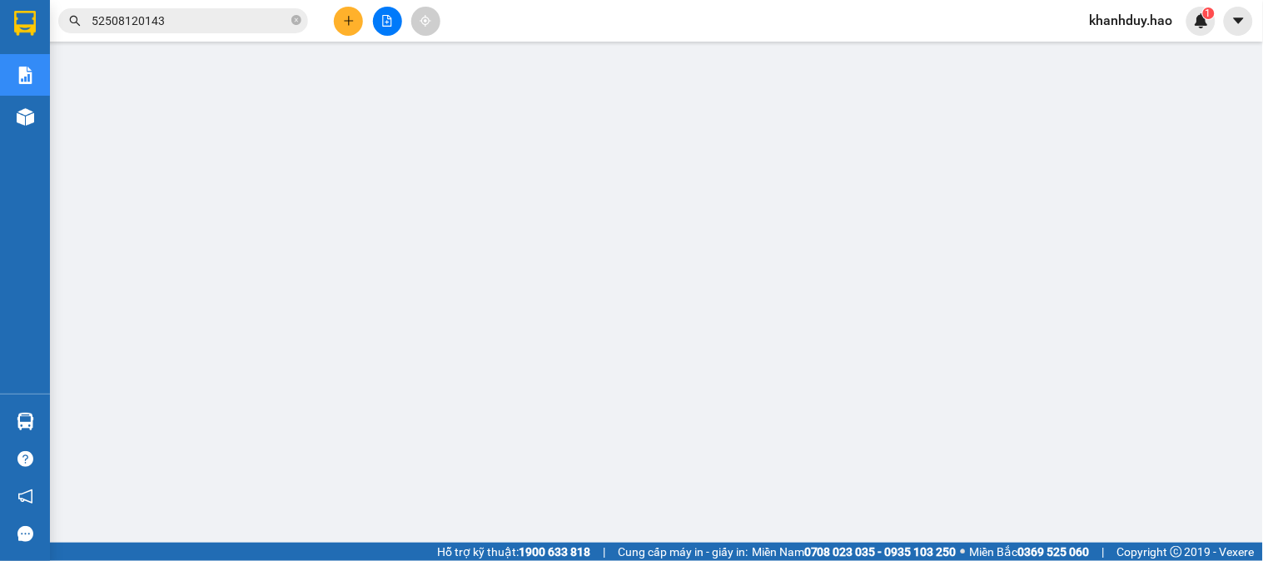
click at [53, 231] on main at bounding box center [631, 271] width 1263 height 543
click at [294, 22] on icon "close-circle" at bounding box center [296, 20] width 10 height 10
click at [263, 22] on input "text" at bounding box center [190, 21] width 196 height 18
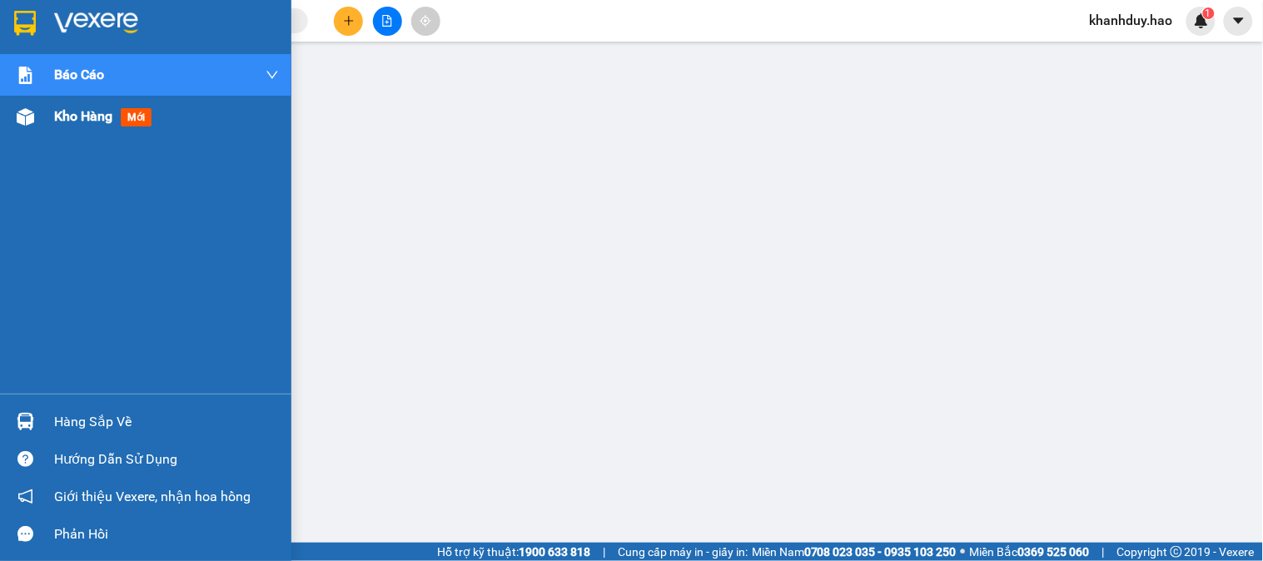
click at [58, 104] on div "Kho hàng mới" at bounding box center [166, 117] width 225 height 42
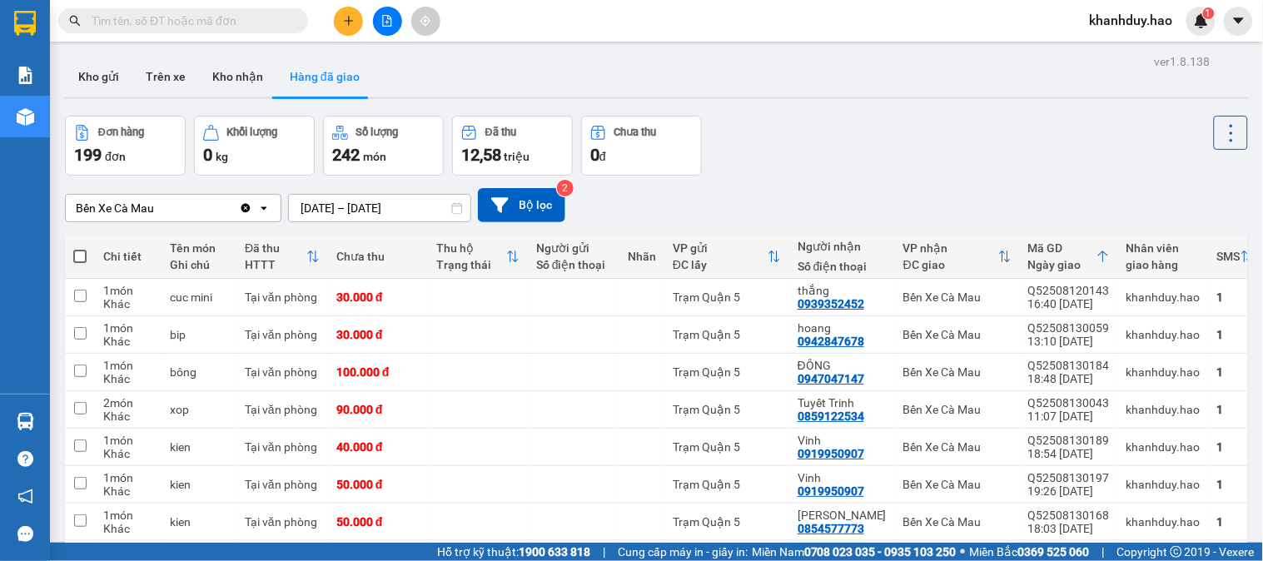
click at [246, 18] on input "text" at bounding box center [190, 21] width 196 height 18
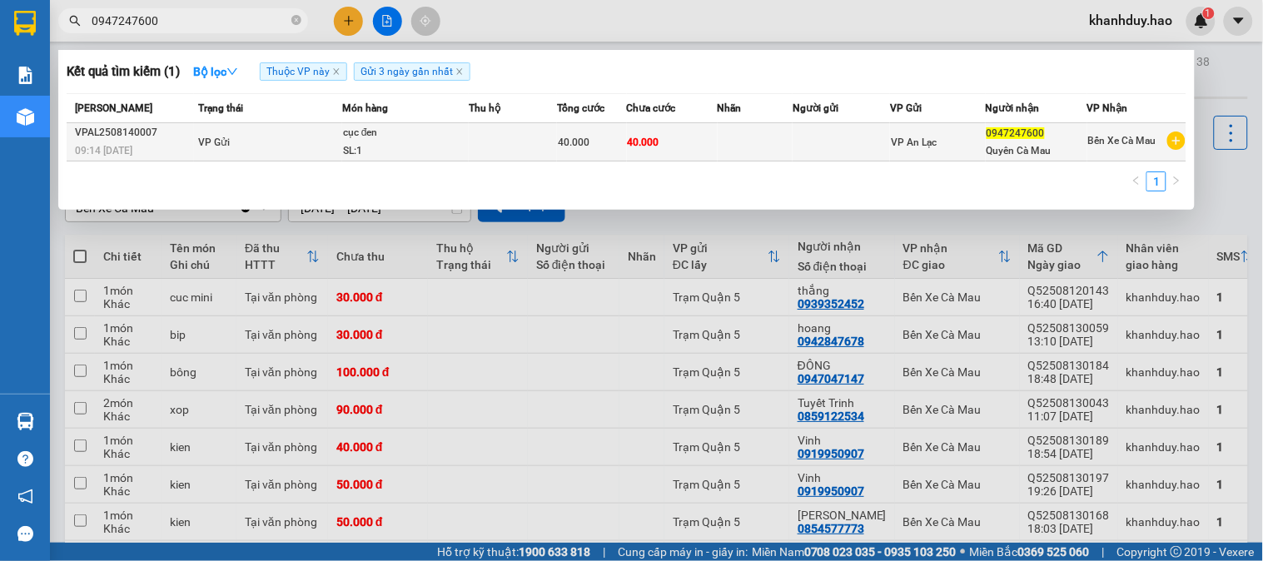
type input "0947247600"
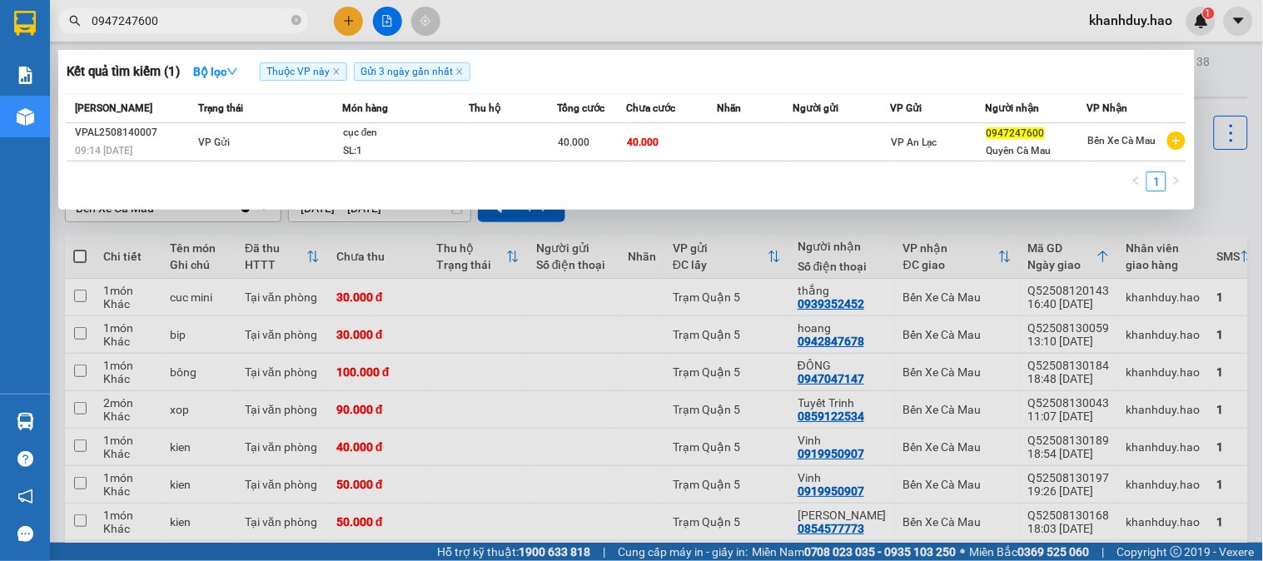
click at [585, 152] on td "40.000" at bounding box center [591, 142] width 69 height 38
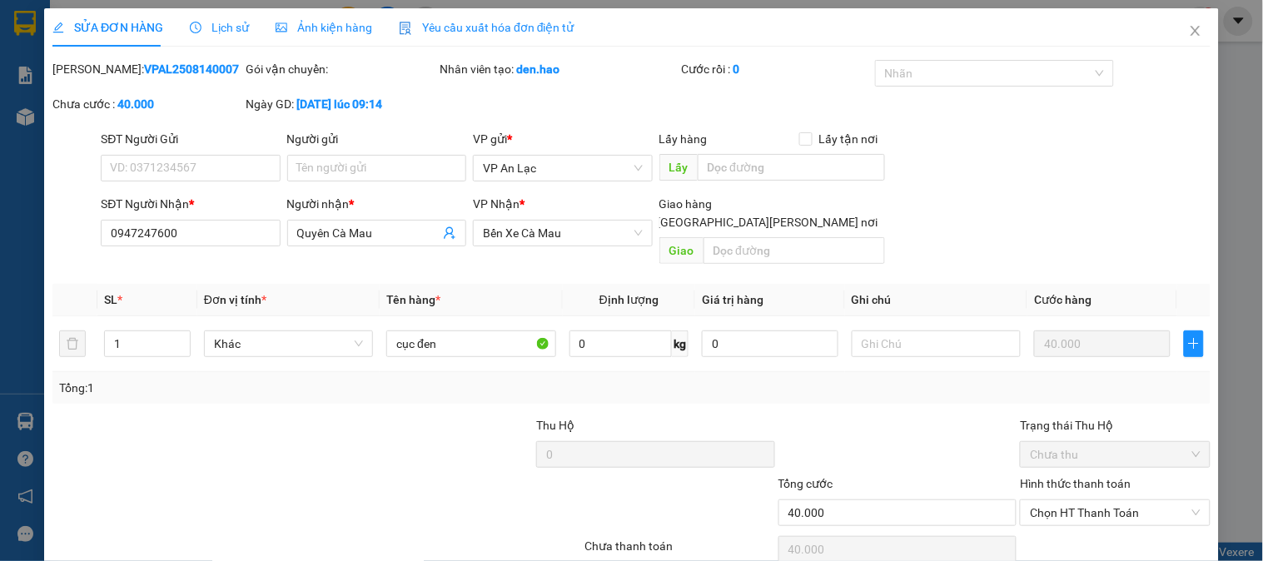
click at [378, 22] on div "SỬA ĐƠN HÀNG Lịch sử Ảnh kiện hàng Yêu cầu xuất hóa đơn điện tử" at bounding box center [313, 27] width 522 height 38
click at [361, 23] on span "Ảnh kiện hàng" at bounding box center [324, 27] width 97 height 13
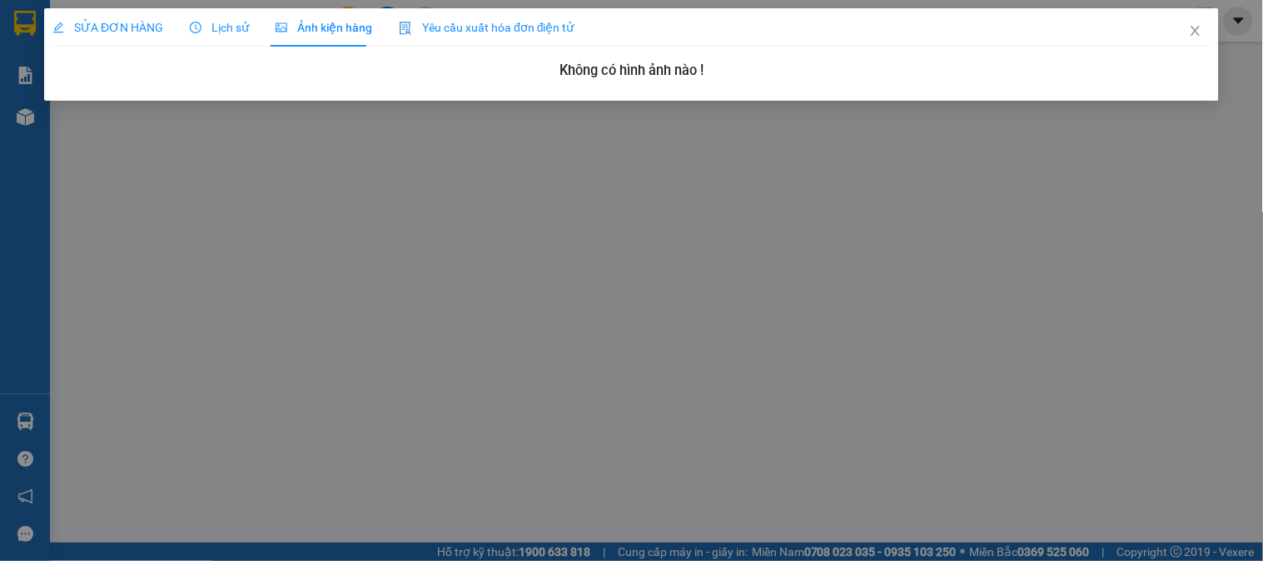
click at [196, 28] on icon "clock-circle" at bounding box center [196, 28] width 12 height 12
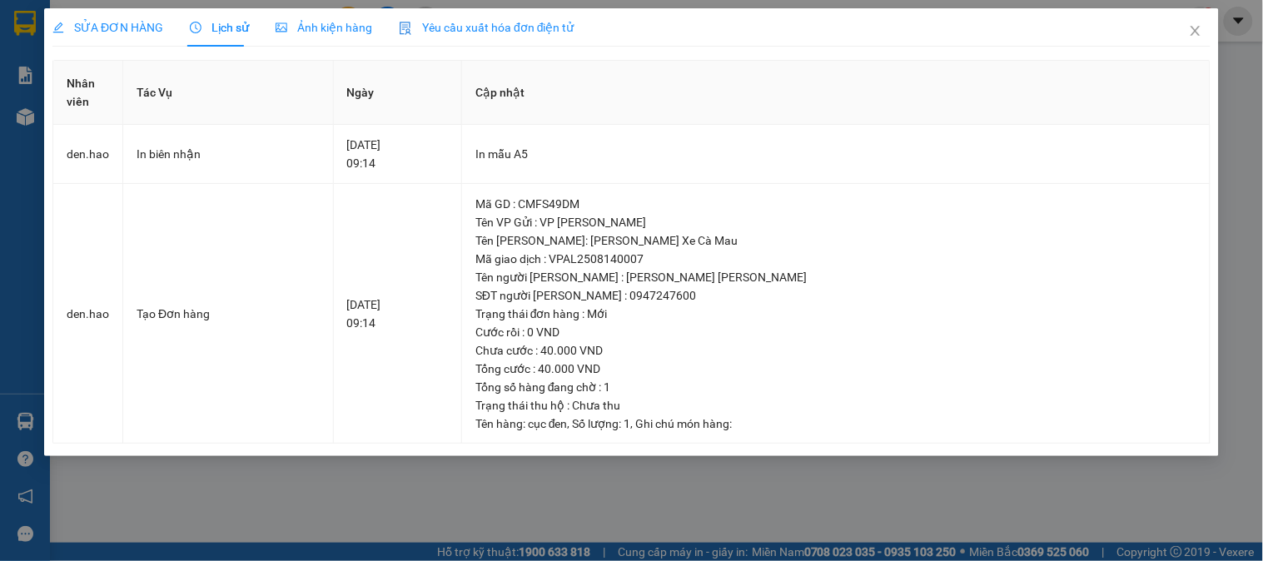
click at [292, 23] on span "Ảnh kiện hàng" at bounding box center [324, 27] width 97 height 13
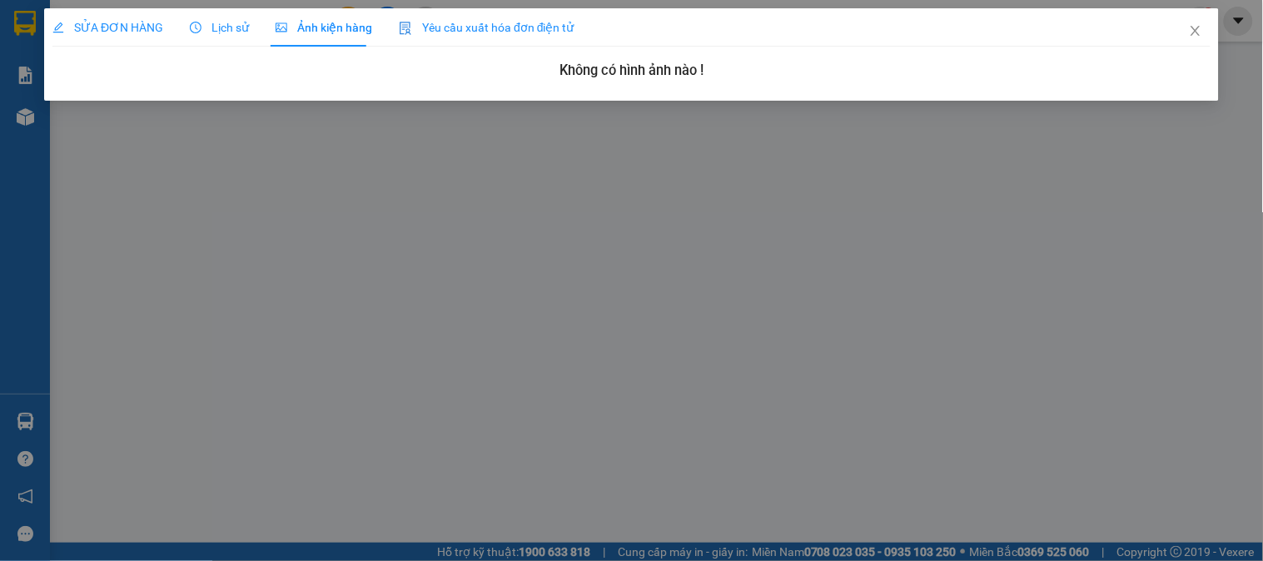
click at [680, 286] on div "SỬA ĐƠN HÀNG Lịch sử Ảnh kiện hàng Yêu cầu xuất hóa đơn điện tử Total Paid Fee …" at bounding box center [631, 280] width 1263 height 561
click at [1189, 25] on icon "close" at bounding box center [1195, 30] width 13 height 13
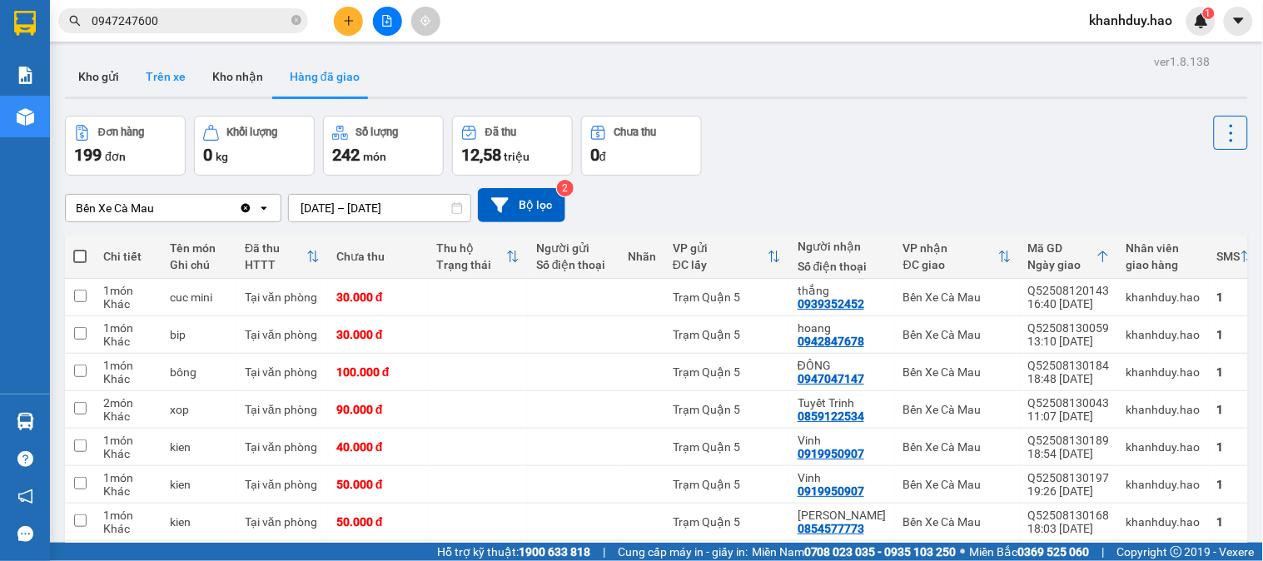
click at [180, 82] on button "Trên xe" at bounding box center [165, 77] width 67 height 40
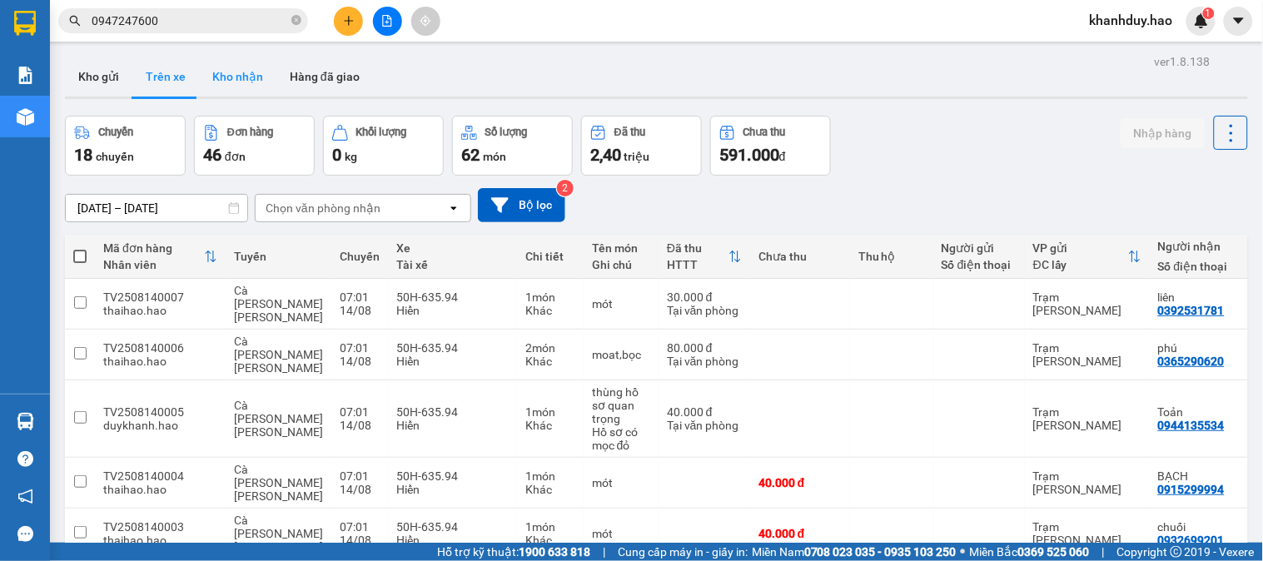
click at [246, 67] on button "Kho nhận" at bounding box center [237, 77] width 77 height 40
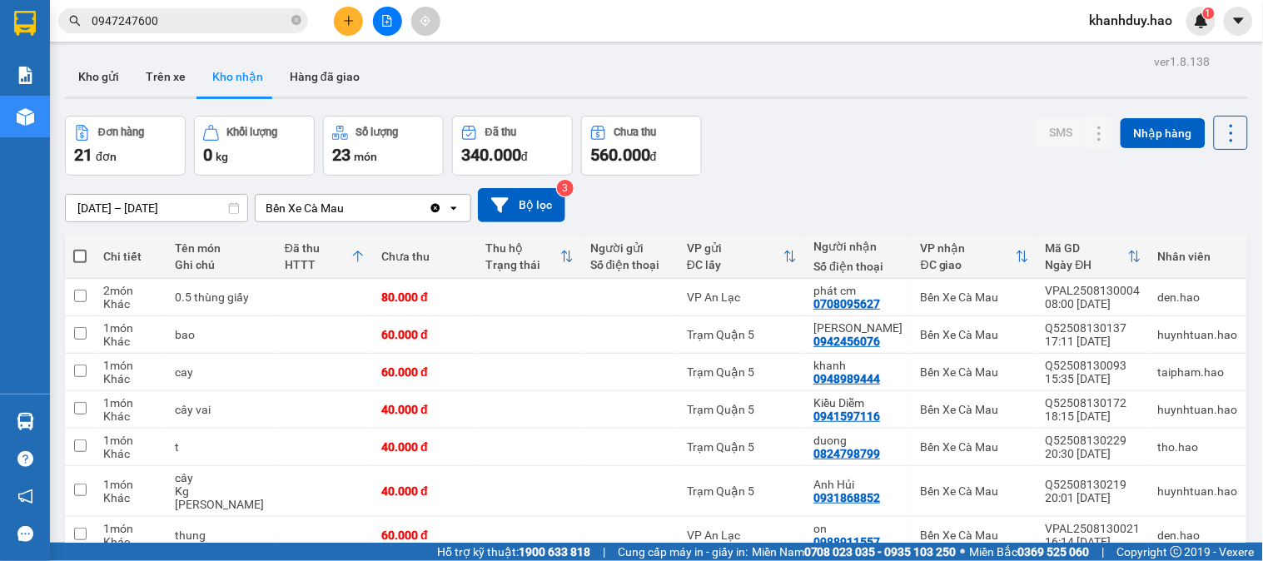
click at [170, 203] on input "14/08/2025 – 14/08/2025" at bounding box center [156, 208] width 181 height 27
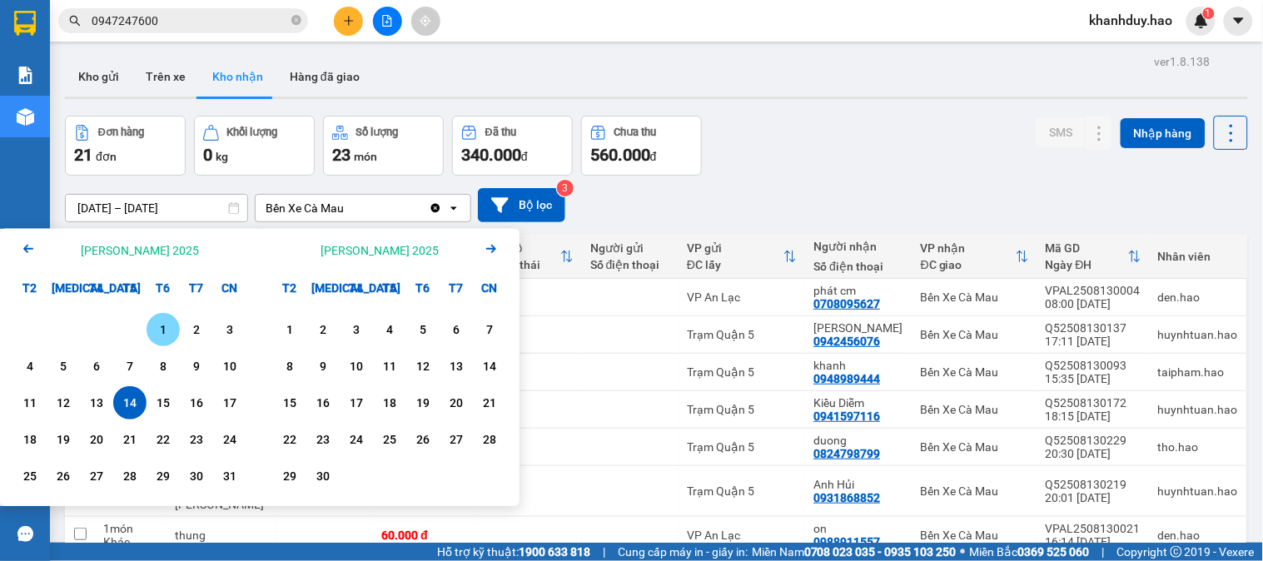
click at [171, 331] on div "1" at bounding box center [162, 330] width 23 height 20
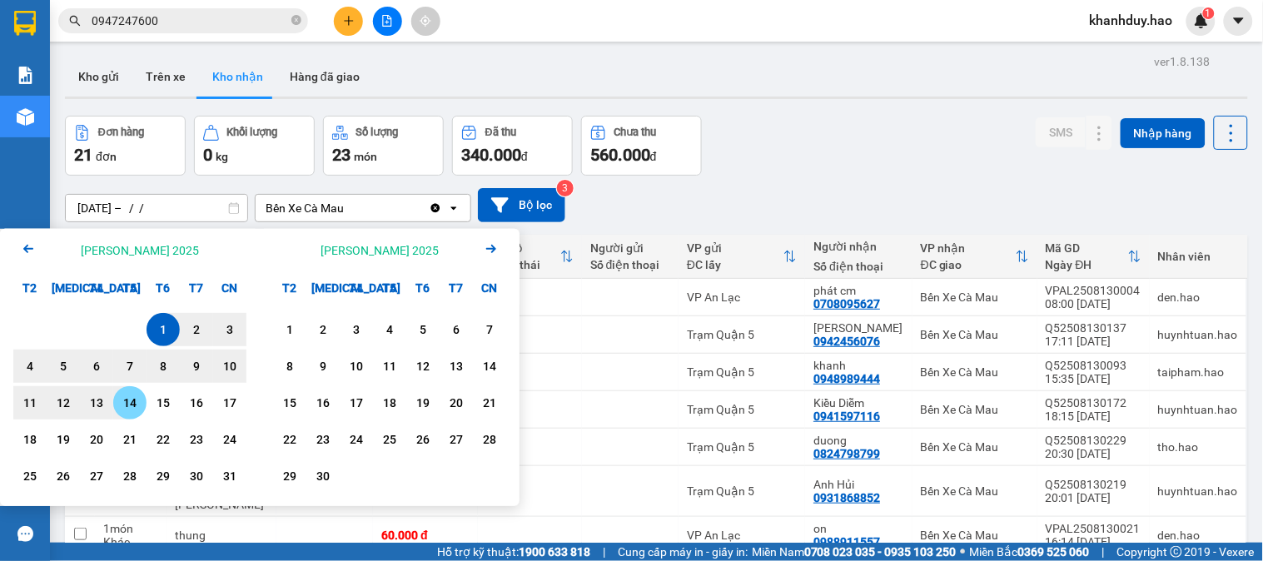
click at [138, 389] on div "14" at bounding box center [129, 402] width 33 height 33
type input "[DATE] – [DATE]"
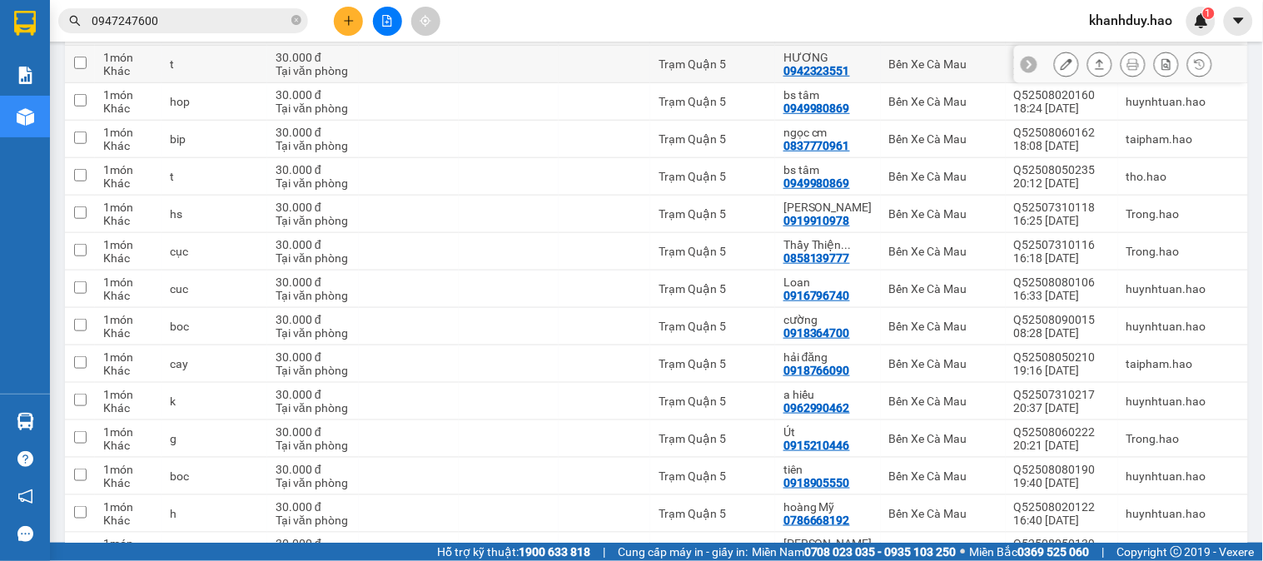
scroll to position [3732, 0]
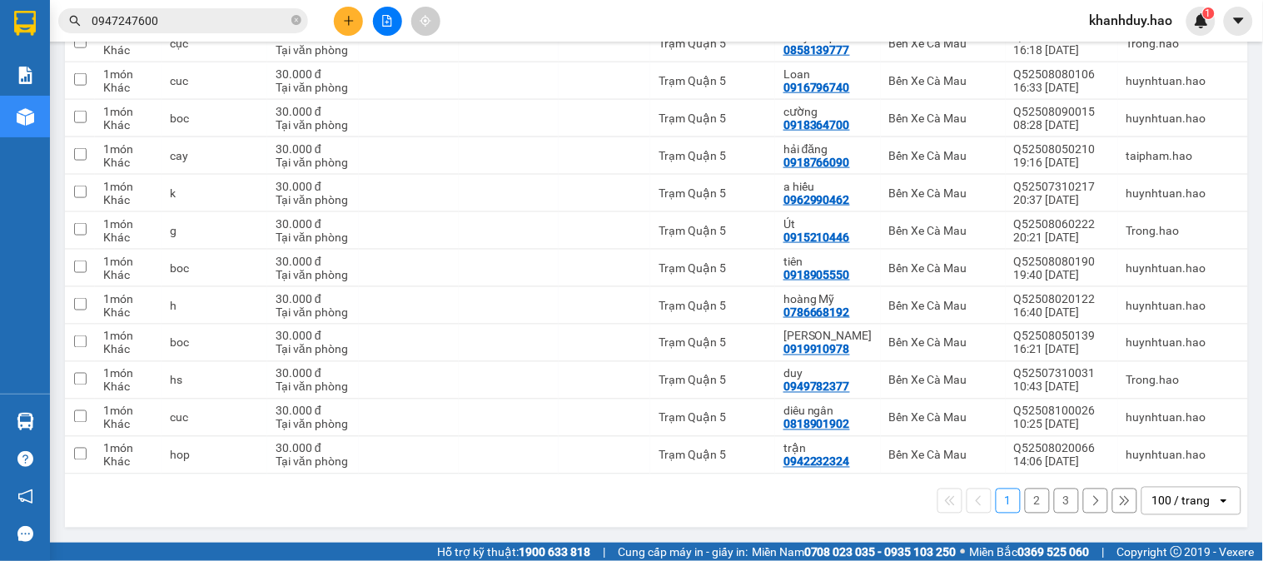
click at [1035, 501] on button "2" at bounding box center [1037, 501] width 25 height 25
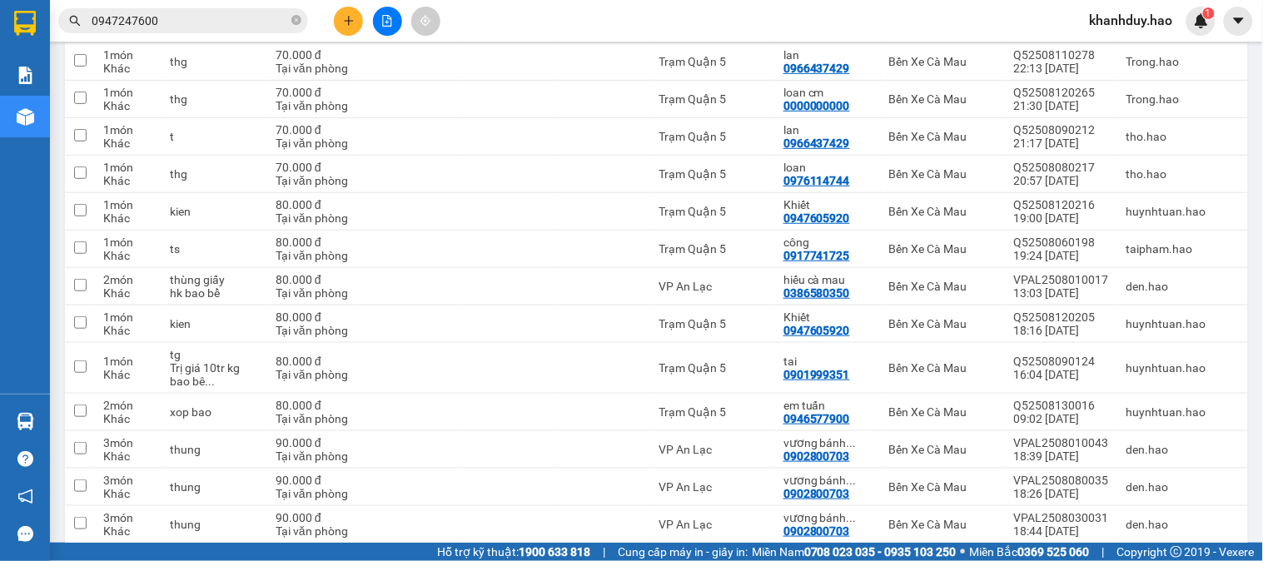
scroll to position [3613, 0]
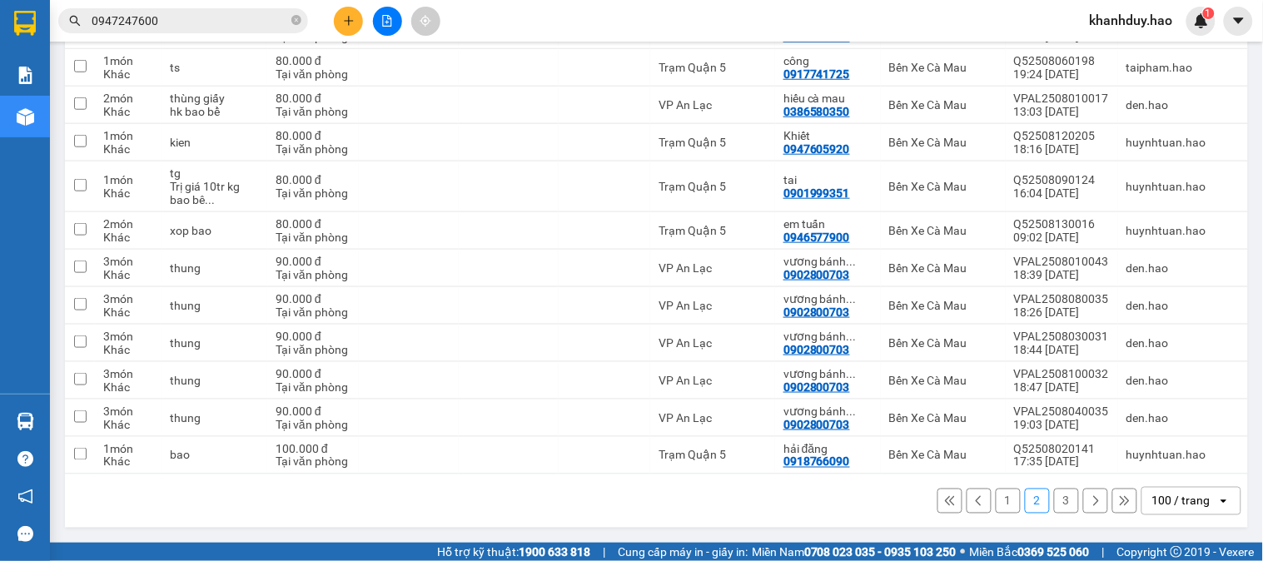
click at [1054, 502] on button "3" at bounding box center [1066, 501] width 25 height 25
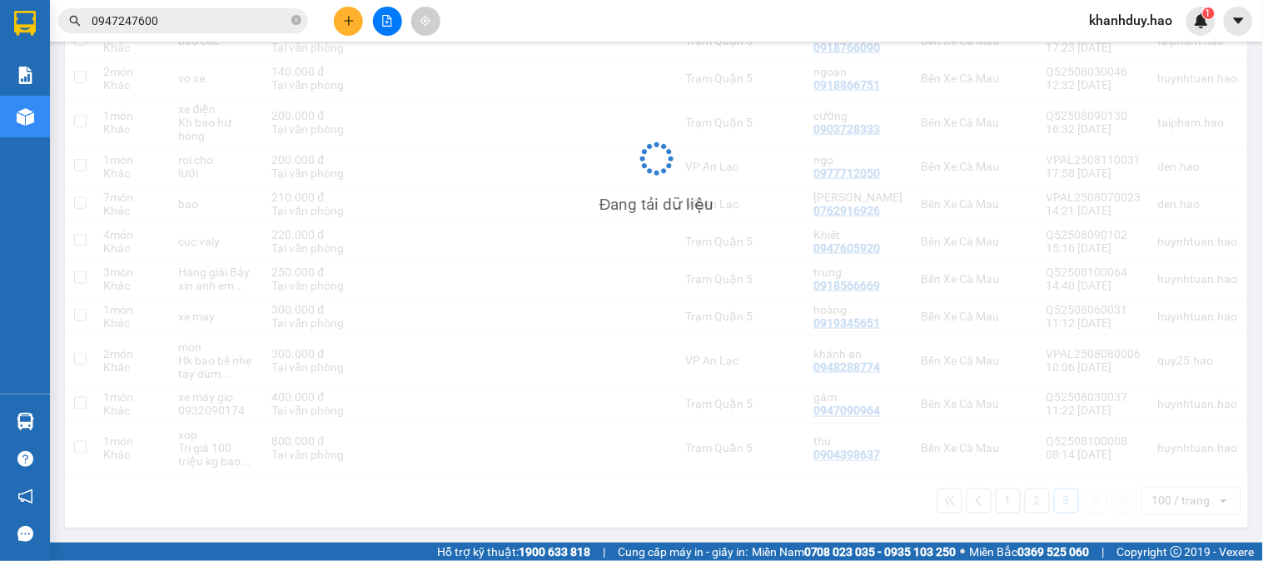
scroll to position [421, 0]
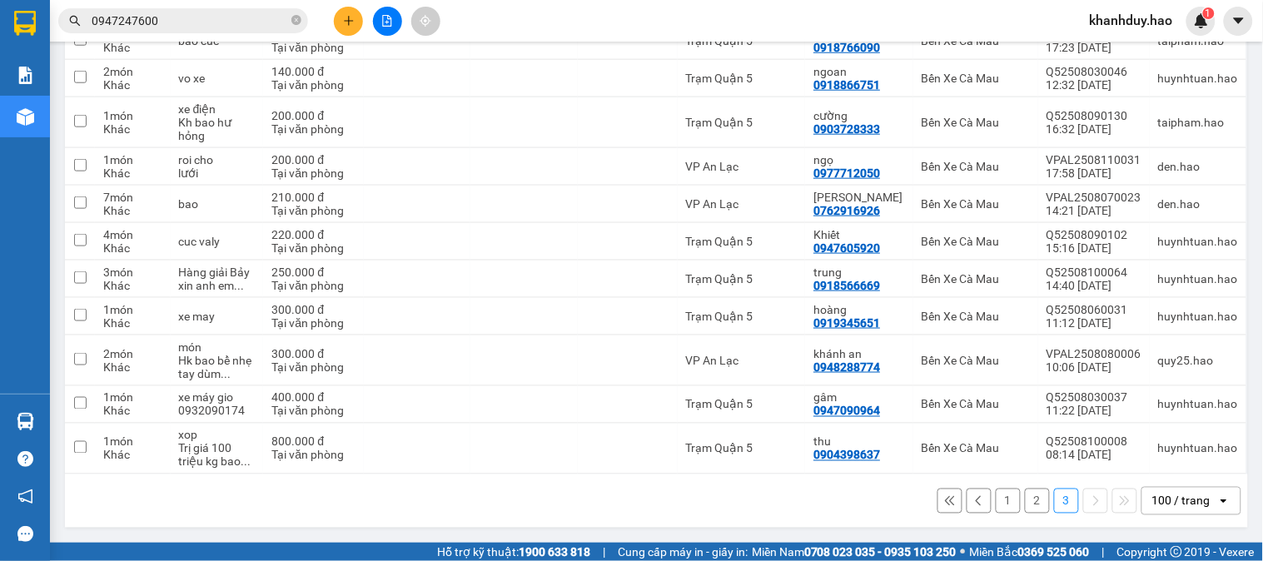
click at [997, 499] on button "1" at bounding box center [1008, 501] width 25 height 25
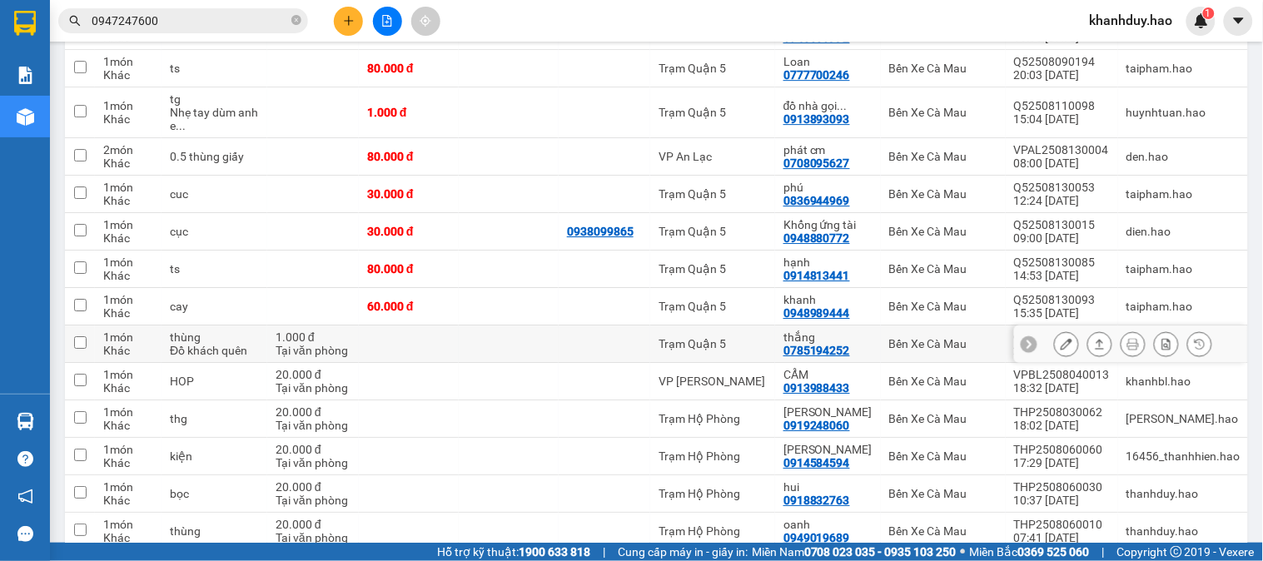
scroll to position [1202, 0]
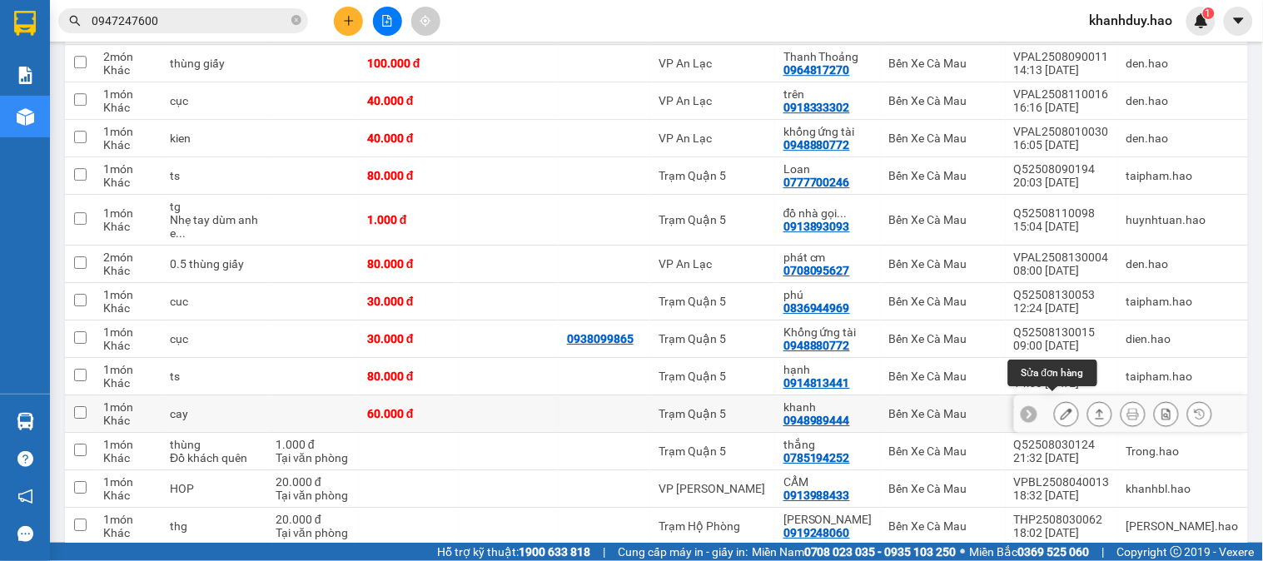
click at [1060, 408] on icon at bounding box center [1066, 414] width 12 height 12
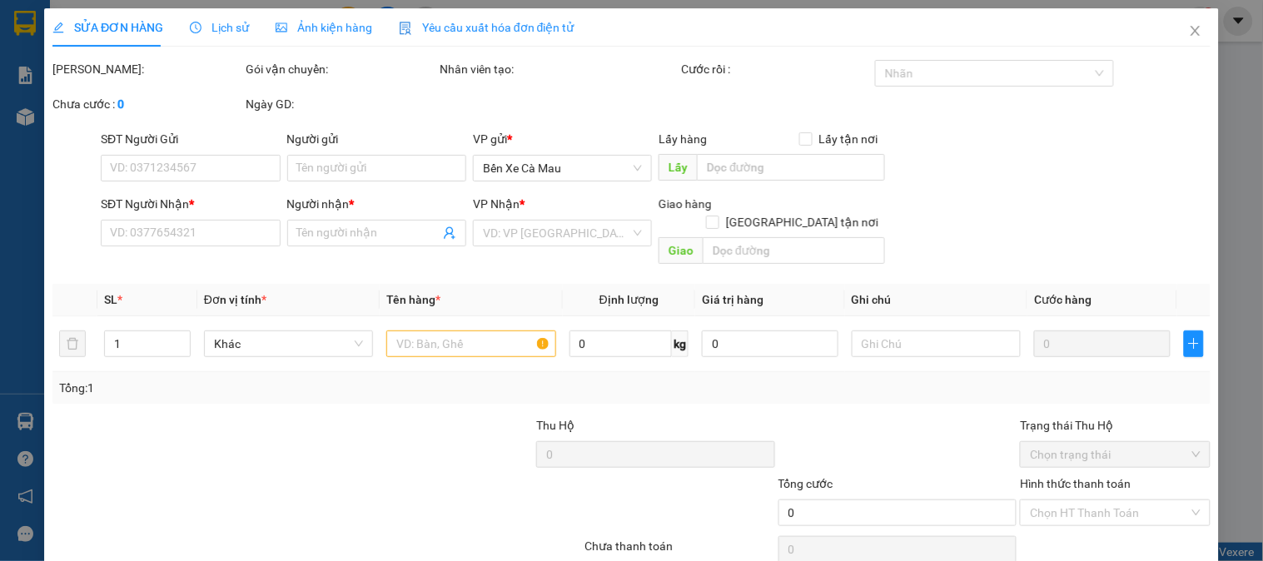
click at [340, 31] on span "Ảnh kiện hàng" at bounding box center [324, 27] width 97 height 13
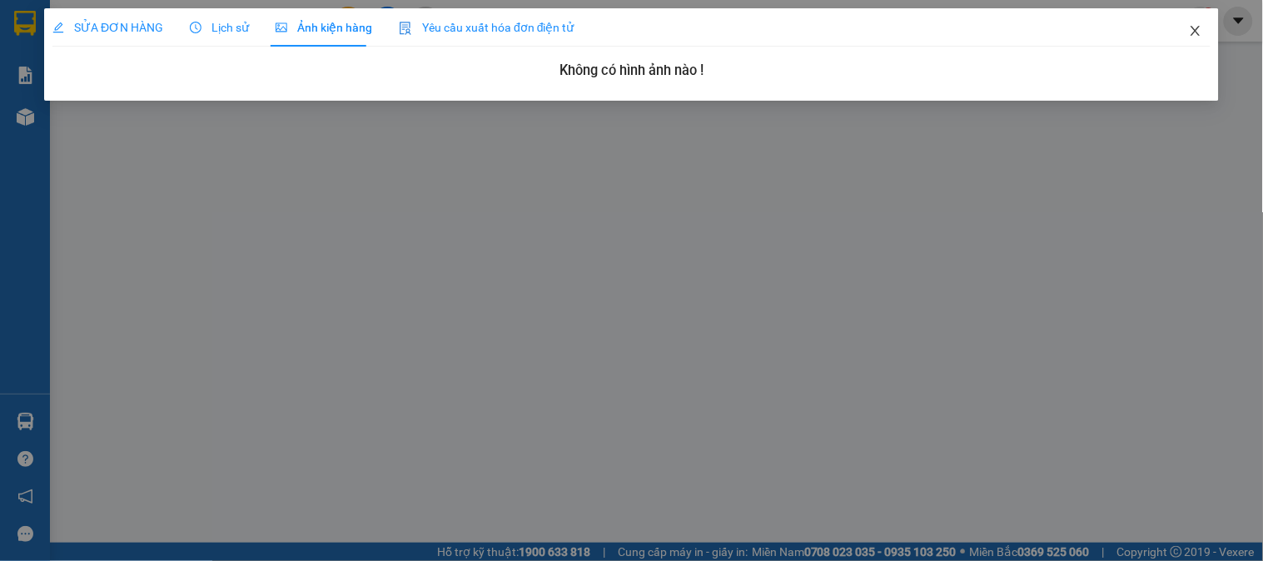
click at [1196, 29] on icon "close" at bounding box center [1195, 30] width 13 height 13
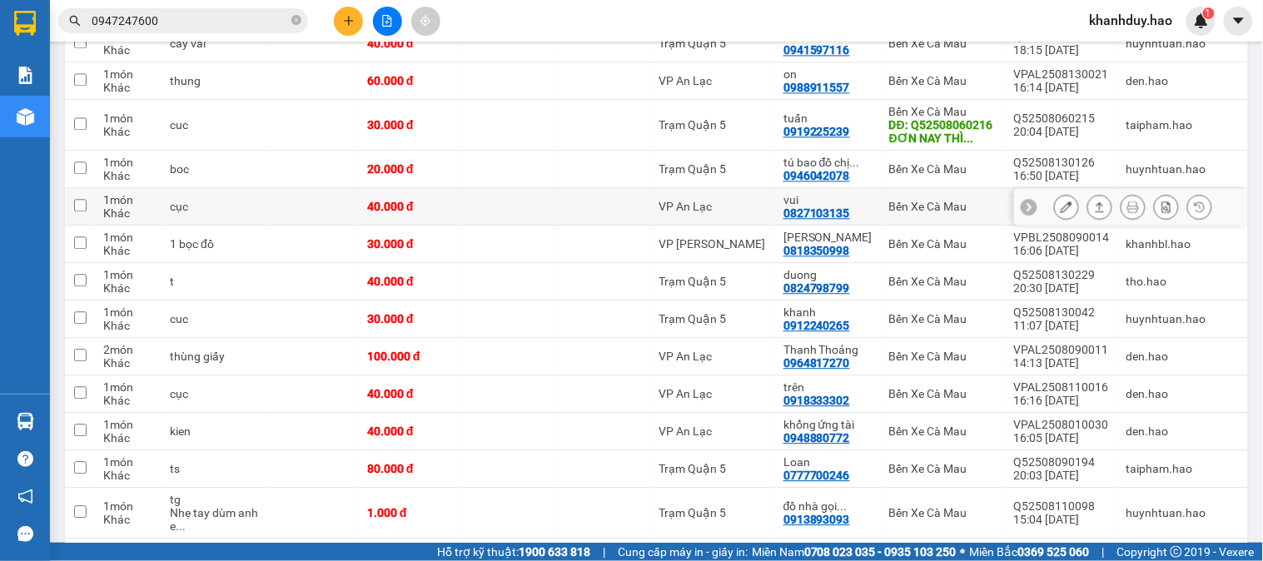
scroll to position [832, 0]
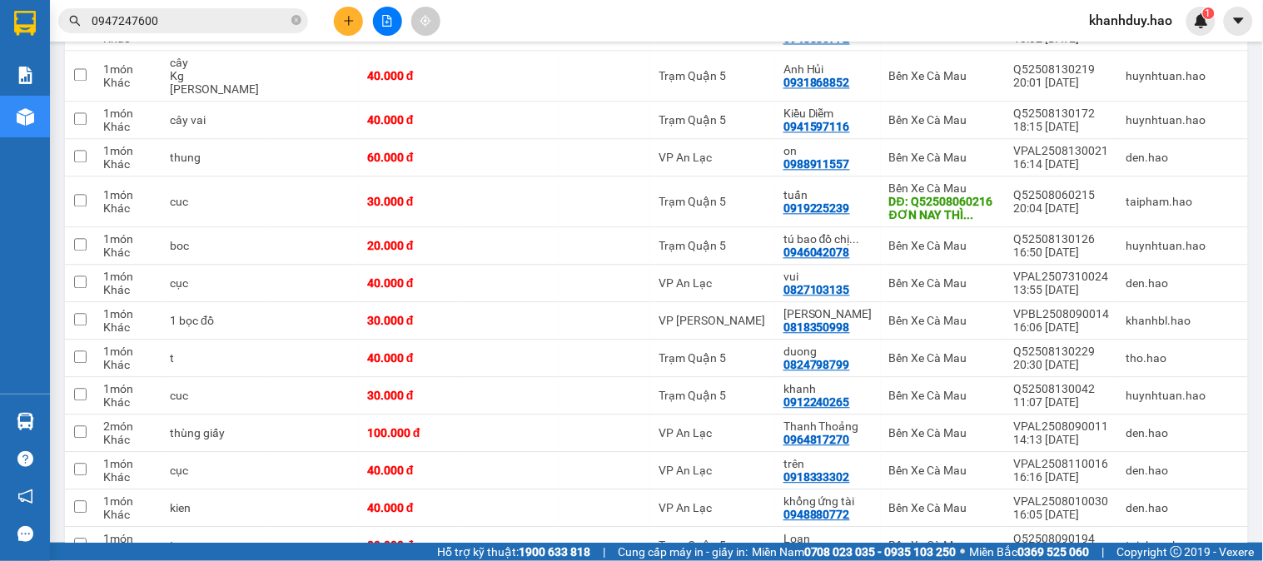
click at [288, 14] on span "0947247600" at bounding box center [183, 20] width 250 height 25
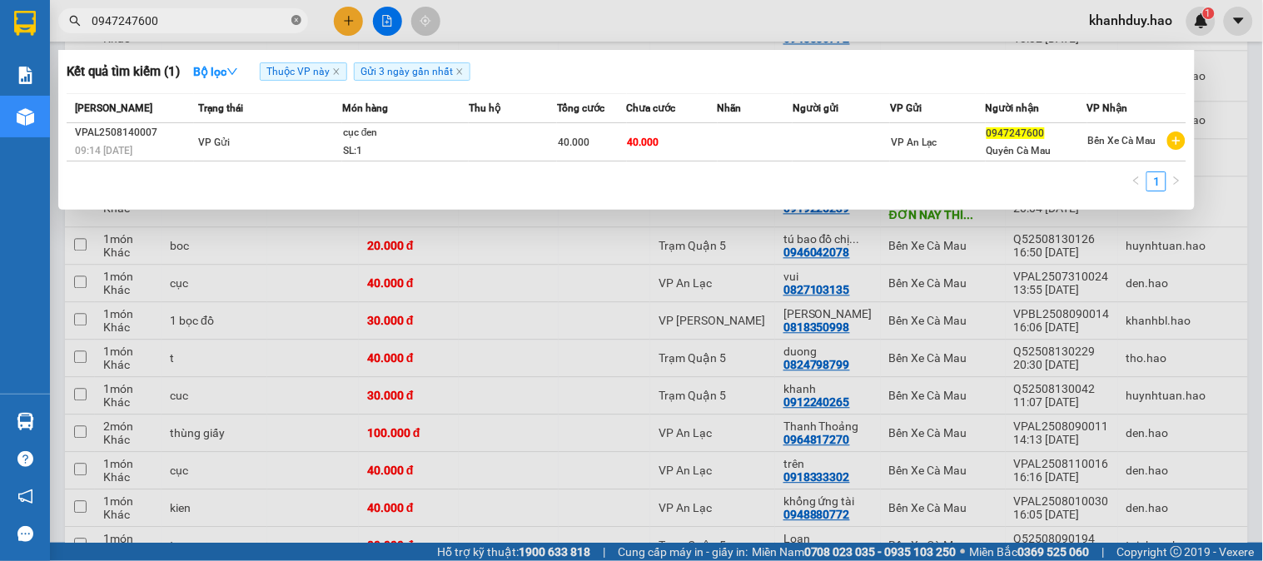
click at [292, 20] on icon "close-circle" at bounding box center [296, 20] width 10 height 10
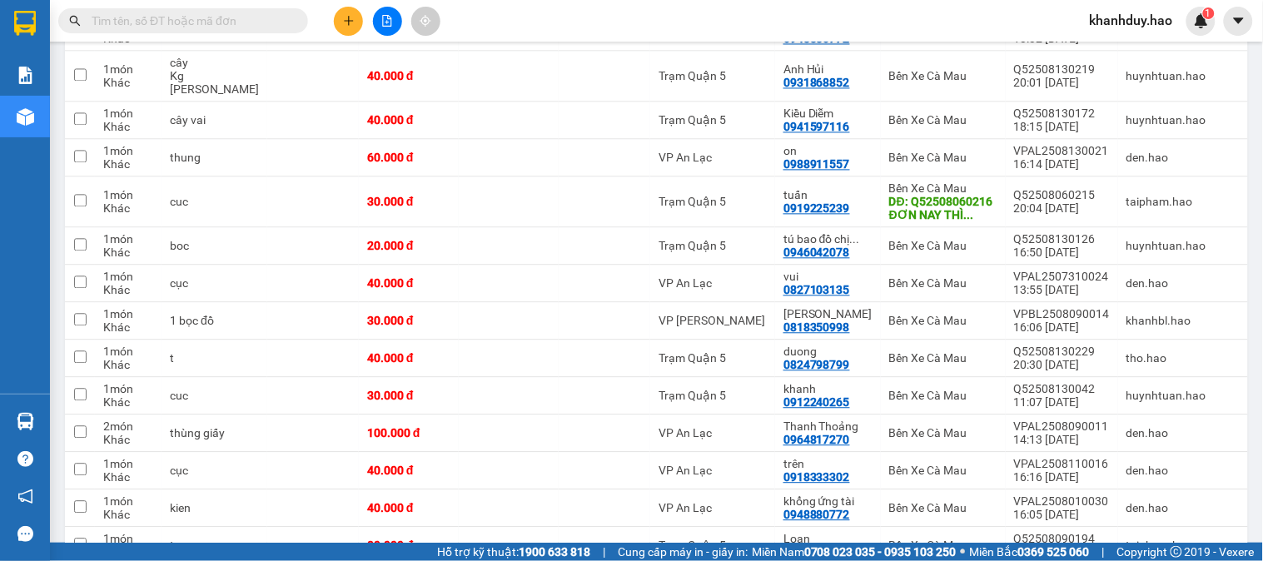
click at [217, 20] on input "text" at bounding box center [190, 21] width 196 height 18
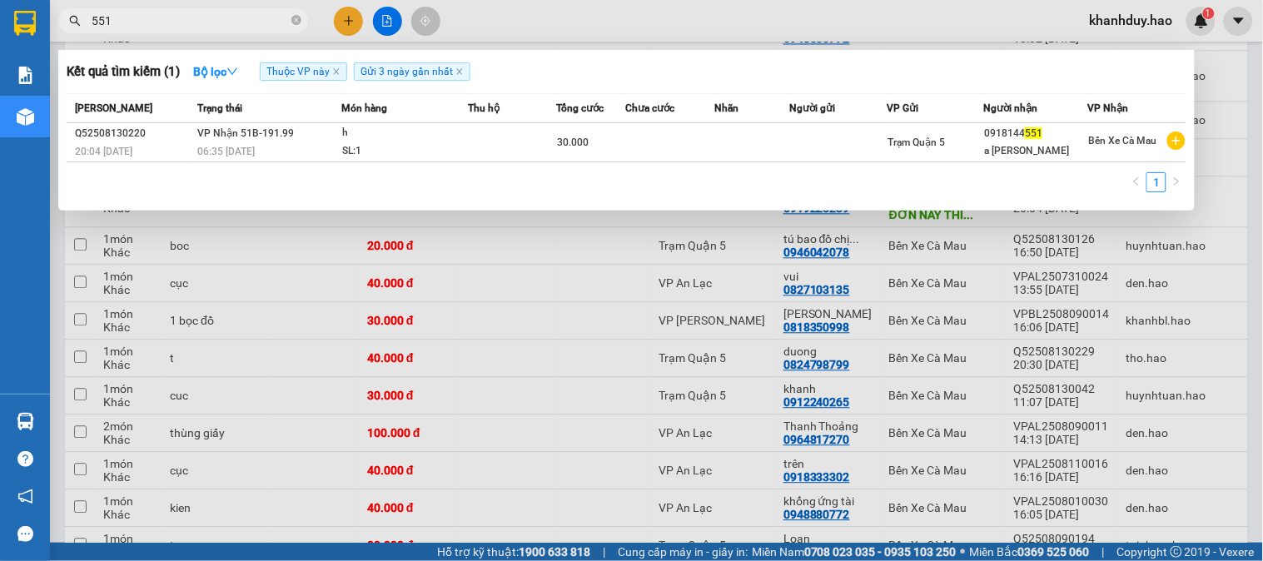
type input "551"
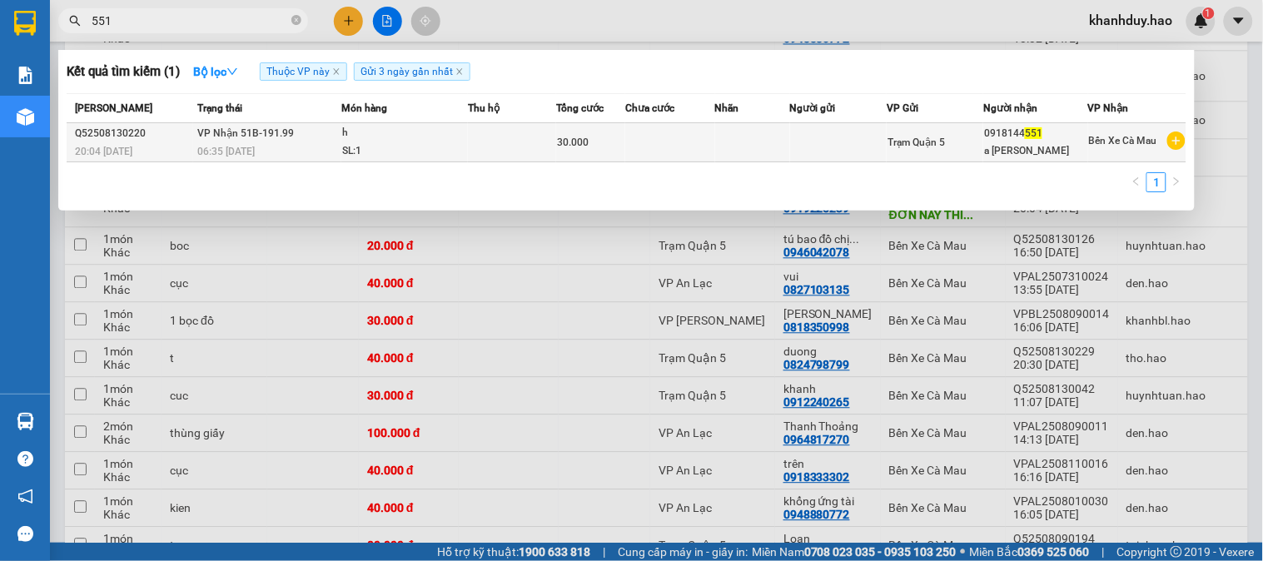
click at [768, 131] on td at bounding box center [752, 142] width 75 height 39
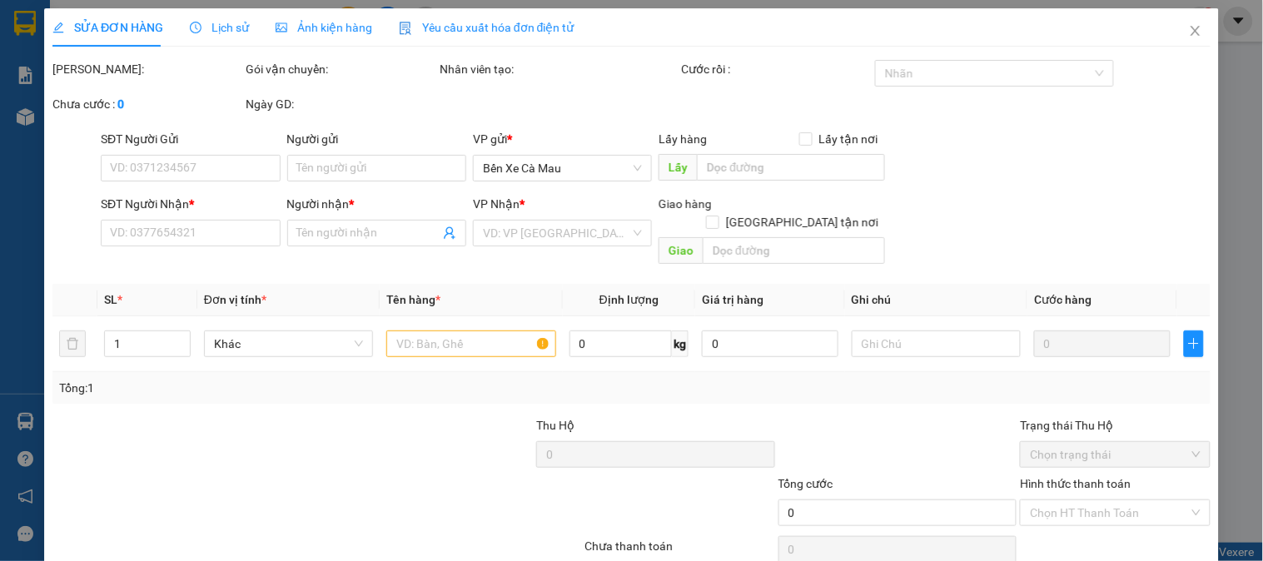
type input "0918144551"
type input "a [PERSON_NAME]"
type input "30.000"
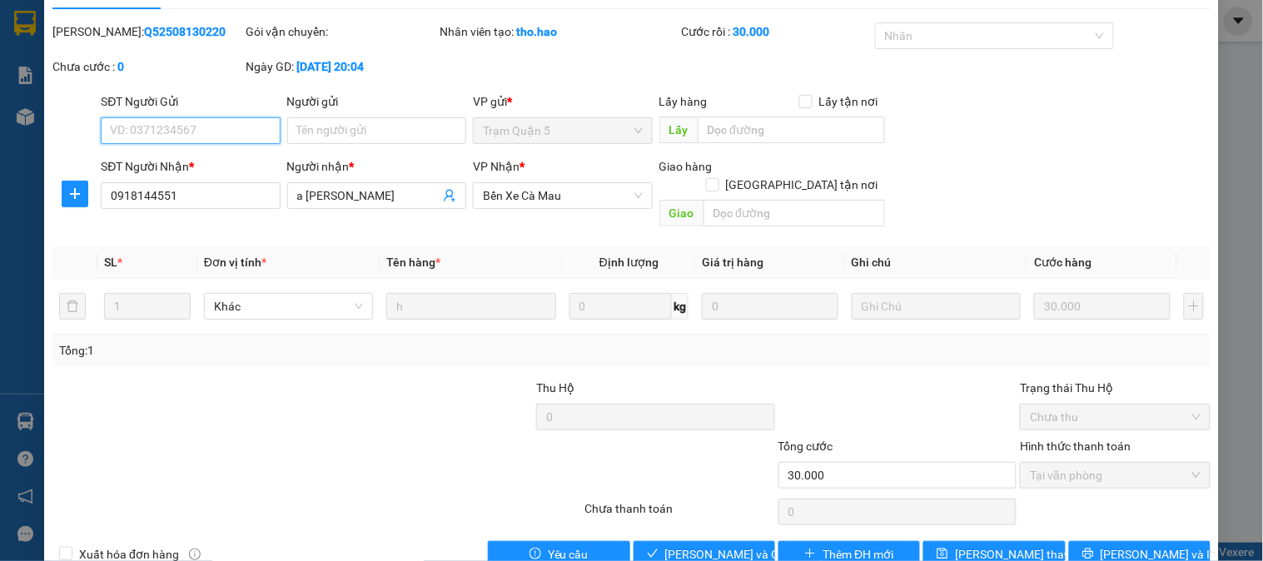
scroll to position [58, 0]
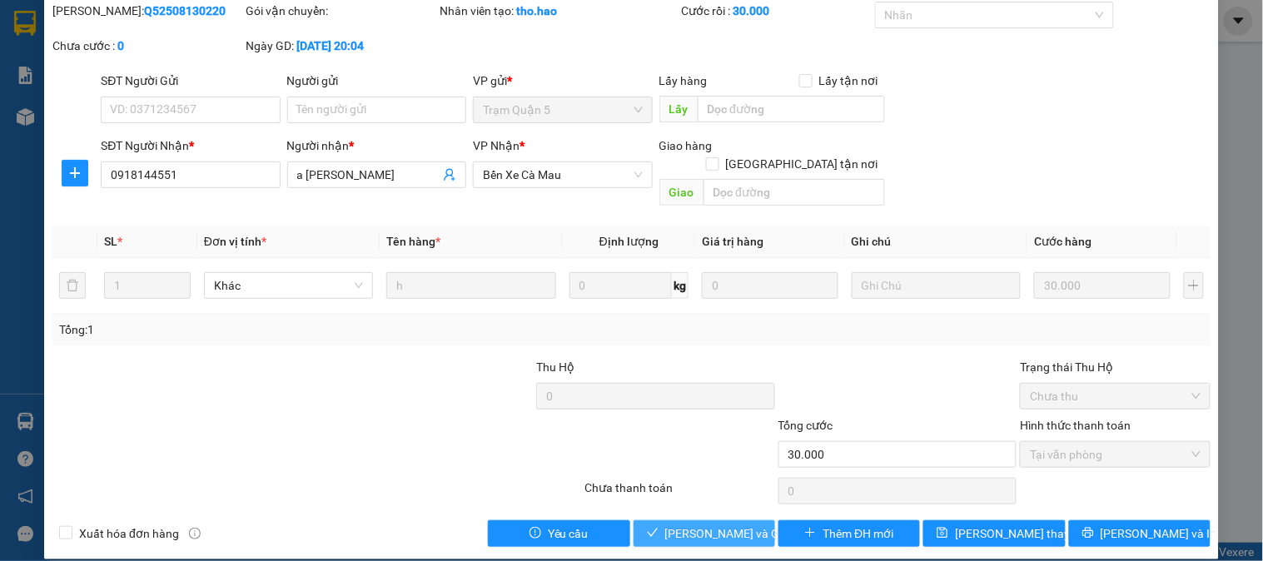
click at [698, 524] on span "[PERSON_NAME] và Giao hàng" at bounding box center [745, 533] width 160 height 18
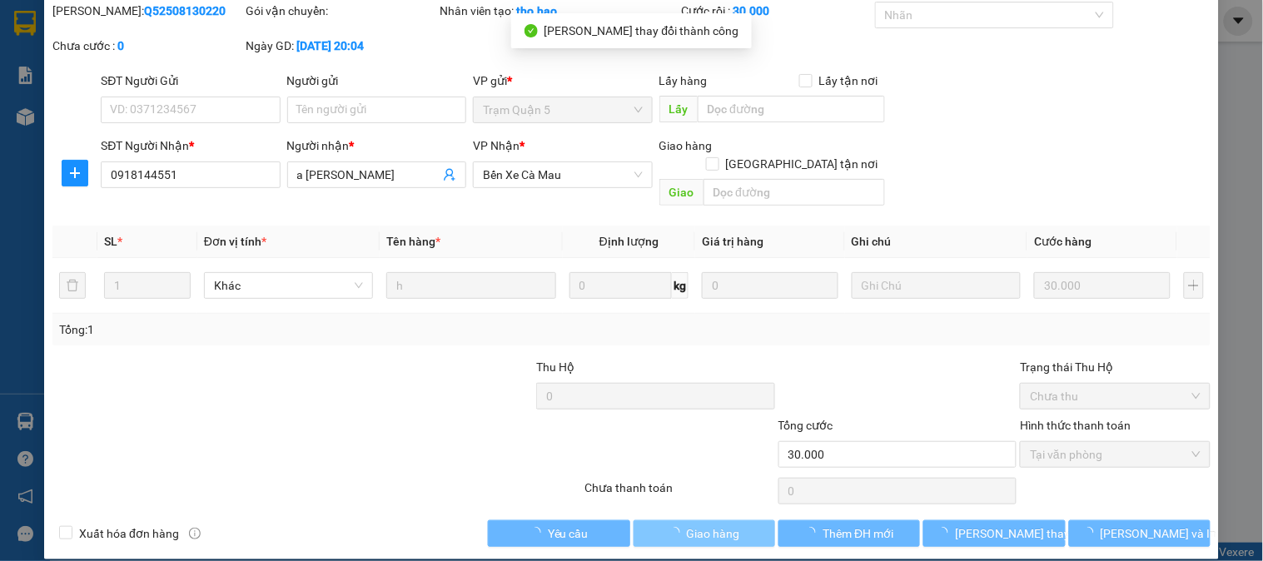
scroll to position [0, 0]
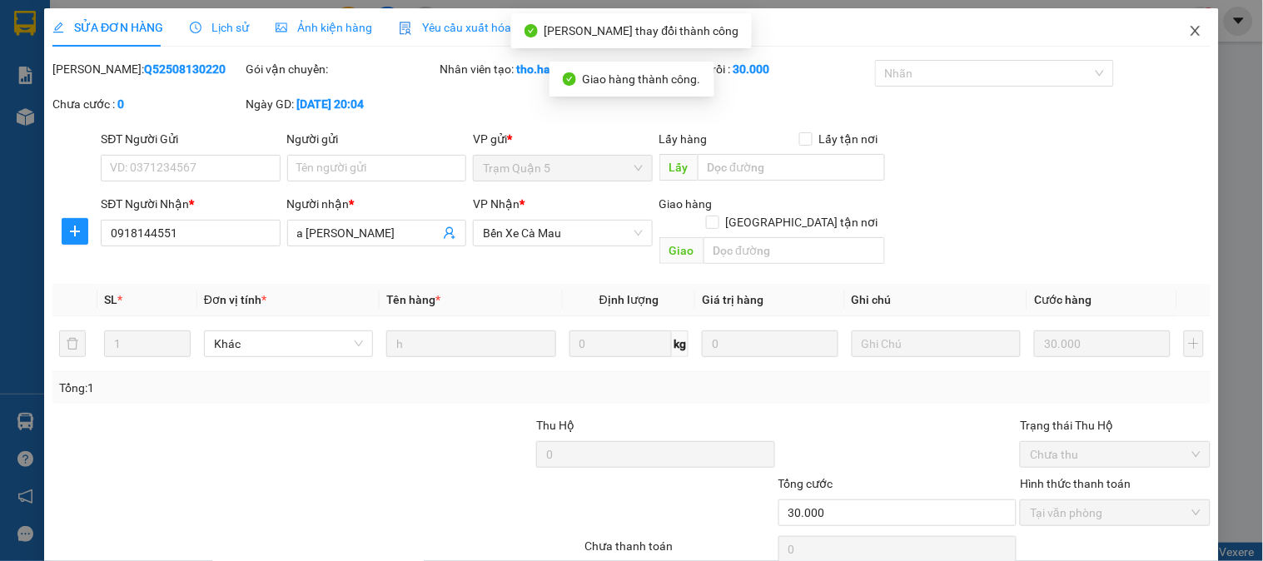
click at [1189, 27] on icon "close" at bounding box center [1195, 30] width 13 height 13
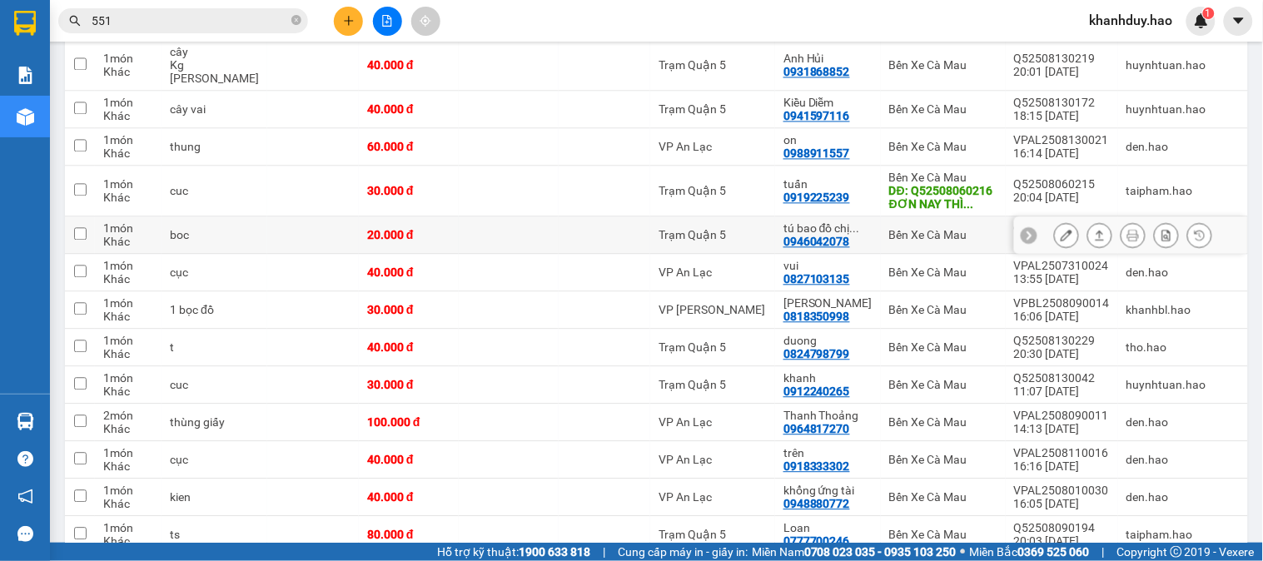
scroll to position [832, 0]
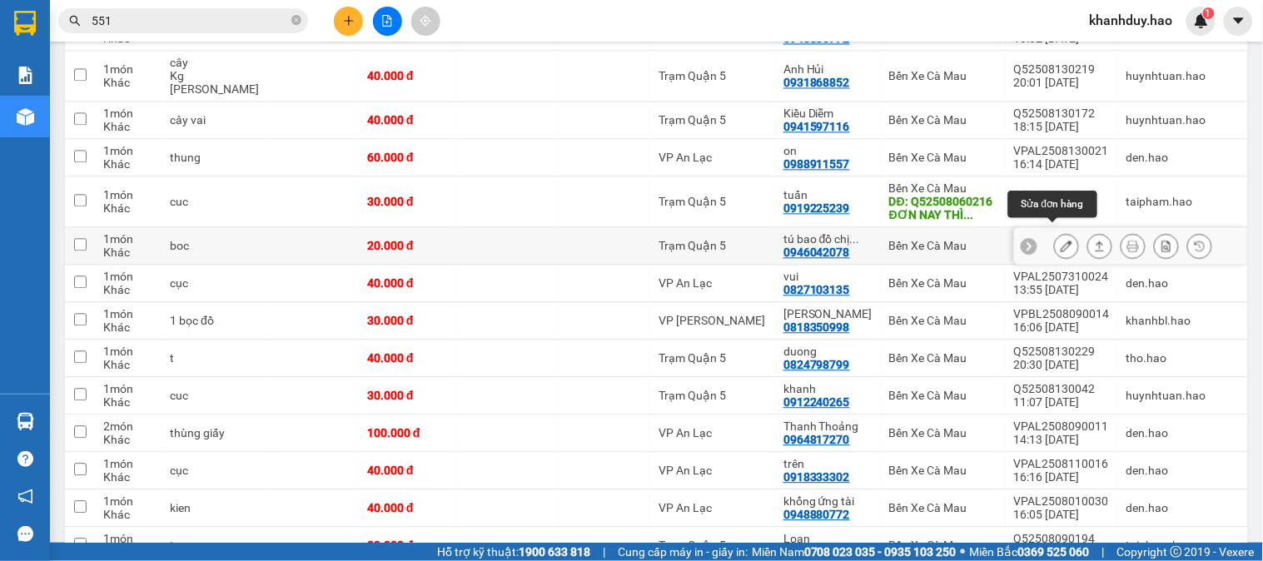
click at [1055, 234] on button at bounding box center [1066, 245] width 23 height 29
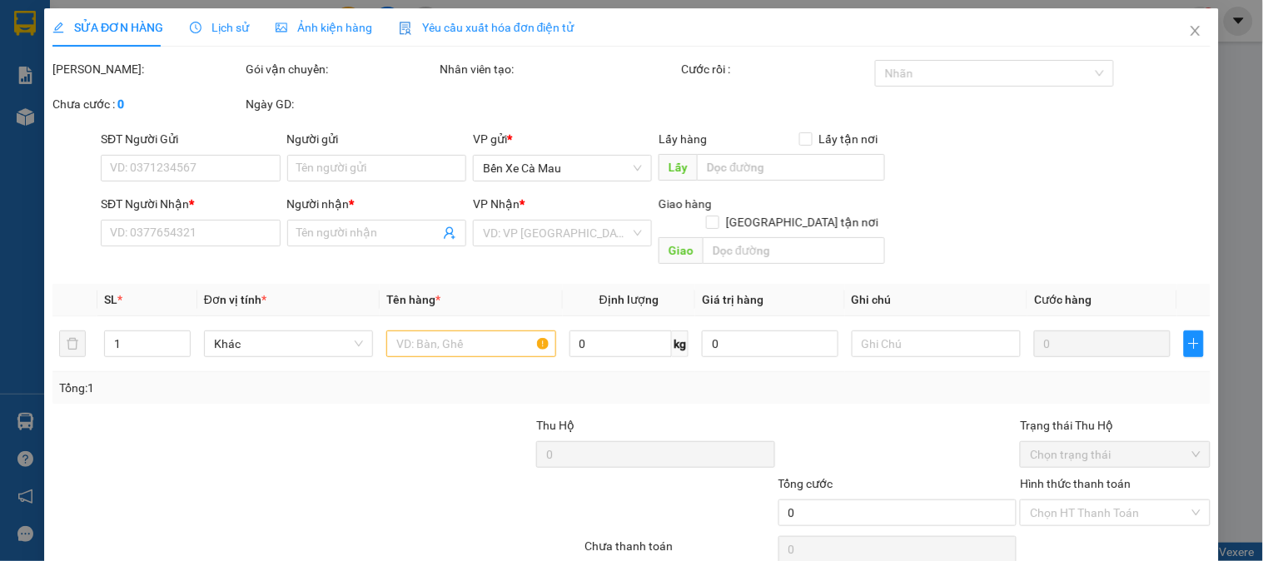
type input "0946042078"
type input "tú bao đồ chị trâm"
type input "20.000"
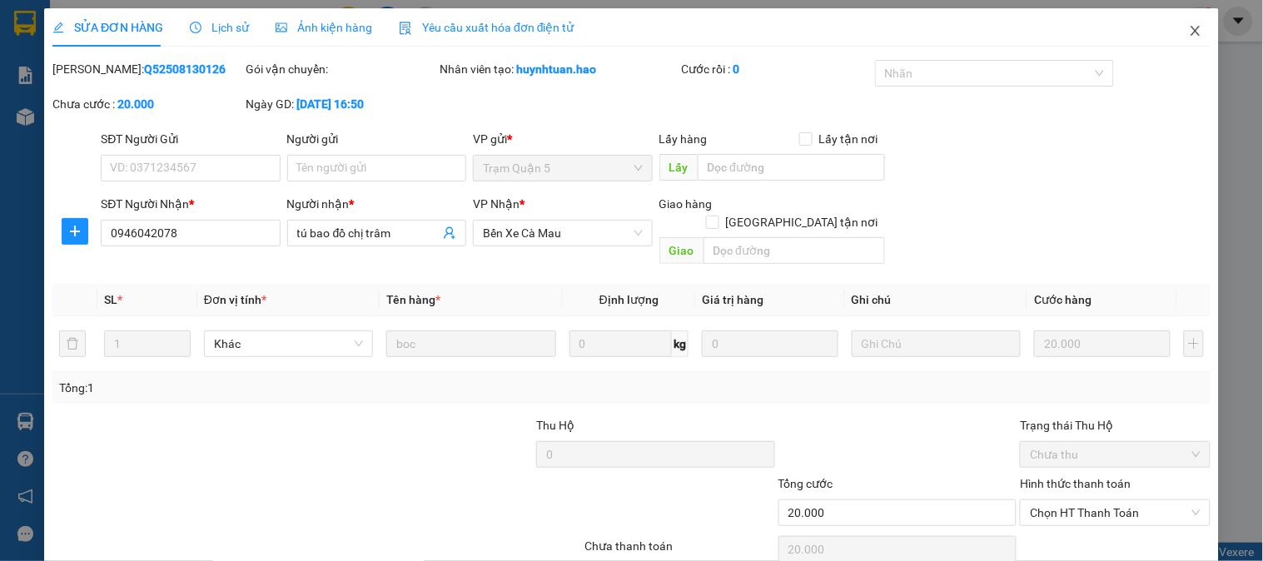
click at [1190, 35] on span "Close" at bounding box center [1195, 31] width 47 height 47
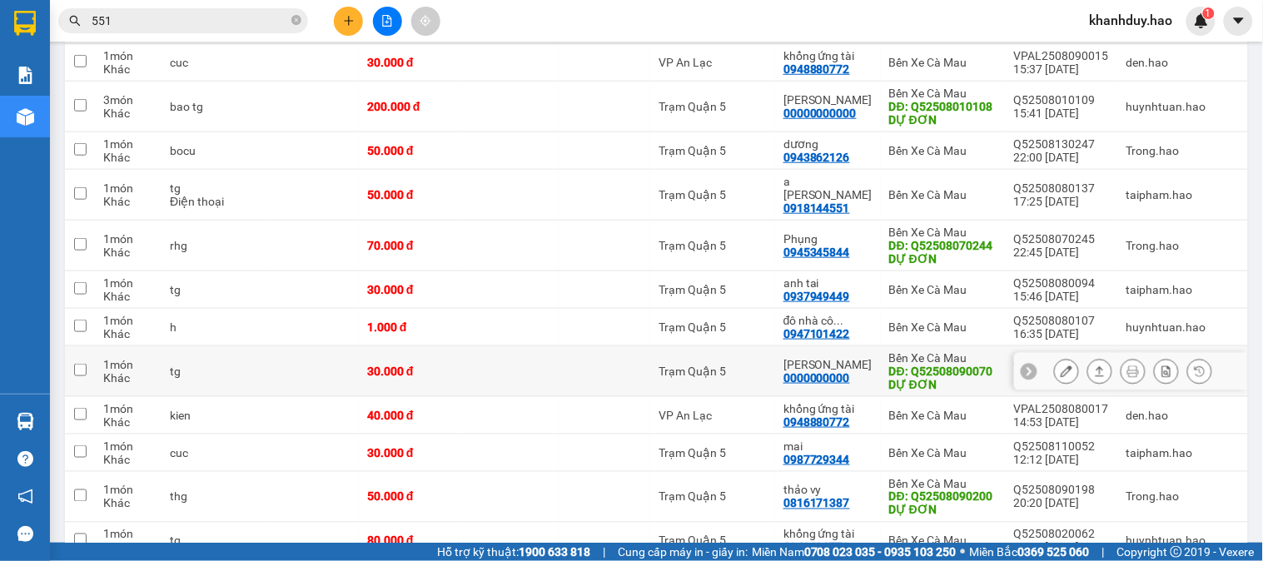
scroll to position [277, 0]
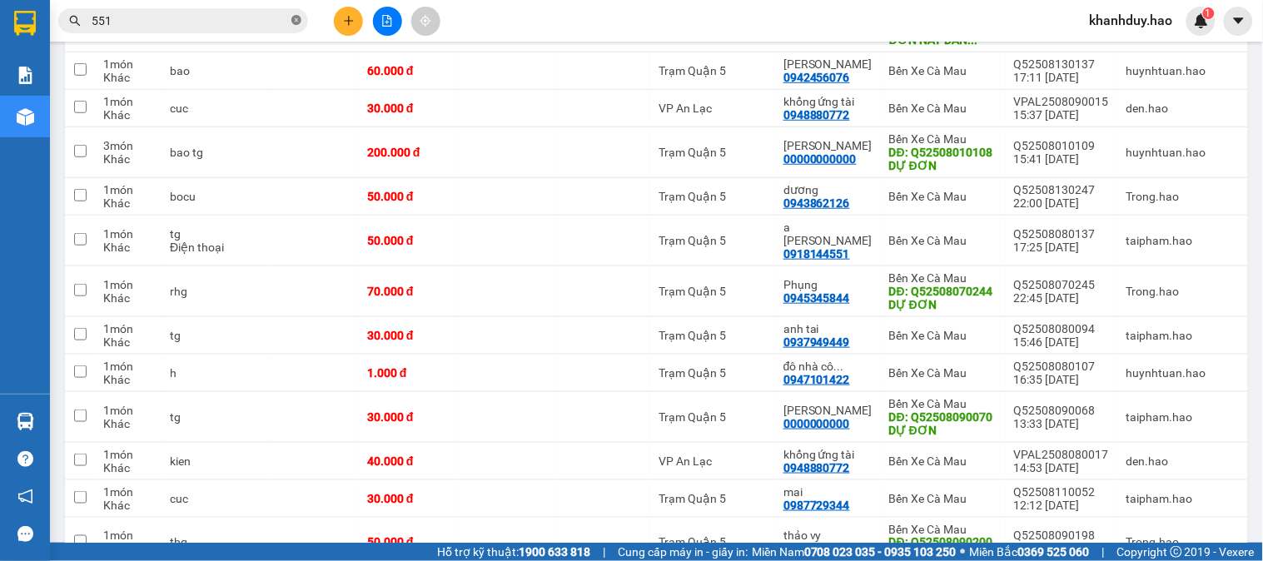
click at [297, 22] on icon "close-circle" at bounding box center [296, 20] width 10 height 10
click at [258, 19] on input "text" at bounding box center [190, 21] width 196 height 18
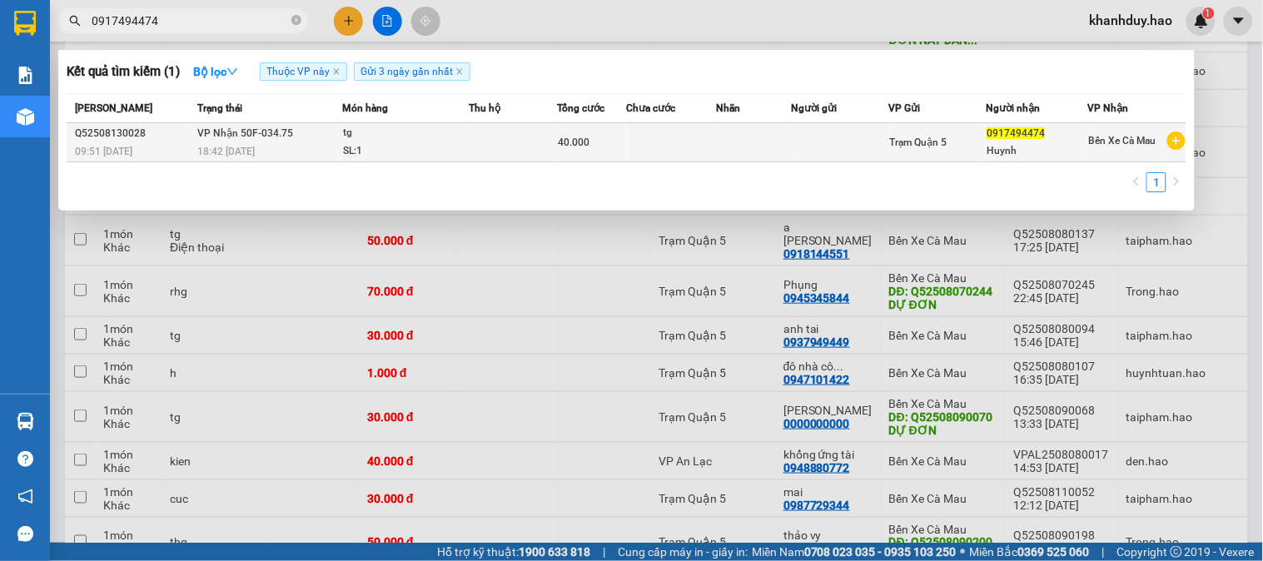
type input "0917494474"
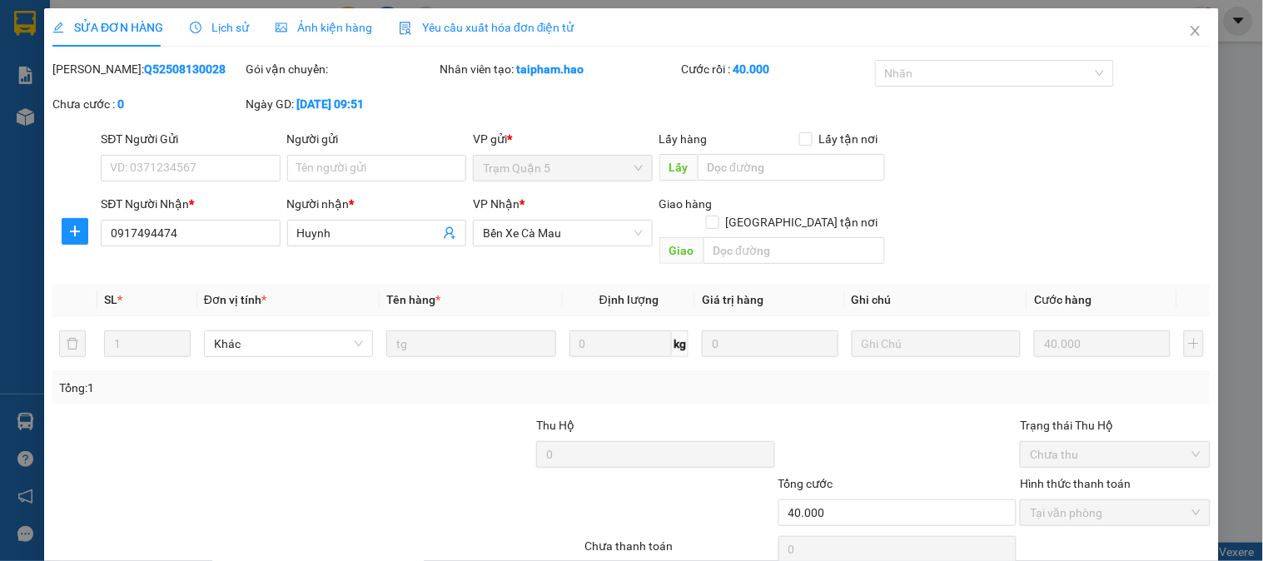
type input "0917494474"
type input "Huynh"
type input "40.000"
click at [315, 14] on div "Ảnh kiện hàng" at bounding box center [324, 27] width 97 height 38
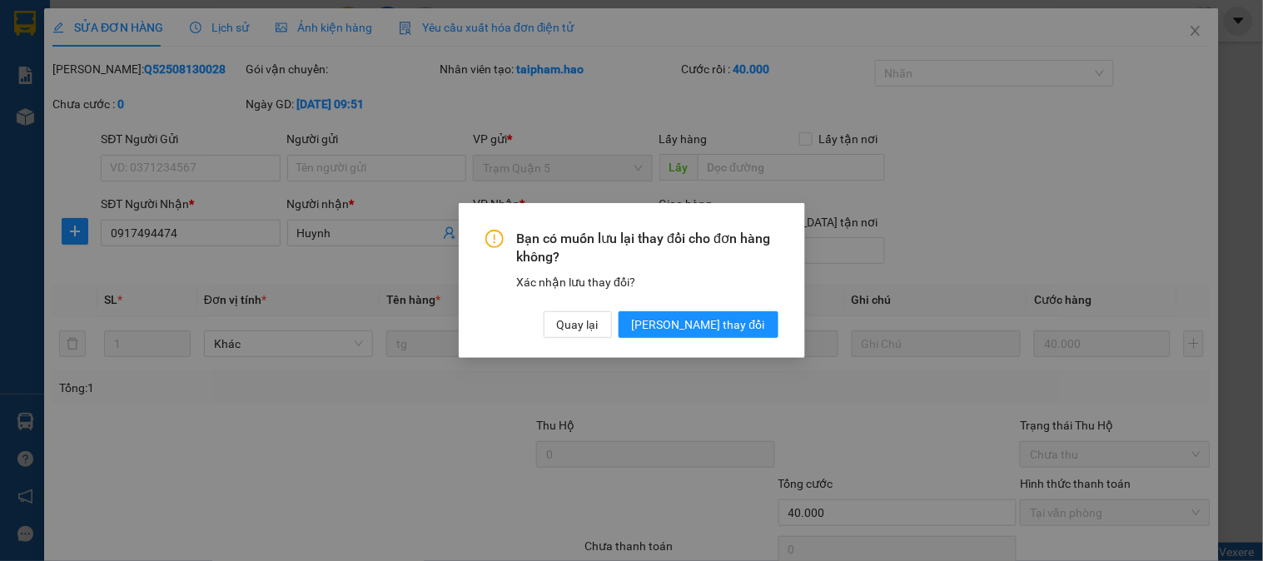
click at [891, 97] on div "Bạn có muốn lưu lại thay đổi cho đơn hàng không? Xác nhận lưu thay đổi? Quay lạ…" at bounding box center [631, 280] width 1263 height 561
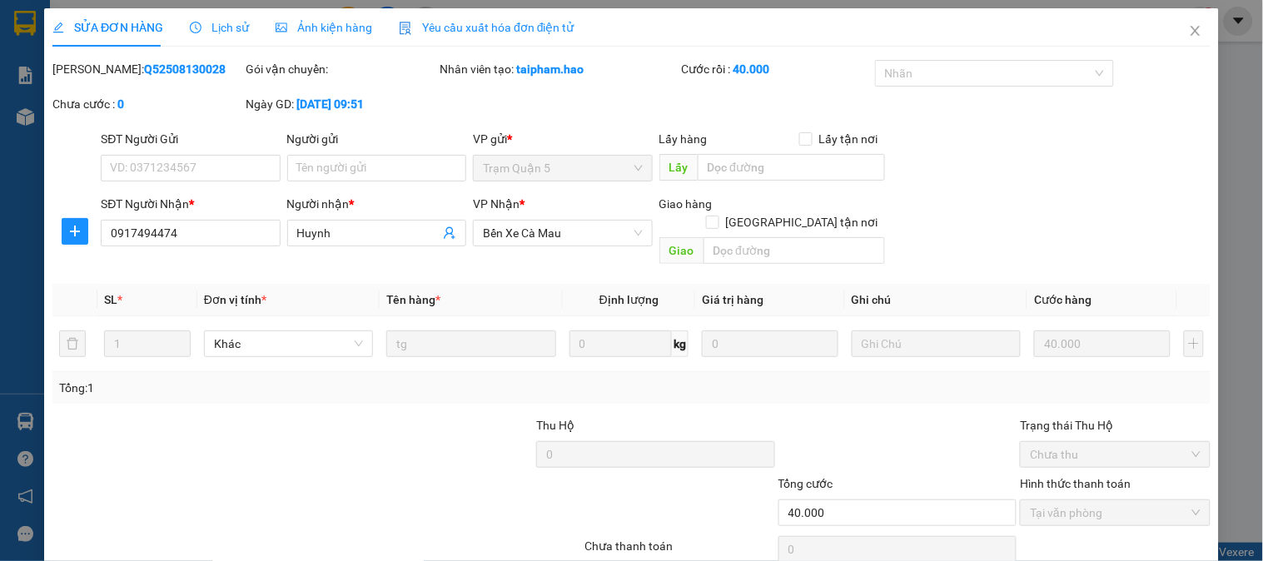
click at [329, 25] on span "Ảnh kiện hàng" at bounding box center [324, 27] width 97 height 13
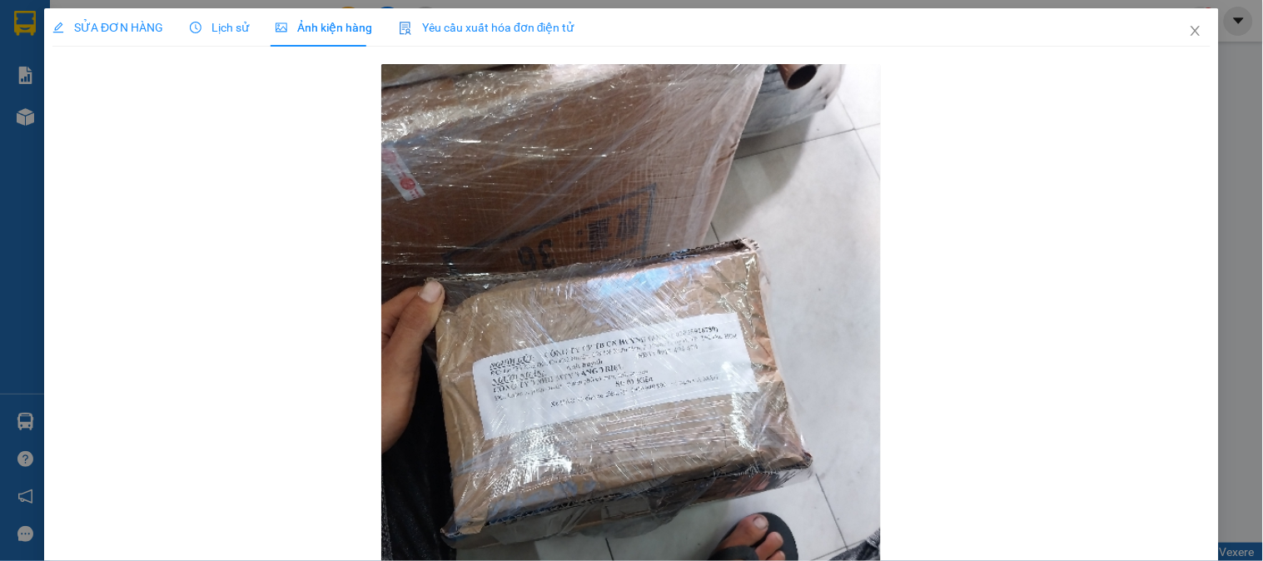
click at [90, 23] on span "SỬA ĐƠN HÀNG" at bounding box center [107, 27] width 111 height 13
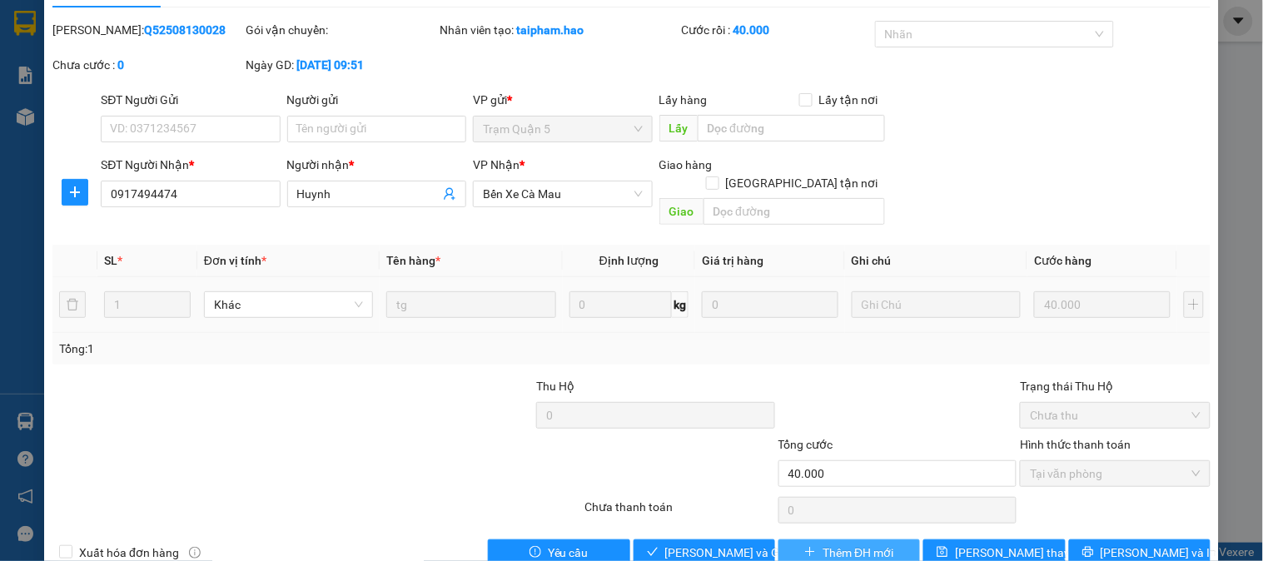
scroll to position [58, 0]
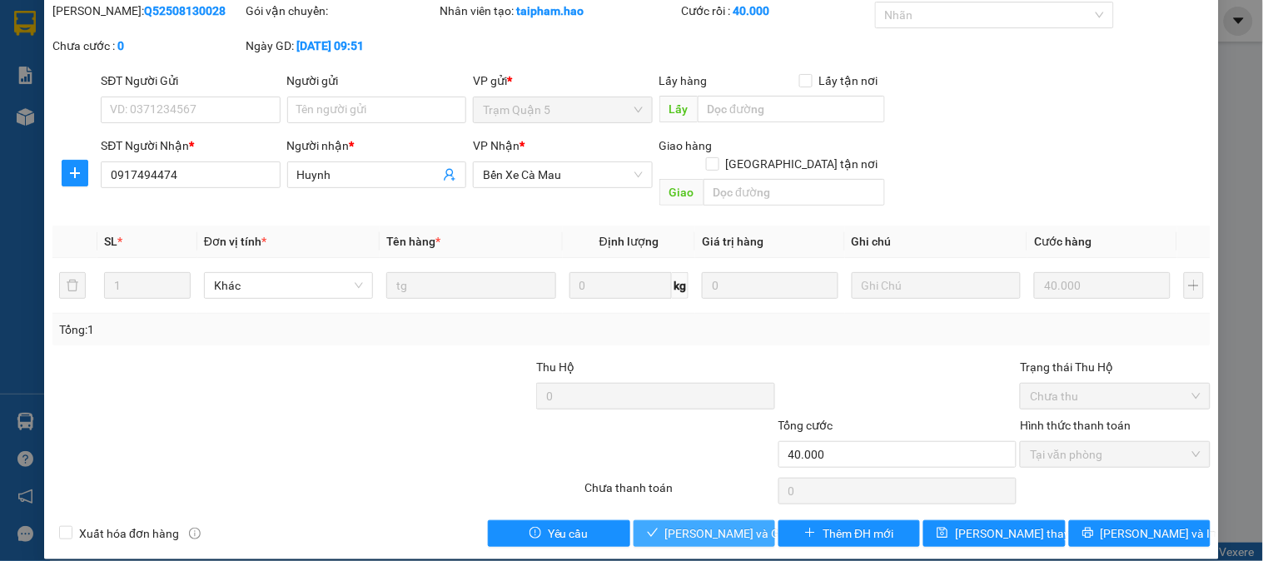
click at [753, 520] on button "[PERSON_NAME] và Giao hàng" at bounding box center [704, 533] width 142 height 27
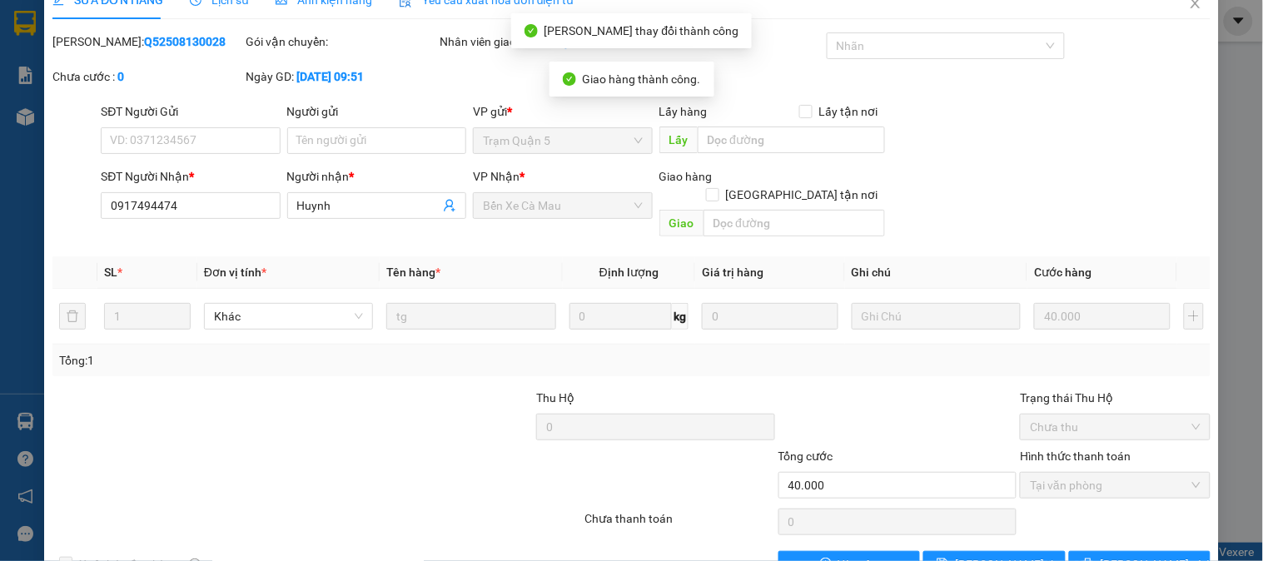
scroll to position [0, 0]
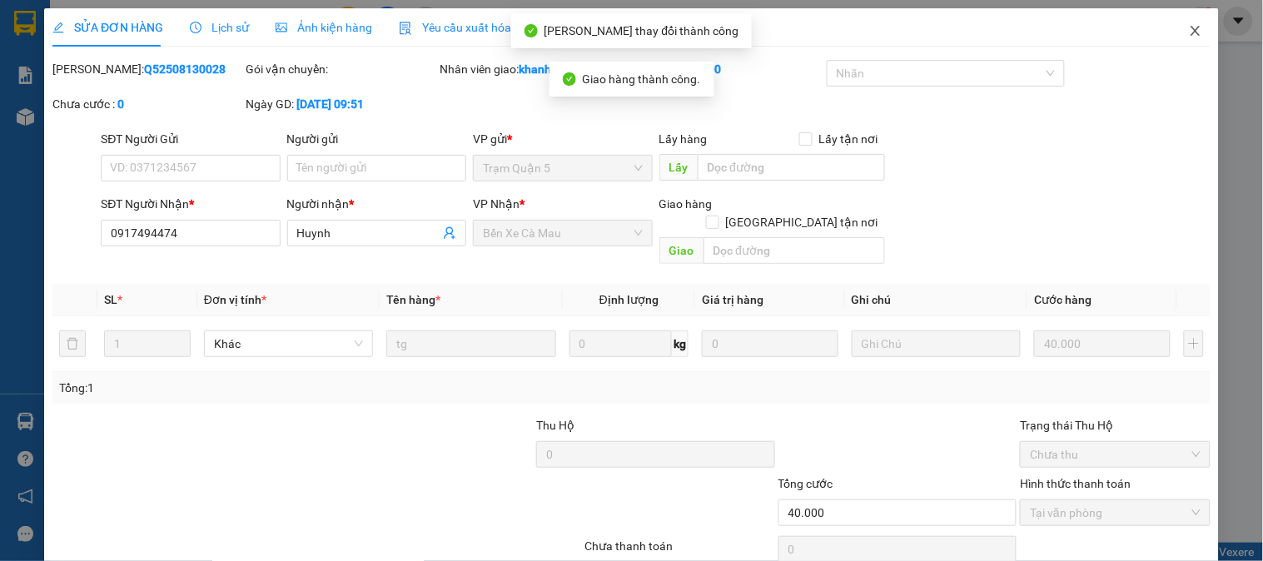
click at [1194, 36] on span "Close" at bounding box center [1195, 31] width 47 height 47
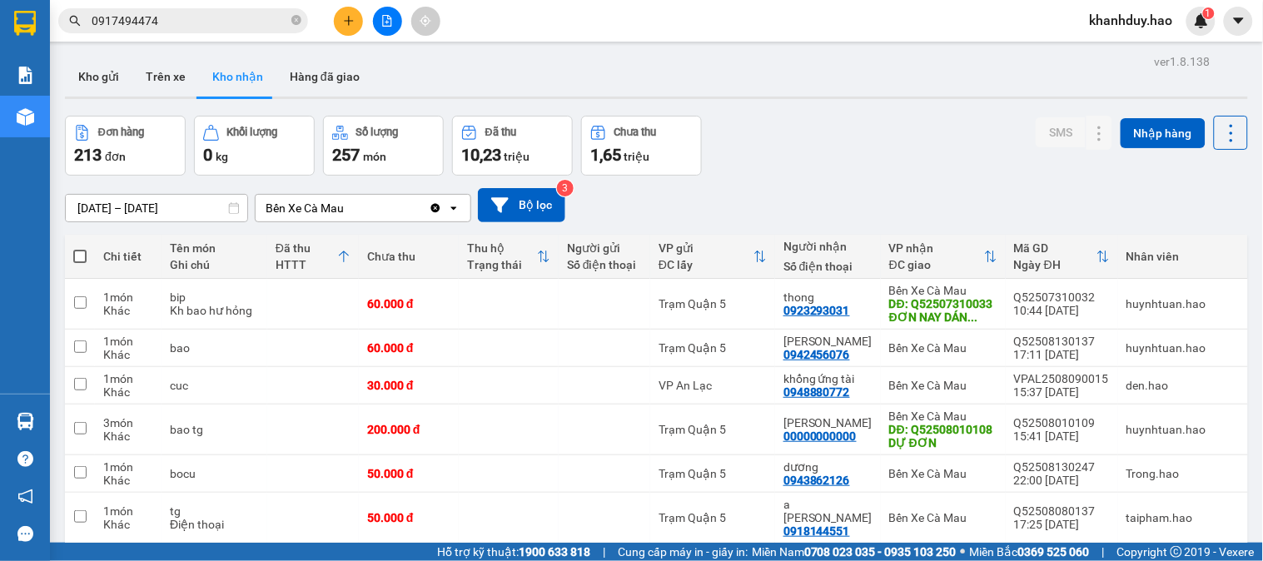
click at [151, 203] on input "[DATE] – [DATE]" at bounding box center [156, 208] width 181 height 27
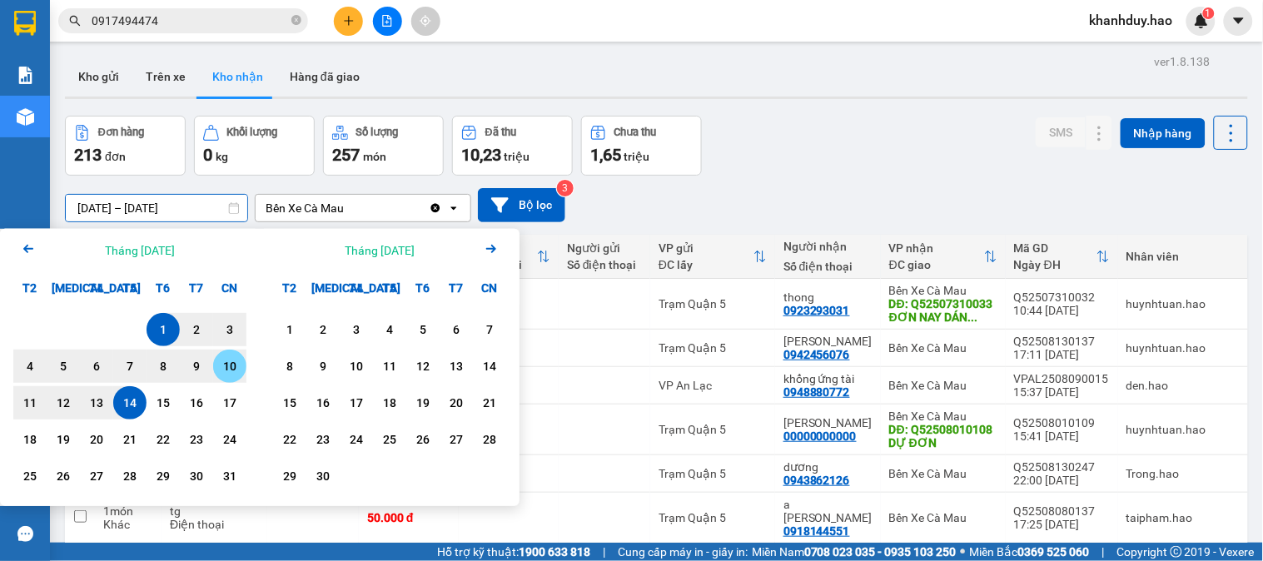
click at [236, 367] on div "10" at bounding box center [229, 366] width 23 height 20
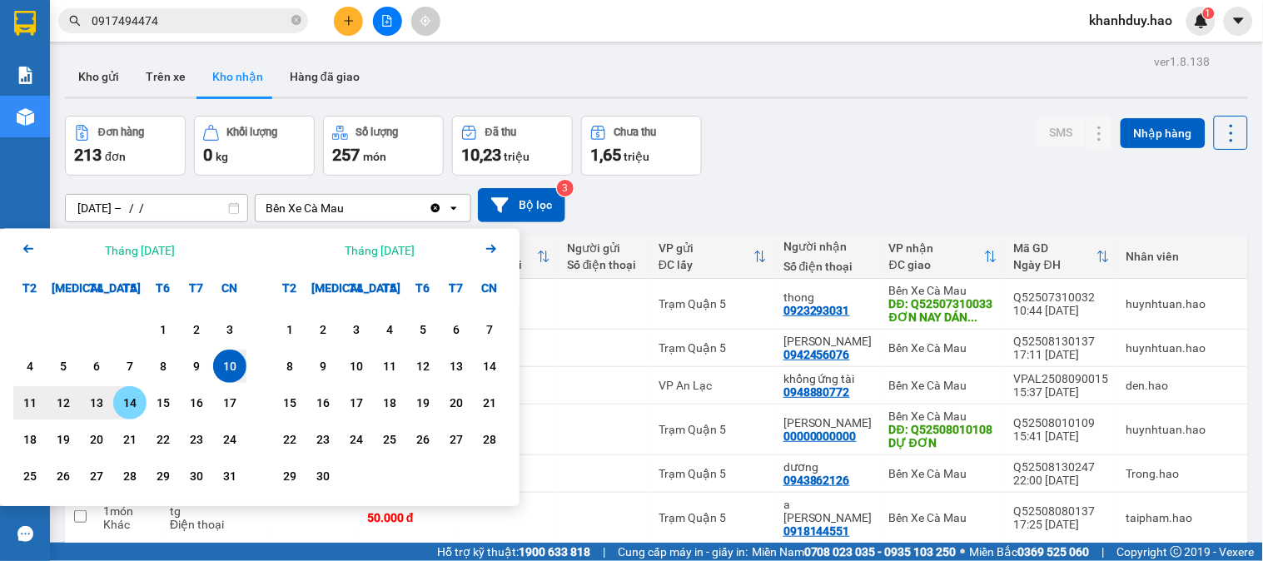
click at [135, 395] on div "14" at bounding box center [129, 403] width 23 height 20
type input "10/08/2025 – 14/08/2025"
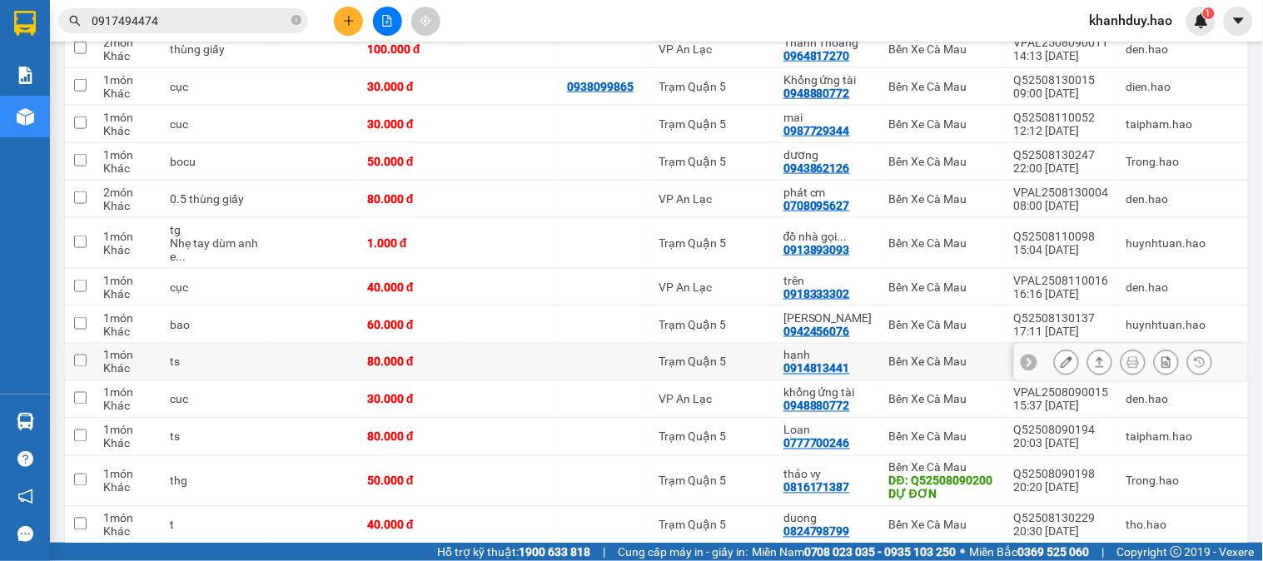
scroll to position [739, 0]
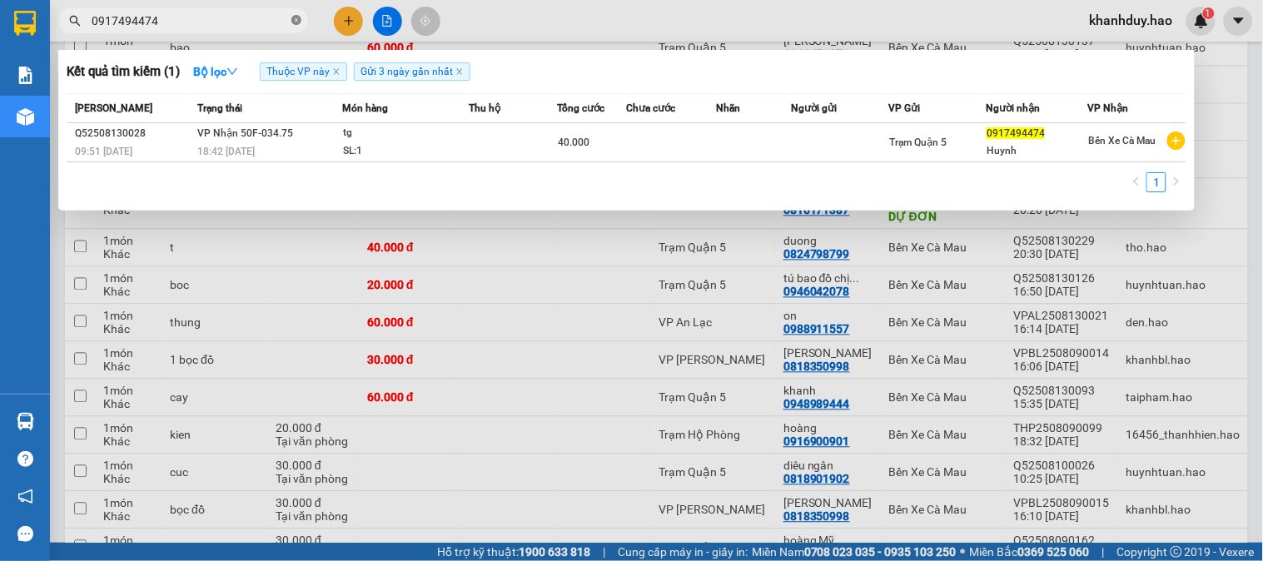
click at [300, 18] on icon "close-circle" at bounding box center [296, 20] width 10 height 10
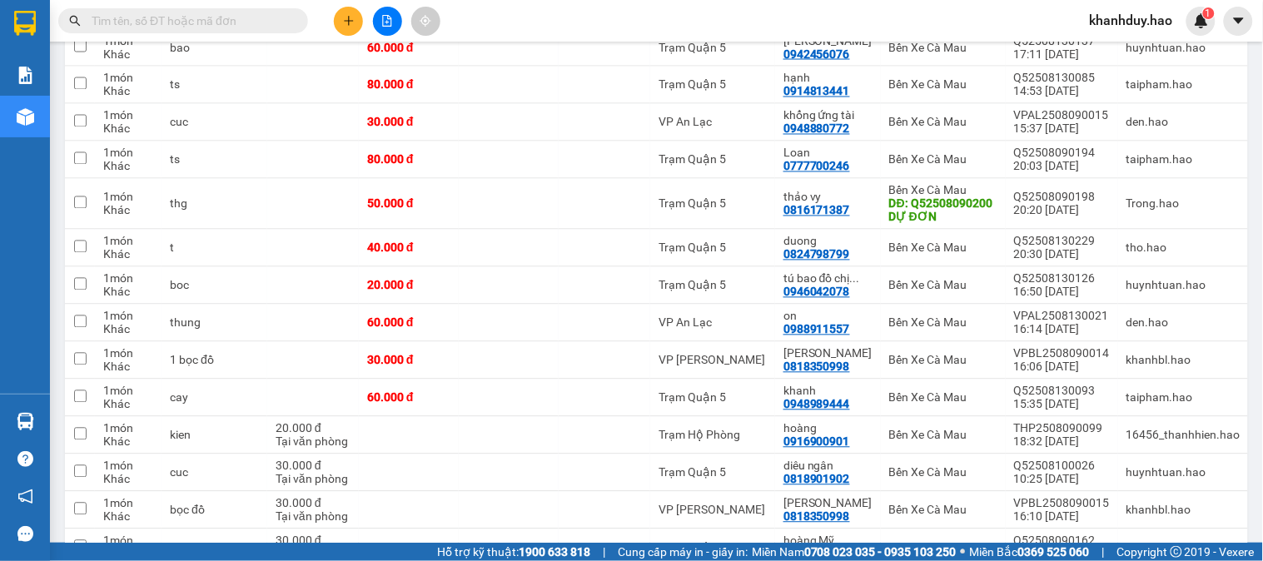
click at [268, 35] on div "Kết quả tìm kiếm ( 1 ) Bộ lọc Thuộc VP này Gửi 3 ngày gần nhất Mã ĐH Trạng thái…" at bounding box center [162, 21] width 325 height 29
click at [261, 30] on span at bounding box center [183, 20] width 250 height 25
click at [261, 28] on input "text" at bounding box center [190, 21] width 196 height 18
type input "2"
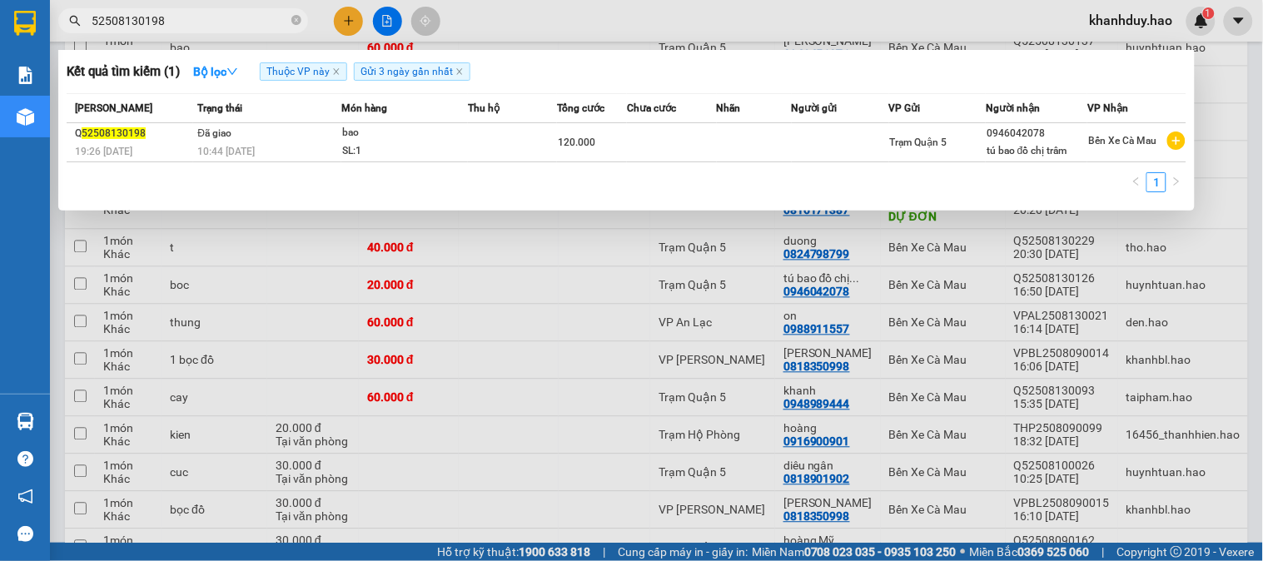
type input "52508130198"
click at [601, 350] on div at bounding box center [631, 280] width 1263 height 561
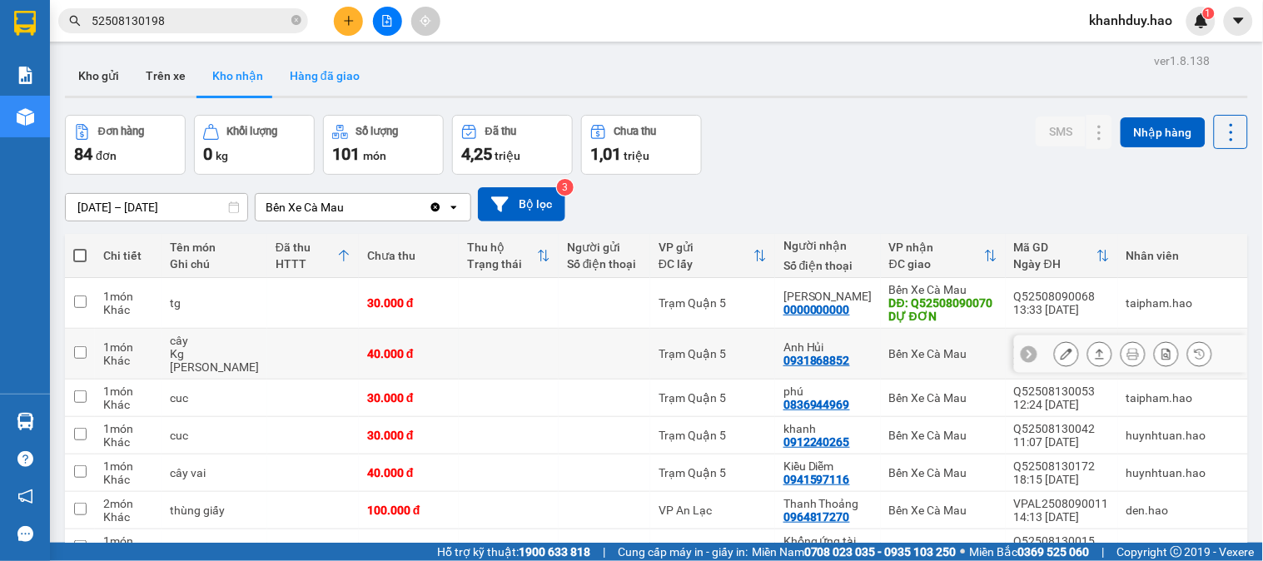
scroll to position [0, 0]
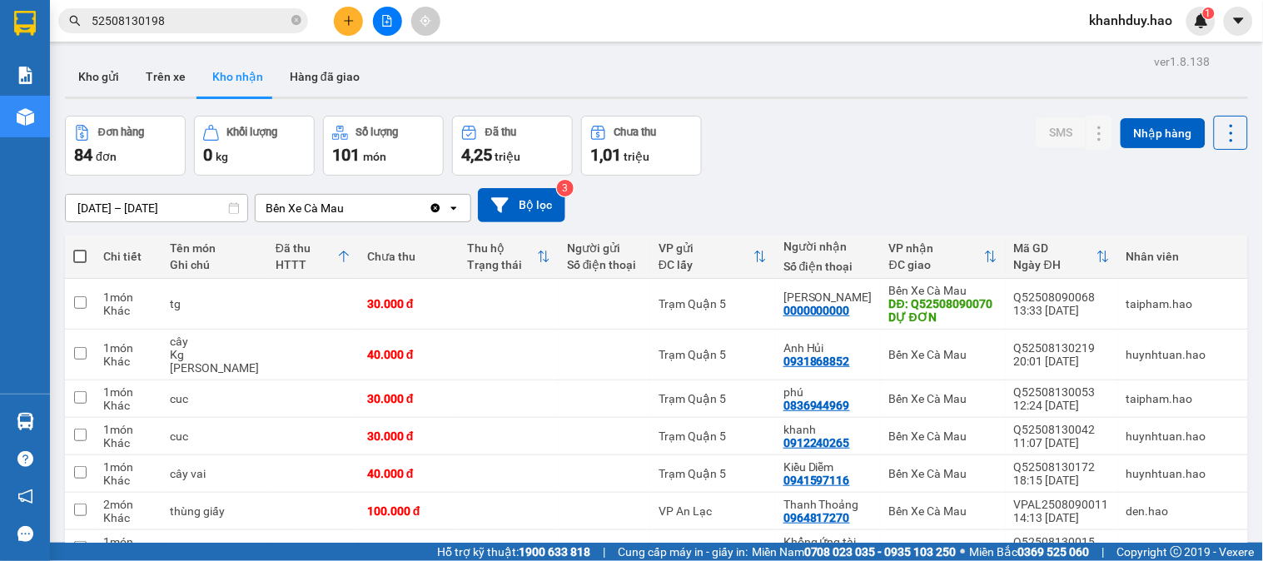
click at [345, 22] on icon "plus" at bounding box center [349, 21] width 12 height 12
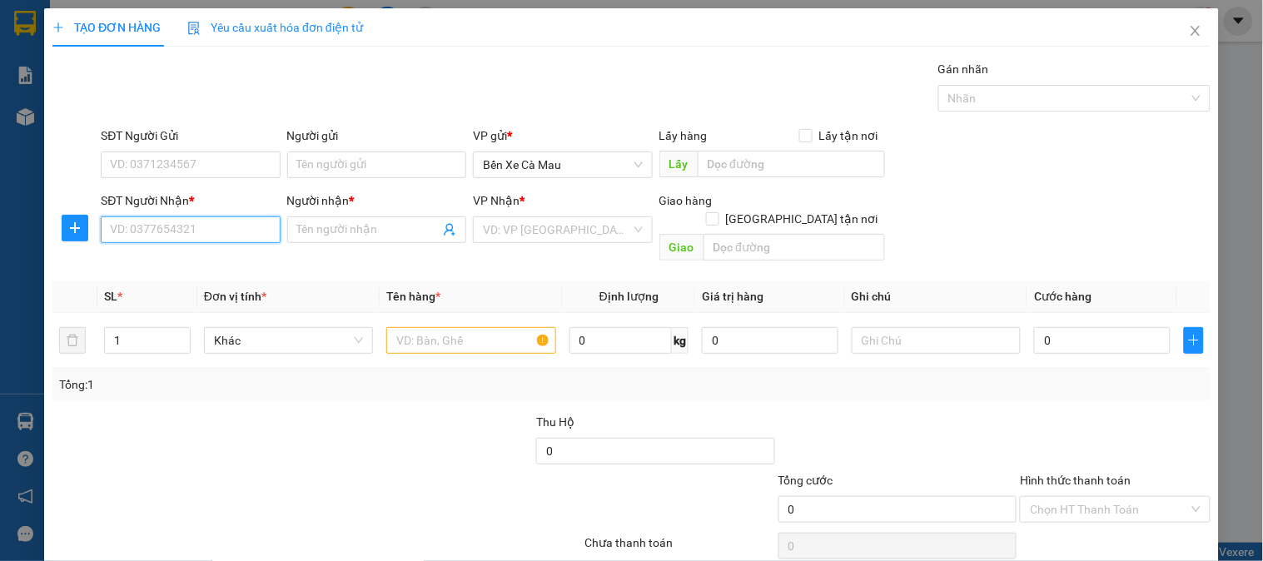
click at [179, 239] on input "SĐT Người Nhận *" at bounding box center [190, 229] width 179 height 27
click at [1190, 46] on span "Close" at bounding box center [1195, 31] width 47 height 47
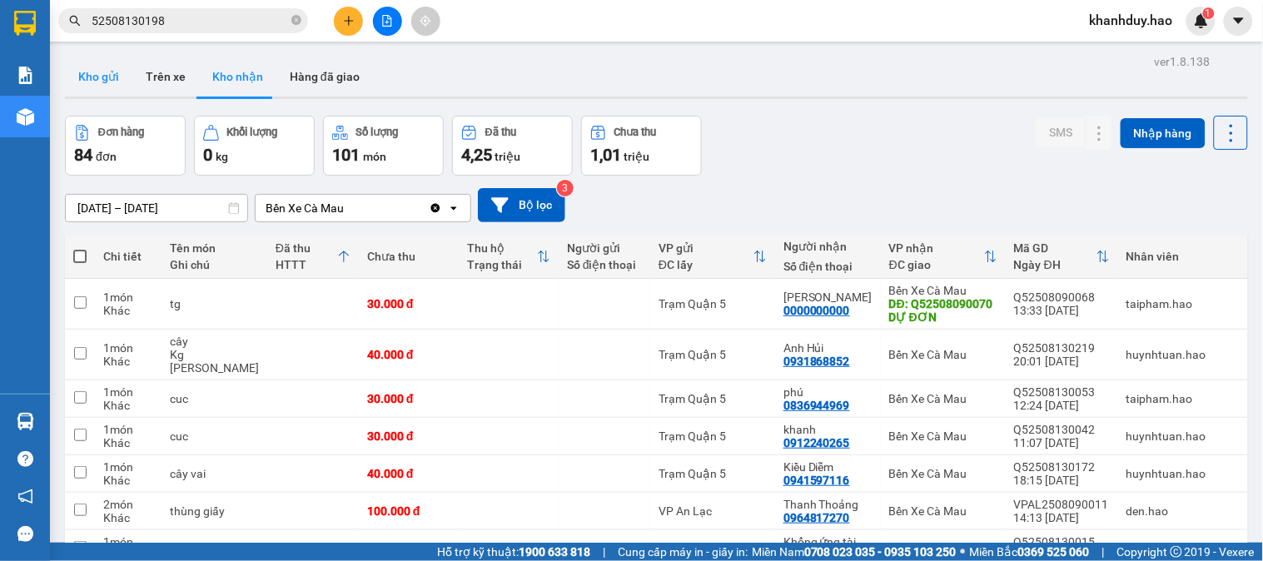
click at [97, 83] on button "Kho gửi" at bounding box center [98, 77] width 67 height 40
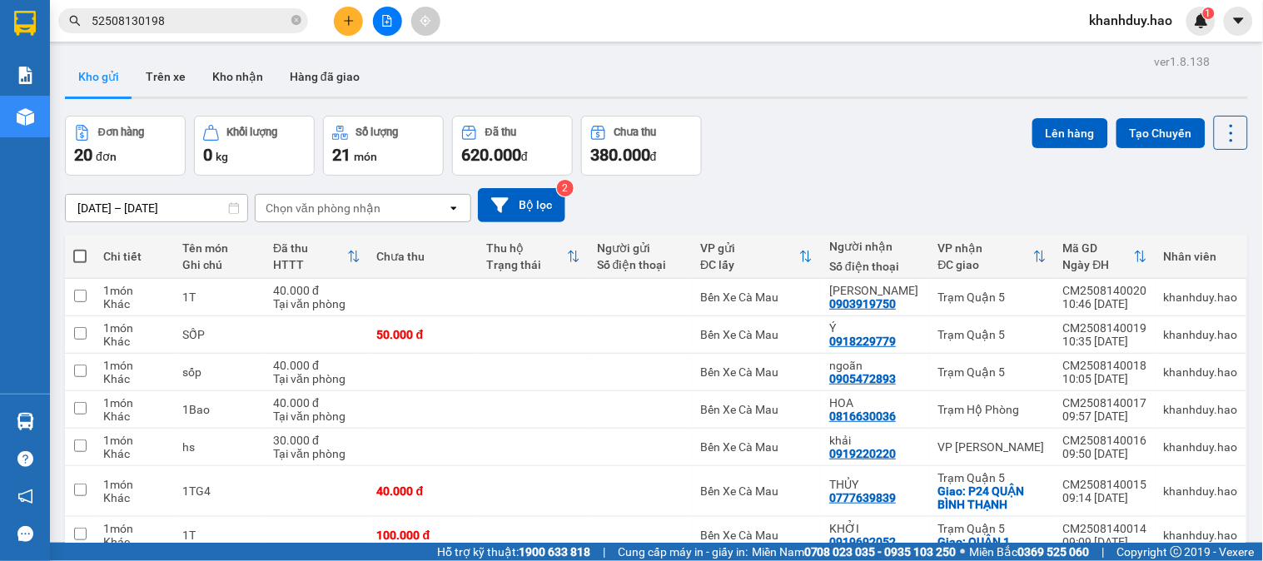
click at [86, 255] on span at bounding box center [79, 256] width 13 height 13
click at [80, 248] on input "checkbox" at bounding box center [80, 248] width 0 height 0
checkbox input "true"
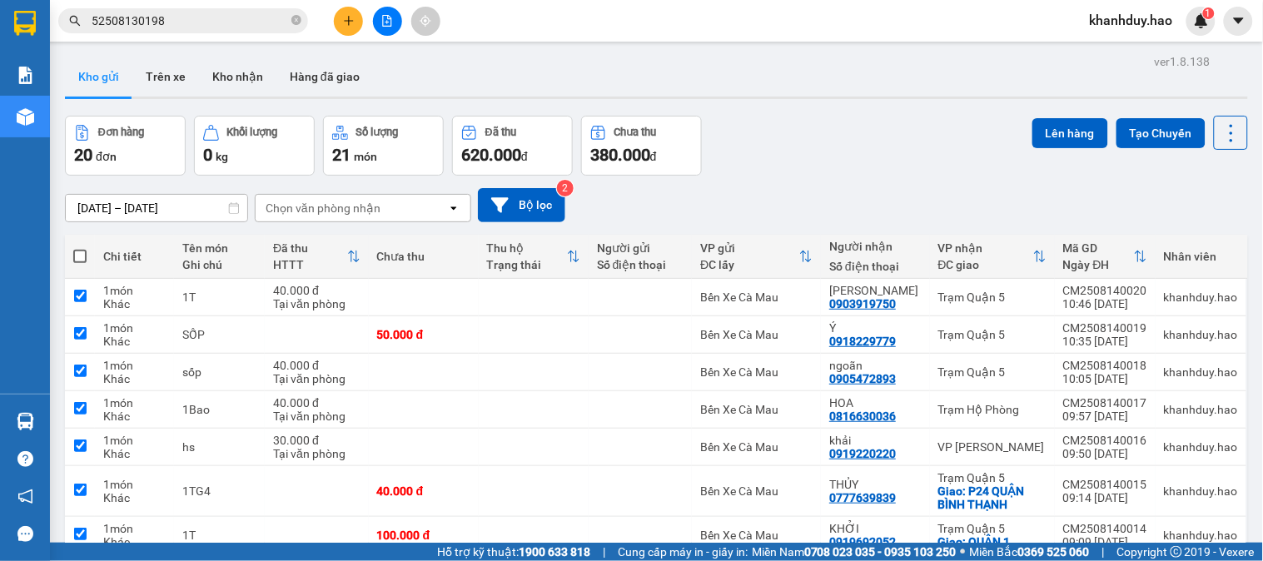
checkbox input "true"
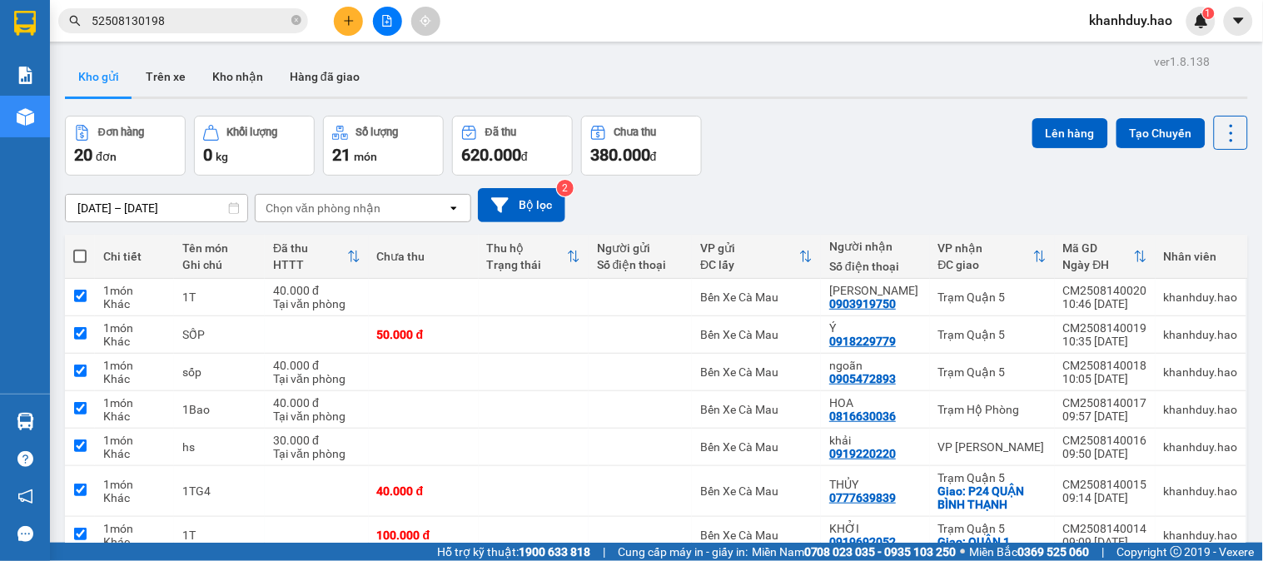
checkbox input "true"
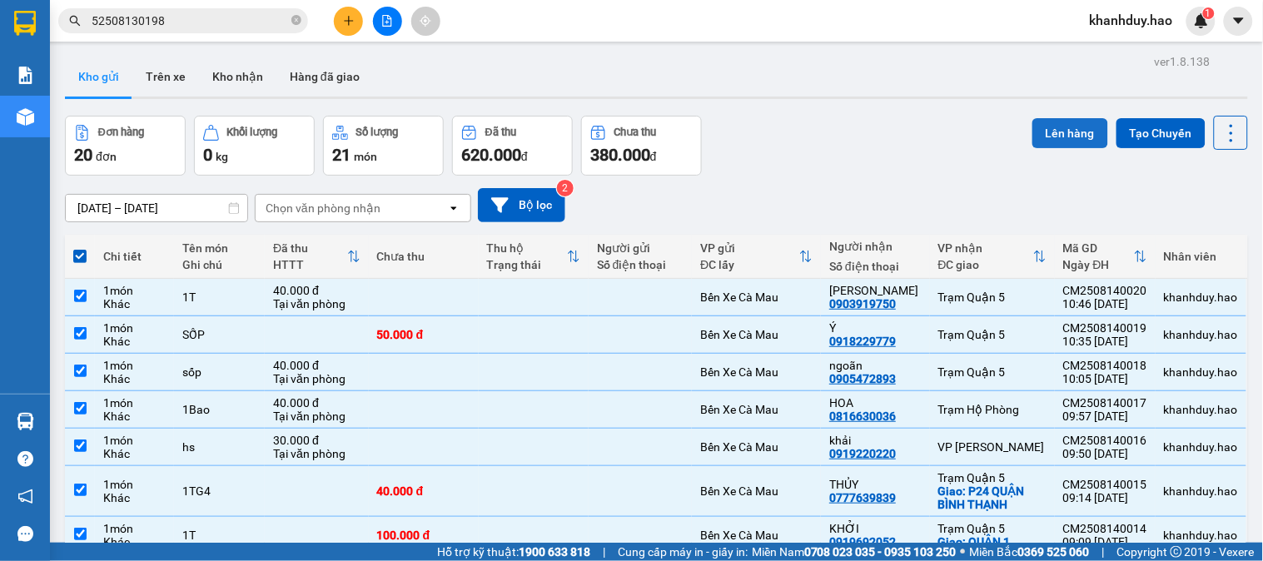
click at [1063, 131] on button "Lên hàng" at bounding box center [1070, 133] width 76 height 30
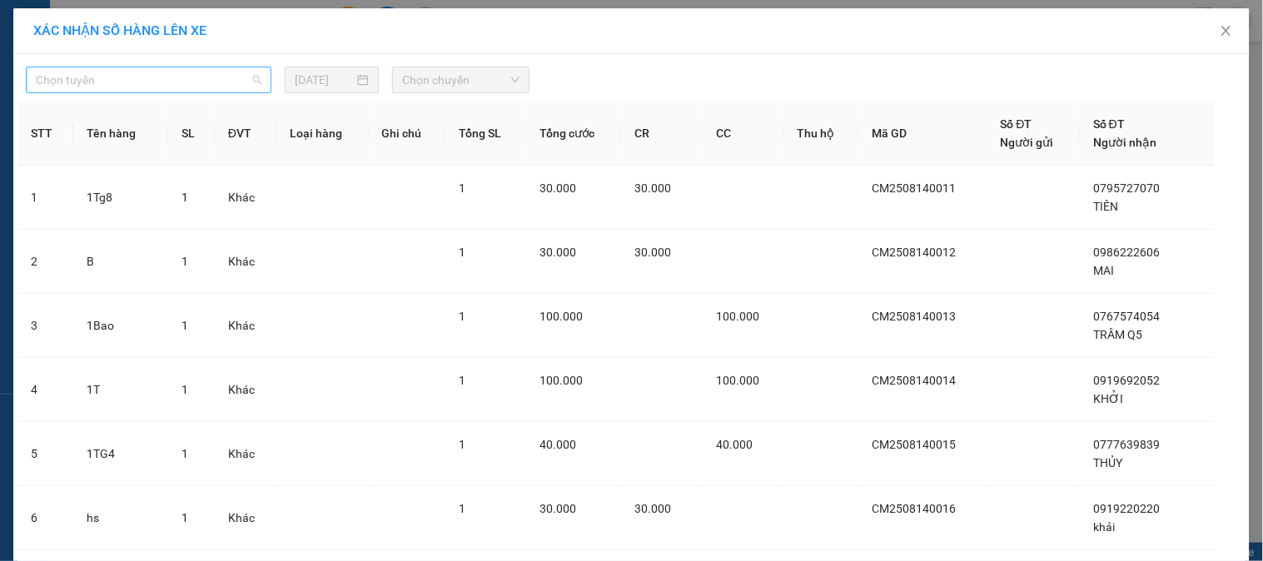
click at [140, 84] on span "Chọn tuyến" at bounding box center [149, 79] width 226 height 25
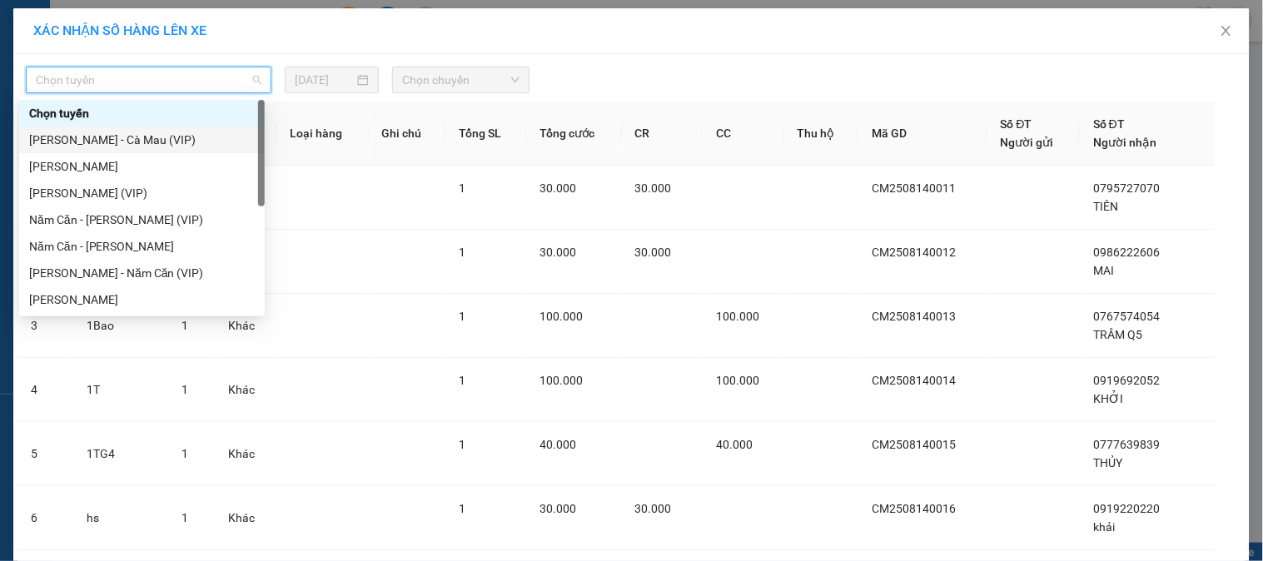
click at [847, 70] on div at bounding box center [788, 80] width 508 height 27
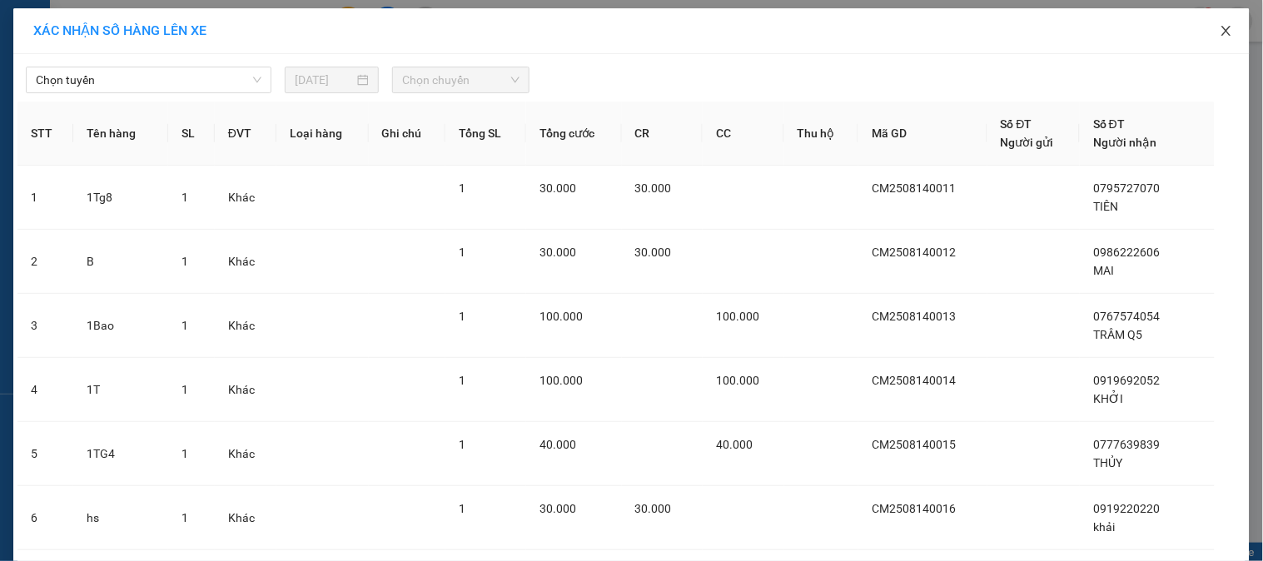
click at [1228, 22] on span "Close" at bounding box center [1226, 31] width 47 height 47
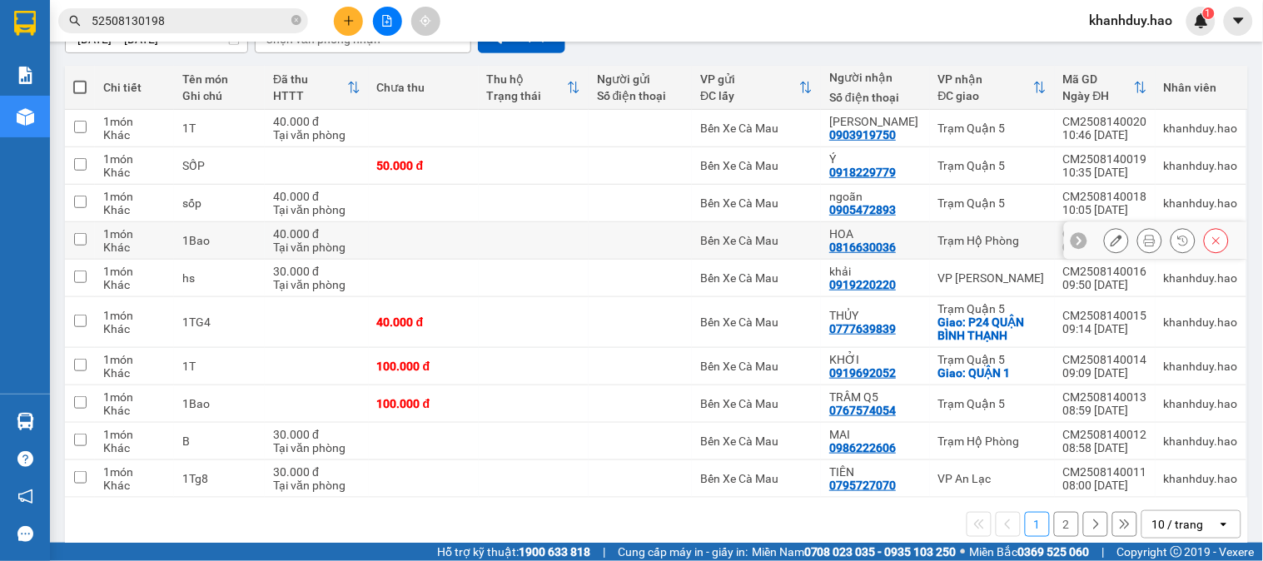
scroll to position [185, 0]
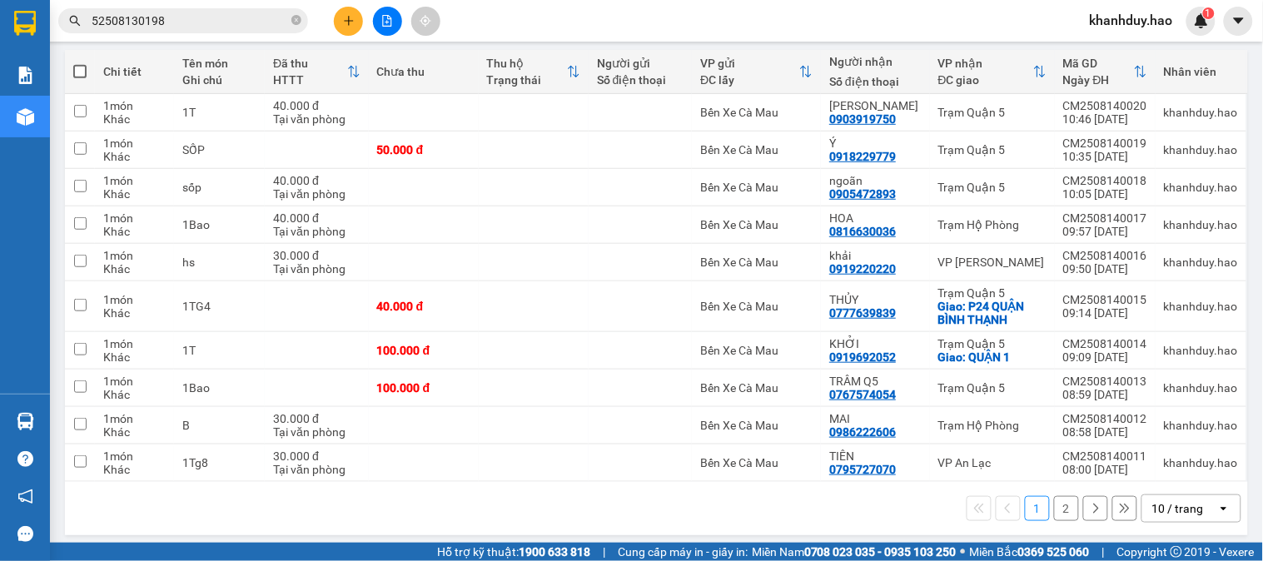
click at [1160, 510] on div "10 / trang" at bounding box center [1178, 508] width 52 height 17
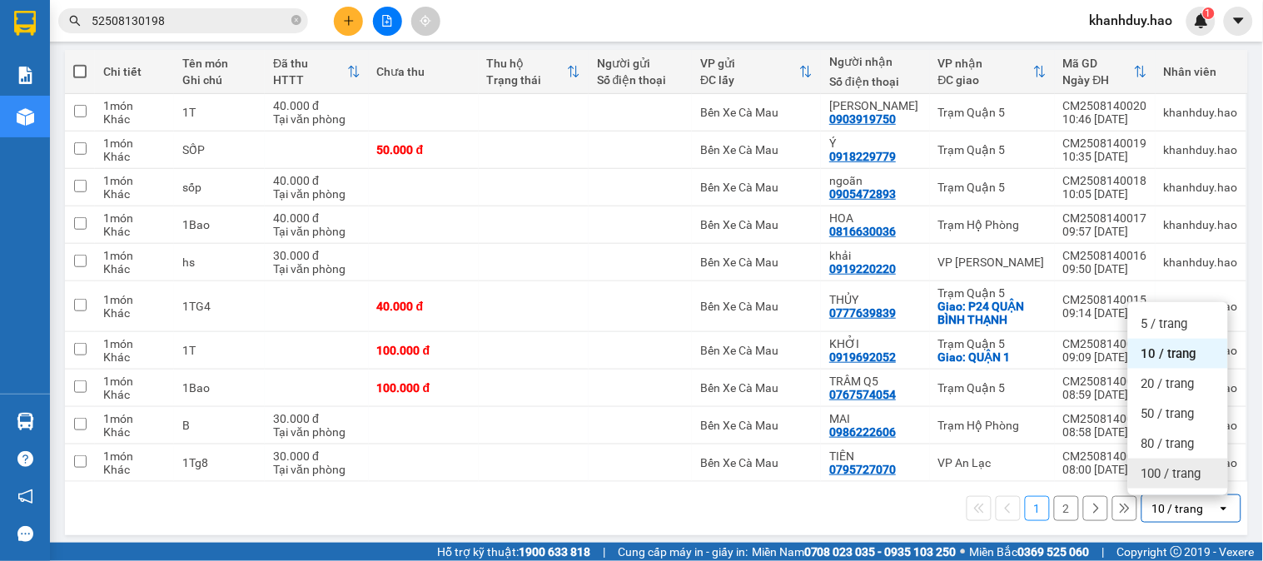
click at [1150, 479] on span "100 / trang" at bounding box center [1171, 473] width 60 height 17
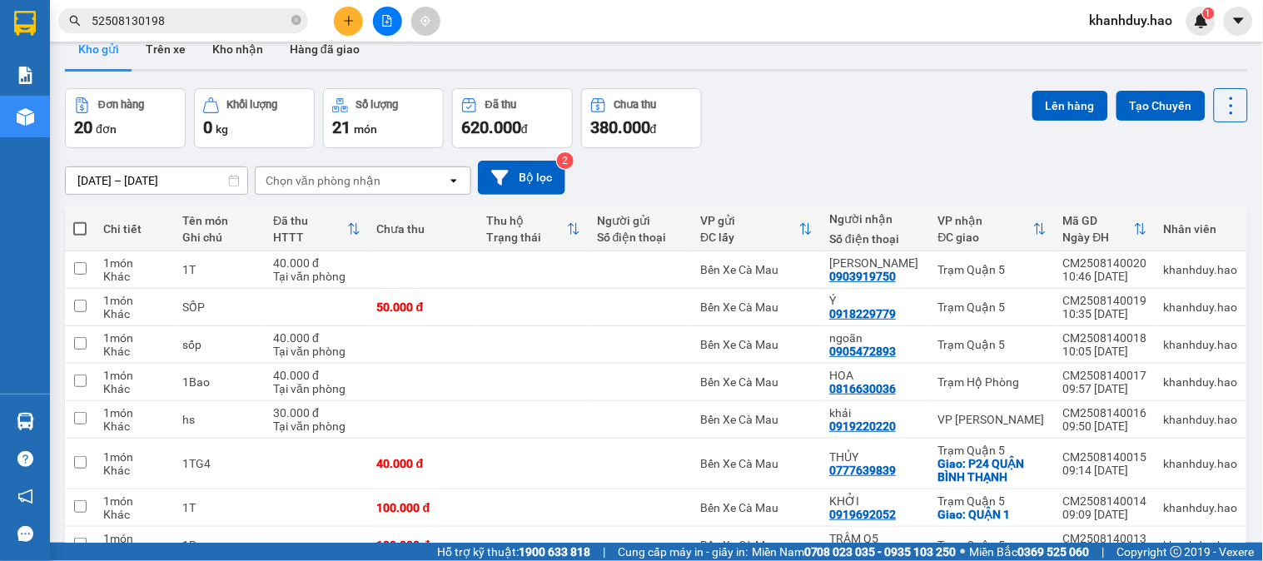
scroll to position [0, 0]
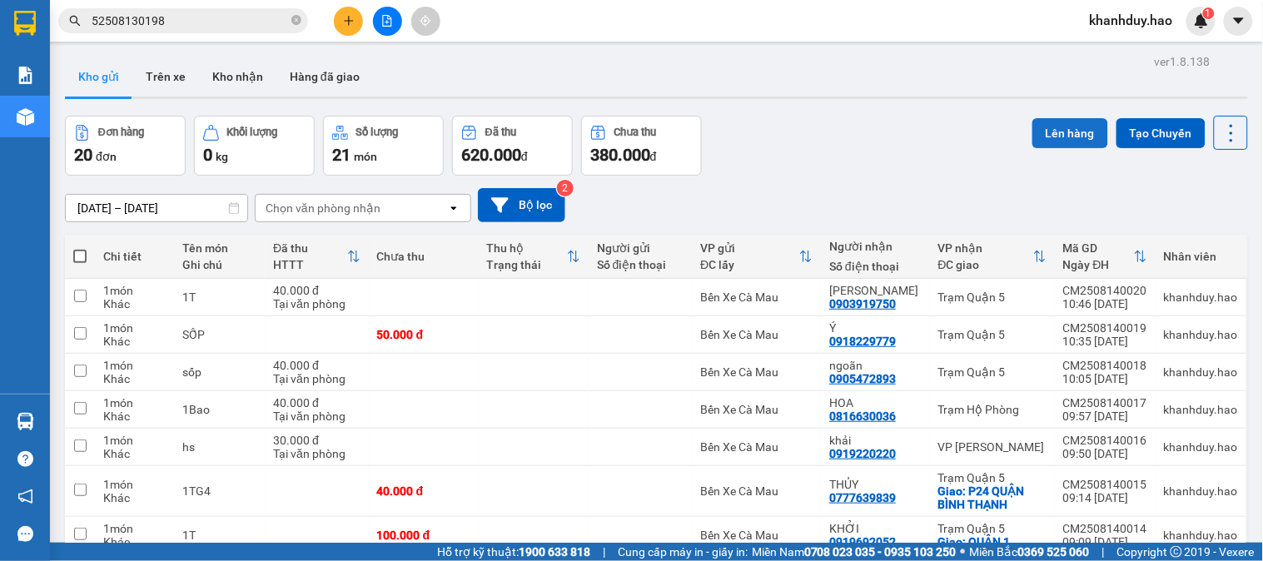
click at [1044, 137] on button "Lên hàng" at bounding box center [1070, 133] width 76 height 30
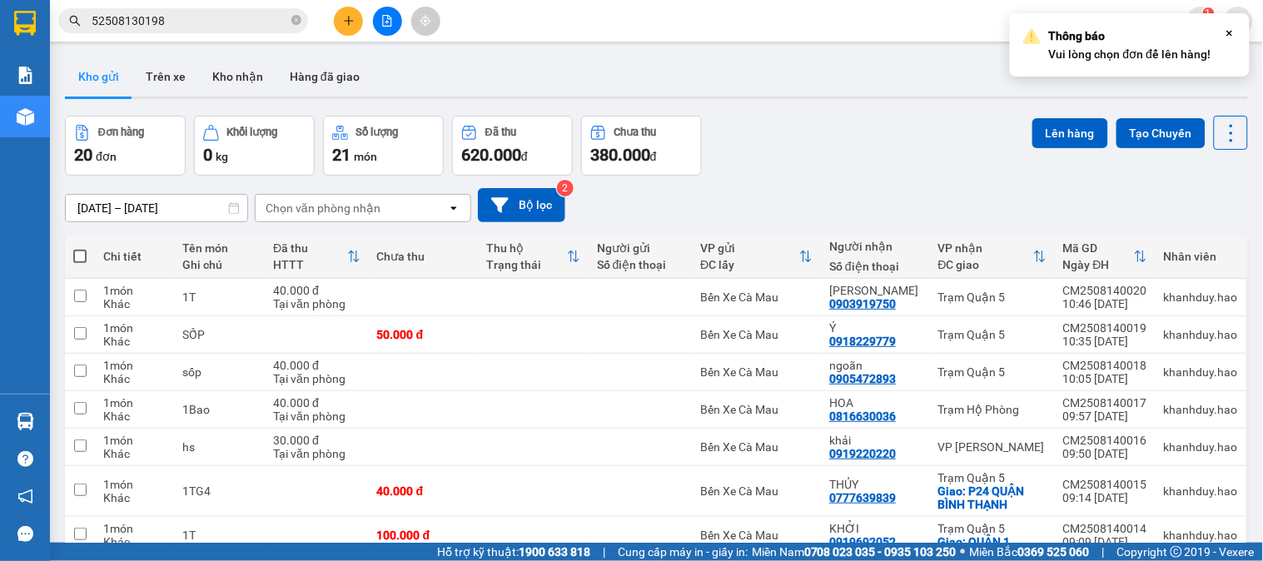
click at [87, 250] on th at bounding box center [80, 257] width 30 height 44
click at [84, 253] on span at bounding box center [79, 256] width 13 height 13
click at [80, 248] on input "checkbox" at bounding box center [80, 248] width 0 height 0
checkbox input "true"
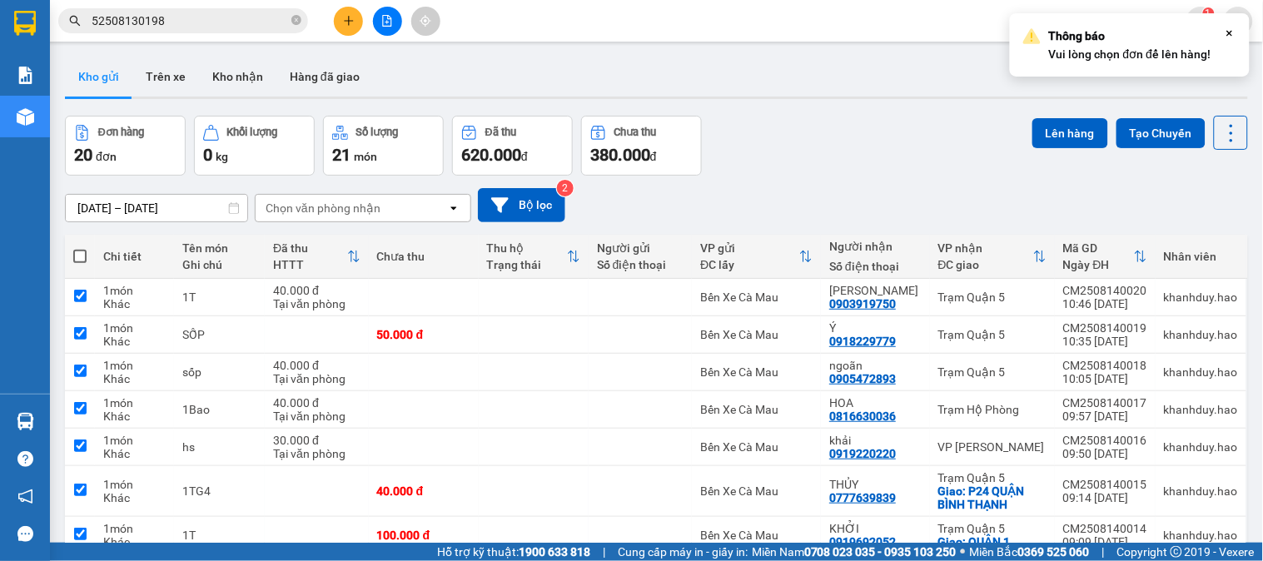
checkbox input "true"
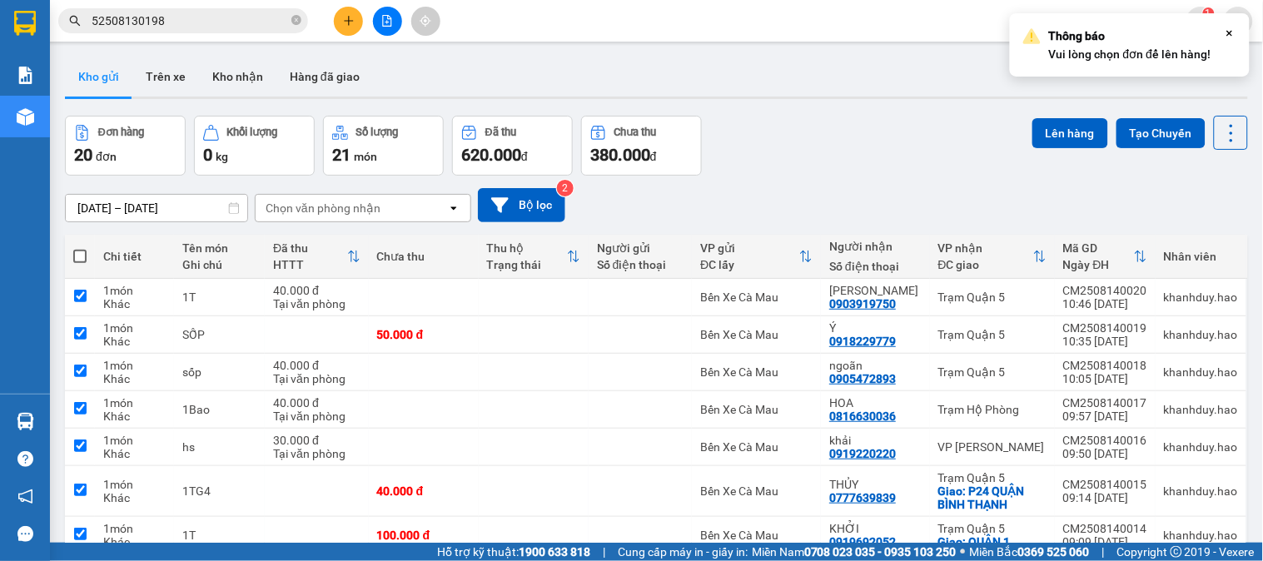
checkbox input "true"
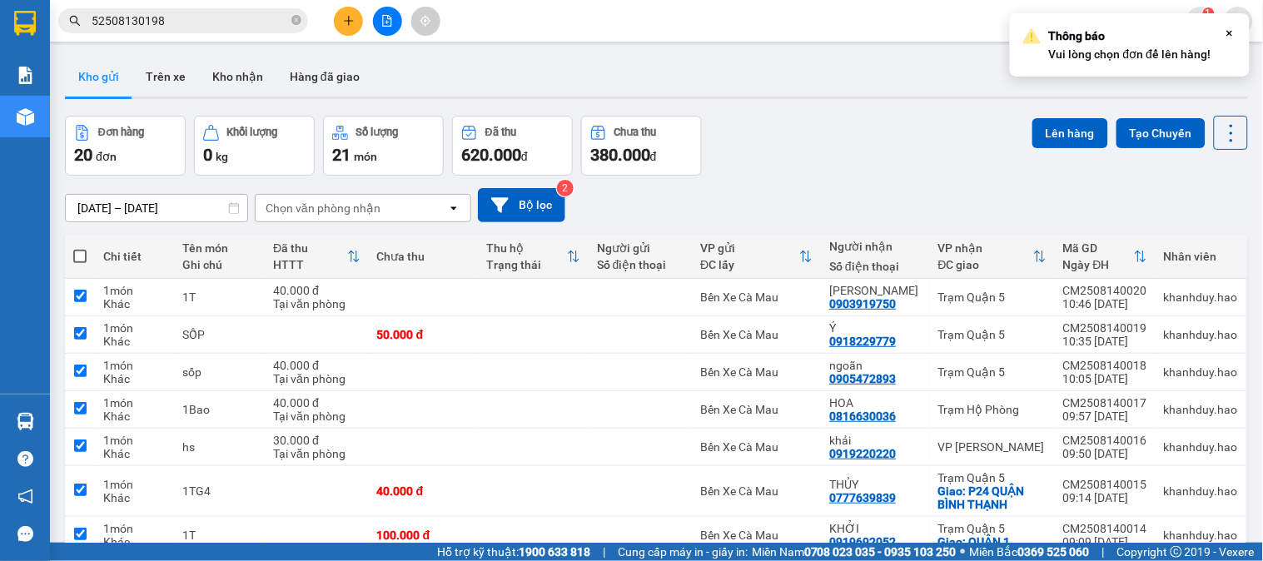
checkbox input "true"
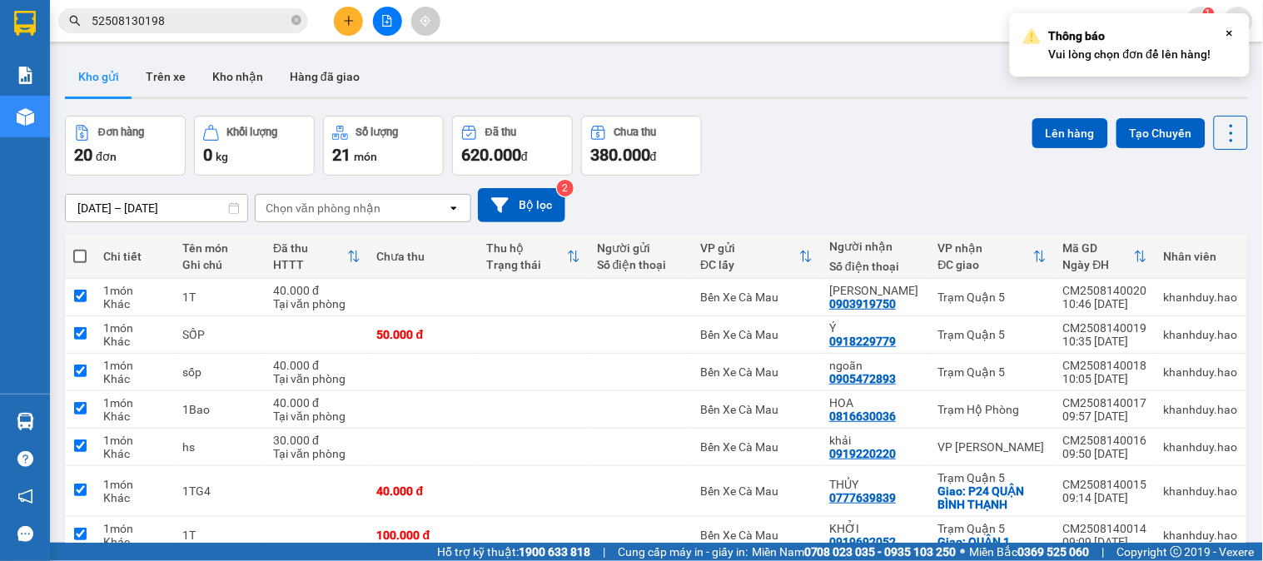
checkbox input "true"
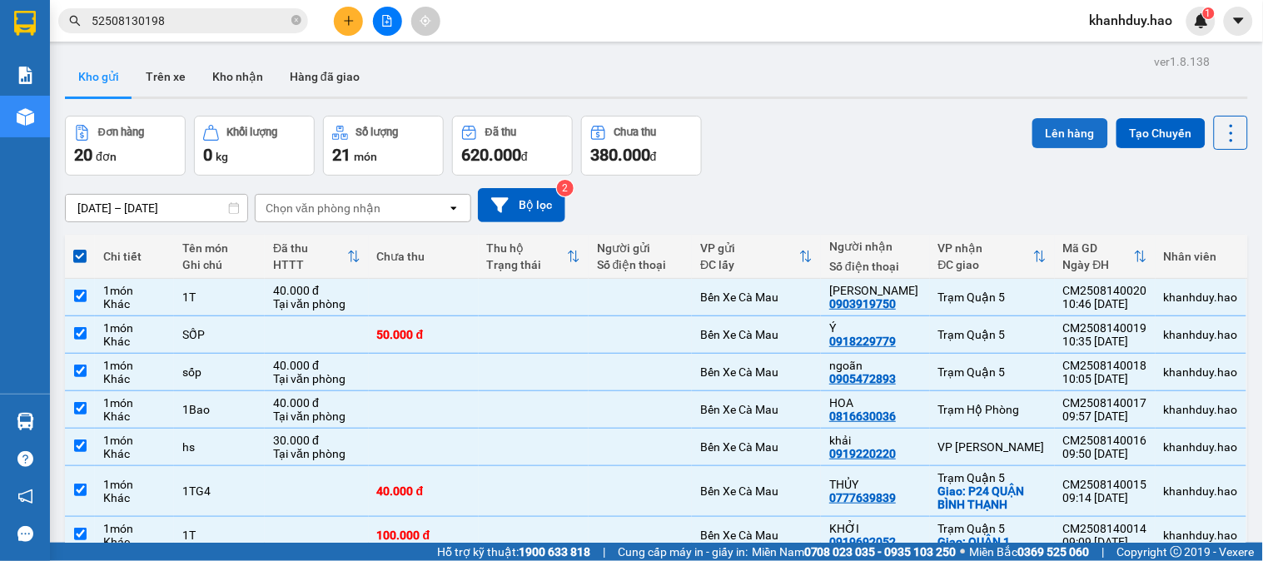
click at [1067, 133] on button "Lên hàng" at bounding box center [1070, 133] width 76 height 30
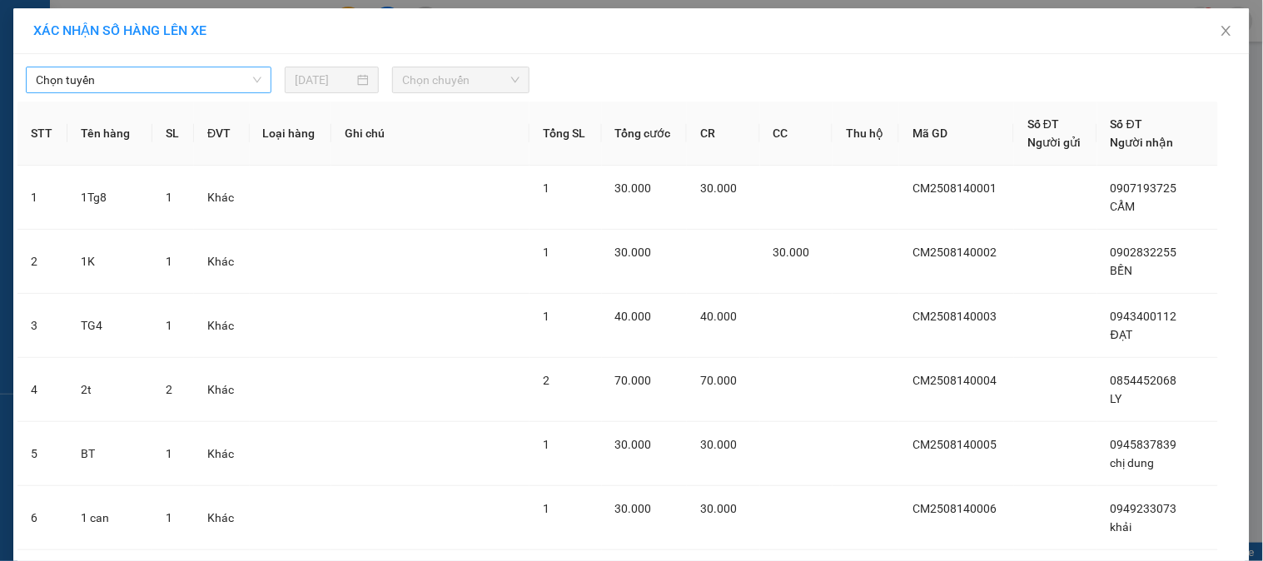
click at [173, 72] on span "Chọn tuyến" at bounding box center [149, 79] width 226 height 25
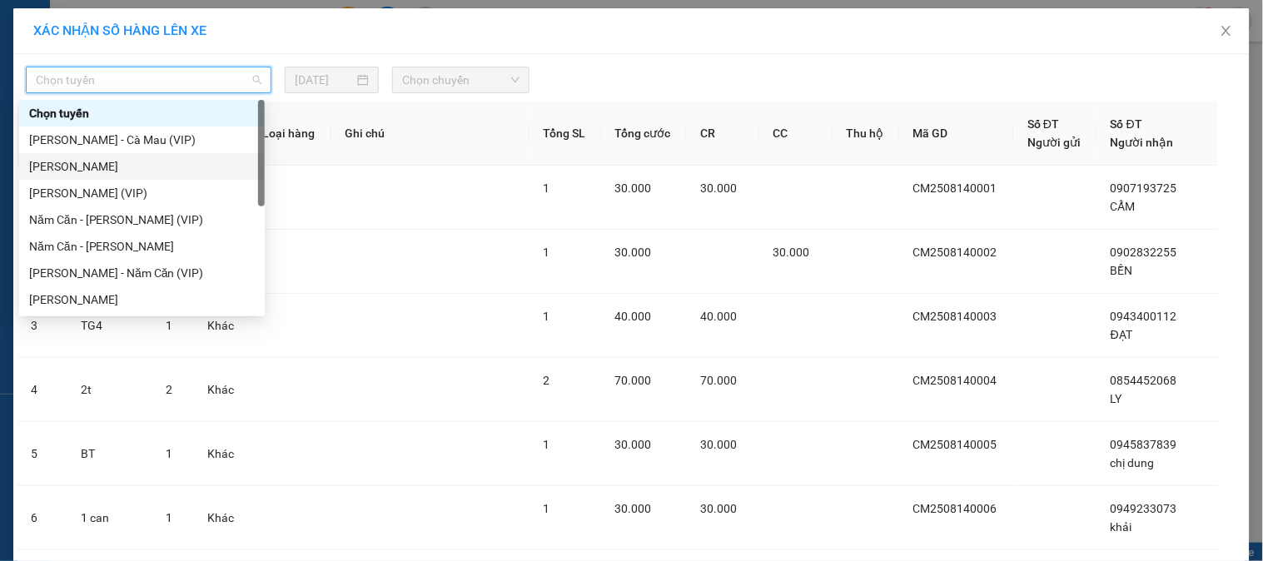
click at [106, 172] on div "Cà Mau - Hồ Chí Minh" at bounding box center [142, 166] width 226 height 18
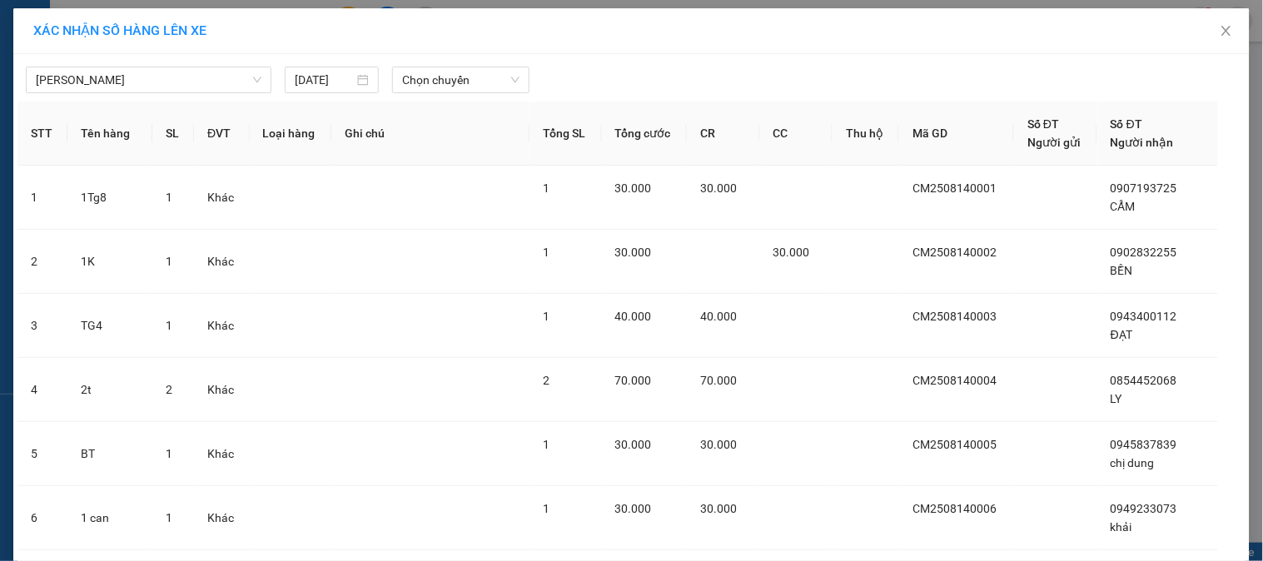
click at [458, 75] on span "Chọn chuyến" at bounding box center [460, 79] width 117 height 25
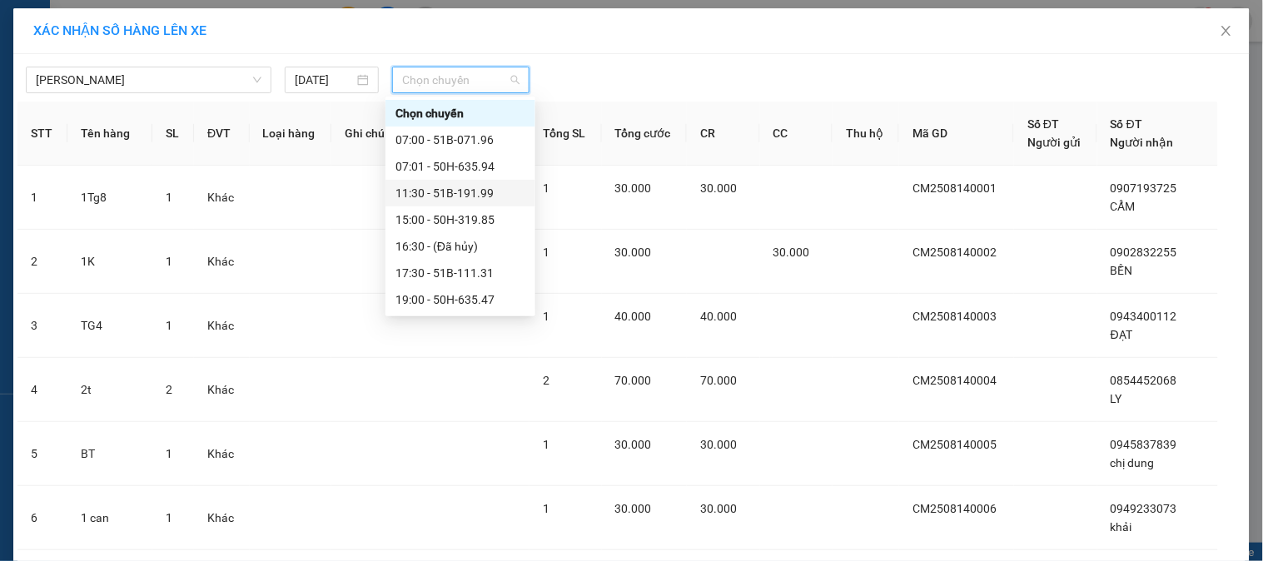
click at [468, 184] on div "11:30 - 51B-191.99" at bounding box center [460, 193] width 130 height 18
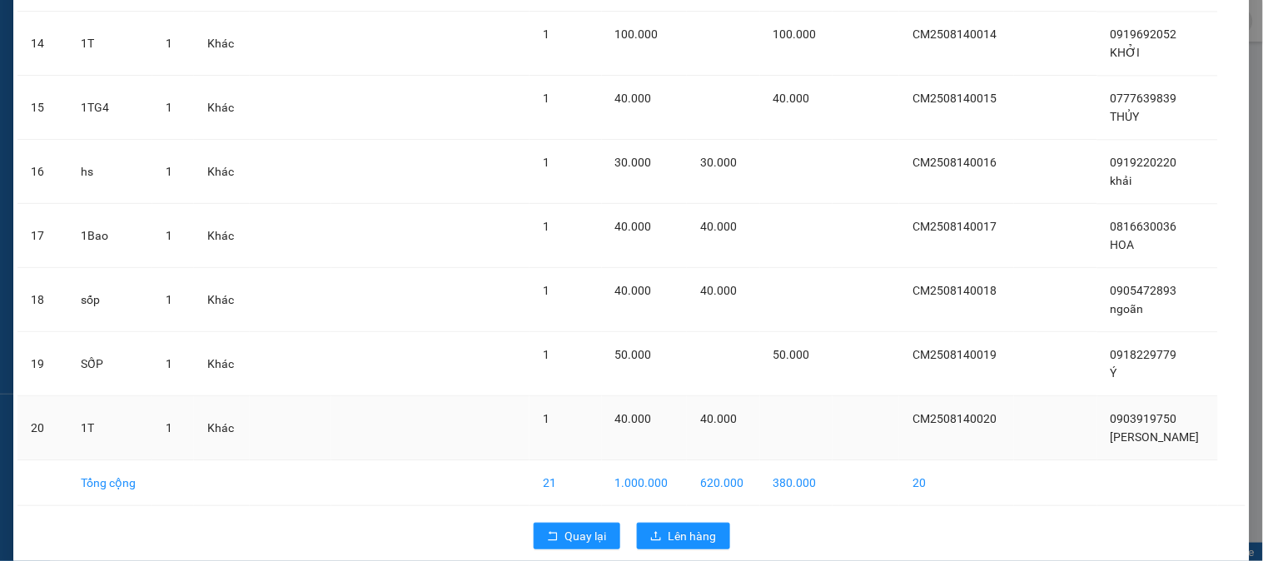
scroll to position [1018, 0]
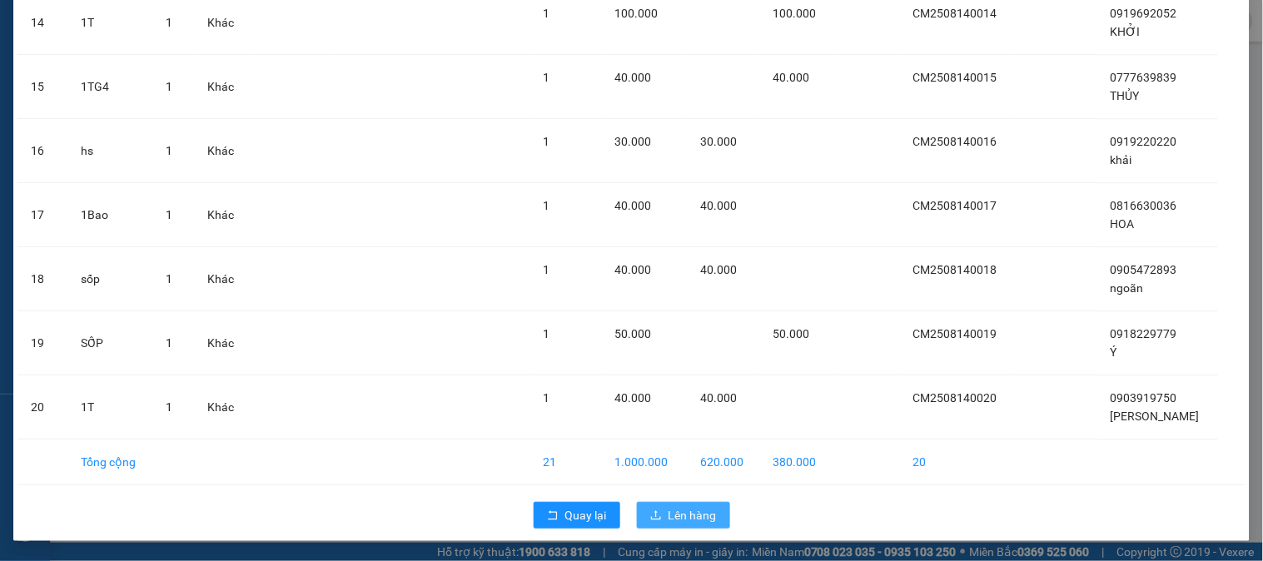
click at [678, 513] on span "Lên hàng" at bounding box center [692, 515] width 48 height 18
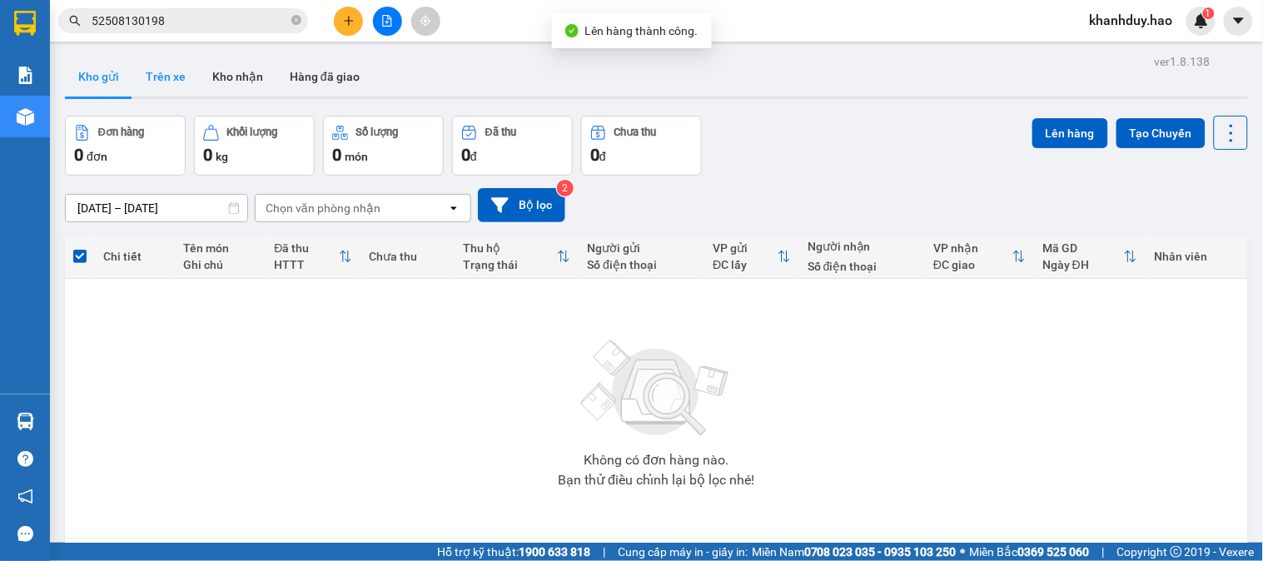
click at [168, 65] on button "Trên xe" at bounding box center [165, 77] width 67 height 40
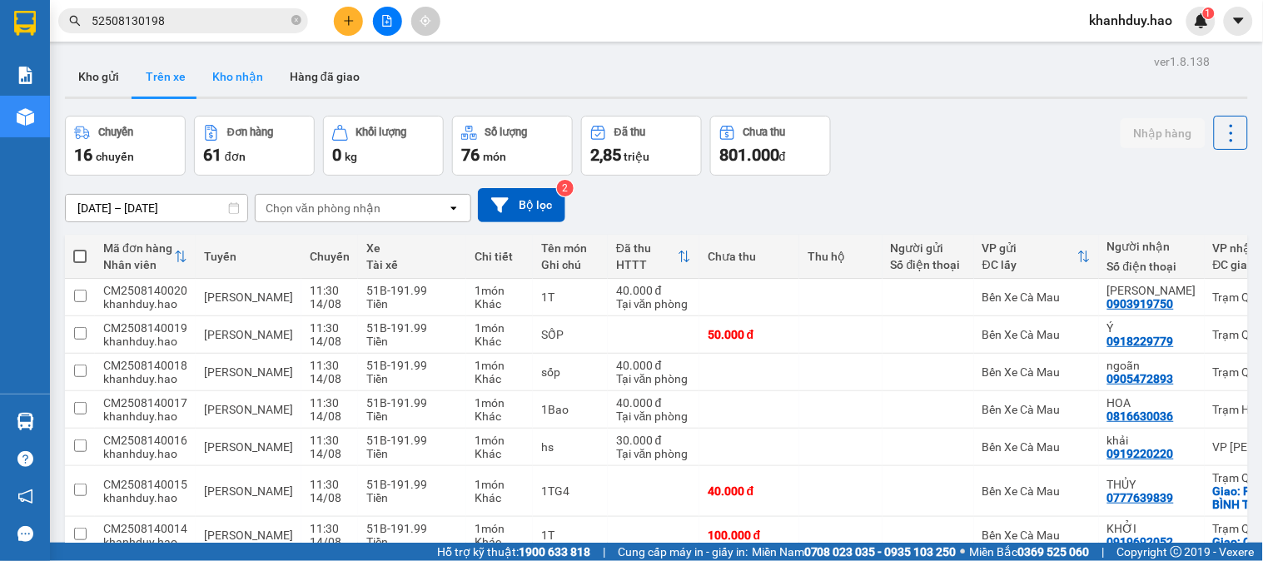
click at [231, 78] on button "Kho nhận" at bounding box center [237, 77] width 77 height 40
type input "10/08/2025 – 14/08/2025"
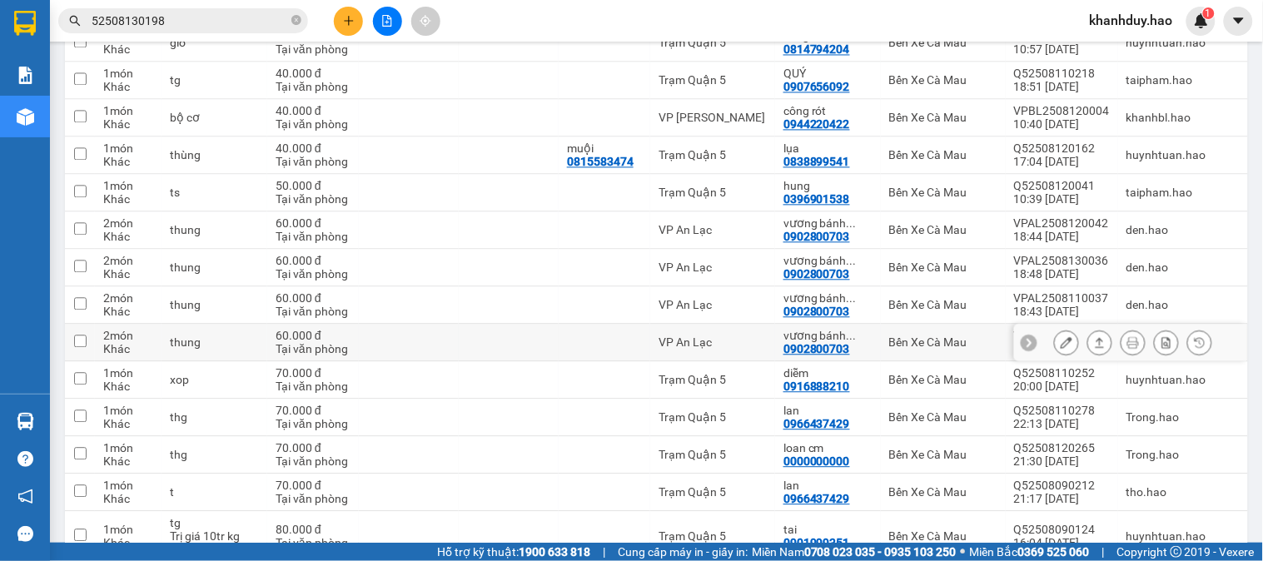
scroll to position [2590, 0]
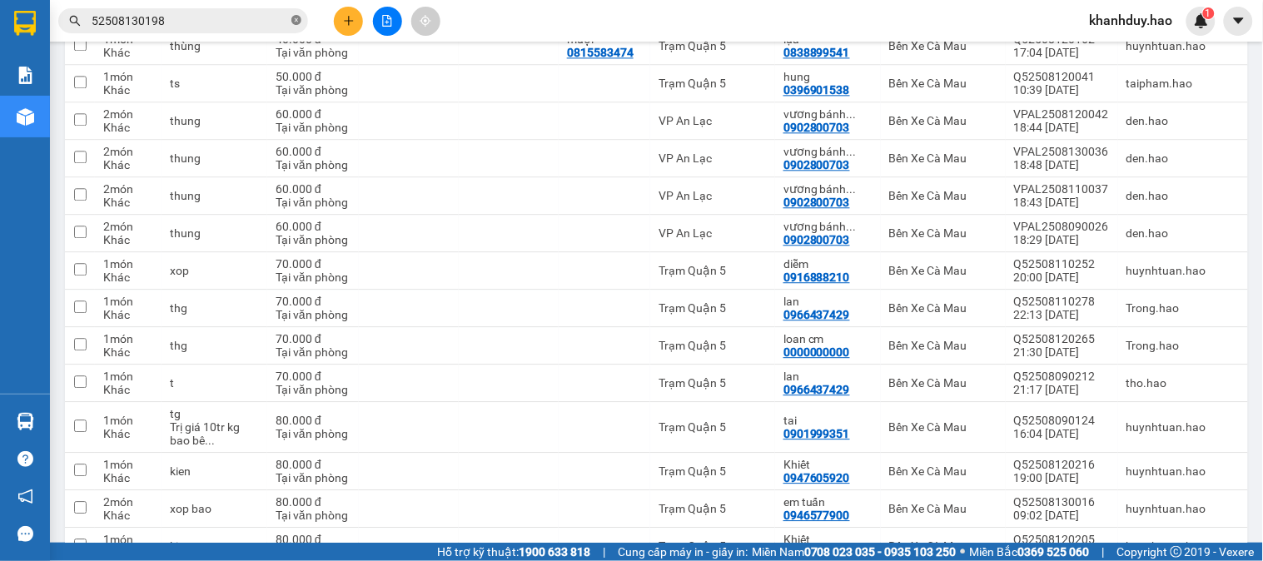
click at [298, 21] on icon "close-circle" at bounding box center [296, 20] width 10 height 10
click at [246, 19] on input "text" at bounding box center [190, 21] width 196 height 18
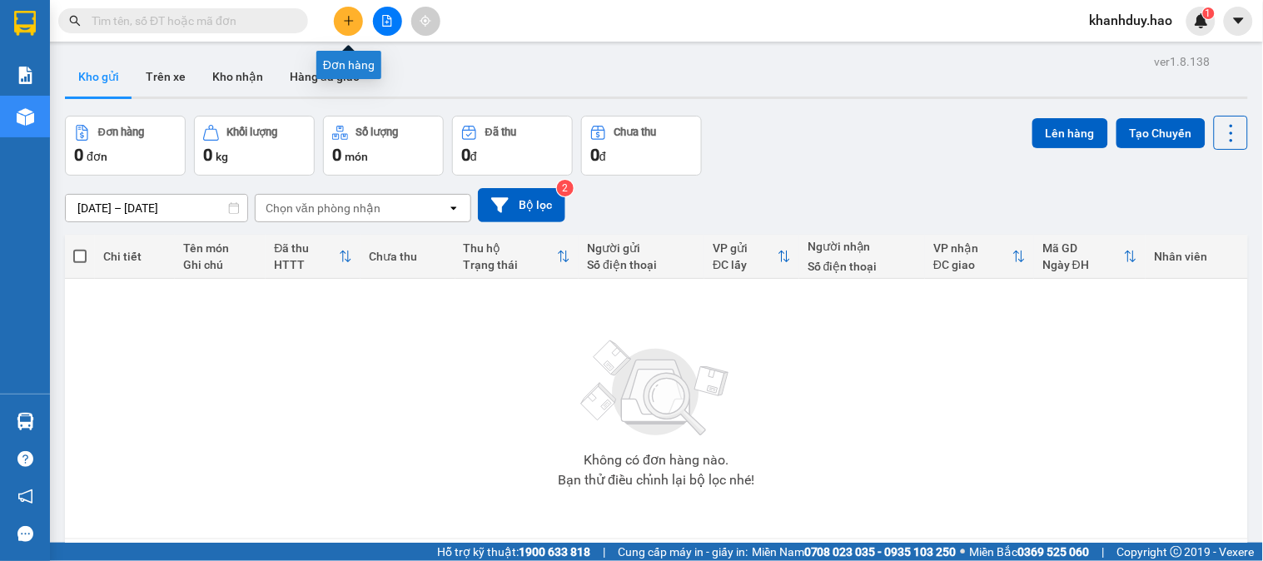
click at [335, 15] on button at bounding box center [348, 21] width 29 height 29
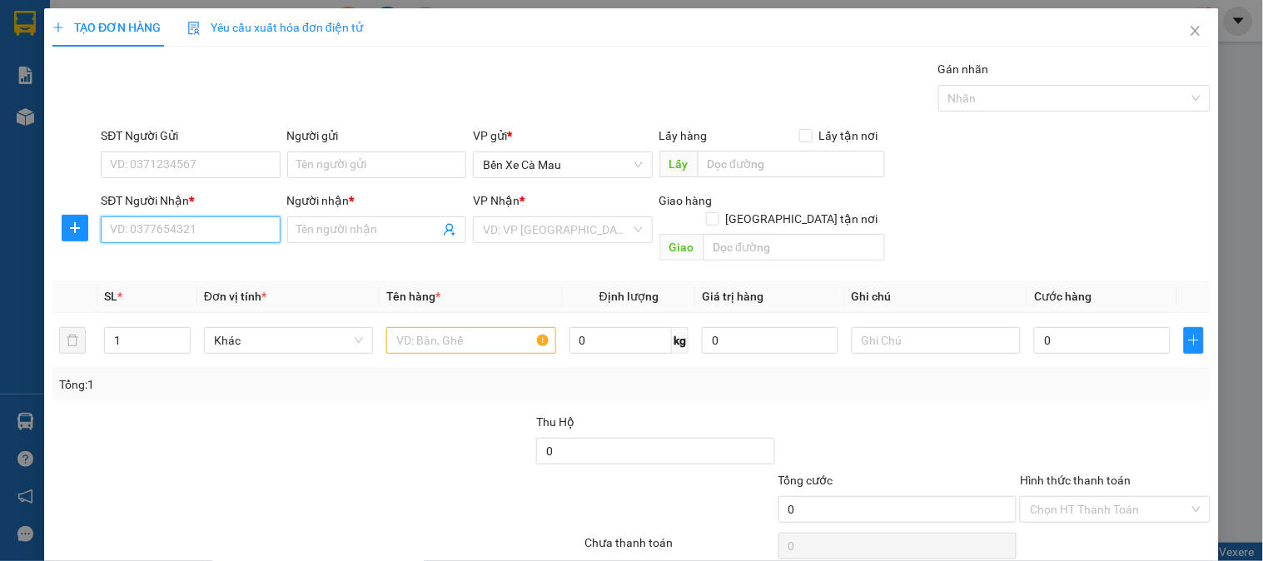
click at [212, 240] on input "SĐT Người Nhận *" at bounding box center [190, 229] width 179 height 27
click at [218, 281] on div "0903367171 - DIỆU" at bounding box center [192, 290] width 164 height 18
type input "0903367171"
type input "DIỆU"
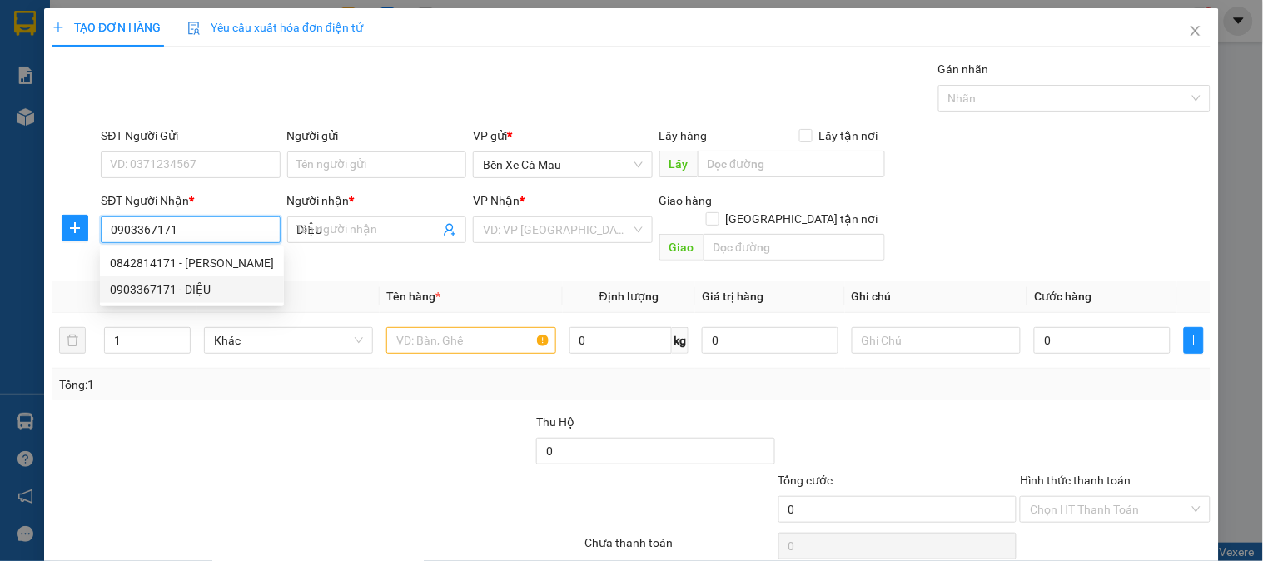
type input "60.000"
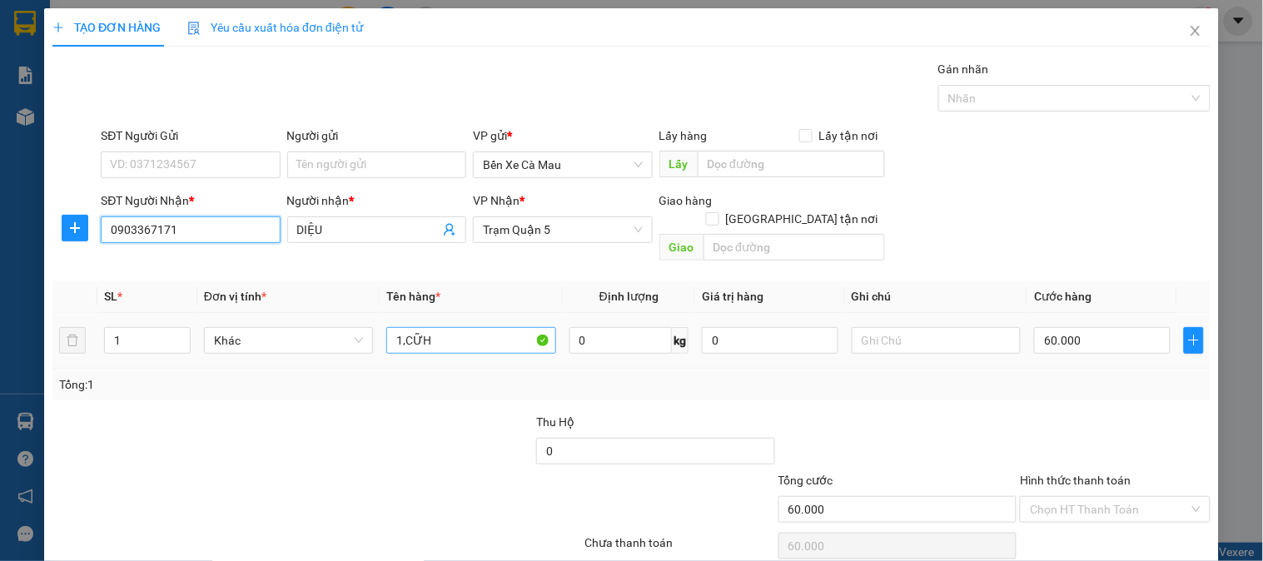
type input "0903367171"
click at [484, 327] on input "1,CỮH" at bounding box center [470, 340] width 169 height 27
type input "1"
type input "cục"
click at [1103, 327] on input "60.000" at bounding box center [1102, 340] width 137 height 27
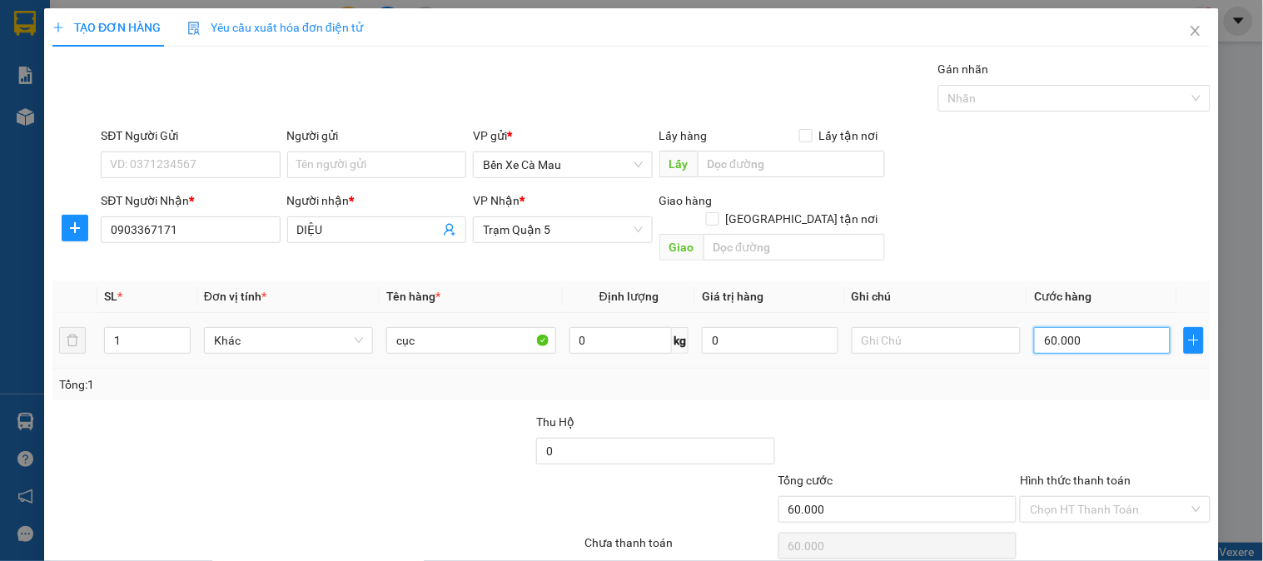
type input "0"
type input "005"
type input "5"
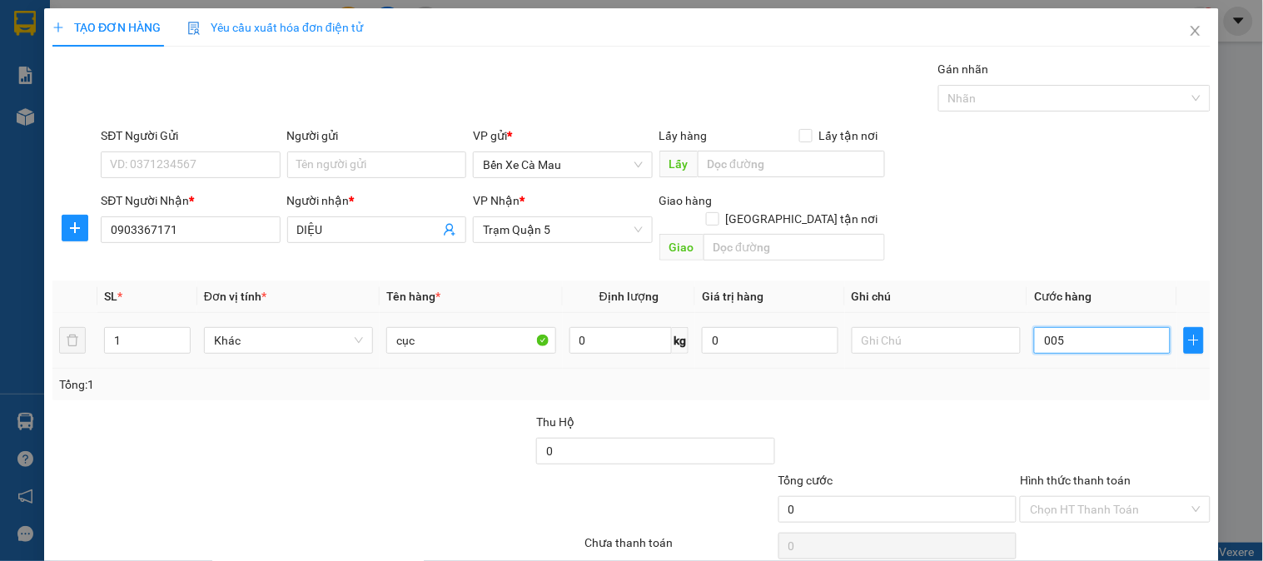
type input "5"
type input "50"
type input "0.050"
click at [988, 383] on div "Transit Pickup Surcharge Ids Transit Deliver Surcharge Ids Transit Deliver Surc…" at bounding box center [631, 331] width 1158 height 542
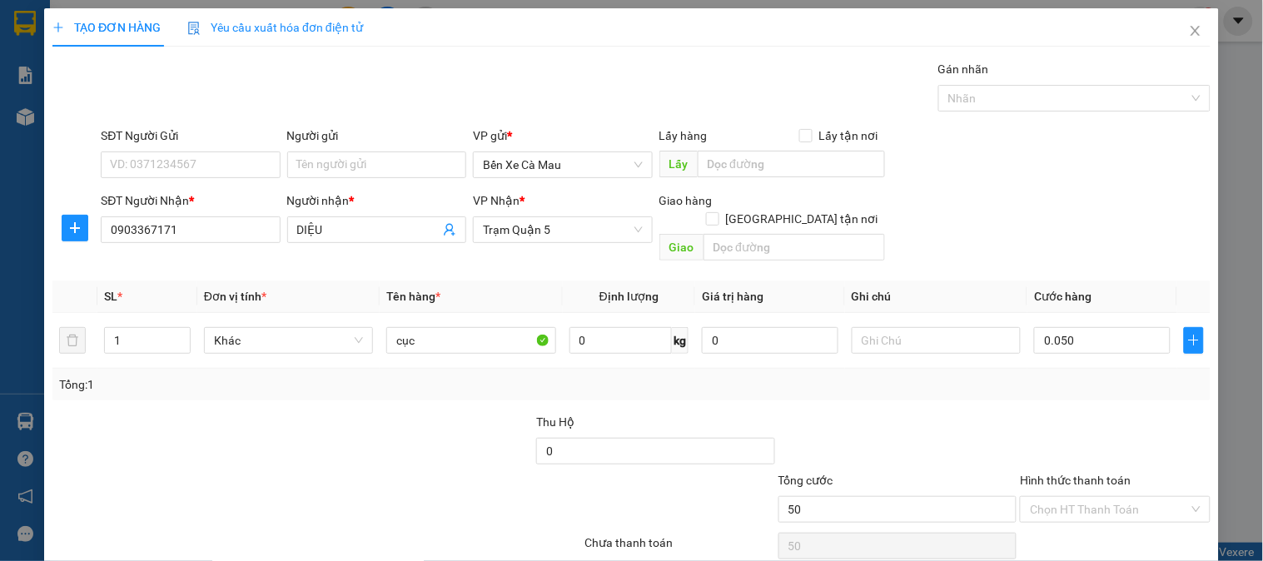
type input "50.000"
click at [1105, 497] on input "Hình thức thanh toán" at bounding box center [1109, 509] width 158 height 25
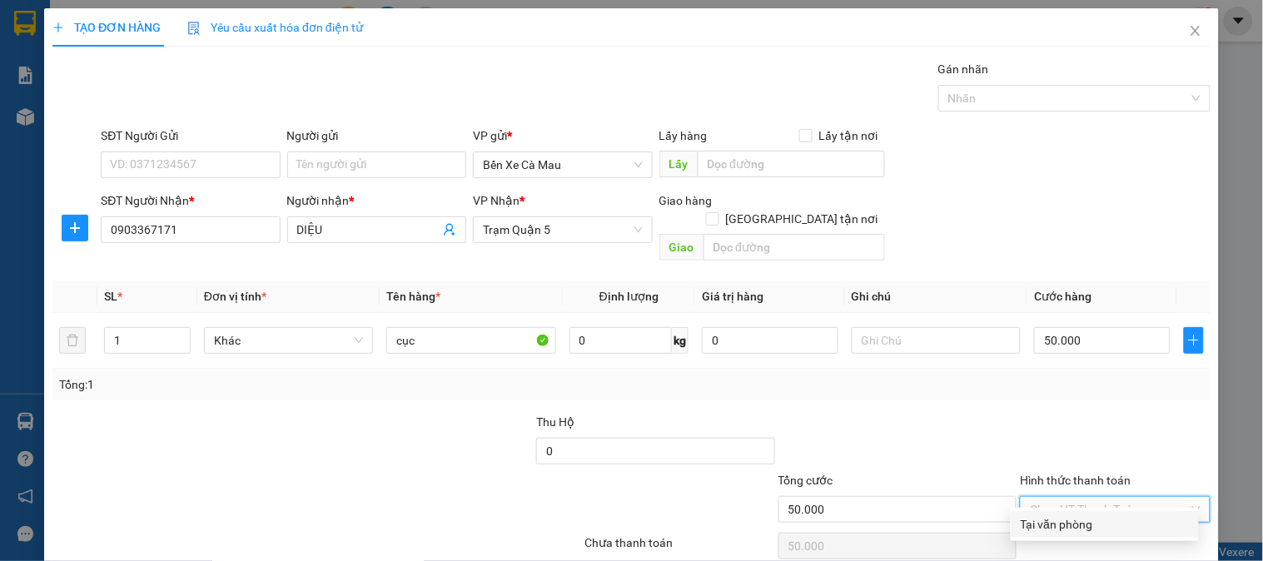
click at [1125, 522] on div "Tại văn phòng" at bounding box center [1104, 524] width 168 height 18
type input "0"
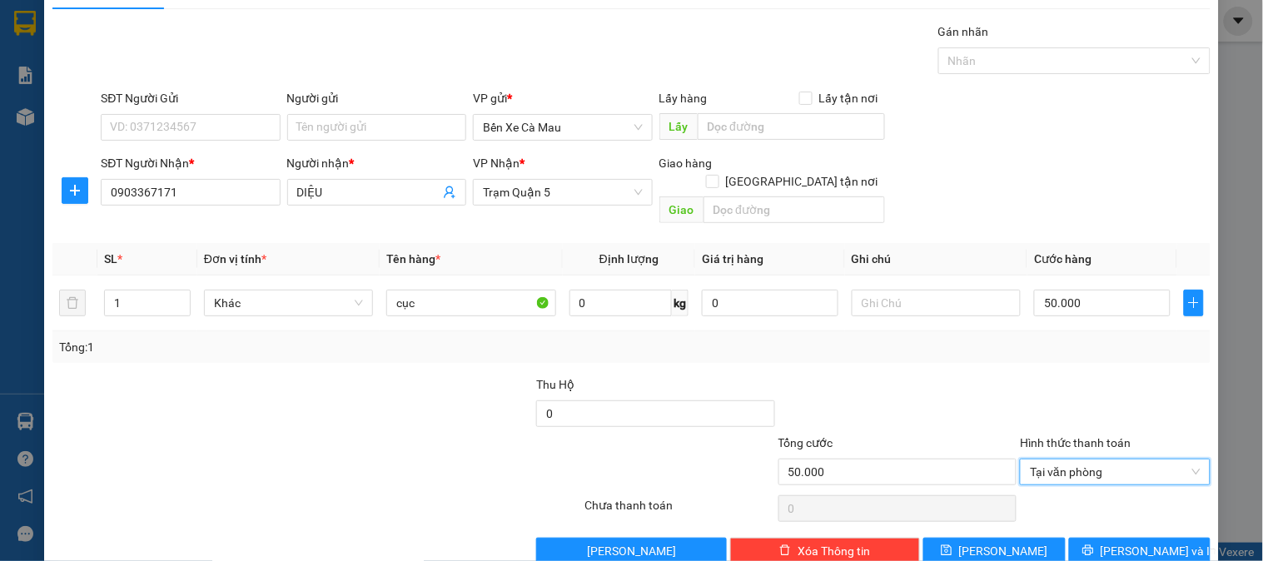
scroll to position [54, 0]
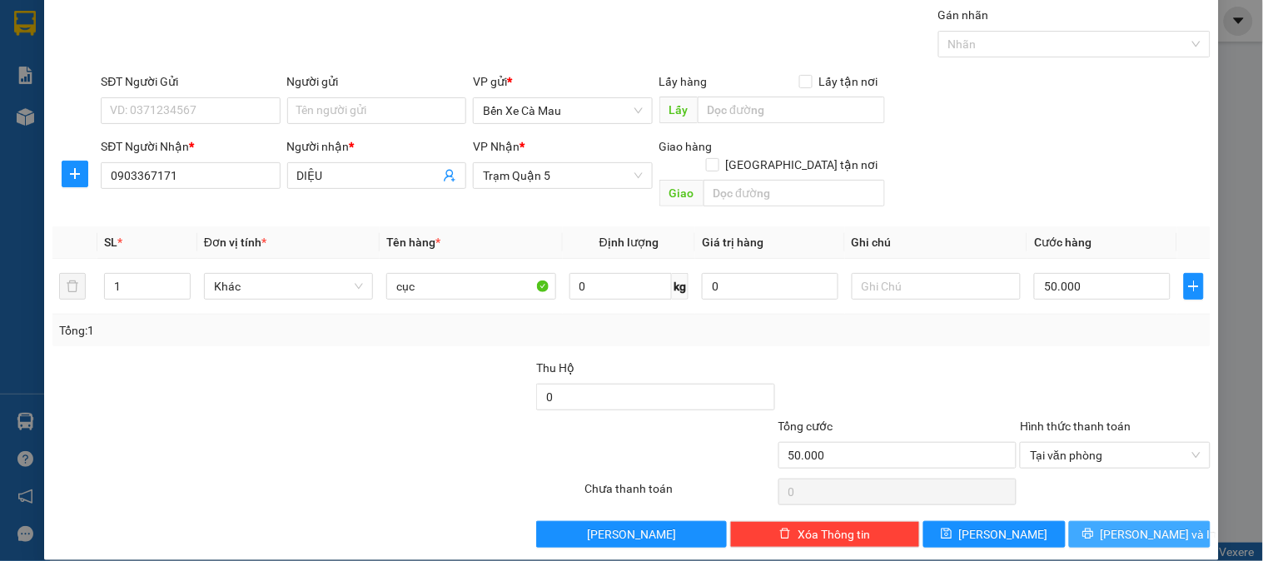
click at [1167, 521] on button "[PERSON_NAME] và In" at bounding box center [1140, 534] width 142 height 27
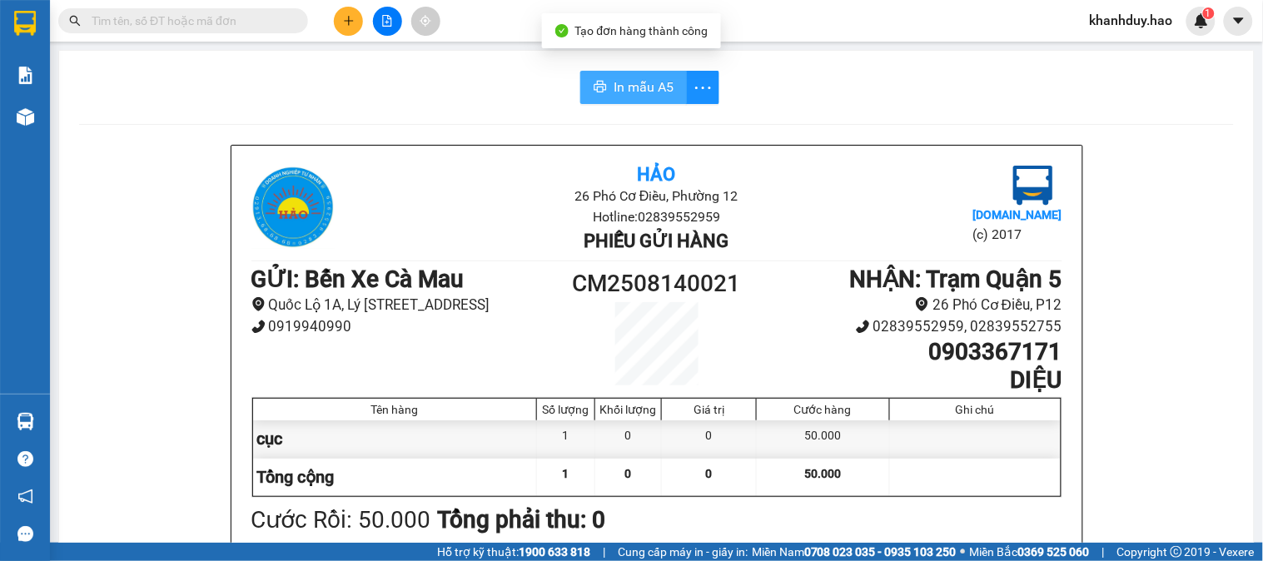
click at [619, 83] on span "In mẫu A5" at bounding box center [643, 87] width 60 height 21
click at [223, 33] on div "Kết quả tìm kiếm ( 0 ) Bộ lọc Thuộc VP này Gửi 3 ngày gần nhất No Data" at bounding box center [162, 21] width 325 height 29
click at [227, 22] on input "text" at bounding box center [190, 21] width 196 height 18
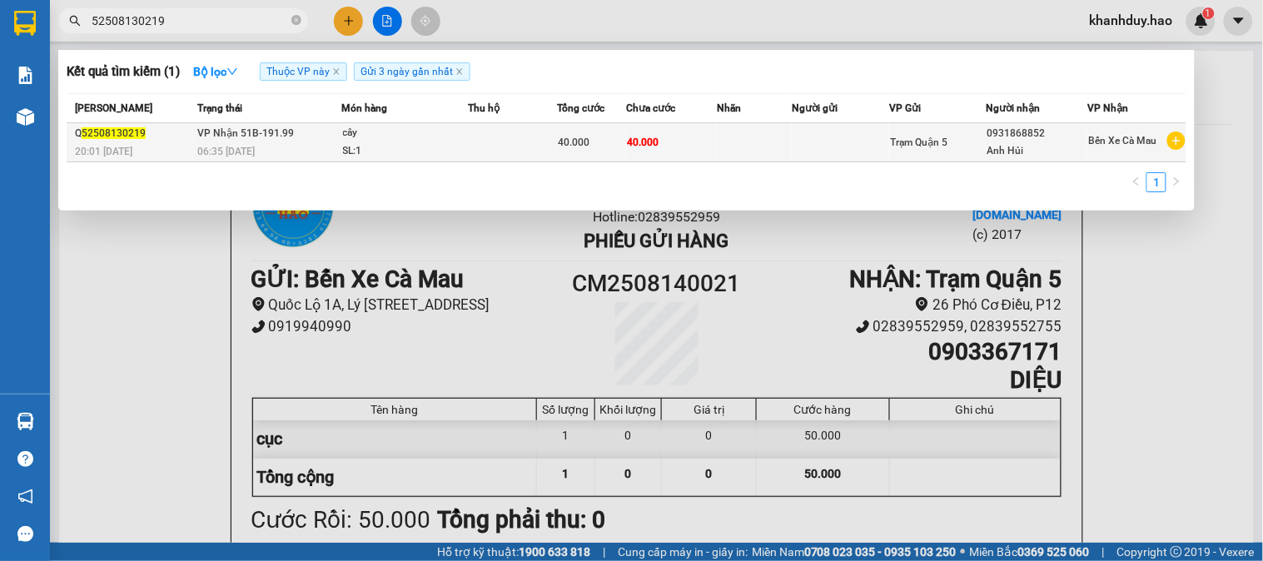
type input "52508130219"
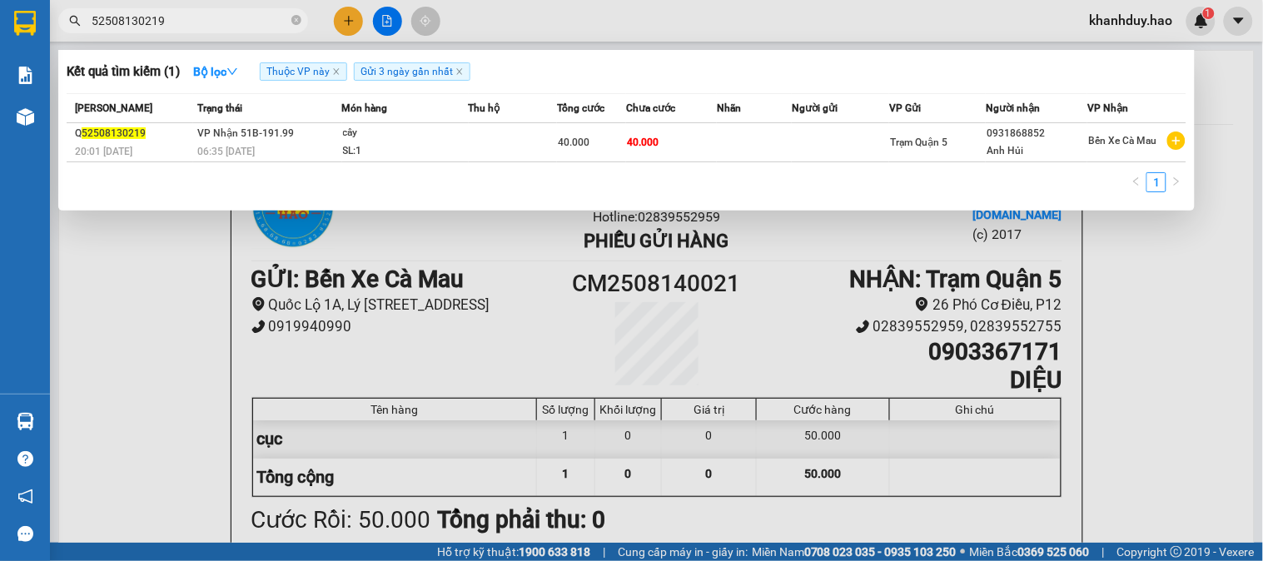
click at [329, 128] on td "VP Nhận 51B-191.99 06:35 [DATE]" at bounding box center [267, 142] width 148 height 39
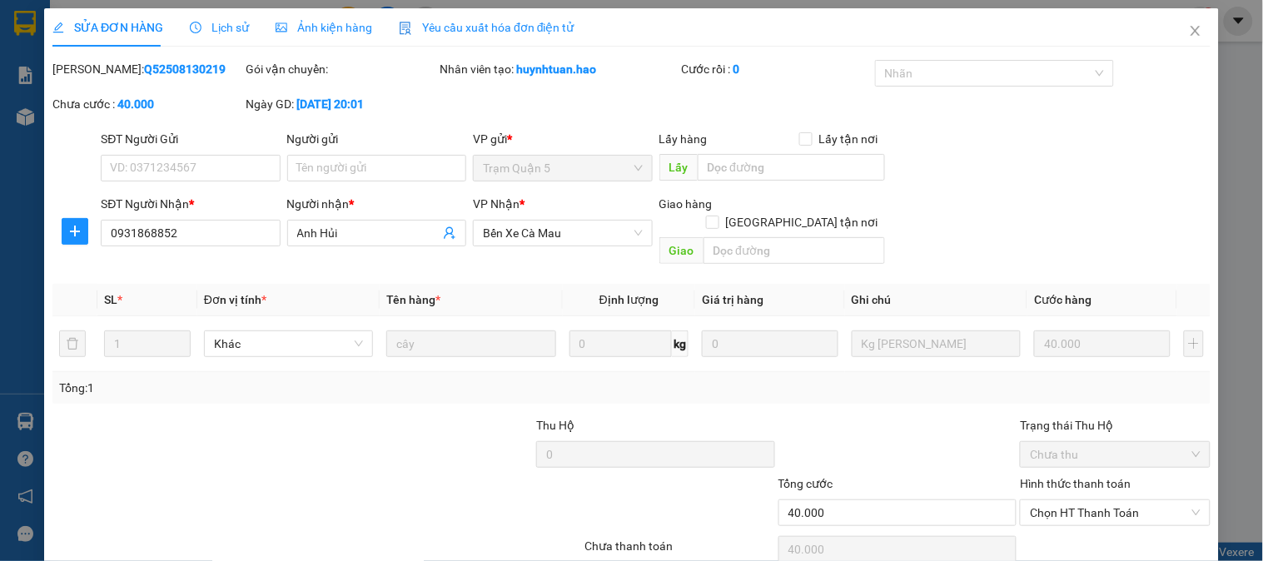
click at [309, 31] on span "Ảnh kiện hàng" at bounding box center [324, 27] width 97 height 13
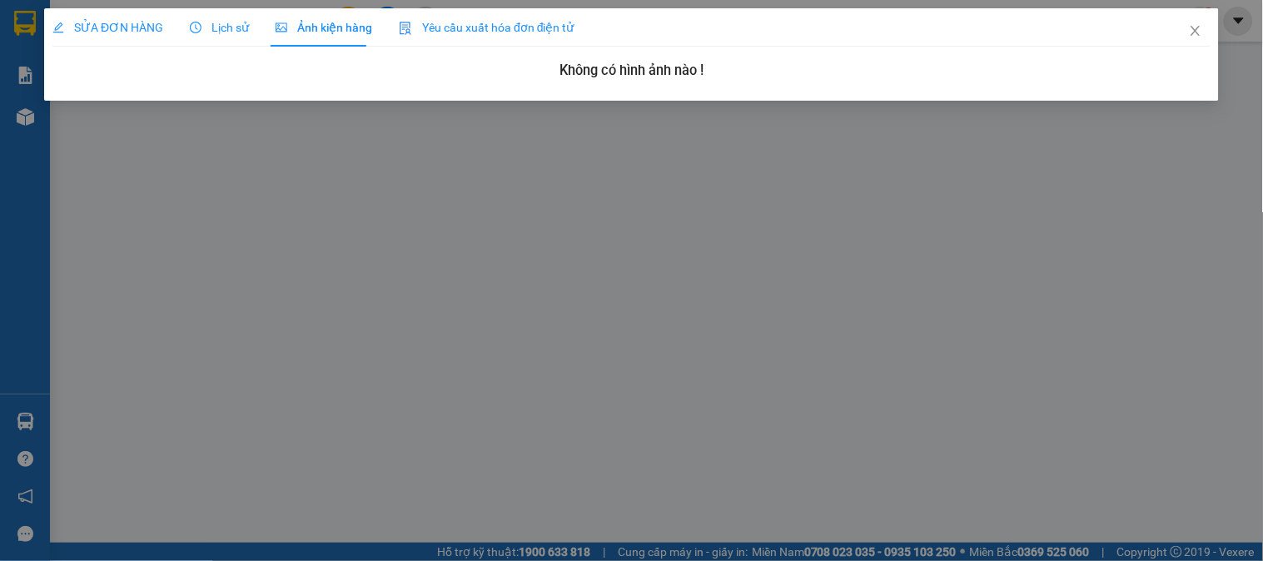
click at [98, 21] on span "SỬA ĐƠN HÀNG" at bounding box center [107, 27] width 111 height 13
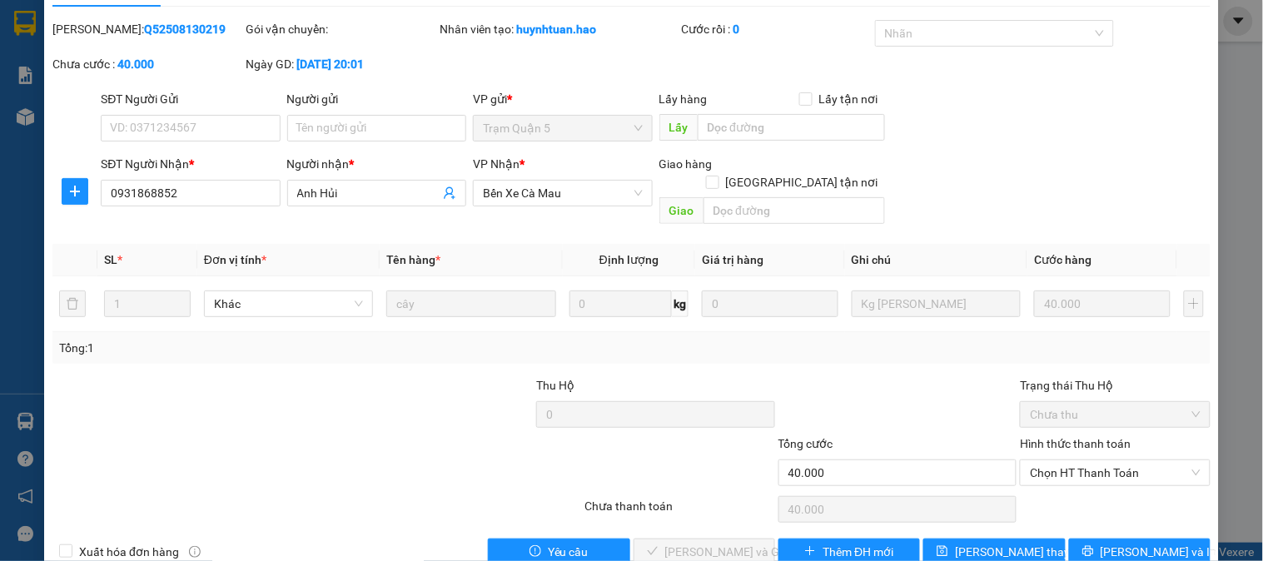
scroll to position [58, 0]
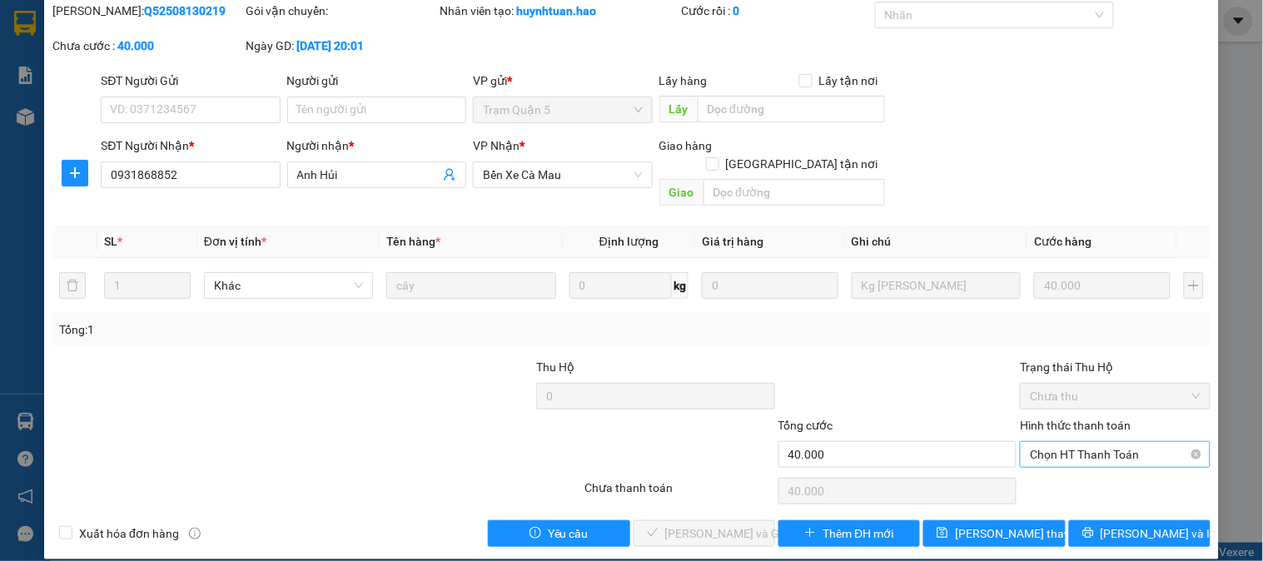
click at [1049, 442] on span "Chọn HT Thanh Toán" at bounding box center [1115, 454] width 170 height 25
click at [1055, 477] on div "Tại văn phòng" at bounding box center [1104, 469] width 168 height 18
type input "0"
click at [750, 524] on span "[PERSON_NAME] và Giao hàng" at bounding box center [745, 533] width 160 height 18
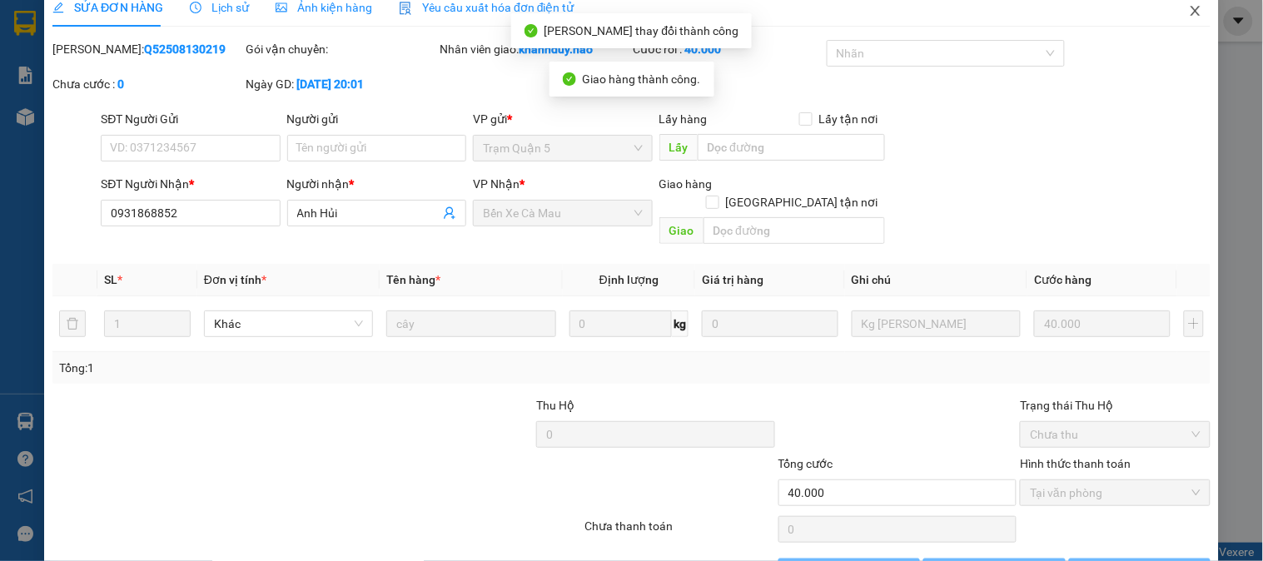
scroll to position [0, 0]
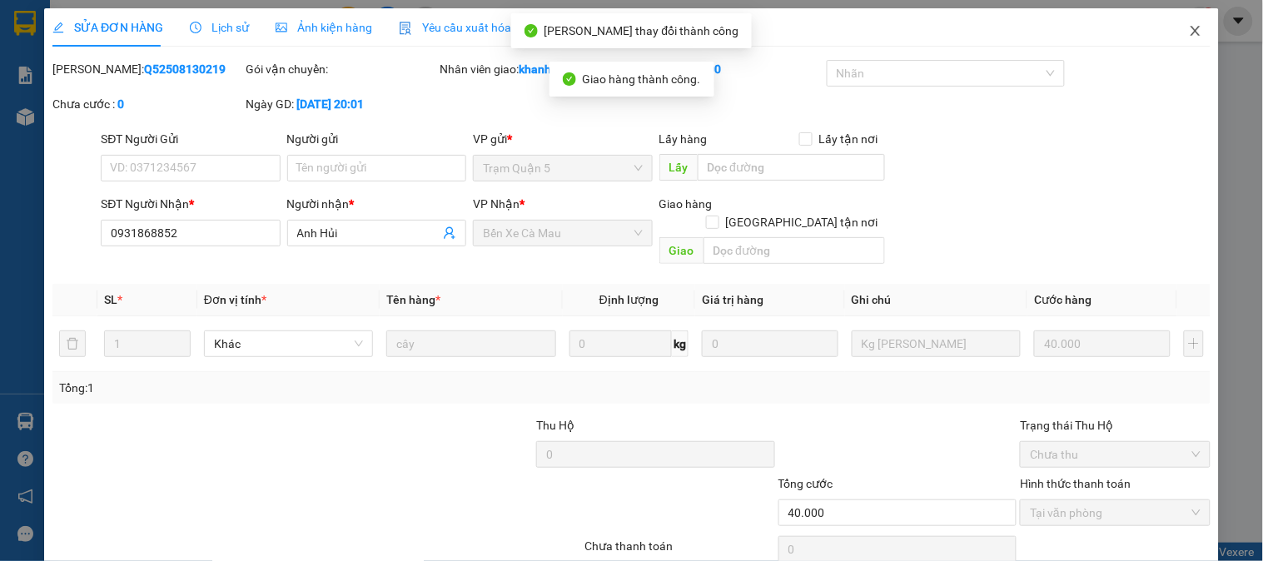
click at [1182, 22] on span "Close" at bounding box center [1195, 31] width 47 height 47
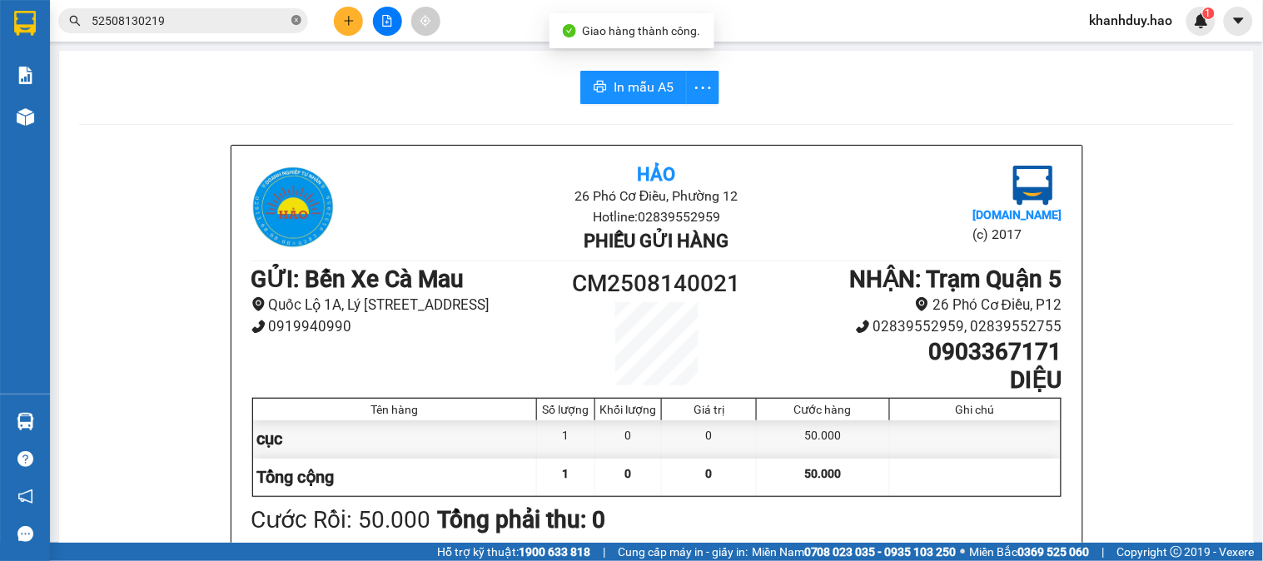
click at [295, 17] on icon "close-circle" at bounding box center [296, 20] width 10 height 10
click at [234, 26] on input "text" at bounding box center [190, 21] width 196 height 18
click at [354, 26] on icon "plus" at bounding box center [349, 21] width 12 height 12
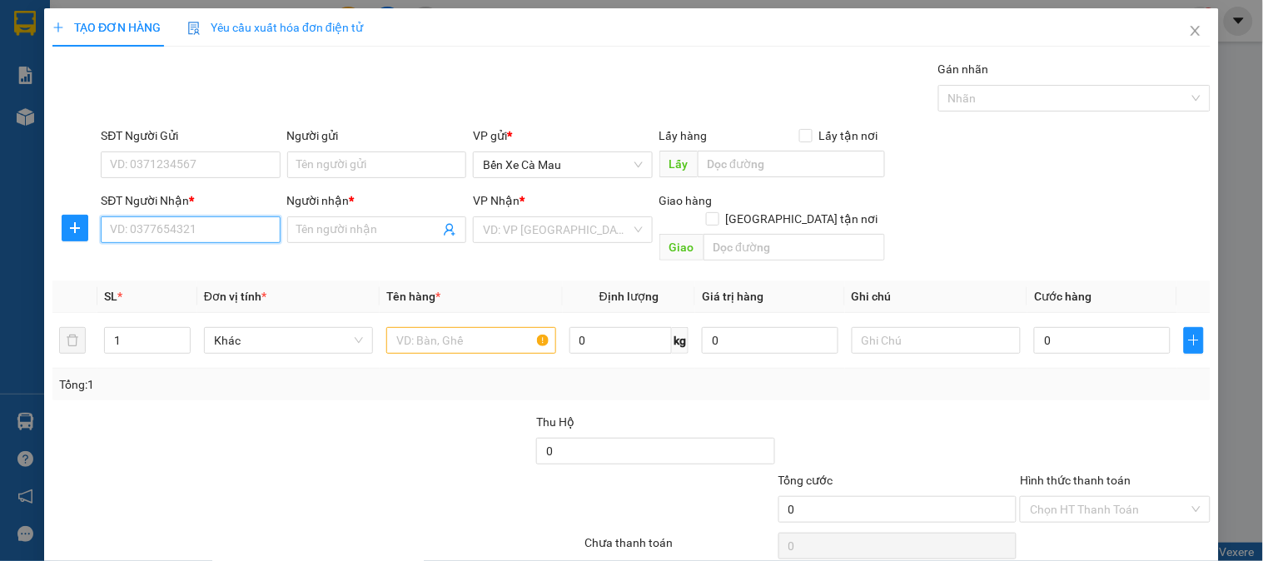
click at [183, 228] on input "SĐT Người Nhận *" at bounding box center [190, 229] width 179 height 27
type input "0918817817"
click at [303, 212] on div "Người nhận *" at bounding box center [376, 203] width 179 height 25
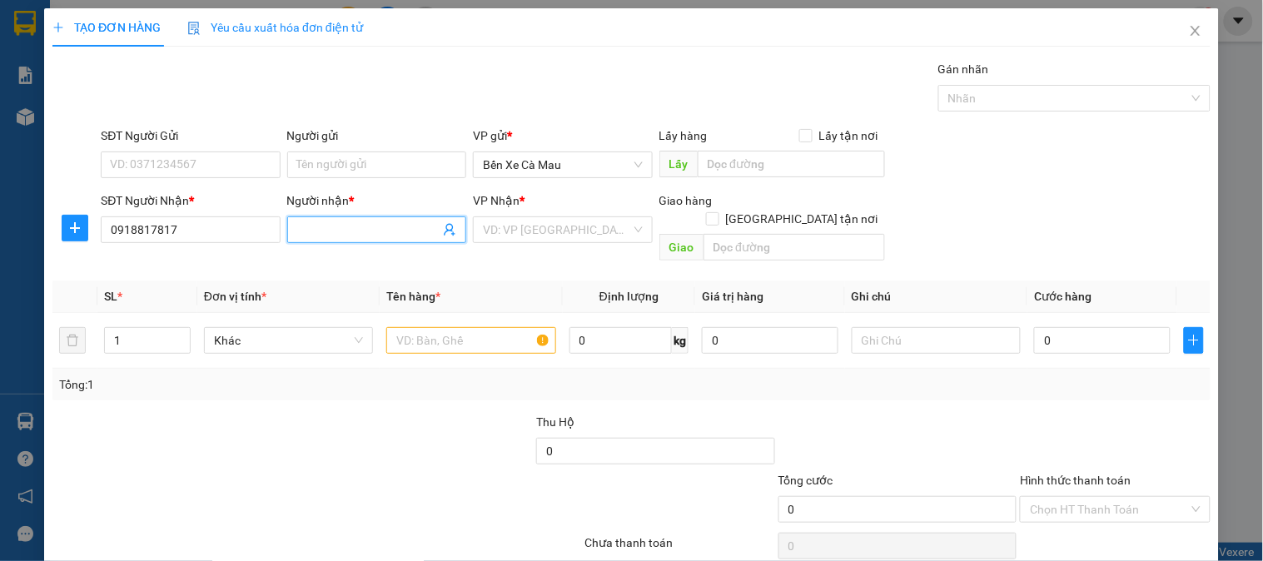
click at [329, 221] on input "Người nhận *" at bounding box center [368, 230] width 142 height 18
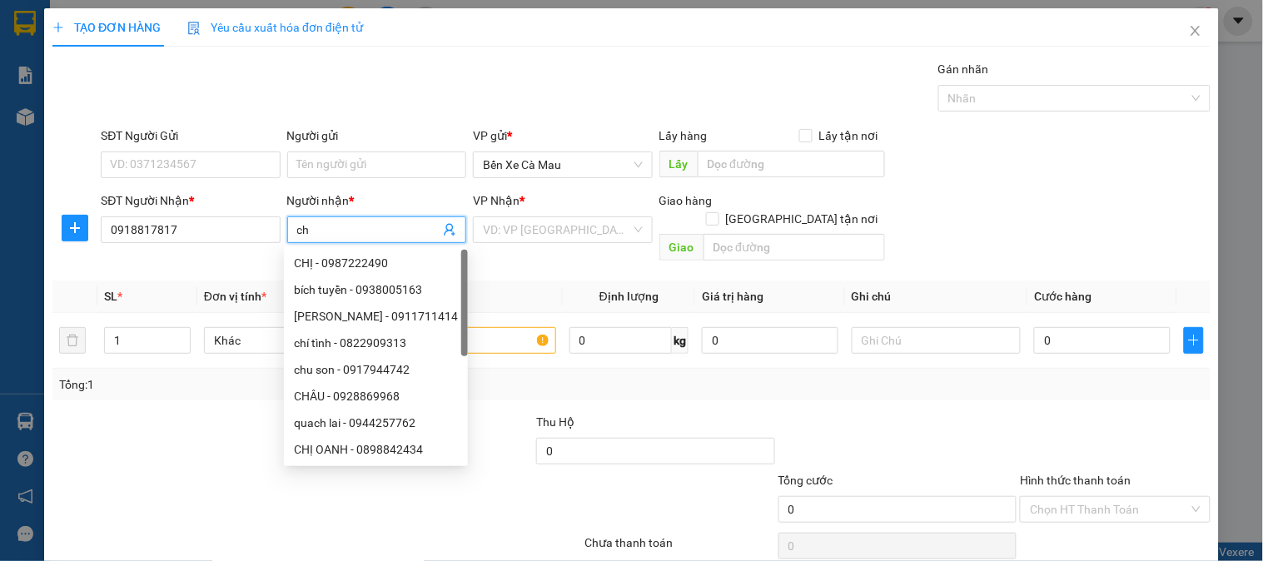
type input "c"
type input "TRỌN"
click at [542, 228] on input "search" at bounding box center [556, 229] width 147 height 25
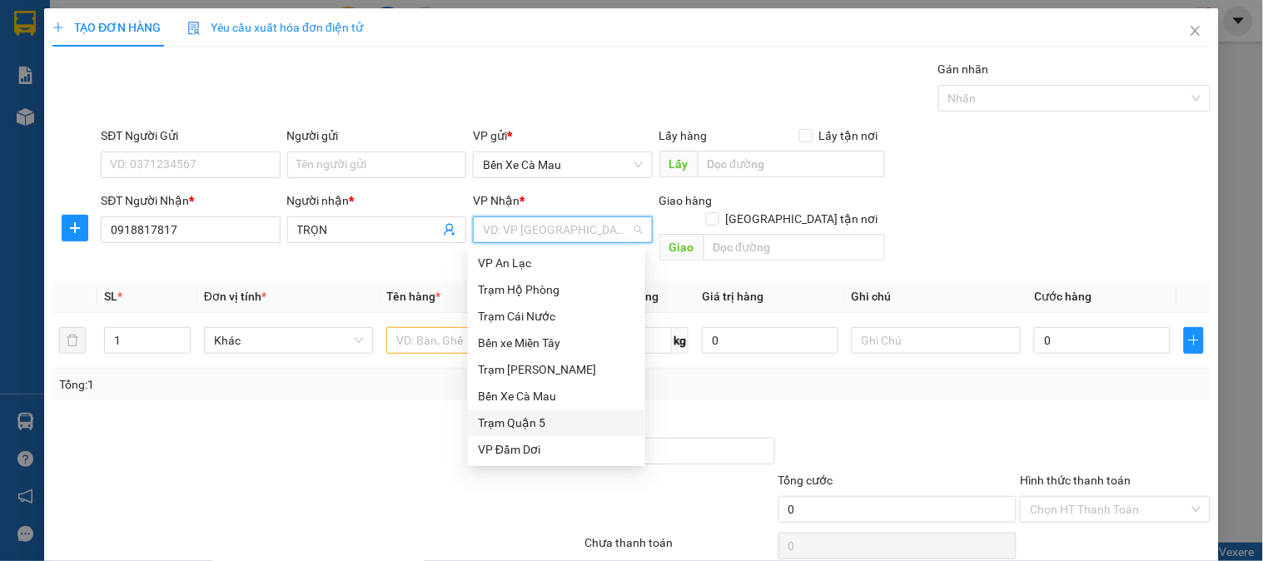
click at [545, 420] on div "Trạm Quận 5" at bounding box center [556, 423] width 157 height 18
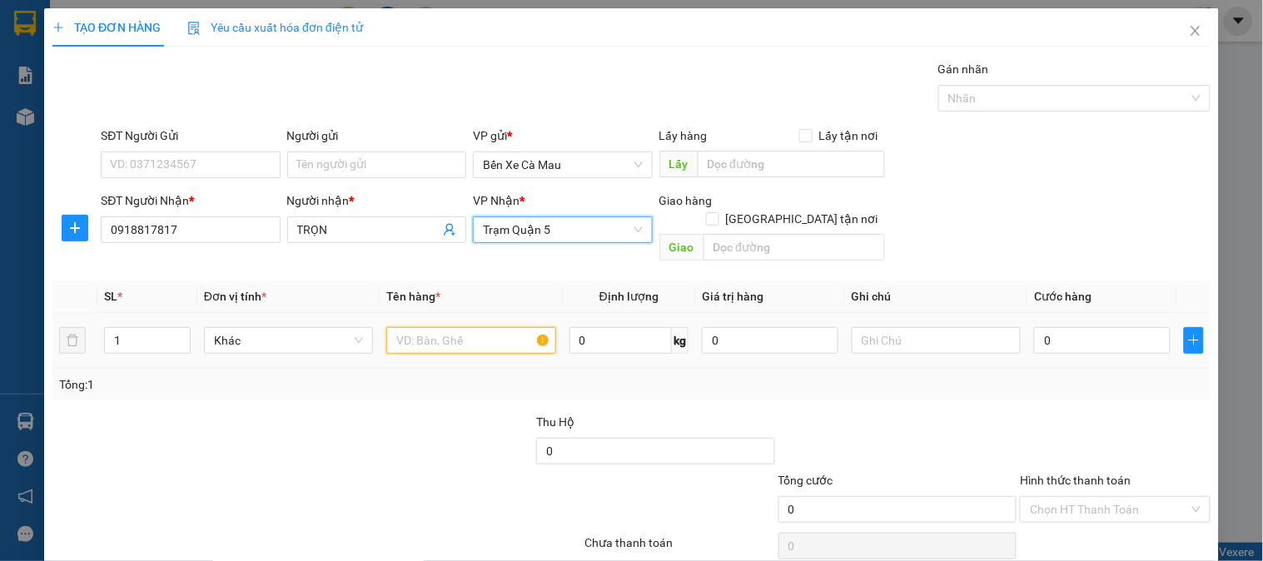
click at [484, 327] on input "text" at bounding box center [470, 340] width 169 height 27
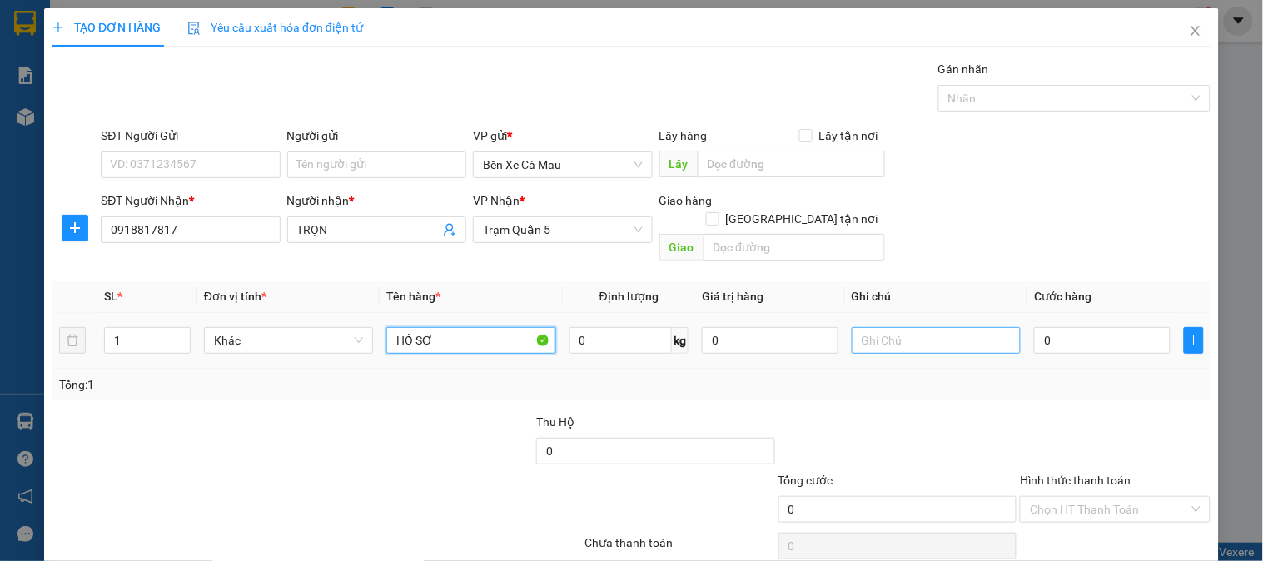
type input "HỒ SƠ"
click at [933, 329] on input "text" at bounding box center [936, 340] width 169 height 27
type input "GIẤY TỜ"
click at [1097, 327] on input "0" at bounding box center [1102, 340] width 137 height 27
type input "003"
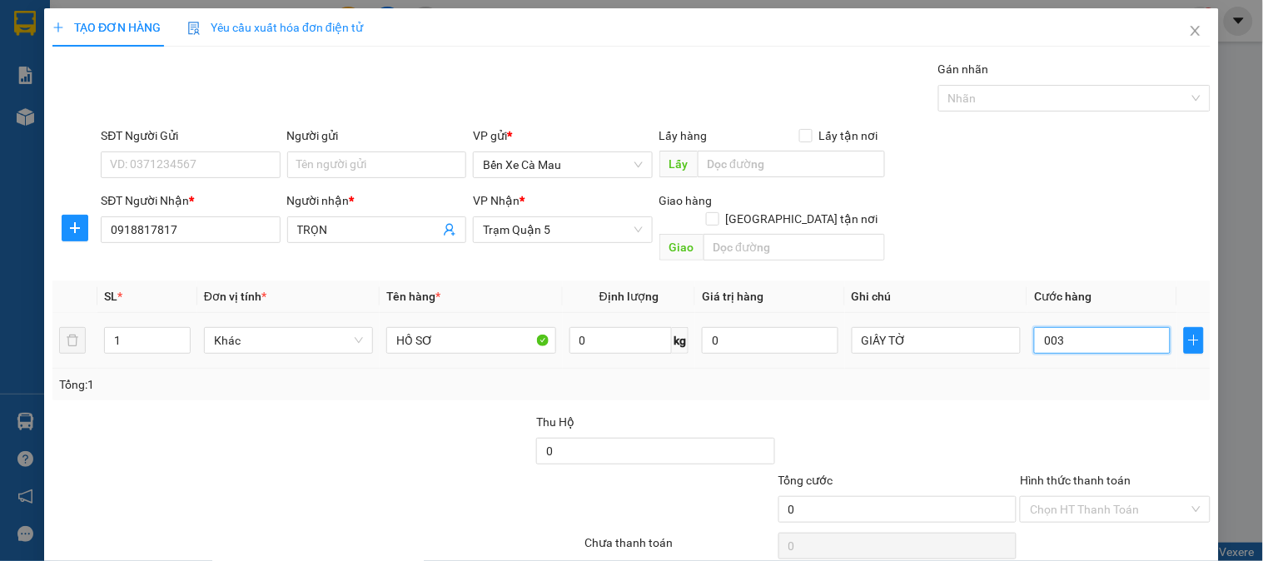
type input "3"
type input "0.030"
type input "30"
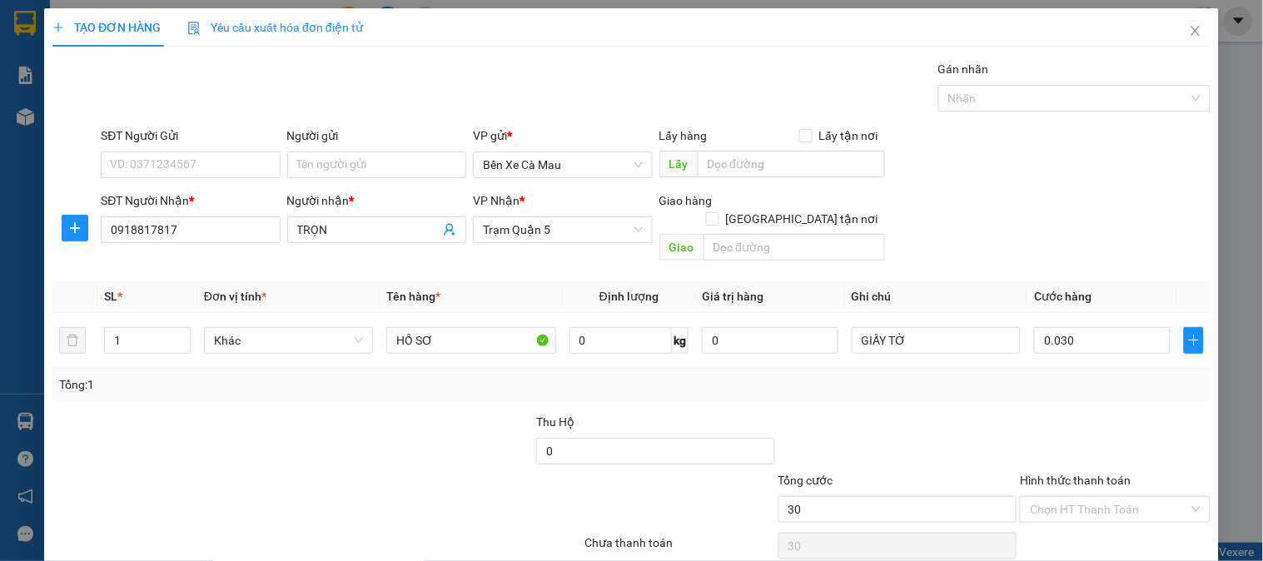
click at [1055, 380] on div "Tổng: 1" at bounding box center [631, 385] width 1158 height 32
type input "30.000"
click at [1107, 529] on div "Chọn HT Thanh Toán" at bounding box center [1114, 545] width 193 height 33
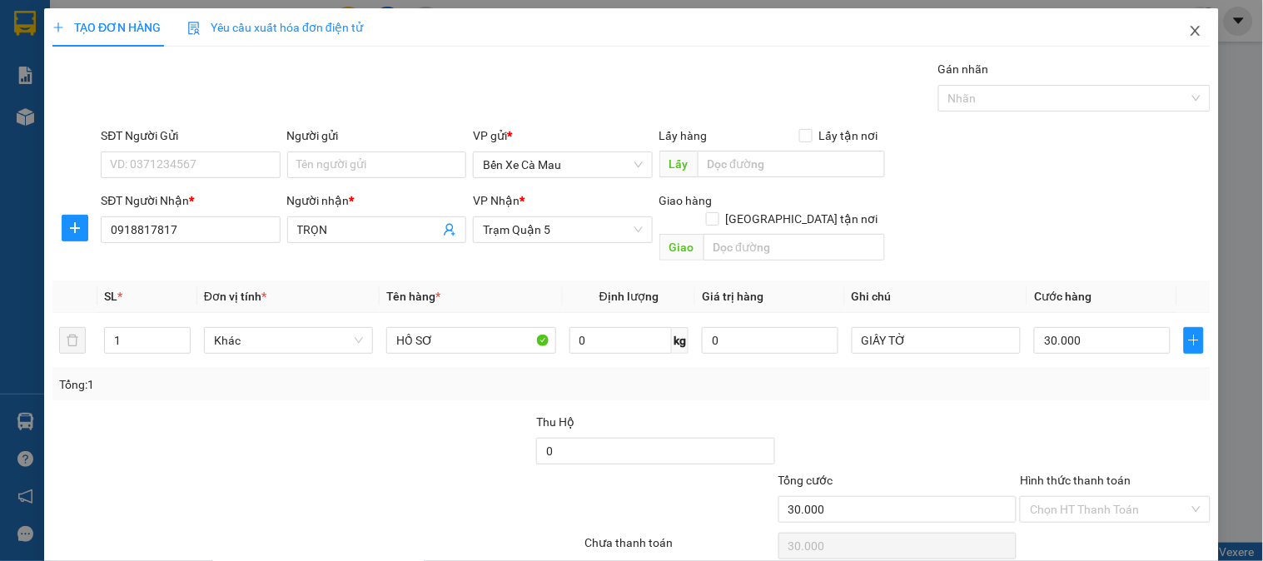
click at [1186, 22] on span "Close" at bounding box center [1195, 31] width 47 height 47
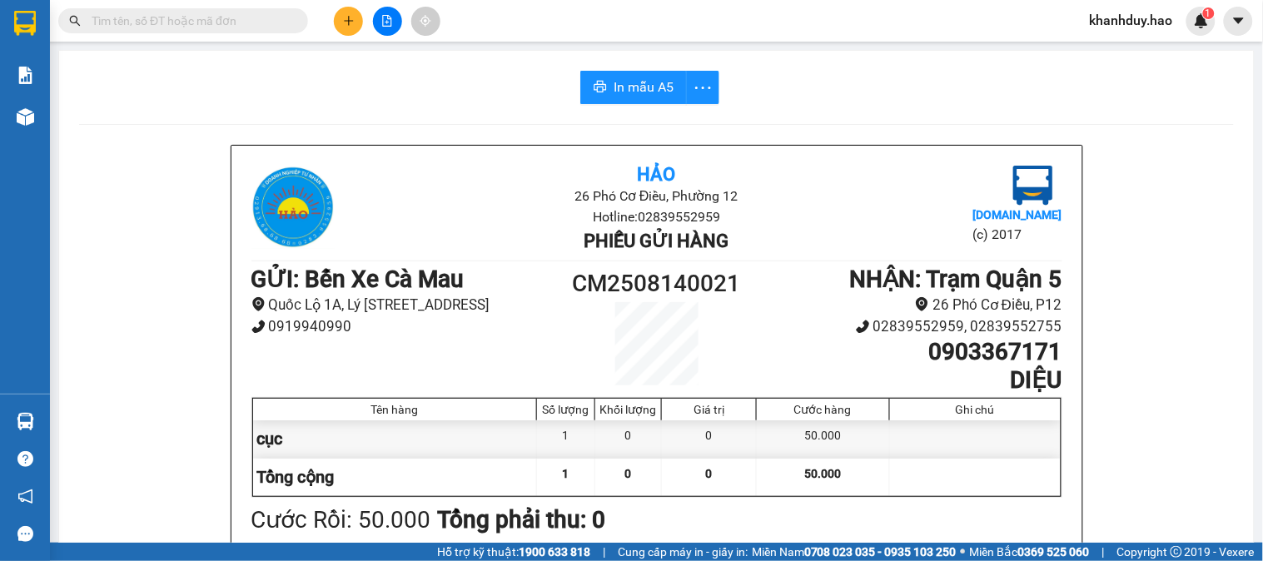
click at [280, 20] on input "text" at bounding box center [190, 21] width 196 height 18
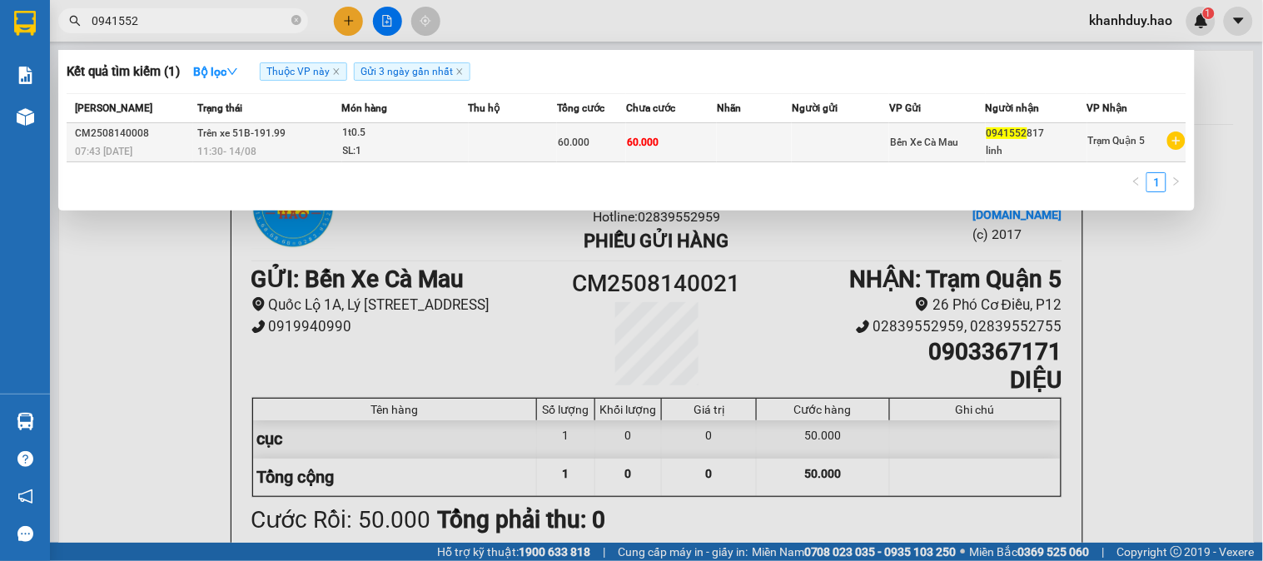
type input "0941552"
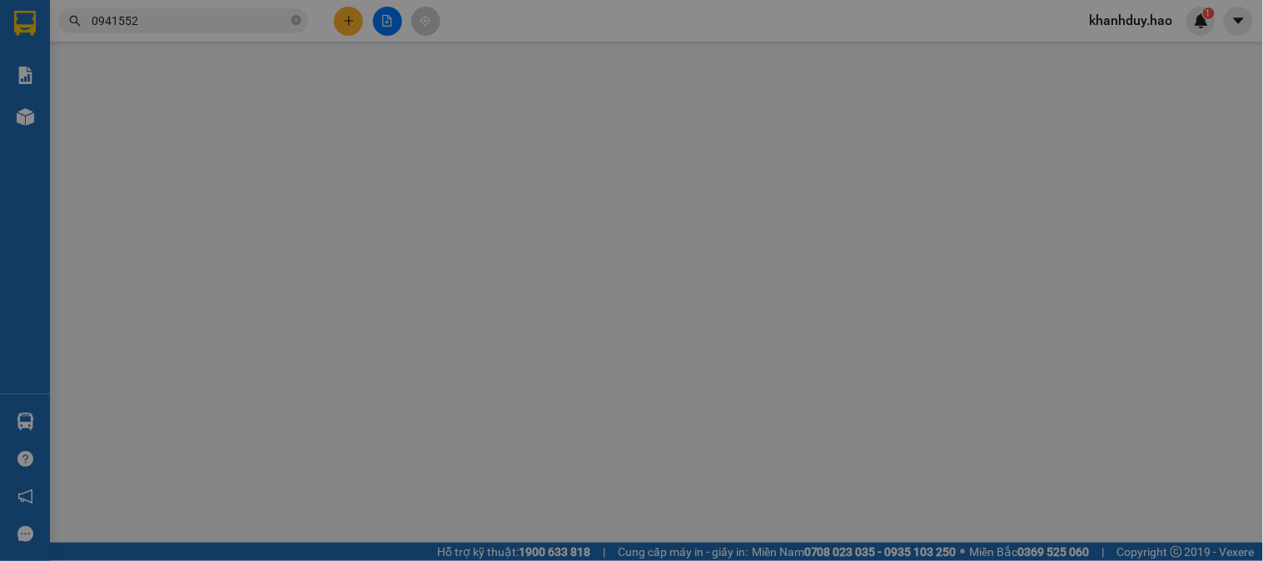
type input "0941552817"
type input "linh"
type input "60.000"
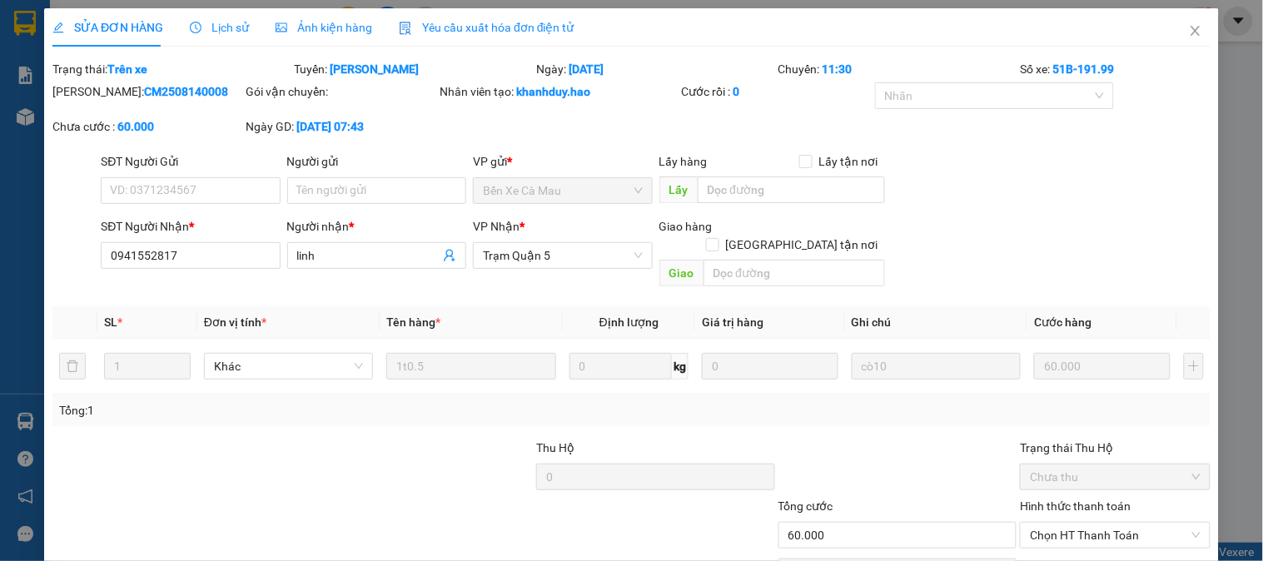
click at [286, 21] on span "Ảnh kiện hàng" at bounding box center [324, 27] width 97 height 13
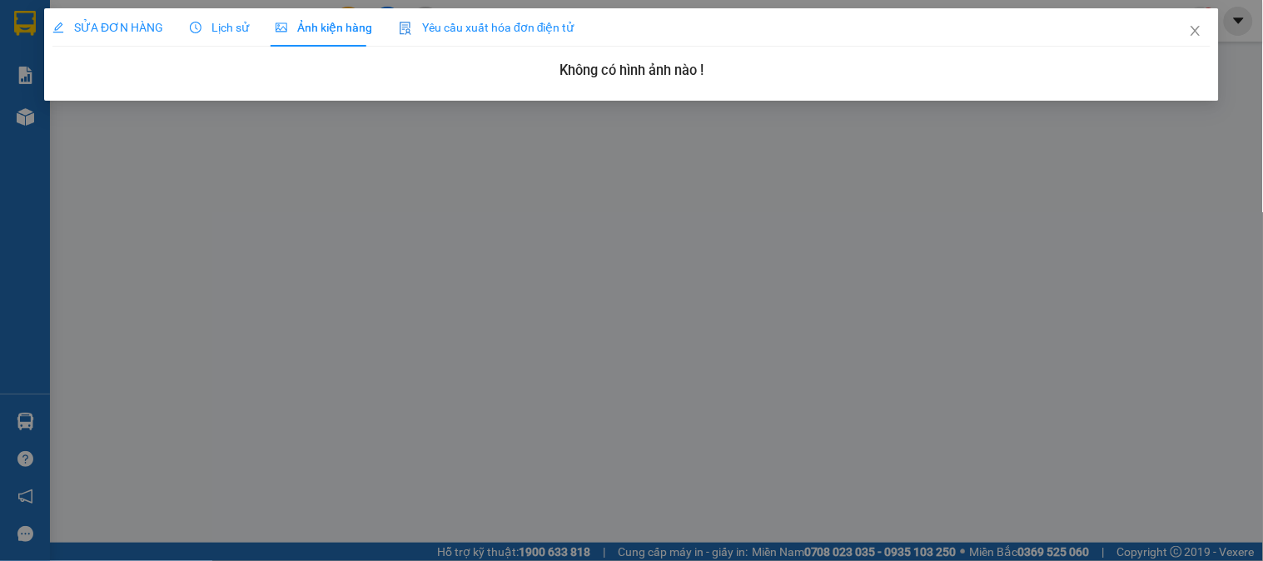
click at [246, 21] on div "SỬA ĐƠN HÀNG Lịch sử Ảnh kiện hàng Yêu cầu xuất hóa đơn điện tử" at bounding box center [313, 27] width 522 height 38
click at [186, 29] on div "SỬA ĐƠN HÀNG Lịch sử Ảnh kiện hàng Yêu cầu xuất hóa đơn điện tử" at bounding box center [313, 27] width 522 height 38
click at [236, 27] on span "Lịch sử" at bounding box center [219, 27] width 59 height 13
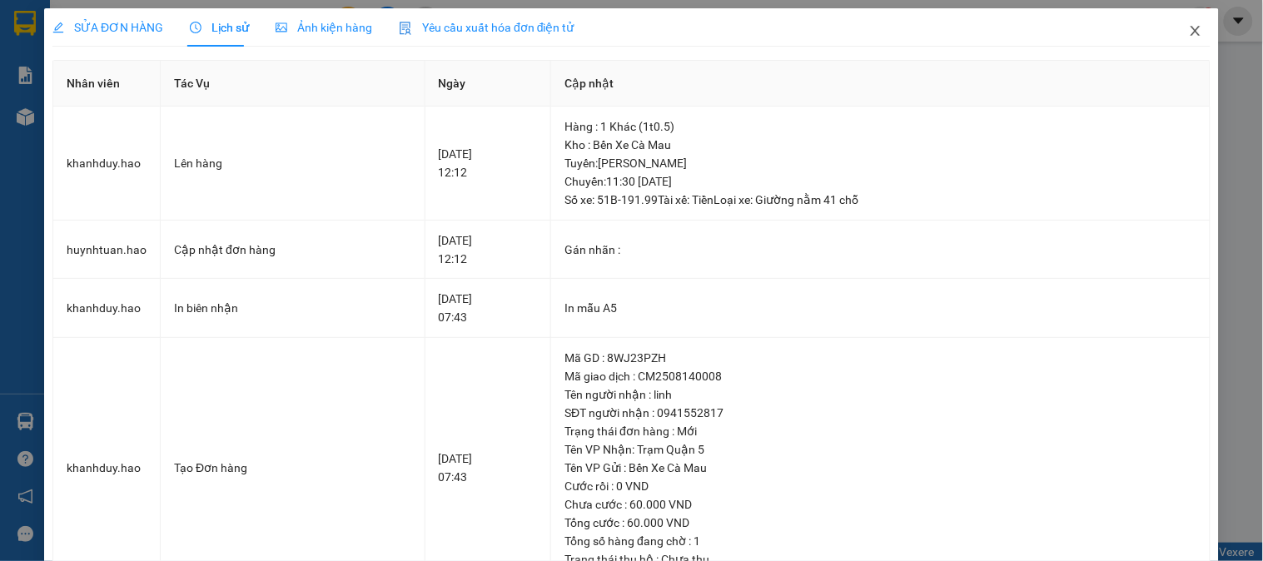
click at [1174, 31] on span "Close" at bounding box center [1195, 31] width 47 height 47
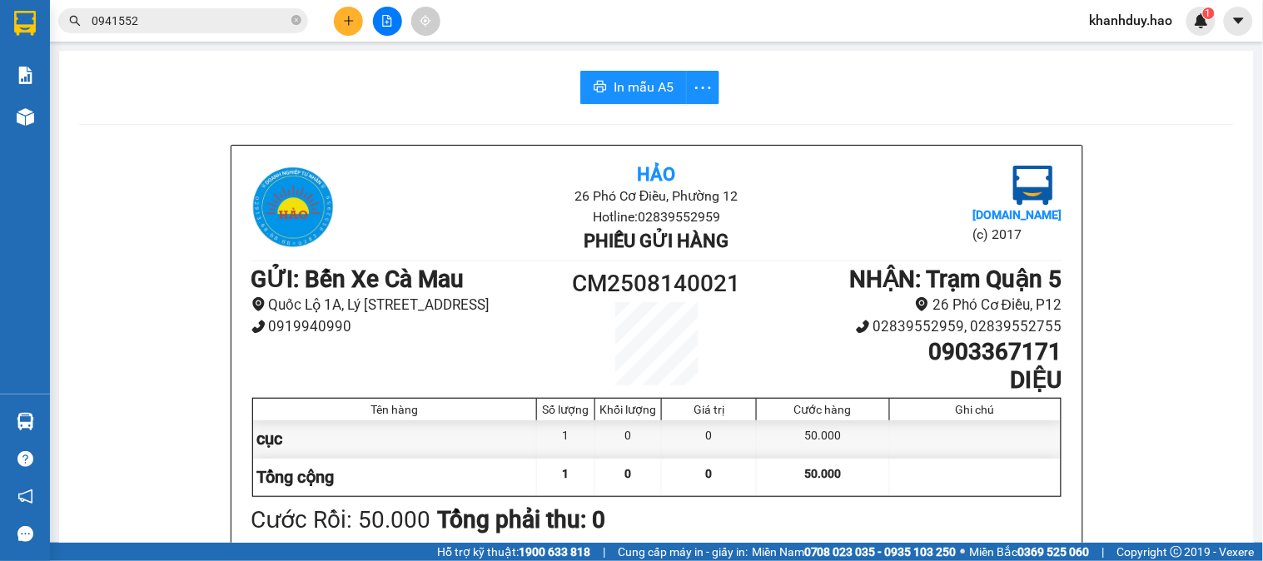
click at [231, 18] on input "0941552" at bounding box center [190, 21] width 196 height 18
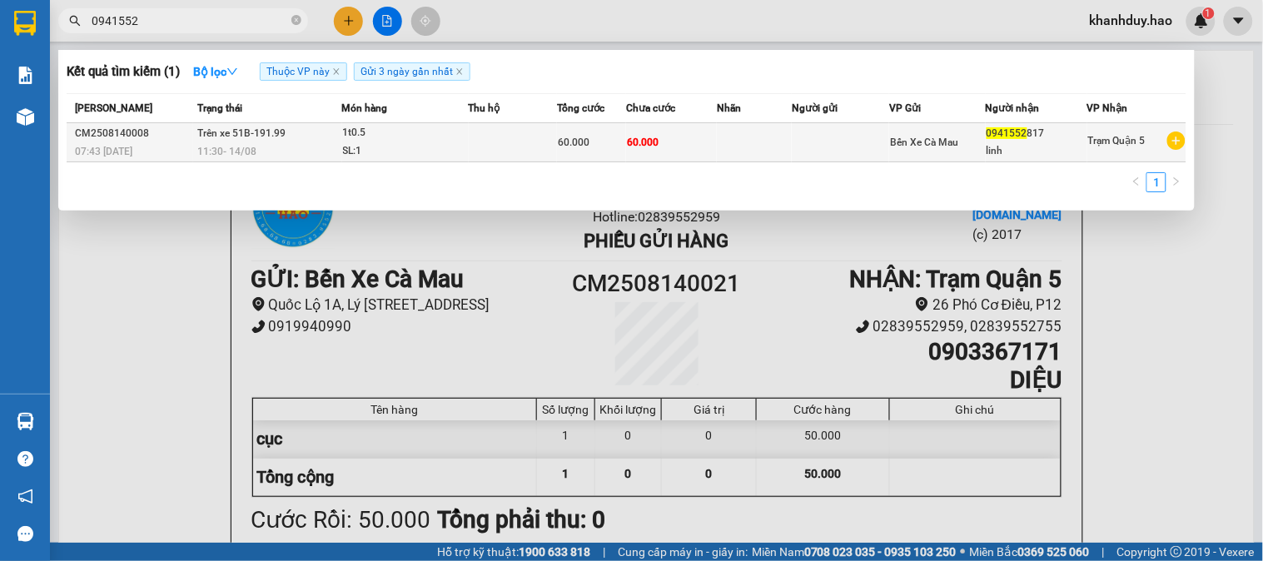
click at [287, 132] on td "Trên xe 51B-191.99 11:30 [DATE]" at bounding box center [267, 142] width 148 height 39
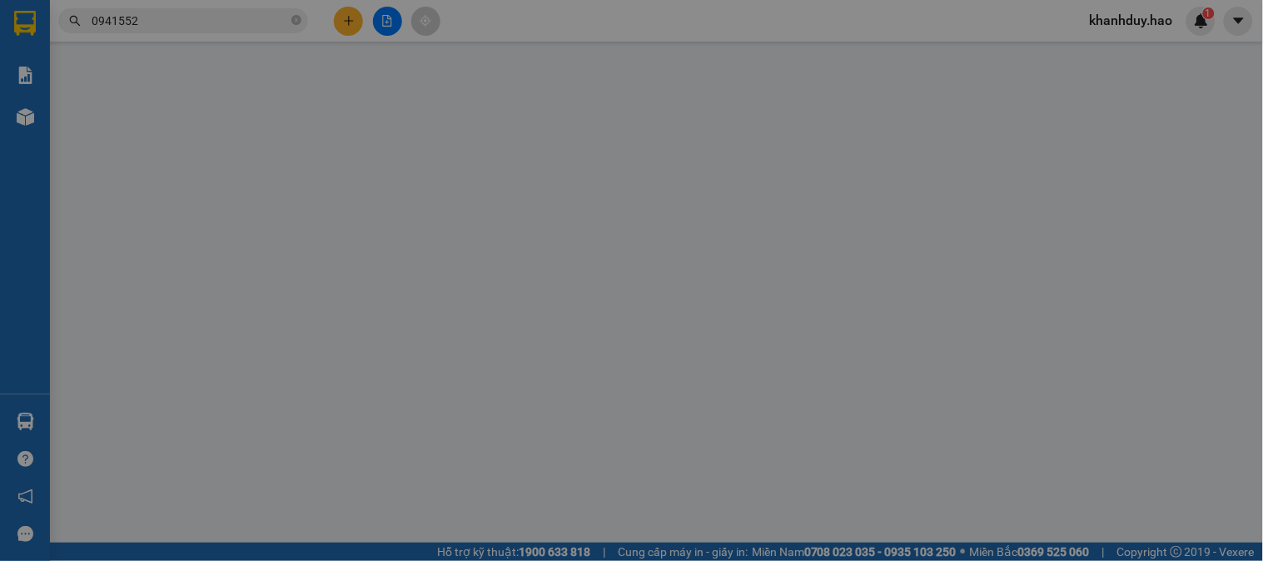
type input "0941552817"
type input "linh"
type input "60.000"
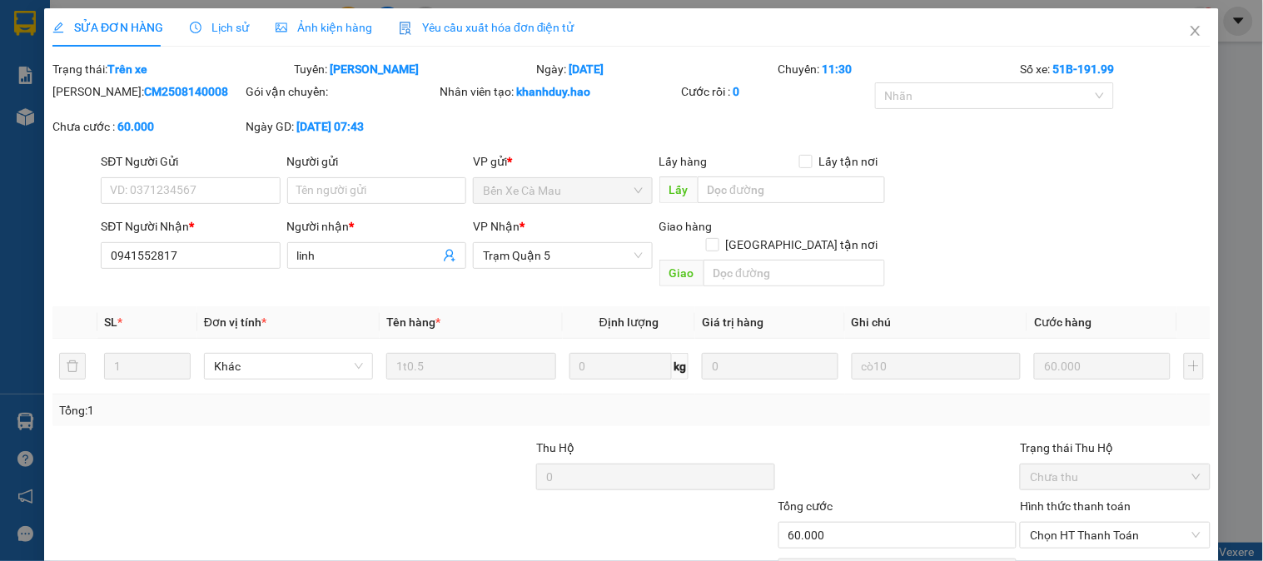
click at [246, 26] on div "SỬA ĐƠN HÀNG Lịch sử Ảnh kiện hàng Yêu cầu xuất hóa đơn điện tử" at bounding box center [313, 27] width 522 height 38
click at [236, 26] on span "Lịch sử" at bounding box center [219, 27] width 59 height 13
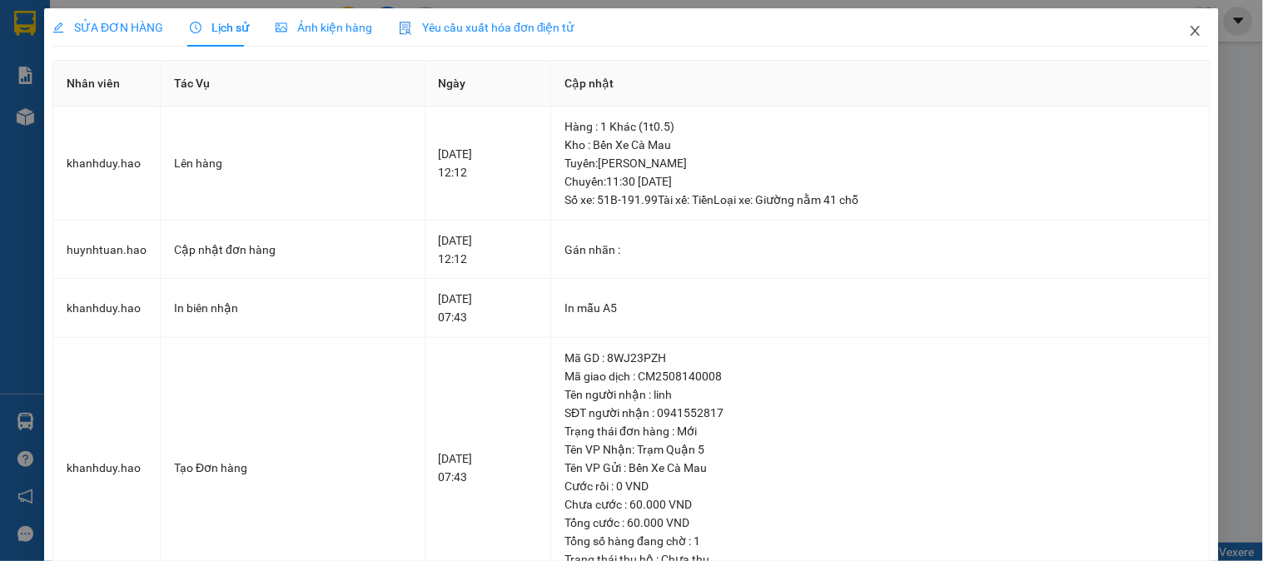
click at [1193, 38] on span "Close" at bounding box center [1195, 31] width 47 height 47
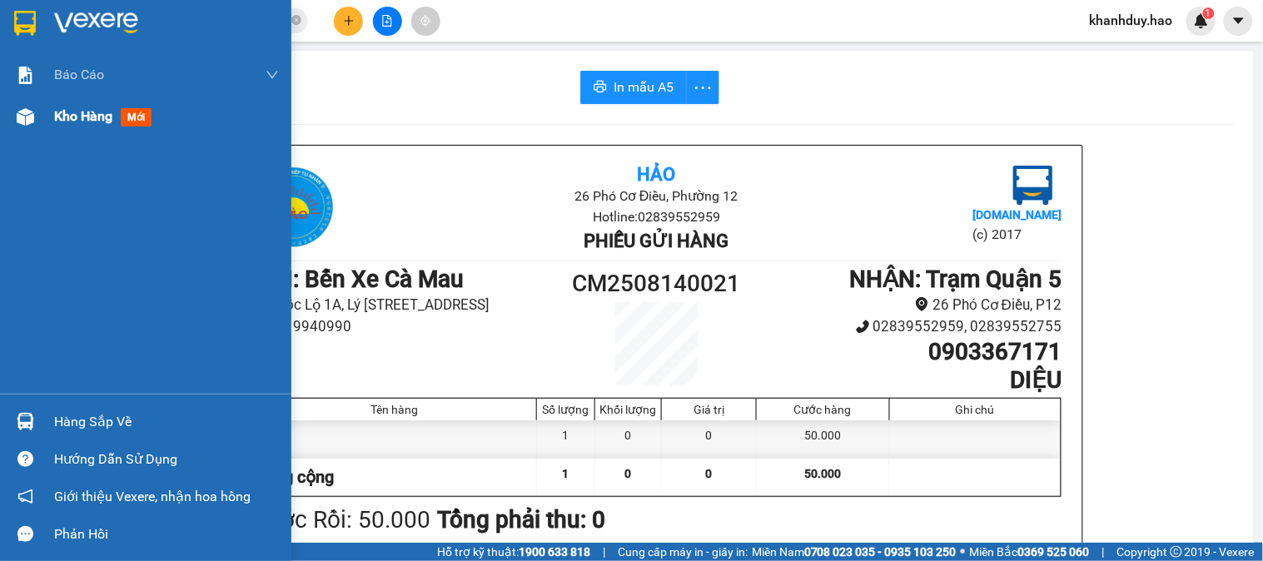
click at [29, 114] on img at bounding box center [25, 116] width 17 height 17
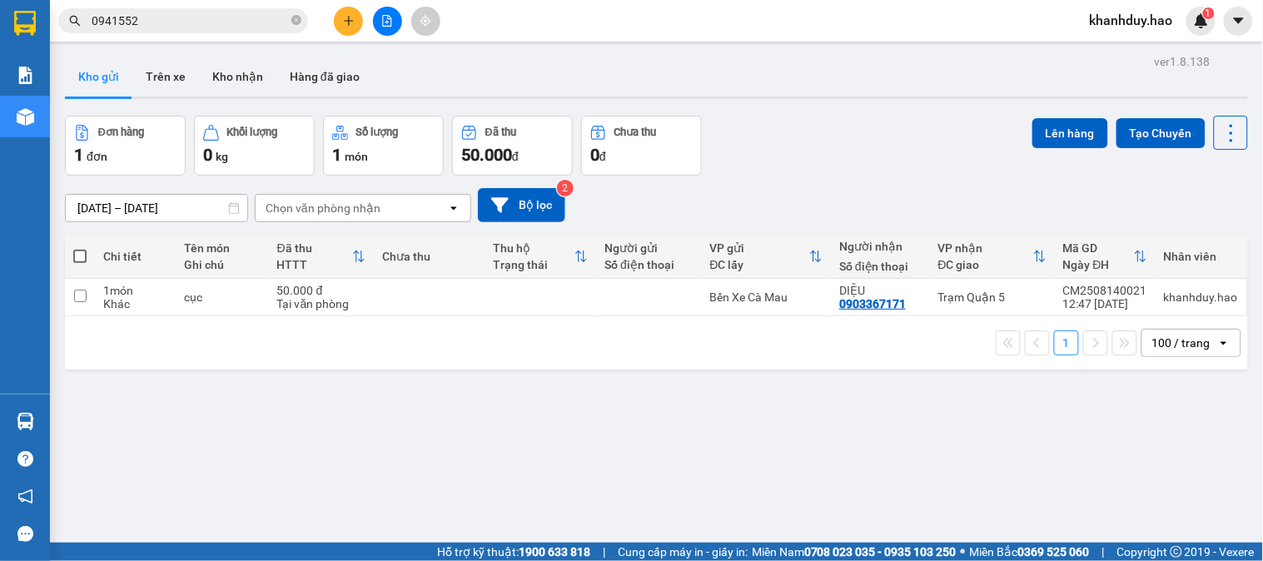
click at [186, 9] on span "0941552" at bounding box center [183, 20] width 250 height 25
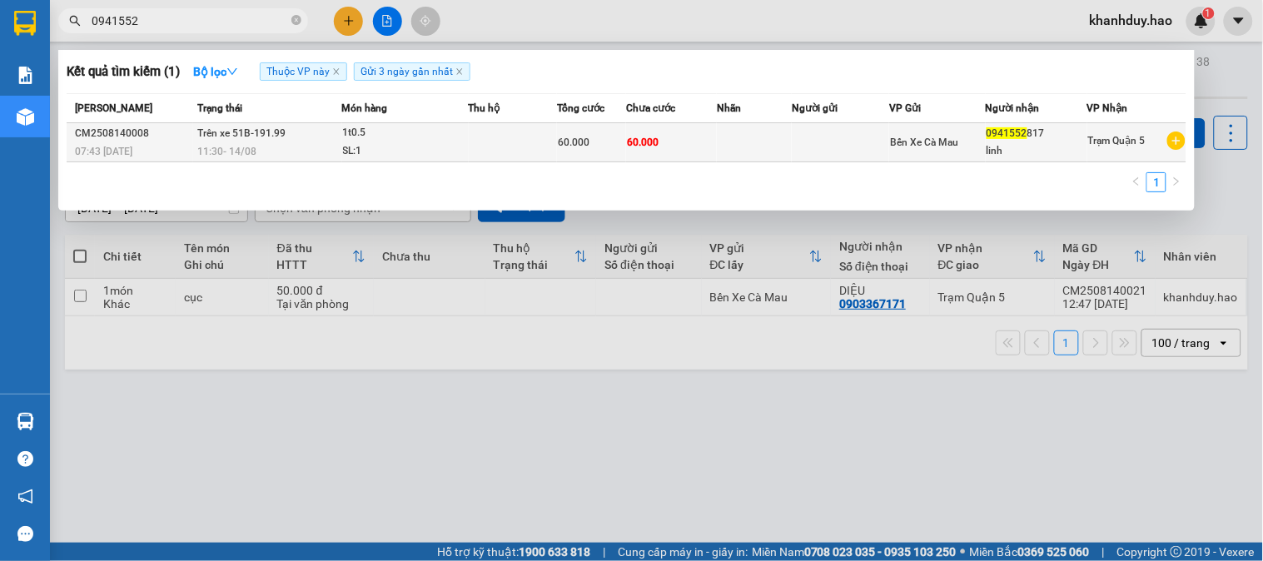
click at [428, 154] on div "SL: 1" at bounding box center [405, 151] width 125 height 18
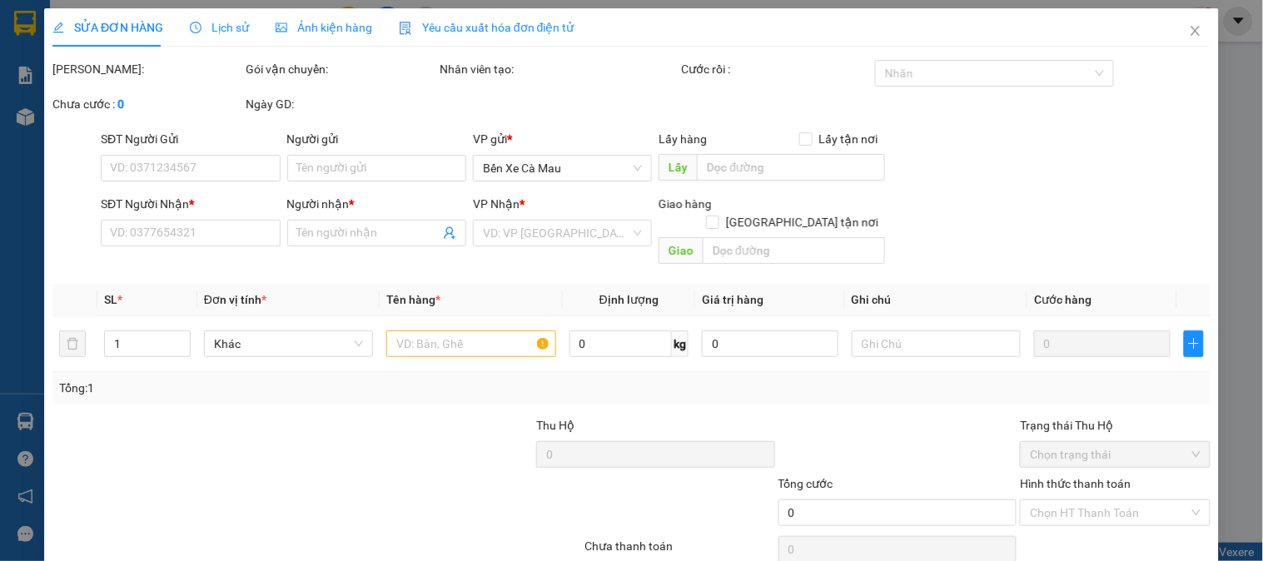
type input "0941552817"
type input "linh"
type input "60.000"
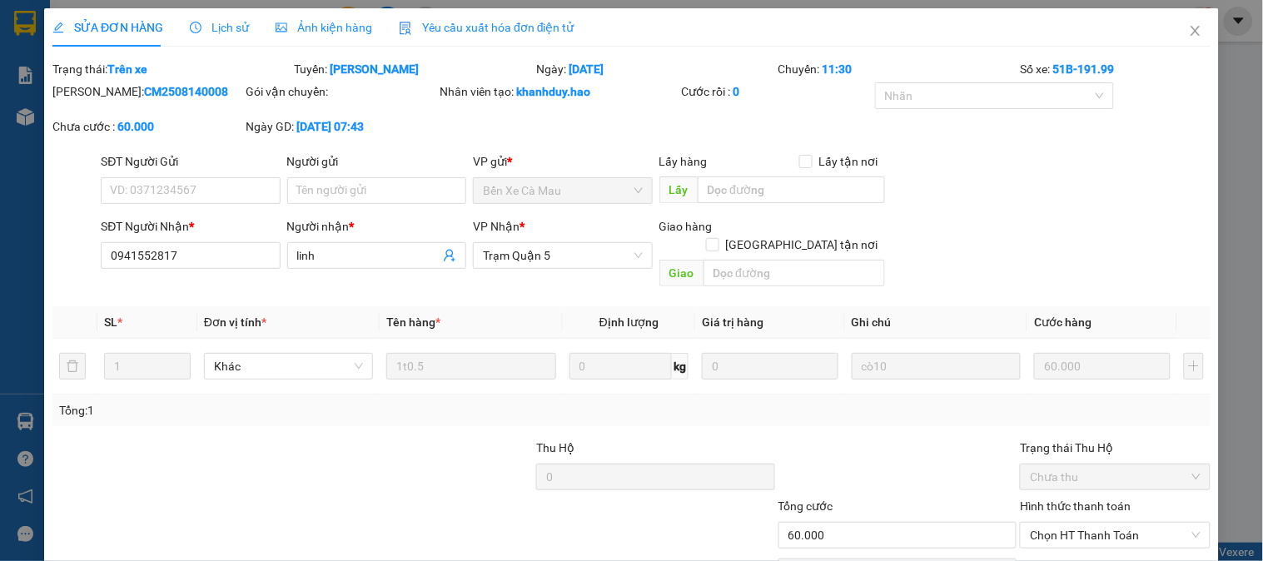
click at [229, 29] on span "Lịch sử" at bounding box center [219, 27] width 59 height 13
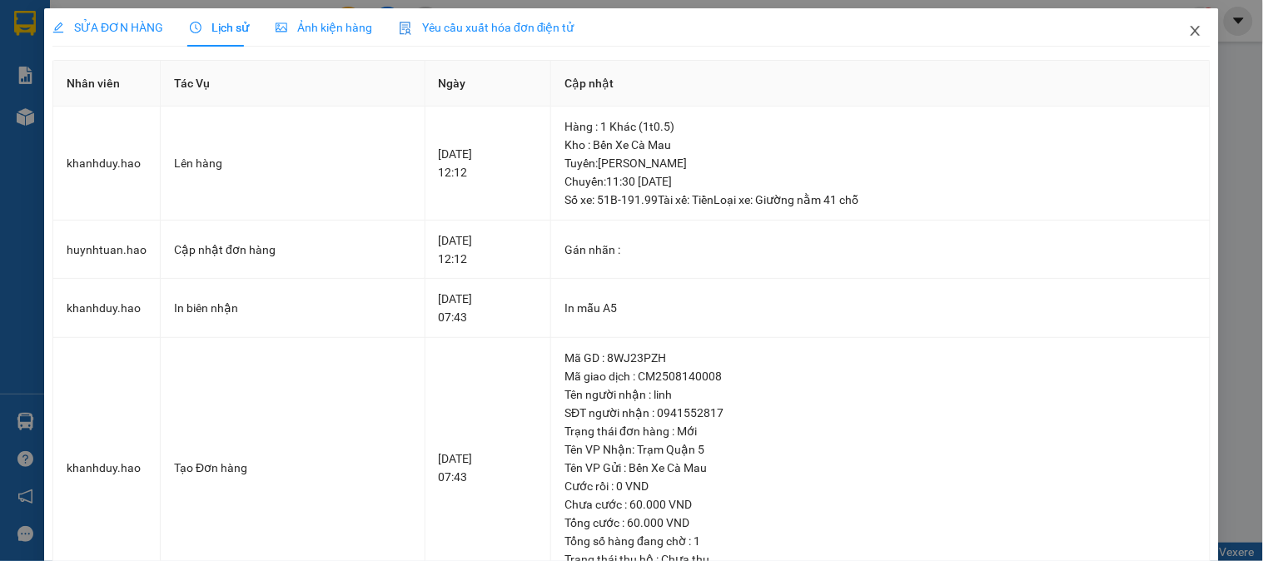
click at [1189, 29] on icon "close" at bounding box center [1195, 30] width 13 height 13
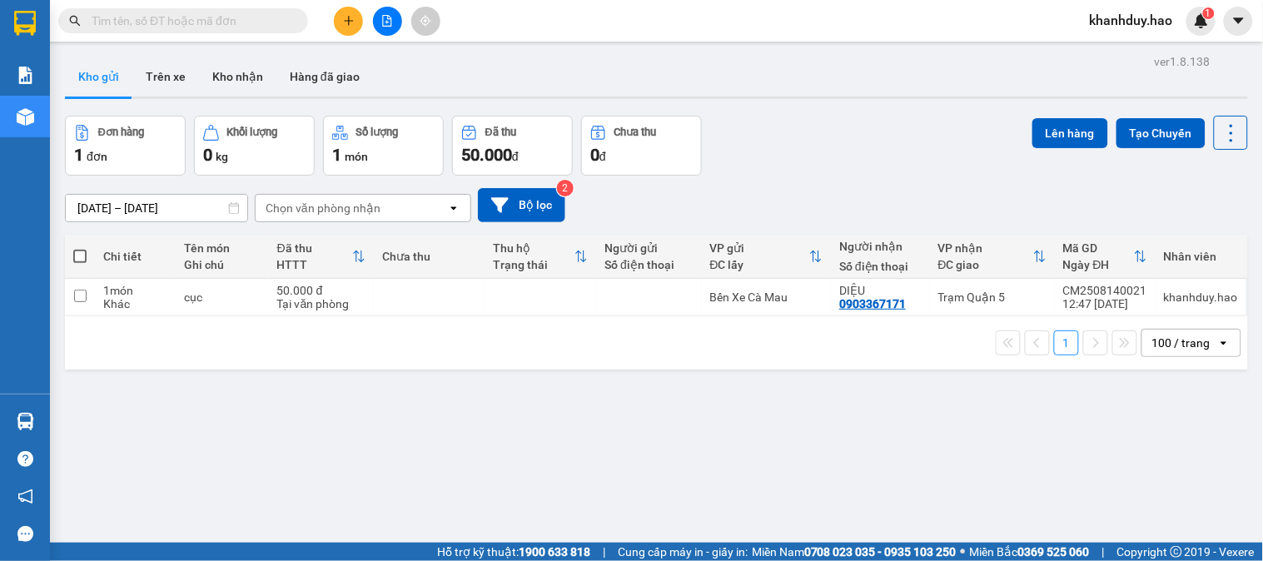
click at [355, 17] on button at bounding box center [348, 21] width 29 height 29
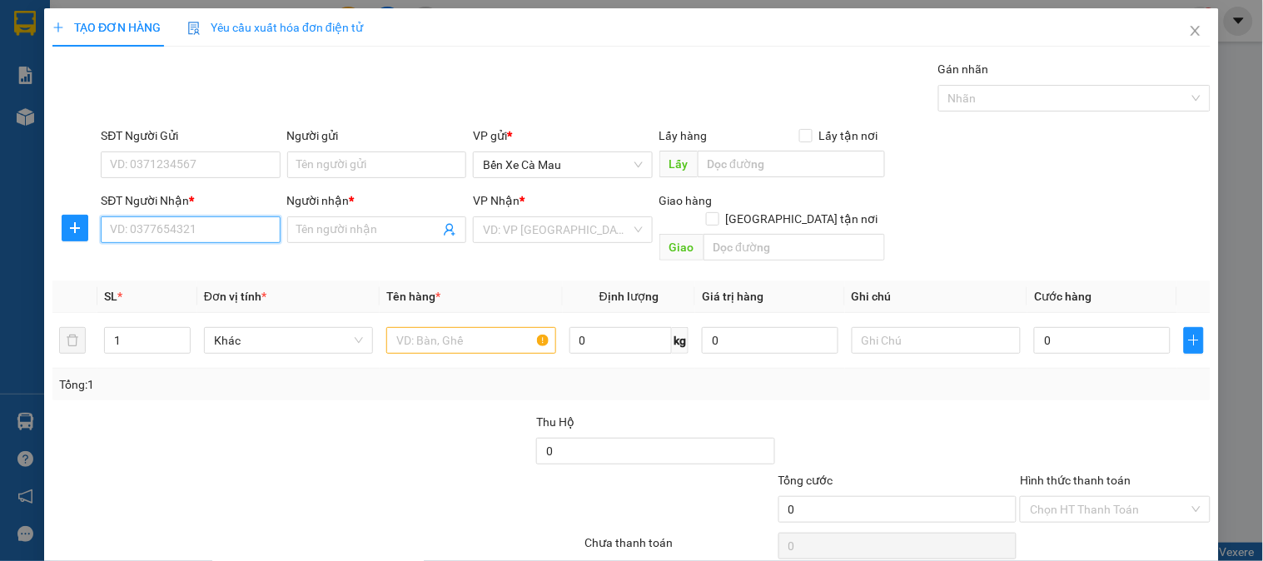
click at [194, 225] on input "SĐT Người Nhận *" at bounding box center [190, 229] width 179 height 27
type input "0"
type input "0000000000"
click at [347, 228] on input "Người nhận *" at bounding box center [368, 230] width 142 height 18
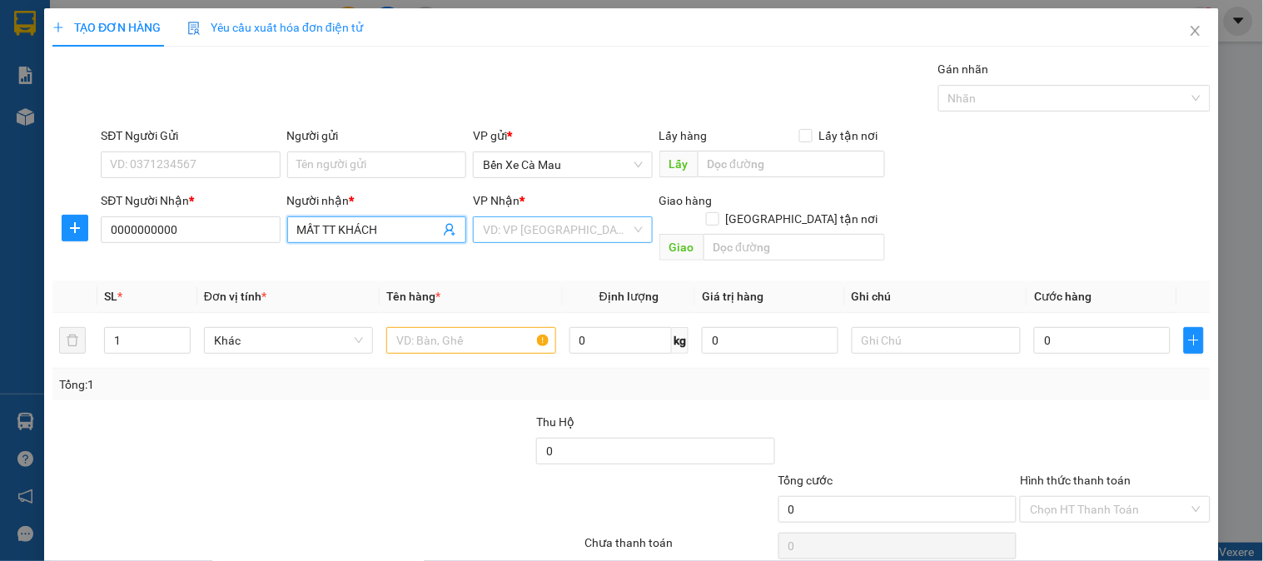
type input "MẤT TT KHÁCH"
click at [498, 237] on input "search" at bounding box center [556, 229] width 147 height 25
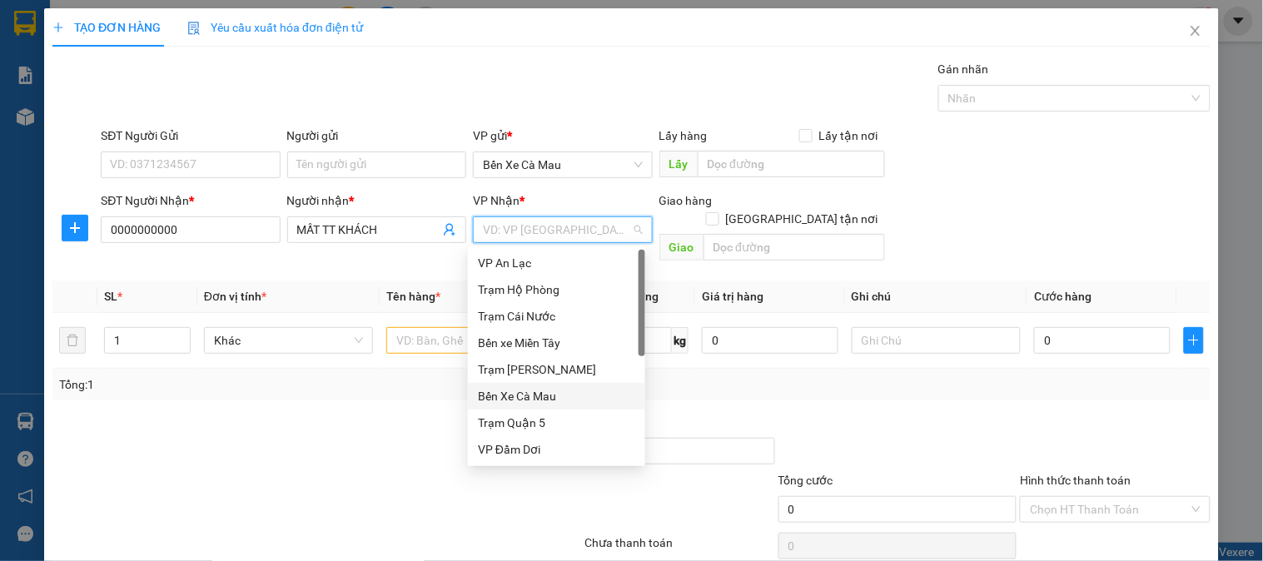
click at [553, 427] on div "Trạm Quận 5" at bounding box center [556, 423] width 157 height 18
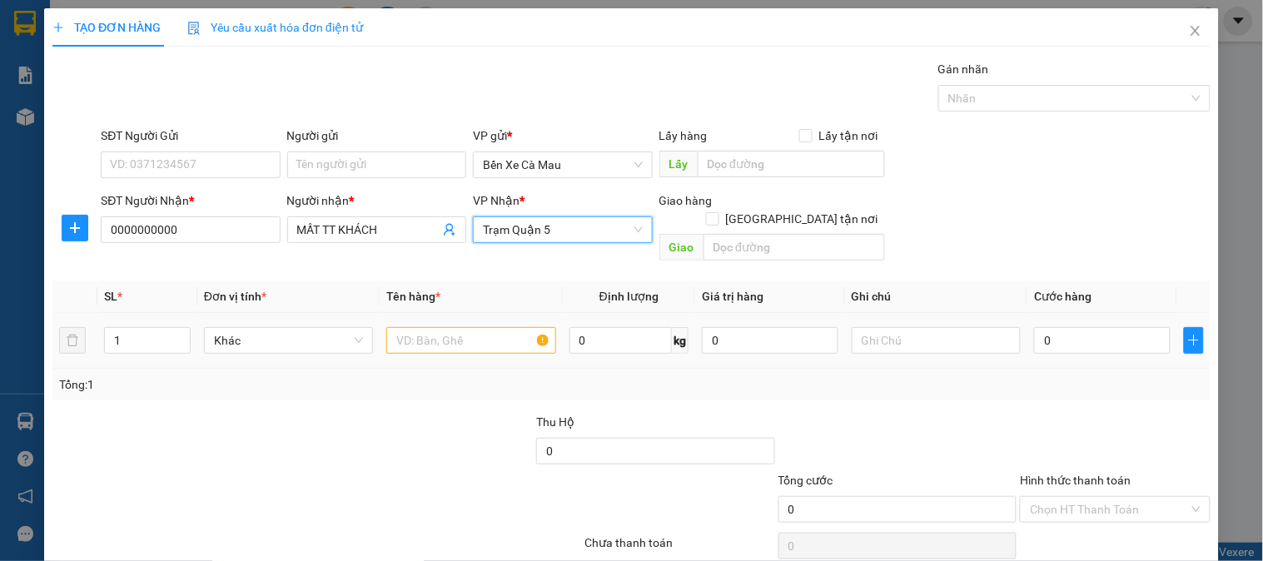
click at [496, 324] on div at bounding box center [470, 340] width 169 height 33
click at [459, 335] on input "text" at bounding box center [470, 340] width 169 height 27
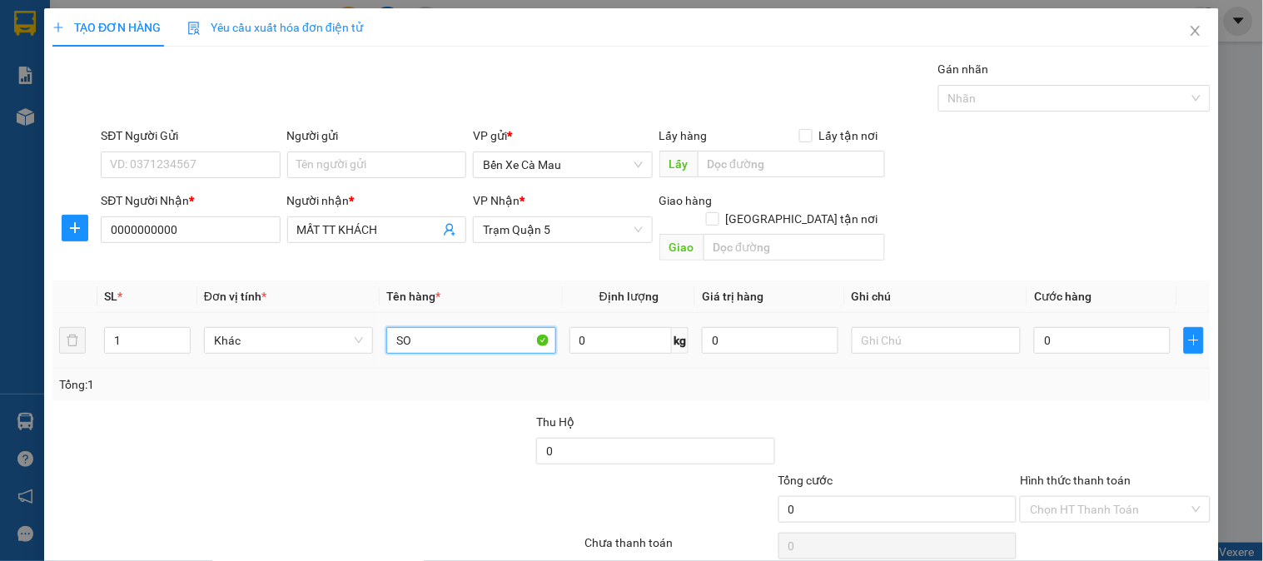
type input "S"
type input "HS"
click at [1077, 324] on div "0" at bounding box center [1102, 340] width 137 height 33
click at [1076, 327] on input "0" at bounding box center [1102, 340] width 137 height 27
type input "003"
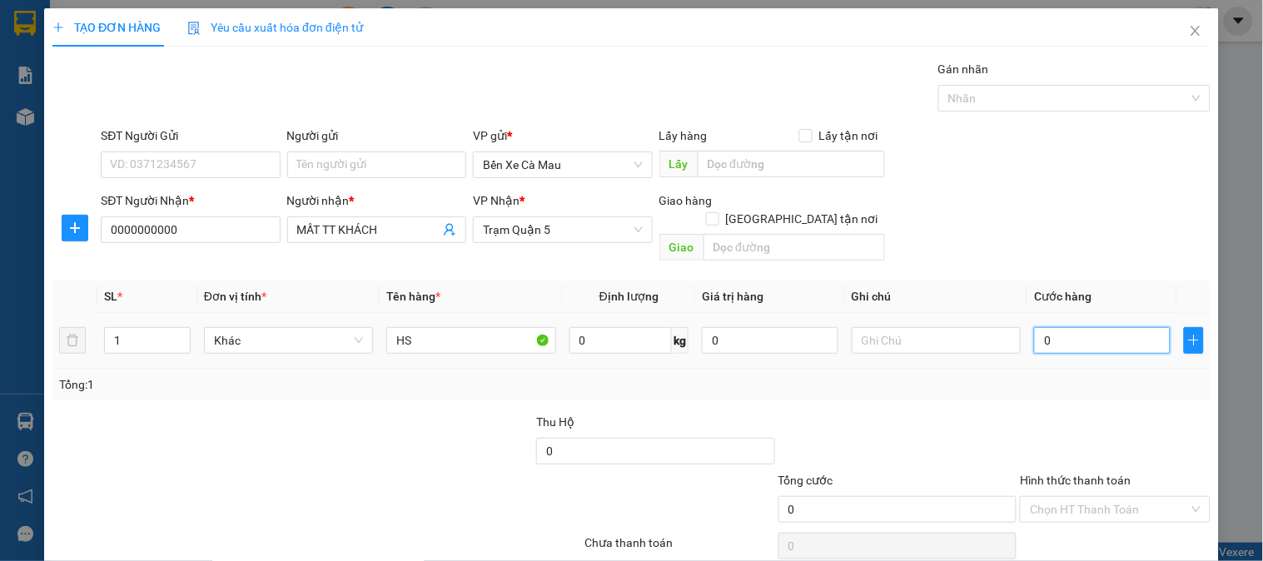
type input "3"
type input "0.030"
type input "30"
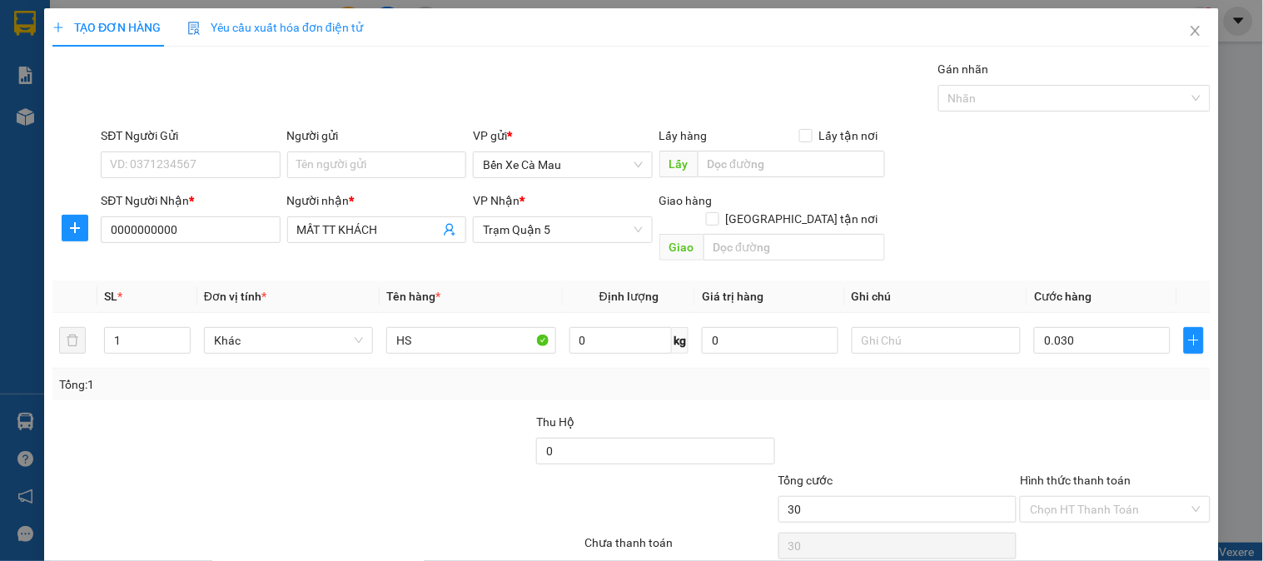
click at [963, 430] on div at bounding box center [898, 442] width 242 height 58
type input "30.000"
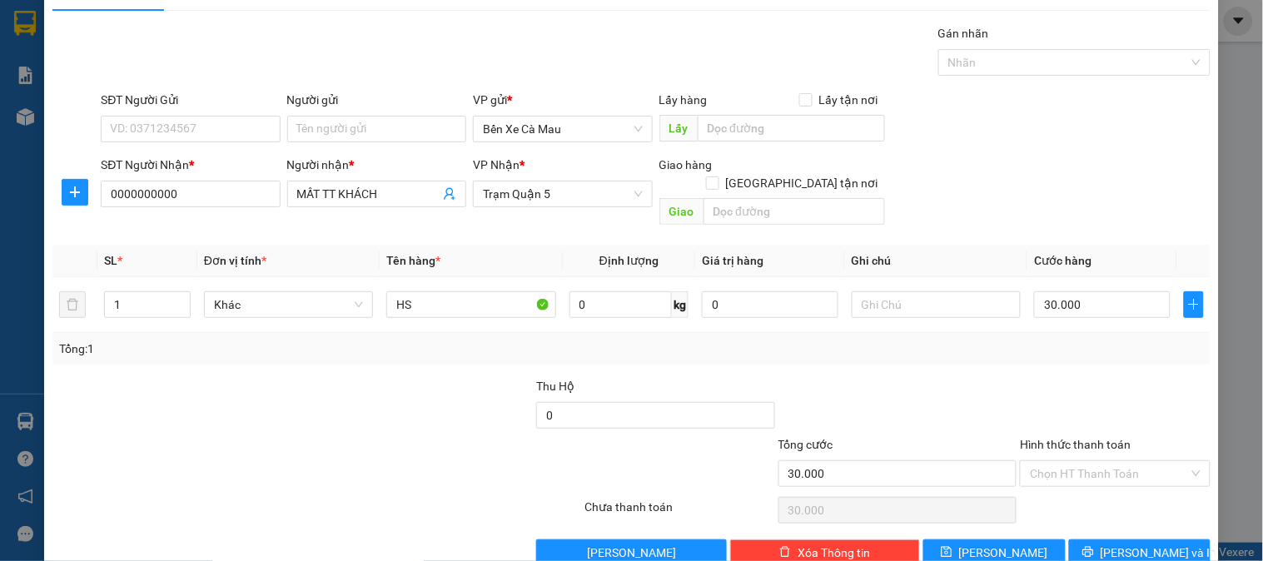
scroll to position [54, 0]
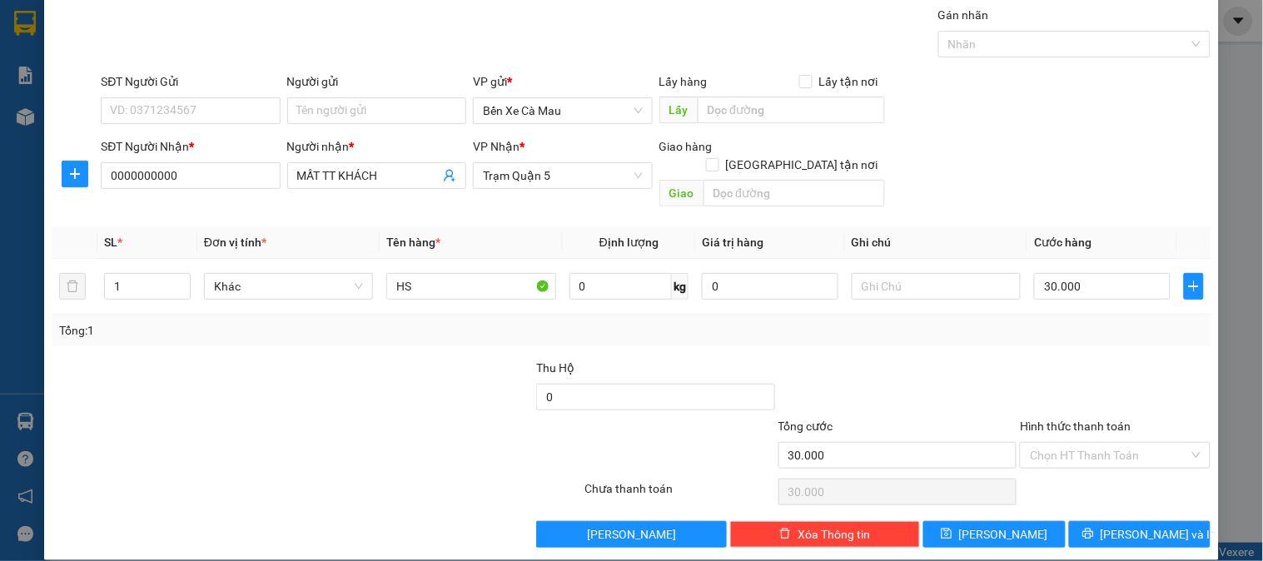
click at [1095, 421] on div "Hình thức thanh toán" at bounding box center [1115, 429] width 190 height 25
click at [1089, 443] on input "Hình thức thanh toán" at bounding box center [1109, 455] width 158 height 25
click at [1074, 474] on div "Tại văn phòng" at bounding box center [1104, 471] width 168 height 18
type input "0"
click at [1140, 525] on span "[PERSON_NAME] và In" at bounding box center [1158, 534] width 117 height 18
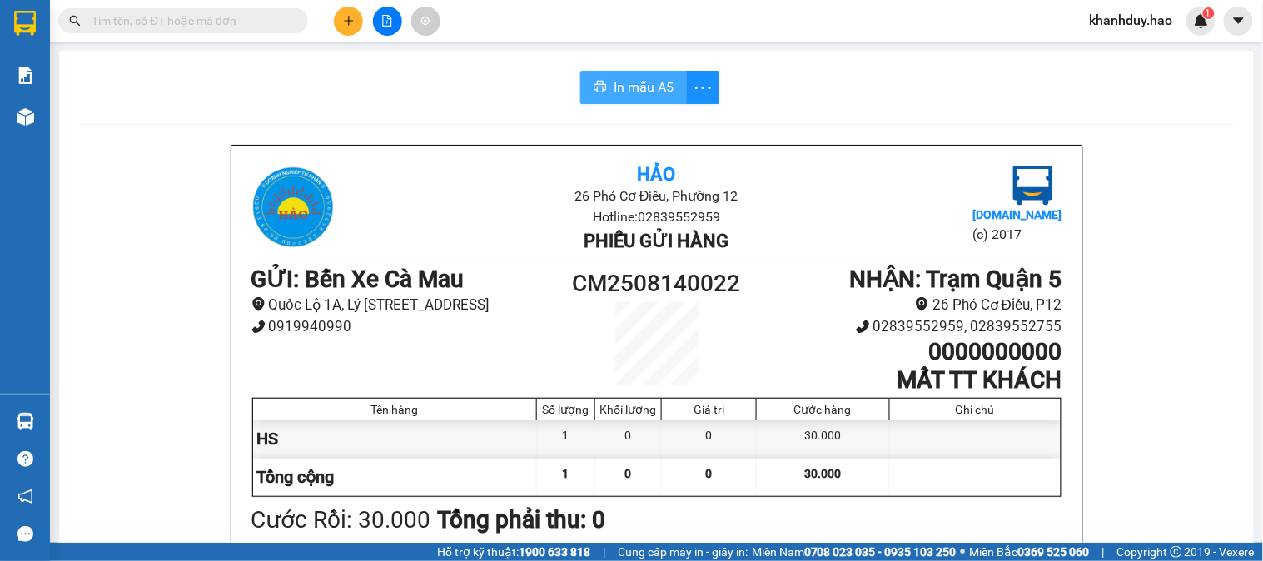
click at [636, 85] on span "In mẫu A5" at bounding box center [643, 87] width 60 height 21
click at [335, 22] on button at bounding box center [348, 21] width 29 height 29
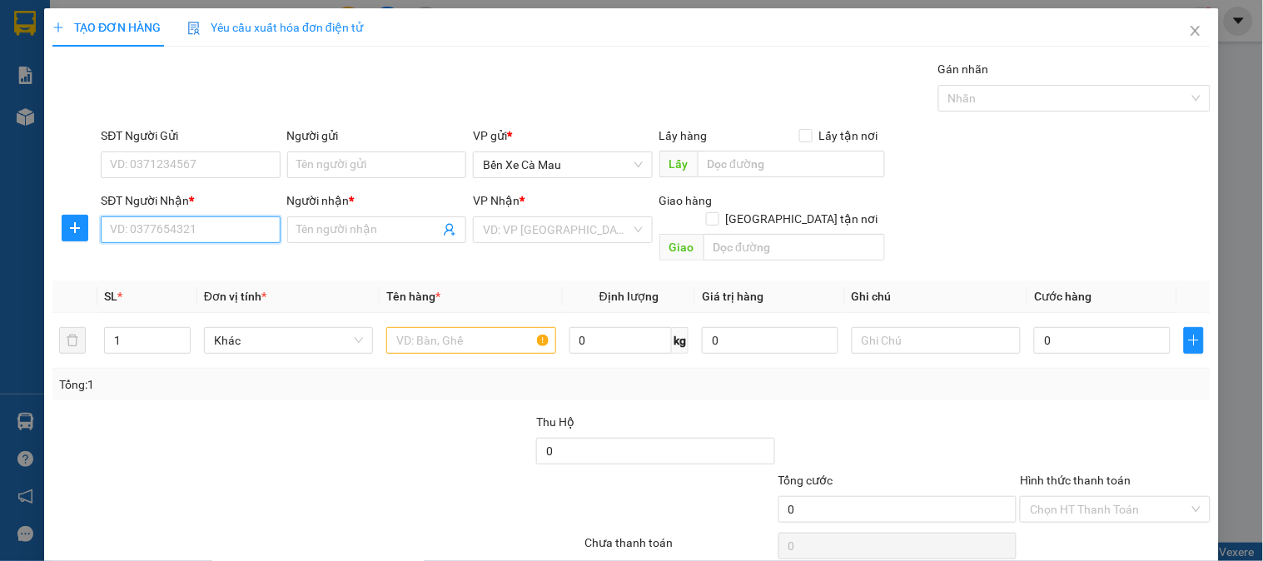
click at [171, 234] on input "SĐT Người Nhận *" at bounding box center [190, 229] width 179 height 27
click at [248, 231] on input "SĐT Người Nhận *" at bounding box center [190, 229] width 179 height 27
type input "0949846746"
click at [208, 265] on div "0949846746 - TRÂN" at bounding box center [188, 263] width 157 height 18
type input "TRÂN"
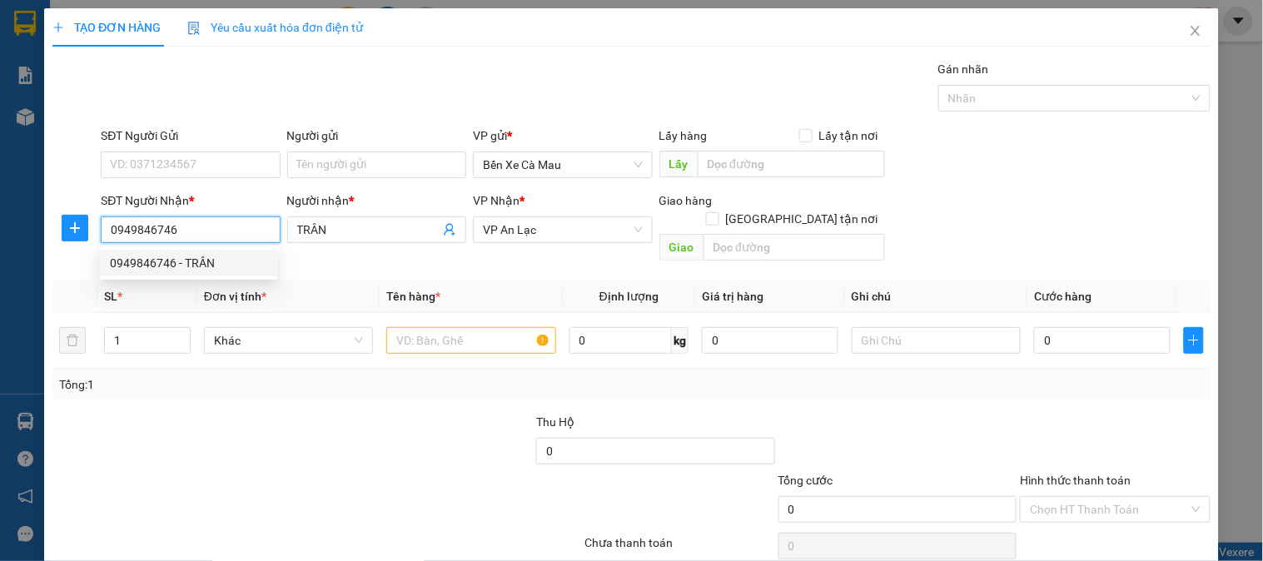
type input "40.000"
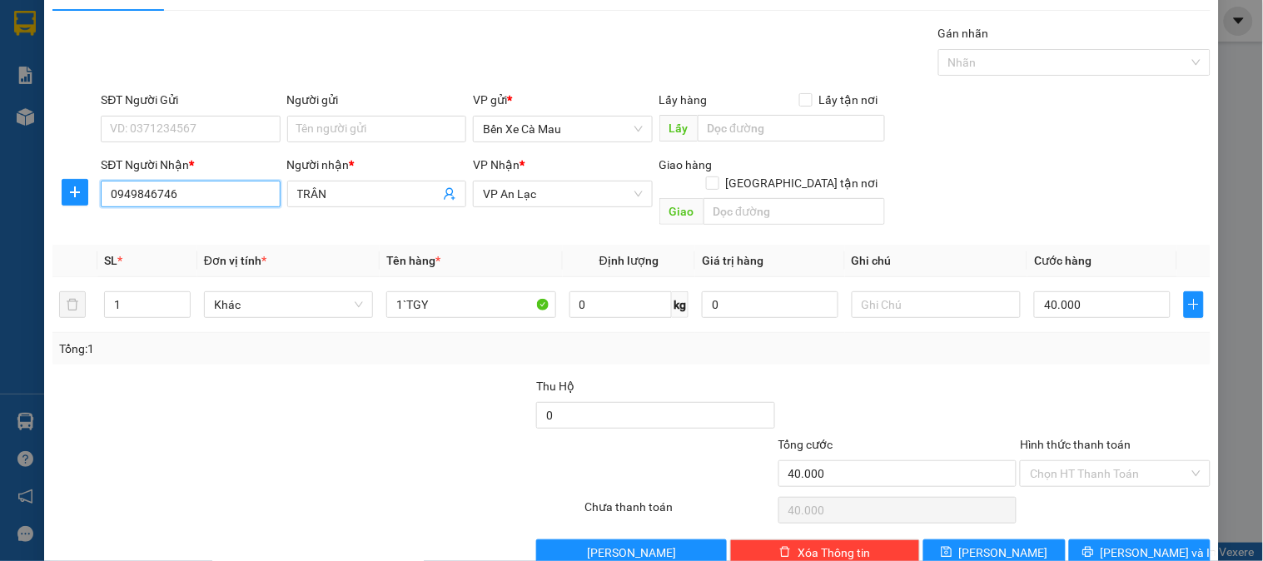
scroll to position [54, 0]
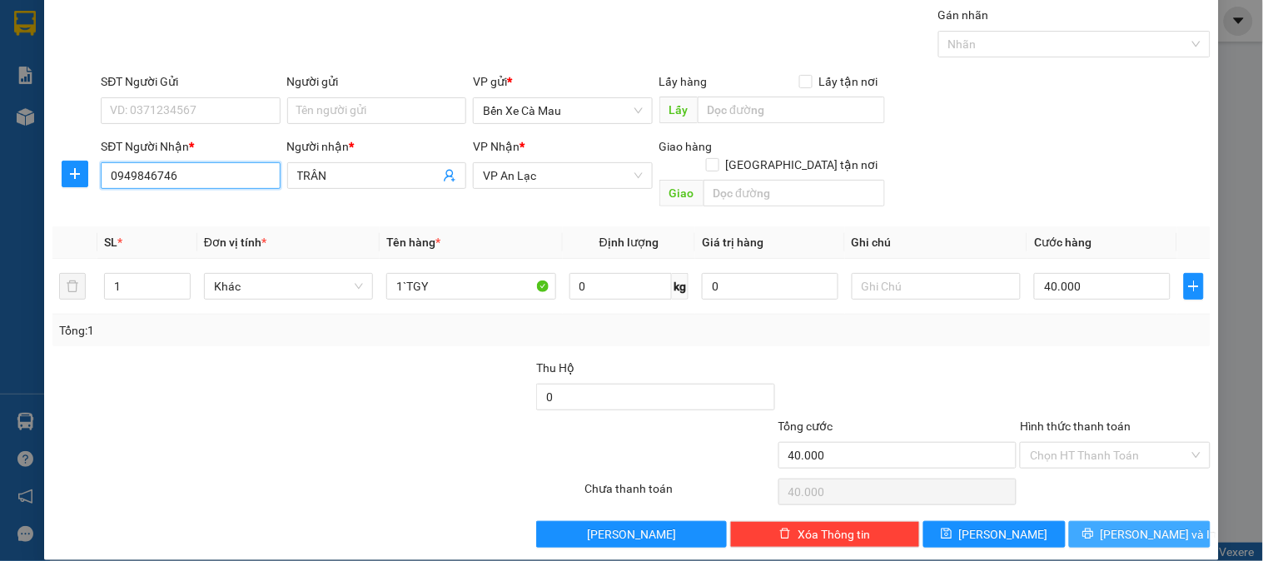
type input "0949846746"
click at [1111, 521] on button "[PERSON_NAME] và In" at bounding box center [1140, 534] width 142 height 27
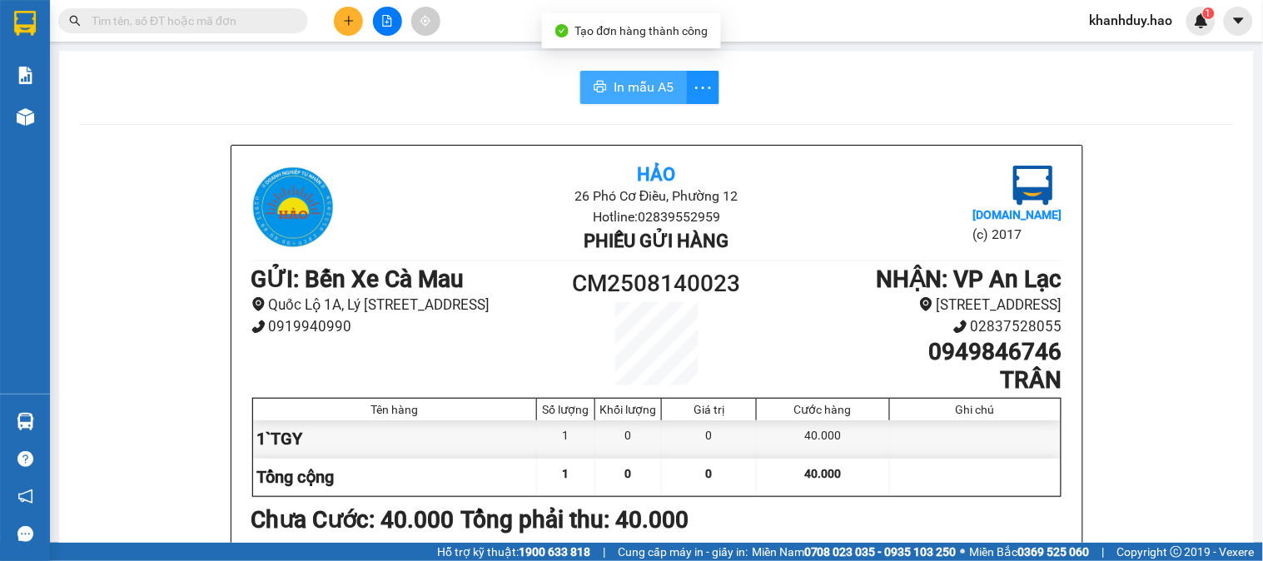
click at [633, 92] on span "In mẫu A5" at bounding box center [643, 87] width 60 height 21
